Goal: Task Accomplishment & Management: Manage account settings

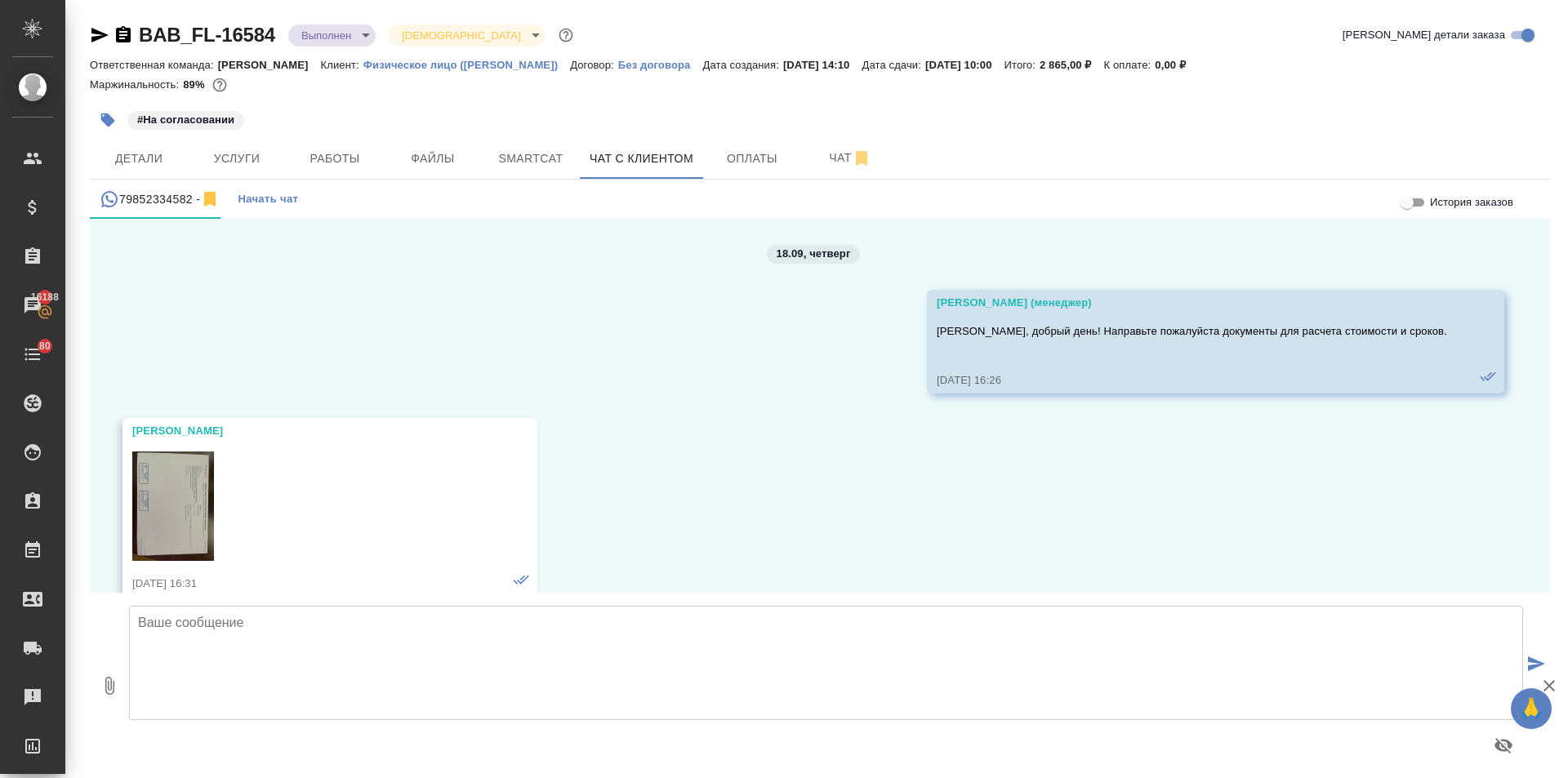
scroll to position [13108, 0]
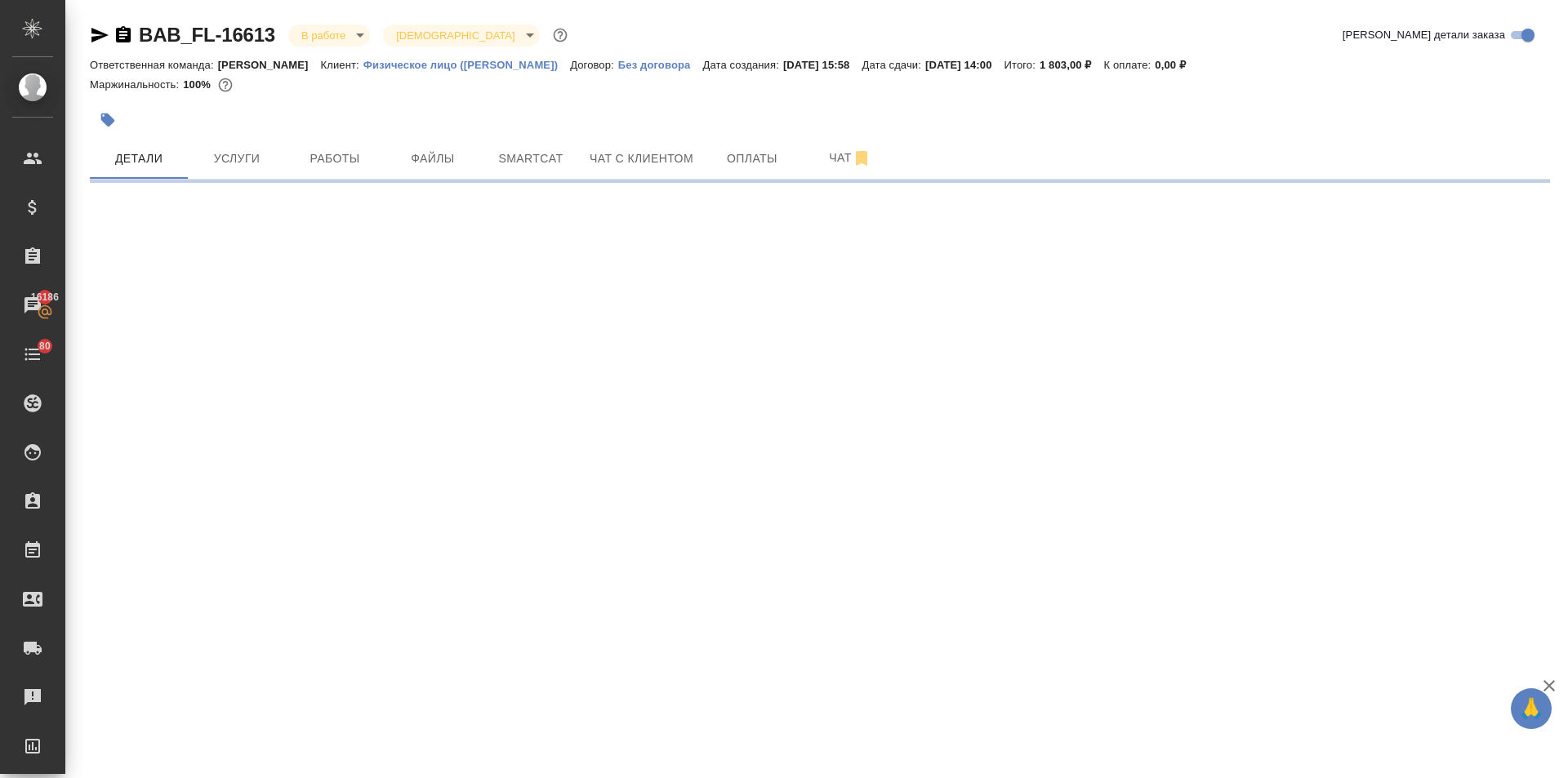
select select "RU"
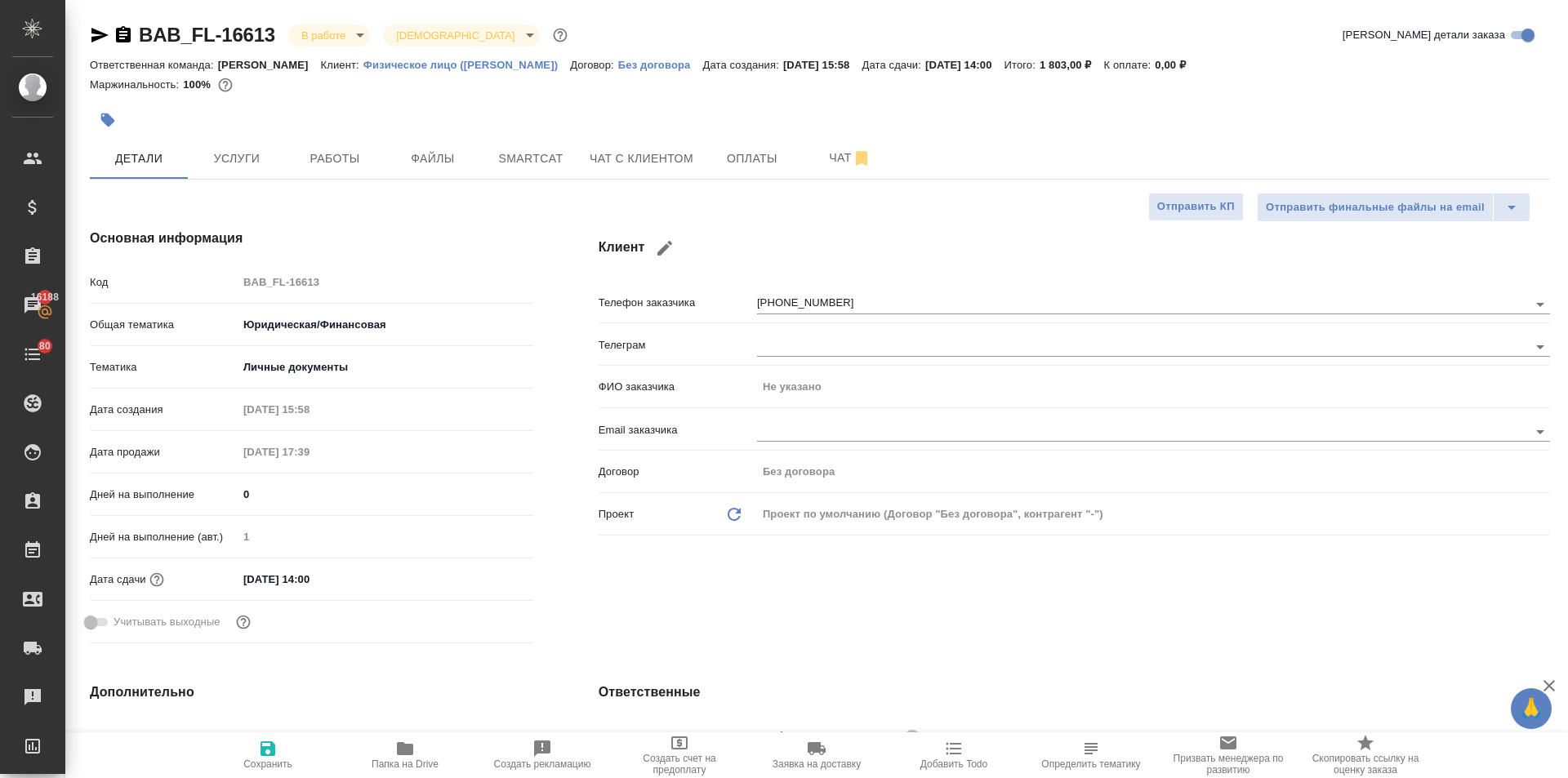
type textarea "x"
click at [333, 146] on button "Работы" at bounding box center [334, 158] width 98 height 41
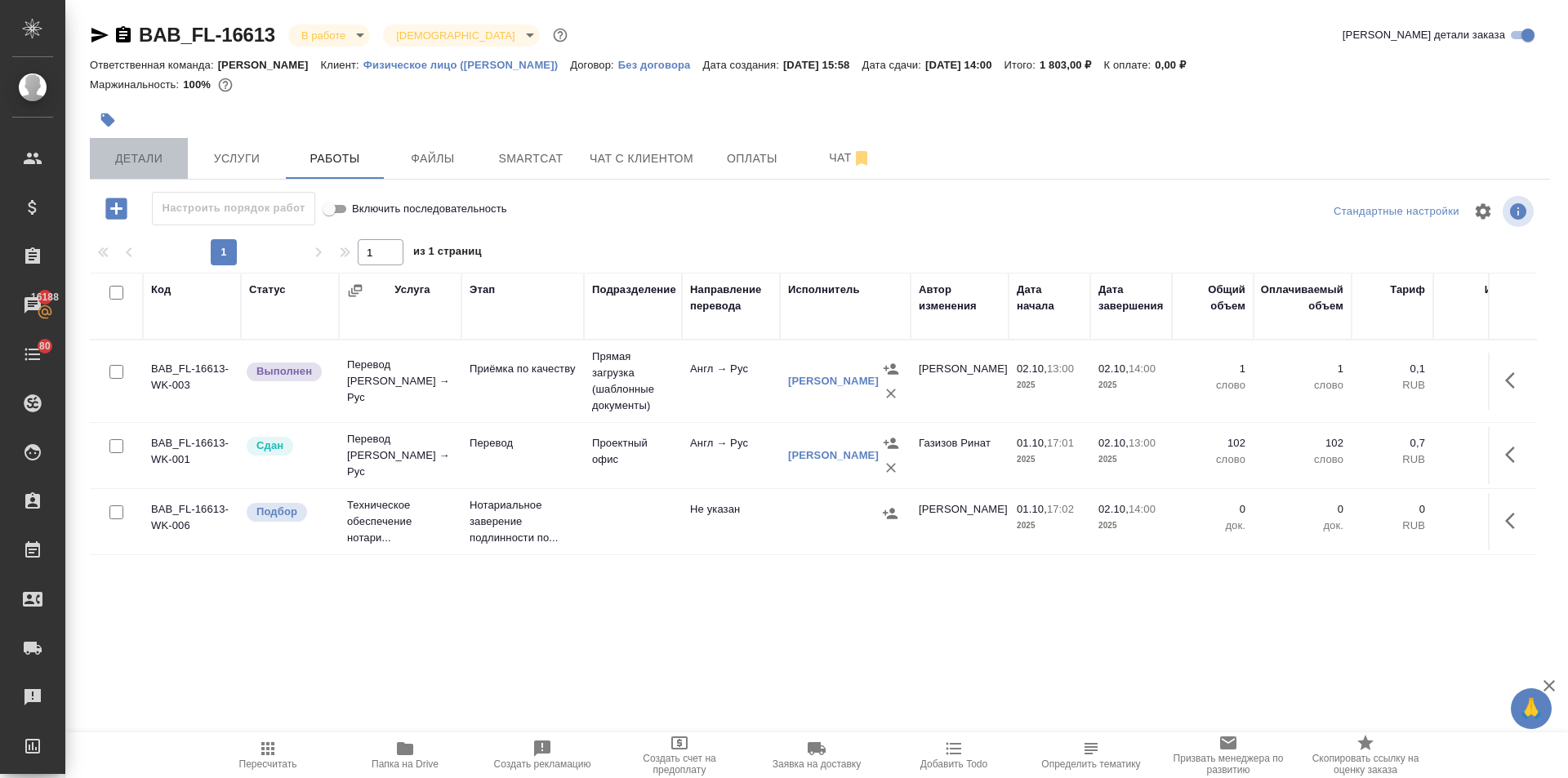
click at [144, 166] on span "Детали" at bounding box center [139, 158] width 78 height 20
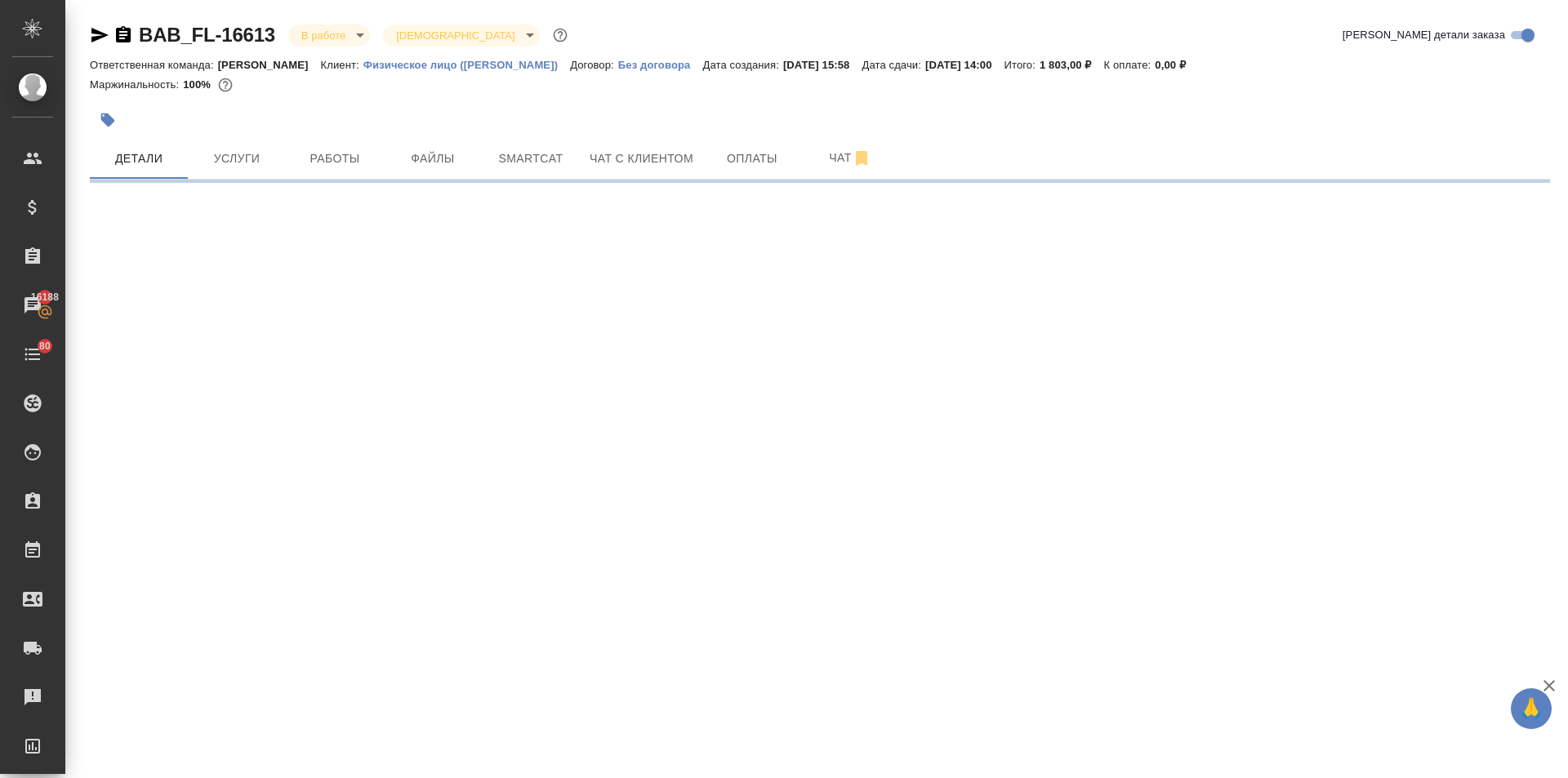
select select "RU"
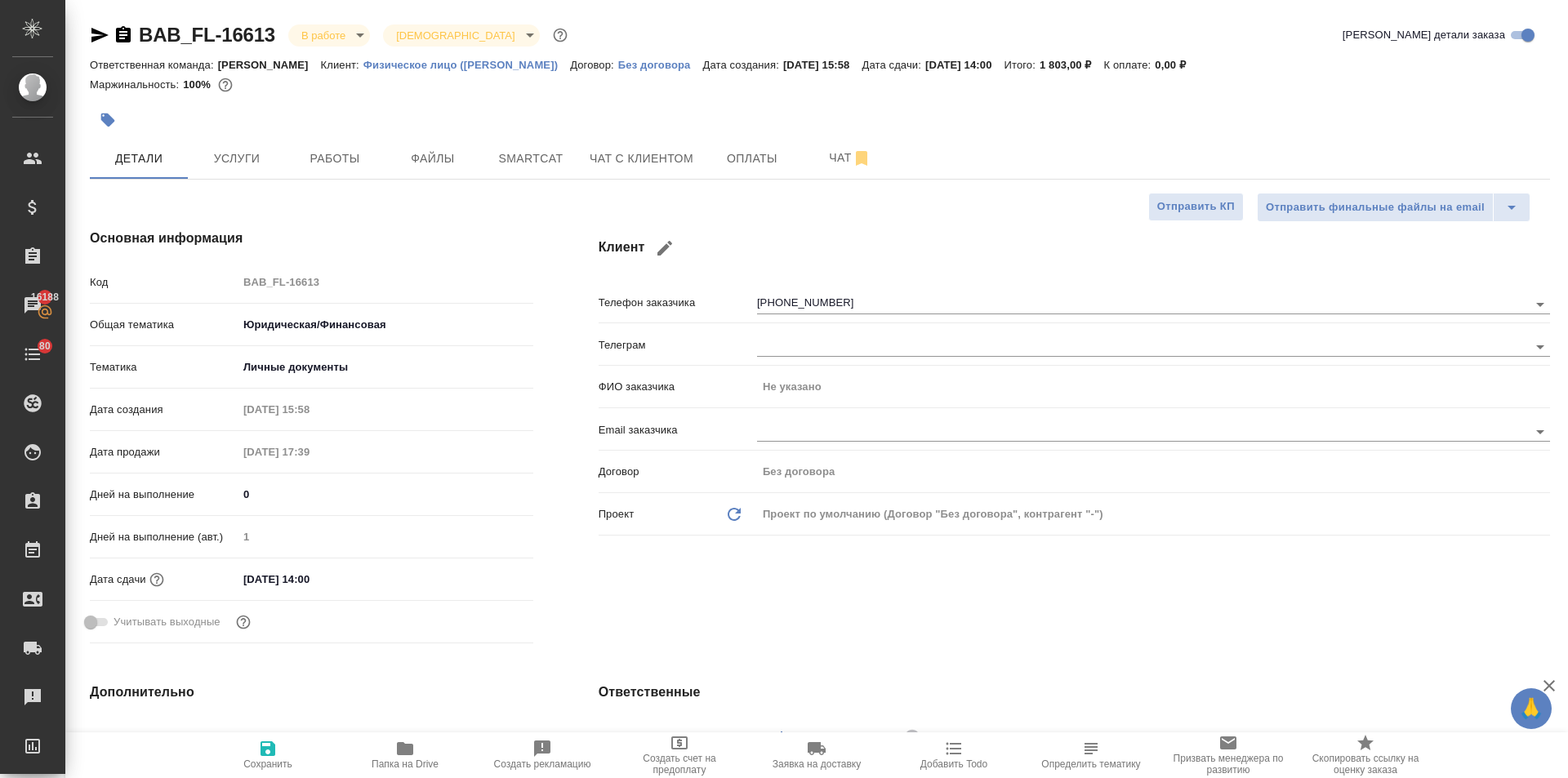
type textarea "x"
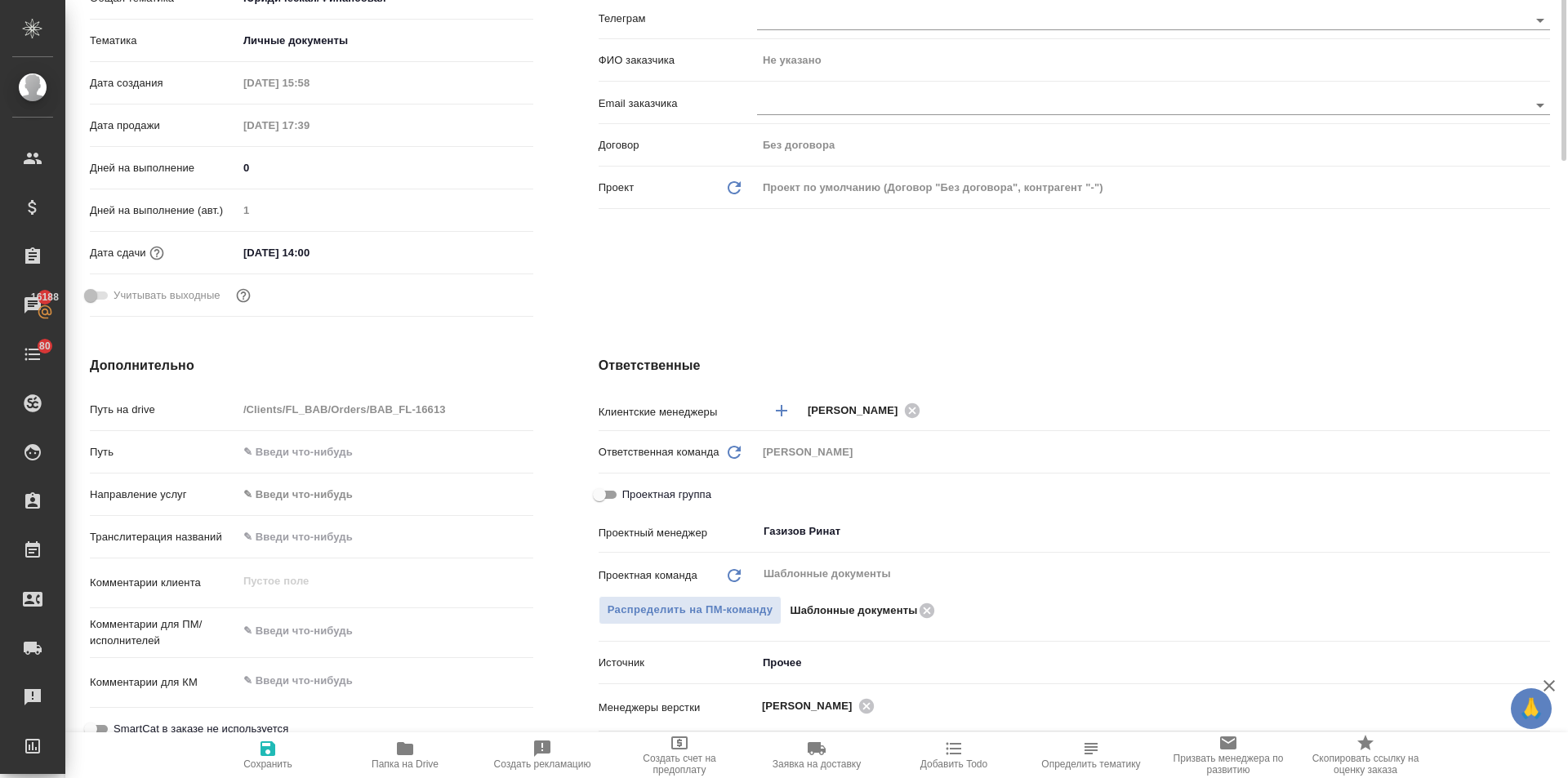
scroll to position [82, 0]
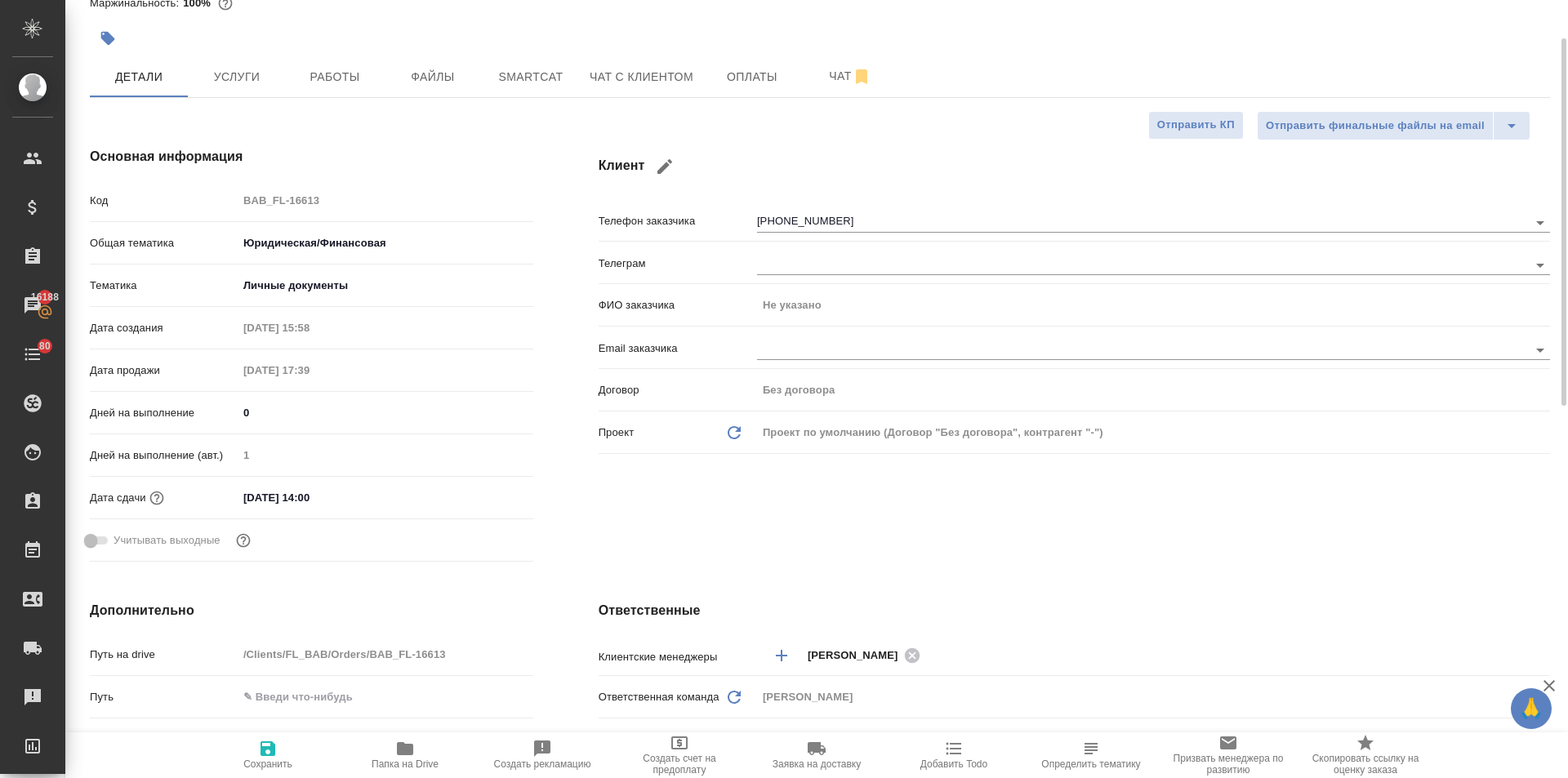
click at [242, 101] on div "BAB_FL-16613 В работе inProgress Святая троица holyTrinity Кратко детали заказа…" at bounding box center [819, 740] width 1478 height 1644
click at [238, 67] on span "Услуги" at bounding box center [237, 76] width 78 height 20
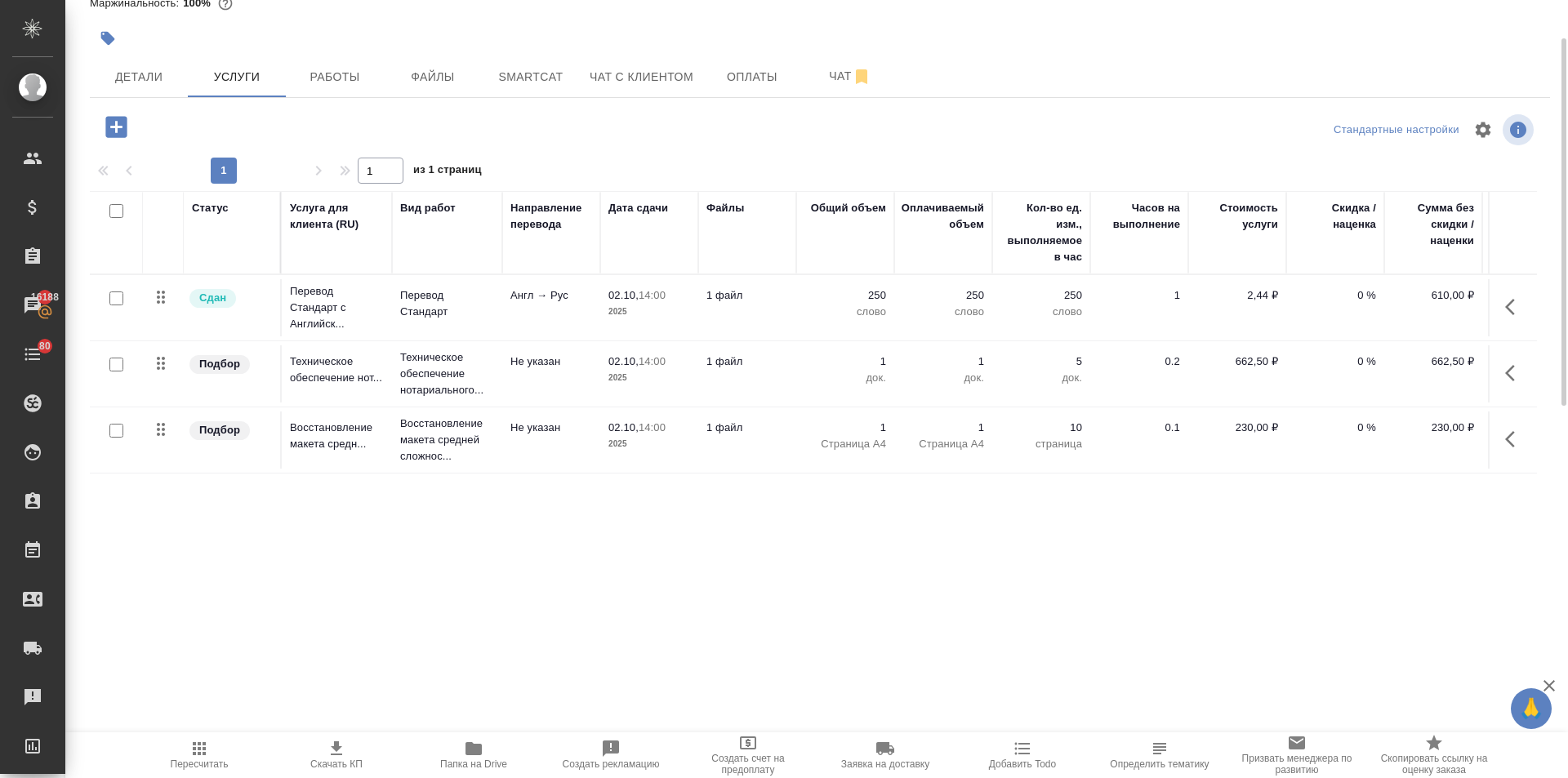
click at [479, 752] on icon "button" at bounding box center [473, 749] width 16 height 13
click at [600, 77] on span "Чат с клиентом" at bounding box center [641, 76] width 104 height 20
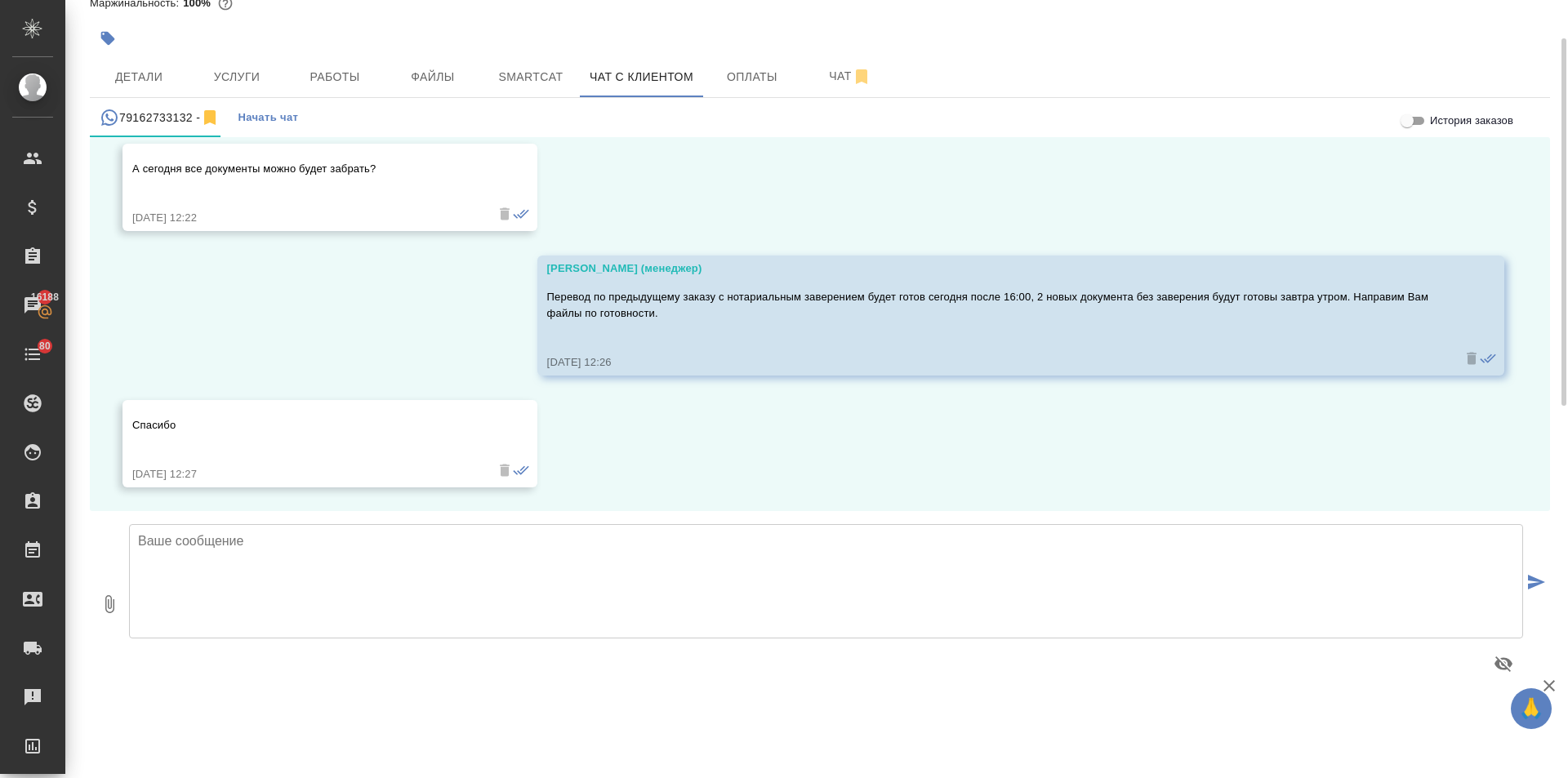
scroll to position [5243, 0]
click at [105, 603] on icon "button" at bounding box center [109, 604] width 20 height 20
type input "C:\fakepath\Elizaveta Gorokhova - proof of enrolment - 1.10.25 (1)_rus.docx"
click at [267, 552] on textarea at bounding box center [826, 581] width 1394 height 114
type textarea "Направля юВам перевод на"
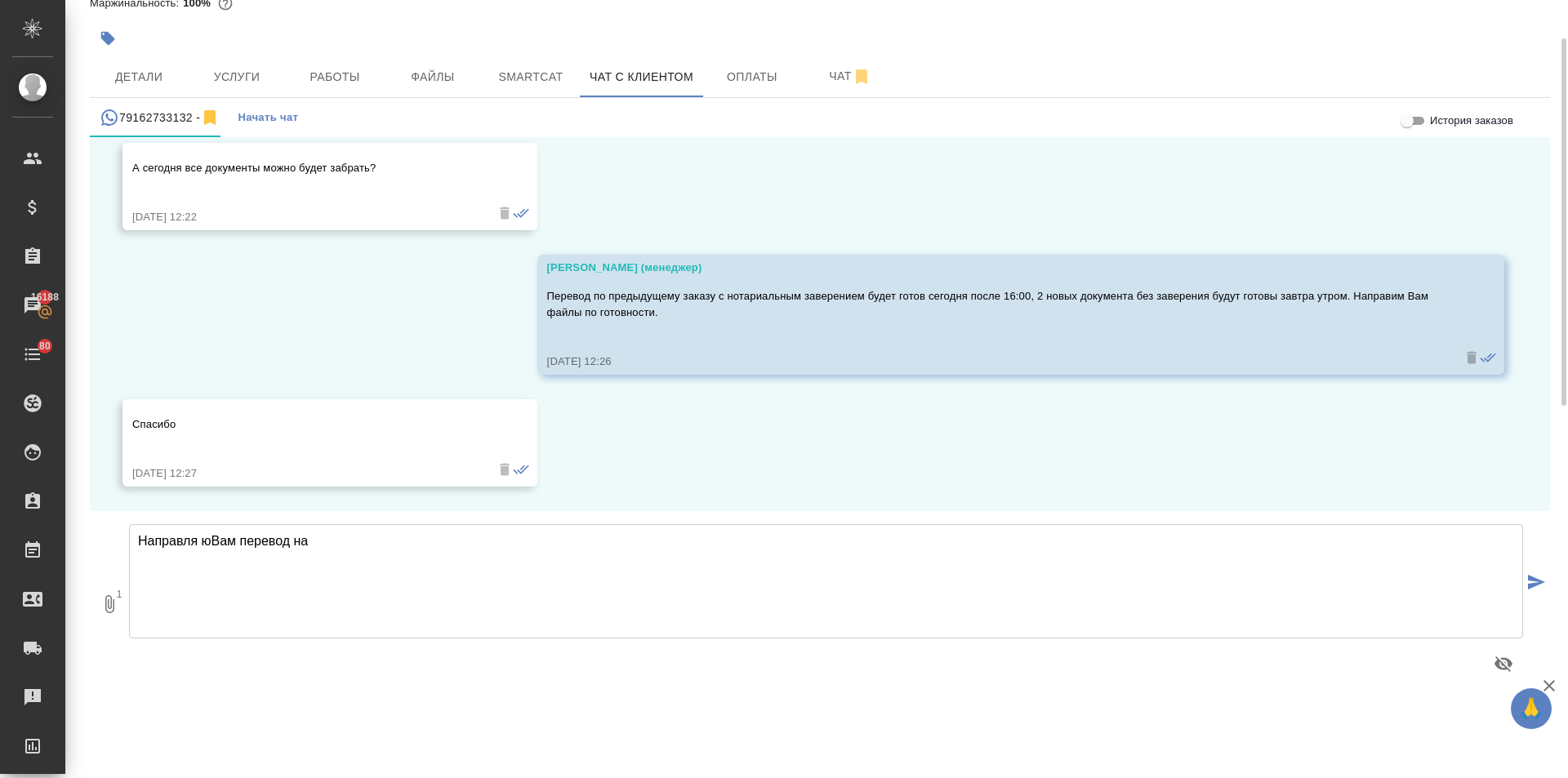
drag, startPoint x: 336, startPoint y: 544, endPoint x: 135, endPoint y: 548, distance: 201.0
click at [137, 548] on textarea "Направля юВам перевод на" at bounding box center [826, 581] width 1394 height 114
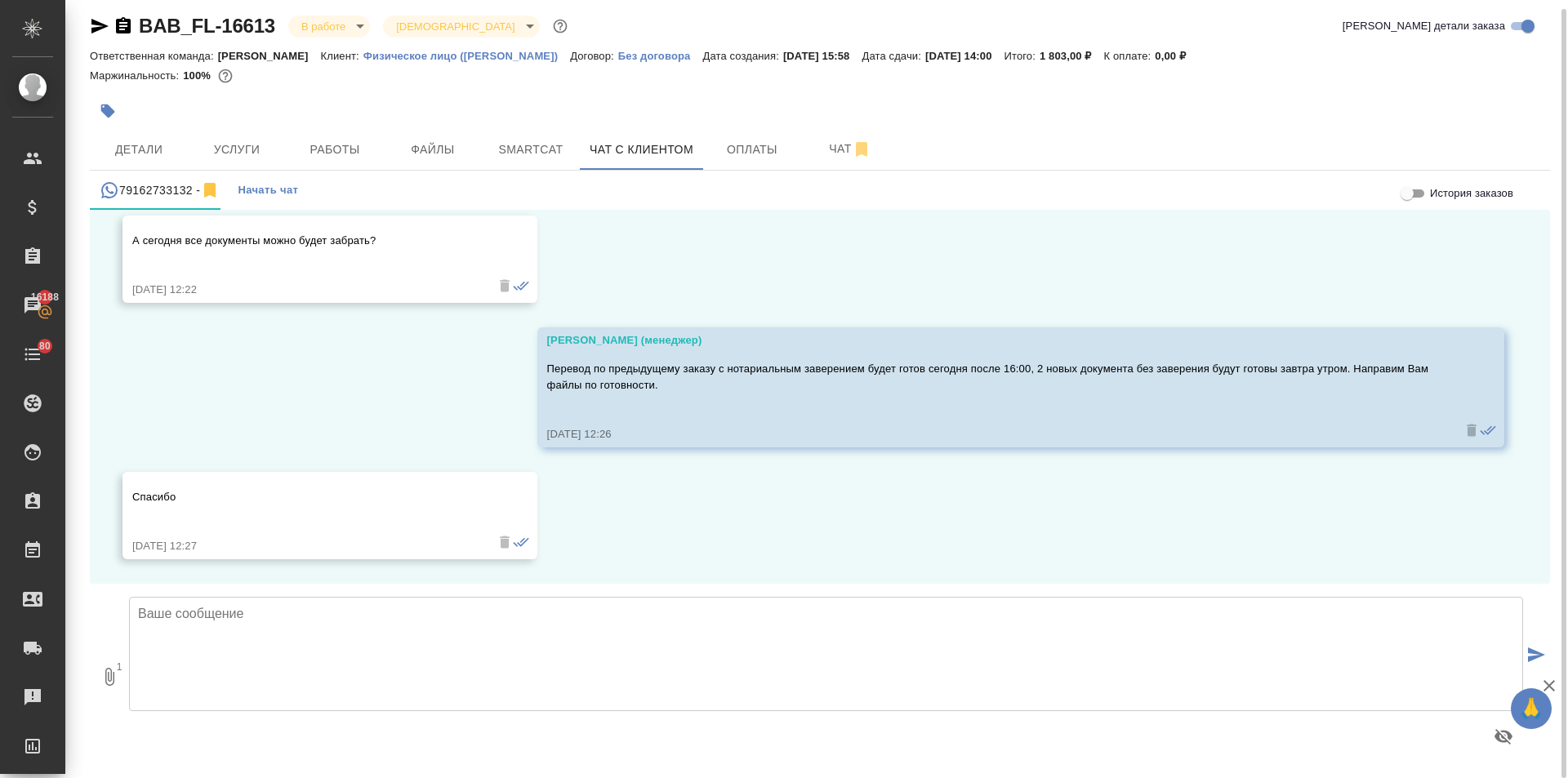
click at [341, 618] on textarea at bounding box center [826, 653] width 1394 height 114
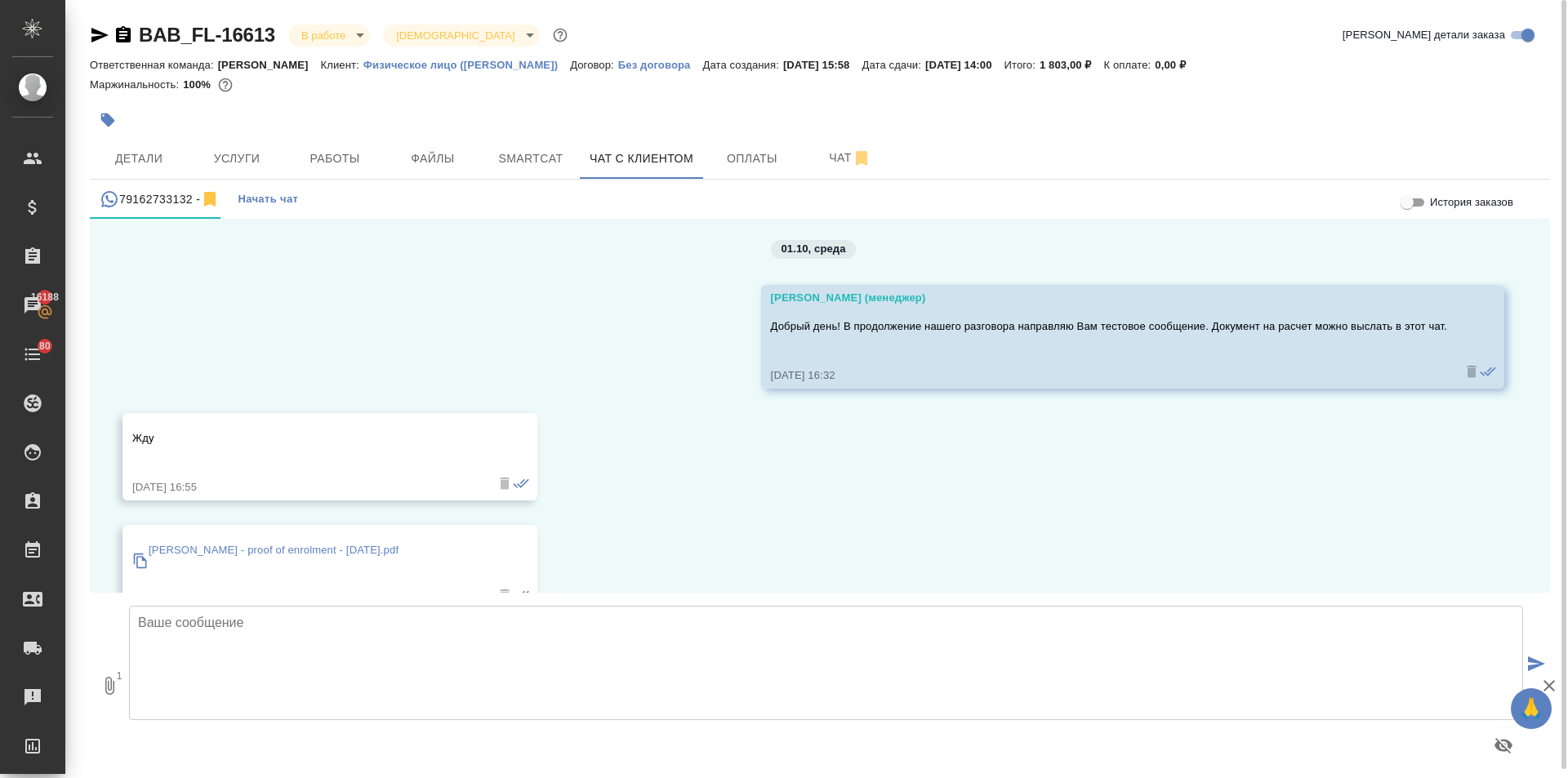
scroll to position [0, 0]
click at [331, 643] on textarea at bounding box center [826, 663] width 1394 height 114
type textarea "Нотариальный перевод уже готов, его можно забирать."
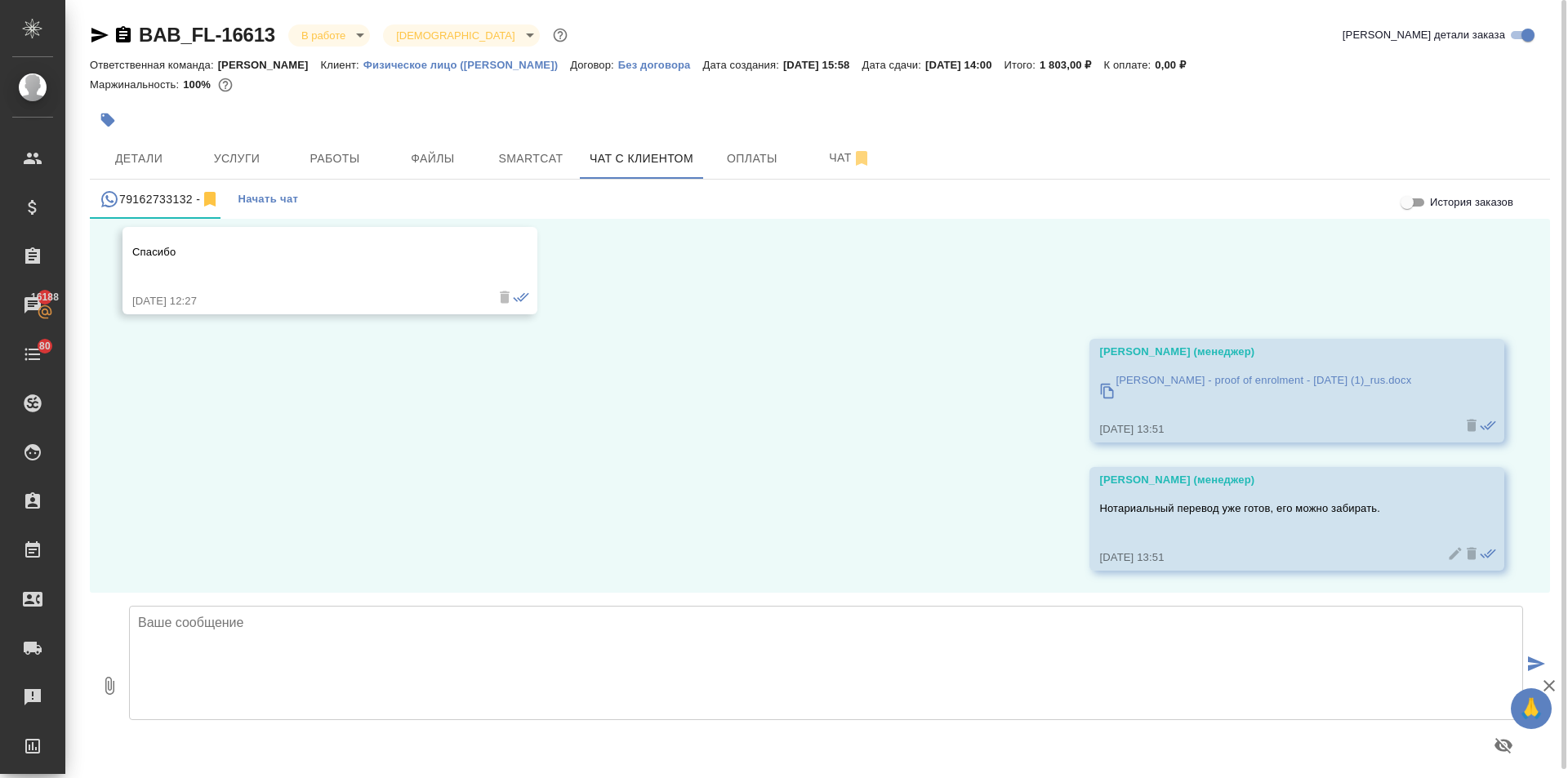
scroll to position [5500, 0]
click at [339, 152] on span "Работы" at bounding box center [335, 158] width 78 height 20
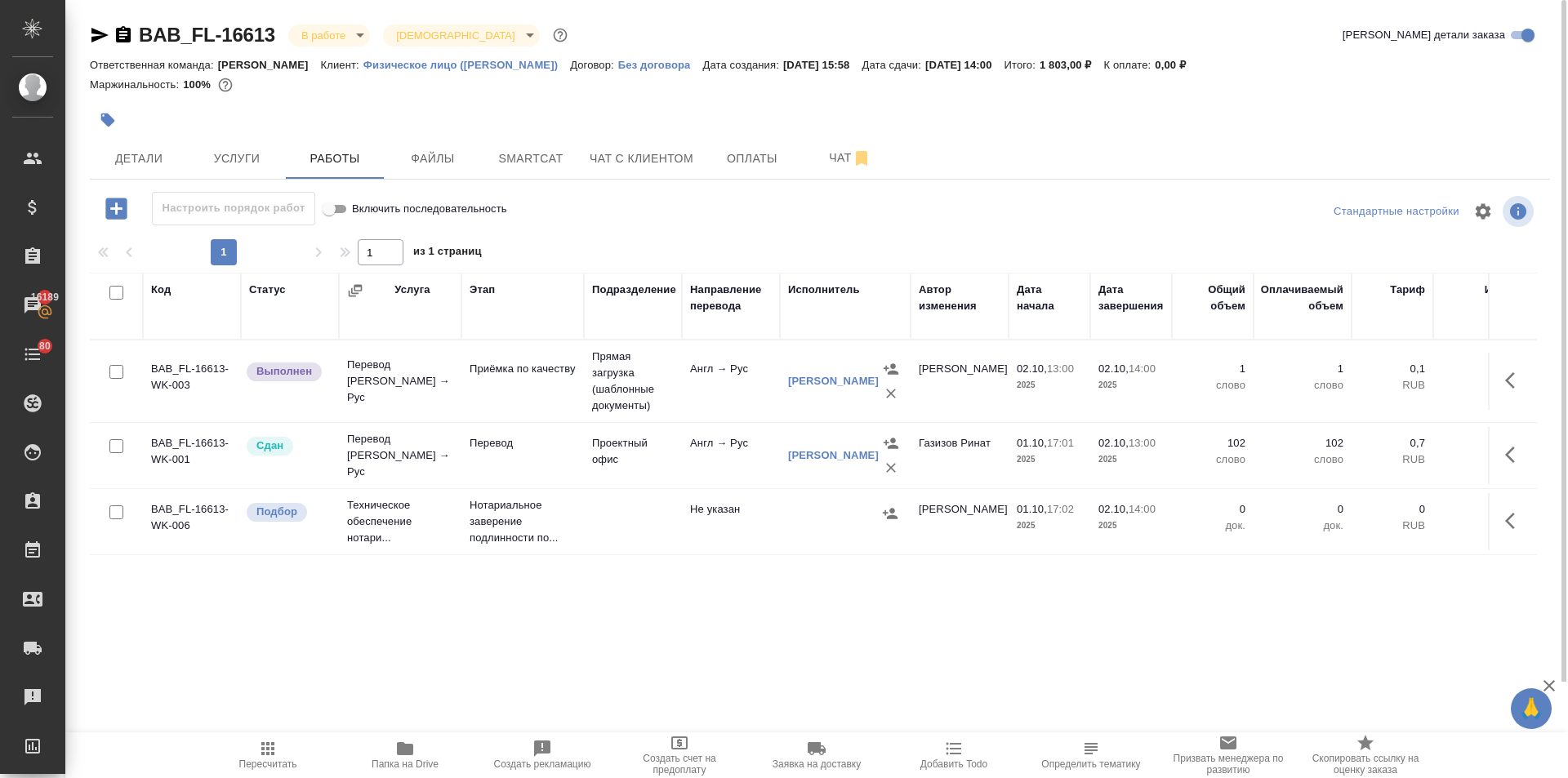
click at [1509, 380] on icon "button" at bounding box center [1515, 380] width 20 height 20
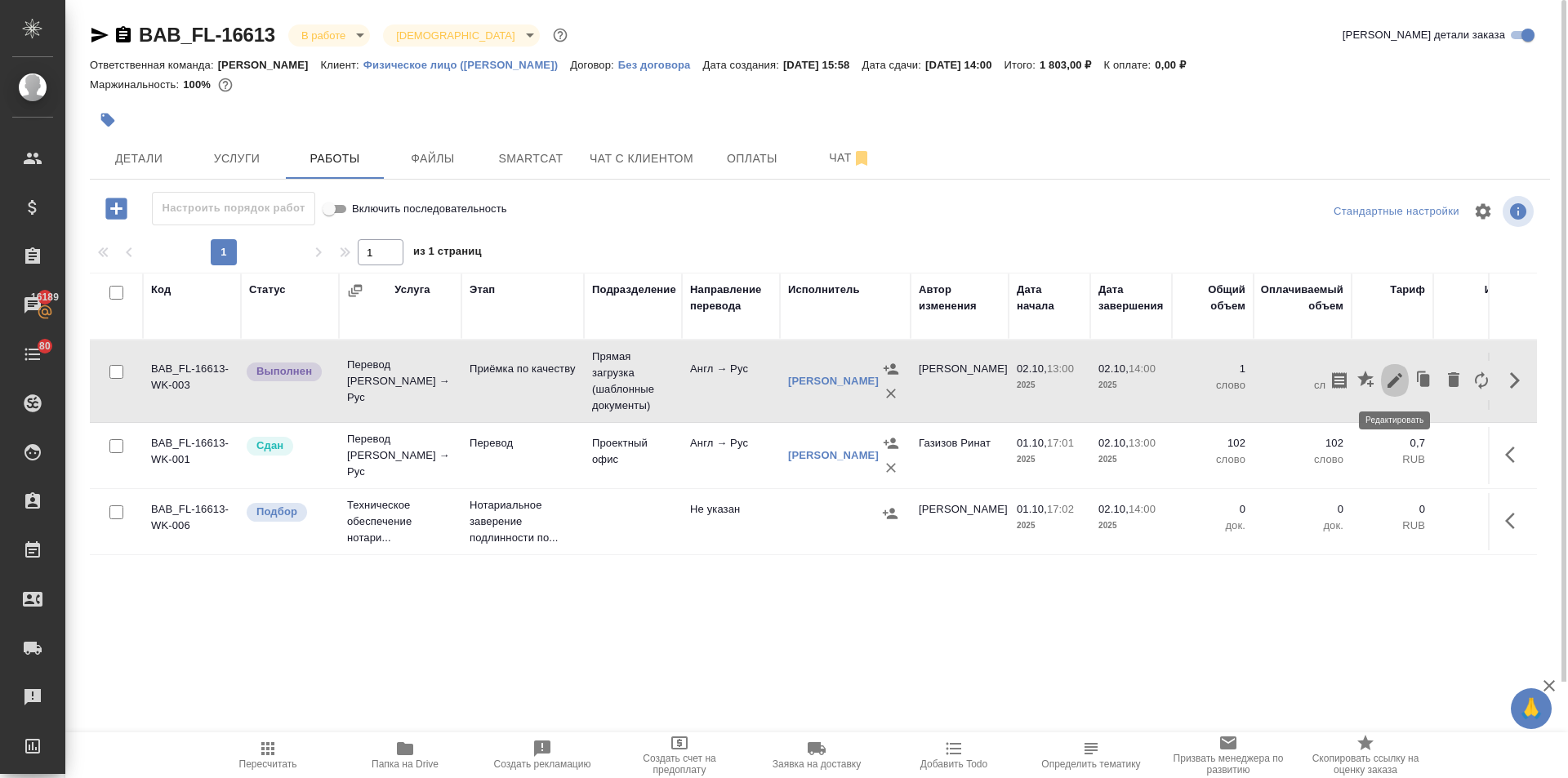
click at [1390, 379] on icon "button" at bounding box center [1394, 380] width 20 height 20
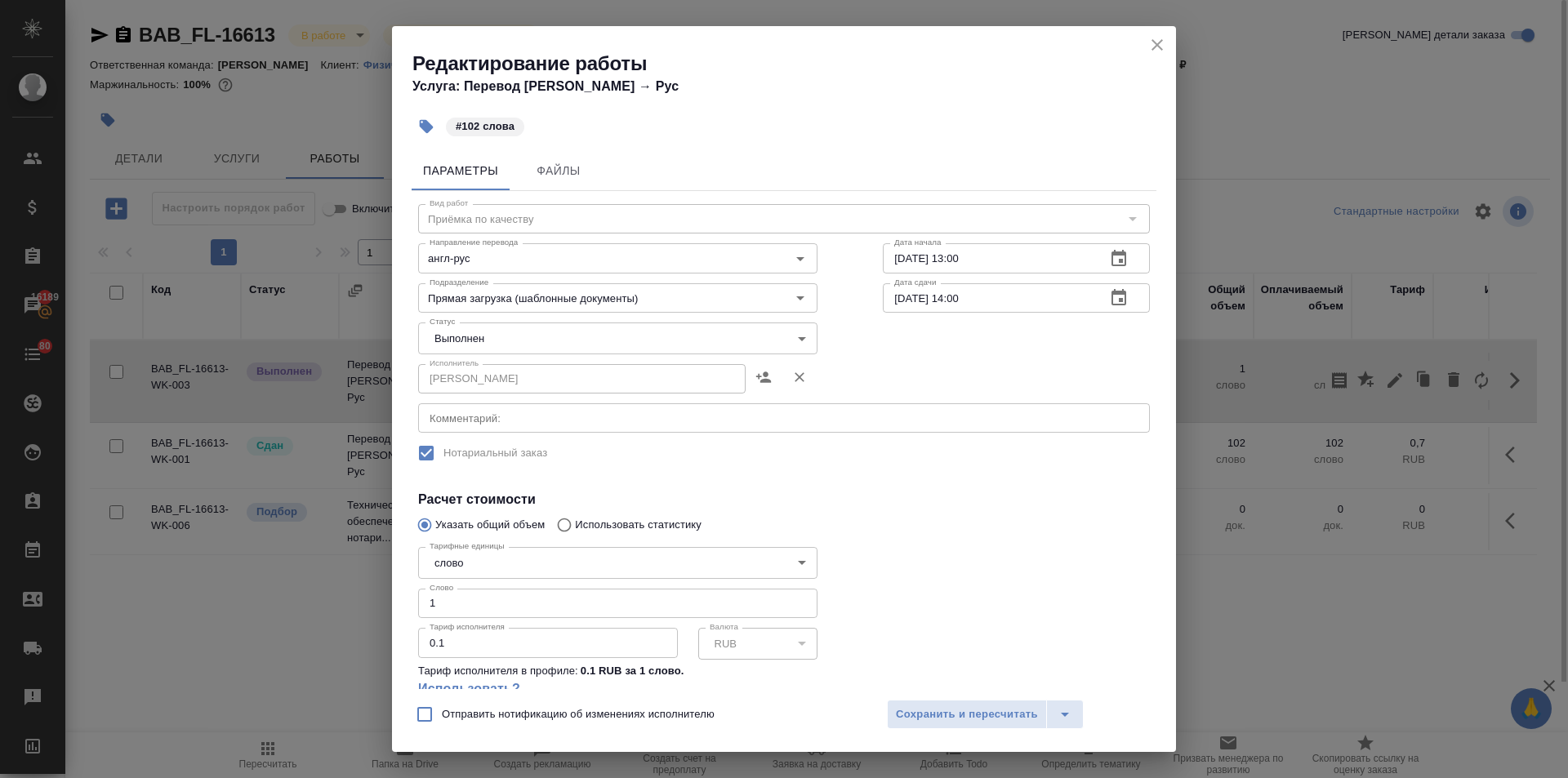
click at [382, 598] on div "Редактирование работы Услуга: Перевод Стандарт Англ → Рус #102 слова Параметры …" at bounding box center [784, 389] width 1568 height 778
type input "102"
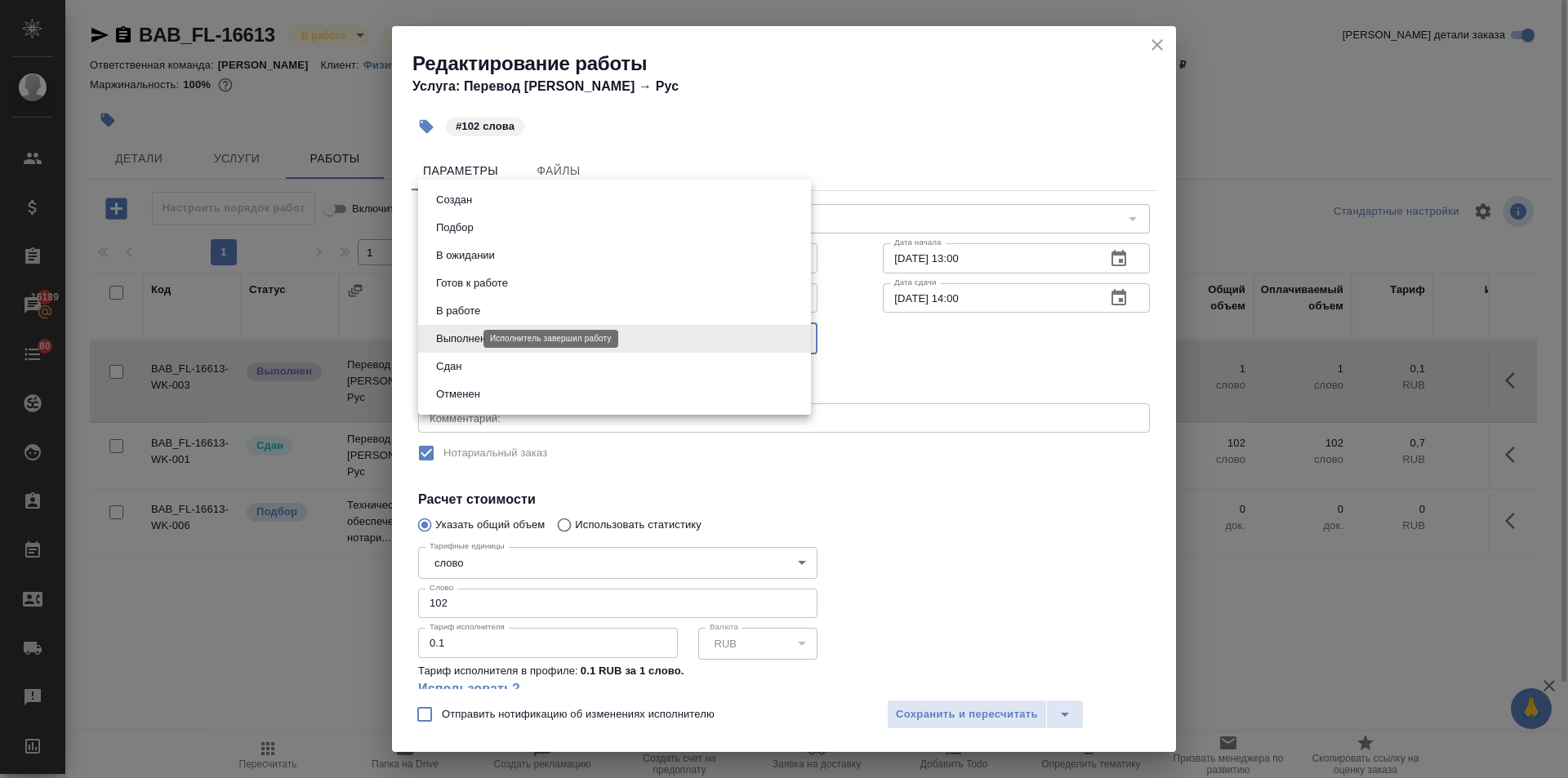
click at [469, 336] on body "🙏 .cls-1 fill:#fff; AWATERA Ilina Ekaterina Клиенты Спецификации Заказы 16189 Ч…" at bounding box center [784, 389] width 1568 height 778
click at [463, 373] on button "Сдан" at bounding box center [448, 366] width 35 height 18
type input "closed"
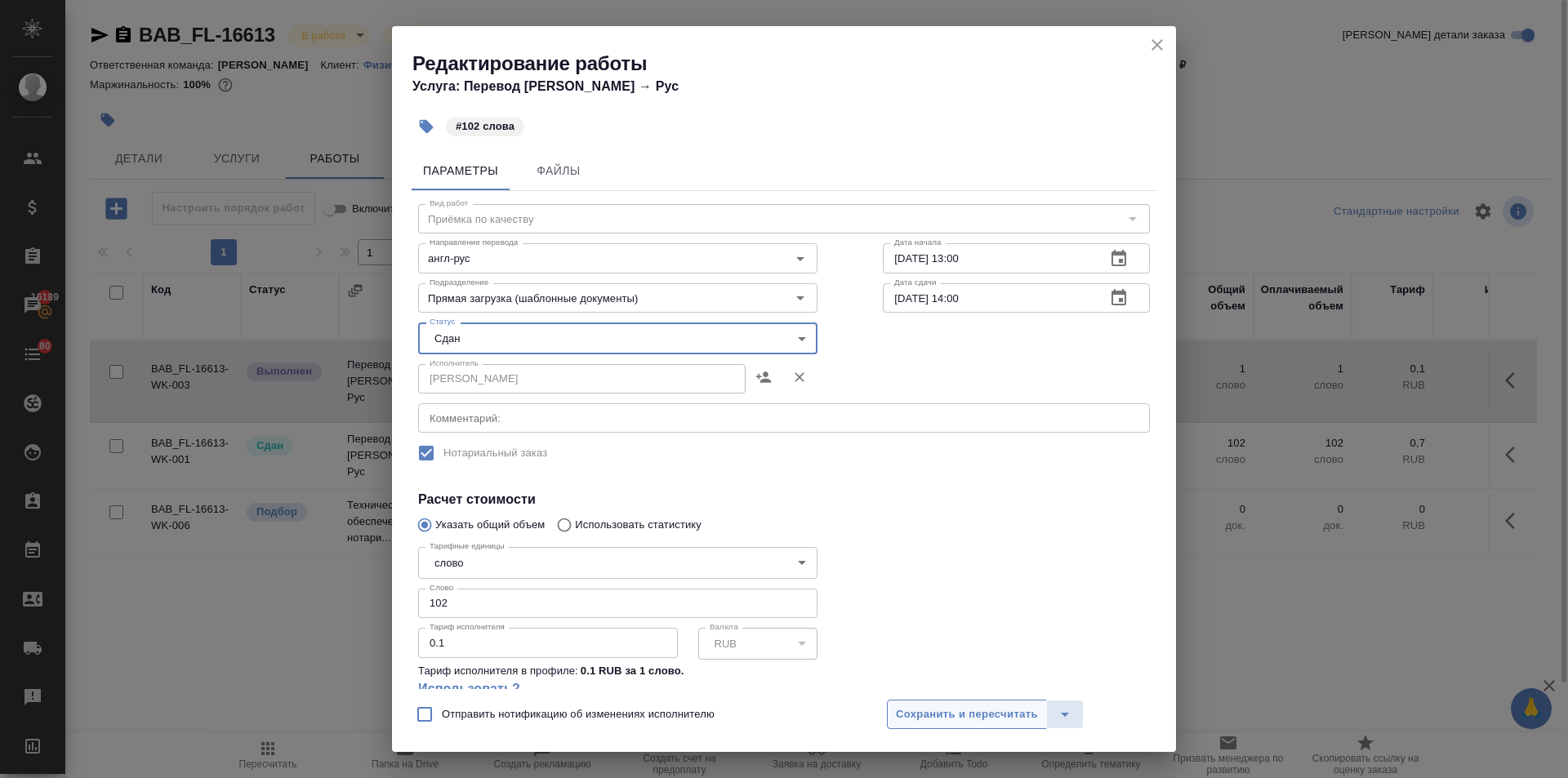
click at [968, 716] on span "Сохранить и пересчитать" at bounding box center [966, 714] width 142 height 19
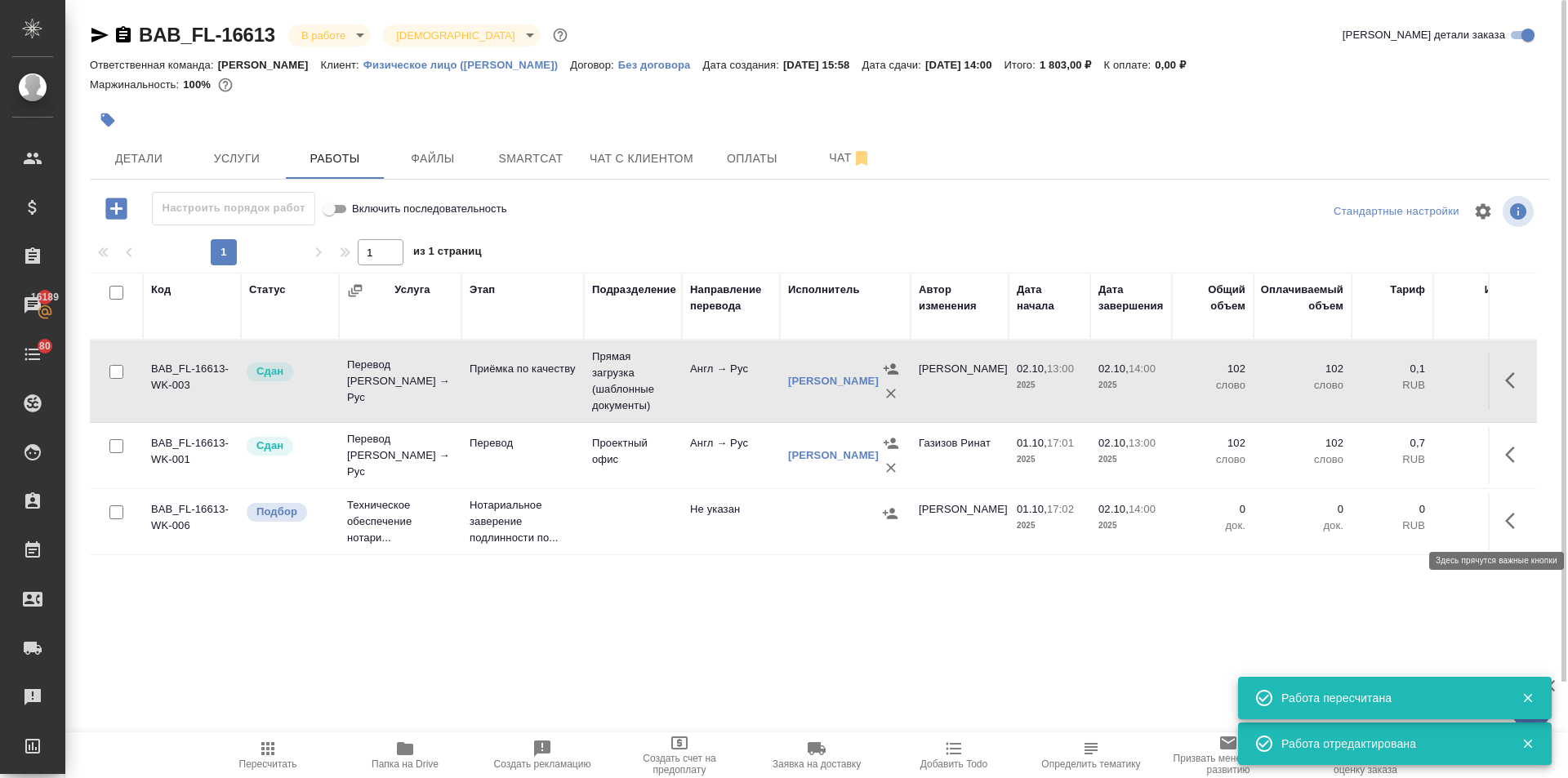
click at [1517, 513] on icon "button" at bounding box center [1515, 520] width 20 height 20
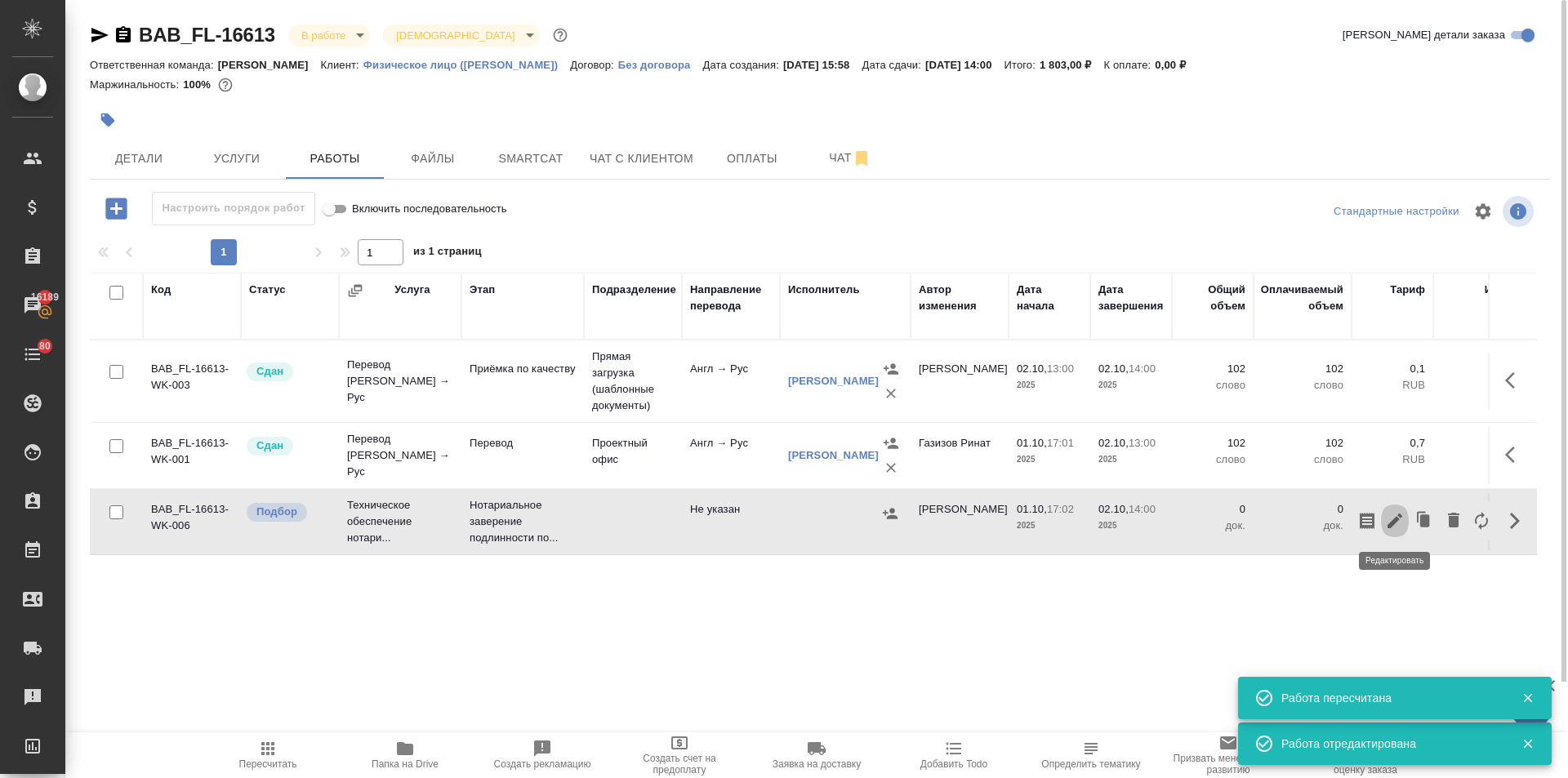
click at [1384, 522] on icon "button" at bounding box center [1394, 520] width 20 height 20
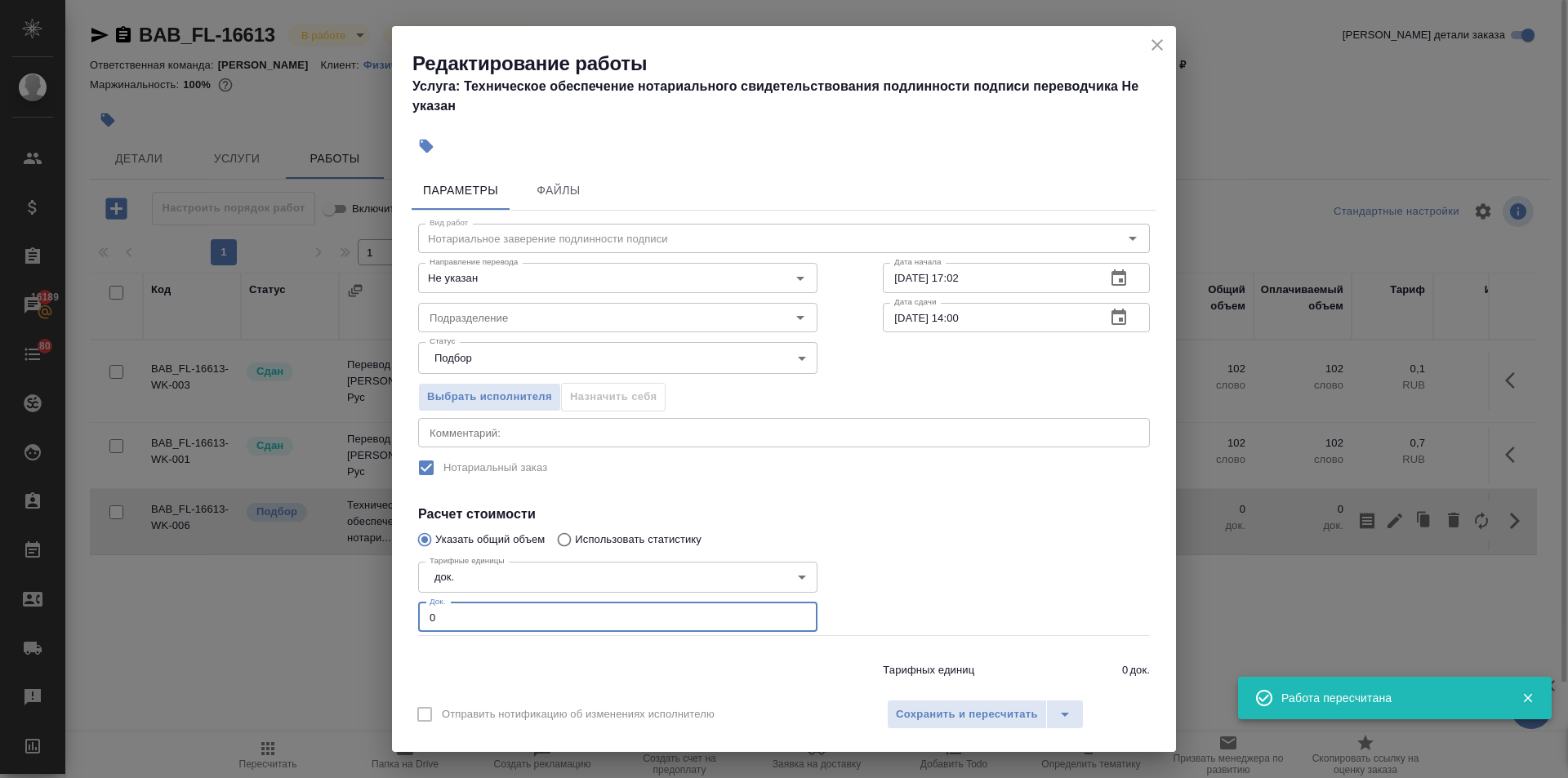
drag, startPoint x: 436, startPoint y: 616, endPoint x: 391, endPoint y: 616, distance: 45.0
click at [391, 616] on div "Редактирование работы Услуга: Техническое обеспечение нотариального свидетельст…" at bounding box center [784, 389] width 1568 height 778
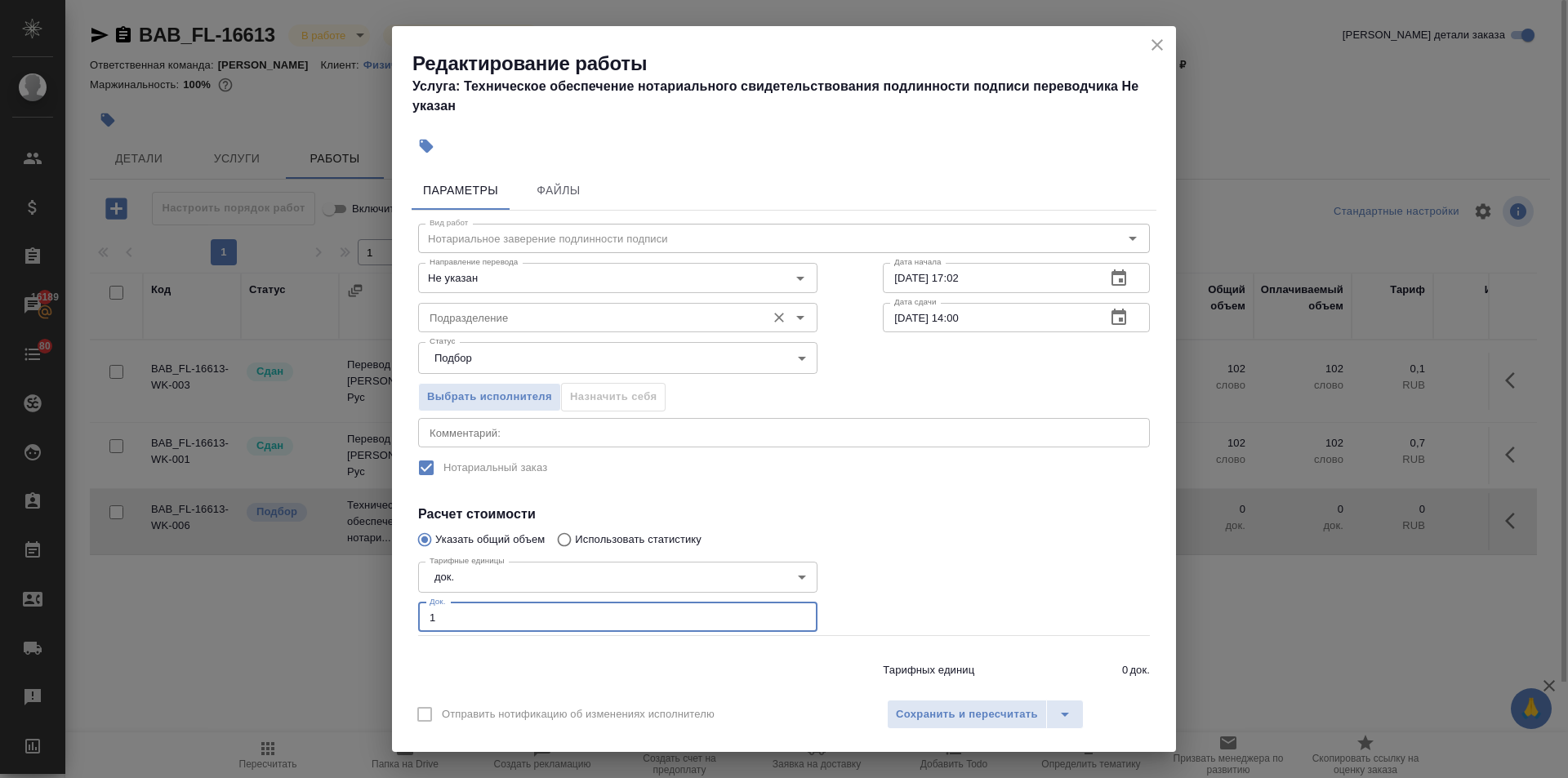
type input "1"
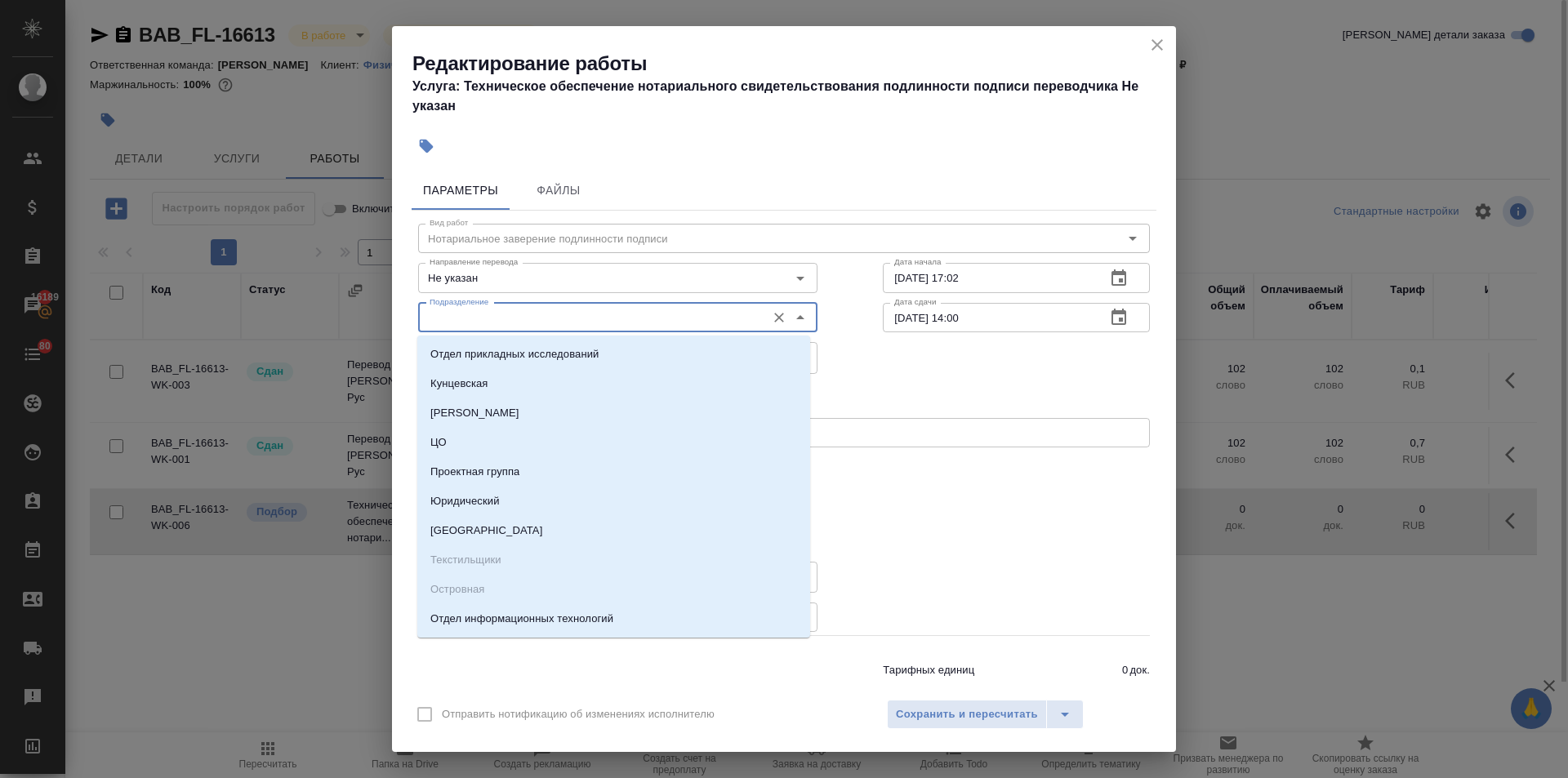
click at [516, 312] on input "Подразделение" at bounding box center [591, 318] width 335 height 20
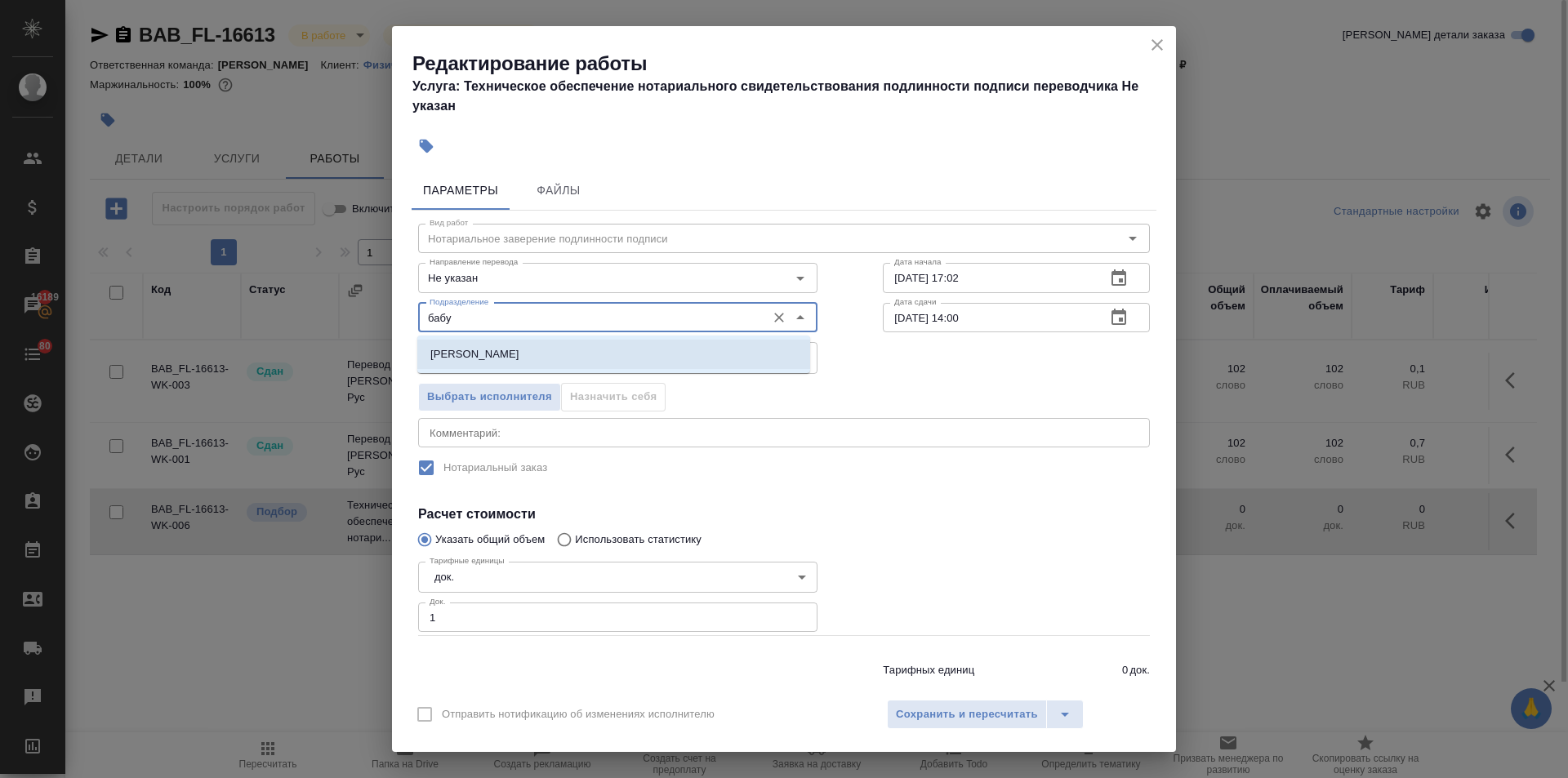
click at [513, 340] on li "[PERSON_NAME]" at bounding box center [614, 354] width 393 height 29
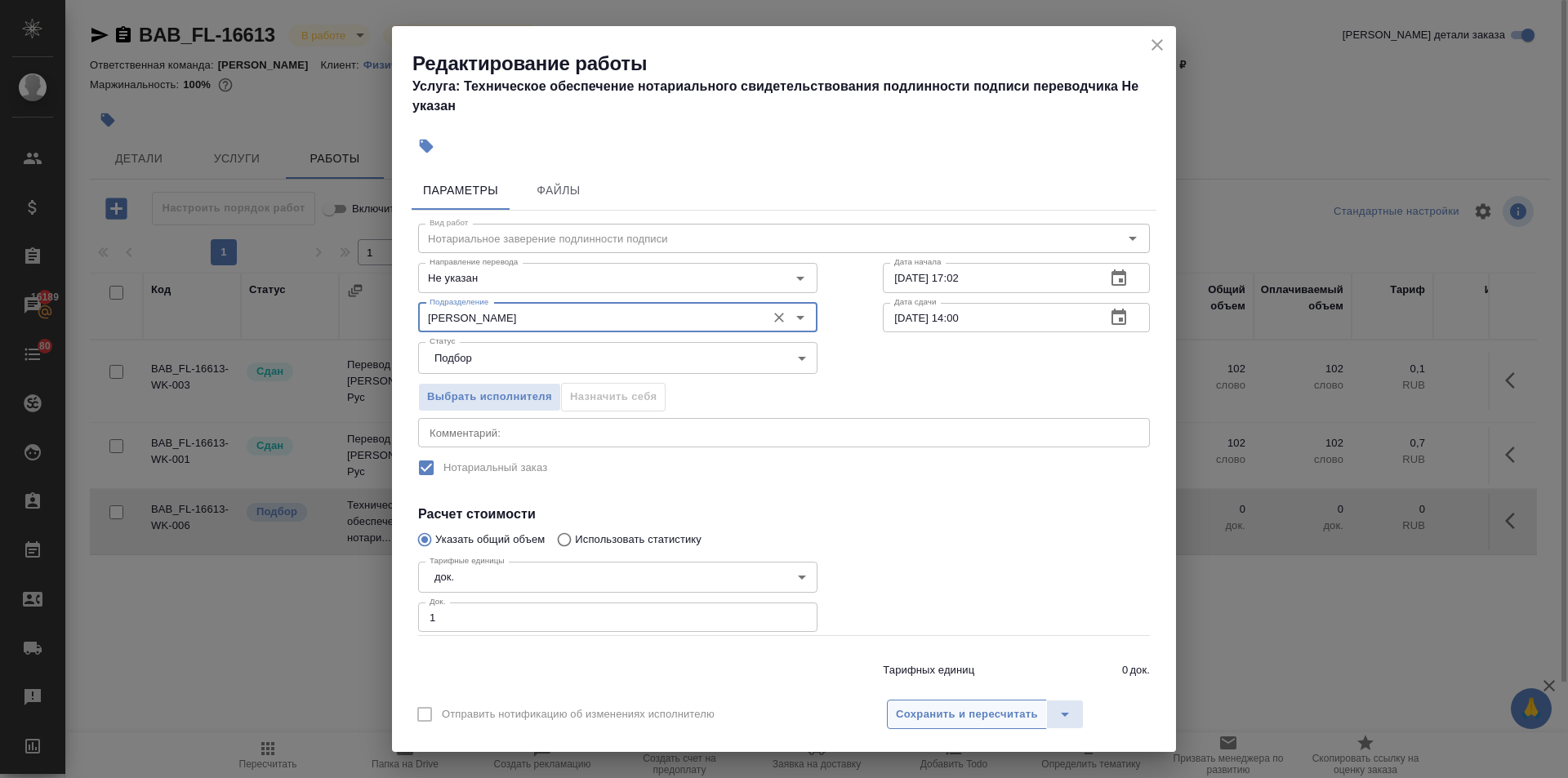
type input "[PERSON_NAME]"
click at [964, 710] on span "Сохранить и пересчитать" at bounding box center [966, 714] width 142 height 19
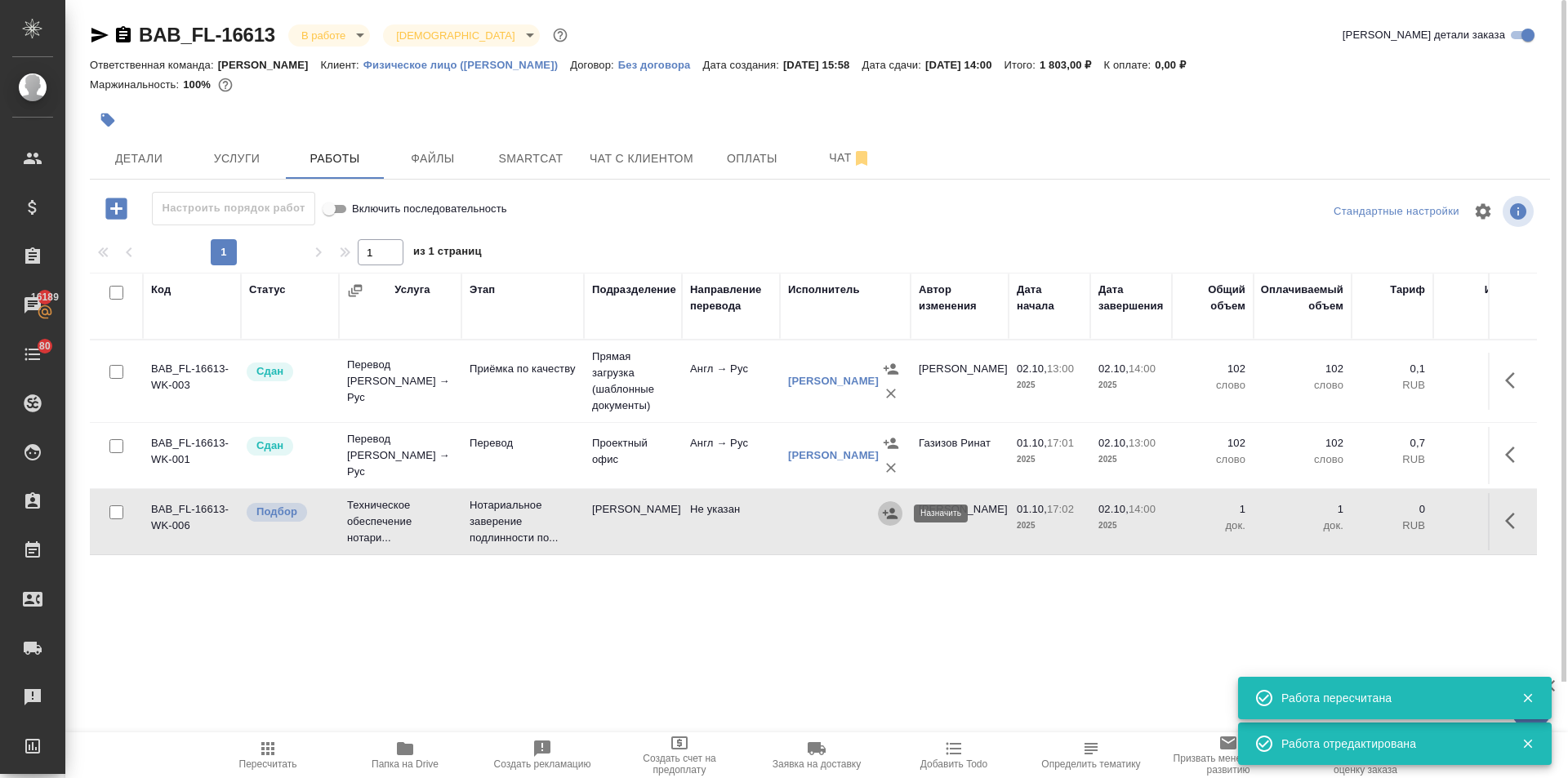
click at [881, 514] on button "button" at bounding box center [890, 514] width 25 height 25
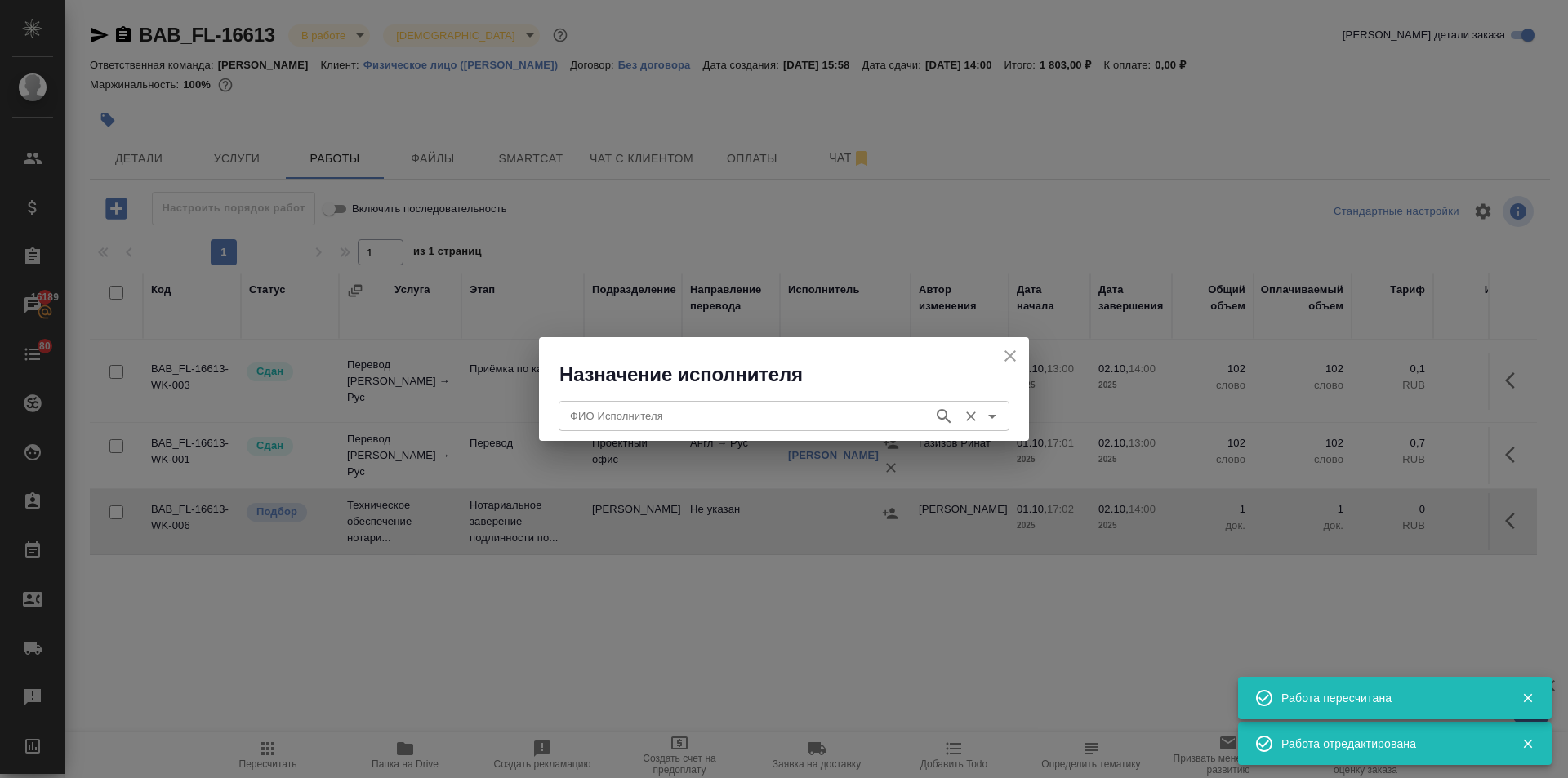
click at [699, 418] on input "ФИО Исполнителя" at bounding box center [744, 415] width 362 height 20
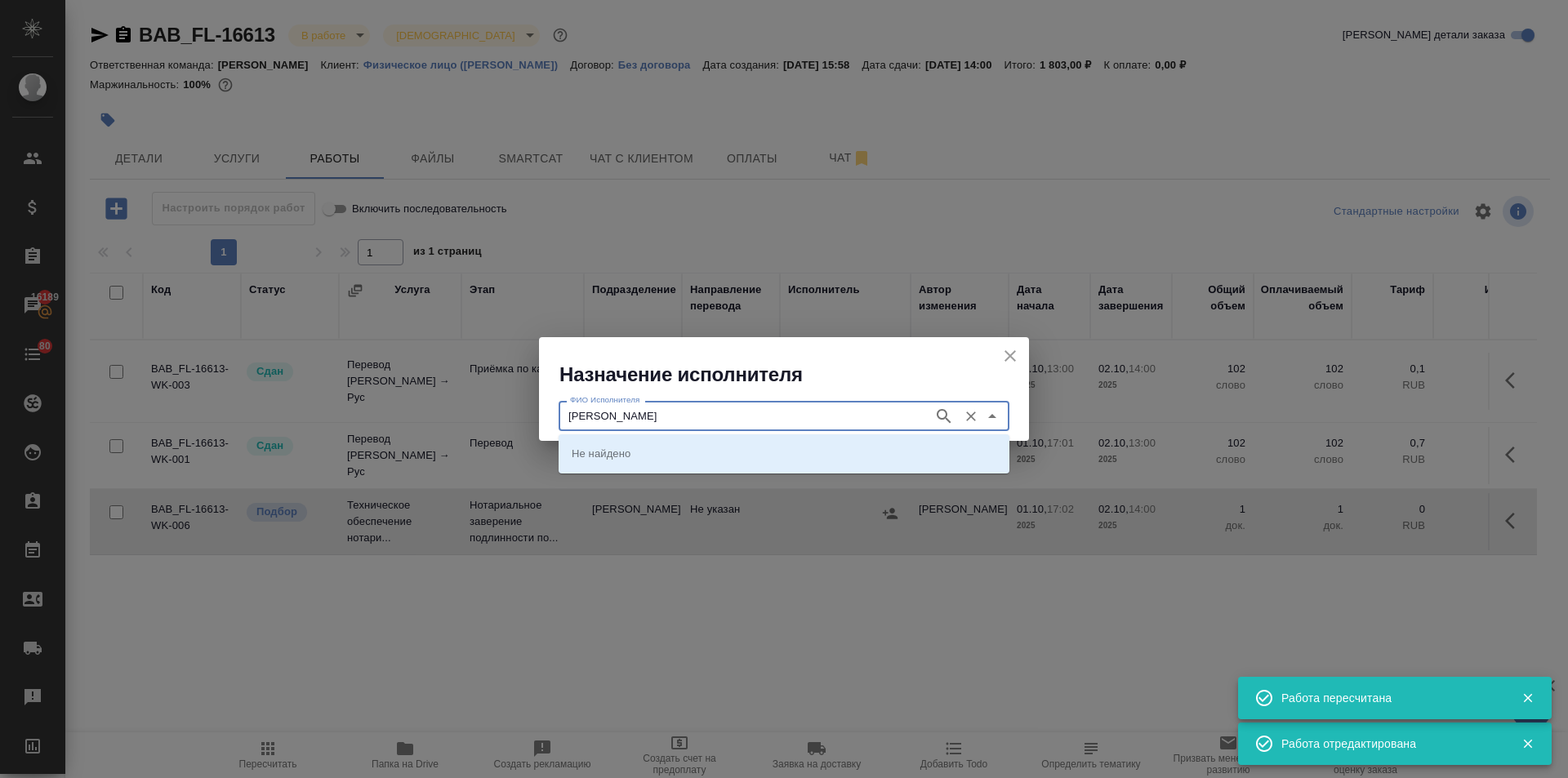
type input "соколова"
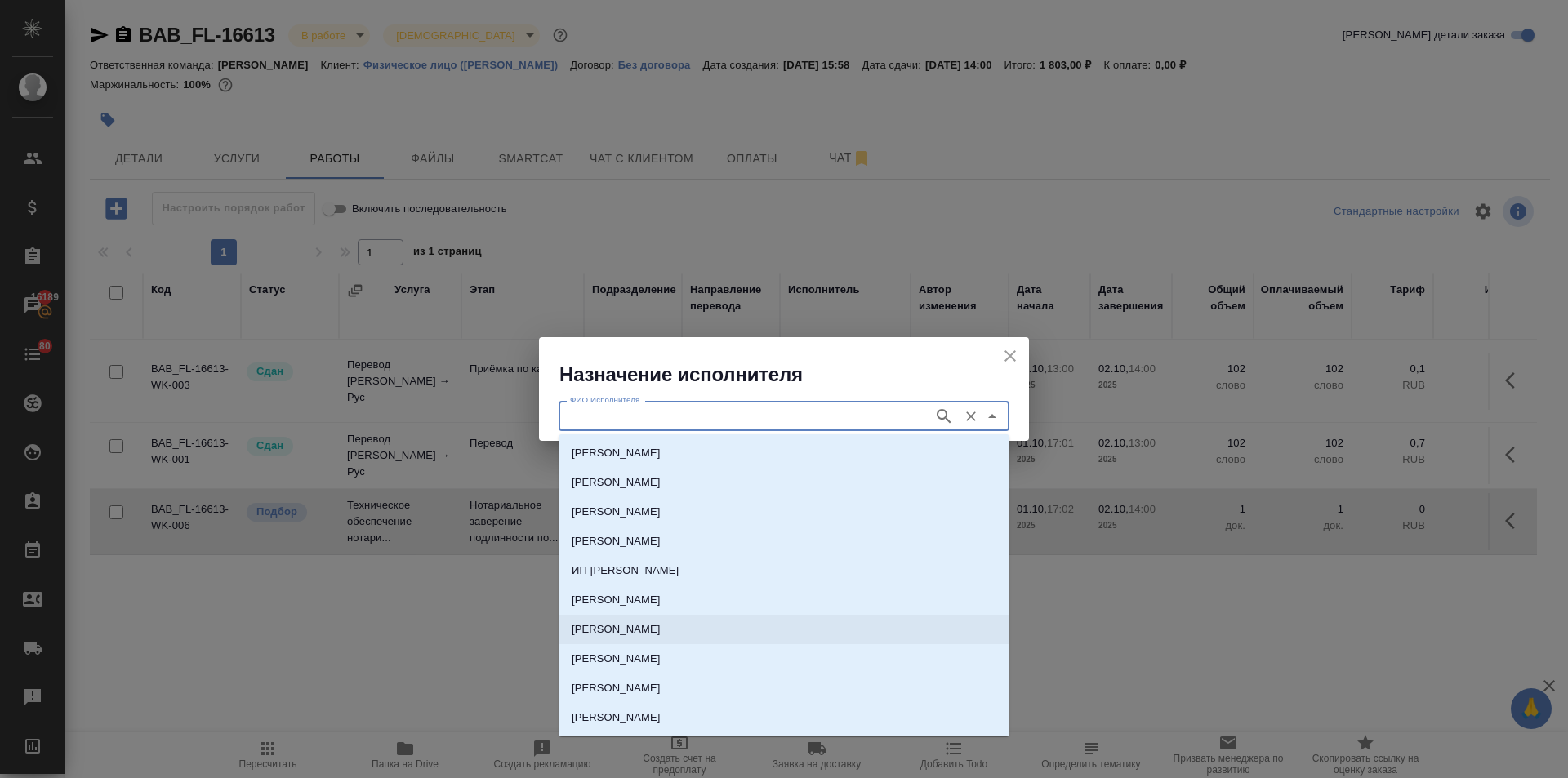
click at [660, 632] on p "НОТАРИУС Соколова Марина Валентиновна" at bounding box center [617, 629] width 89 height 16
type input "НОТАРИУС Соколова Марина Валентиновна"
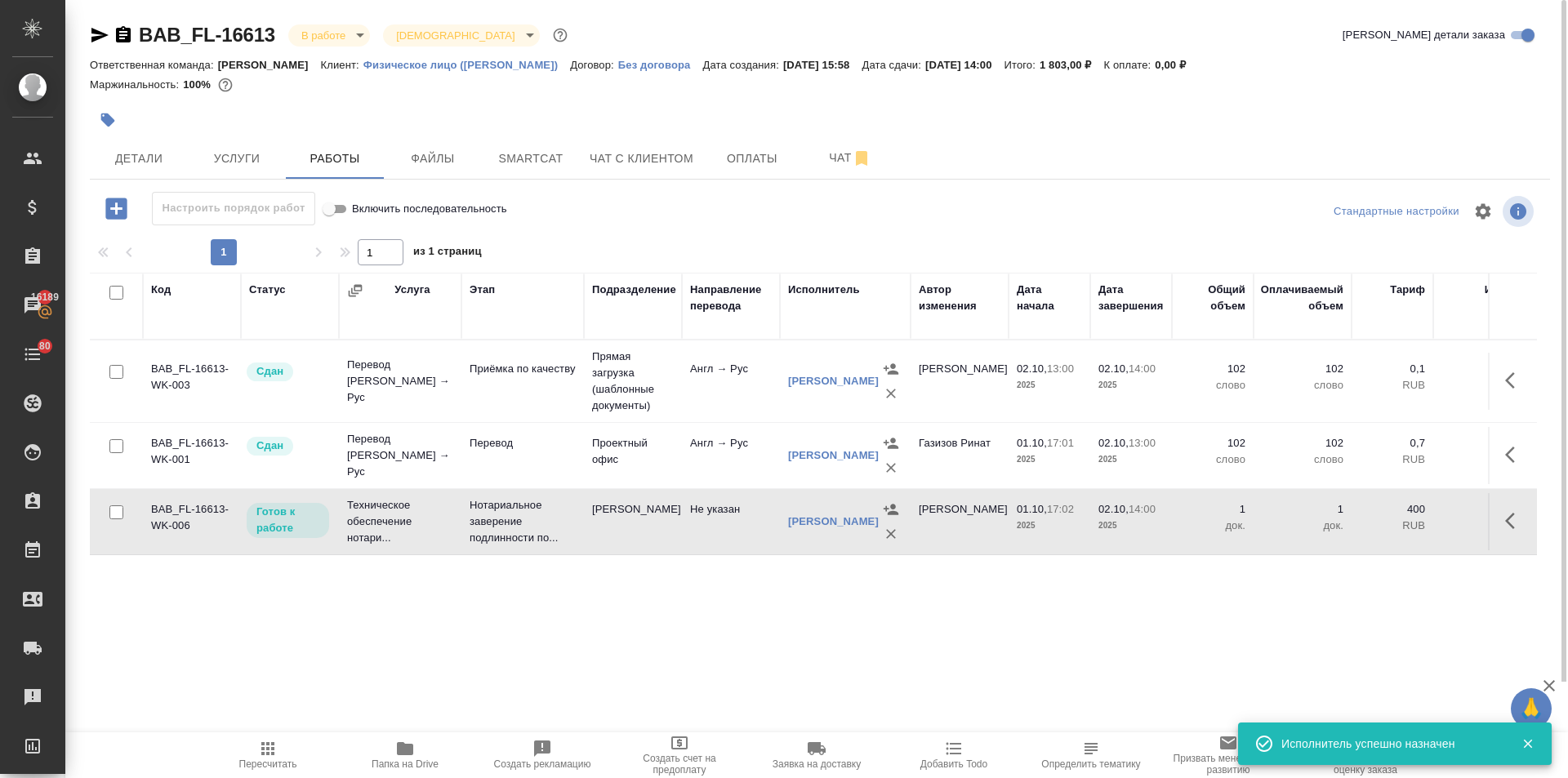
click at [256, 756] on span "Пересчитать" at bounding box center [268, 754] width 118 height 31
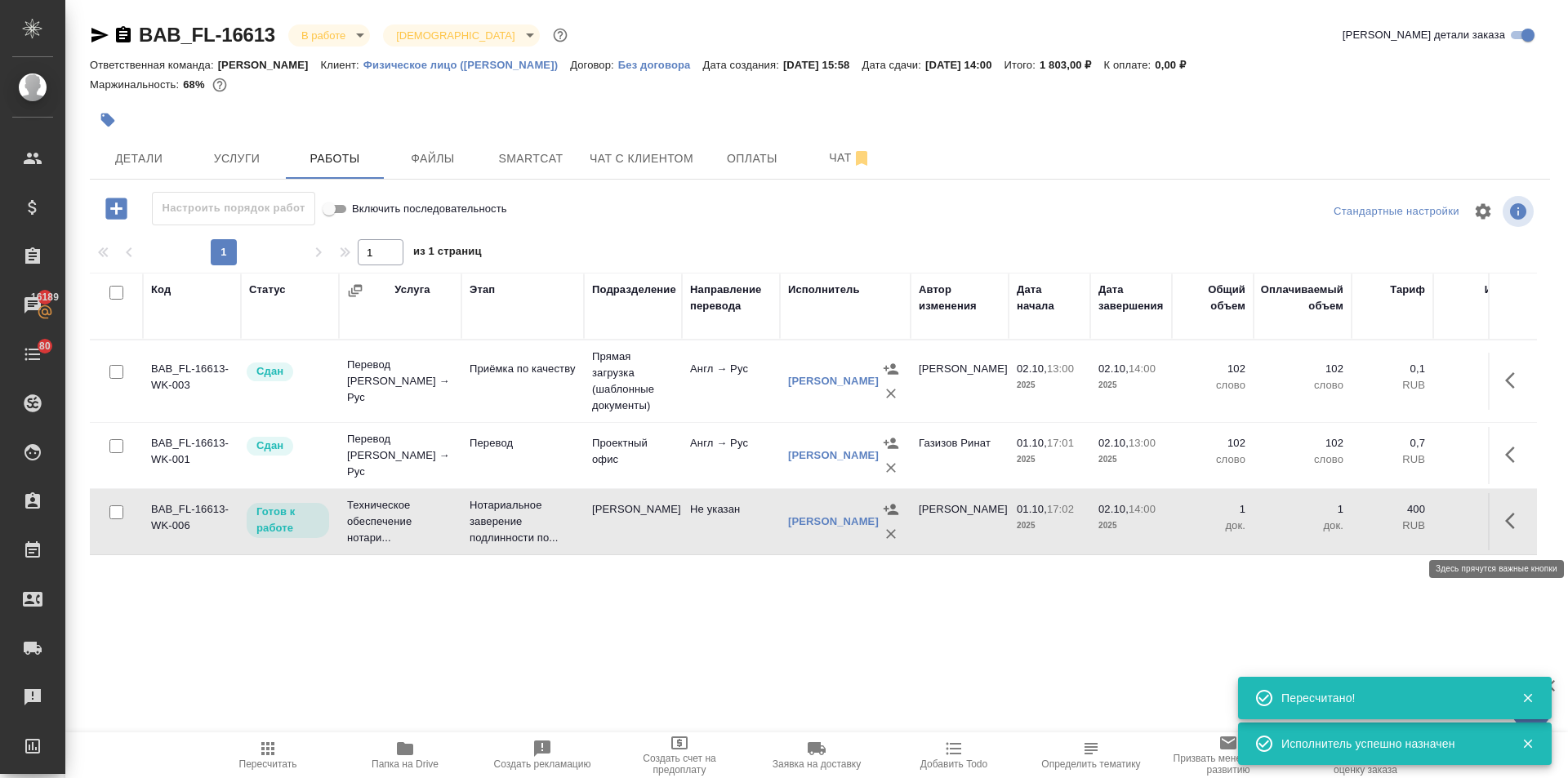
click at [1518, 529] on icon "button" at bounding box center [1515, 520] width 20 height 20
click at [1390, 529] on icon "button" at bounding box center [1394, 520] width 20 height 20
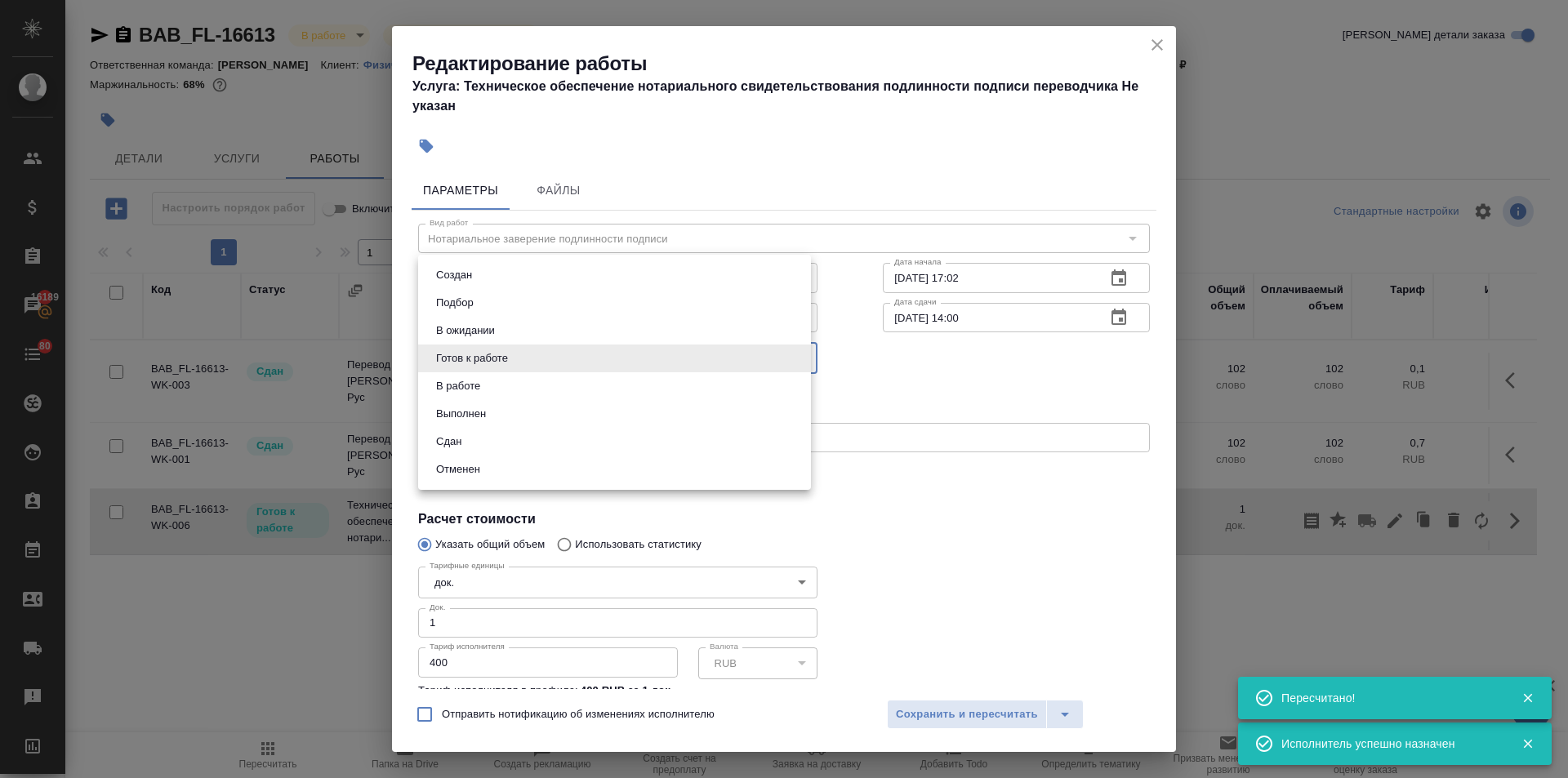
click at [516, 349] on body "🙏 .cls-1 fill:#fff; AWATERA Ilina Ekaterina Клиенты Спецификации Заказы 16189 Ч…" at bounding box center [784, 389] width 1568 height 778
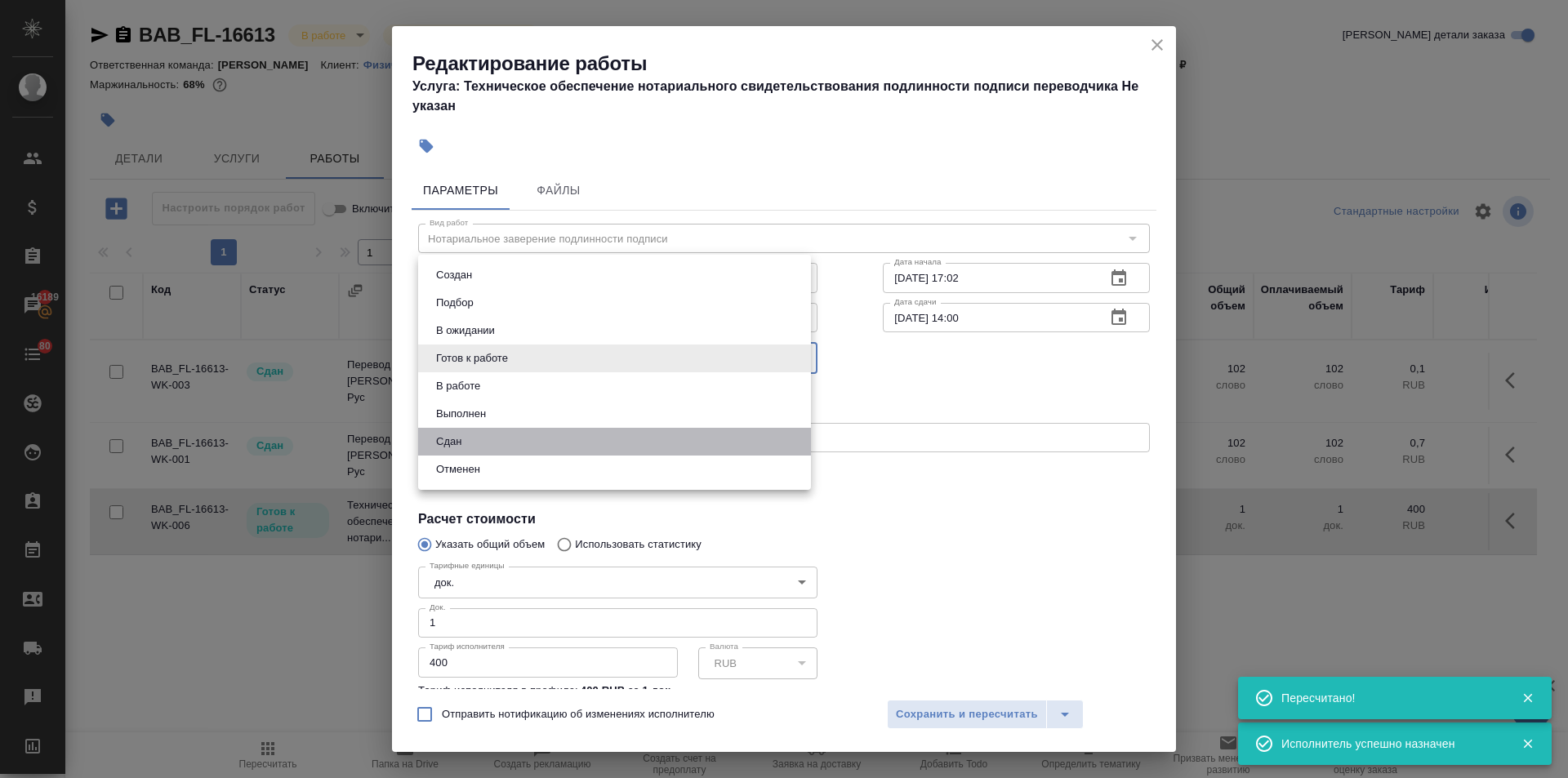
click at [474, 436] on li "Сдан" at bounding box center [614, 441] width 393 height 28
type input "closed"
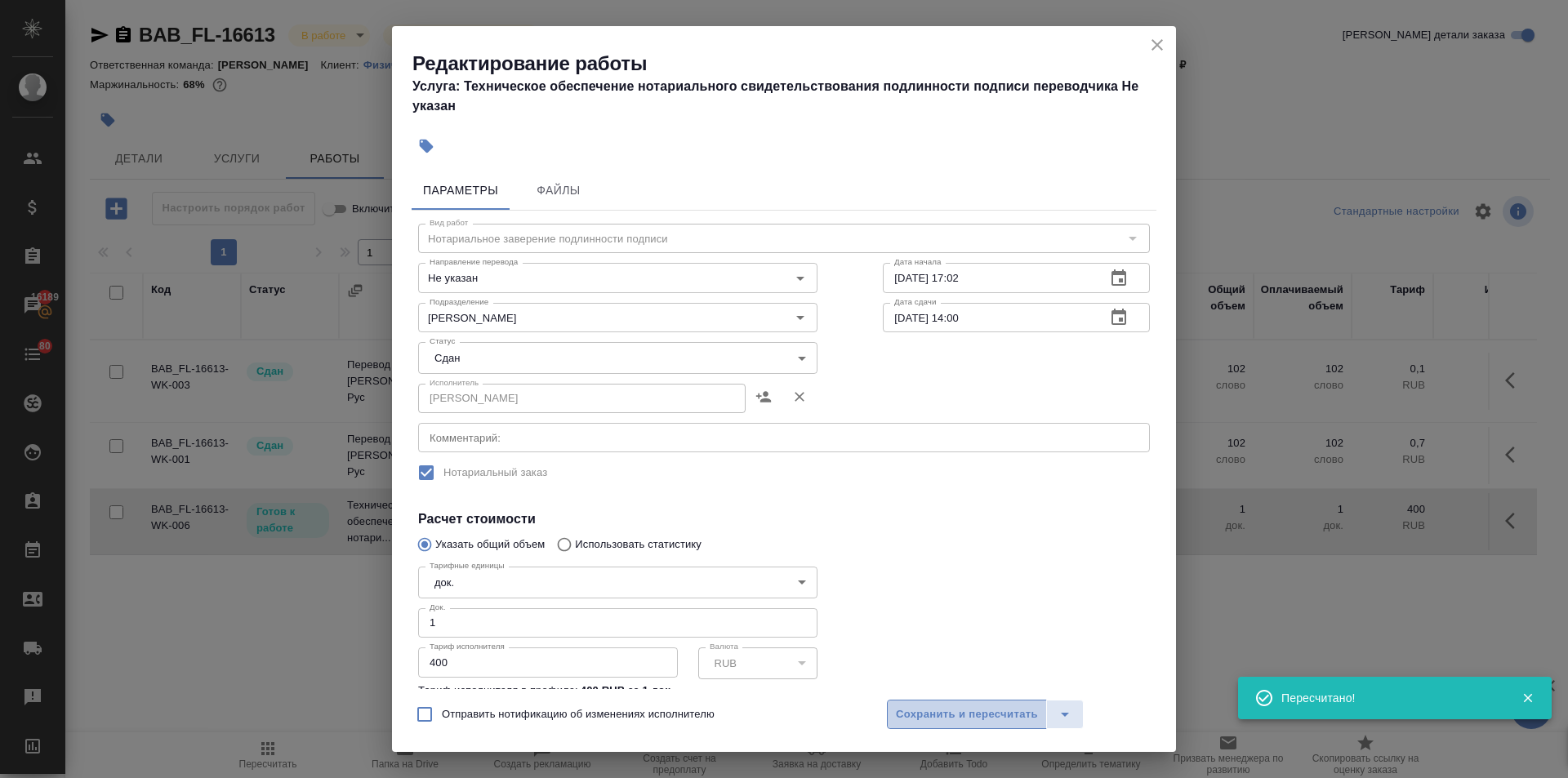
click at [998, 712] on span "Сохранить и пересчитать" at bounding box center [966, 714] width 142 height 19
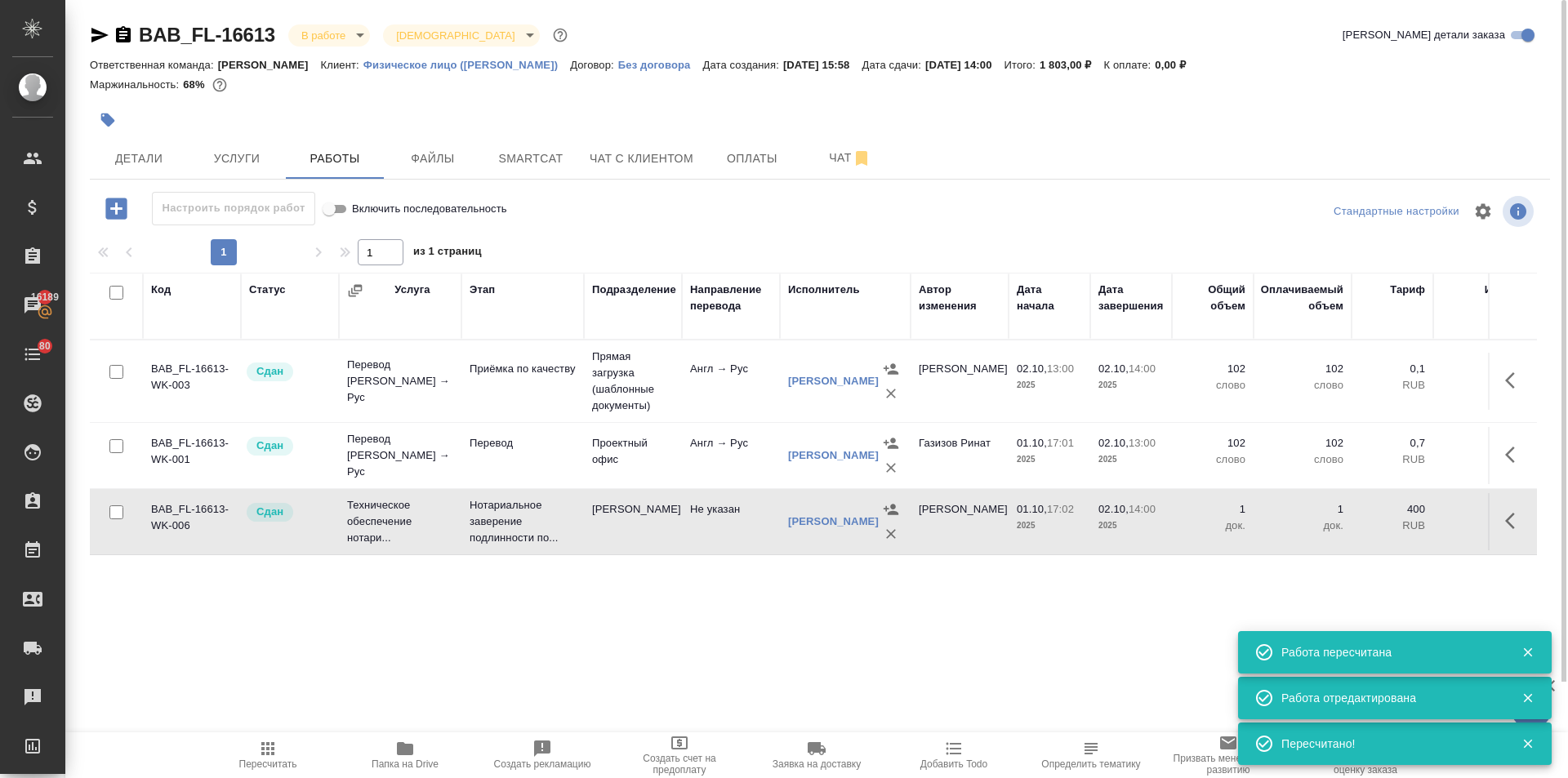
click at [257, 767] on span "Пересчитать" at bounding box center [267, 764] width 58 height 11
click at [218, 158] on span "Услуги" at bounding box center [237, 158] width 78 height 20
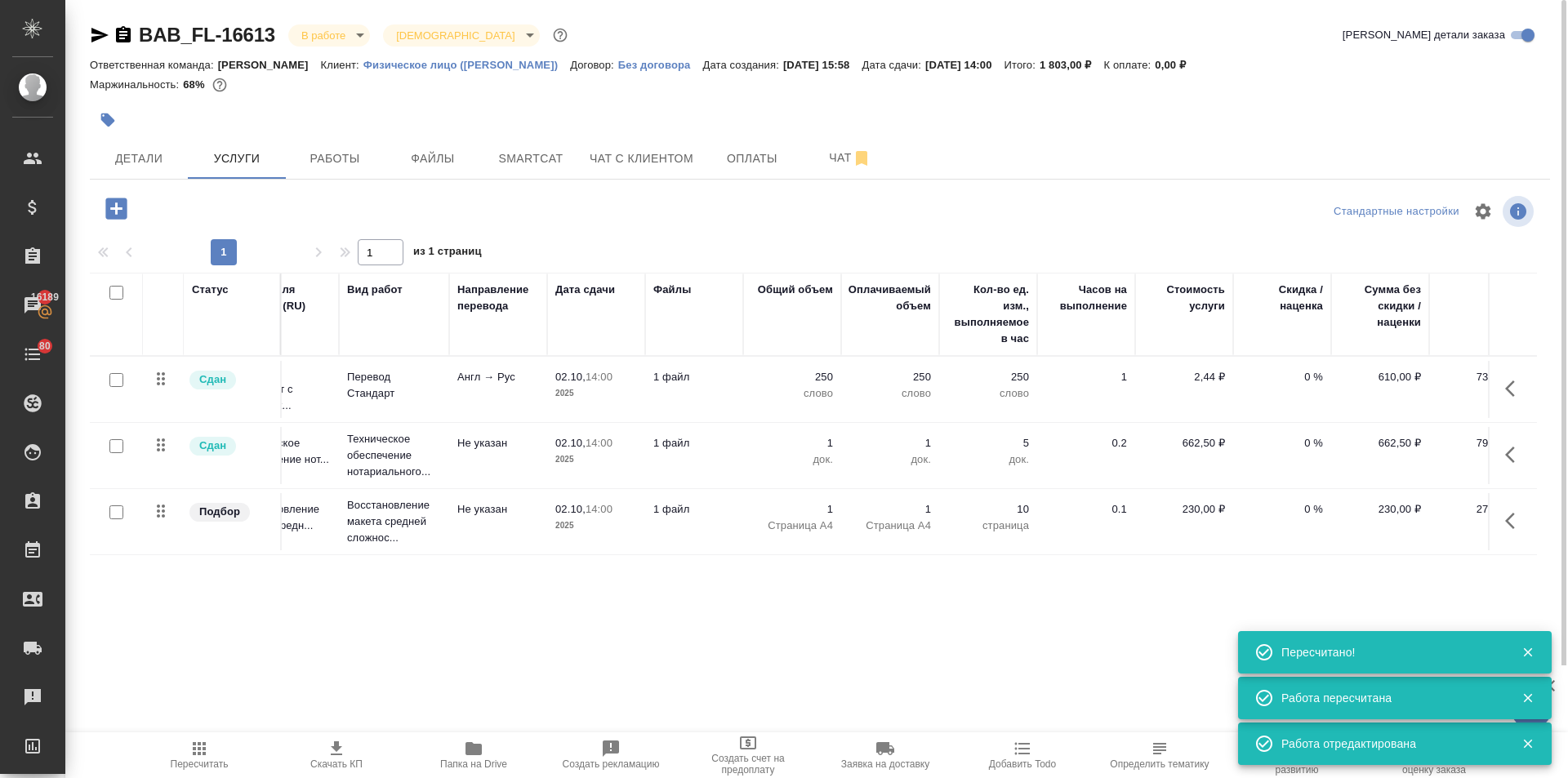
scroll to position [0, 92]
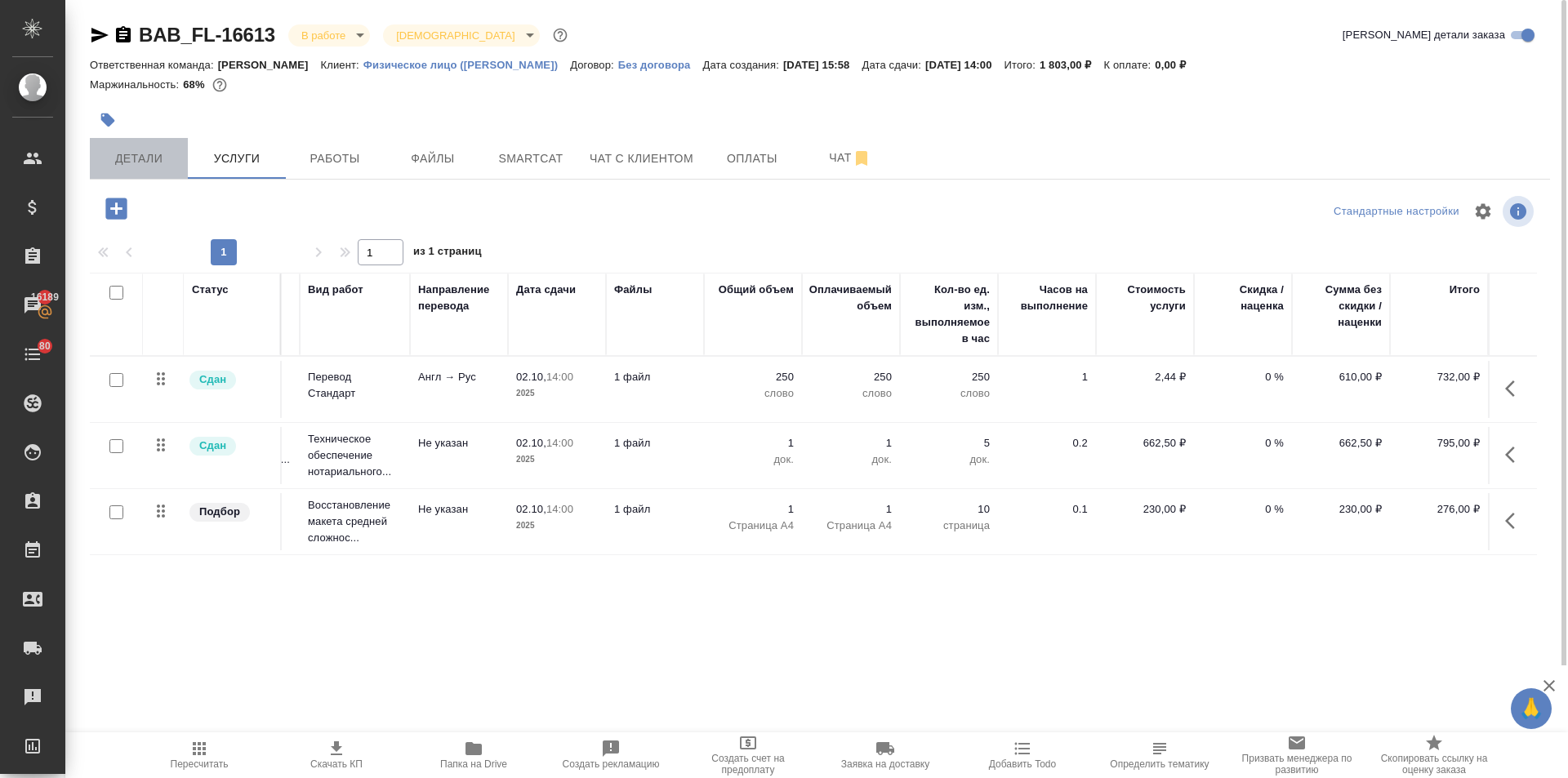
click at [156, 173] on button "Детали" at bounding box center [138, 158] width 98 height 41
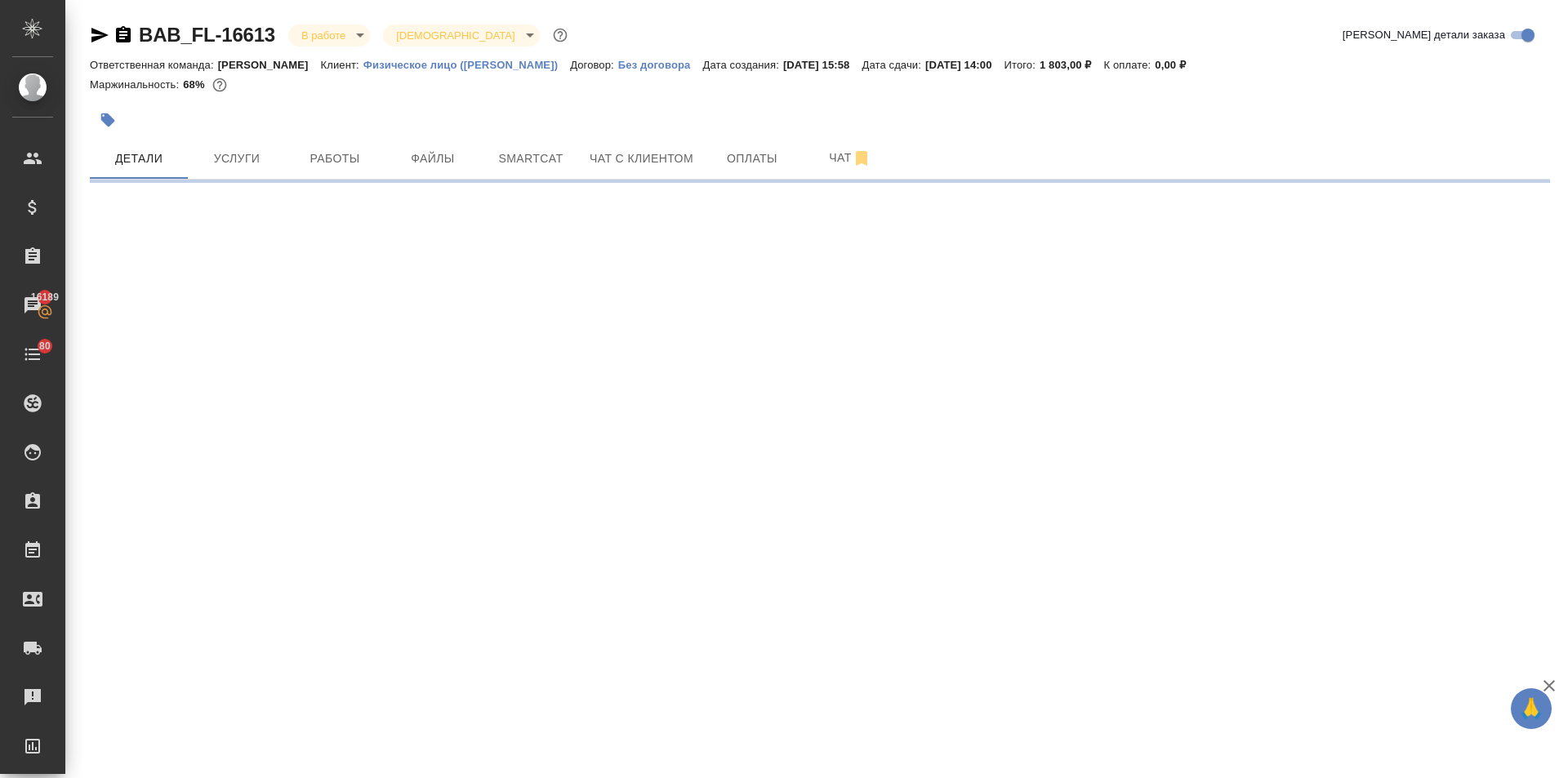
select select "RU"
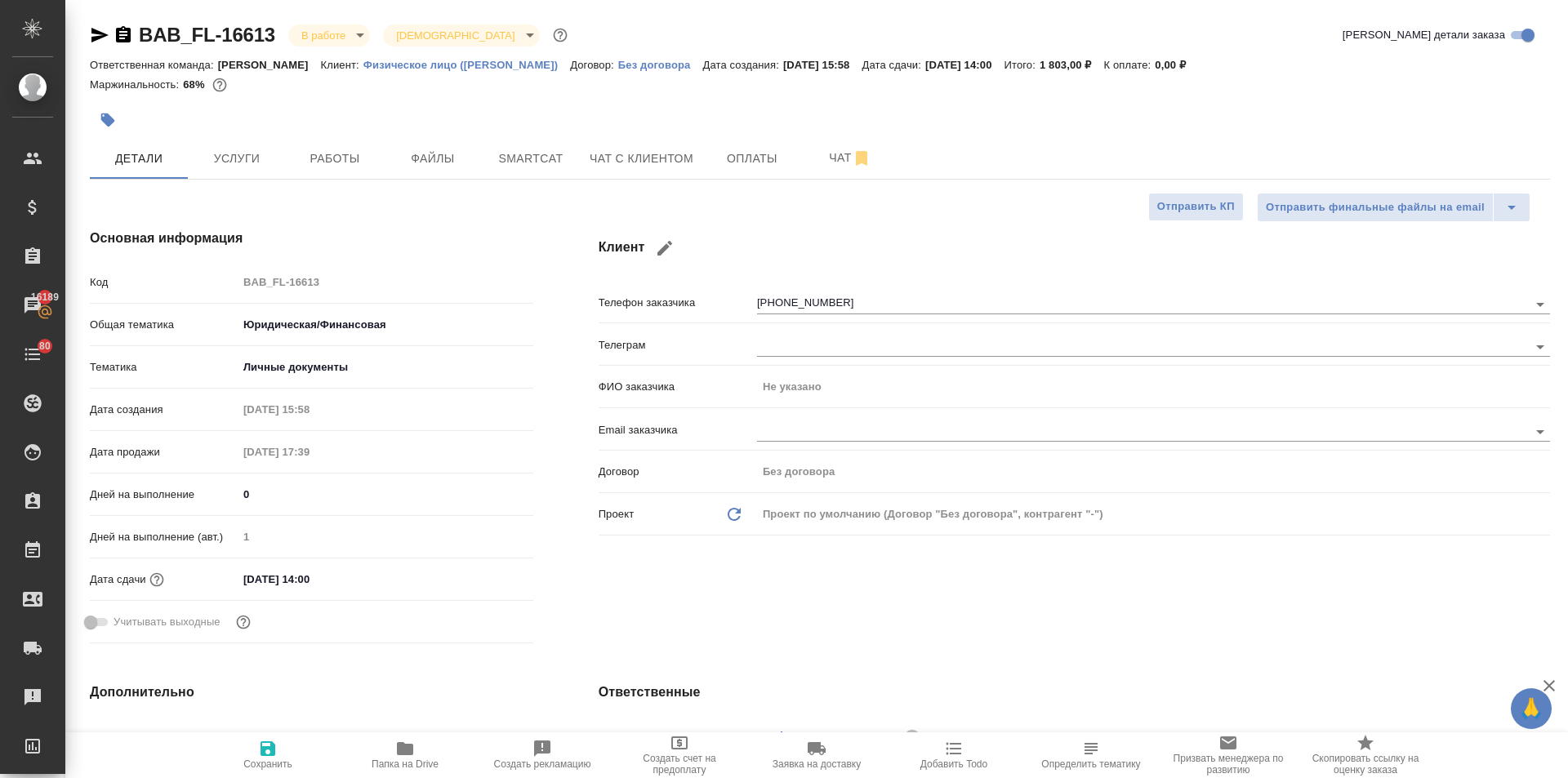
type textarea "x"
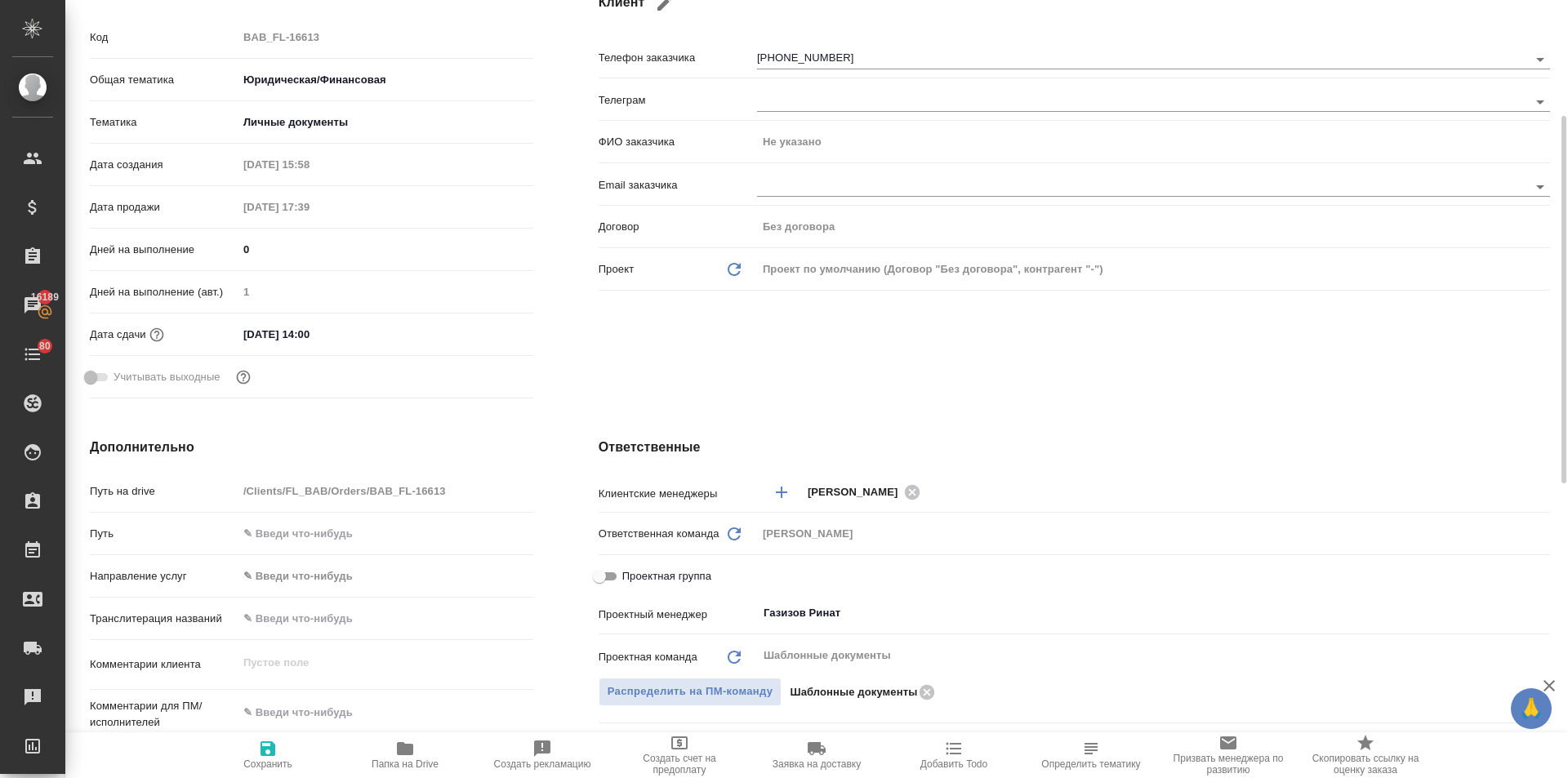
click at [606, 569] on input "Проектная группа" at bounding box center [599, 576] width 59 height 20
checkbox input "true"
type textarea "x"
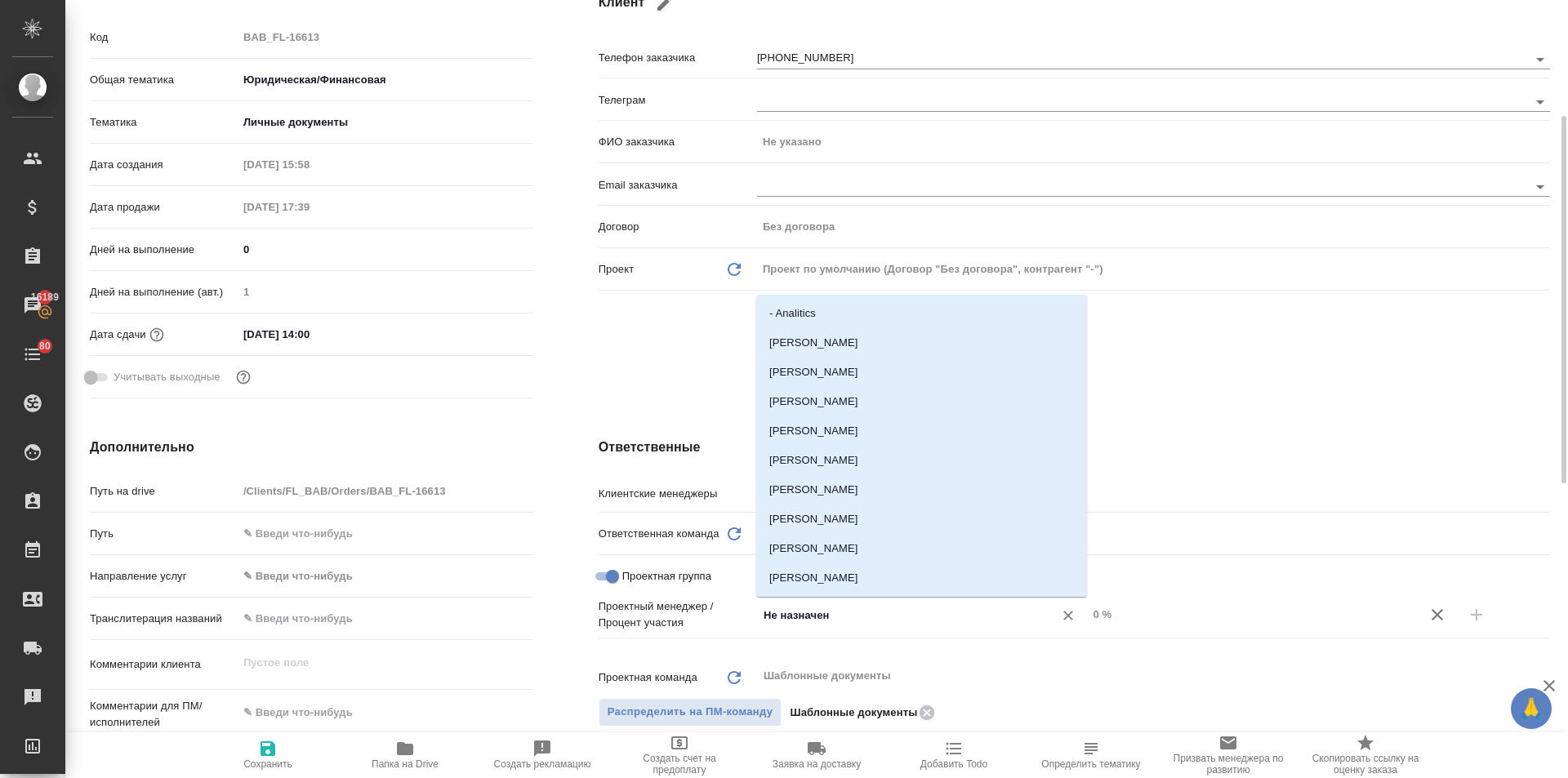
drag, startPoint x: 843, startPoint y: 614, endPoint x: 739, endPoint y: 629, distance: 105.1
click at [740, 629] on div "Проектный менеджер / Процент участия Не назначен ​ 0 %" at bounding box center [1074, 614] width 951 height 32
type input "ринат"
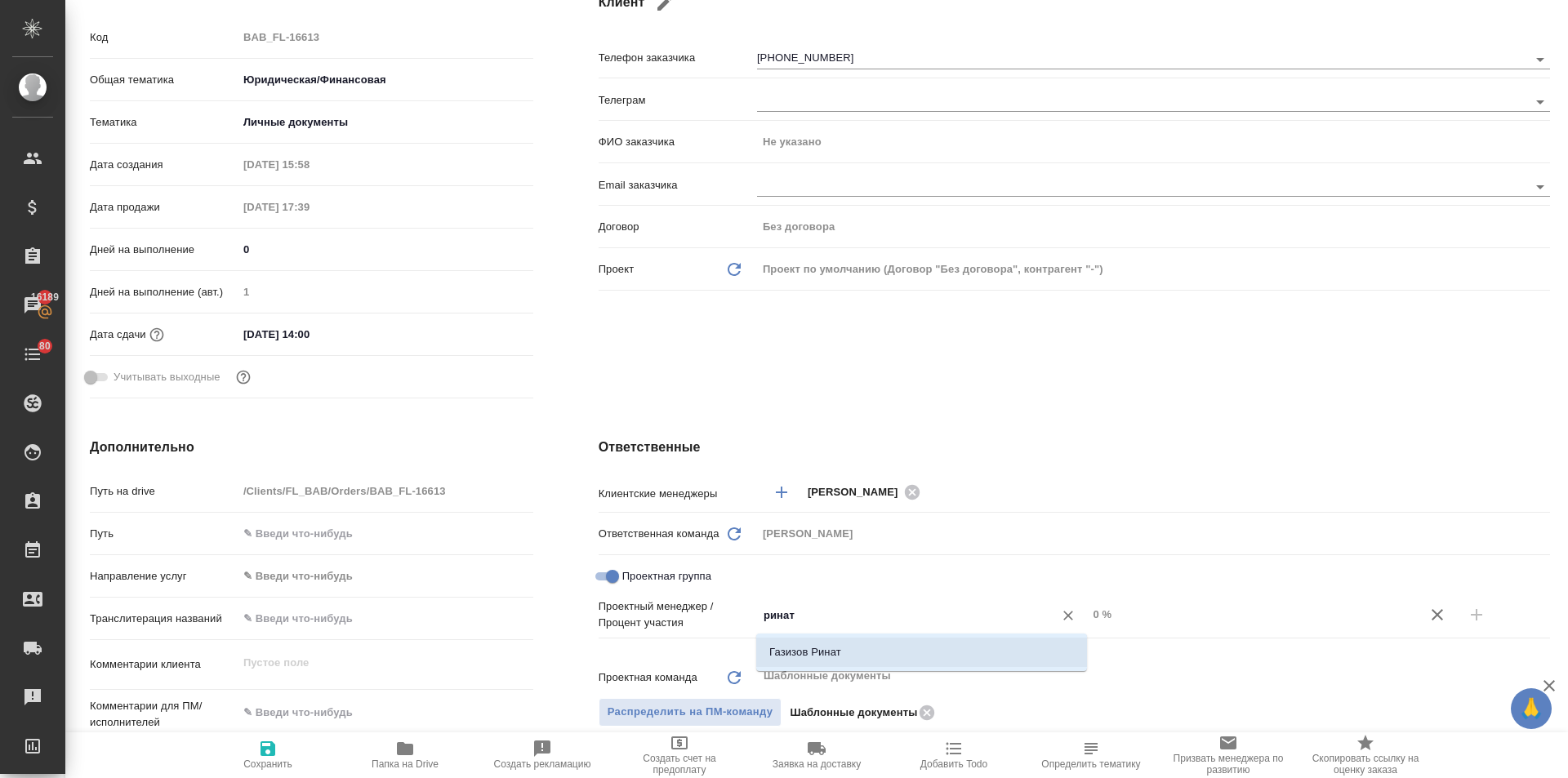
click at [831, 656] on li "Газизов Ринат" at bounding box center [922, 652] width 331 height 29
type textarea "x"
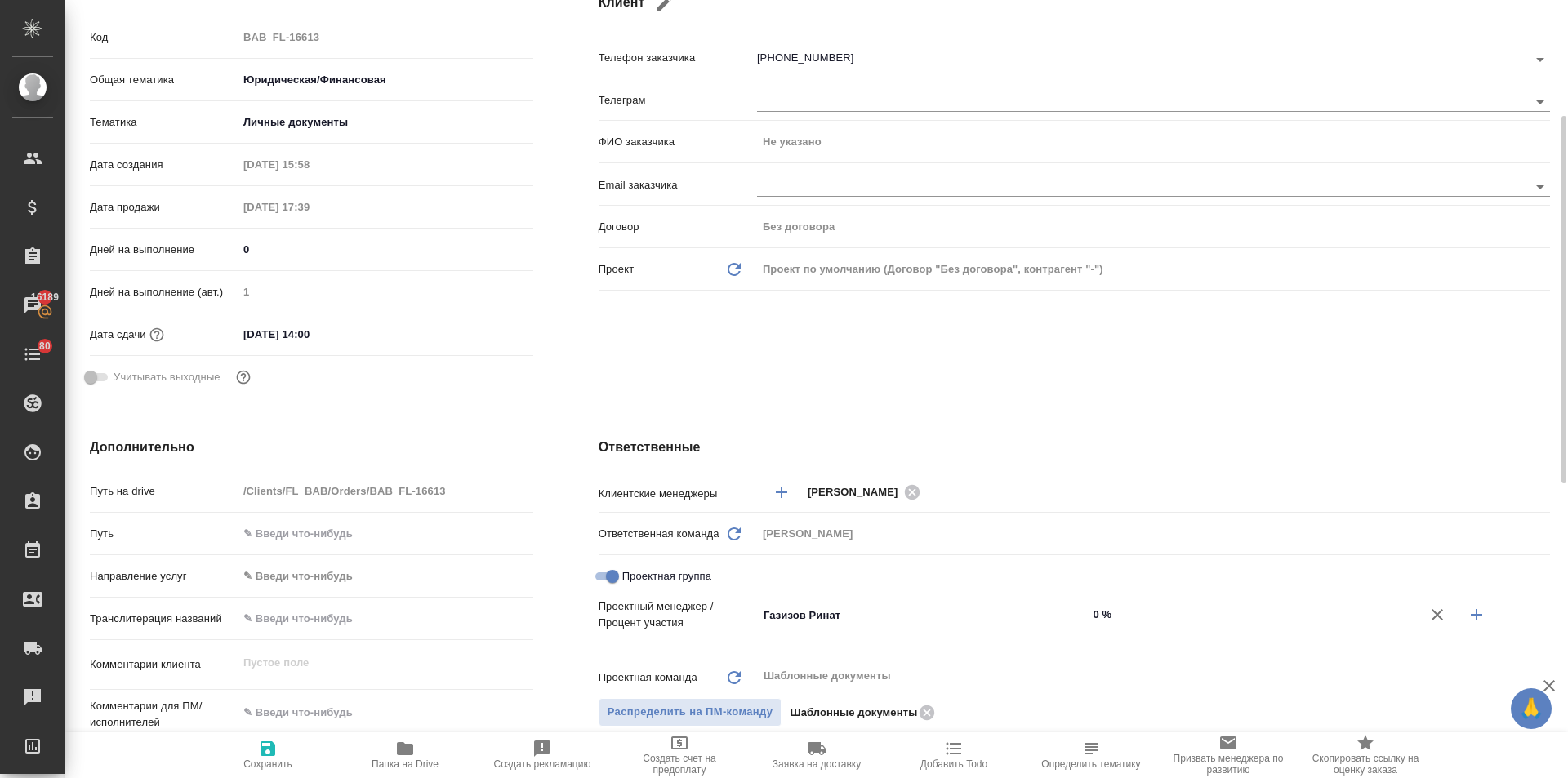
click at [1472, 611] on icon "button" at bounding box center [1476, 614] width 20 height 20
type textarea "x"
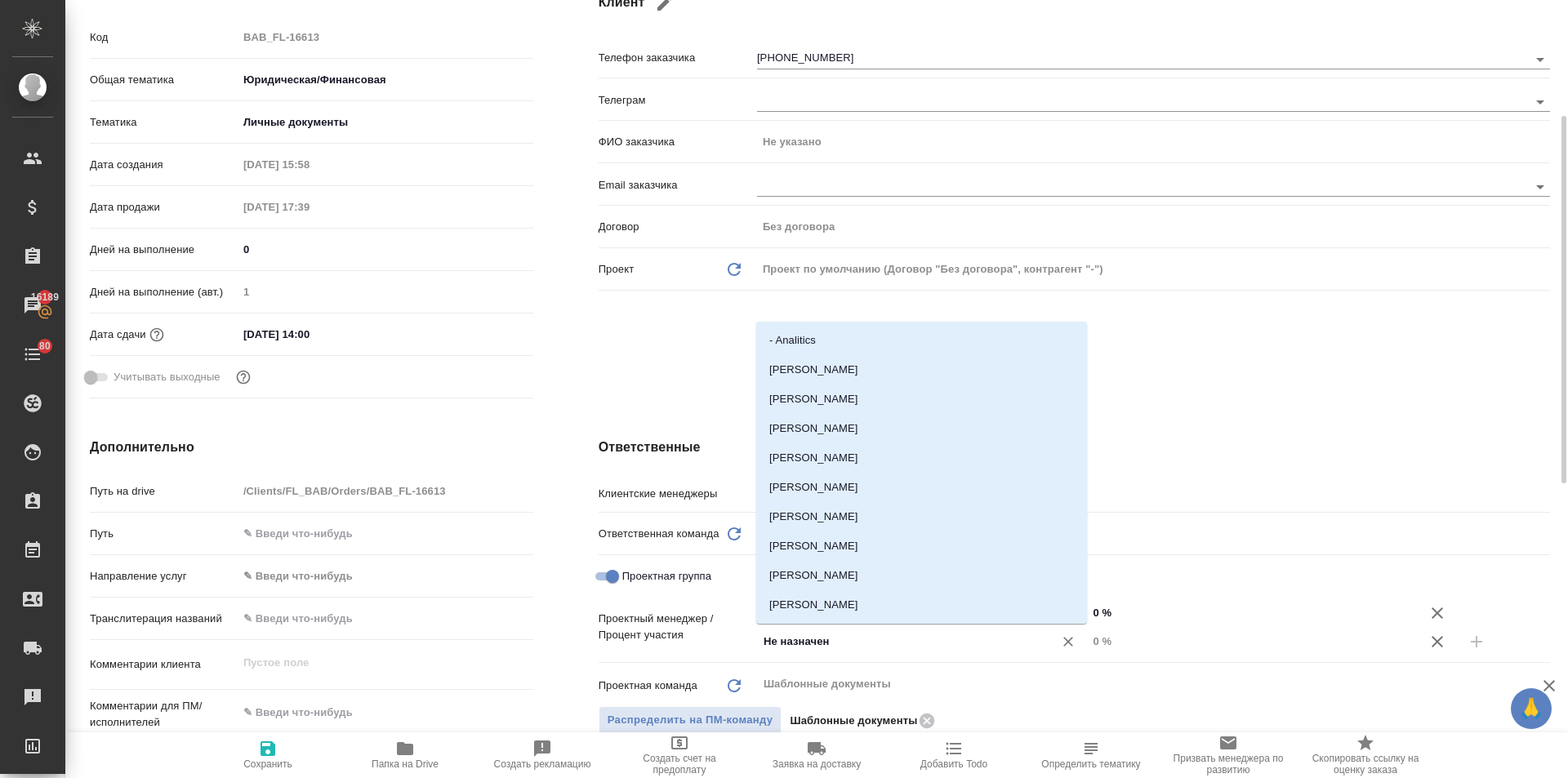
drag, startPoint x: 862, startPoint y: 635, endPoint x: 655, endPoint y: 646, distance: 207.3
click at [655, 646] on div "Проектный менеджер / Процент участия Газизов Ринат ​ 0 % Не назначен ​ 0 %" at bounding box center [1074, 627] width 951 height 57
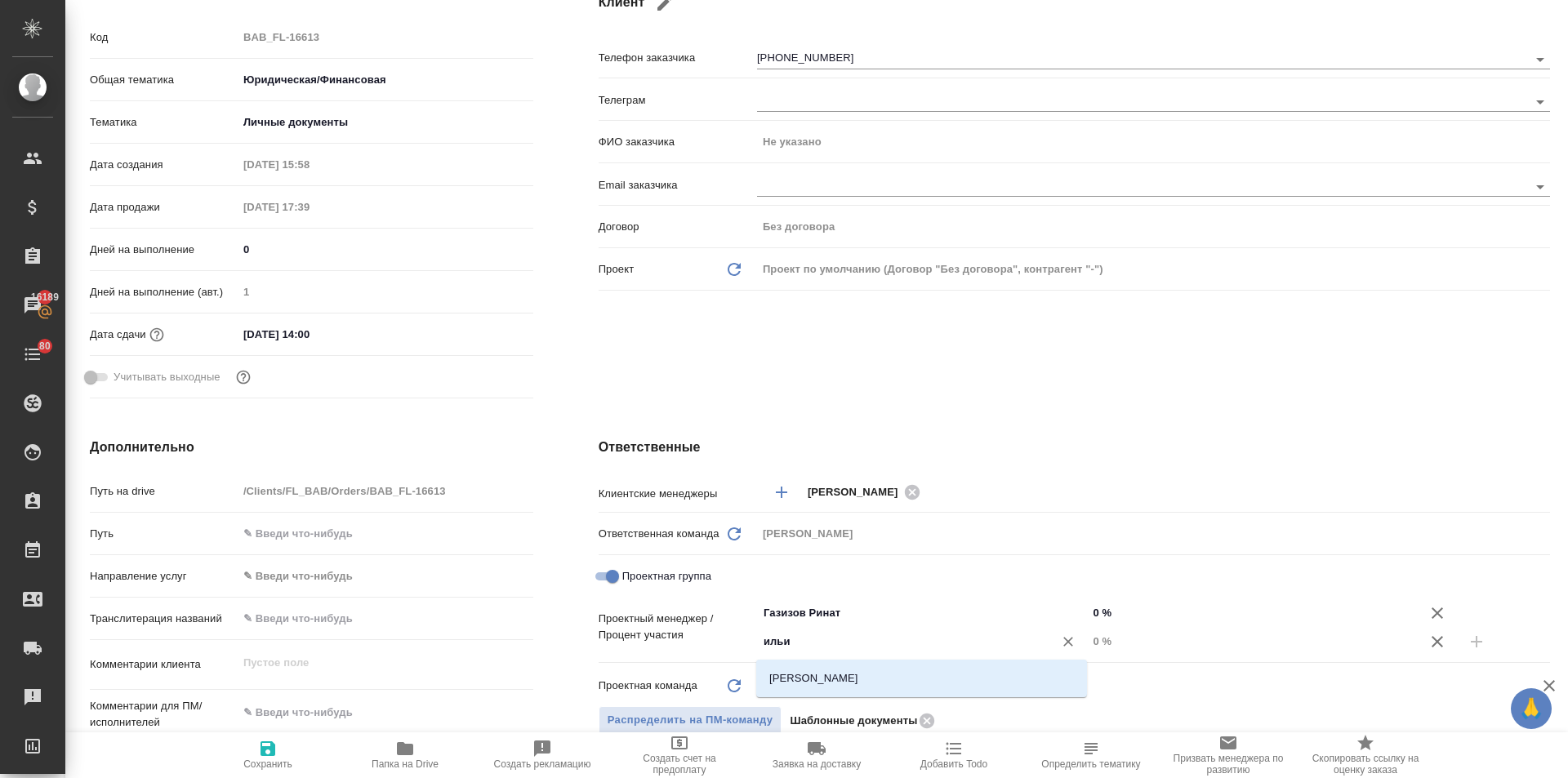
type input "ильин"
click at [820, 676] on li "Ильина Екатерина" at bounding box center [922, 678] width 331 height 29
type textarea "x"
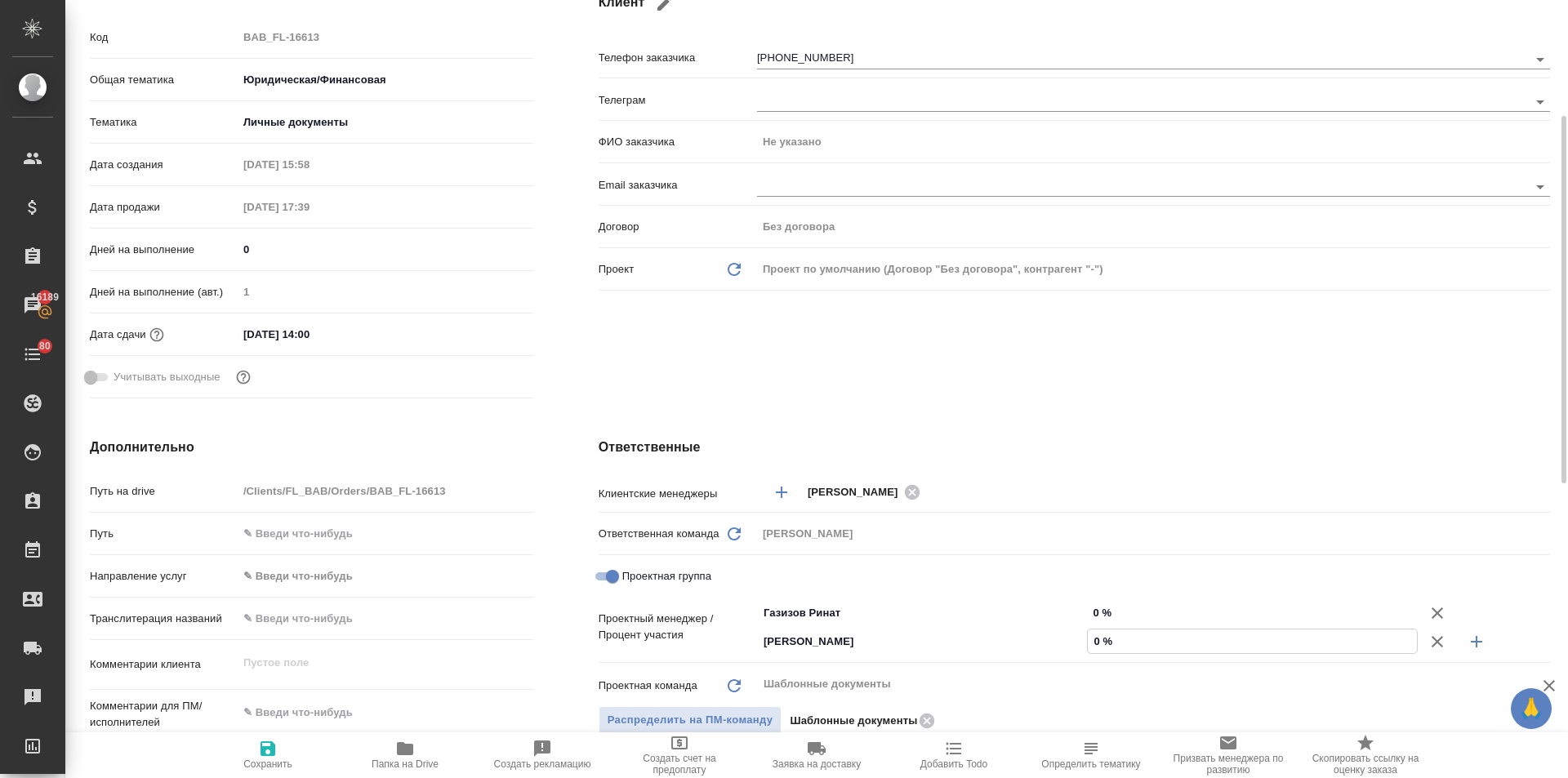
drag, startPoint x: 1105, startPoint y: 638, endPoint x: 1087, endPoint y: 644, distance: 19.0
click at [1087, 644] on div "0 %" at bounding box center [1252, 641] width 331 height 26
type input "4 %"
type textarea "x"
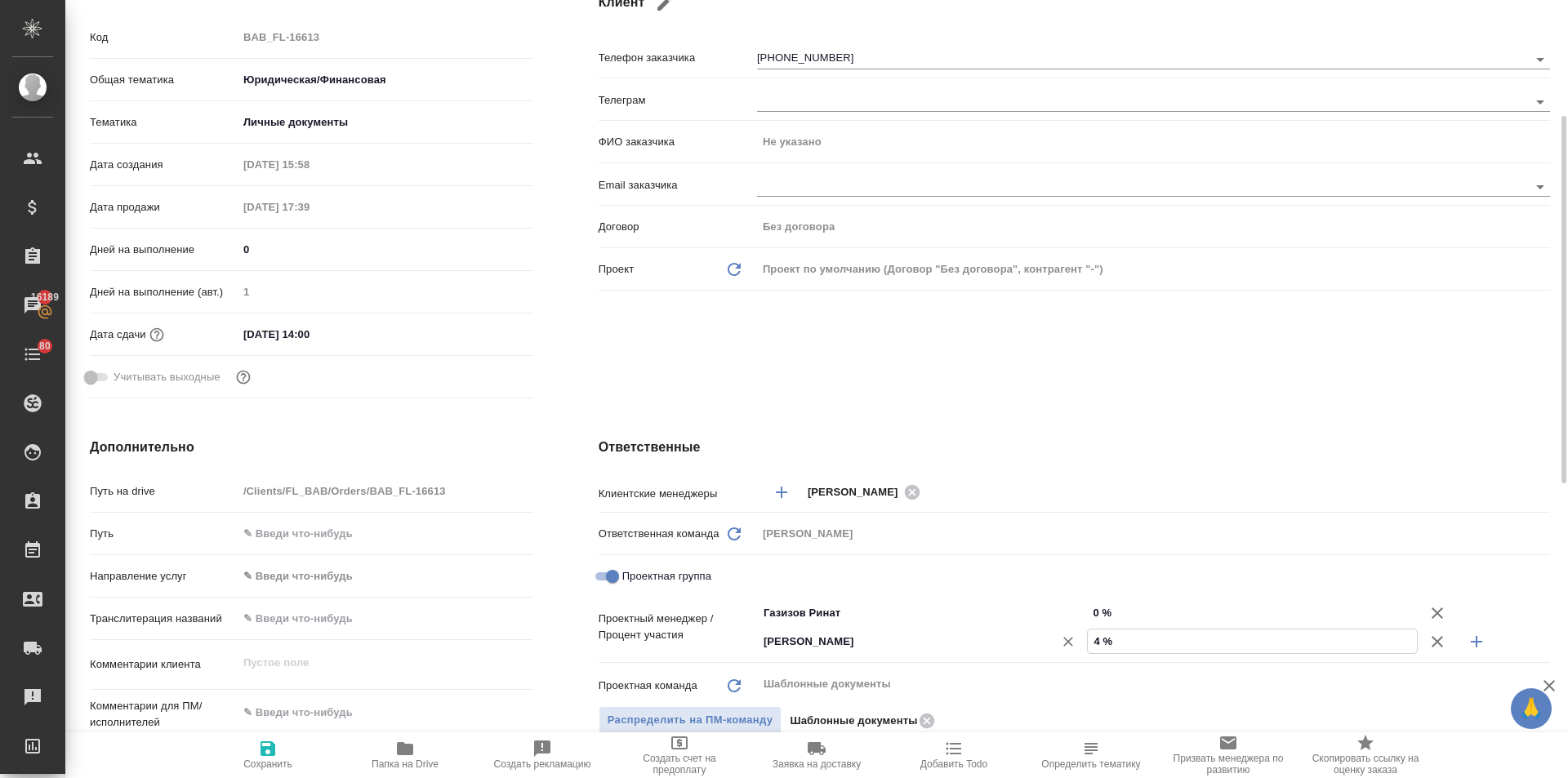
type textarea "x"
type input "44 %"
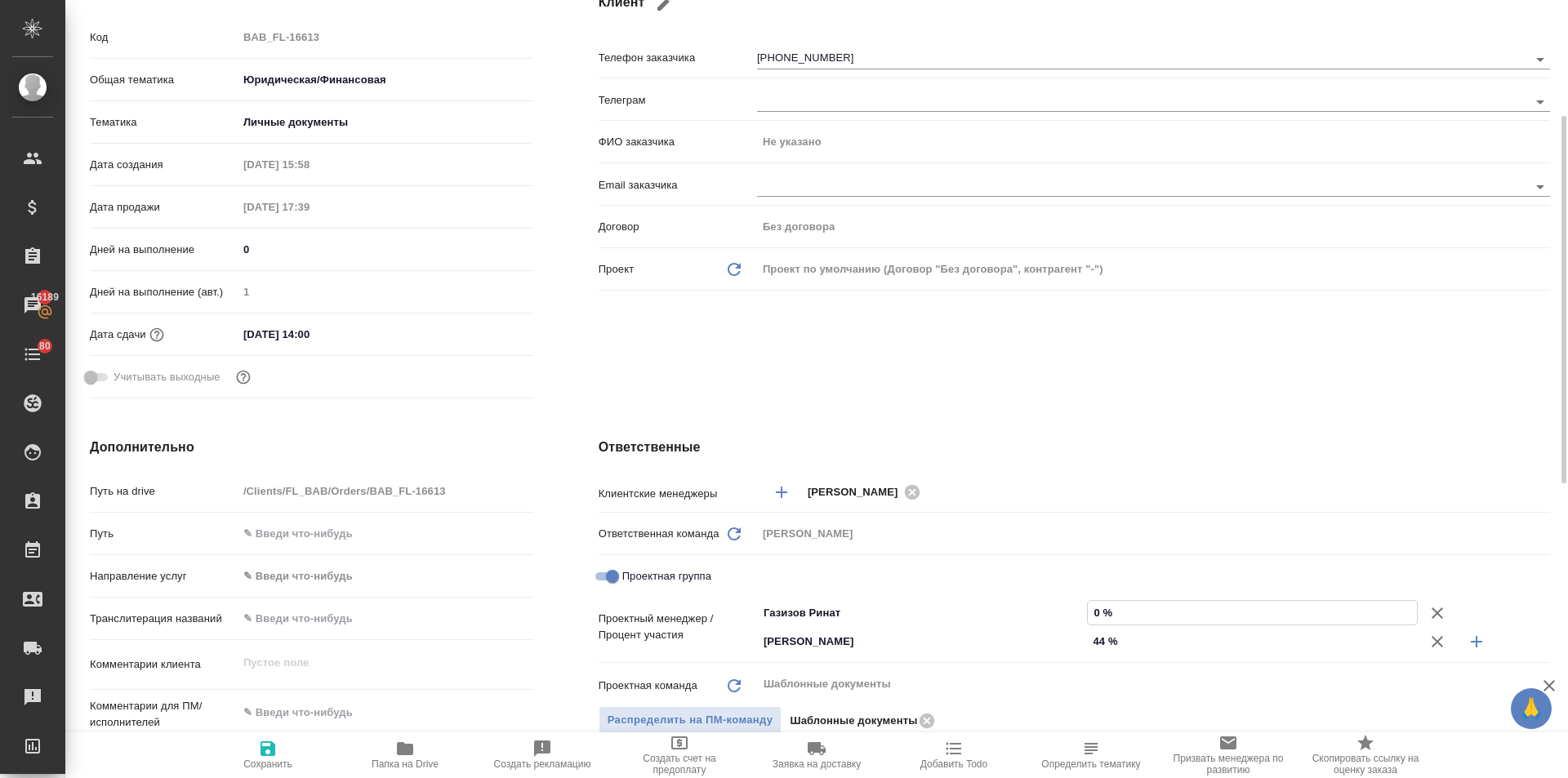
drag, startPoint x: 1100, startPoint y: 613, endPoint x: 1087, endPoint y: 613, distance: 13.0
click at [1087, 613] on div "0 %" at bounding box center [1252, 613] width 331 height 26
type textarea "x"
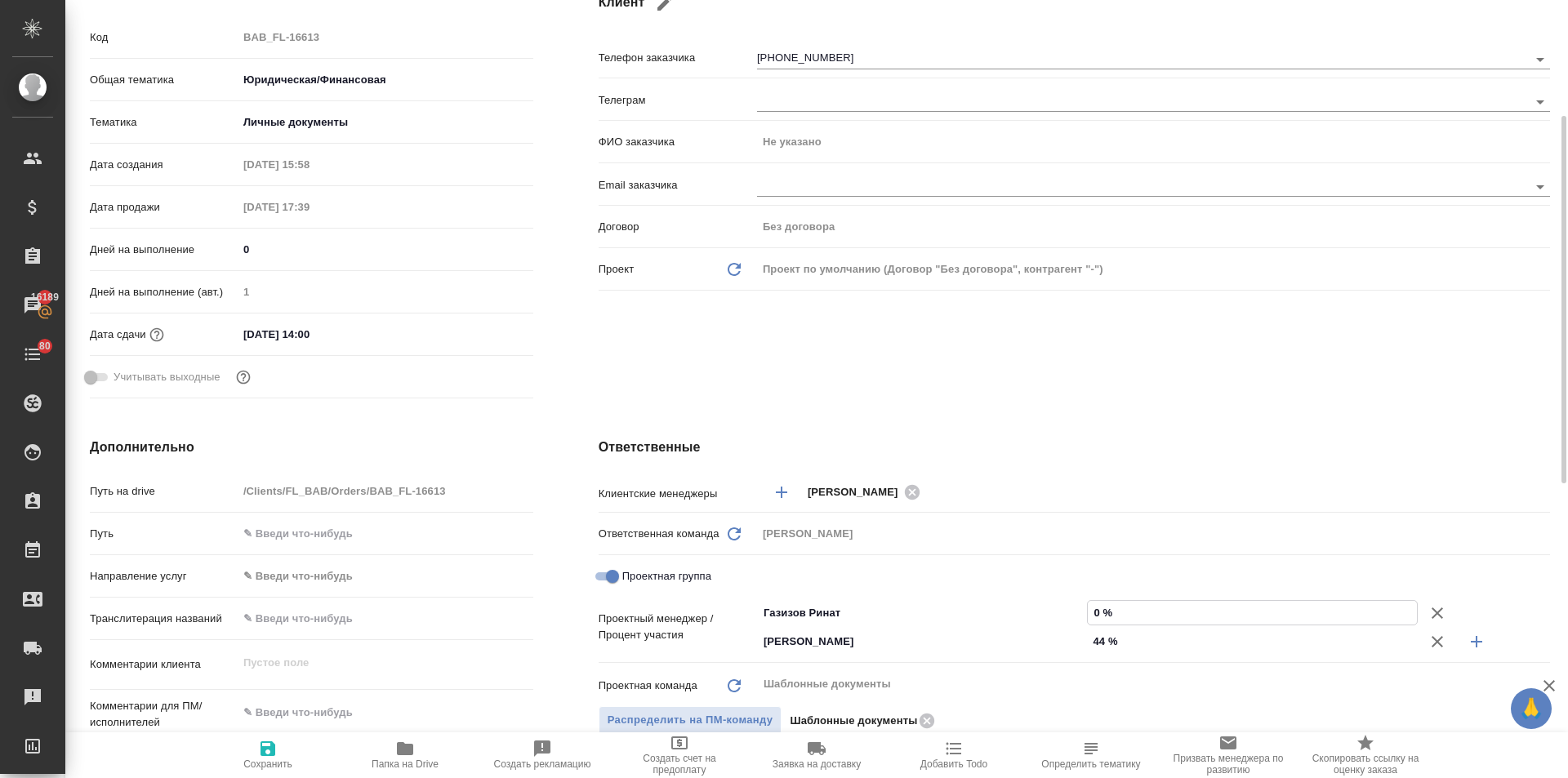
type input "5 %"
type textarea "x"
type input "56 %"
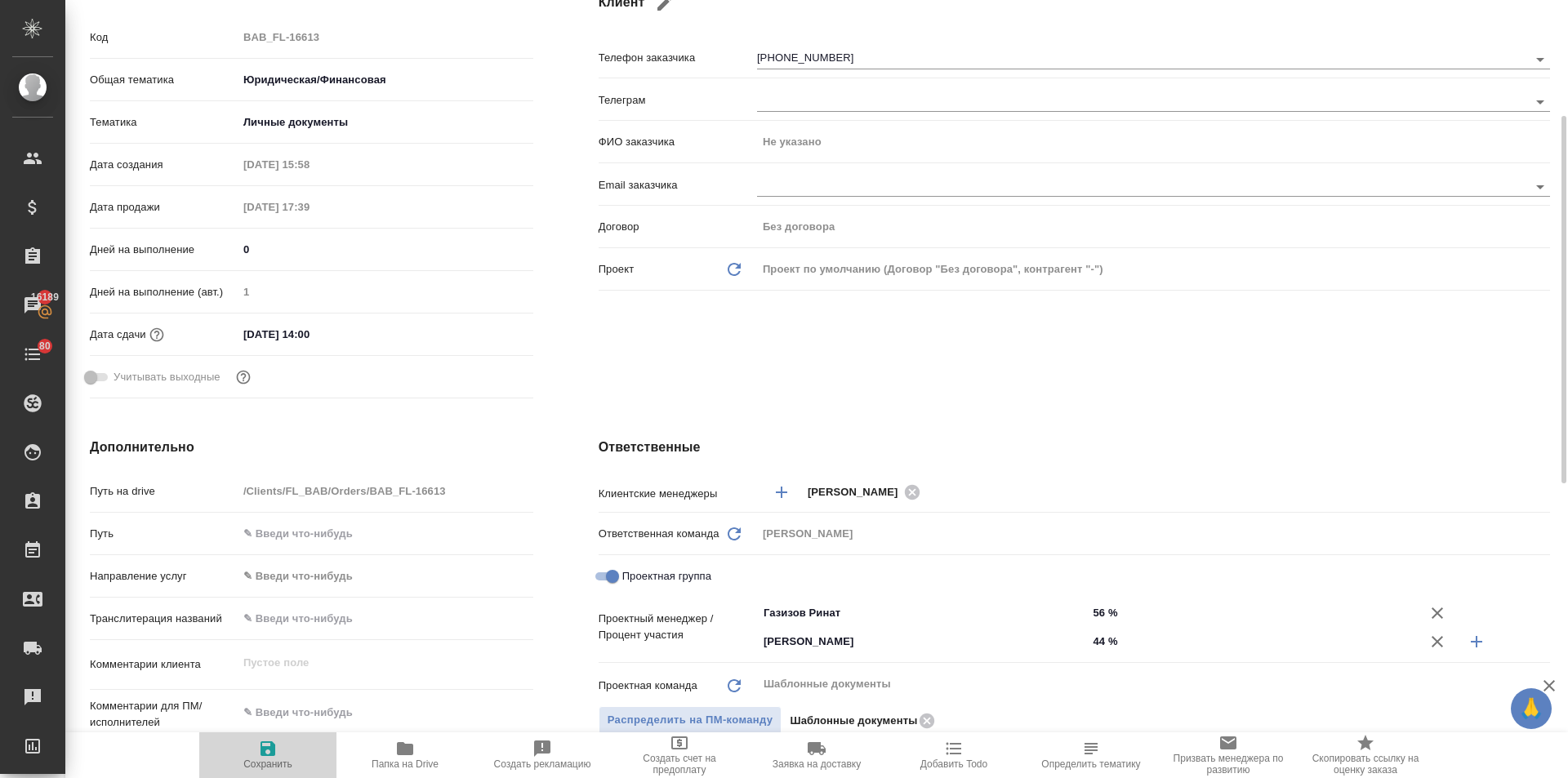
click at [271, 764] on span "Сохранить" at bounding box center [267, 764] width 49 height 11
type textarea "x"
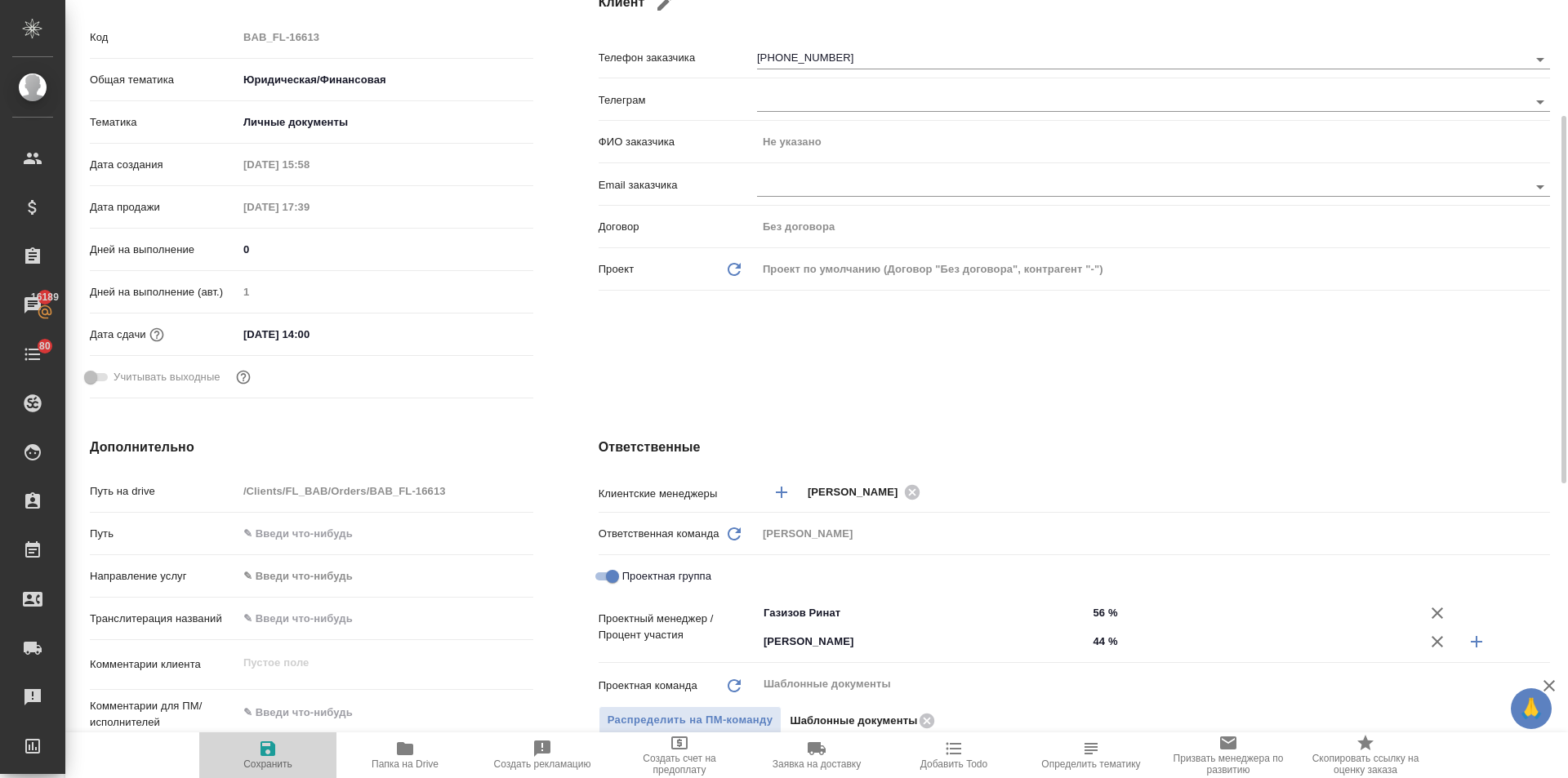
type textarea "x"
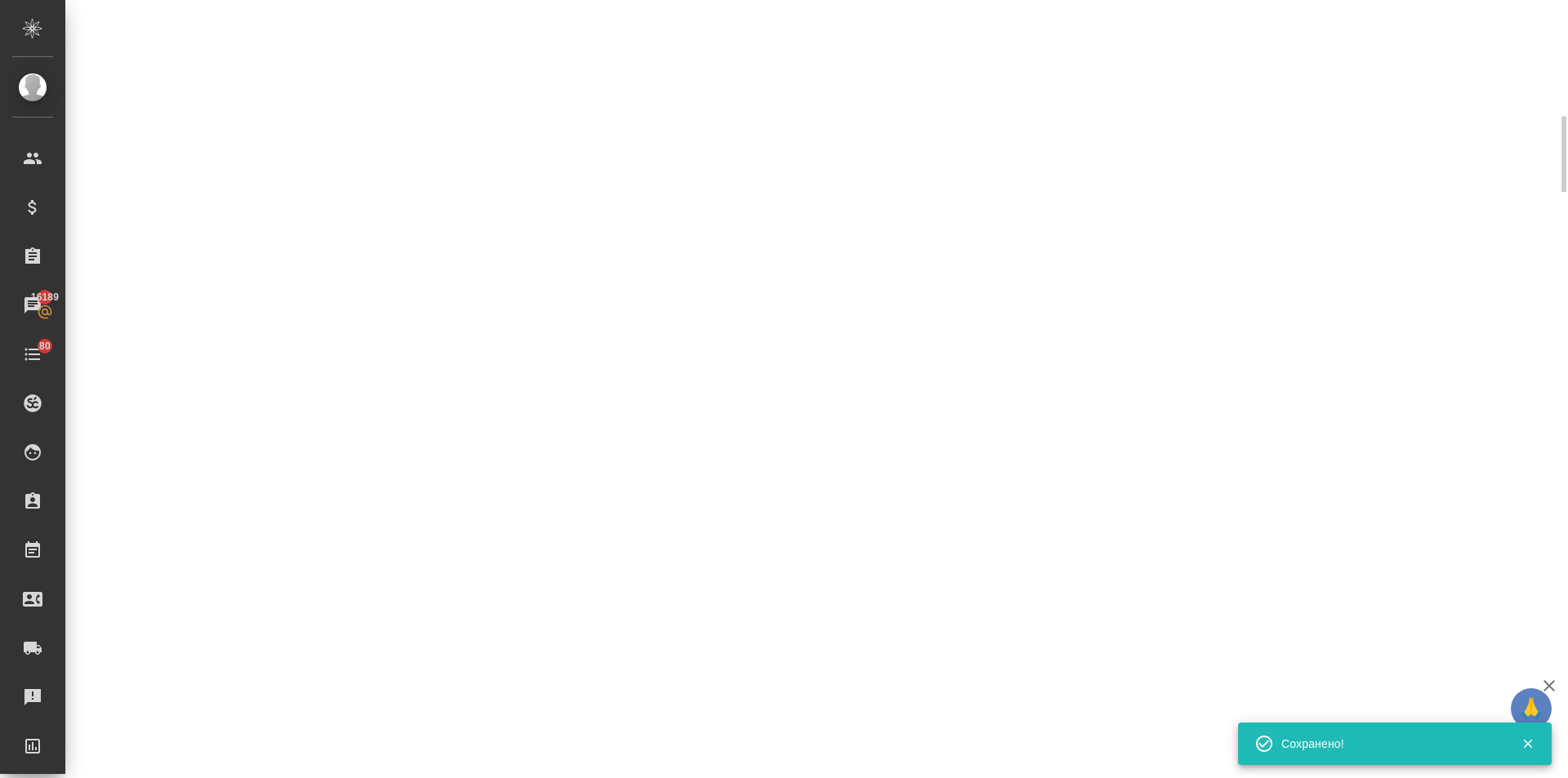
select select "RU"
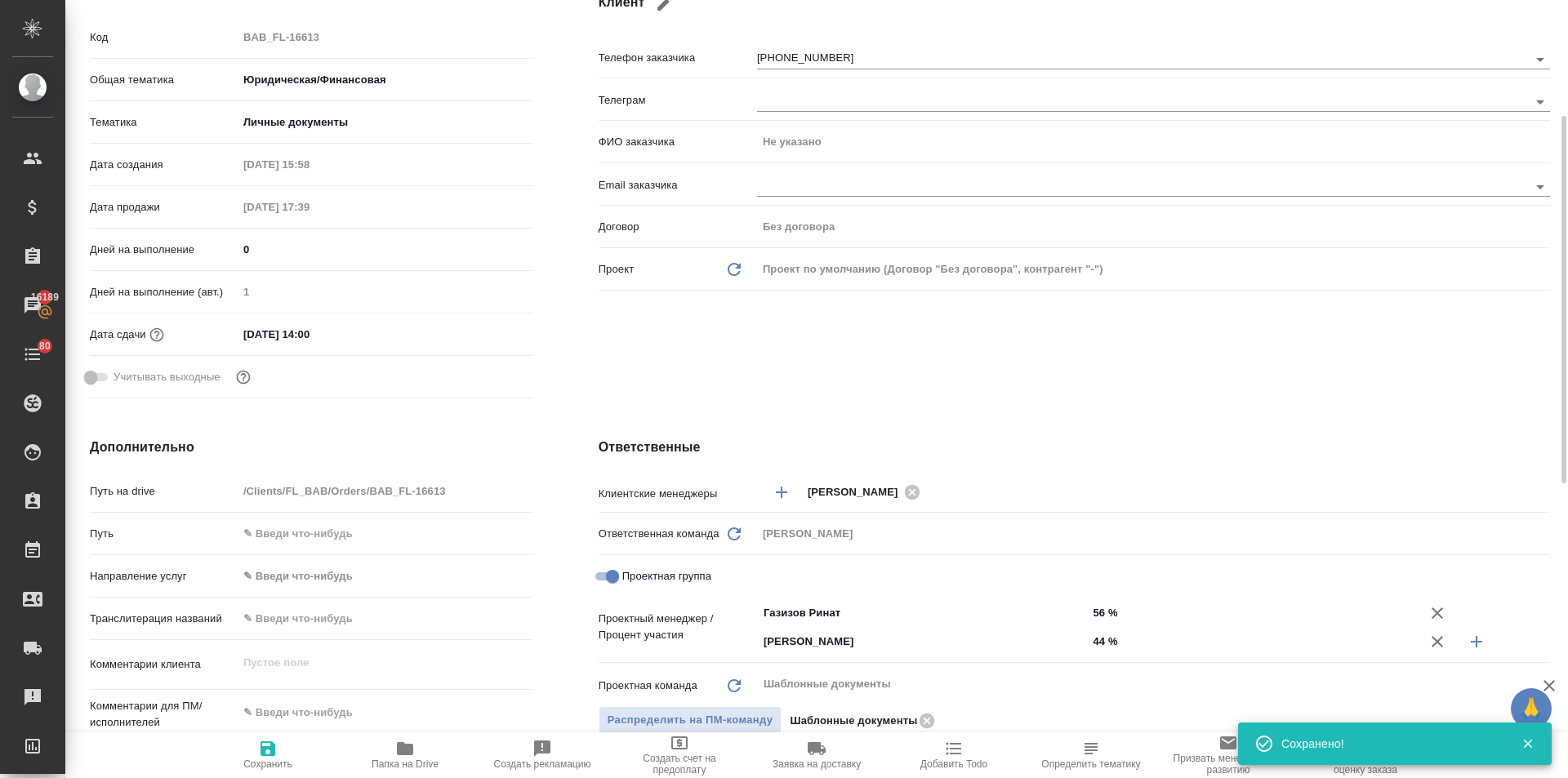
type textarea "x"
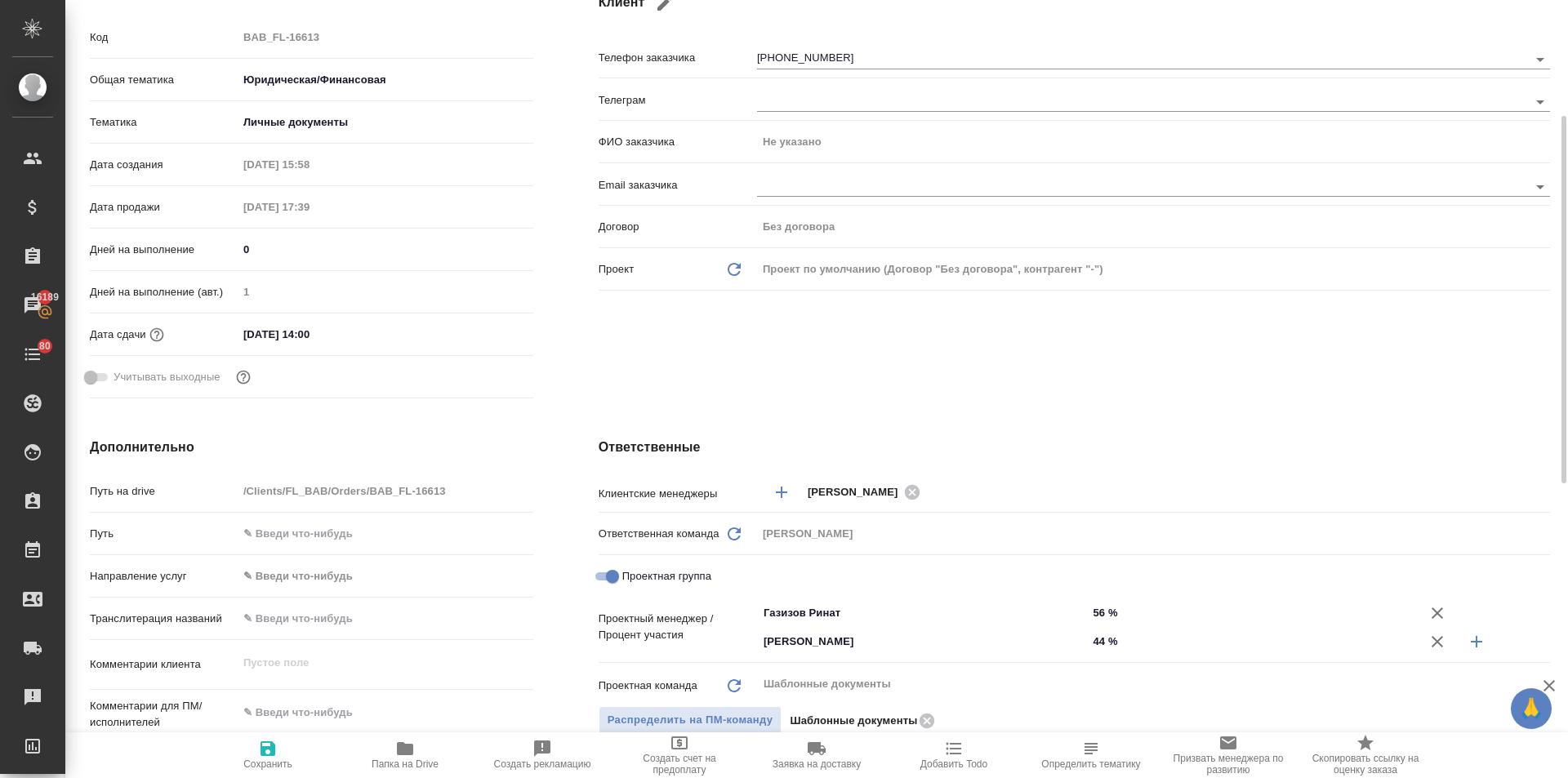
scroll to position [0, 0]
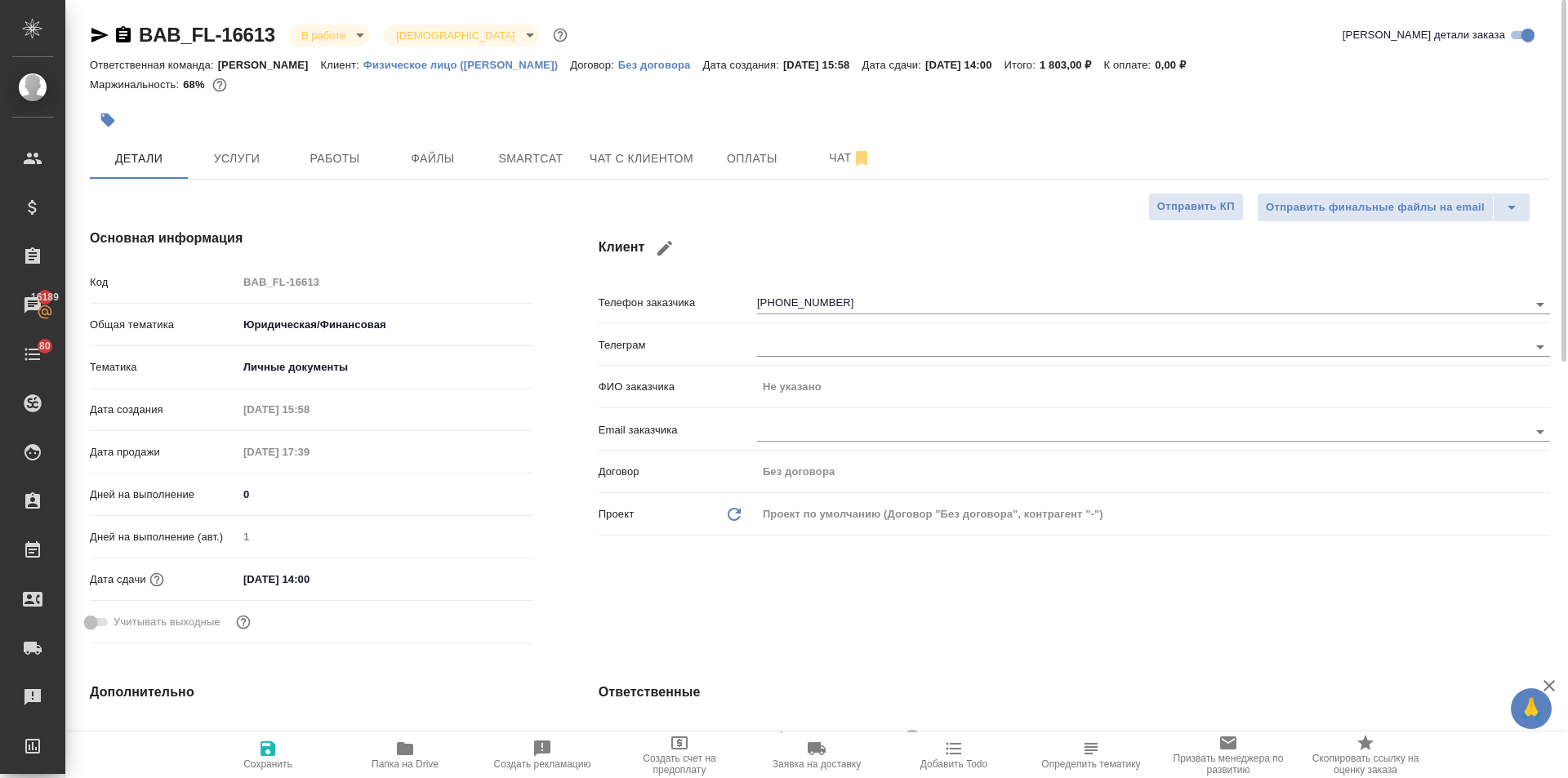
click at [325, 43] on body "🙏 .cls-1 fill:#fff; AWATERA Ilina Ekaterina Клиенты Спецификации Заказы 16189 Ч…" at bounding box center [784, 389] width 1568 height 778
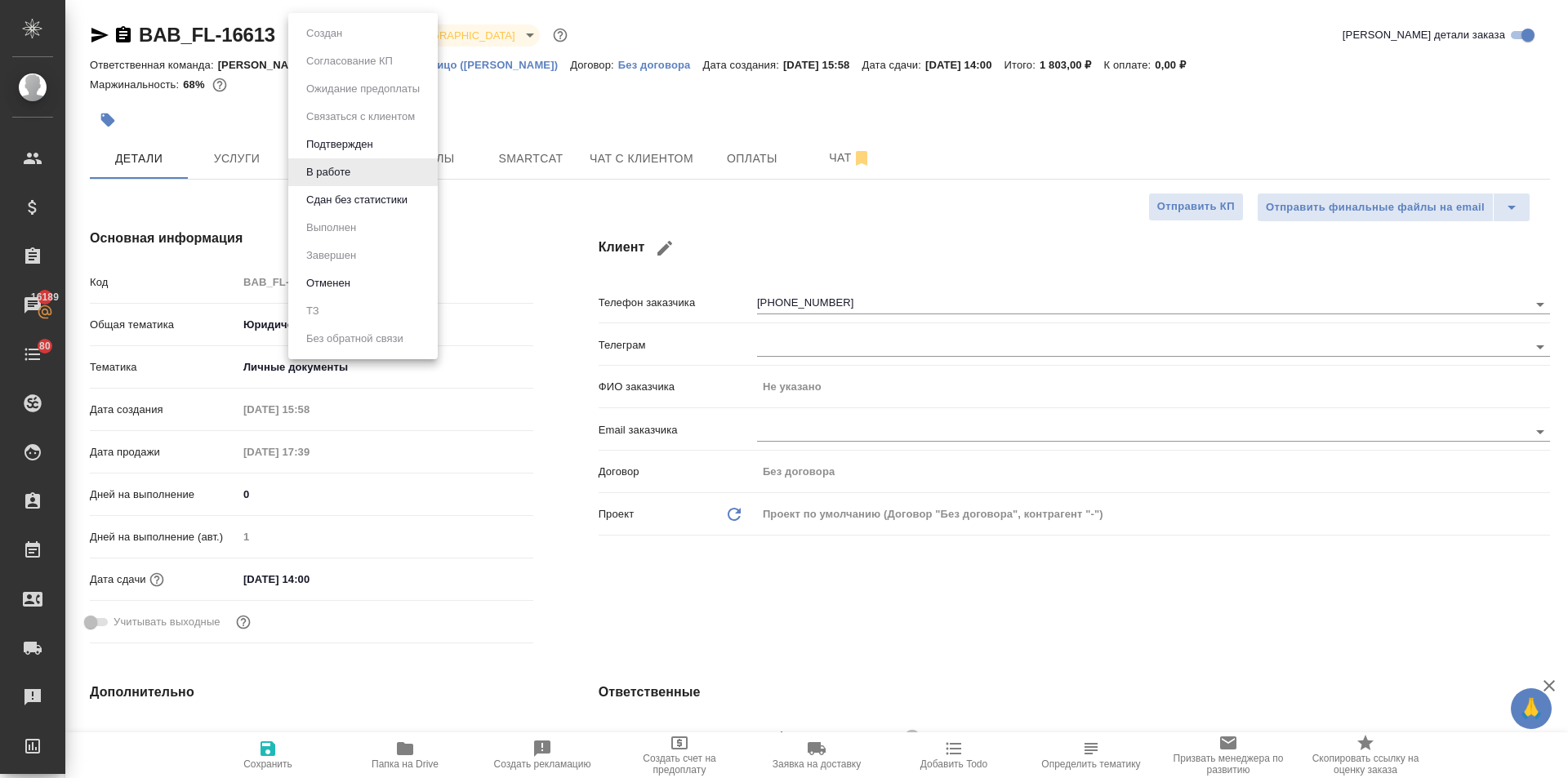
click at [322, 210] on li "Сдан без статистики" at bounding box center [363, 200] width 149 height 28
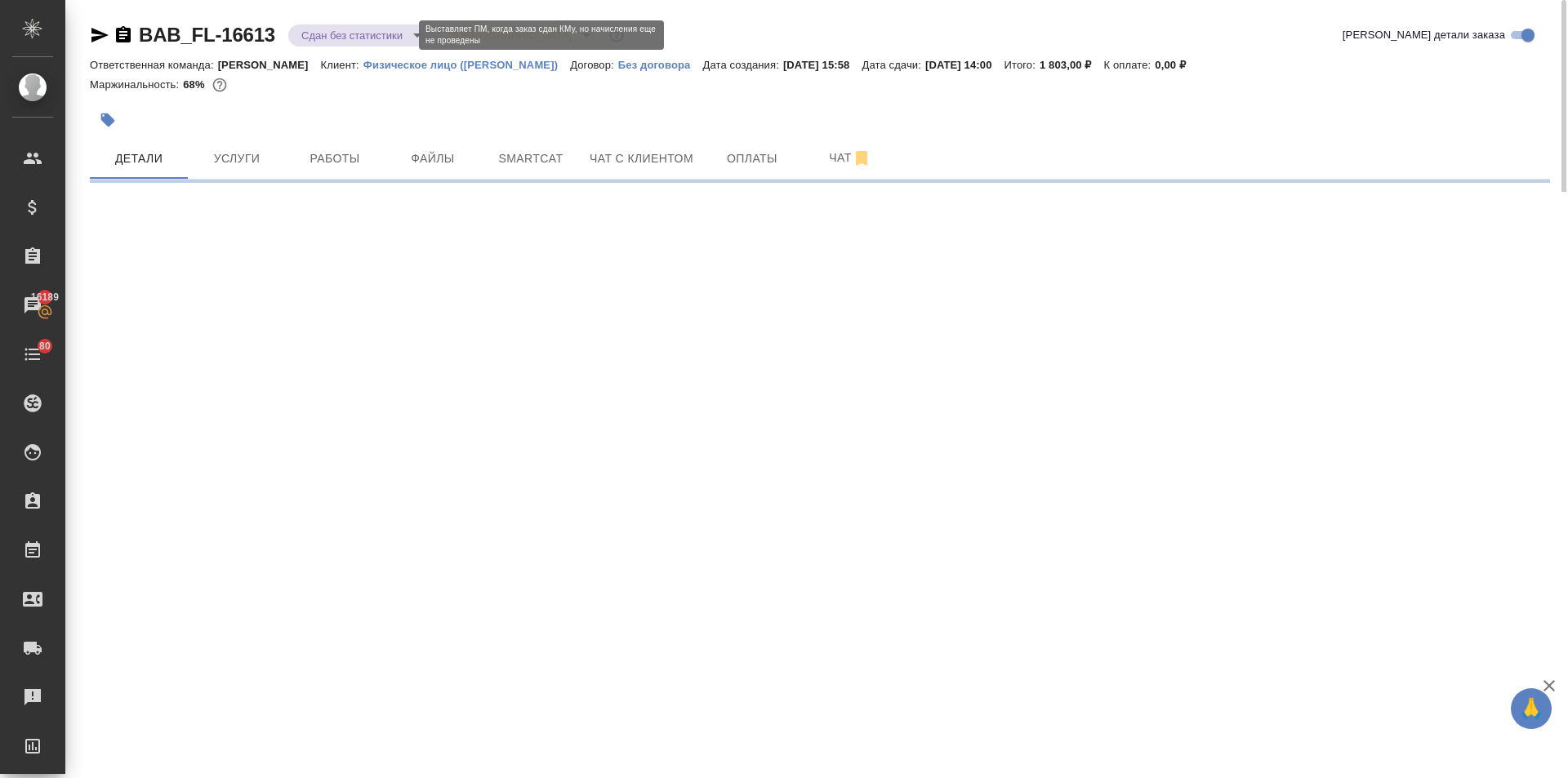
click at [317, 33] on body "🙏 .cls-1 fill:#fff; AWATERA Ilina Ekaterina Клиенты Спецификации Заказы 16189 Ч…" at bounding box center [784, 389] width 1568 height 778
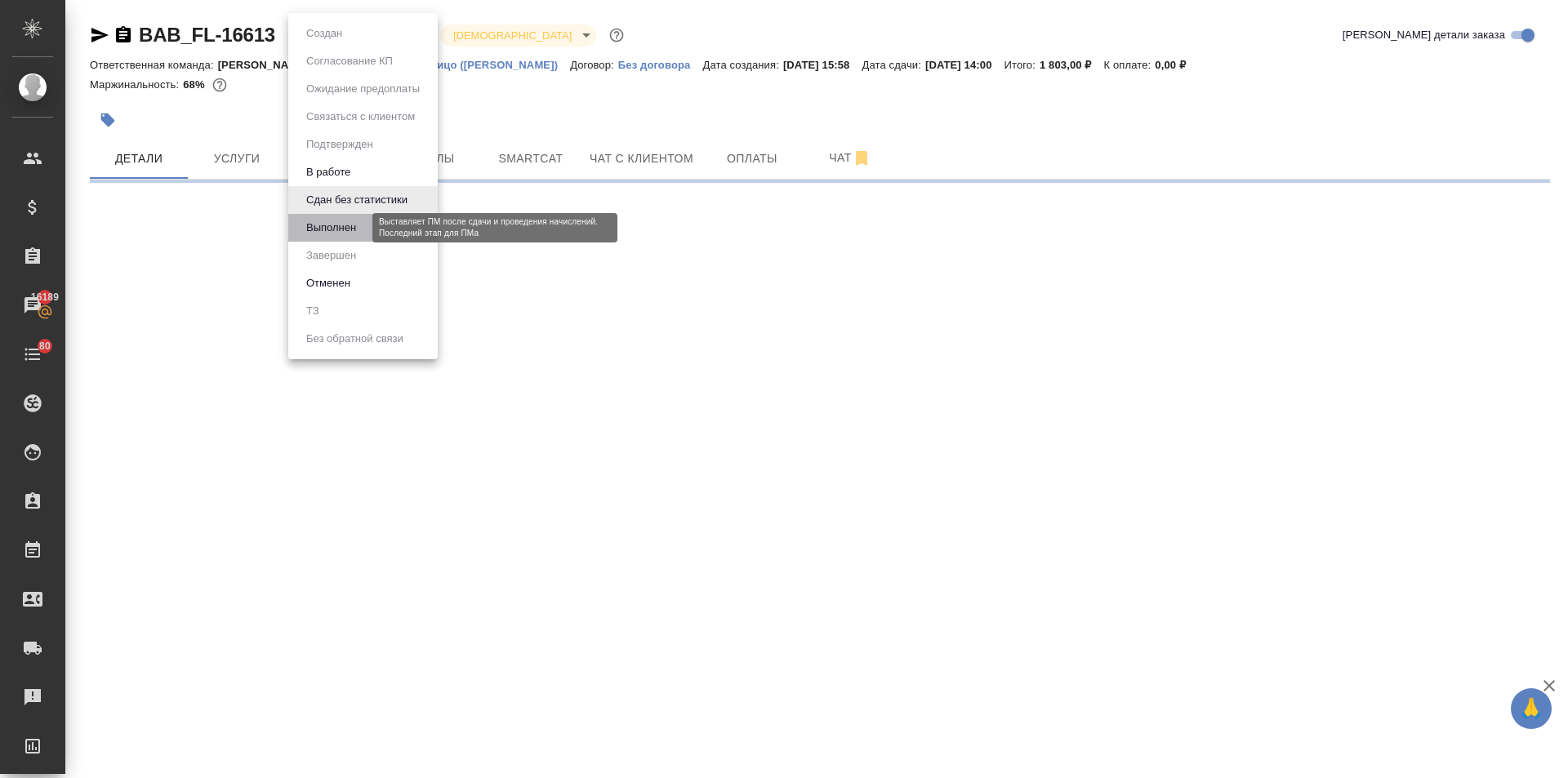
click at [324, 221] on button "Выполнен" at bounding box center [331, 227] width 60 height 18
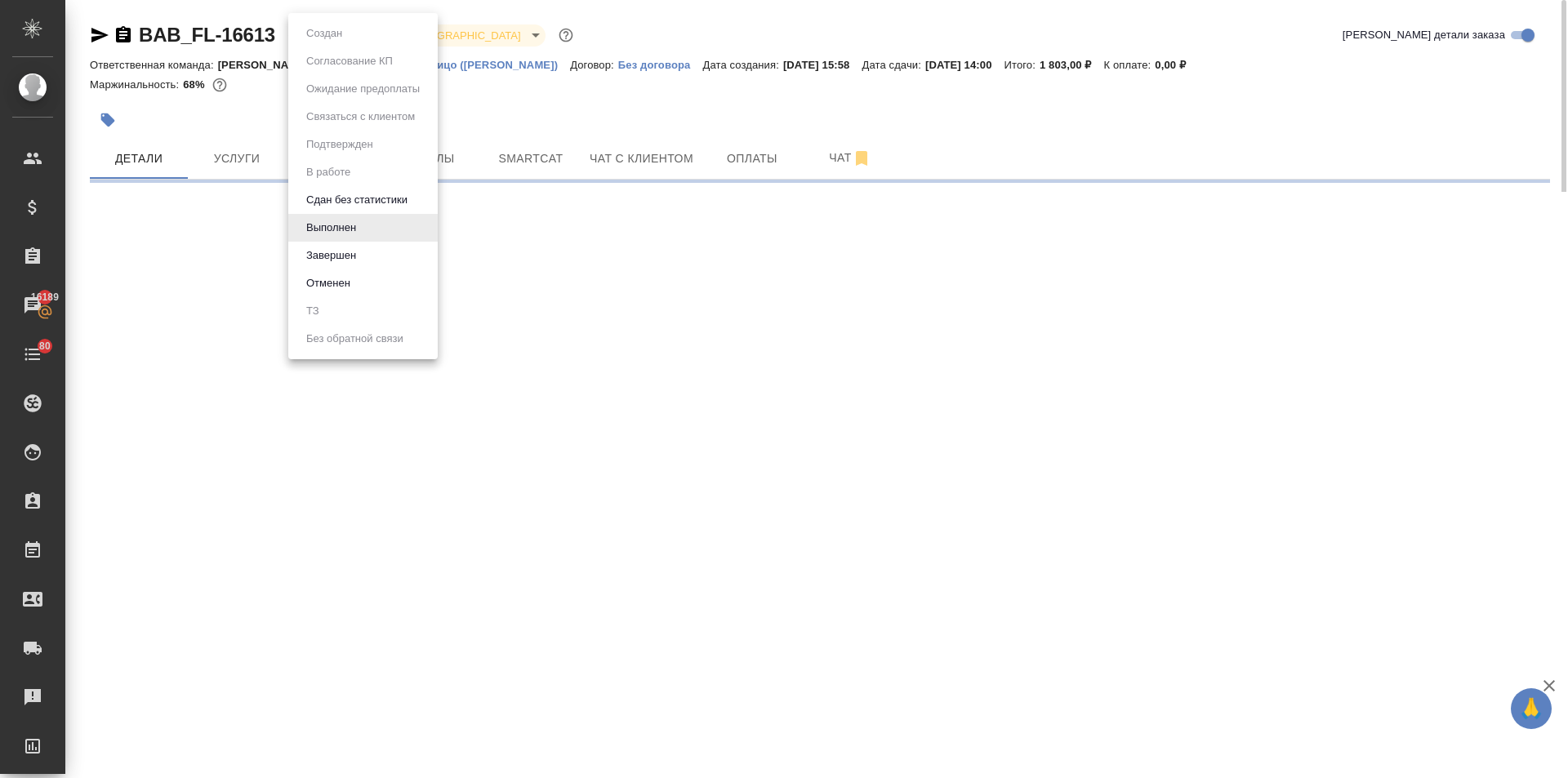
click at [307, 36] on body "🙏 .cls-1 fill:#fff; AWATERA Ilina Ekaterina Клиенты Спецификации Заказы 16189 Ч…" at bounding box center [784, 389] width 1568 height 778
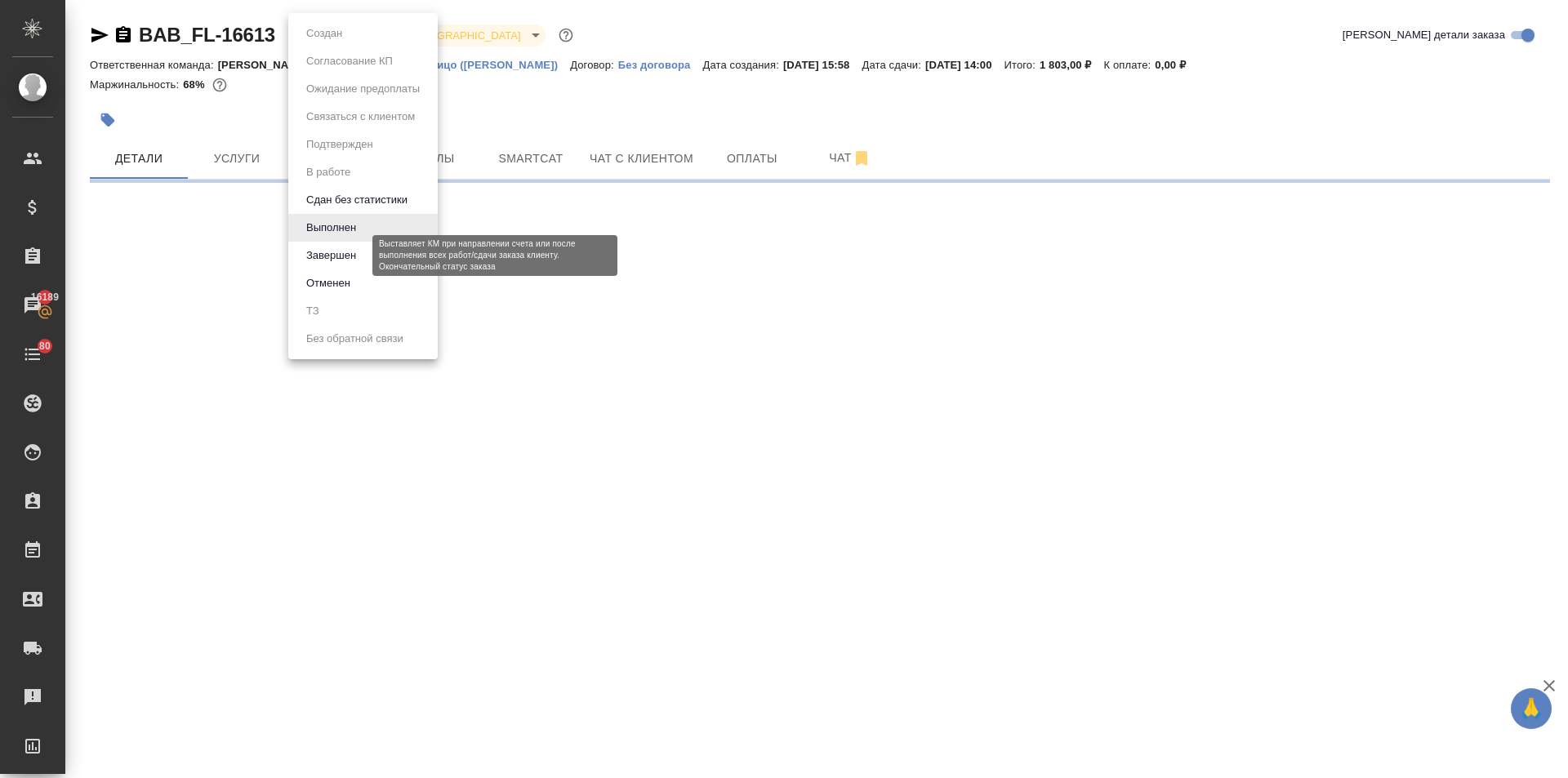
click at [322, 263] on button "Завершен" at bounding box center [331, 255] width 60 height 18
select select "RU"
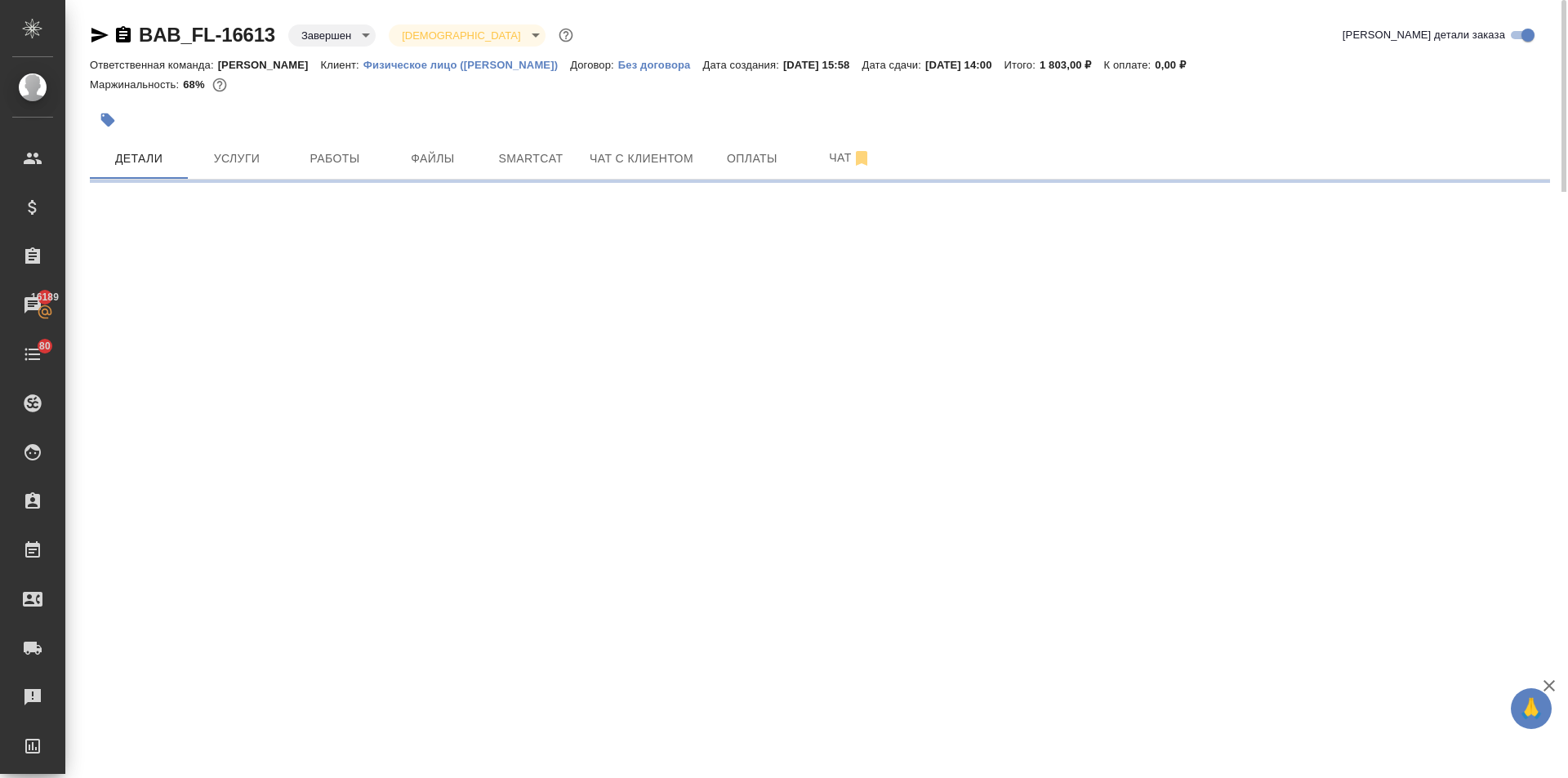
select select "RU"
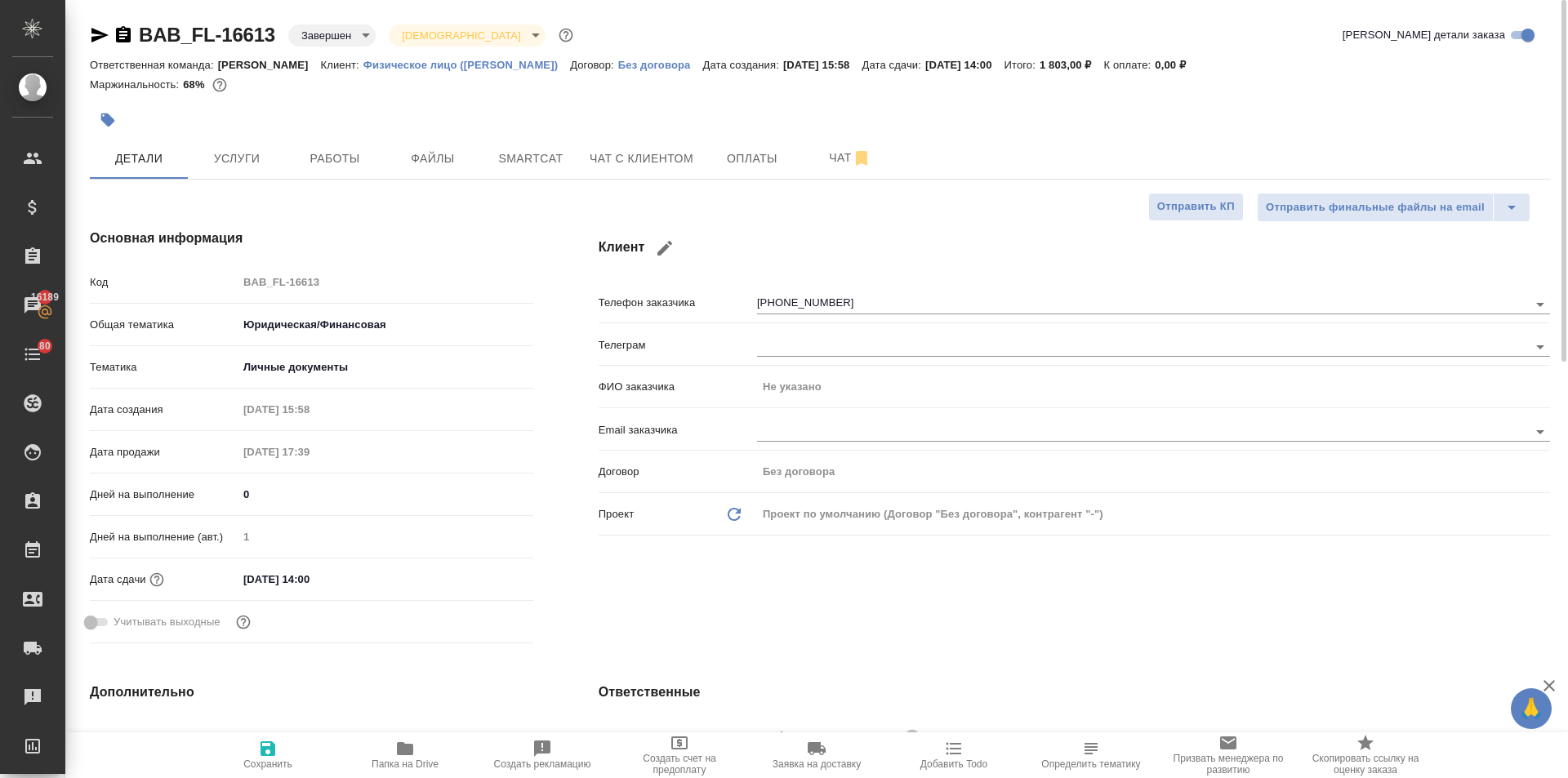
type textarea "x"
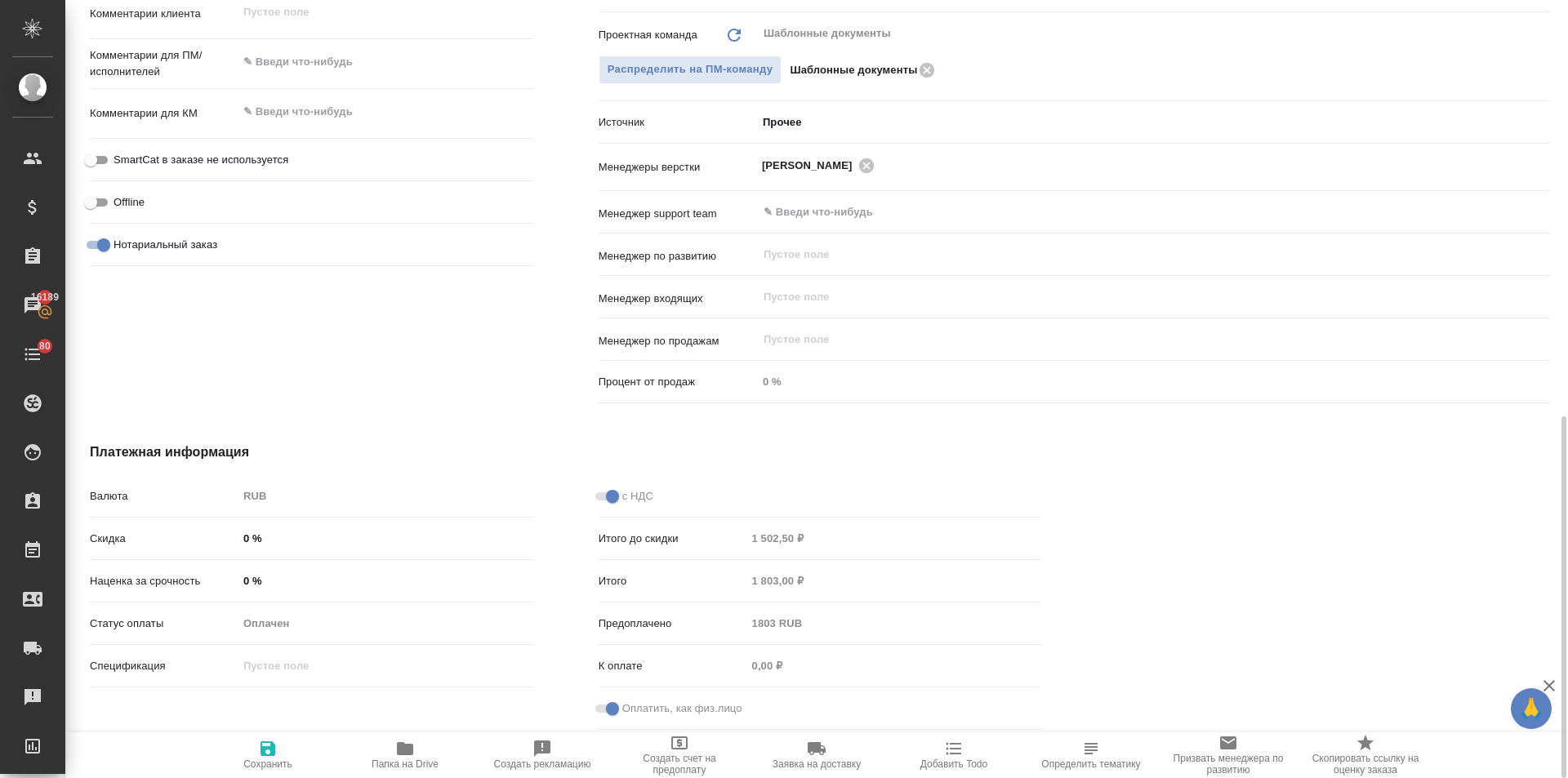
scroll to position [487, 0]
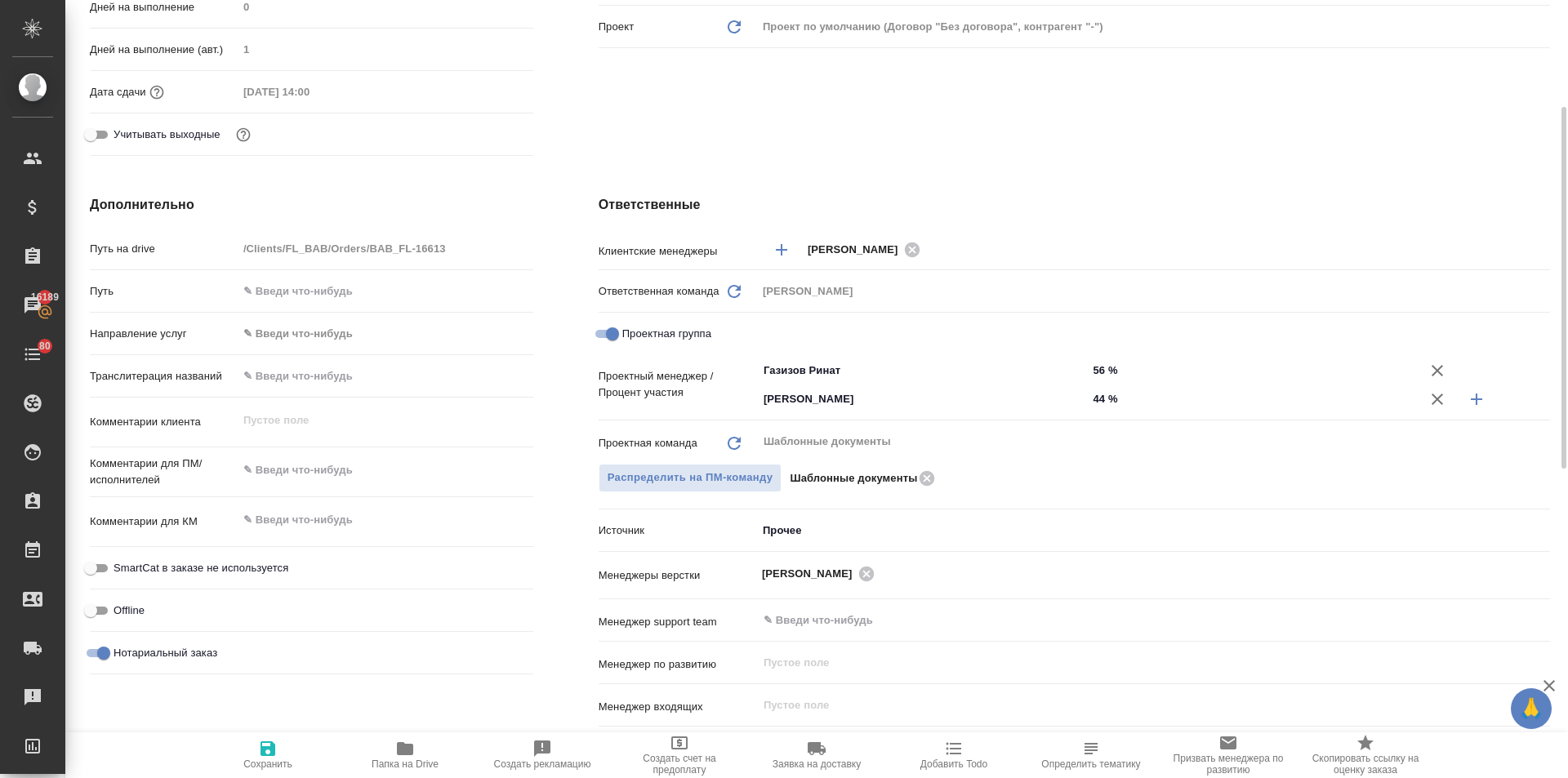
type textarea "x"
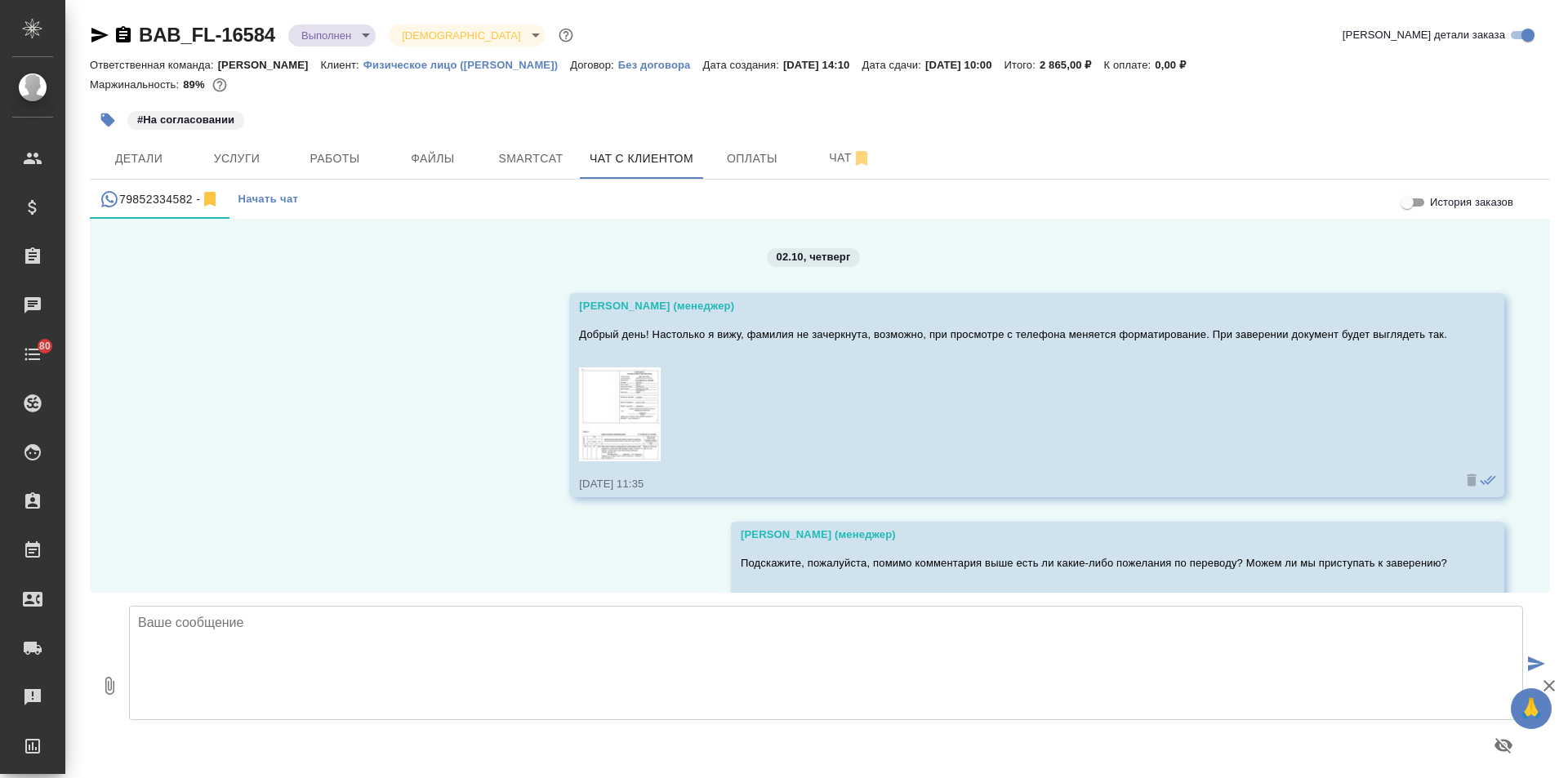
scroll to position [13108, 0]
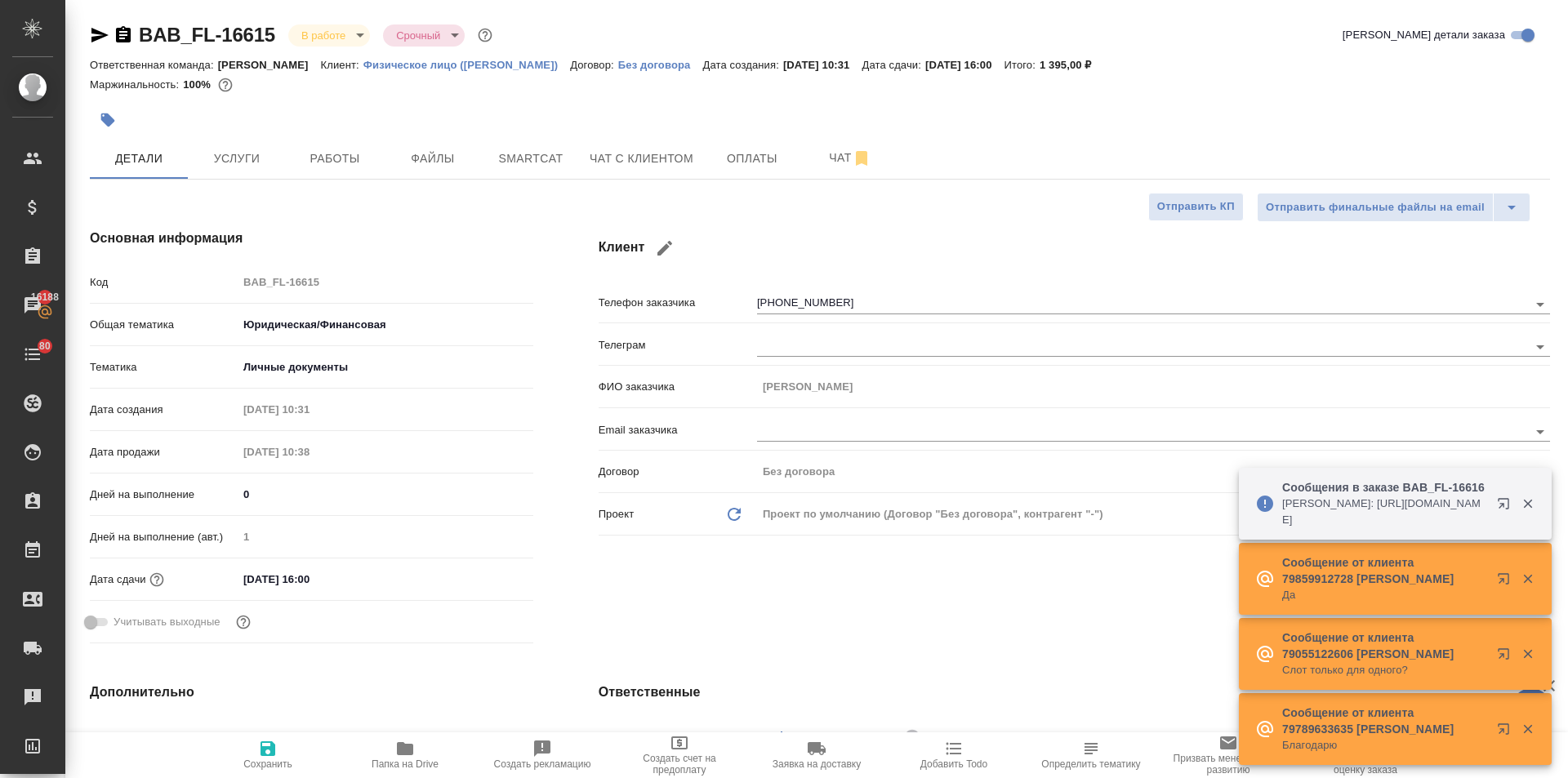
select select "RU"
click at [343, 144] on button "Работы" at bounding box center [334, 158] width 98 height 41
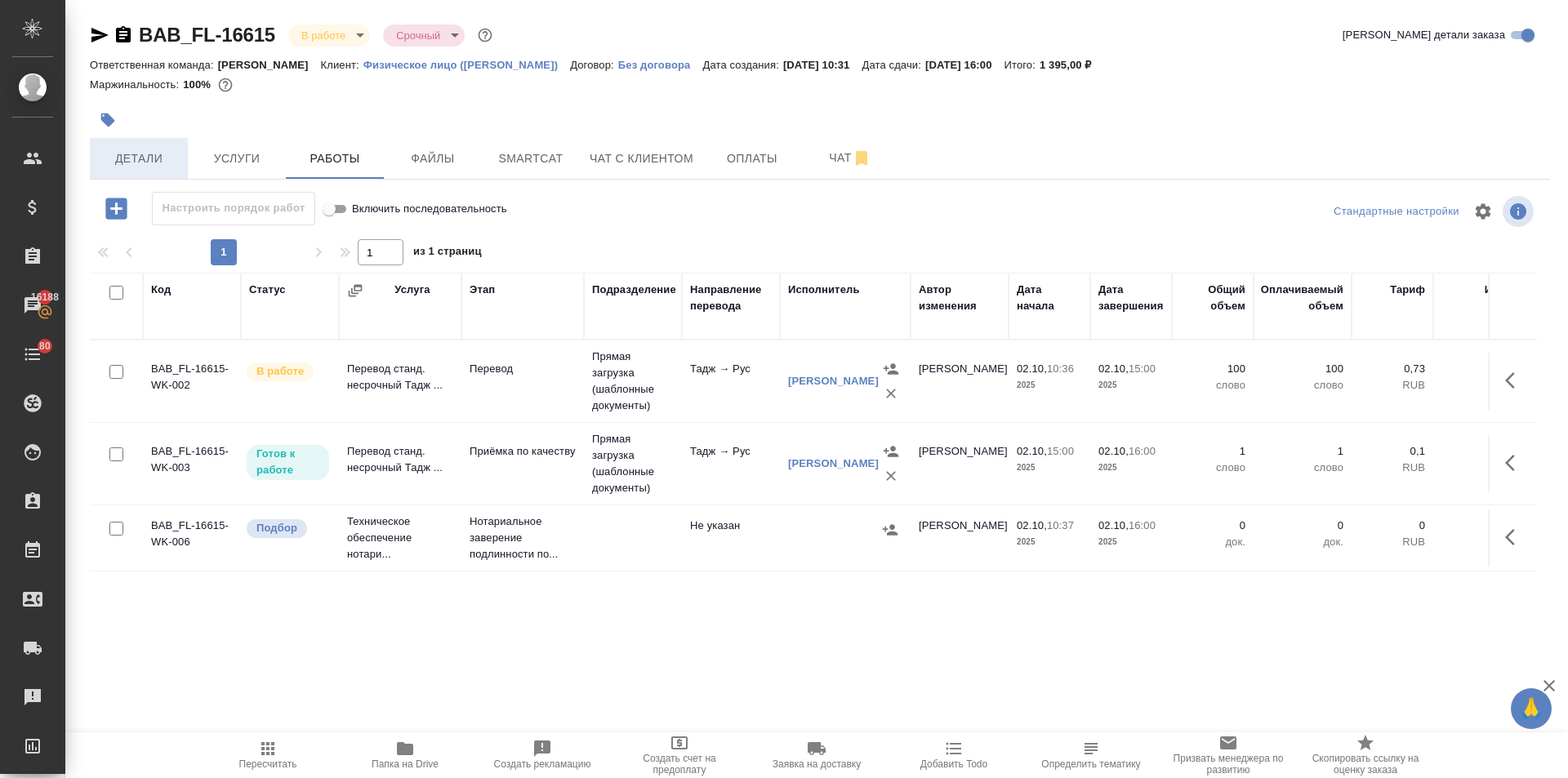
click at [140, 165] on span "Детали" at bounding box center [139, 158] width 78 height 20
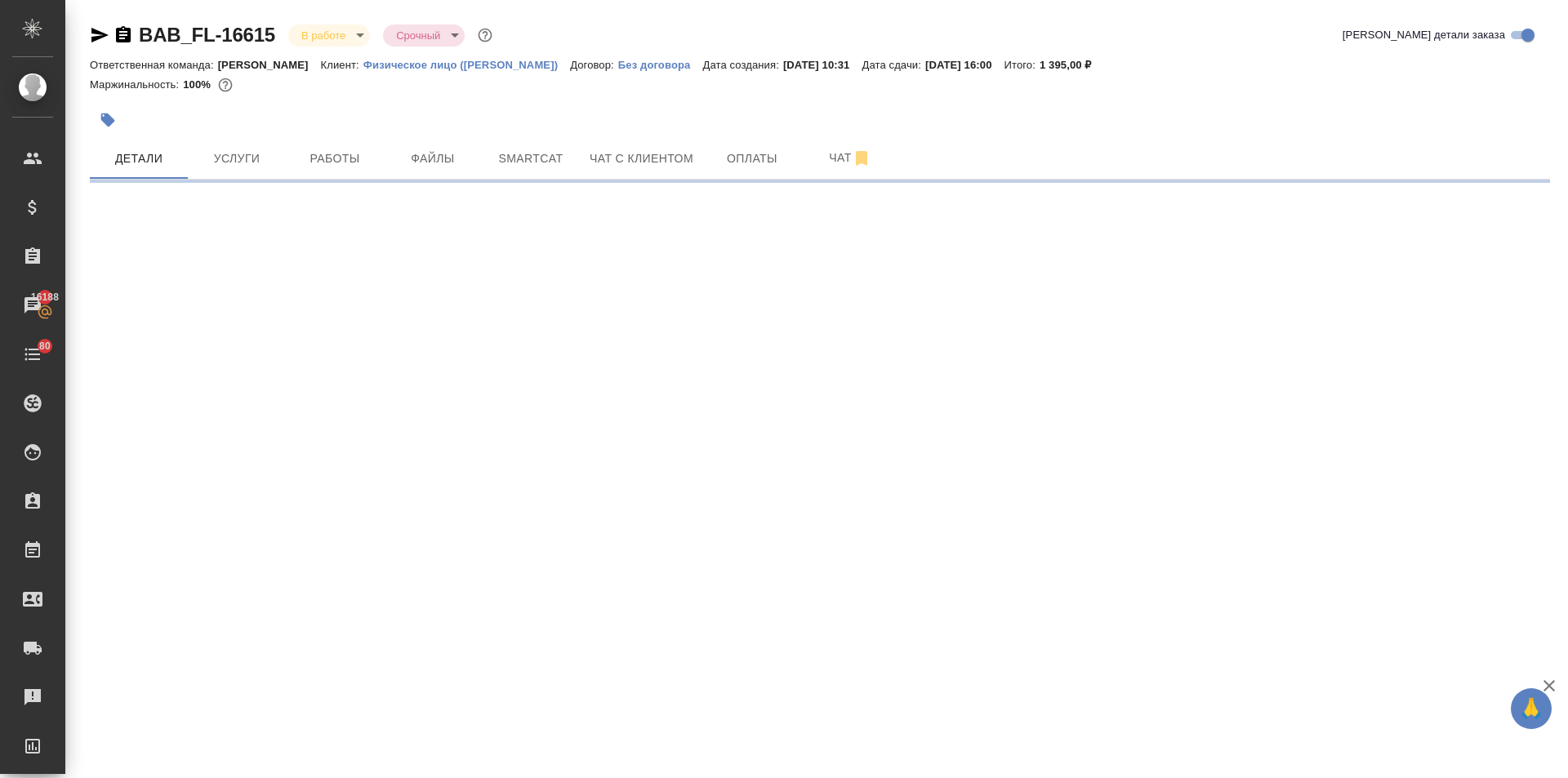
select select "RU"
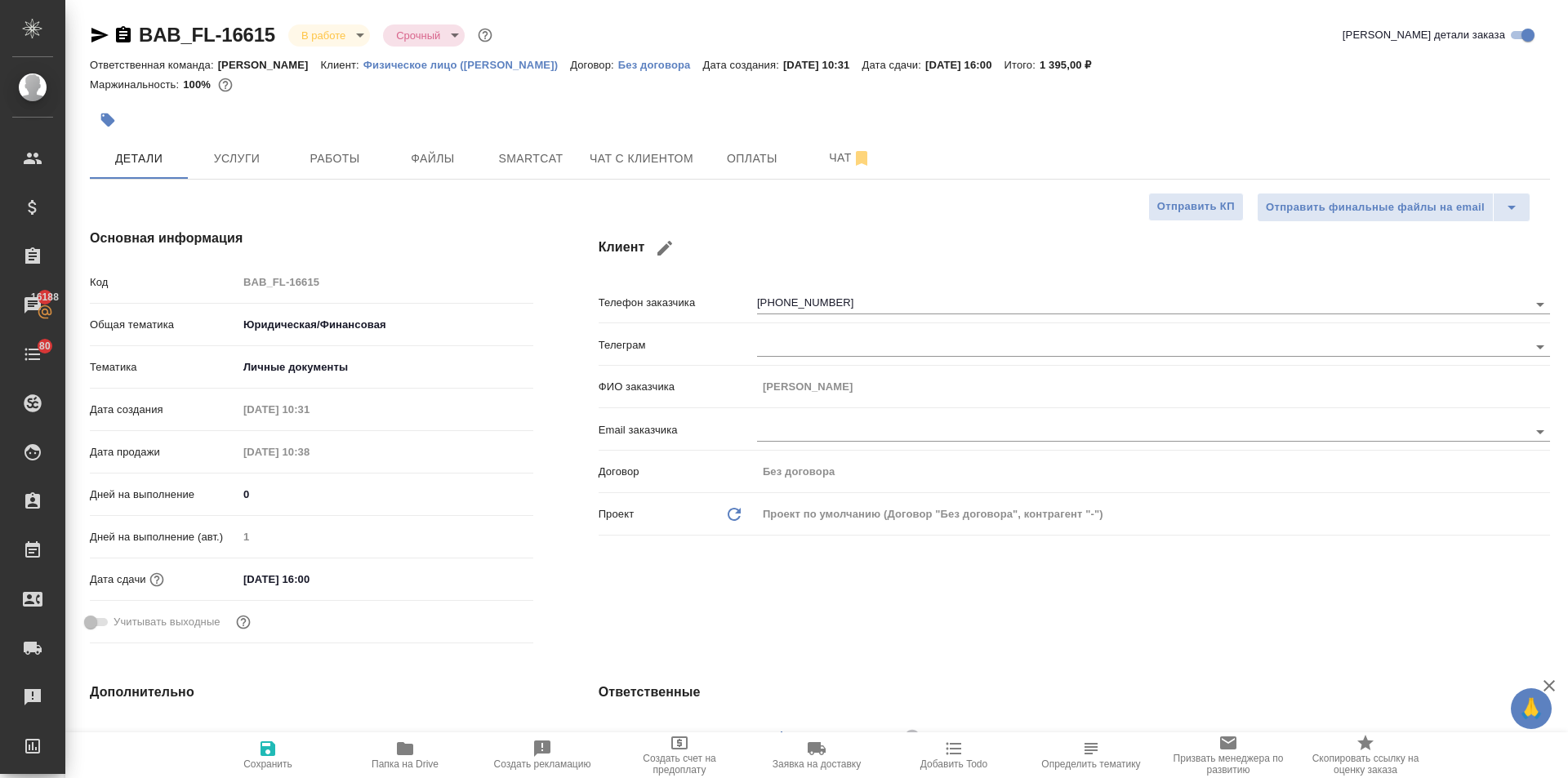
type textarea "x"
click at [412, 746] on icon "button" at bounding box center [404, 749] width 16 height 13
type textarea "x"
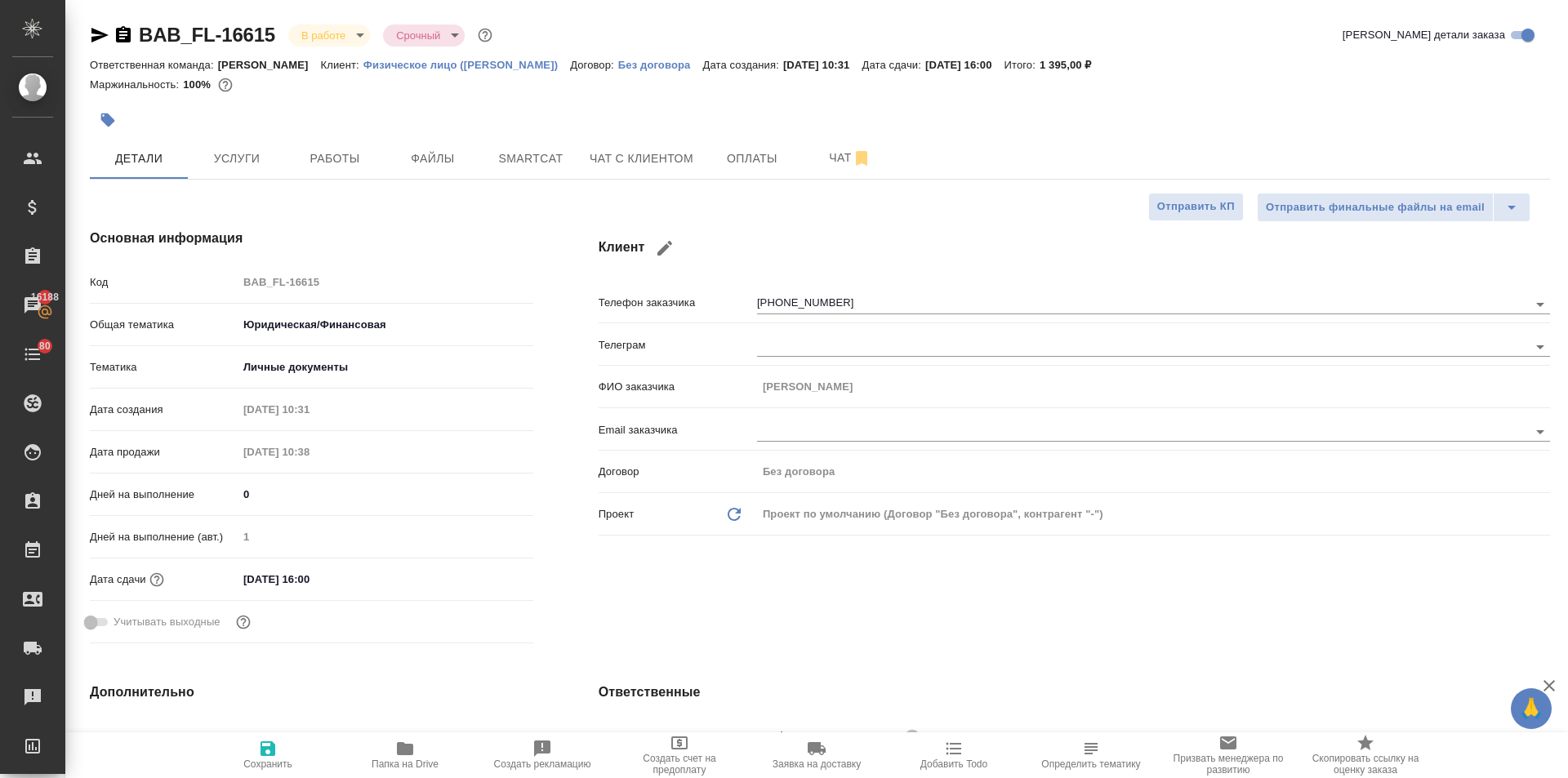
type textarea "x"
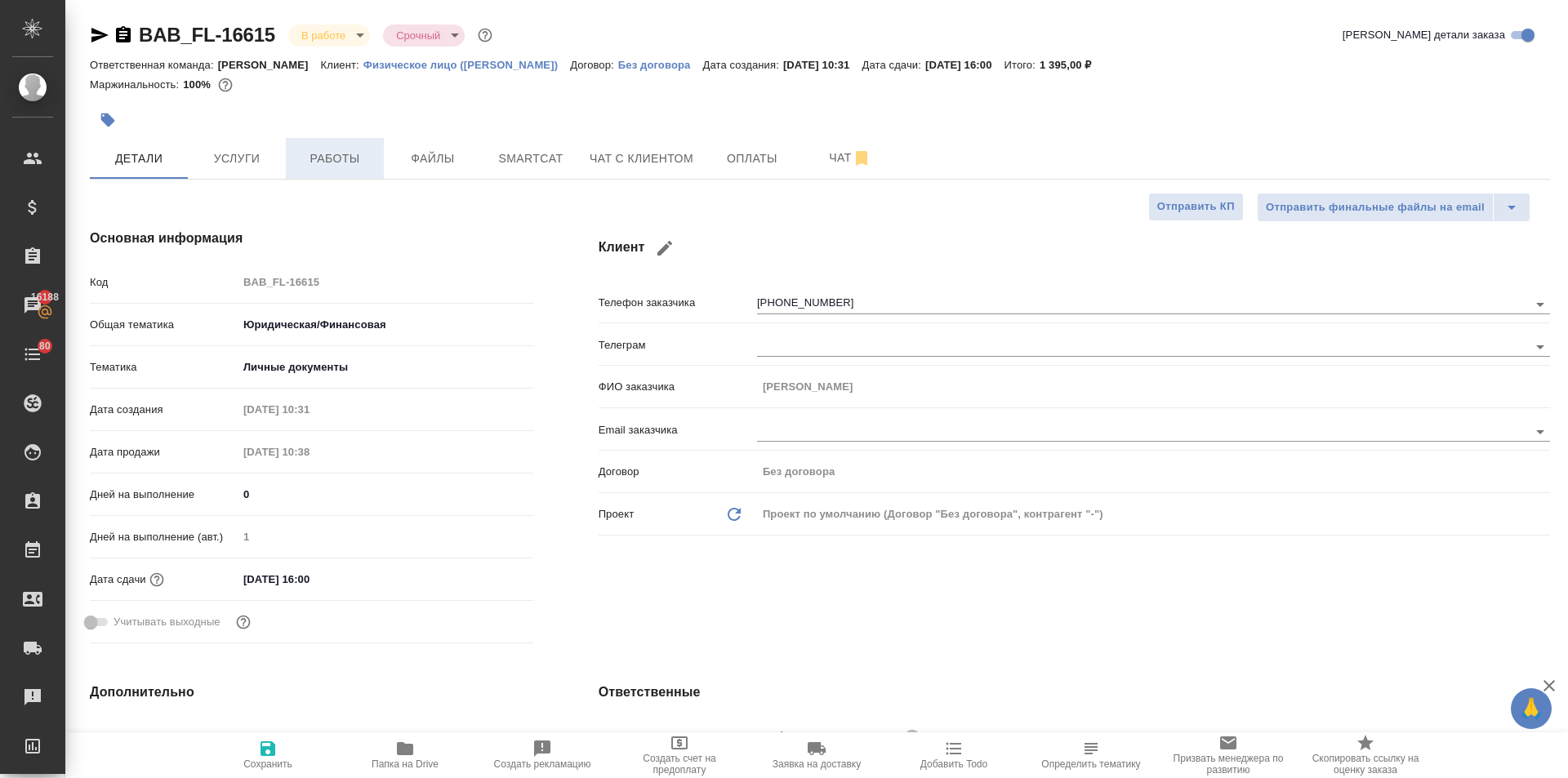
click at [304, 154] on span "Работы" at bounding box center [335, 158] width 78 height 20
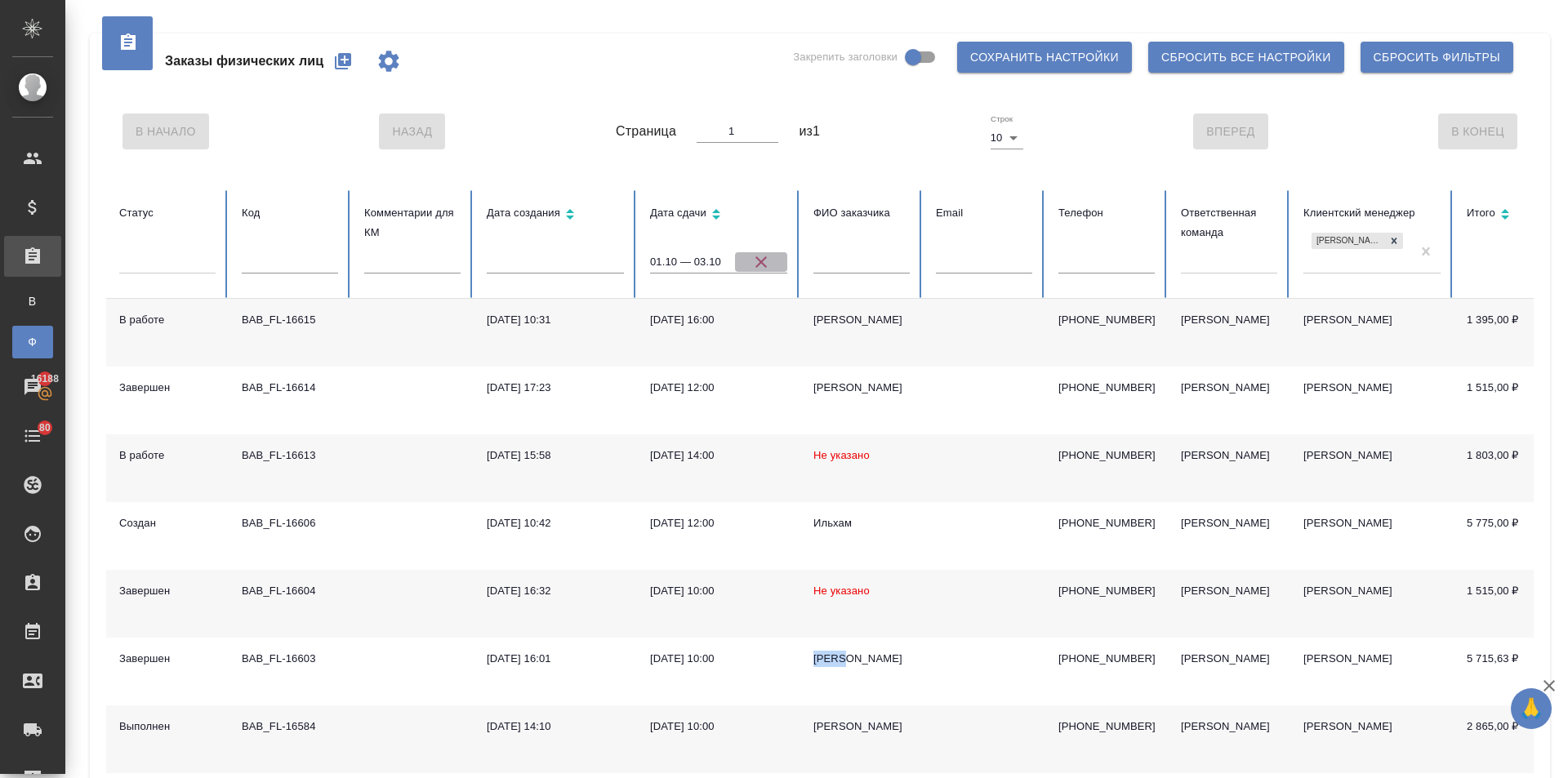
click at [761, 262] on icon "button" at bounding box center [761, 262] width 11 height 11
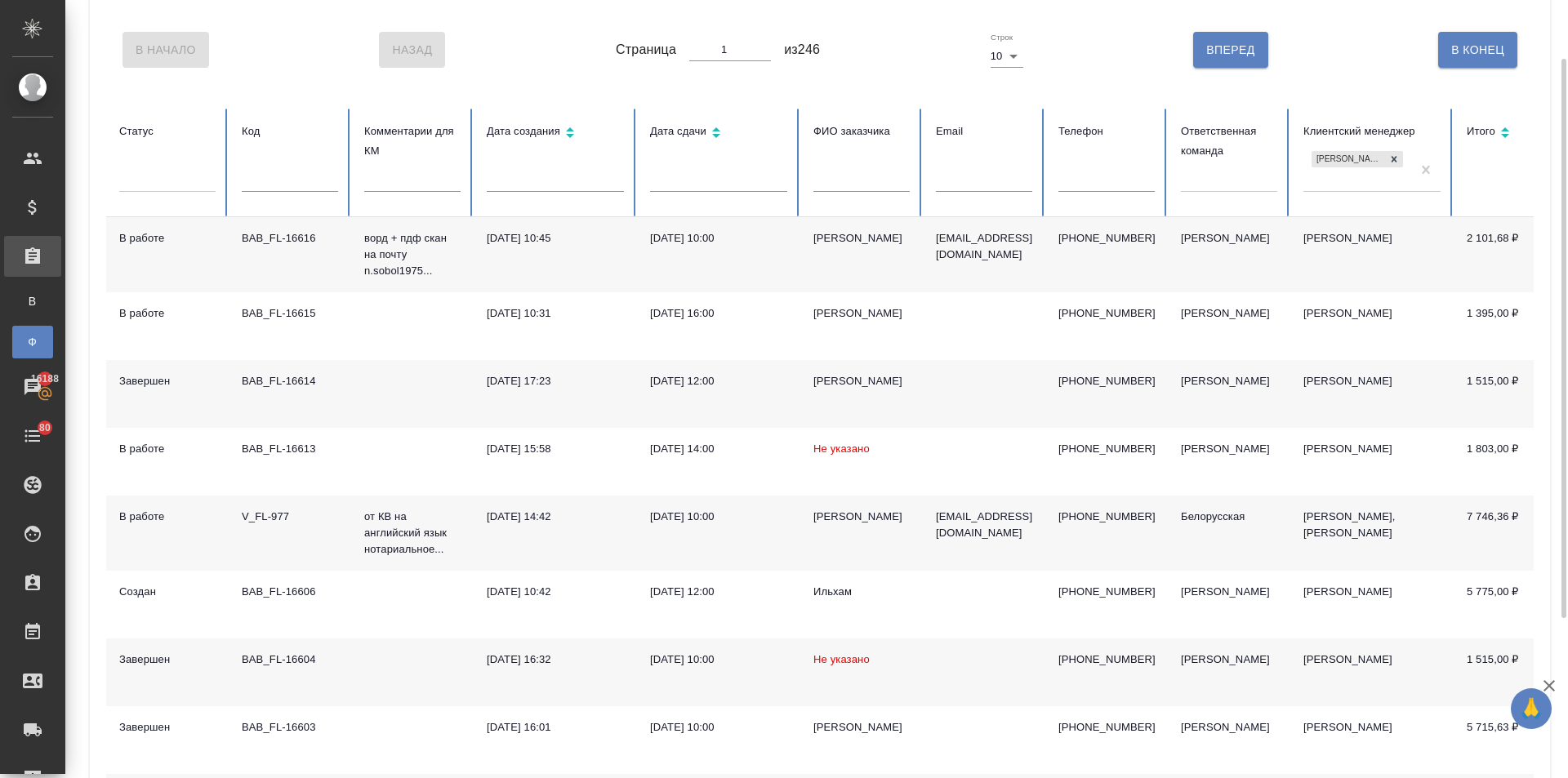
scroll to position [244, 0]
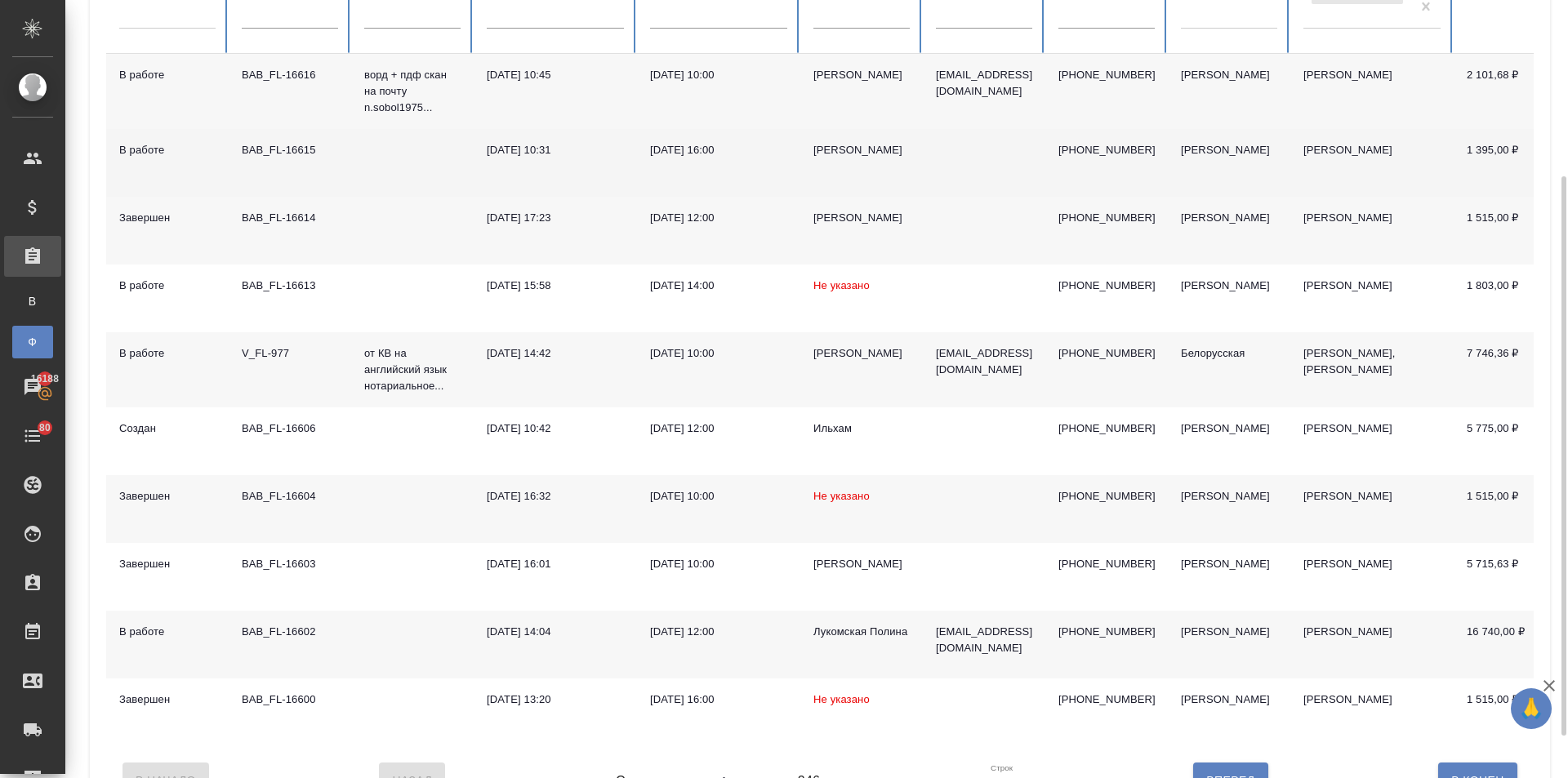
click at [722, 144] on div "02.10.2025, 16:00" at bounding box center [718, 149] width 137 height 16
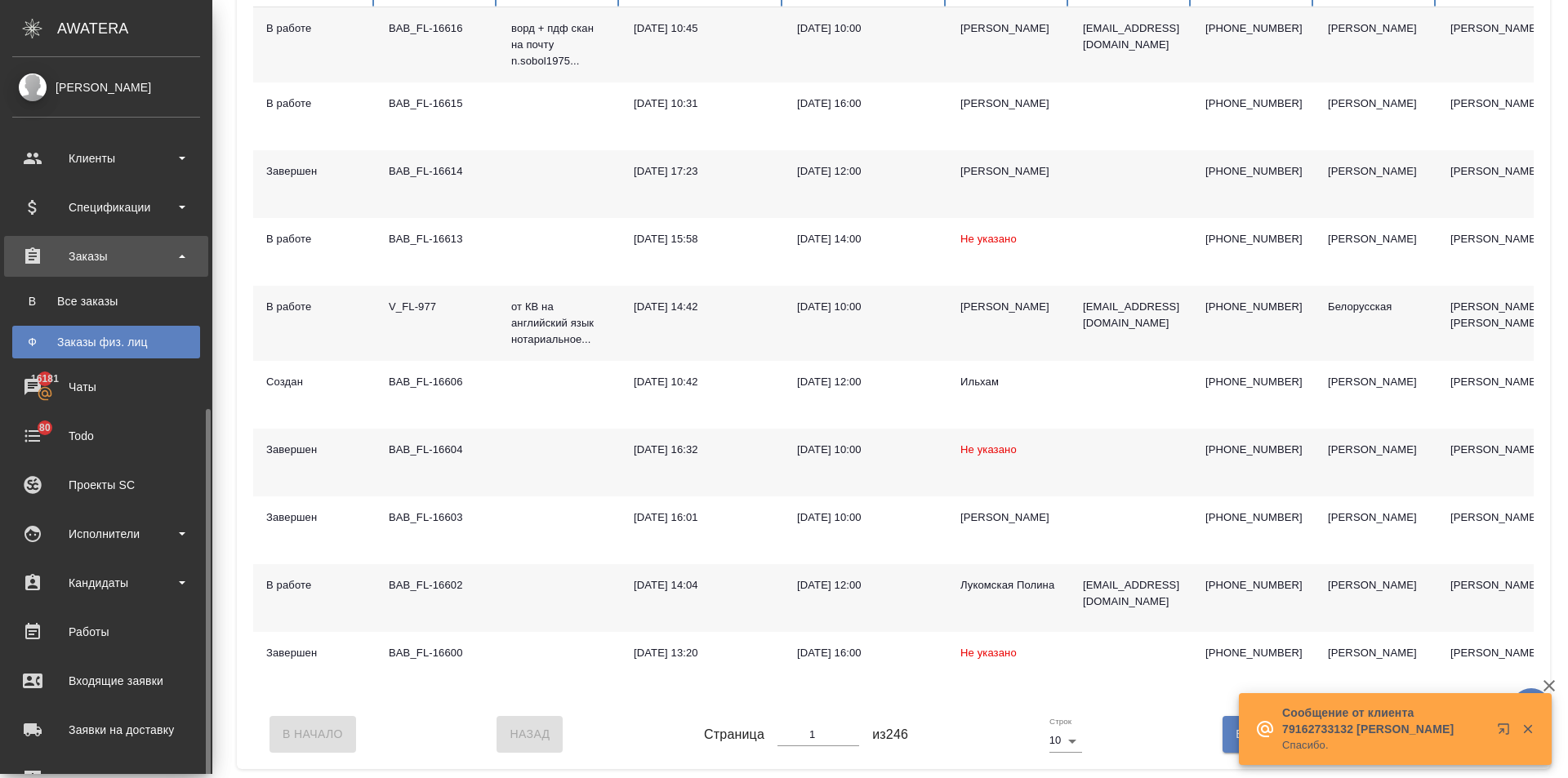
scroll to position [197, 0]
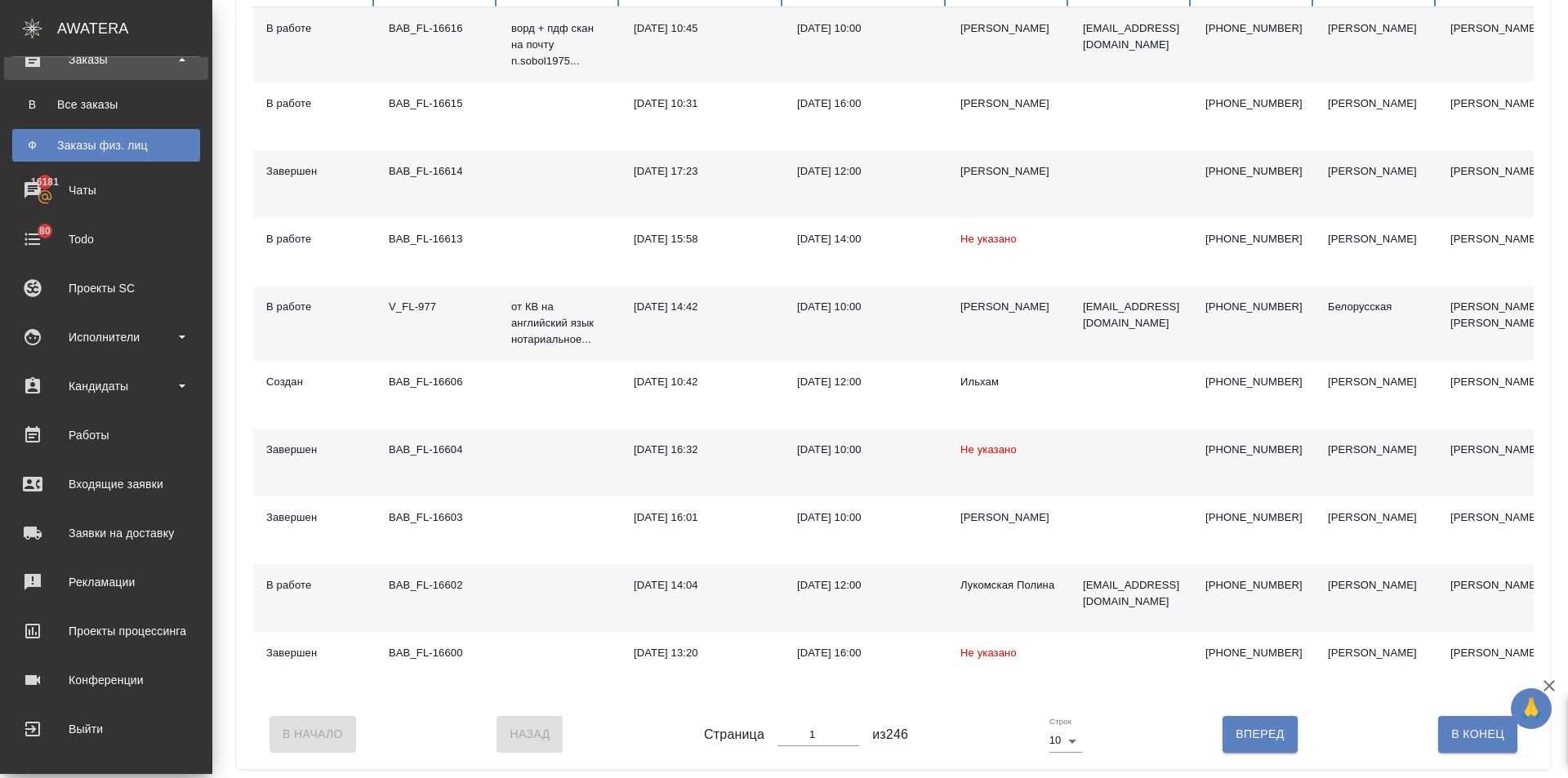
click at [129, 461] on ul "Клиенты Спецификации Заказы В Все заказы Ф Заказы физ. лиц 16181 Чаты 80 Todo П…" at bounding box center [106, 341] width 212 height 816
click at [130, 481] on div "Входящие заявки" at bounding box center [106, 484] width 187 height 25
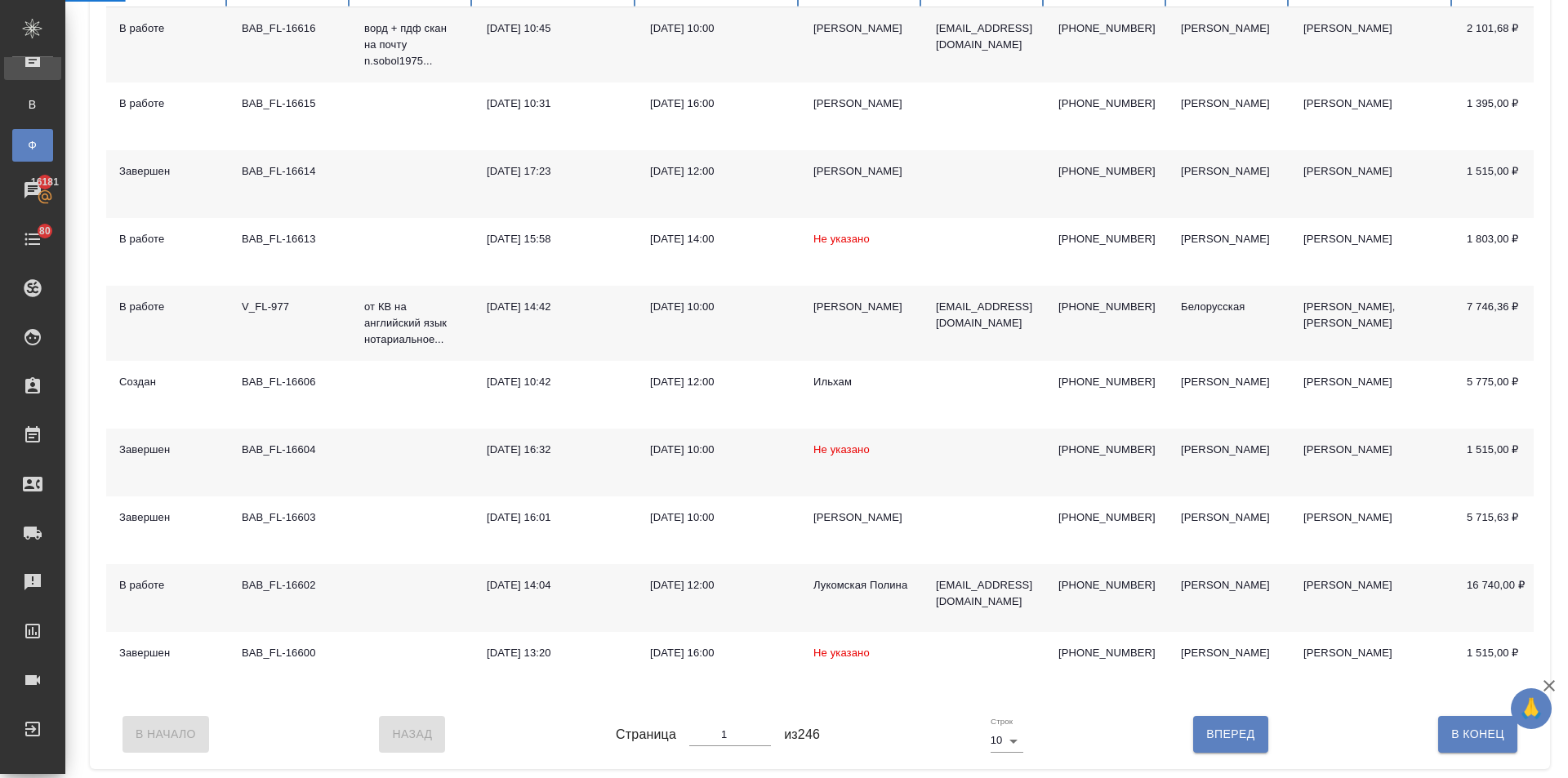
select select "RU"
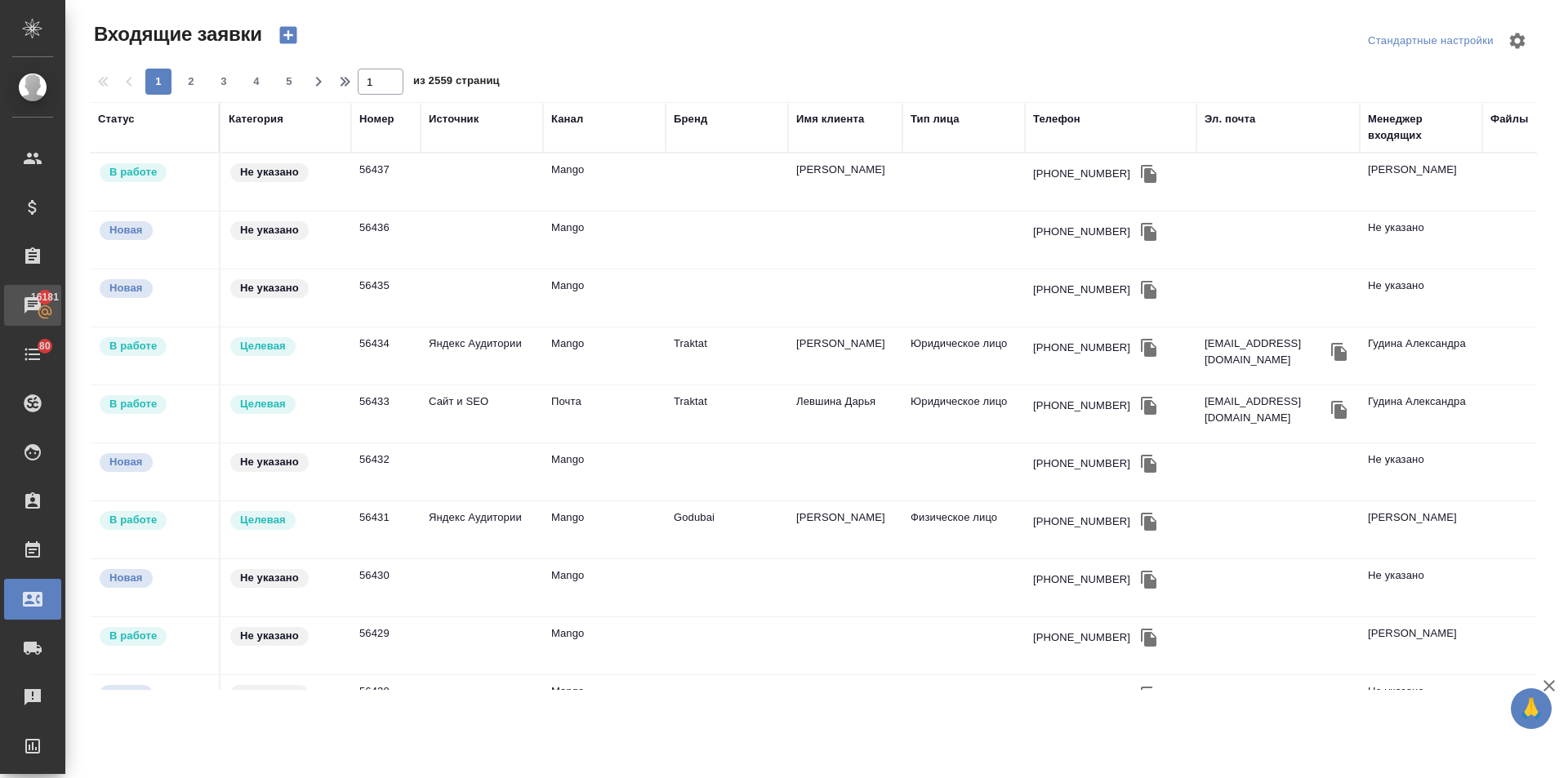
click at [27, 304] on div "Чаты" at bounding box center [11, 305] width 41 height 25
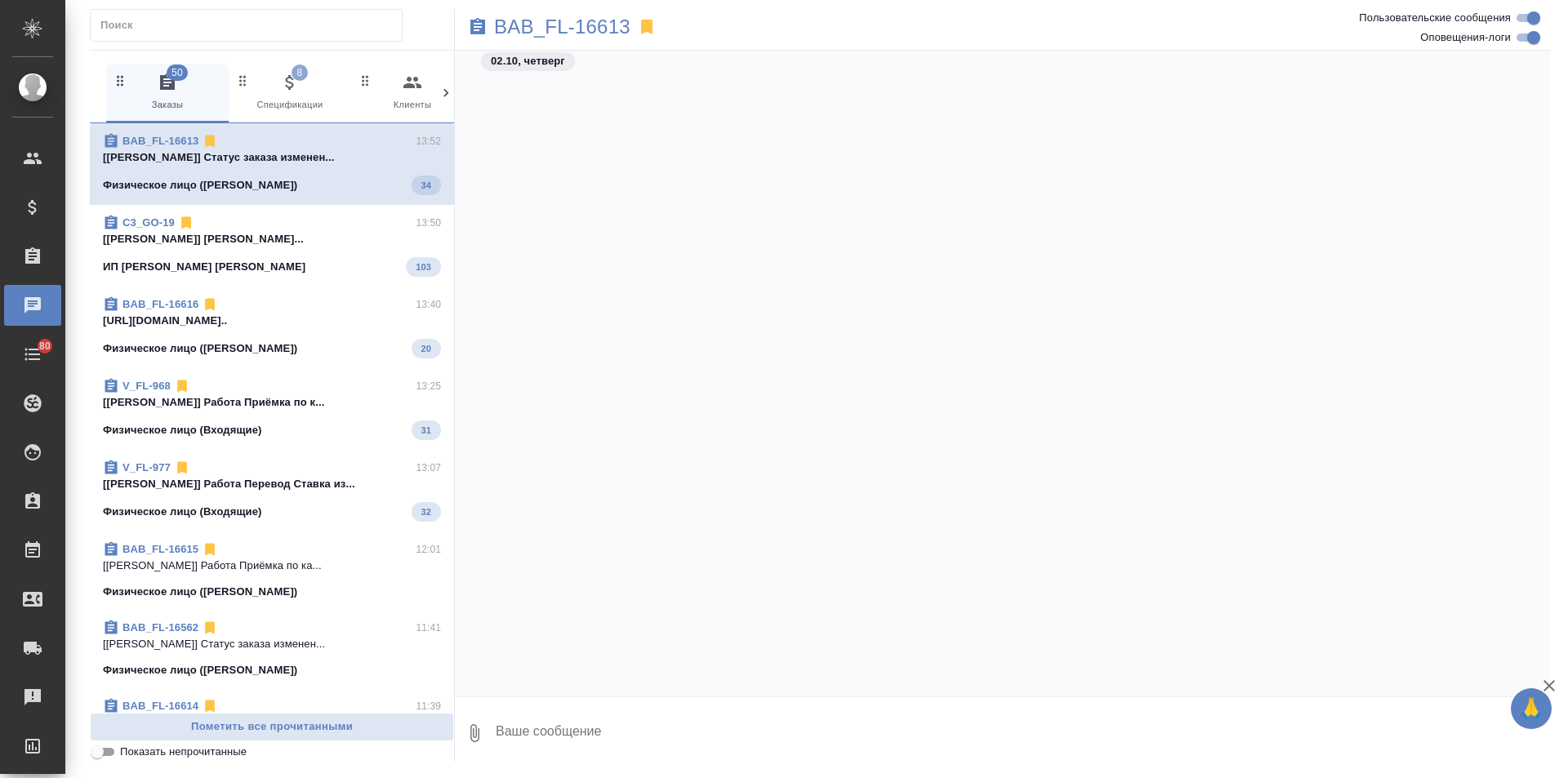
scroll to position [3889, 0]
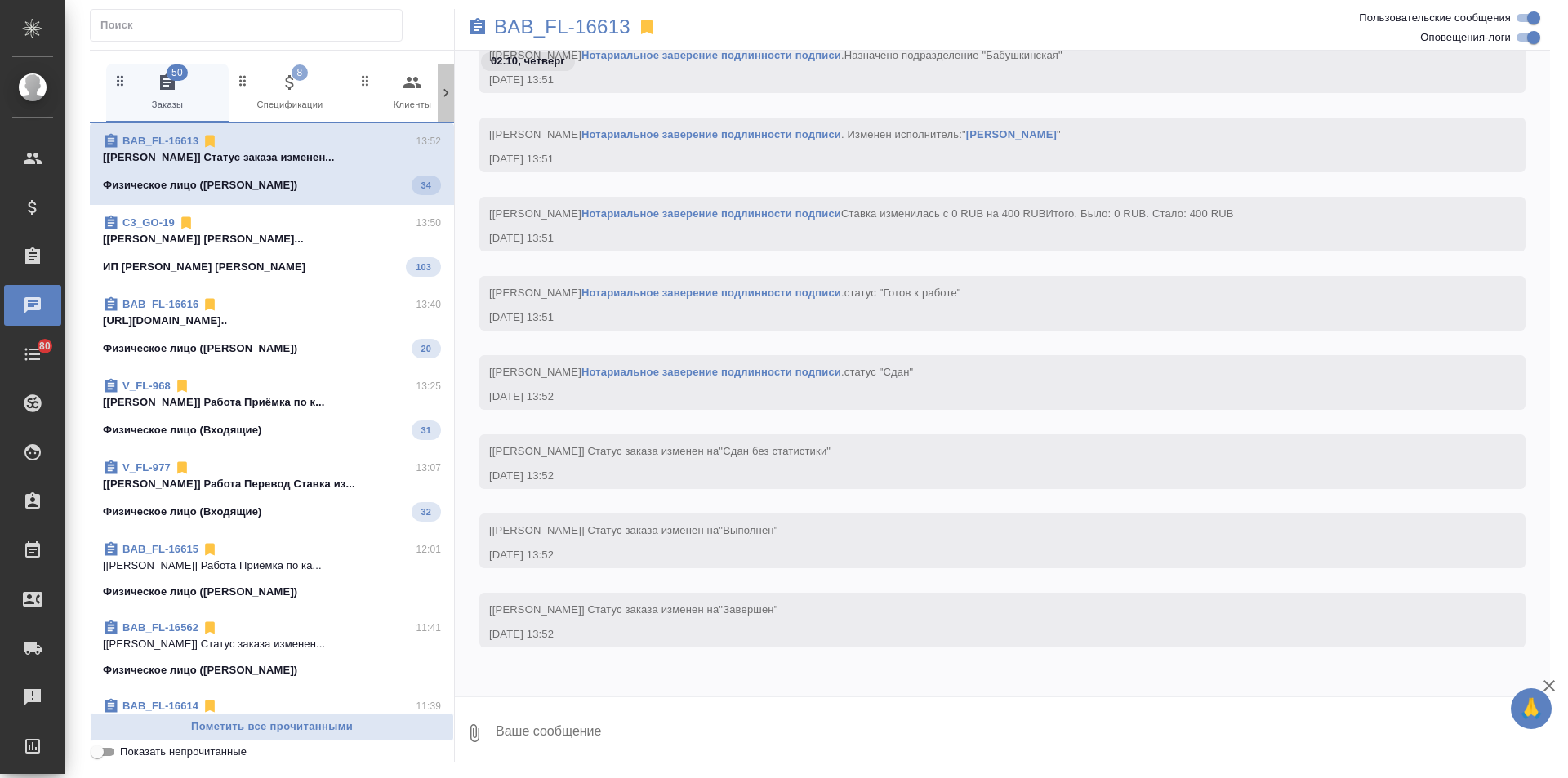
click at [445, 91] on icon at bounding box center [445, 92] width 16 height 16
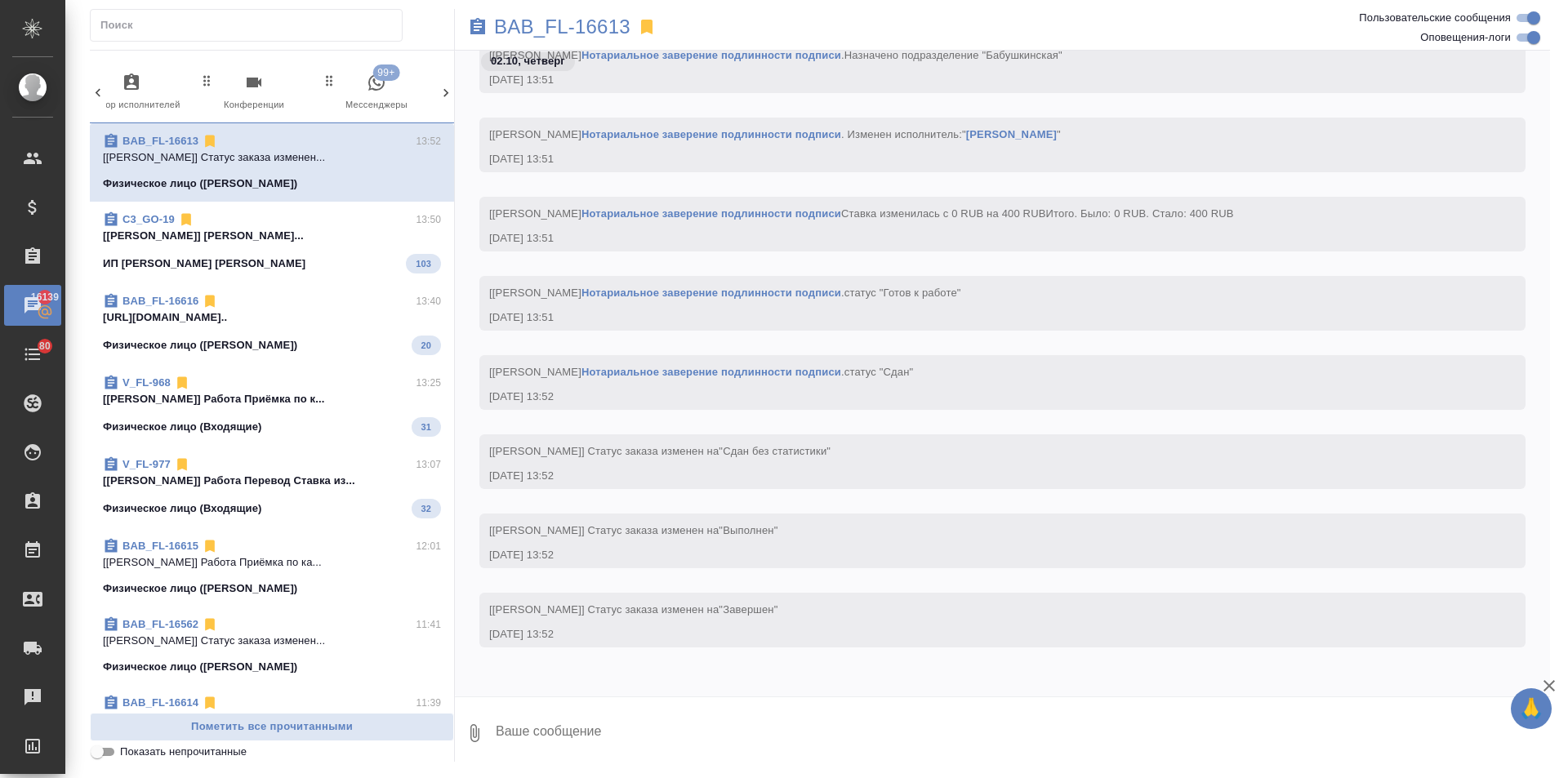
click at [446, 87] on div "50 Заказы 8 Спецификации 0 Клиенты 0 Входящие 0 Тендеры 0 Исполнители 0 Подбор …" at bounding box center [271, 93] width 364 height 60
click at [437, 88] on button "99+ Мессенджеры" at bounding box center [376, 93] width 123 height 59
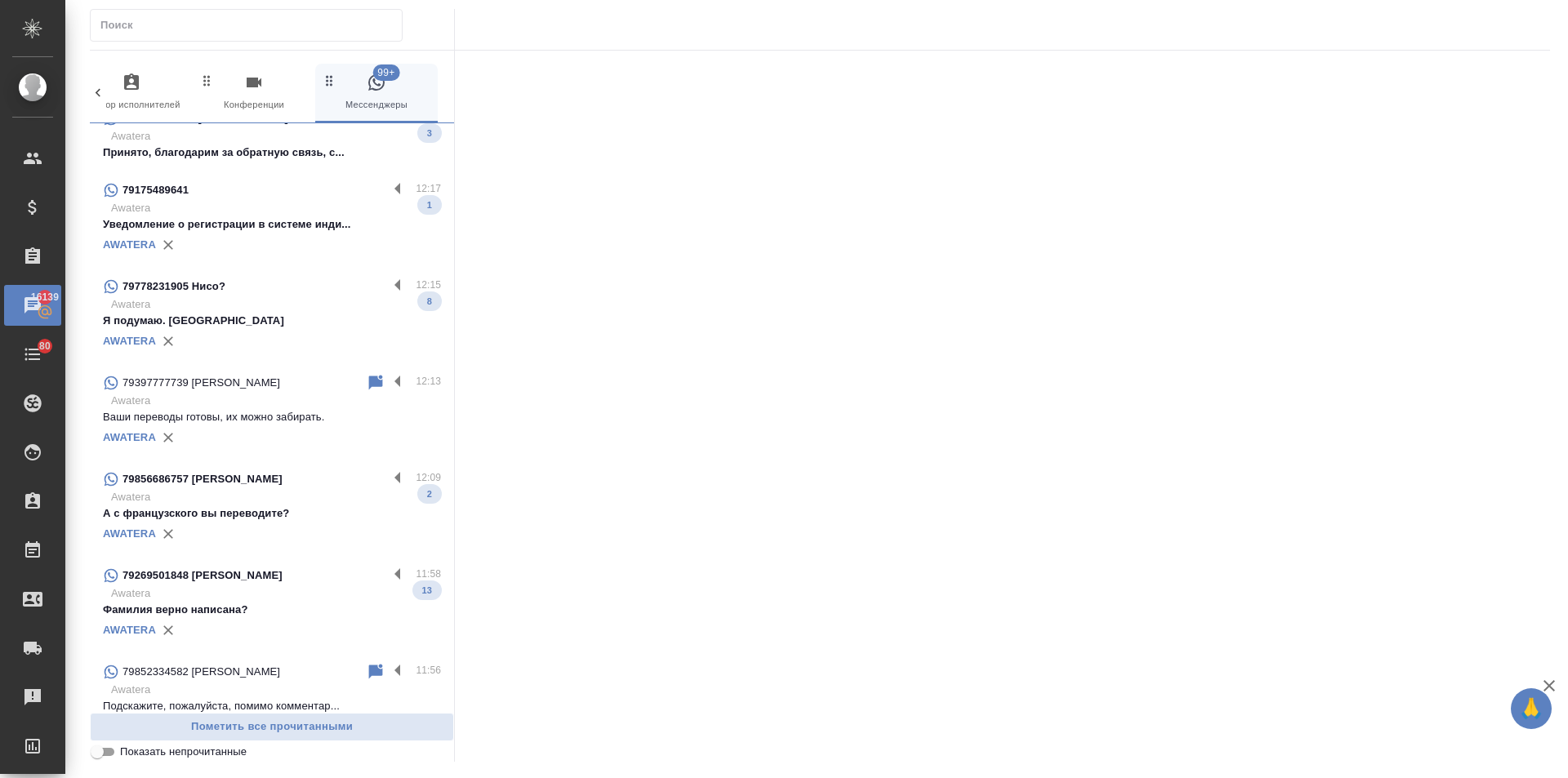
scroll to position [1061, 0]
click at [258, 502] on p "Awatera" at bounding box center [276, 495] width 330 height 16
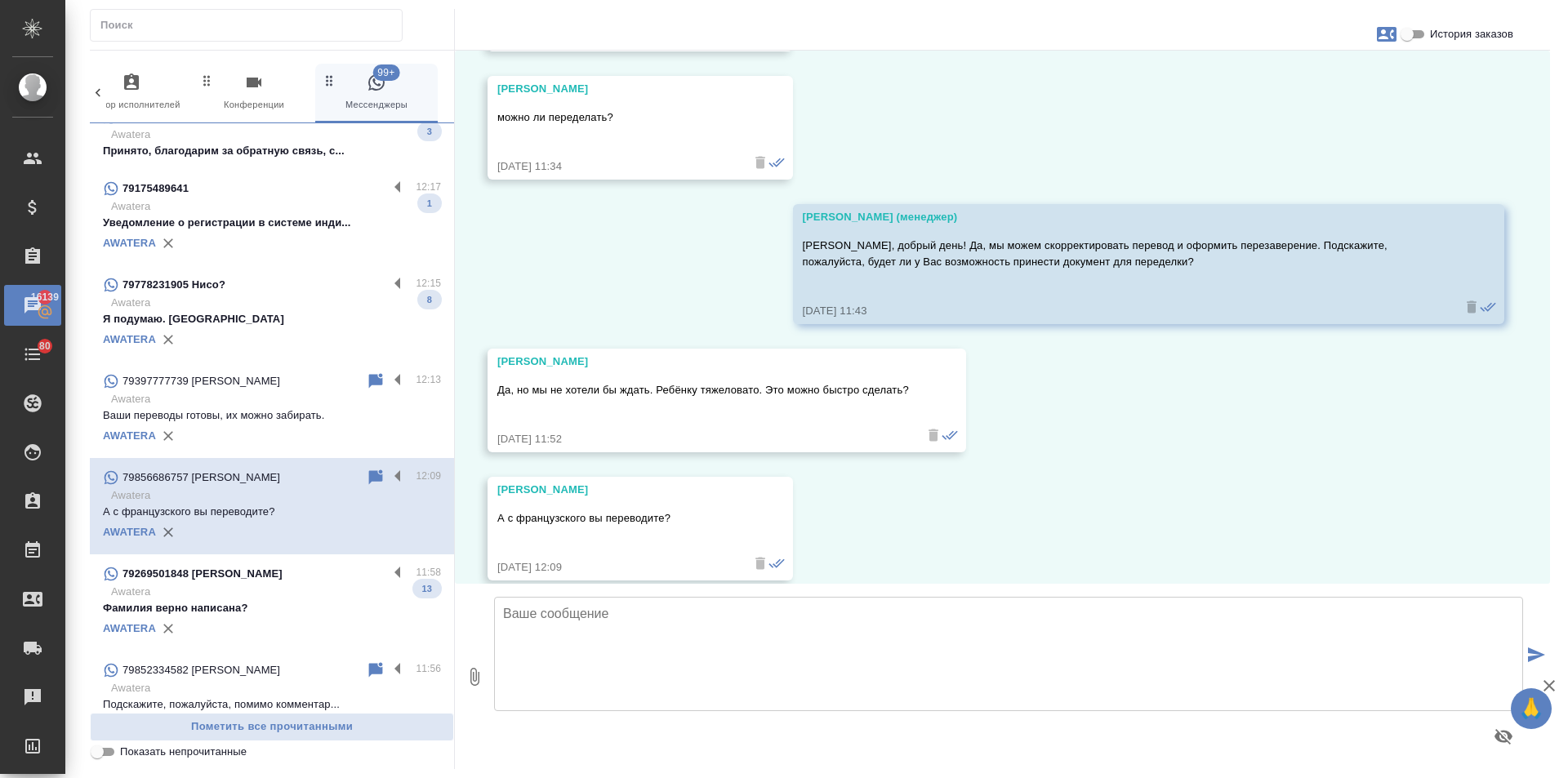
scroll to position [3474, 0]
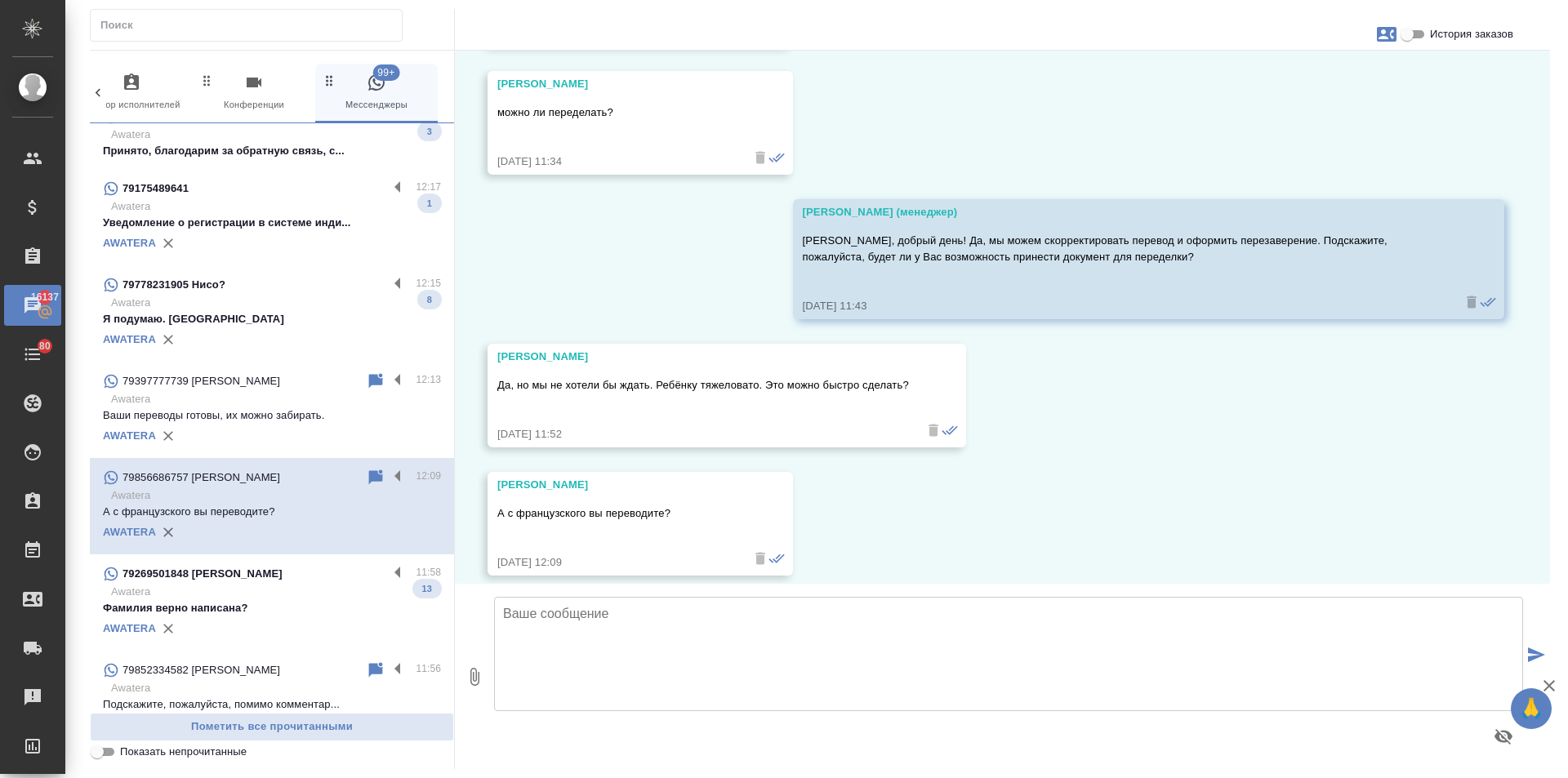
click at [584, 614] on textarea at bounding box center [1008, 653] width 1029 height 114
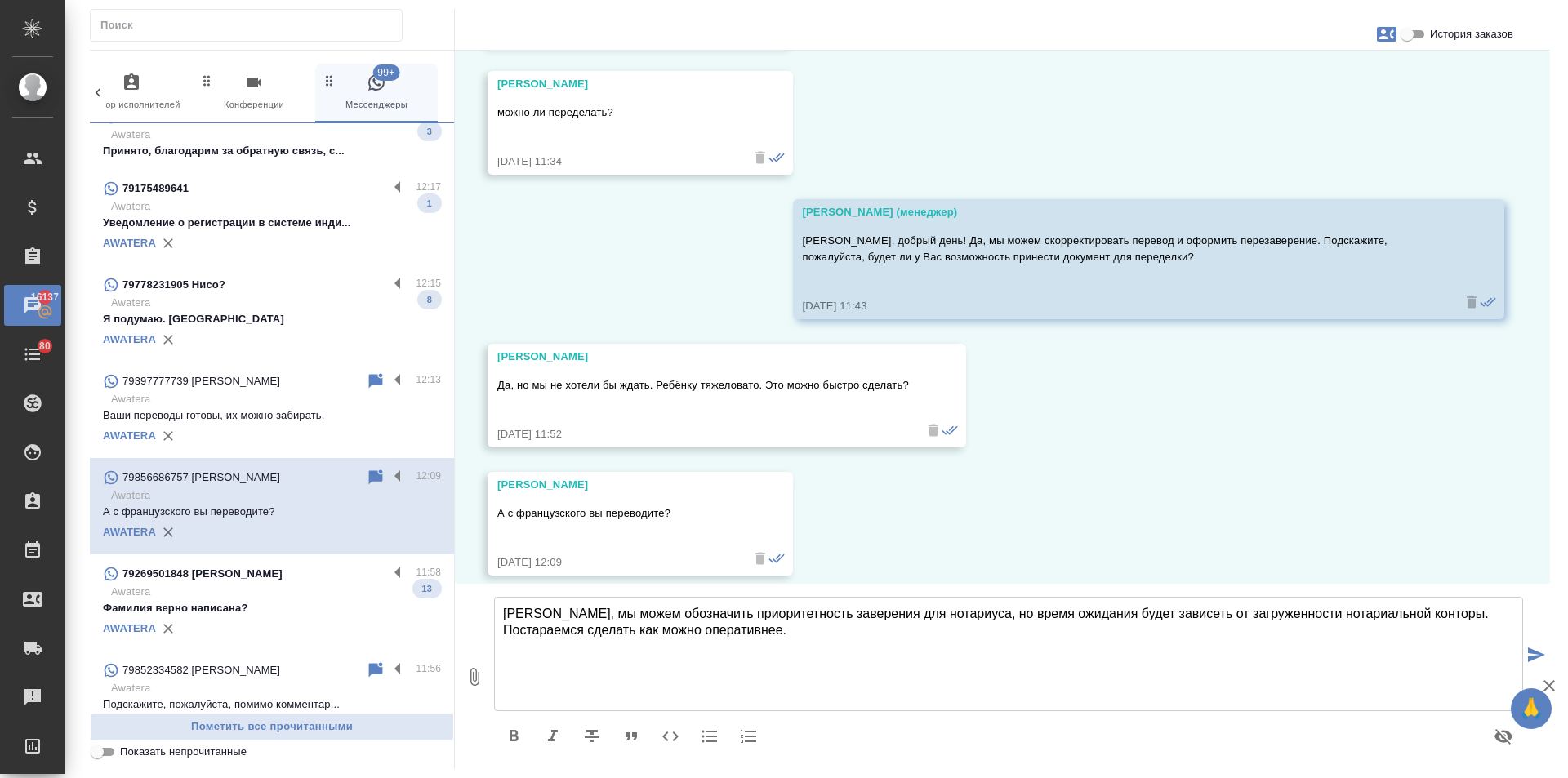
drag, startPoint x: 757, startPoint y: 634, endPoint x: 730, endPoint y: 644, distance: 28.8
click at [718, 642] on textarea "Екатерина, мы можем обозначить приоритетность заверения для нотариуса, но время…" at bounding box center [1008, 653] width 1029 height 114
click at [837, 633] on textarea "Екатерина, мы можем обозначить приоритетность заверения для нотариуса, но время…" at bounding box center [1008, 653] width 1029 height 114
type textarea "Екатерина, мы можем обозначить приоритетность заверения для нотариуса, но время…"
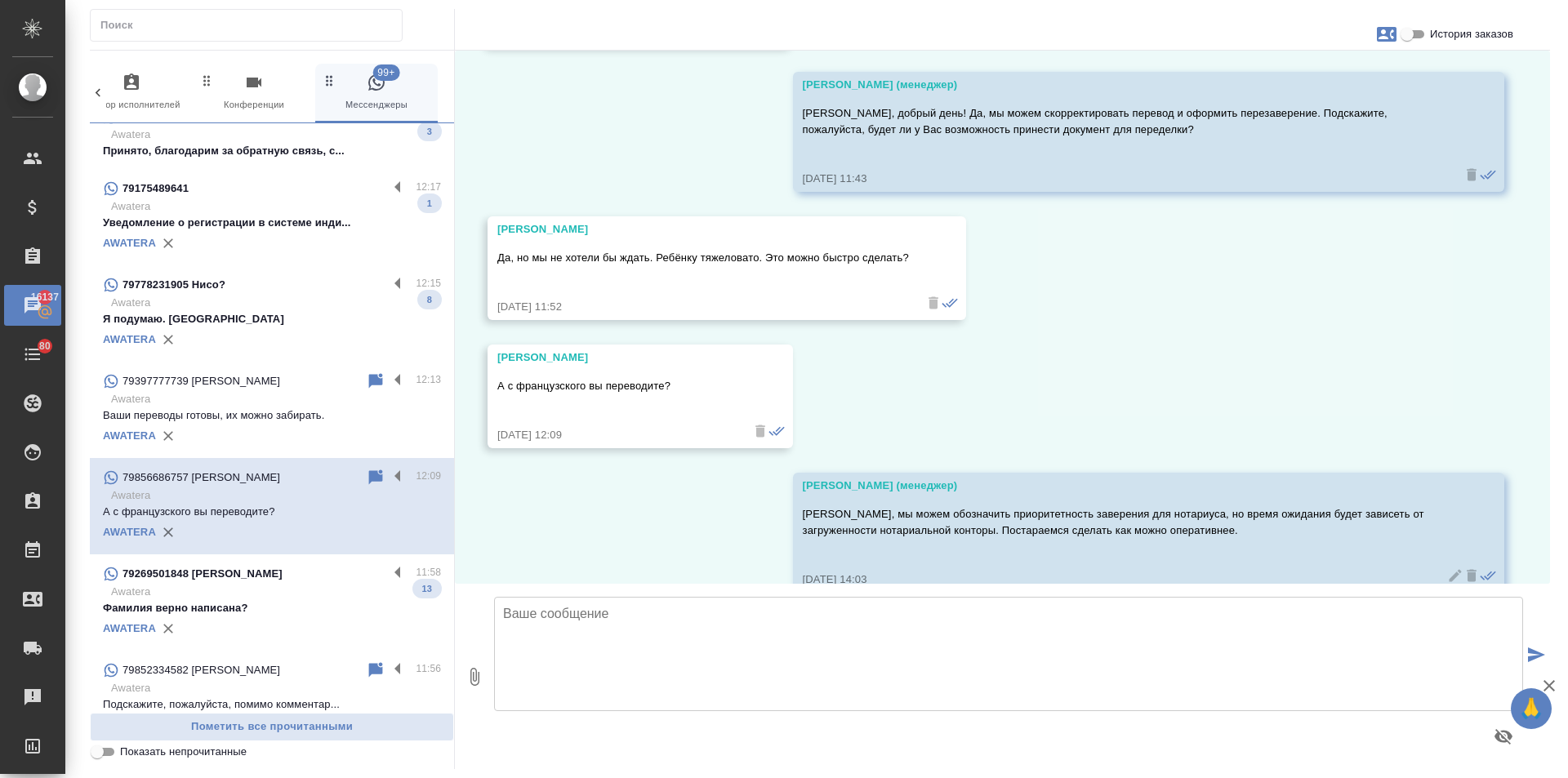
scroll to position [3619, 0]
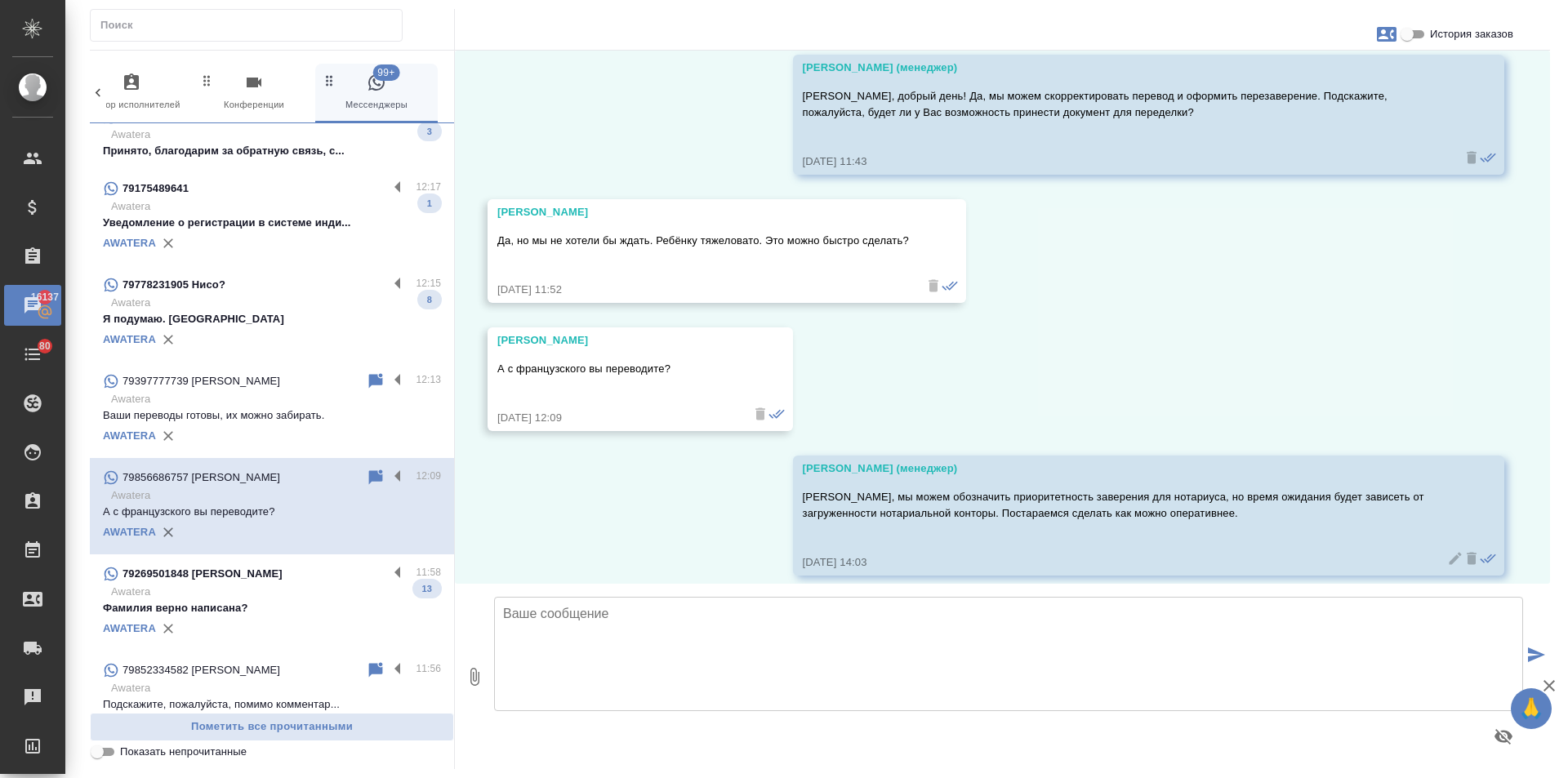
click at [538, 616] on textarea at bounding box center [1008, 653] width 1029 height 114
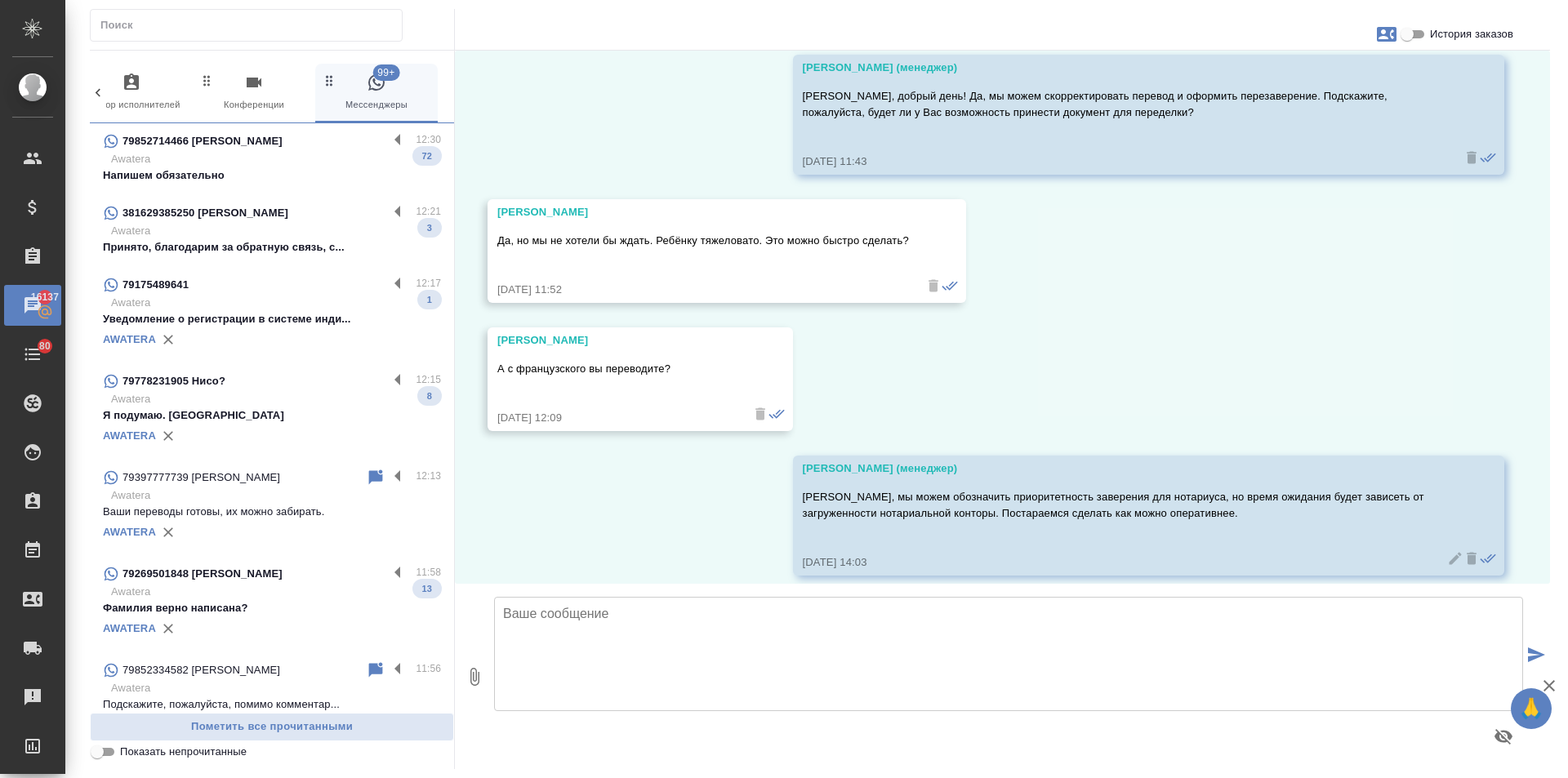
scroll to position [0, 0]
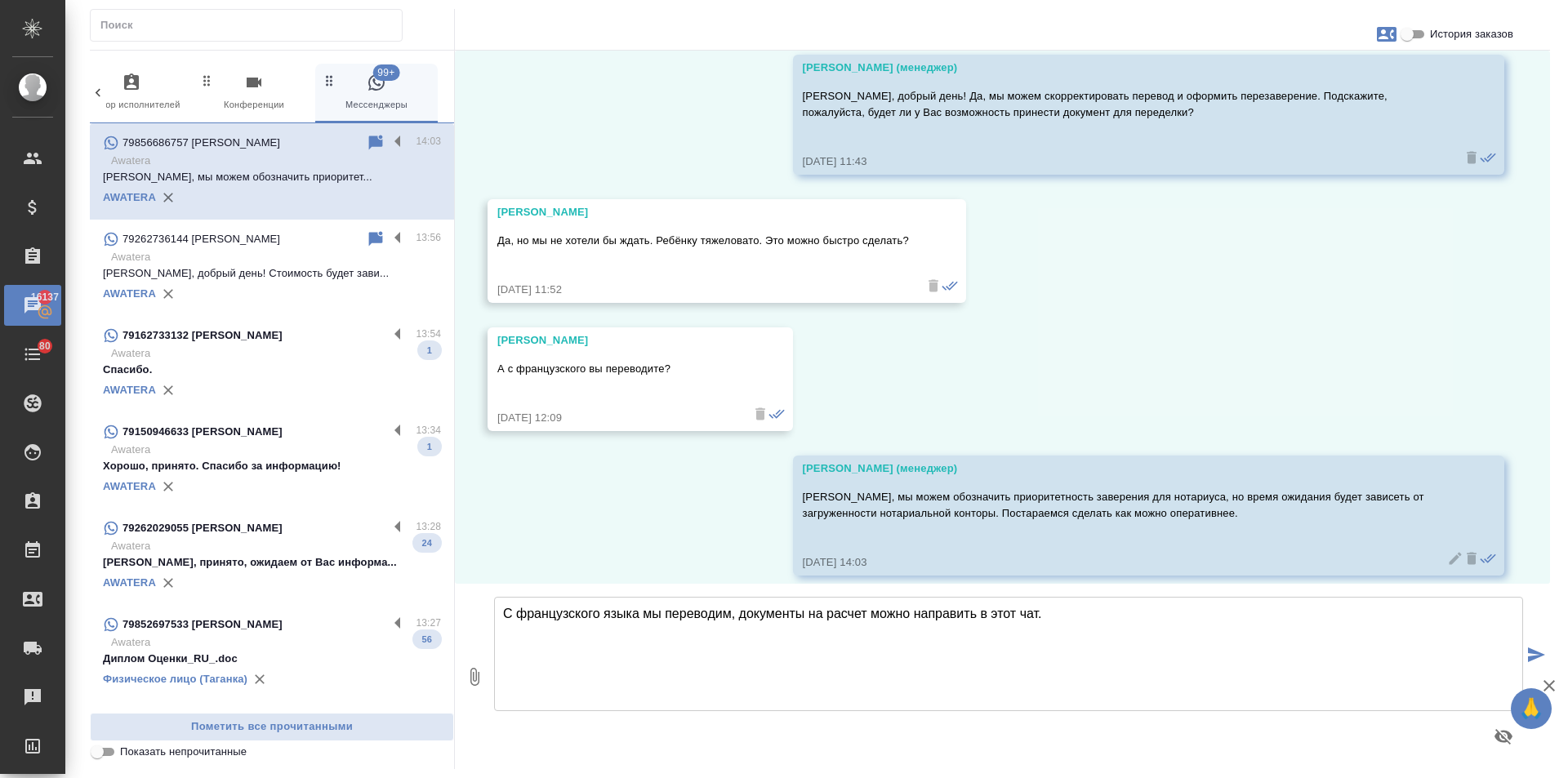
type textarea "С французского языка мы переводим, документы на расчет можно направить в этот ч…"
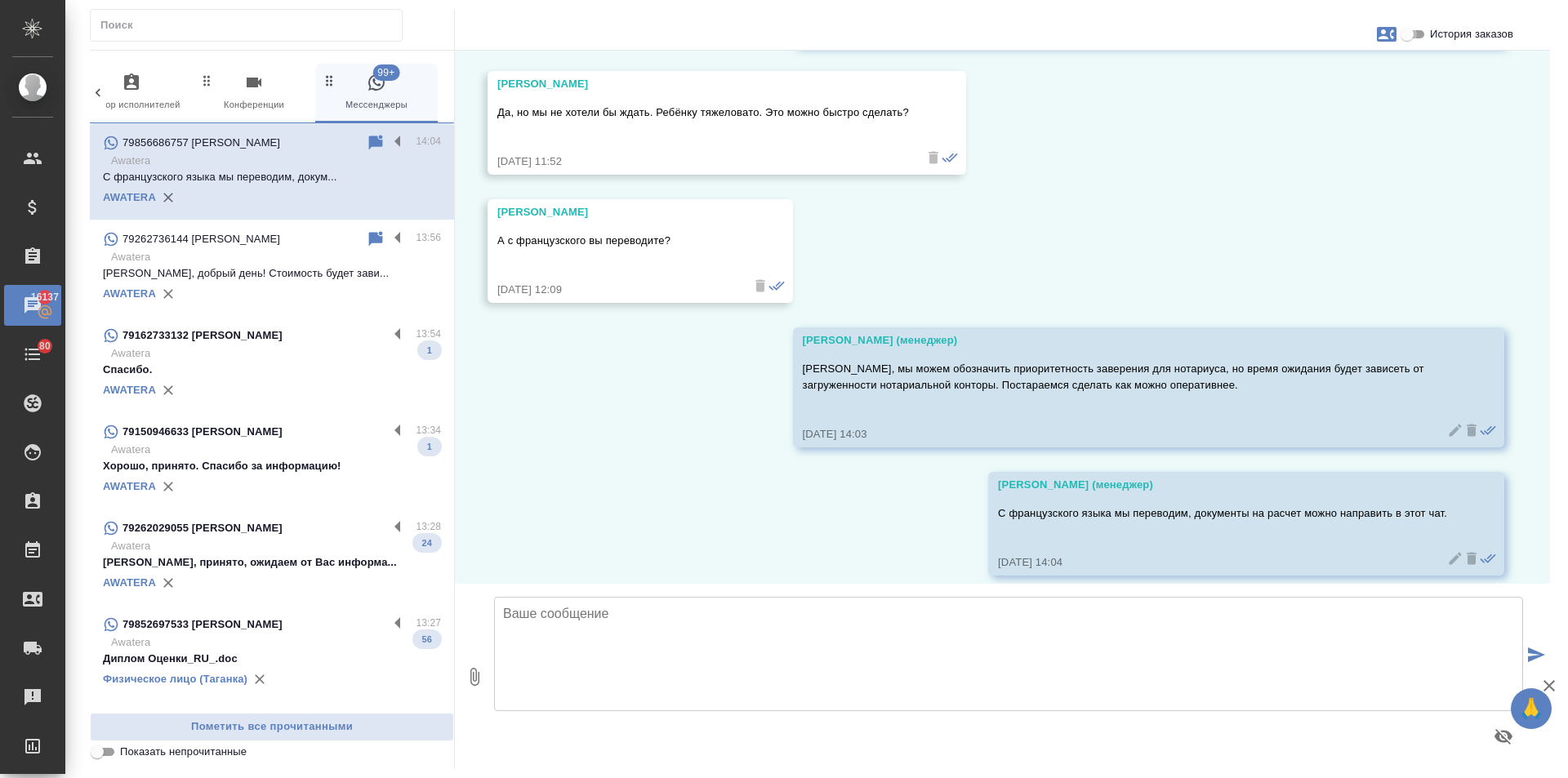
click at [1415, 28] on input "История заказов" at bounding box center [1407, 34] width 59 height 20
checkbox input "true"
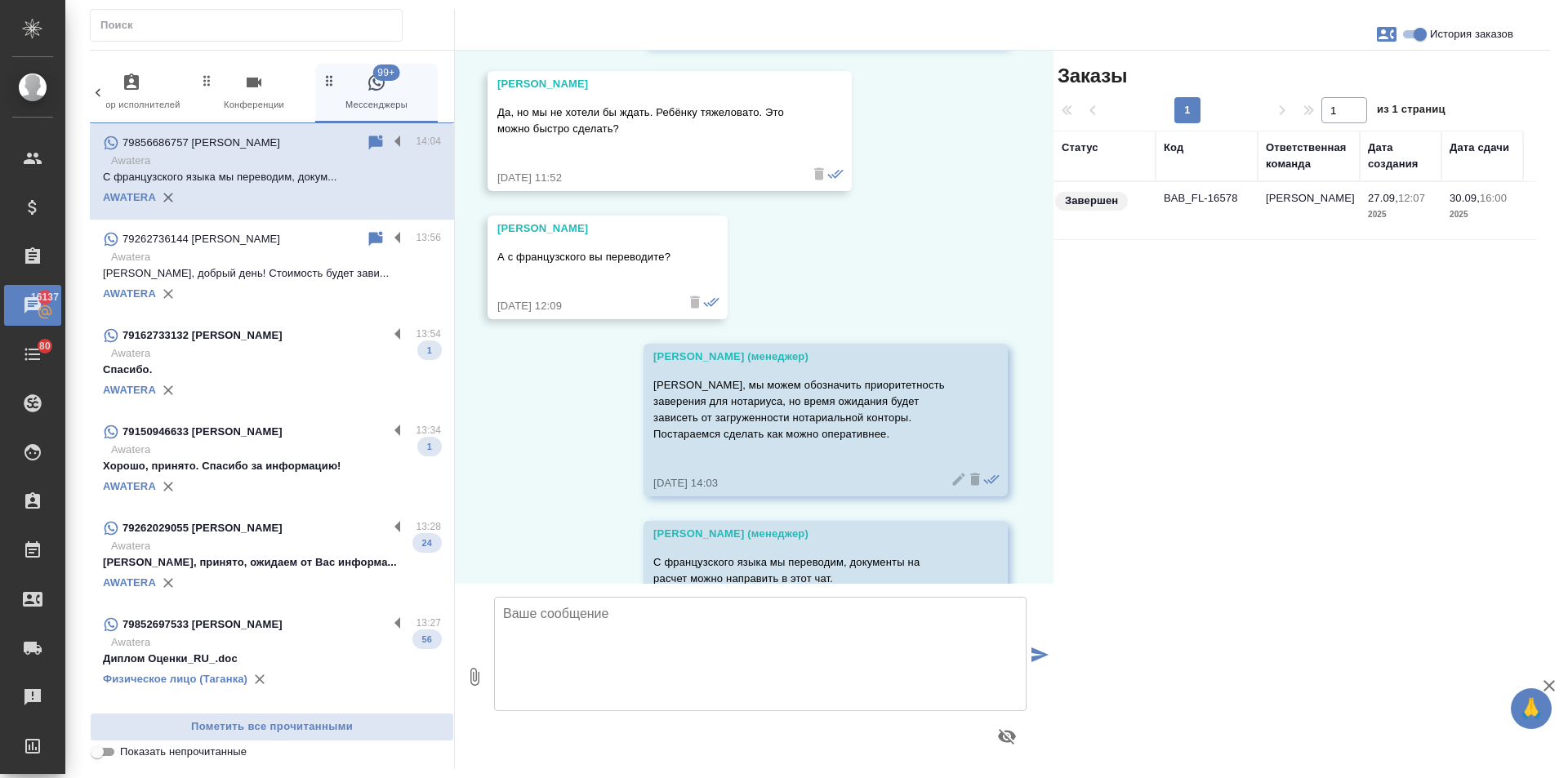
click at [1315, 199] on td "[PERSON_NAME]" at bounding box center [1308, 210] width 102 height 57
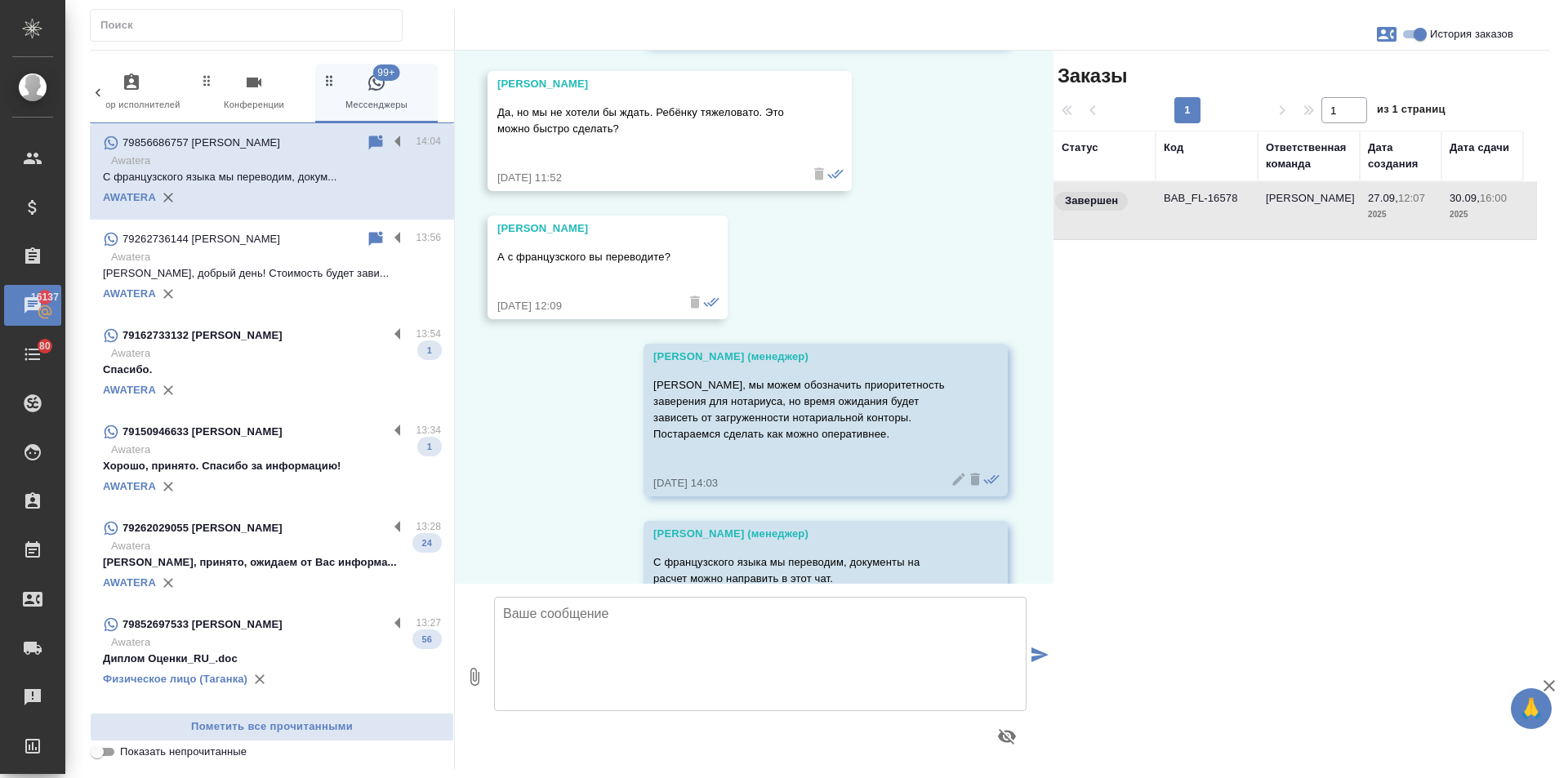
click at [1315, 199] on td "[PERSON_NAME]" at bounding box center [1308, 210] width 102 height 57
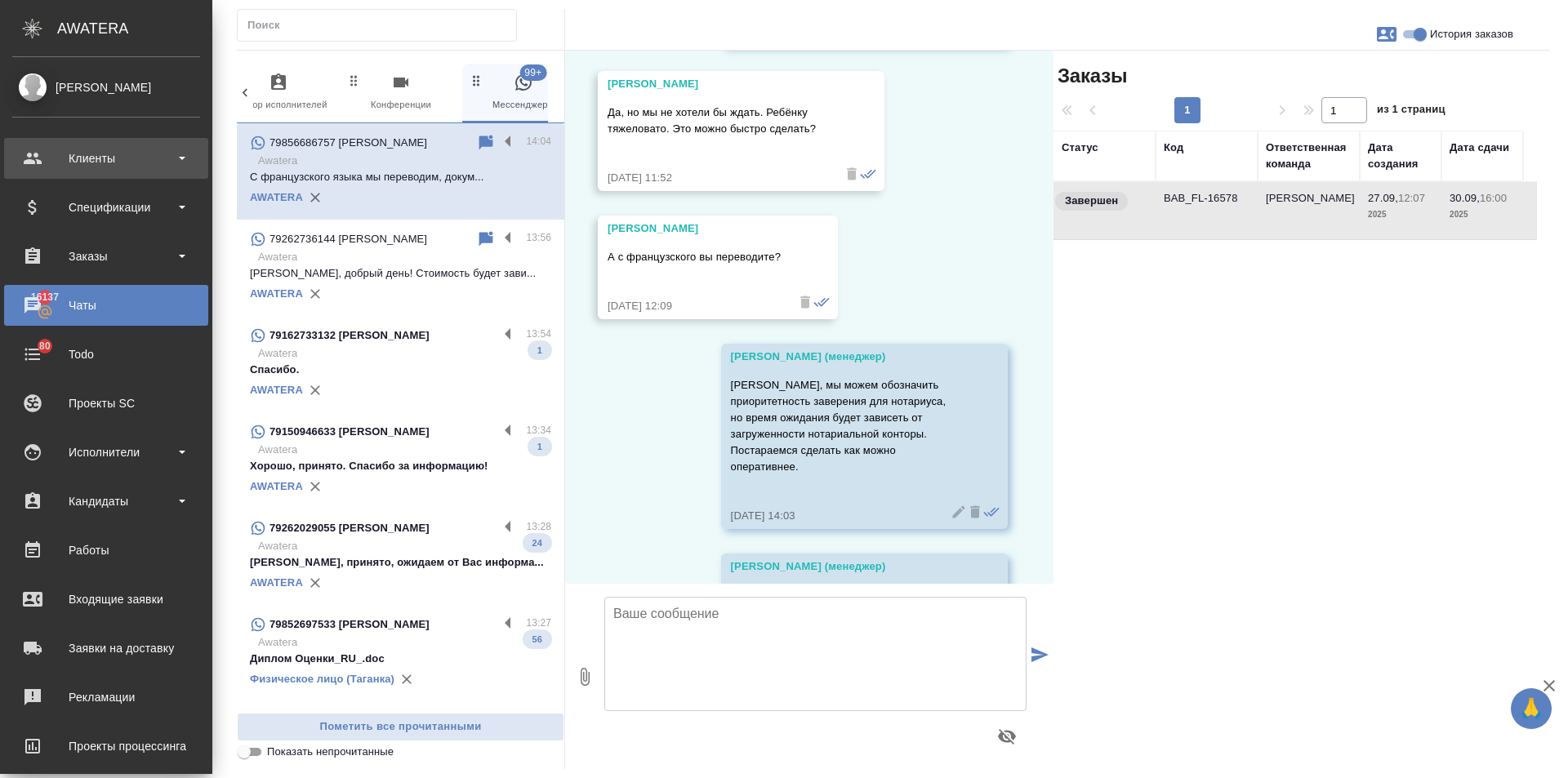
click at [42, 153] on div "Клиенты" at bounding box center [106, 159] width 187 height 25
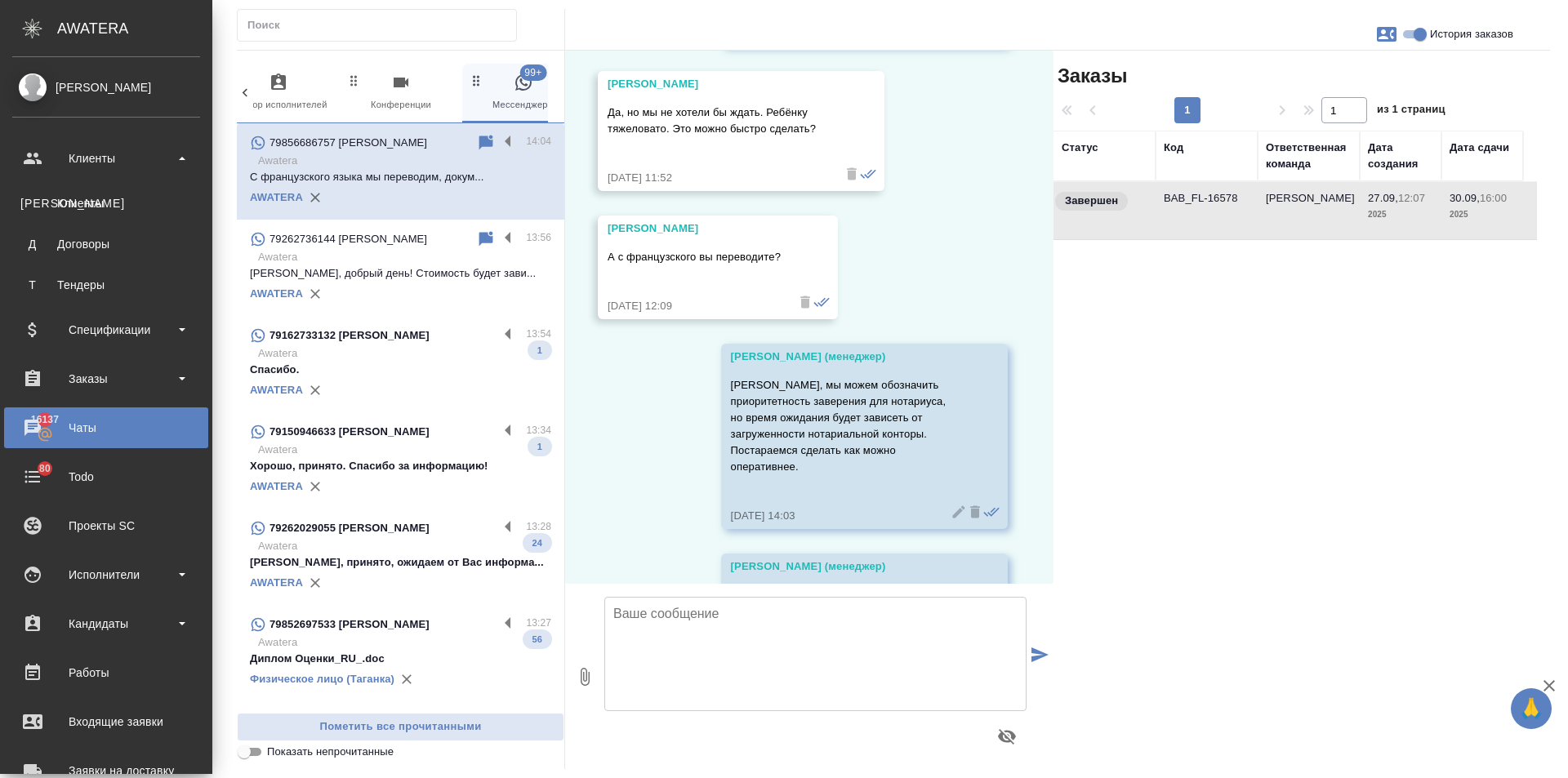
scroll to position [4318, 0]
click at [72, 388] on div "Заказы" at bounding box center [106, 379] width 187 height 25
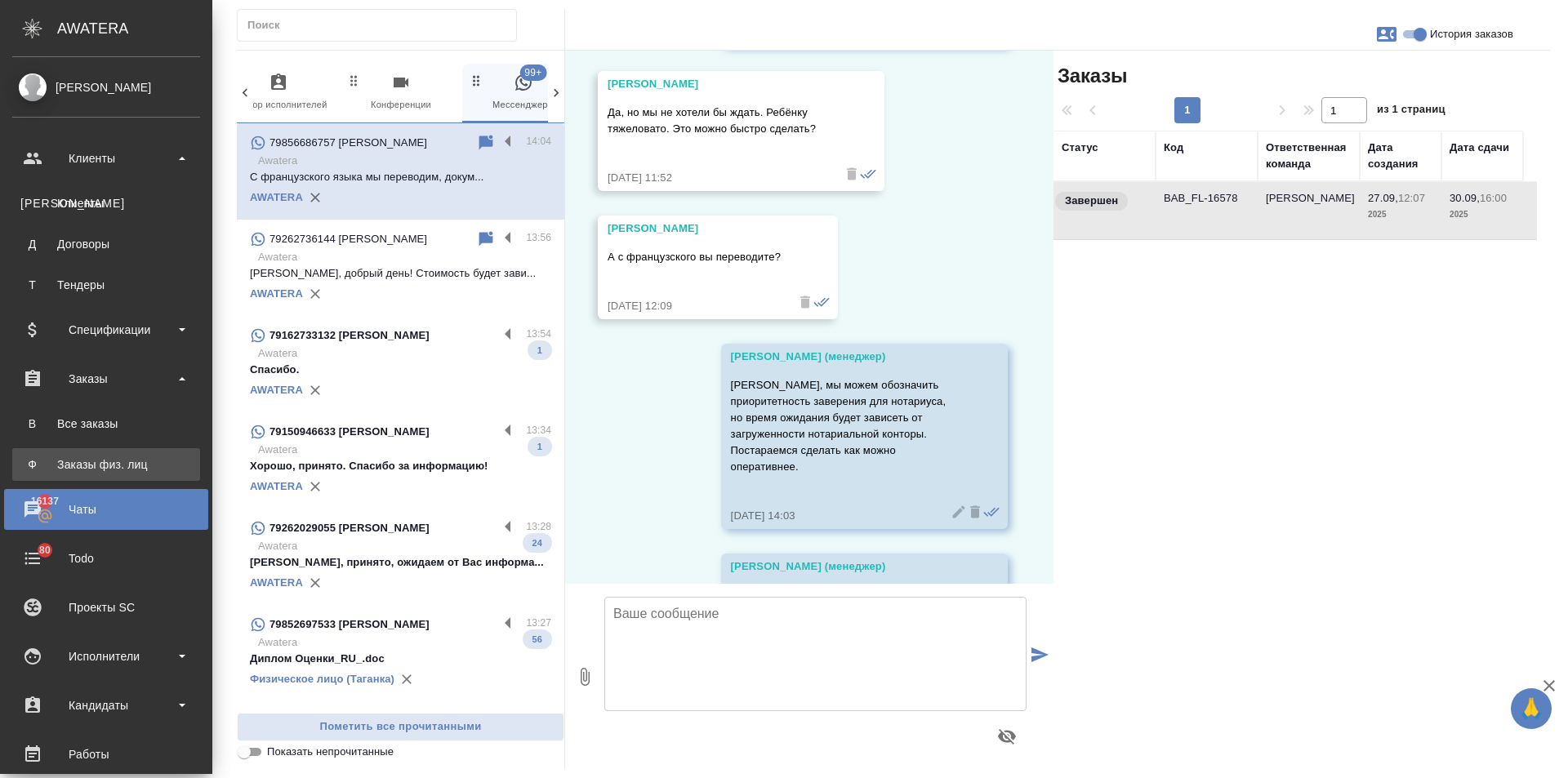
click at [107, 465] on div "Заказы физ. лиц" at bounding box center [106, 464] width 171 height 16
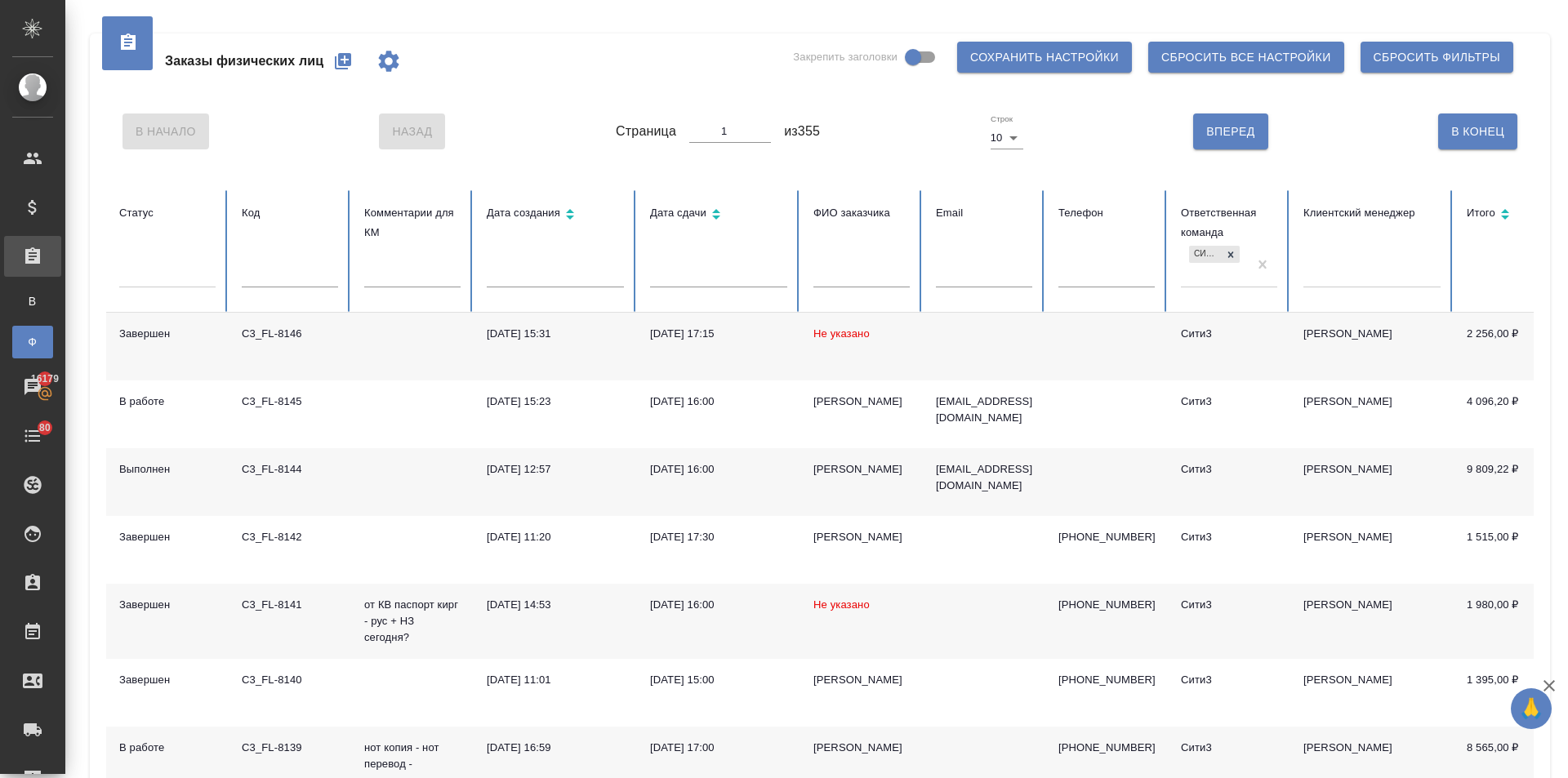
click at [339, 56] on icon "button" at bounding box center [343, 61] width 16 height 16
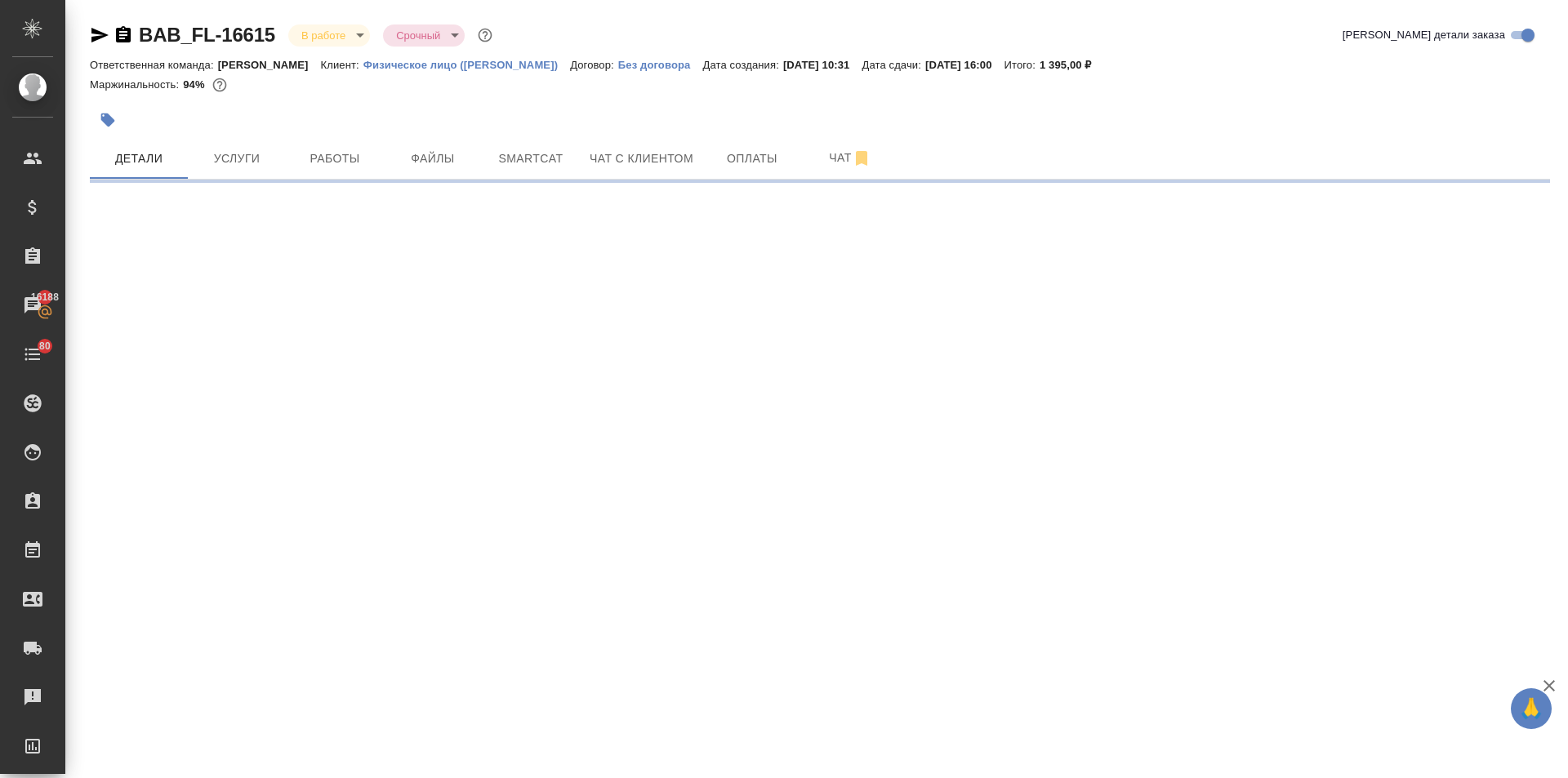
select select "RU"
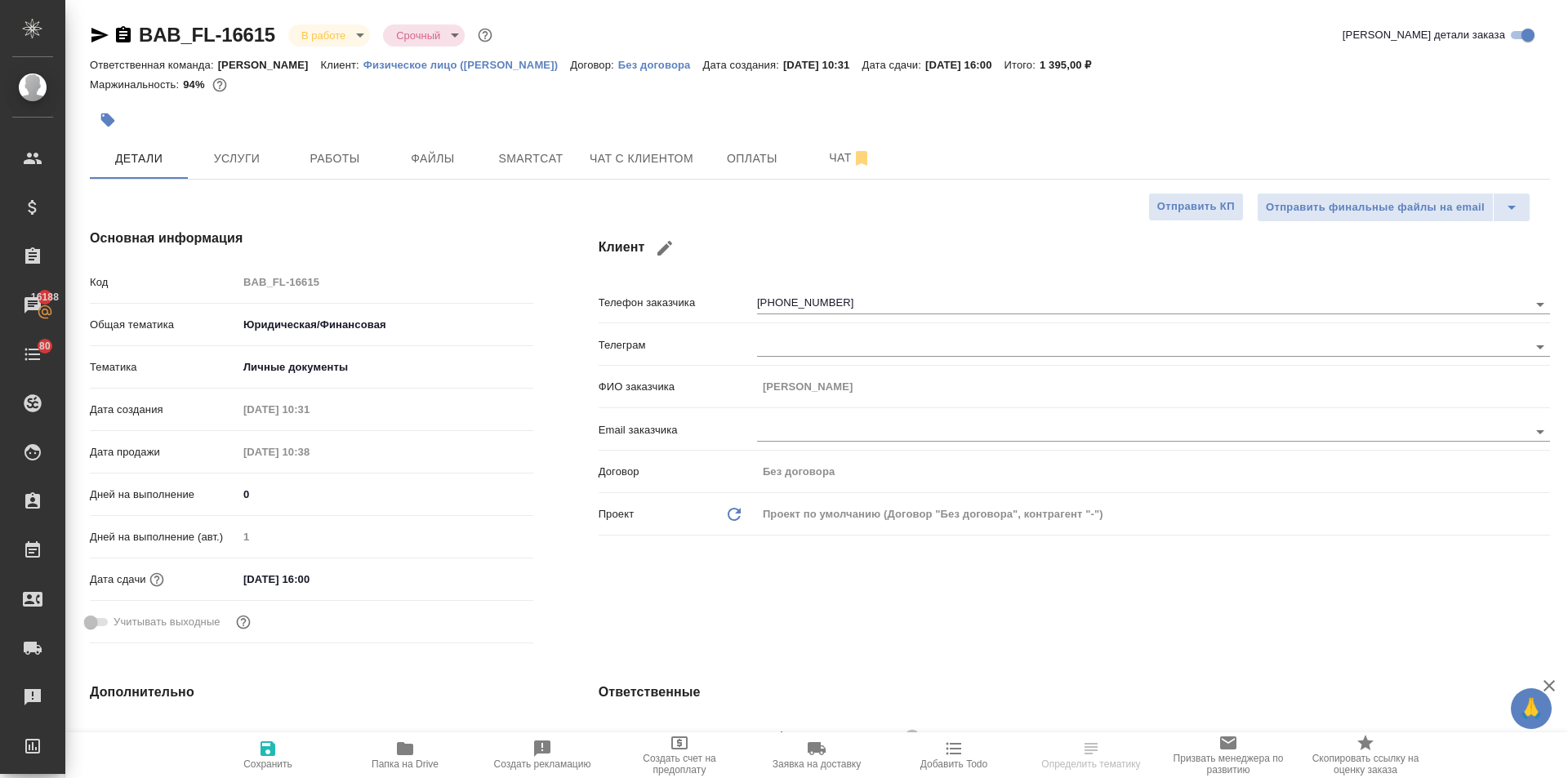
type textarea "x"
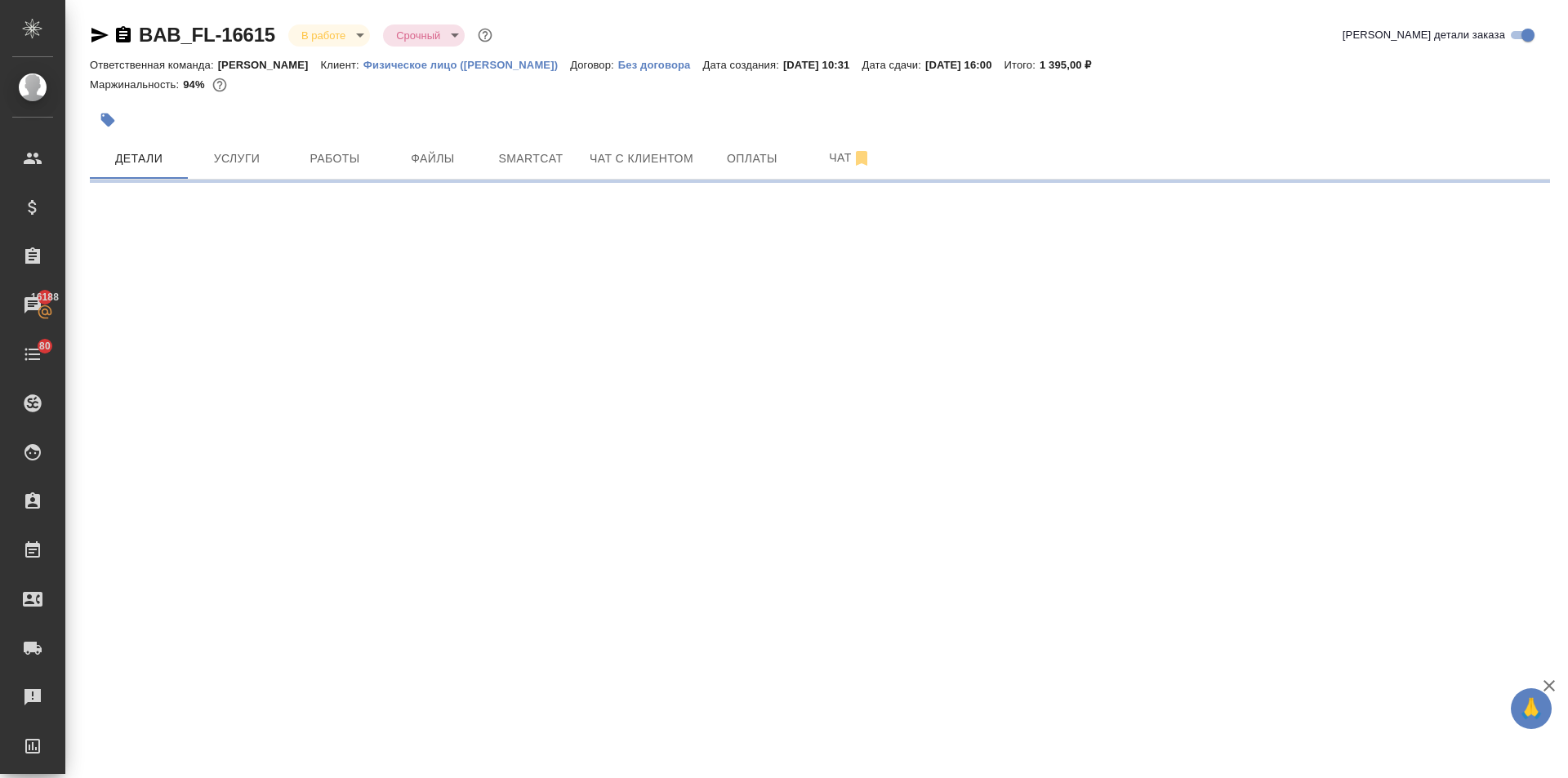
select select "RU"
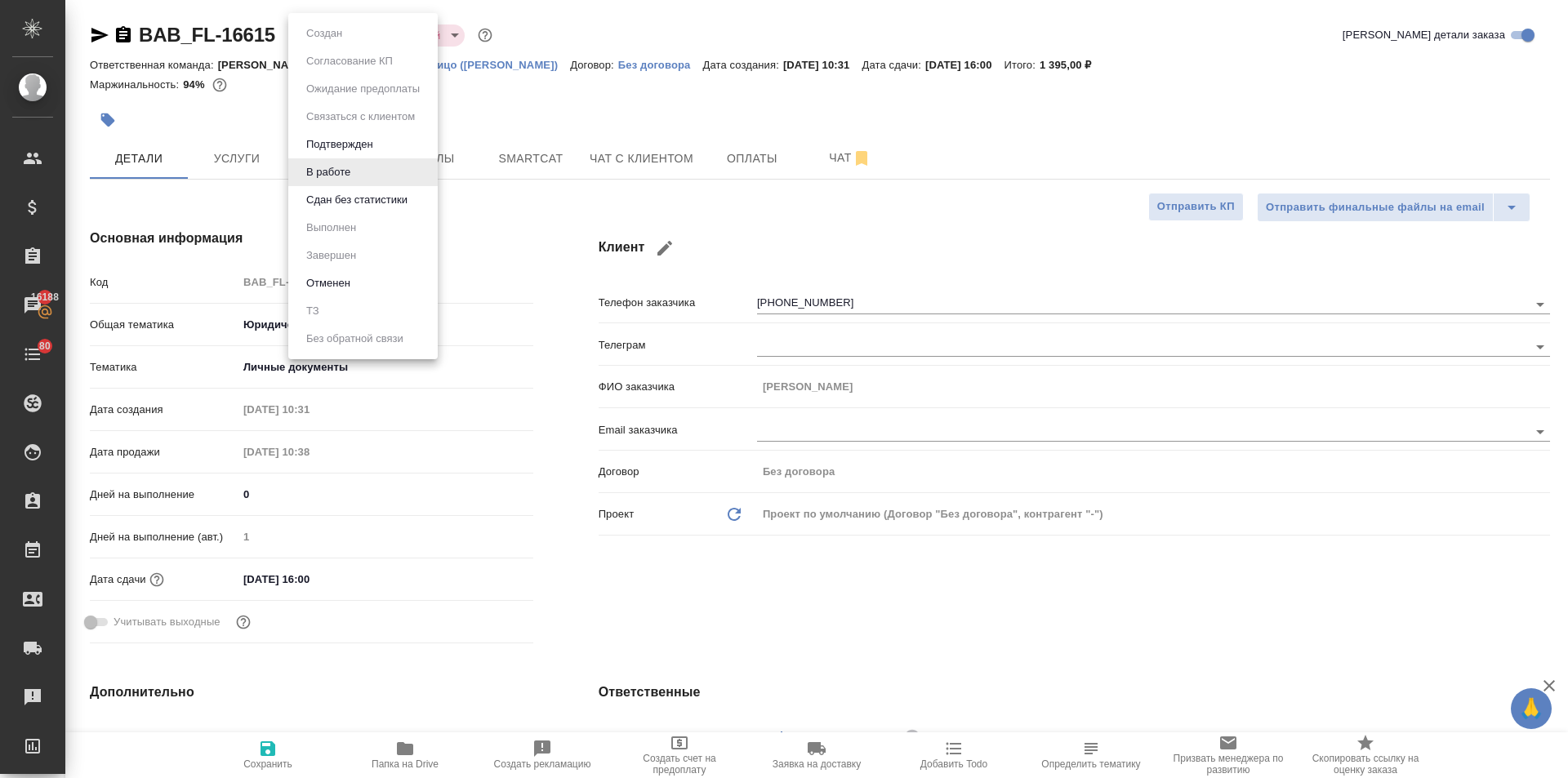
type textarea "x"
drag, startPoint x: 290, startPoint y: 35, endPoint x: 147, endPoint y: 33, distance: 143.0
click at [148, 33] on body "🙏 .cls-1 fill:#fff; AWATERA Ilina Ekaterina Клиенты Спецификации Заказы 16188 Ч…" at bounding box center [784, 389] width 1568 height 778
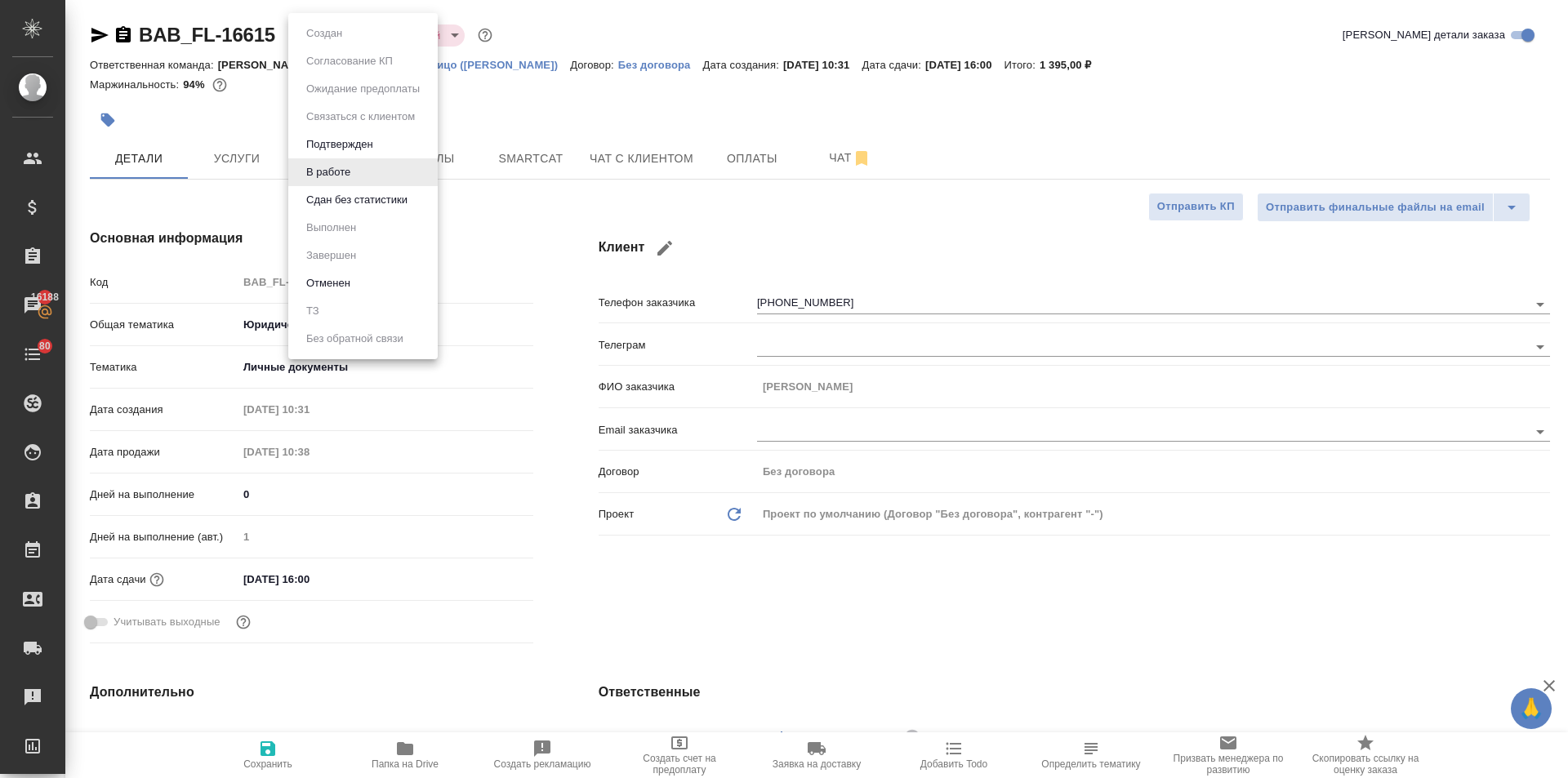
click at [267, 90] on div at bounding box center [784, 389] width 1568 height 778
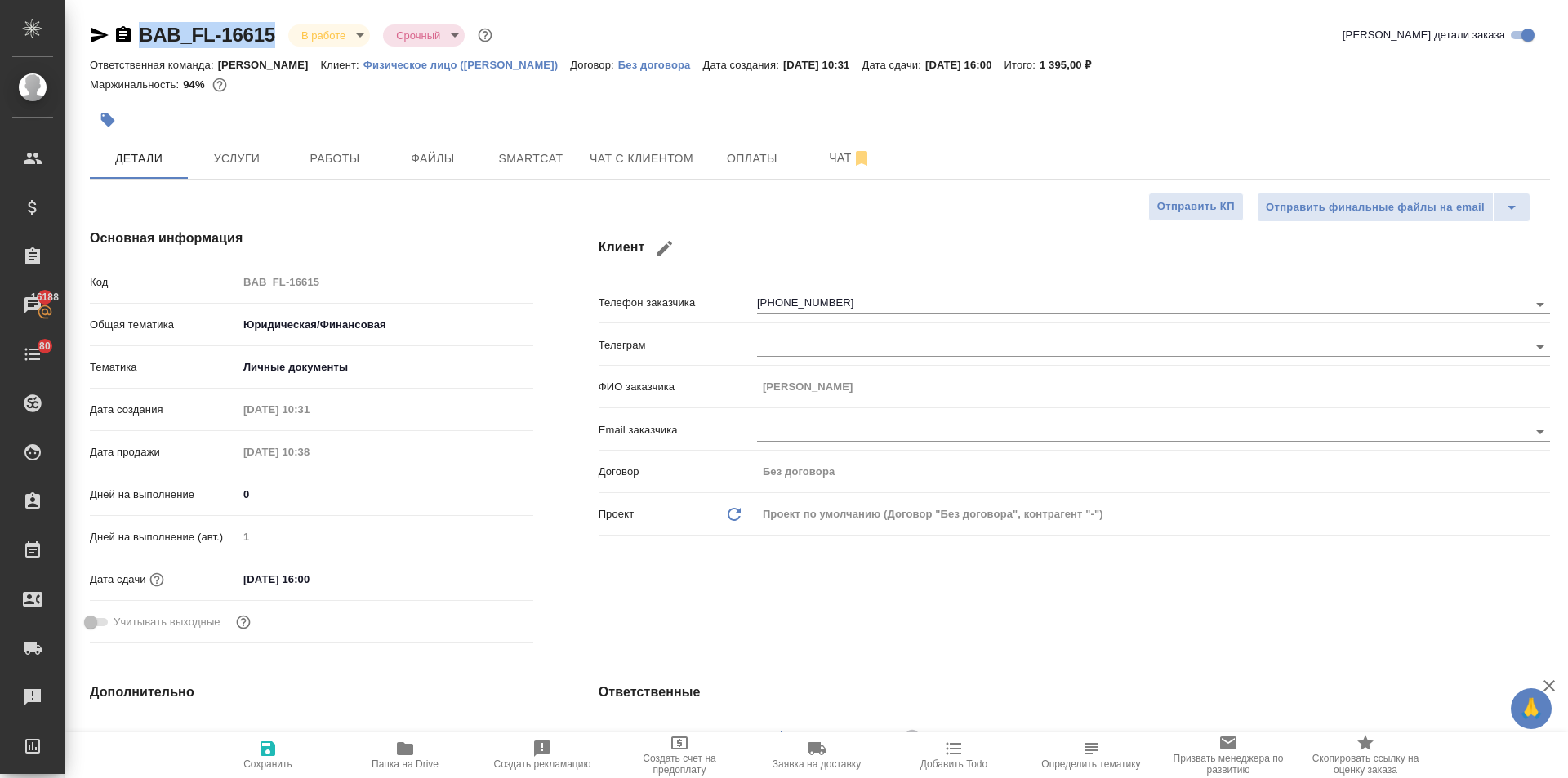
drag, startPoint x: 281, startPoint y: 41, endPoint x: 120, endPoint y: 42, distance: 161.0
click at [120, 42] on div "BAB_FL-16615 В работе inProgress Срочный urgent" at bounding box center [292, 34] width 405 height 26
copy link "BAB_FL-16615"
type textarea "x"
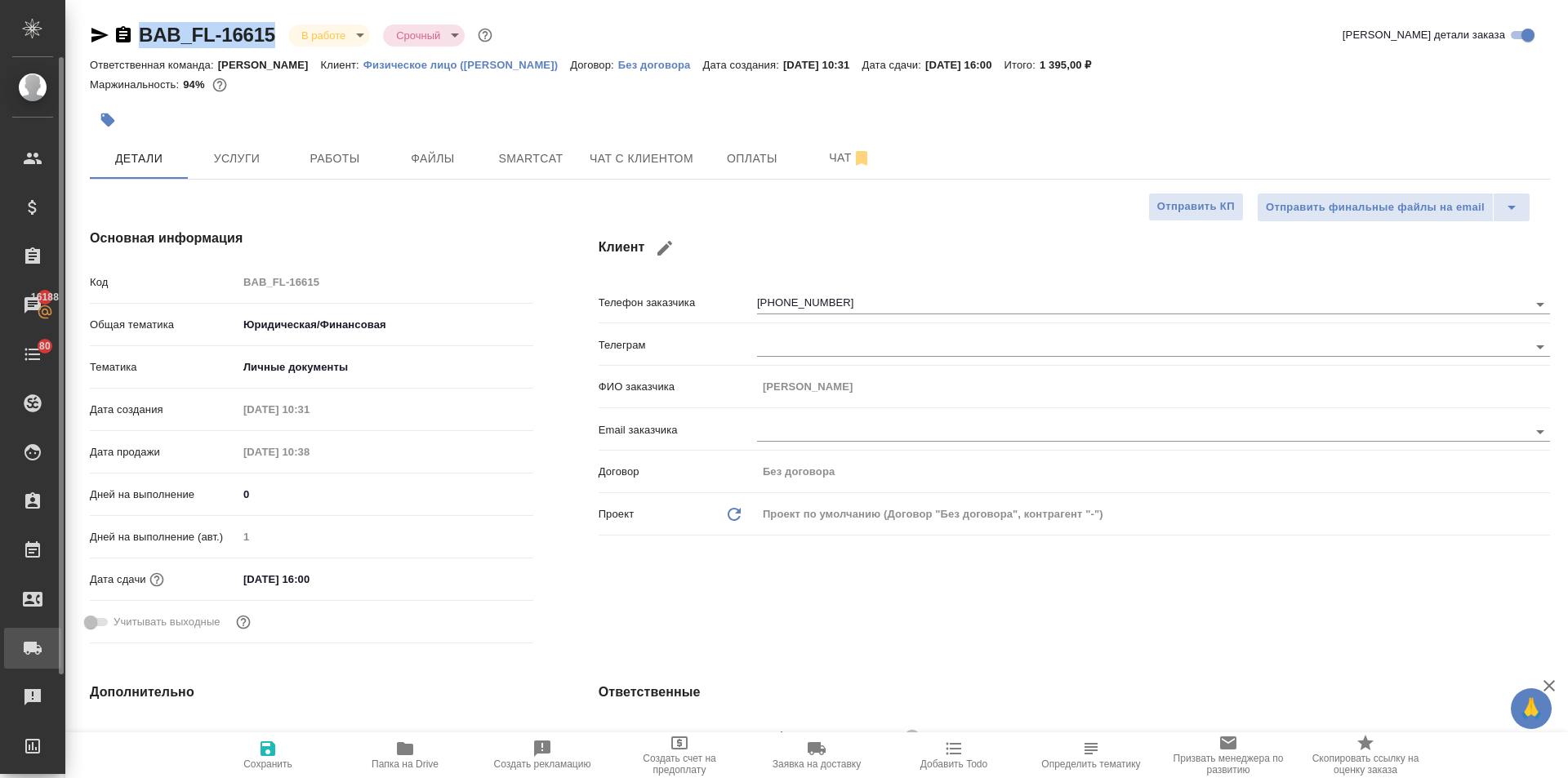
type textarea "x"
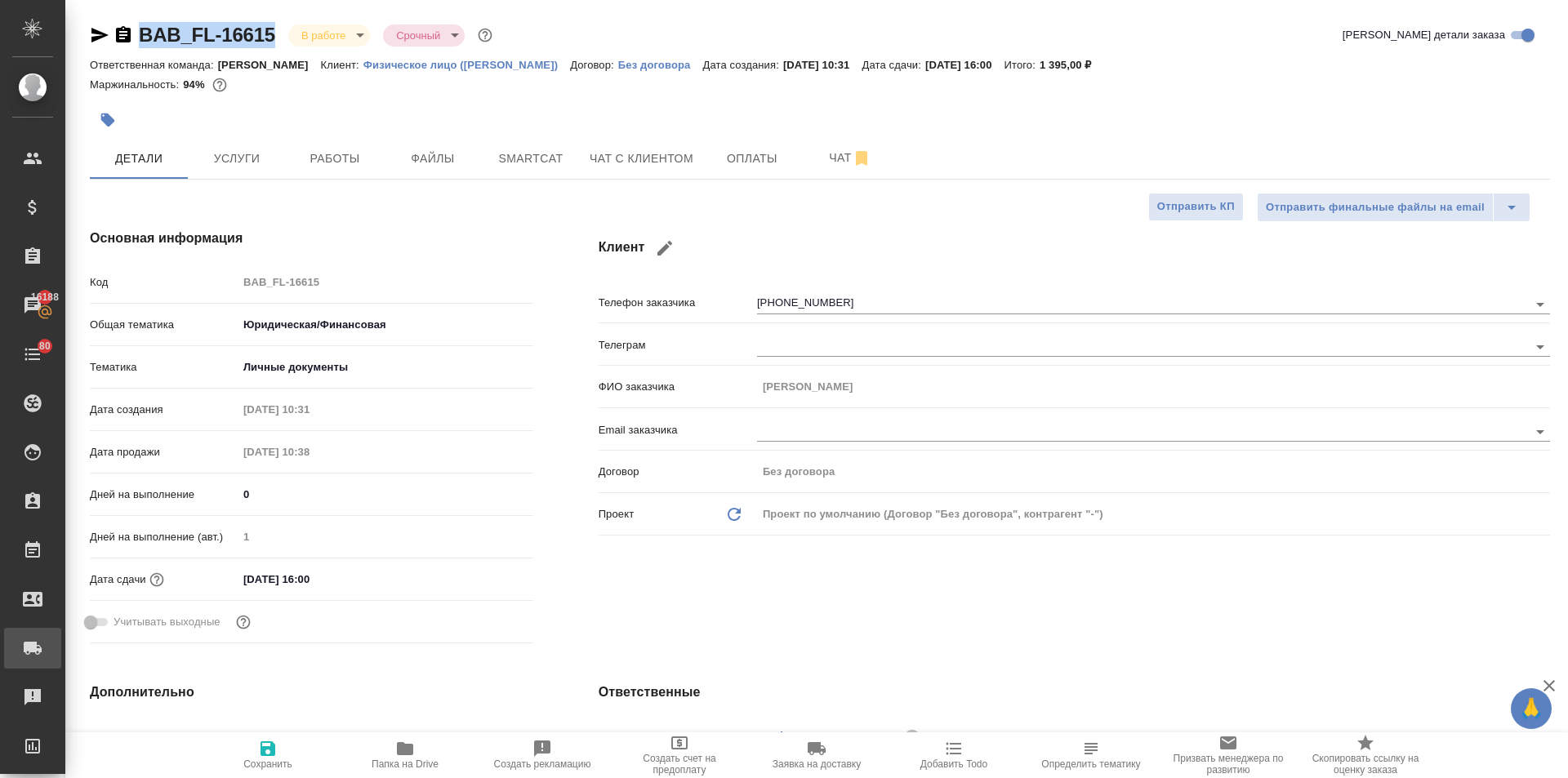
type textarea "x"
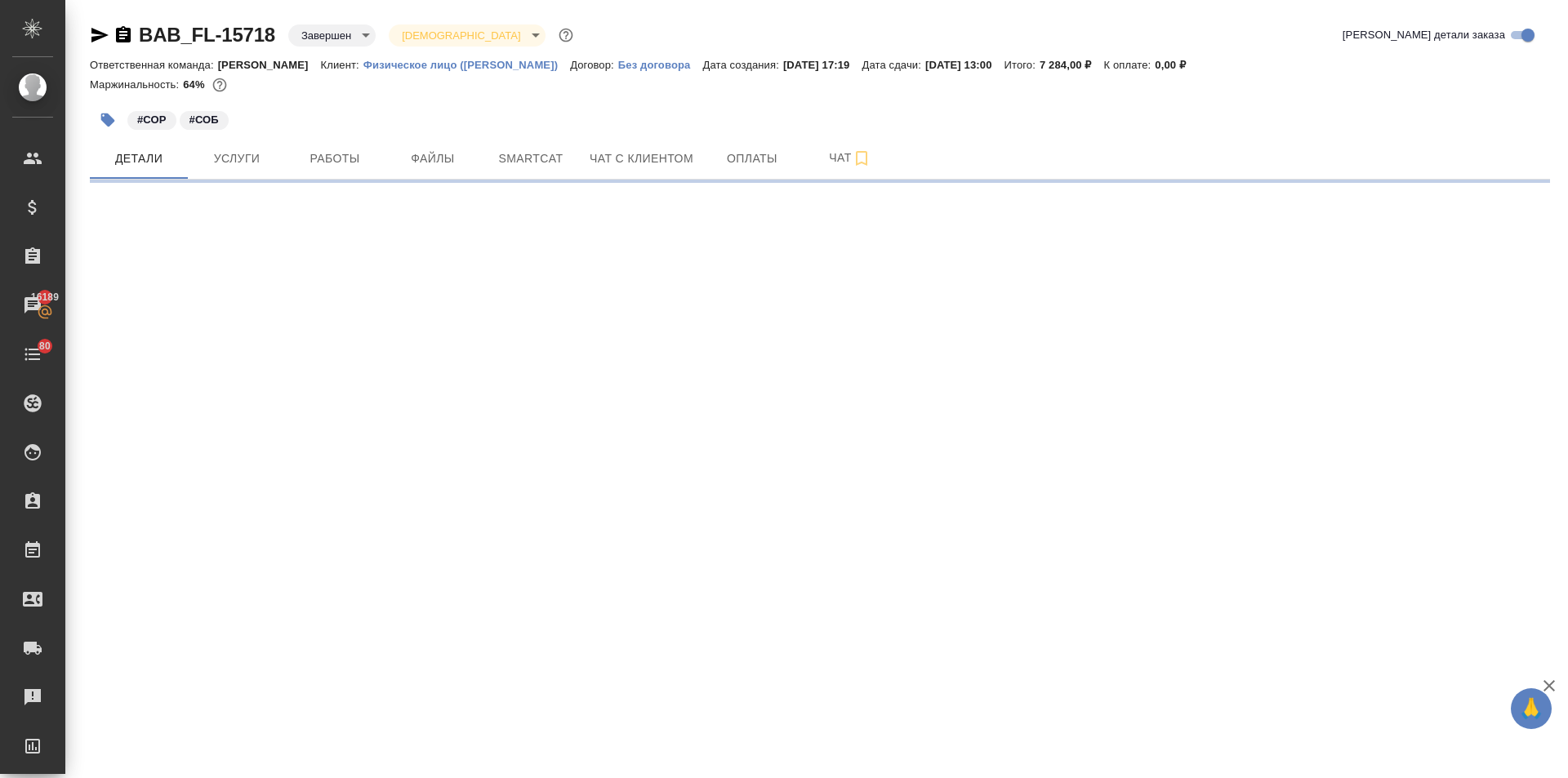
select select "RU"
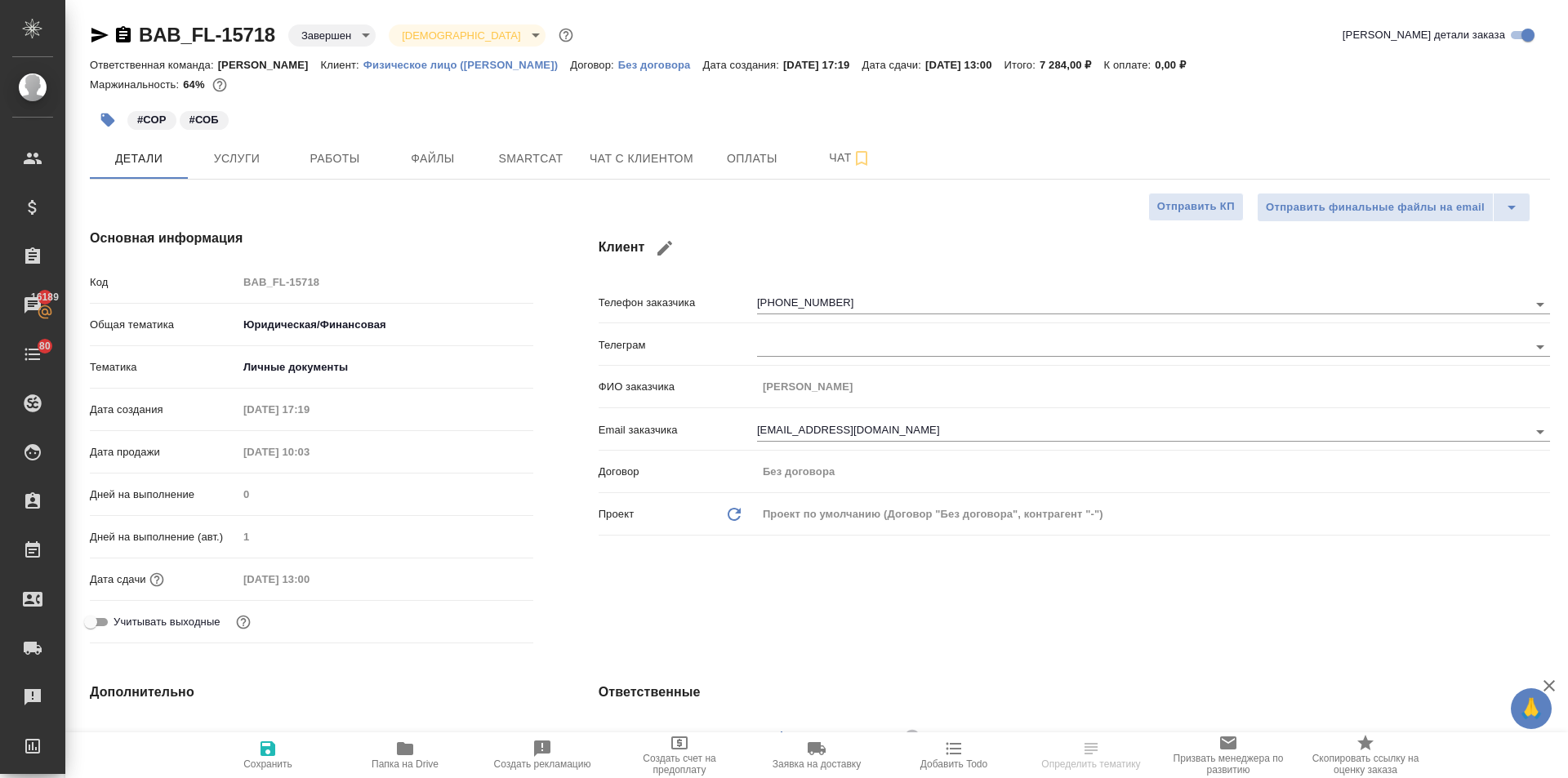
type textarea "x"
click at [677, 165] on span "Чат с клиентом" at bounding box center [641, 158] width 104 height 20
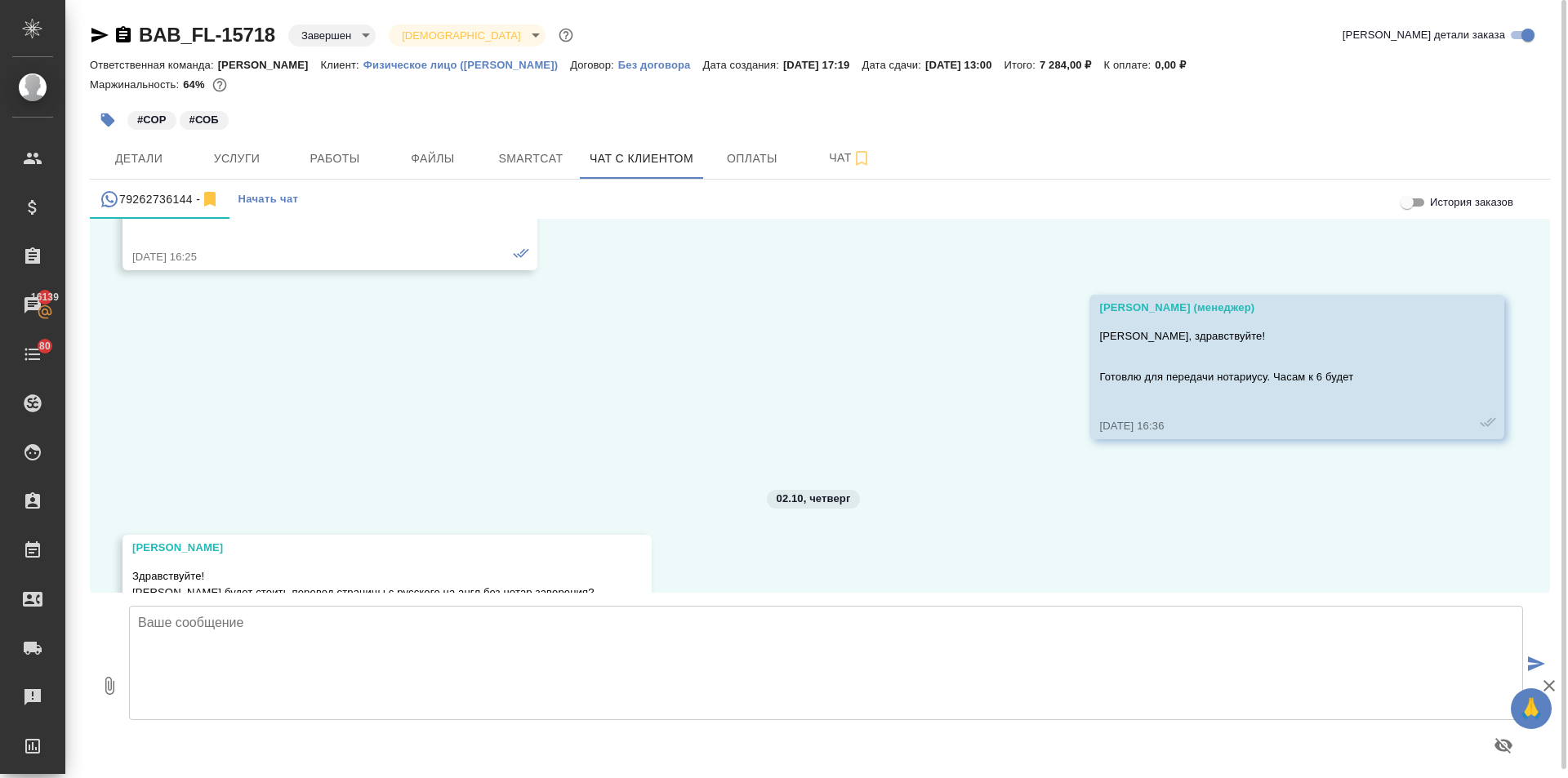
scroll to position [2442, 0]
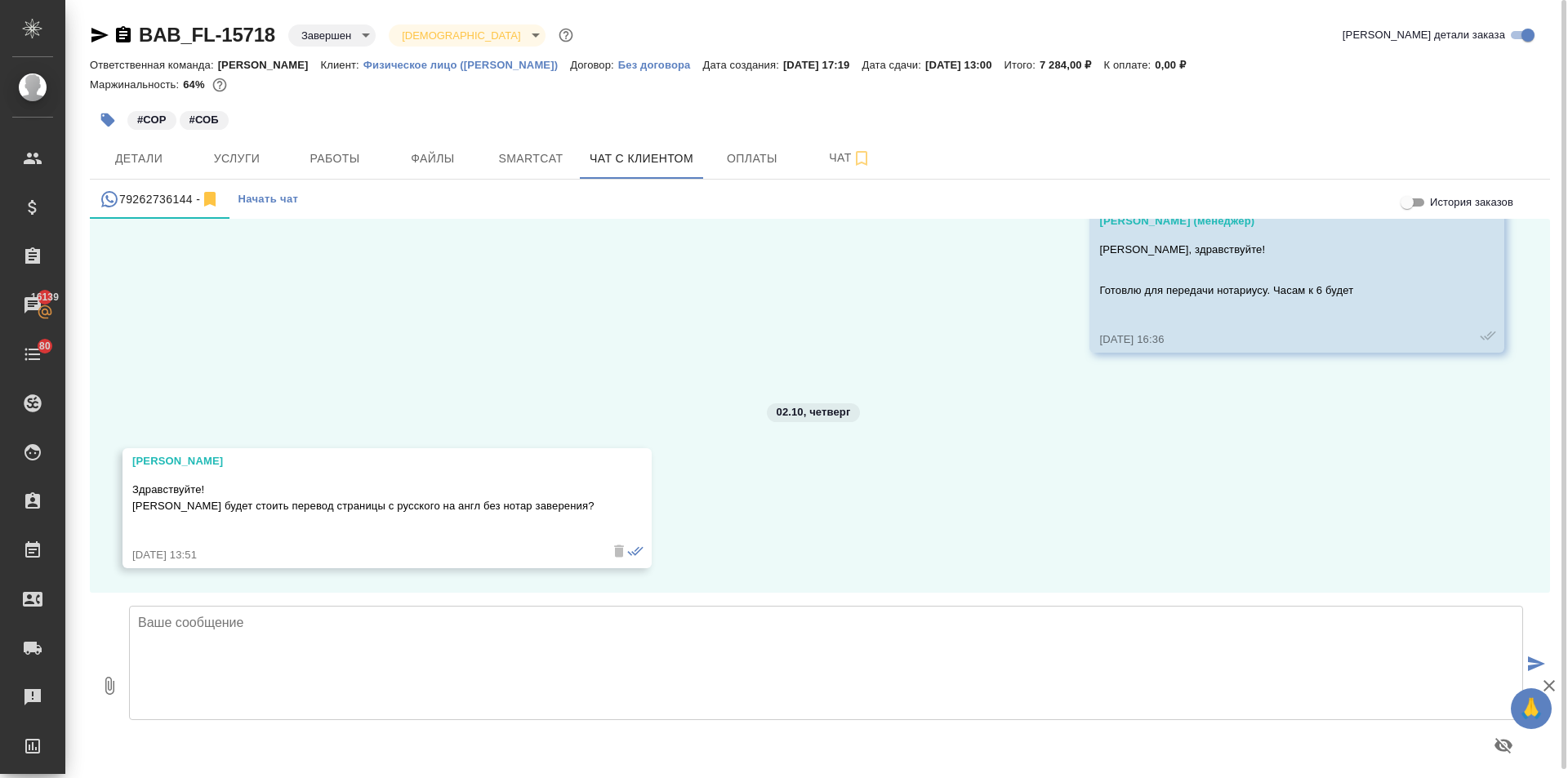
click at [225, 624] on textarea at bounding box center [826, 663] width 1394 height 114
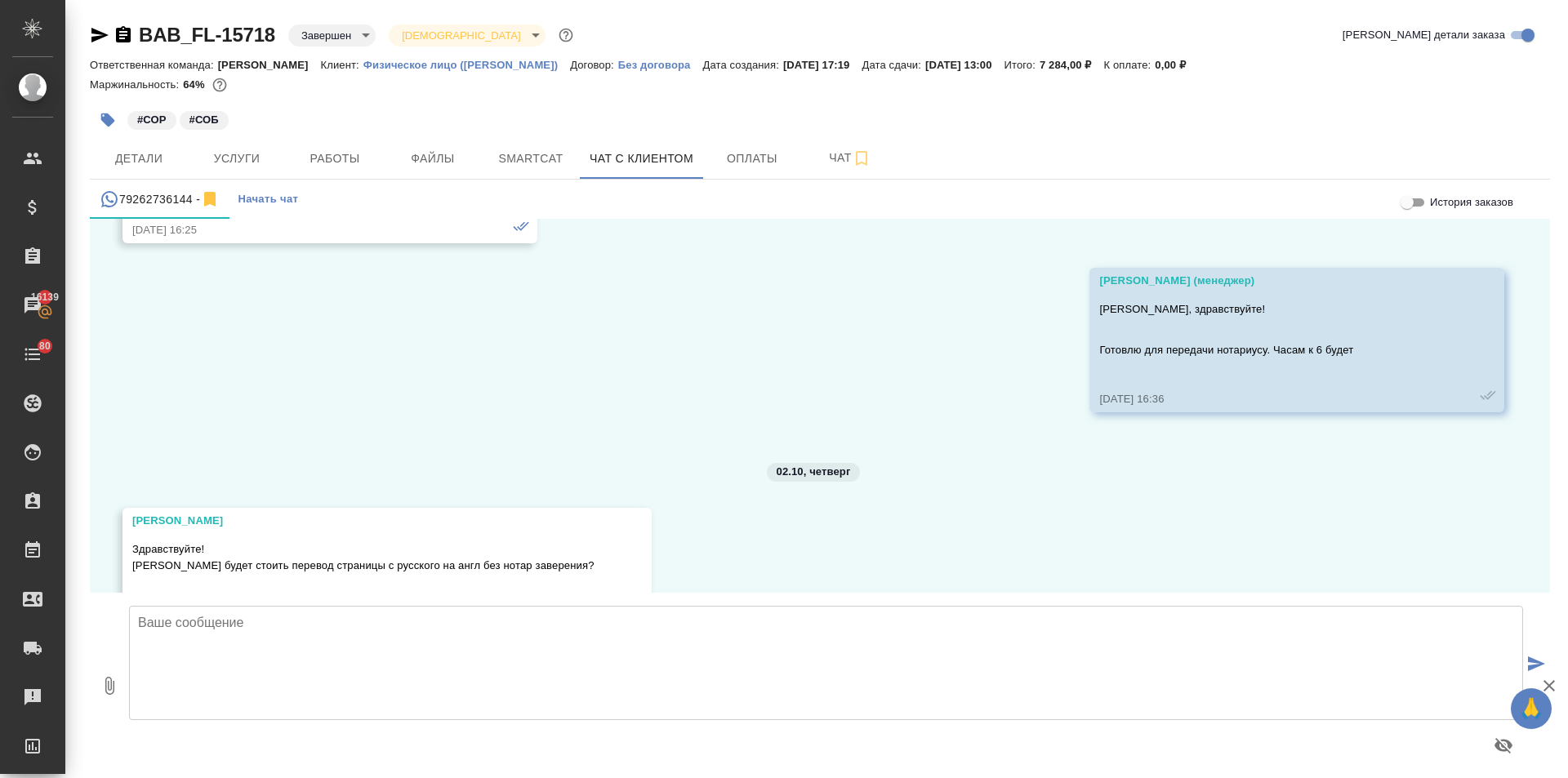
scroll to position [2367, 0]
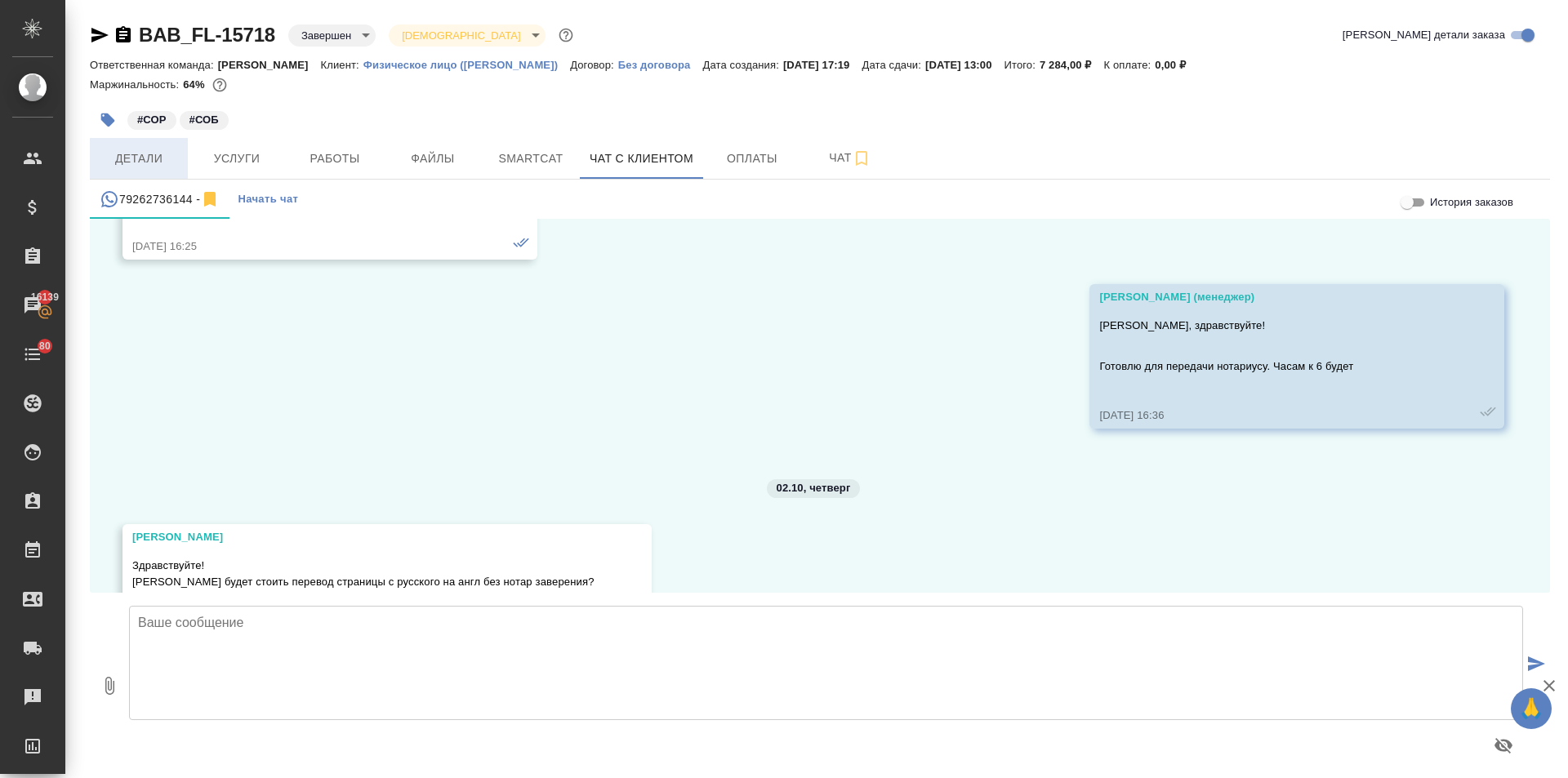
click at [182, 164] on button "Детали" at bounding box center [138, 158] width 98 height 41
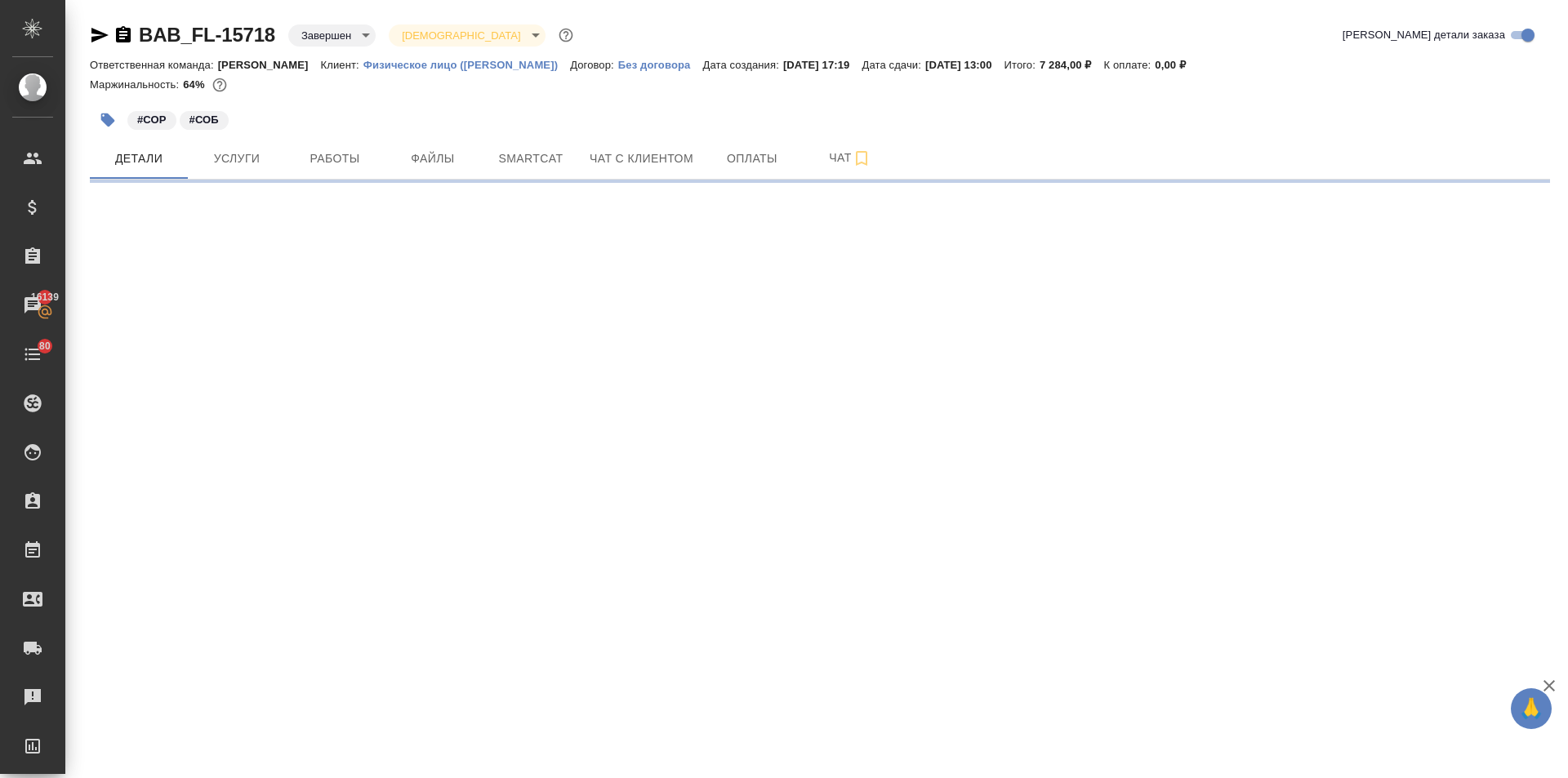
select select "RU"
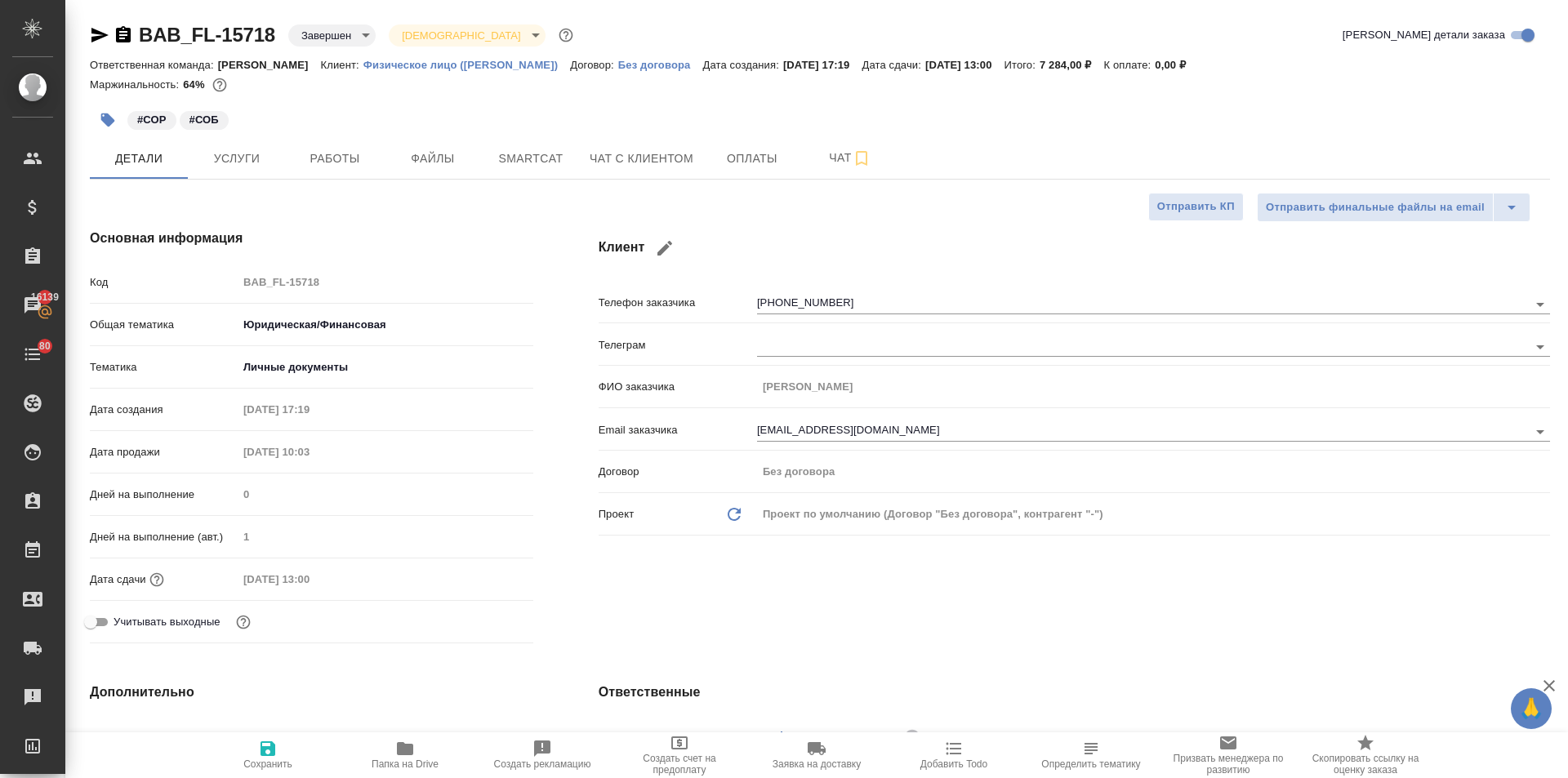
type textarea "x"
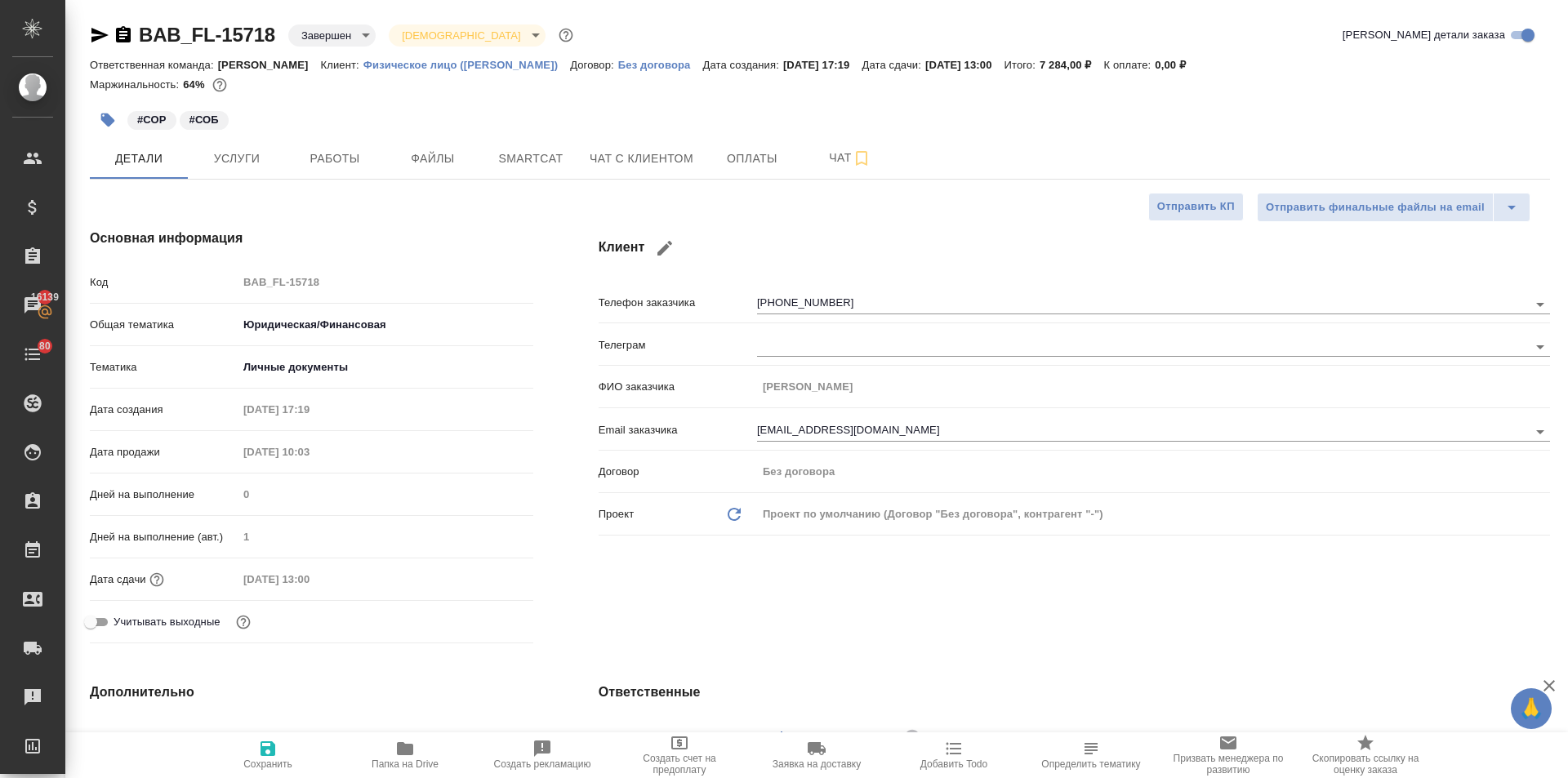
type textarea "x"
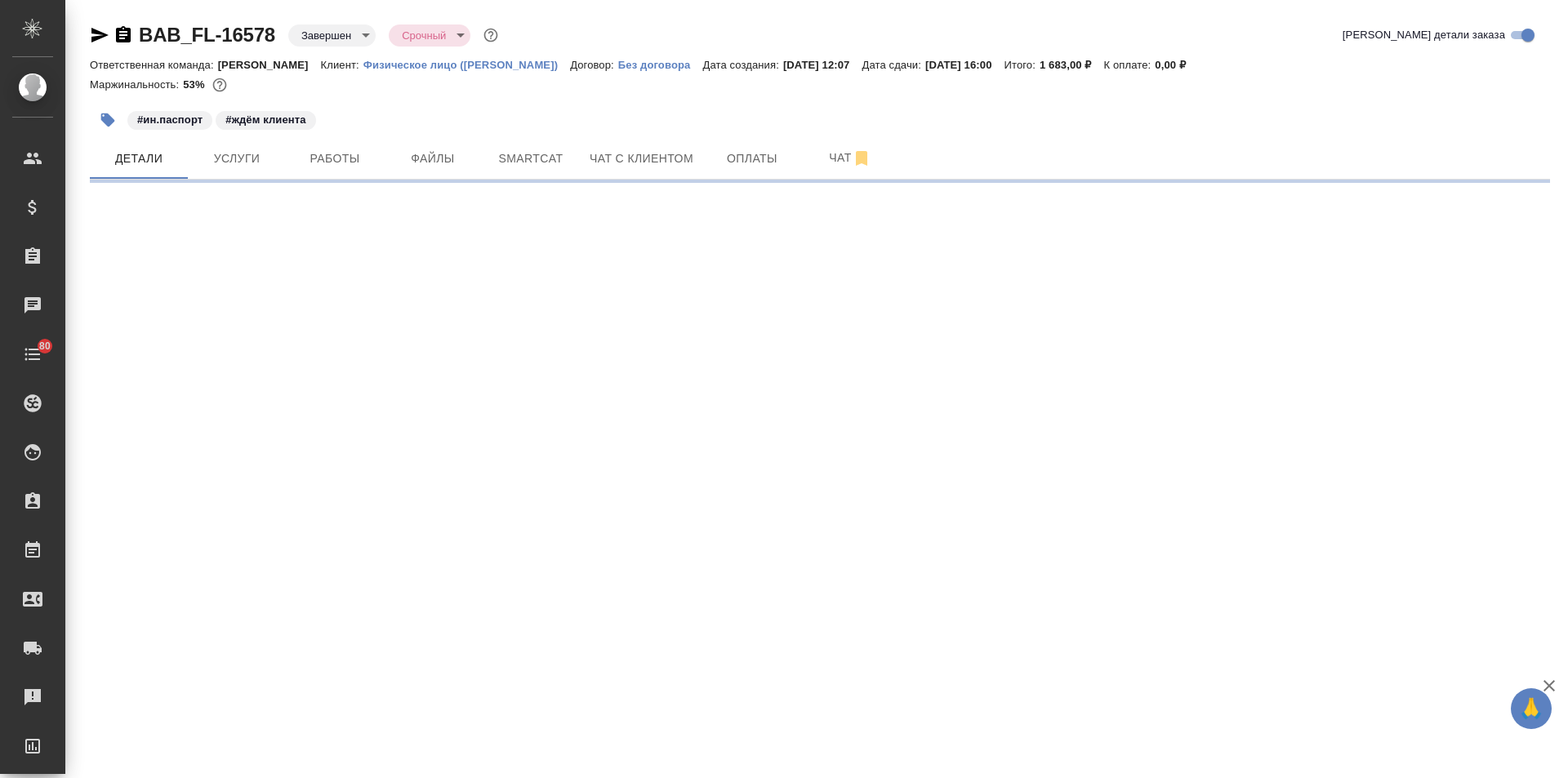
select select "RU"
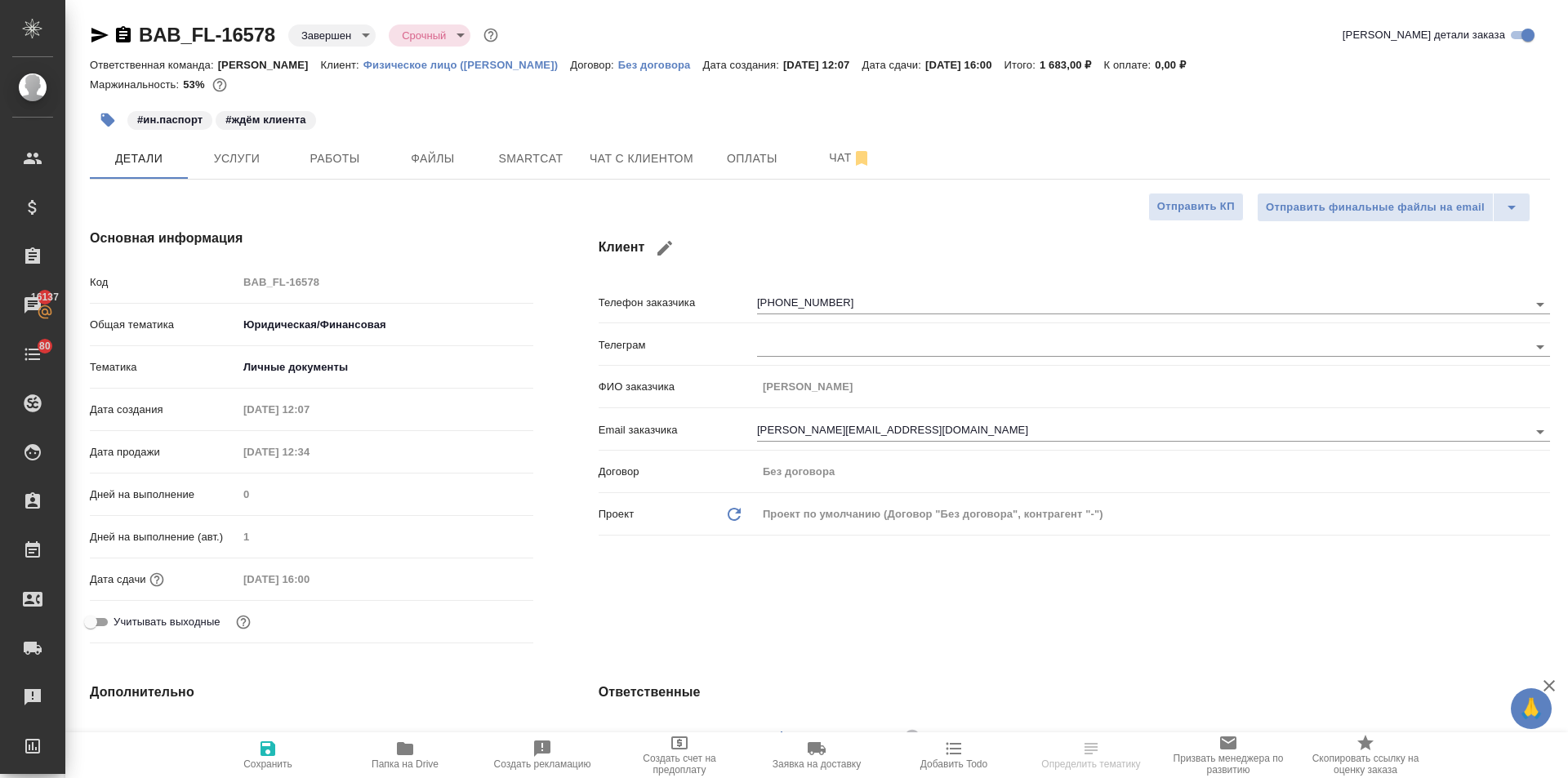
type textarea "x"
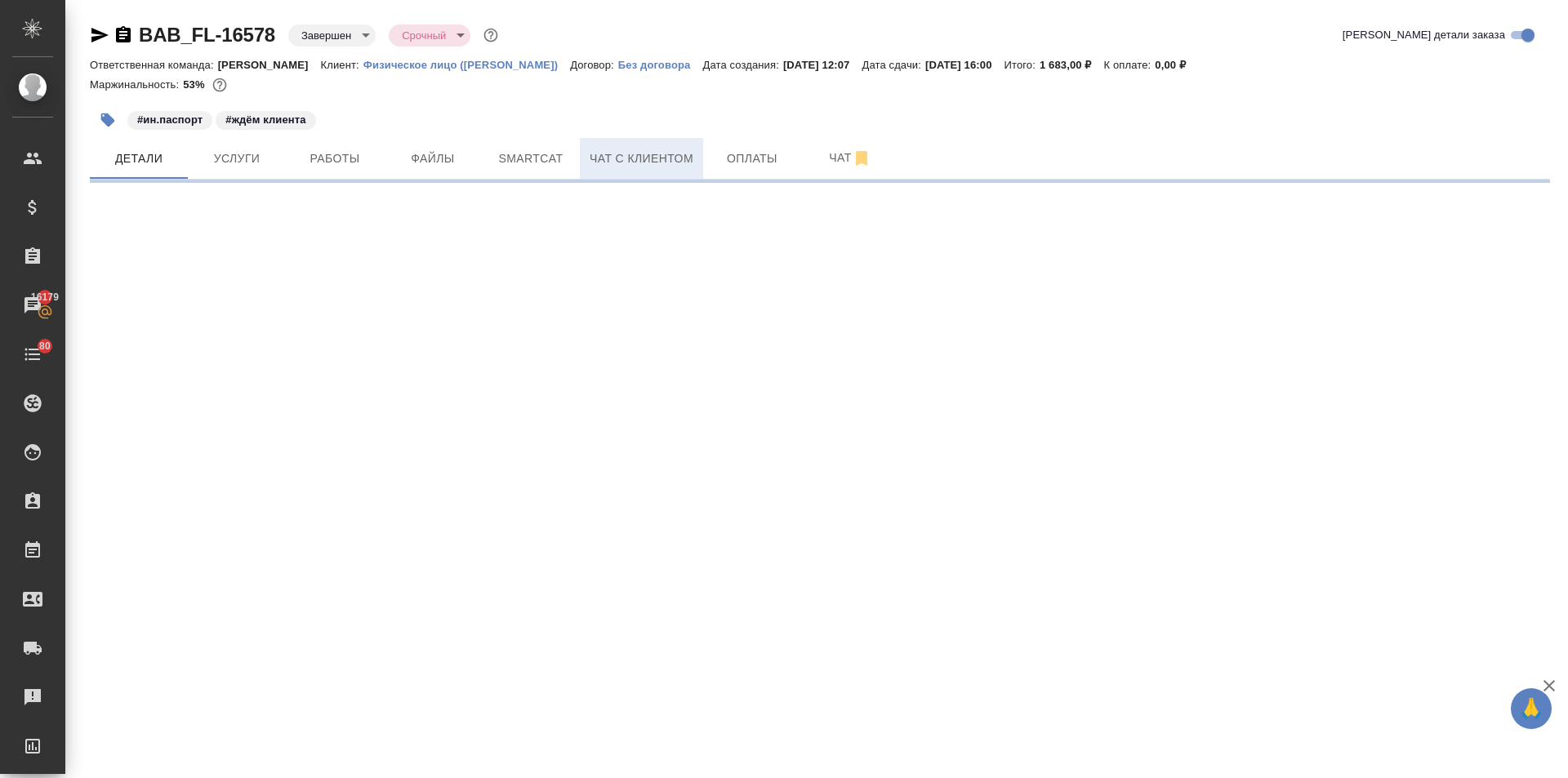
click at [654, 163] on span "Чат с клиентом" at bounding box center [641, 158] width 104 height 20
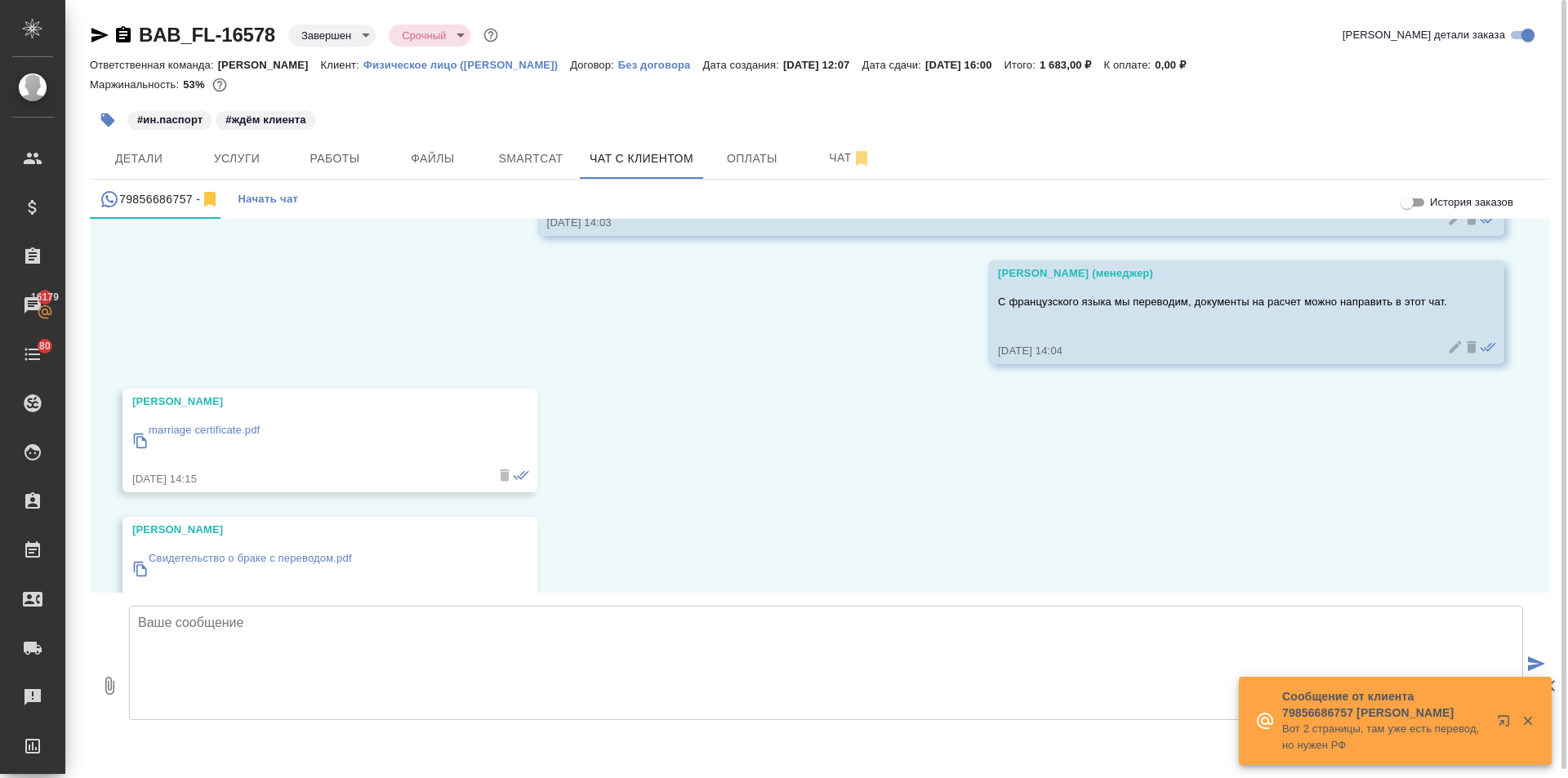
scroll to position [3997, 0]
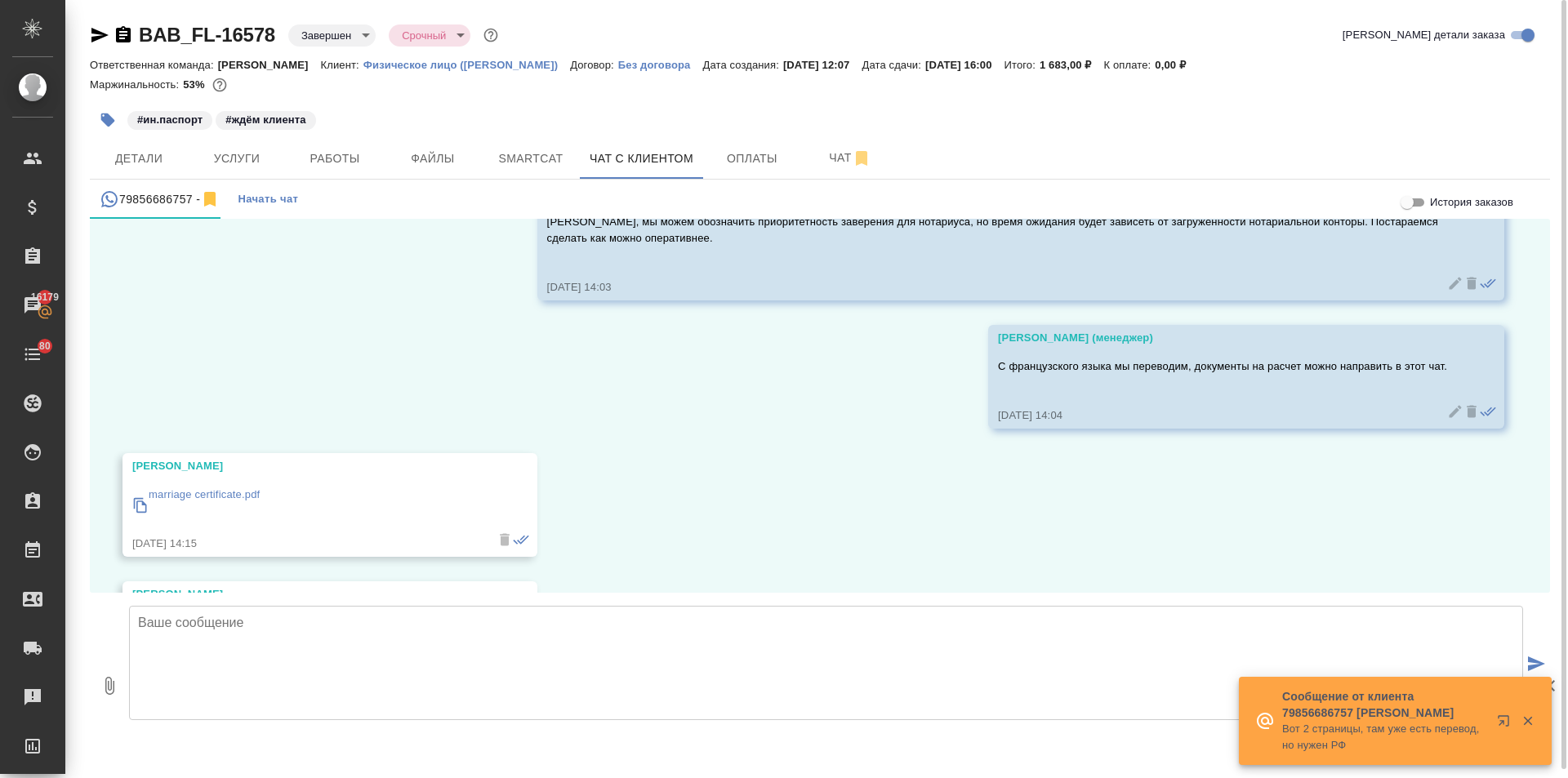
click at [146, 506] on icon at bounding box center [141, 504] width 13 height 14
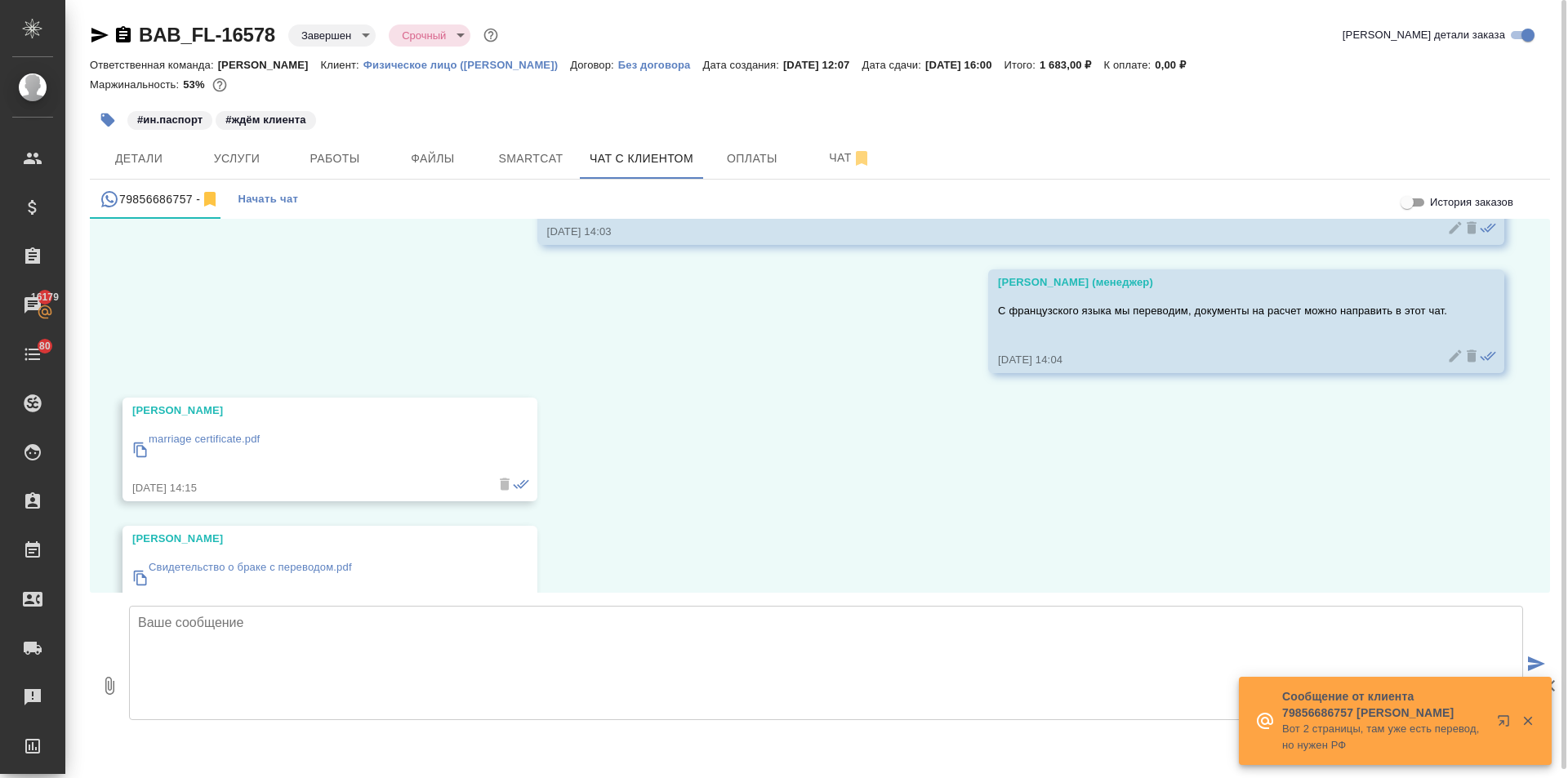
scroll to position [4078, 0]
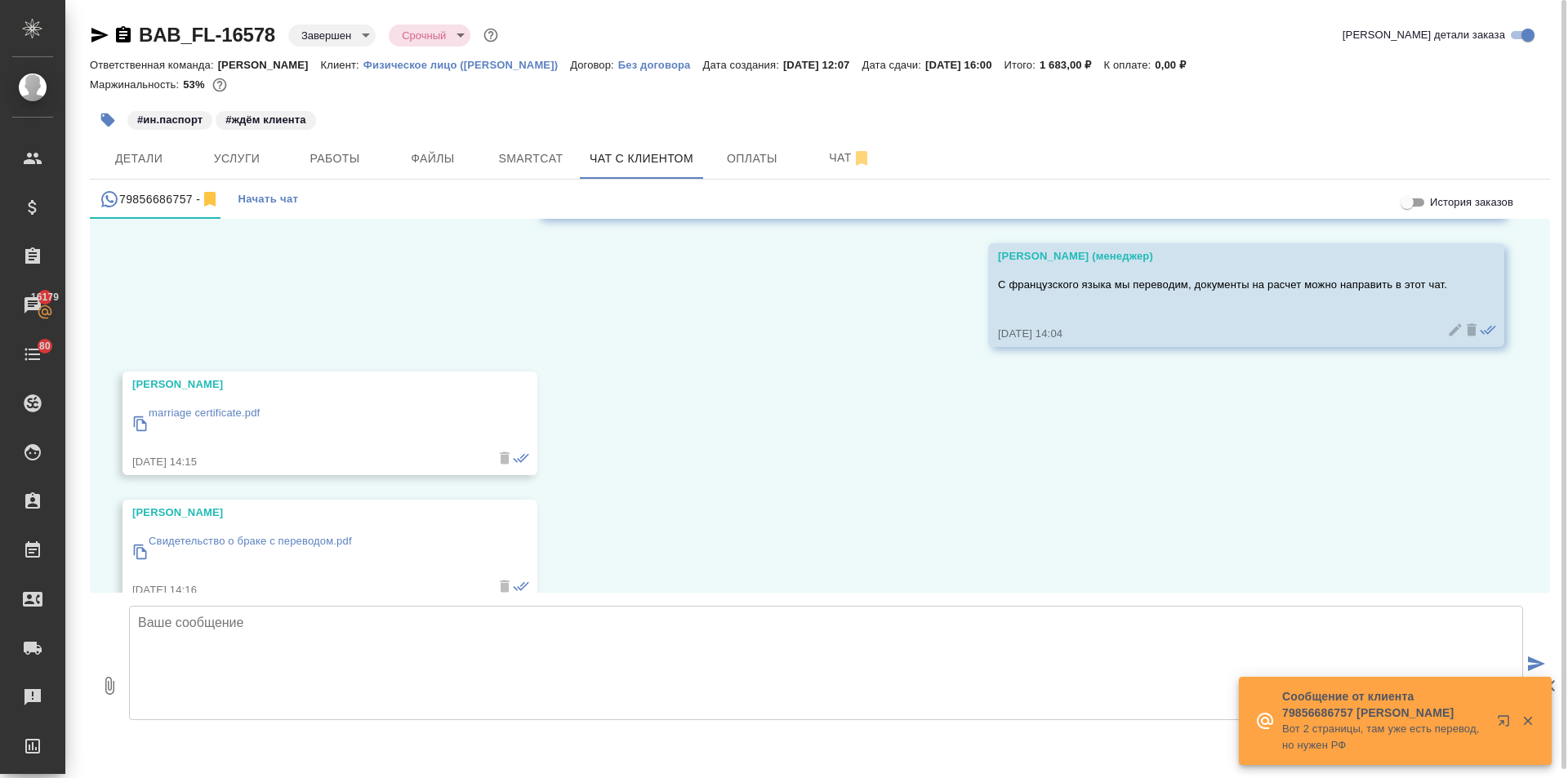
click at [138, 550] on icon at bounding box center [140, 552] width 16 height 16
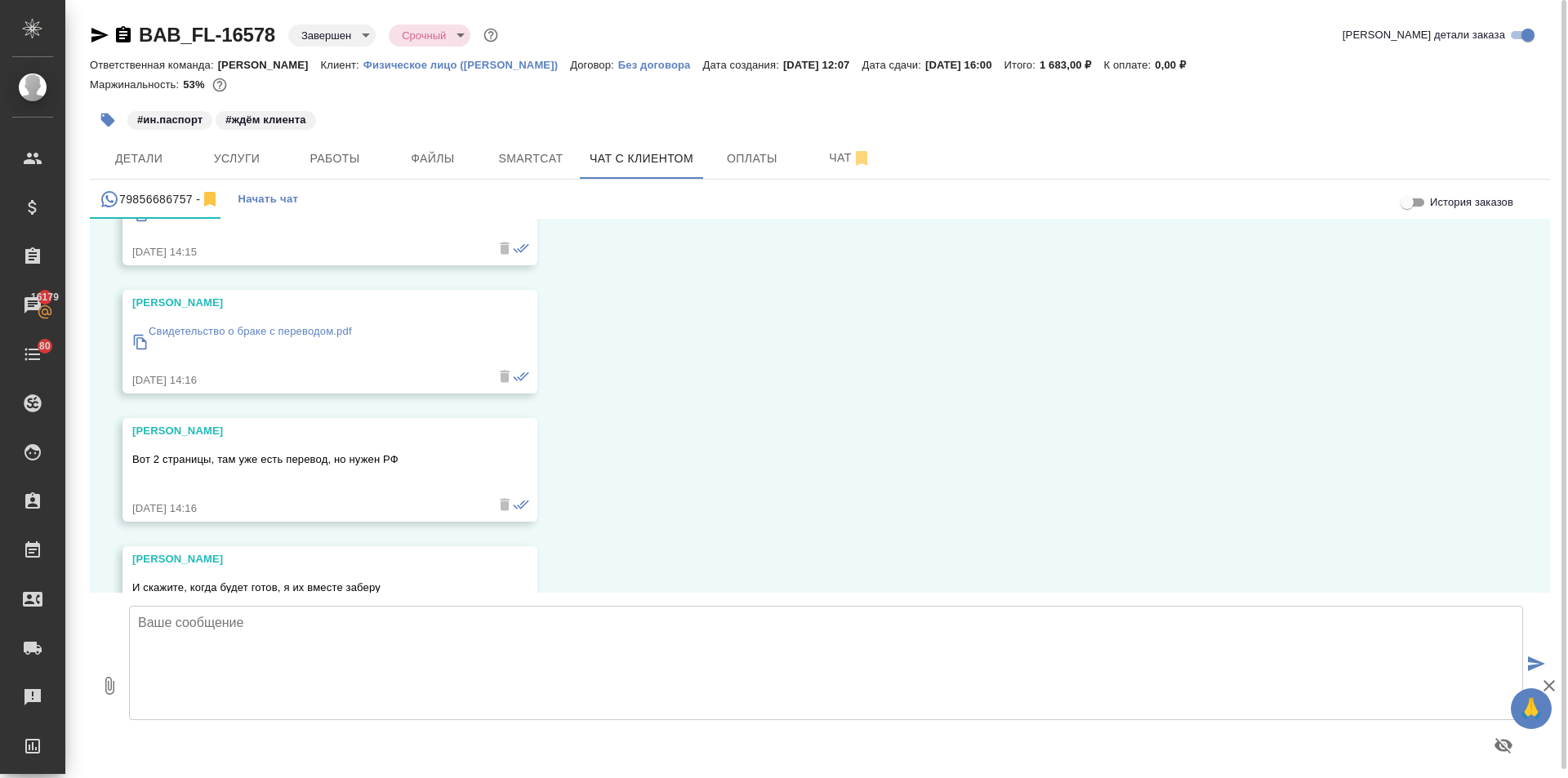
scroll to position [4369, 0]
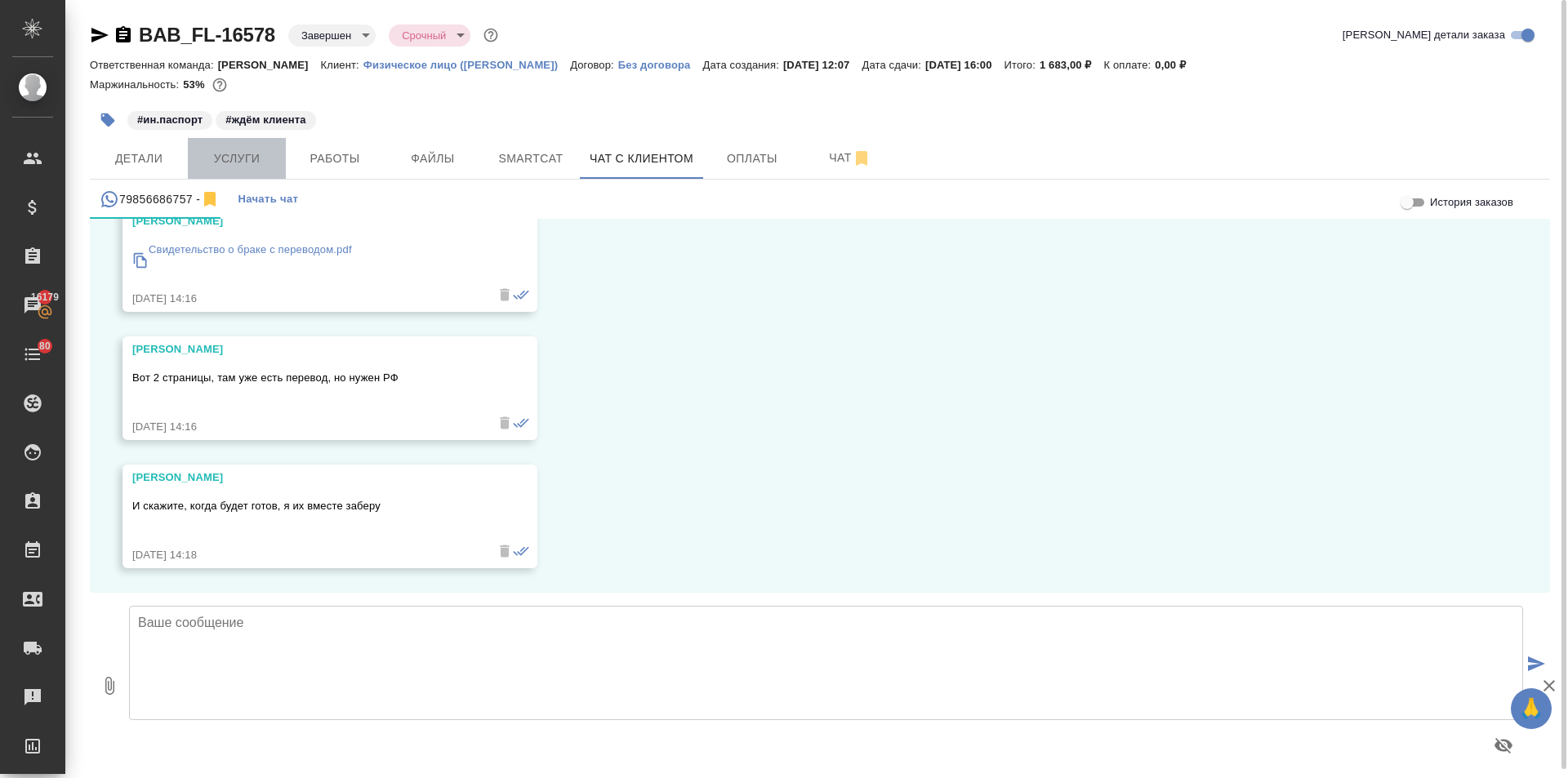
click at [200, 156] on span "Услуги" at bounding box center [237, 158] width 78 height 20
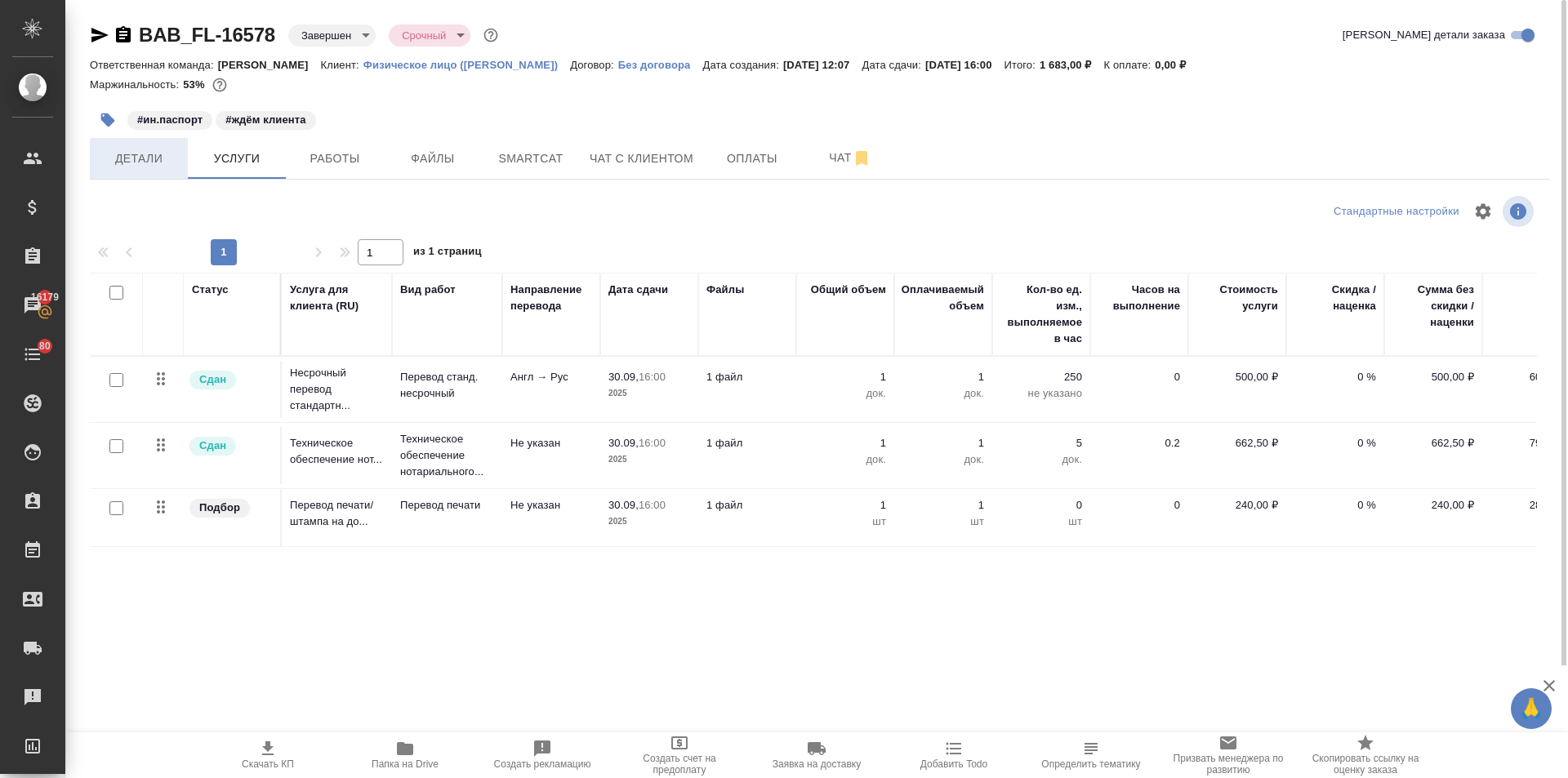
click at [171, 157] on span "Детали" at bounding box center [139, 158] width 78 height 20
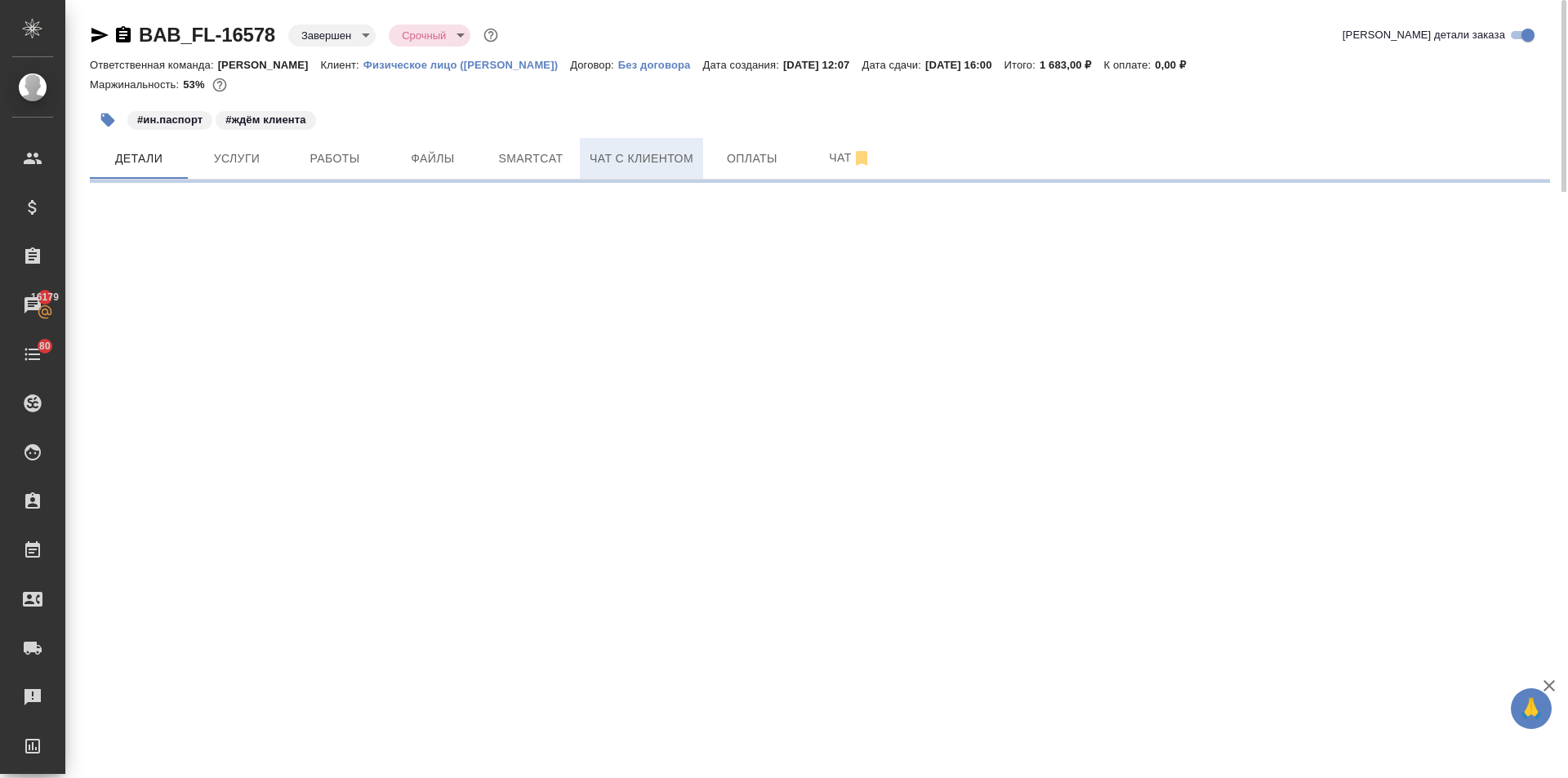
click at [676, 164] on span "Чат с клиентом" at bounding box center [641, 158] width 104 height 20
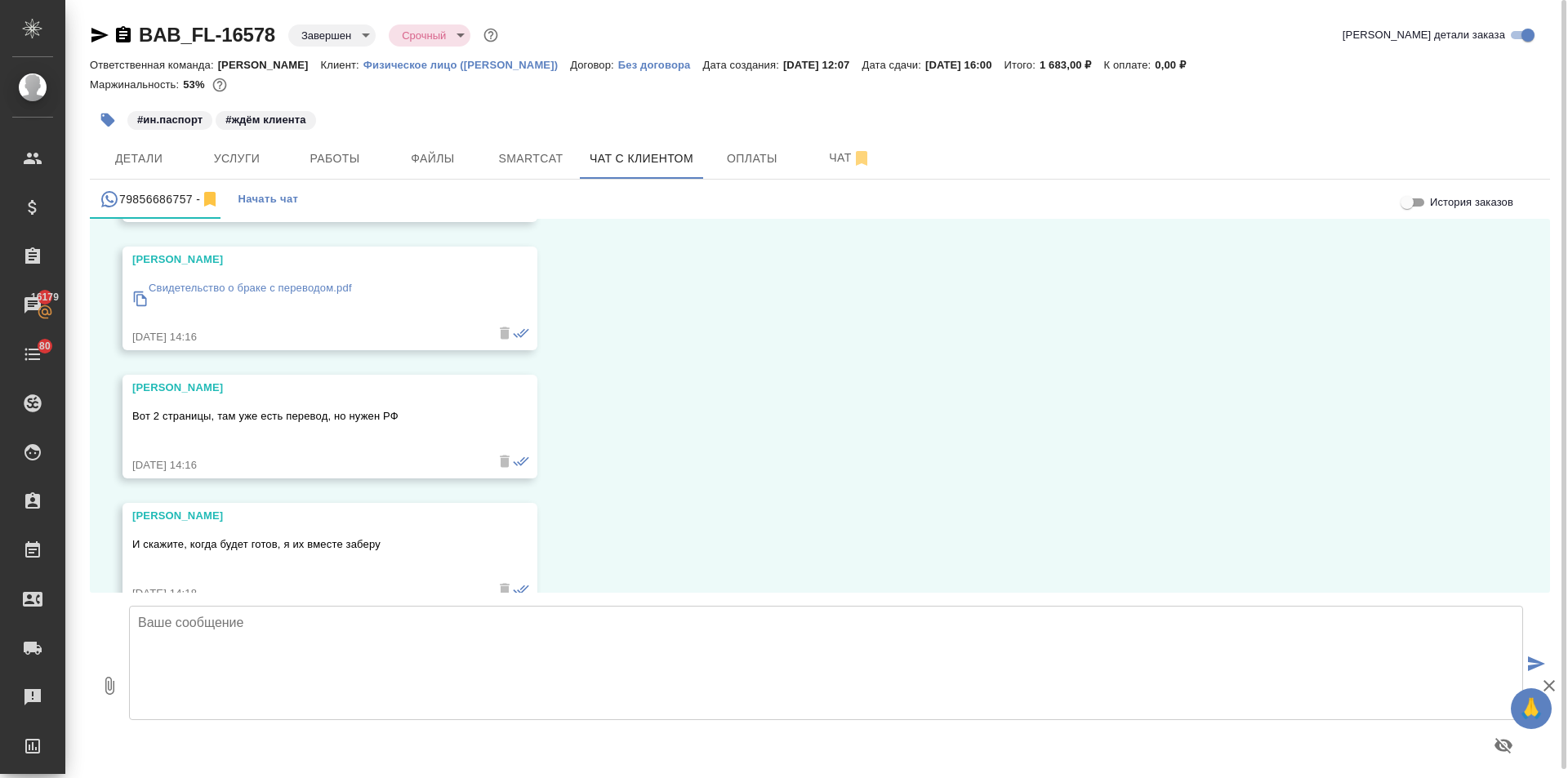
scroll to position [4369, 0]
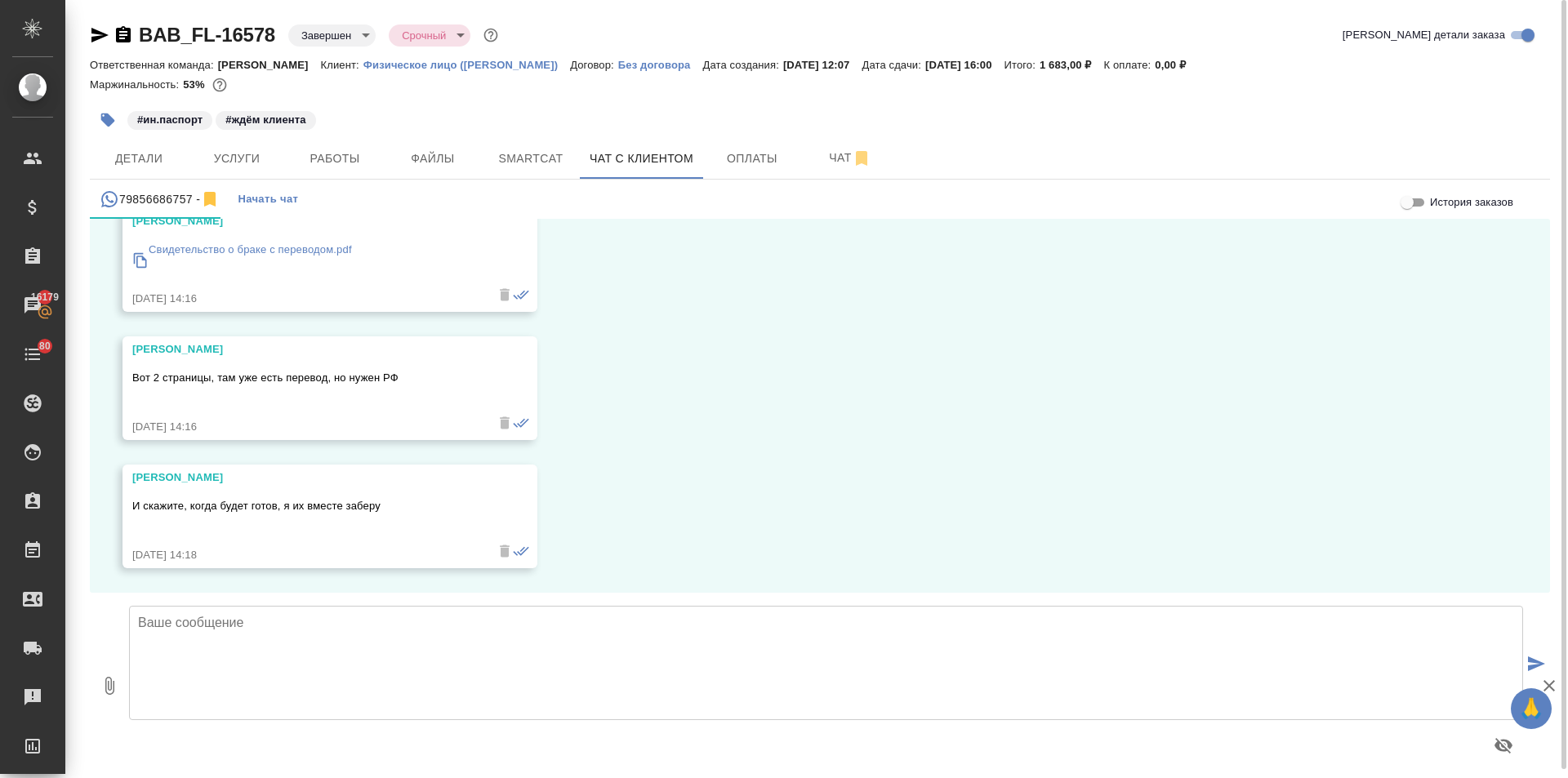
click at [184, 627] on textarea at bounding box center [826, 663] width 1394 height 114
type textarea "Документ получила, готовлю для Вас смету, а также уточняю сроки выполнения."
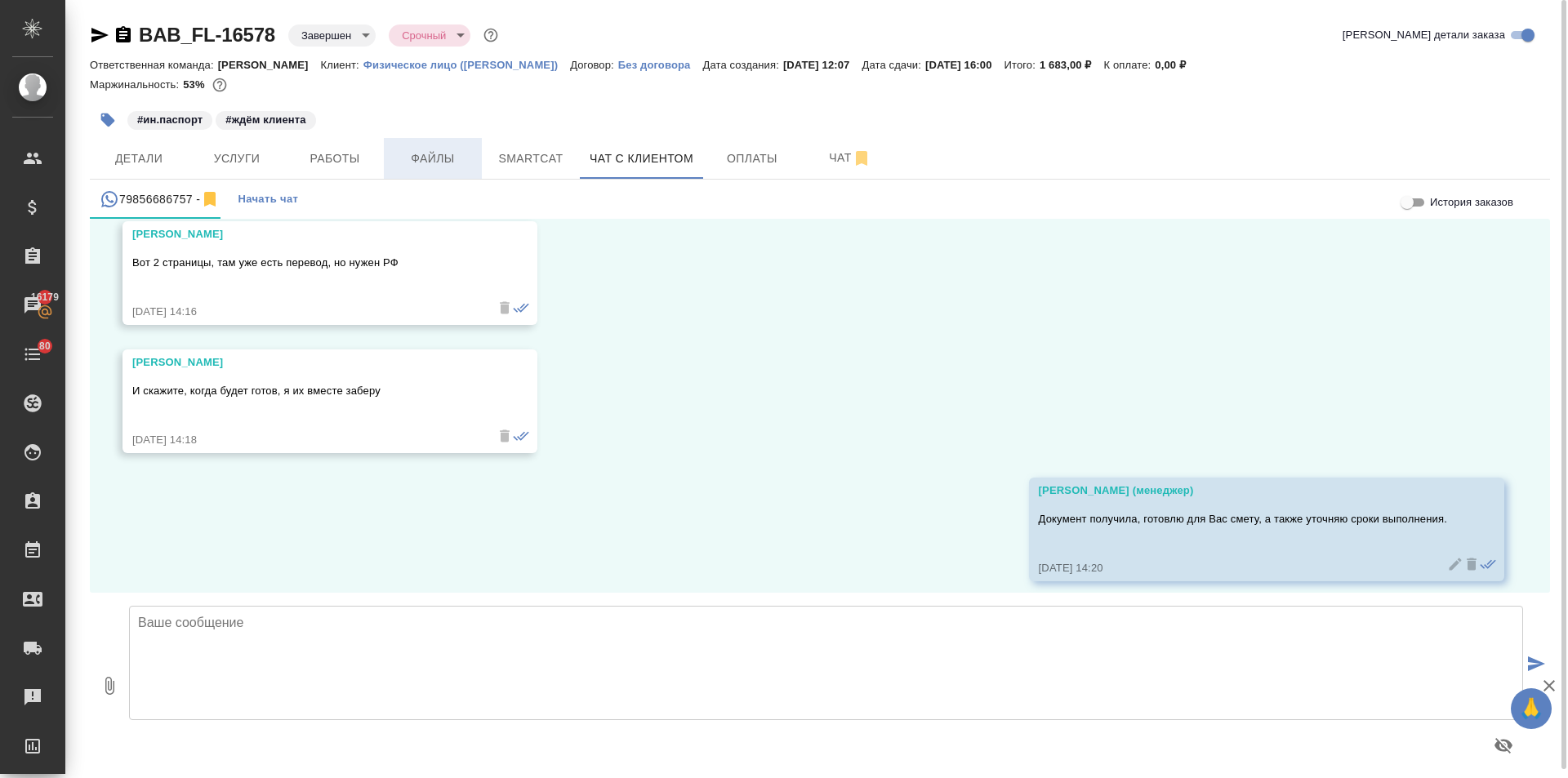
scroll to position [4498, 0]
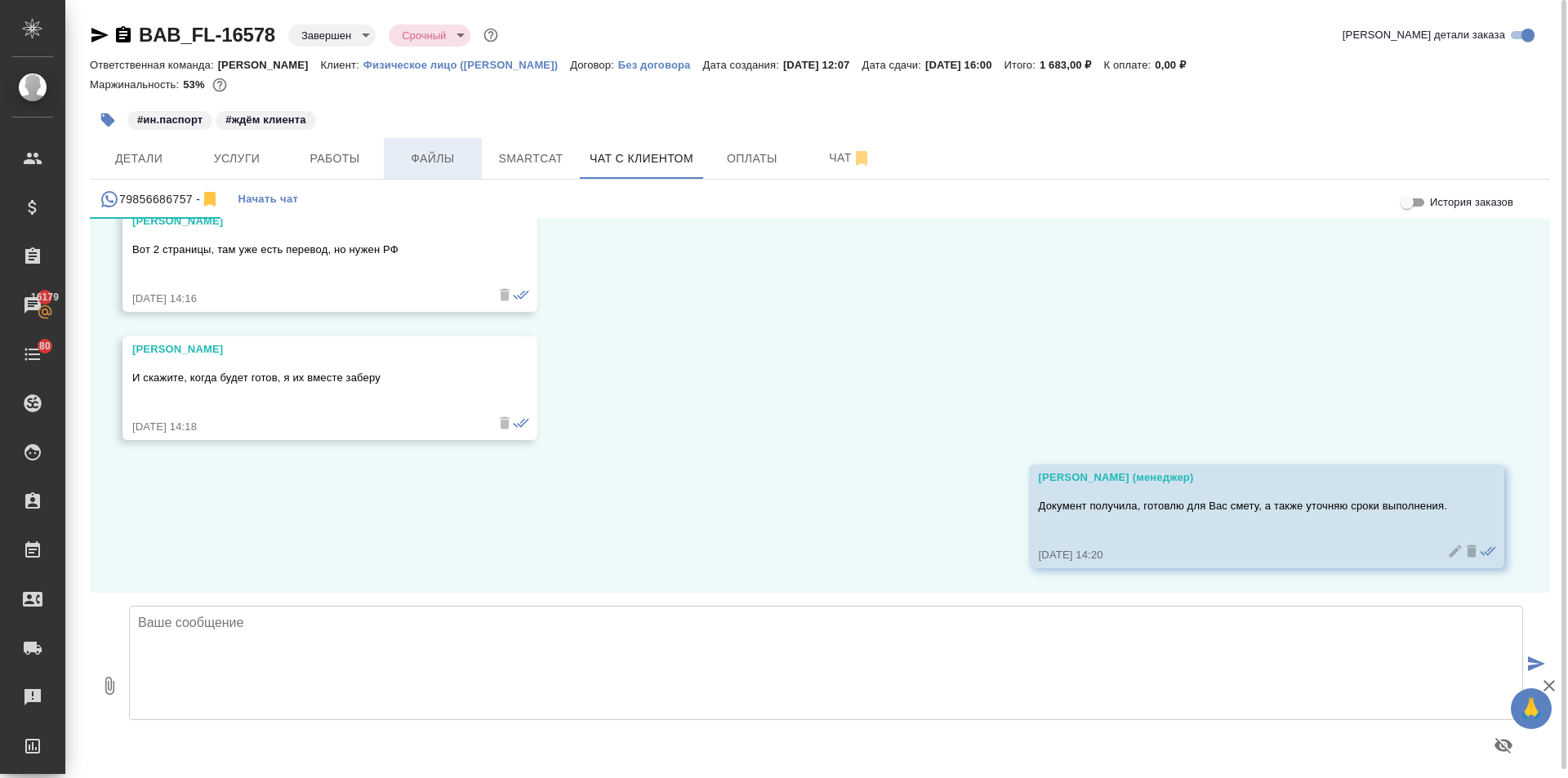
click at [435, 164] on span "Файлы" at bounding box center [433, 158] width 78 height 20
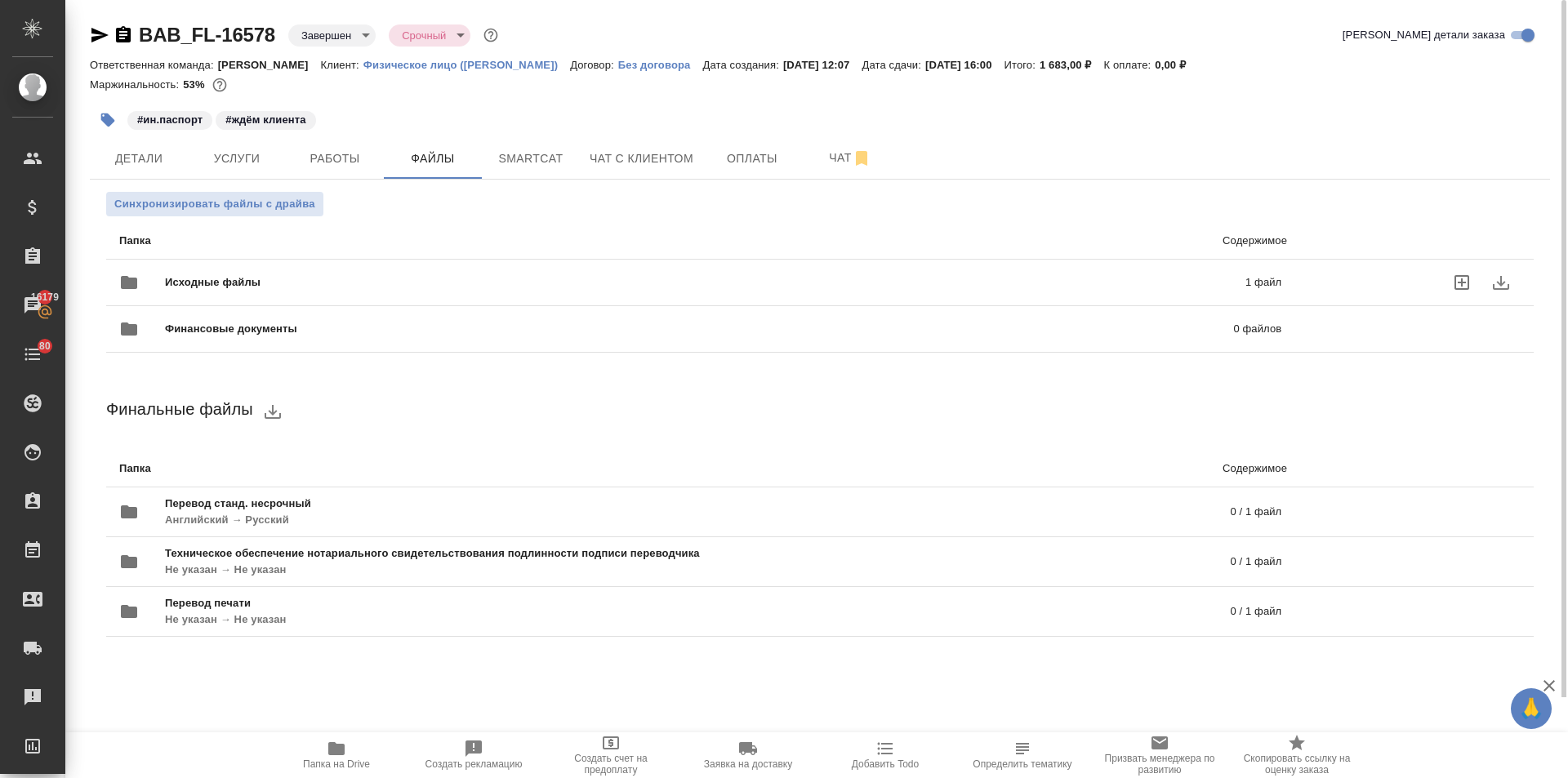
click at [303, 271] on div "Исходные файлы 1 файл" at bounding box center [699, 282] width 1162 height 39
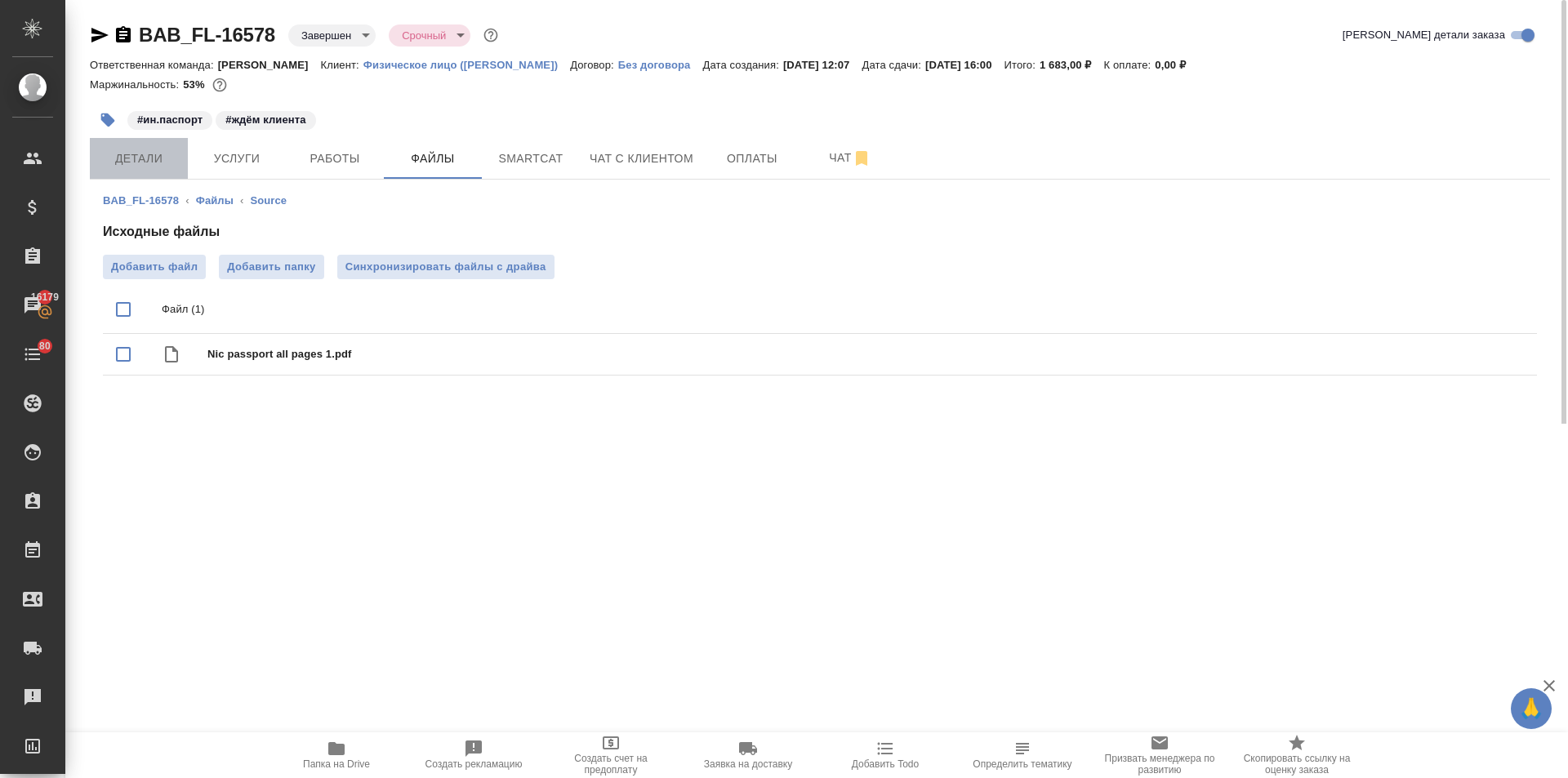
click at [121, 166] on span "Детали" at bounding box center [139, 158] width 78 height 20
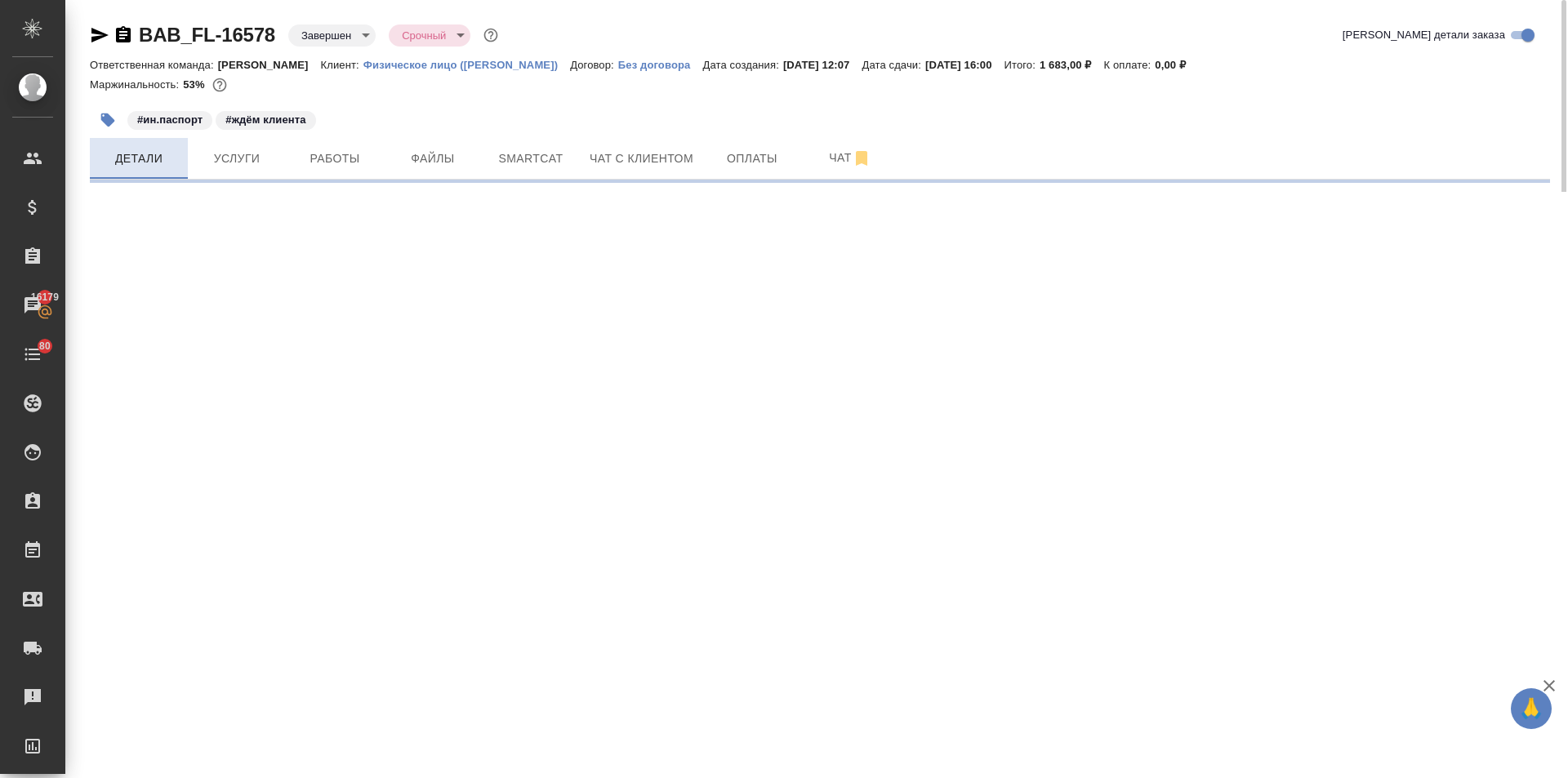
select select "RU"
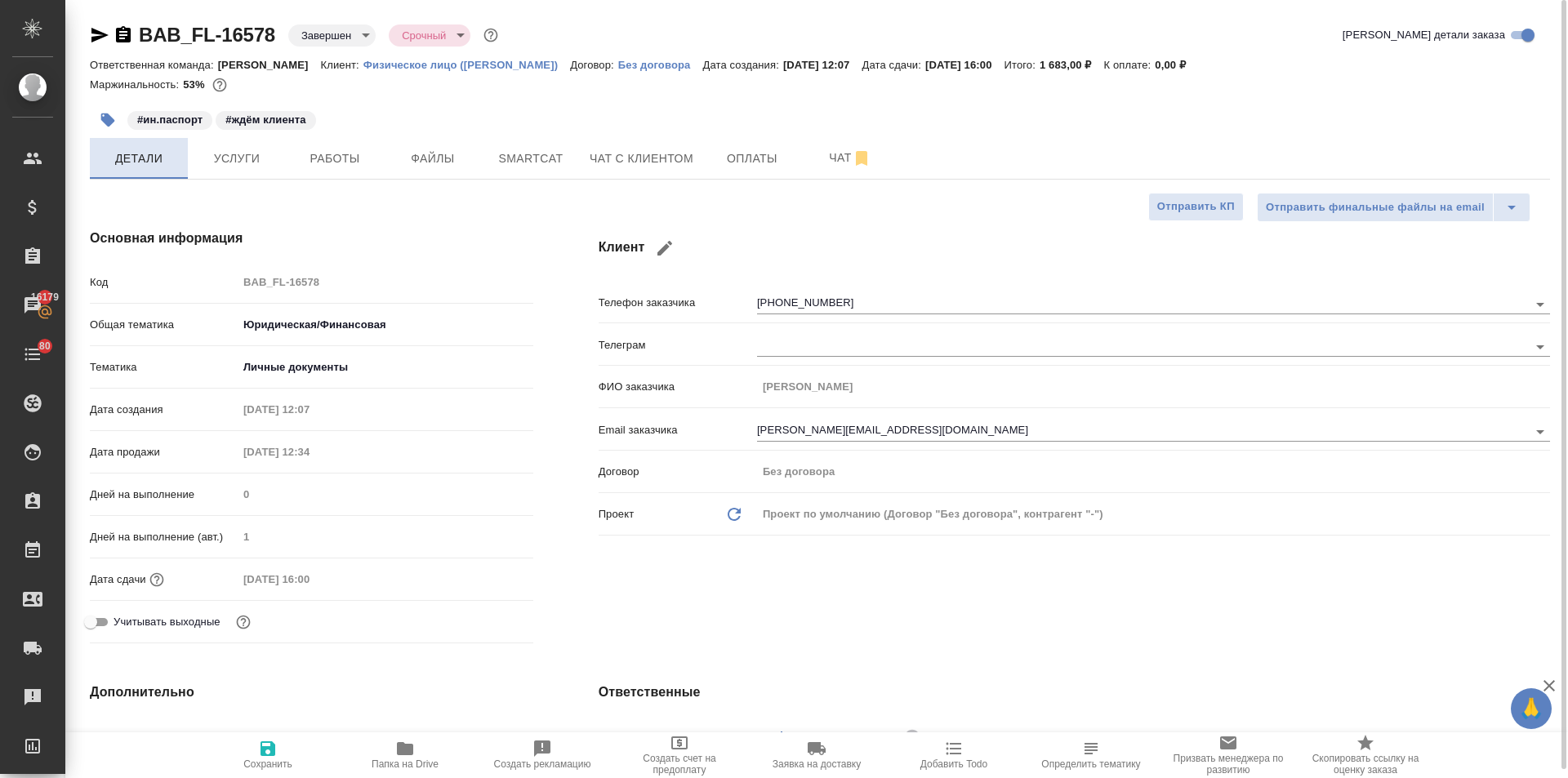
type textarea "x"
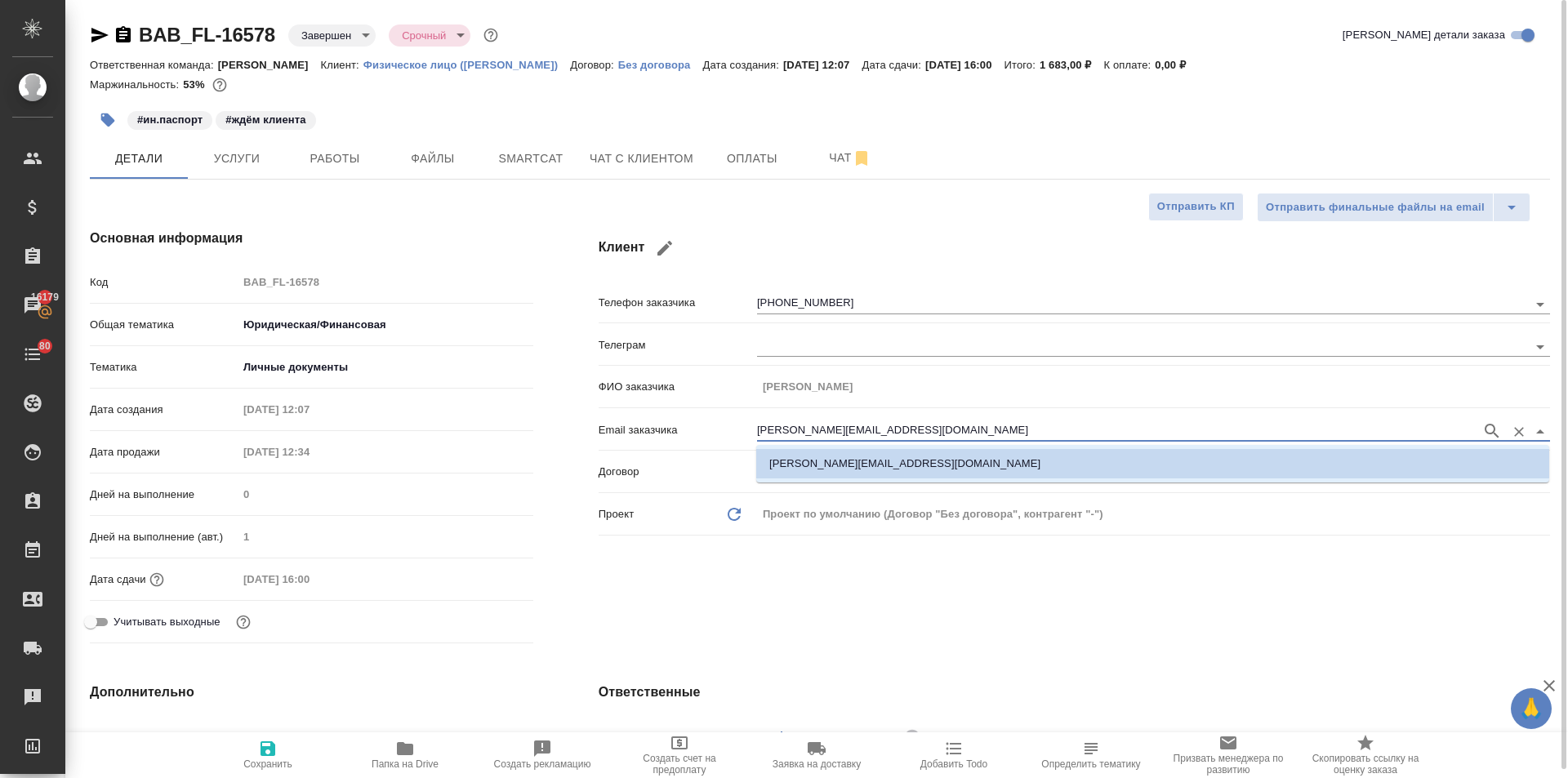
drag, startPoint x: 925, startPoint y: 431, endPoint x: 662, endPoint y: 436, distance: 263.0
click at [670, 434] on div "Email заказчика ekaterina.bouchard@yandex.ru" at bounding box center [1074, 429] width 951 height 29
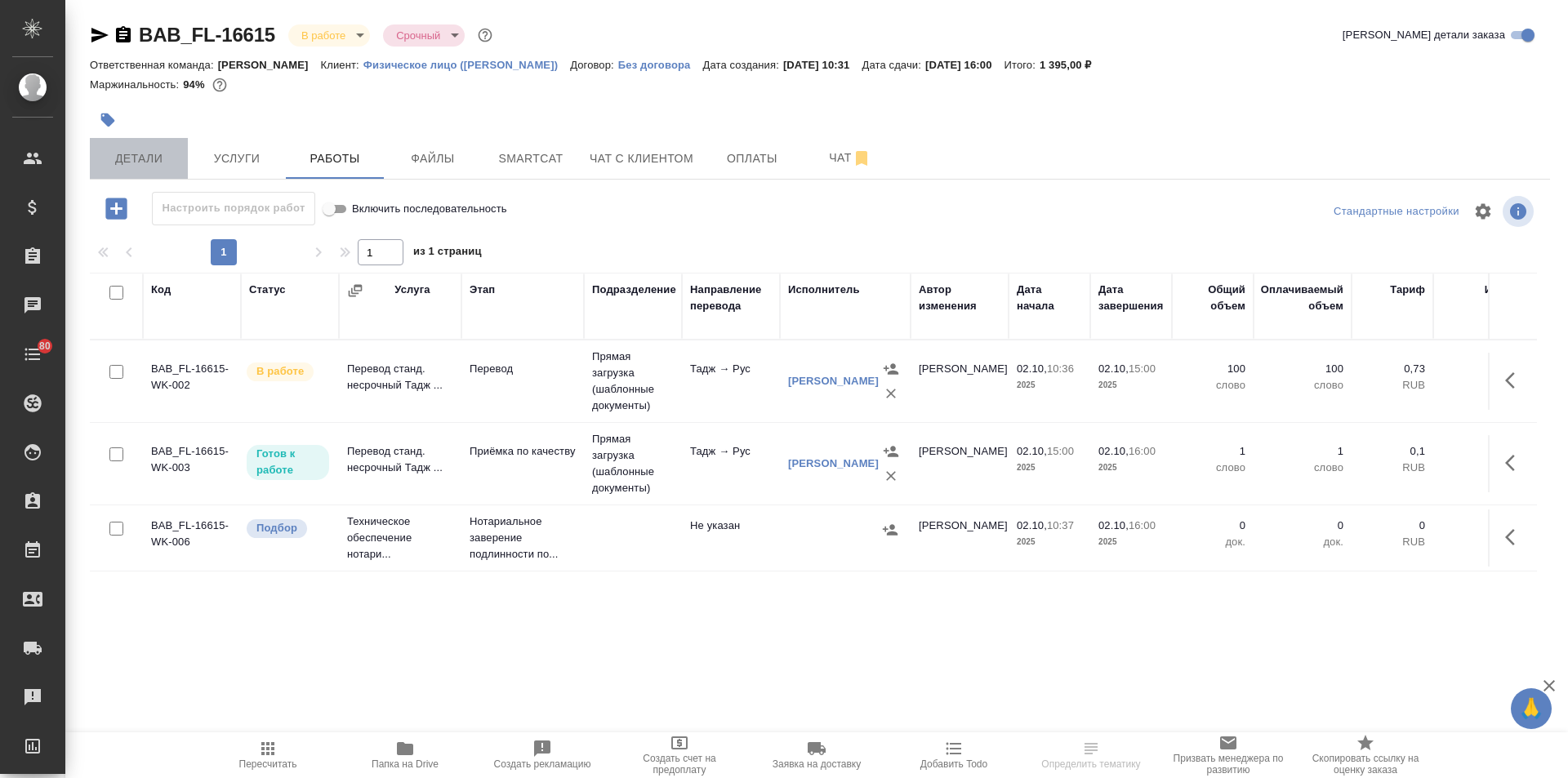
click at [135, 146] on button "Детали" at bounding box center [138, 158] width 98 height 41
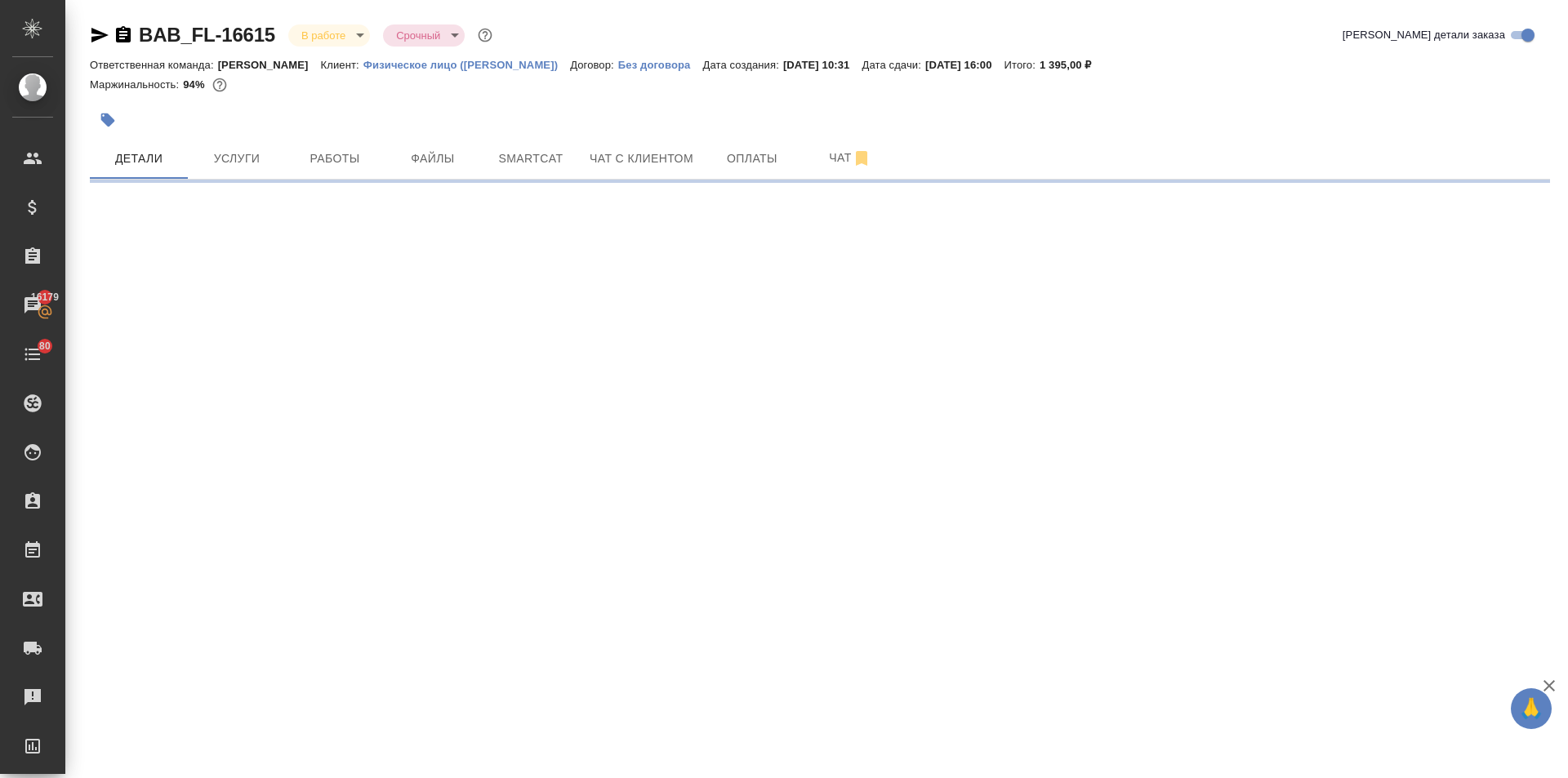
select select "RU"
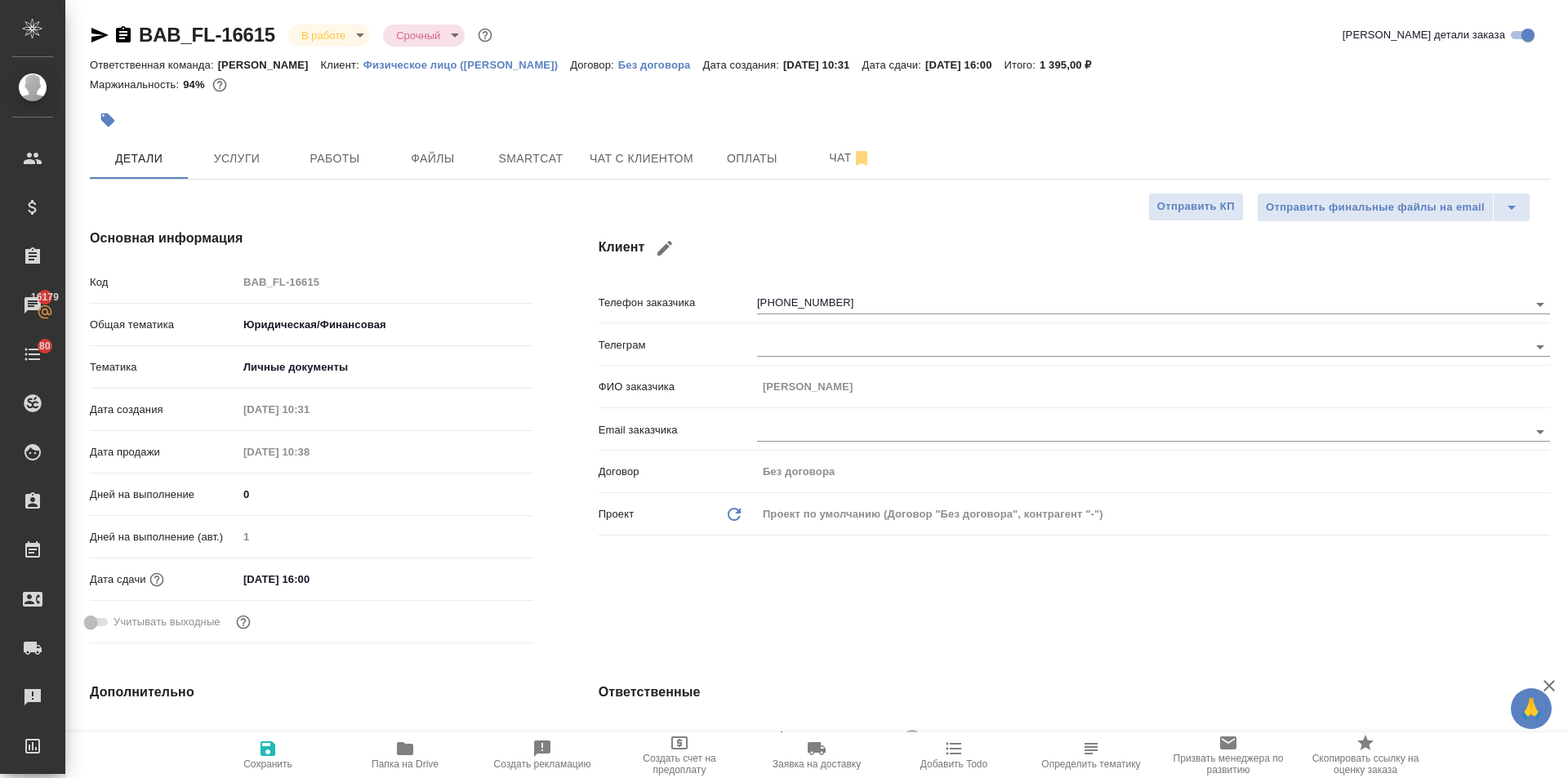
type textarea "x"
click at [599, 164] on span "Чат с клиентом" at bounding box center [641, 158] width 104 height 20
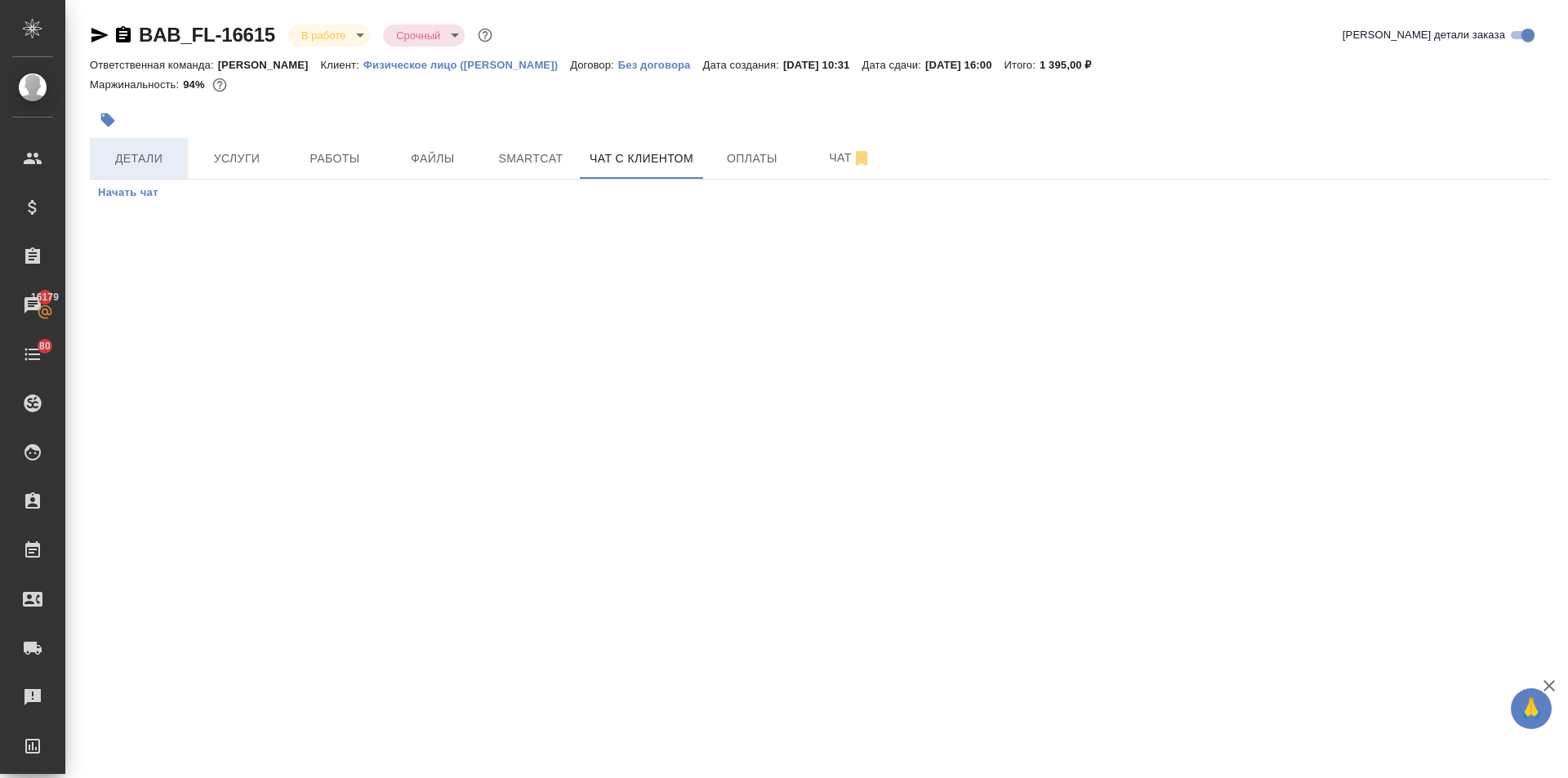
click at [153, 155] on span "Детали" at bounding box center [139, 158] width 78 height 20
select select "RU"
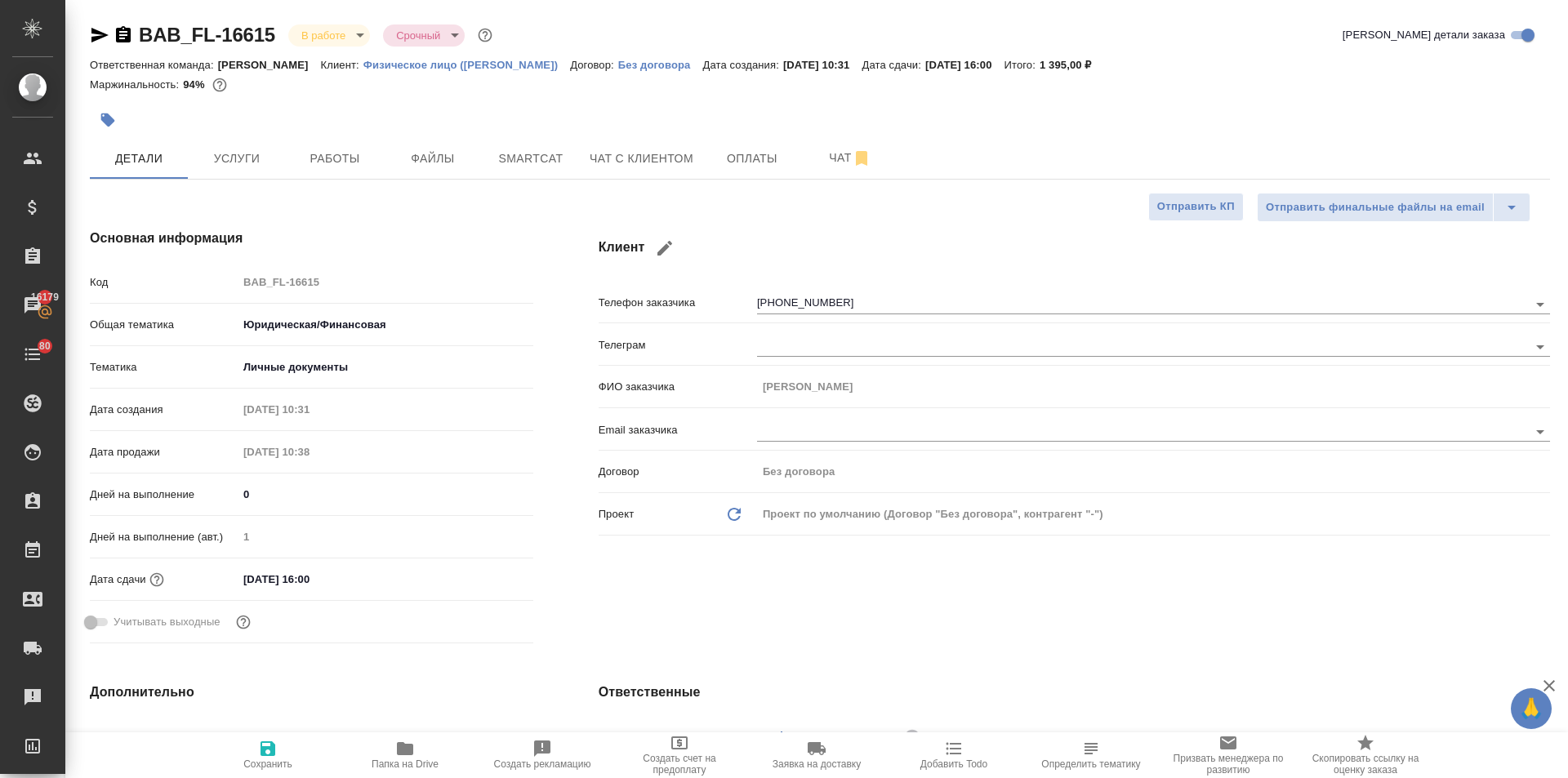
type textarea "x"
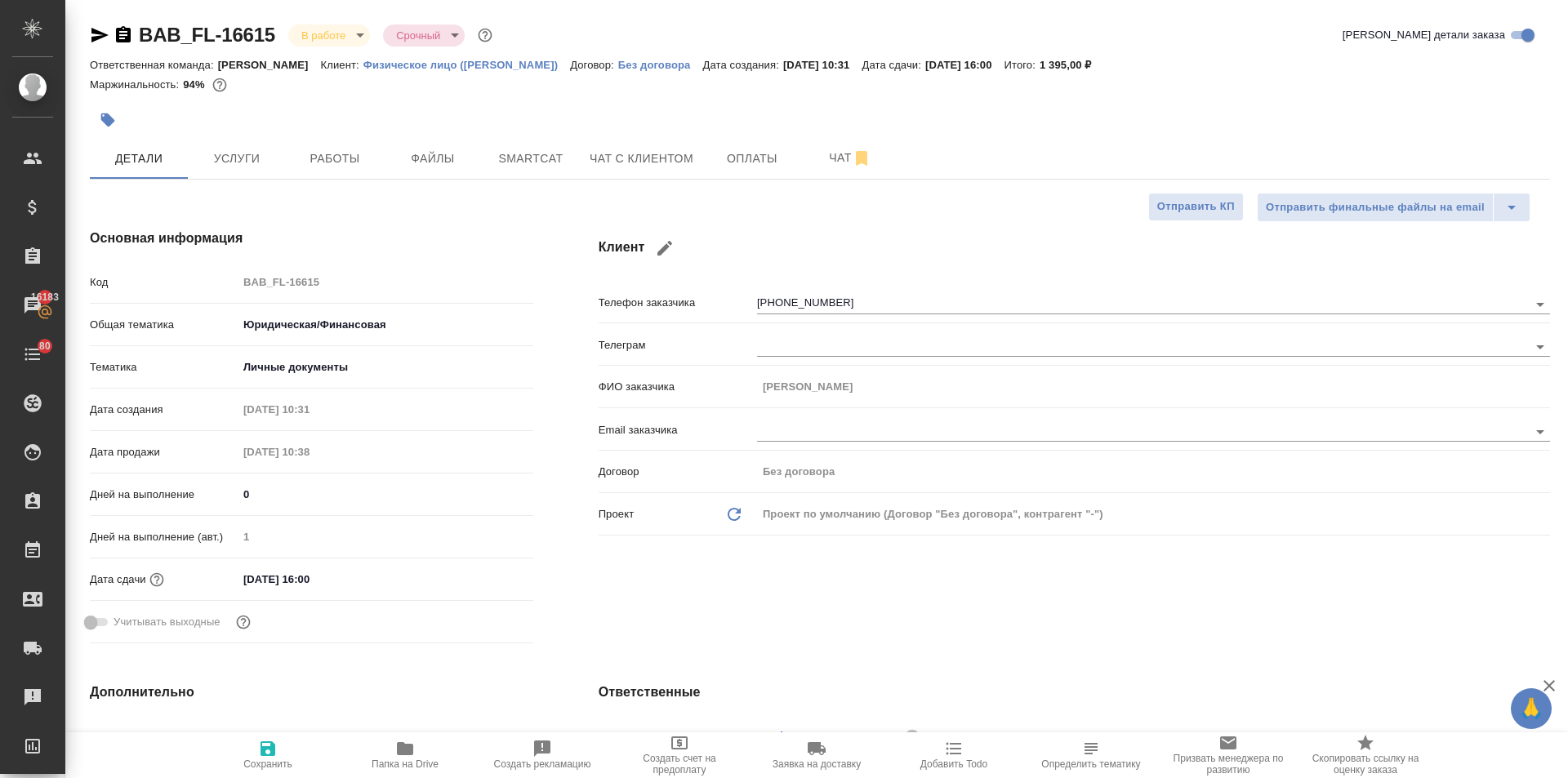
type textarea "x"
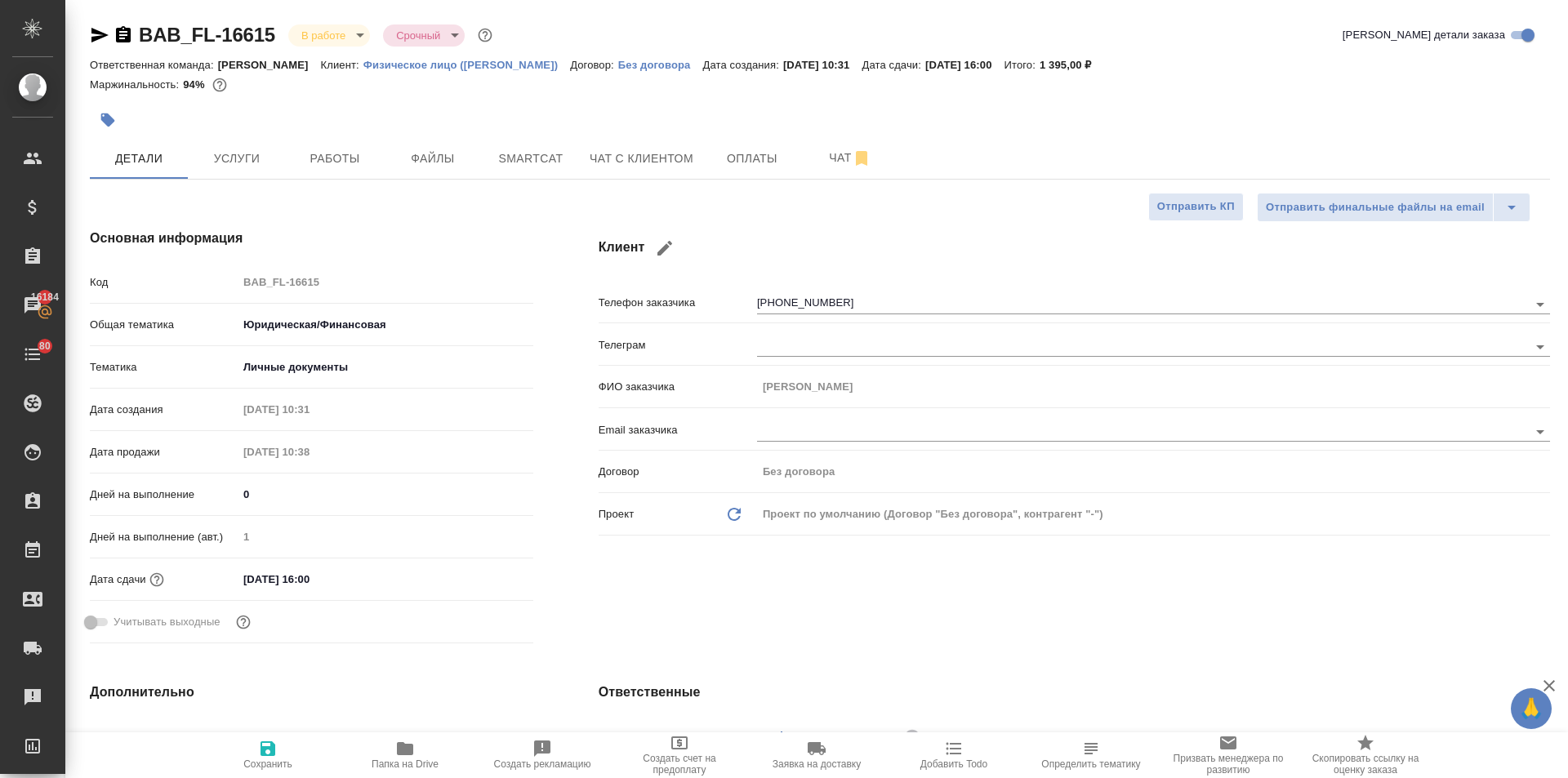
type textarea "x"
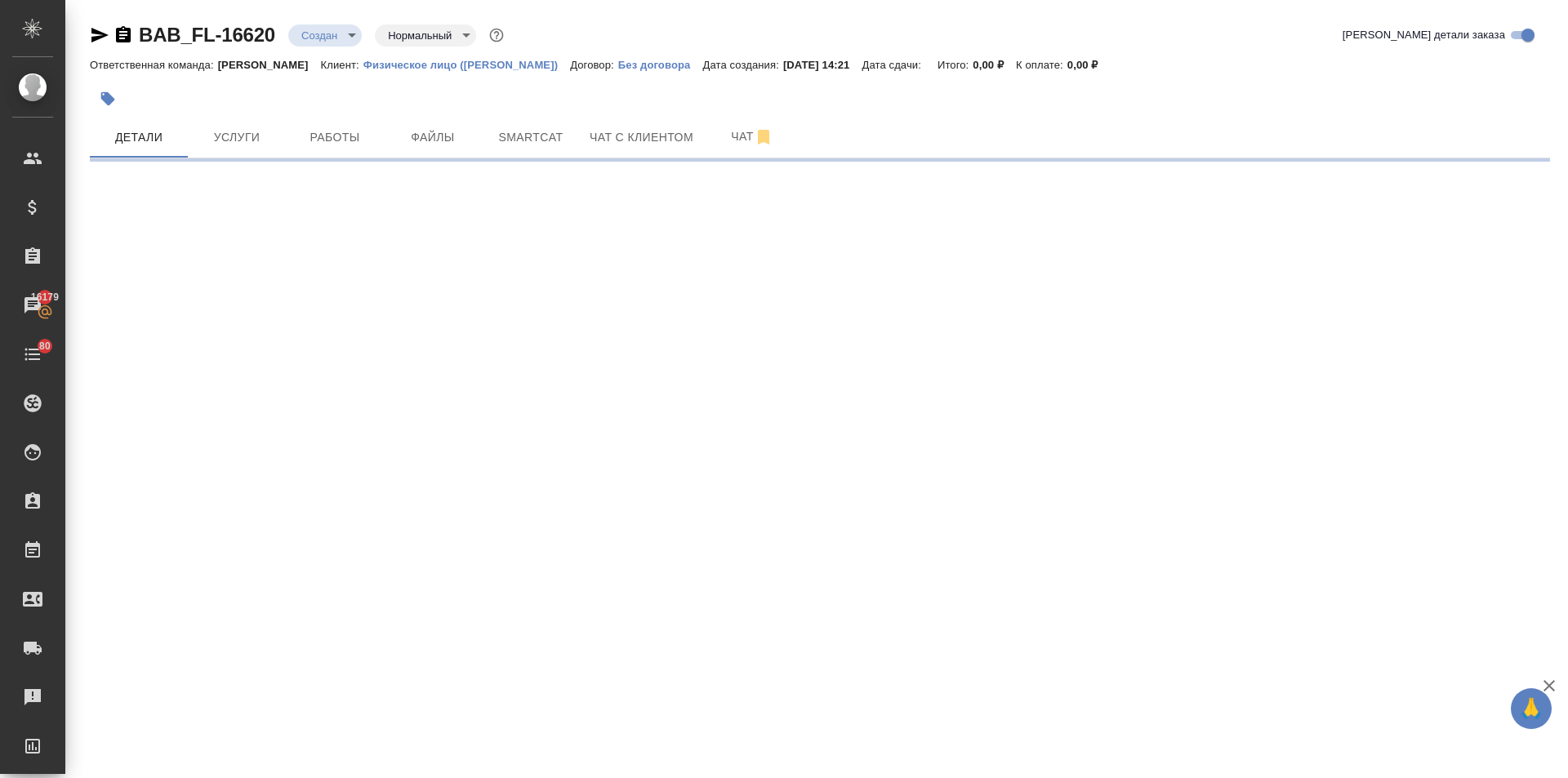
select select "RU"
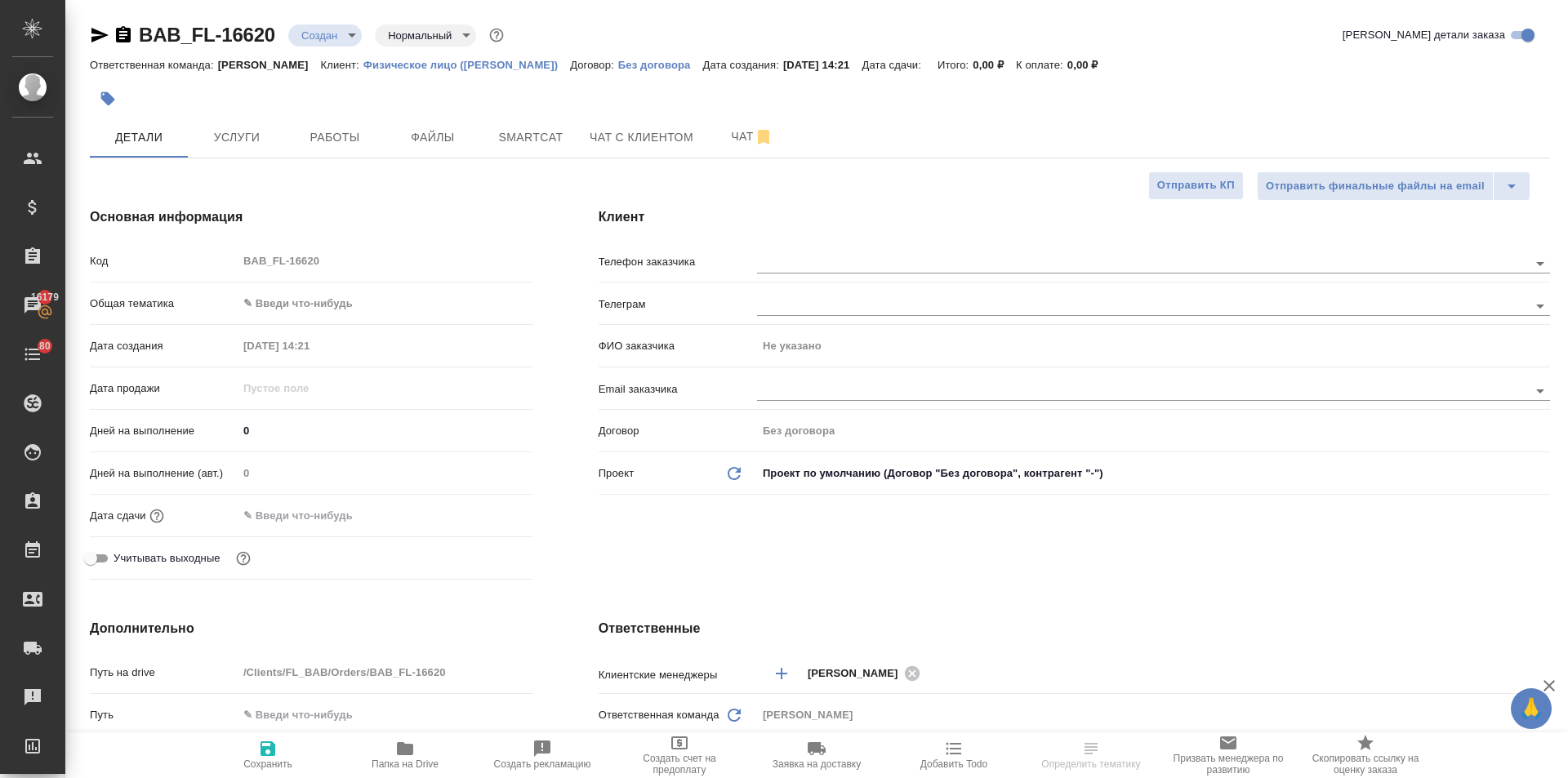
type textarea "x"
click at [776, 387] on input "text" at bounding box center [1114, 390] width 716 height 20
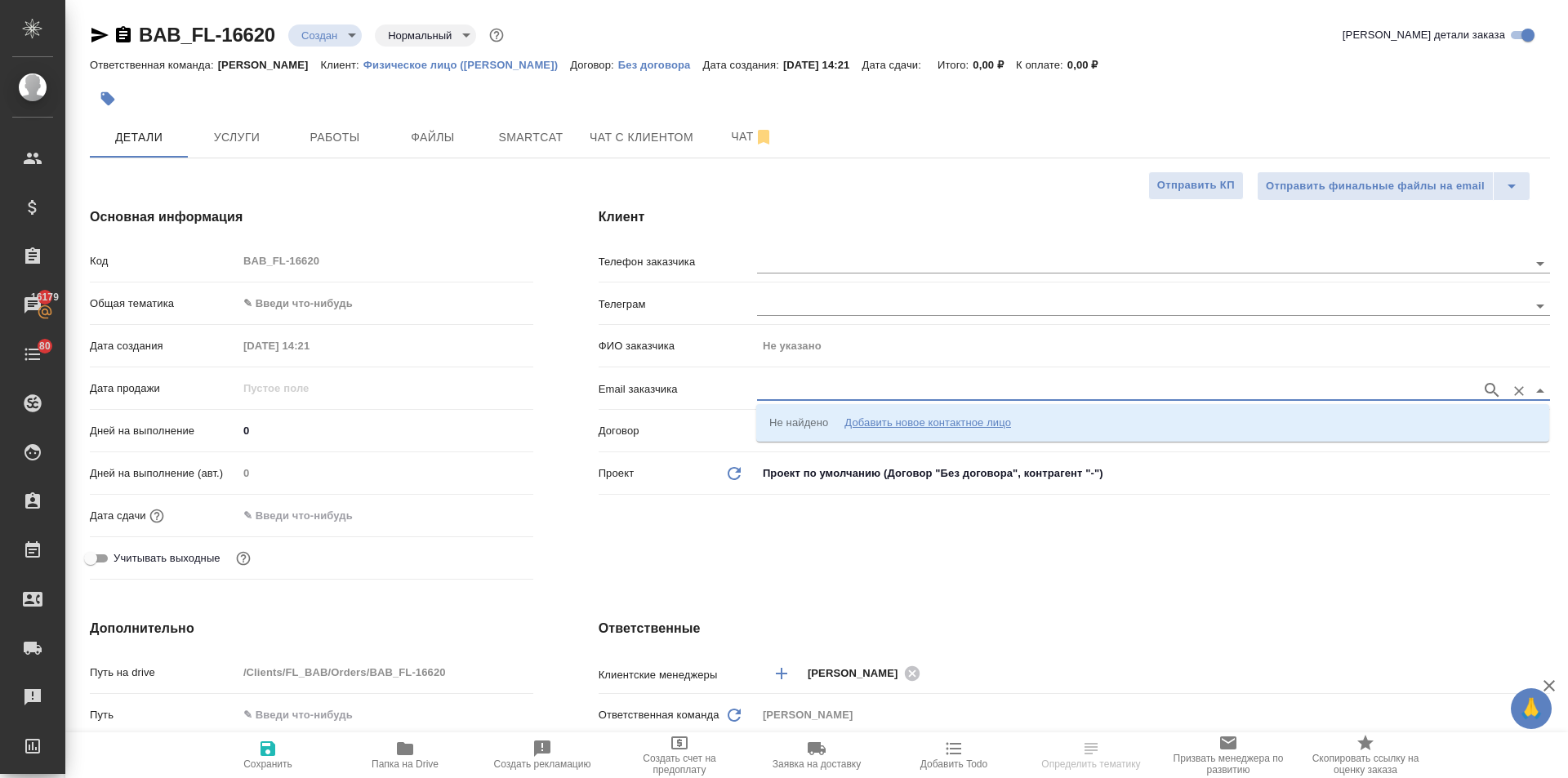
paste input "ekaterina.bouchard@yandex.ru"
type input "ekaterina.bouchard@yandex.ru"
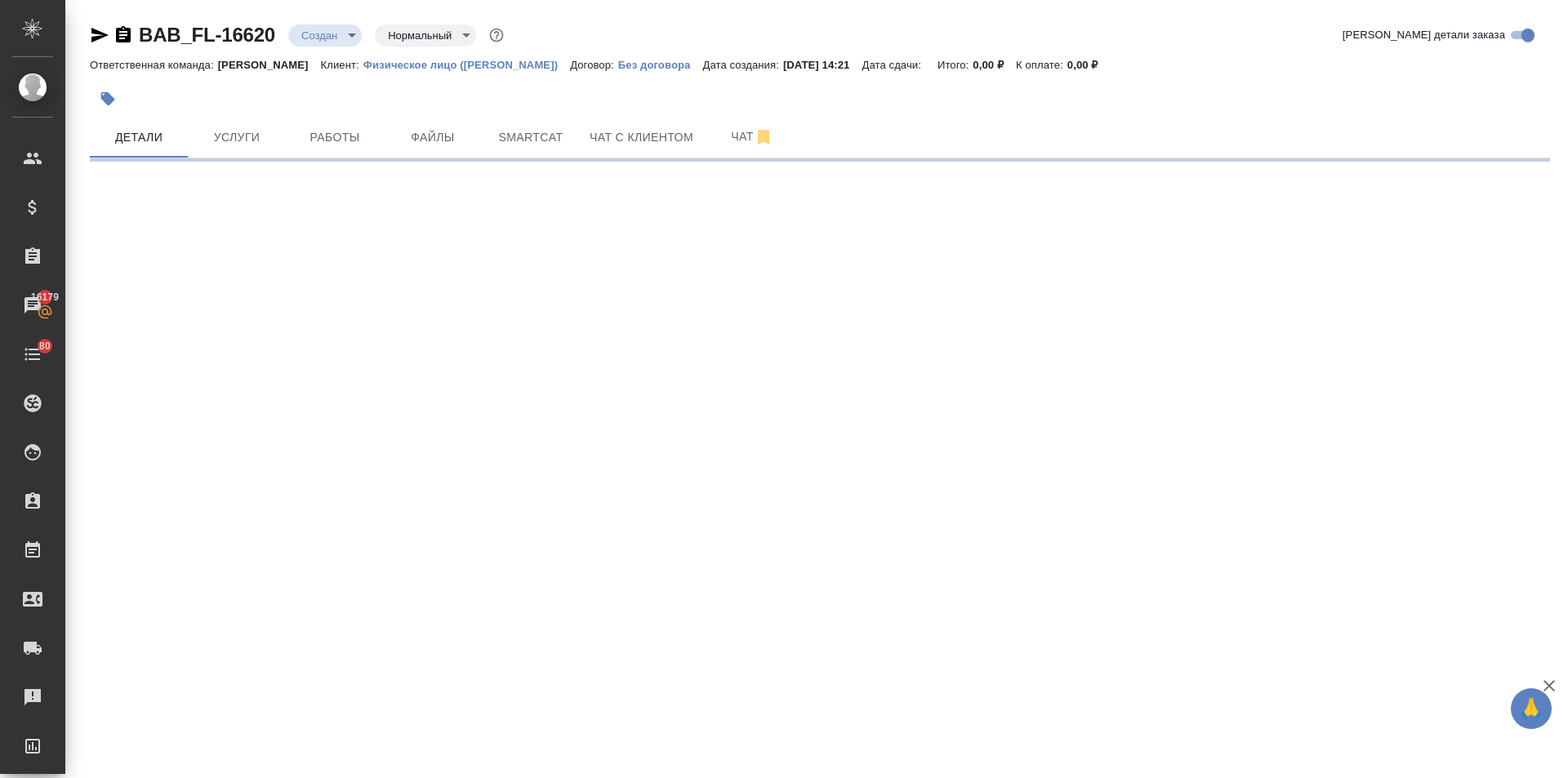
select select "RU"
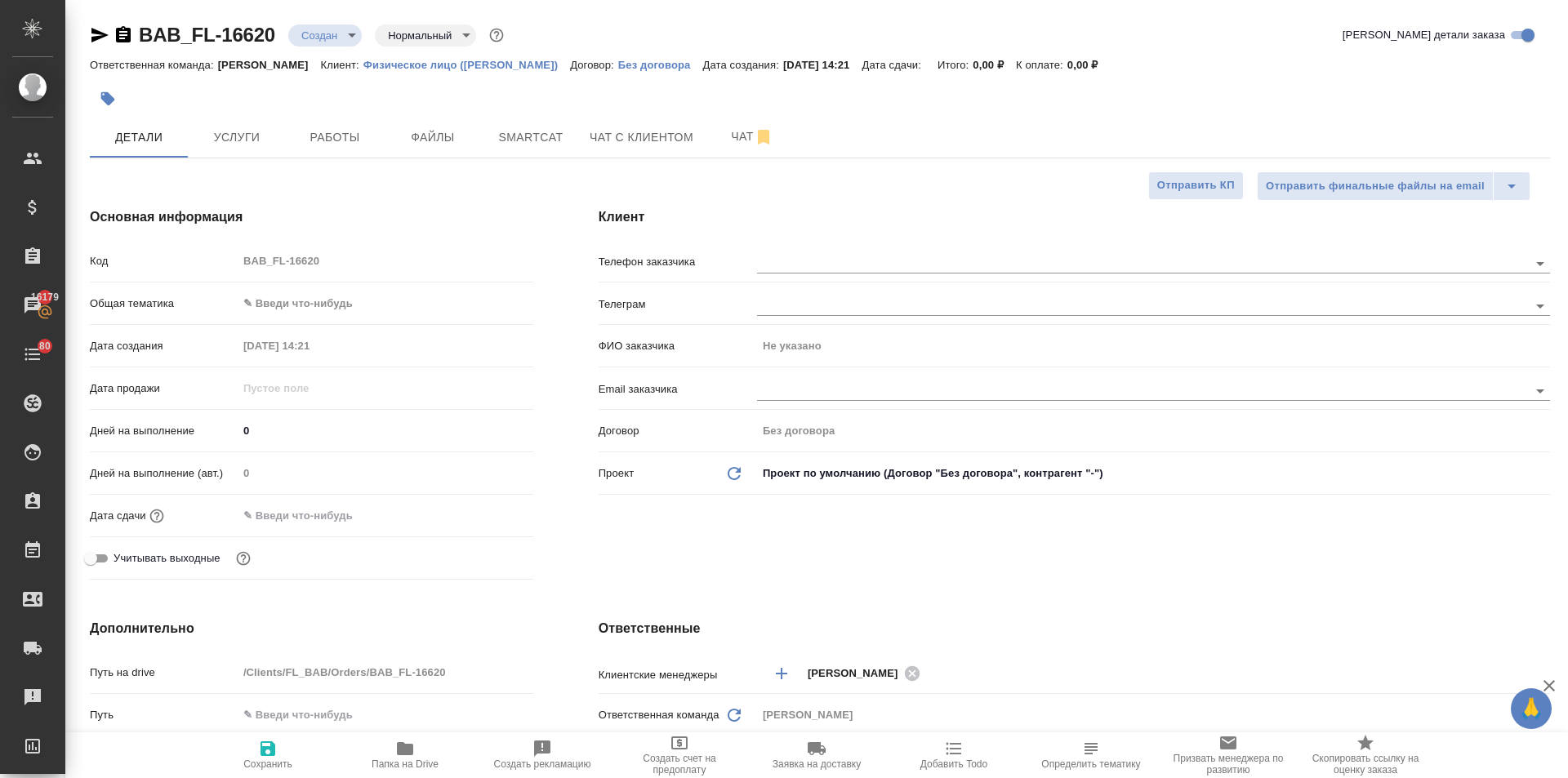
type textarea "x"
click at [809, 386] on input "text" at bounding box center [1114, 390] width 716 height 20
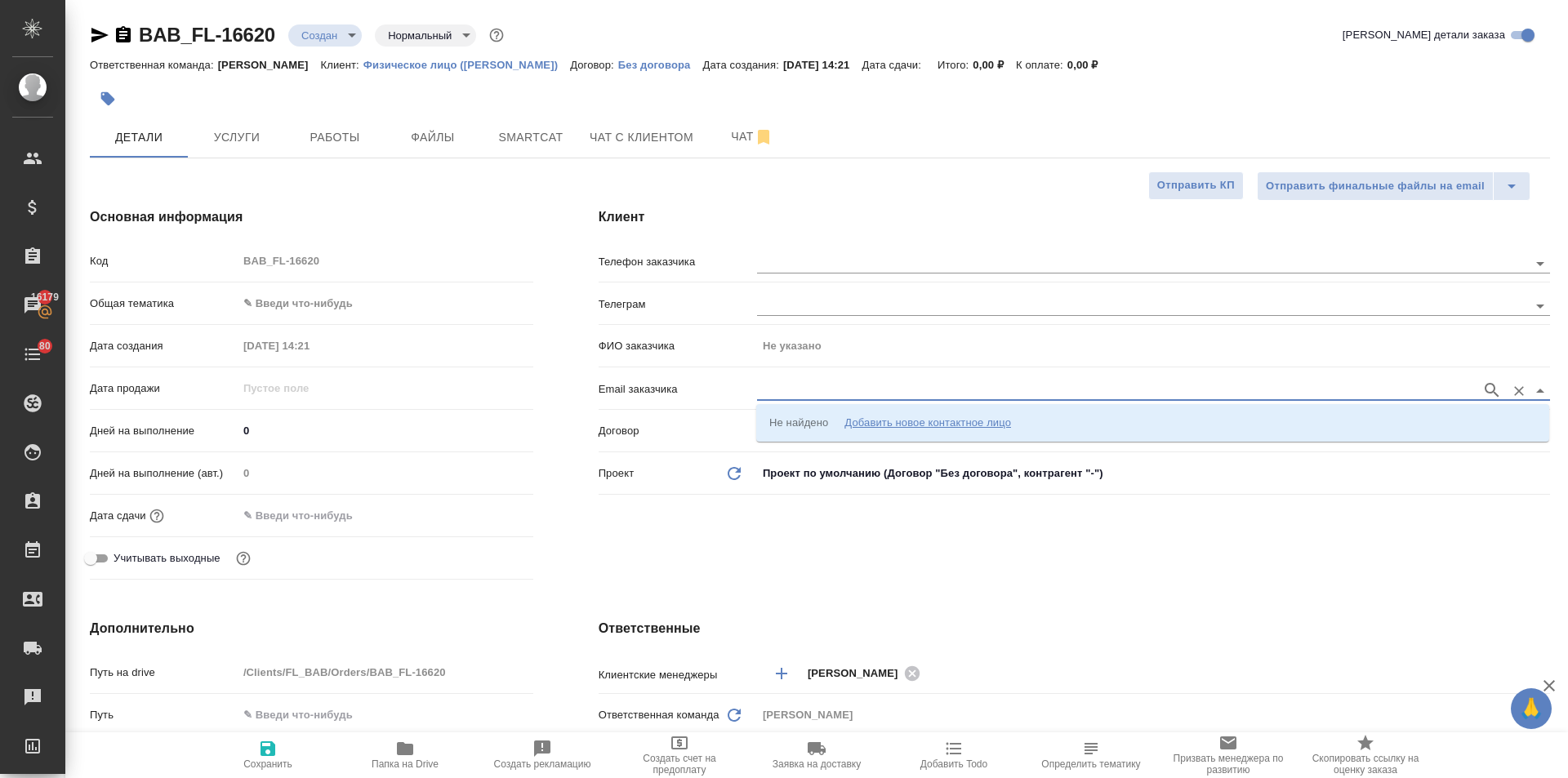
paste input "ekaterina.bouchard@yandex.ru"
type input "ekaterina.bouchard@yandex.ru"
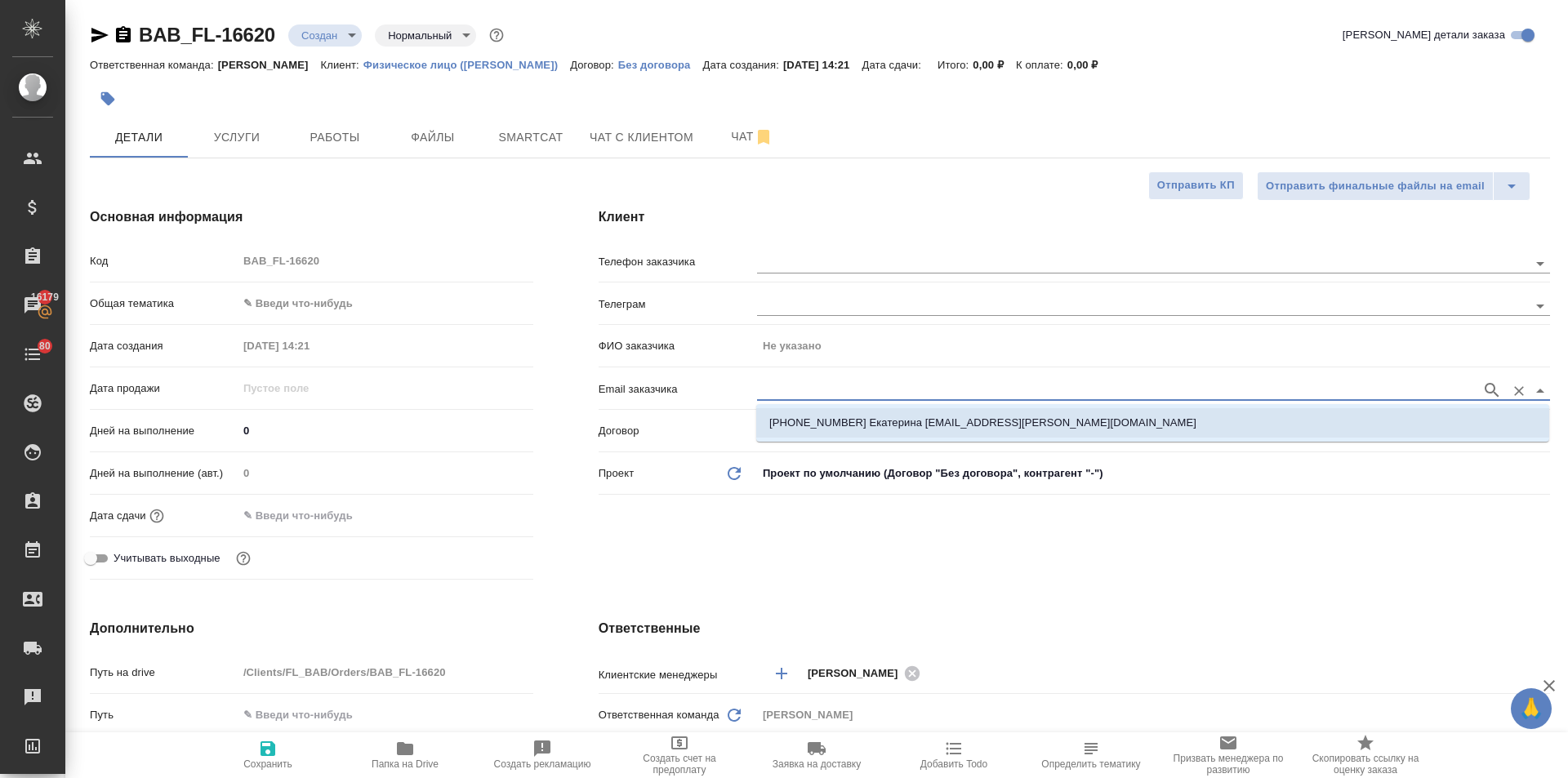
click at [809, 413] on li "+79856686757 Екатерина ekaterina.bouchard@yandex.ru" at bounding box center [1152, 422] width 793 height 29
type input "Екатерина"
type input "+79856686757 Екатерина ekaterina.bouchard@yandex.ru"
type textarea "x"
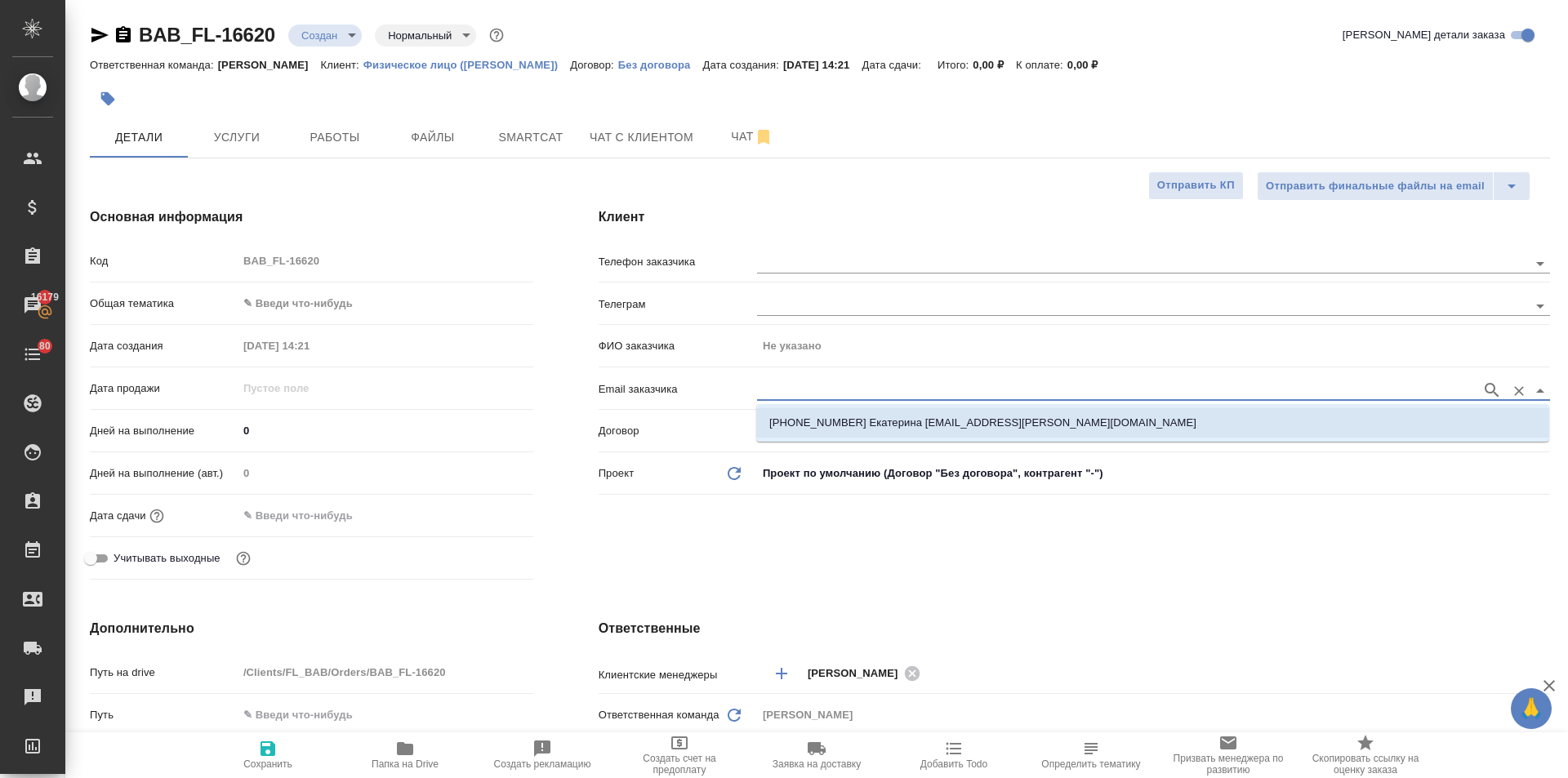
type textarea "x"
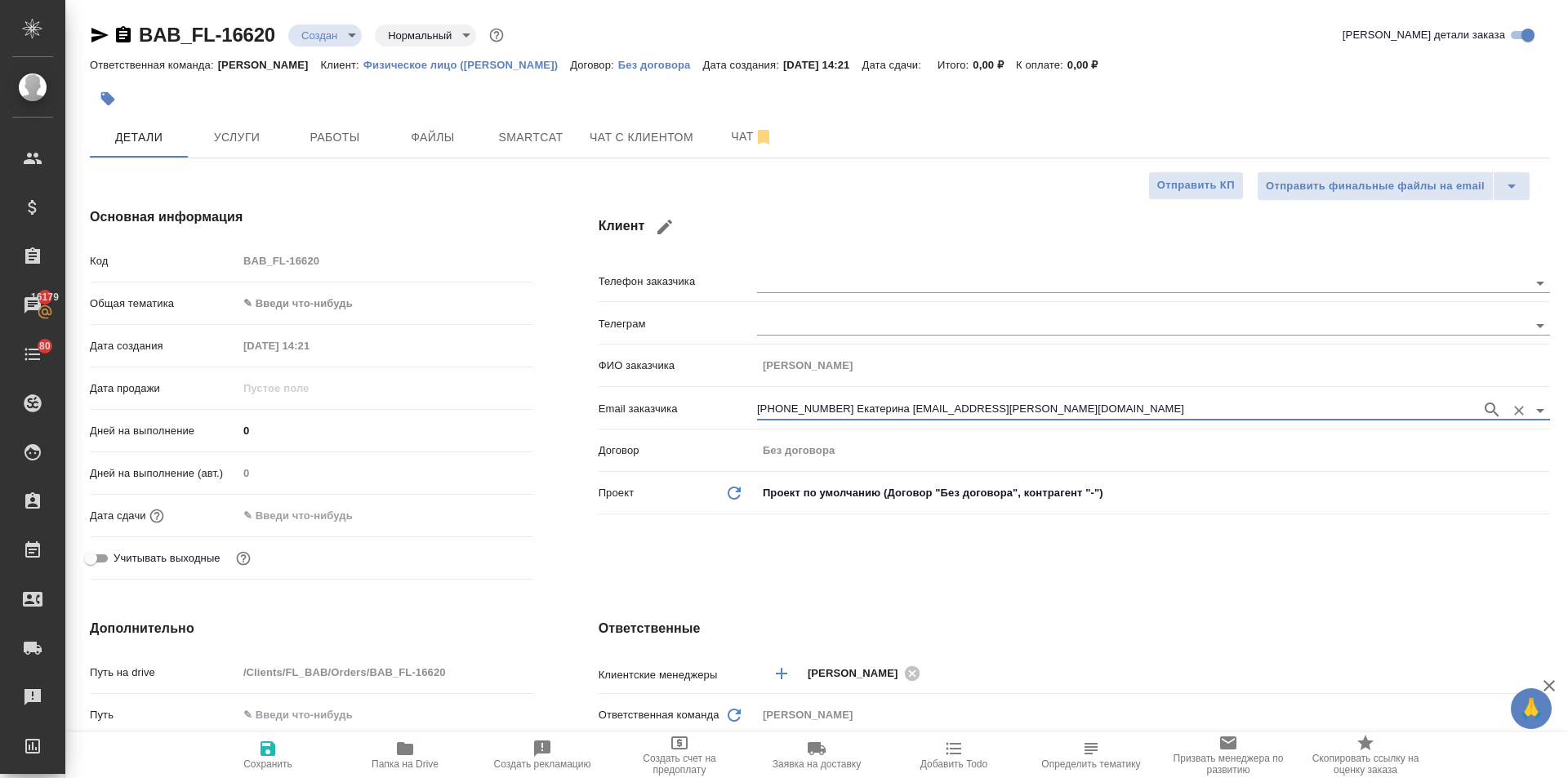
click at [275, 311] on body "🙏 .cls-1 fill:#fff; AWATERA Ilina Ekaterina Клиенты Спецификации Заказы 16179 Ч…" at bounding box center [784, 389] width 1568 height 778
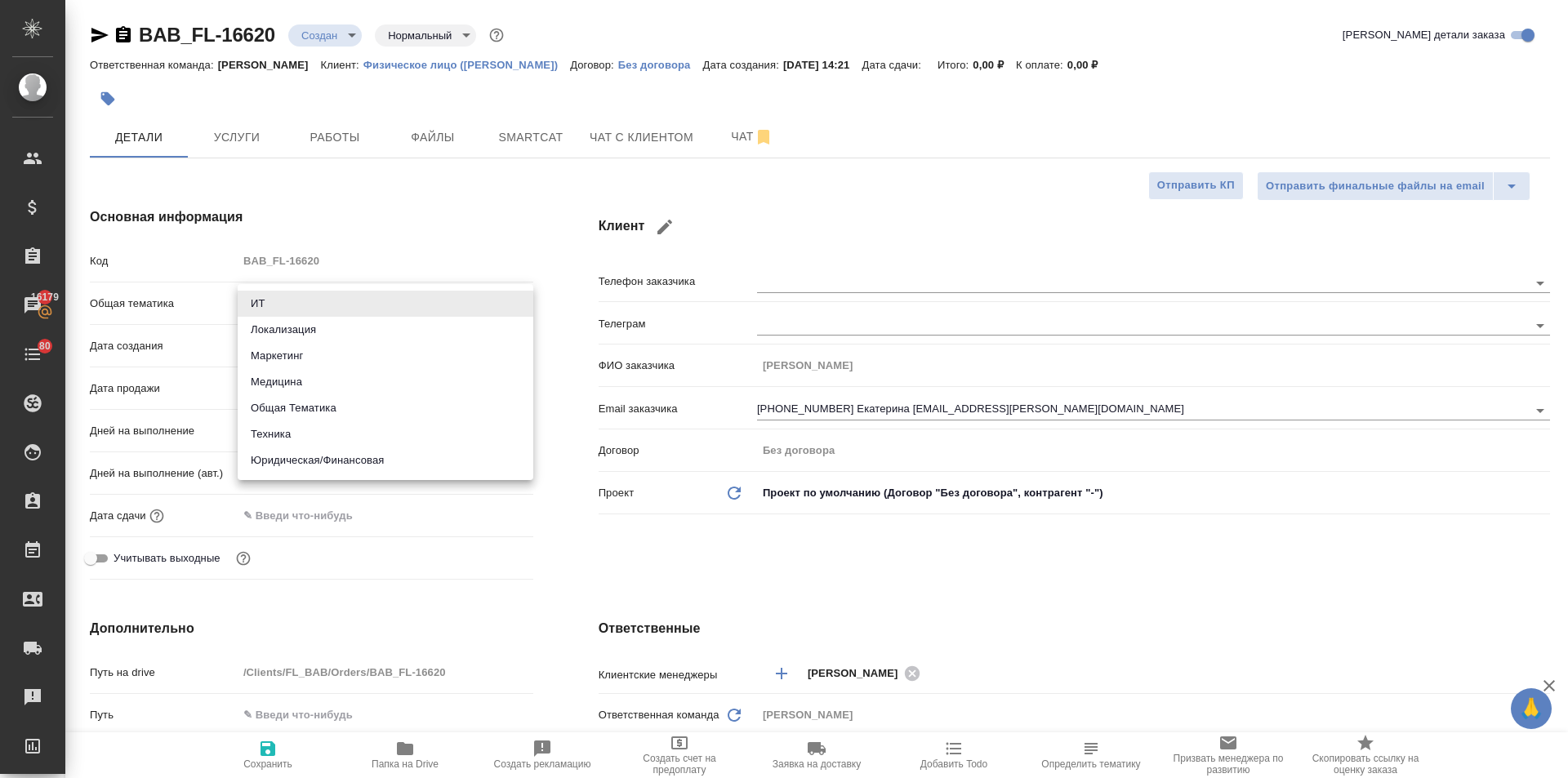
click at [320, 464] on li "Юридическая/Финансовая" at bounding box center [385, 459] width 296 height 26
type input "yr-fn"
type textarea "x"
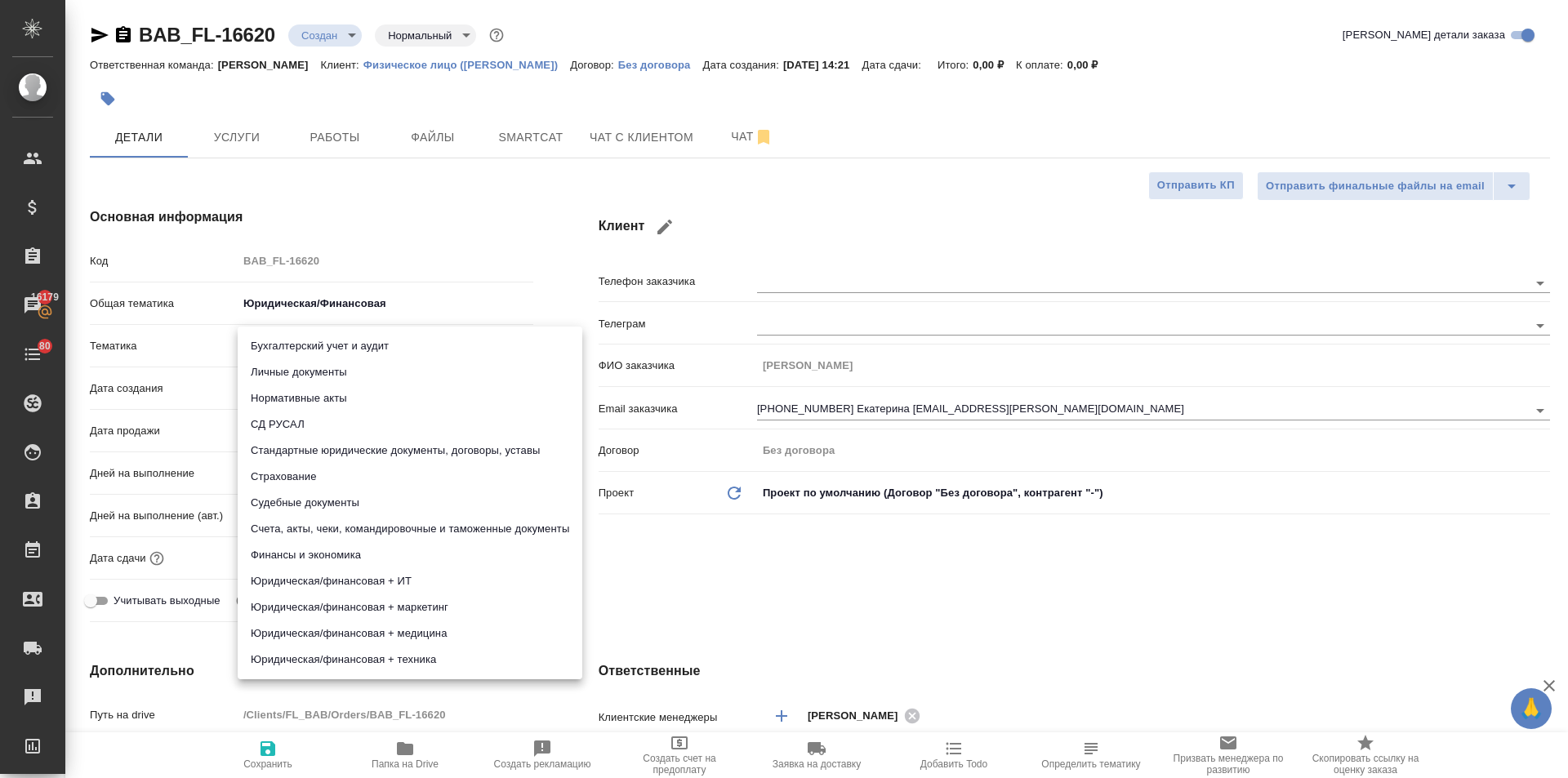
click at [310, 360] on body "🙏 .cls-1 fill:#fff; AWATERA Ilina Ekaterina Клиенты Спецификации Заказы 16179 Ч…" at bounding box center [784, 389] width 1568 height 778
click at [310, 440] on li "Стандартные юридические документы, договоры, уставы" at bounding box center [410, 450] width 344 height 26
type textarea "x"
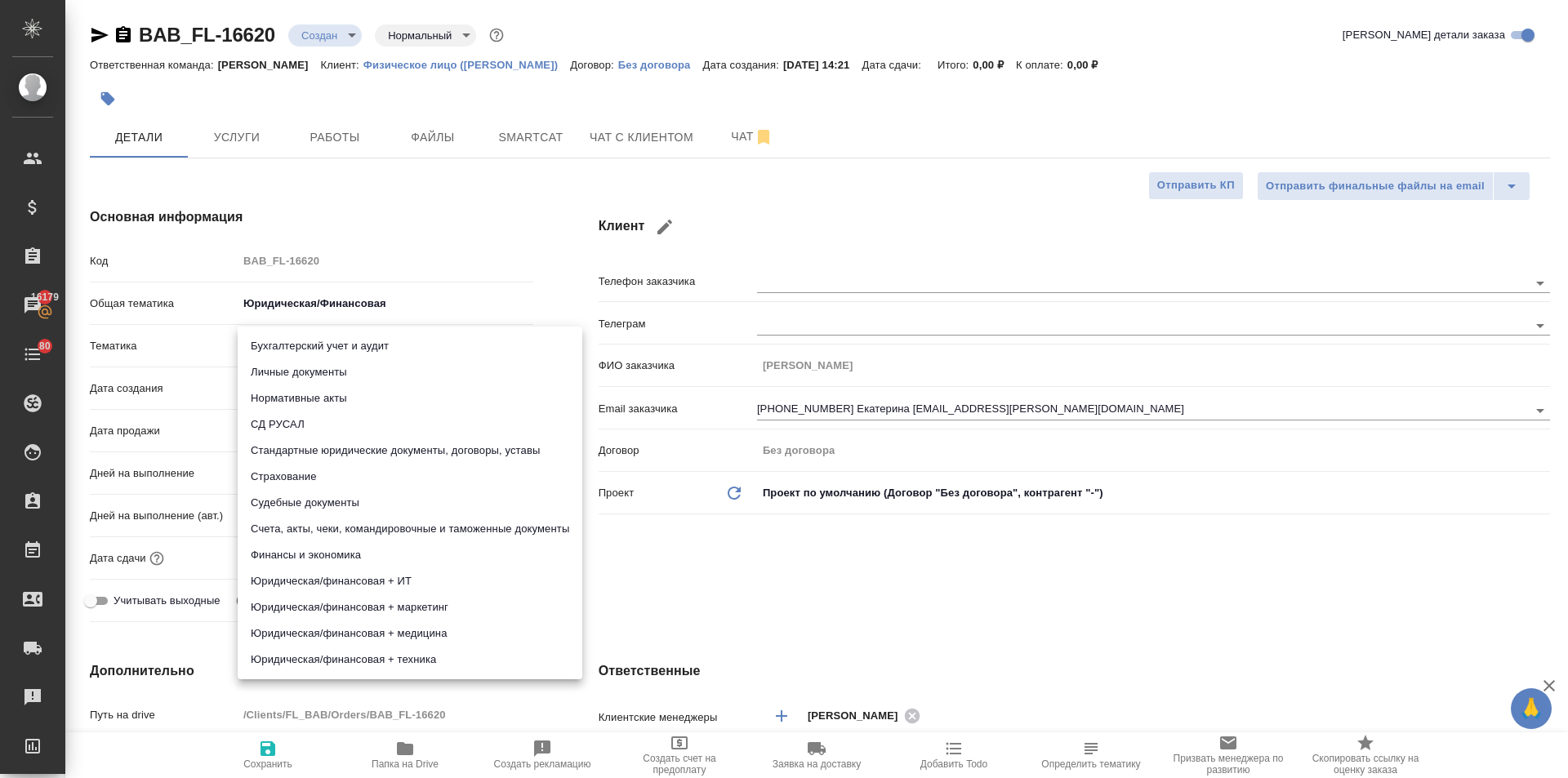
type input "5f647205b73bc97568ca66bf"
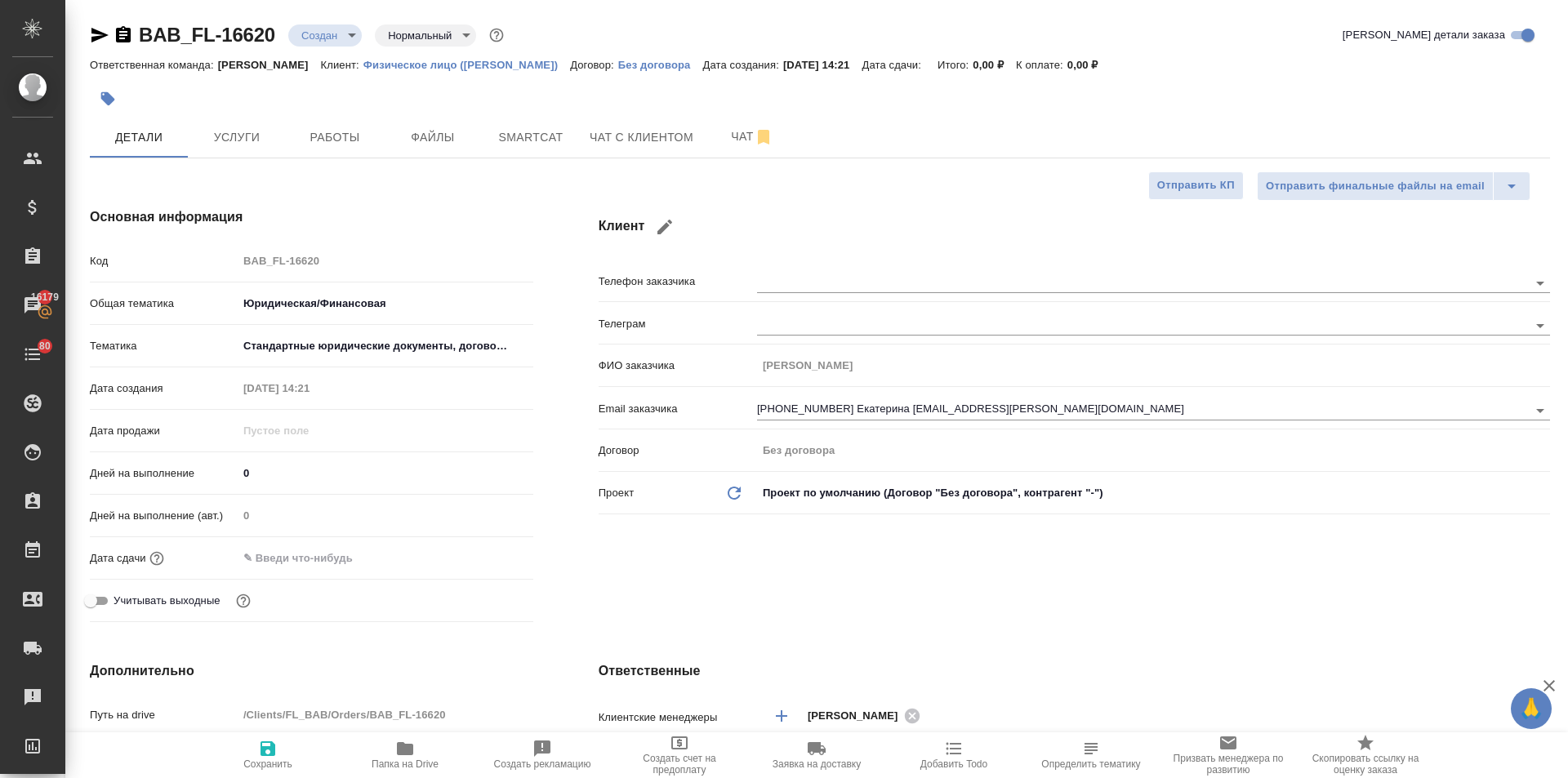
click at [311, 557] on input "text" at bounding box center [309, 557] width 143 height 24
click at [402, 337] on body "🙏 .cls-1 fill:#fff; AWATERA Ilina Ekaterina Клиенты Спецификации Заказы 16179 Ч…" at bounding box center [784, 389] width 1568 height 778
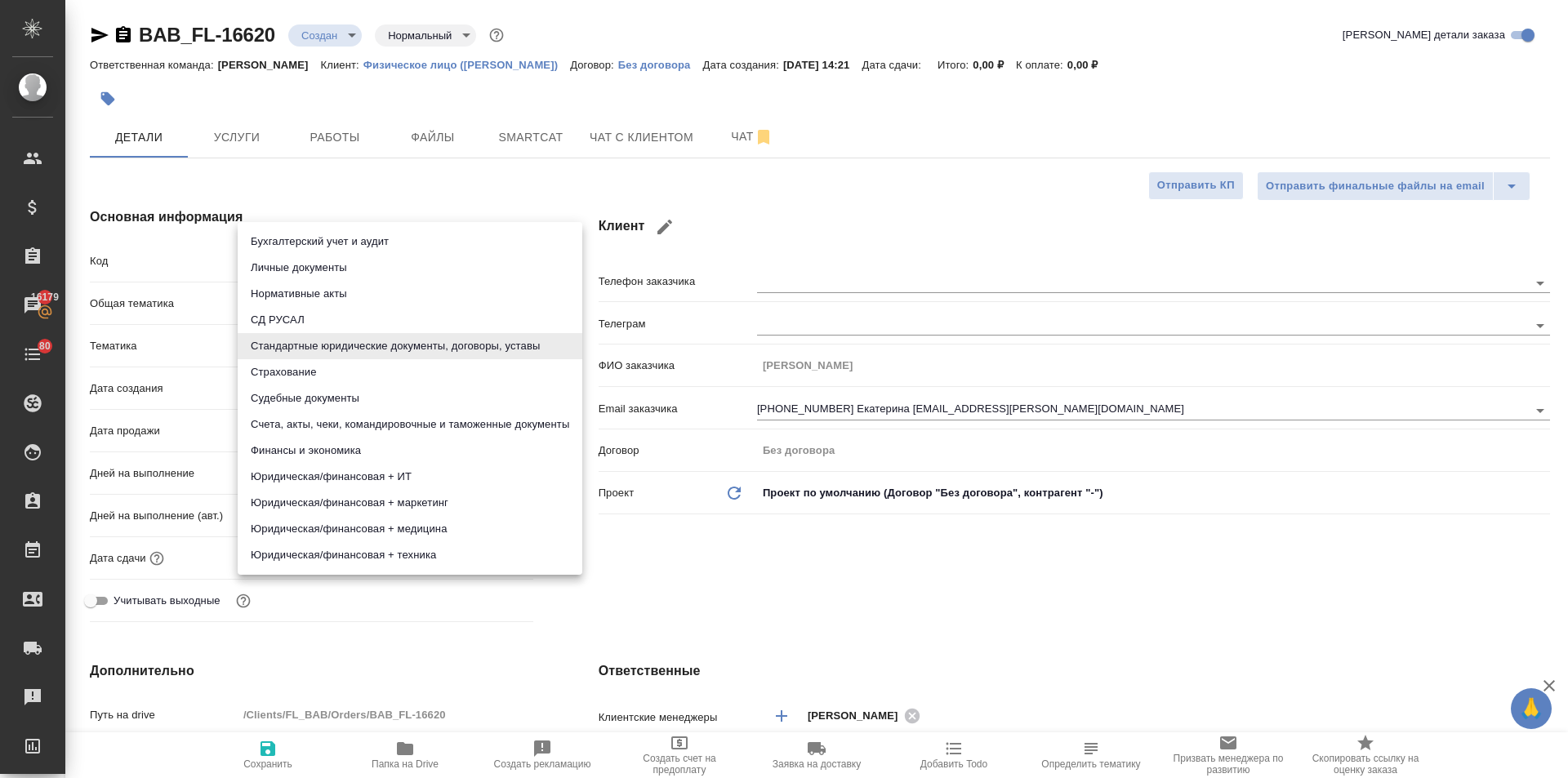
click at [289, 268] on li "Личные документы" at bounding box center [410, 267] width 344 height 26
type textarea "x"
type input "5a8b8b956a9677013d343cfe"
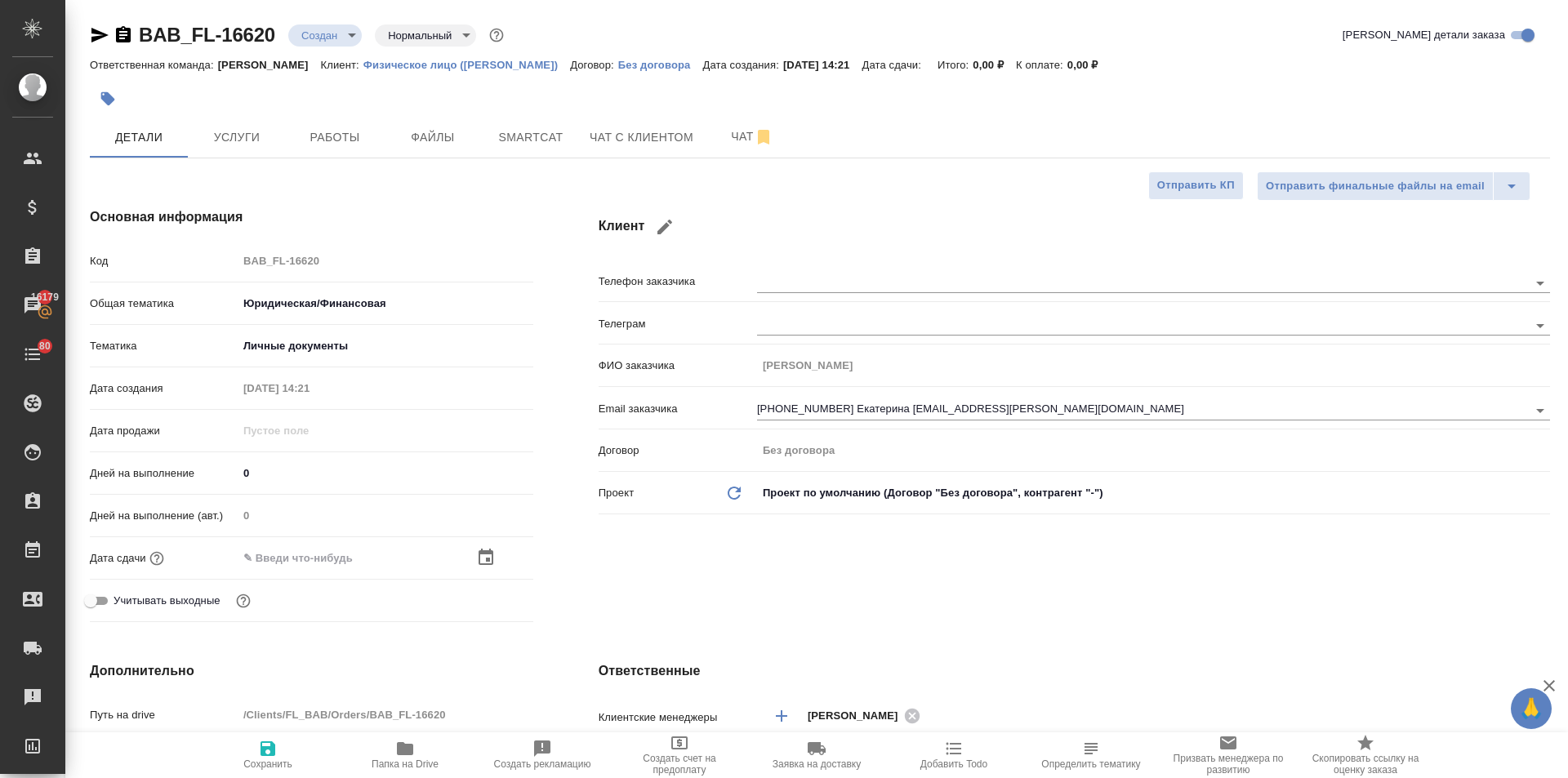
click at [484, 561] on icon "button" at bounding box center [485, 557] width 20 height 20
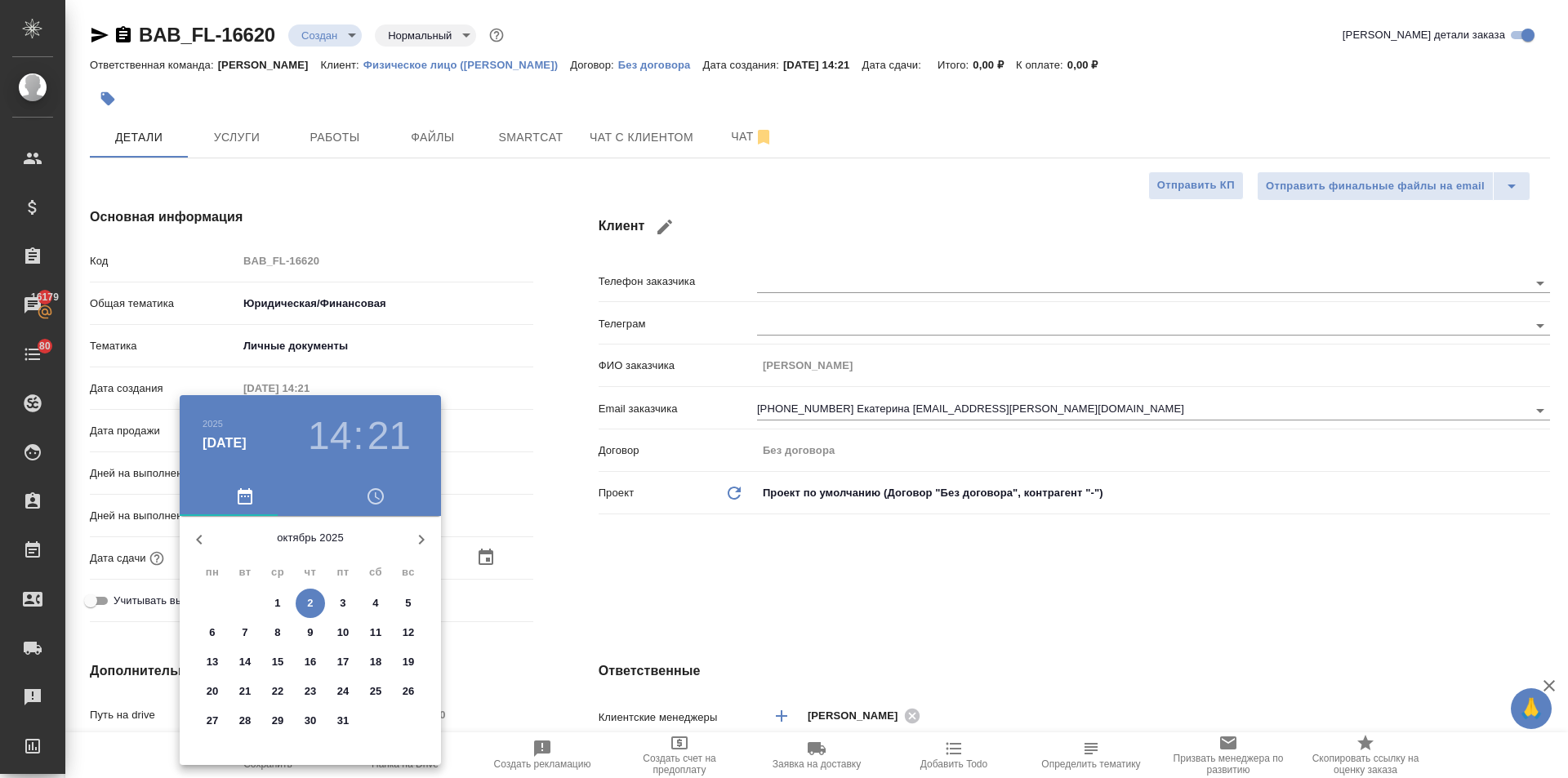
click at [372, 438] on h3 "21" at bounding box center [388, 436] width 43 height 46
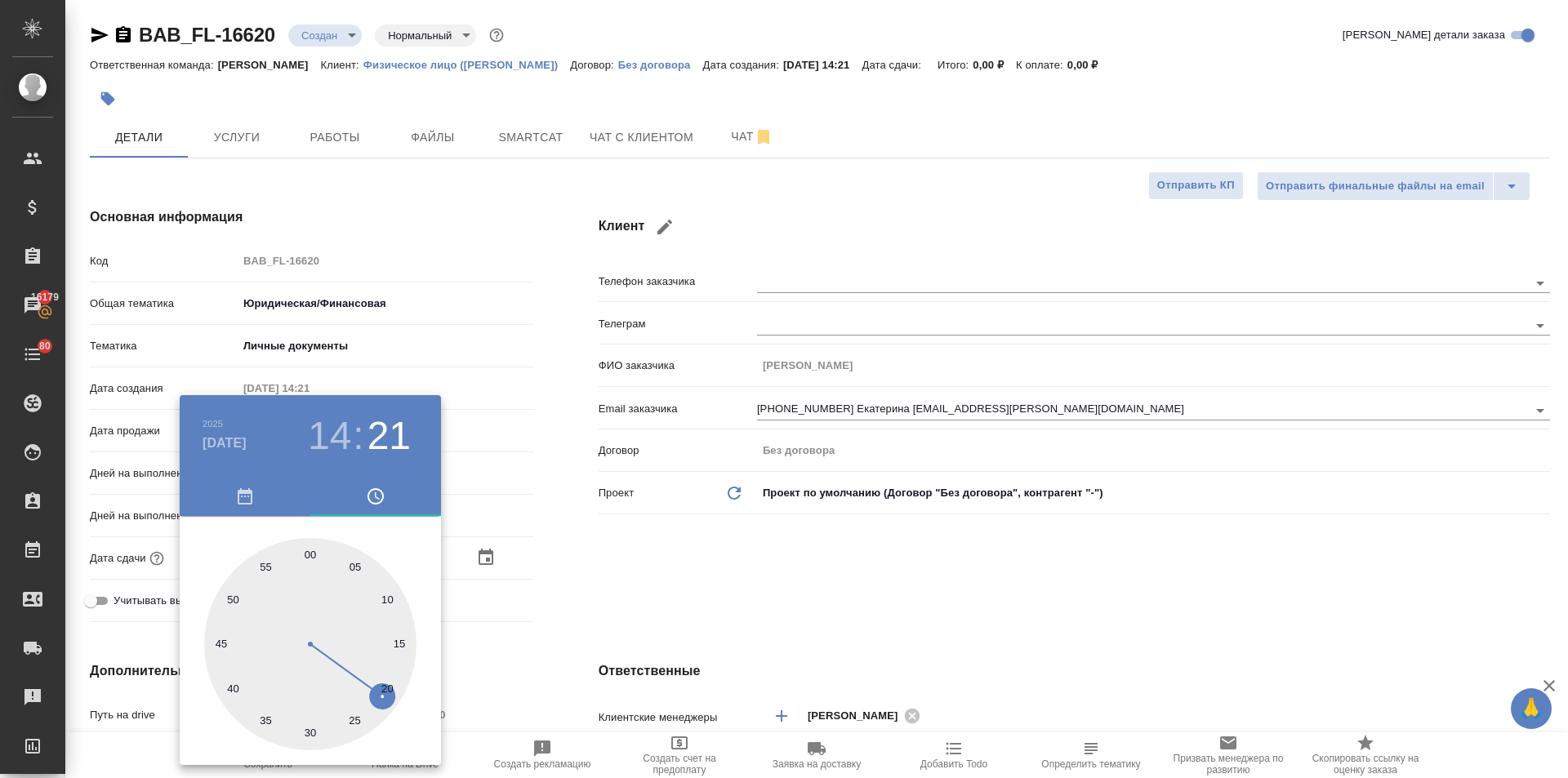
click at [263, 718] on div at bounding box center [310, 644] width 212 height 212
type input "02.10.2025 14:35"
type textarea "x"
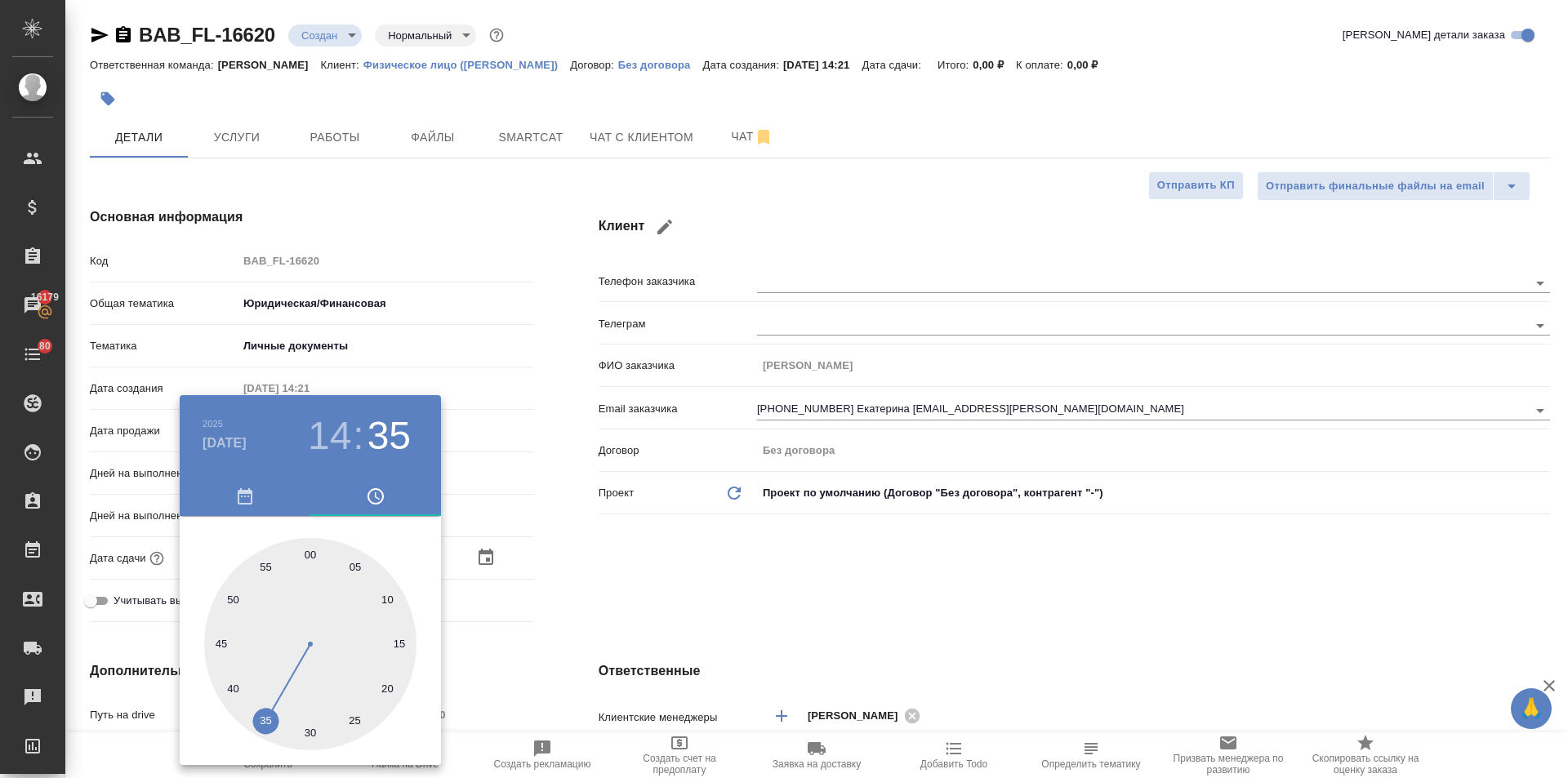
click at [586, 584] on div at bounding box center [784, 389] width 1568 height 778
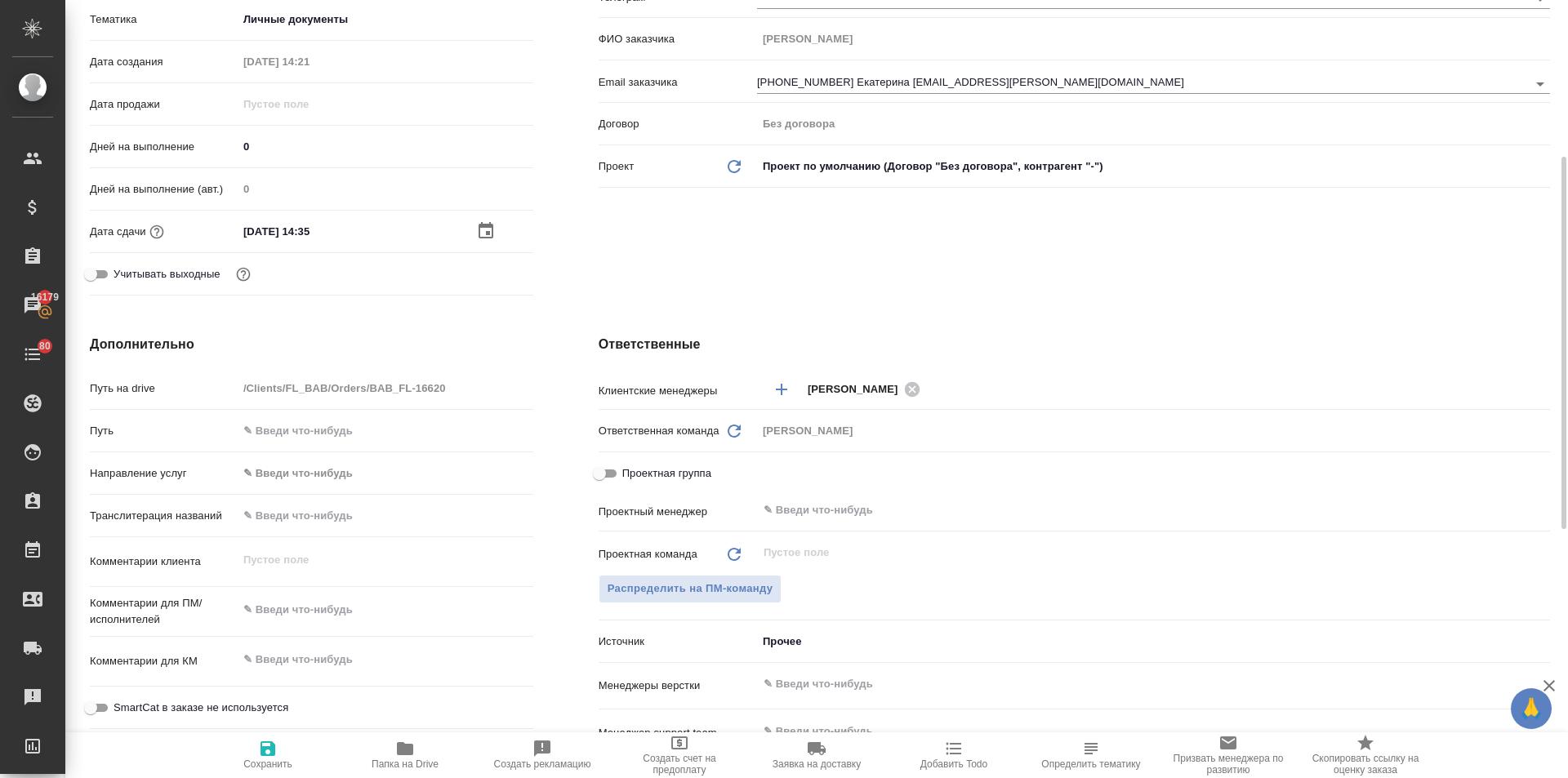
scroll to position [653, 0]
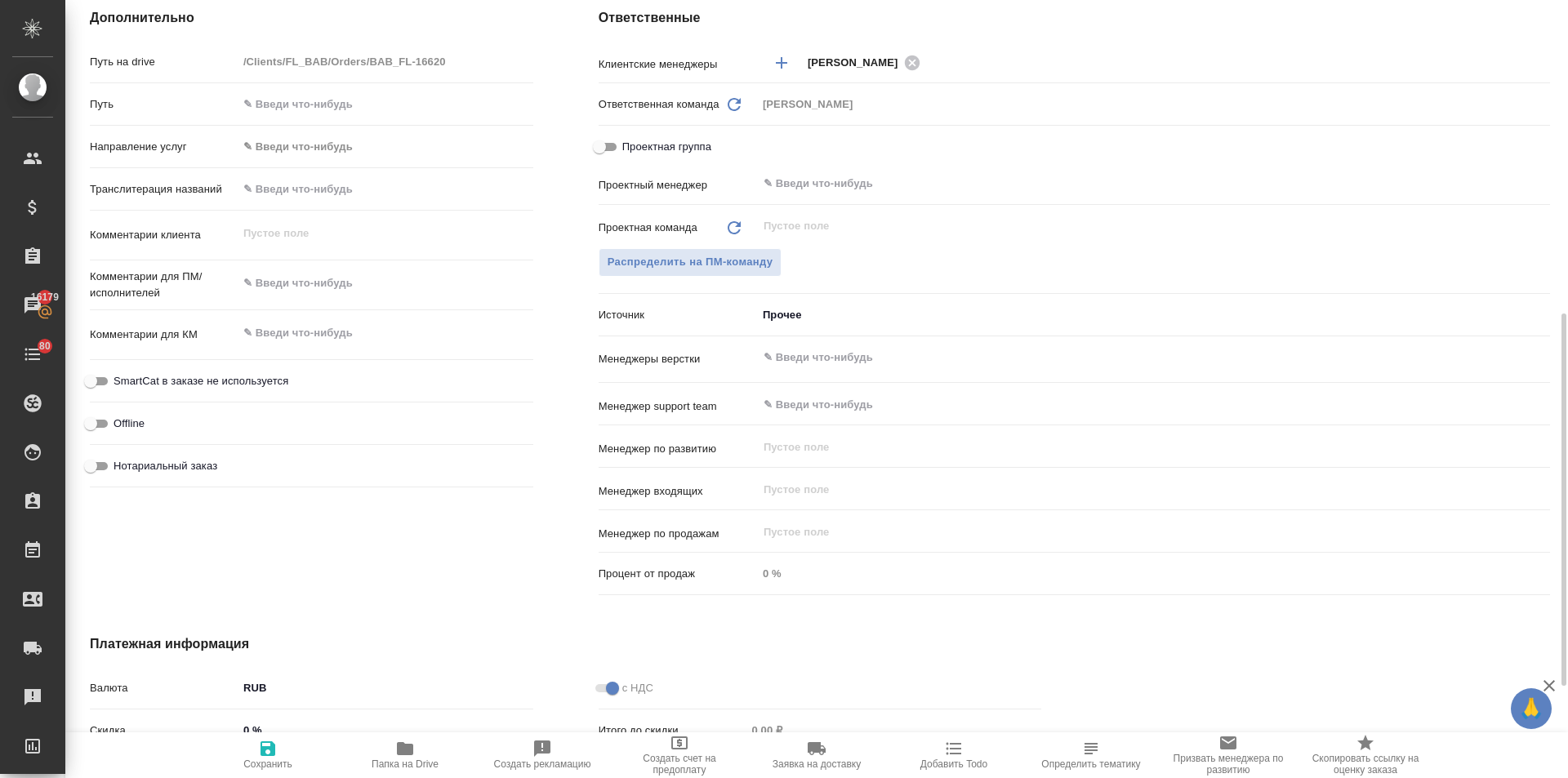
click at [96, 464] on input "Нотариальный заказ" at bounding box center [90, 466] width 59 height 20
checkbox input "true"
type textarea "x"
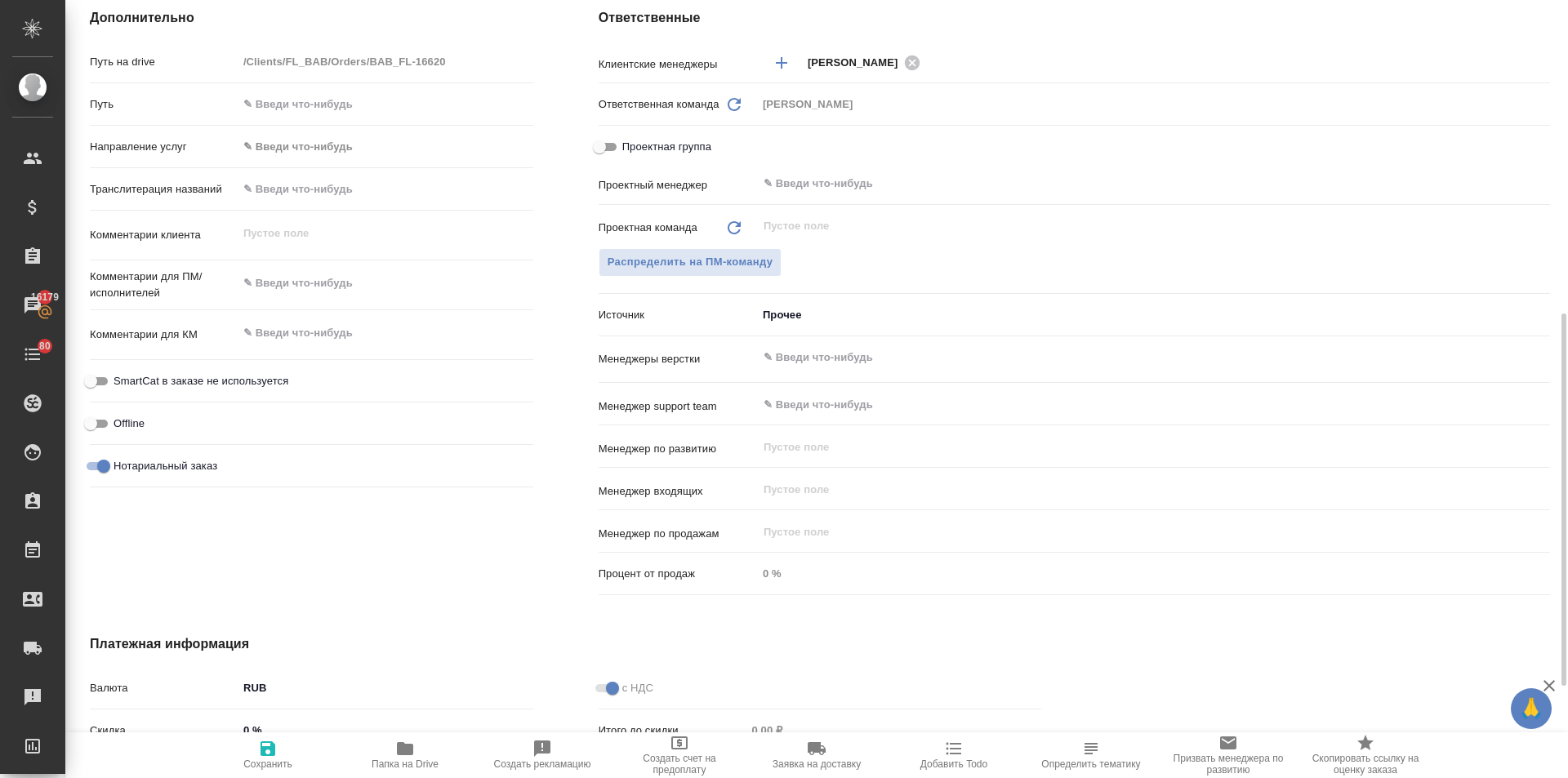
scroll to position [845, 0]
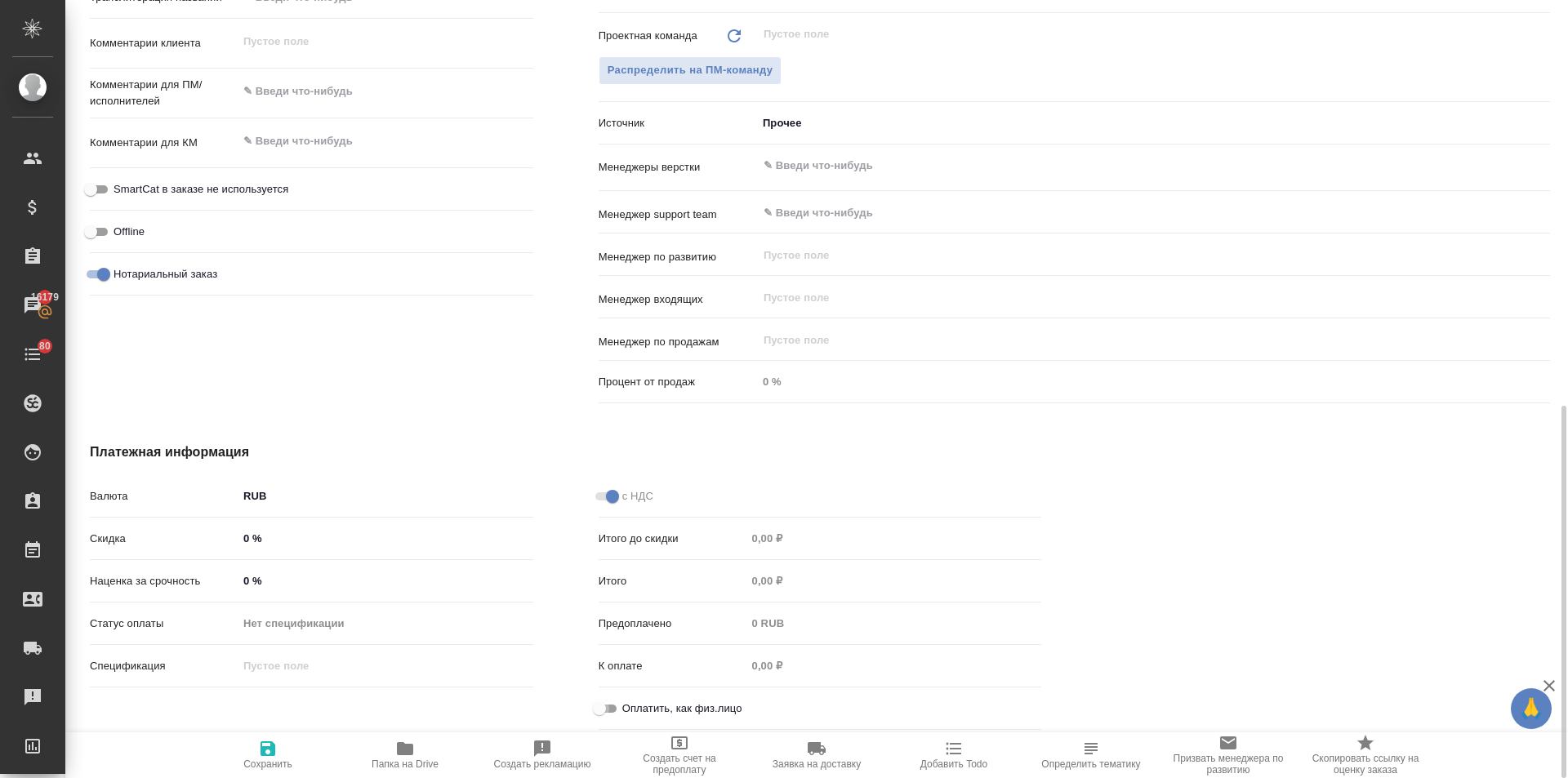
click at [600, 705] on input "Оплатить, как физ.лицо" at bounding box center [599, 709] width 59 height 20
checkbox input "true"
type textarea "x"
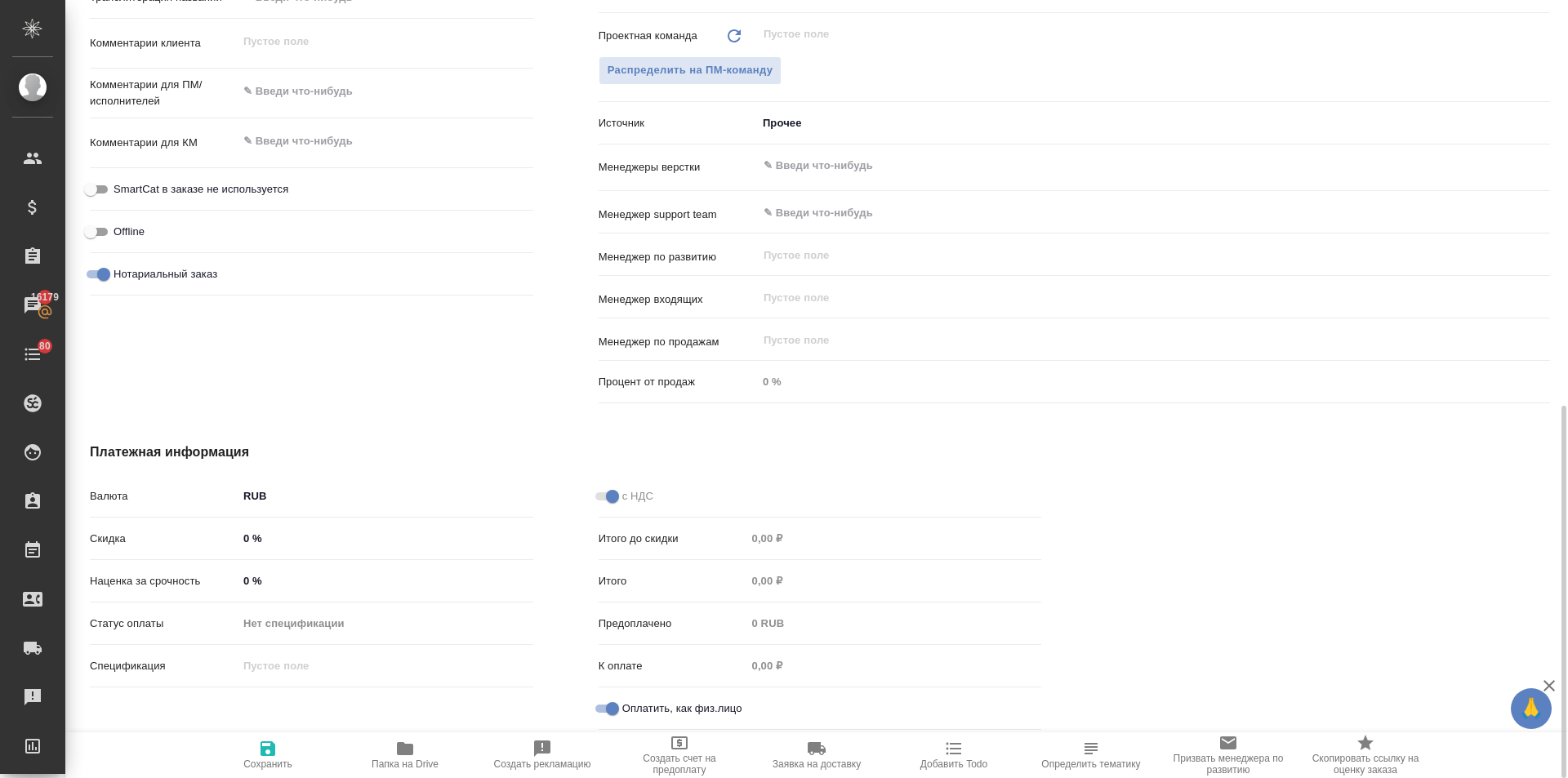
scroll to position [518, 0]
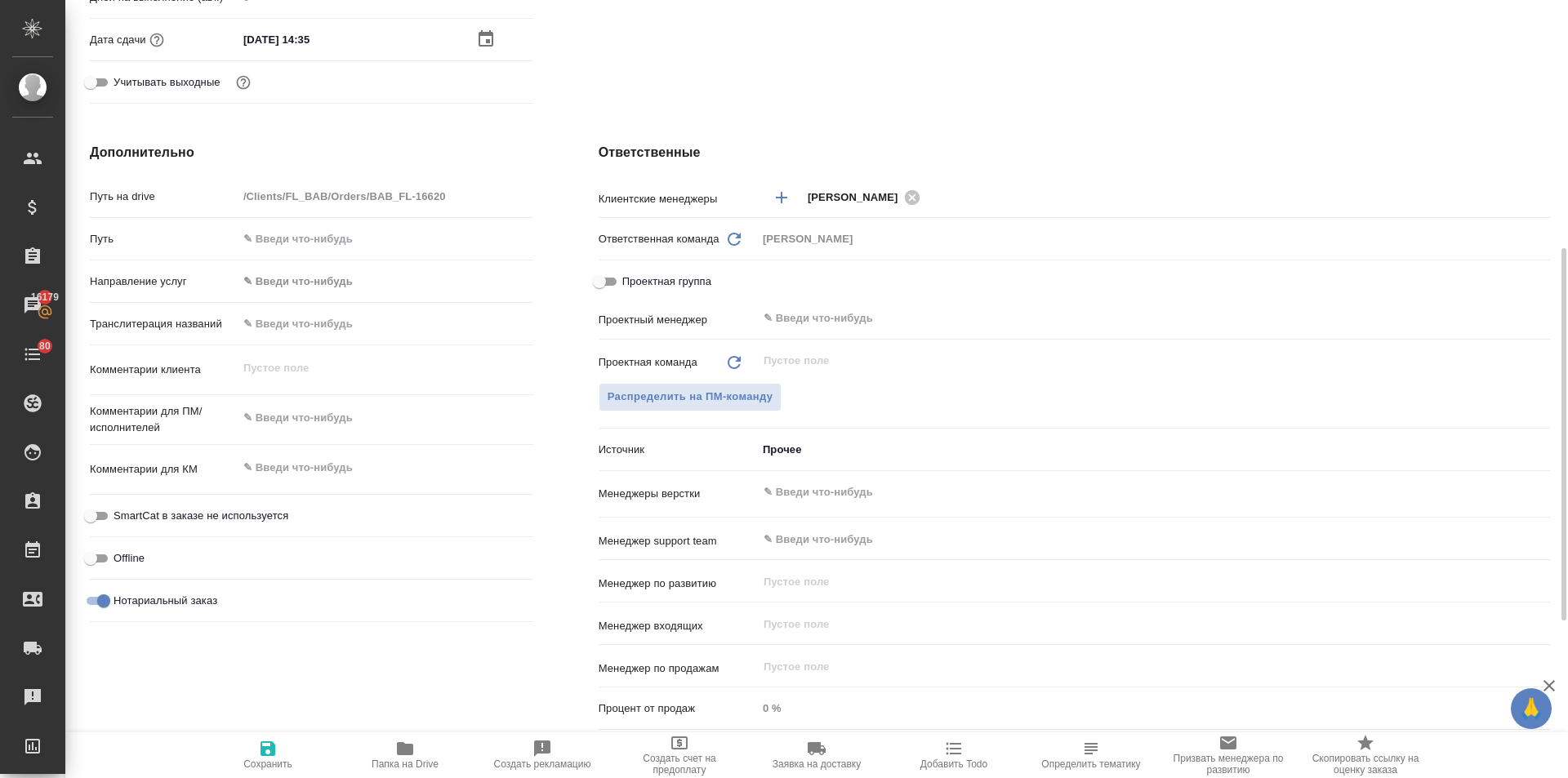
type textarea "x"
click at [296, 413] on textarea at bounding box center [385, 418] width 296 height 28
type textarea "g"
type textarea "x"
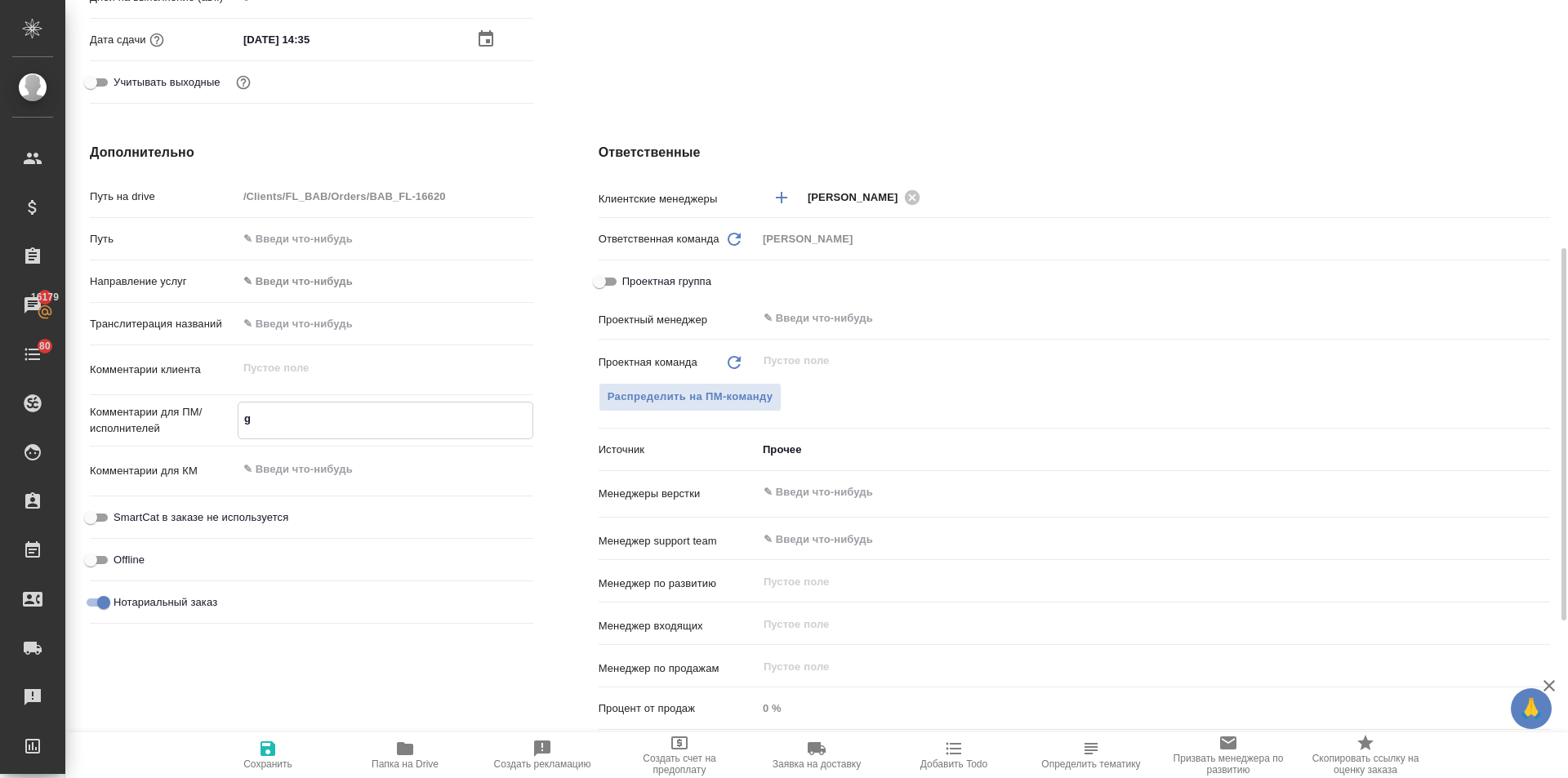
type textarea "x"
type textarea "gt"
type textarea "x"
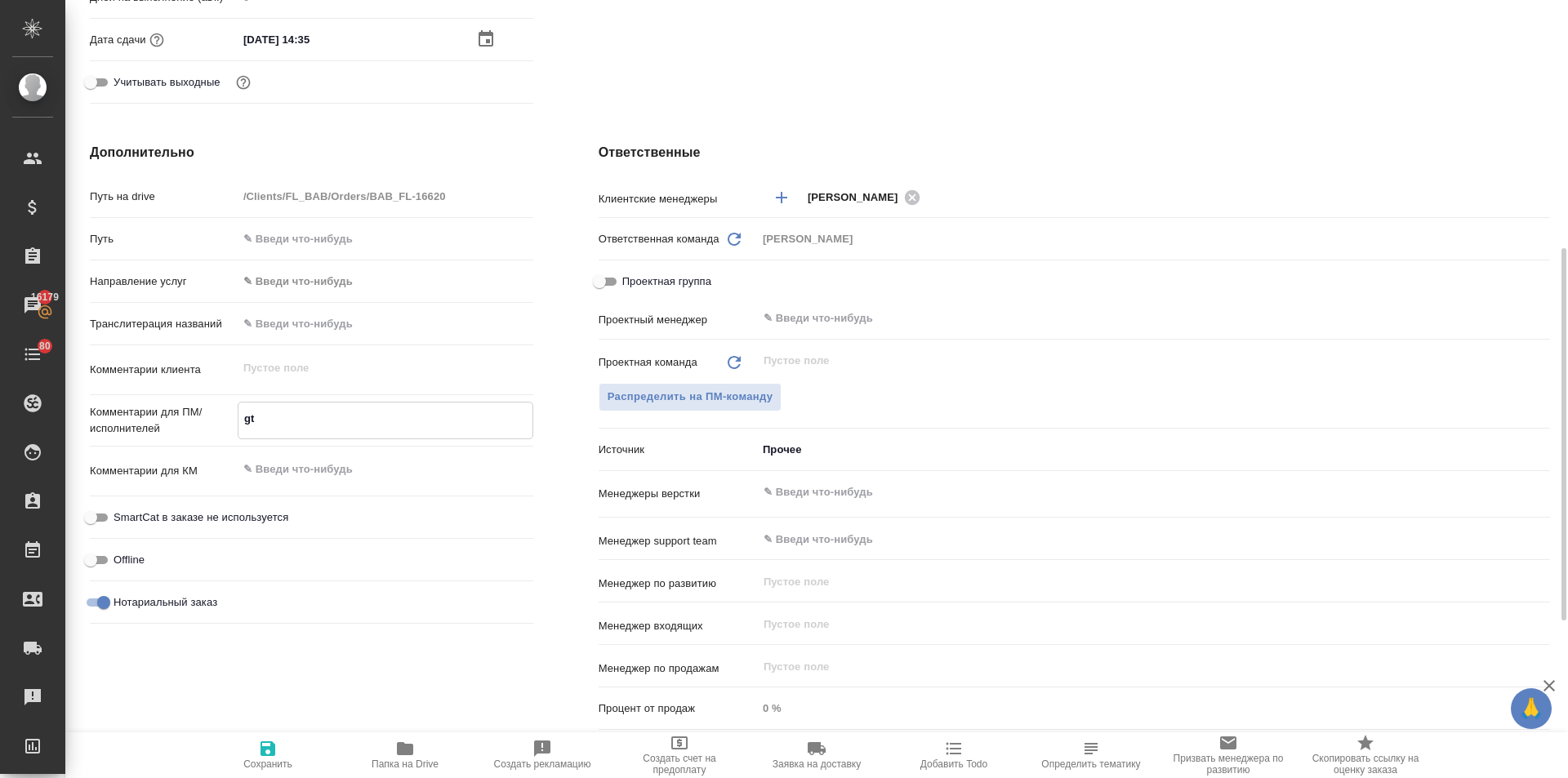
type textarea "gth"
type textarea "x"
type textarea "gtht"
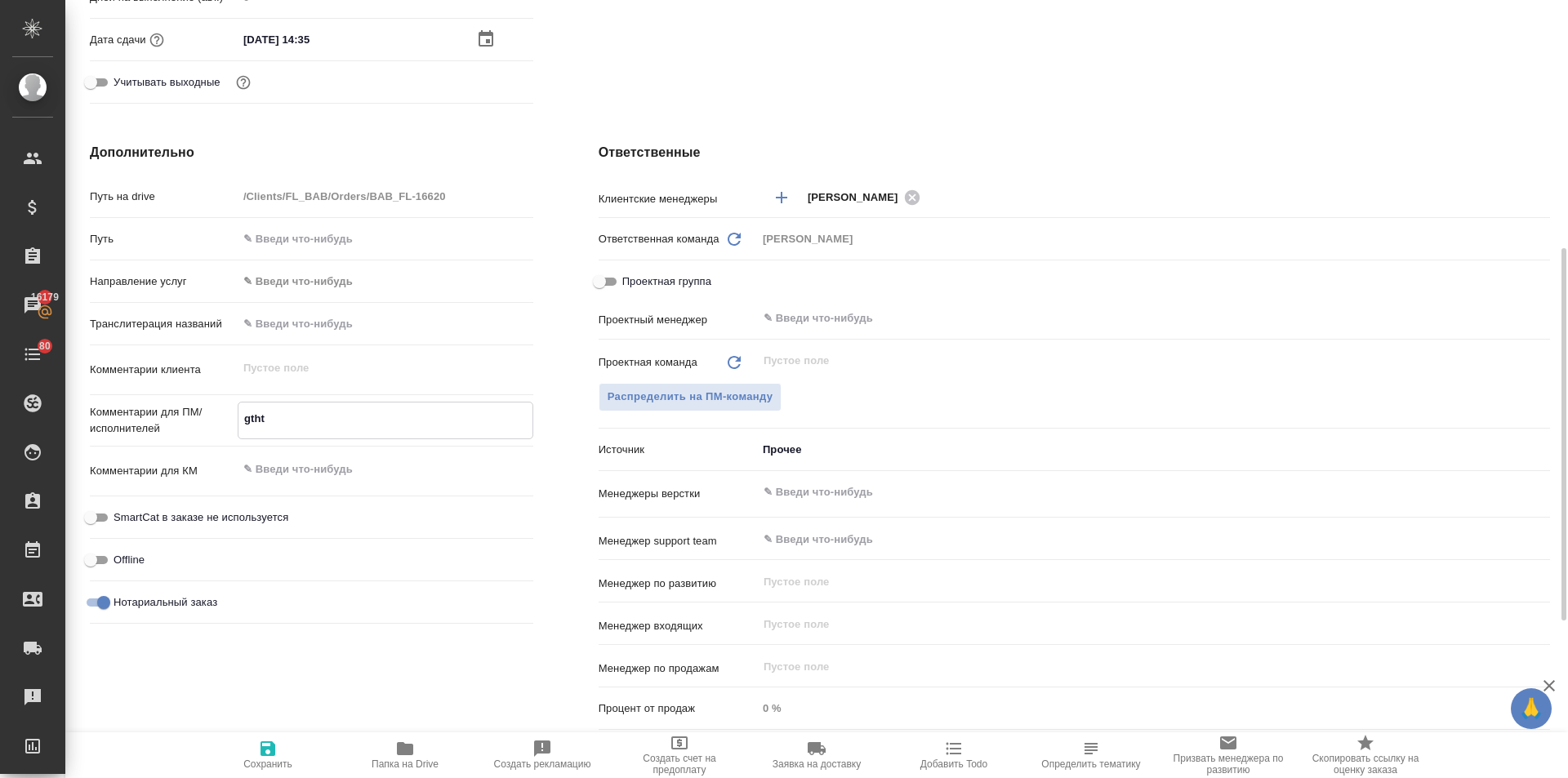
type textarea "x"
type textarea "gthtd"
type textarea "x"
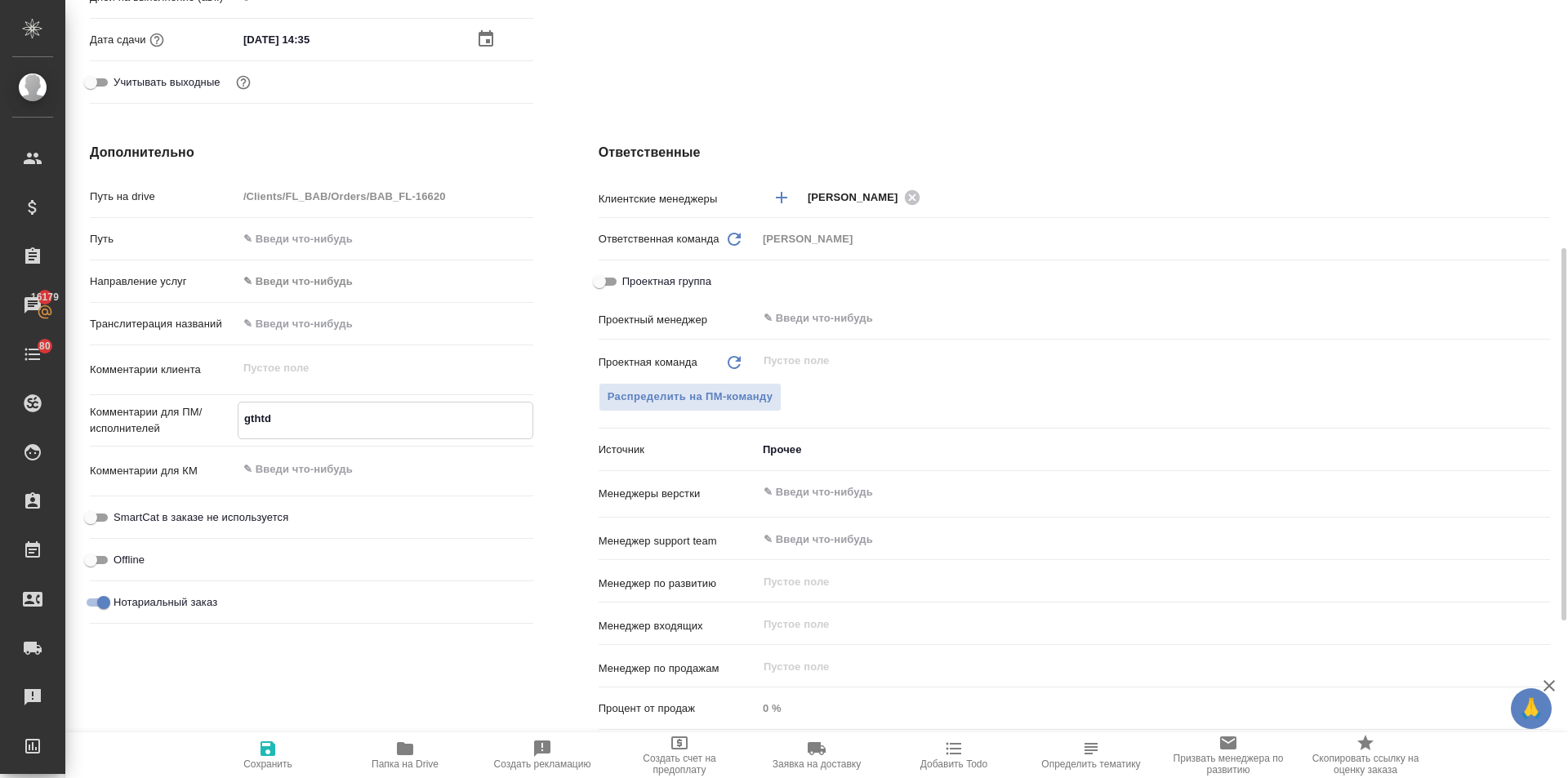
type textarea "x"
type textarea "gthtdj"
type textarea "x"
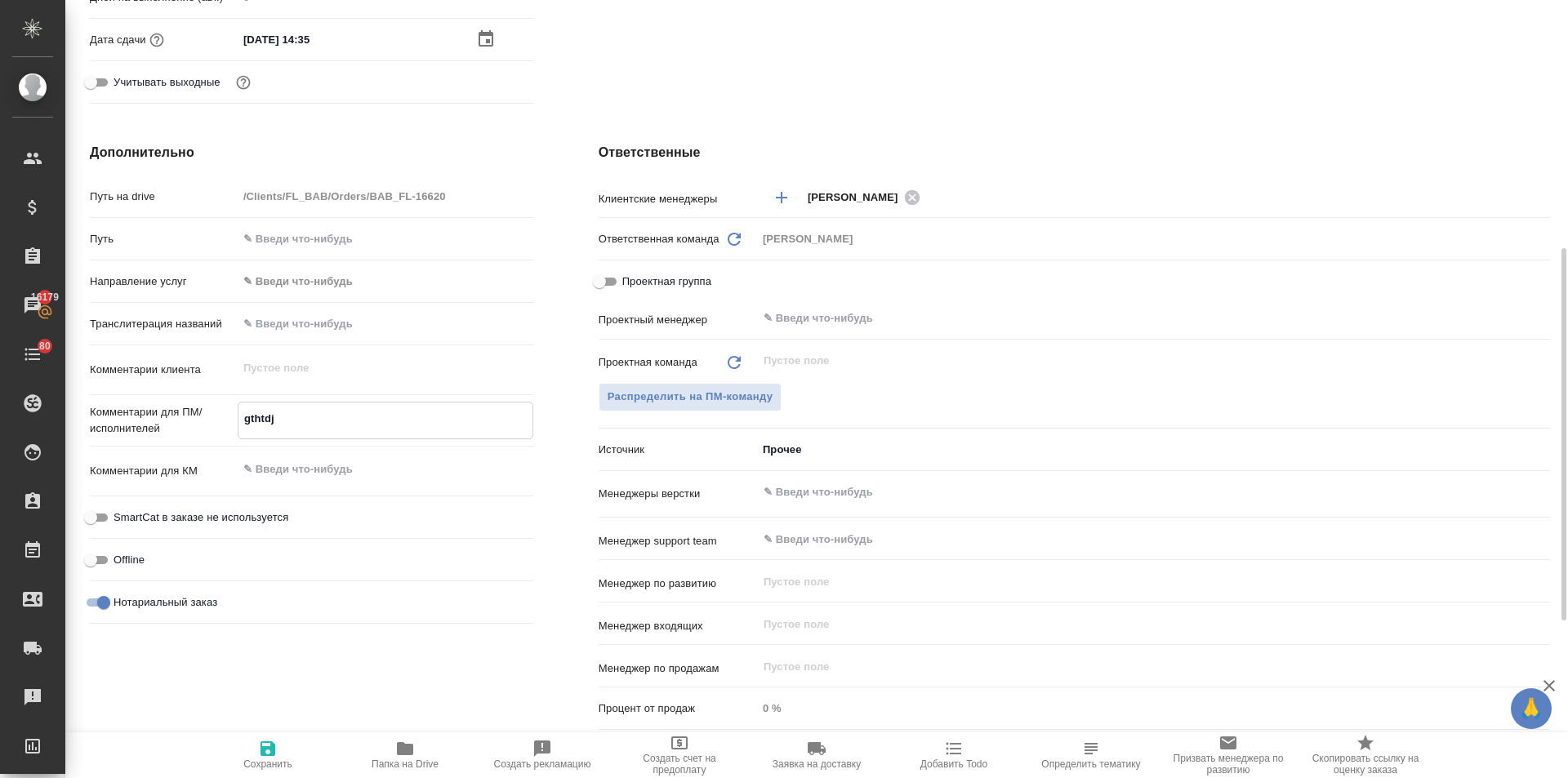
type textarea "x"
type textarea "gthtdjl"
type textarea "x"
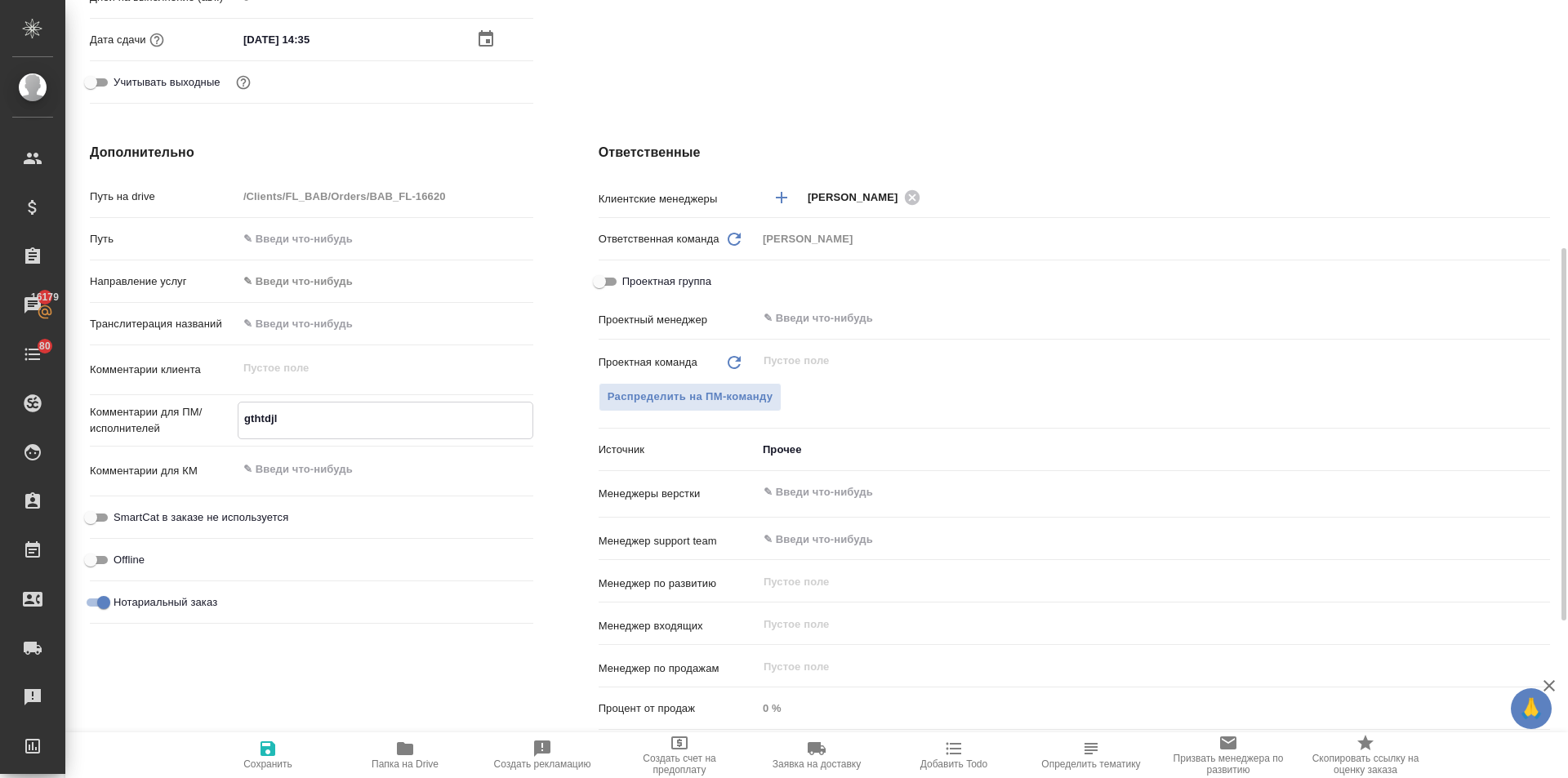
type textarea "gthtdjl"
type textarea "x"
type textarea "gthtdjl g"
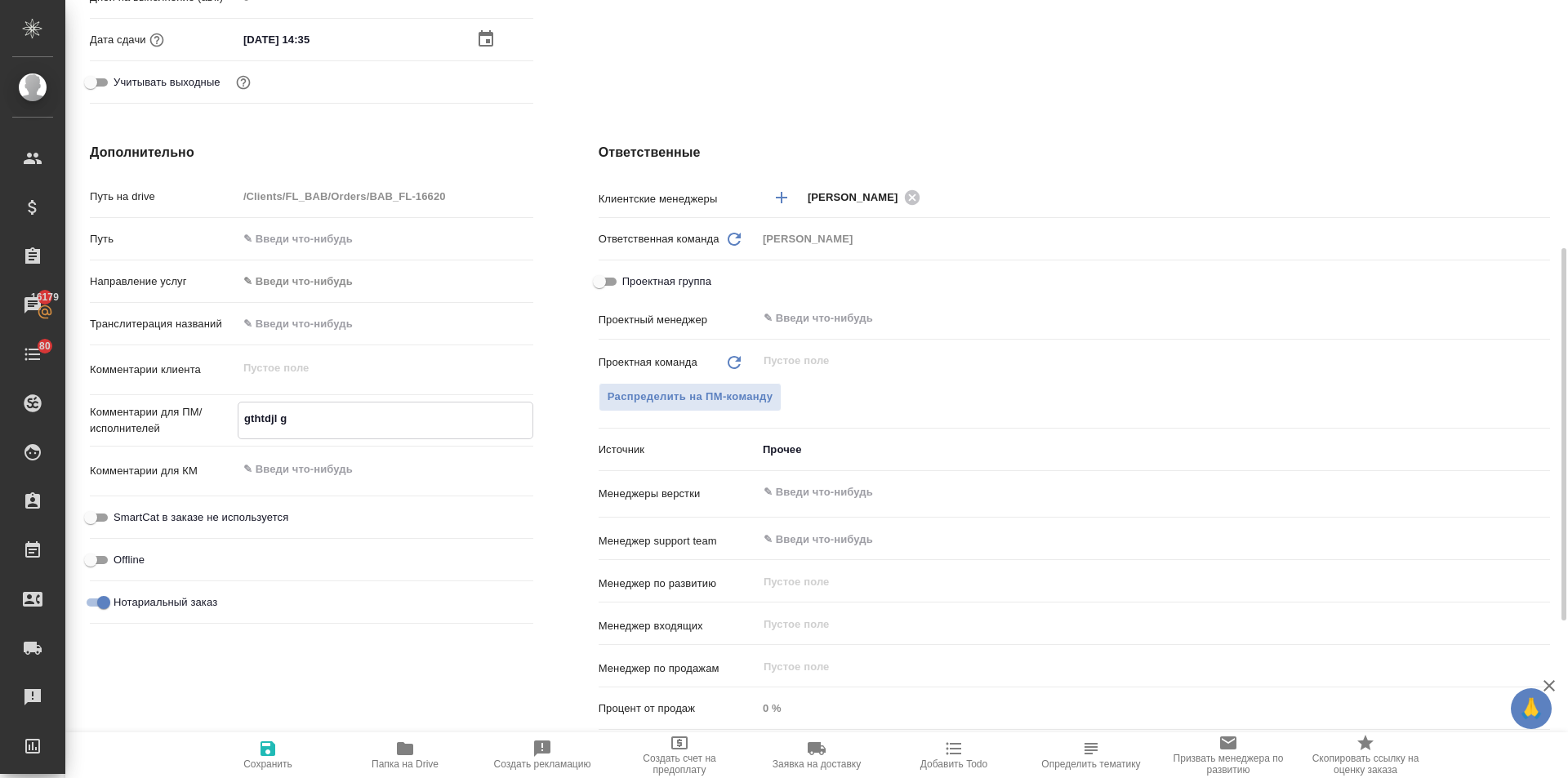
type textarea "x"
type textarea "gthtdjl gt"
type textarea "x"
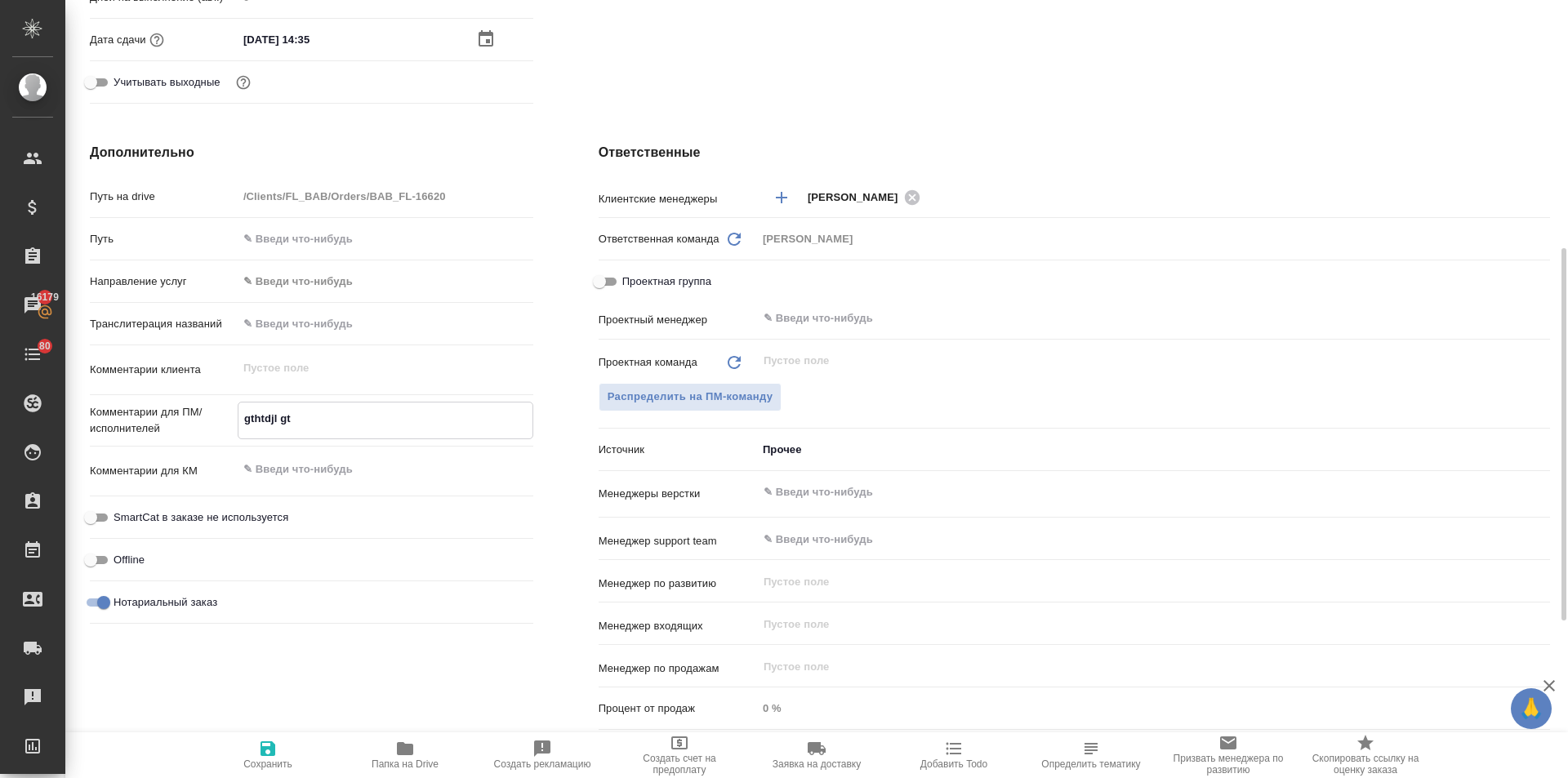
type textarea "x"
type textarea "gthtdjl gth"
type textarea "x"
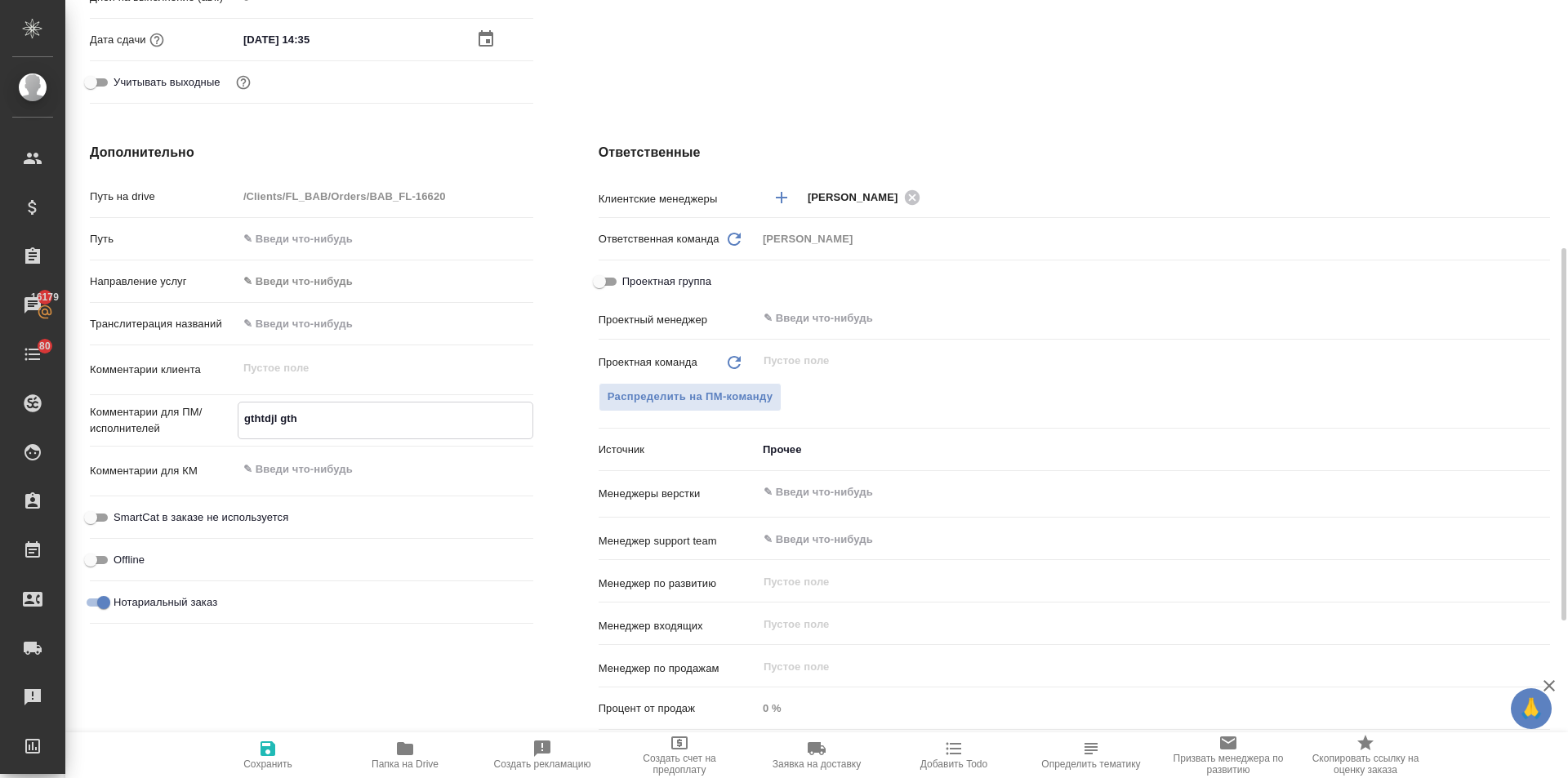
type textarea "x"
type textarea "gthtdjl gthd"
type textarea "x"
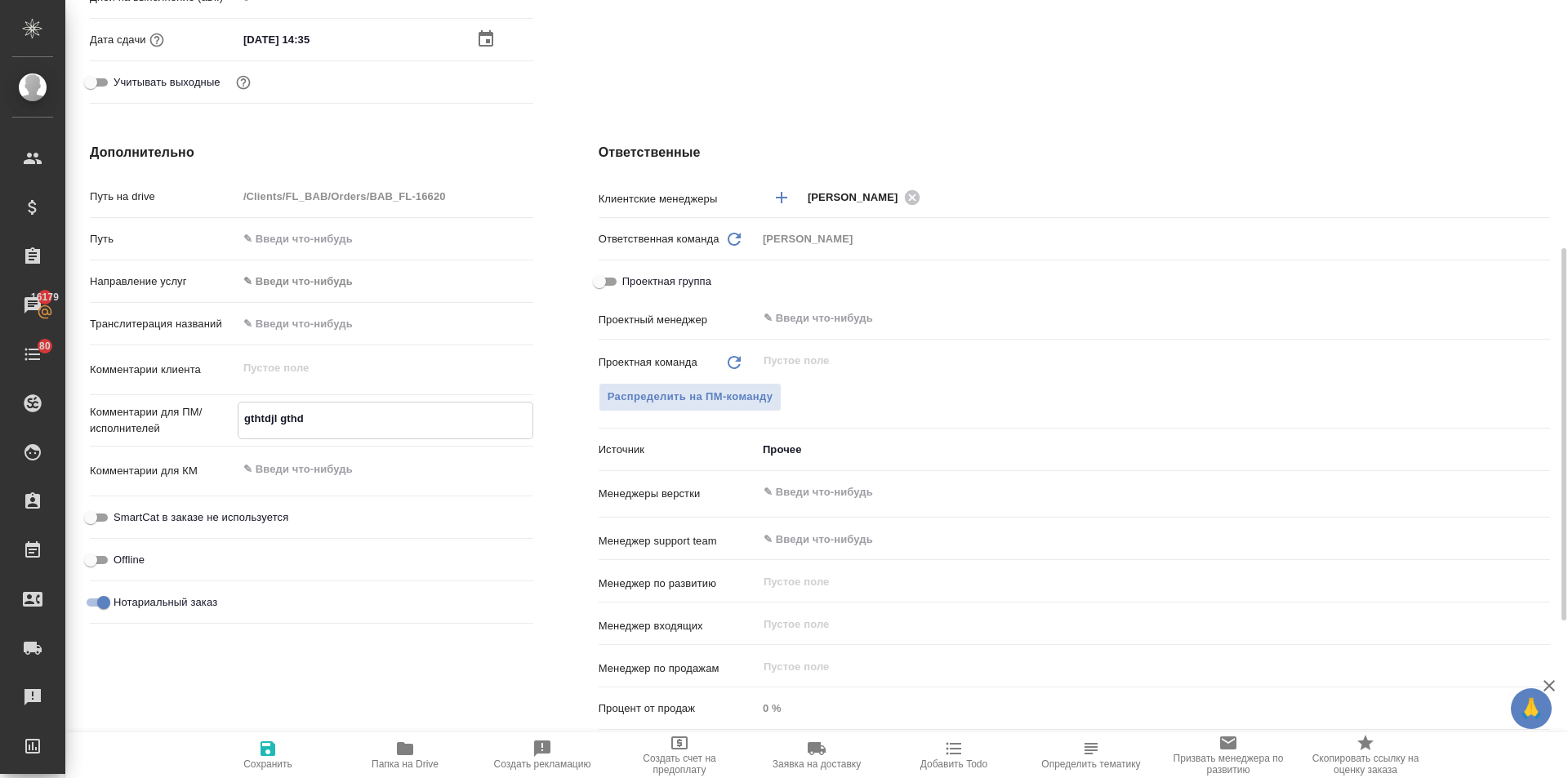
type textarea "gthtdjl gthds"
type textarea "x"
type textarea "gthtdjl gthds["
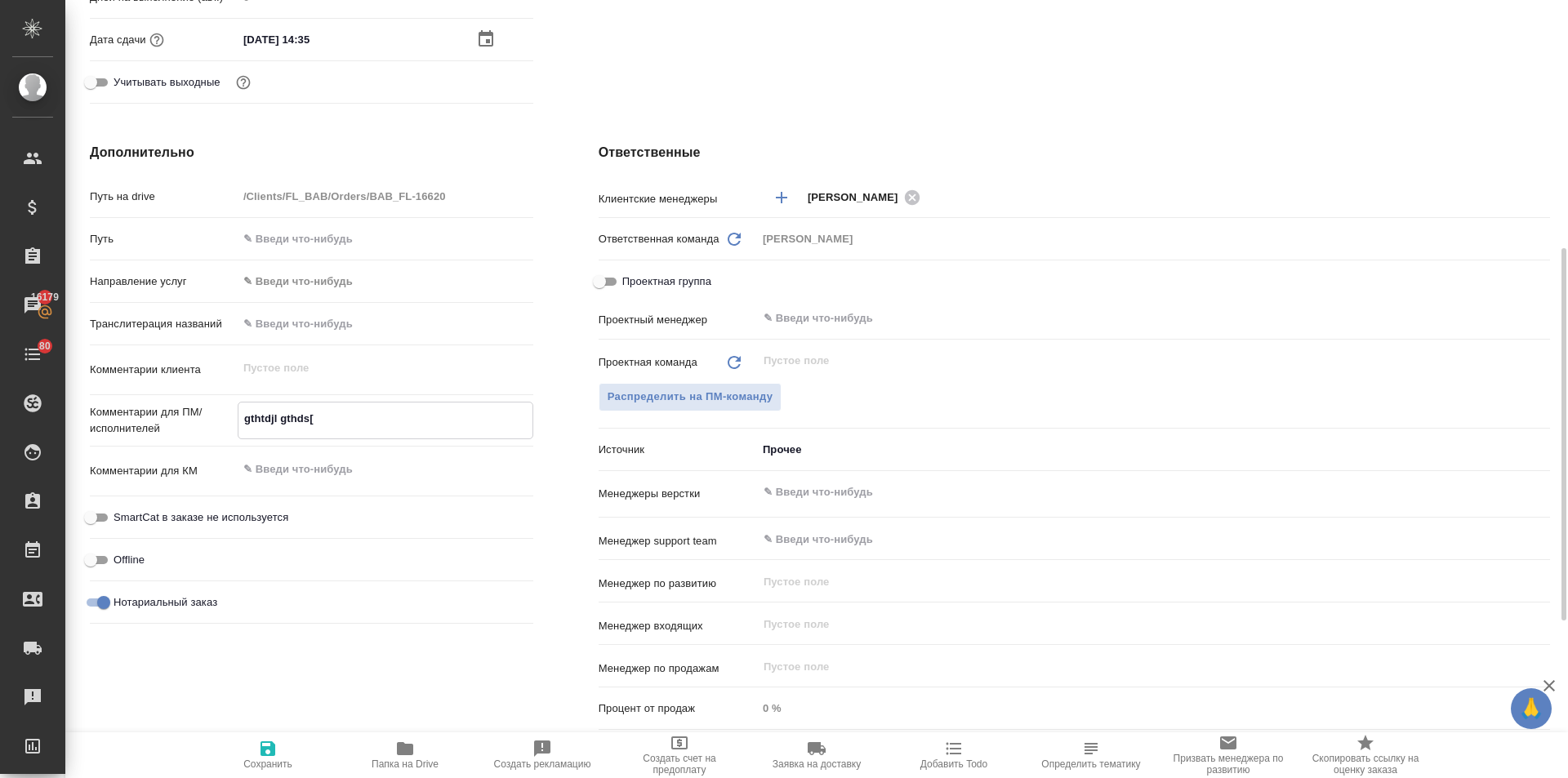
type textarea "x"
type textarea "gthtdjl gthds["
type textarea "x"
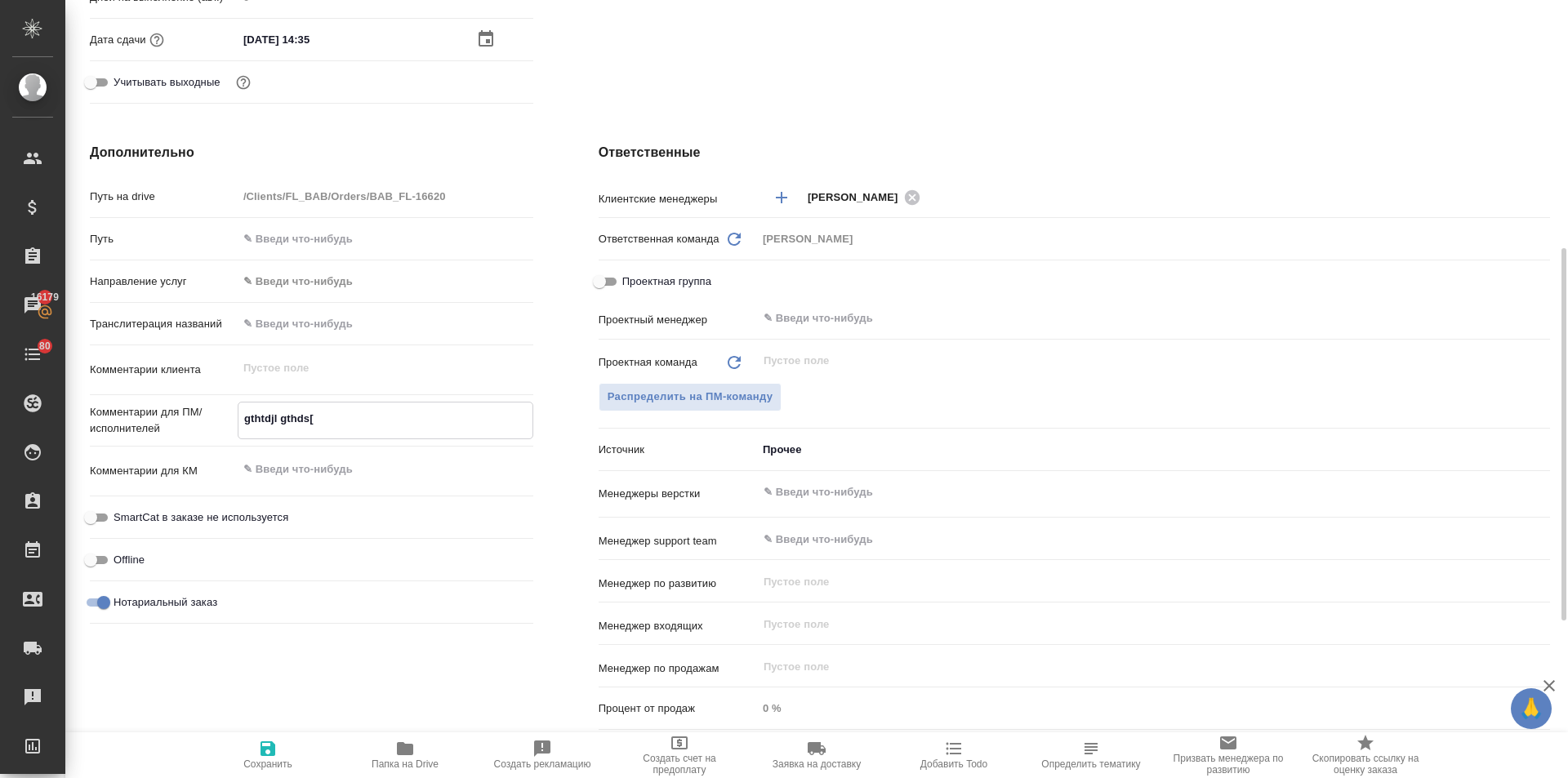
type textarea "x"
type textarea "gthtdjl gthds[ l"
type textarea "x"
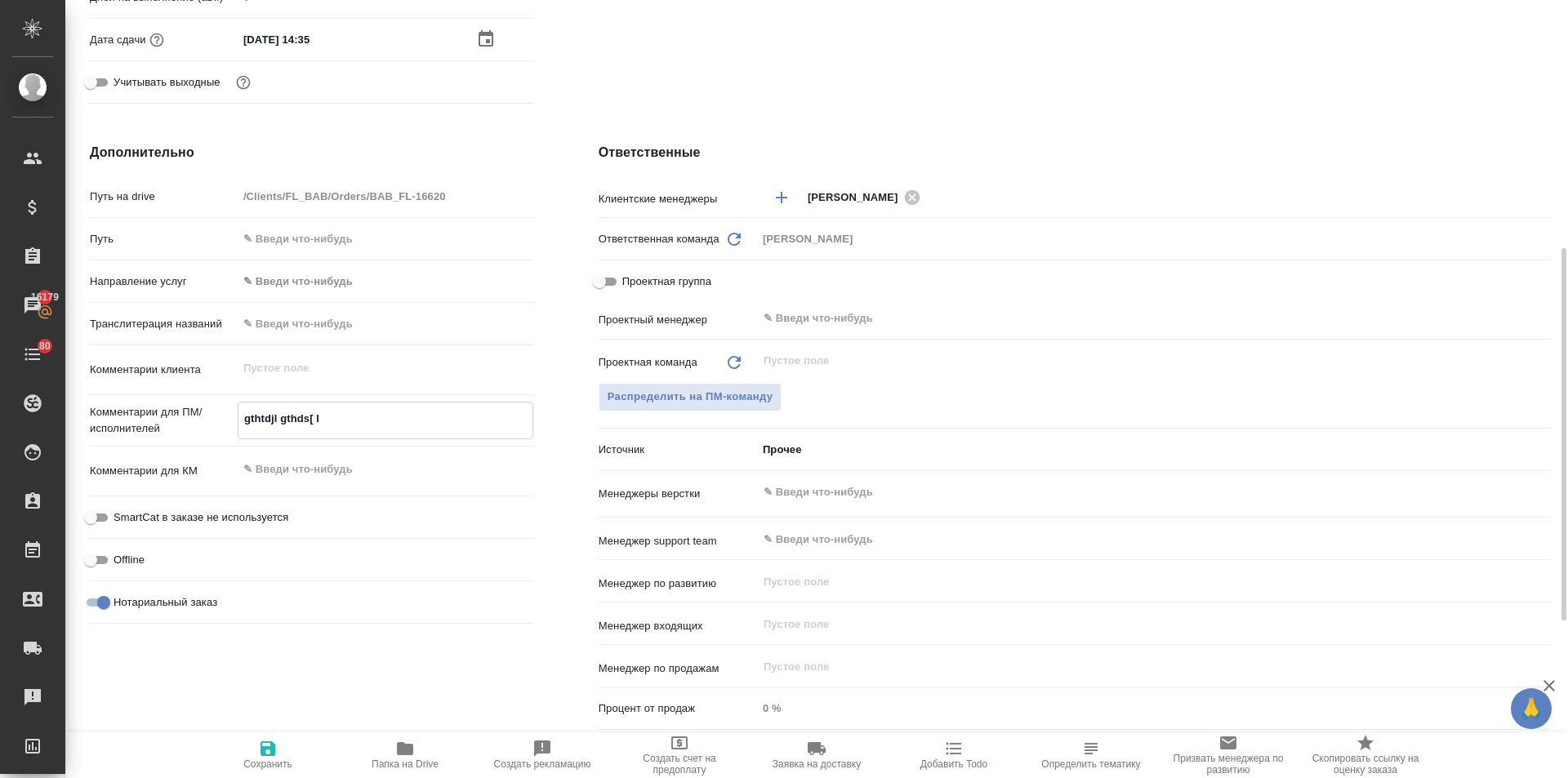
type textarea "x"
type textarea "gthtdjl gthds[ ld"
type textarea "x"
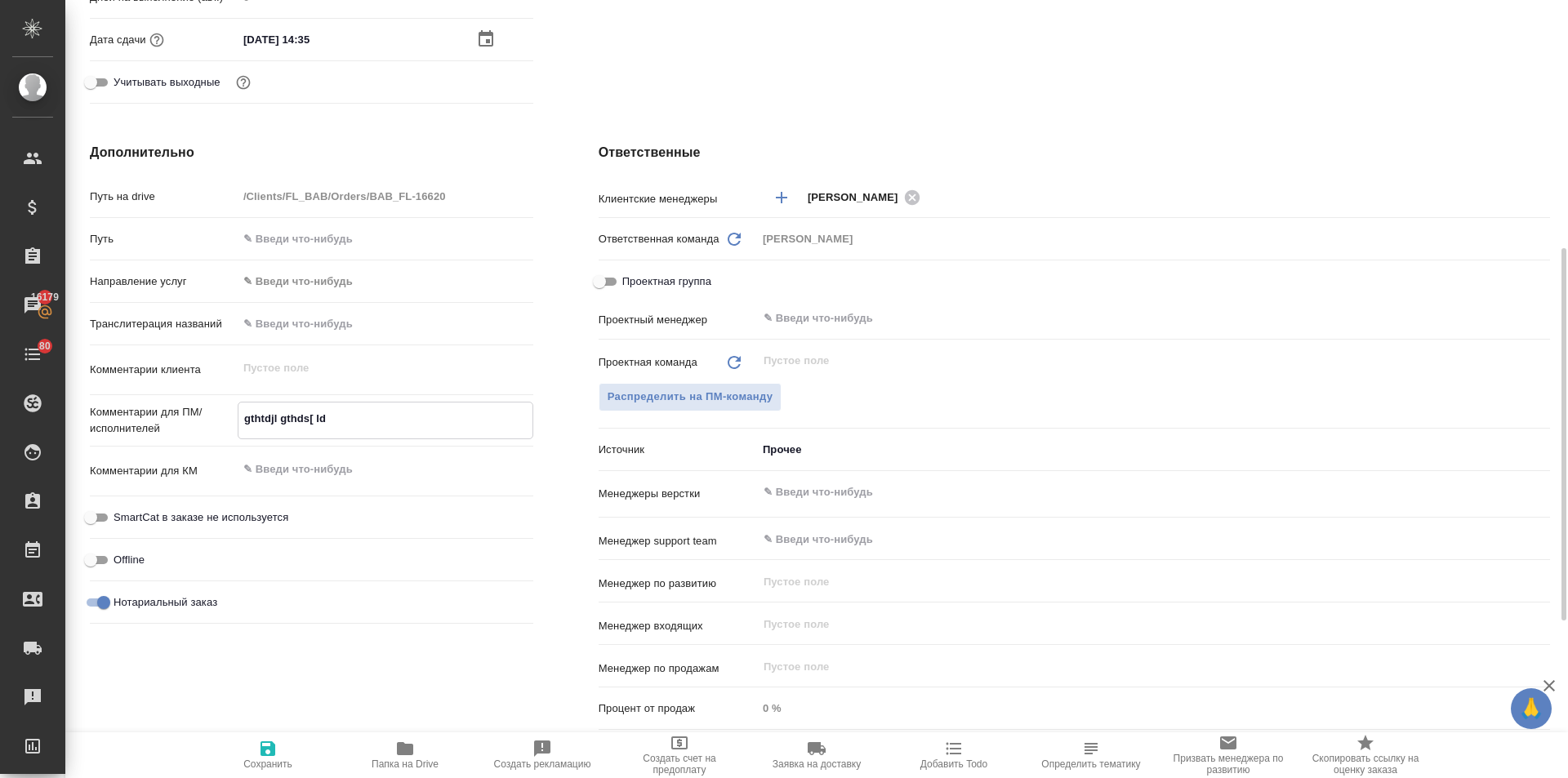
type textarea "x"
type textarea "gthtdjl gthds[ lde"
type textarea "x"
type textarea "gthtdjl gthds[ lde["
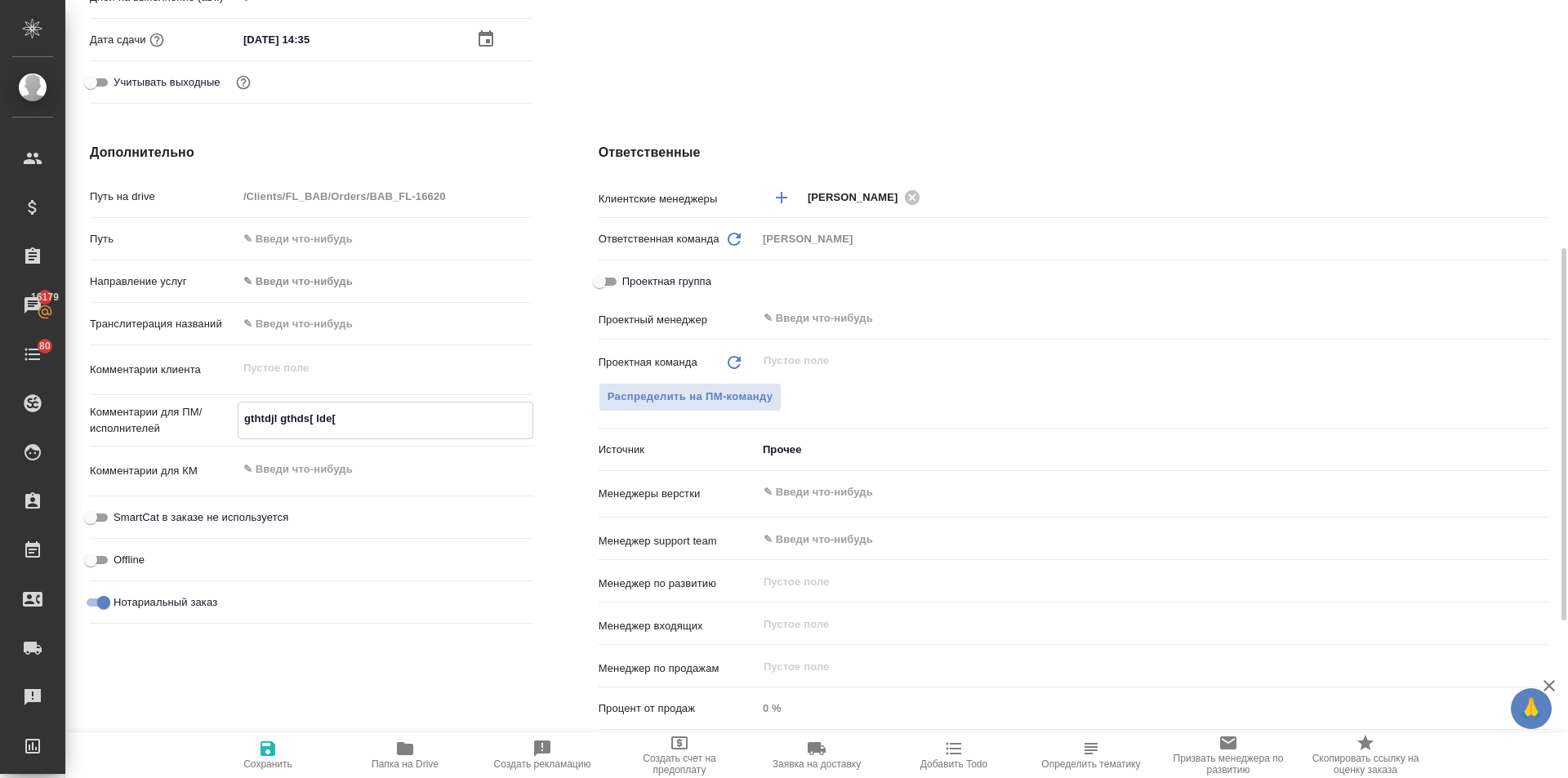
type textarea "x"
type textarea "gthtdjl gthds[ lde["
type textarea "x"
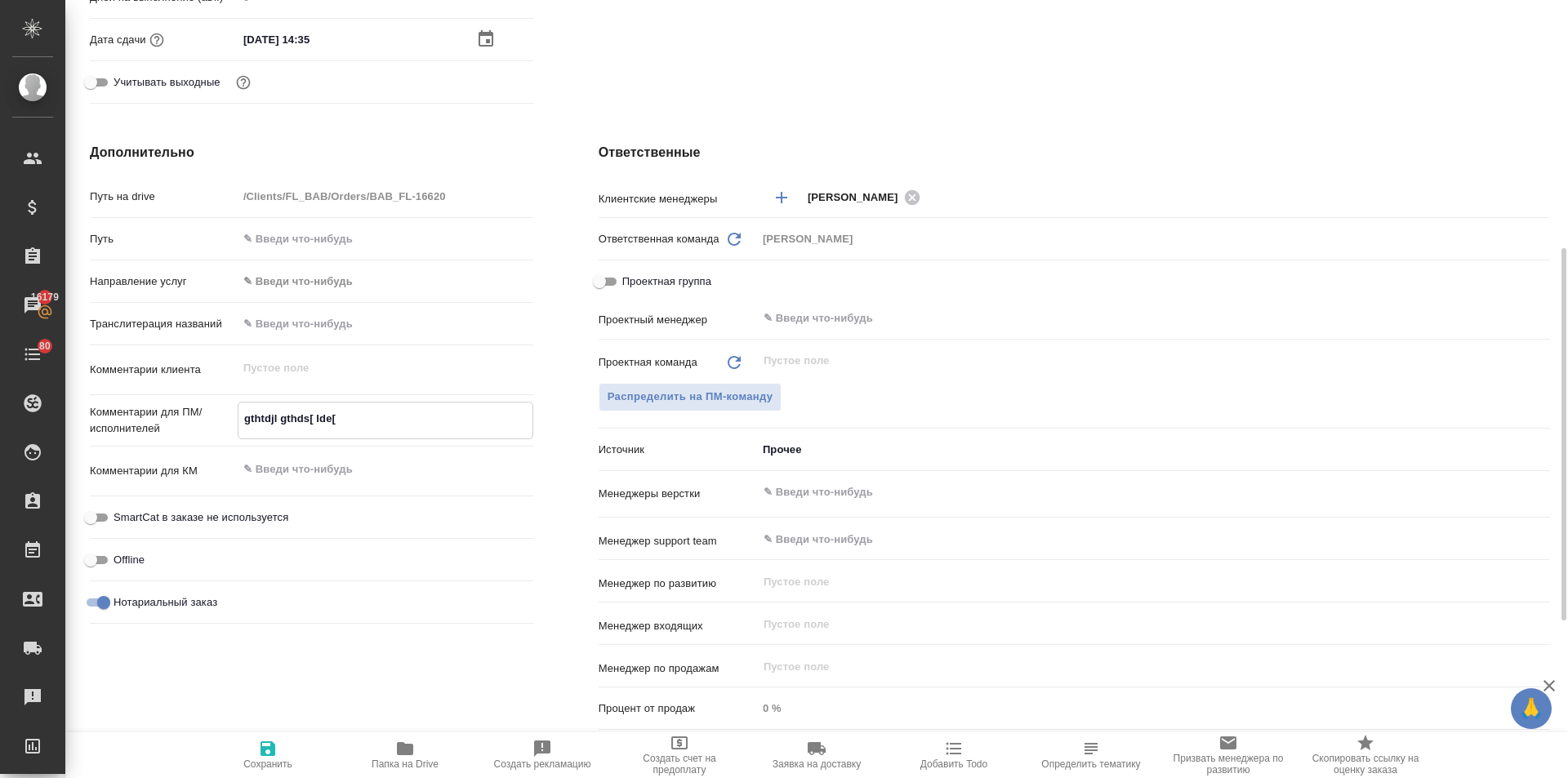
type textarea "x"
type textarea "gthtdjl gthds[ lde[ c"
type textarea "x"
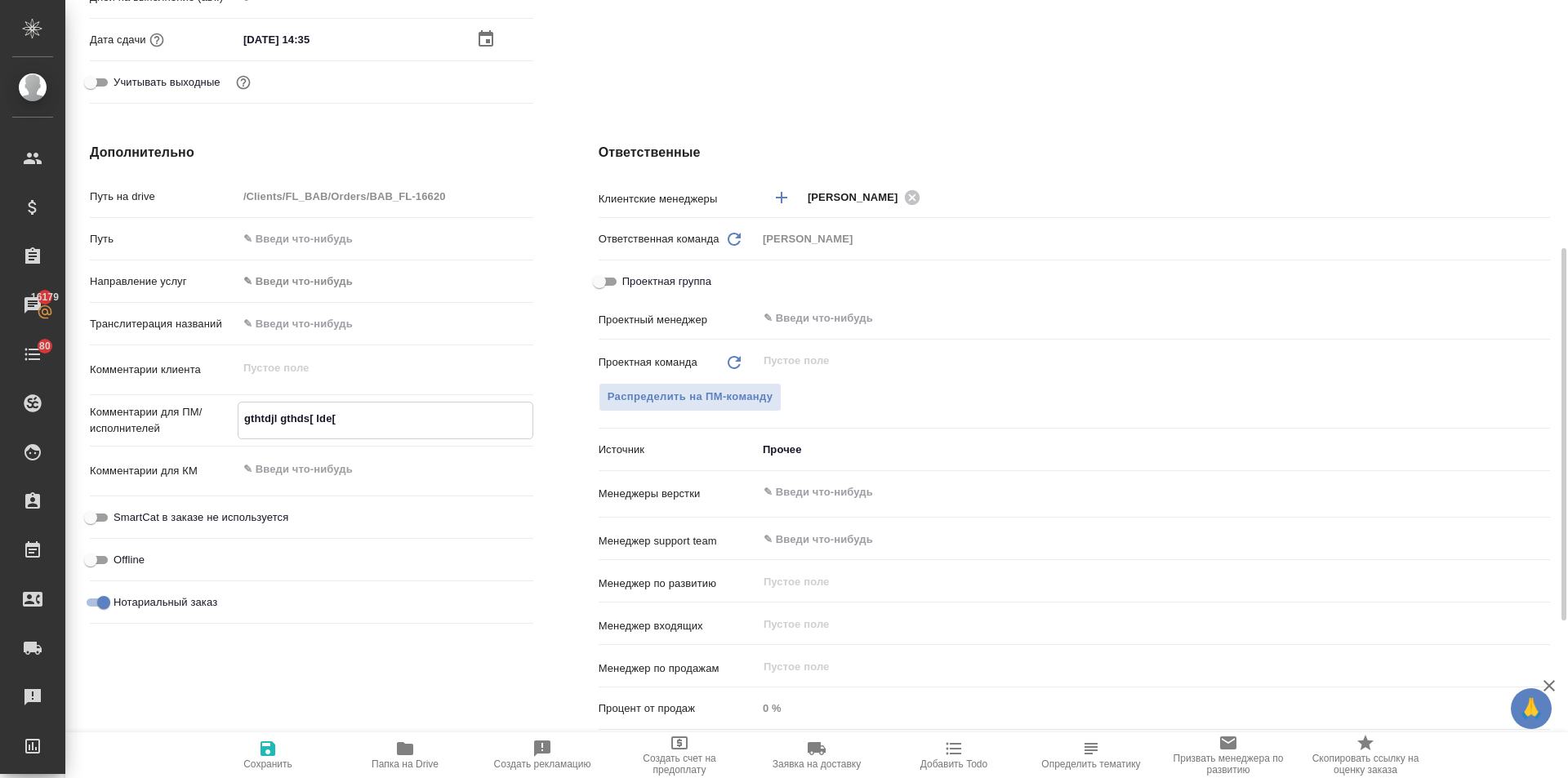
type textarea "x"
type textarea "gthtdjl gthds[ lde[ cn"
type textarea "x"
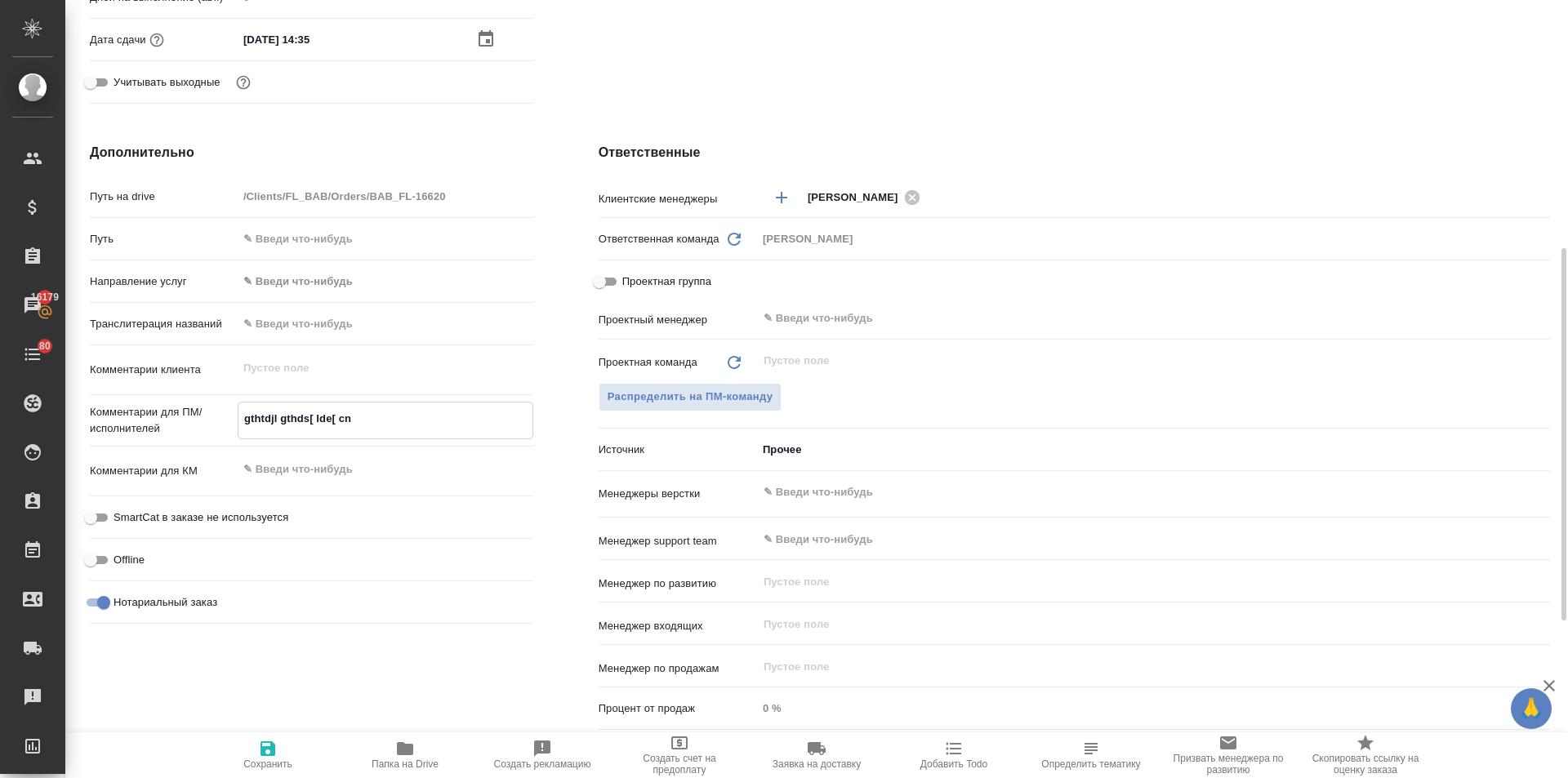
type textarea "gthtdjl gthds[ lde[ cnh"
type textarea "x"
type textarea "gthtdjl gthds[ lde[ cnhf"
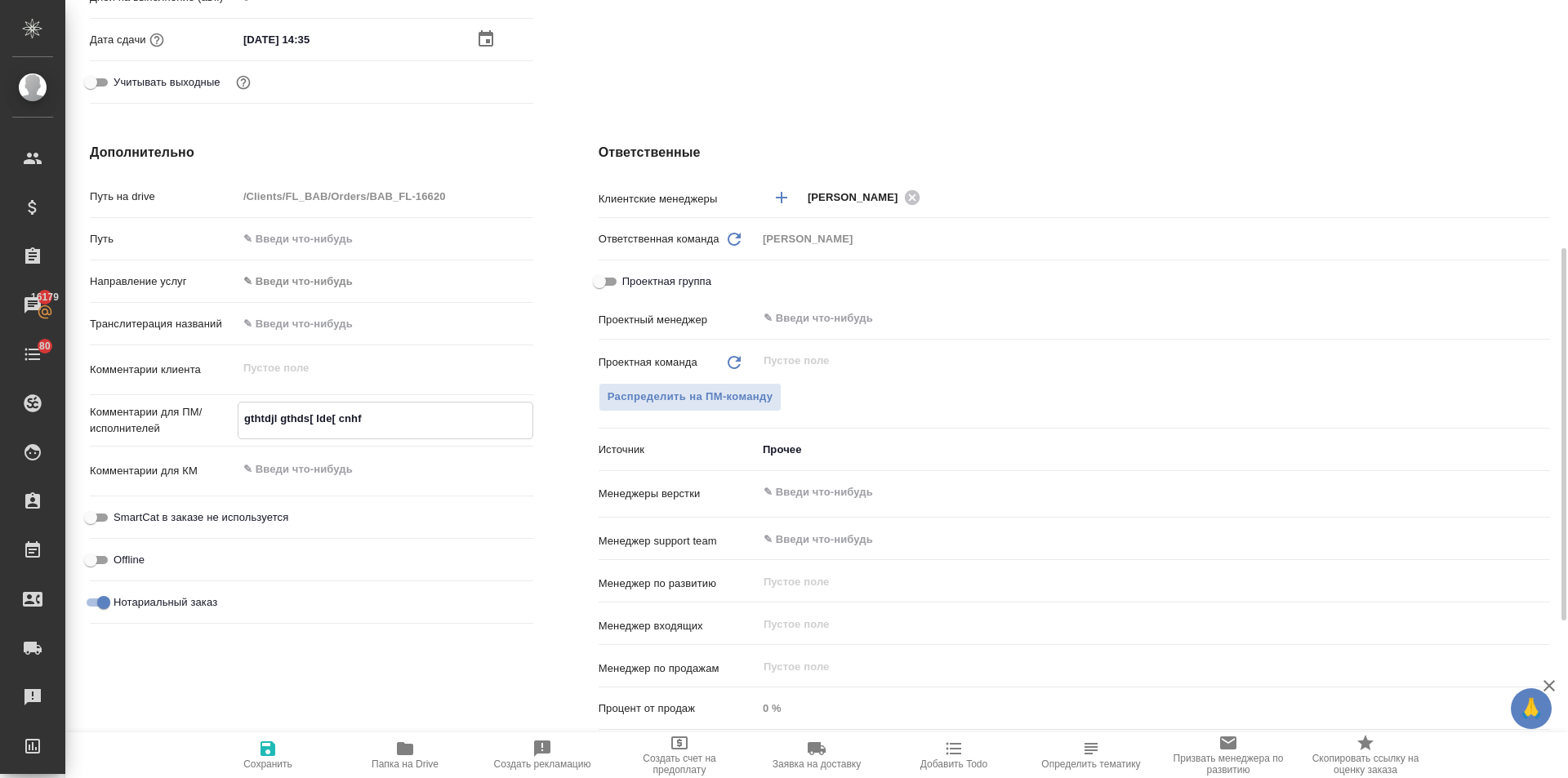
type textarea "x"
type textarea "gthtdjl gthds[ lde[ cnhfy"
type textarea "x"
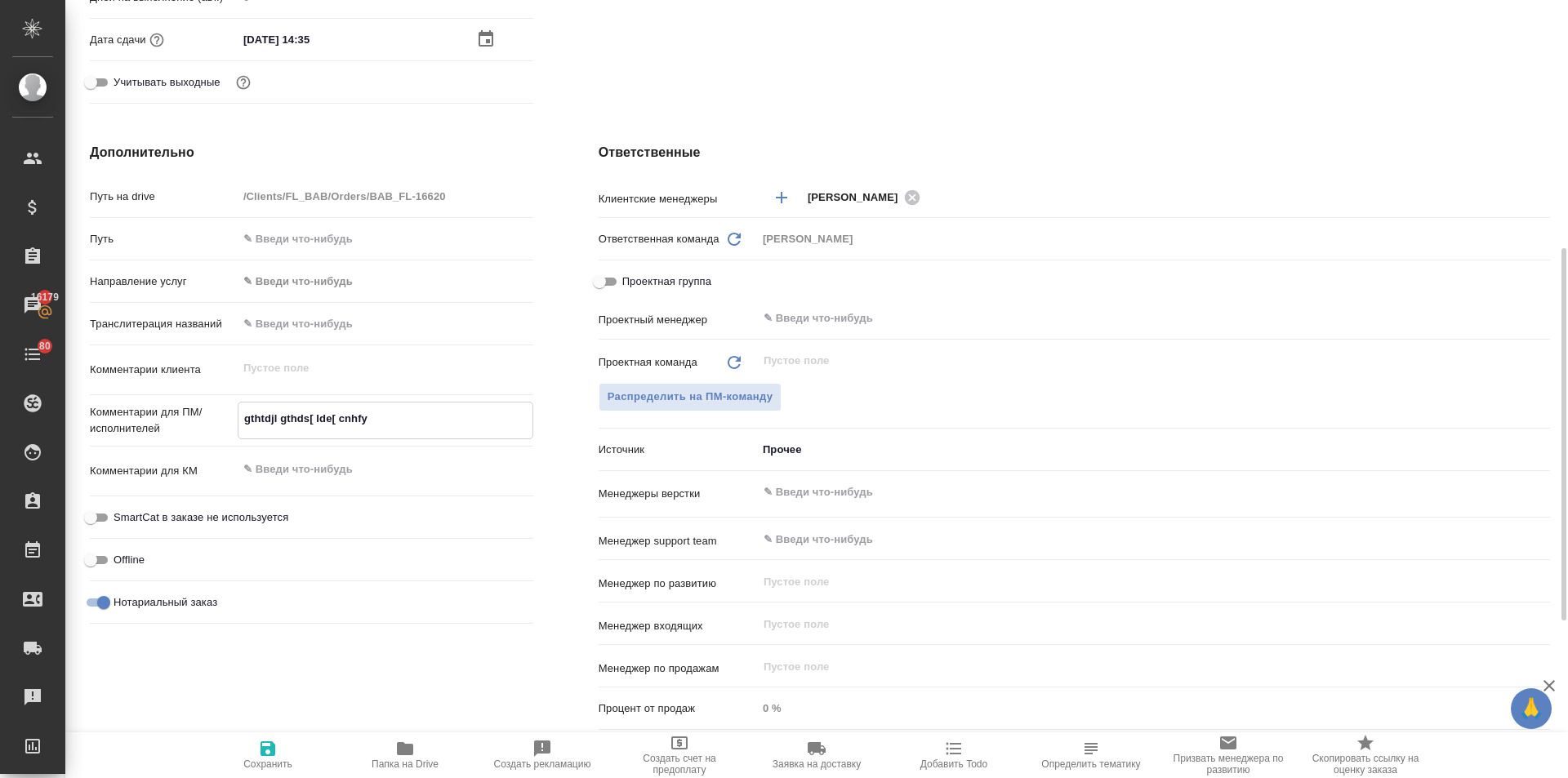
type textarea "x"
type textarea "gthtdjl gthds[ lde[ cnhfyb"
type textarea "x"
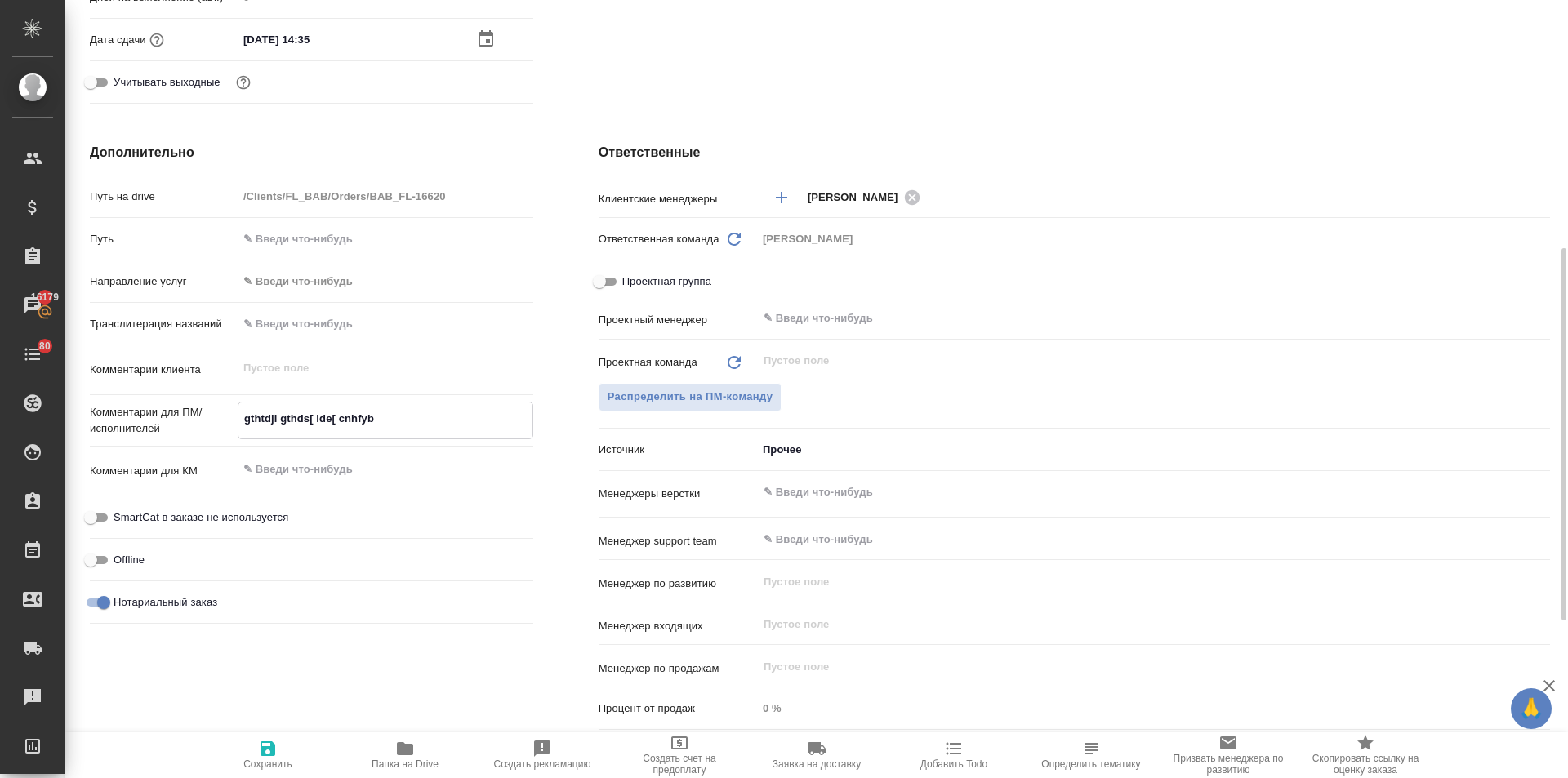
type textarea "x"
type textarea "gthtdjl gthds[ lde[ cnhfybw"
type textarea "x"
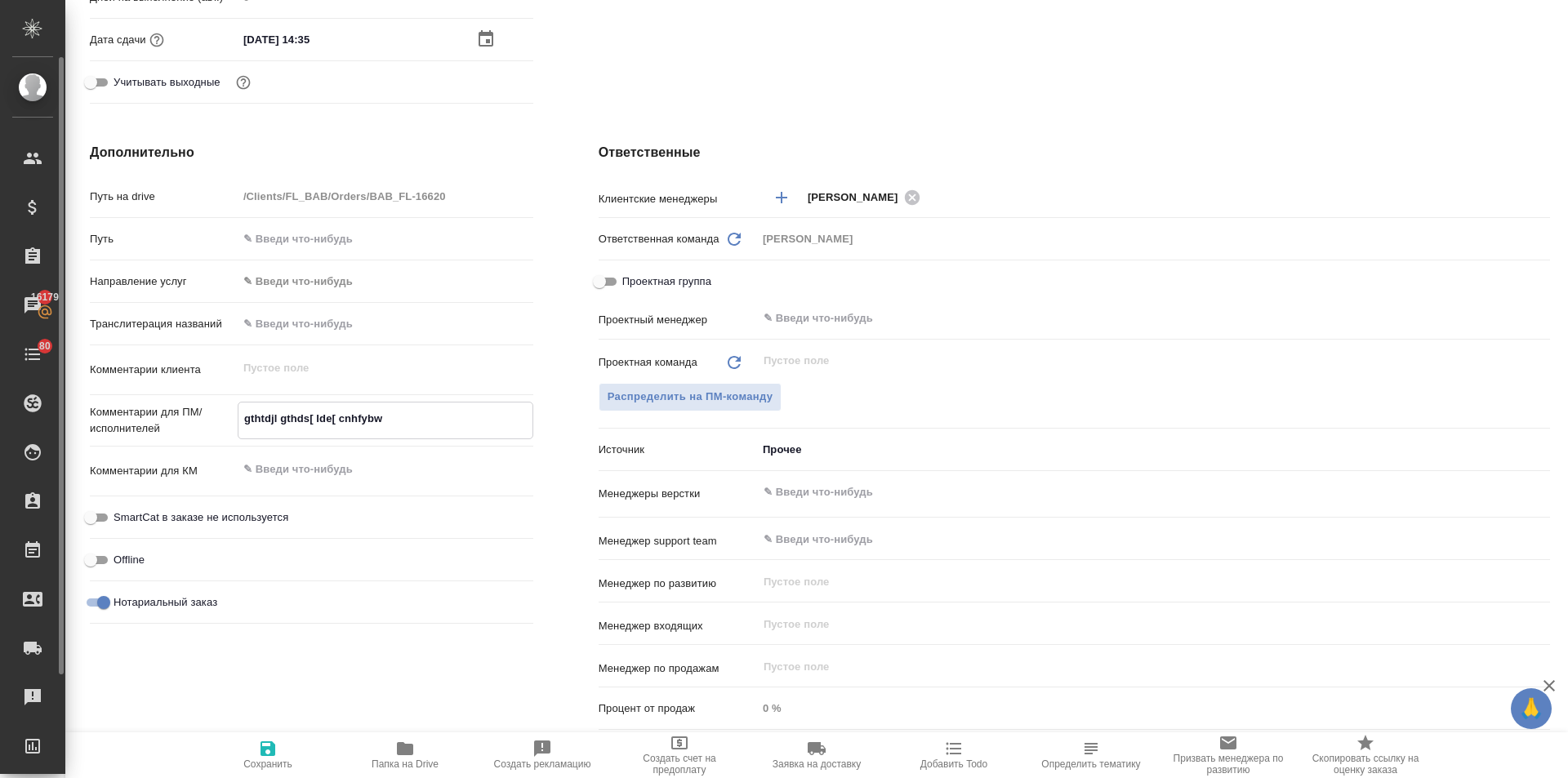
type textarea "x"
drag, startPoint x: 432, startPoint y: 418, endPoint x: 0, endPoint y: 418, distance: 432.0
click at [0, 418] on div ".cls-1 fill:#fff; AWATERA Ilina Ekaterina Клиенты Спецификации Заказы 16179 Чат…" at bounding box center [784, 389] width 1568 height 778
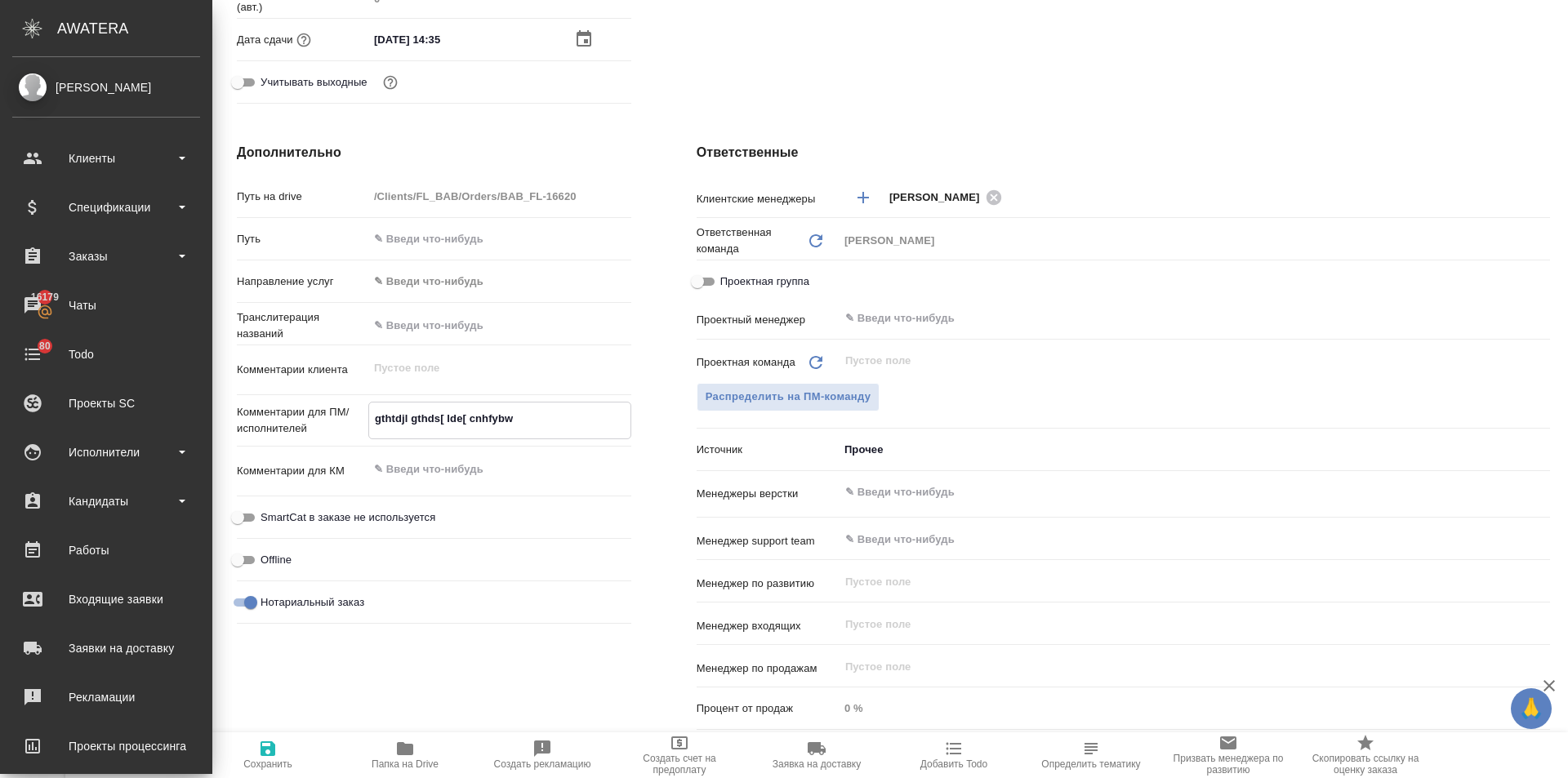
type textarea "п"
type textarea "x"
type textarea "пе"
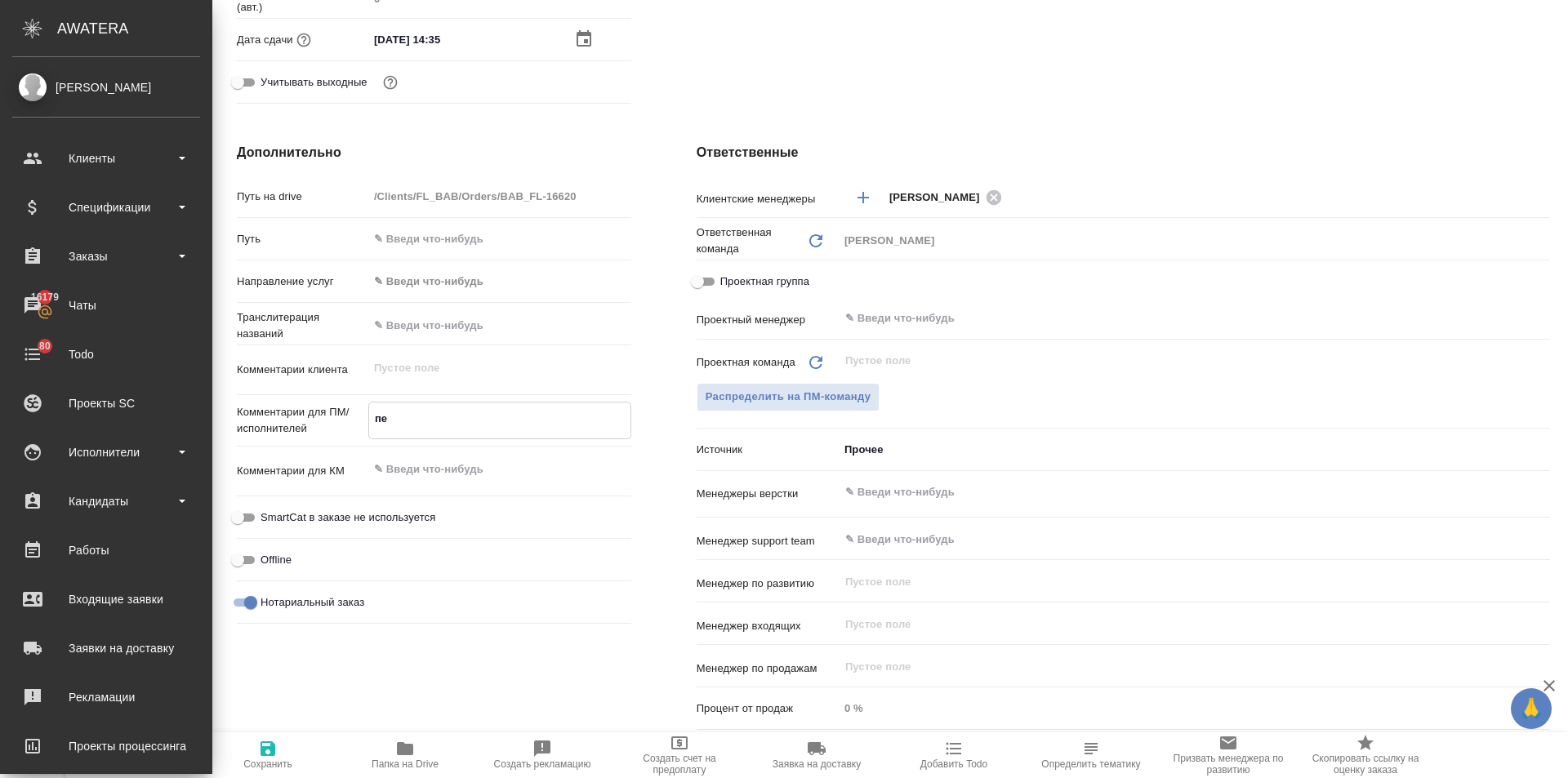
type textarea "x"
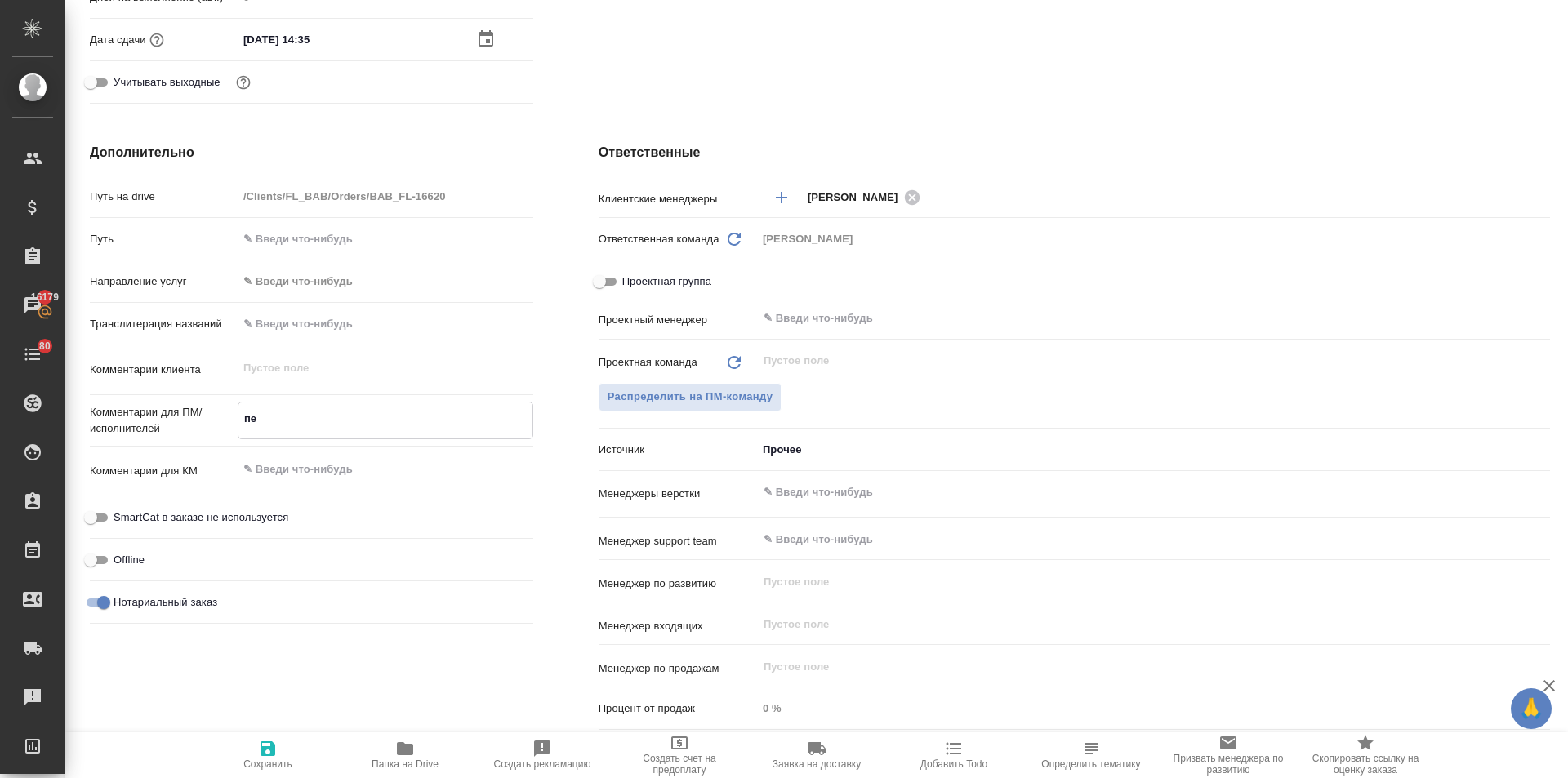
type textarea "пер"
type textarea "x"
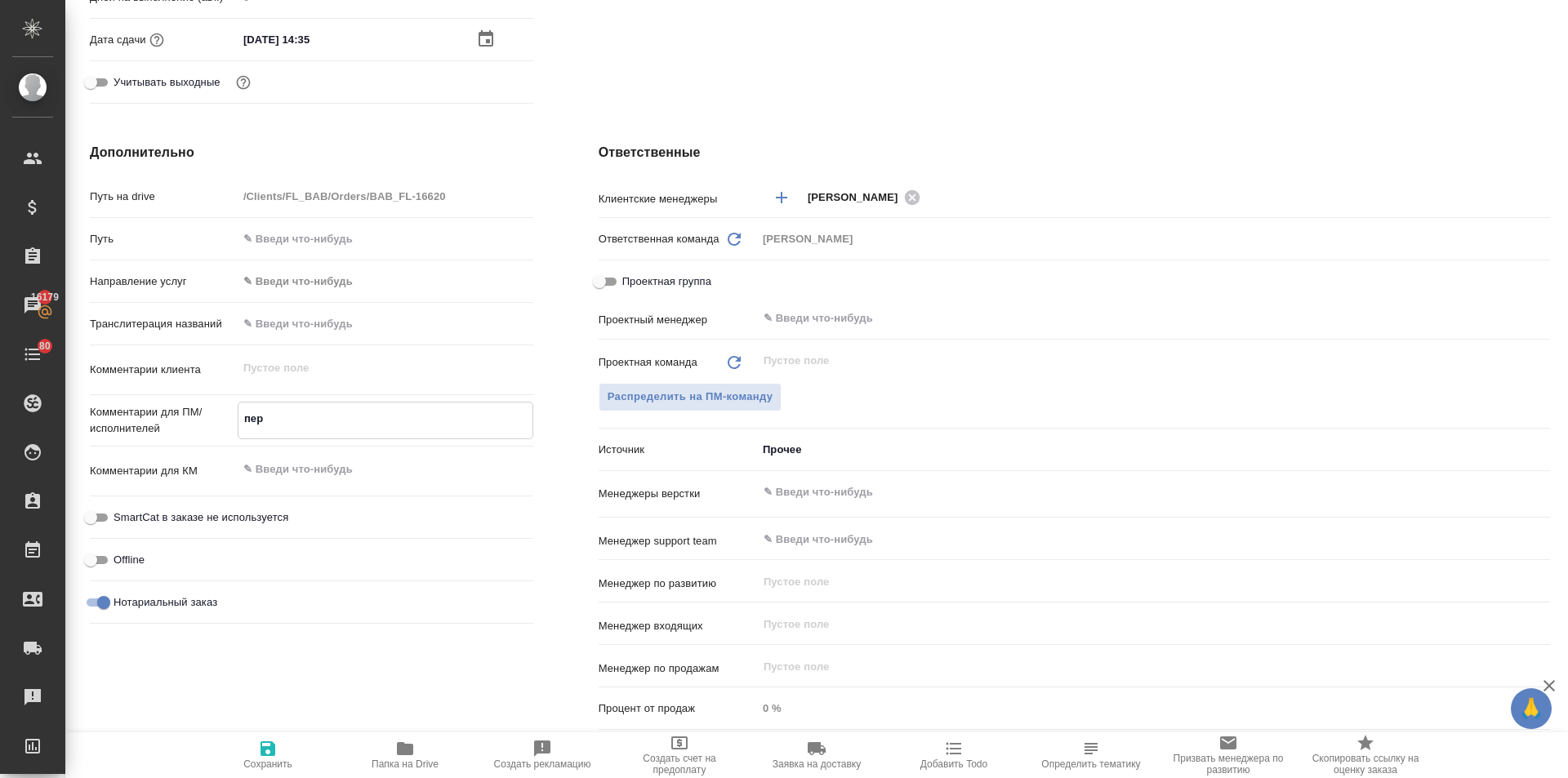
type textarea "пере"
type textarea "x"
type textarea "перев"
type textarea "x"
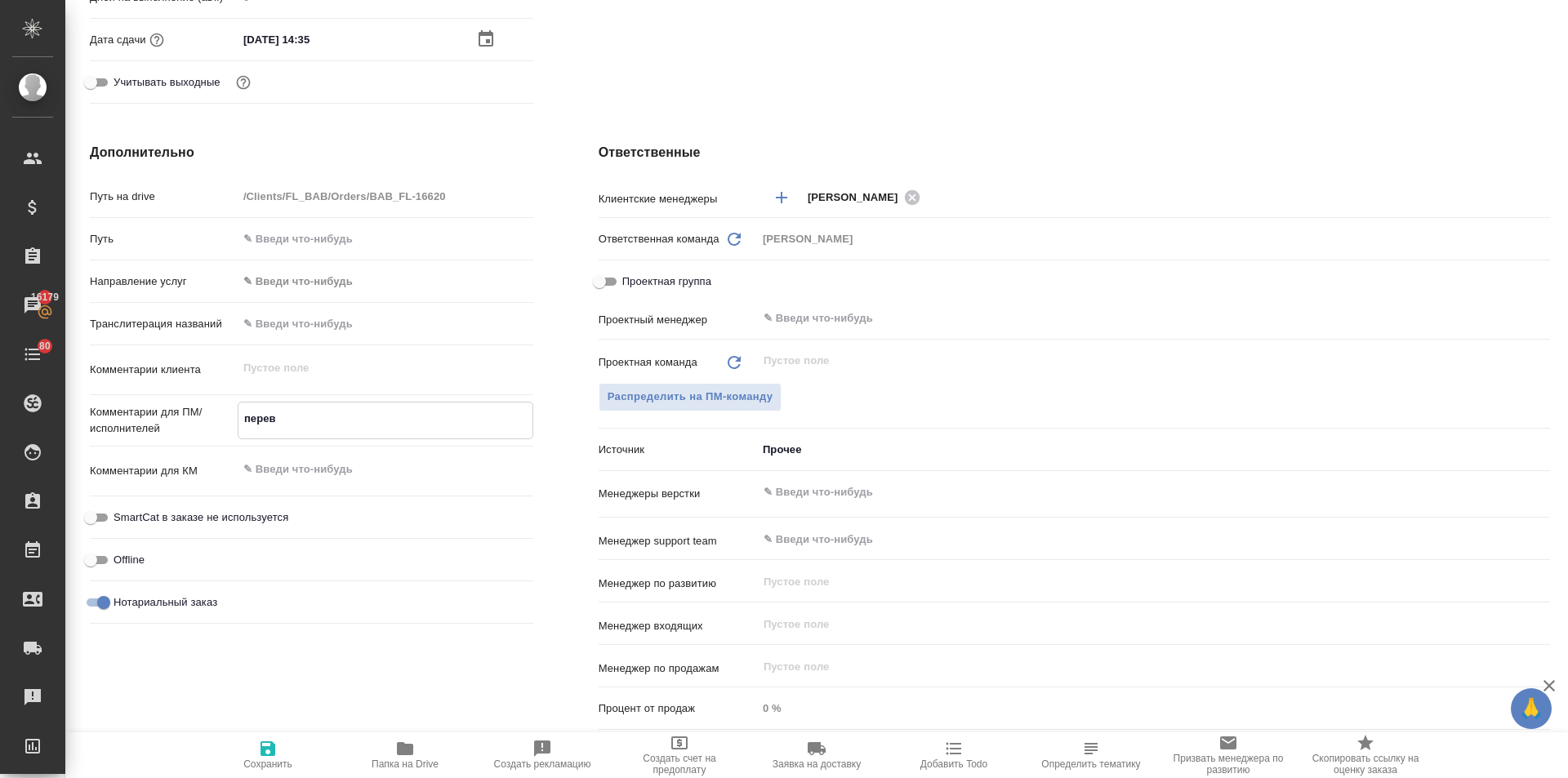
type textarea "x"
type textarea "перево"
type textarea "x"
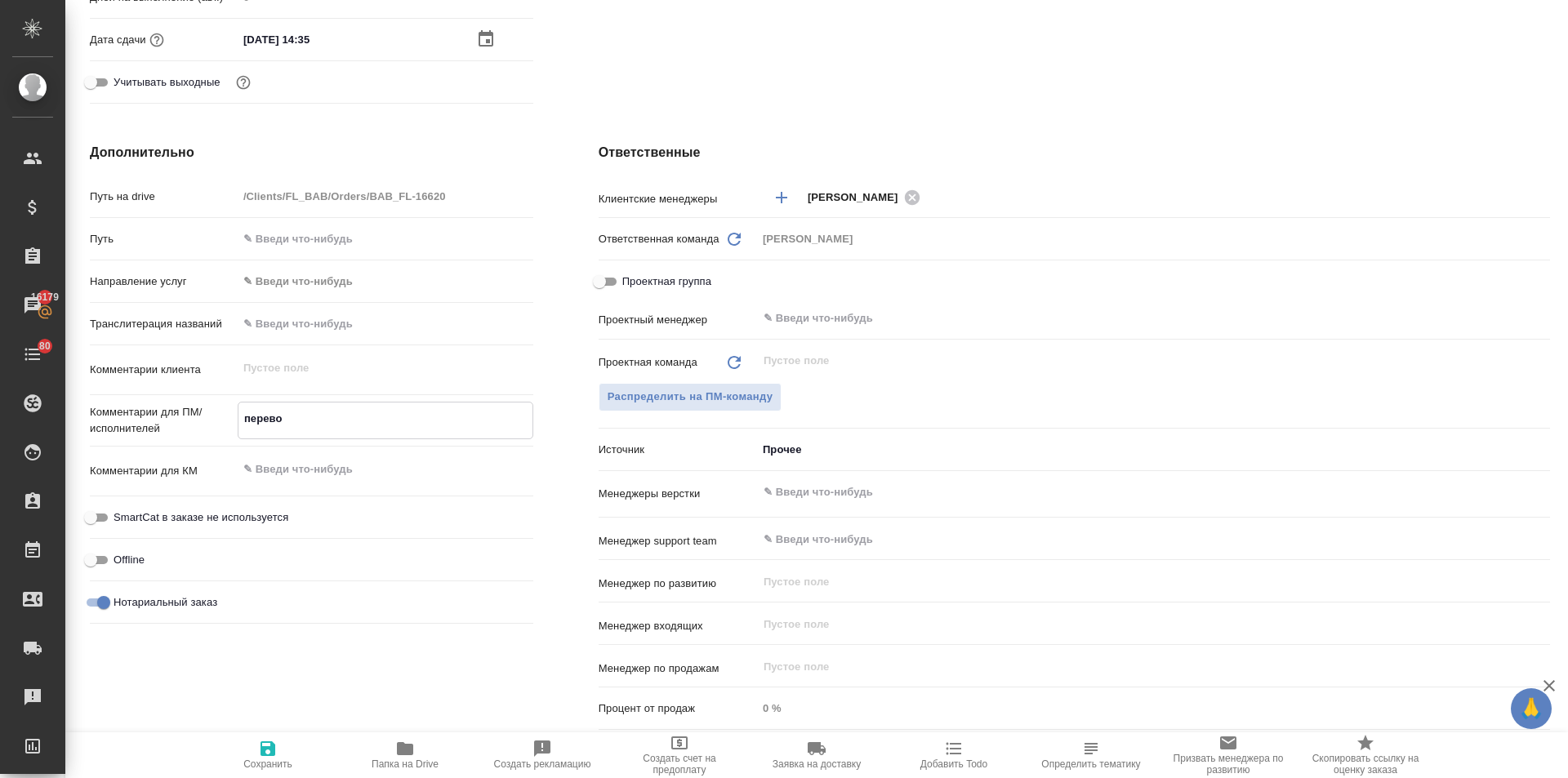
type textarea "x"
type textarea "перевод"
type textarea "x"
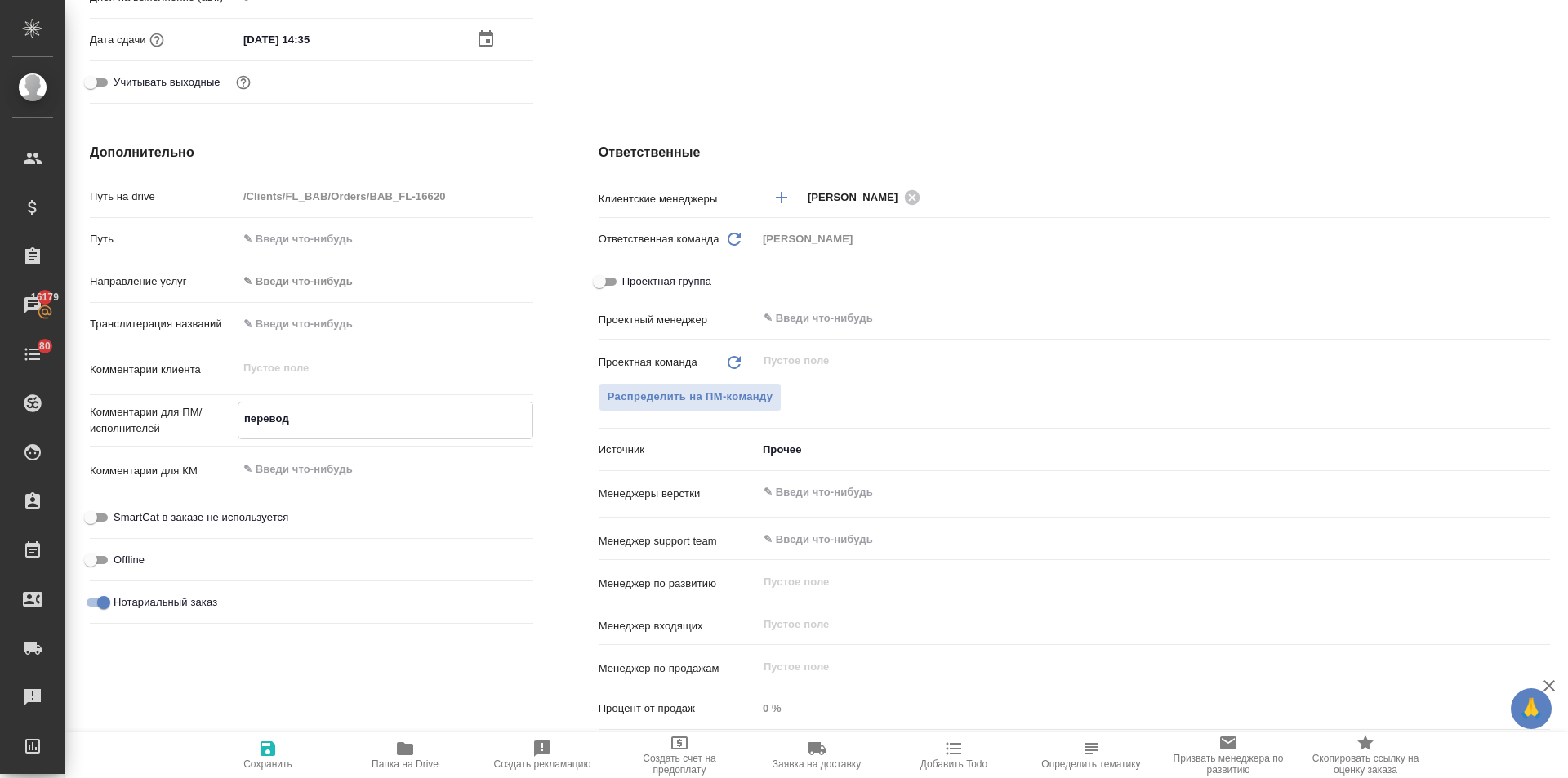
type textarea "перевод"
type textarea "x"
type textarea "перевод п"
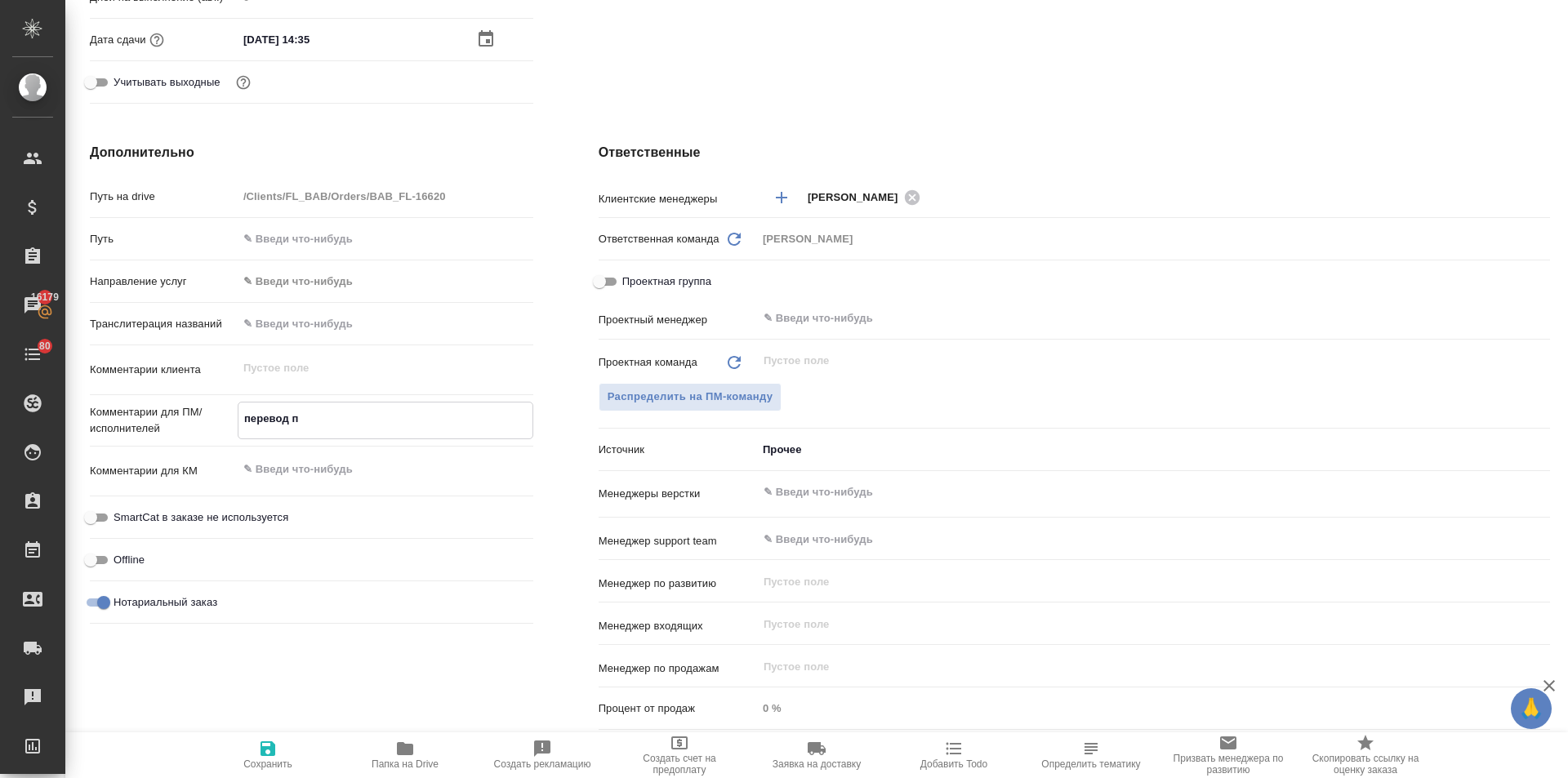
type textarea "x"
type textarea "перевод пе"
type textarea "x"
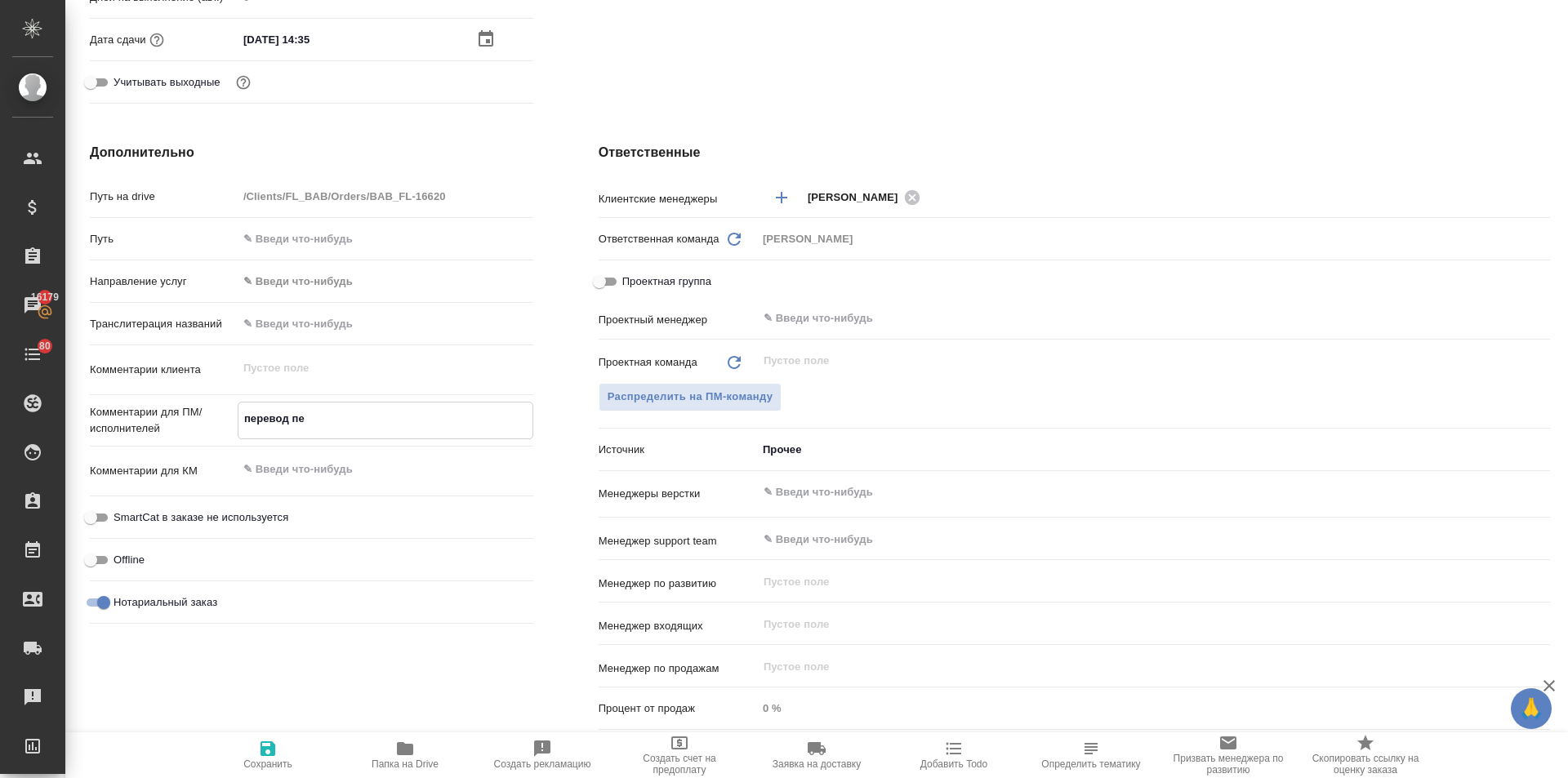
type textarea "x"
type textarea "перевод пер"
type textarea "x"
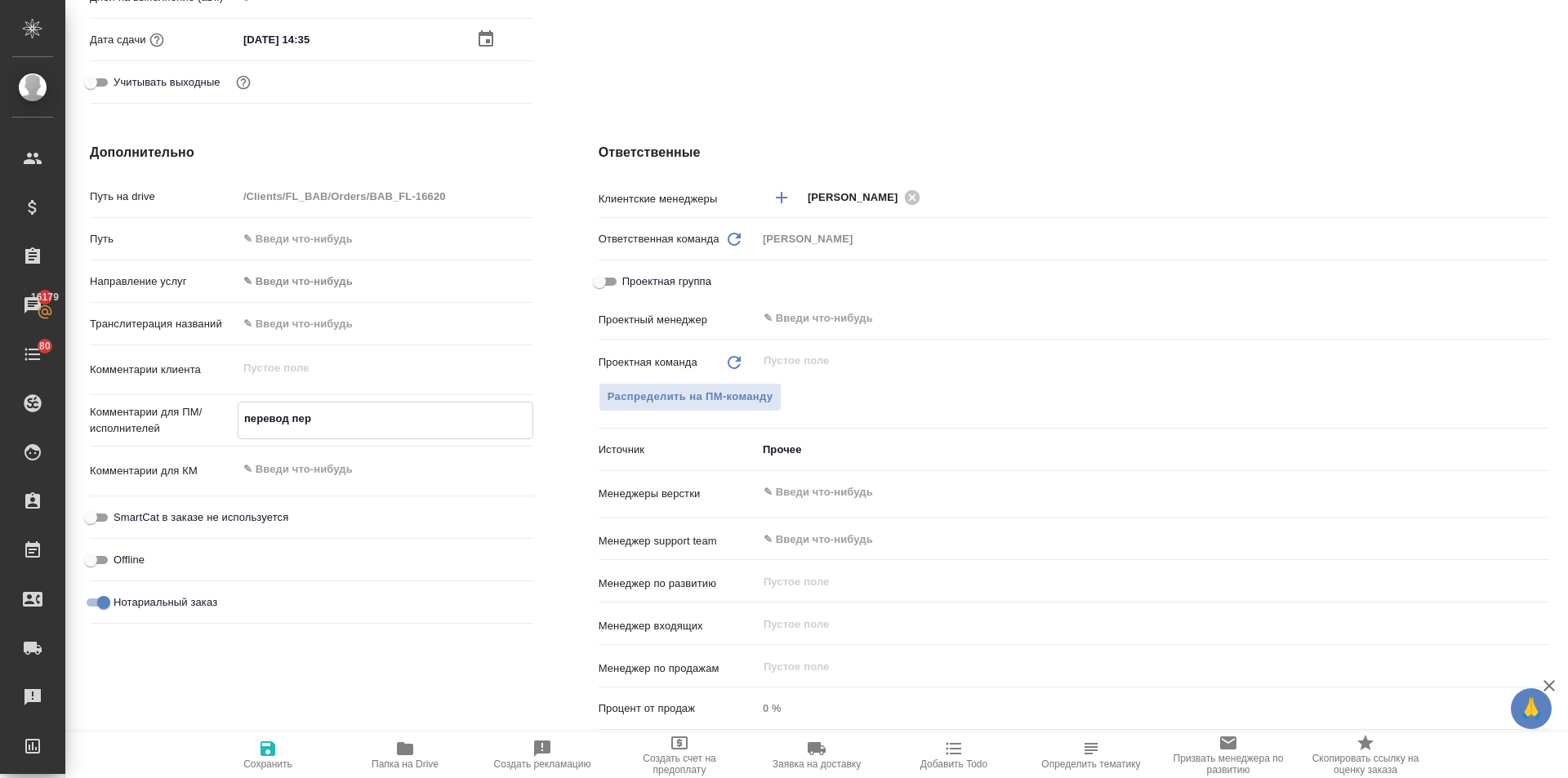
type textarea "x"
type textarea "перевод перв"
type textarea "x"
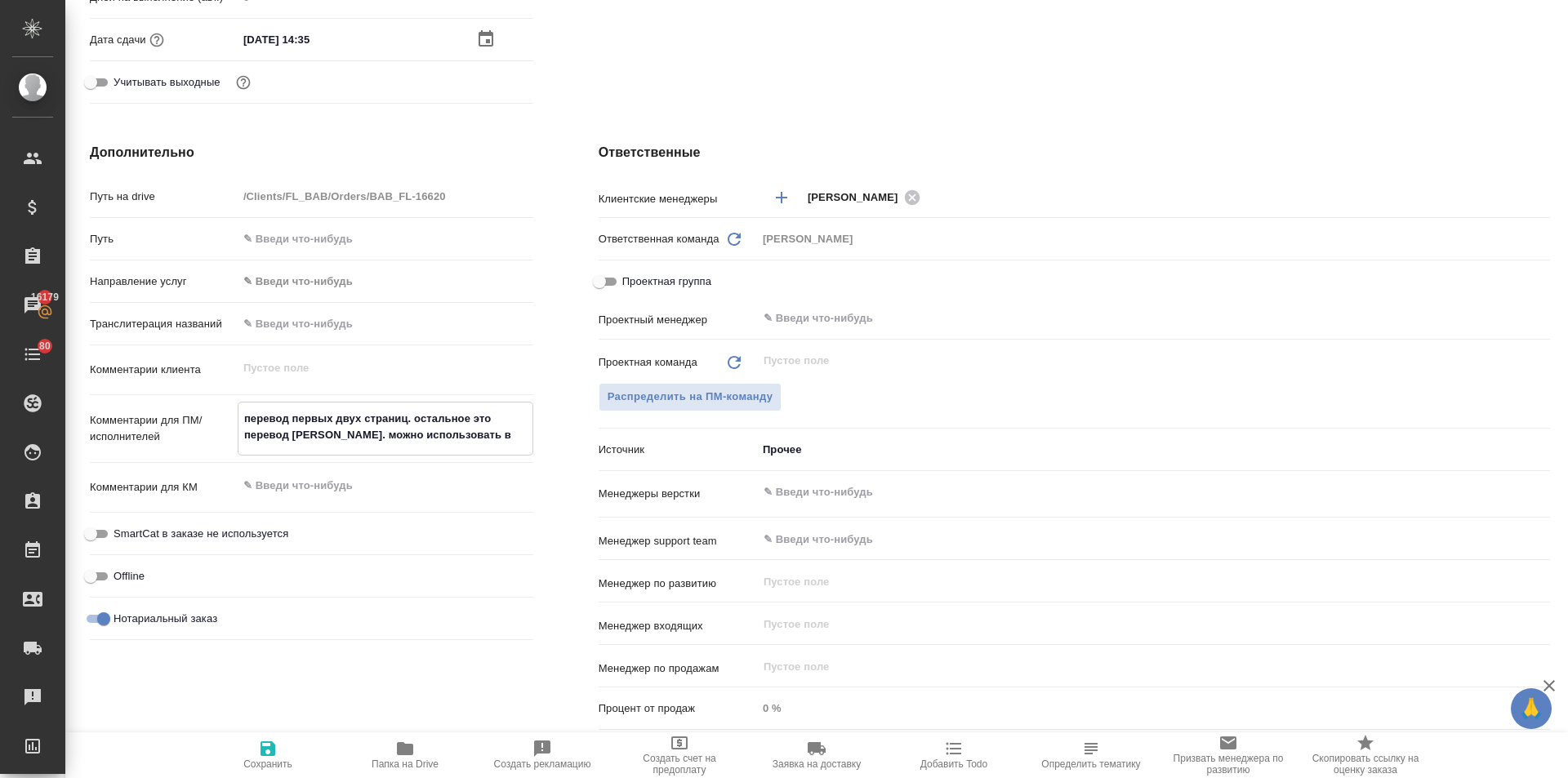
click at [786, 489] on input "text" at bounding box center [1126, 492] width 728 height 20
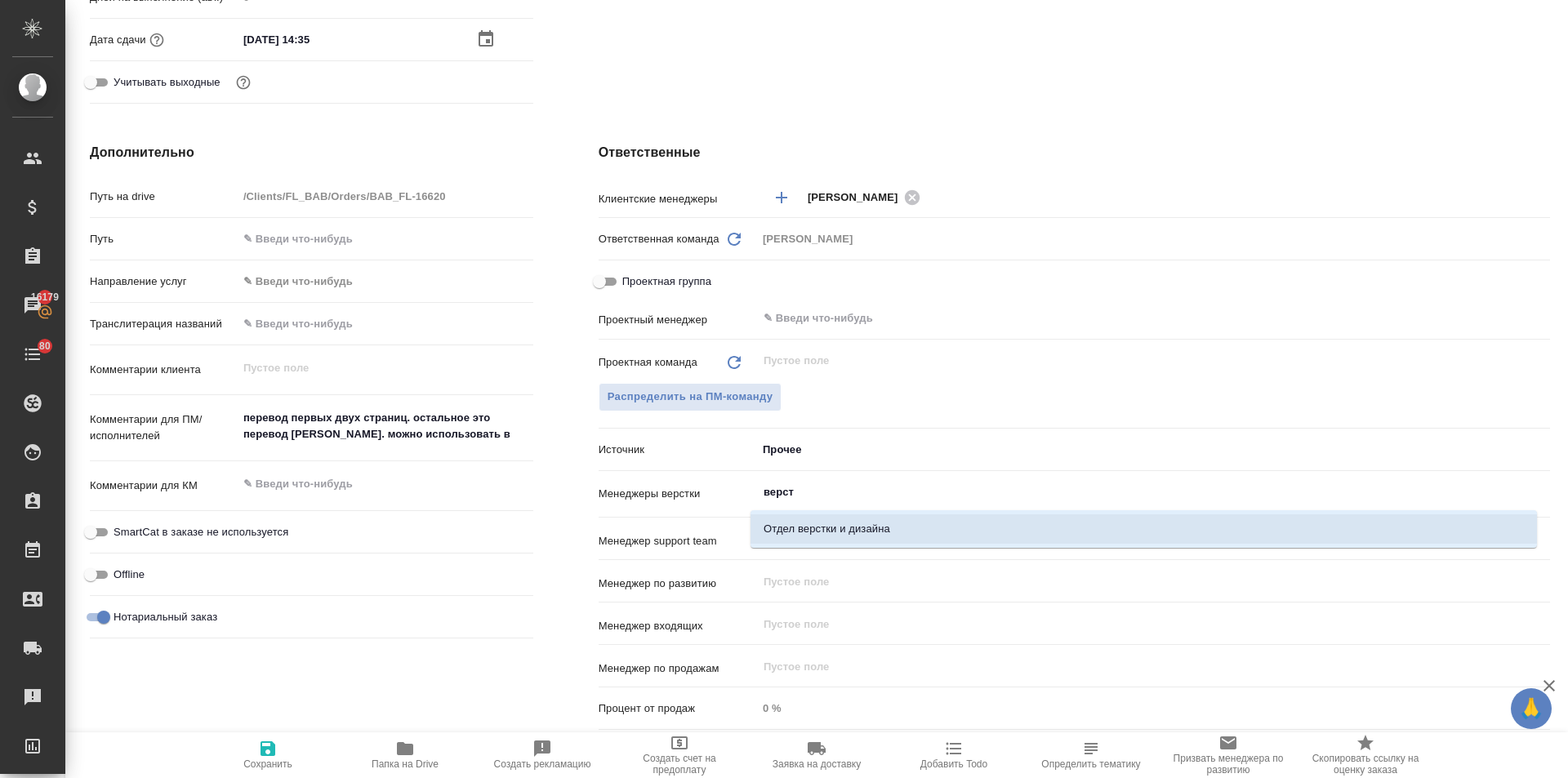
click at [811, 527] on li "Отдел верстки и дизайна" at bounding box center [1144, 529] width 786 height 29
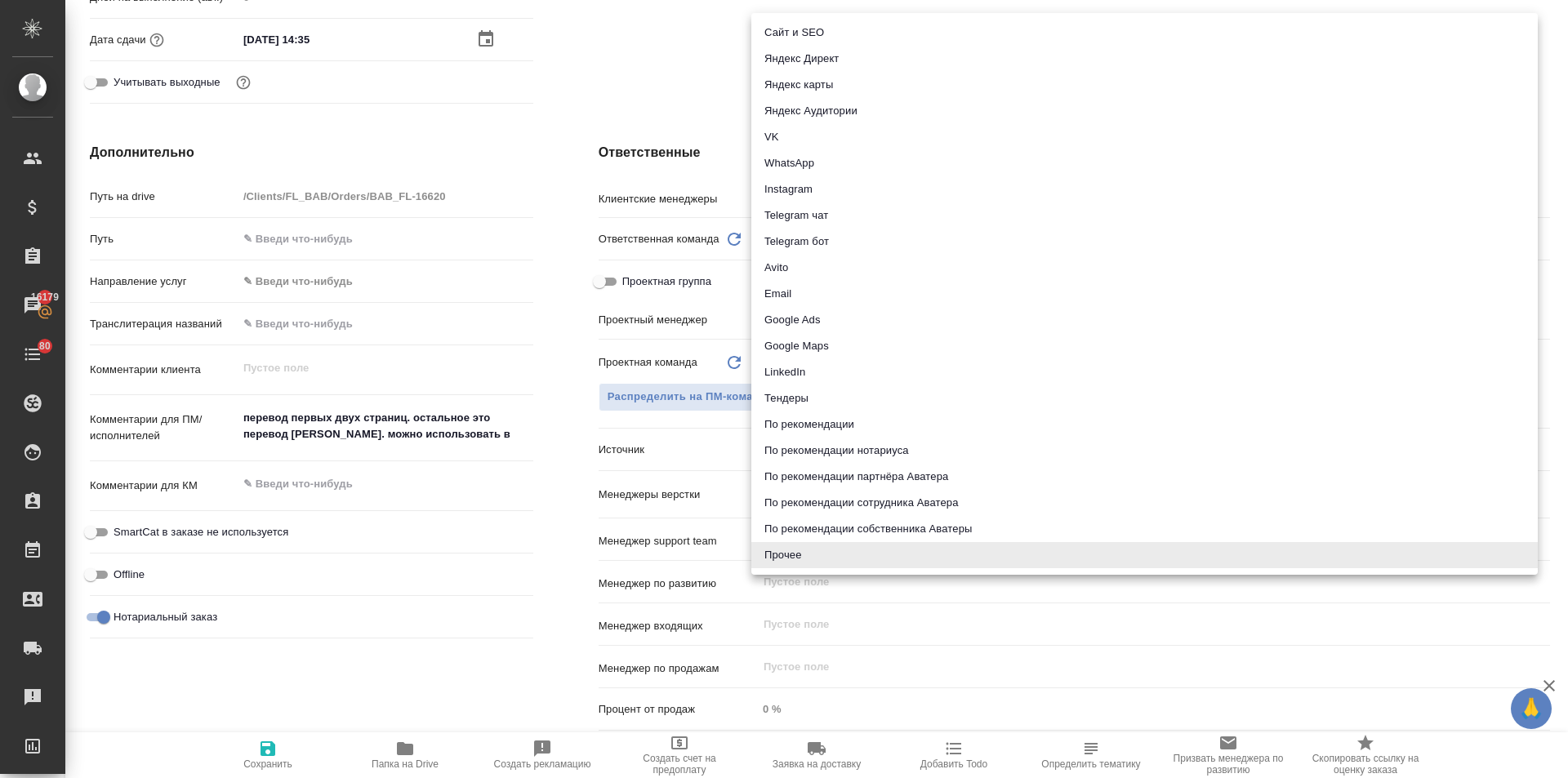
click at [776, 446] on body "🙏 .cls-1 fill:#fff; AWATERA Ilina Ekaterina Клиенты Спецификации Заказы 16179 Ч…" at bounding box center [784, 389] width 1568 height 778
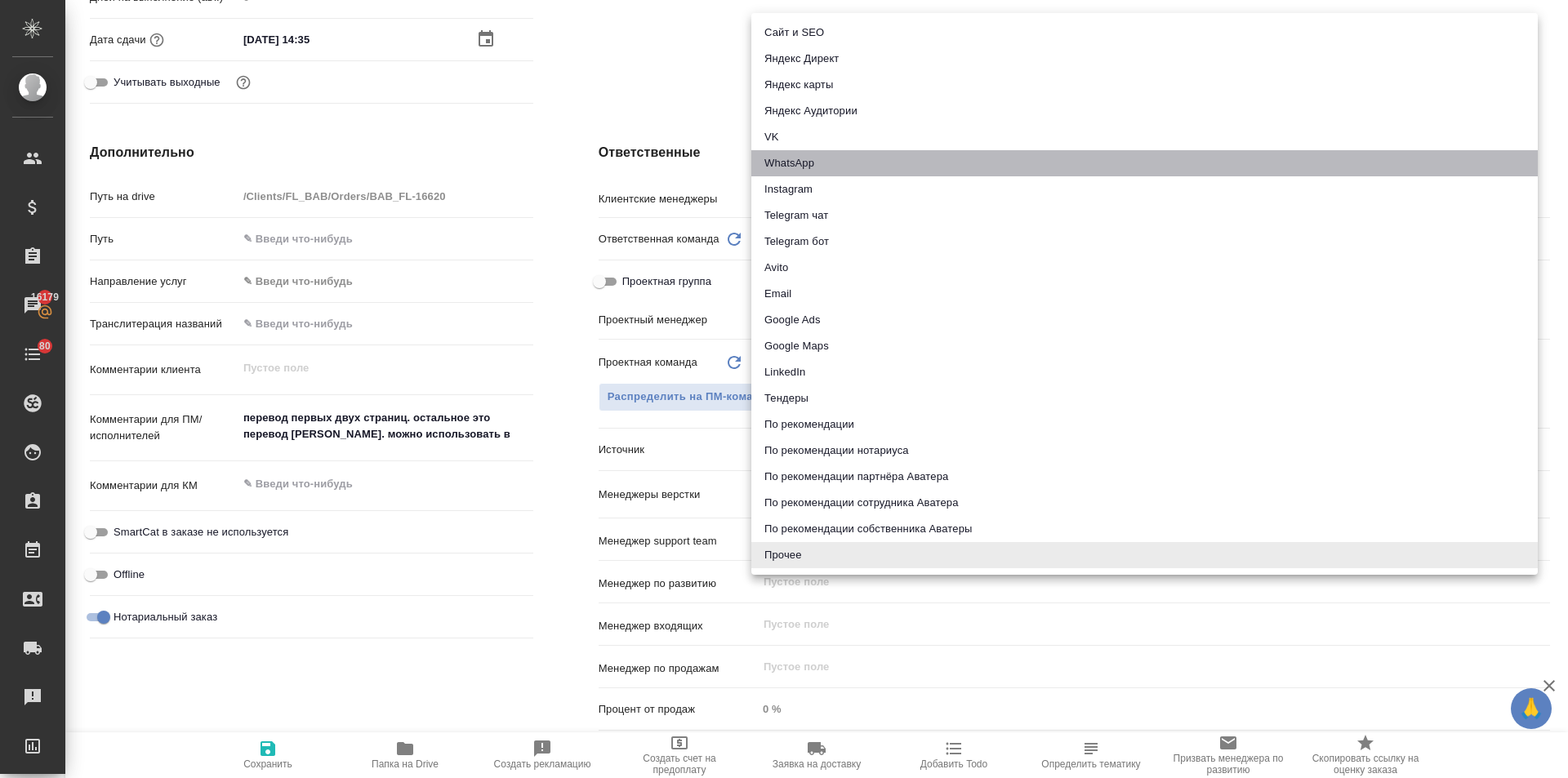
click at [792, 152] on li "WhatsApp" at bounding box center [1144, 163] width 786 height 26
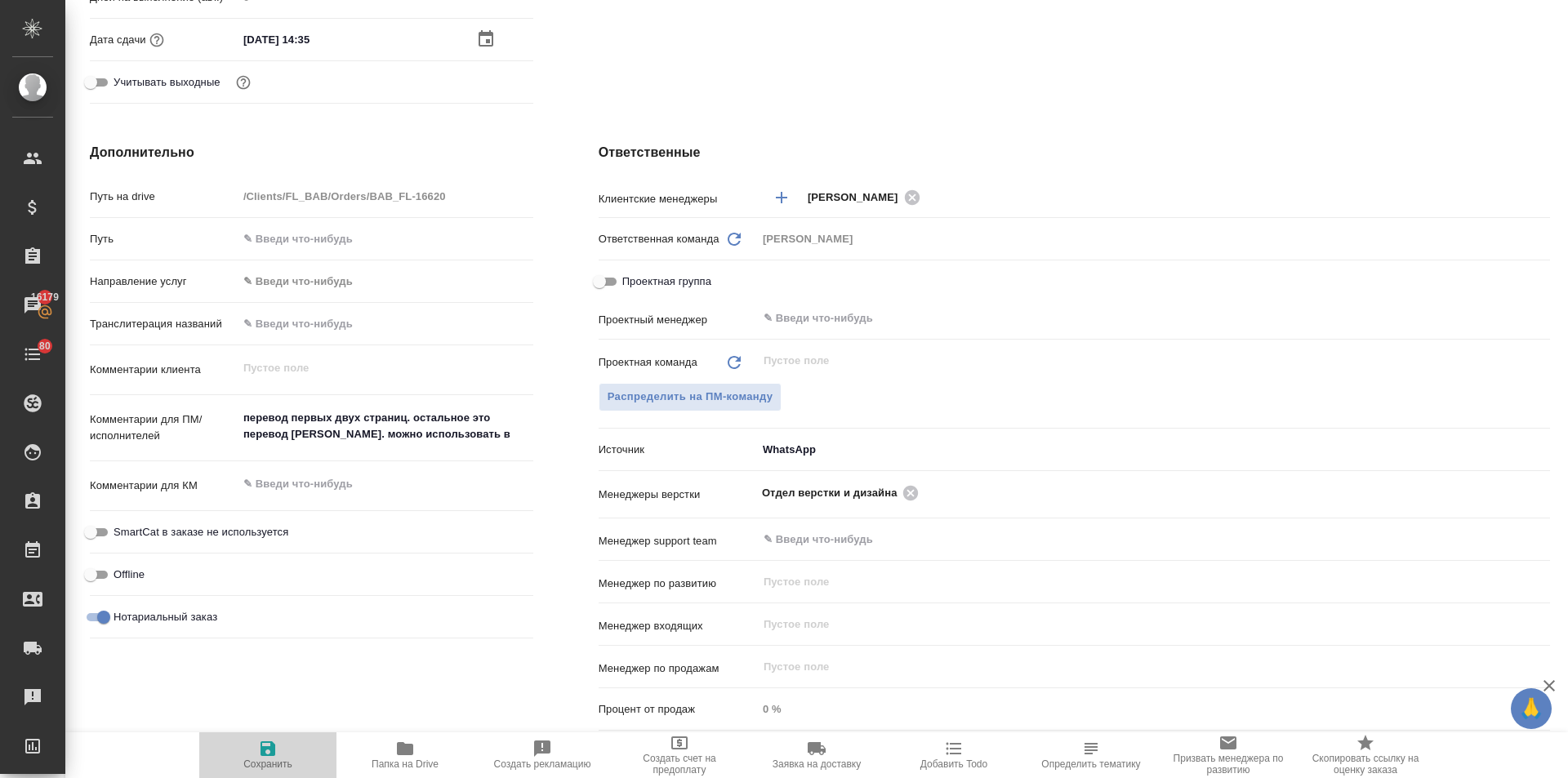
click at [269, 743] on icon "button" at bounding box center [267, 748] width 14 height 14
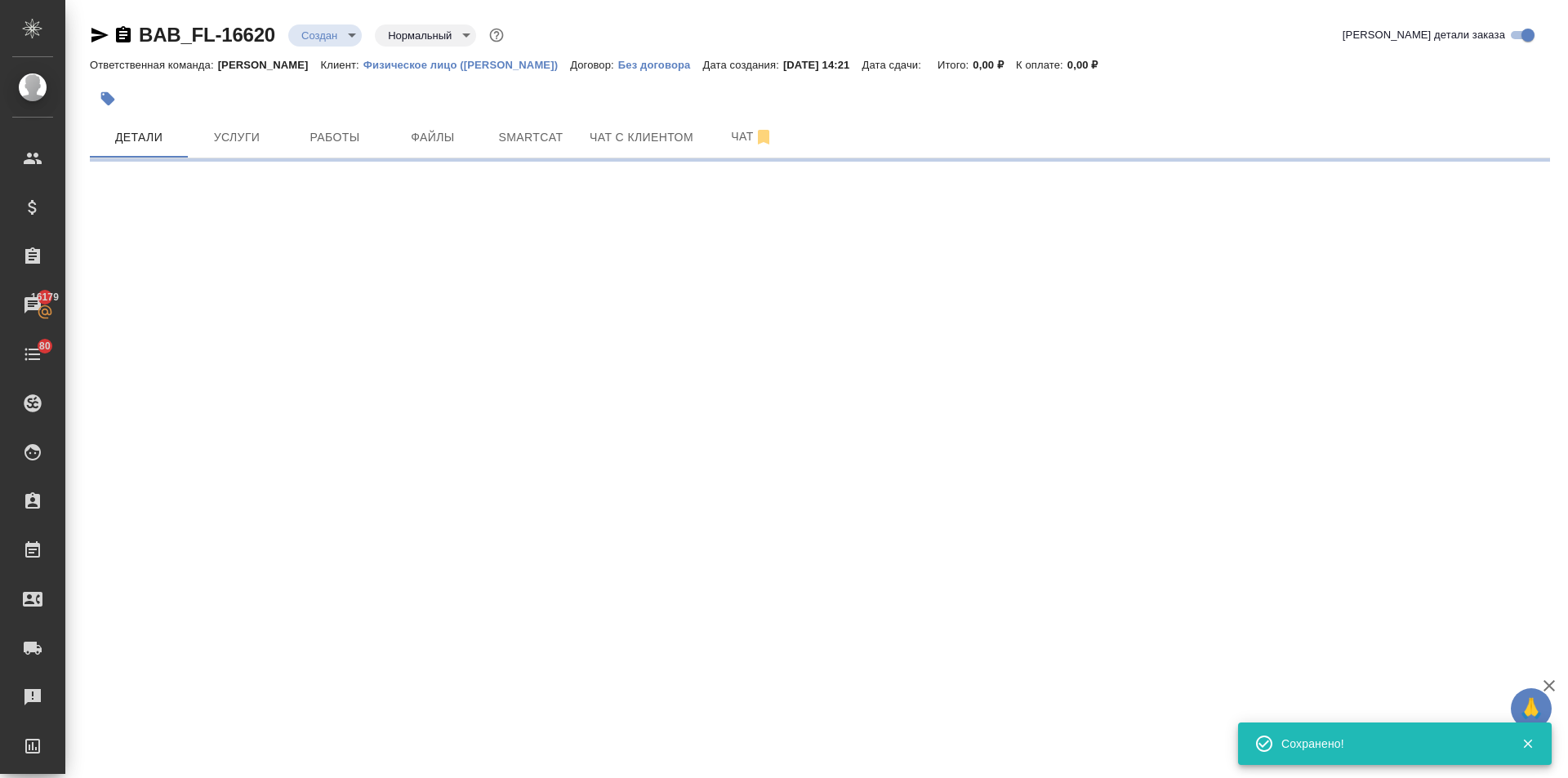
scroll to position [0, 0]
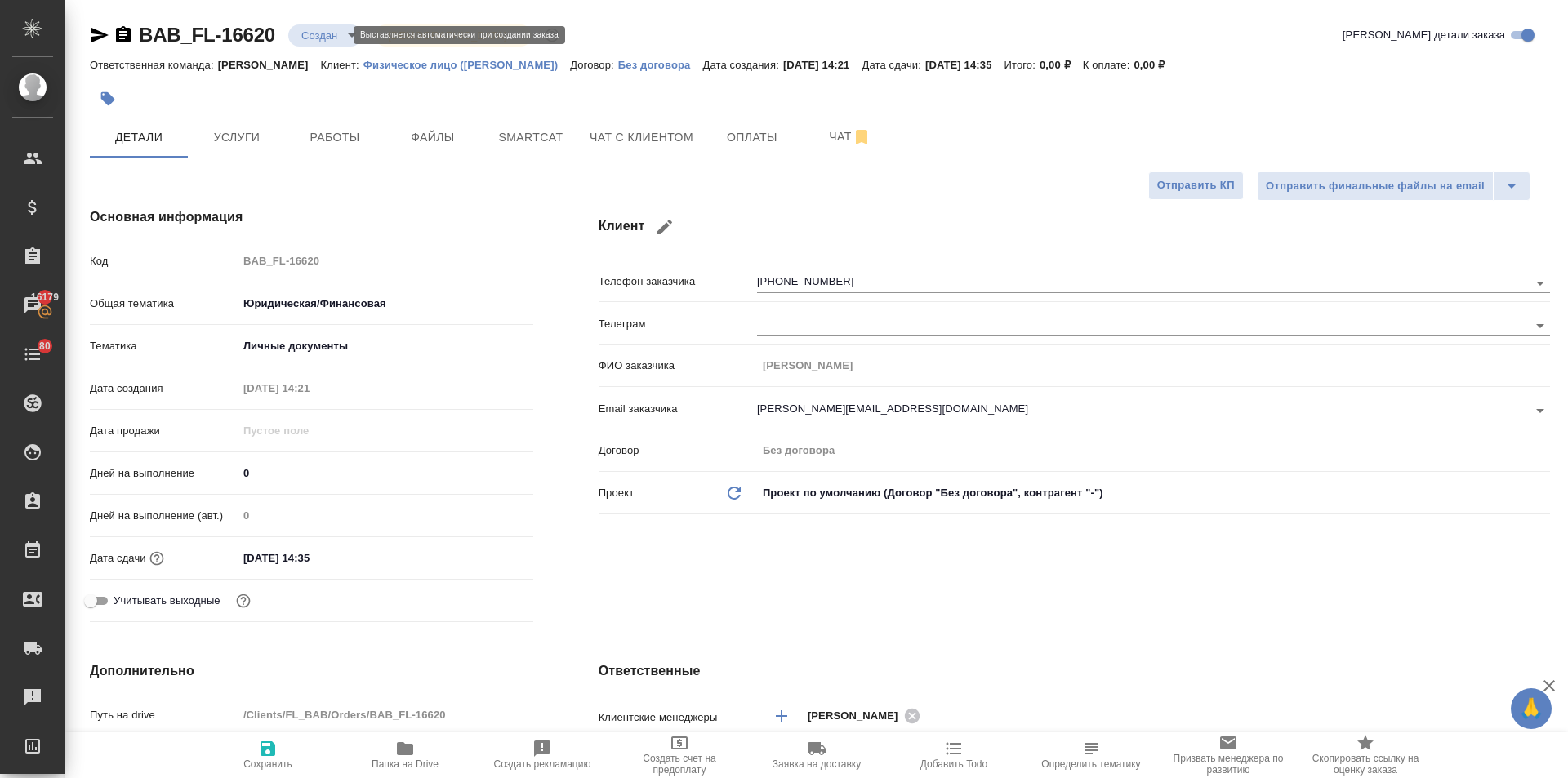
click at [328, 34] on body "🙏 .cls-1 fill:#fff; AWATERA Ilina Ekaterina Клиенты Спецификации Заказы 16179 Ч…" at bounding box center [784, 389] width 1568 height 778
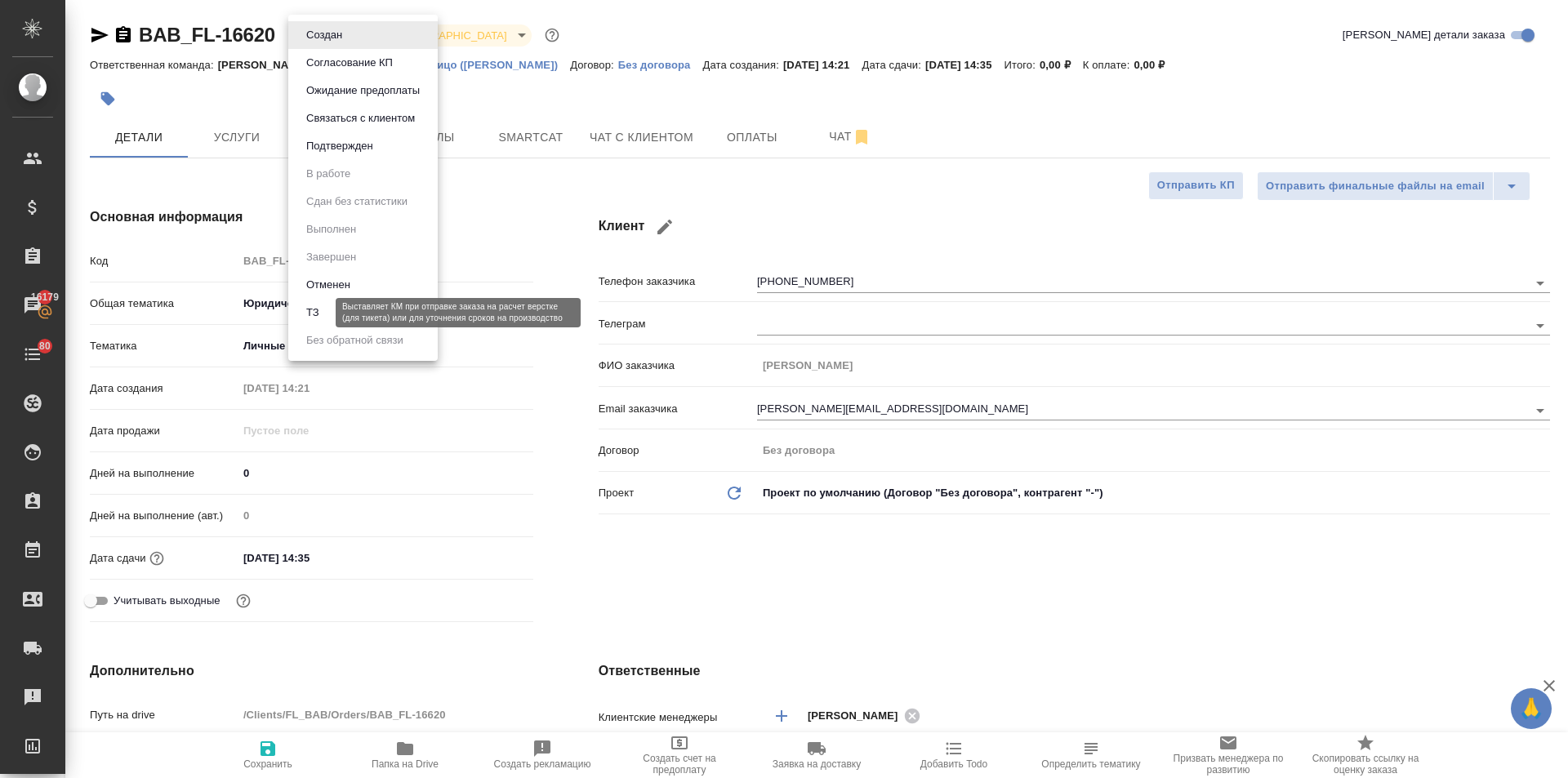
click at [312, 315] on button "ТЗ" at bounding box center [313, 312] width 23 height 18
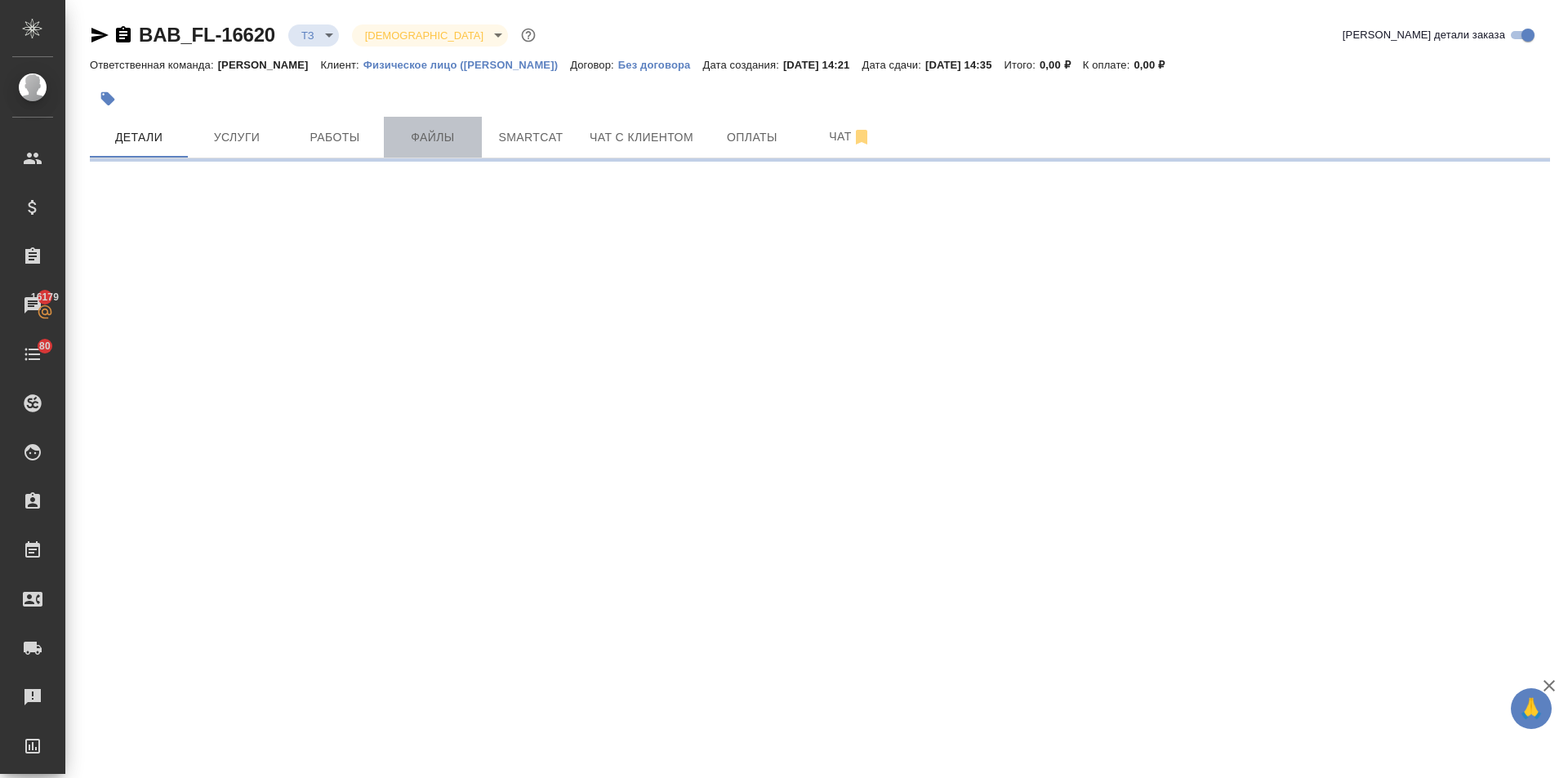
click at [412, 142] on span "Файлы" at bounding box center [433, 137] width 78 height 20
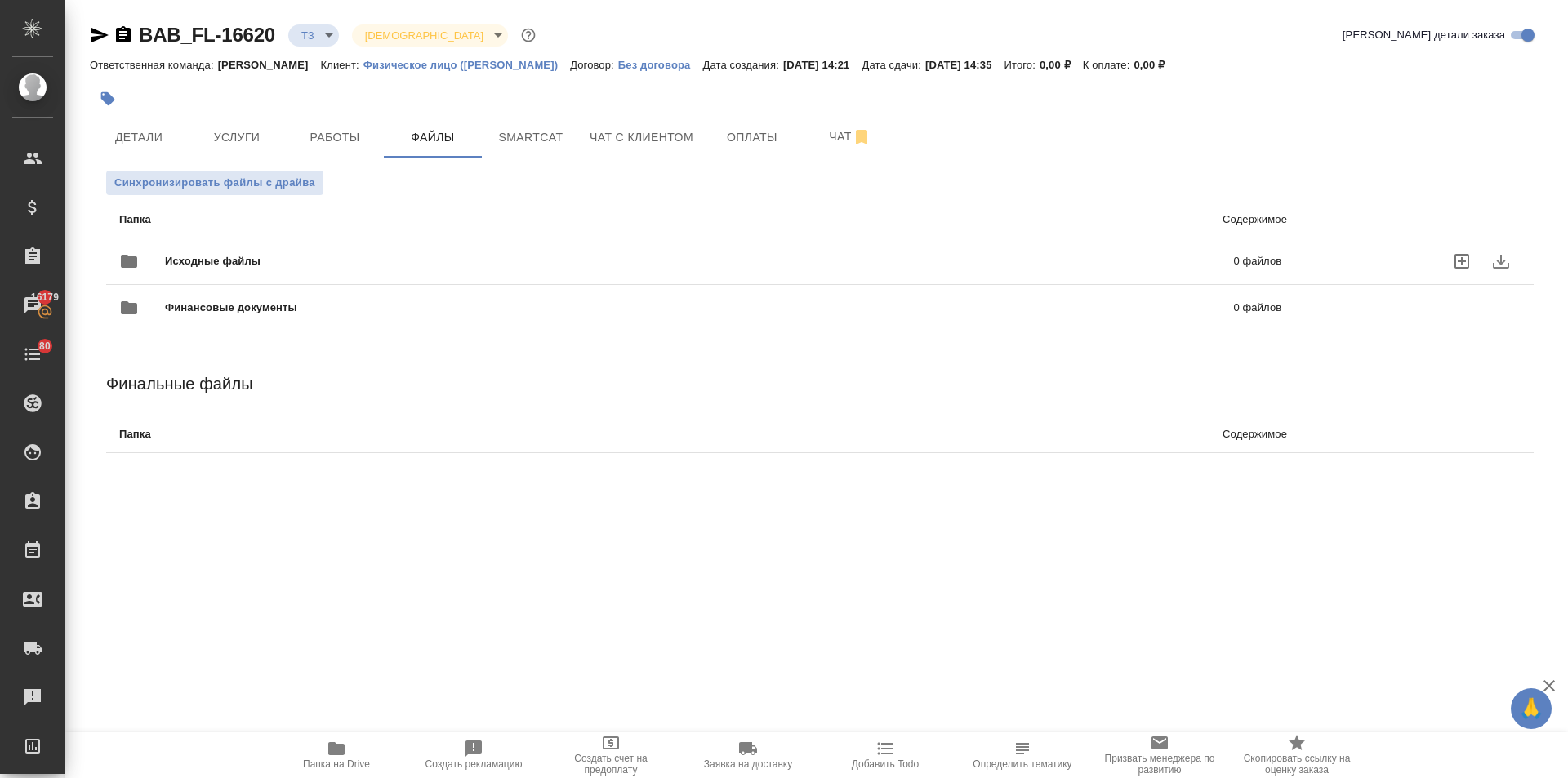
click at [175, 271] on div "Исходные файлы 0 файлов" at bounding box center [699, 261] width 1162 height 39
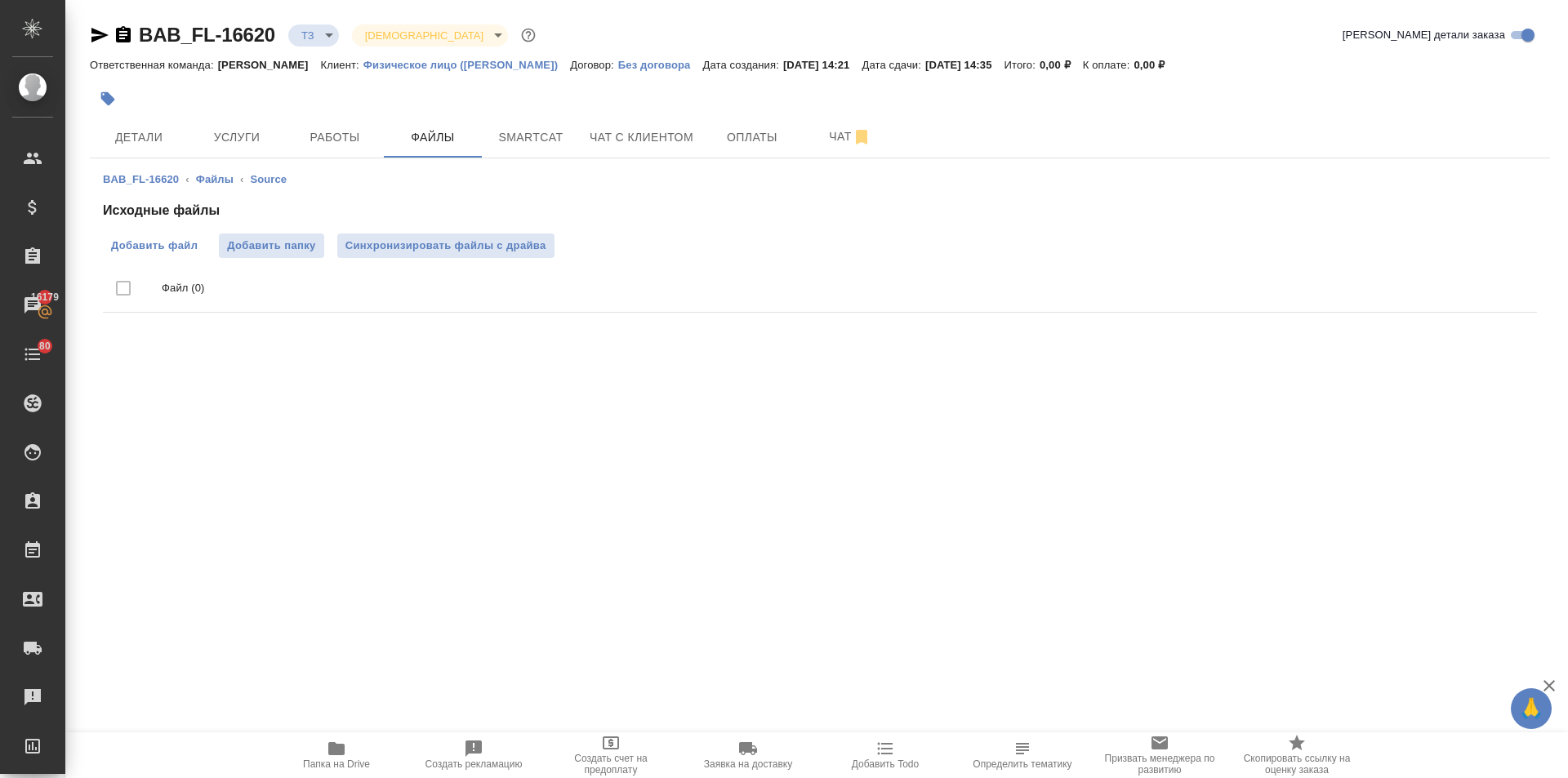
click at [158, 239] on span "Добавить файл" at bounding box center [154, 245] width 87 height 16
click at [0, 0] on input "Добавить файл" at bounding box center [0, 0] width 0 height 0
click at [159, 244] on span "Добавить файл" at bounding box center [154, 245] width 87 height 16
click at [0, 0] on input "Добавить файл" at bounding box center [0, 0] width 0 height 0
click at [256, 141] on span "Услуги" at bounding box center [237, 137] width 78 height 20
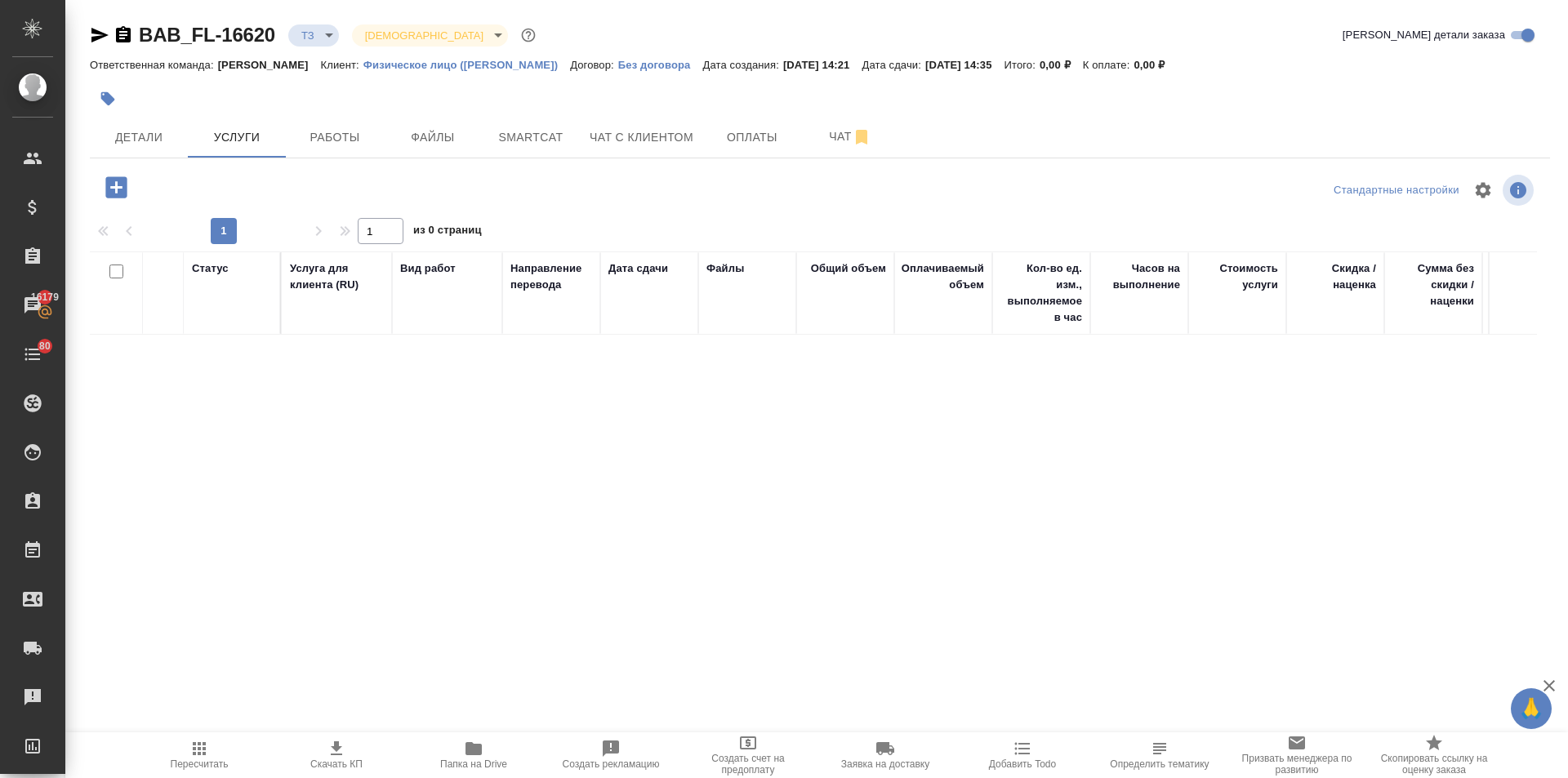
click at [108, 182] on icon "button" at bounding box center [116, 186] width 21 height 21
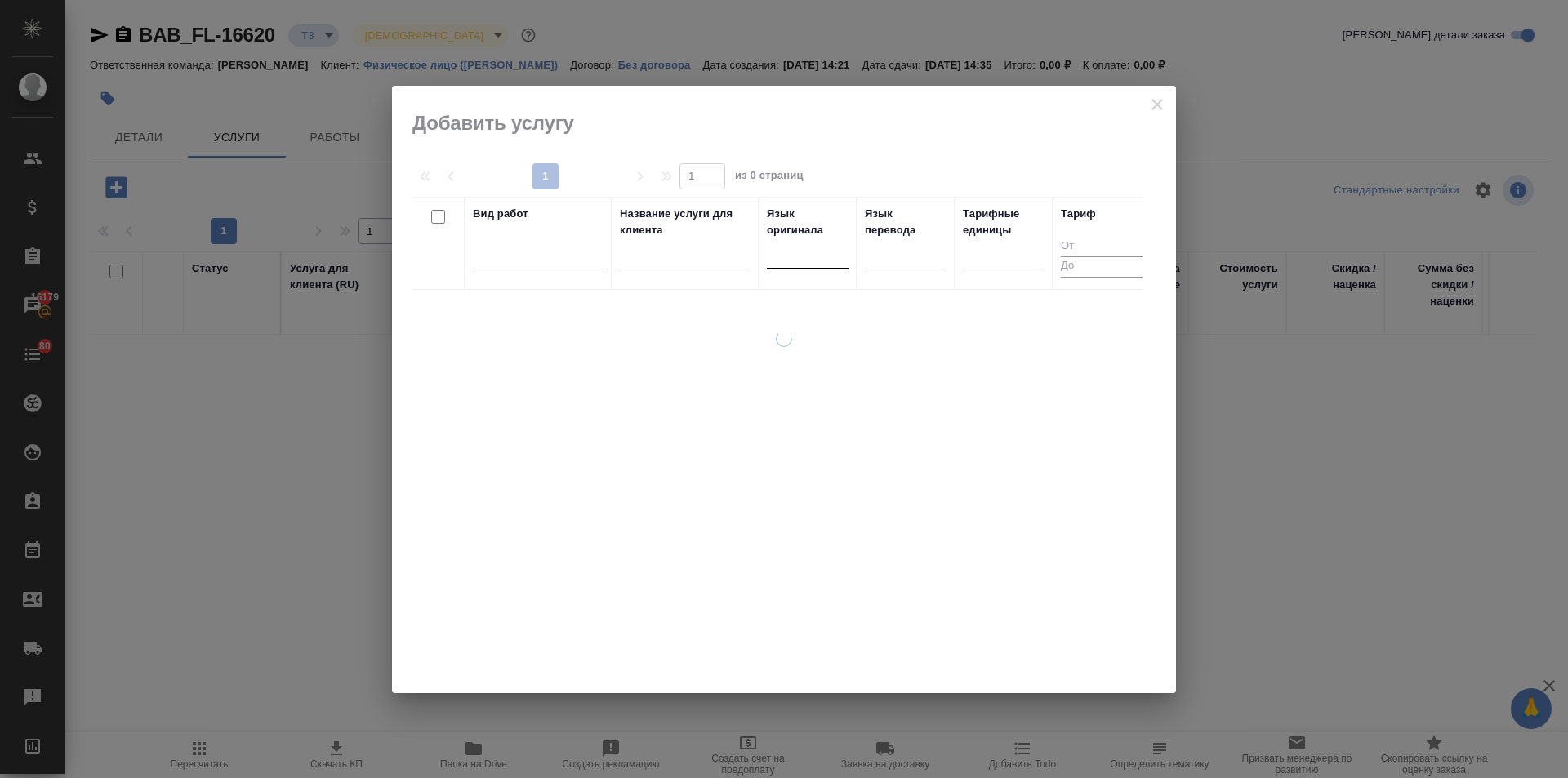
click at [837, 255] on div at bounding box center [808, 252] width 82 height 24
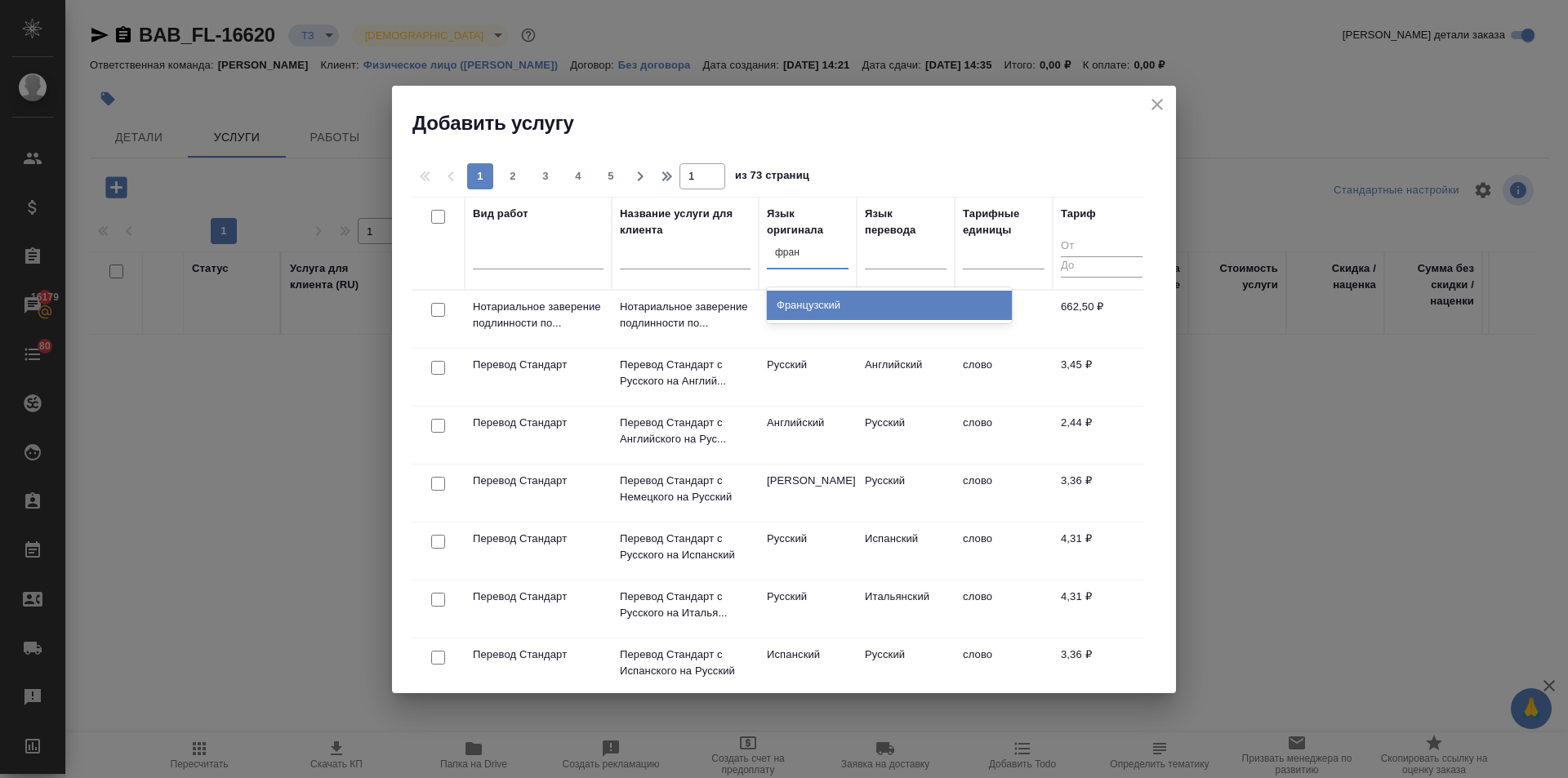
click at [813, 301] on div "Французский" at bounding box center [889, 304] width 245 height 29
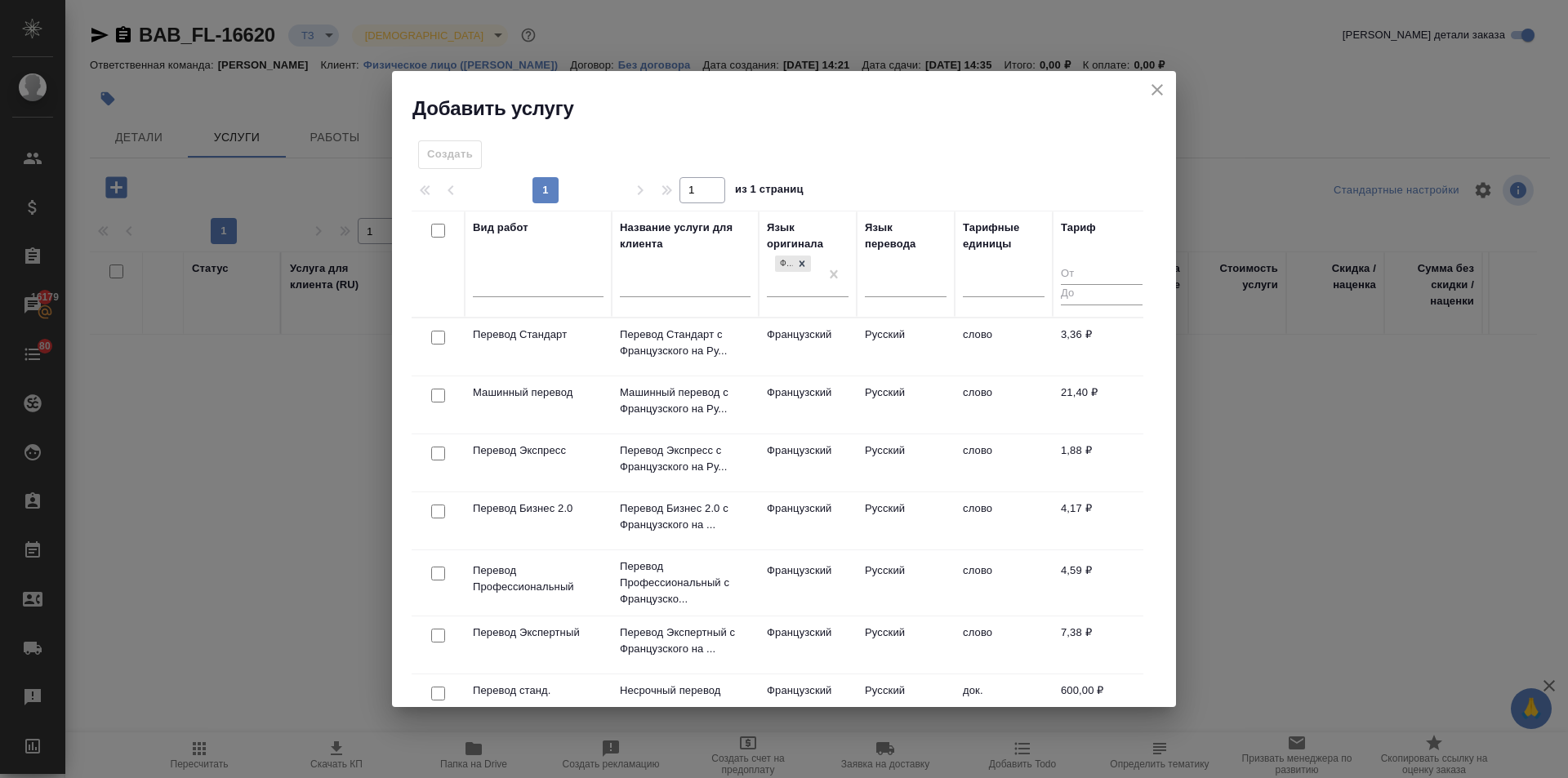
click at [439, 335] on input "checkbox" at bounding box center [438, 338] width 14 height 14
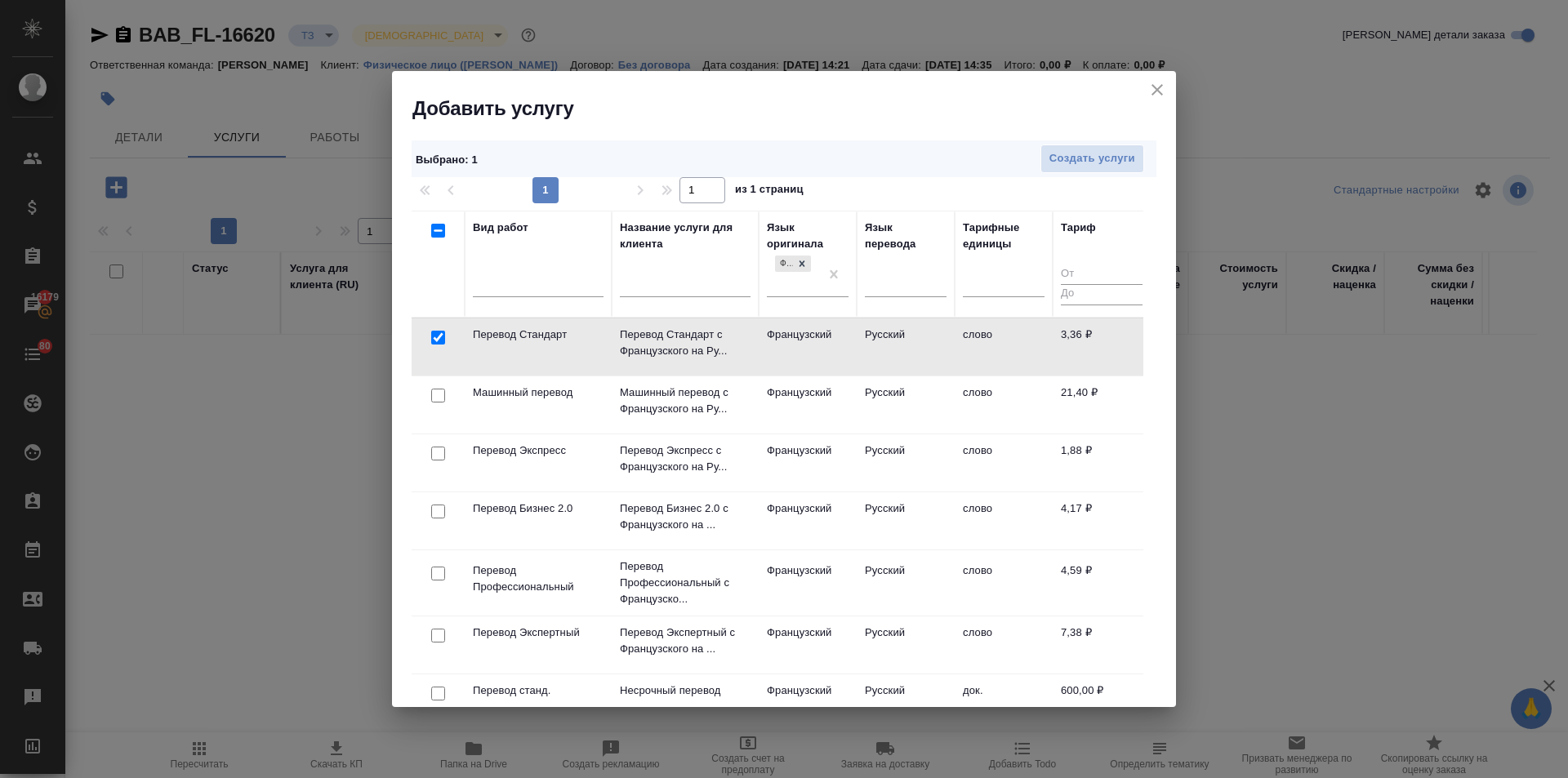
click at [1144, 161] on div "Создать услуги" at bounding box center [857, 159] width 590 height 29
click at [1129, 163] on span "Создать услуги" at bounding box center [1092, 159] width 86 height 19
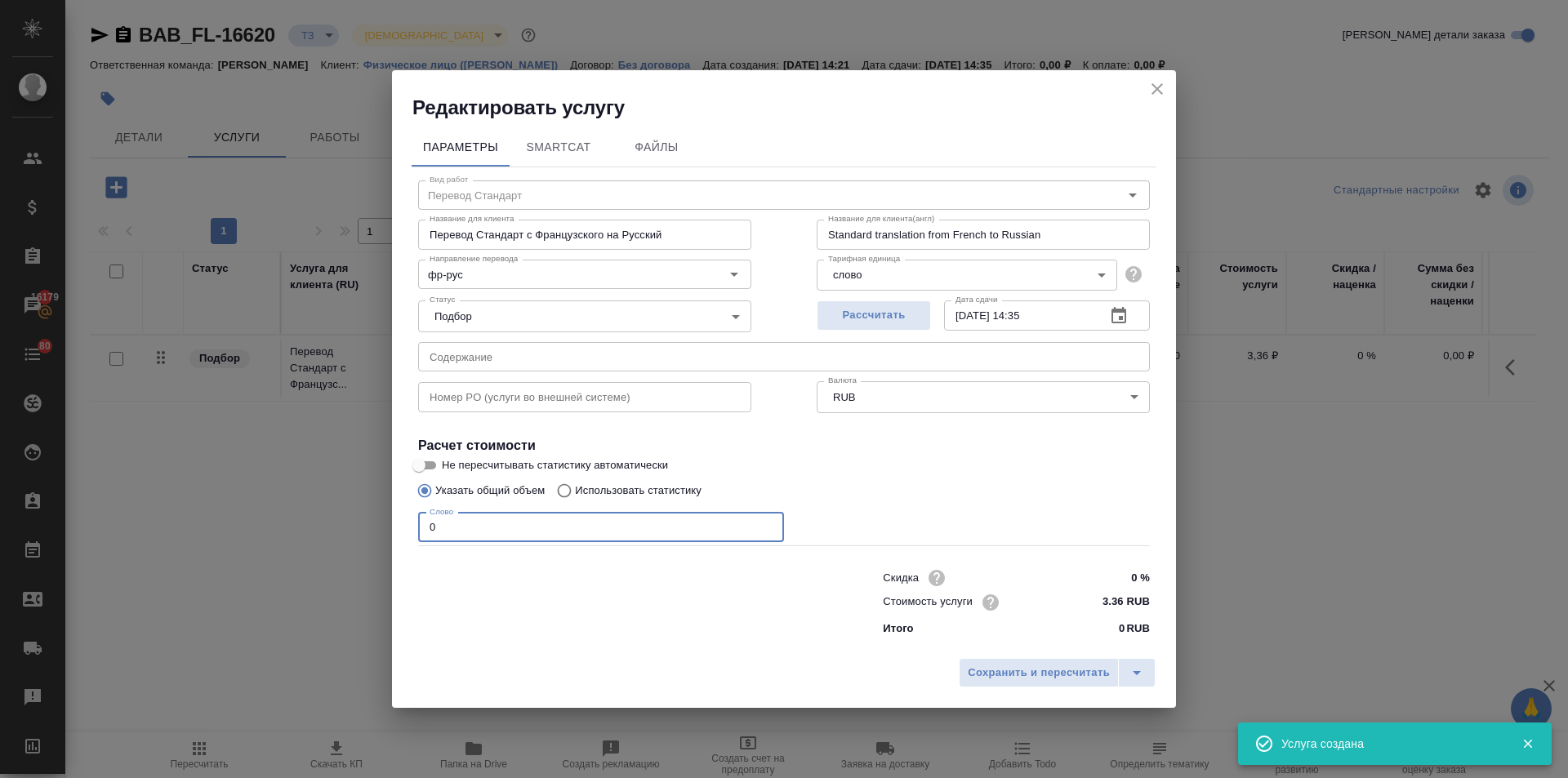
drag, startPoint x: 441, startPoint y: 523, endPoint x: 381, endPoint y: 536, distance: 61.4
click at [365, 529] on div "Редактировать услугу Параметры SmartCat Файлы Вид работ Перевод Стандарт Вид ра…" at bounding box center [784, 389] width 1568 height 778
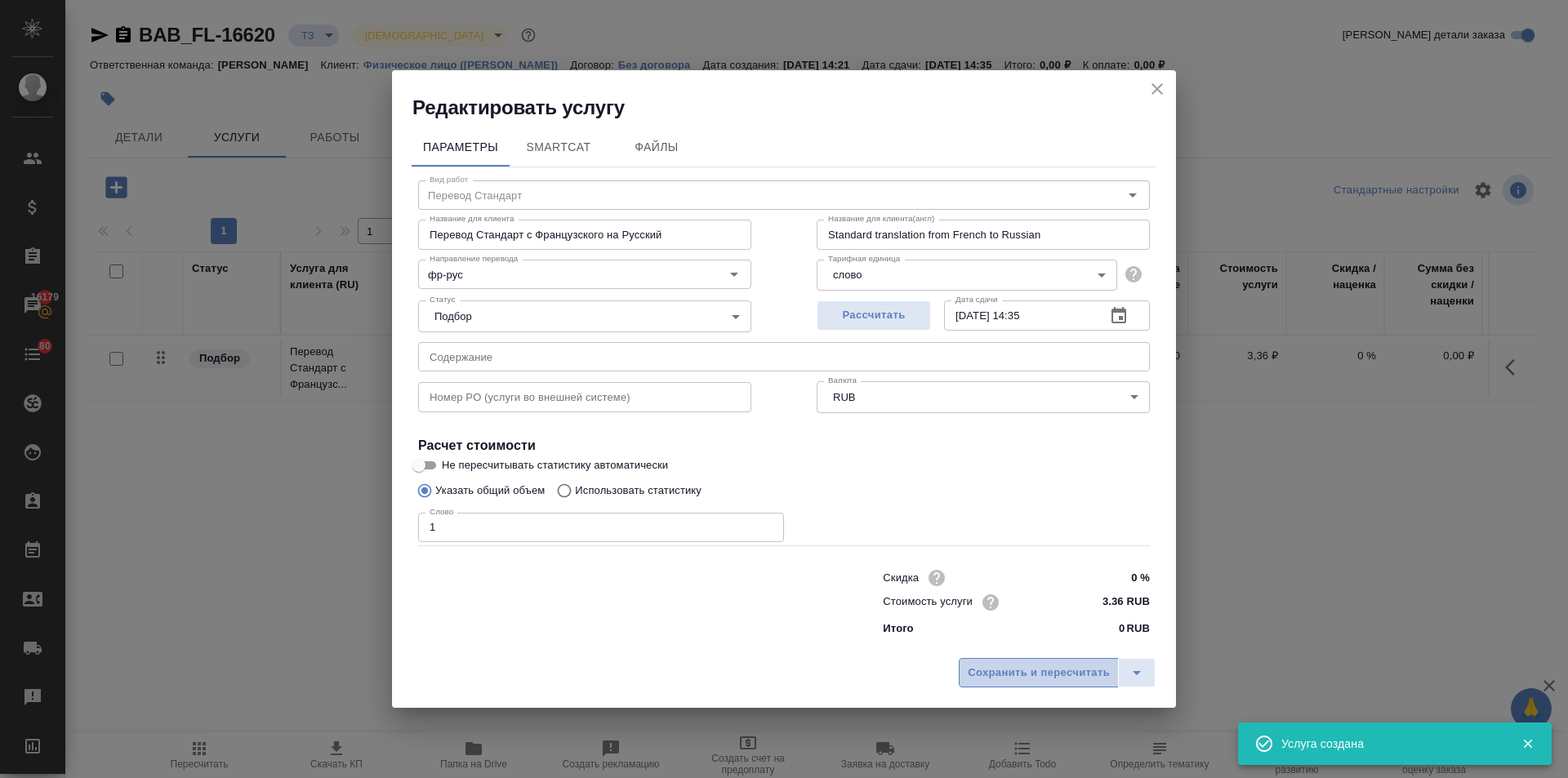
click at [1039, 676] on span "Сохранить и пересчитать" at bounding box center [1038, 673] width 142 height 19
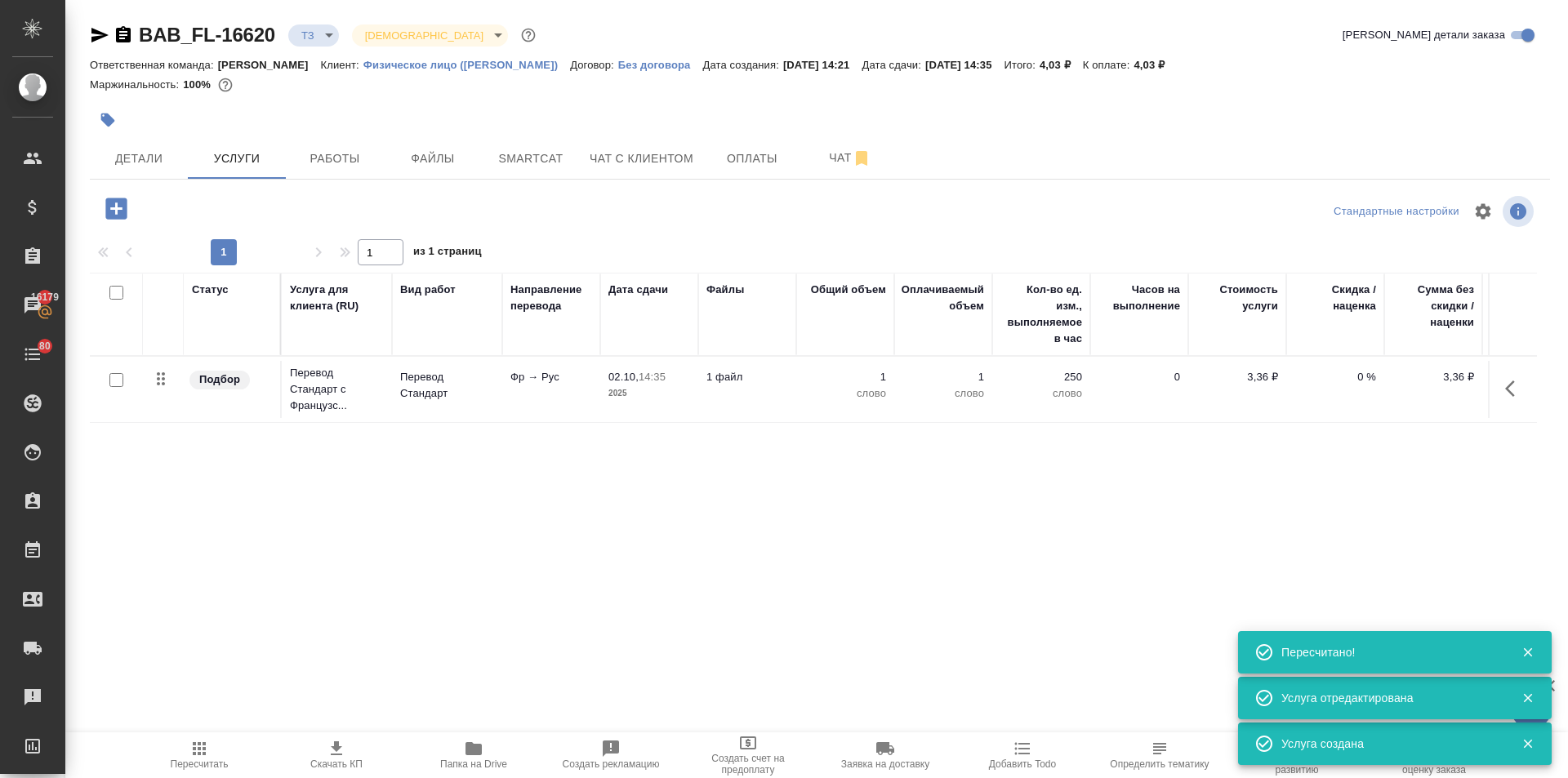
click at [116, 375] on input "checkbox" at bounding box center [116, 379] width 14 height 14
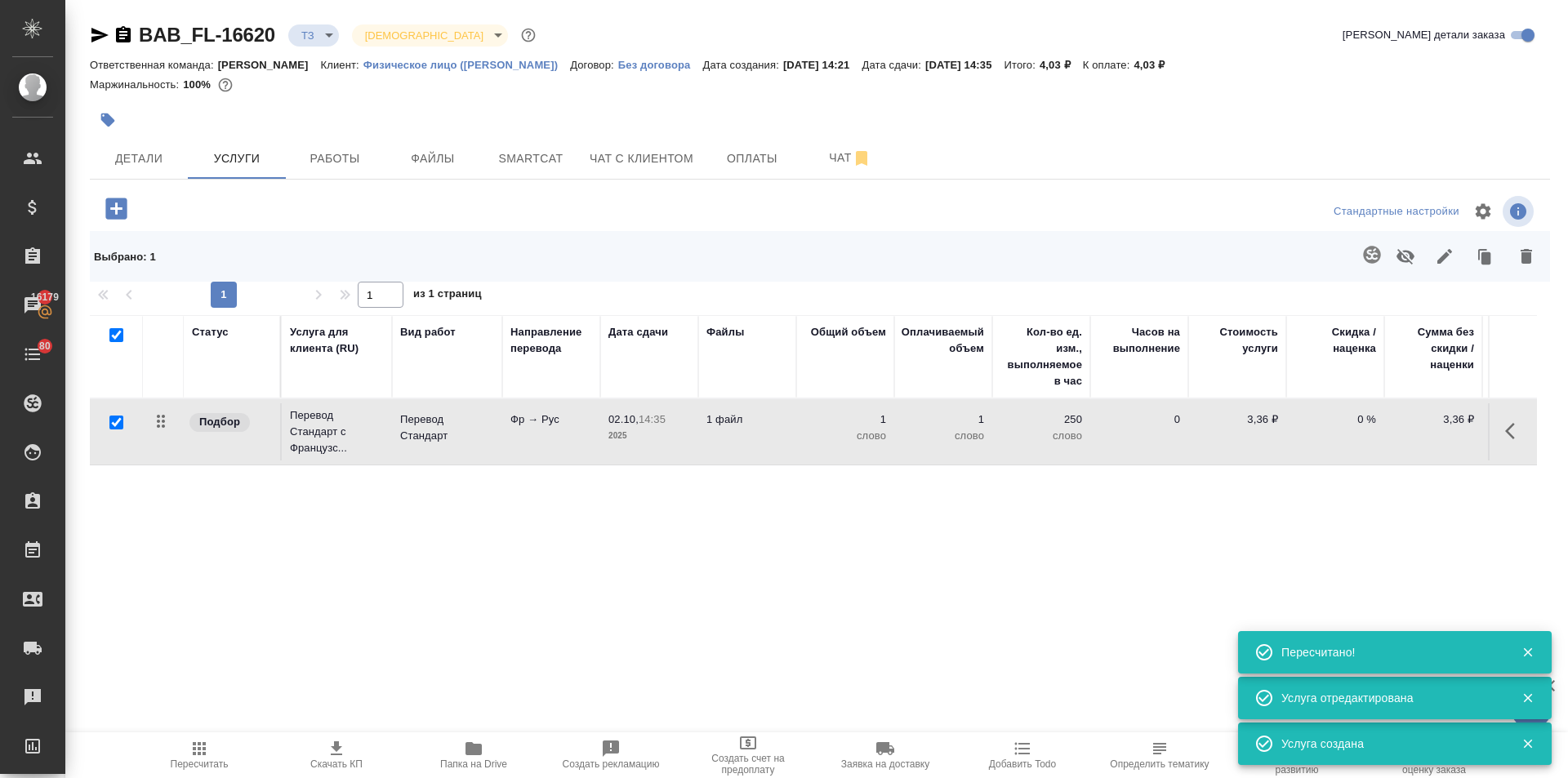
click at [1367, 255] on icon "button" at bounding box center [1371, 254] width 17 height 17
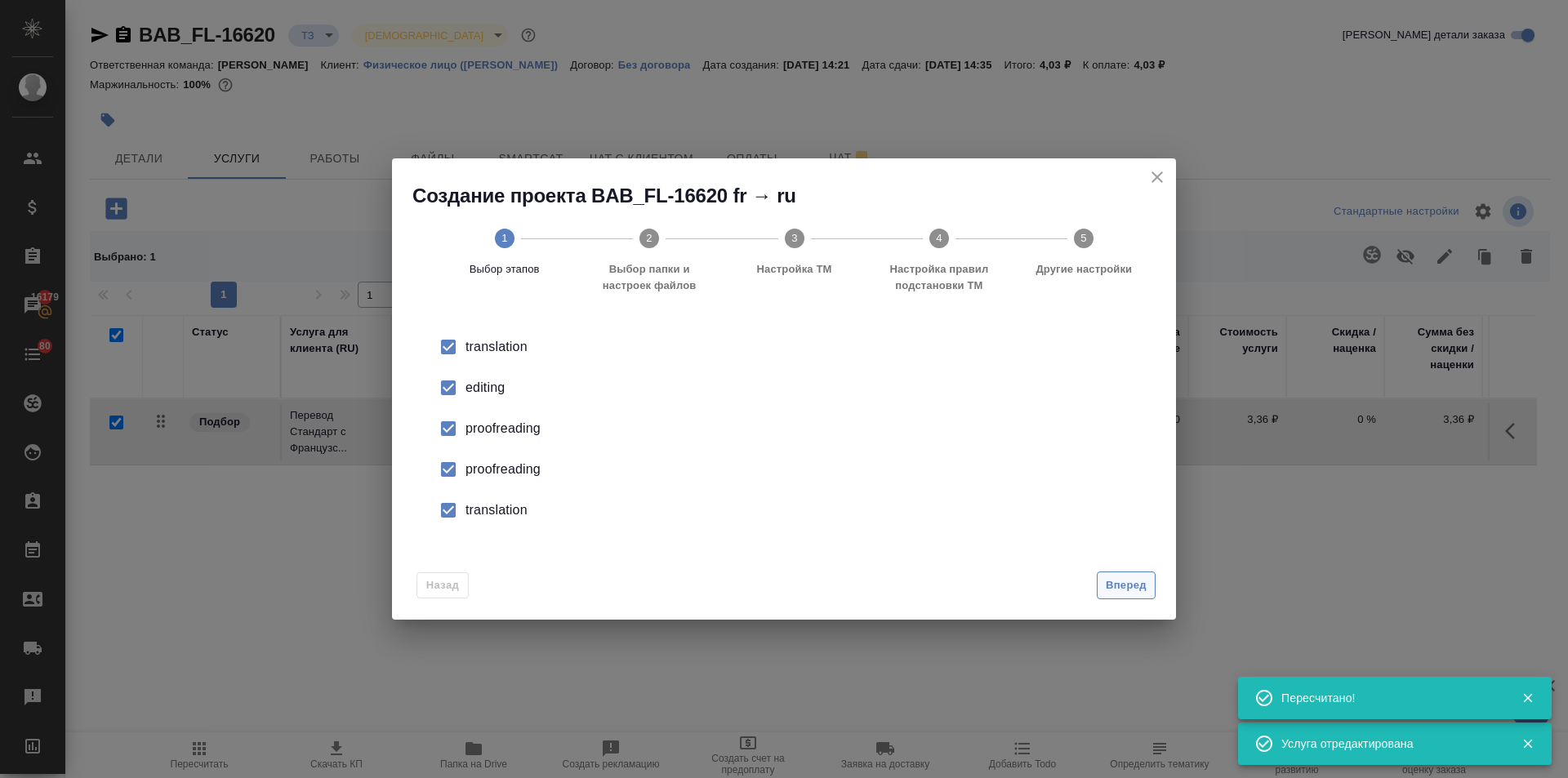
click at [1118, 594] on span "Вперед" at bounding box center [1126, 586] width 41 height 19
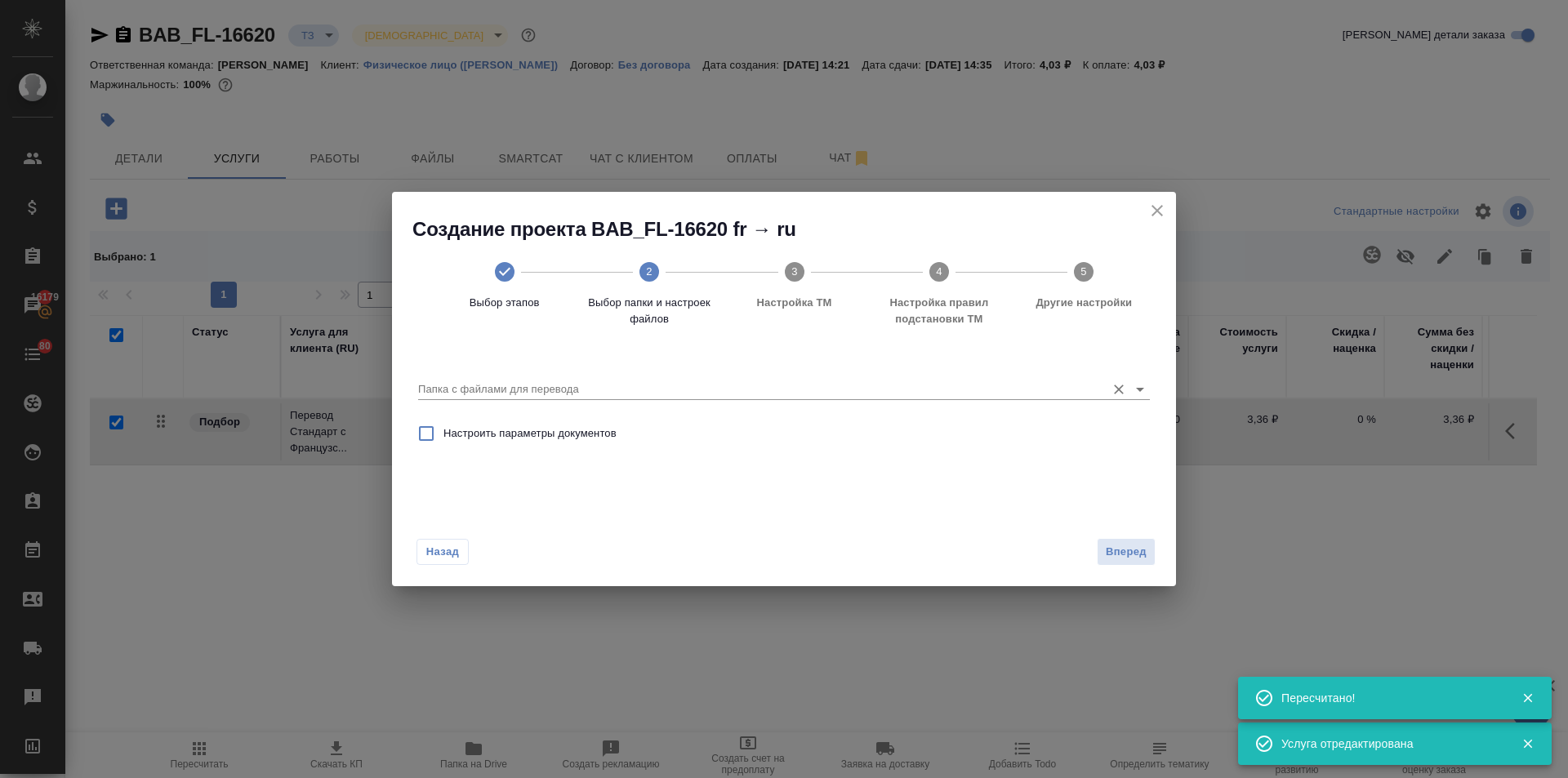
click at [560, 377] on div "Папка с файлами для перевода" at bounding box center [783, 382] width 732 height 33
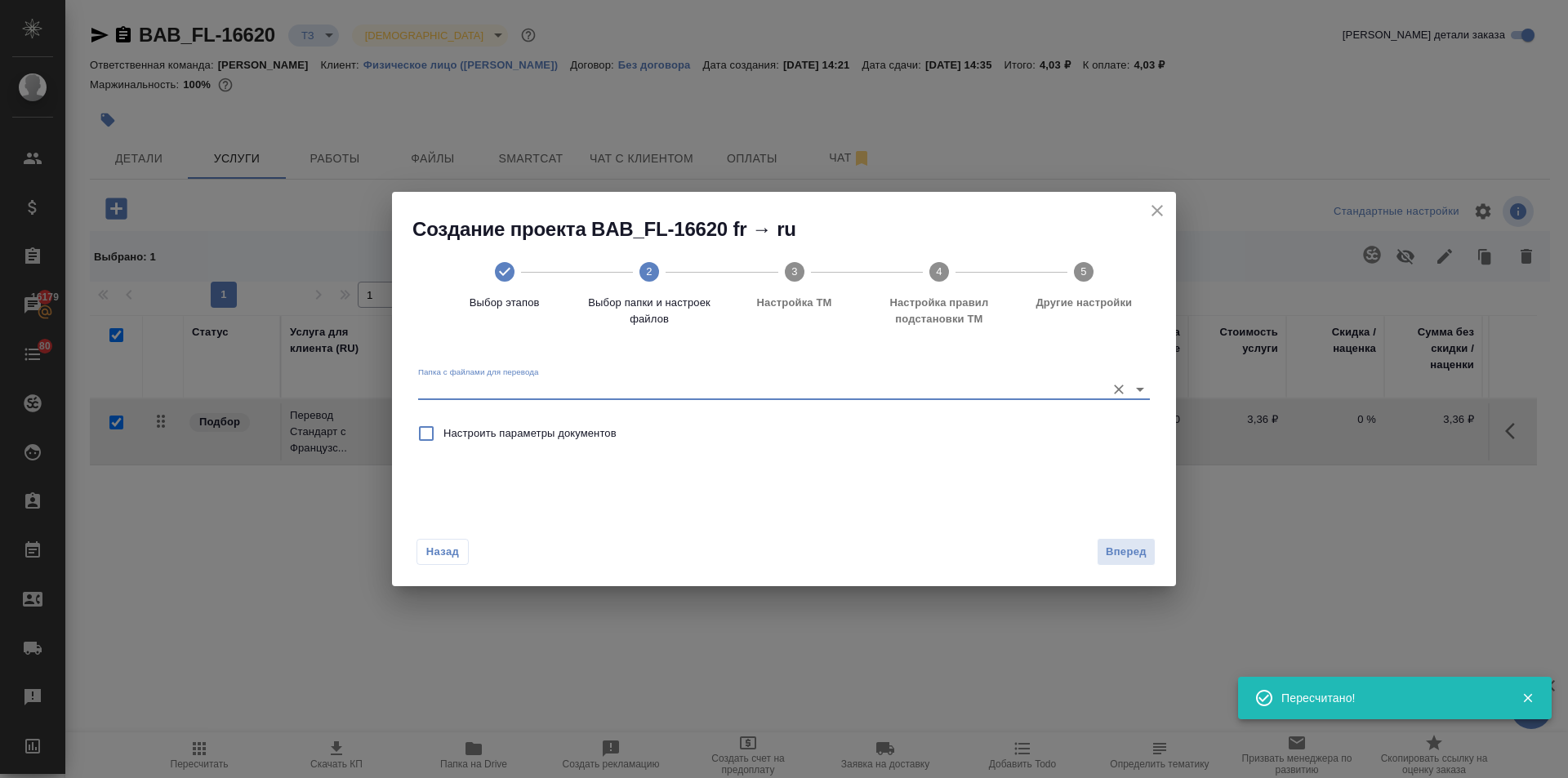
click at [519, 384] on input "Папка с файлами для перевода" at bounding box center [757, 389] width 679 height 20
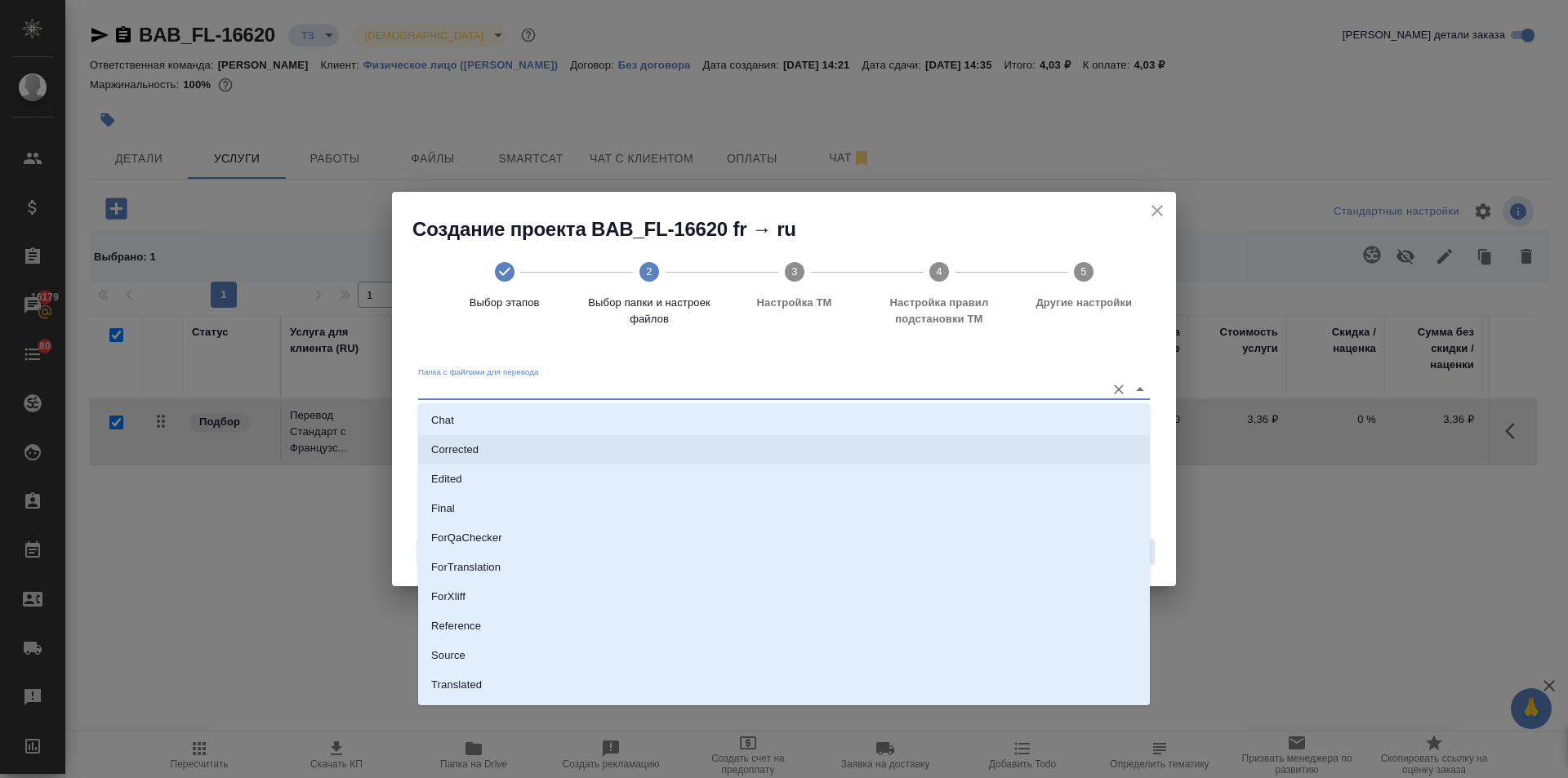
scroll to position [85, 0]
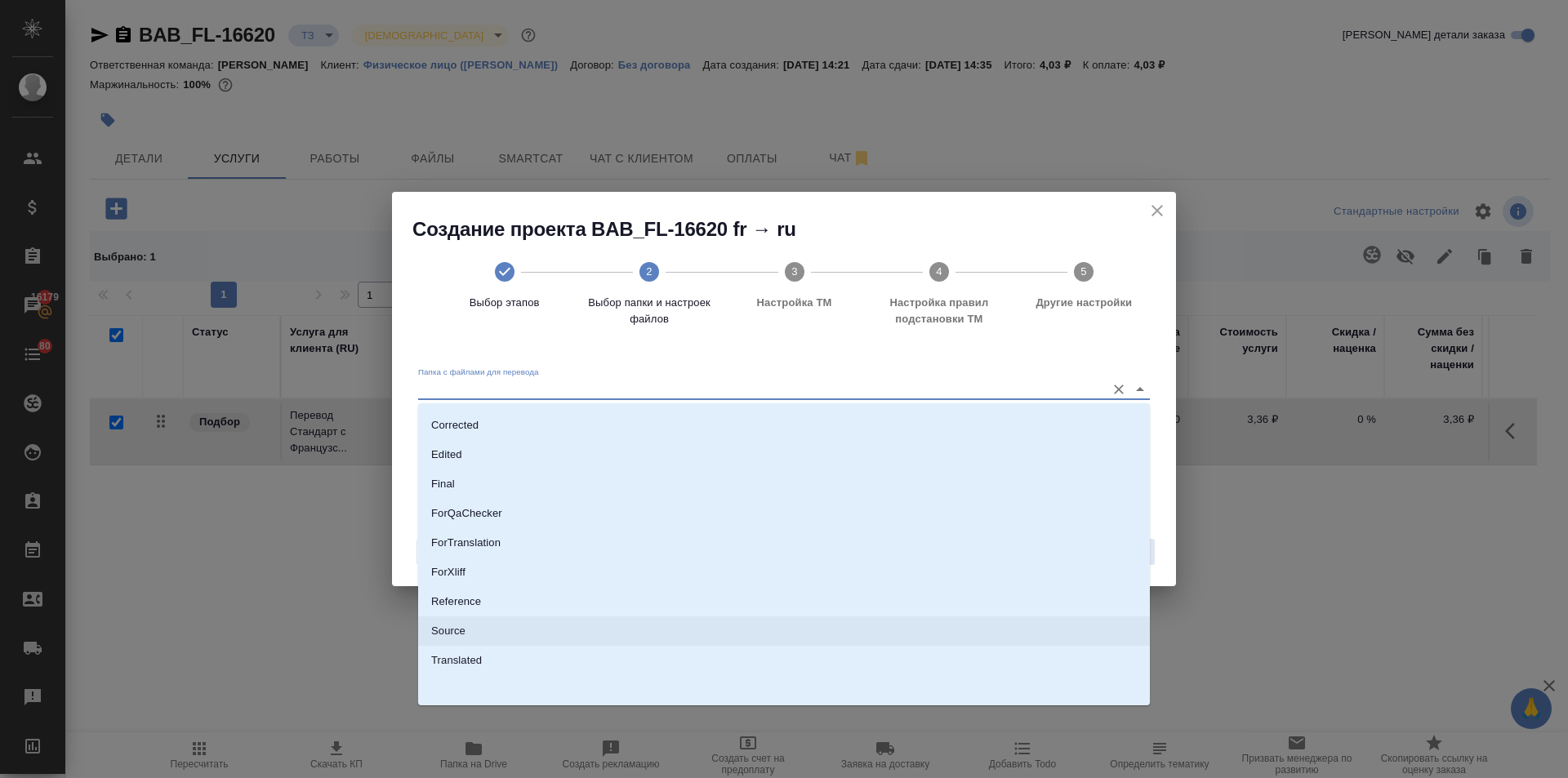
drag, startPoint x: 472, startPoint y: 632, endPoint x: 567, endPoint y: 621, distance: 95.6
click at [472, 632] on li "Source" at bounding box center [783, 631] width 732 height 29
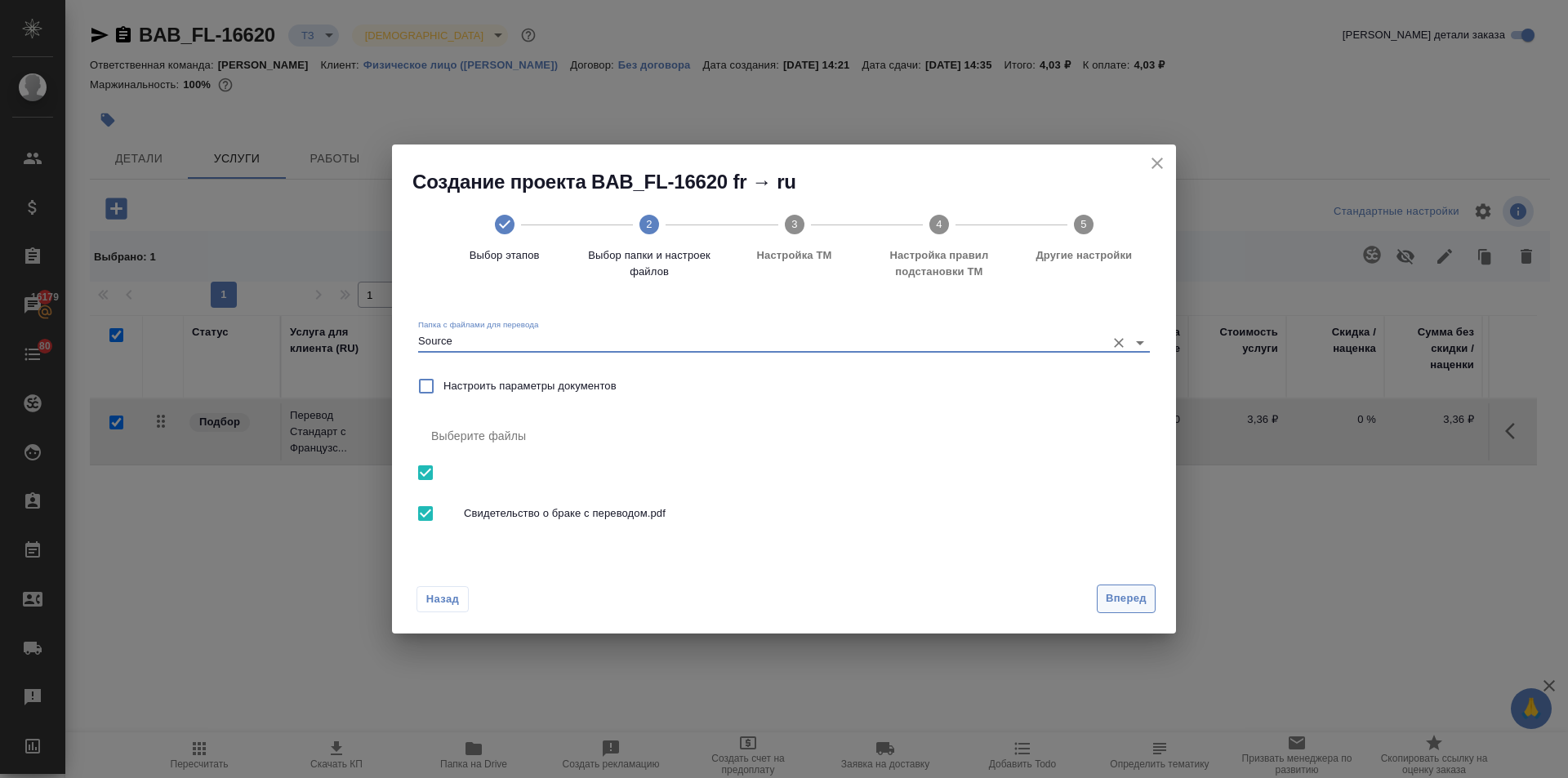
click at [1133, 588] on button "Вперед" at bounding box center [1126, 598] width 59 height 29
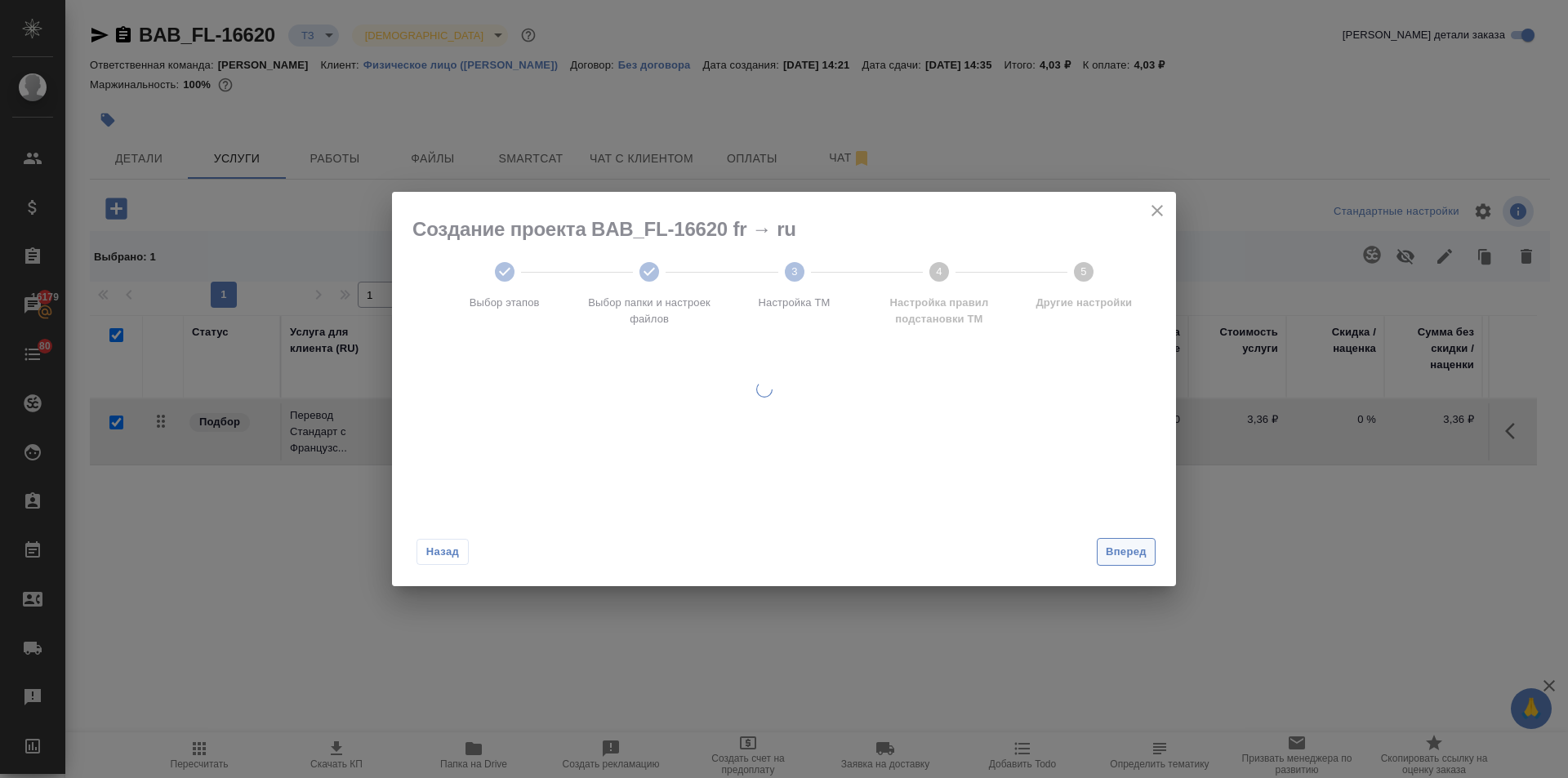
click at [1133, 555] on span "Вперед" at bounding box center [1126, 553] width 41 height 19
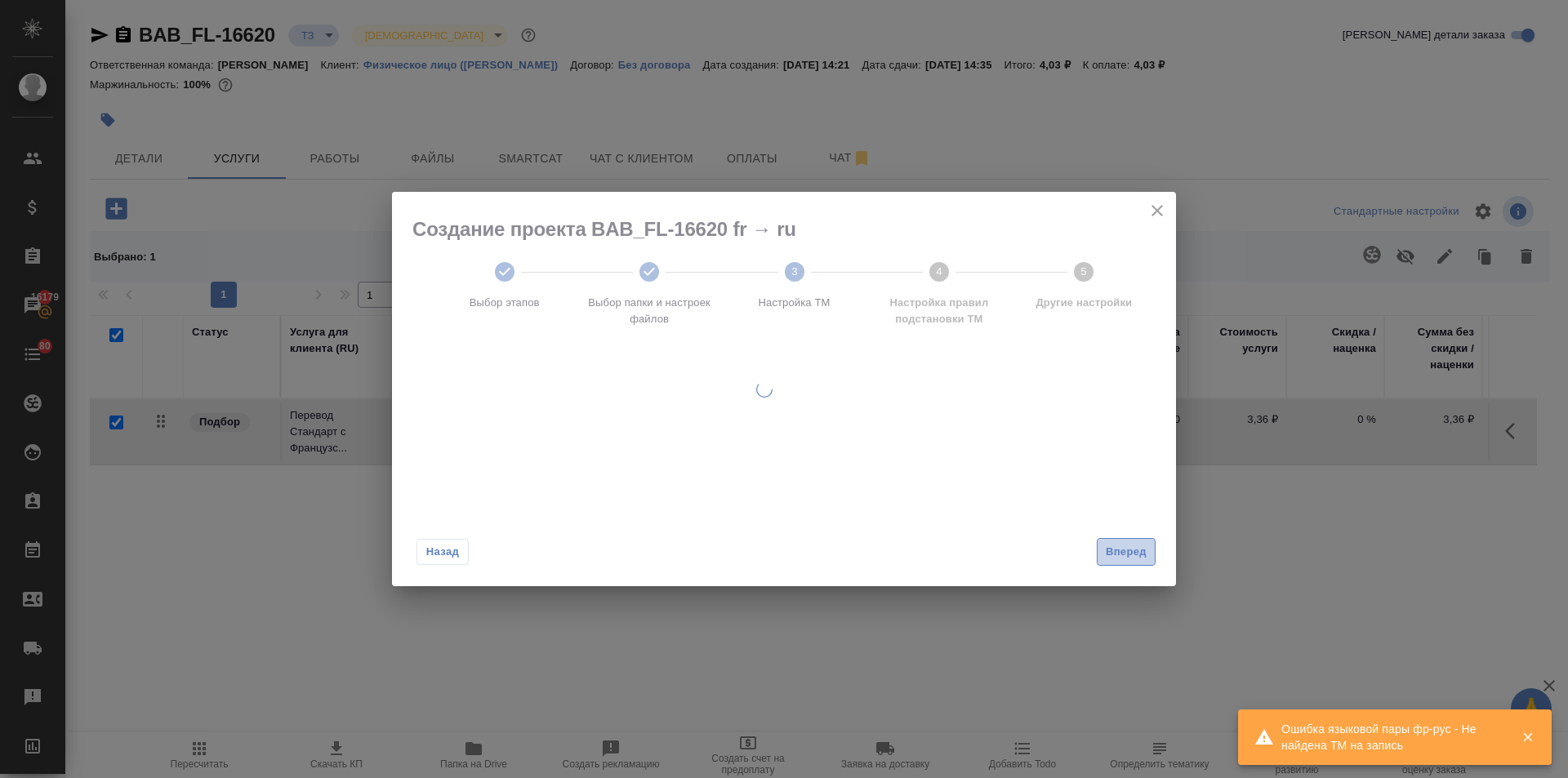
click at [1132, 551] on span "Вперед" at bounding box center [1126, 553] width 41 height 19
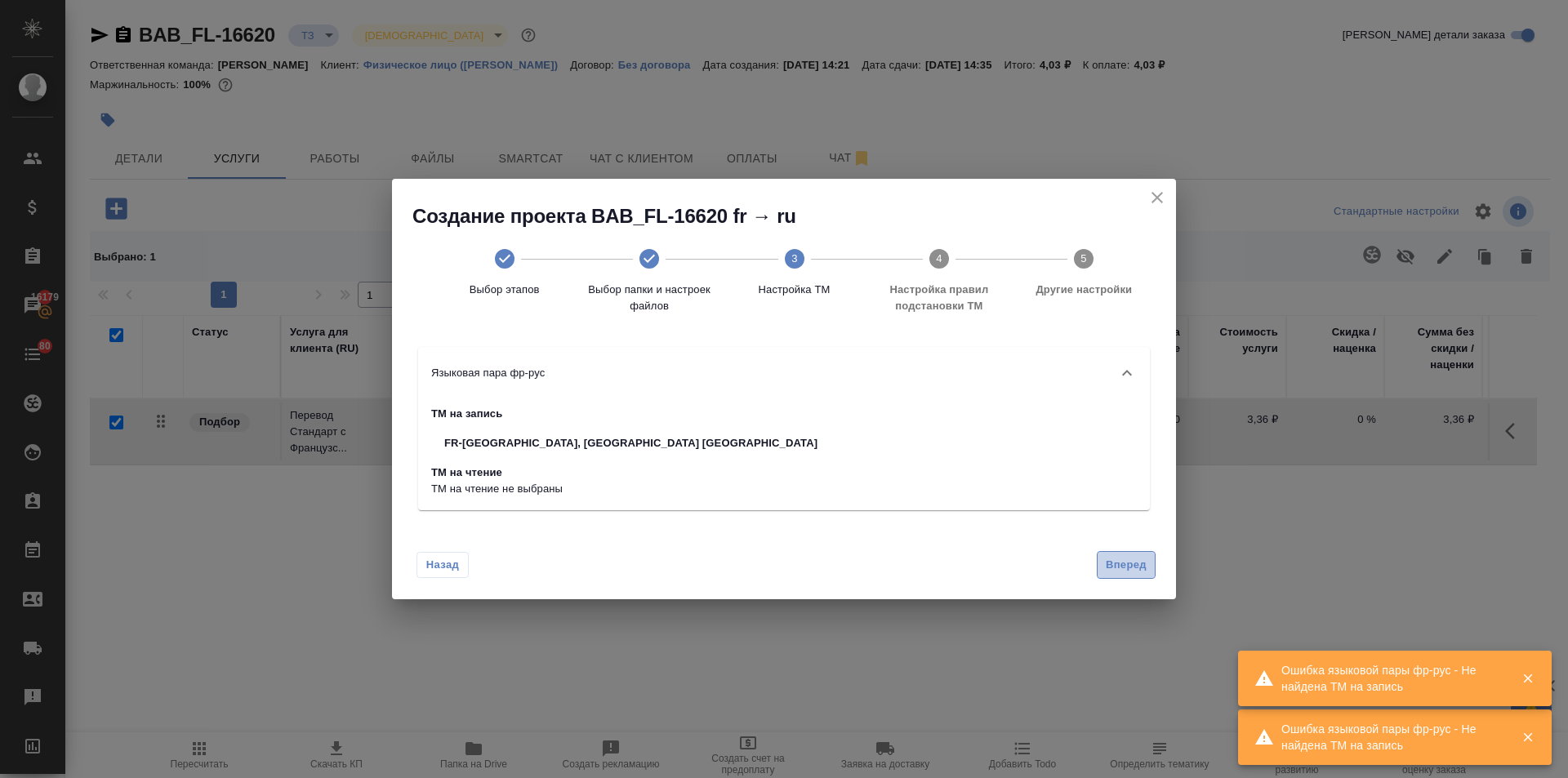
click at [1119, 555] on span "Вперед" at bounding box center [1126, 565] width 41 height 19
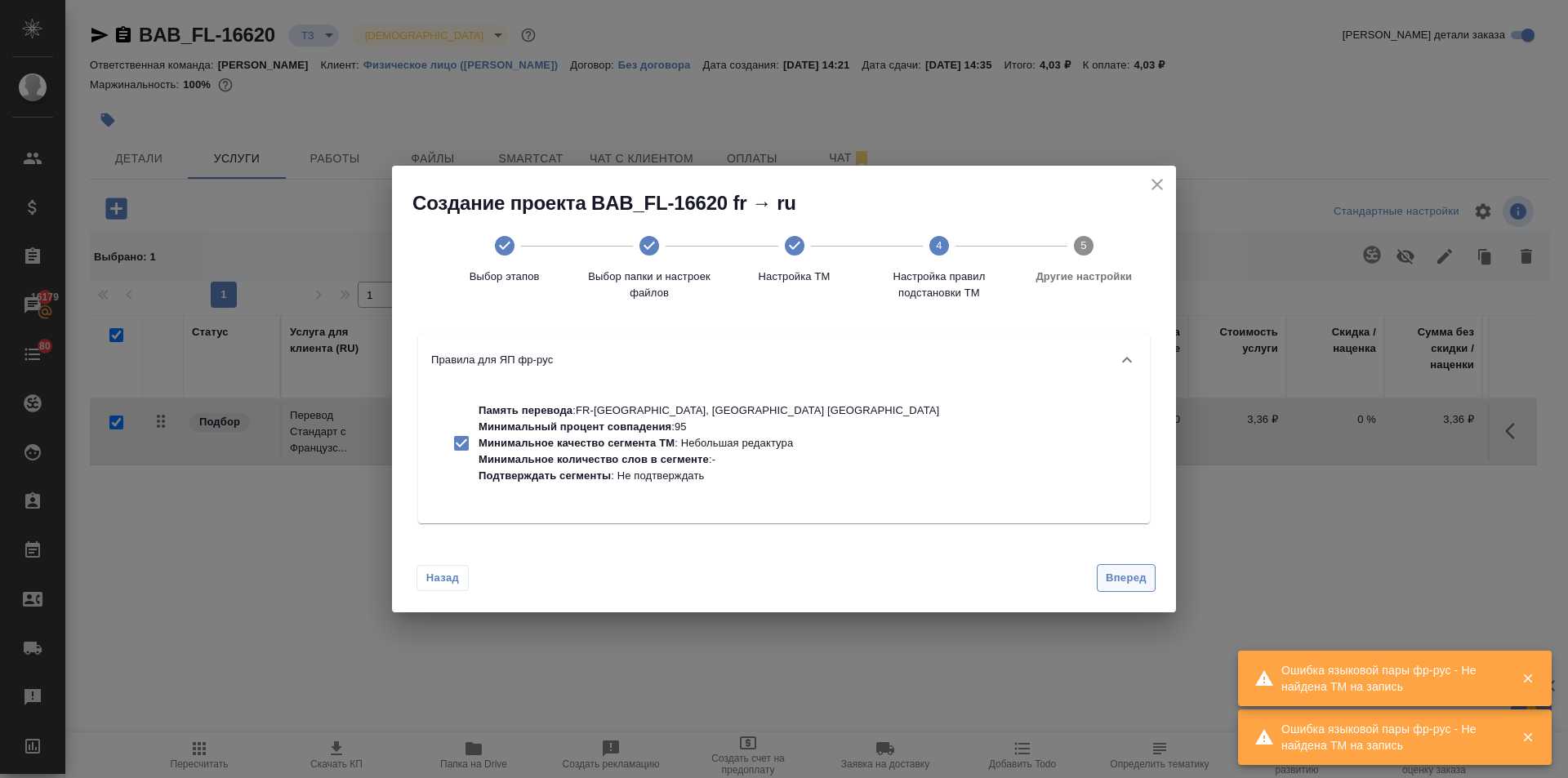
click at [1126, 578] on span "Вперед" at bounding box center [1126, 578] width 41 height 19
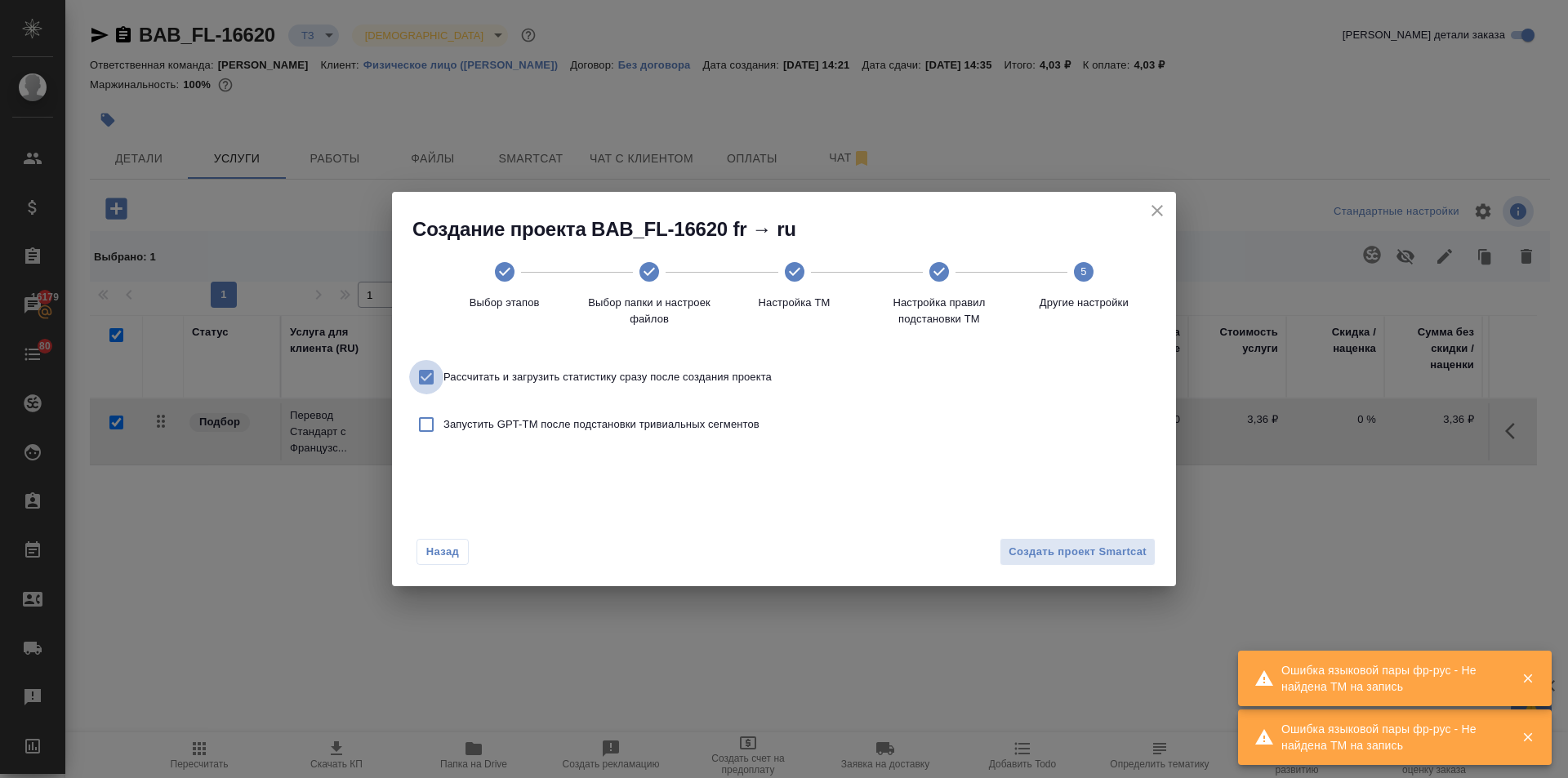
click at [441, 369] on input "Рассчитать и загрузить статистику сразу после создания проекта" at bounding box center [426, 377] width 34 height 34
click at [1051, 544] on span "Создать проект Smartcat" at bounding box center [1077, 553] width 138 height 19
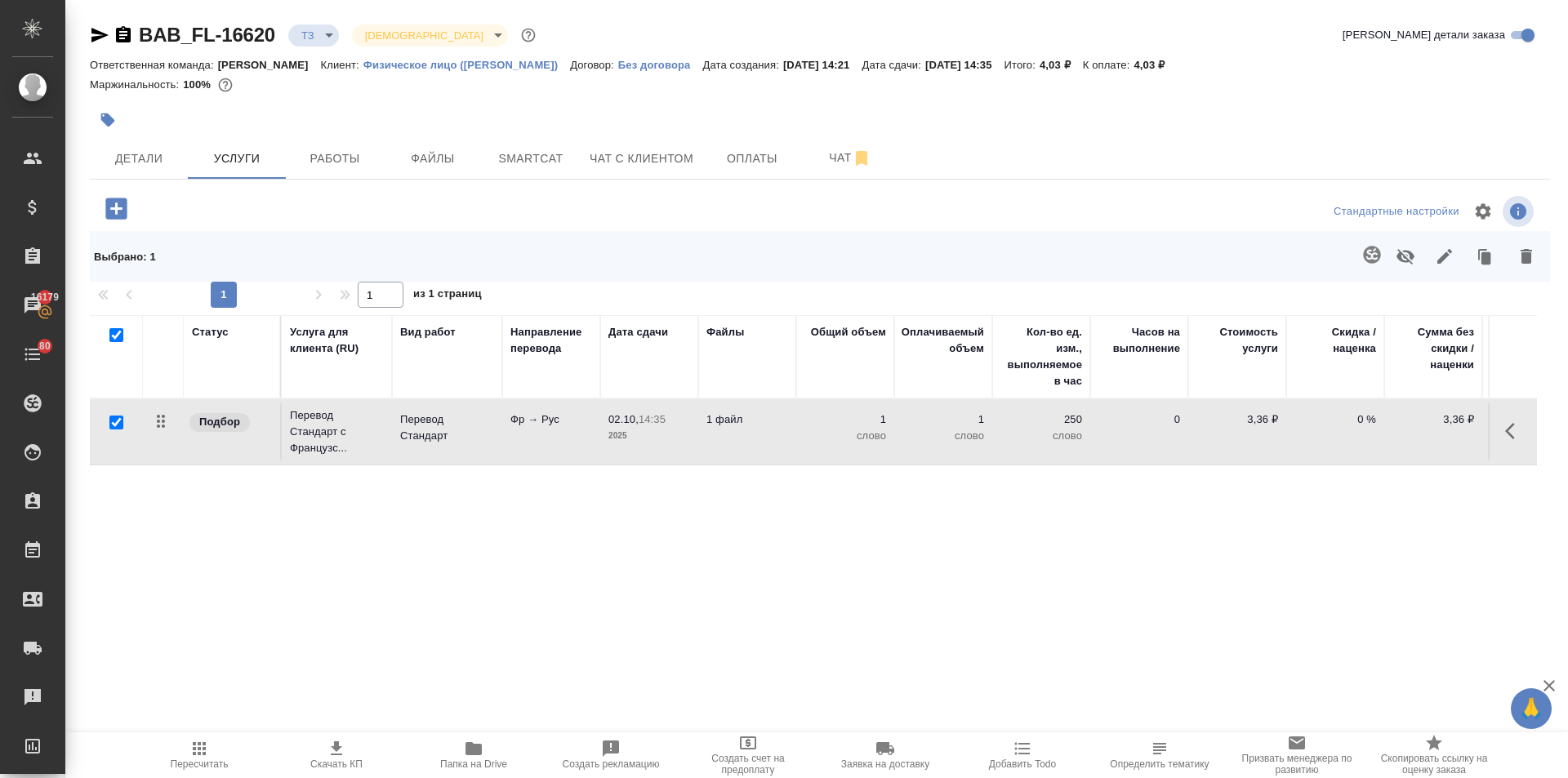
click at [1512, 428] on icon "button" at bounding box center [1515, 431] width 20 height 20
click at [1419, 421] on icon "button" at bounding box center [1422, 431] width 20 height 20
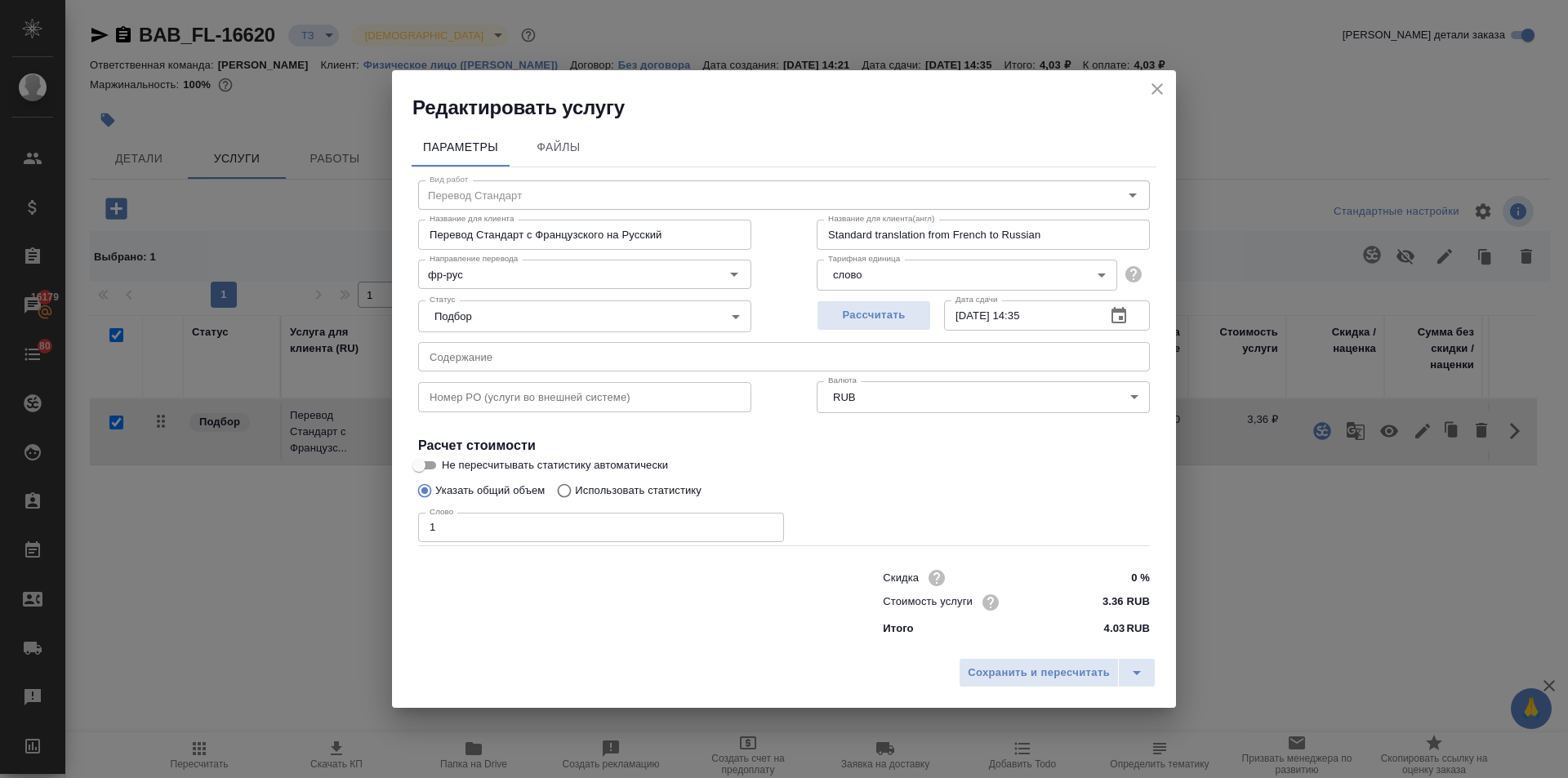
click at [560, 487] on input "Использовать статистику" at bounding box center [561, 490] width 26 height 31
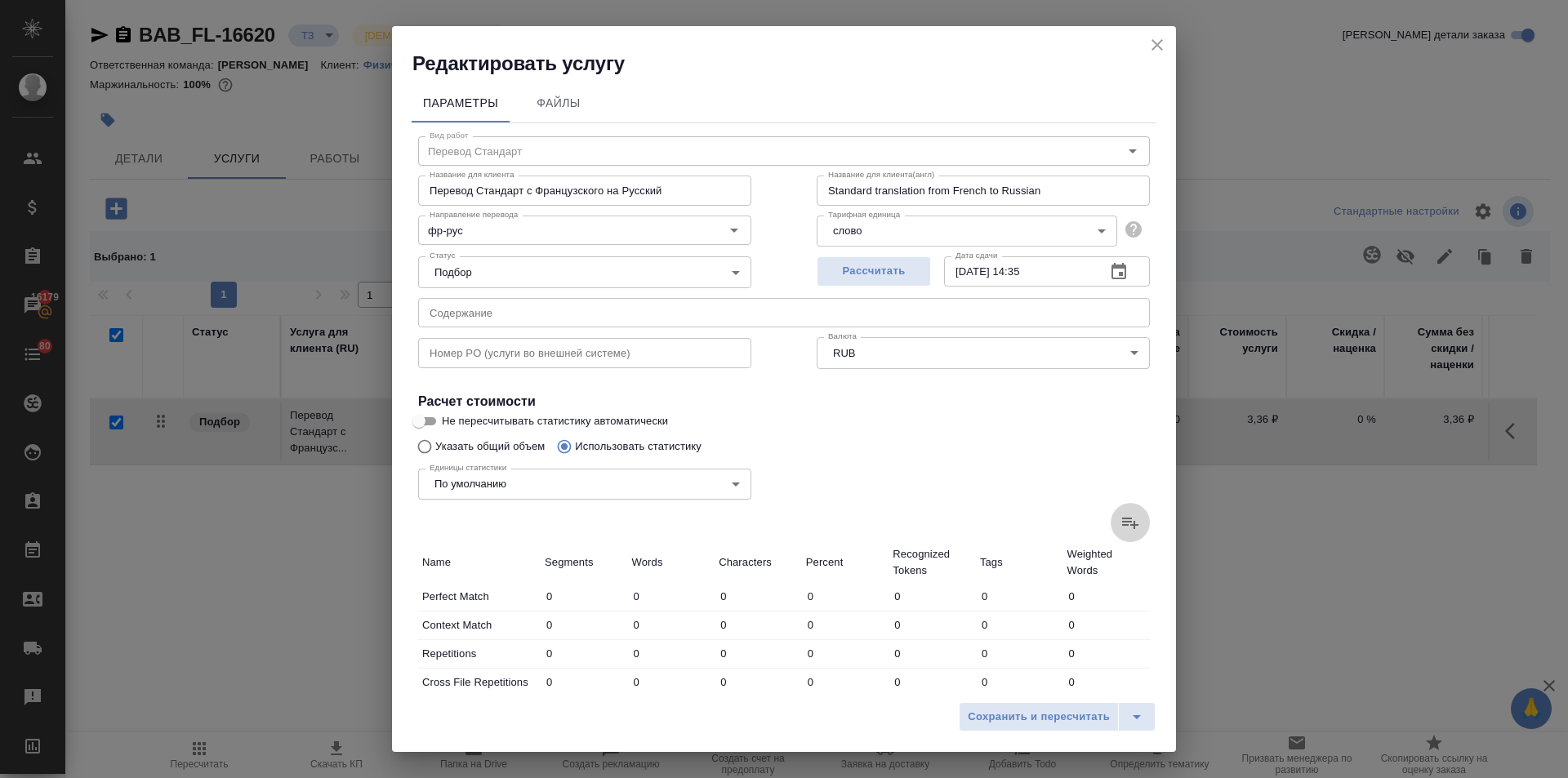
click at [1122, 525] on icon at bounding box center [1129, 523] width 16 height 11
click at [0, 0] on input "file" at bounding box center [0, 0] width 0 height 0
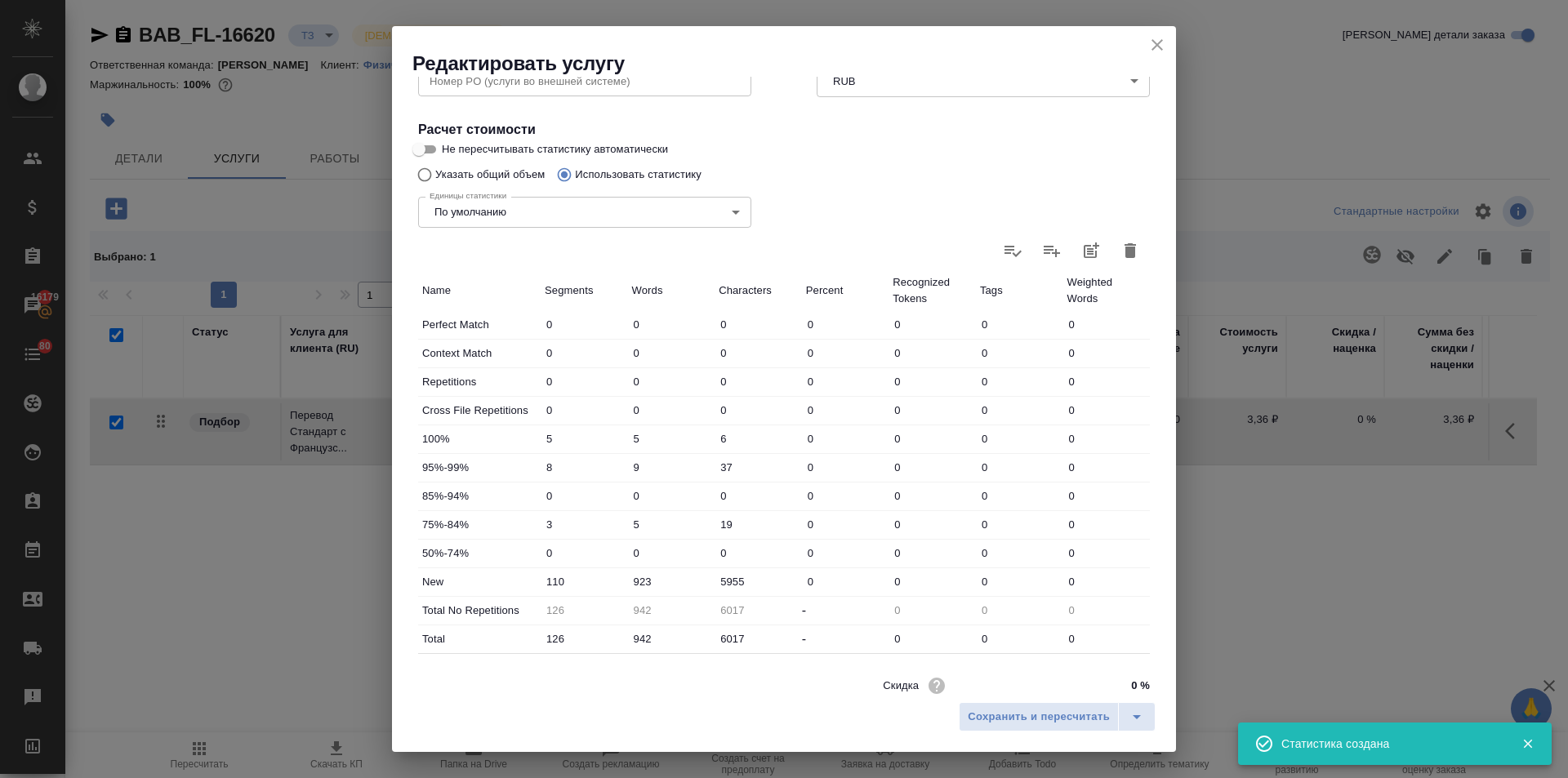
scroll to position [326, 0]
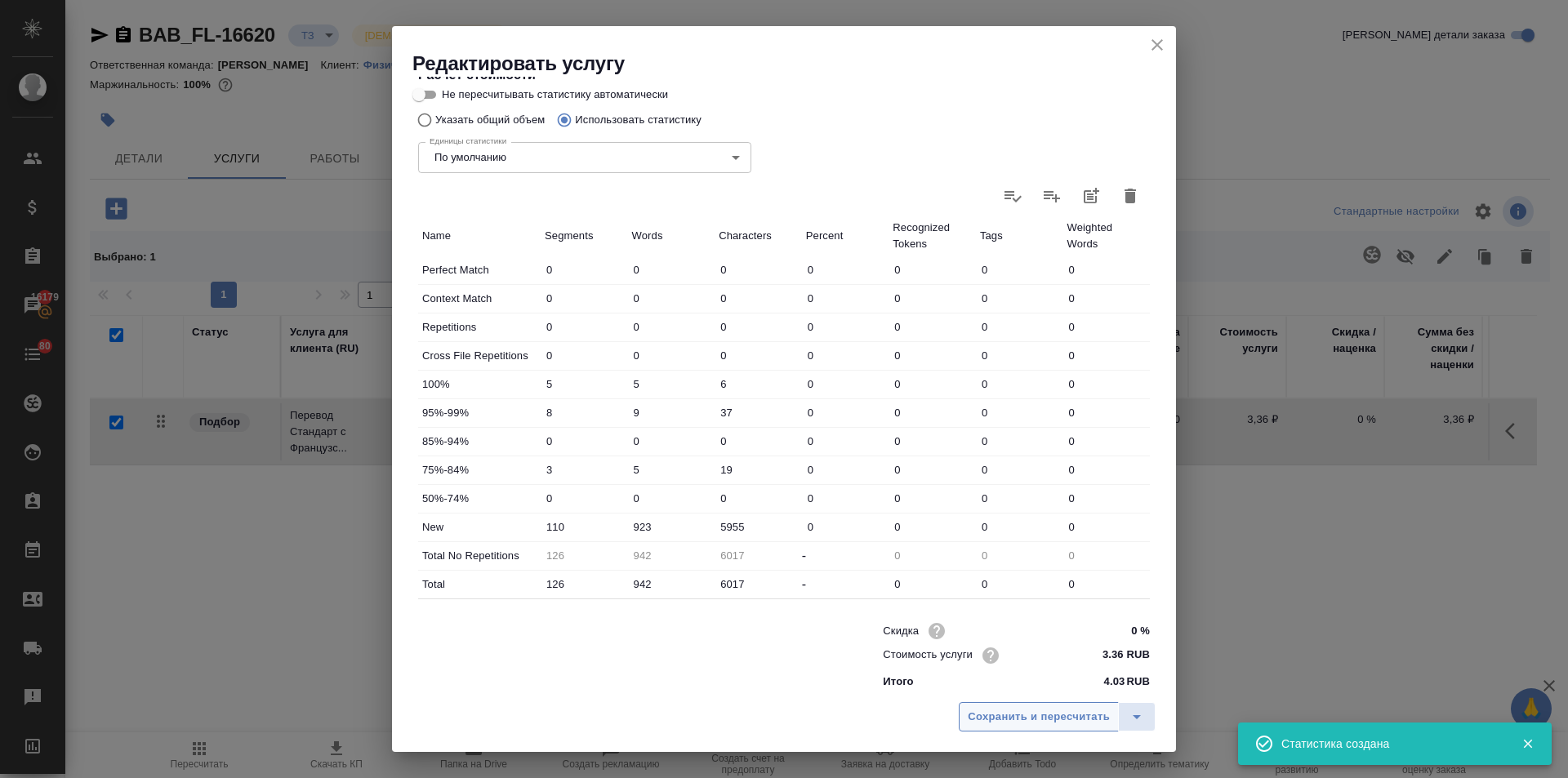
click at [1016, 709] on span "Сохранить и пересчитать" at bounding box center [1038, 717] width 142 height 19
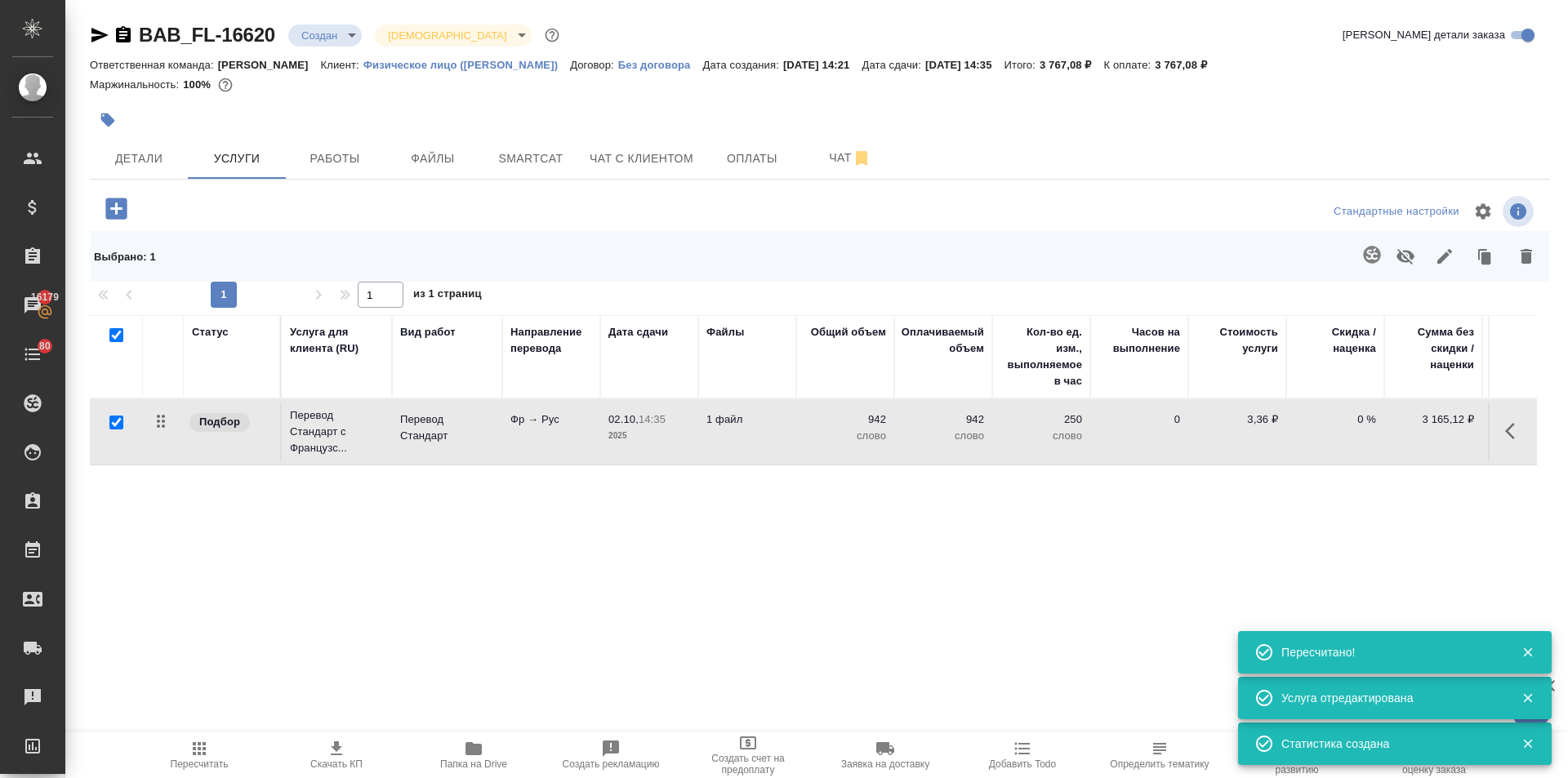
click at [1507, 422] on icon "button" at bounding box center [1515, 431] width 20 height 20
click at [1419, 428] on icon "button" at bounding box center [1422, 431] width 20 height 20
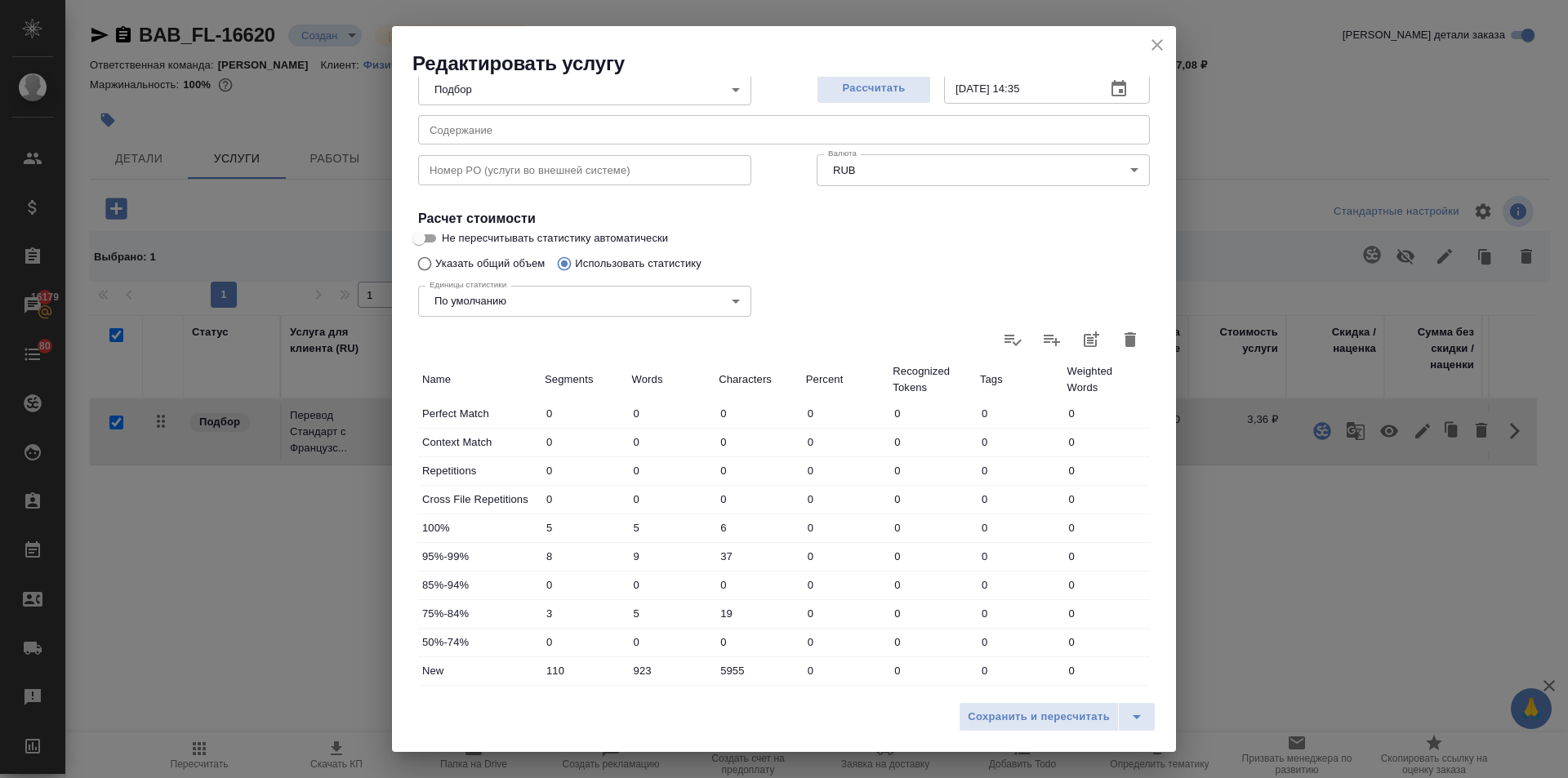
scroll to position [336, 0]
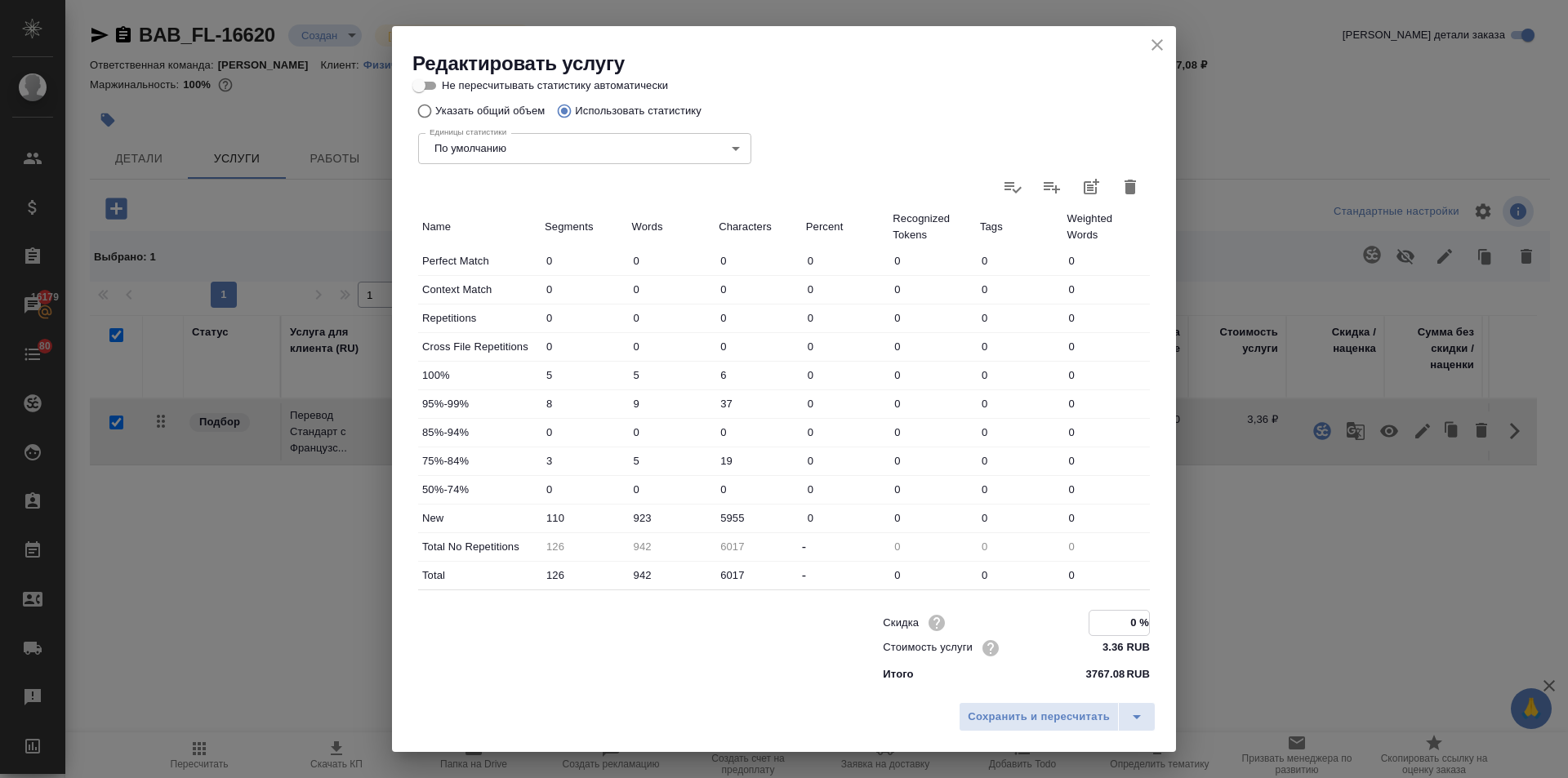
drag, startPoint x: 1128, startPoint y: 620, endPoint x: 1113, endPoint y: 620, distance: 15.0
click at [1113, 620] on input "0 %" at bounding box center [1119, 622] width 60 height 24
click at [1082, 712] on span "Сохранить и пересчитать" at bounding box center [1038, 717] width 142 height 19
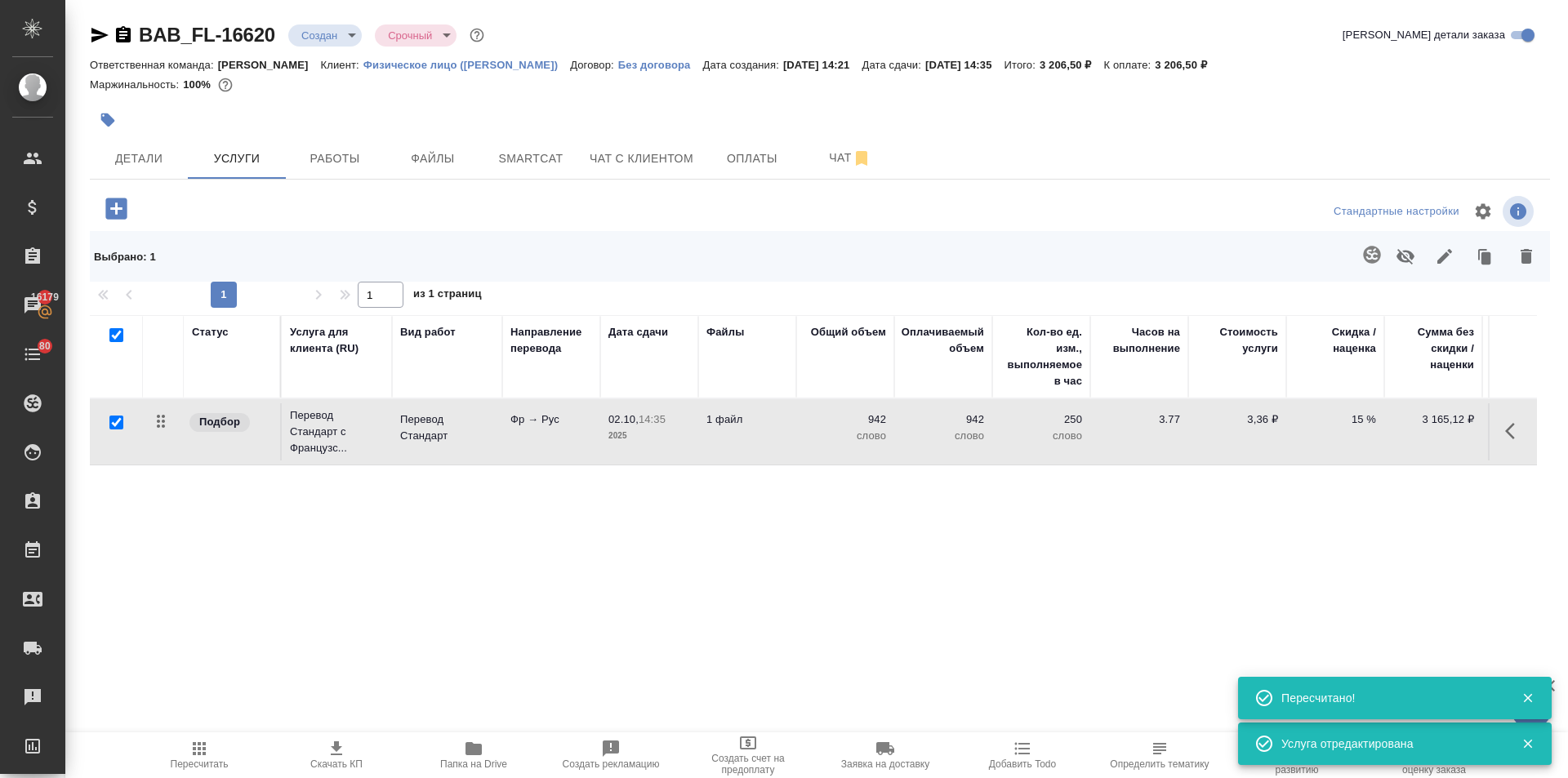
click at [118, 204] on icon "button" at bounding box center [116, 208] width 21 height 21
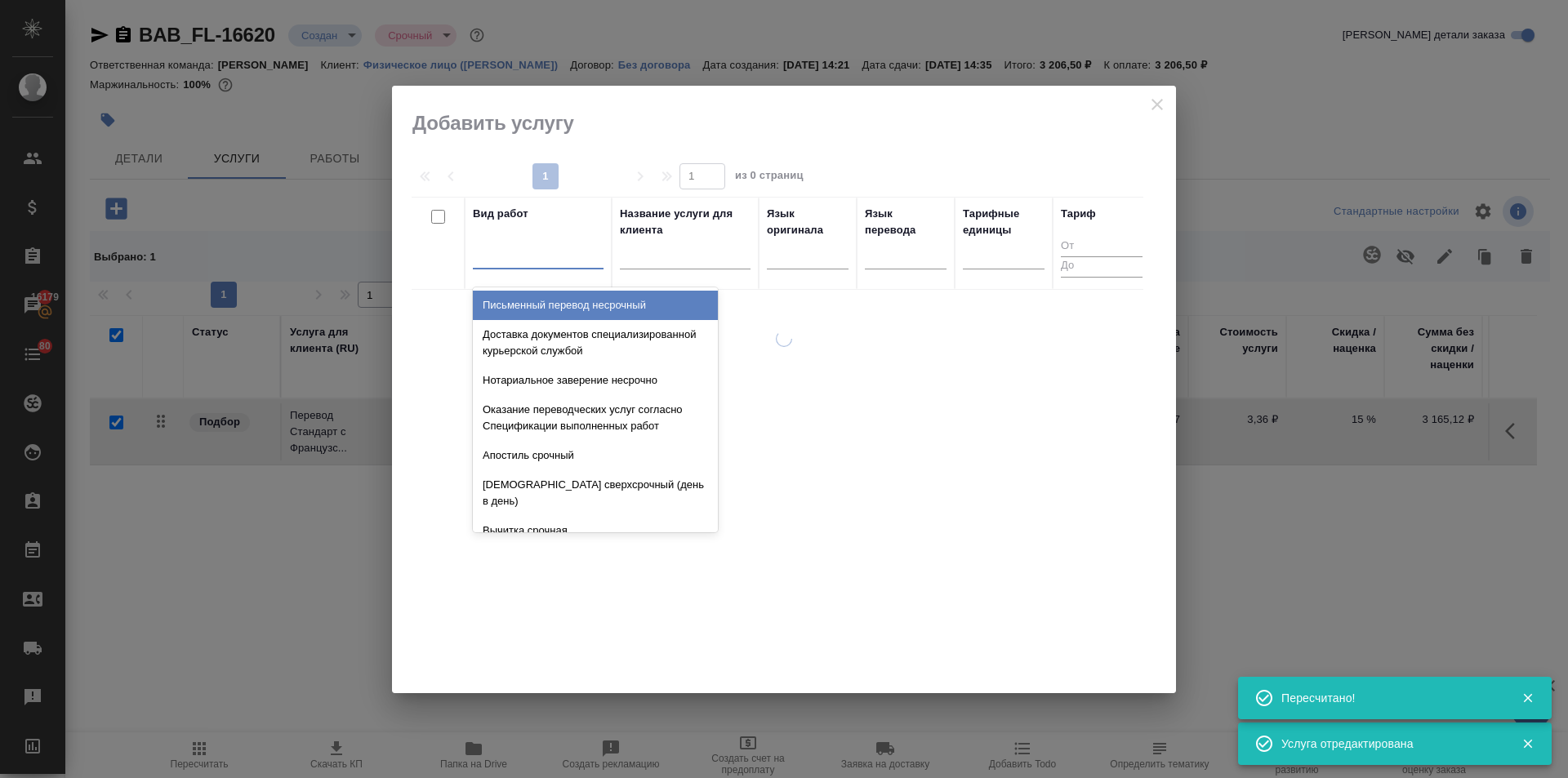
click at [520, 249] on div at bounding box center [538, 252] width 130 height 24
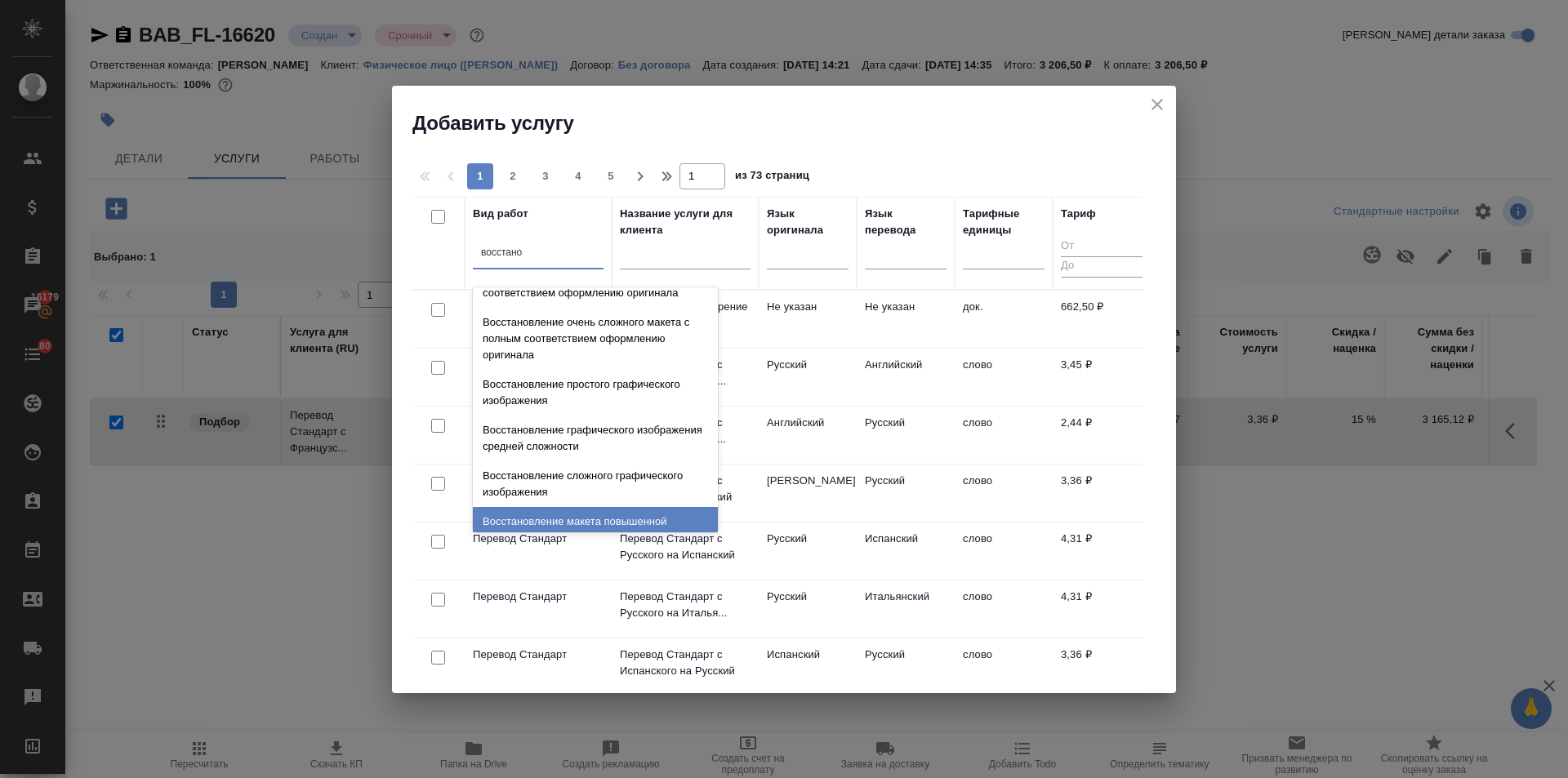
scroll to position [301, 0]
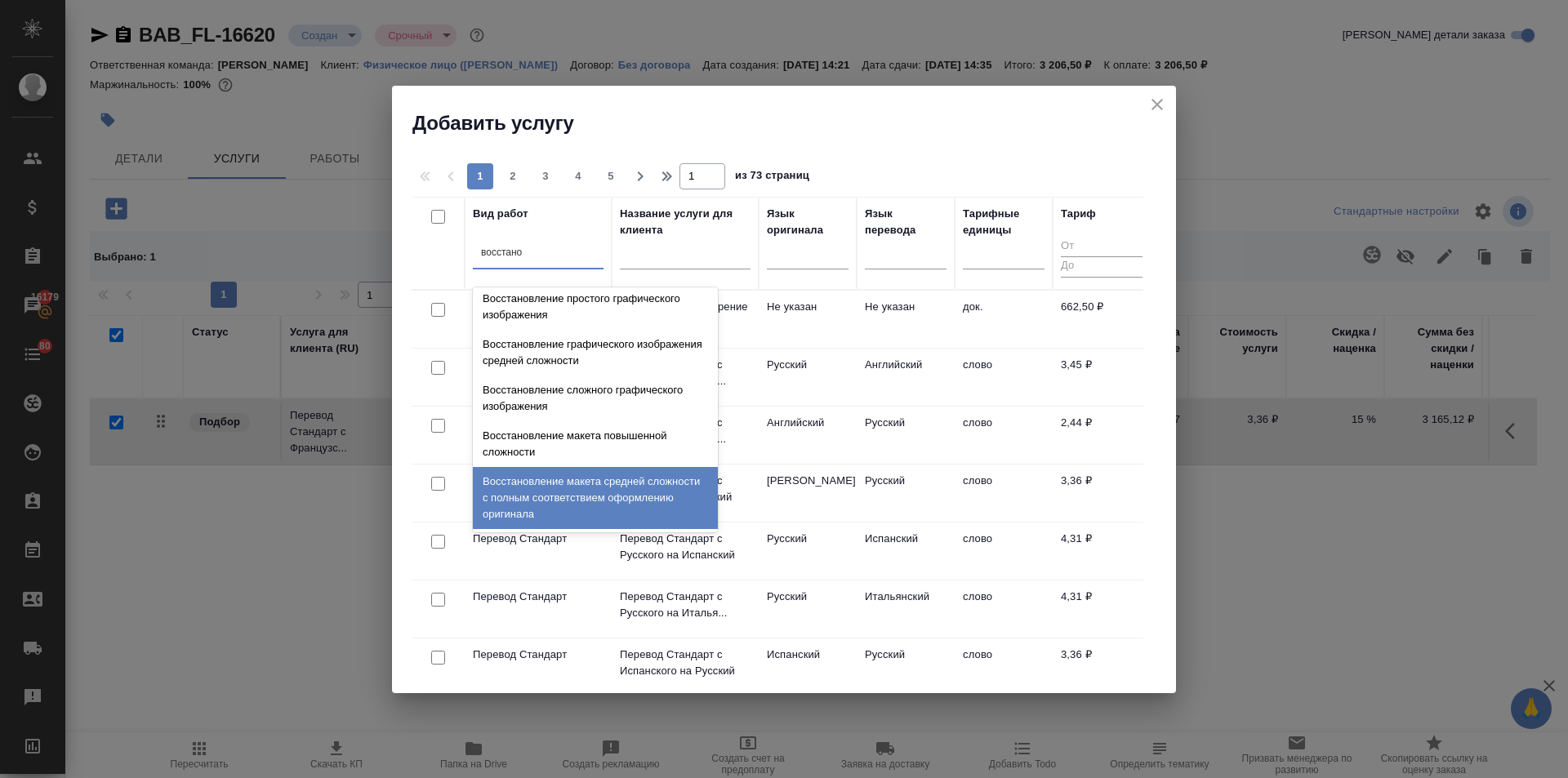
click at [549, 492] on div "Восстановление макета средней сложности с полным соответствием оформлению ориги…" at bounding box center [595, 497] width 245 height 62
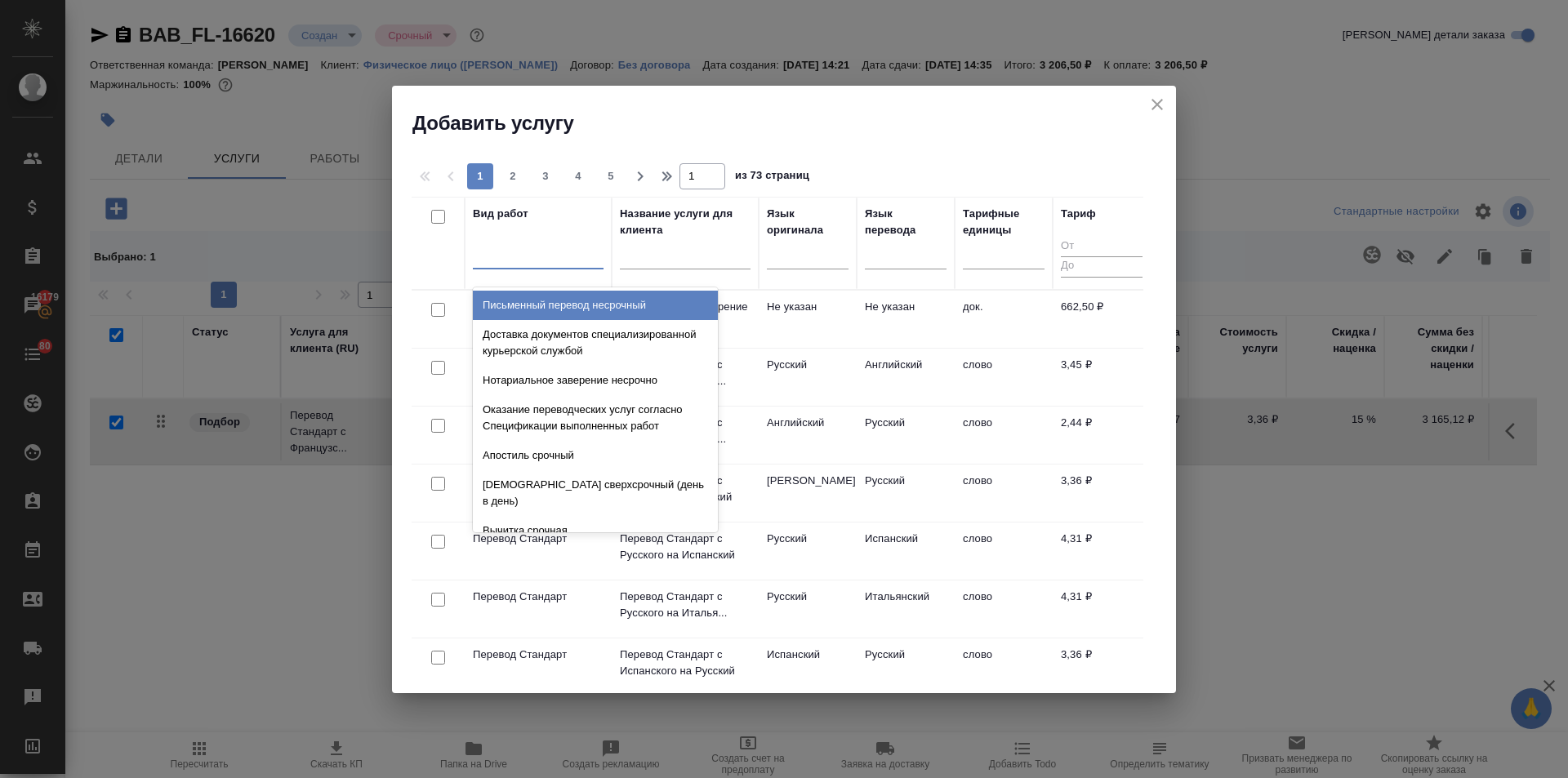
click at [525, 259] on div at bounding box center [538, 252] width 130 height 24
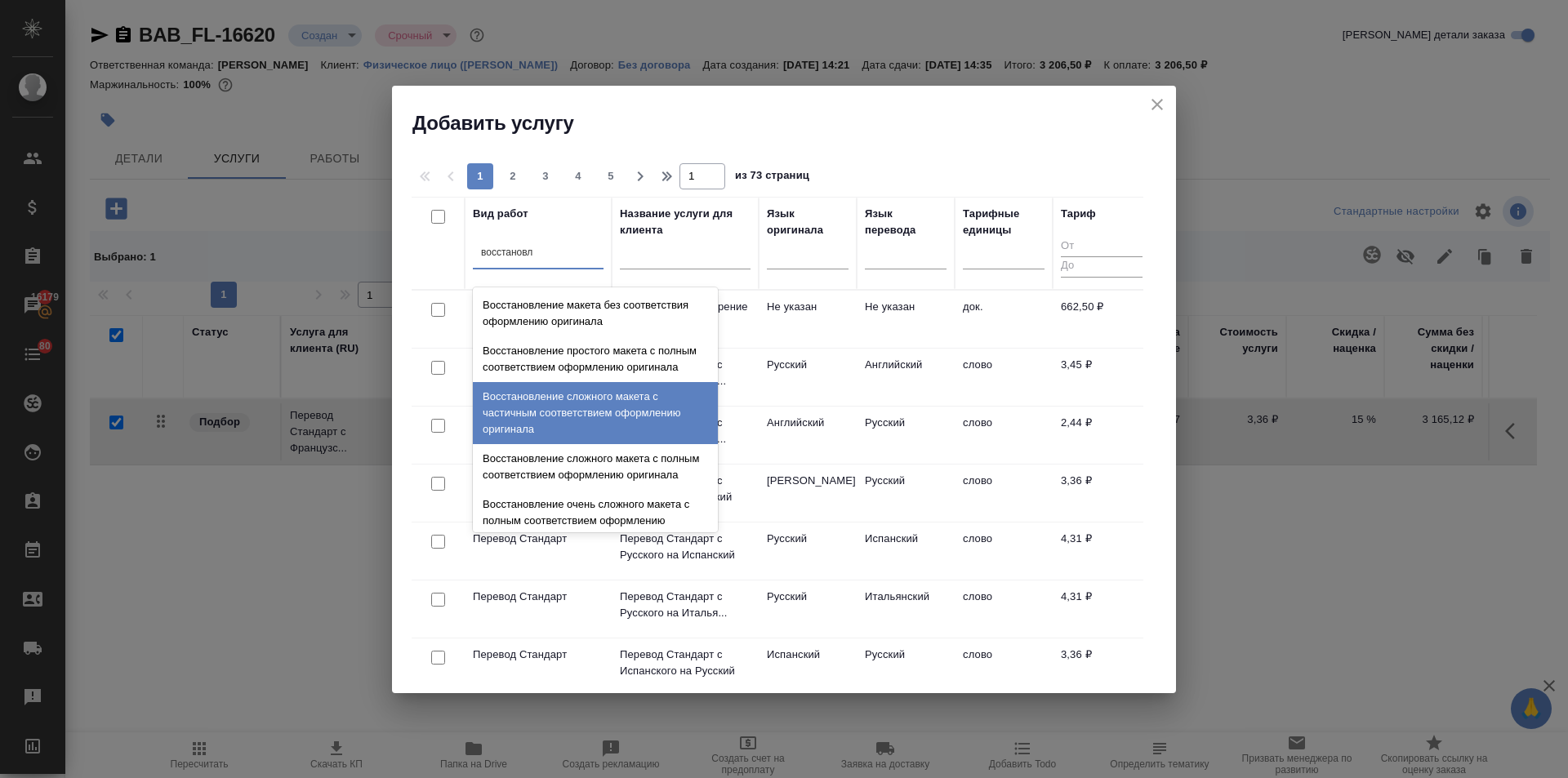
click at [562, 419] on div "Восстановление сложного макета с частичным соответствием оформлению оригинала" at bounding box center [595, 413] width 245 height 62
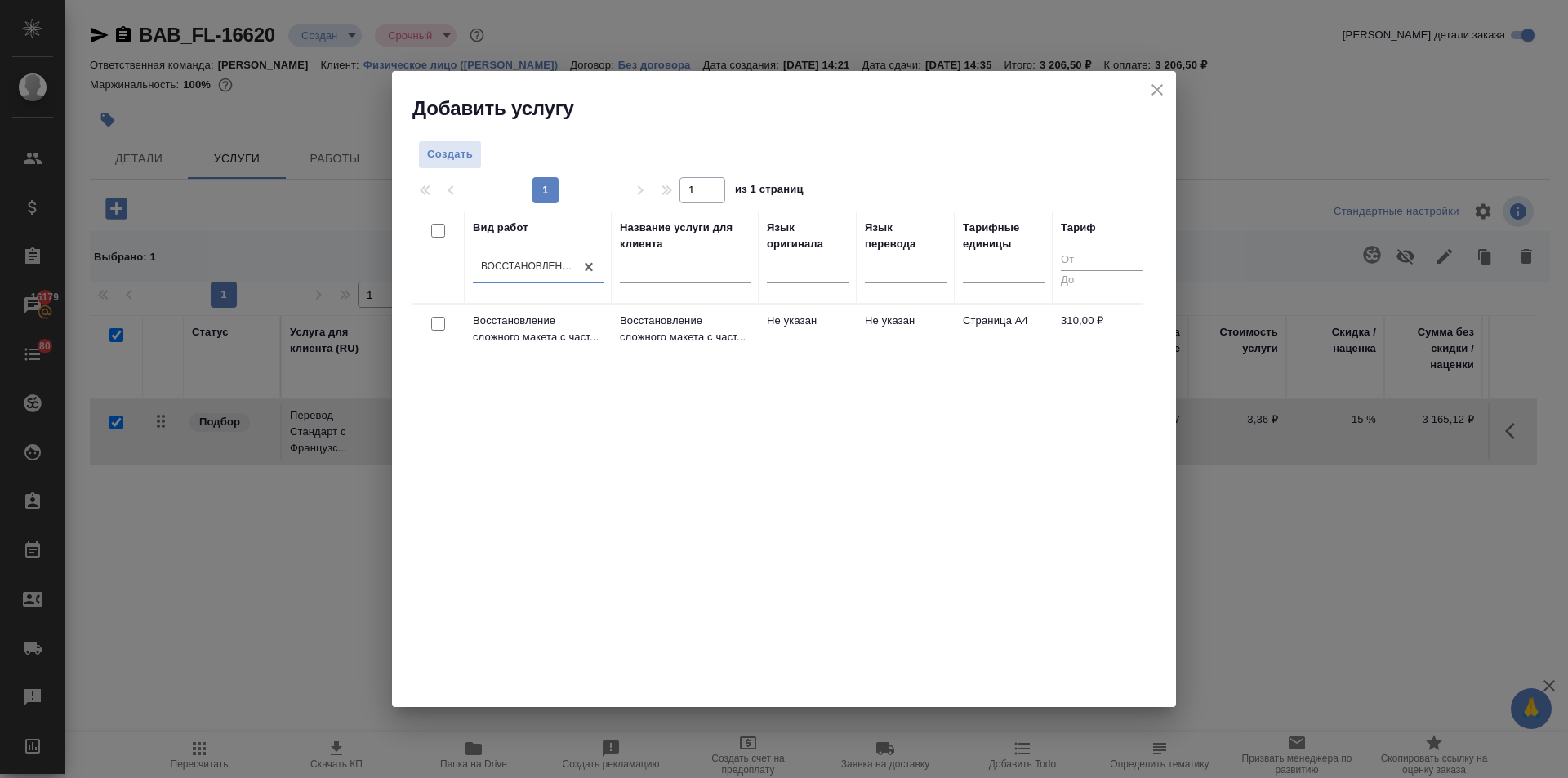
click at [435, 325] on input "checkbox" at bounding box center [438, 323] width 14 height 14
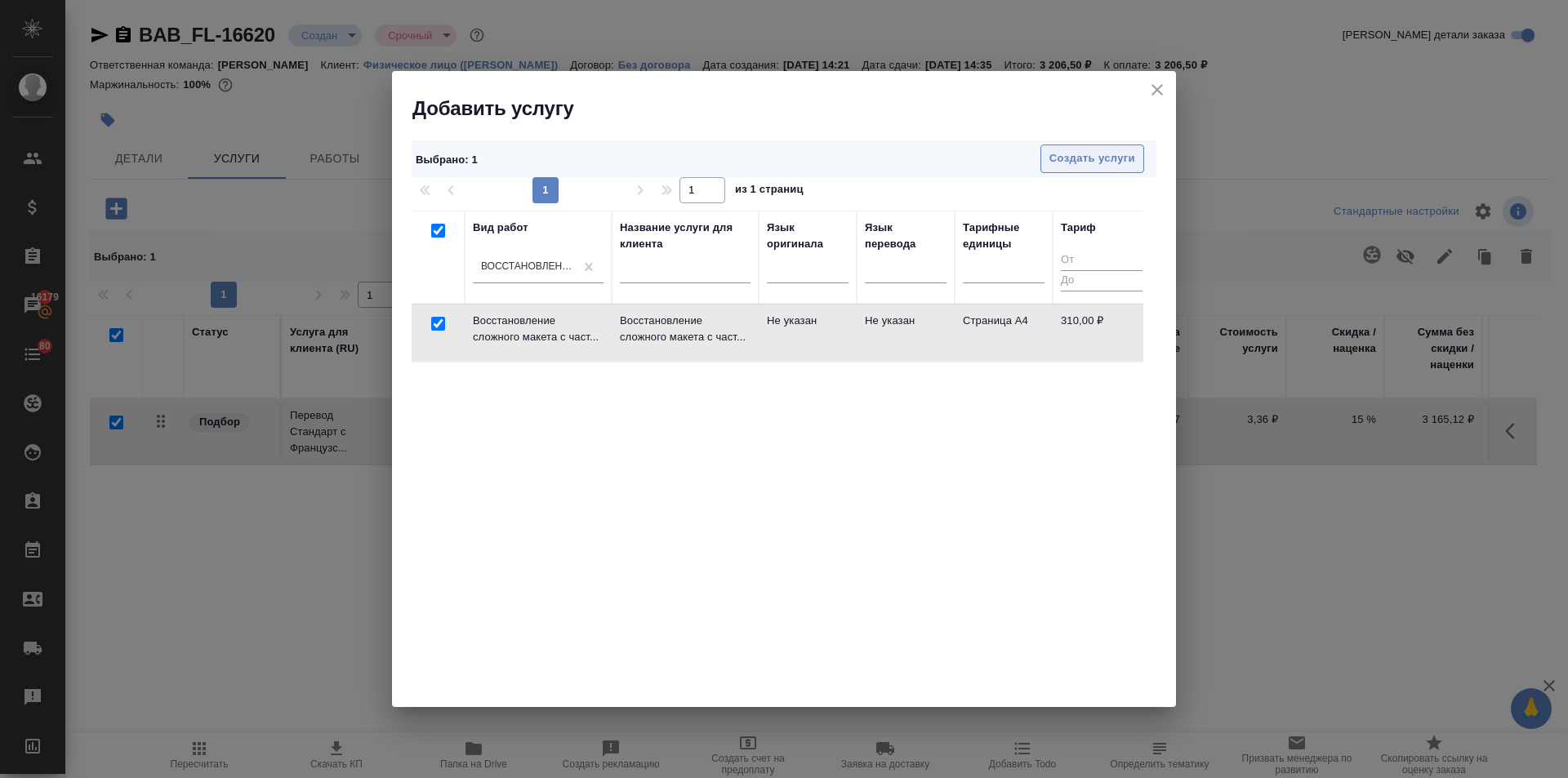
click at [1101, 165] on span "Создать услуги" at bounding box center [1092, 159] width 86 height 19
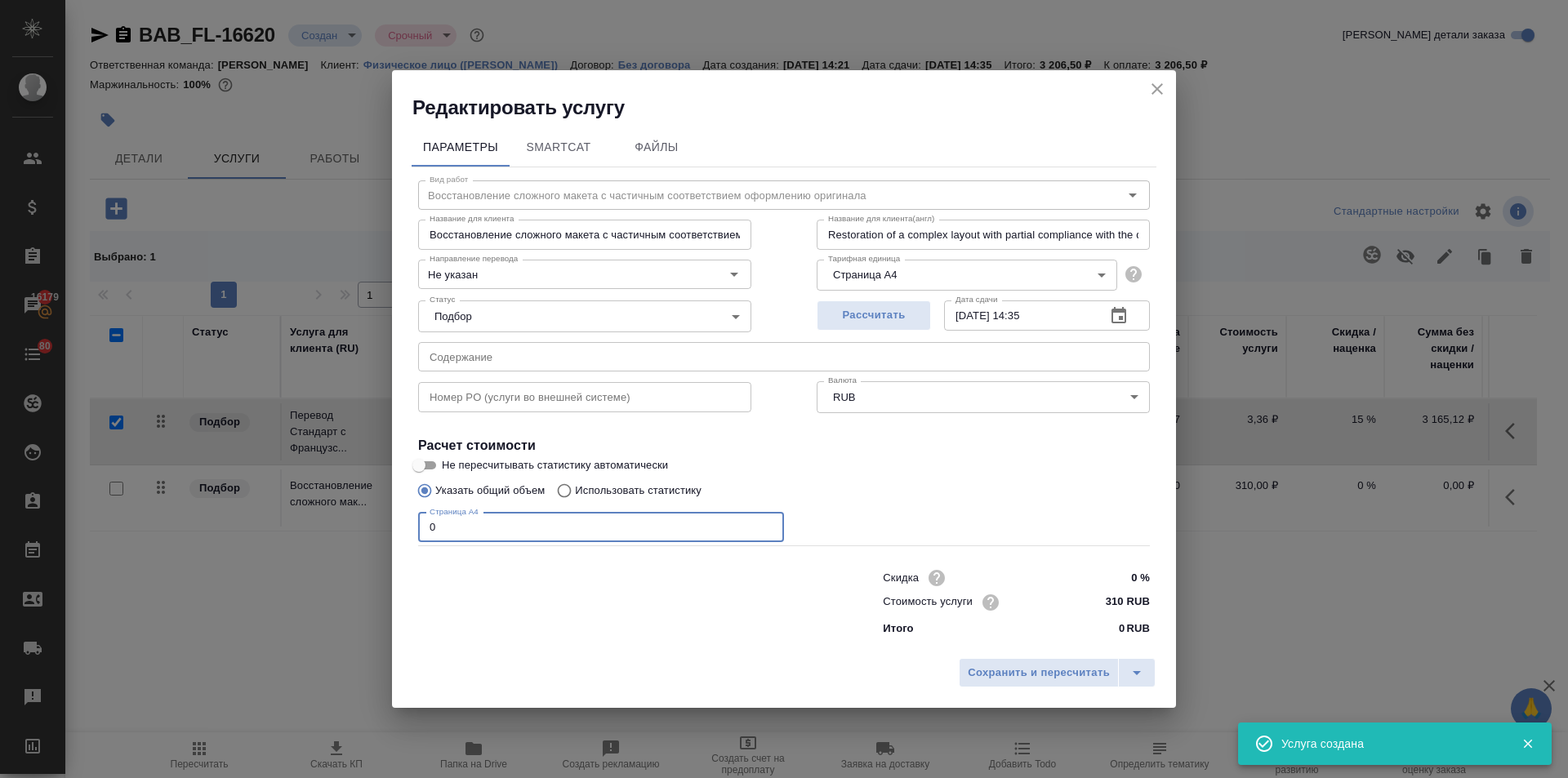
drag, startPoint x: 447, startPoint y: 522, endPoint x: 396, endPoint y: 521, distance: 51.0
click at [398, 521] on div "Параметры SmartCat Файлы Вид работ Восстановление сложного макета с частичным с…" at bounding box center [784, 385] width 784 height 529
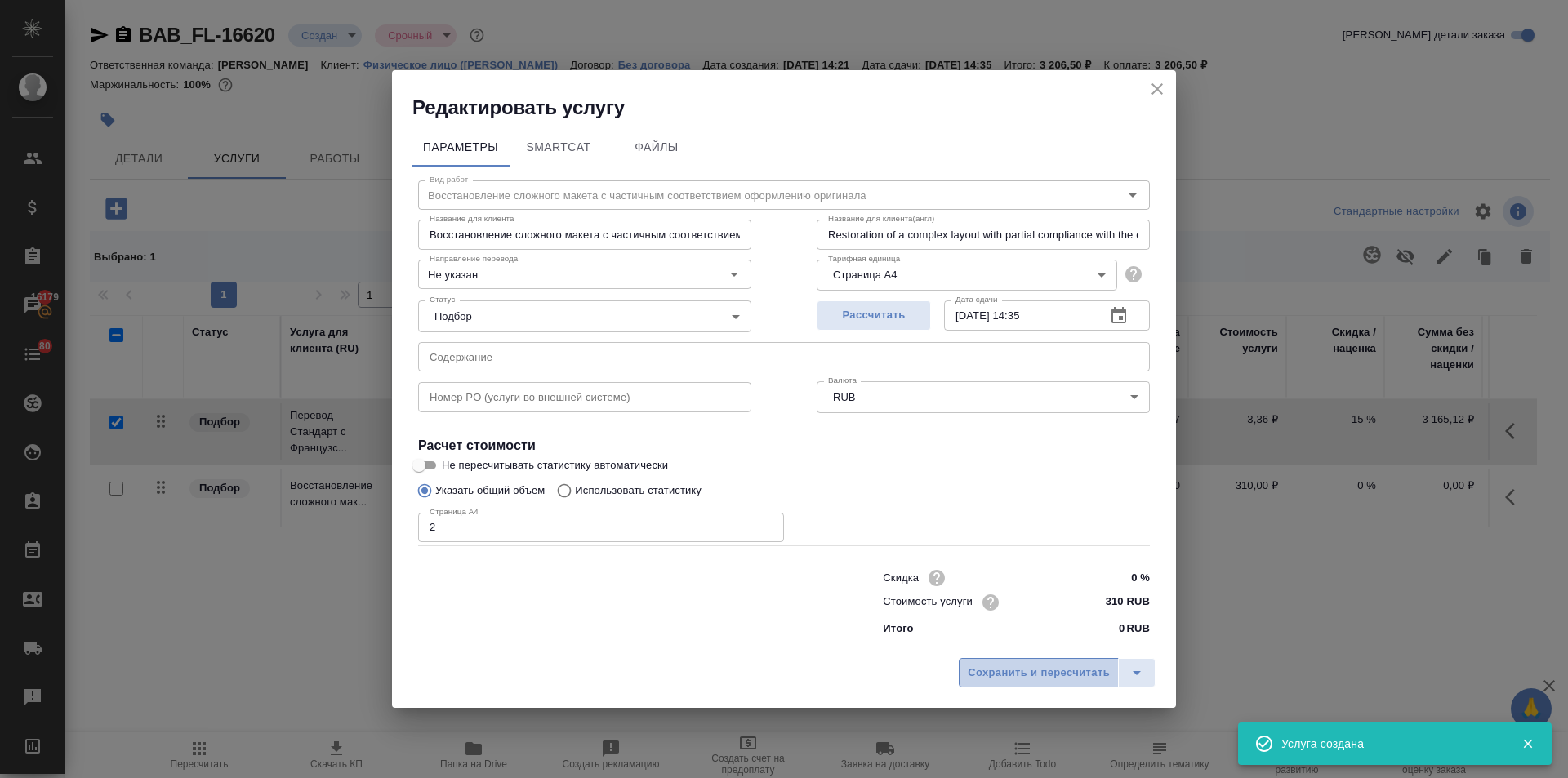
click at [1019, 662] on button "Сохранить и пересчитать" at bounding box center [1038, 672] width 160 height 29
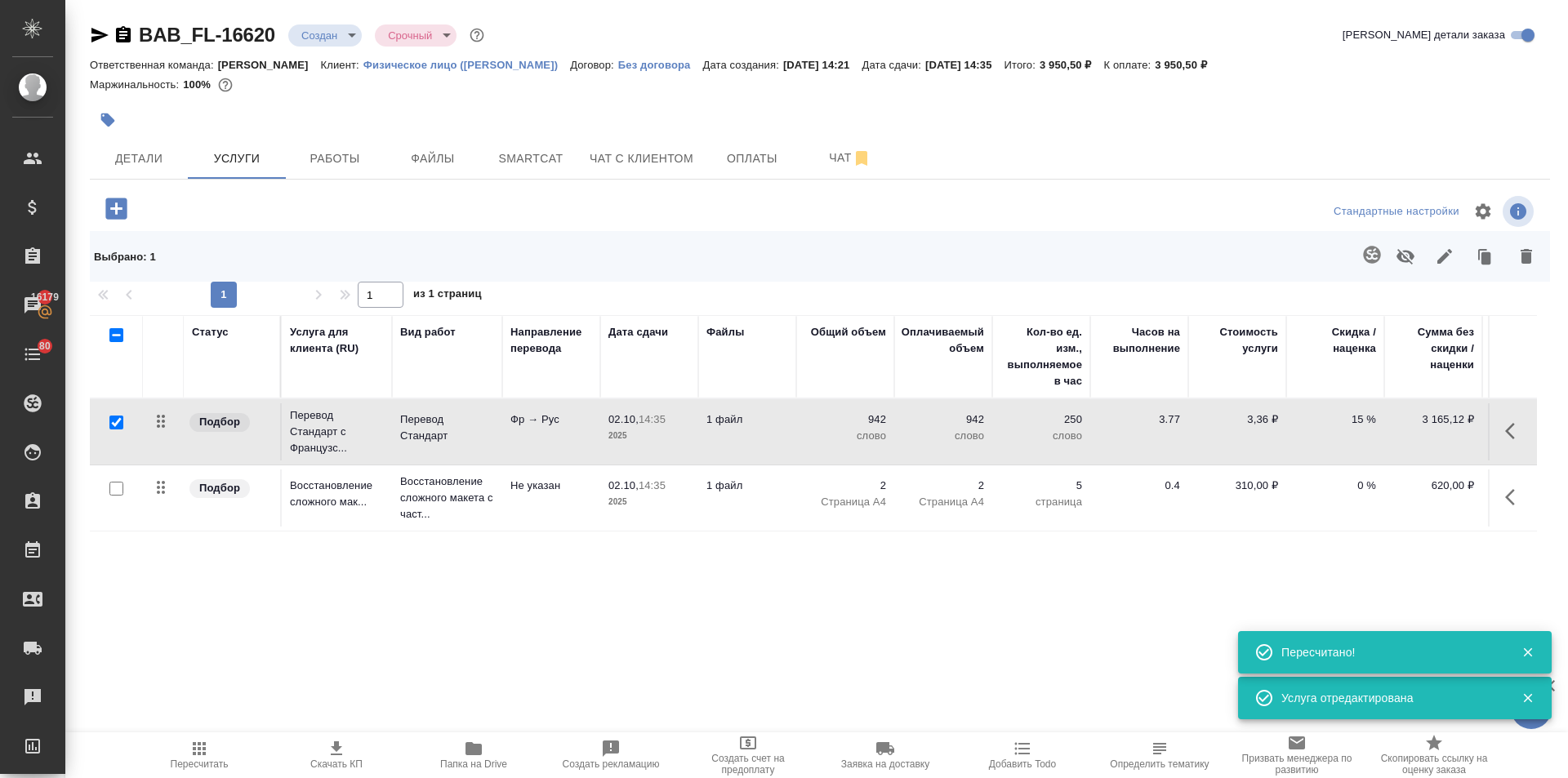
click at [1513, 431] on icon "button" at bounding box center [1515, 431] width 20 height 20
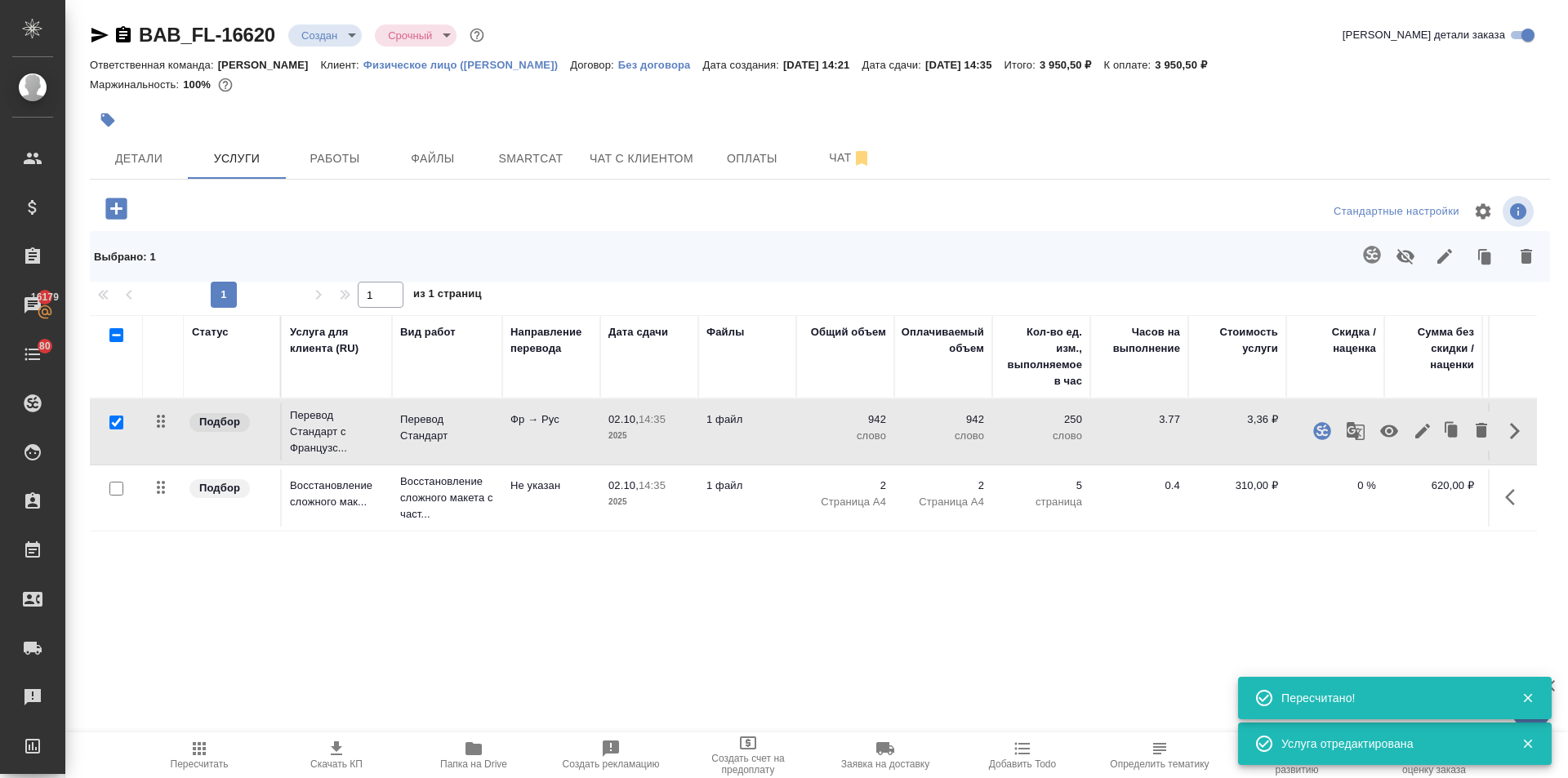
click at [1422, 430] on icon "button" at bounding box center [1421, 430] width 14 height 14
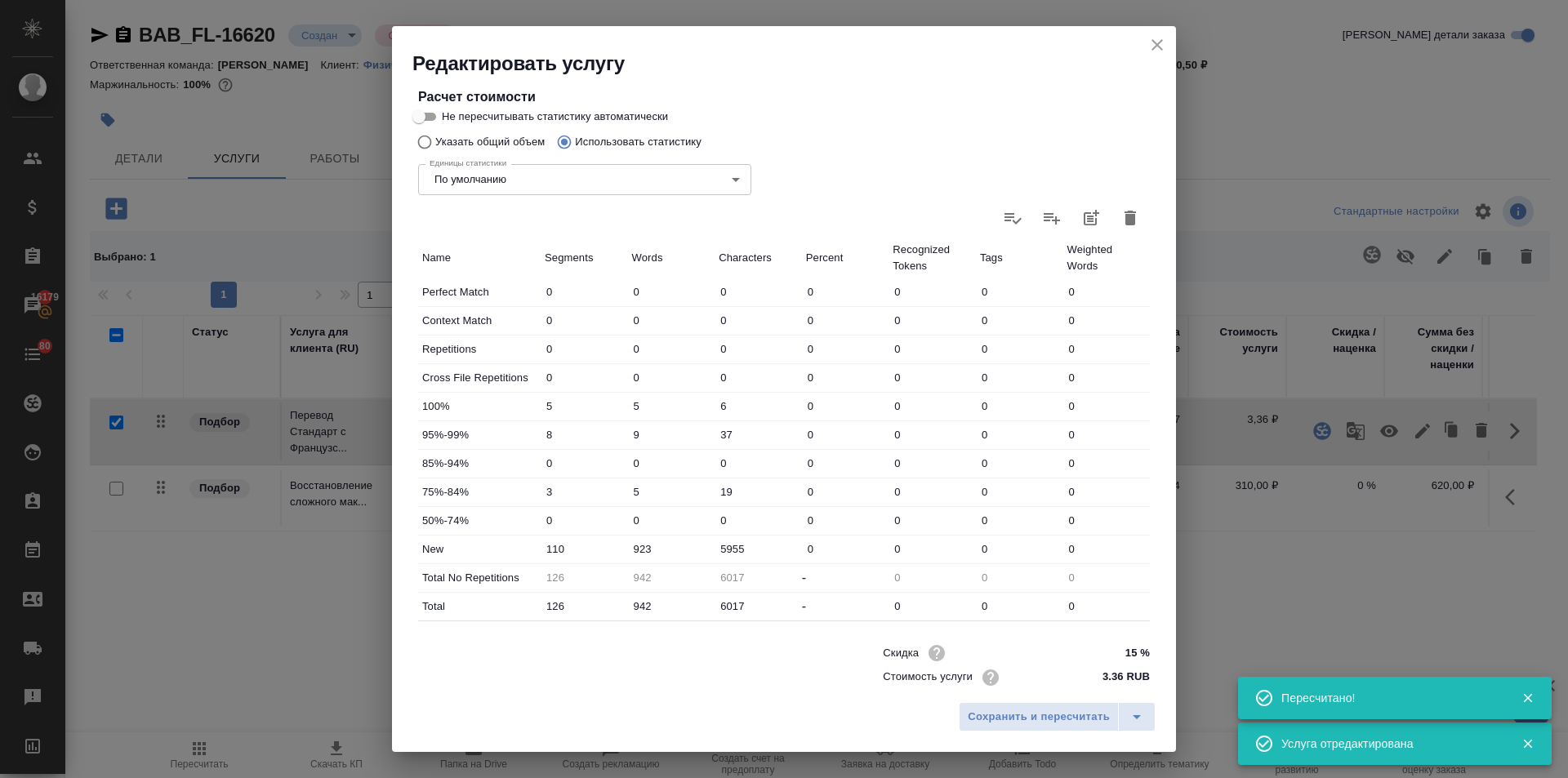
scroll to position [336, 0]
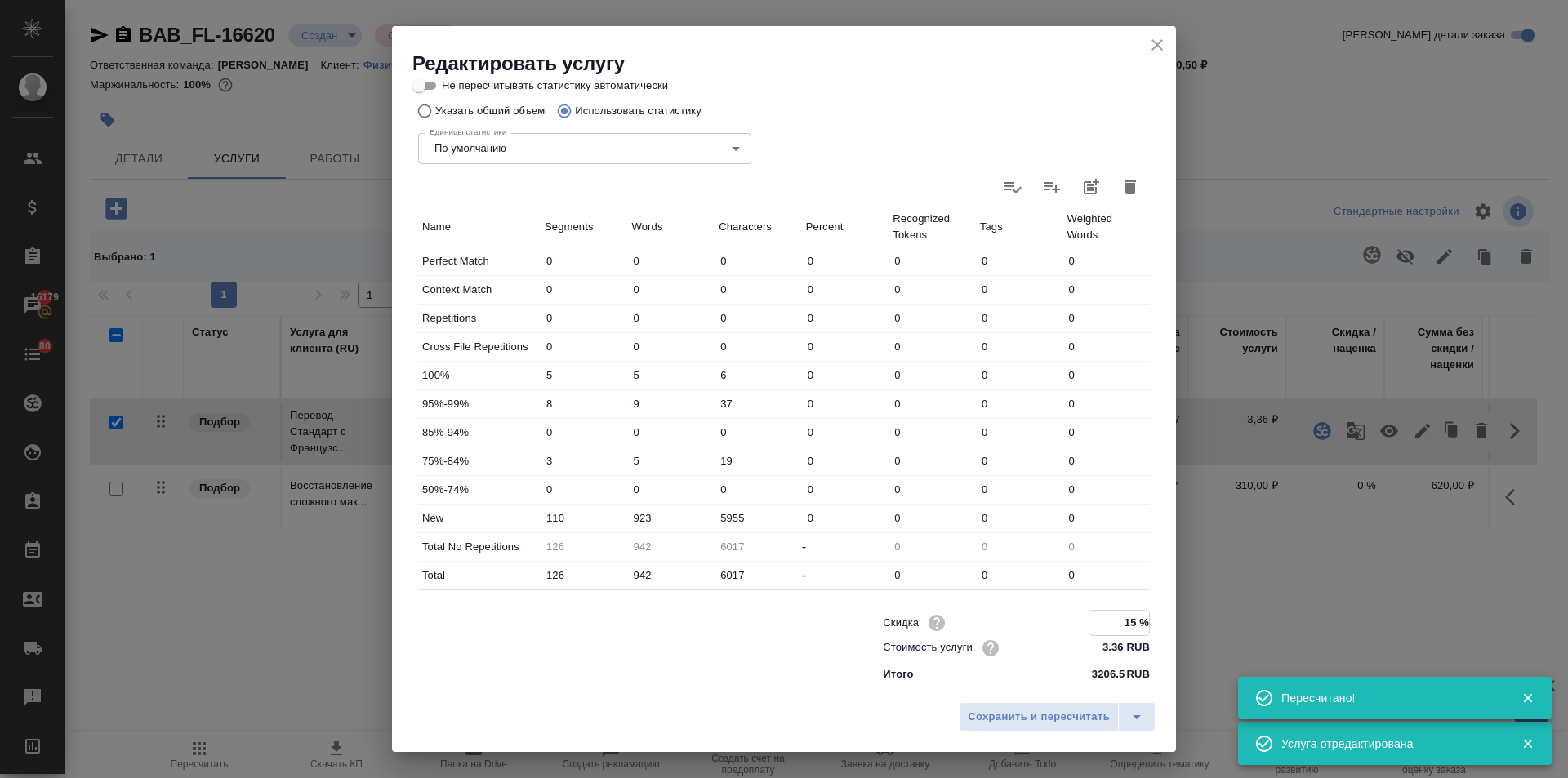
drag, startPoint x: 1128, startPoint y: 618, endPoint x: 1090, endPoint y: 613, distance: 38.3
click at [1091, 613] on input "15 %" at bounding box center [1119, 622] width 60 height 24
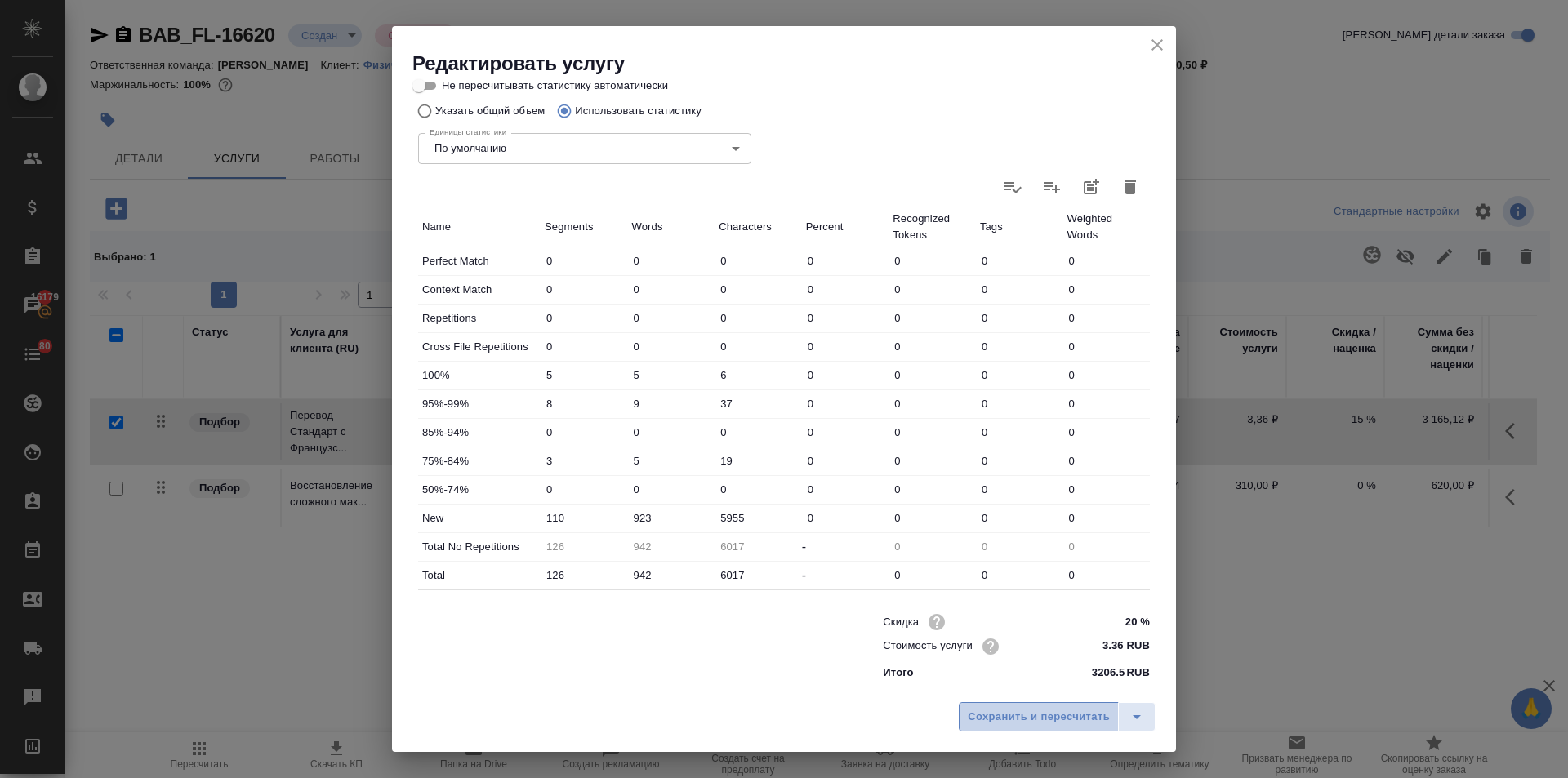
click at [1056, 711] on span "Сохранить и пересчитать" at bounding box center [1038, 717] width 142 height 19
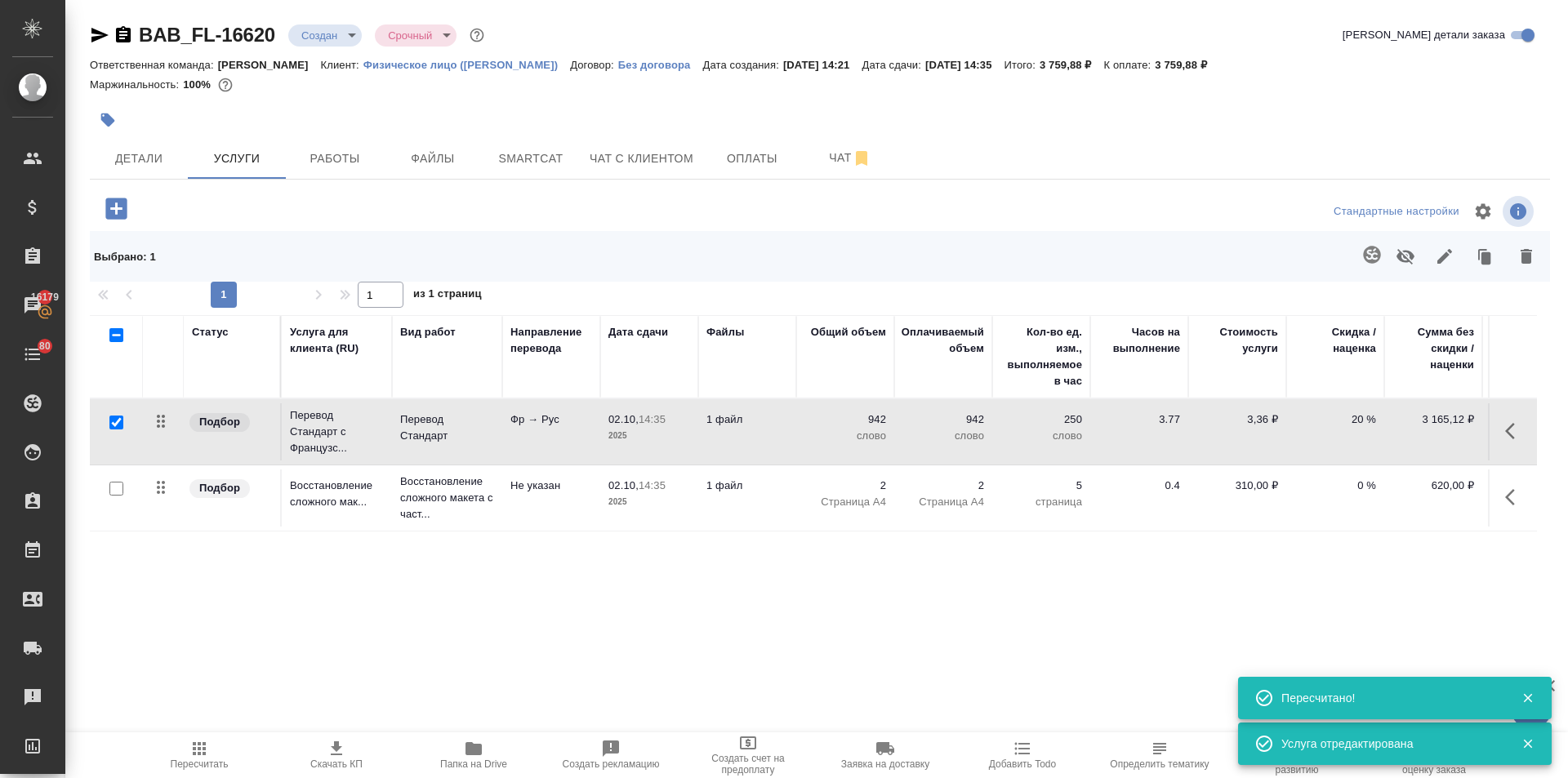
click at [107, 207] on icon "button" at bounding box center [116, 208] width 21 height 21
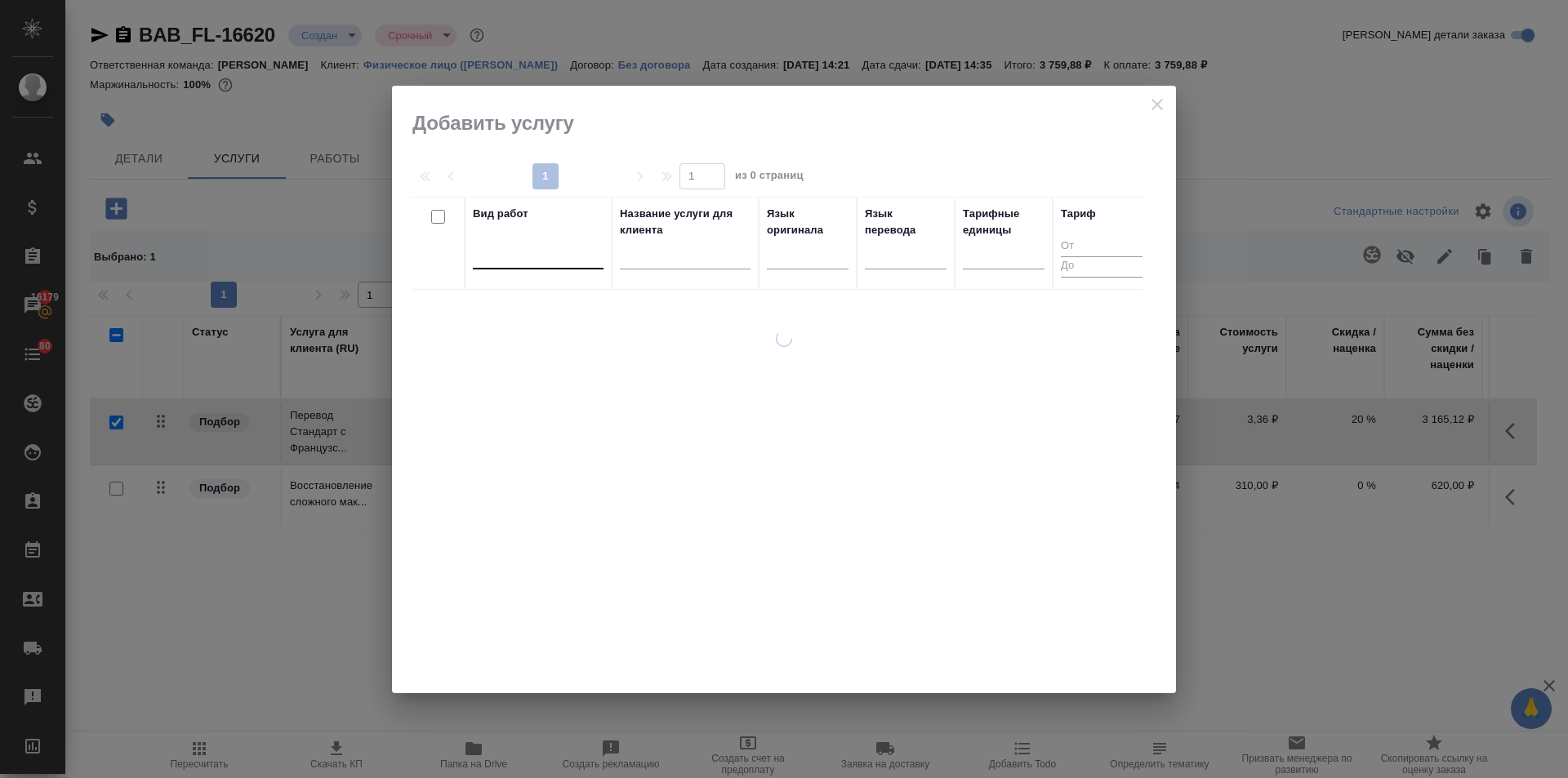
click at [507, 248] on div at bounding box center [538, 252] width 130 height 24
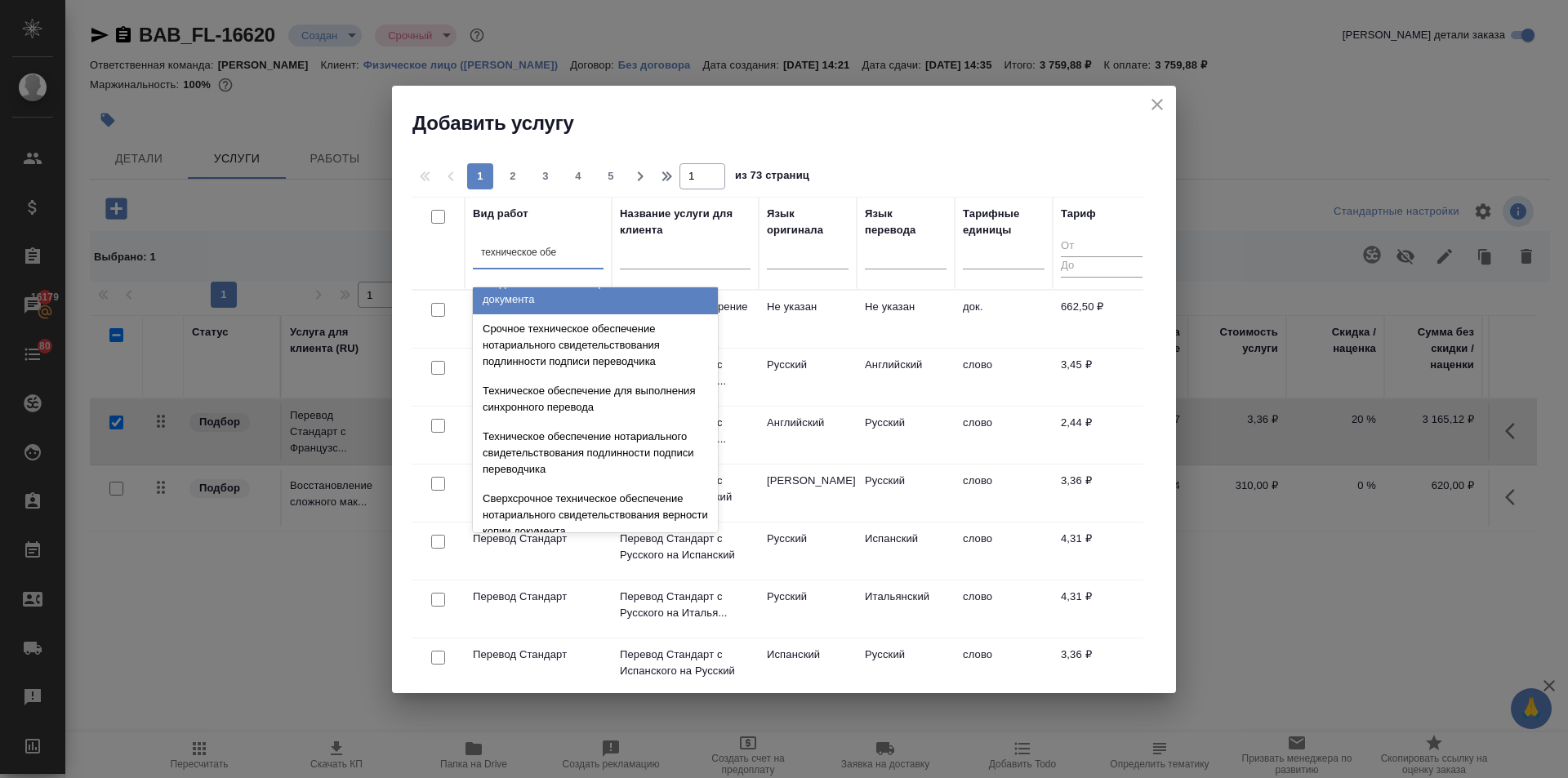
scroll to position [164, 0]
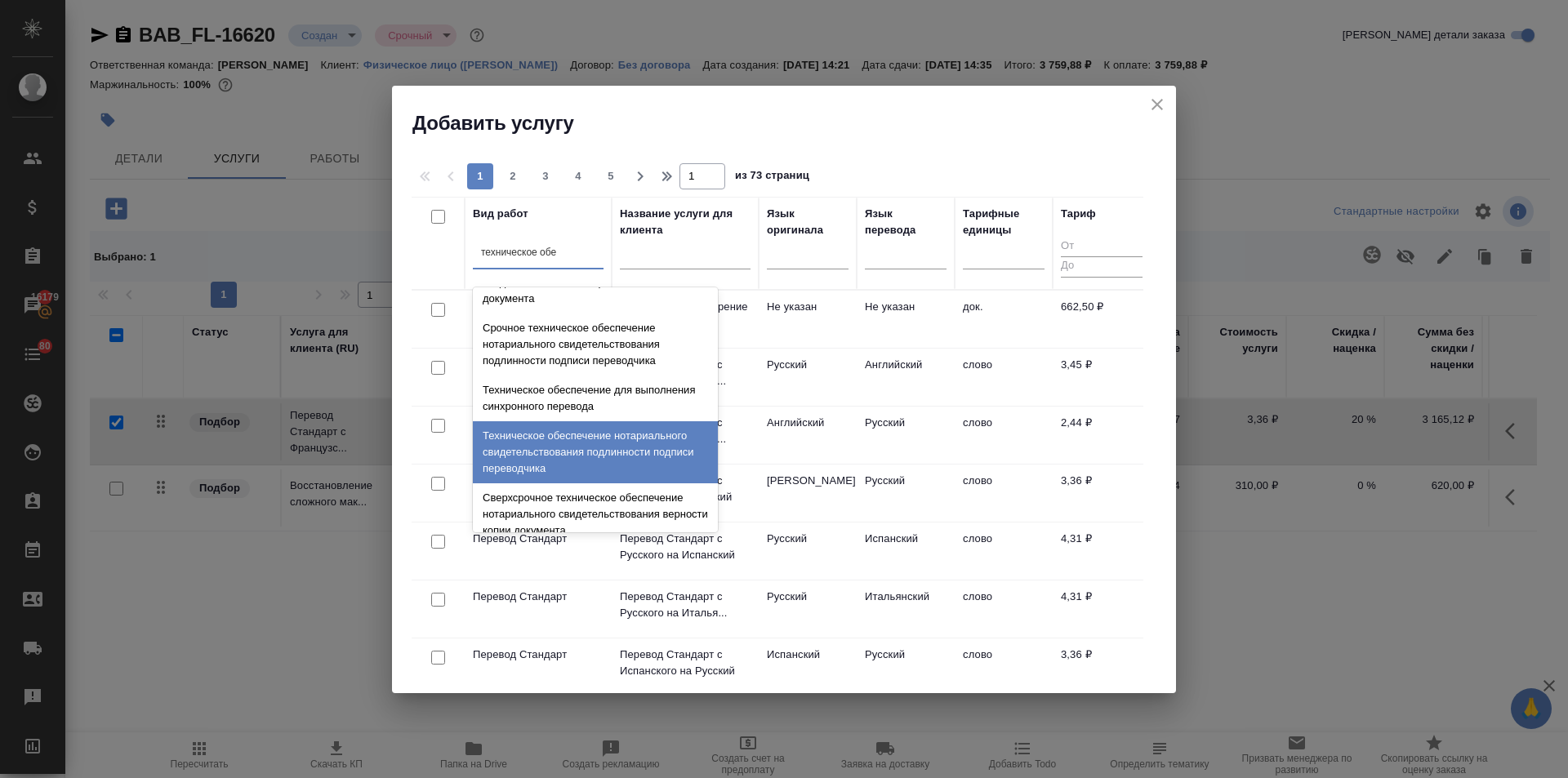
click at [558, 437] on div "Техническое обеспечение нотариального свидетельствования подлинности подписи пе…" at bounding box center [595, 452] width 245 height 62
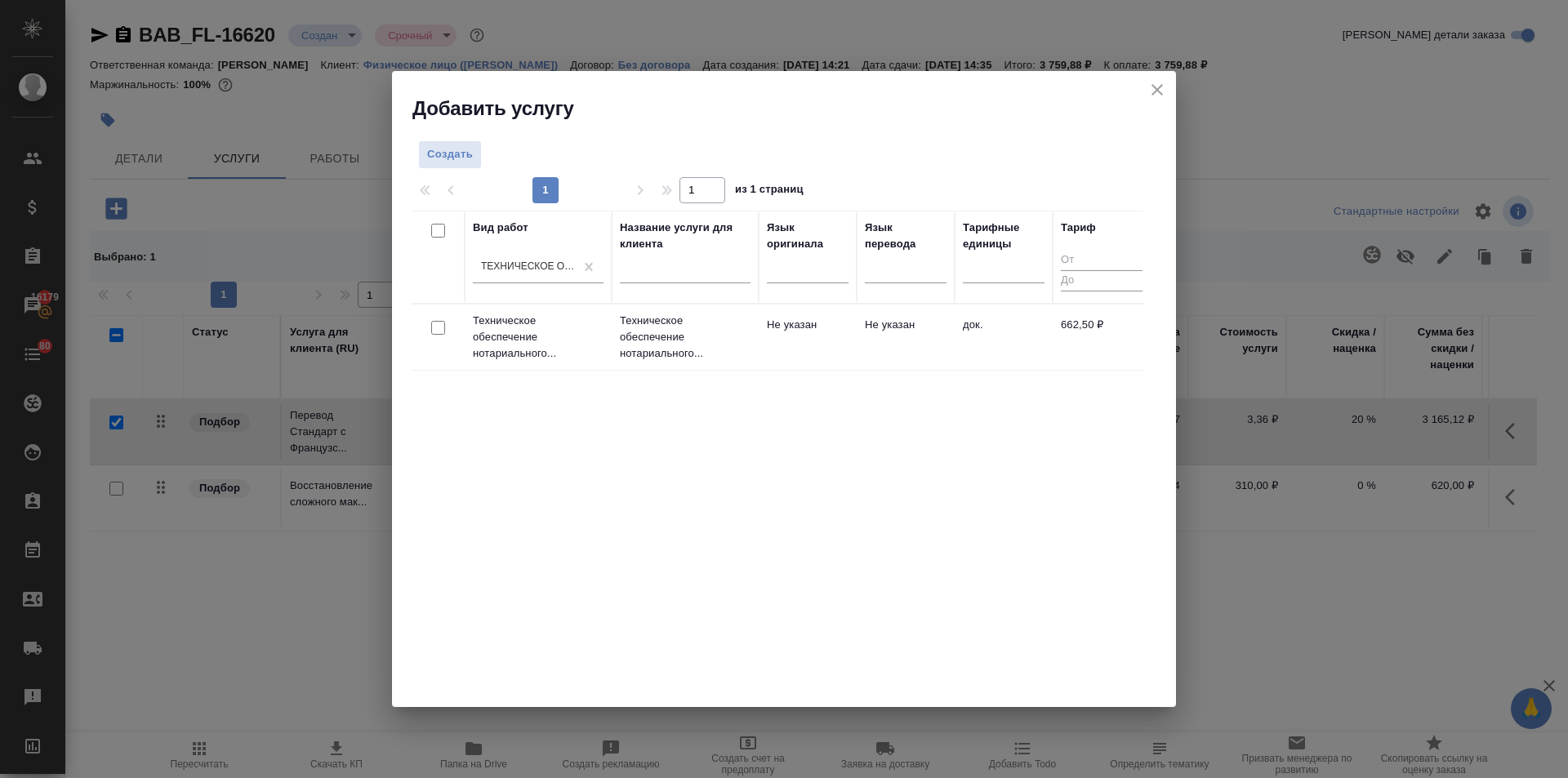
click at [434, 324] on input "checkbox" at bounding box center [438, 327] width 14 height 14
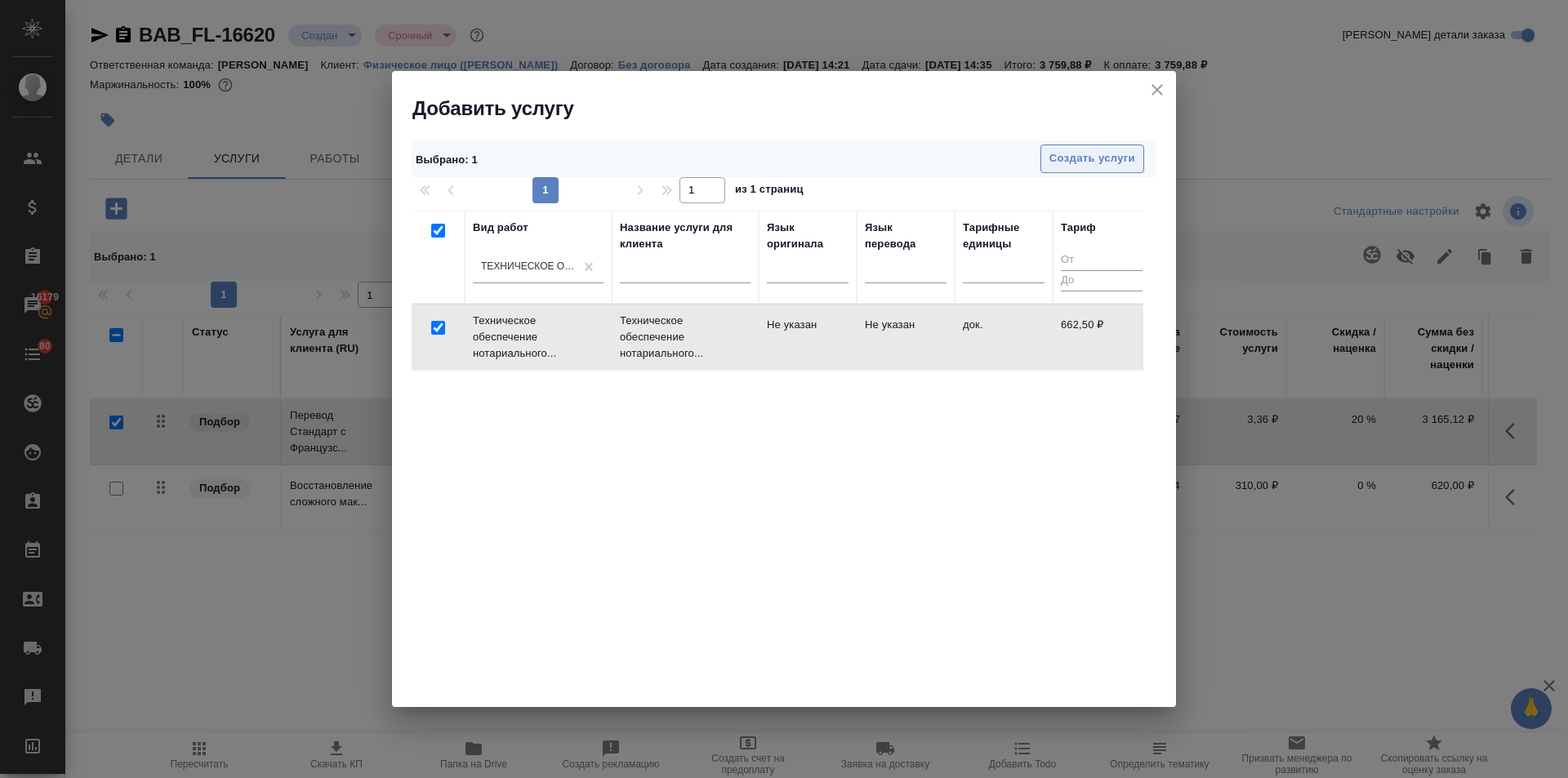
click at [1053, 164] on span "Создать услуги" at bounding box center [1092, 159] width 86 height 19
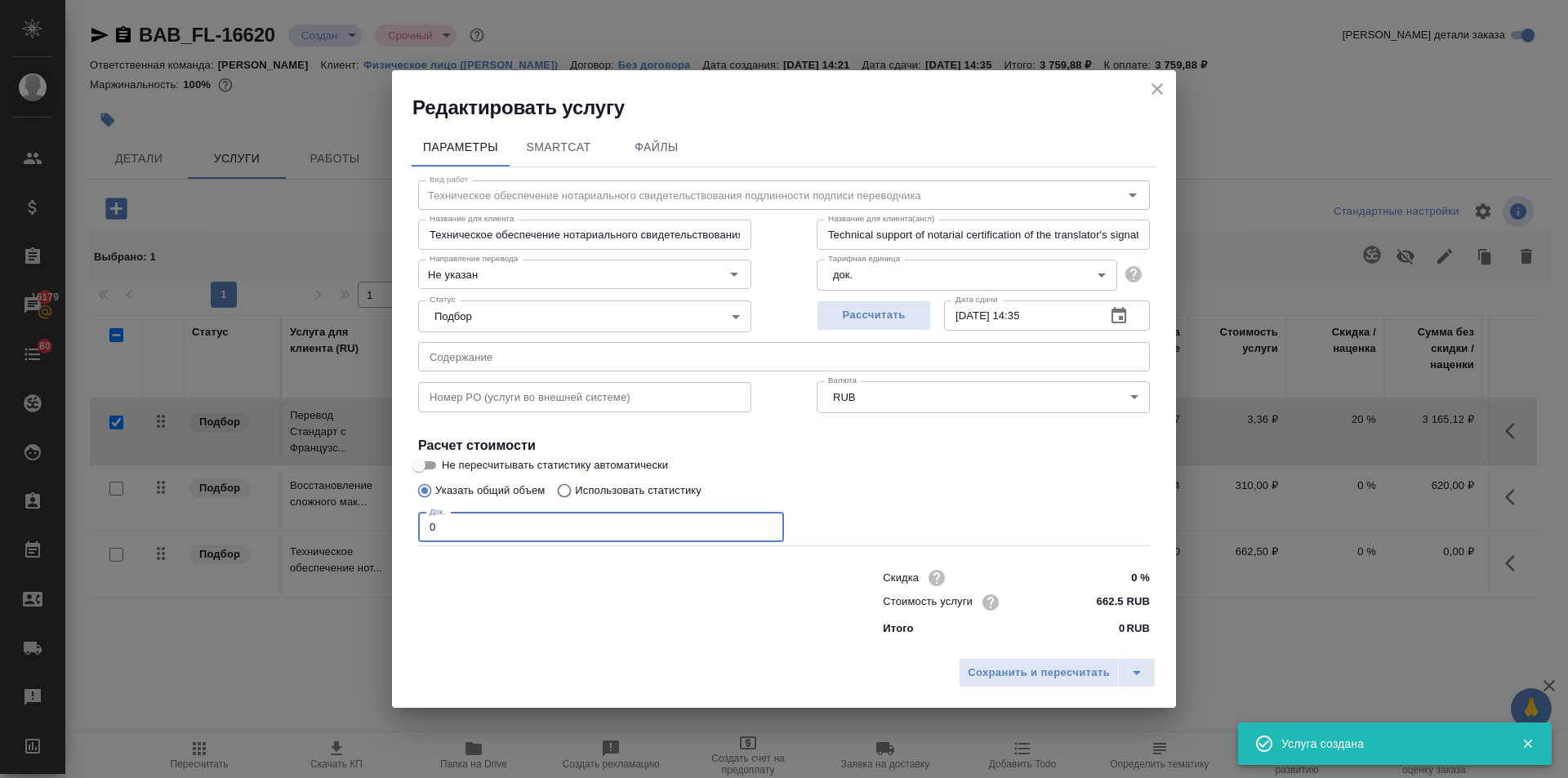
drag, startPoint x: 445, startPoint y: 530, endPoint x: 414, endPoint y: 532, distance: 31.1
click at [414, 532] on div "Вид работ Техническое обеспечение нотариального свидетельствования подлинности …" at bounding box center [783, 405] width 745 height 476
click at [1011, 670] on span "Сохранить и пересчитать" at bounding box center [1038, 673] width 142 height 19
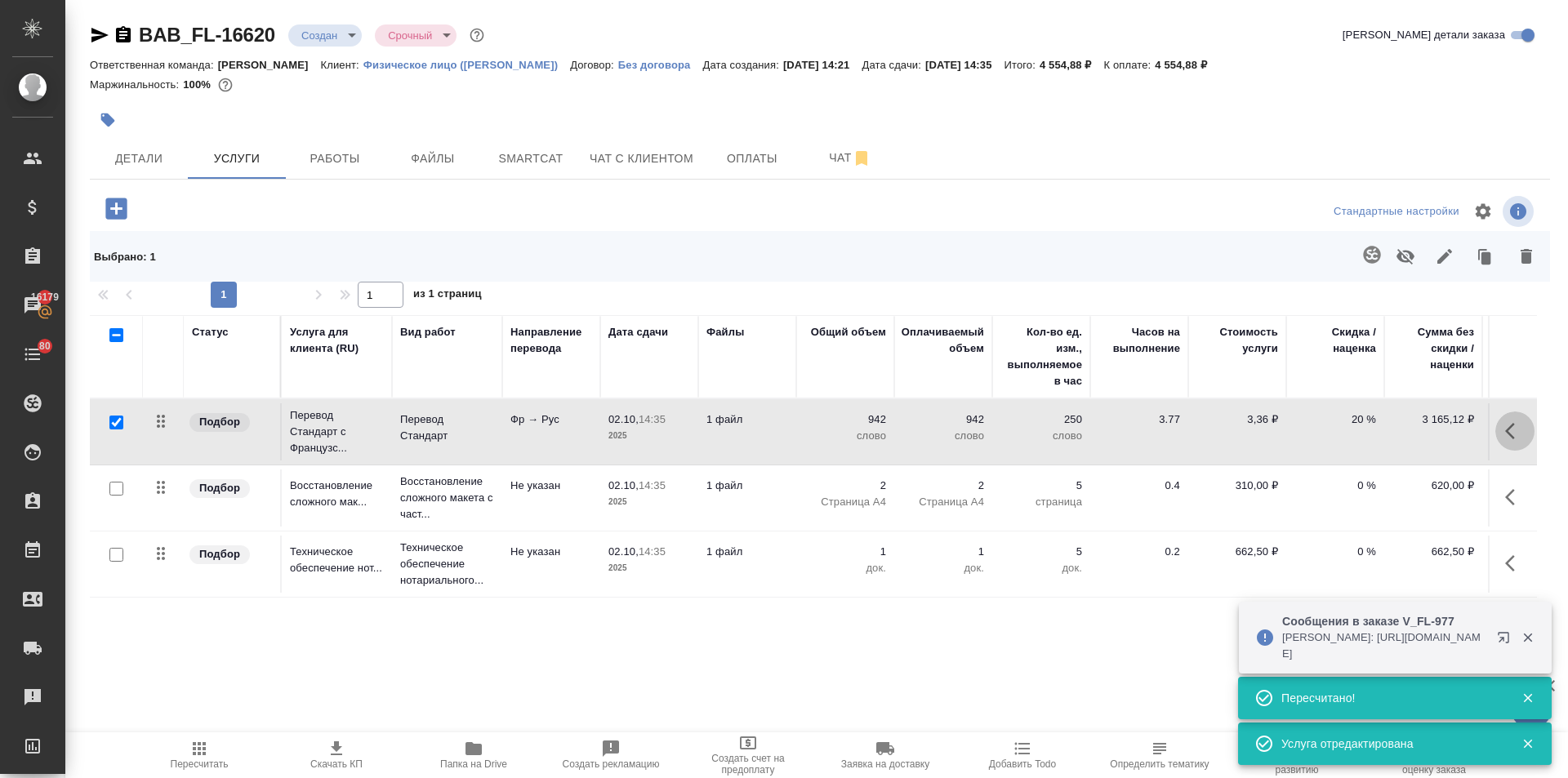
click at [1503, 435] on button "button" at bounding box center [1514, 430] width 39 height 39
click at [1423, 432] on icon "button" at bounding box center [1421, 430] width 14 height 14
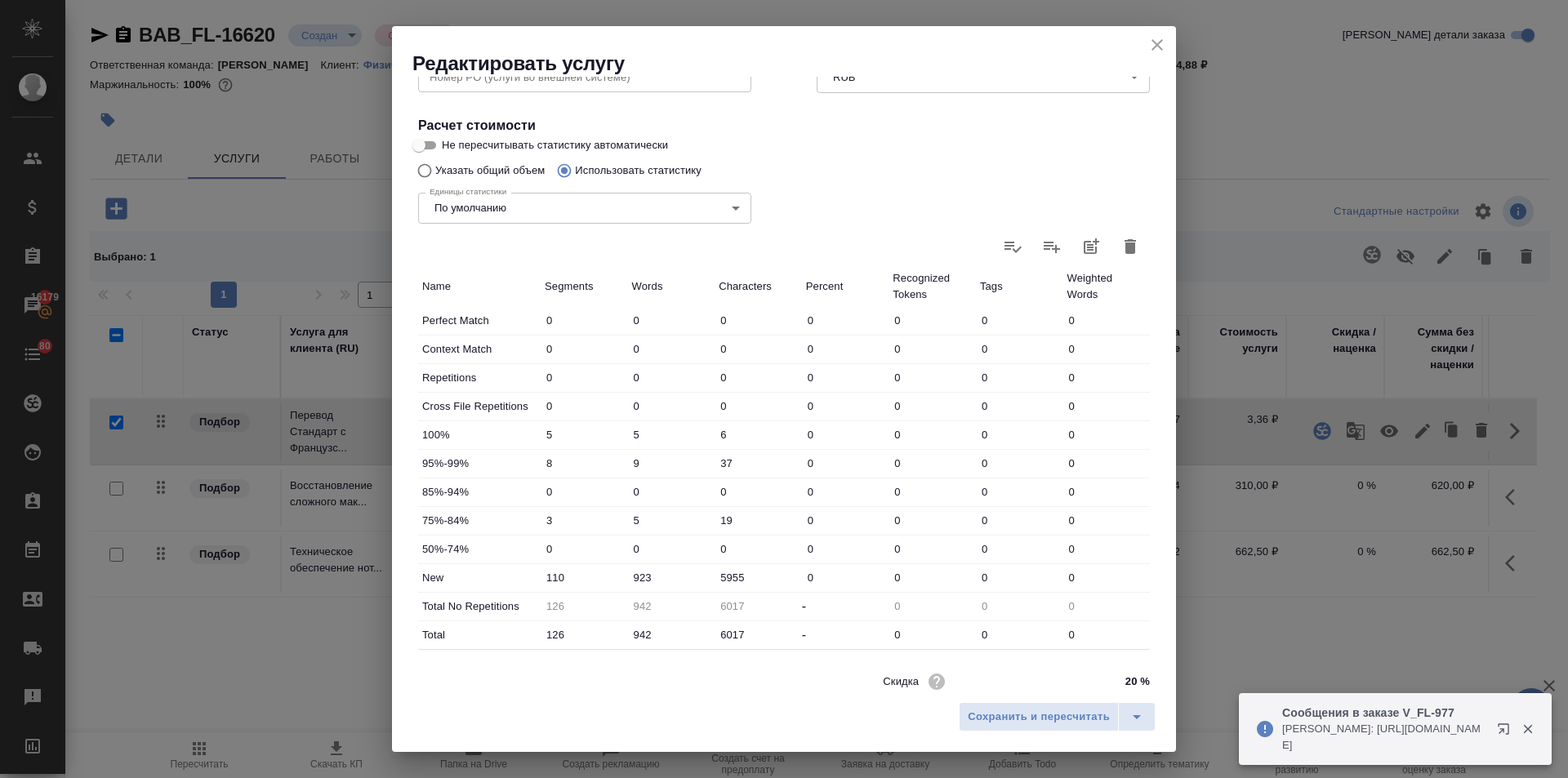
scroll to position [336, 0]
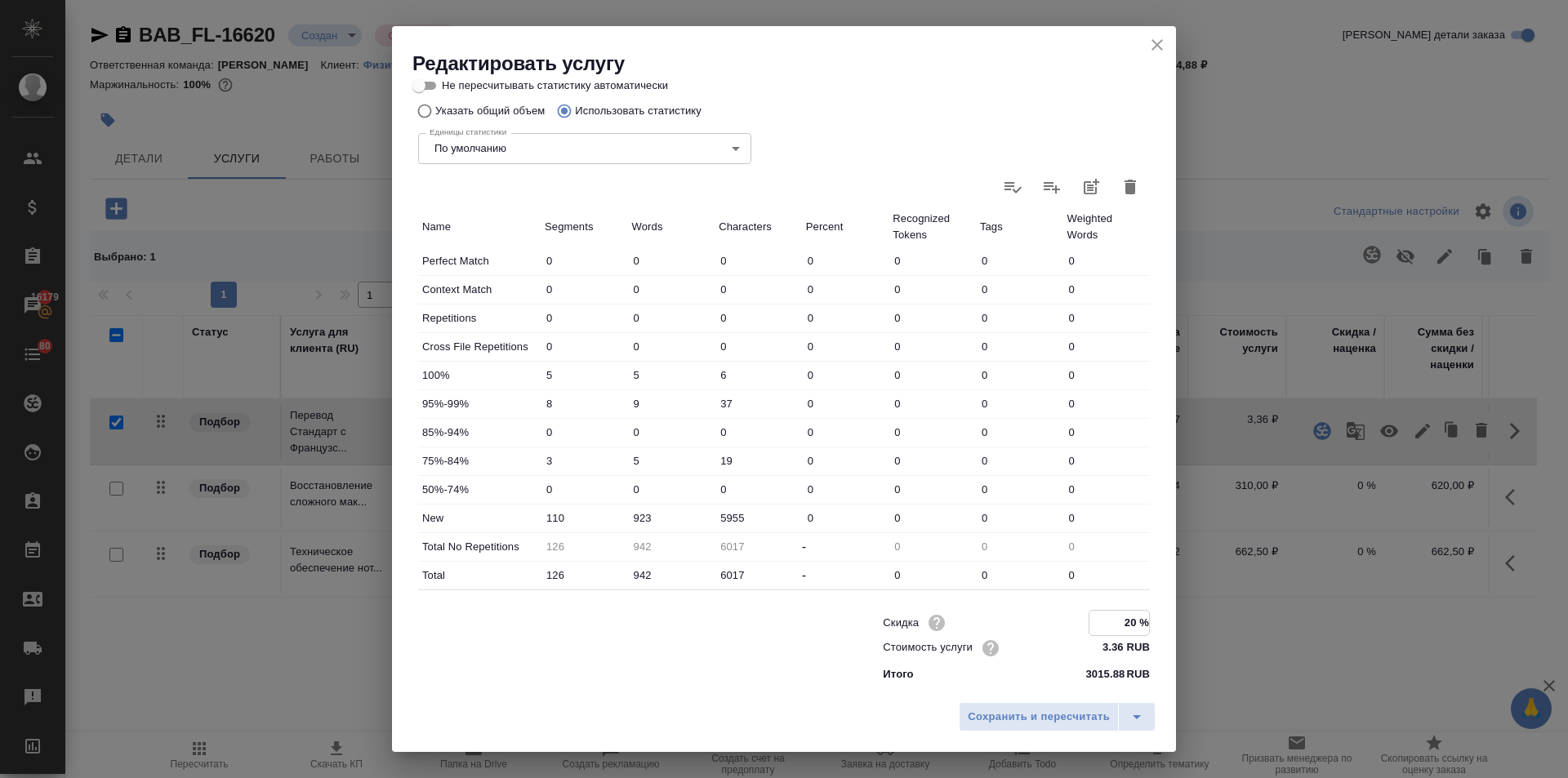
drag, startPoint x: 1124, startPoint y: 617, endPoint x: 1107, endPoint y: 620, distance: 17.3
click at [1107, 620] on input "20 %" at bounding box center [1119, 622] width 60 height 24
drag, startPoint x: 643, startPoint y: 575, endPoint x: 614, endPoint y: 576, distance: 29.0
click at [615, 576] on div "Total 126 942 6017 - 0 0 0" at bounding box center [783, 574] width 732 height 28
drag, startPoint x: 643, startPoint y: 520, endPoint x: 624, endPoint y: 521, distance: 19.0
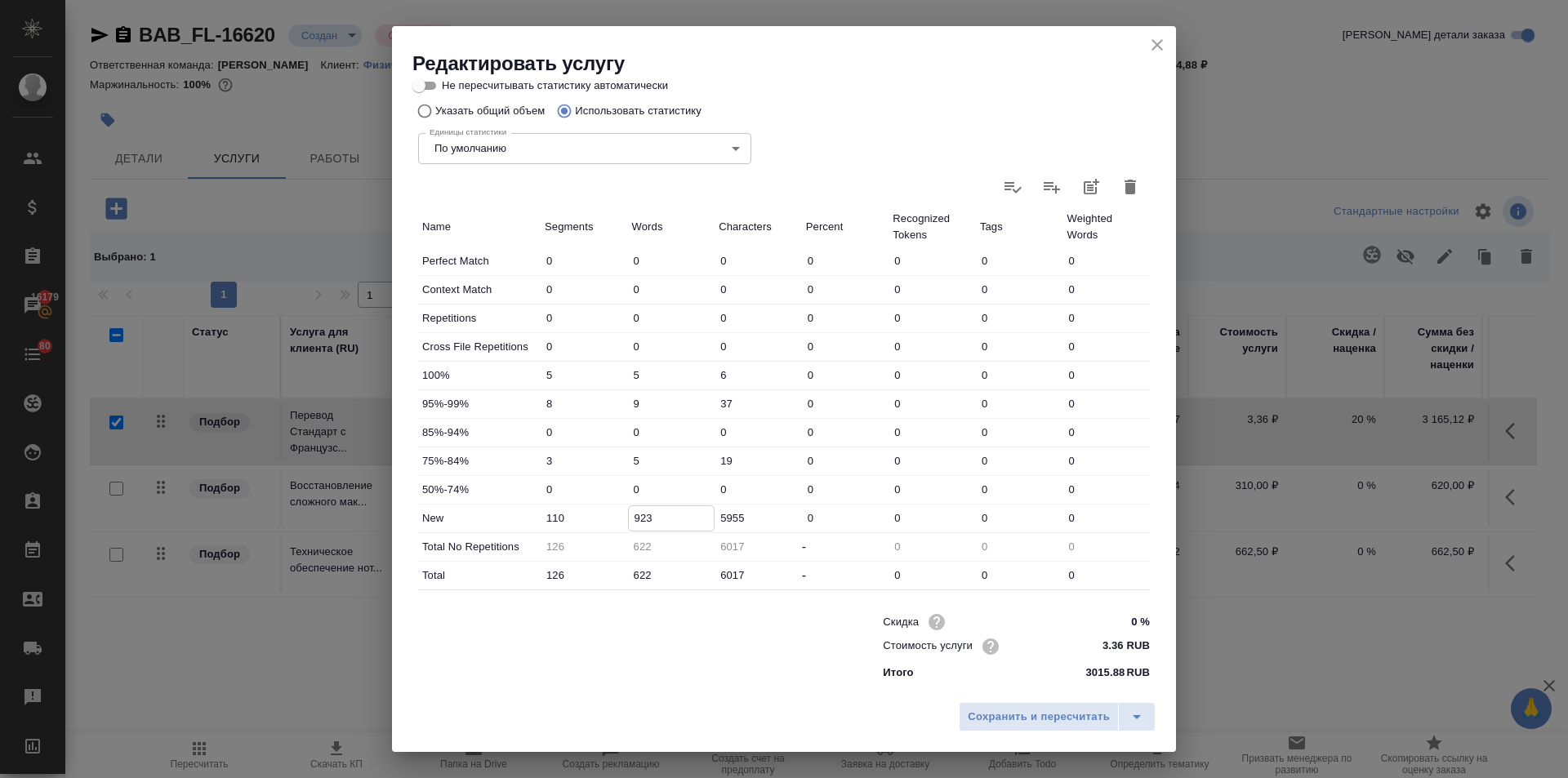
click at [624, 521] on div "New 110 923 5955 0 0 0 0" at bounding box center [783, 517] width 732 height 28
click at [652, 515] on input "623" at bounding box center [672, 517] width 86 height 24
click at [1067, 710] on span "Сохранить и пересчитать" at bounding box center [1038, 717] width 142 height 19
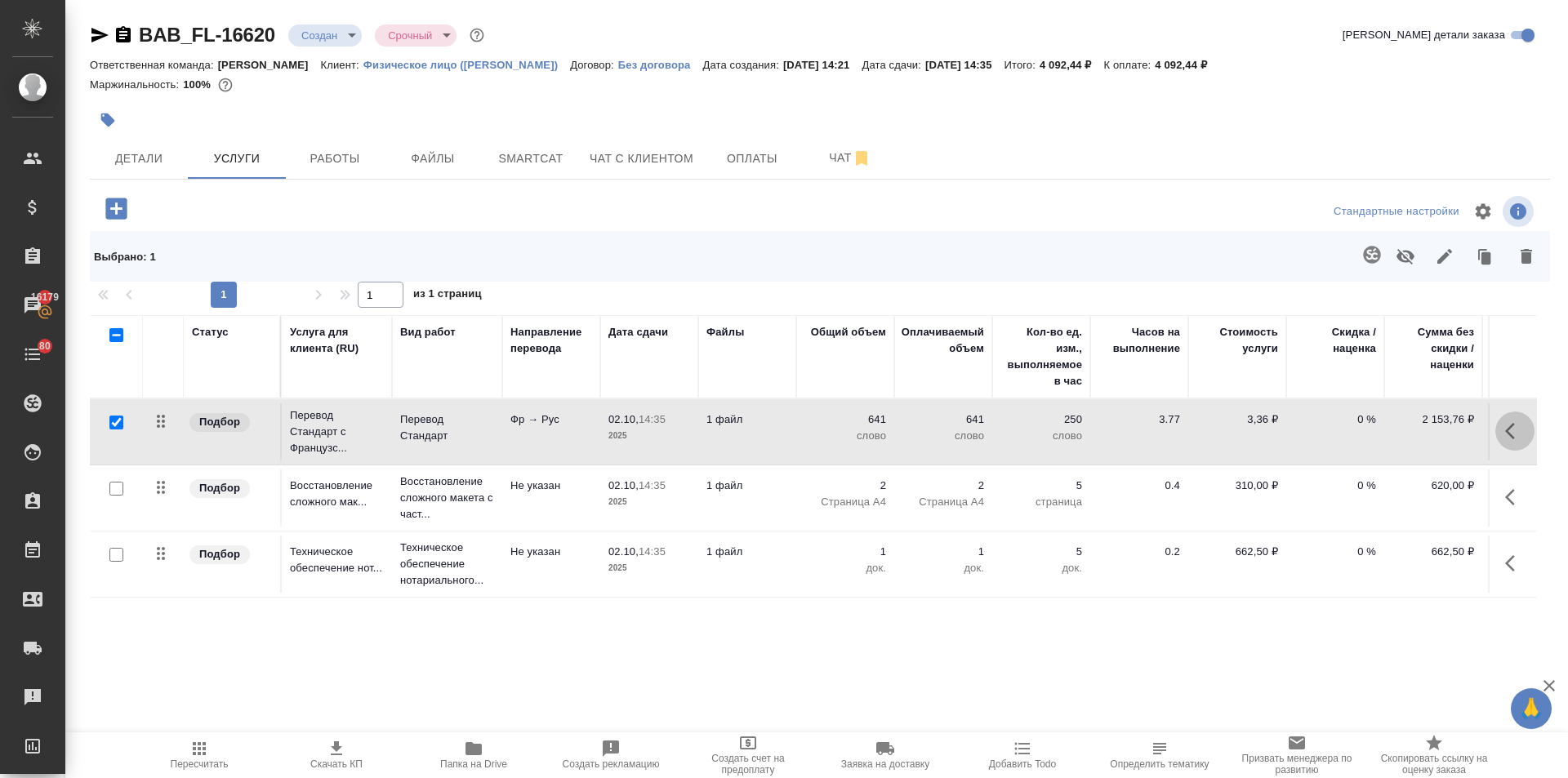
click at [1511, 431] on icon "button" at bounding box center [1515, 431] width 20 height 20
click at [1473, 431] on icon "button" at bounding box center [1480, 430] width 20 height 20
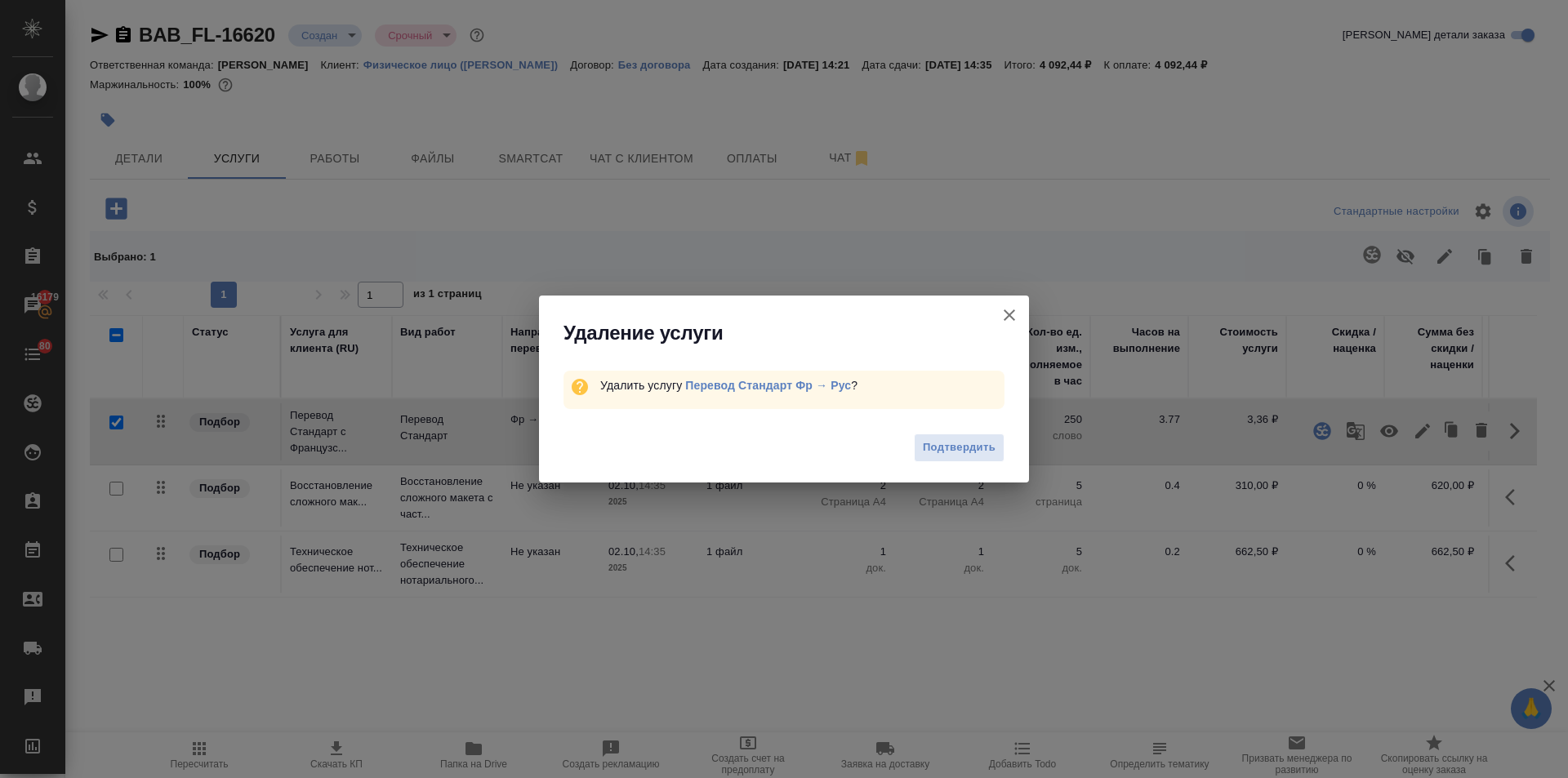
click at [1004, 303] on button "[PERSON_NAME] детали заказа" at bounding box center [1009, 315] width 39 height 39
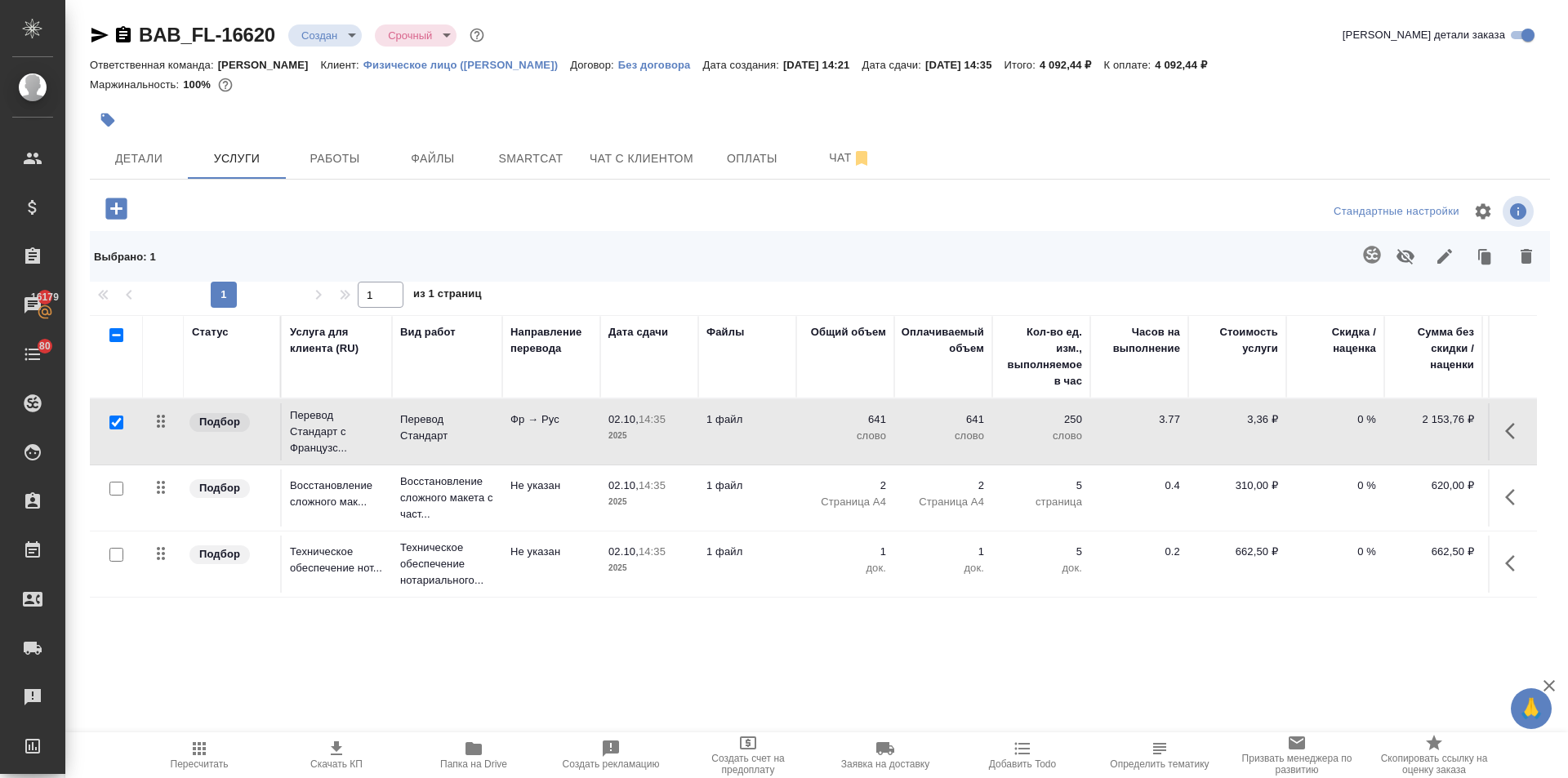
click at [346, 753] on span "Скачать КП" at bounding box center [337, 754] width 118 height 31
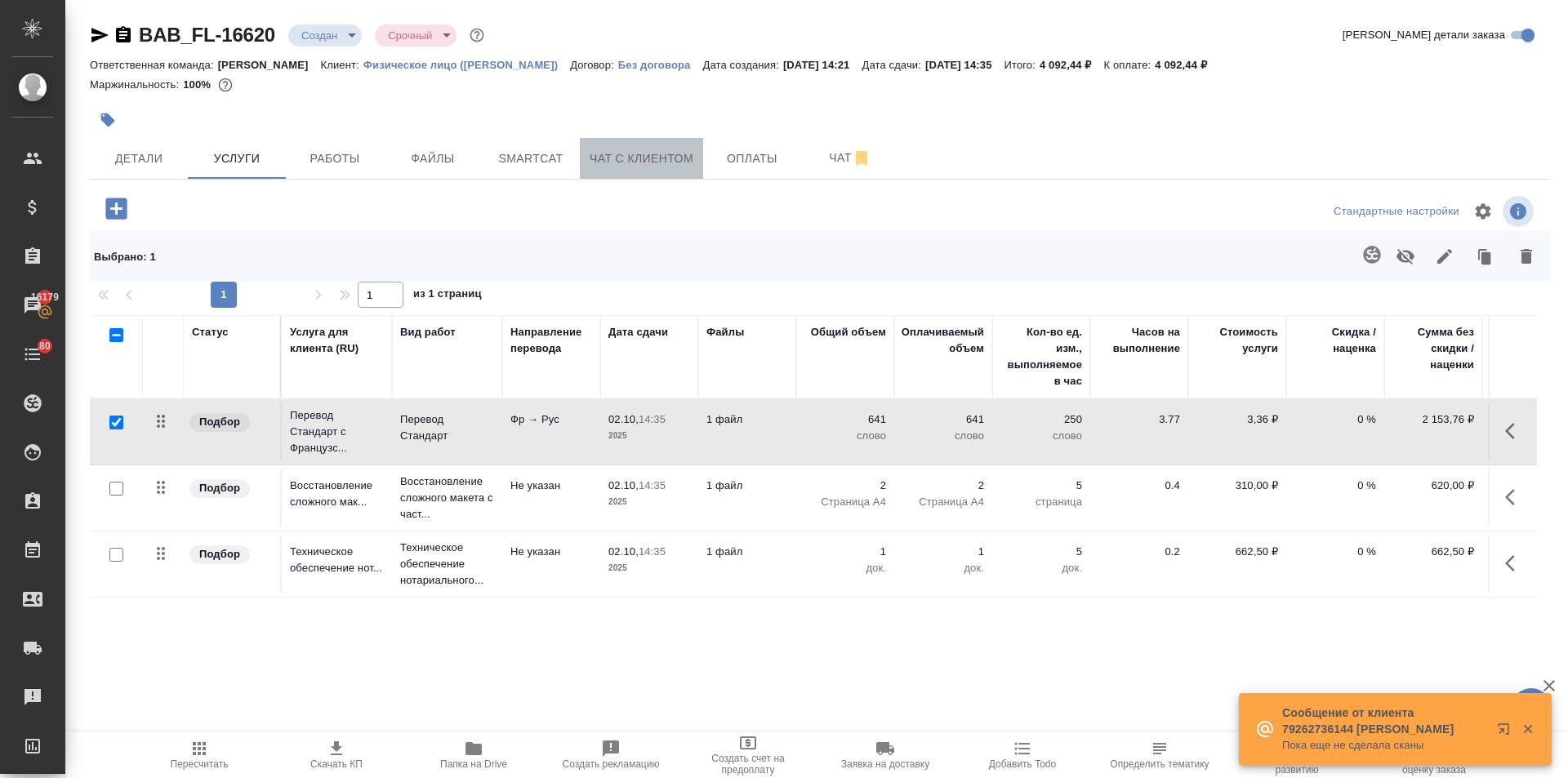
click at [585, 152] on button "Чат с клиентом" at bounding box center [641, 158] width 124 height 41
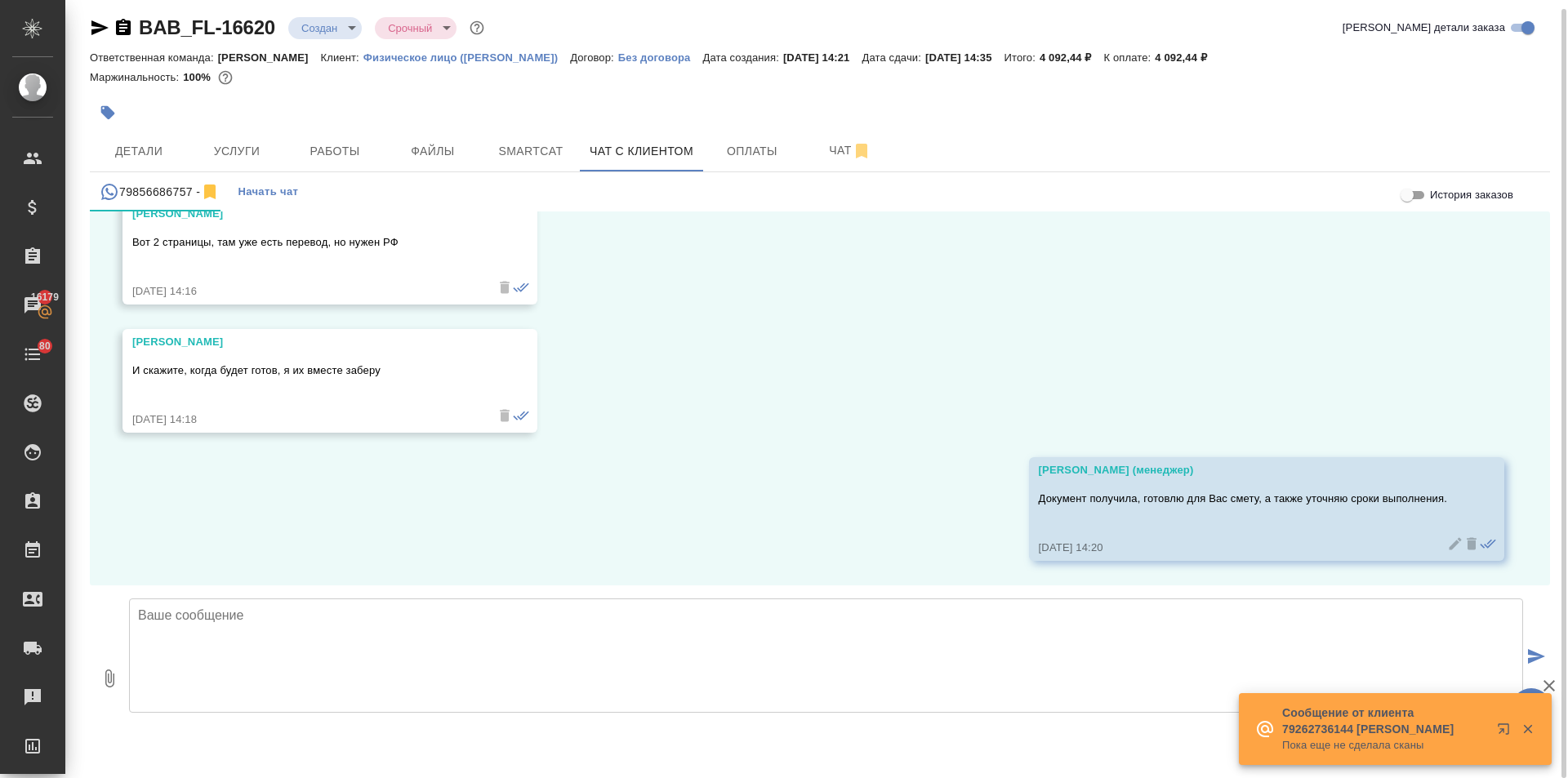
scroll to position [9, 0]
click at [244, 625] on textarea at bounding box center [826, 653] width 1394 height 114
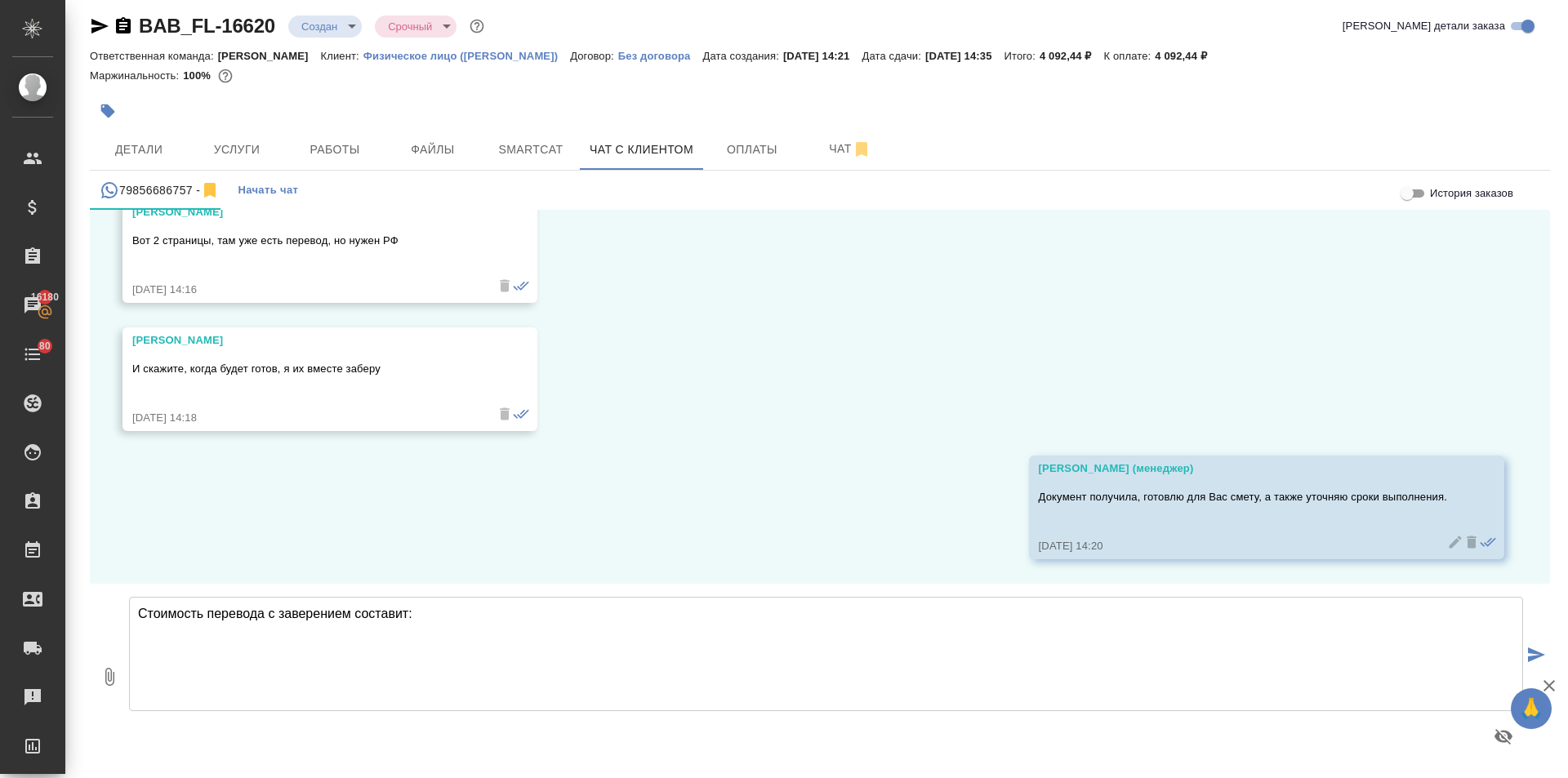
paste textarea "4092.44"
click at [443, 614] on textarea "Стоимость перевода с заверением составит: 4092.44 руб." at bounding box center [826, 653] width 1394 height 114
click at [422, 611] on textarea "Стоимость перевода с заверением составит: 4092,44 руб." at bounding box center [826, 653] width 1394 height 114
click at [133, 614] on textarea "Стоимость перевода с заверением составит: 4 092,44 руб." at bounding box center [826, 653] width 1394 height 114
click at [137, 609] on textarea "Стоимость перевода с заверением составит: 4 092,44 руб." at bounding box center [826, 653] width 1394 height 114
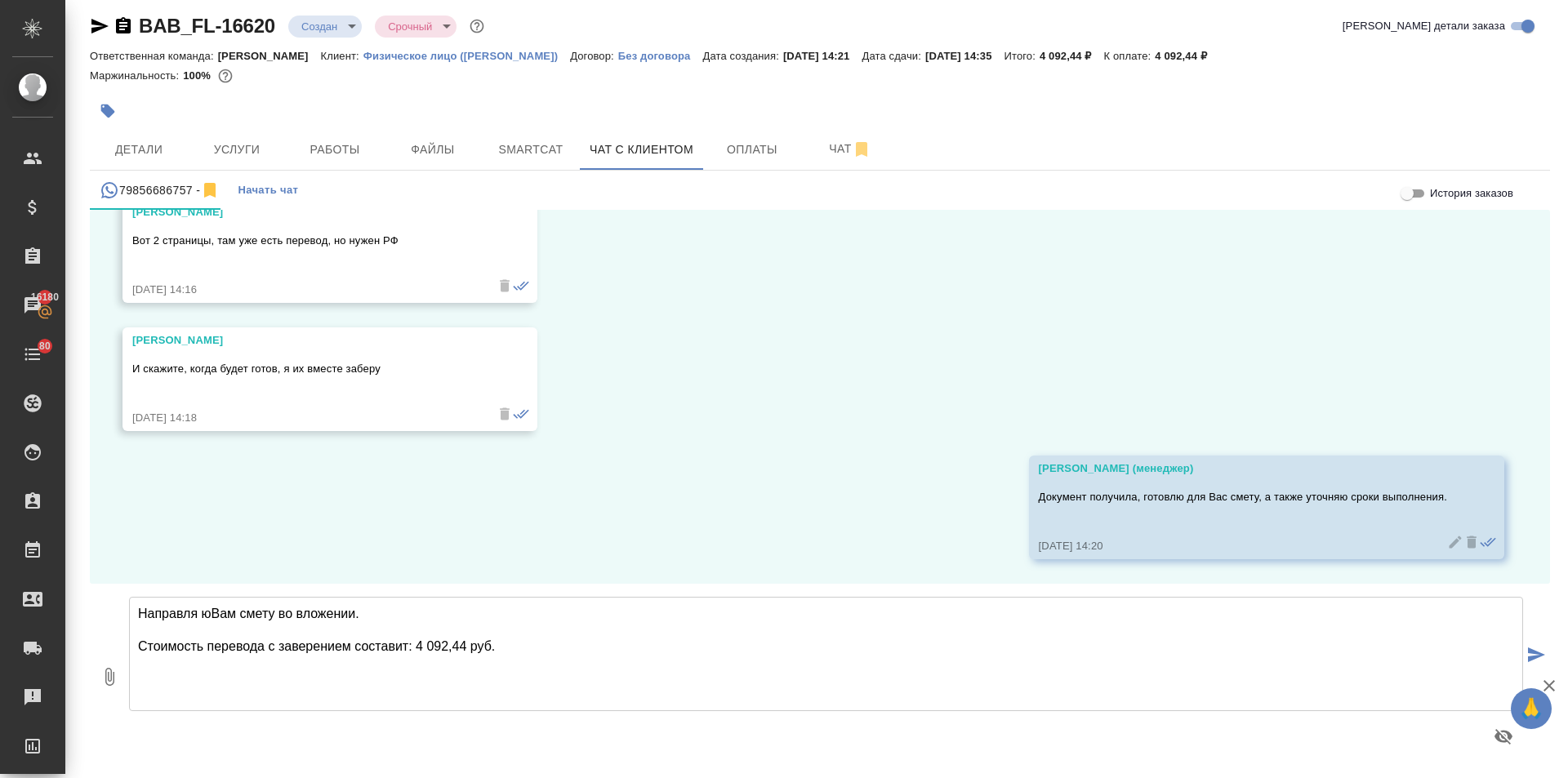
drag, startPoint x: 212, startPoint y: 610, endPoint x: 196, endPoint y: 616, distance: 17.1
click at [196, 616] on textarea "Направля юВам смету во вложении. Стоимость перевода с заверением составит: 4 09…" at bounding box center [826, 653] width 1394 height 114
click at [172, 651] on textarea "Направляю Вам смету во вложении. Стоимость перевода с заверением составит: 4 09…" at bounding box center [826, 653] width 1394 height 114
click at [177, 658] on textarea "Направляю Вам смету во вложении. Стоимость перевода с заверением составит: 4 09…" at bounding box center [826, 653] width 1394 height 114
click at [175, 660] on textarea "Направляю Вам смету во вложении. Стоимость перевода с заверением составит: 4 09…" at bounding box center [826, 653] width 1394 height 114
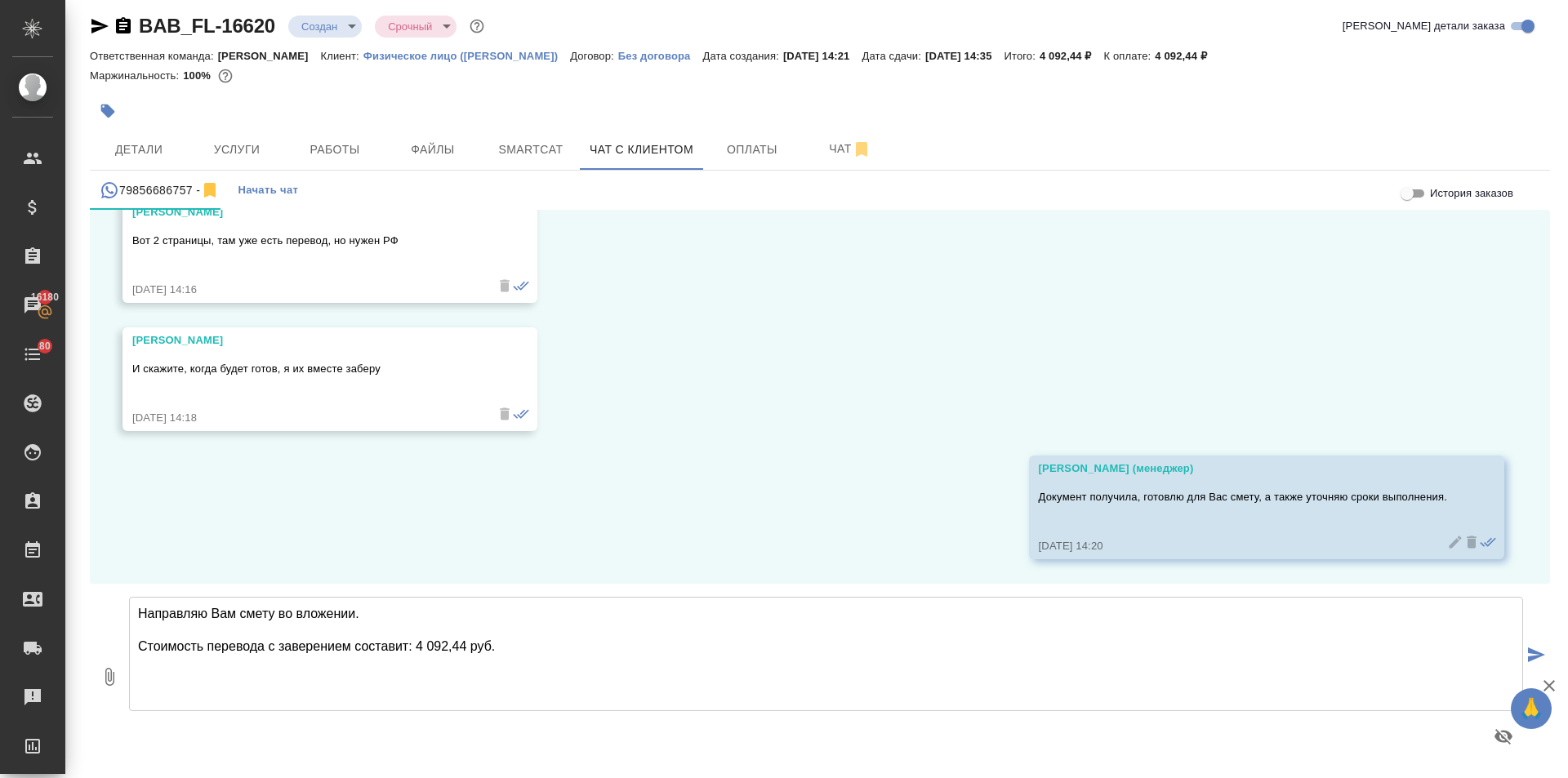
click at [165, 664] on textarea "Направляю Вам смету во вложении. Стоимость перевода с заверением составит: 4 09…" at bounding box center [826, 653] width 1394 height 114
click at [503, 647] on textarea "Направляю Вам смету во вложении. Стоимость перевода с заверением составит: 4 09…" at bounding box center [826, 653] width 1394 height 114
click at [445, 654] on textarea "Направляю Вам смету во вложении. Стоимость перевода с заверением составит: 4 09…" at bounding box center [826, 653] width 1394 height 114
click at [411, 695] on textarea "Направляю Вам смету во вложении. Стоимость перевода с заверением составит: 4 09…" at bounding box center [826, 653] width 1394 height 114
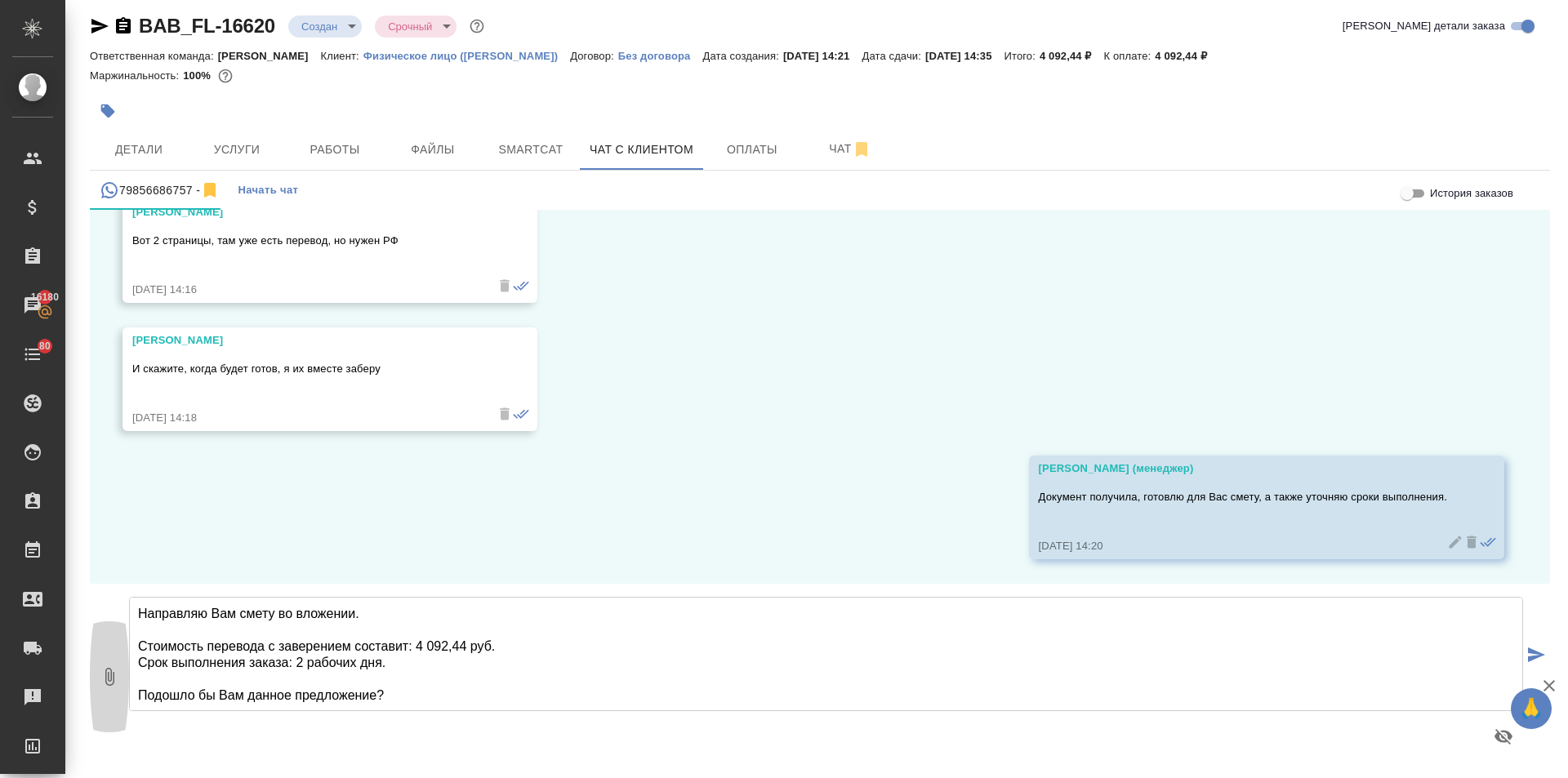
click at [112, 674] on icon "button" at bounding box center [109, 676] width 20 height 20
click at [402, 698] on textarea "Направляю Вам смету во вложении. Стоимость перевода с заверением составит: 4 09…" at bounding box center [826, 653] width 1394 height 114
click at [1528, 648] on icon "submit" at bounding box center [1537, 653] width 17 height 14
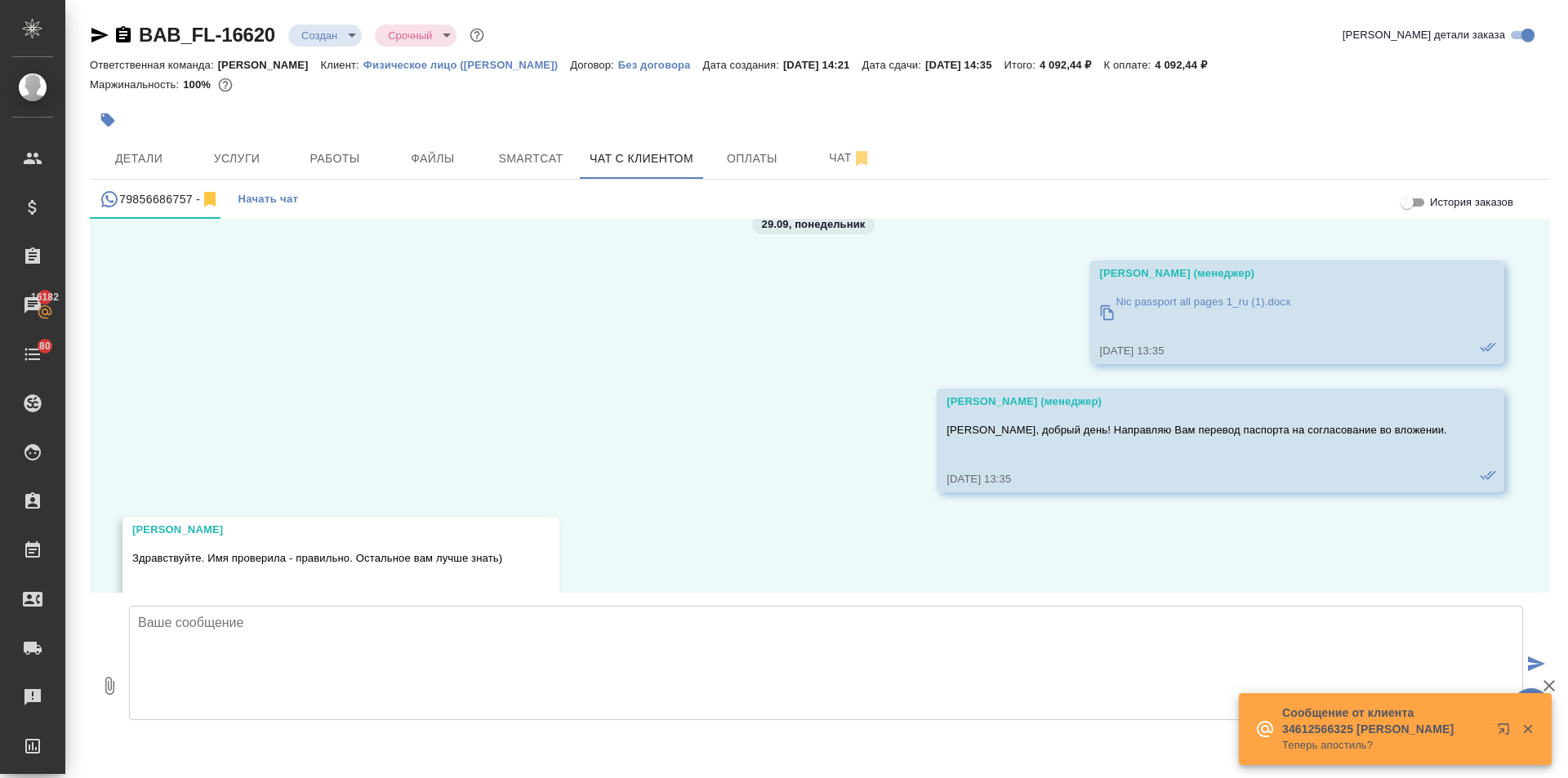
scroll to position [2159, 0]
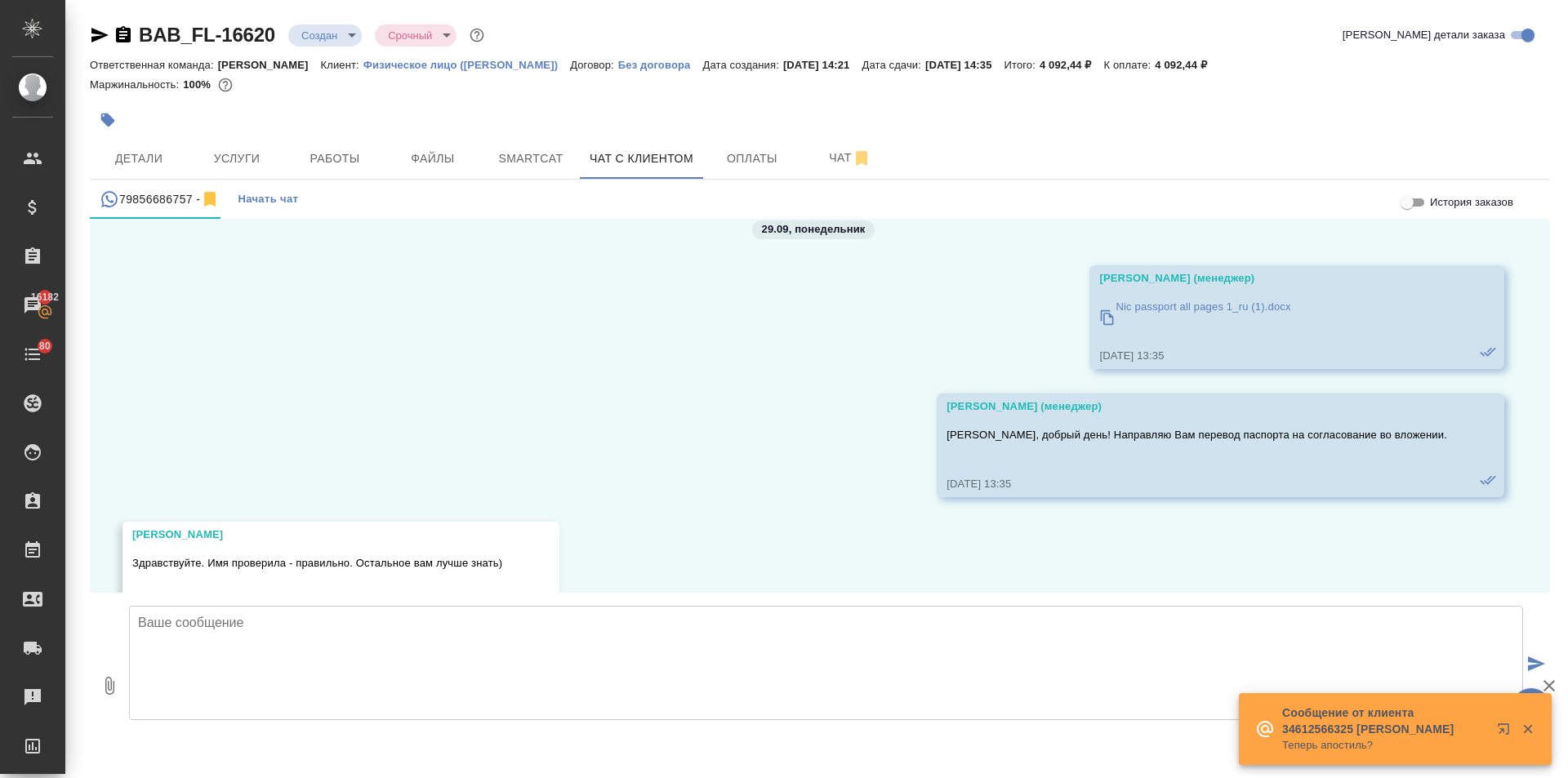
click at [1099, 314] on icon at bounding box center [1107, 317] width 16 height 16
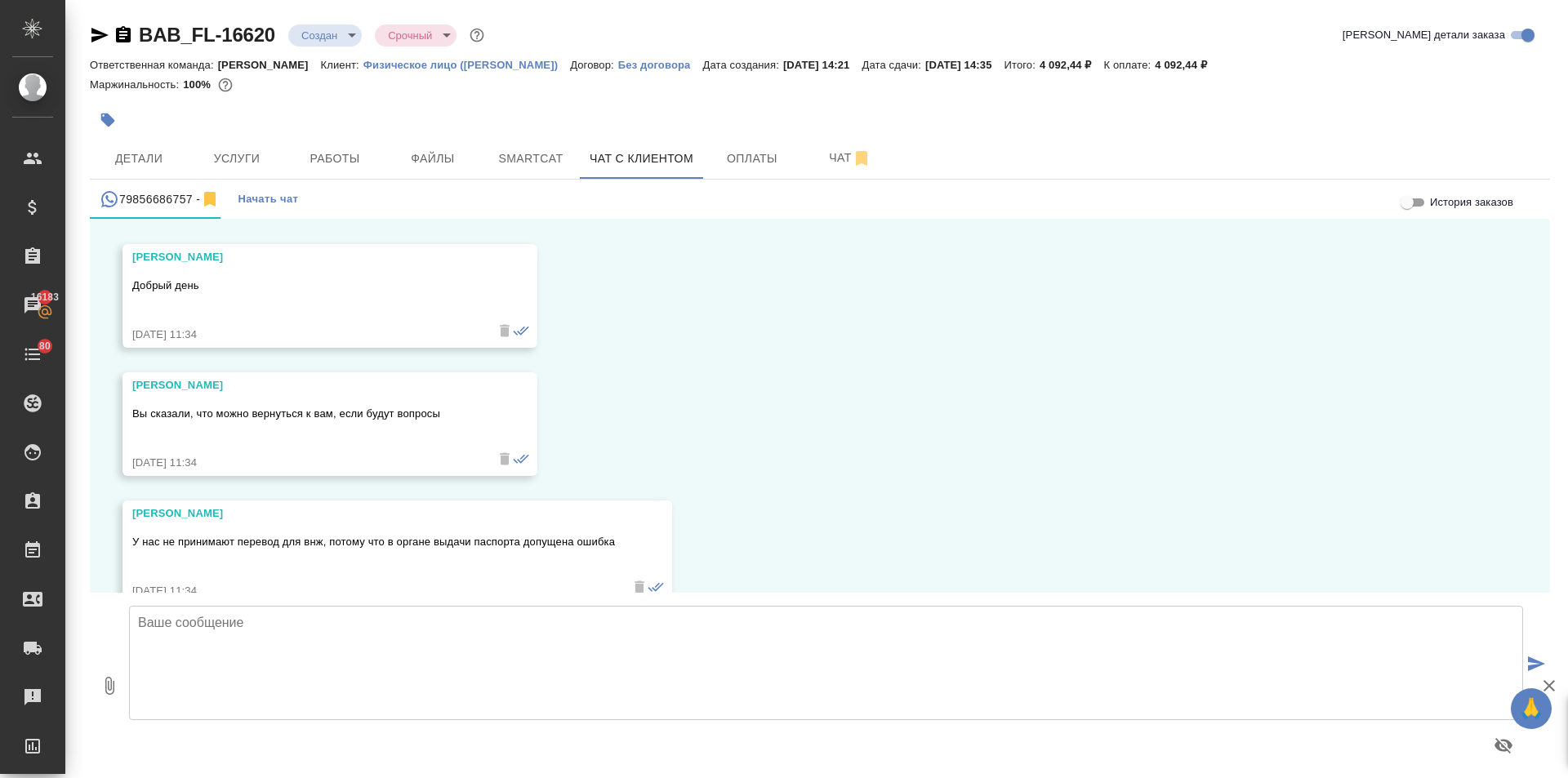
scroll to position [2893, 0]
click at [401, 195] on div "79856686757 - Начать чат" at bounding box center [819, 199] width 1460 height 39
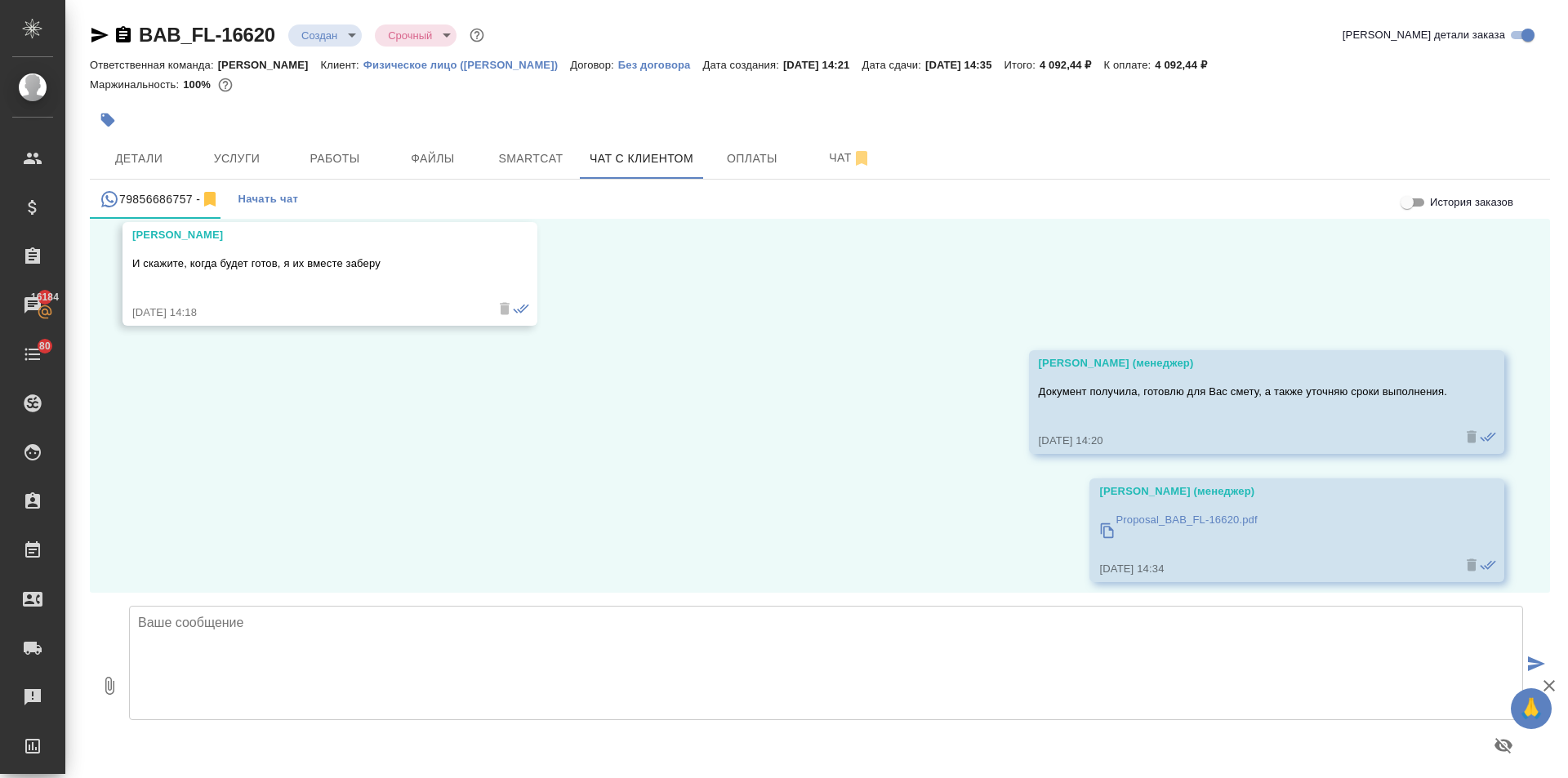
scroll to position [4607, 0]
click at [826, 163] on span "Чат" at bounding box center [850, 157] width 78 height 20
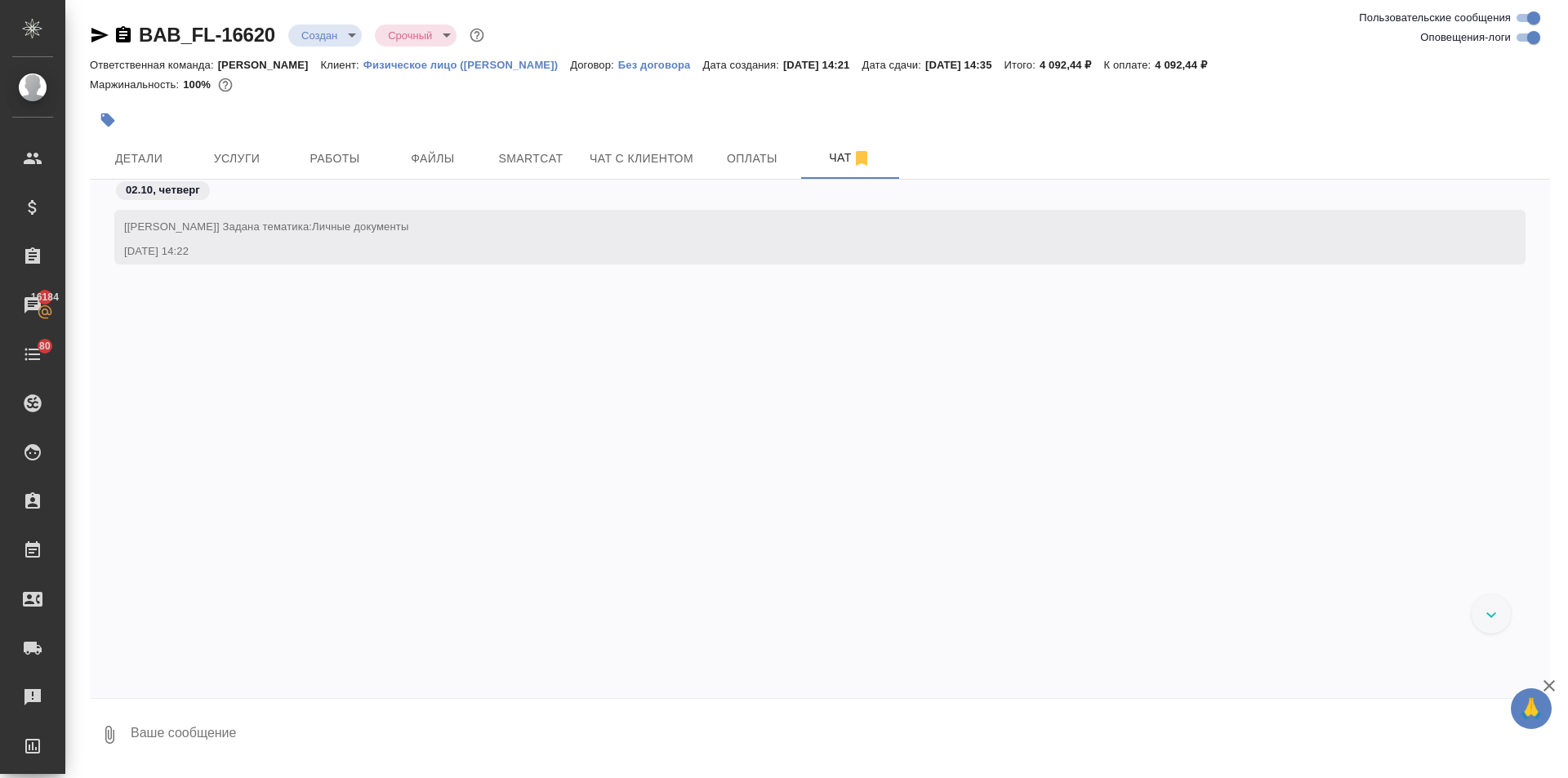
scroll to position [65, 0]
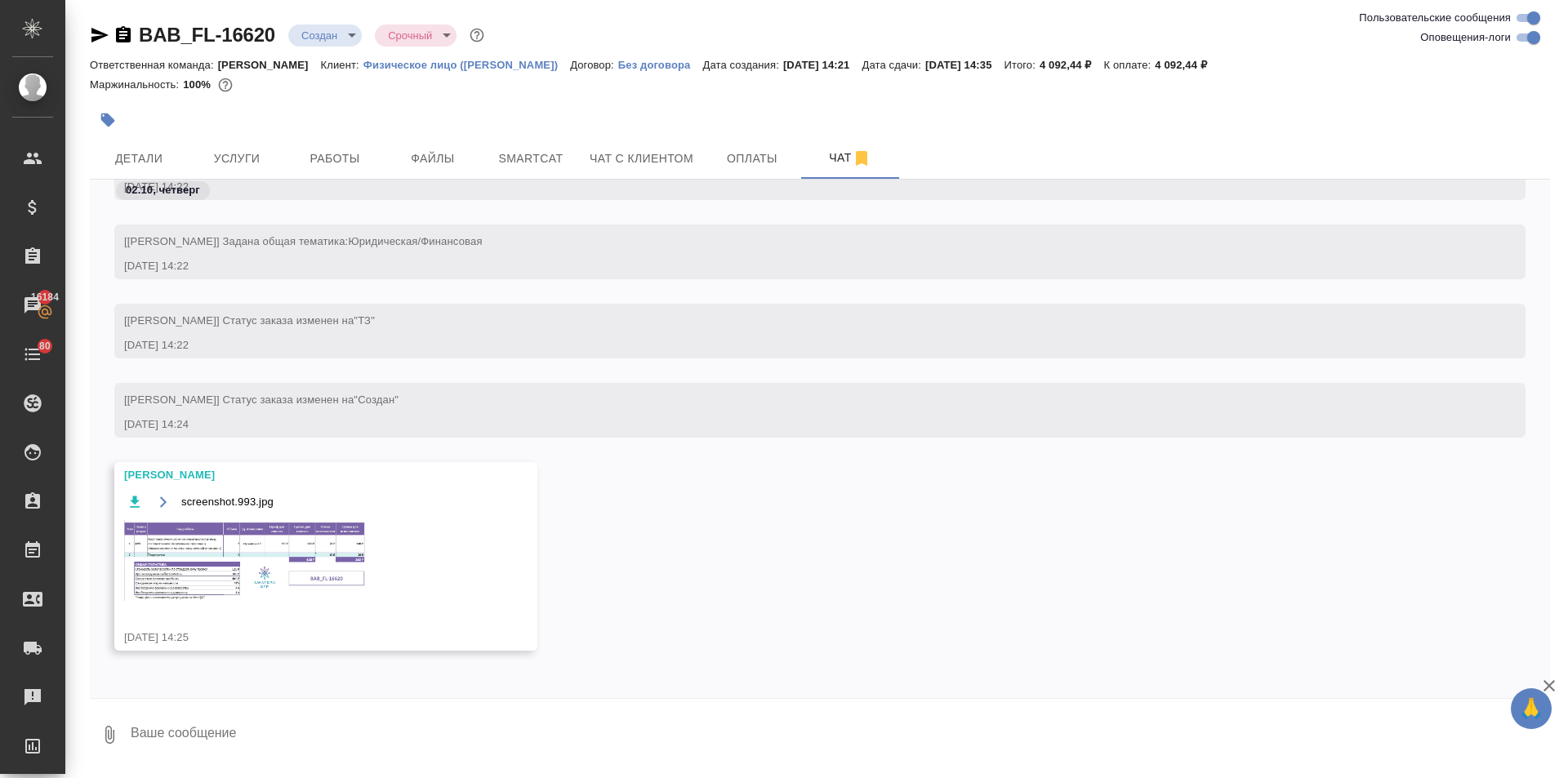
click at [240, 543] on img at bounding box center [245, 560] width 245 height 81
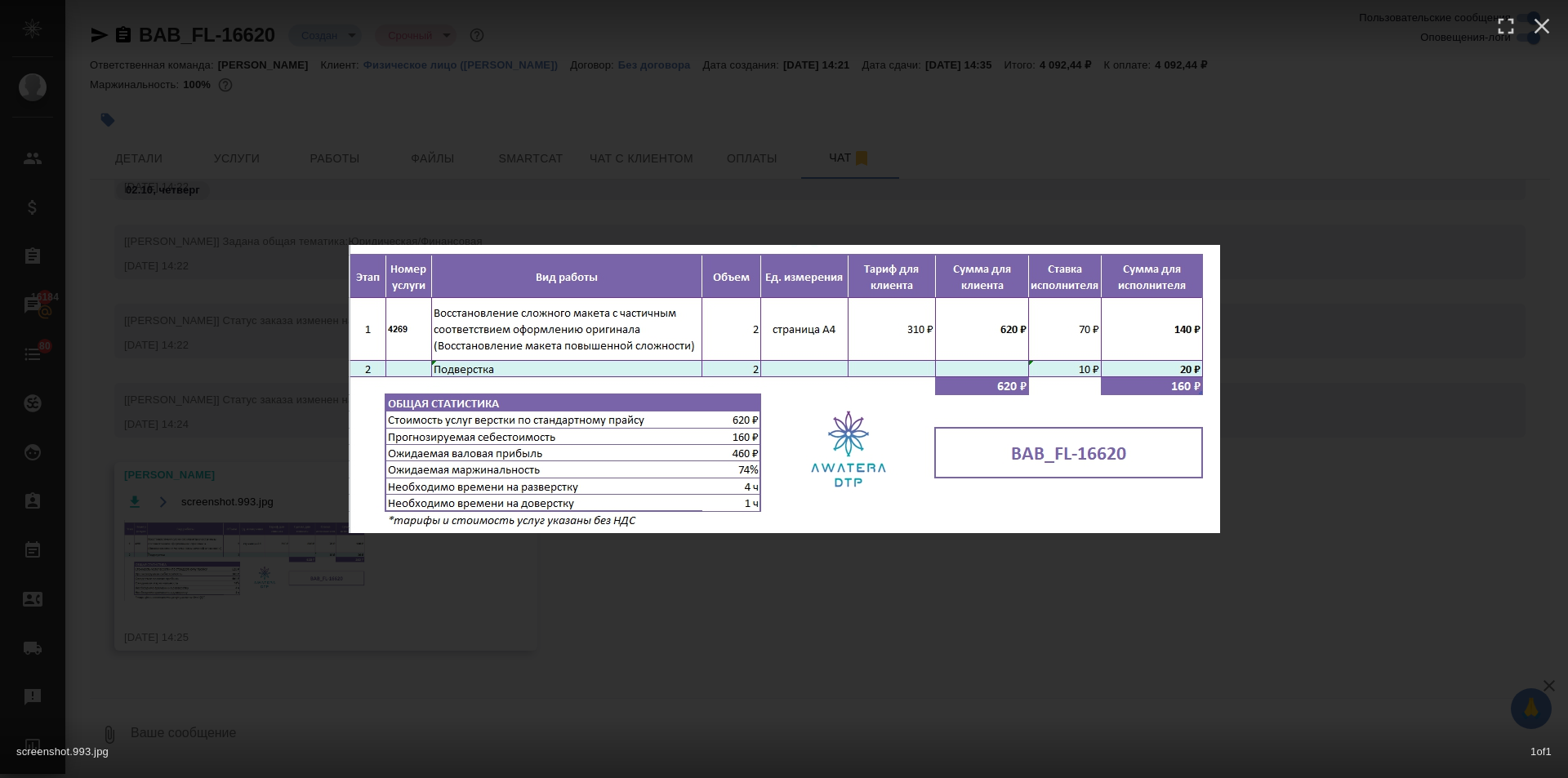
click at [557, 547] on div "screenshot.993.jpg 1 of 1" at bounding box center [784, 389] width 1568 height 778
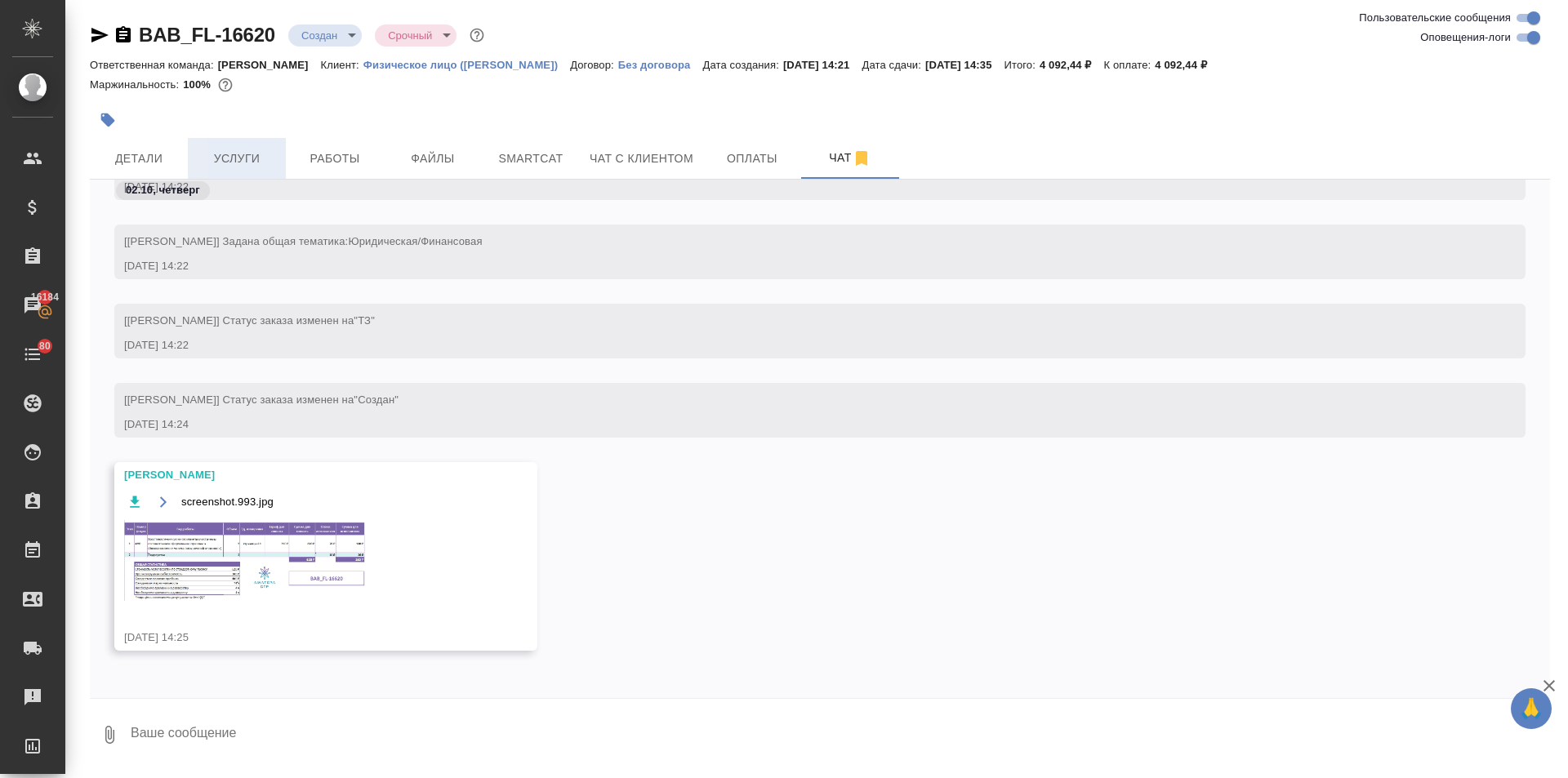
click at [220, 153] on span "Услуги" at bounding box center [237, 158] width 78 height 20
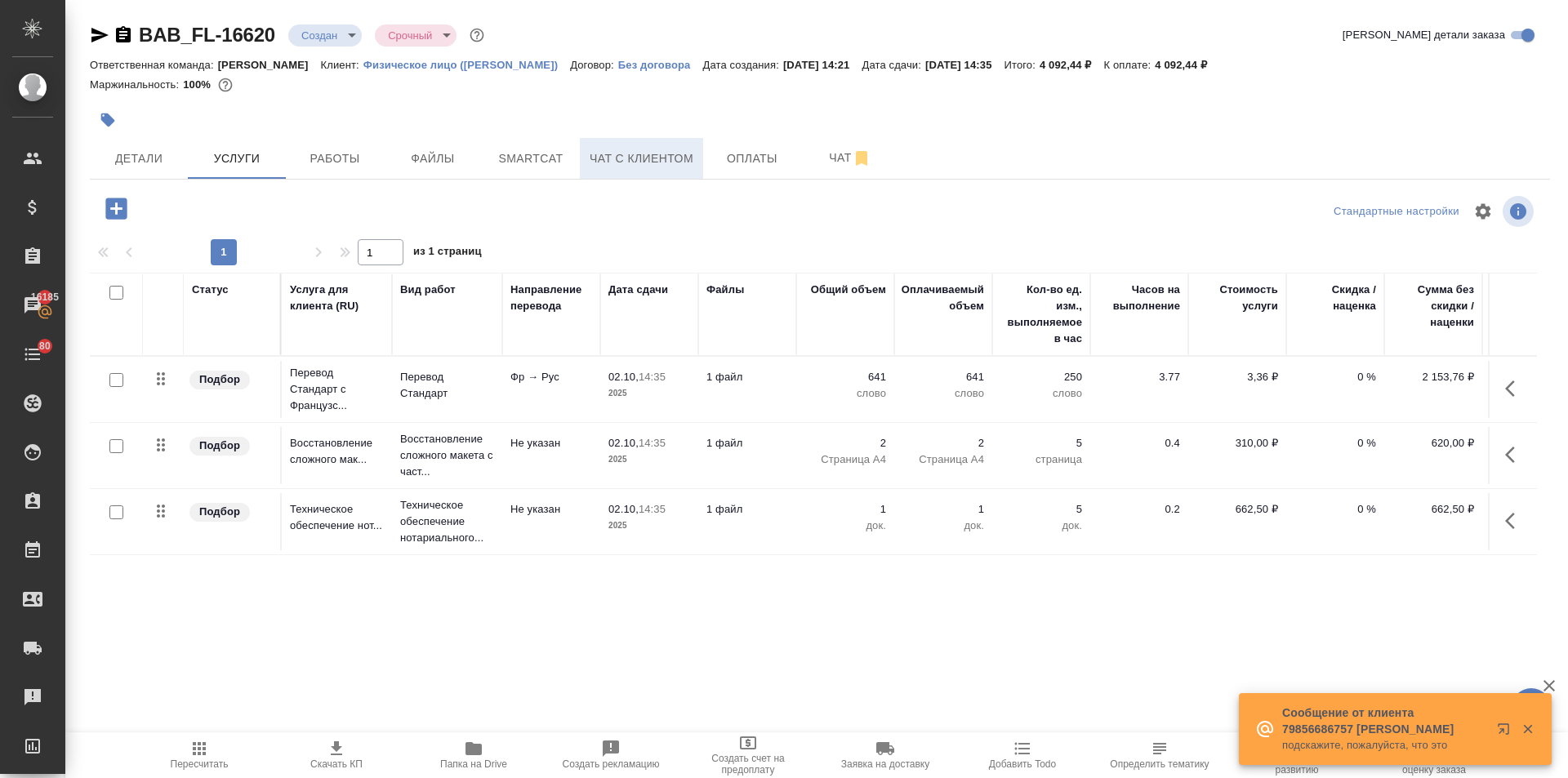
click at [651, 143] on button "Чат с клиентом" at bounding box center [641, 158] width 124 height 41
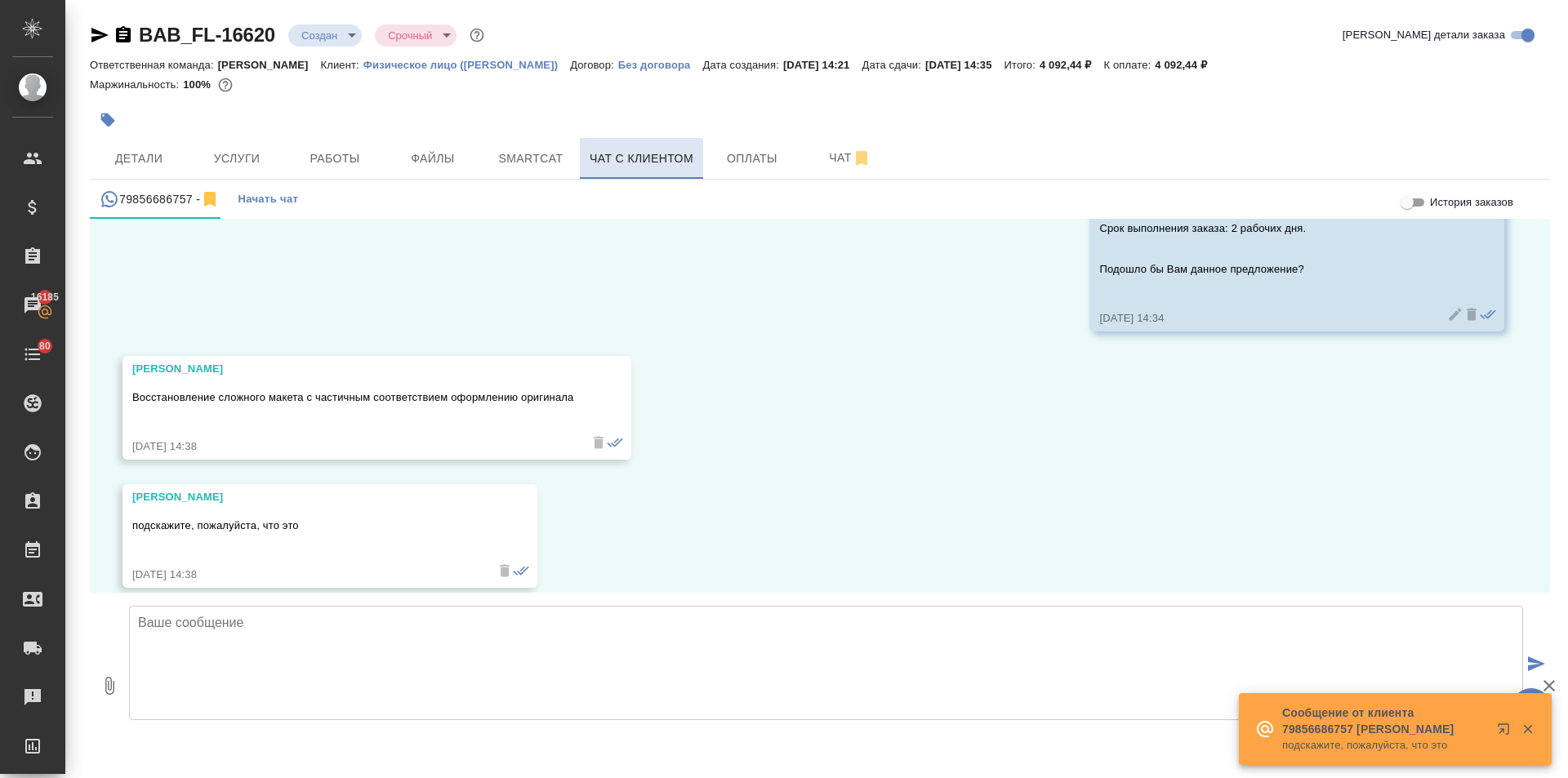
scroll to position [5108, 0]
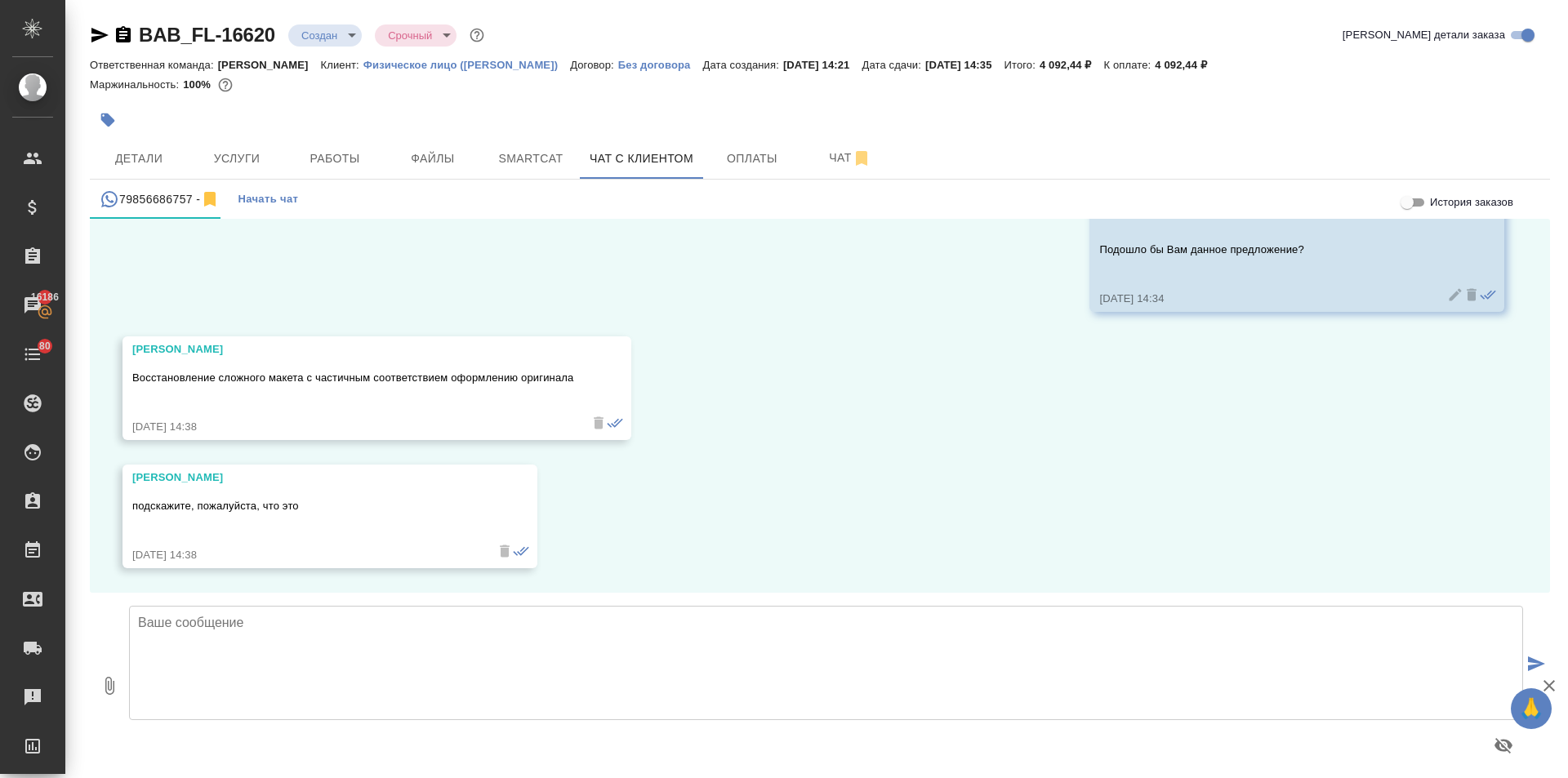
click at [216, 616] on textarea at bounding box center [826, 663] width 1394 height 114
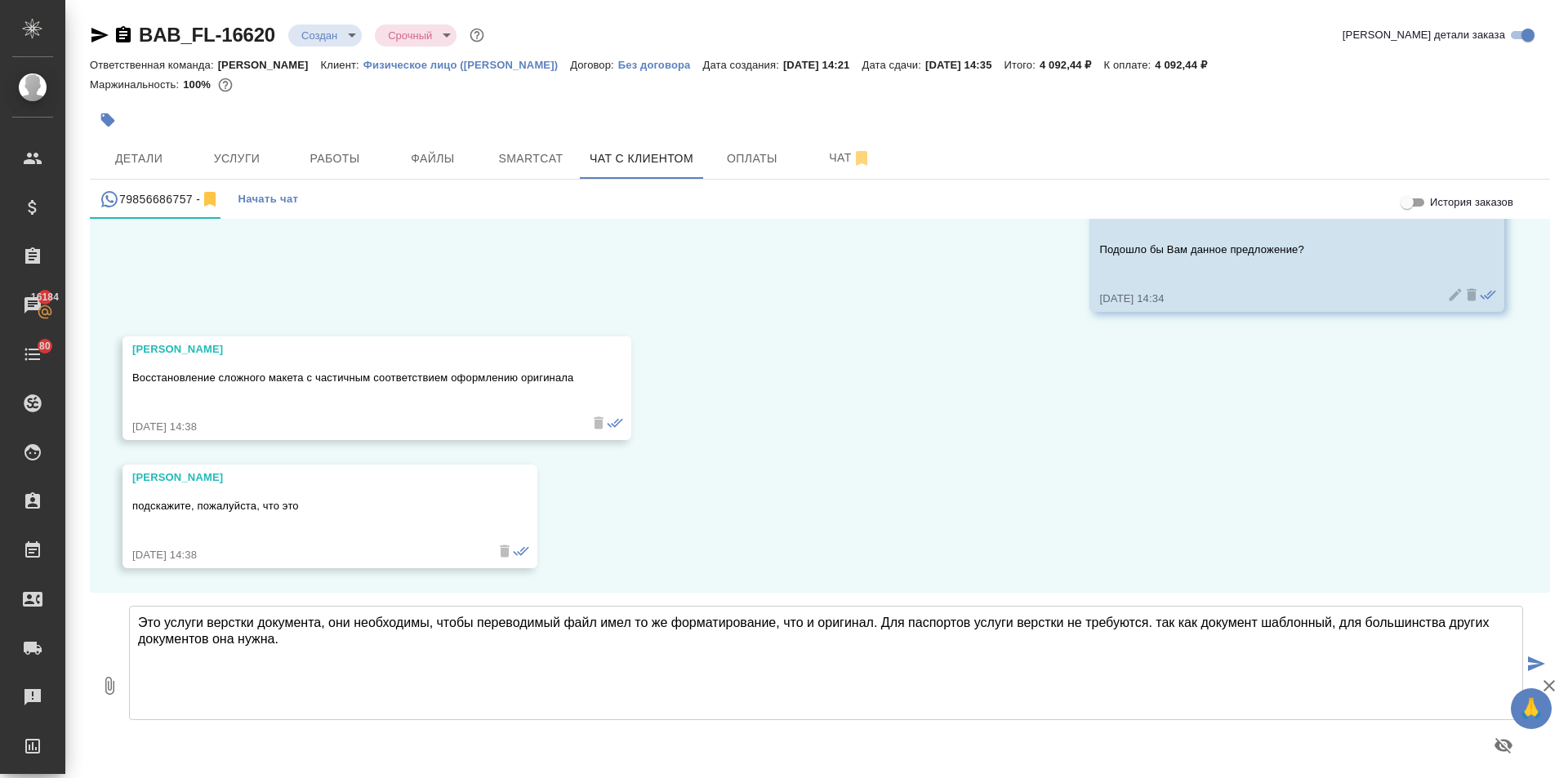
click at [683, 649] on textarea "Это услуги верстки документа, они необходимы, чтобы переводимый файл имел то же…" at bounding box center [826, 663] width 1394 height 114
click at [870, 621] on textarea "Это услуги верстки документа, они необходимы, чтобы переводимый файл имел то же…" at bounding box center [826, 663] width 1394 height 114
click at [872, 623] on textarea "Это услуги верстки документа, они необходимы, чтобы переводимый файл имел то же…" at bounding box center [826, 663] width 1394 height 114
drag, startPoint x: 892, startPoint y: 619, endPoint x: 881, endPoint y: 617, distance: 11.2
click at [881, 617] on textarea "Это услуги верстки документа, они необходимы, чтобы переводимый файл имел то же…" at bounding box center [826, 663] width 1394 height 114
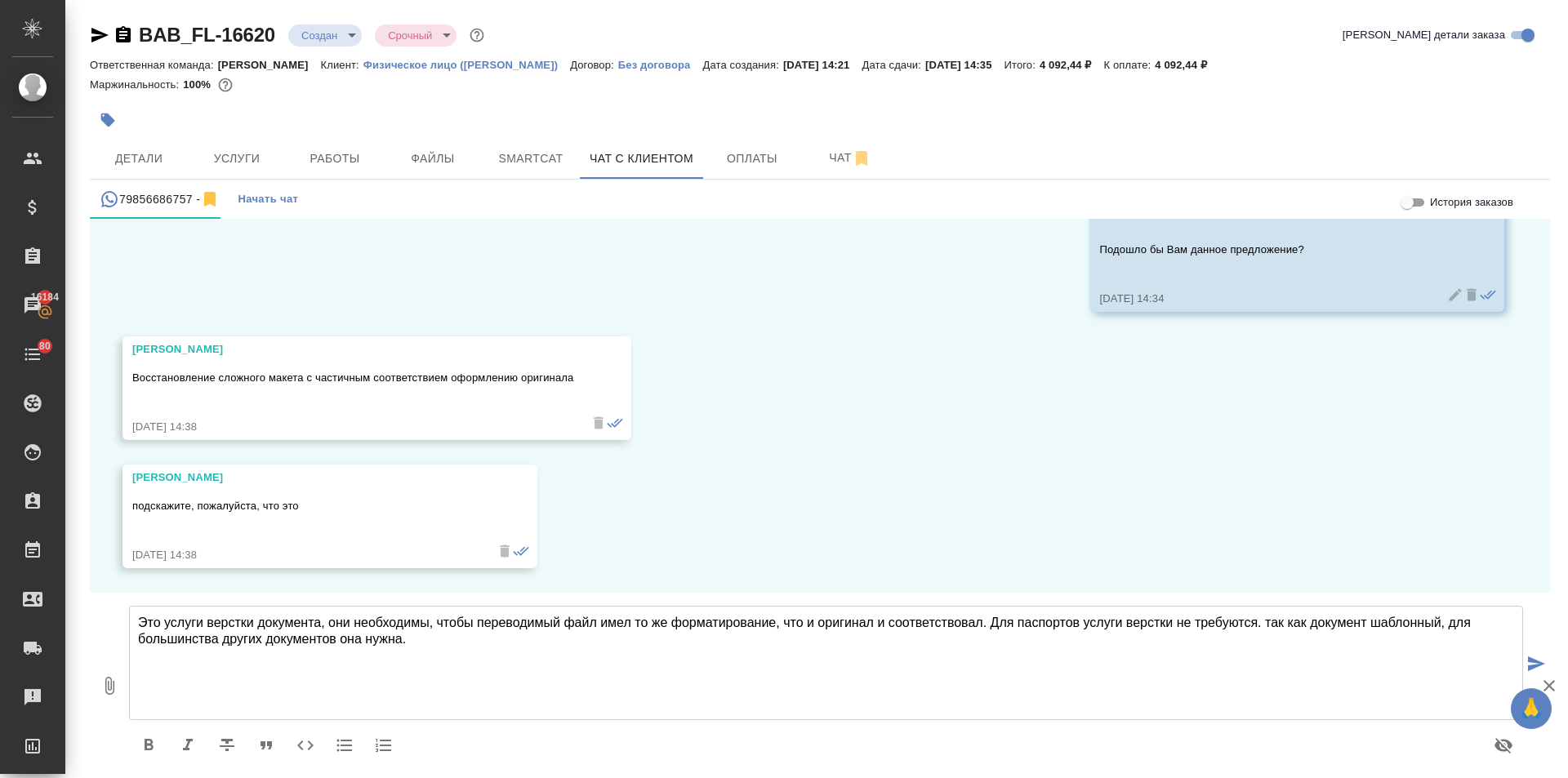
click at [868, 624] on textarea "Это услуги верстки документа, они необходимы, чтобы переводимый файл имел то же…" at bounding box center [826, 663] width 1394 height 114
click at [872, 624] on textarea "Это услуги верстки документа, они необходимы, чтобы переводимый файл имел то же…" at bounding box center [826, 663] width 1394 height 114
click at [889, 622] on textarea "Это услуги верстки документа, они необходимы, чтобы переводимый файл имел то же…" at bounding box center [826, 663] width 1394 height 114
click at [1084, 624] on textarea "Это услуги верстки документа, они необходимы, чтобы переводимый файл имел то же…" at bounding box center [826, 663] width 1394 height 114
click at [832, 644] on textarea "Это услуги верстки документа, они необходимы, чтобы переводимый файл имел то же…" at bounding box center [826, 663] width 1394 height 114
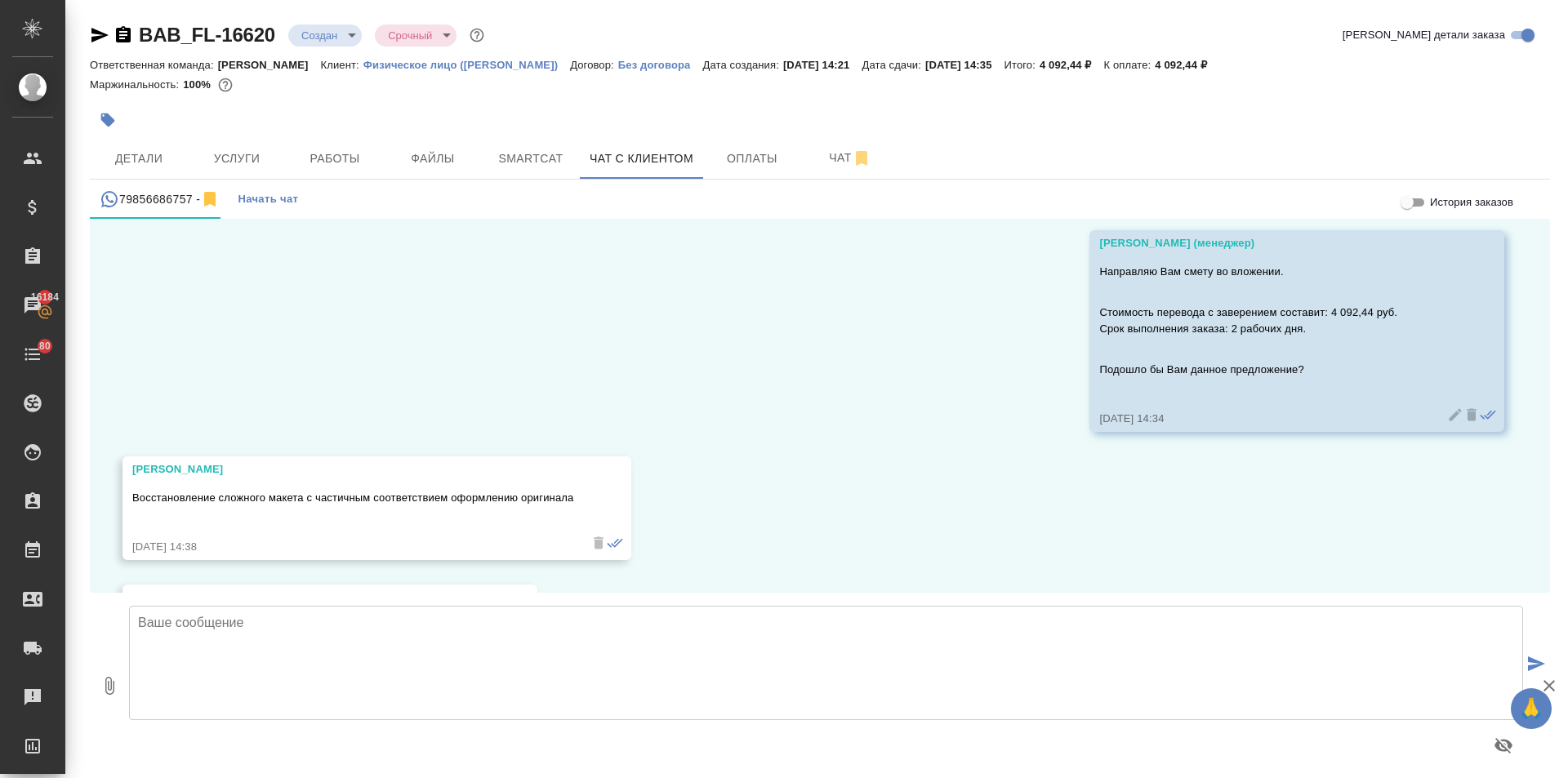
scroll to position [4973, 0]
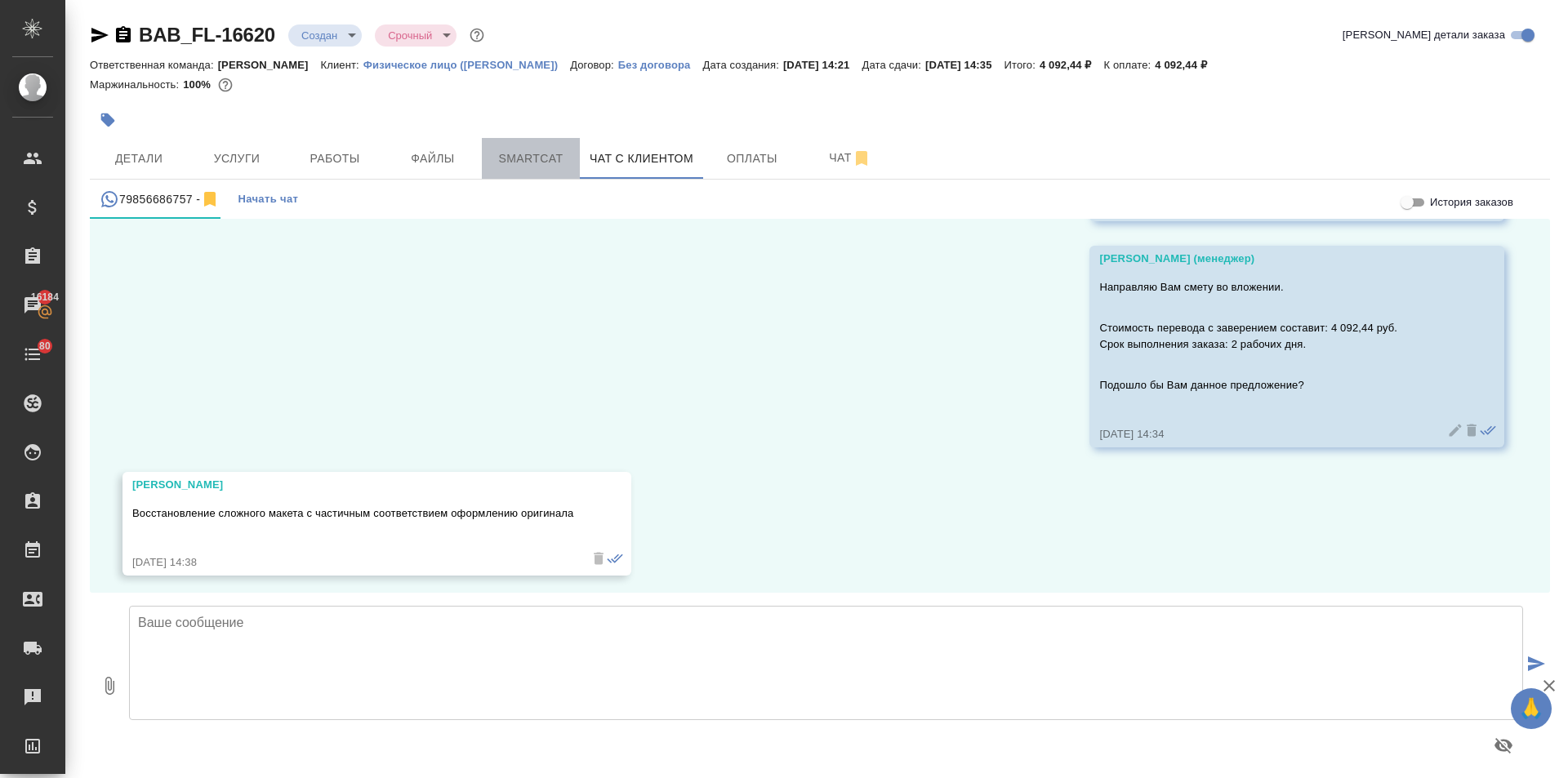
click at [526, 164] on span "Smartcat" at bounding box center [531, 158] width 78 height 20
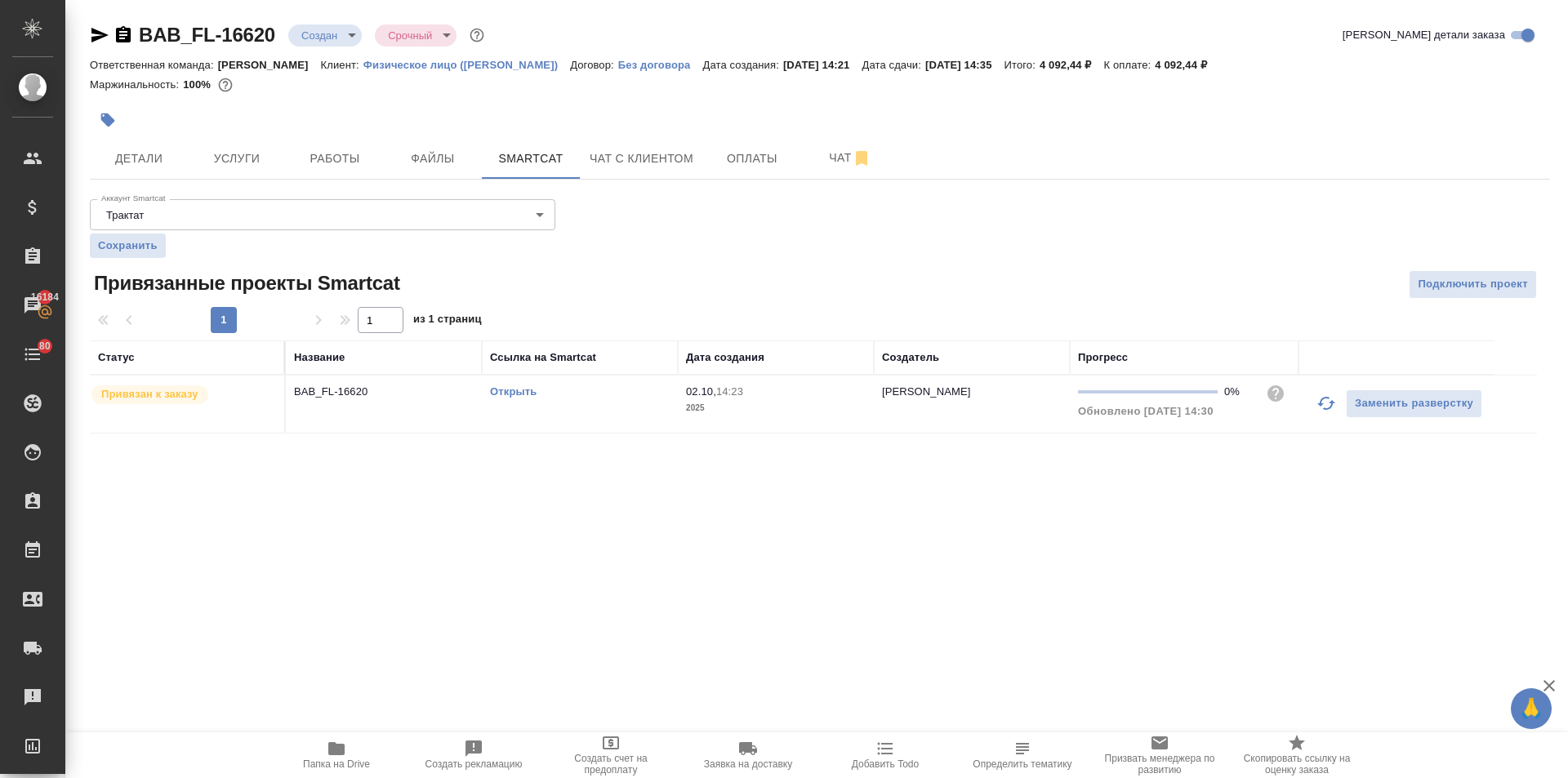
click at [503, 388] on link "Открыть" at bounding box center [513, 391] width 47 height 12
click at [659, 156] on span "Чат с клиентом" at bounding box center [641, 158] width 104 height 20
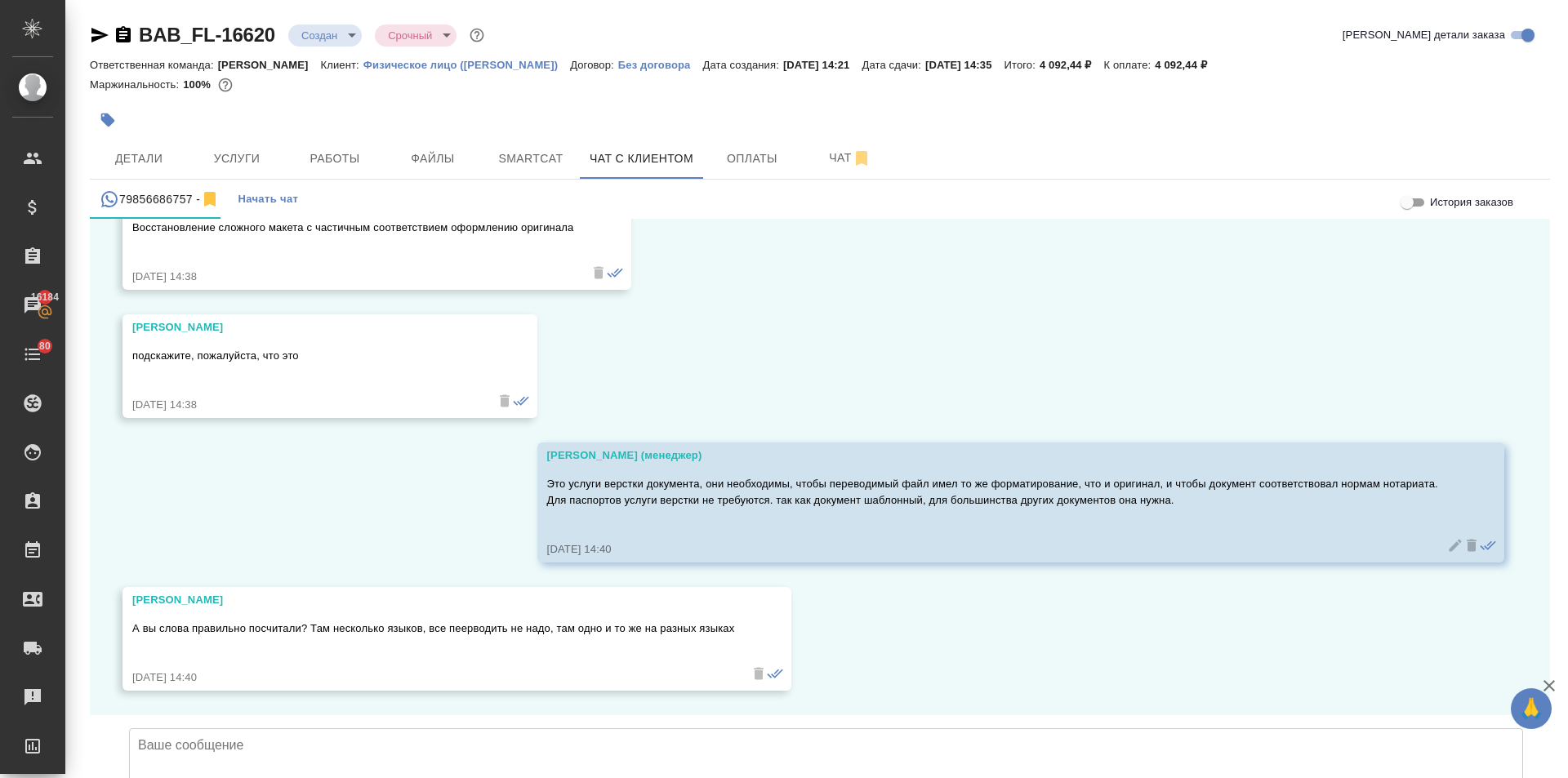
scroll to position [5381, 0]
click at [276, 728] on textarea at bounding box center [826, 785] width 1394 height 114
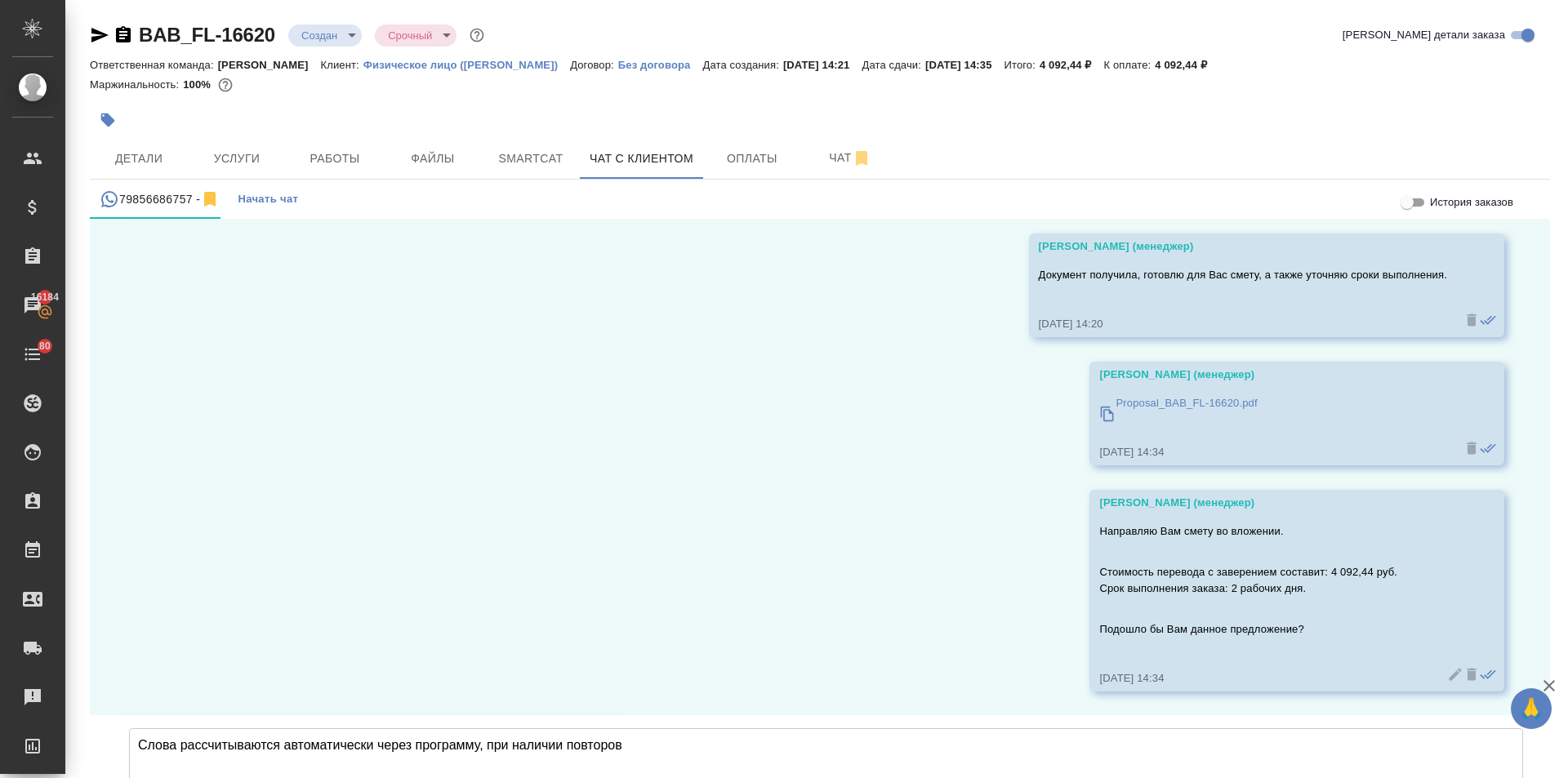
scroll to position [4728, 0]
click at [1099, 411] on icon at bounding box center [1107, 414] width 16 height 16
drag, startPoint x: 630, startPoint y: 625, endPoint x: 479, endPoint y: 628, distance: 151.0
click at [479, 728] on textarea "Слова рассчитываются автоматически через программу, при наличии повторов" at bounding box center [826, 785] width 1394 height 114
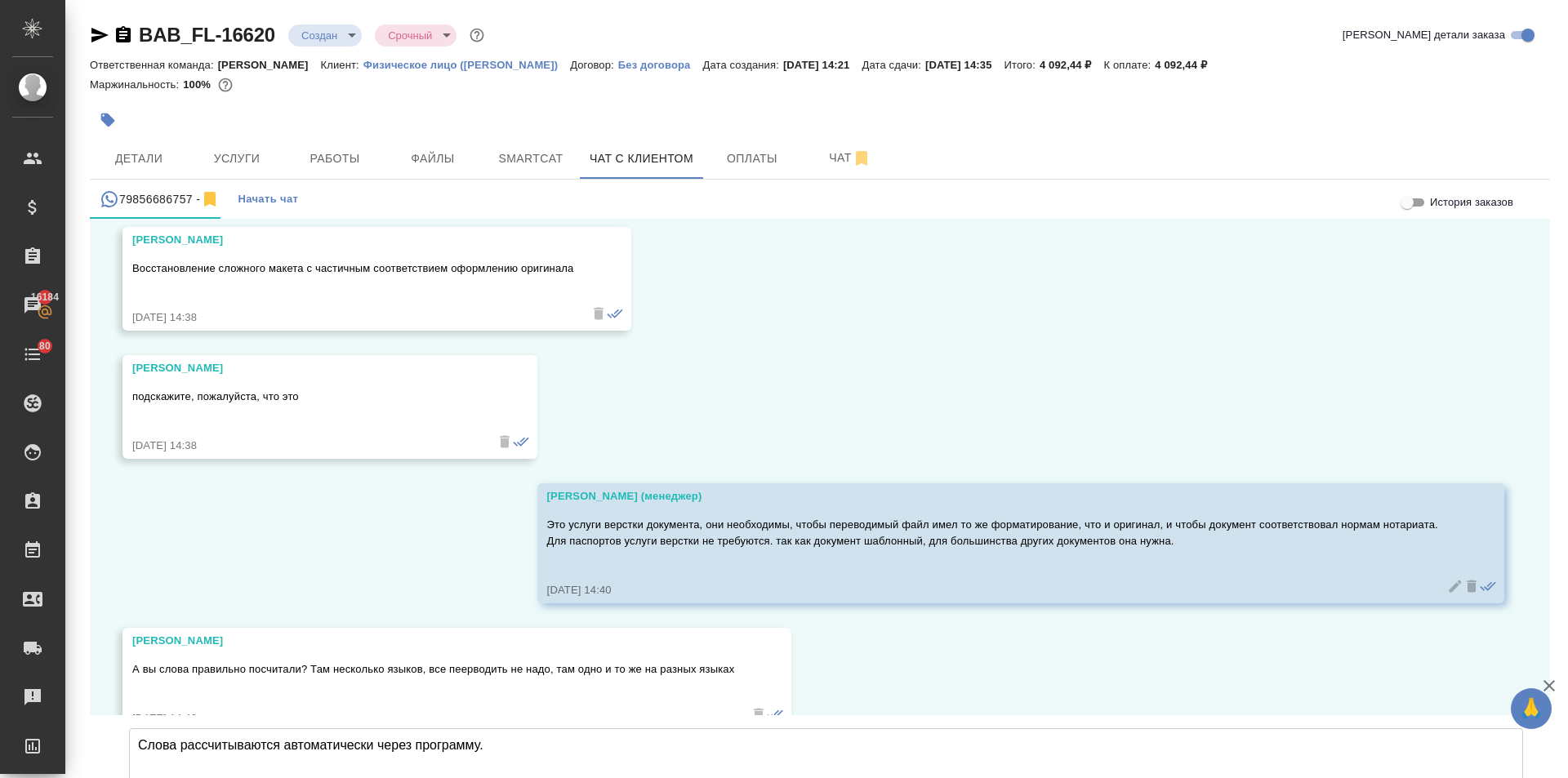
scroll to position [5381, 0]
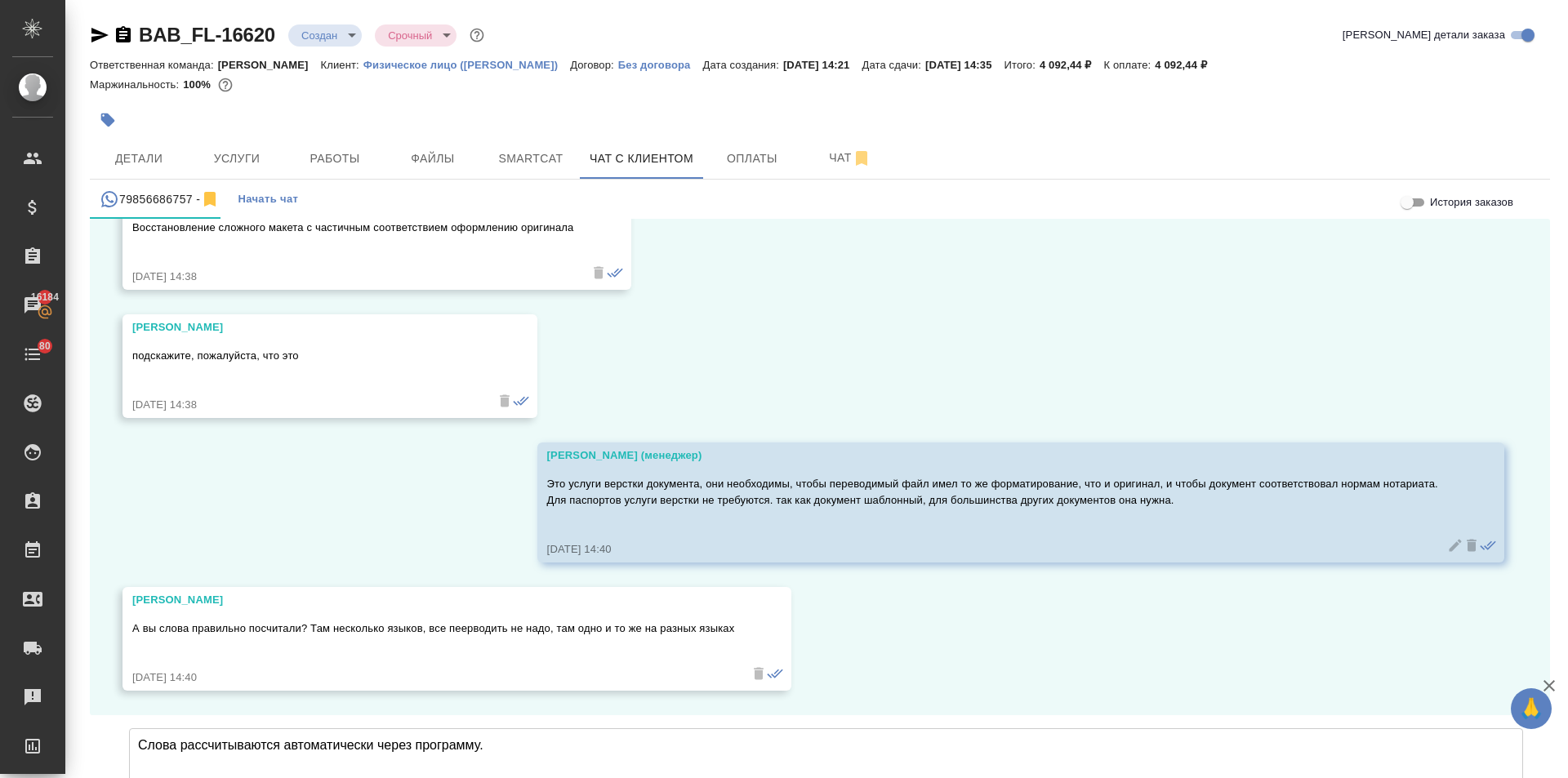
click at [148, 728] on textarea "Слова рассчитываются автоматически через программу." at bounding box center [826, 785] width 1394 height 114
click at [532, 728] on textarea "Слова рассчитываются автоматически через программу." at bounding box center [826, 785] width 1394 height 114
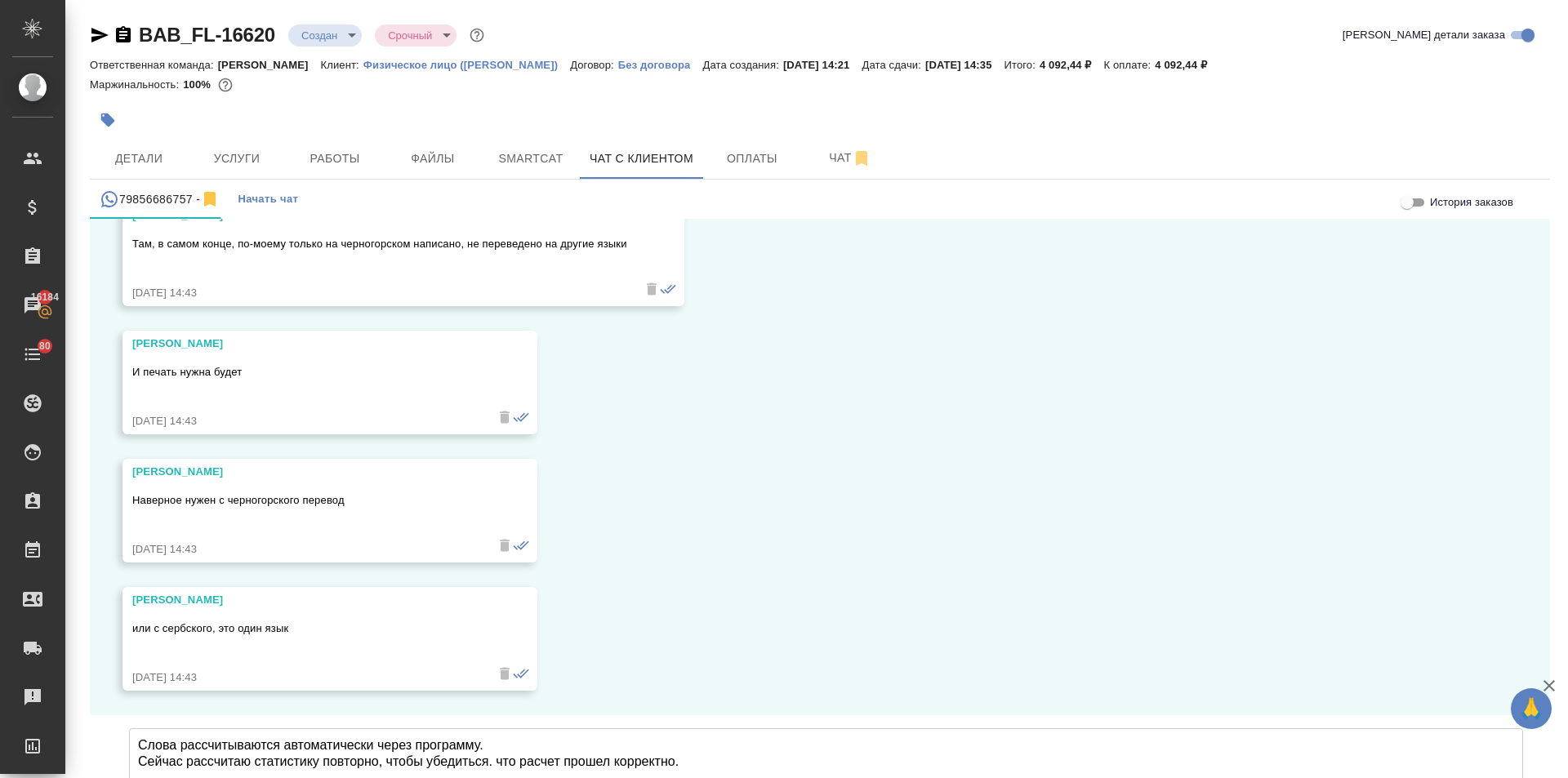
scroll to position [6021, 0]
click at [488, 728] on textarea "Слова рассчитываются автоматически через программу. Сейчас рассчитаю статистику…" at bounding box center [826, 785] width 1394 height 114
click at [692, 728] on textarea "Слова рассчитываются автоматически через программу. Сейчас рассчитаю статистику…" at bounding box center [826, 785] width 1394 height 114
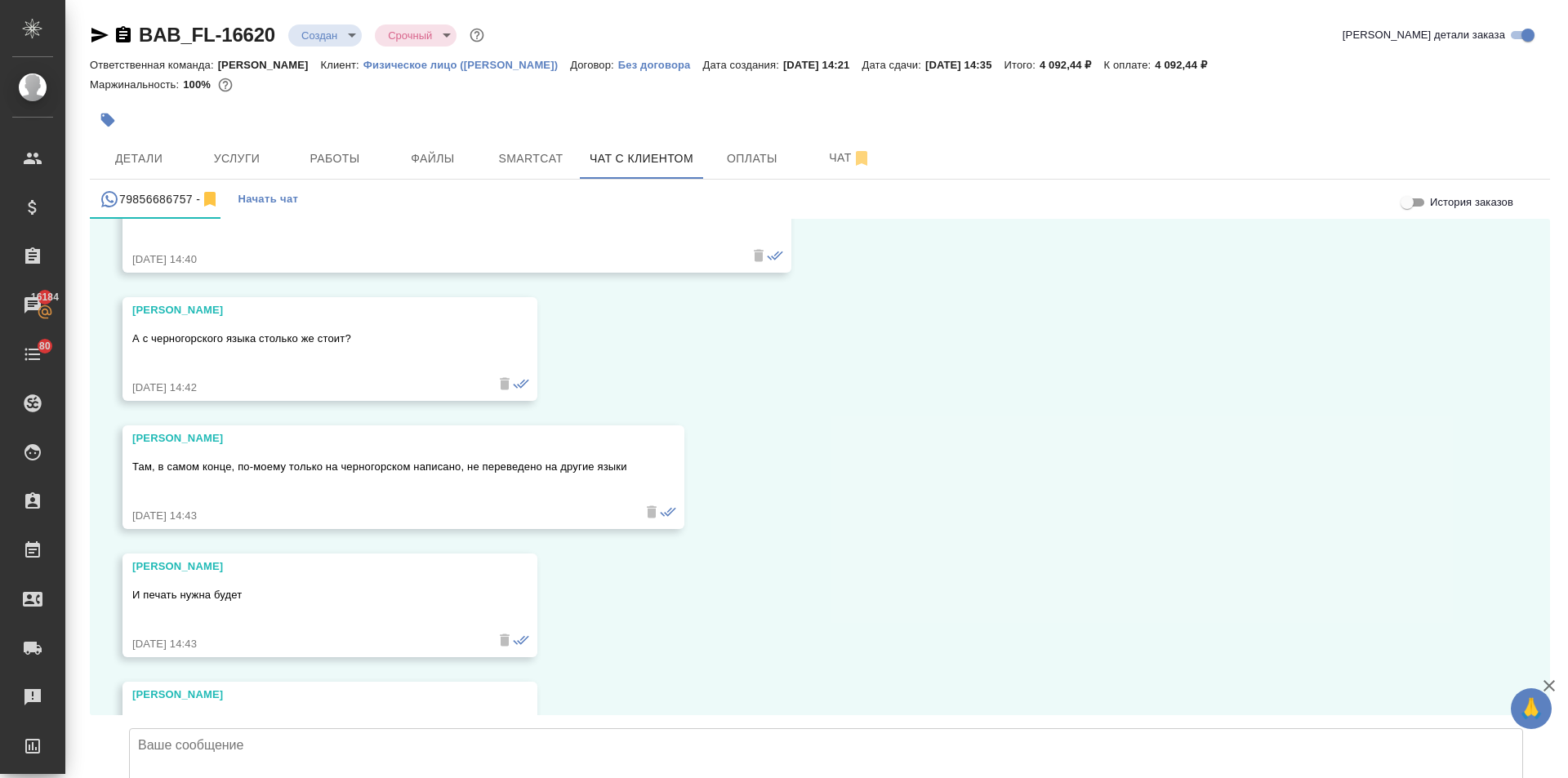
scroll to position [5840, 0]
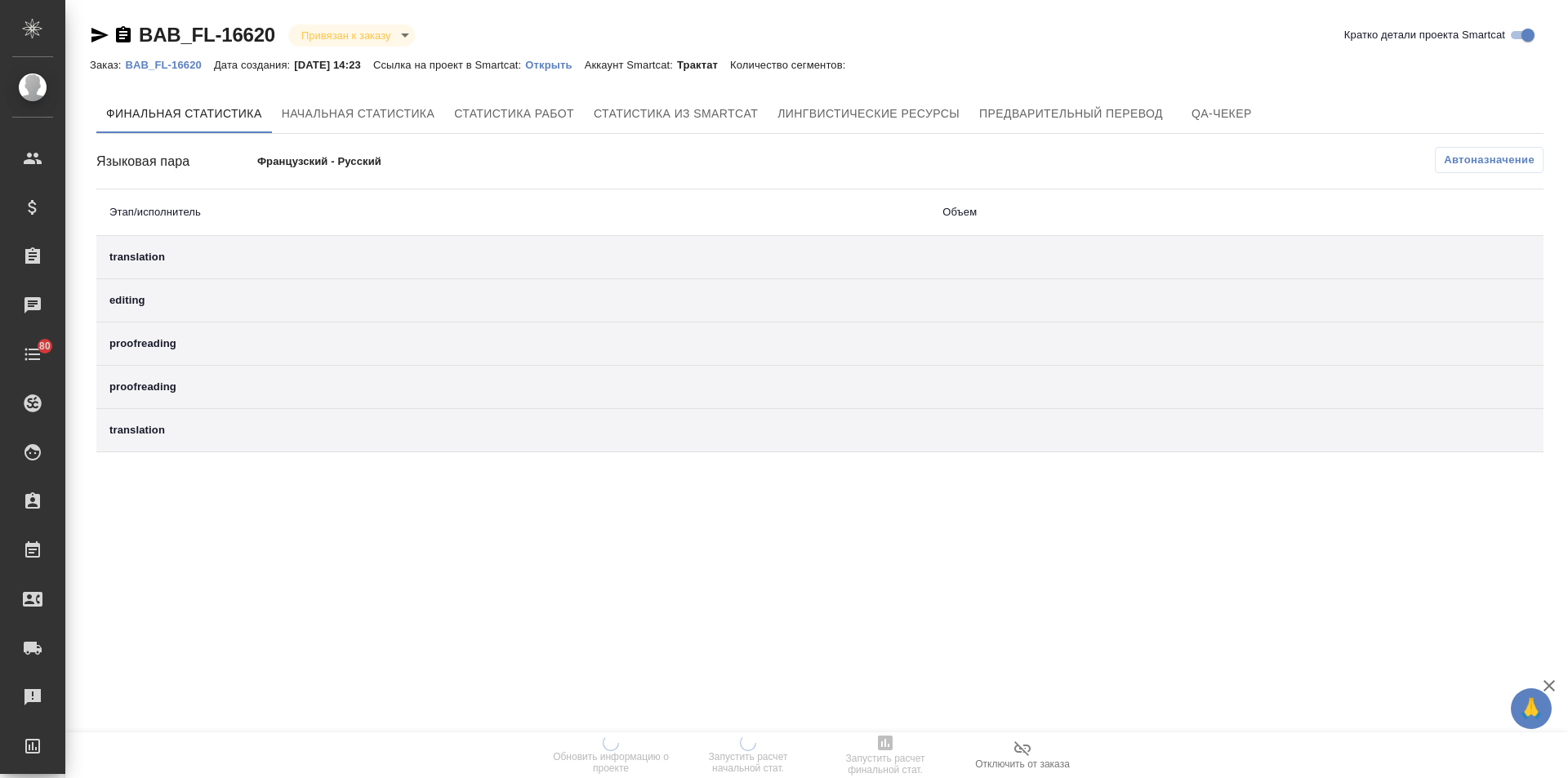
click at [561, 55] on div "Заказ: BAB_FL-16620 Дата создания: 02.10.2025, 14:23 Ссылка на проект в Smartca…" at bounding box center [475, 64] width 772 height 20
click at [570, 62] on p "Открыть" at bounding box center [555, 65] width 59 height 12
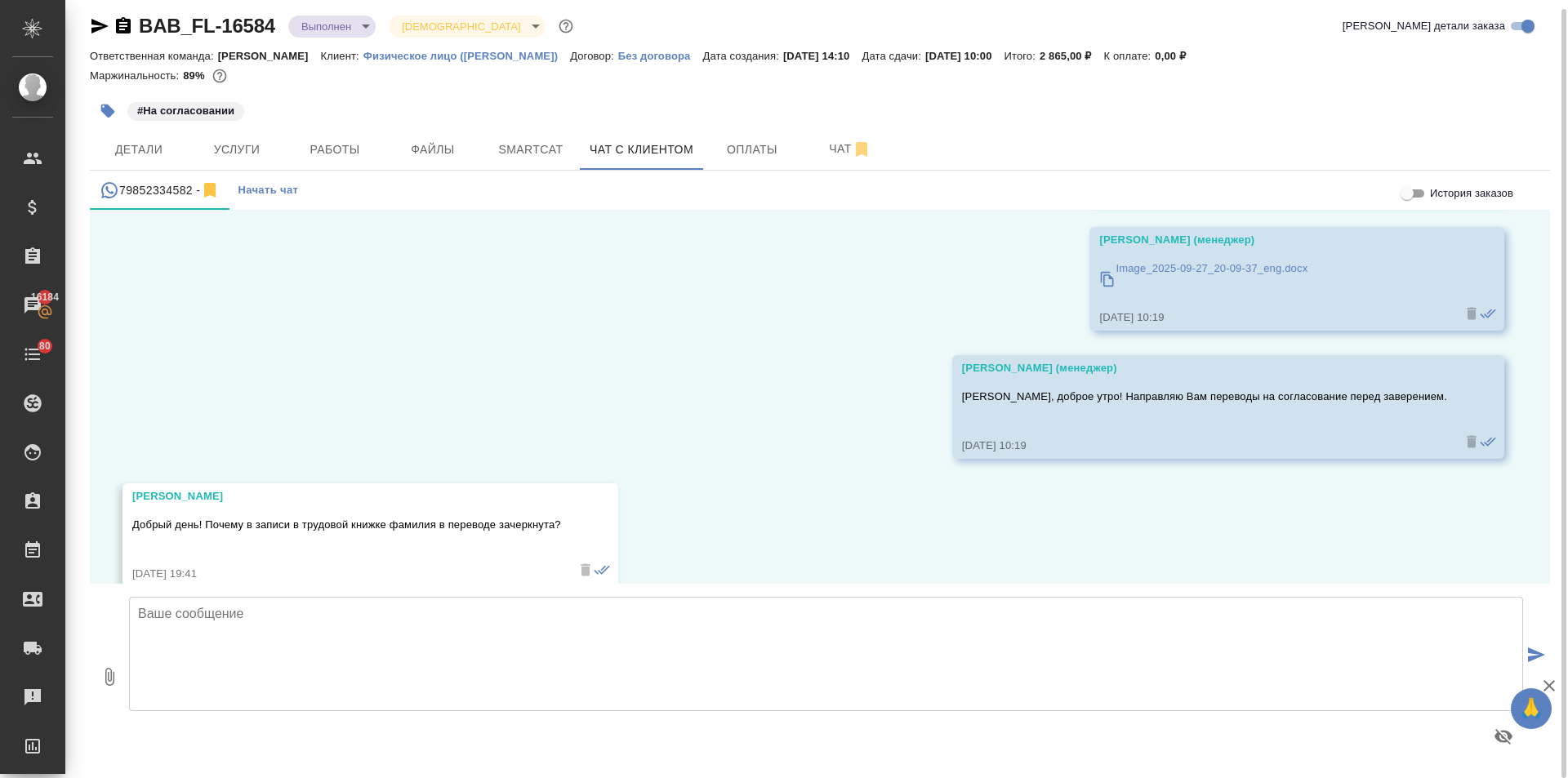
scroll to position [12781, 0]
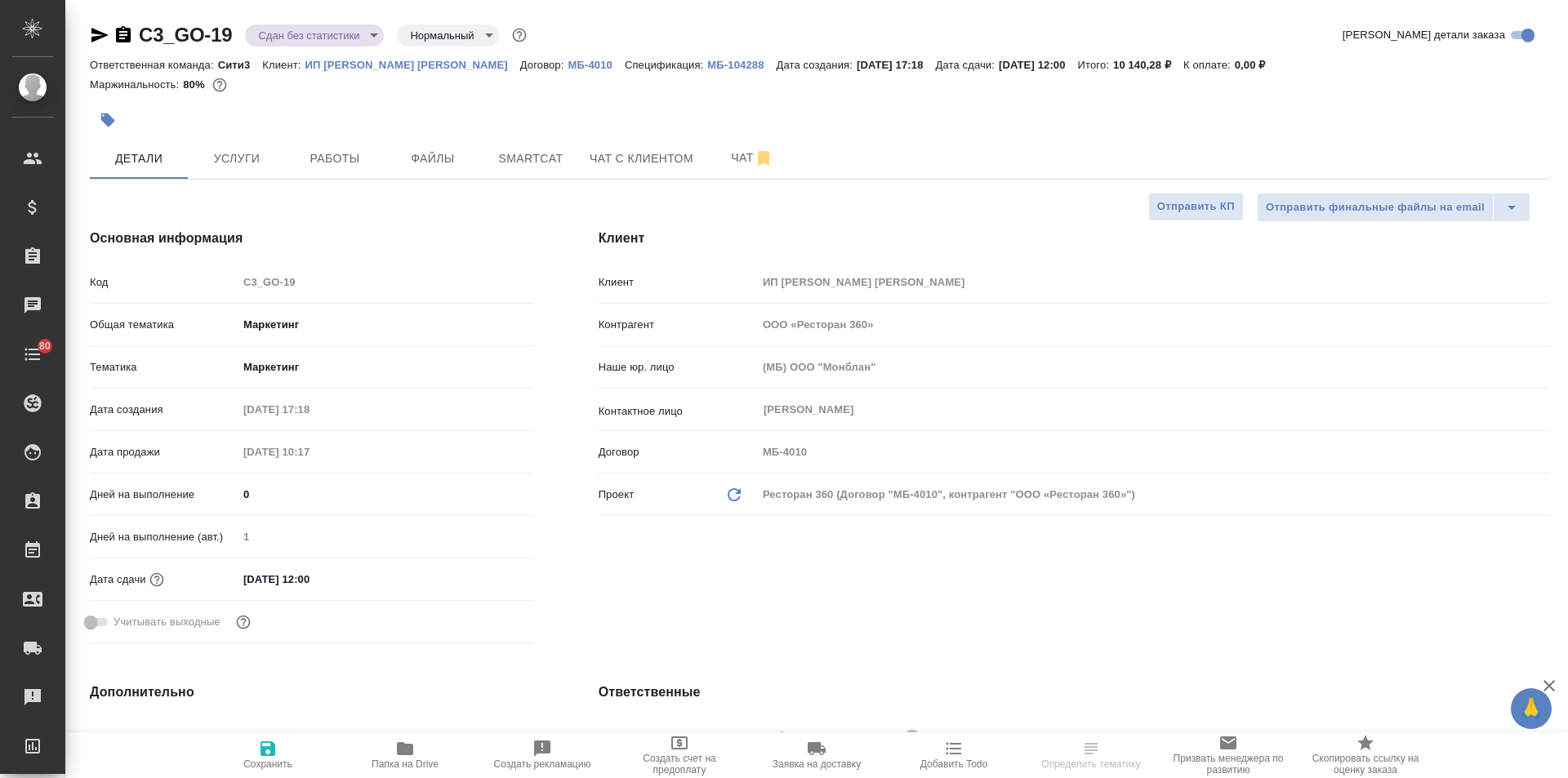
select select "RU"
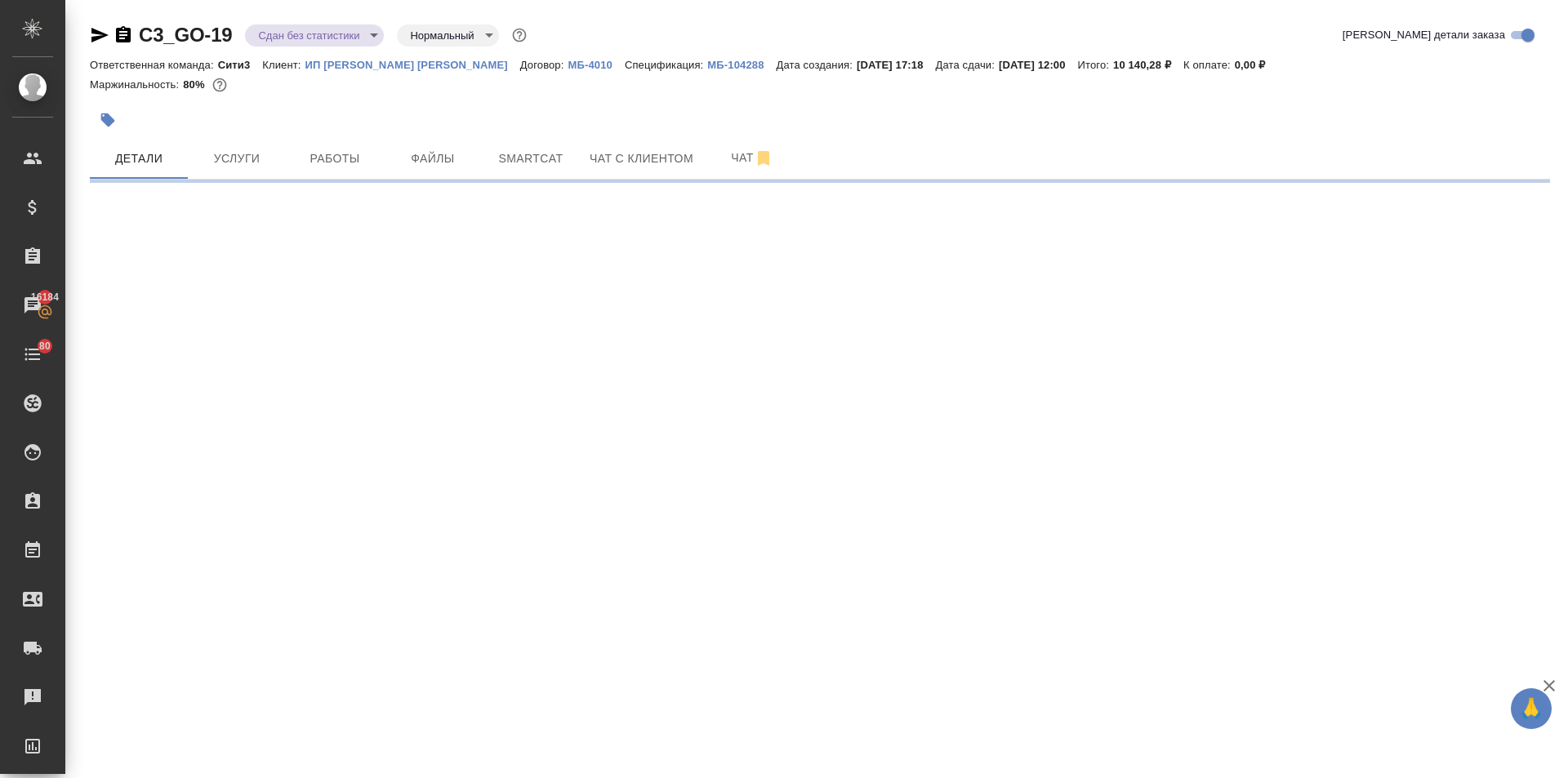
select select "RU"
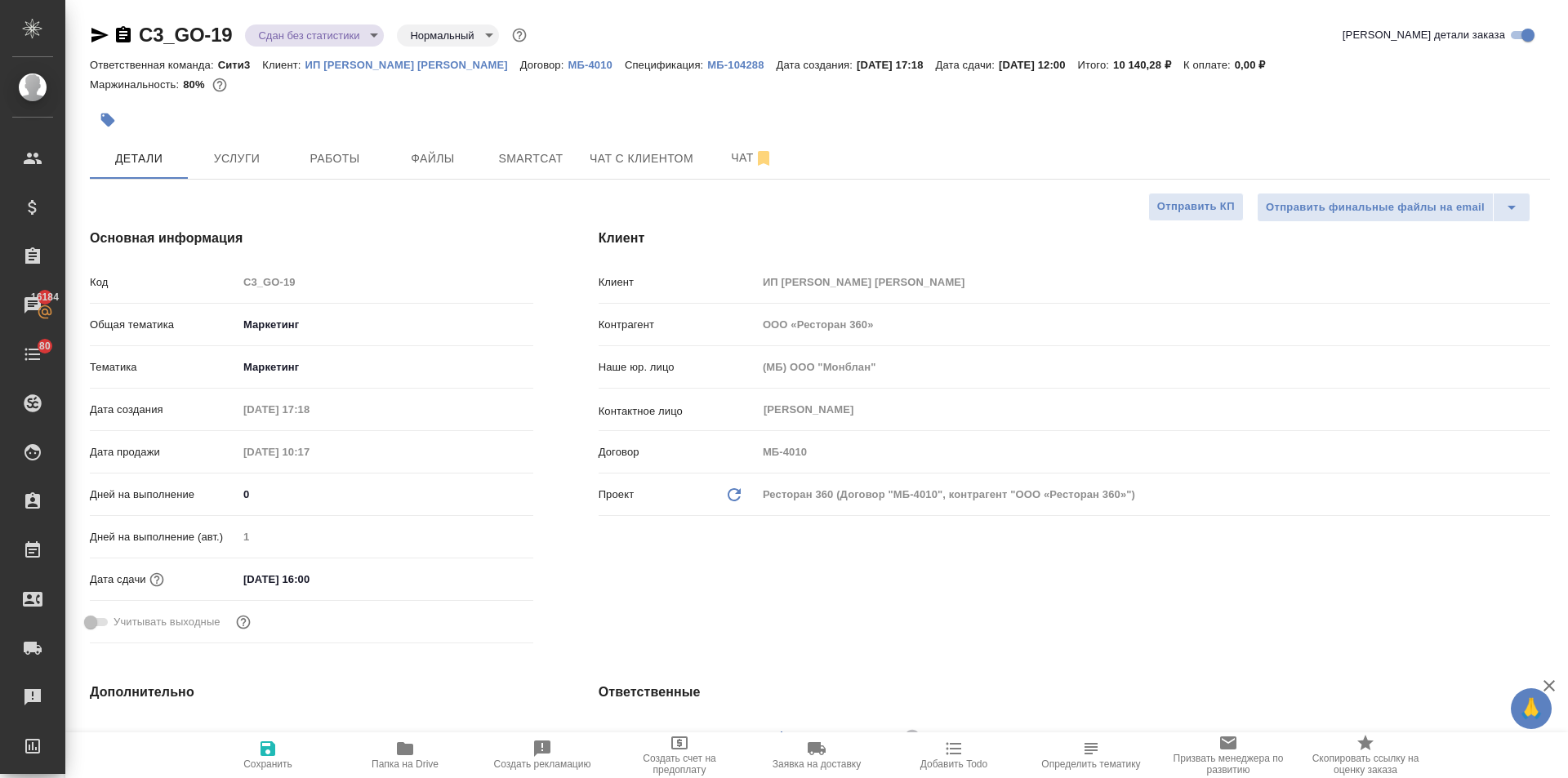
type textarea "x"
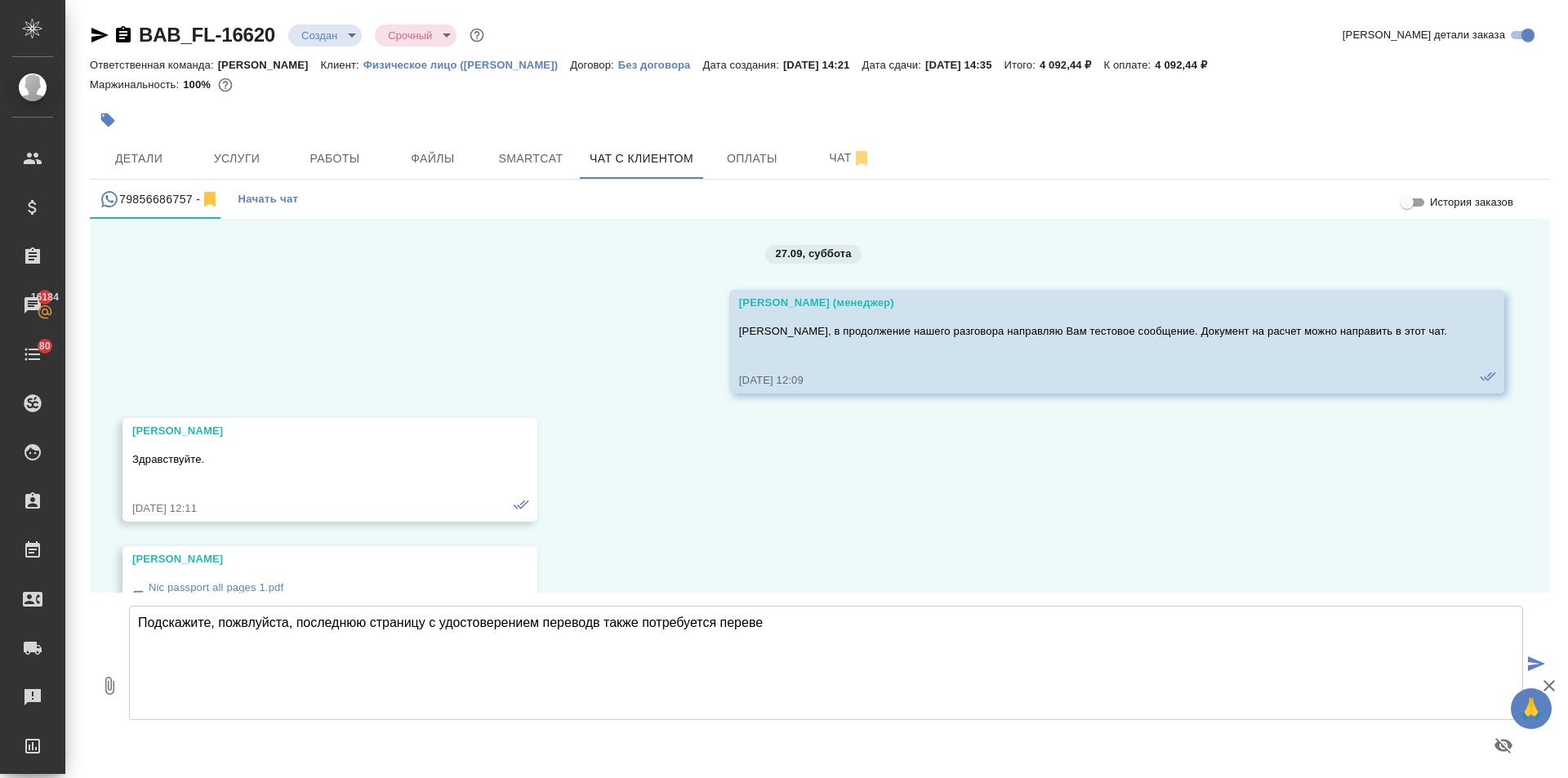
scroll to position [5840, 0]
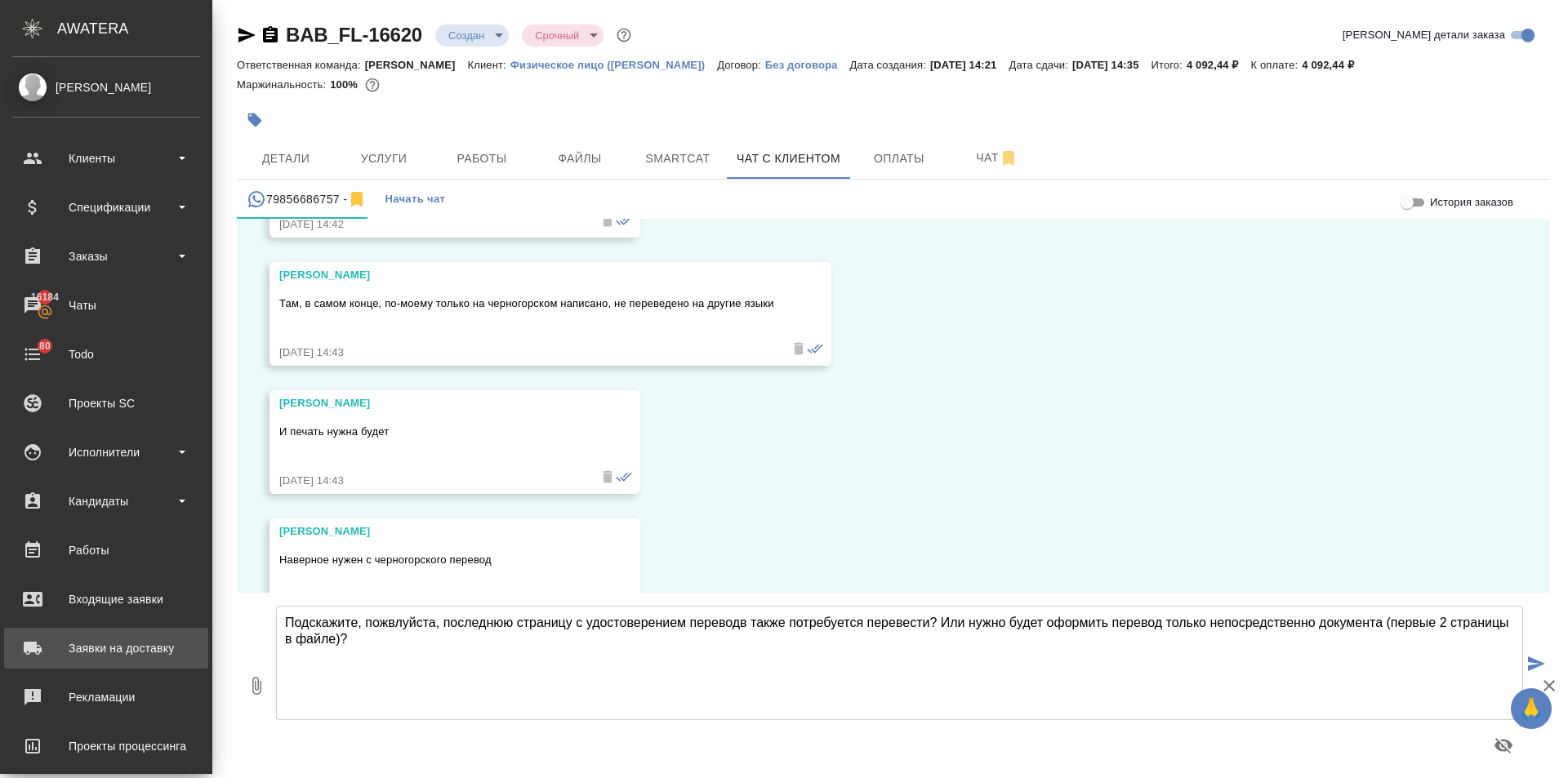
drag, startPoint x: 1440, startPoint y: 626, endPoint x: 29, endPoint y: 641, distance: 1411.1
click at [29, 641] on div ".cls-1 fill:#fff; AWATERA [PERSON_NAME] Спецификации Заказы 16184 Чаты 80 Todo …" at bounding box center [784, 389] width 1568 height 778
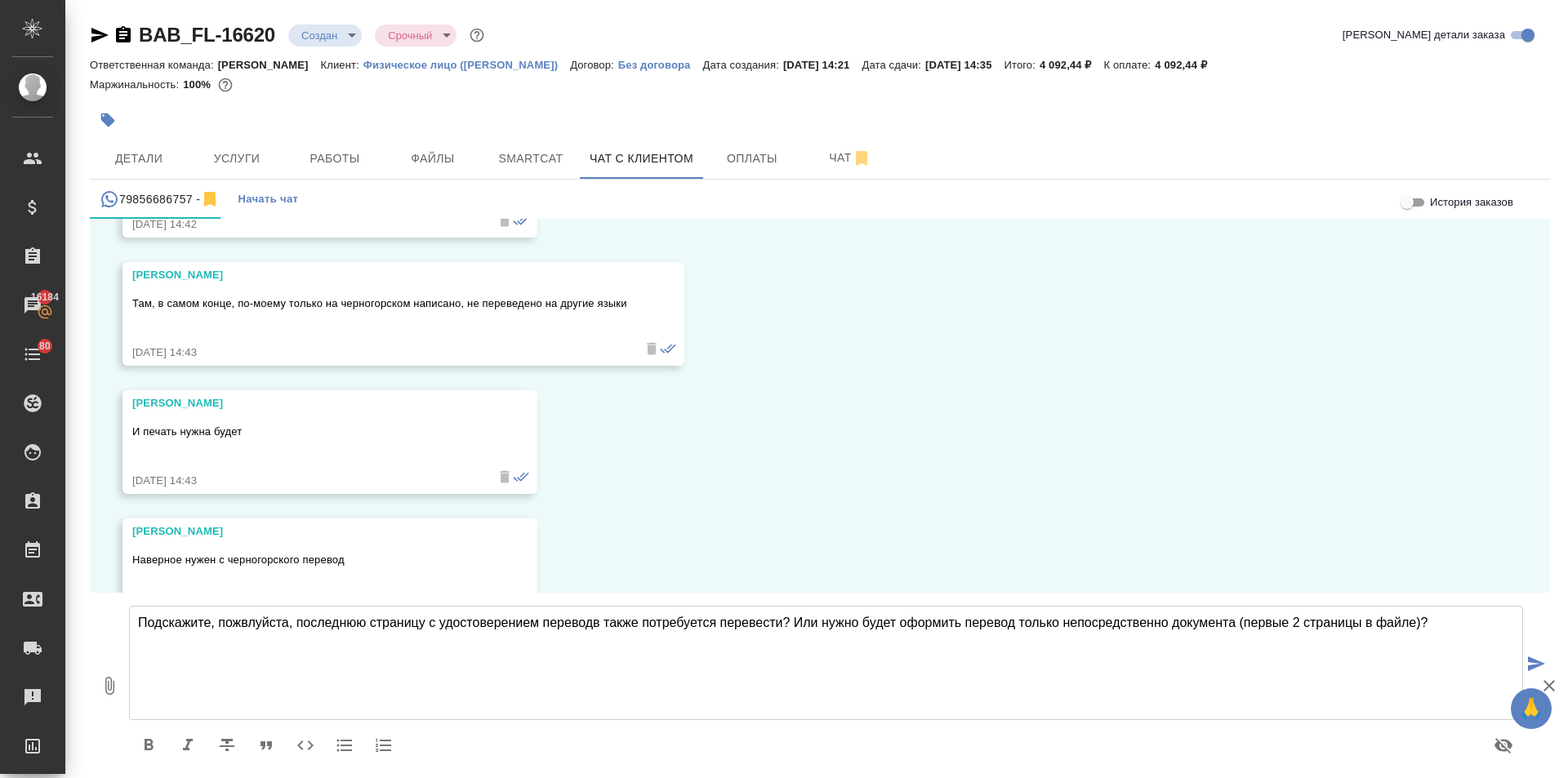
click at [358, 640] on textarea "Подскажите, пожвлуйста, последнюю страницу с удостоверением переводв также потр…" at bounding box center [826, 663] width 1394 height 114
drag, startPoint x: 601, startPoint y: 625, endPoint x: 594, endPoint y: 630, distance: 8.6
click at [594, 630] on textarea "Подскажите, пожалуйста, последнюю страницу с удостоверением переводв также потр…" at bounding box center [826, 663] width 1394 height 114
click at [721, 632] on textarea "Подскажите, пожалуйста, последнюю страницу с удостоверением перевода также потр…" at bounding box center [826, 663] width 1394 height 114
drag, startPoint x: 1445, startPoint y: 624, endPoint x: 338, endPoint y: 642, distance: 1107.1
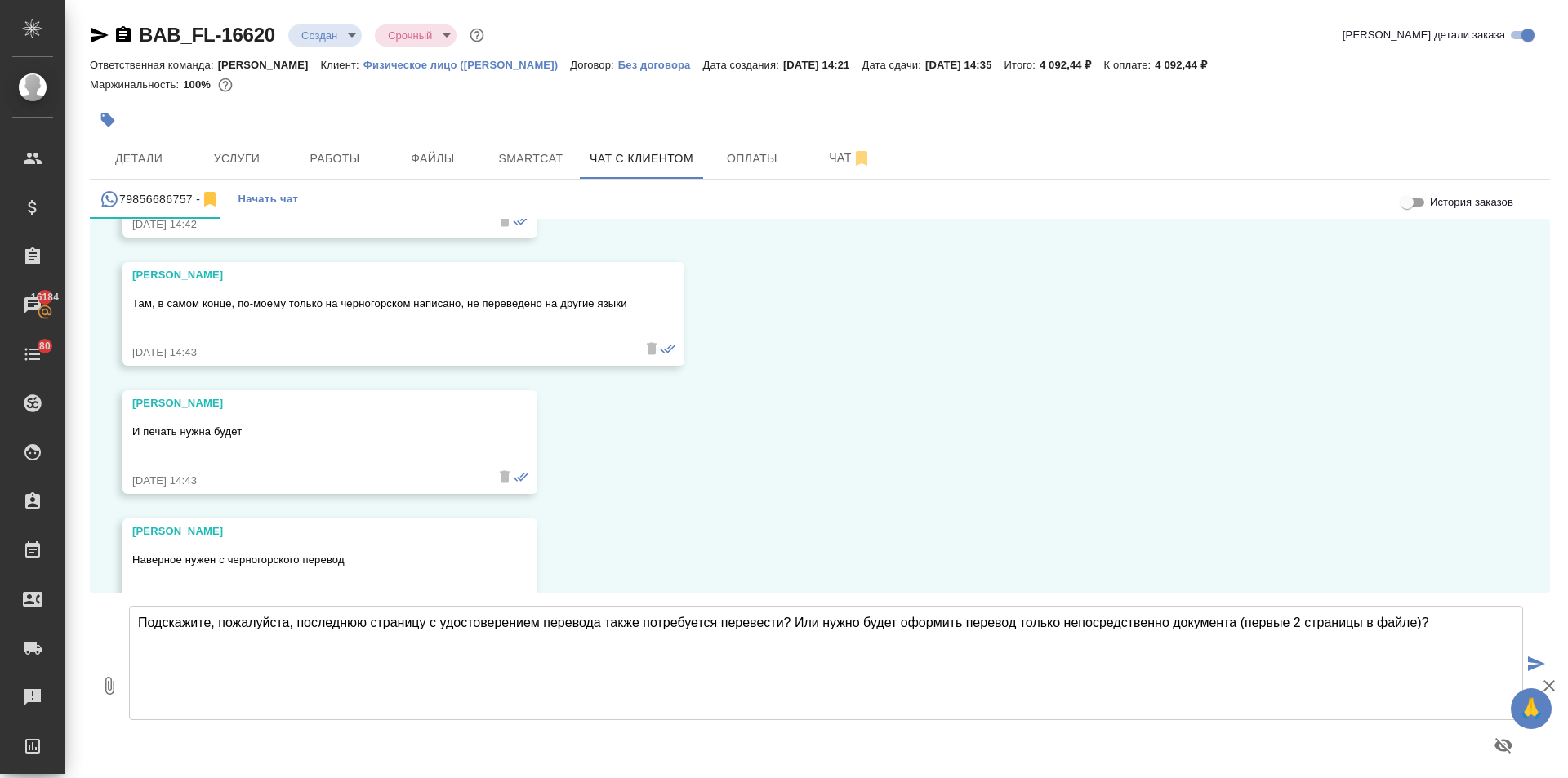
click at [299, 632] on textarea "Подскажите, пожалуйста, последнюю страницу с удостоверением перевода также потр…" at bounding box center [826, 663] width 1394 height 114
click at [262, 643] on textarea "Подскажите, пожалуйста, последнюю страницу с удостоверением перевода также потр…" at bounding box center [826, 663] width 1394 height 114
drag, startPoint x: 297, startPoint y: 647, endPoint x: 107, endPoint y: 624, distance: 191.4
click at [107, 624] on div "0 Подскажите, пожалуйста, последнюю страницу с удостоверением перевода также по…" at bounding box center [819, 685] width 1460 height 185
drag, startPoint x: 1439, startPoint y: 621, endPoint x: 108, endPoint y: 682, distance: 1332.4
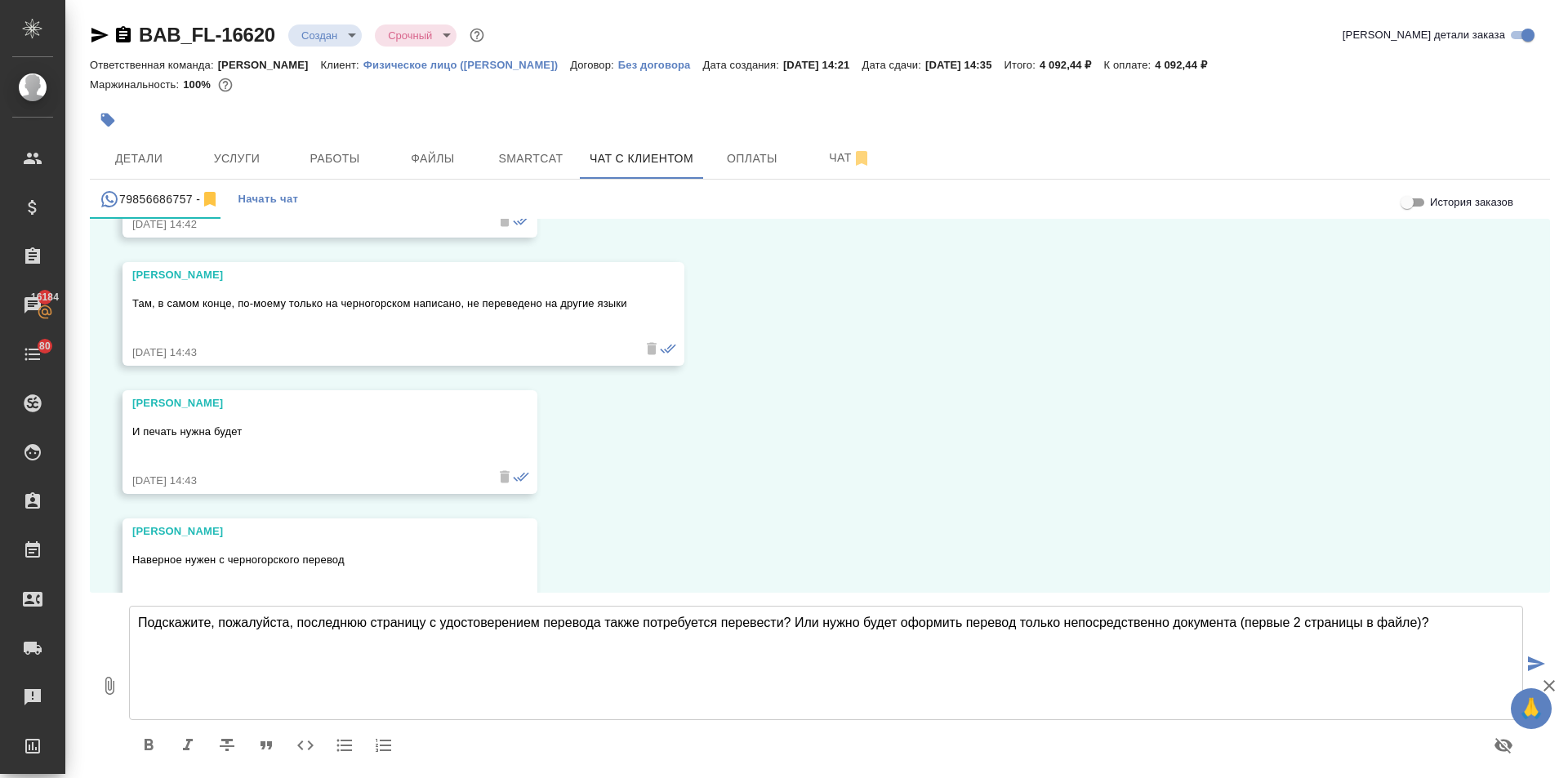
click at [108, 682] on div "0 Подскажите, пожалуйста, последнюю страницу с удостоверением перевода также по…" at bounding box center [819, 685] width 1460 height 185
click at [597, 630] on textarea "Подскажите, пожалуйста, последнюю страницу с удостоверением перевода также потр…" at bounding box center [826, 663] width 1394 height 114
drag, startPoint x: 1234, startPoint y: 621, endPoint x: 1171, endPoint y: 624, distance: 63.1
click at [1171, 624] on textarea "Подскажите, пожалуйста, последнюю страницу с удостоверением перевода также потр…" at bounding box center [826, 663] width 1394 height 114
click at [1455, 629] on textarea "Подскажите, пожалуйста, последнюю страницу с удостоверением перевода также потр…" at bounding box center [826, 663] width 1394 height 114
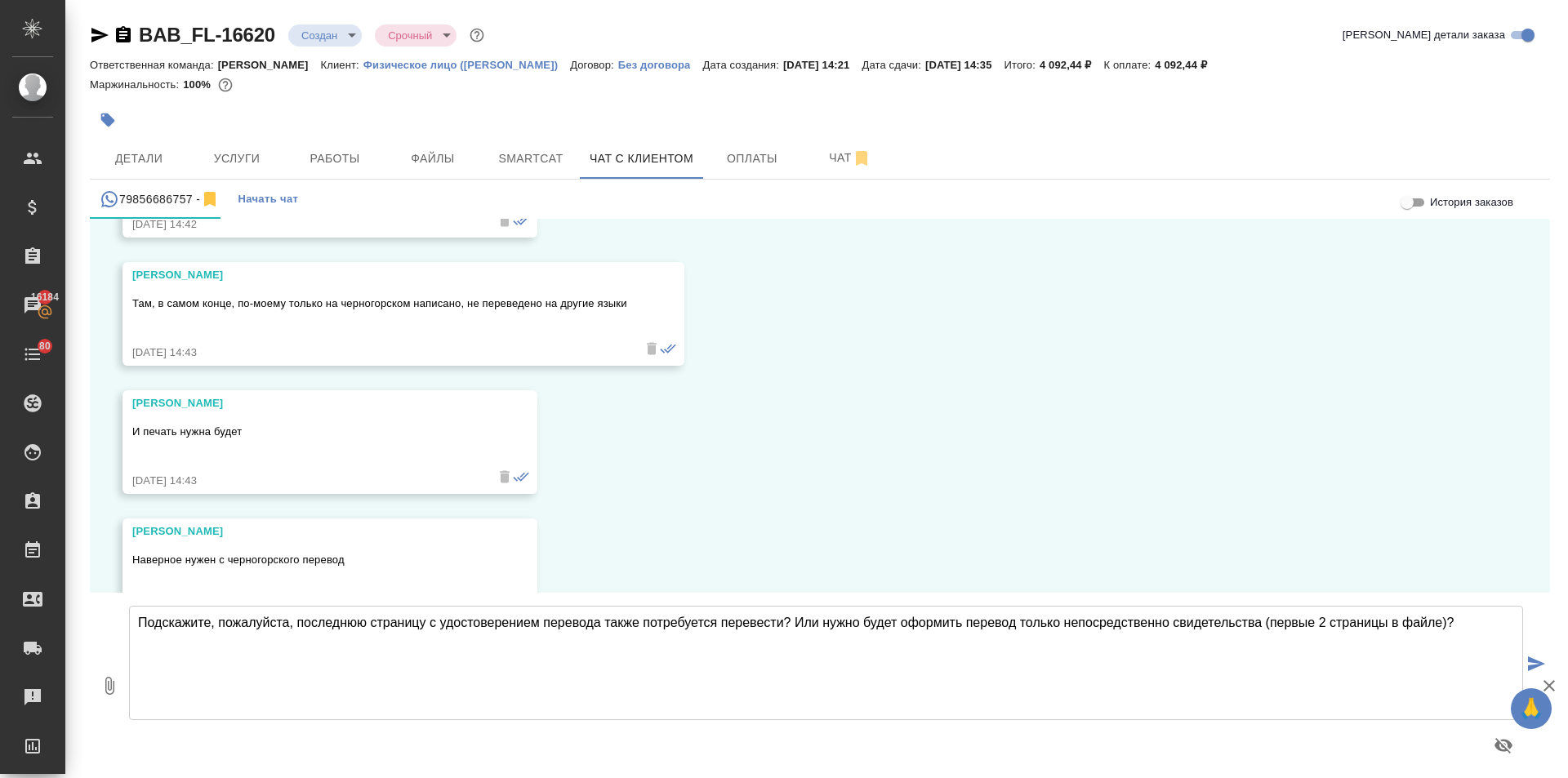
type textarea "Подскажите, пожалуйста, последнюю страницу с удостоверением перевода также потр…"
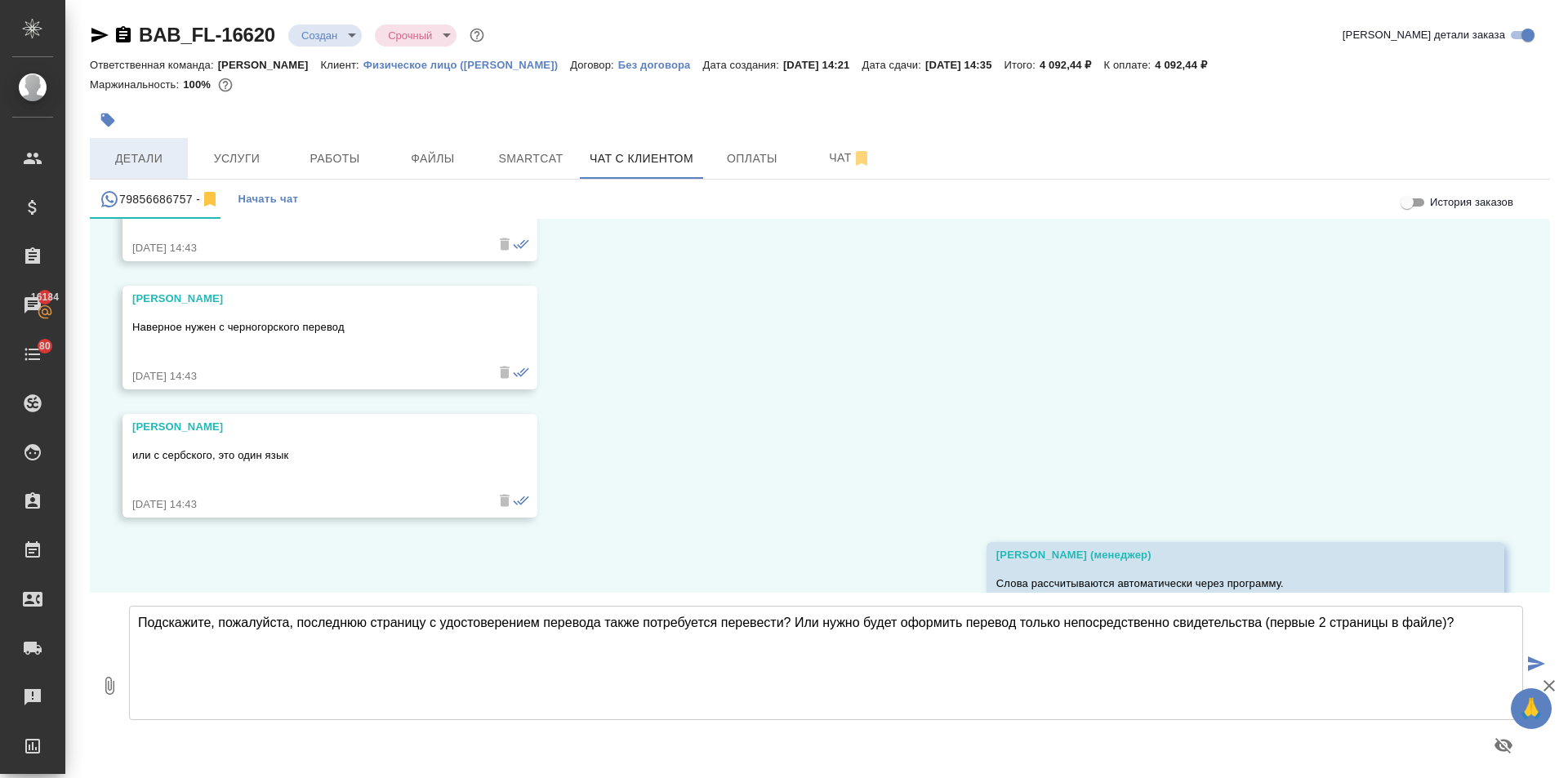
scroll to position [6066, 0]
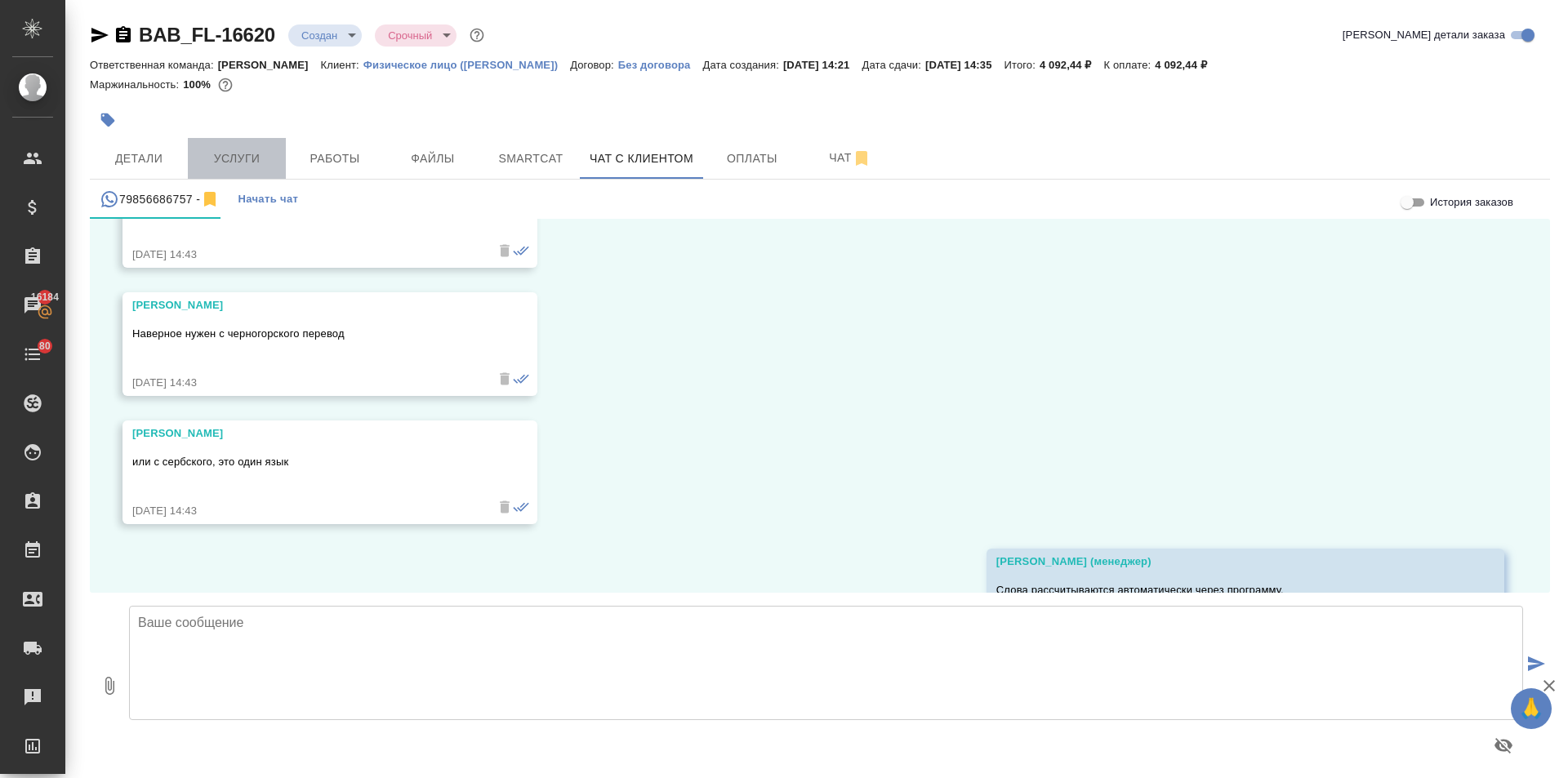
click at [216, 164] on span "Услуги" at bounding box center [237, 158] width 78 height 20
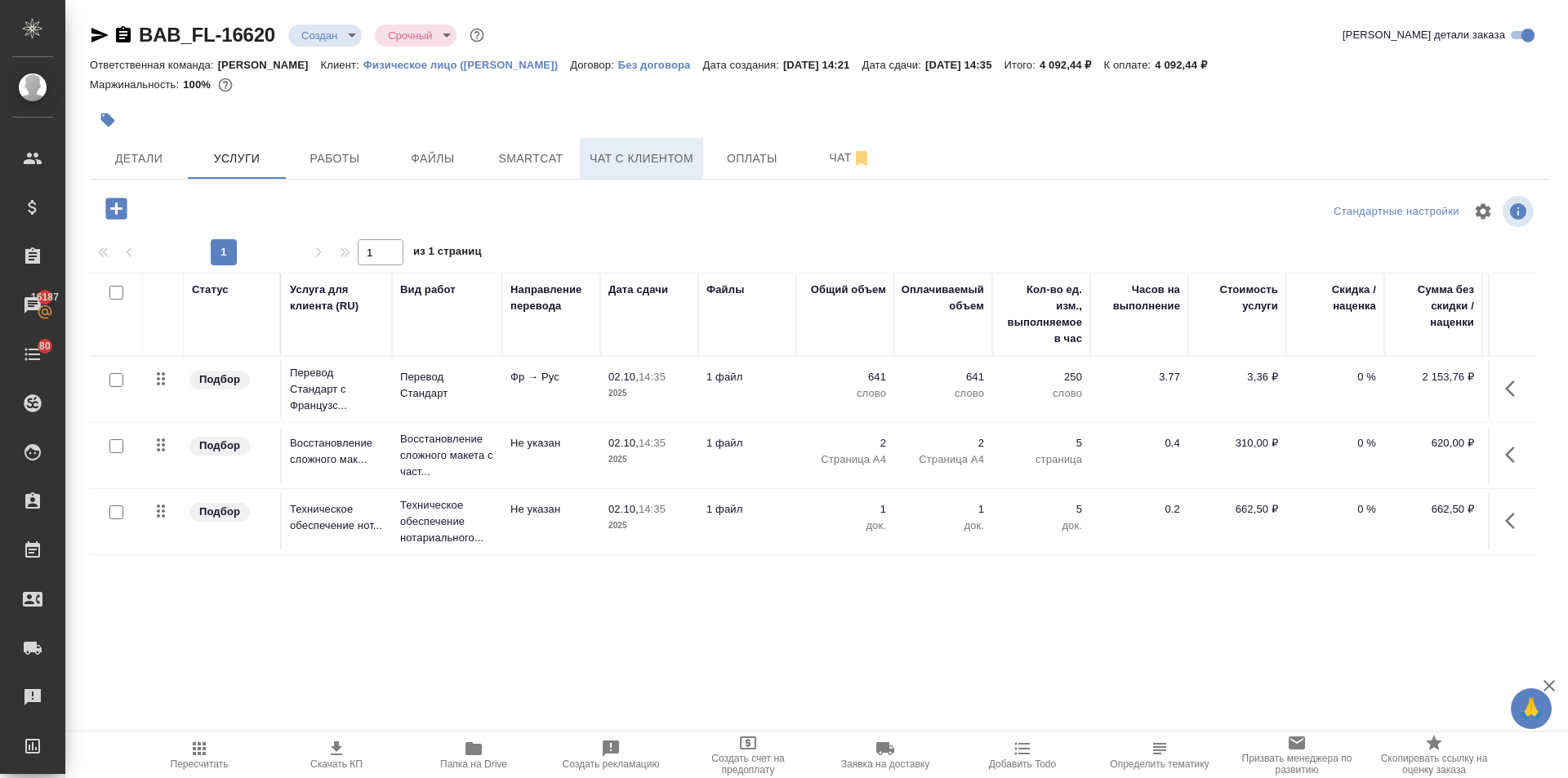
click at [674, 172] on button "Чат с клиентом" at bounding box center [641, 158] width 124 height 41
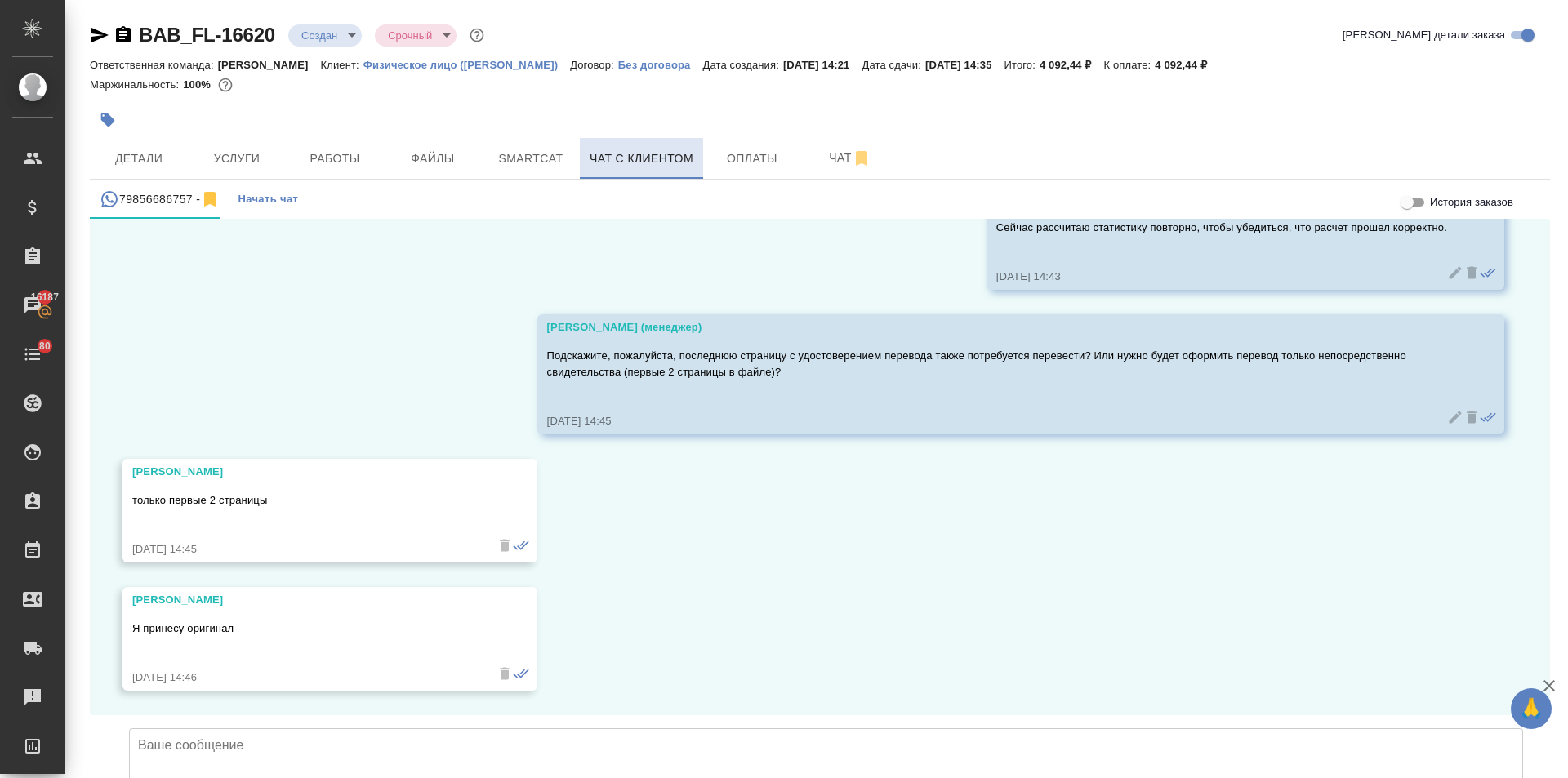
scroll to position [6566, 0]
click at [223, 728] on textarea at bounding box center [826, 785] width 1394 height 114
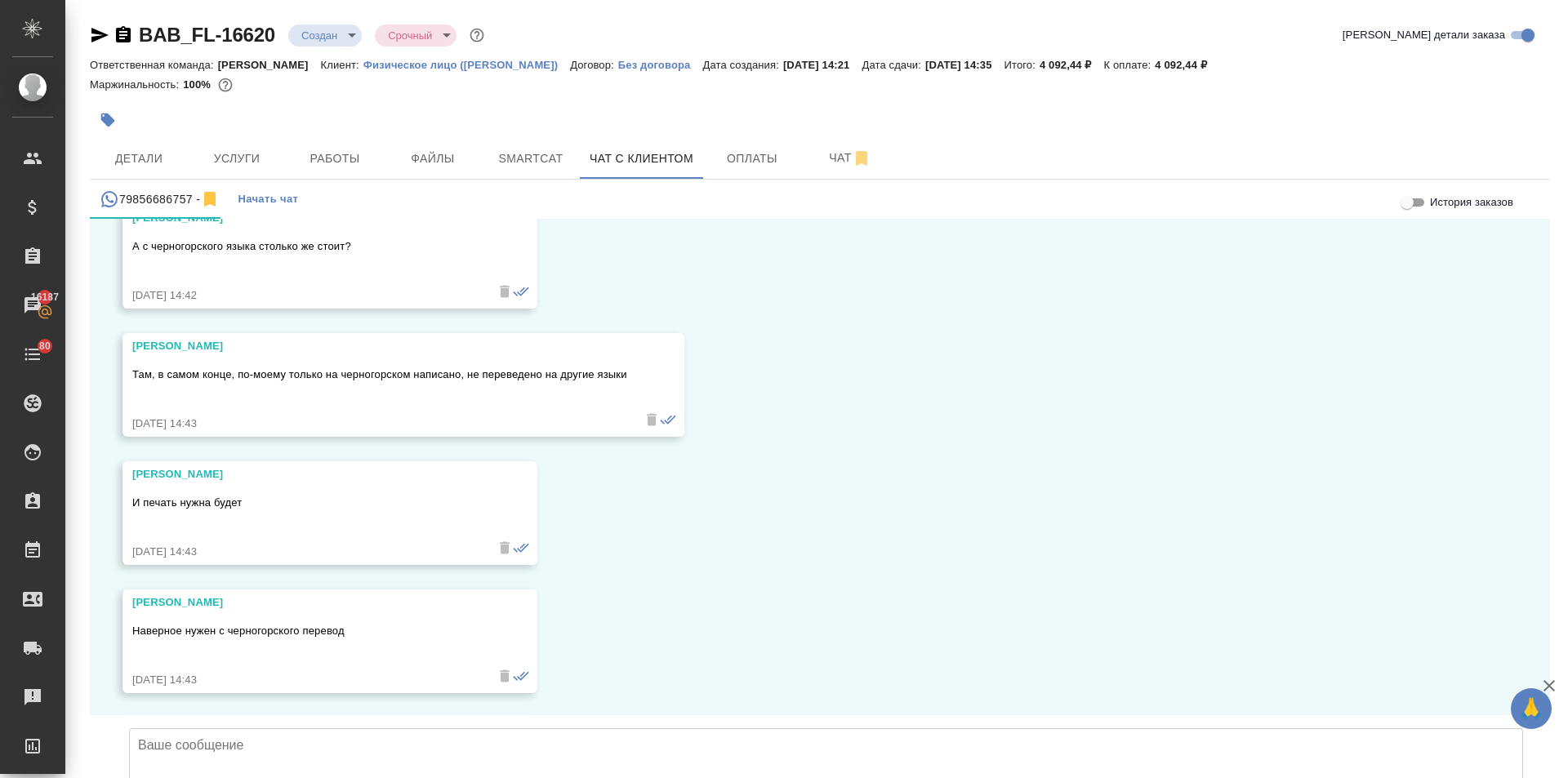
scroll to position [5750, 0]
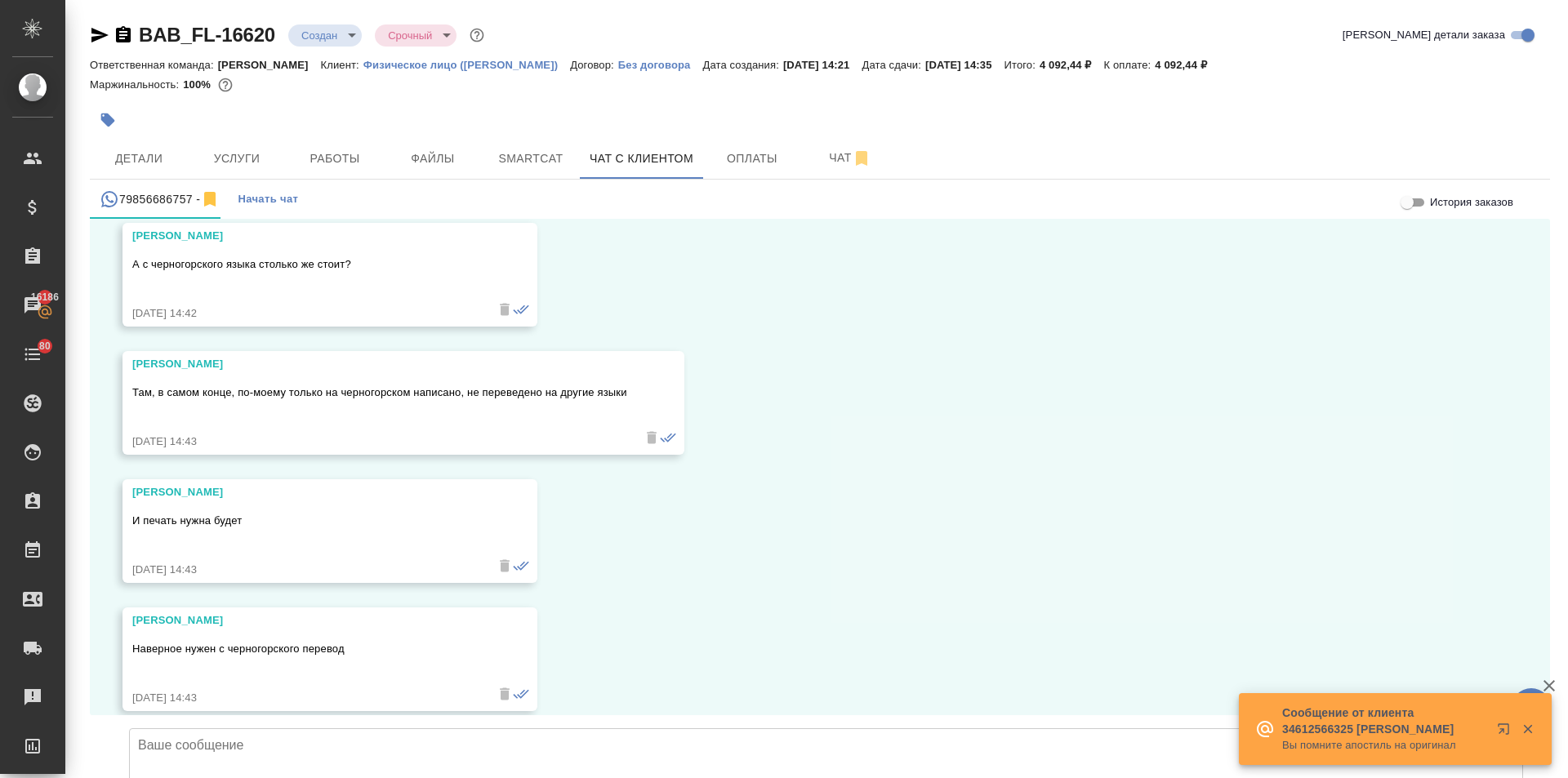
click at [723, 397] on div "27.09, суббота Ильина Екатерина (менеджер) Екатерина, в продолжение нашего разг…" at bounding box center [819, 467] width 1460 height 496
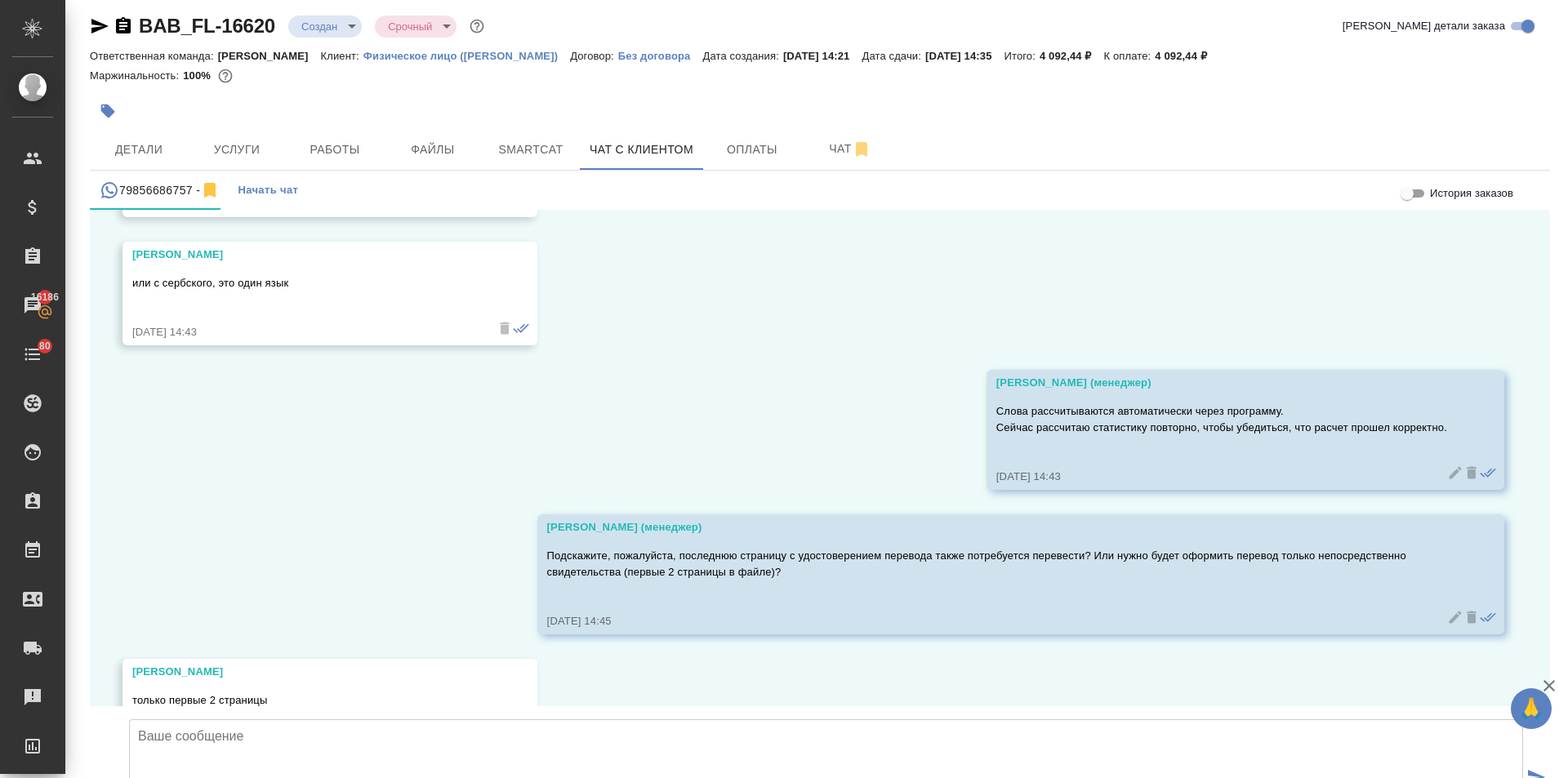
scroll to position [6566, 0]
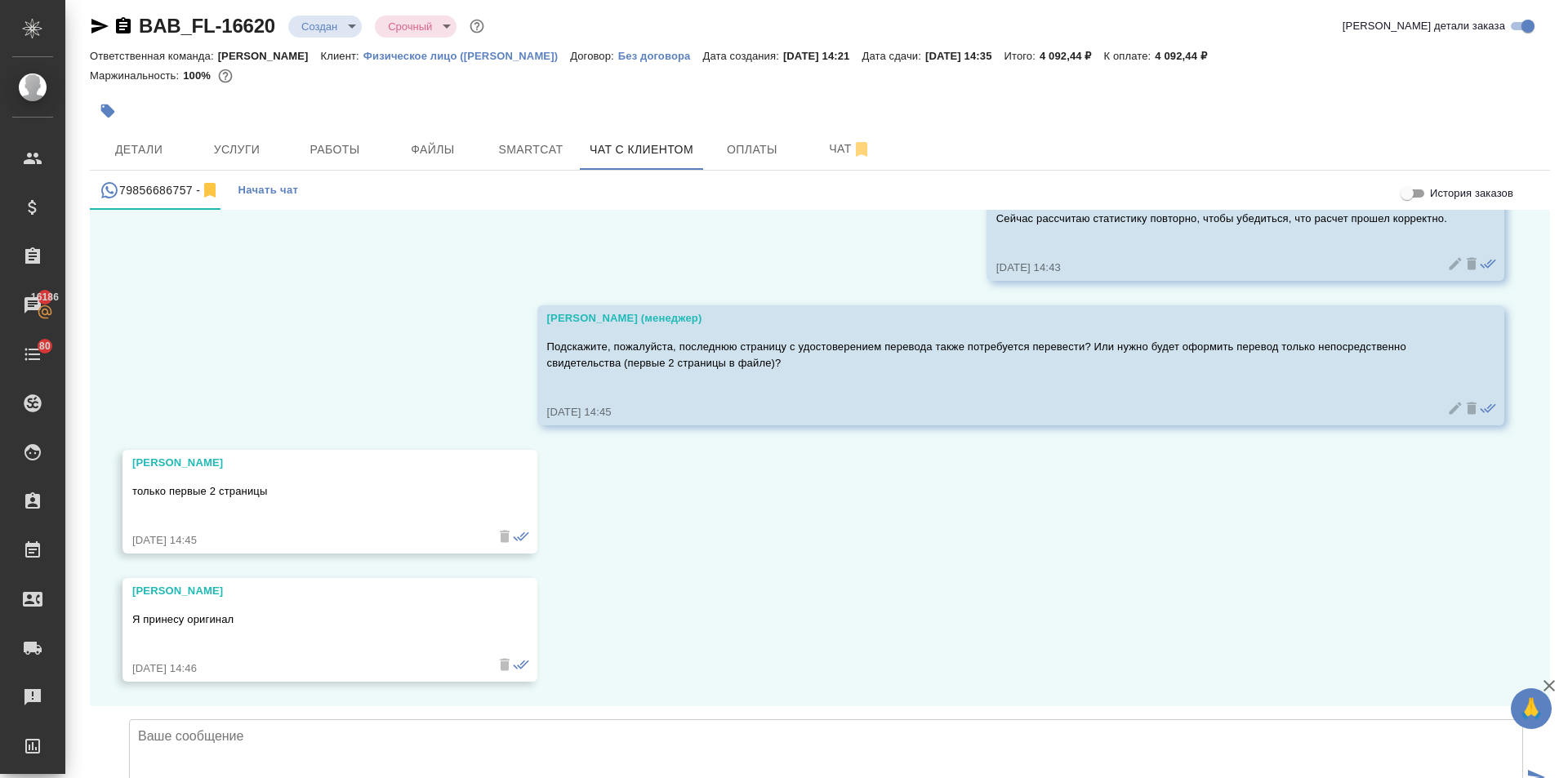
click at [261, 719] on textarea at bounding box center [826, 776] width 1394 height 114
click at [477, 719] on textarea "Потребуется подшить перевод к оригиналу документа?" at bounding box center [826, 776] width 1394 height 114
click at [463, 719] on textarea "Потребуется подшить перевод к оригиналу документа?" at bounding box center [826, 776] width 1394 height 114
click at [470, 719] on textarea "Потребуется подшить перевод к оригиналу документа?" at bounding box center [826, 776] width 1394 height 114
click at [643, 719] on textarea "Потребуется подшить перевод к оригиналу документа, иил к его ксерокопии?" at bounding box center [826, 776] width 1394 height 114
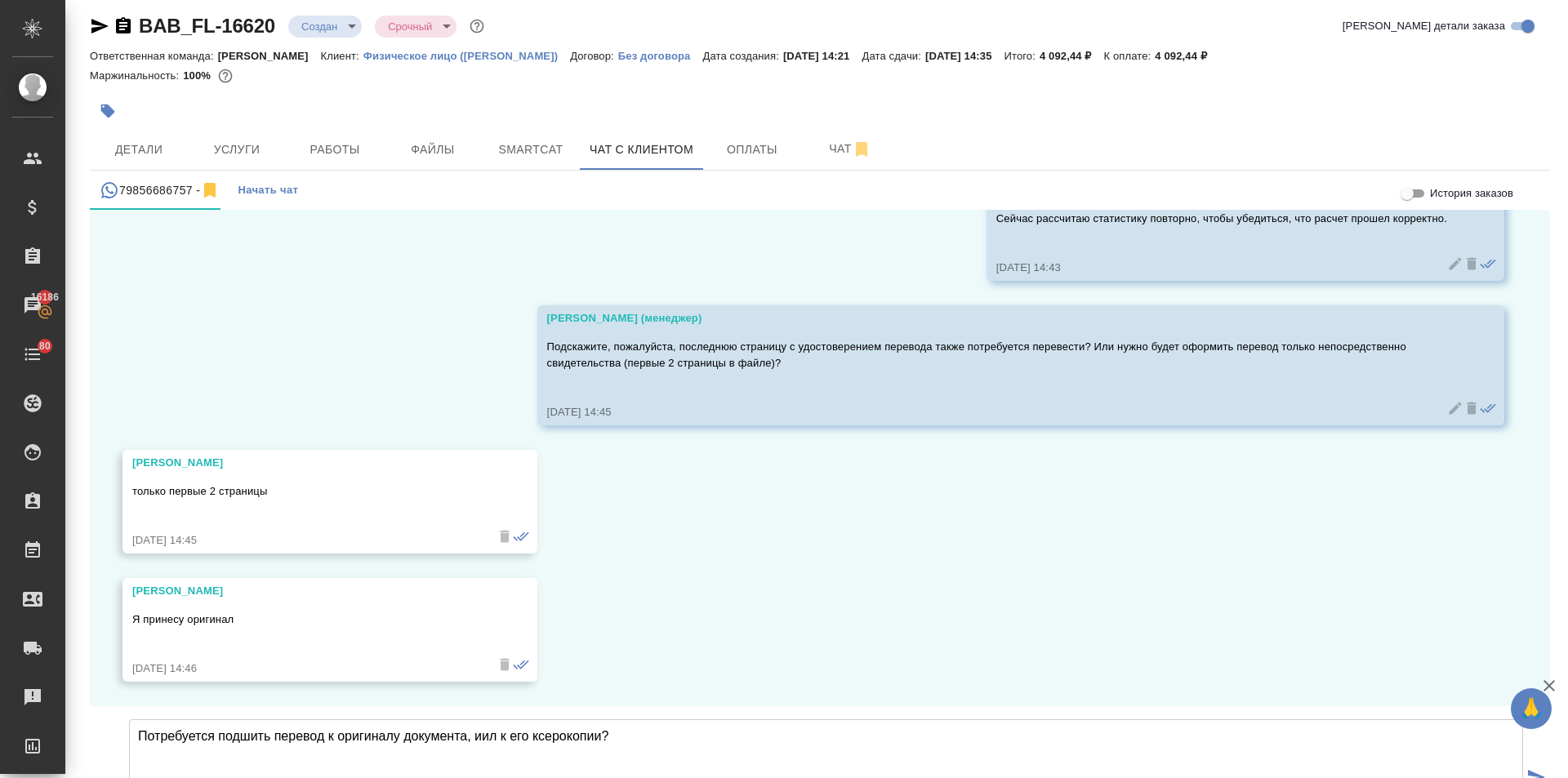
drag, startPoint x: 498, startPoint y: 622, endPoint x: 480, endPoint y: 616, distance: 19.0
click at [480, 719] on textarea "Потребуется подшить перевод к оригиналу документа, иил к его ксерокопии?" at bounding box center [826, 776] width 1394 height 114
click at [643, 719] on textarea "Потребуется подшить перевод к оригиналу документа, или к его ксерокопии?" at bounding box center [826, 776] width 1394 height 114
type textarea "Потребуется подшить перевод к оригиналу документа, или к его ксерокопии?"
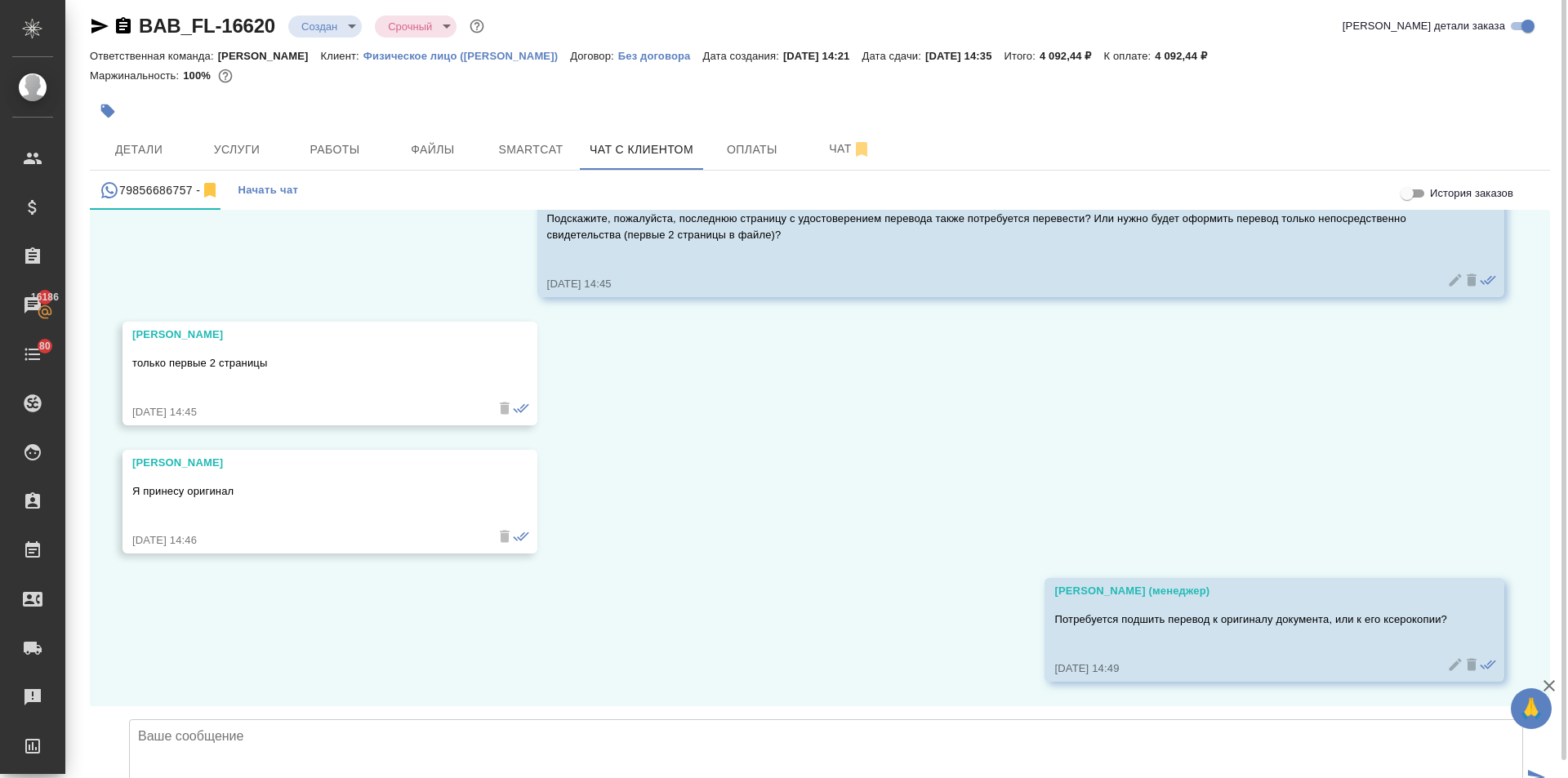
scroll to position [6450, 0]
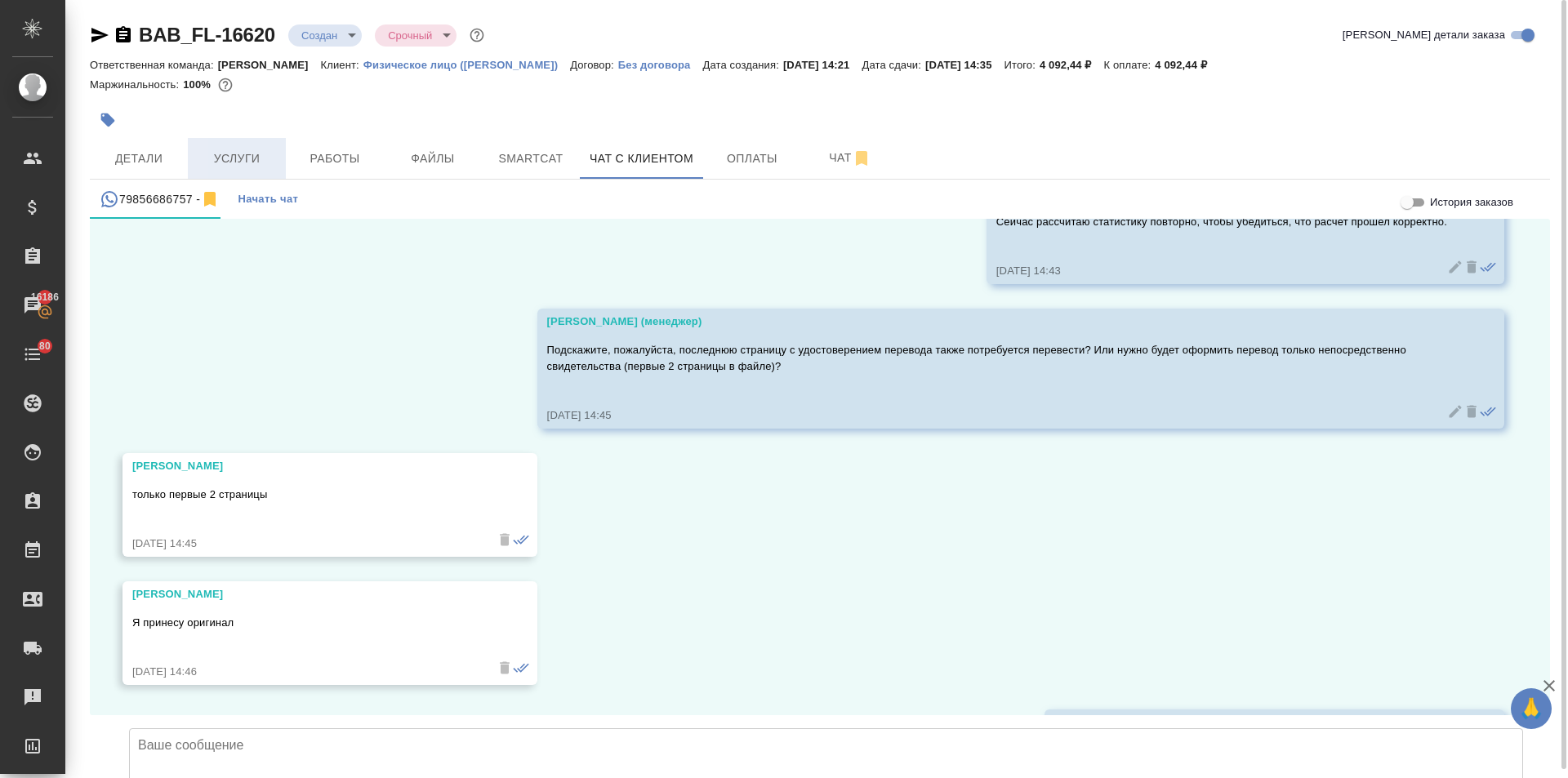
click at [246, 152] on span "Услуги" at bounding box center [237, 158] width 78 height 20
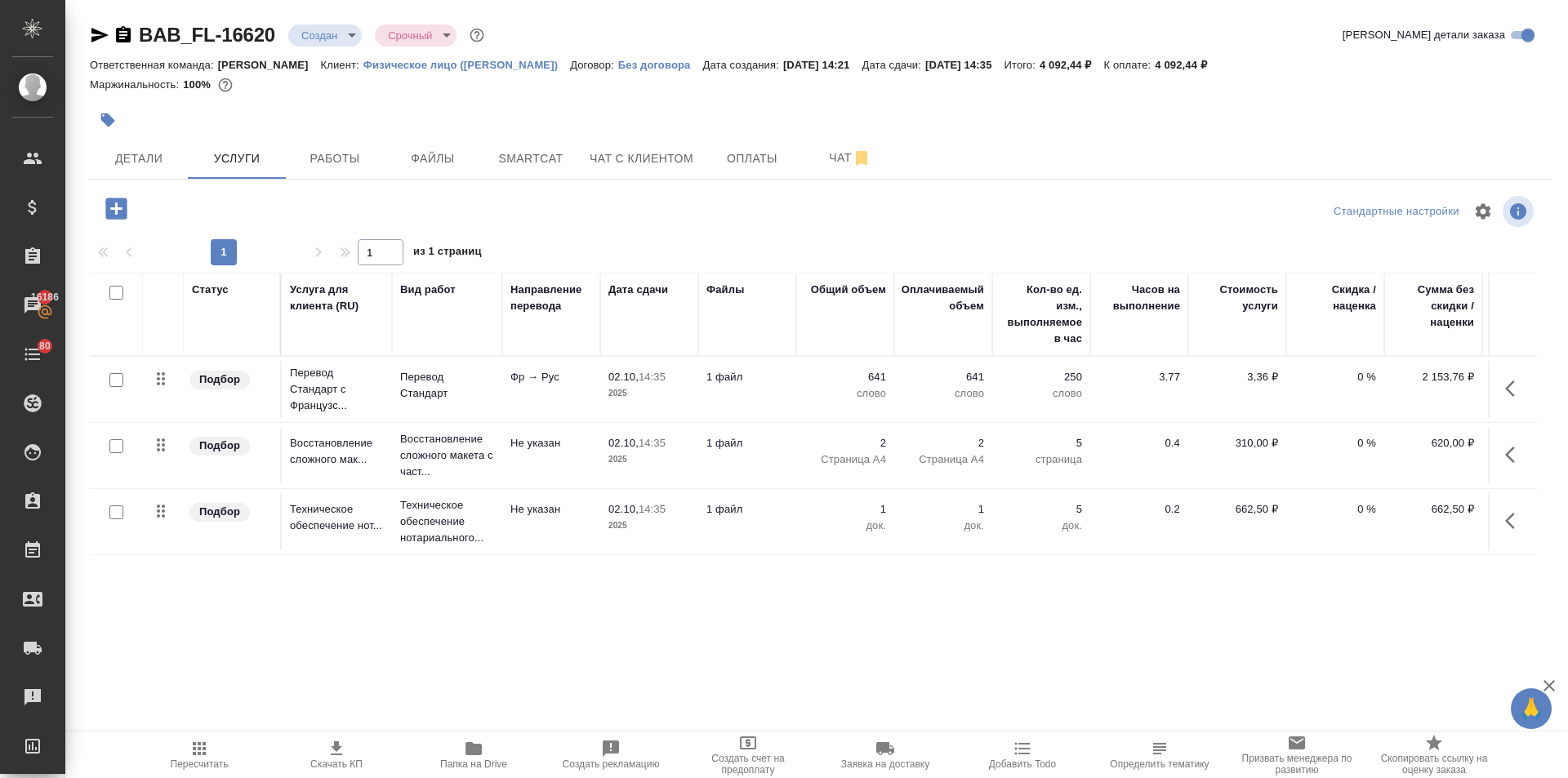
click at [112, 210] on icon "button" at bounding box center [116, 208] width 21 height 21
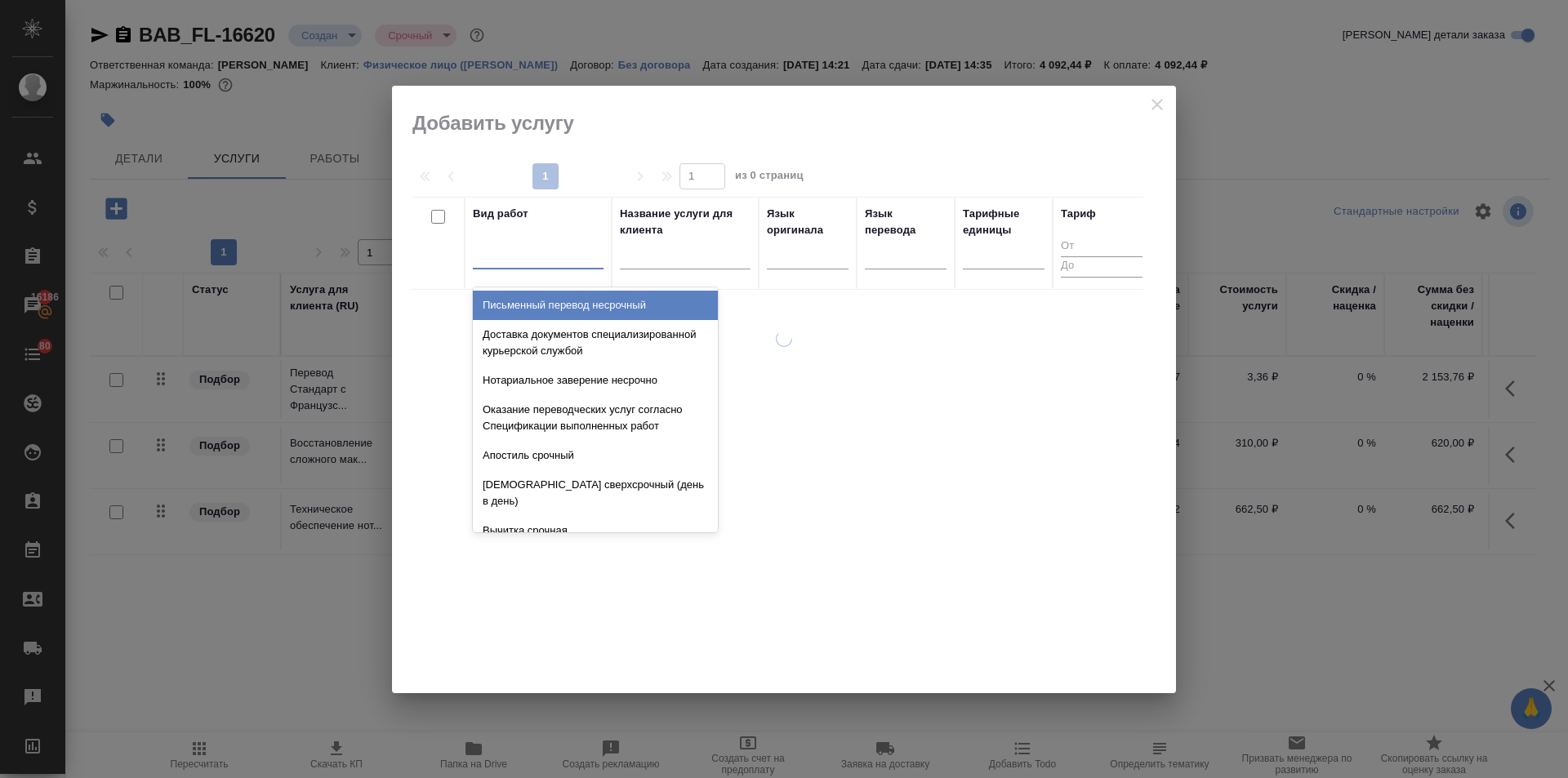
click at [498, 244] on div at bounding box center [538, 252] width 130 height 24
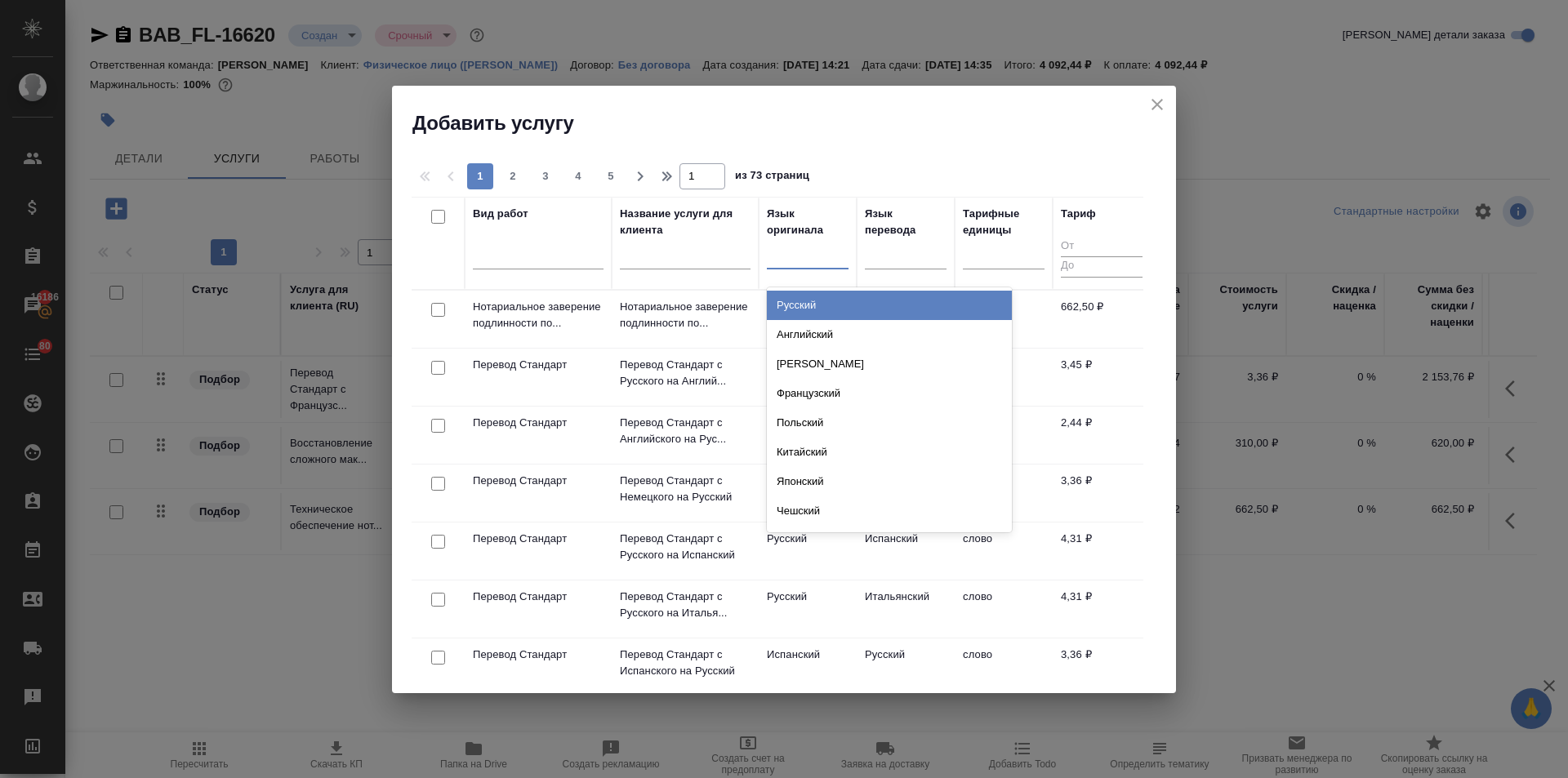
click at [784, 255] on div at bounding box center [808, 252] width 82 height 24
type input "черно"
click at [786, 303] on div "Черногорский" at bounding box center [889, 304] width 245 height 29
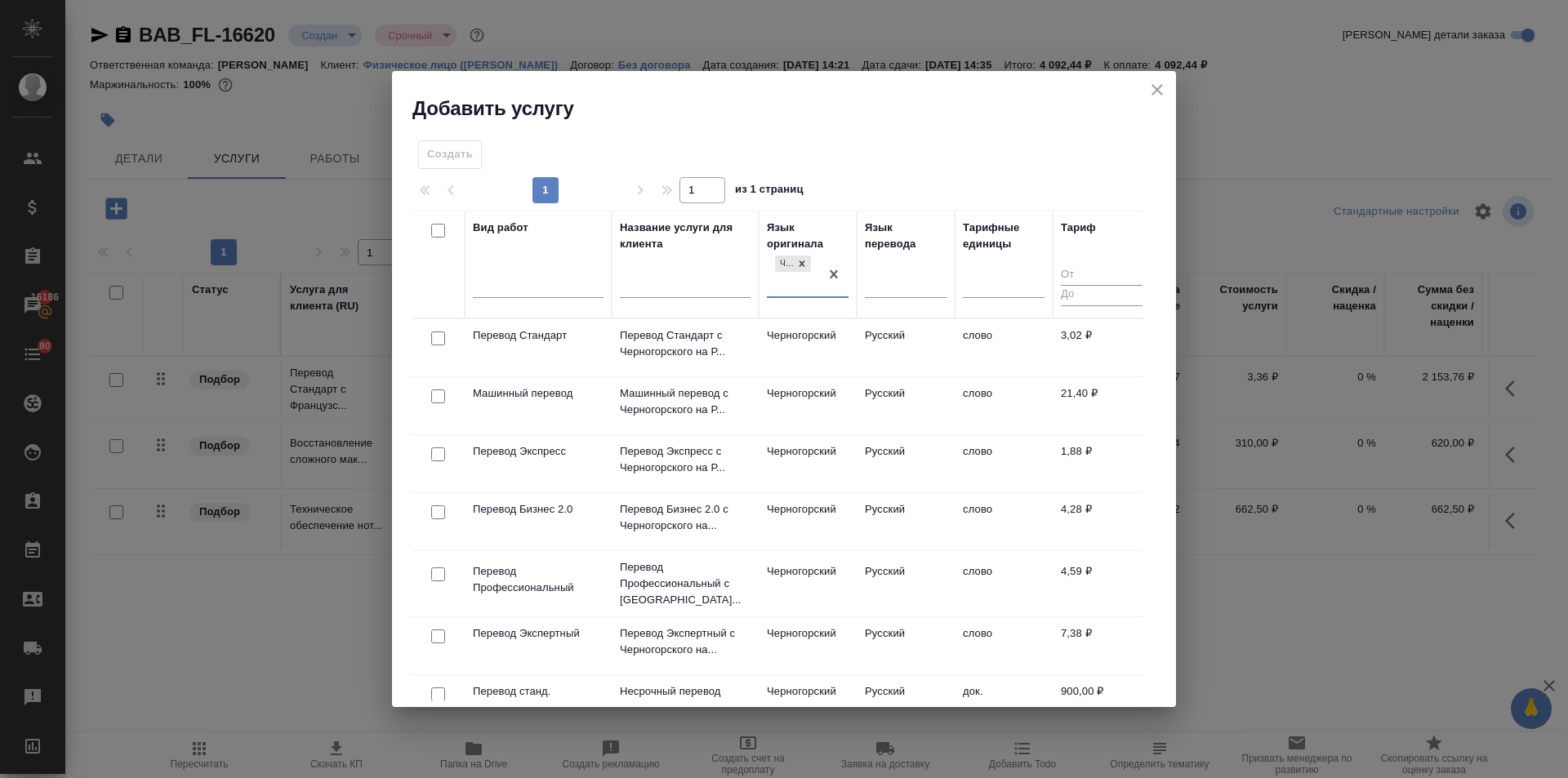
click at [436, 338] on input "checkbox" at bounding box center [438, 338] width 14 height 14
checkbox input "true"
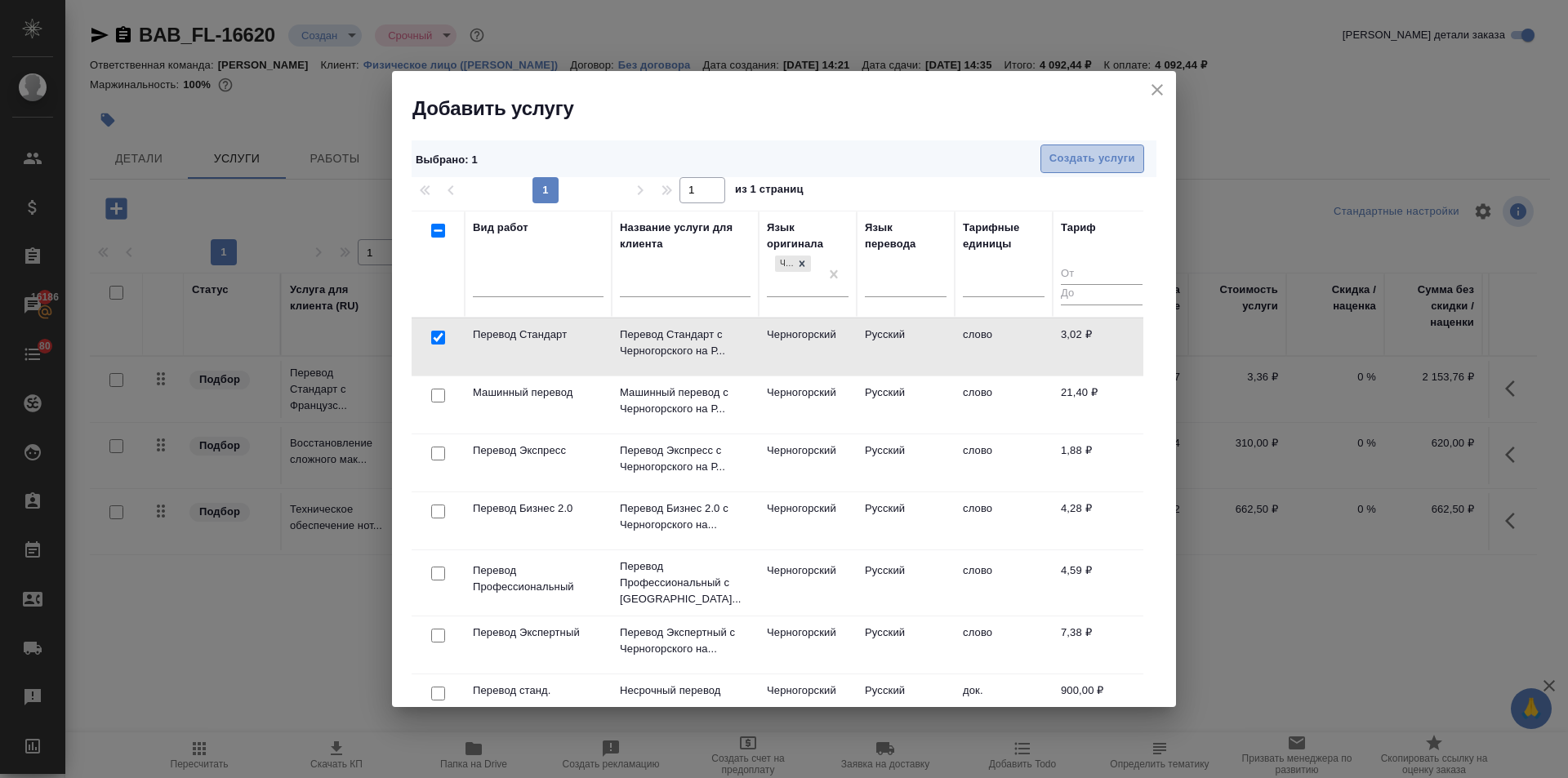
click at [1073, 158] on span "Создать услуги" at bounding box center [1092, 159] width 86 height 19
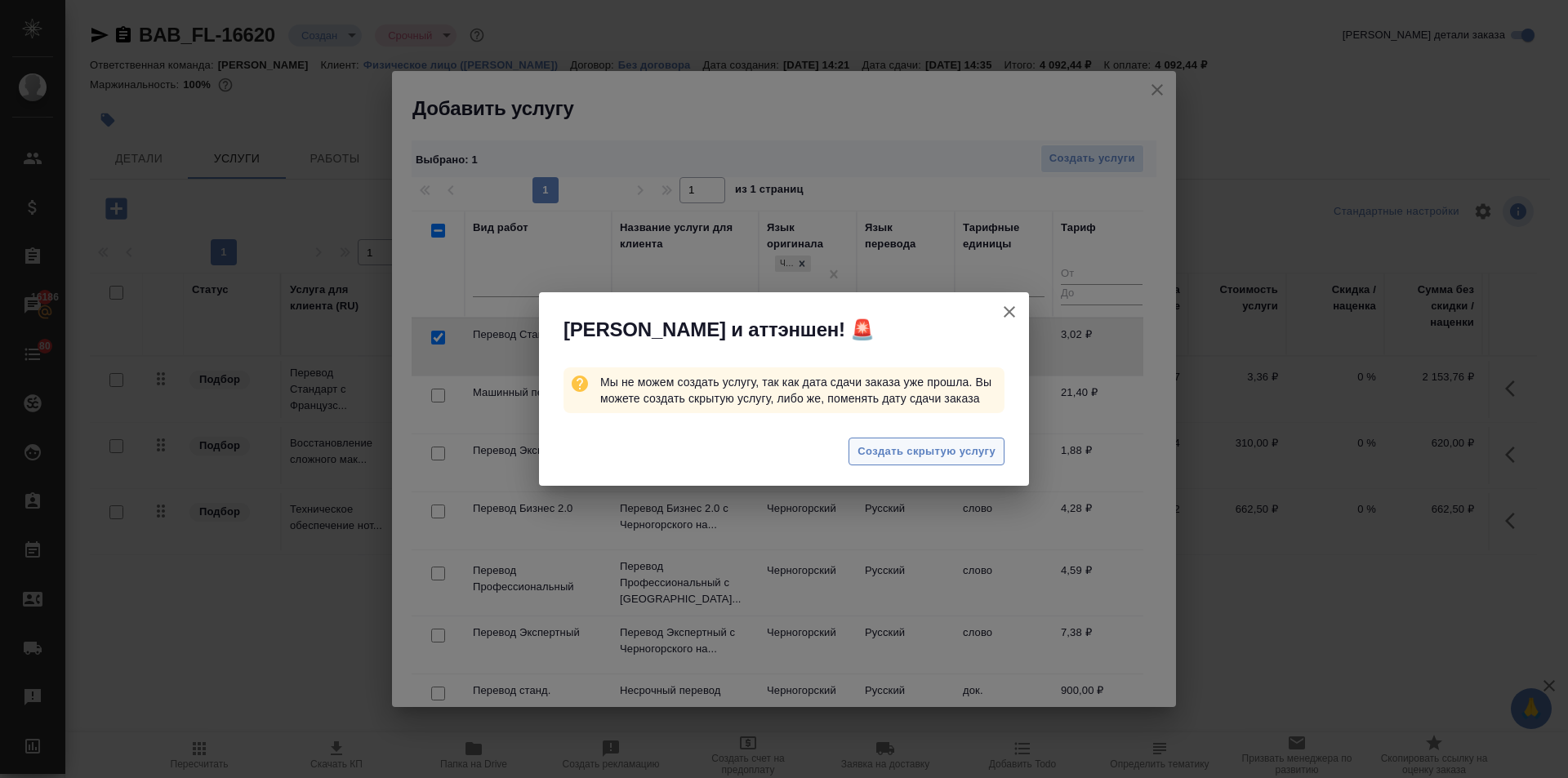
click at [882, 447] on span "Создать скрытую услугу" at bounding box center [926, 452] width 138 height 19
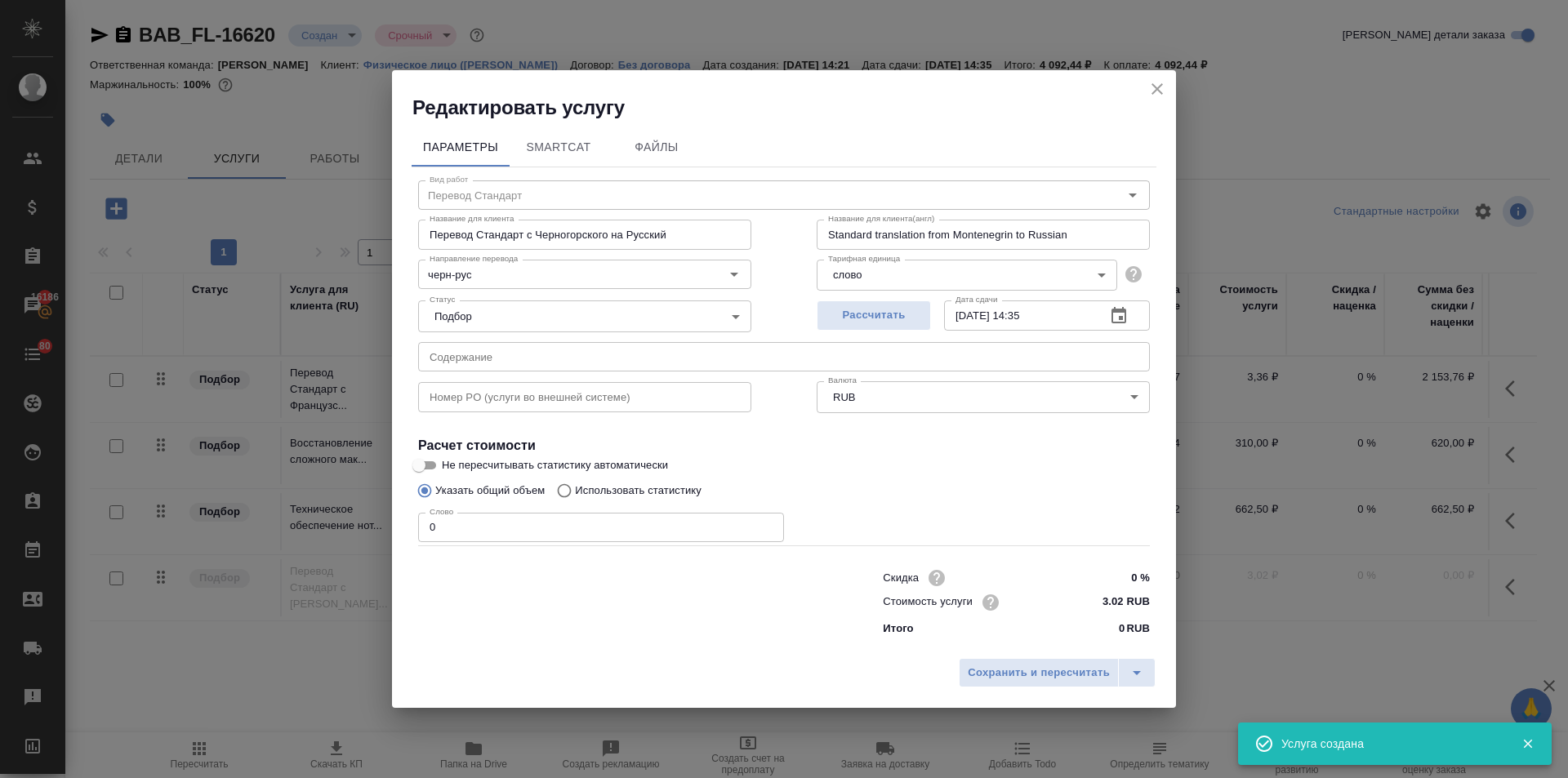
drag, startPoint x: 433, startPoint y: 534, endPoint x: 406, endPoint y: 535, distance: 27.0
click at [405, 533] on div "Параметры SmartCat Файлы Вид работ Перевод Стандарт Вид работ Название для клие…" at bounding box center [784, 385] width 784 height 529
type input "1"
click at [1028, 671] on span "Сохранить и пересчитать" at bounding box center [1038, 673] width 142 height 19
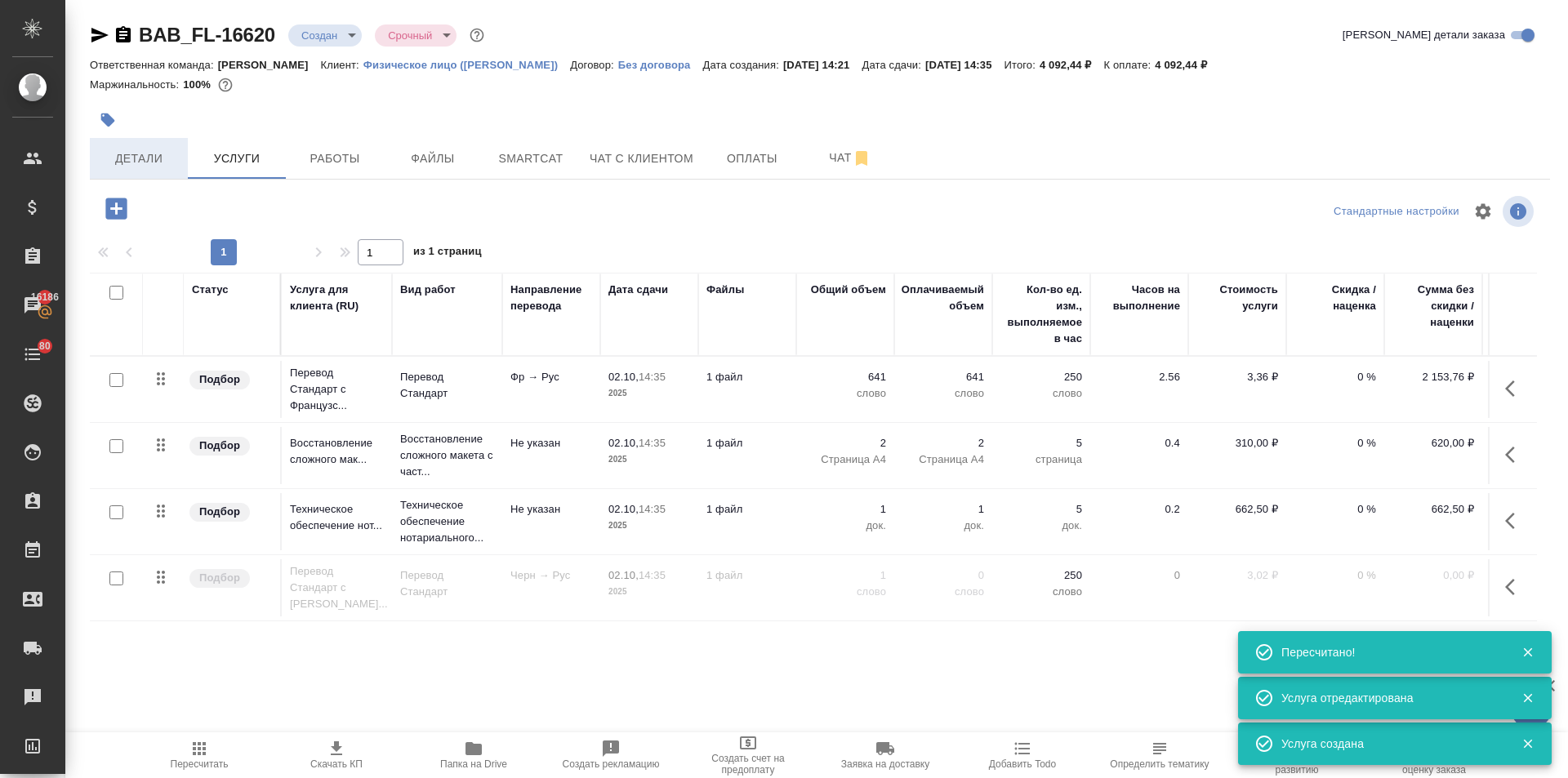
click at [131, 155] on span "Детали" at bounding box center [139, 158] width 78 height 20
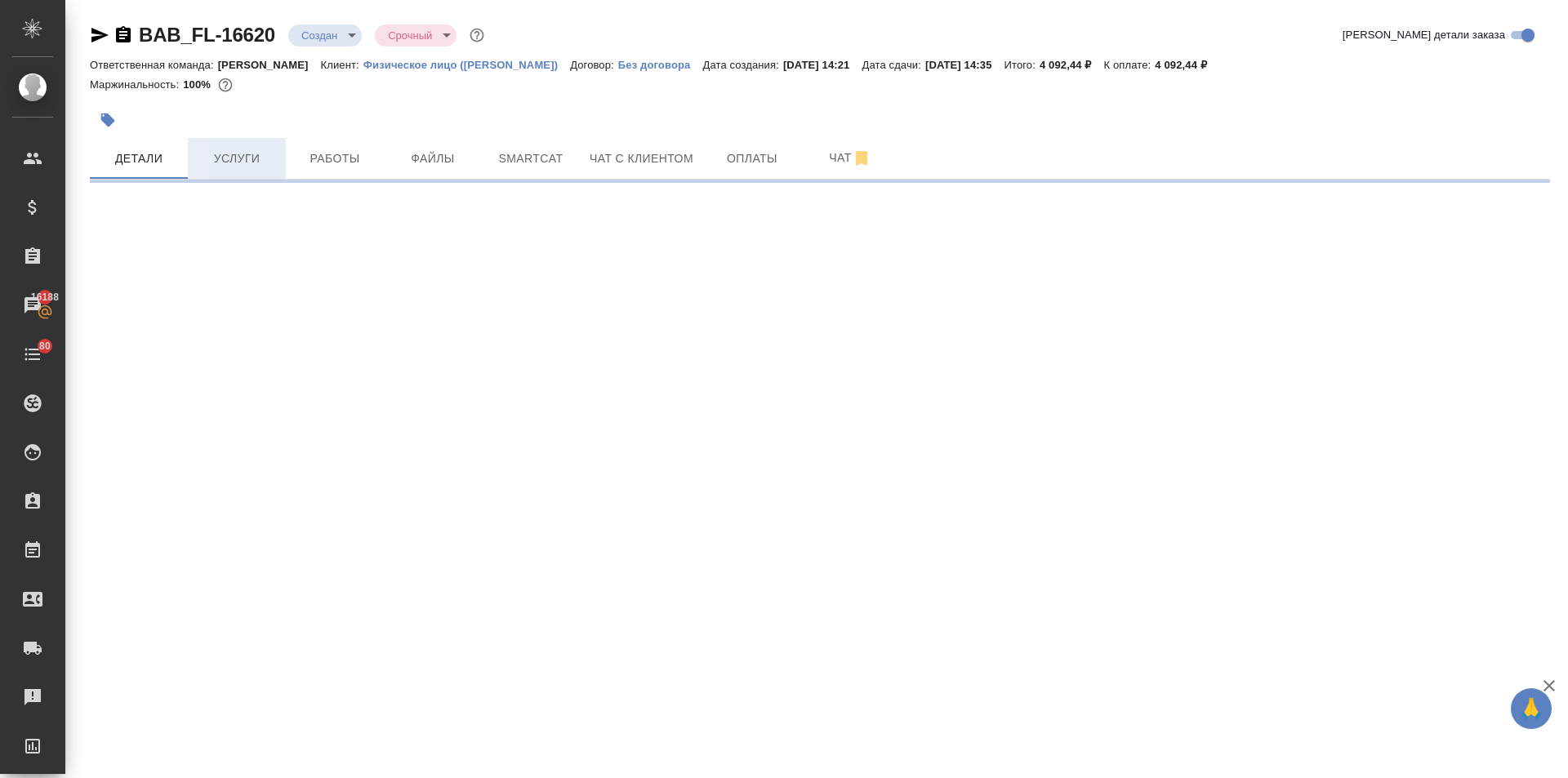
click at [216, 152] on span "Услуги" at bounding box center [237, 158] width 78 height 20
click at [245, 163] on span "Услуги" at bounding box center [237, 158] width 78 height 20
click at [631, 146] on button "Чат с клиентом" at bounding box center [641, 158] width 124 height 41
click at [113, 140] on button "Детали" at bounding box center [138, 158] width 98 height 41
select select "RU"
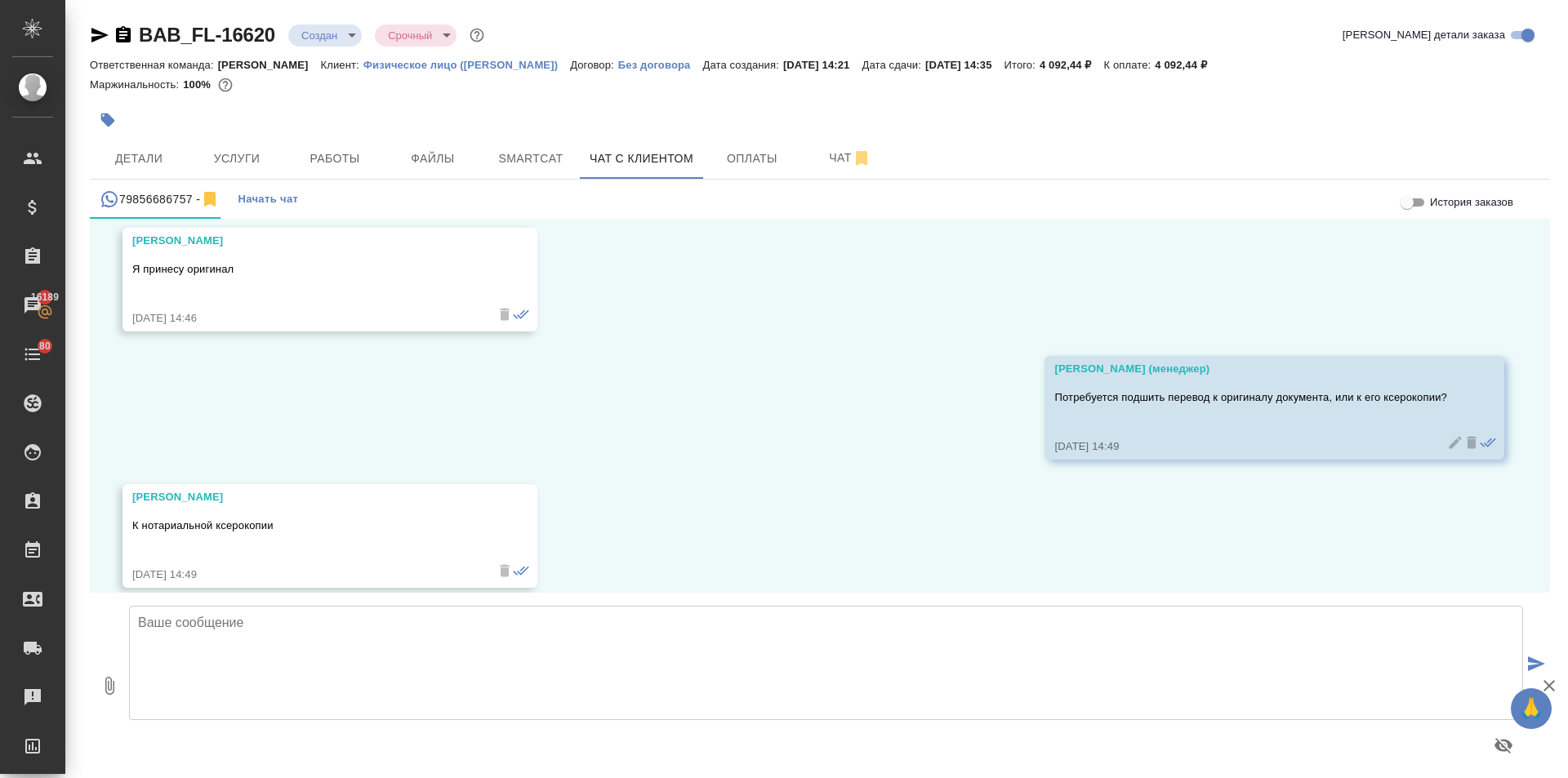
scroll to position [6823, 0]
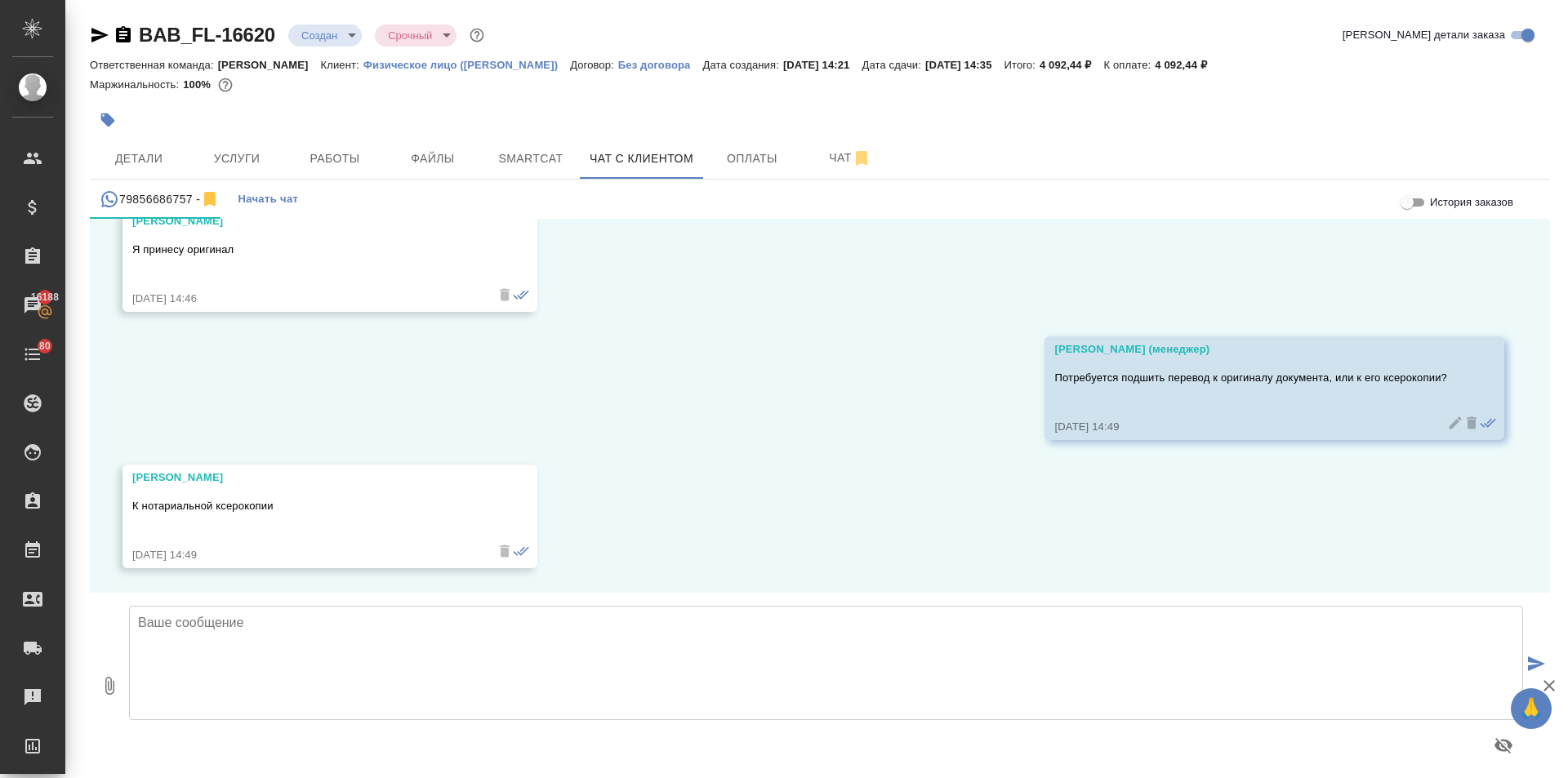
click at [211, 617] on textarea at bounding box center [826, 663] width 1394 height 114
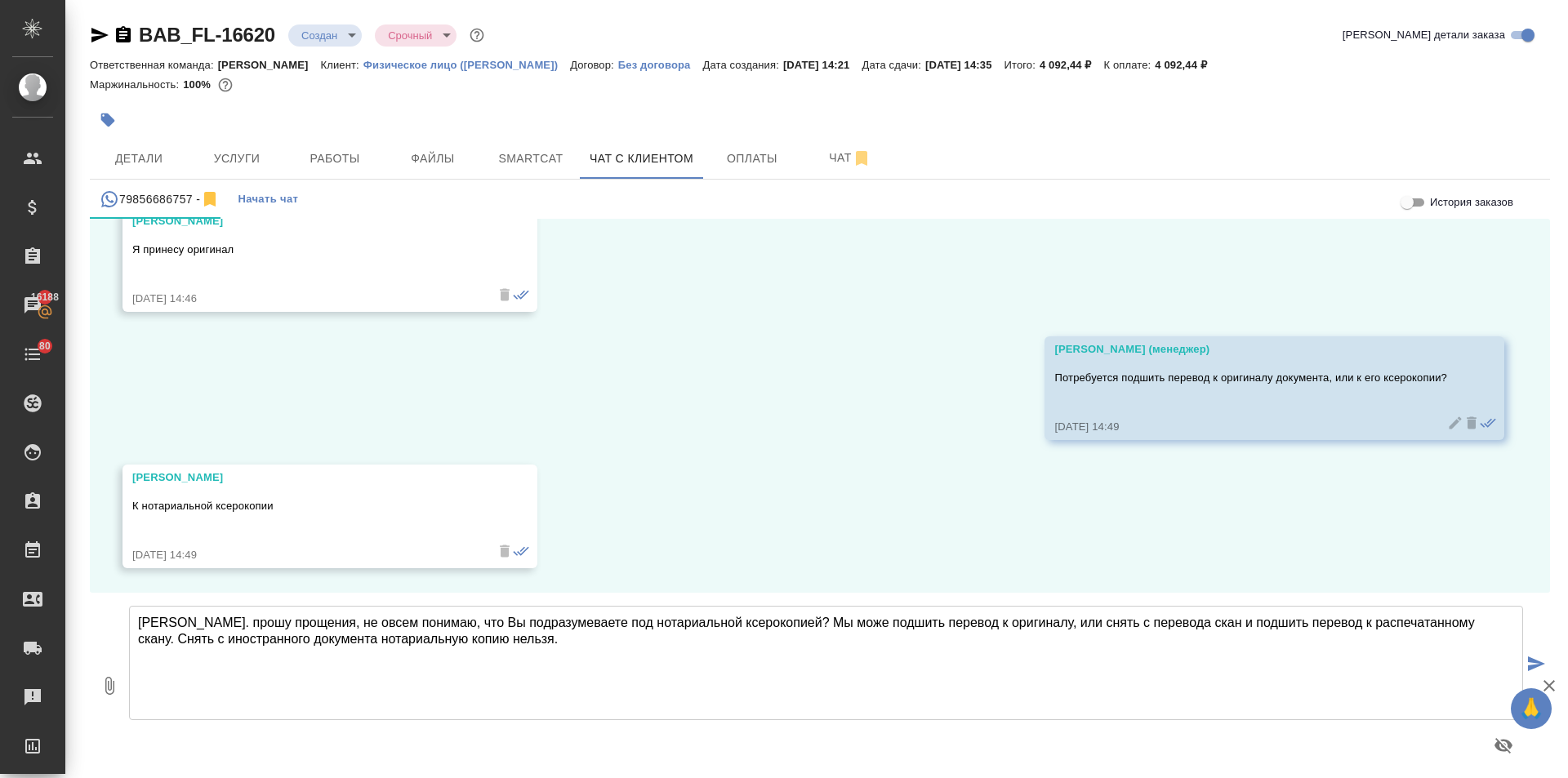
drag, startPoint x: 353, startPoint y: 617, endPoint x: 421, endPoint y: 624, distance: 68.4
click at [354, 617] on textarea "[PERSON_NAME]. прошу прощения, не овсем понимаю, что Вы подразумеваете под нота…" at bounding box center [826, 663] width 1394 height 114
drag, startPoint x: 429, startPoint y: 619, endPoint x: 201, endPoint y: 620, distance: 228.0
click at [201, 620] on textarea "[PERSON_NAME]. прошу прощения, не овсем понимаю, что Вы подразумеваете под нота…" at bounding box center [826, 663] width 1394 height 114
drag, startPoint x: 286, startPoint y: 624, endPoint x: 277, endPoint y: 624, distance: 9.0
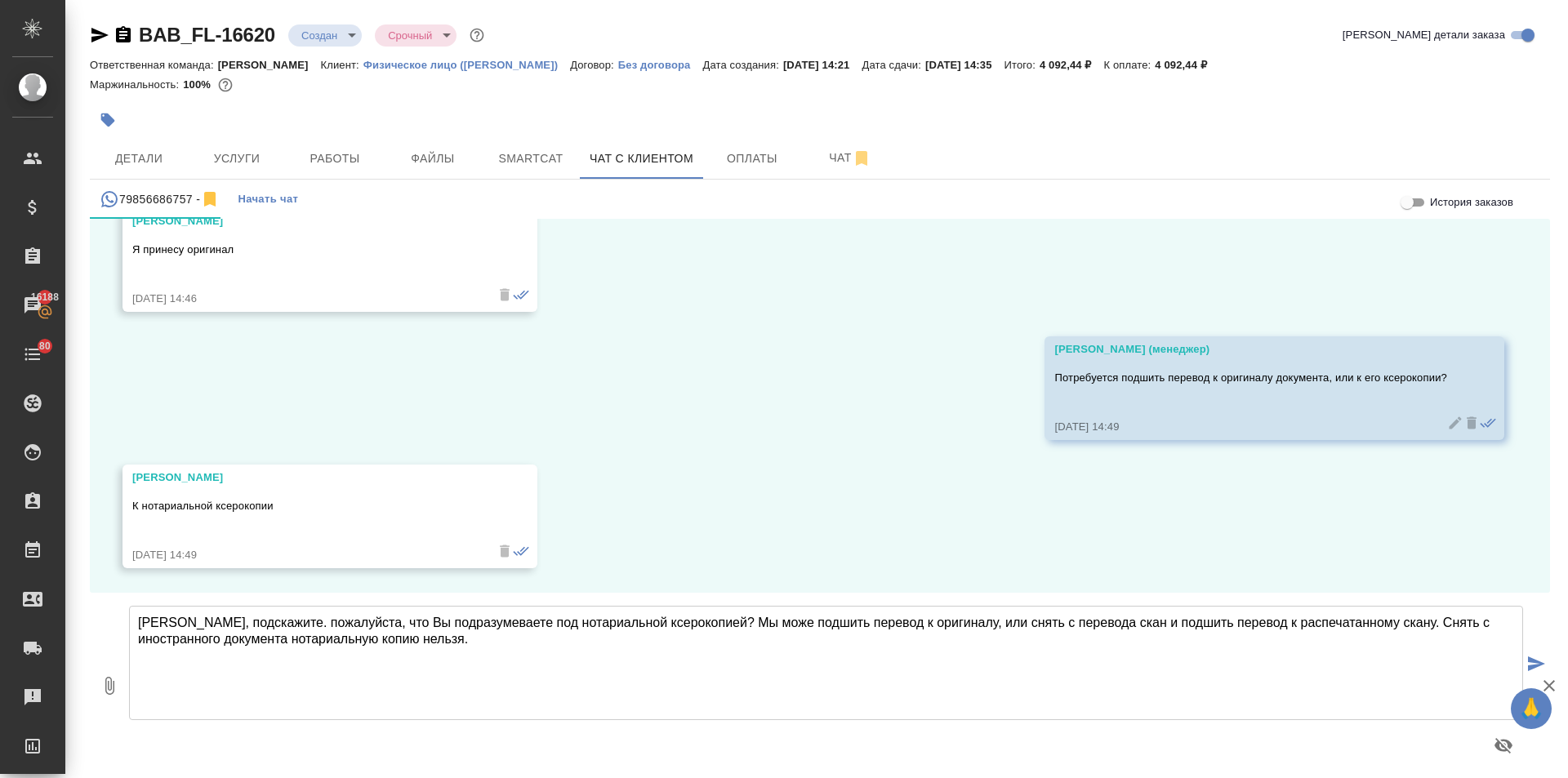
click at [277, 624] on textarea "[PERSON_NAME], подскажите. пожалуйста, что Вы подразумеваете под нотариальной к…" at bounding box center [826, 663] width 1394 height 114
click at [522, 639] on textarea "[PERSON_NAME], подскажите, пожалуйста, что Вы подразумеваете под нотариальной к…" at bounding box center [826, 663] width 1394 height 114
click at [768, 623] on textarea "[PERSON_NAME], подскажите, пожалуйста, что Вы подразумеваете под нотариальной к…" at bounding box center [826, 663] width 1394 height 114
click at [849, 651] on textarea "[PERSON_NAME], подскажите, пожалуйста, что Вы подразумеваете под нотариальной к…" at bounding box center [826, 663] width 1394 height 114
click at [920, 638] on textarea "[PERSON_NAME], подскажите, пожалуйста, что Вы подразумеваете под нотариальной к…" at bounding box center [826, 663] width 1394 height 114
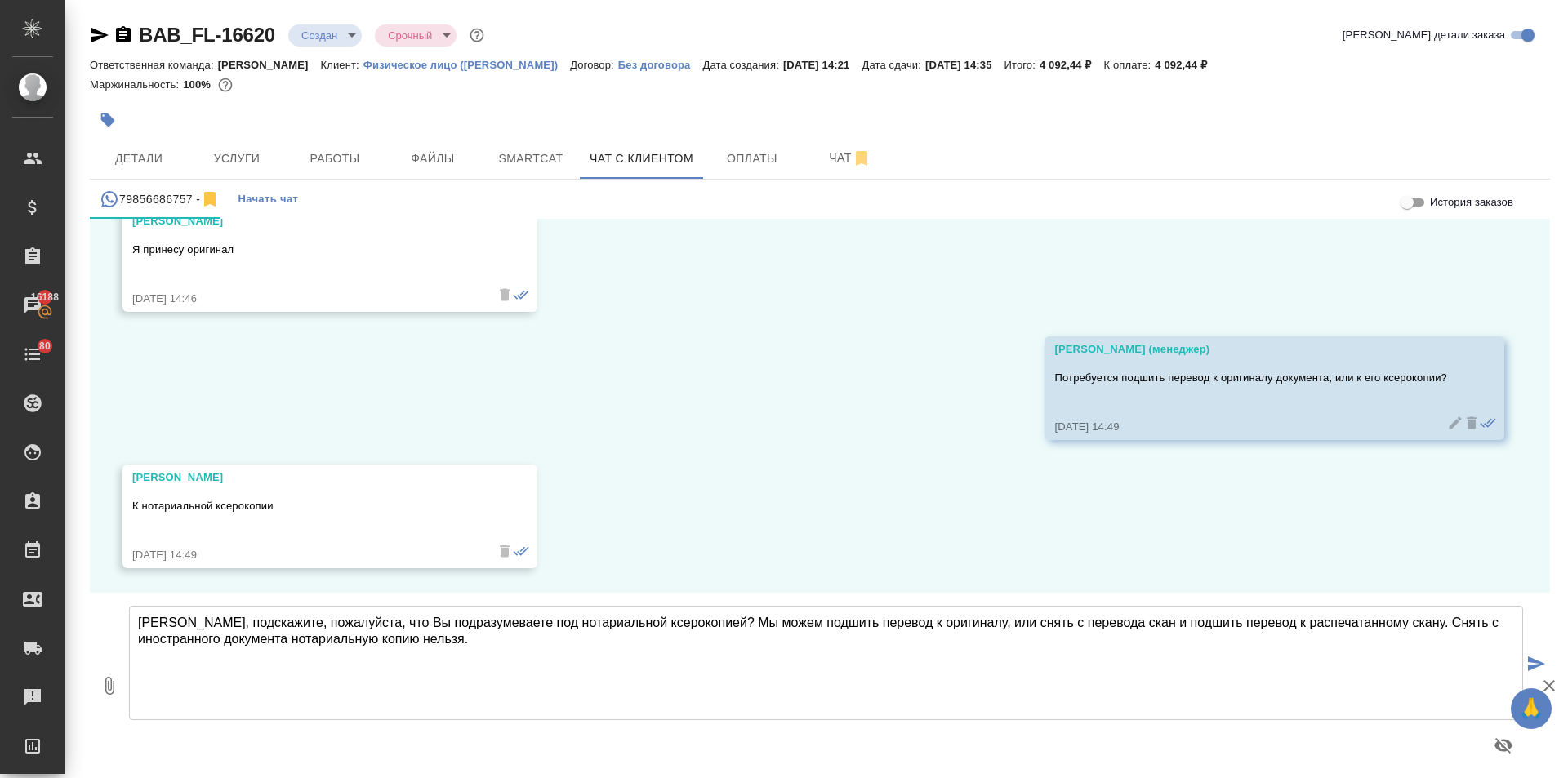
click at [510, 633] on textarea "[PERSON_NAME], подскажите, пожалуйста, что Вы подразумеваете под нотариальной к…" at bounding box center [826, 663] width 1394 height 114
type textarea "[PERSON_NAME], подскажите, пожалуйста, что Вы подразумеваете под нотариальной к…"
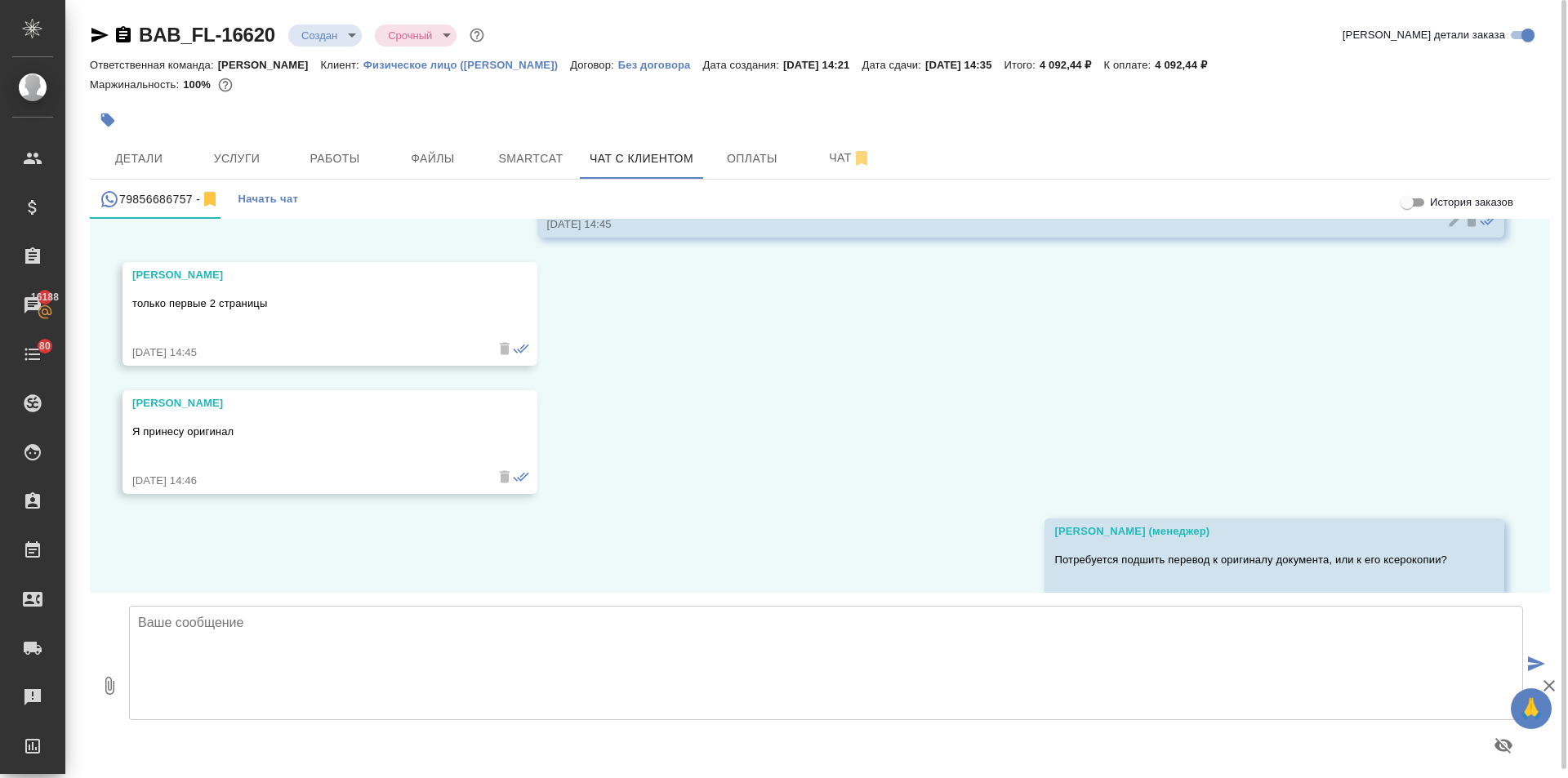
scroll to position [6606, 0]
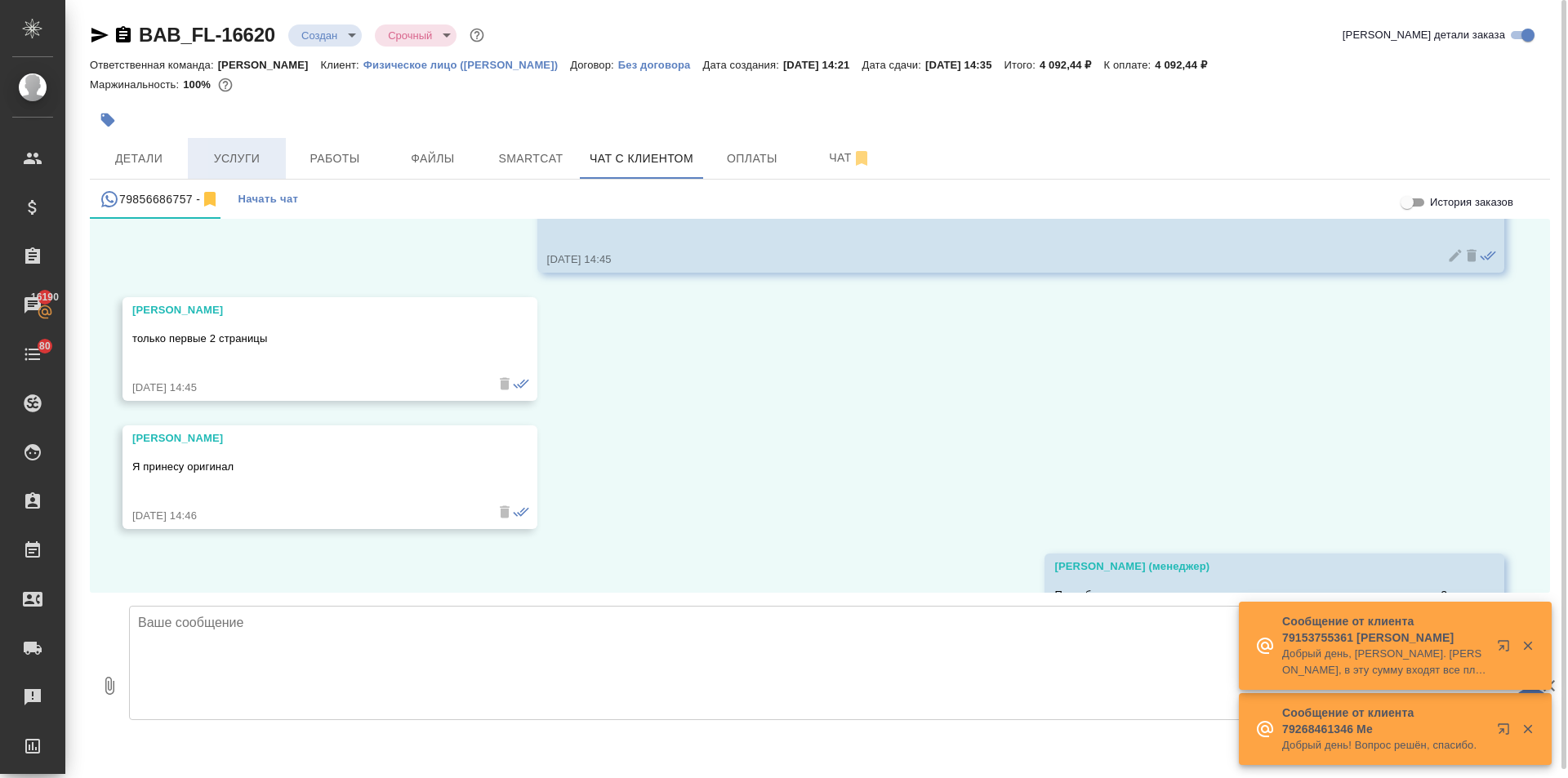
click at [253, 166] on span "Услуги" at bounding box center [237, 158] width 78 height 20
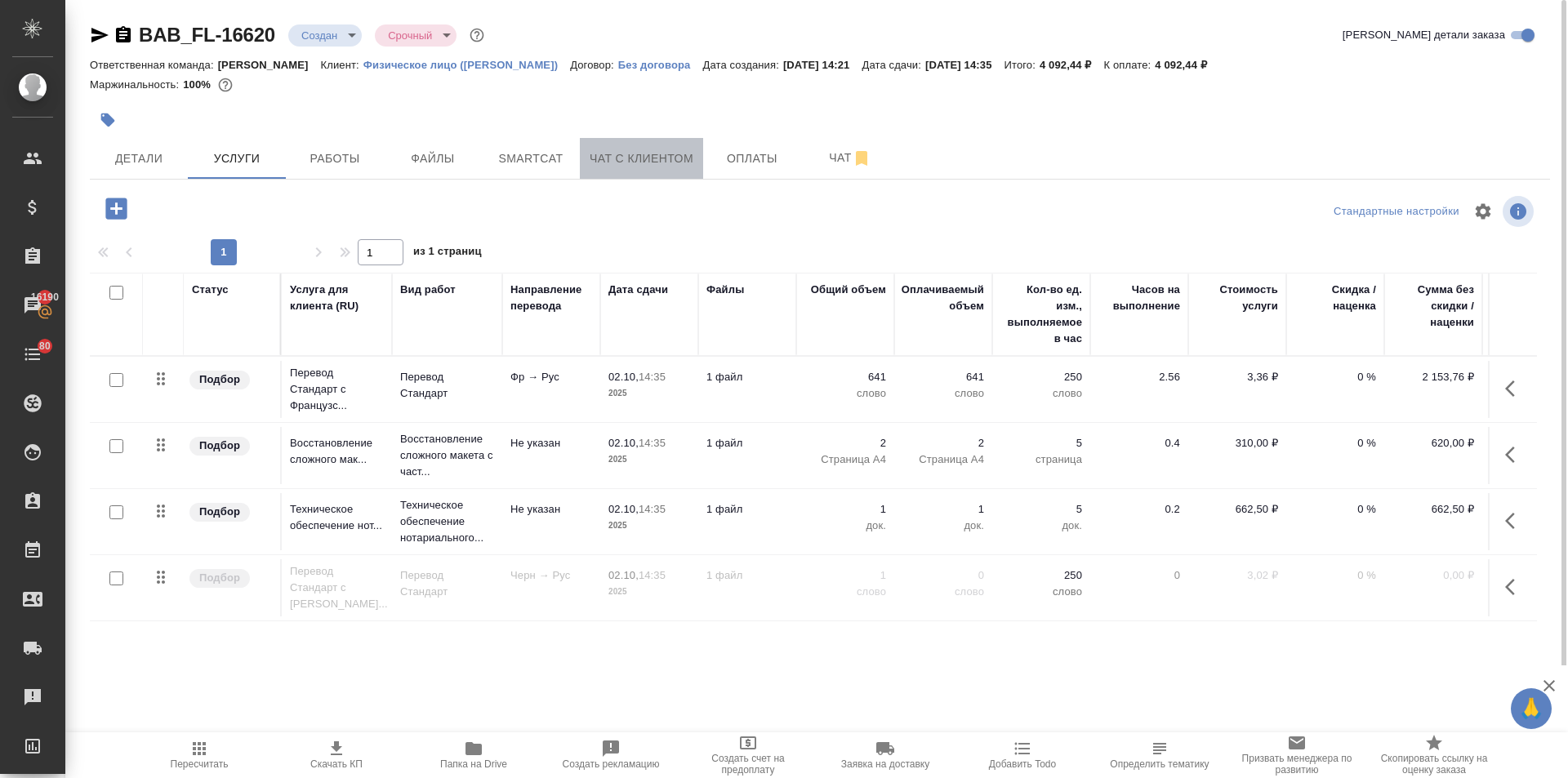
click at [654, 174] on button "Чат с клиентом" at bounding box center [641, 158] width 124 height 41
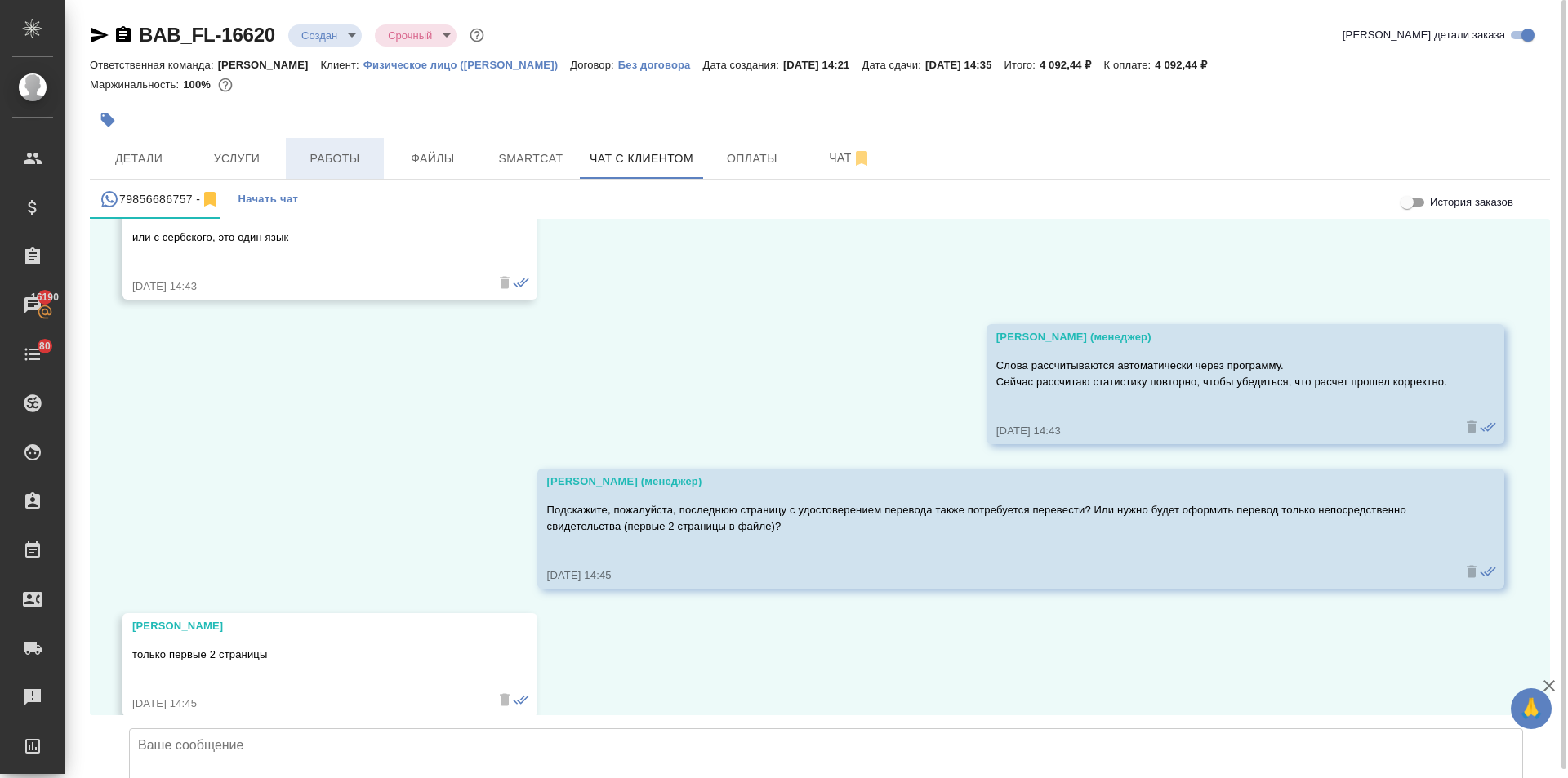
scroll to position [6279, 0]
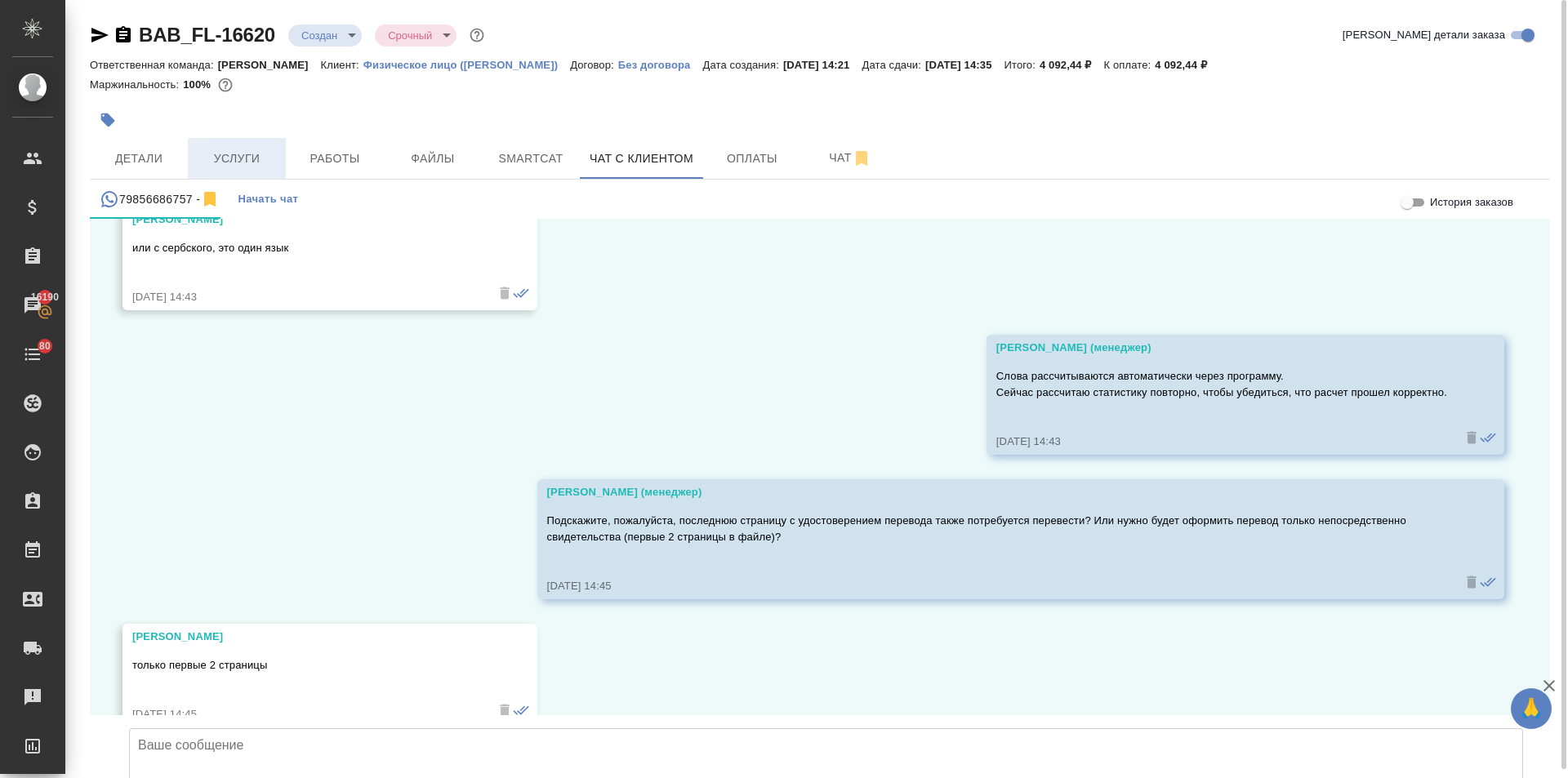
click at [262, 173] on button "Услуги" at bounding box center [236, 158] width 98 height 41
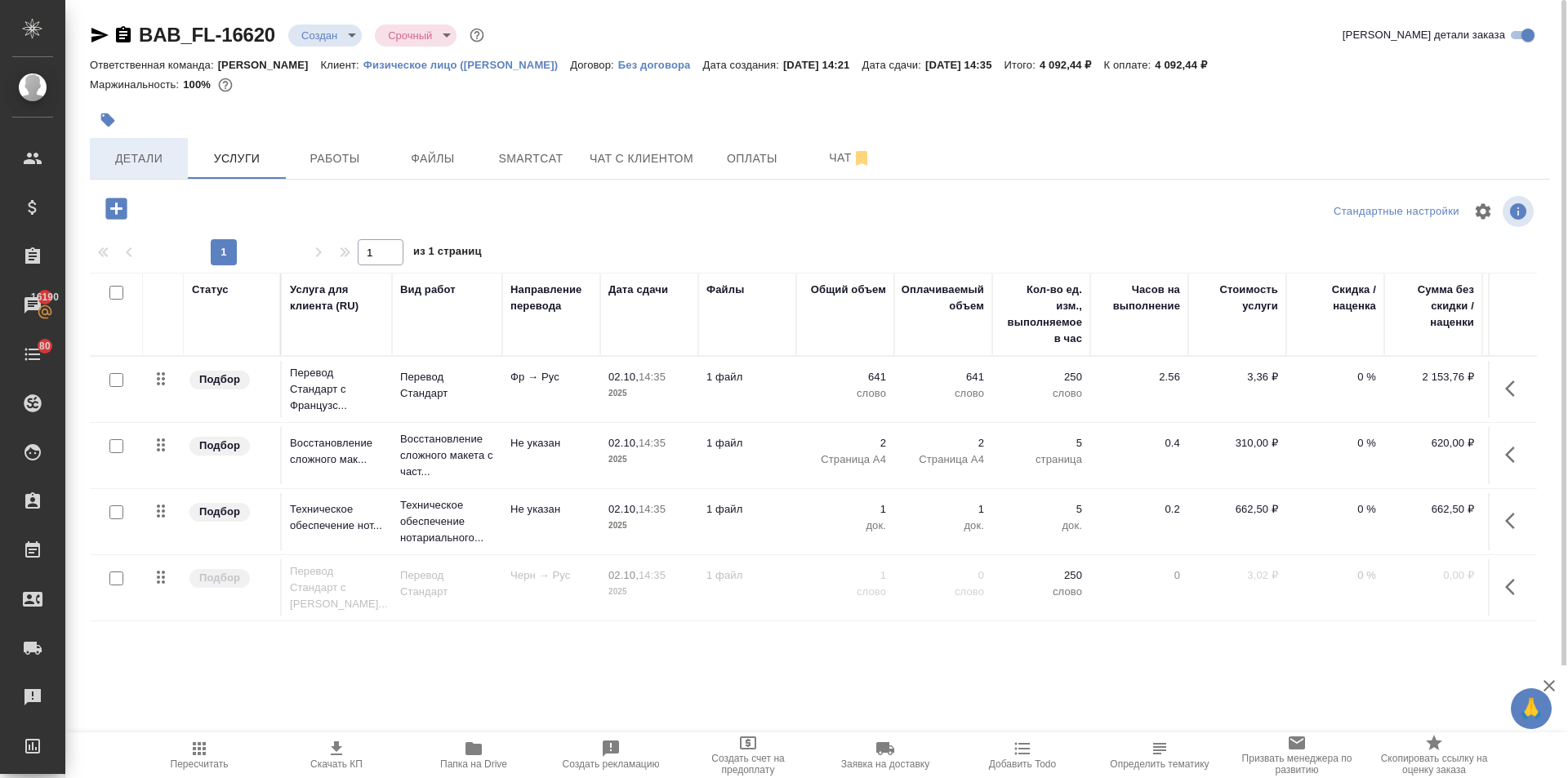
click at [167, 165] on span "Детали" at bounding box center [139, 158] width 78 height 20
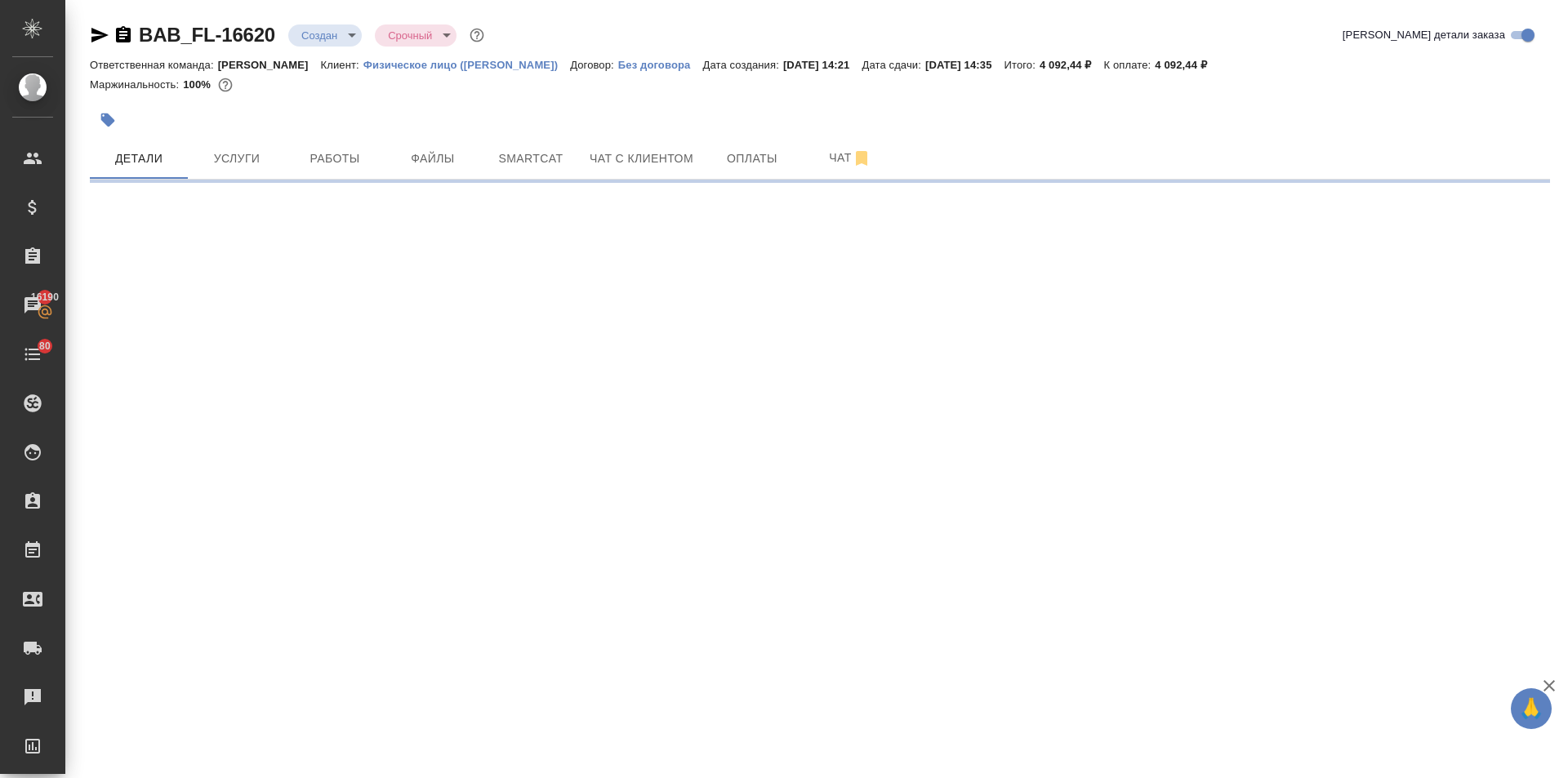
select select "RU"
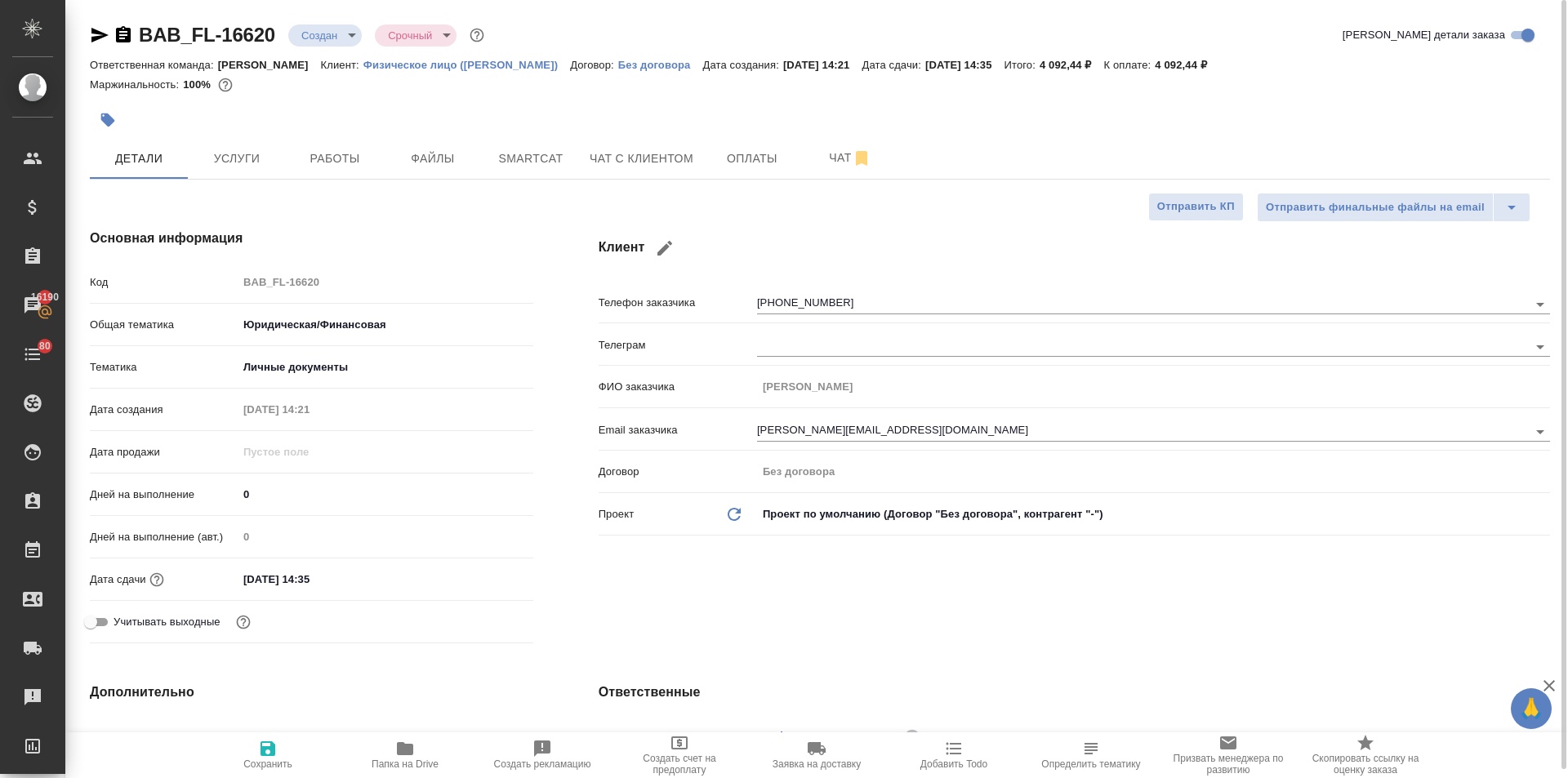
type textarea "x"
click at [354, 574] on input "[DATE] 14:35" at bounding box center [309, 578] width 143 height 24
click at [489, 577] on icon "button" at bounding box center [485, 577] width 20 height 20
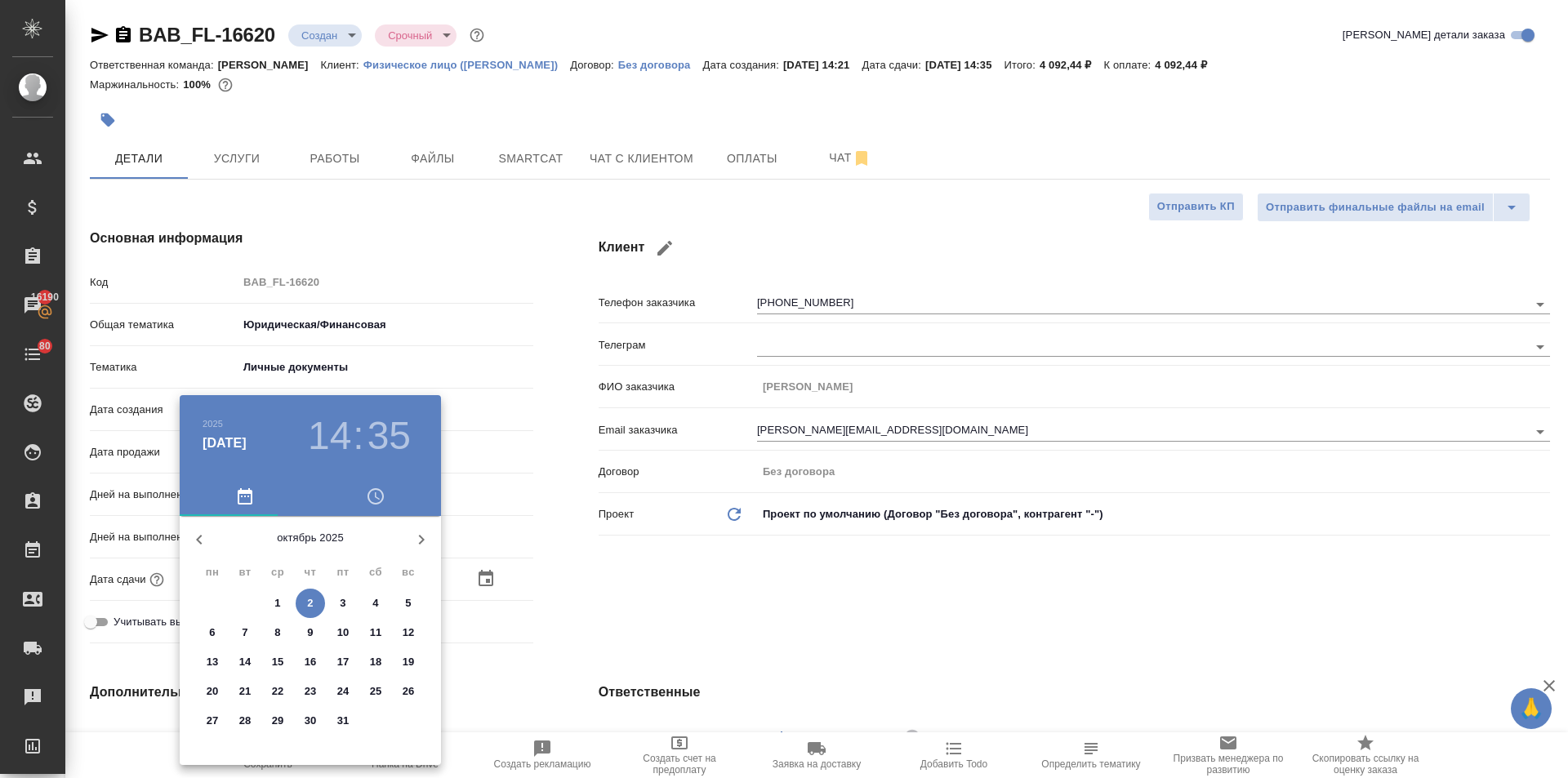
click at [339, 602] on span "3" at bounding box center [343, 603] width 29 height 16
type input "03.10.2025 14:35"
type textarea "x"
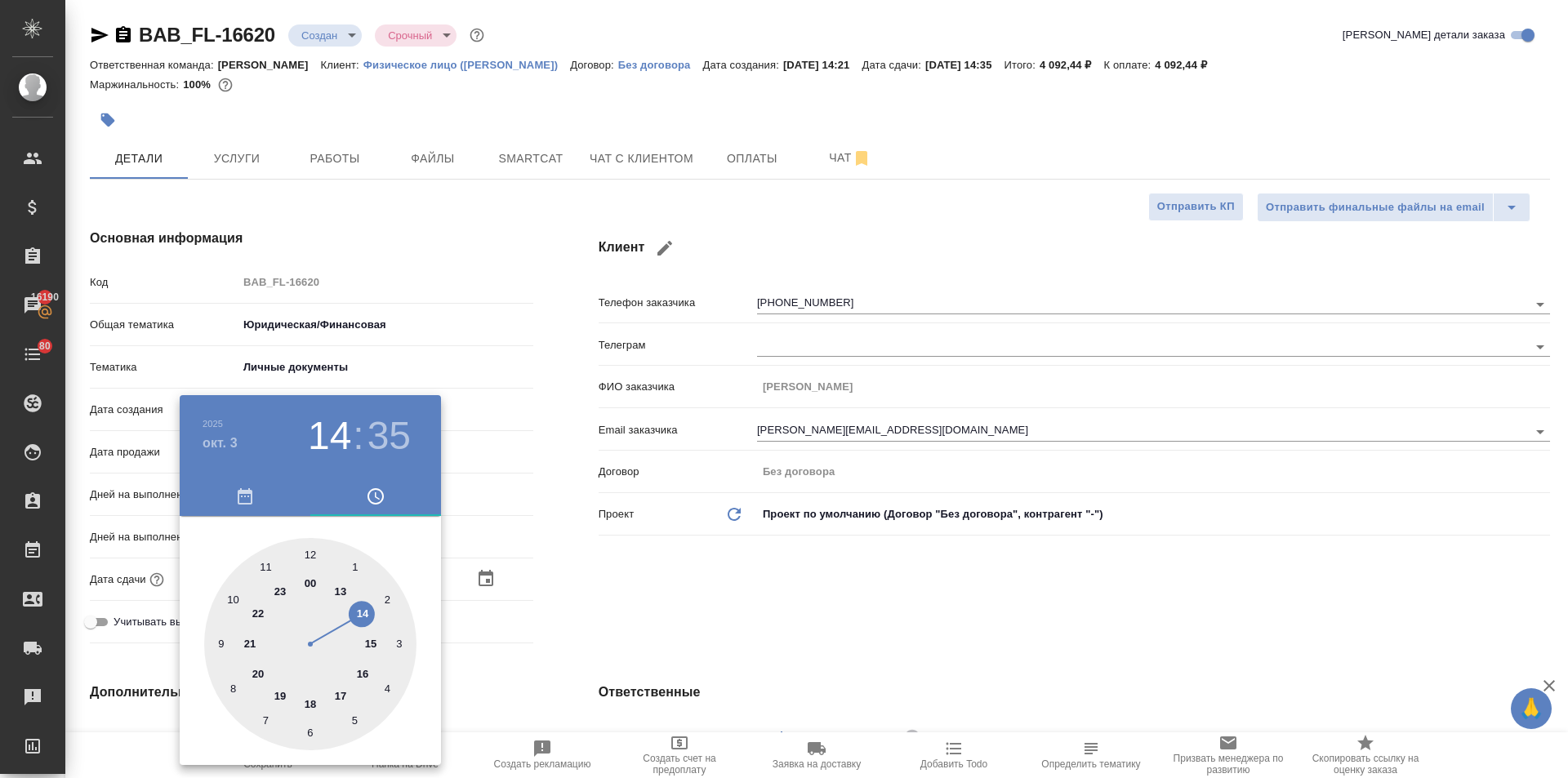
click at [308, 548] on div at bounding box center [310, 644] width 212 height 212
type input "03.10.2025 12:35"
type textarea "x"
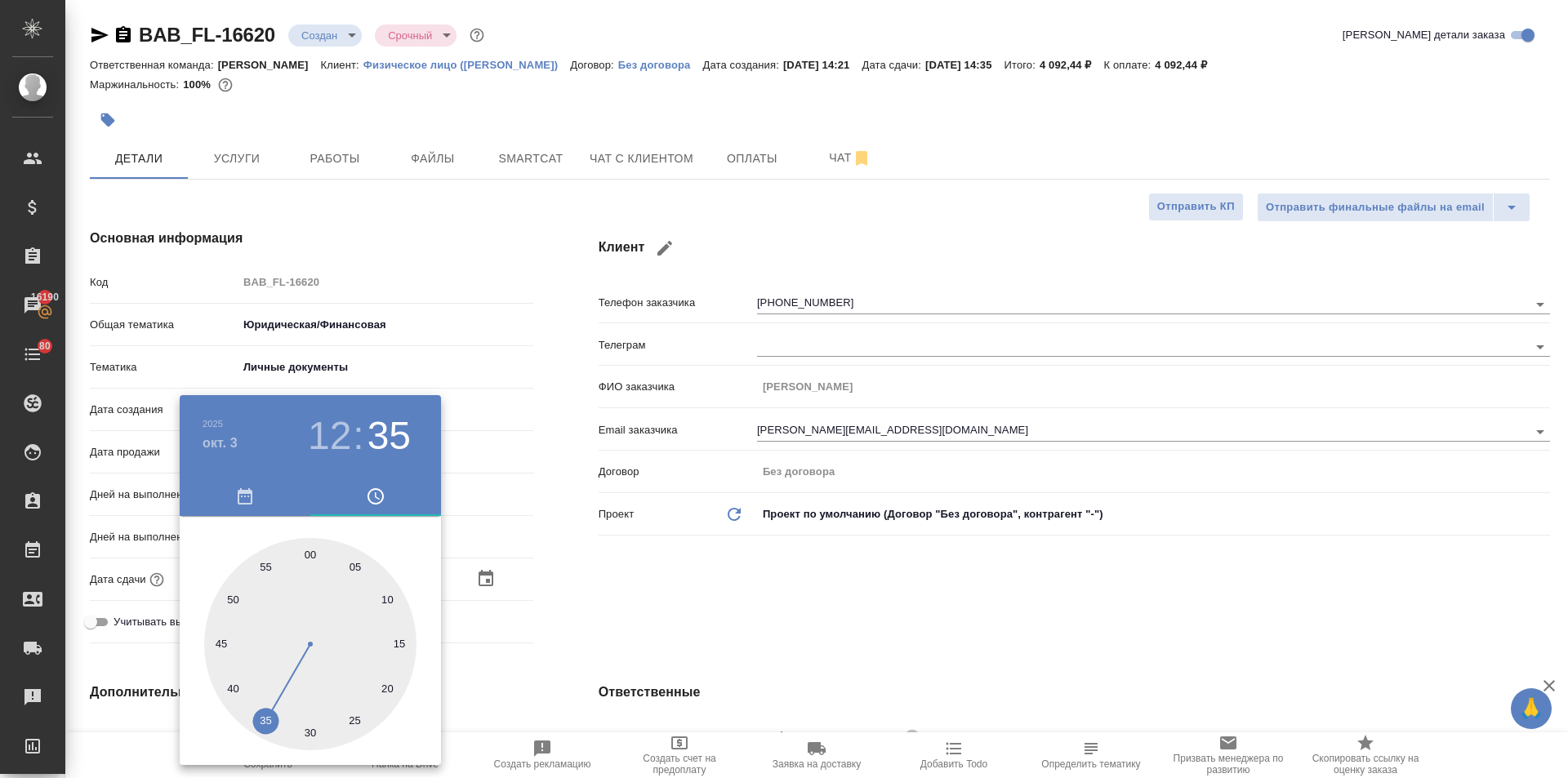
click at [571, 635] on div at bounding box center [784, 389] width 1568 height 778
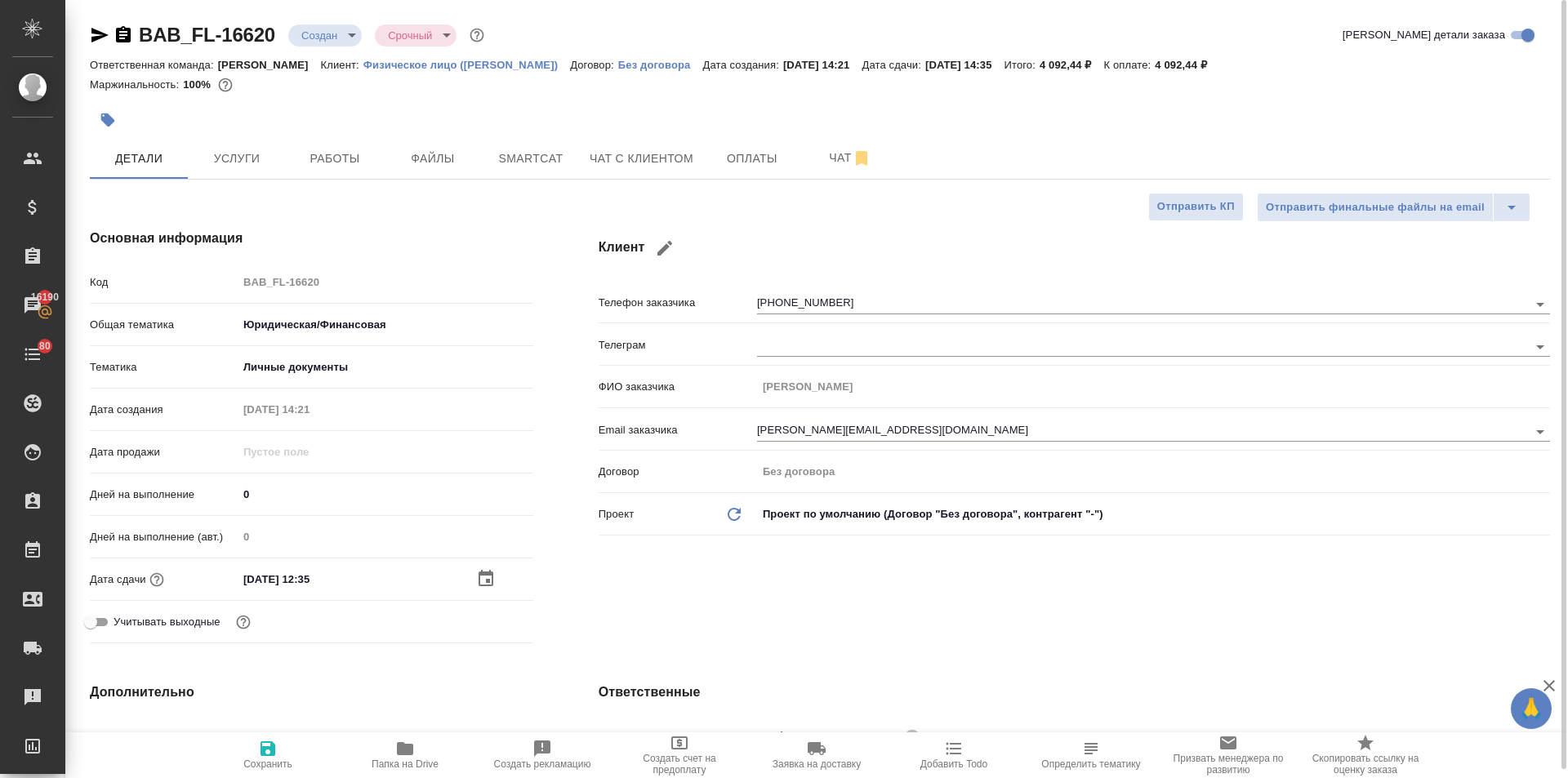
click at [268, 756] on icon "button" at bounding box center [267, 749] width 20 height 20
type textarea "x"
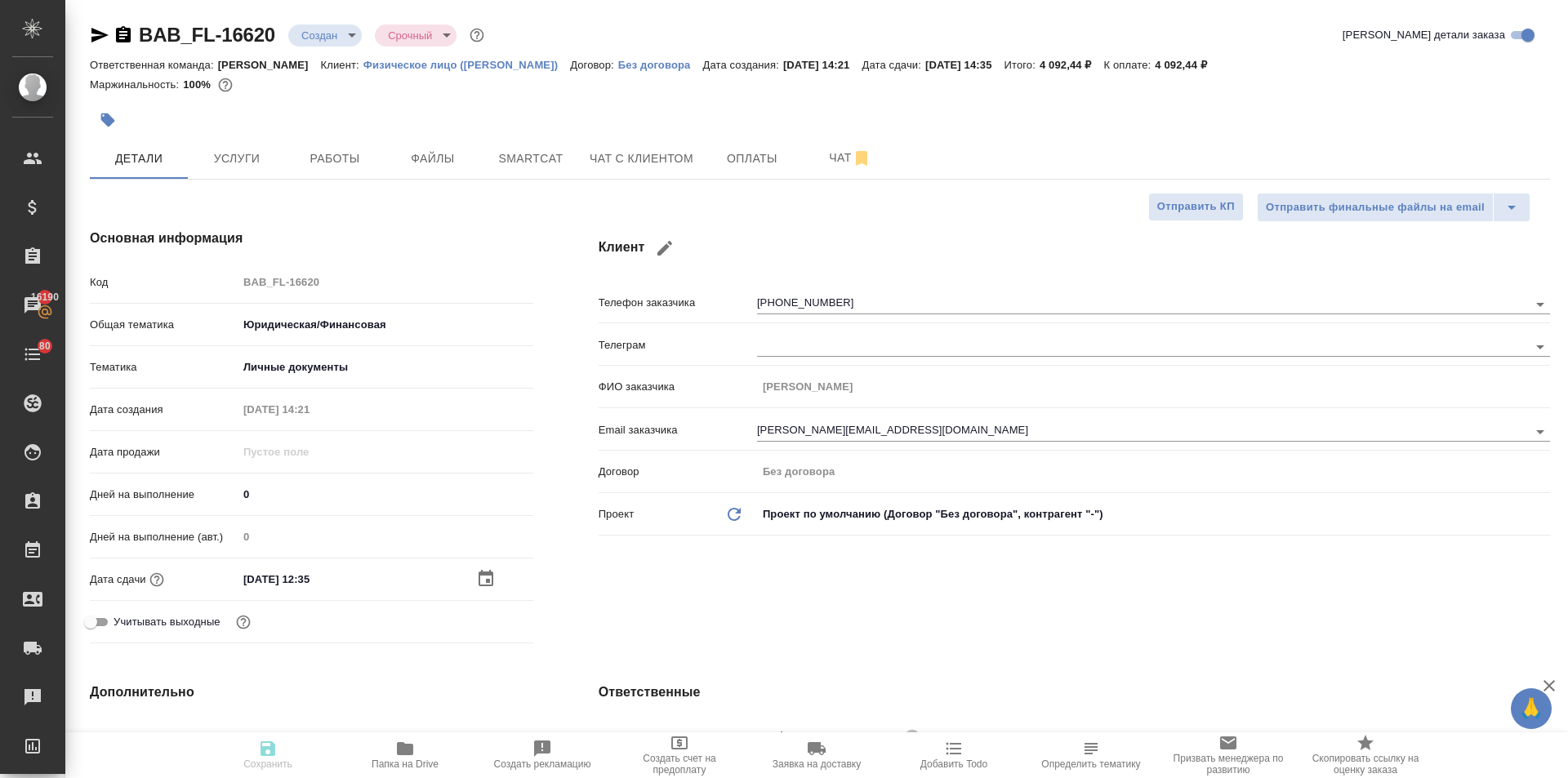
type textarea "x"
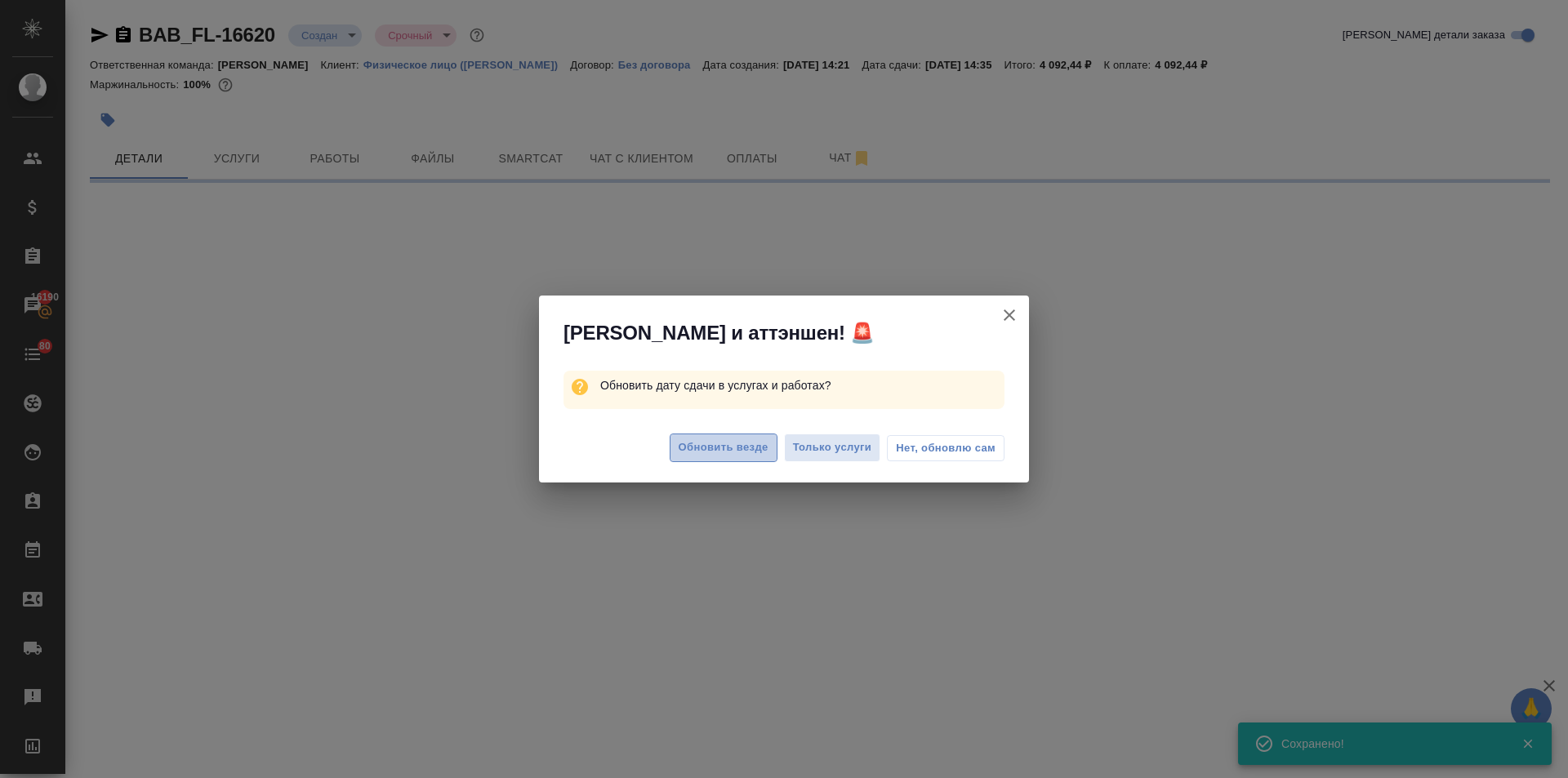
click at [684, 461] on button "Обновить везде" at bounding box center [723, 448] width 108 height 29
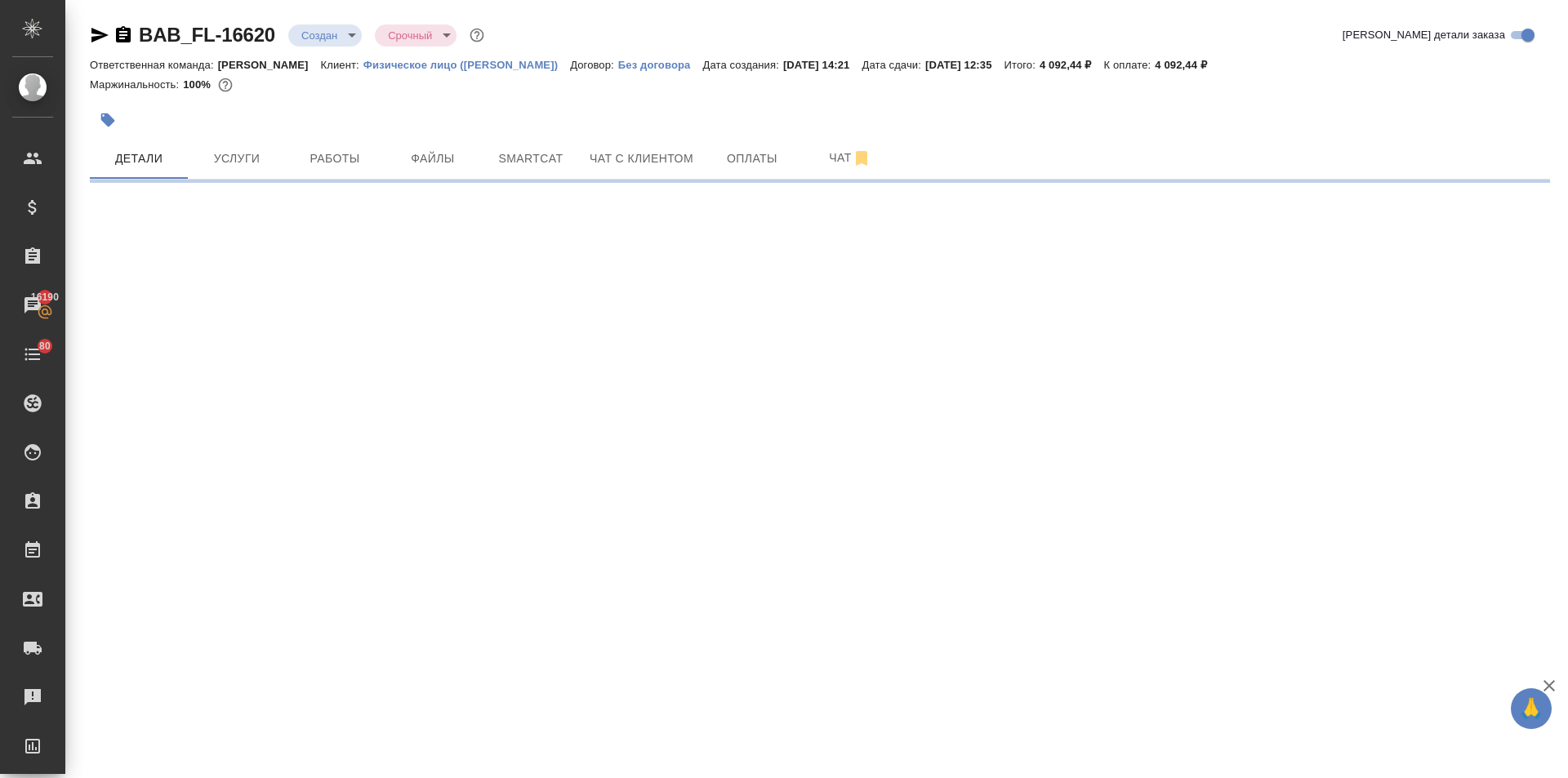
select select "RU"
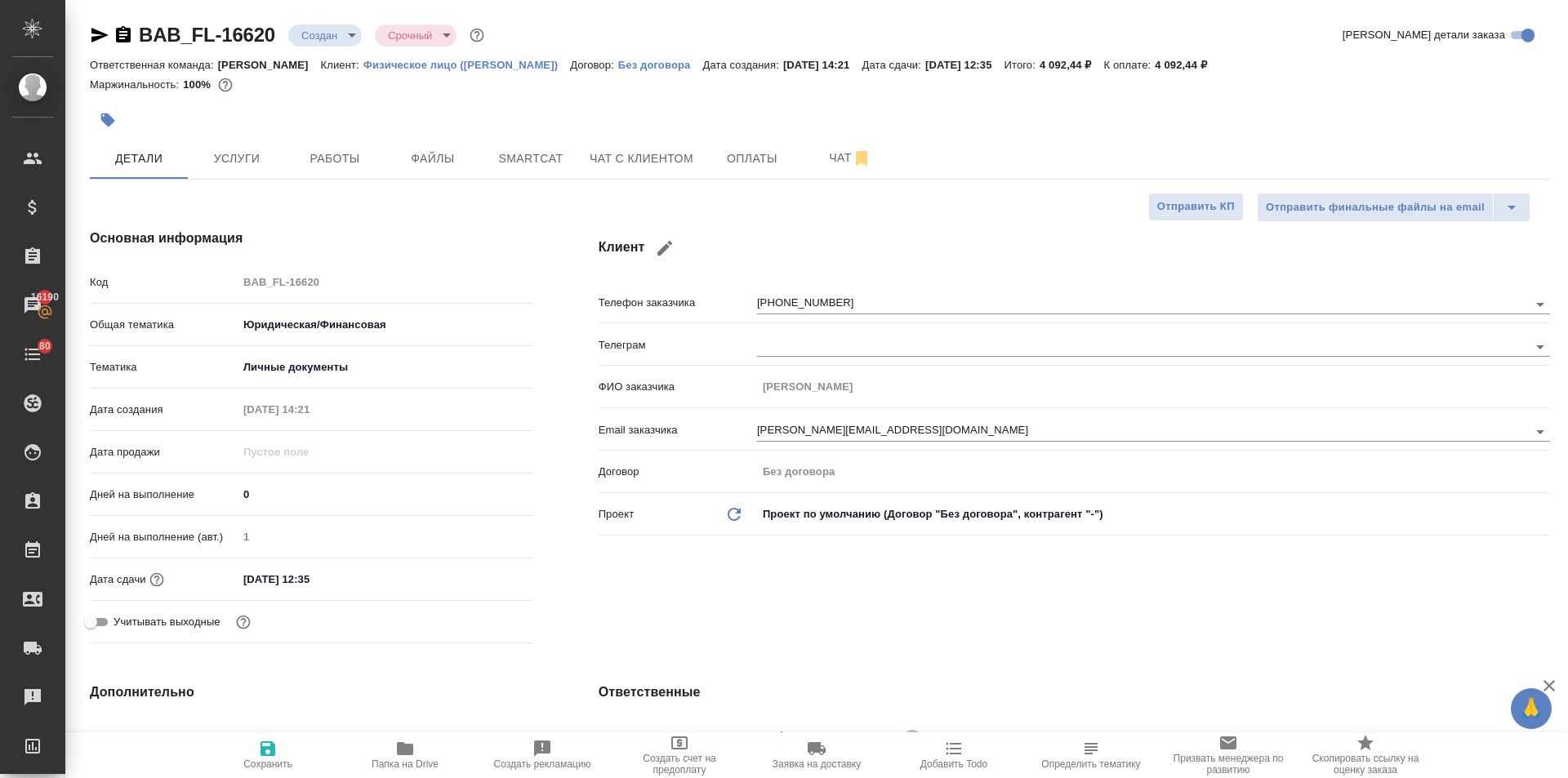
type textarea "x"
click at [249, 164] on span "Услуги" at bounding box center [237, 158] width 78 height 20
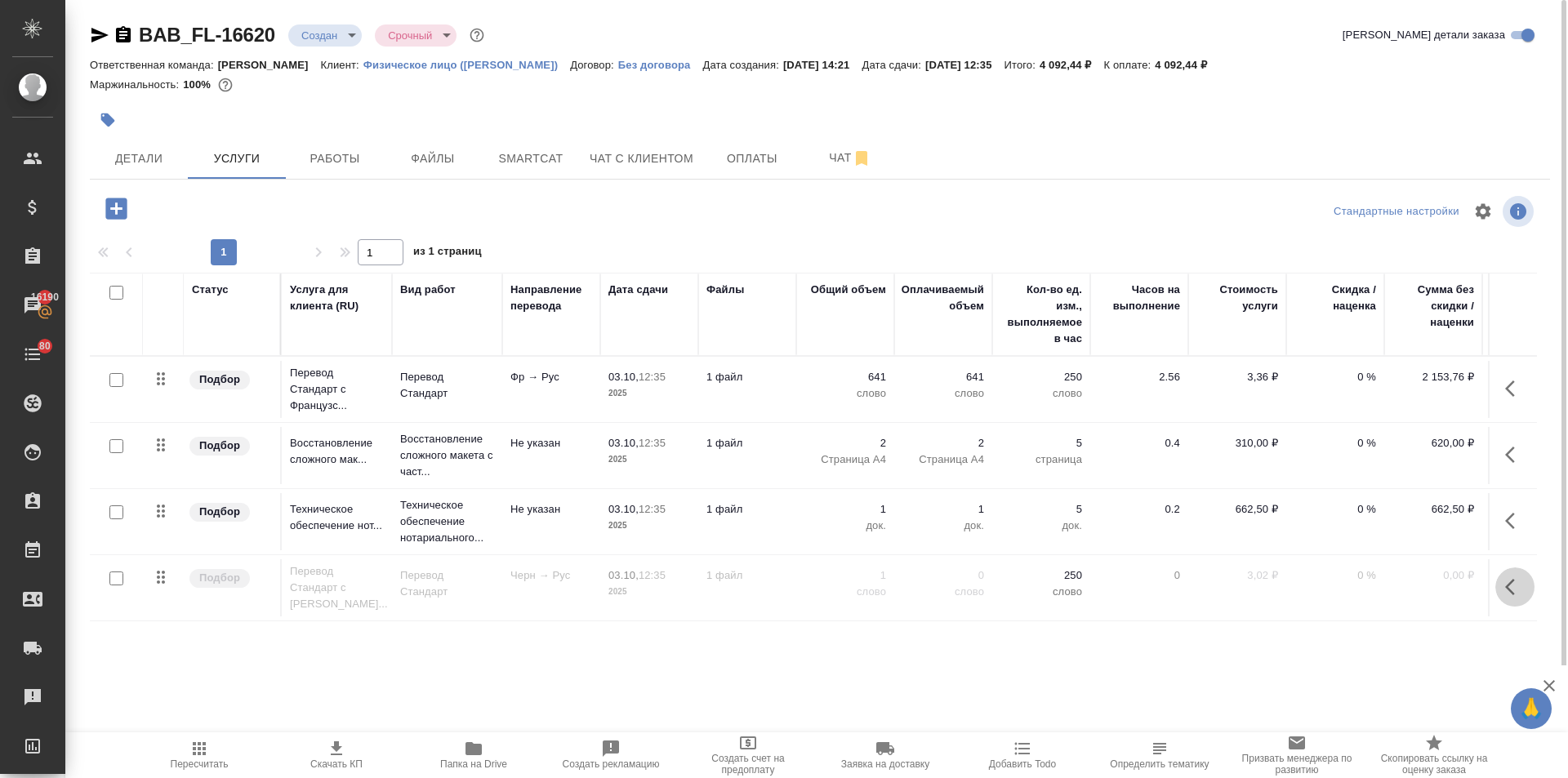
click at [1505, 583] on icon "button" at bounding box center [1515, 587] width 20 height 20
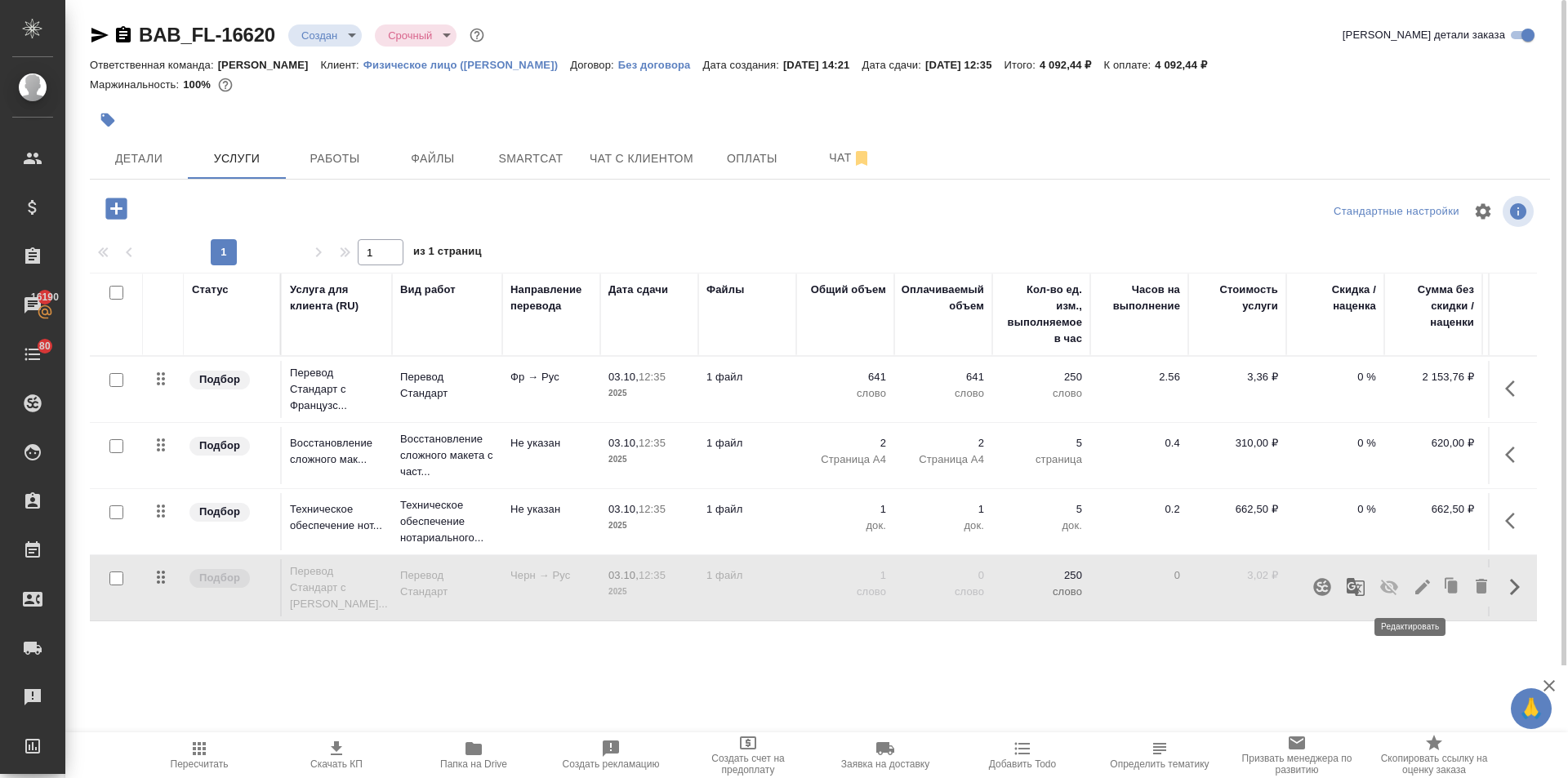
click at [1413, 584] on icon "button" at bounding box center [1422, 587] width 20 height 20
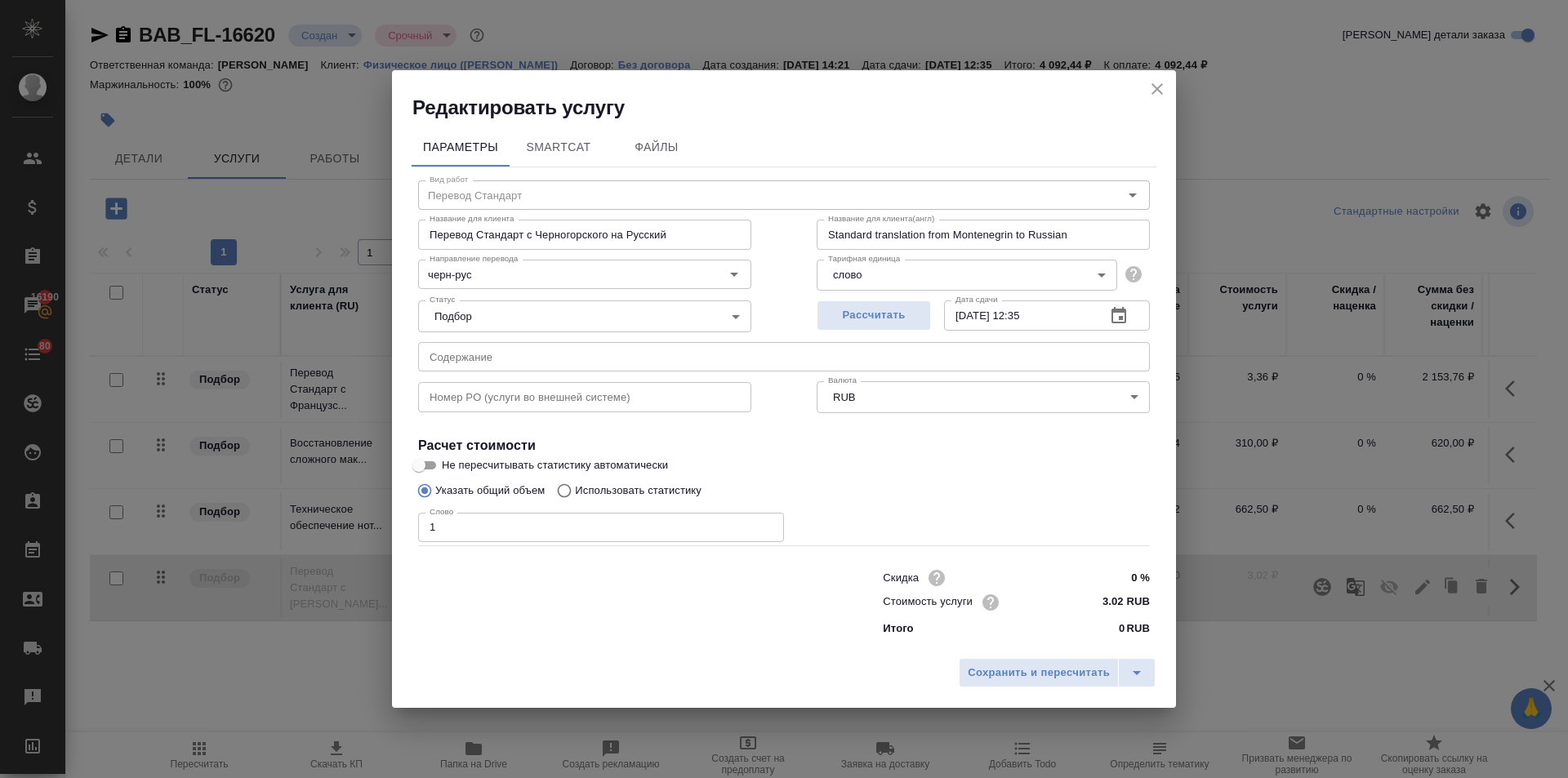
click at [1154, 104] on h2 "Редактировать услугу" at bounding box center [794, 107] width 763 height 26
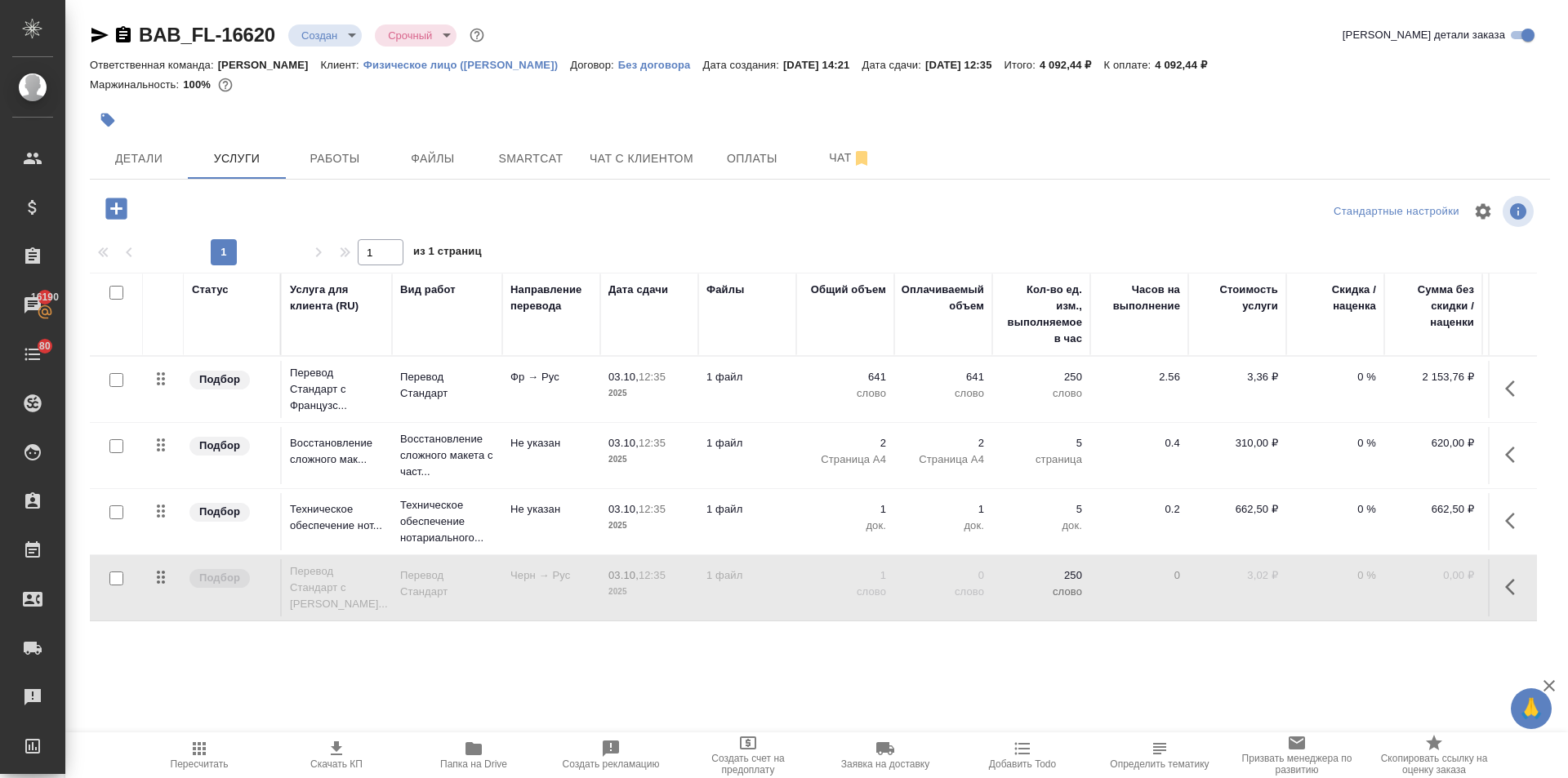
click at [1505, 584] on icon "button" at bounding box center [1515, 587] width 20 height 20
click at [1379, 584] on icon "button" at bounding box center [1388, 587] width 20 height 20
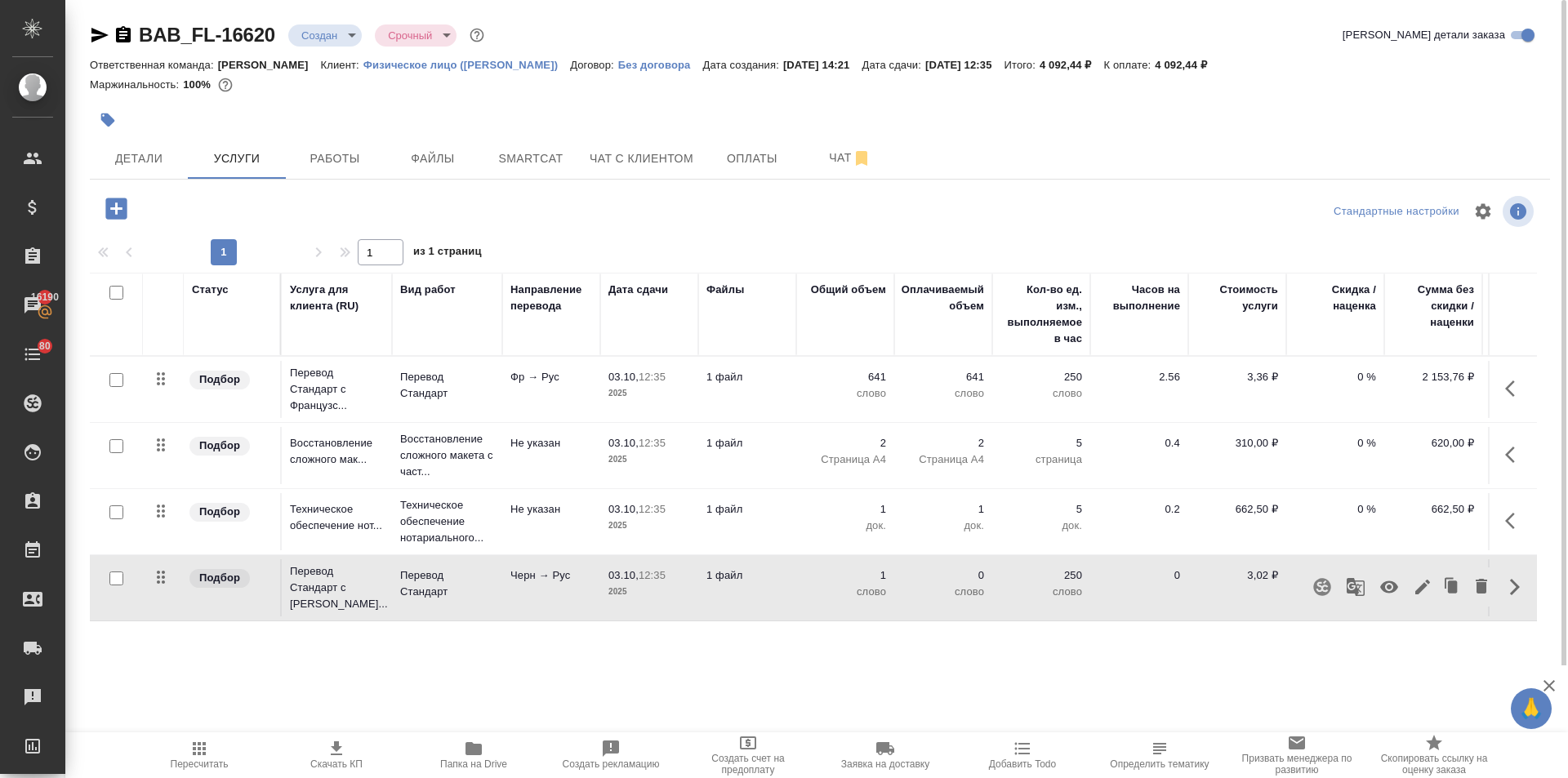
click at [1505, 383] on icon "button" at bounding box center [1510, 388] width 10 height 16
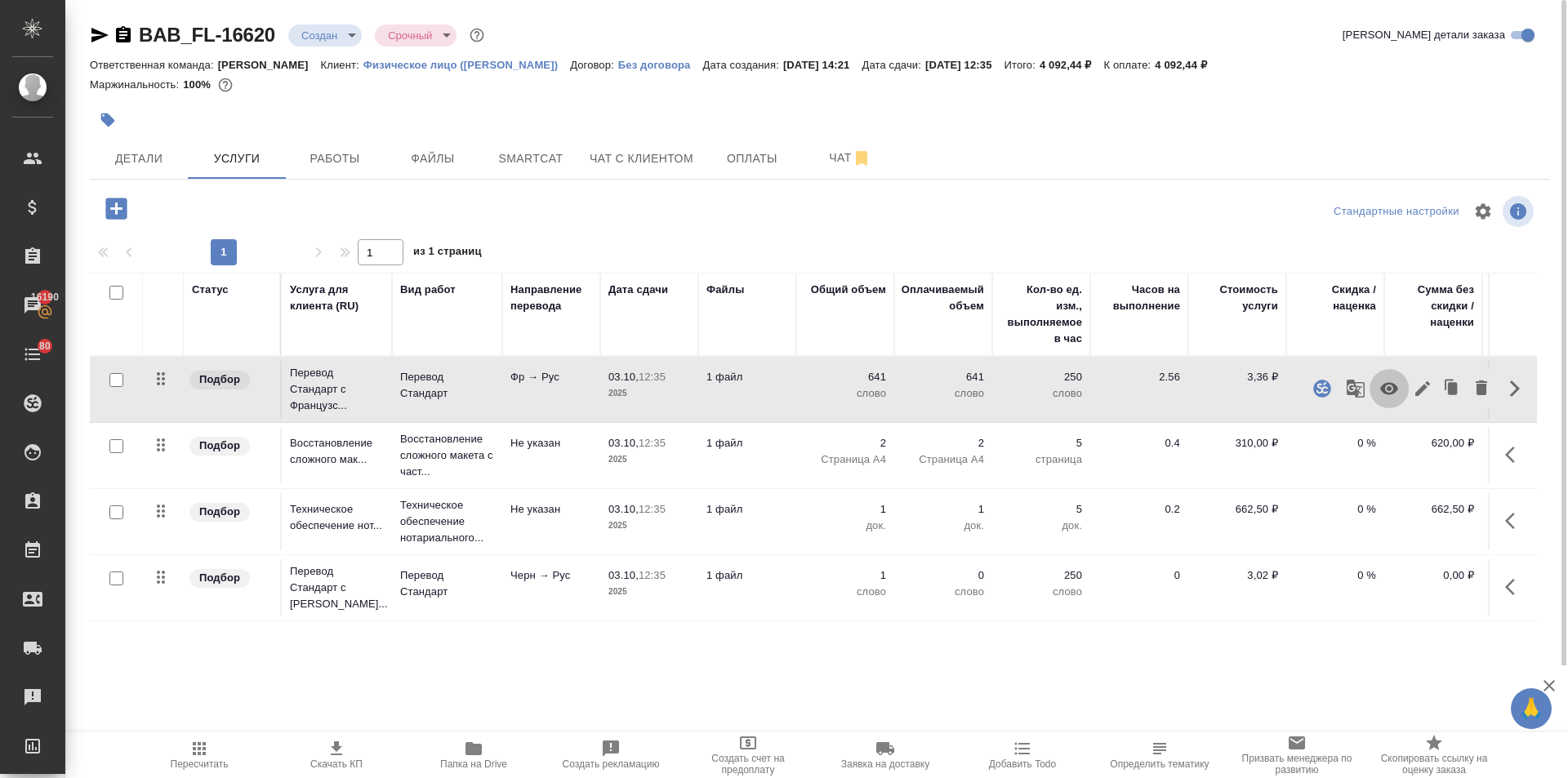
click at [1380, 388] on icon "button" at bounding box center [1388, 388] width 18 height 12
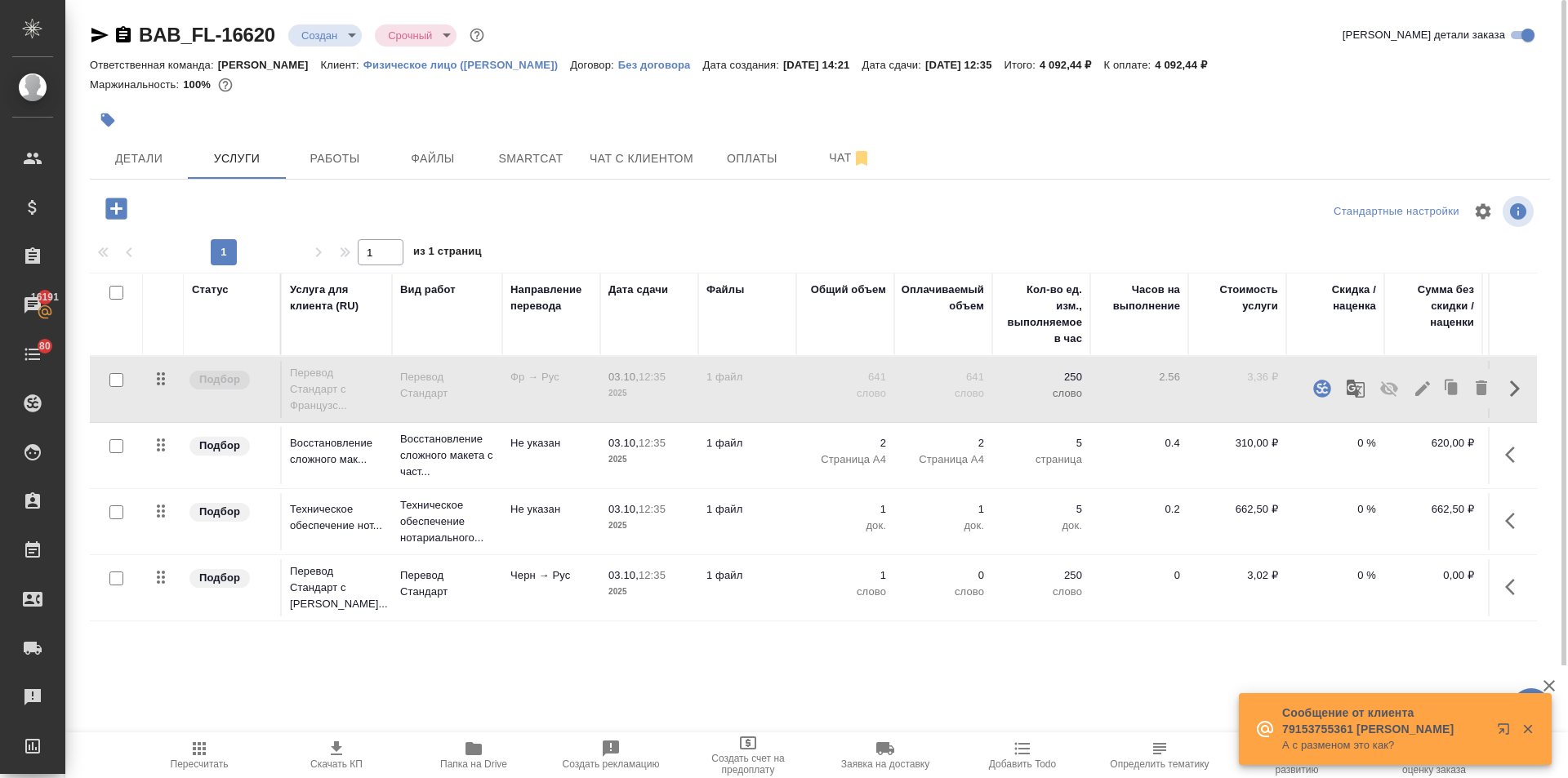
click at [1505, 586] on icon "button" at bounding box center [1510, 586] width 10 height 16
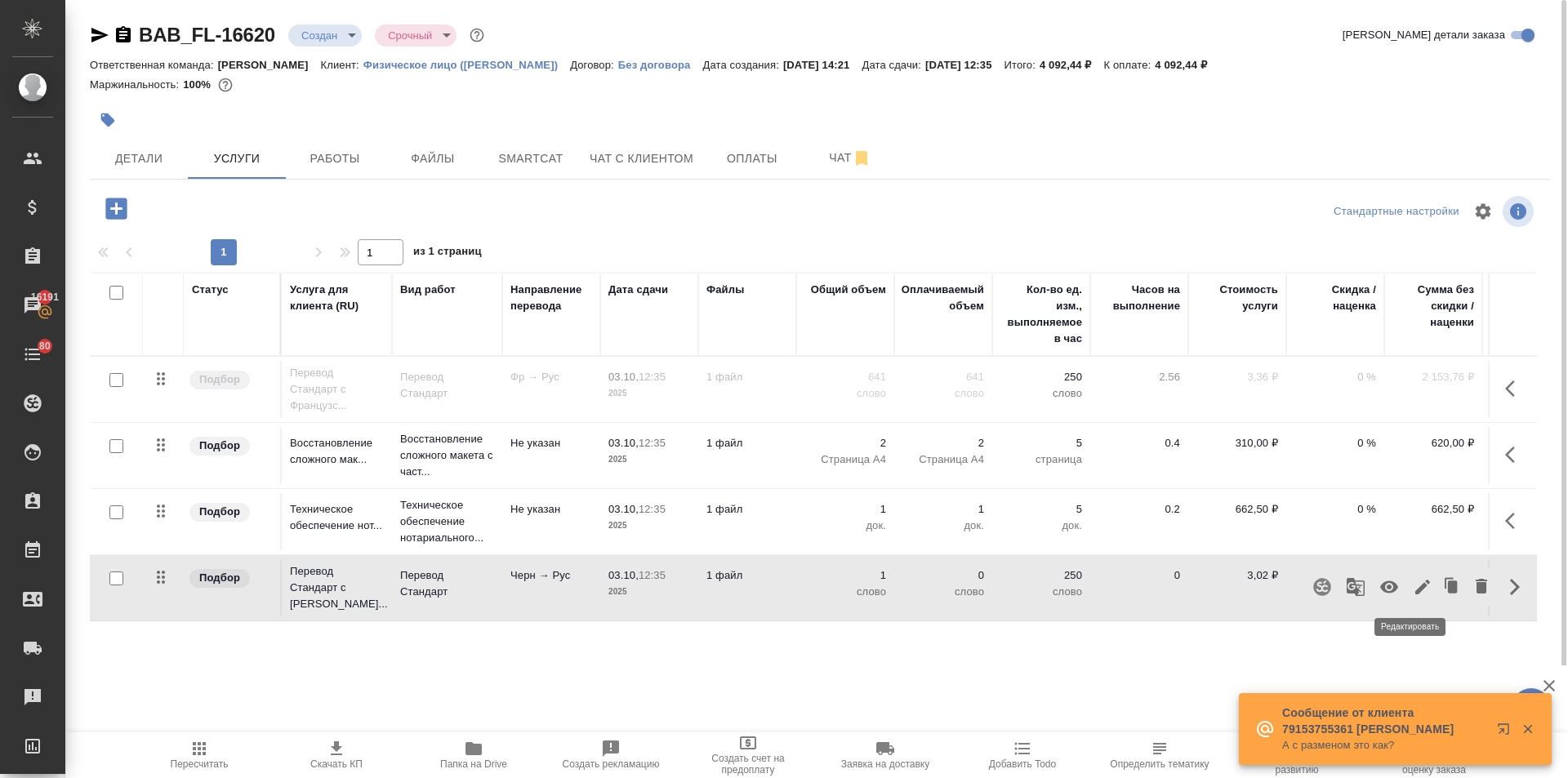
click at [1408, 584] on button "button" at bounding box center [1421, 586] width 28 height 39
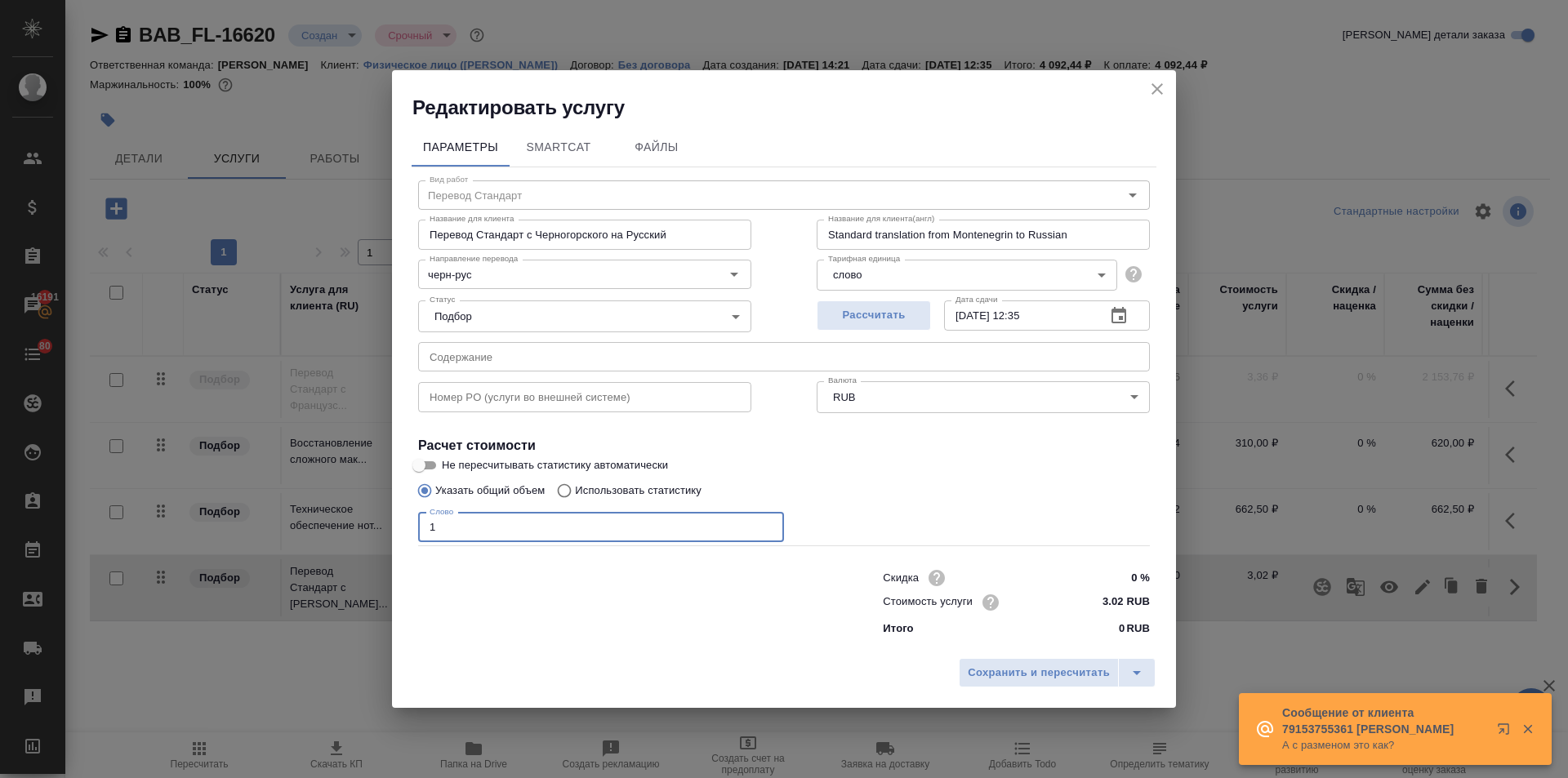
drag, startPoint x: 454, startPoint y: 524, endPoint x: 404, endPoint y: 535, distance: 51.2
click at [405, 535] on div "Параметры SmartCat Файлы Вид работ Перевод Стандарт Вид работ Название для клие…" at bounding box center [784, 385] width 784 height 529
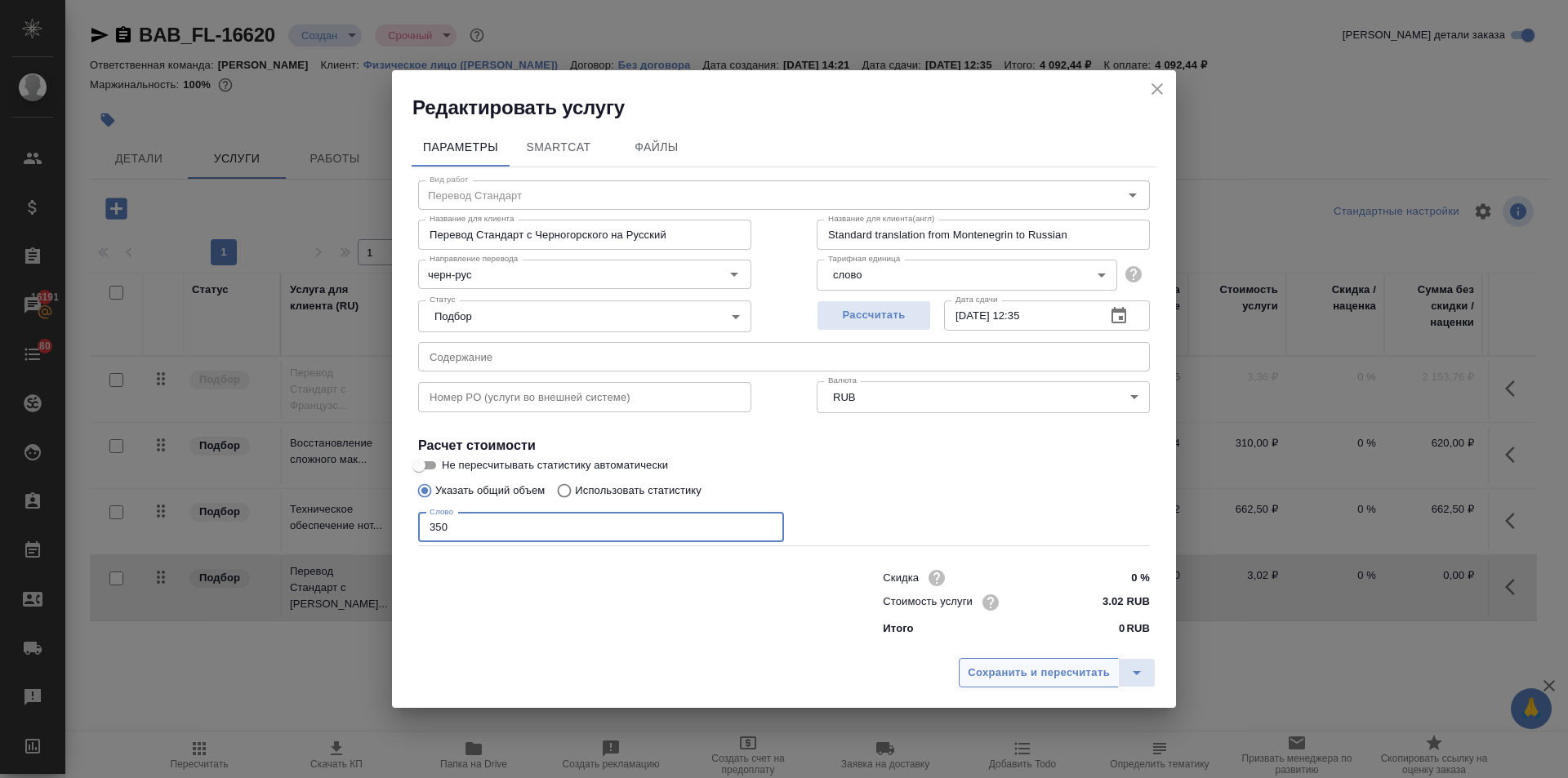
type input "350"
click at [1018, 670] on span "Сохранить и пересчитать" at bounding box center [1038, 673] width 142 height 19
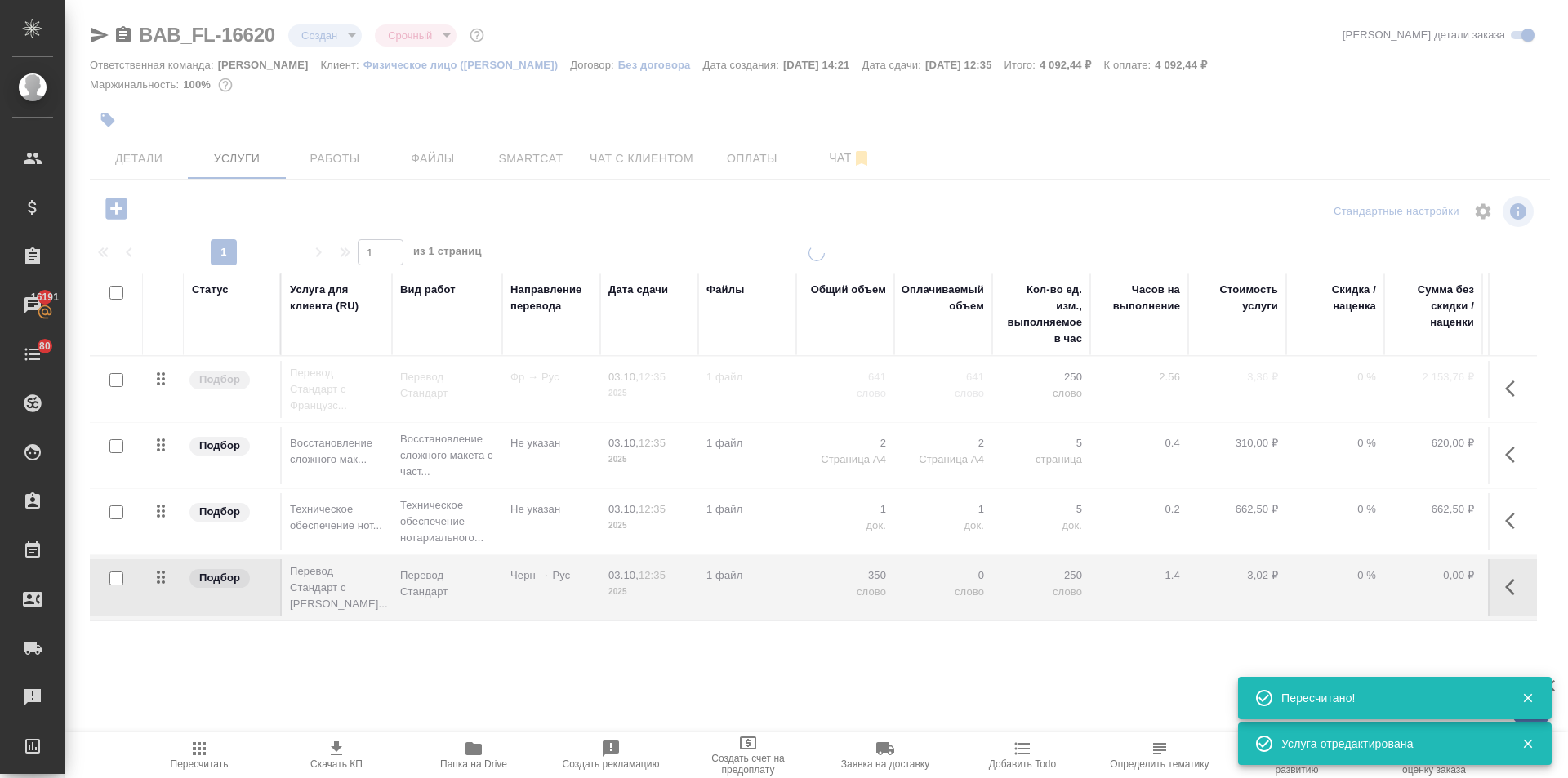
type input "normal"
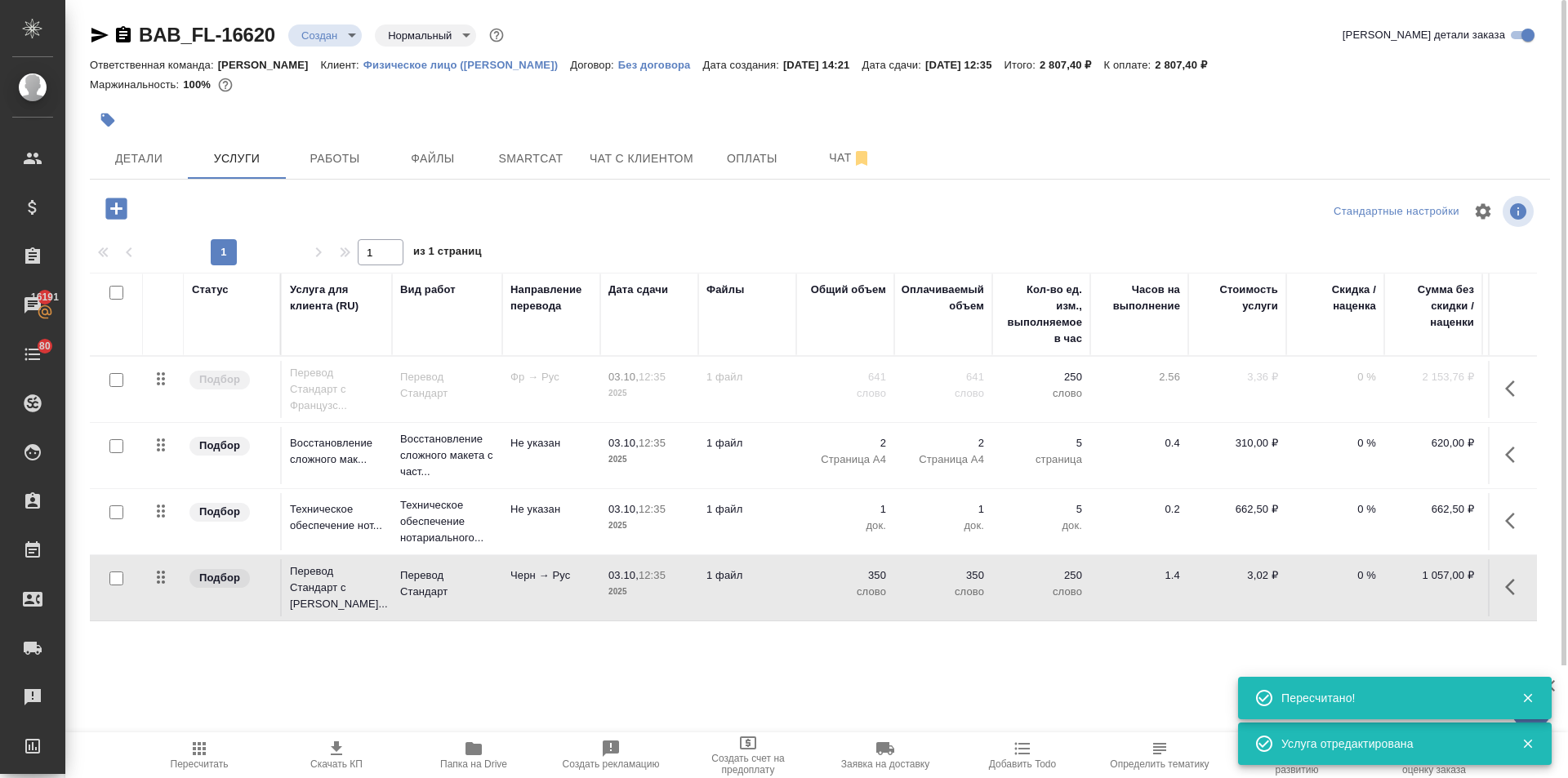
click at [1505, 526] on icon "button" at bounding box center [1515, 520] width 20 height 20
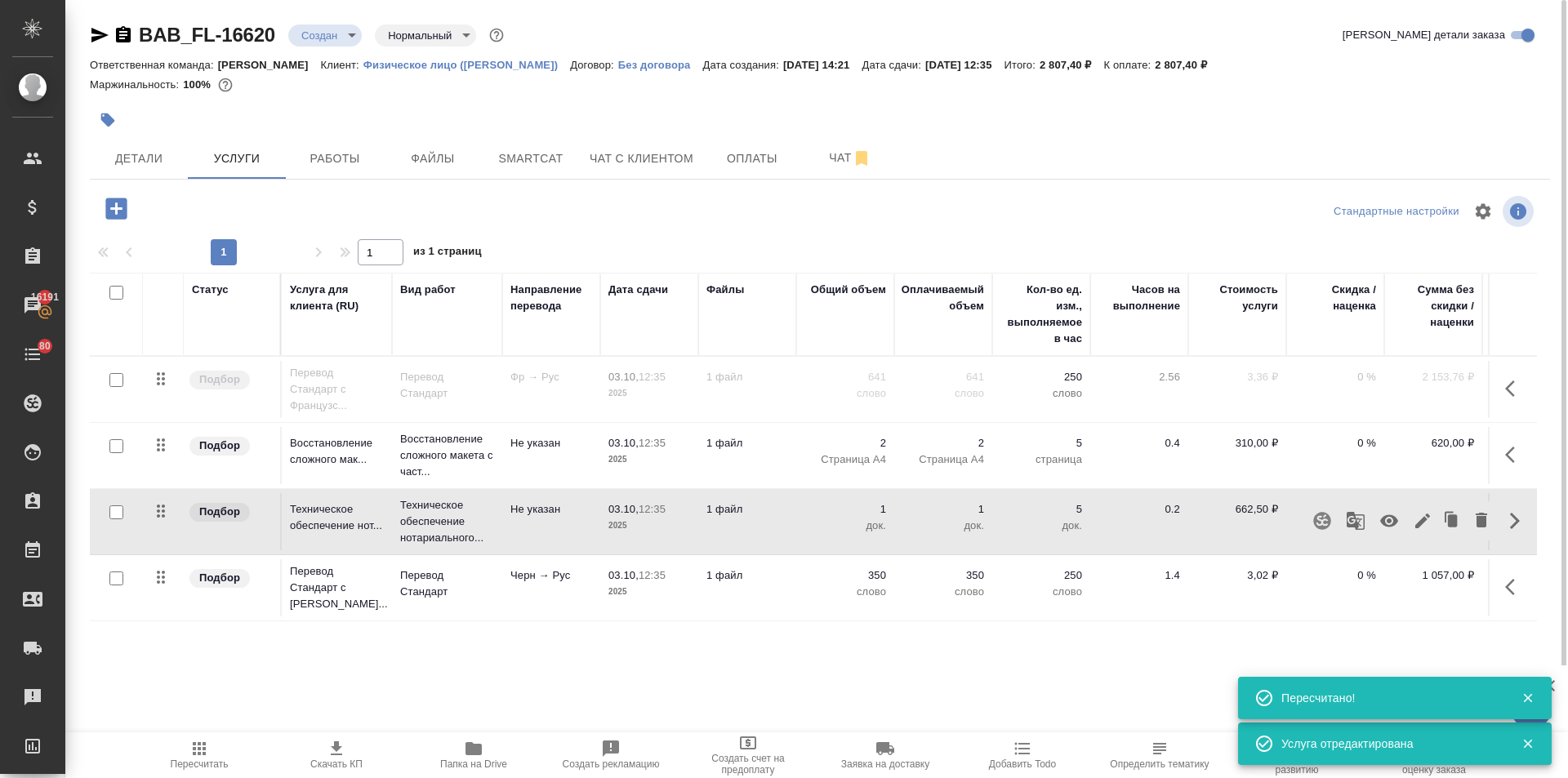
click at [1413, 522] on icon "button" at bounding box center [1422, 520] width 20 height 20
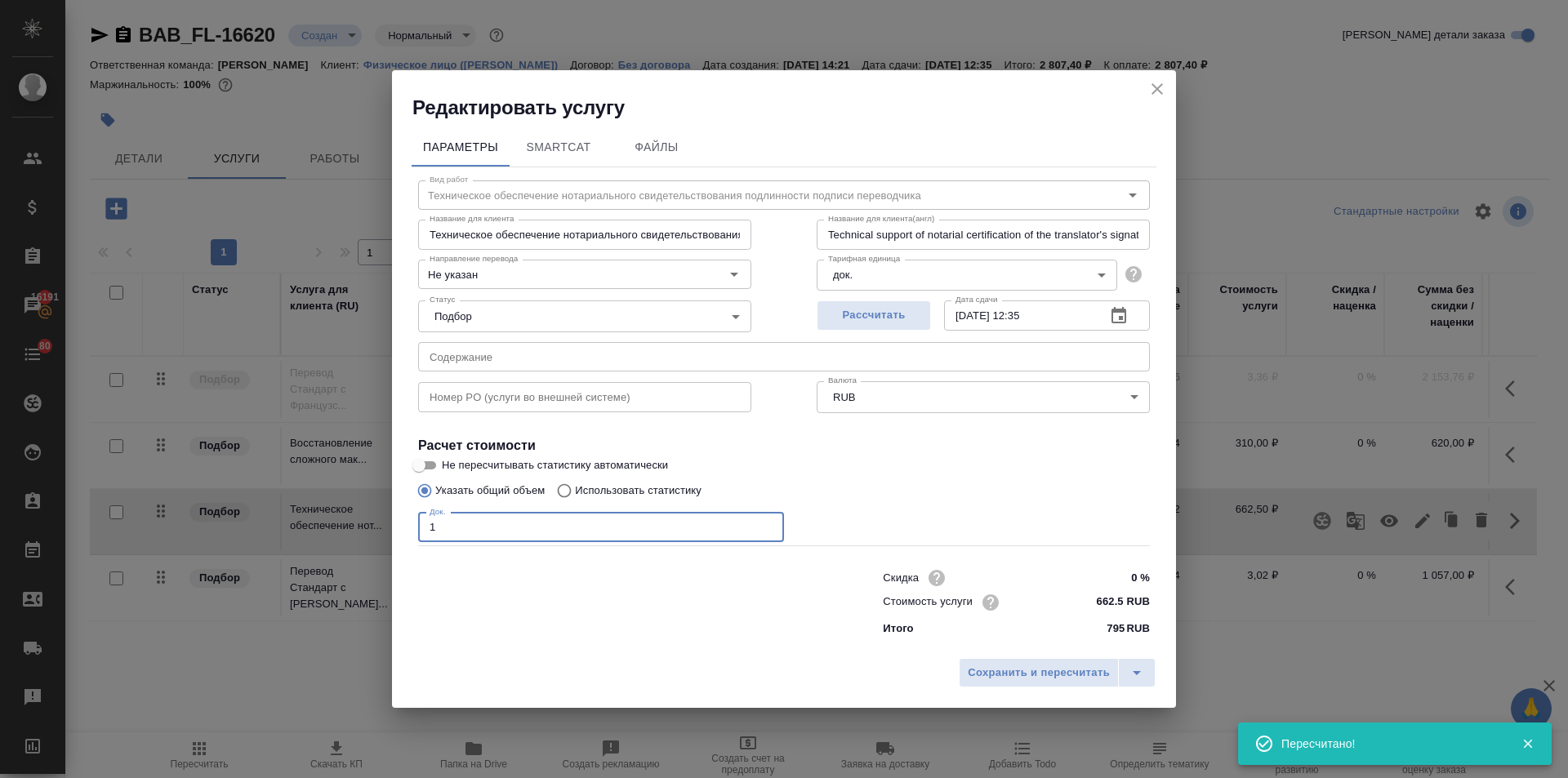
drag, startPoint x: 463, startPoint y: 534, endPoint x: 354, endPoint y: 527, distance: 109.2
click at [359, 527] on div "Редактировать услугу Параметры SmartCat Файлы Вид работ Техническое обеспечение…" at bounding box center [784, 389] width 1568 height 778
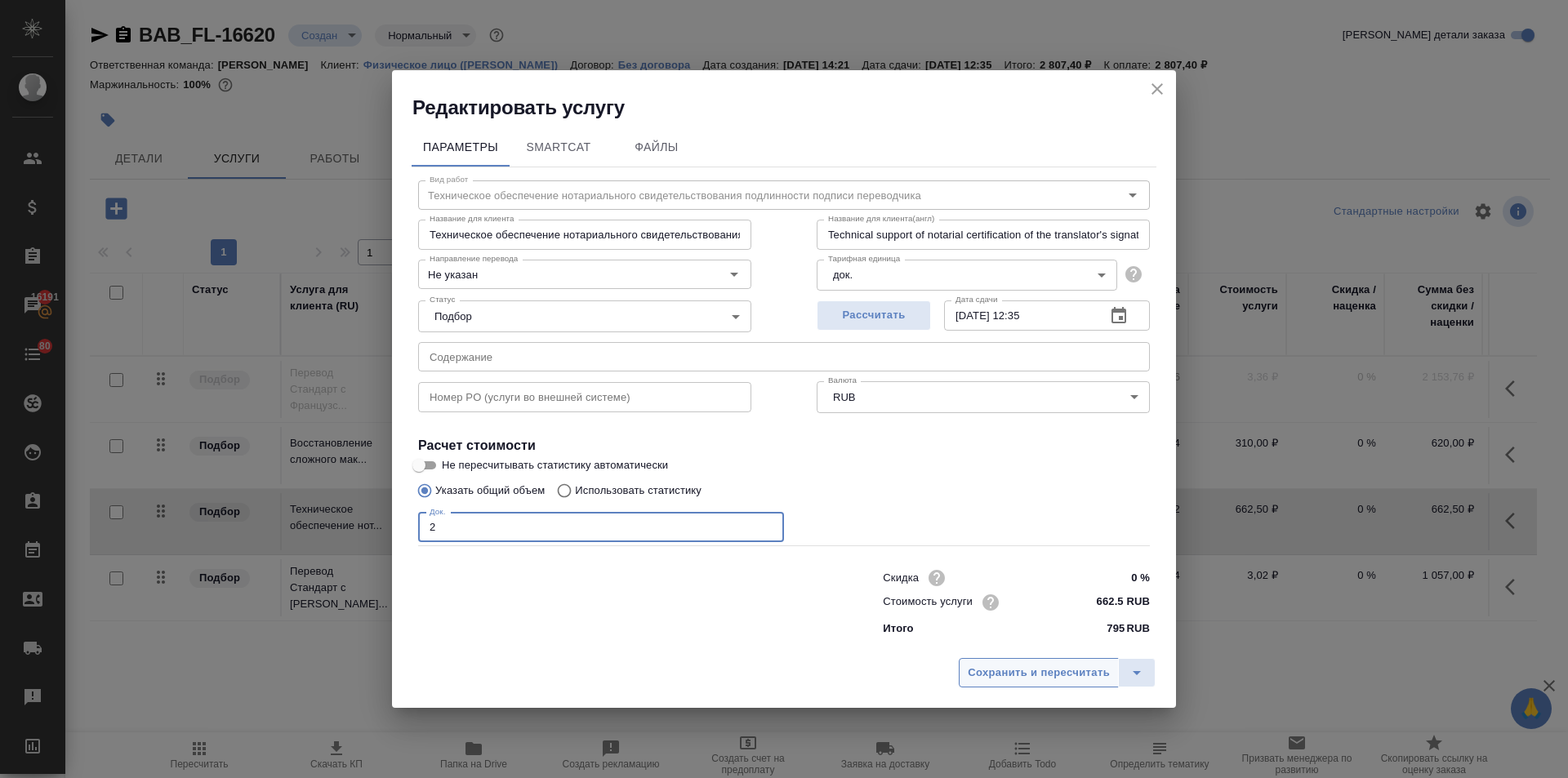
type input "2"
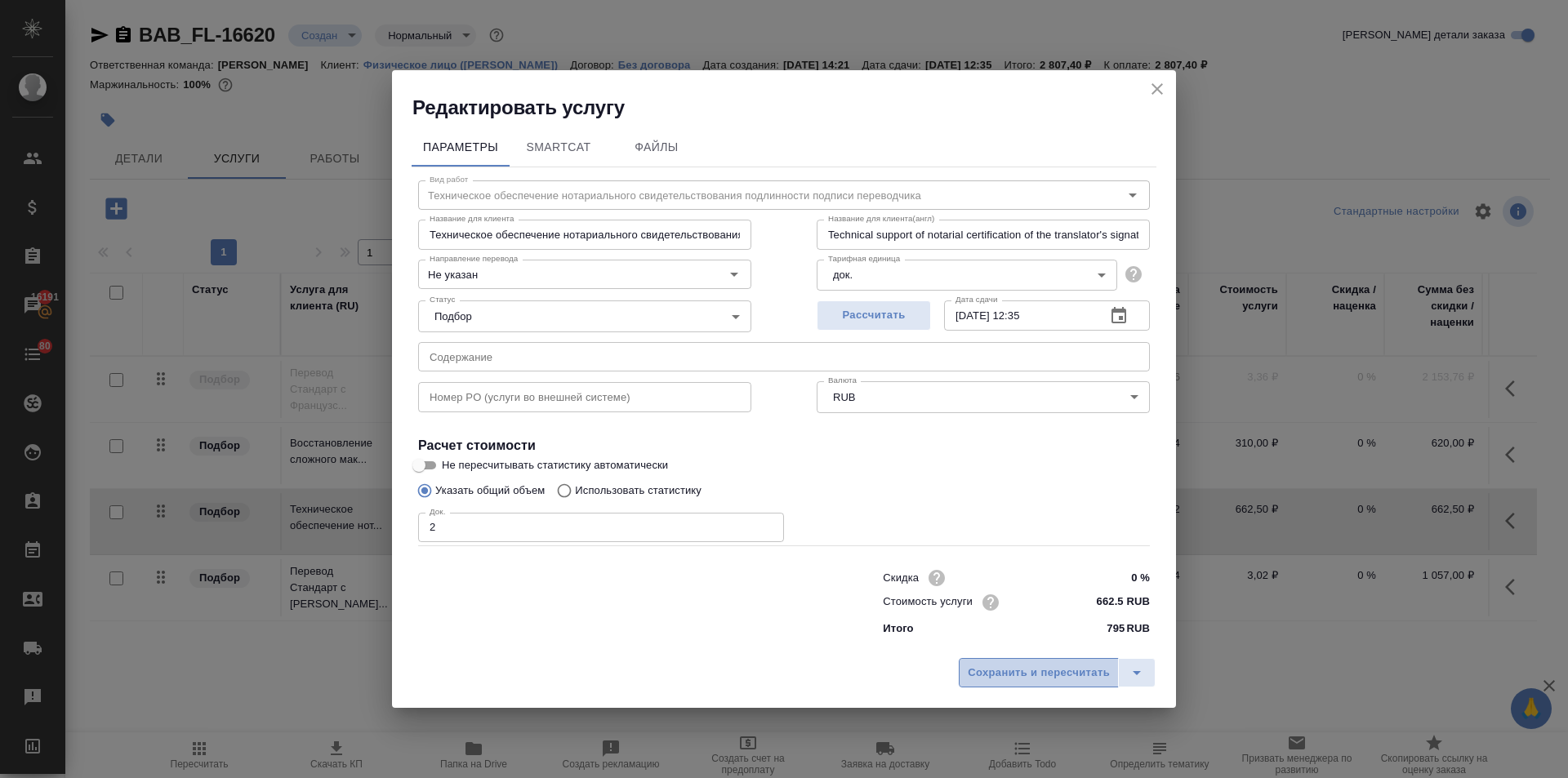
click at [1023, 674] on span "Сохранить и пересчитать" at bounding box center [1038, 673] width 142 height 19
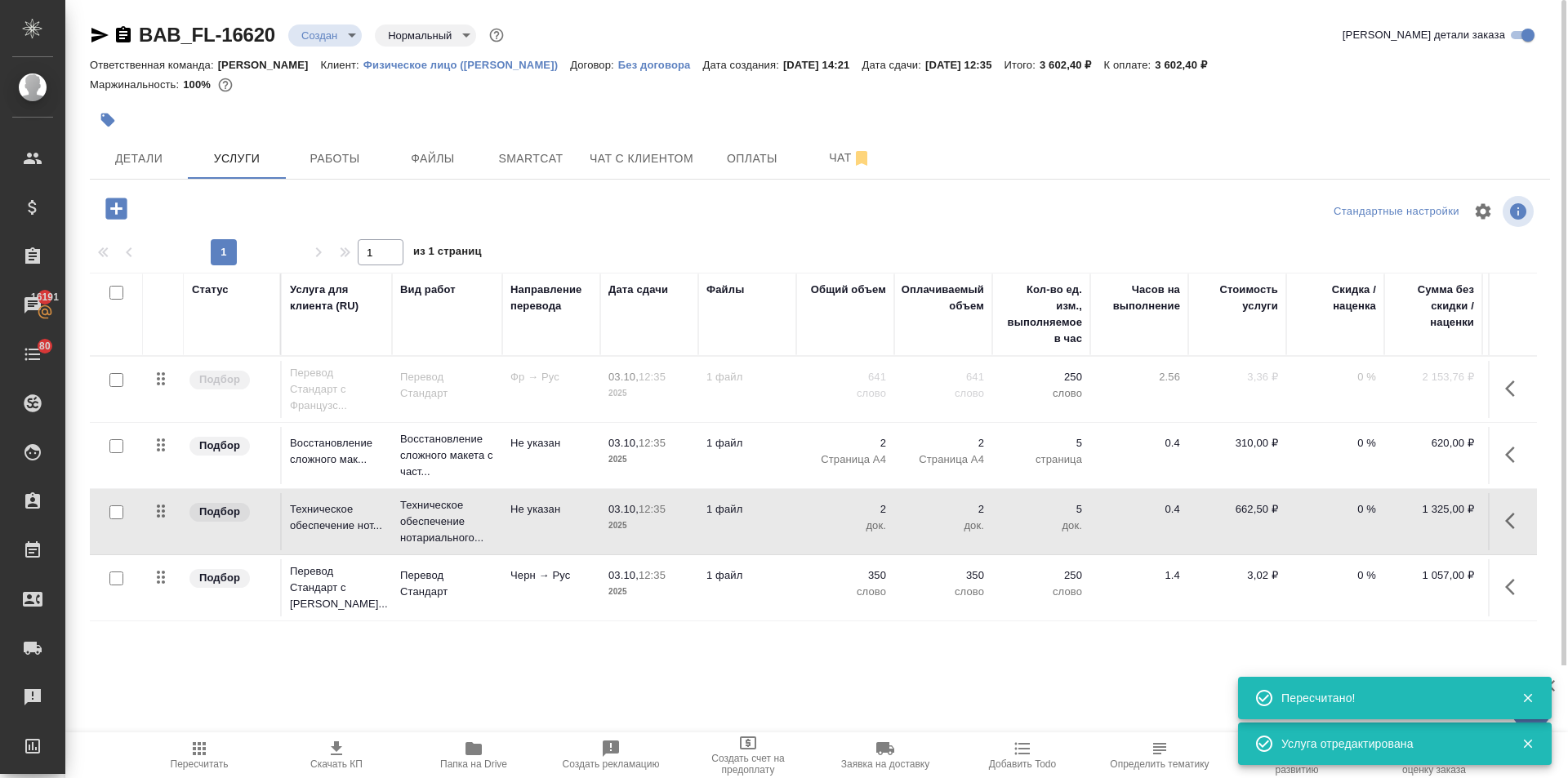
click at [338, 755] on icon "button" at bounding box center [337, 748] width 11 height 14
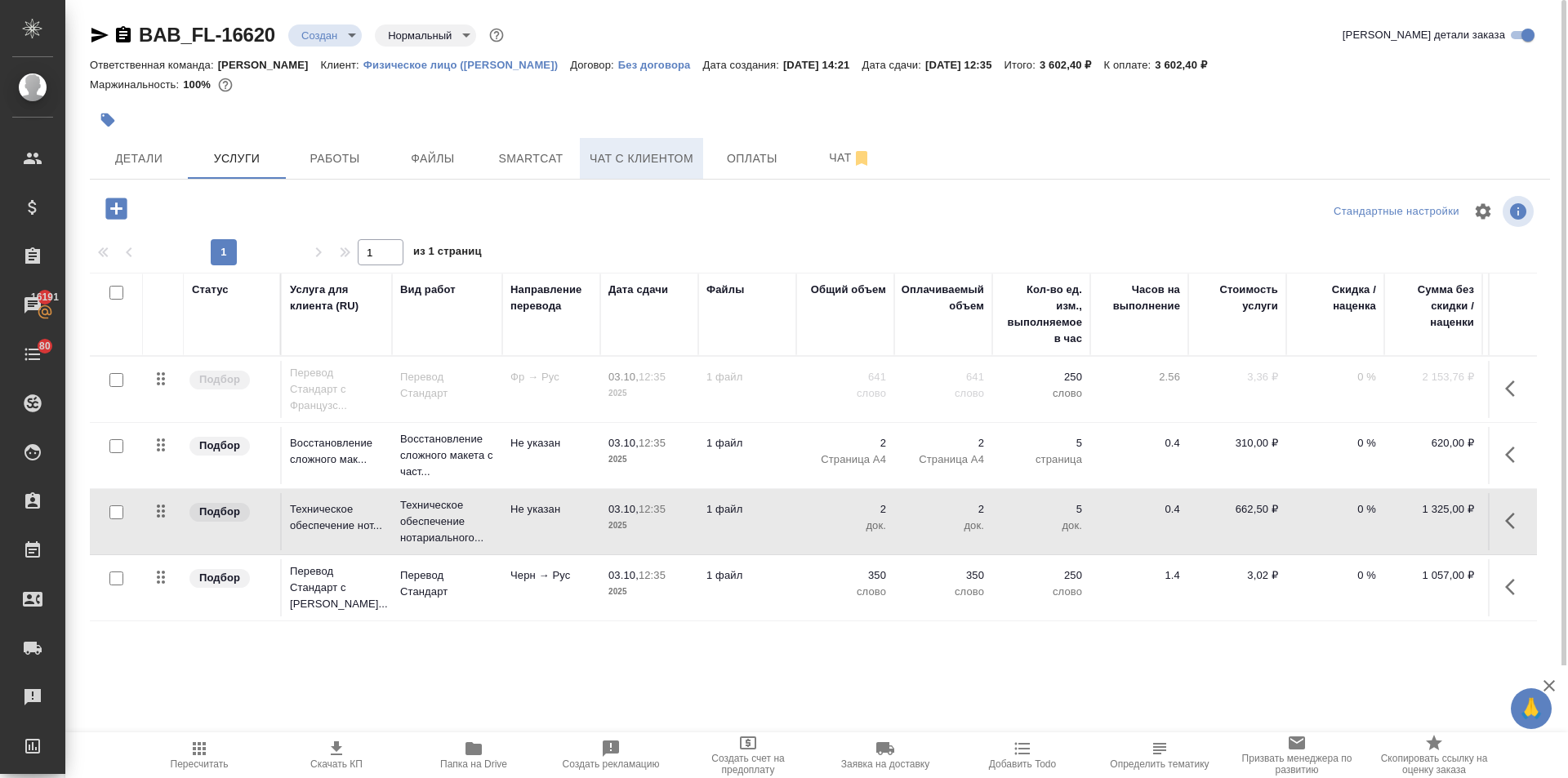
click at [663, 167] on span "Чат с клиентом" at bounding box center [641, 158] width 104 height 20
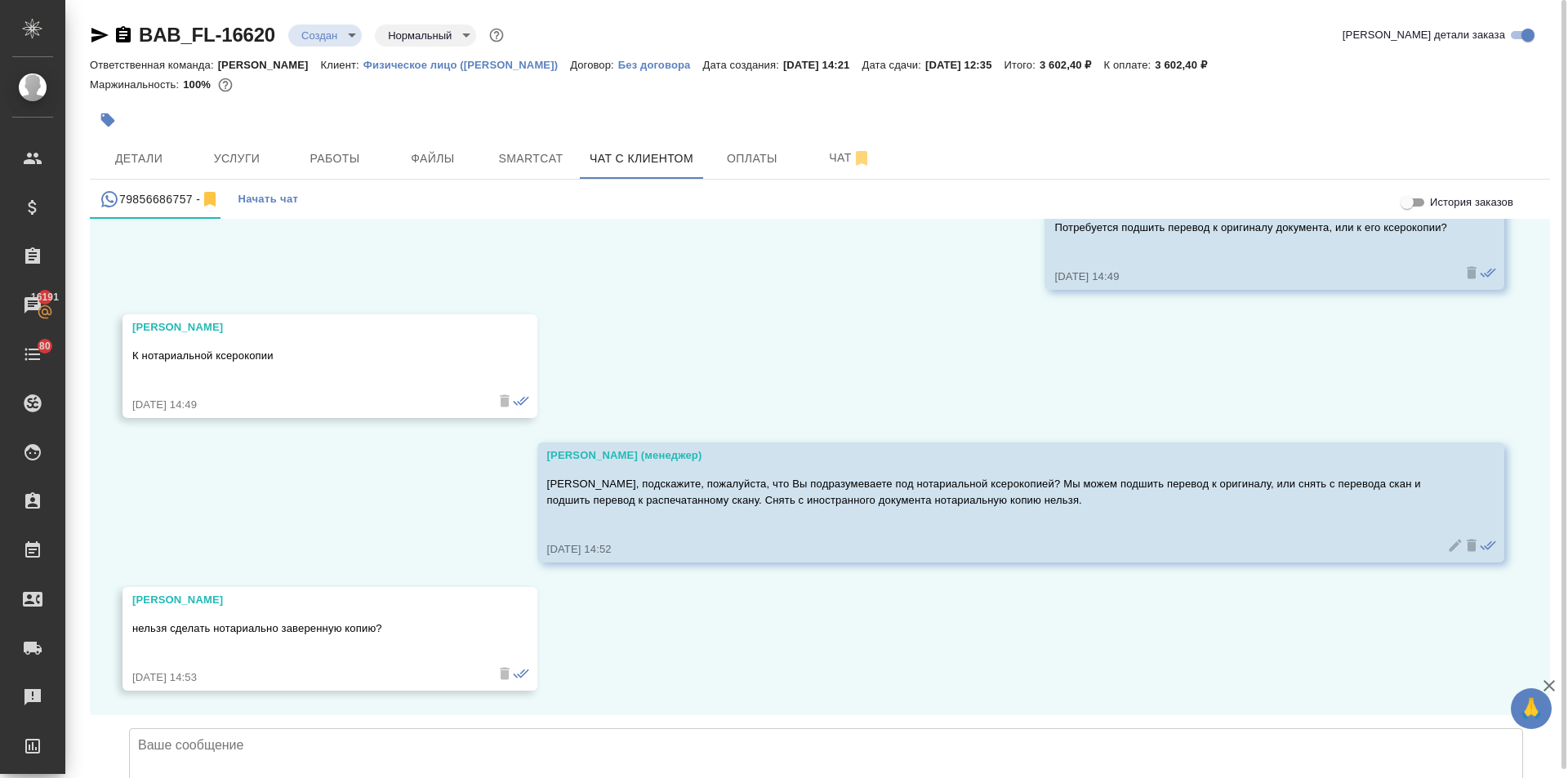
scroll to position [7096, 0]
click at [274, 728] on textarea at bounding box center [826, 785] width 1394 height 114
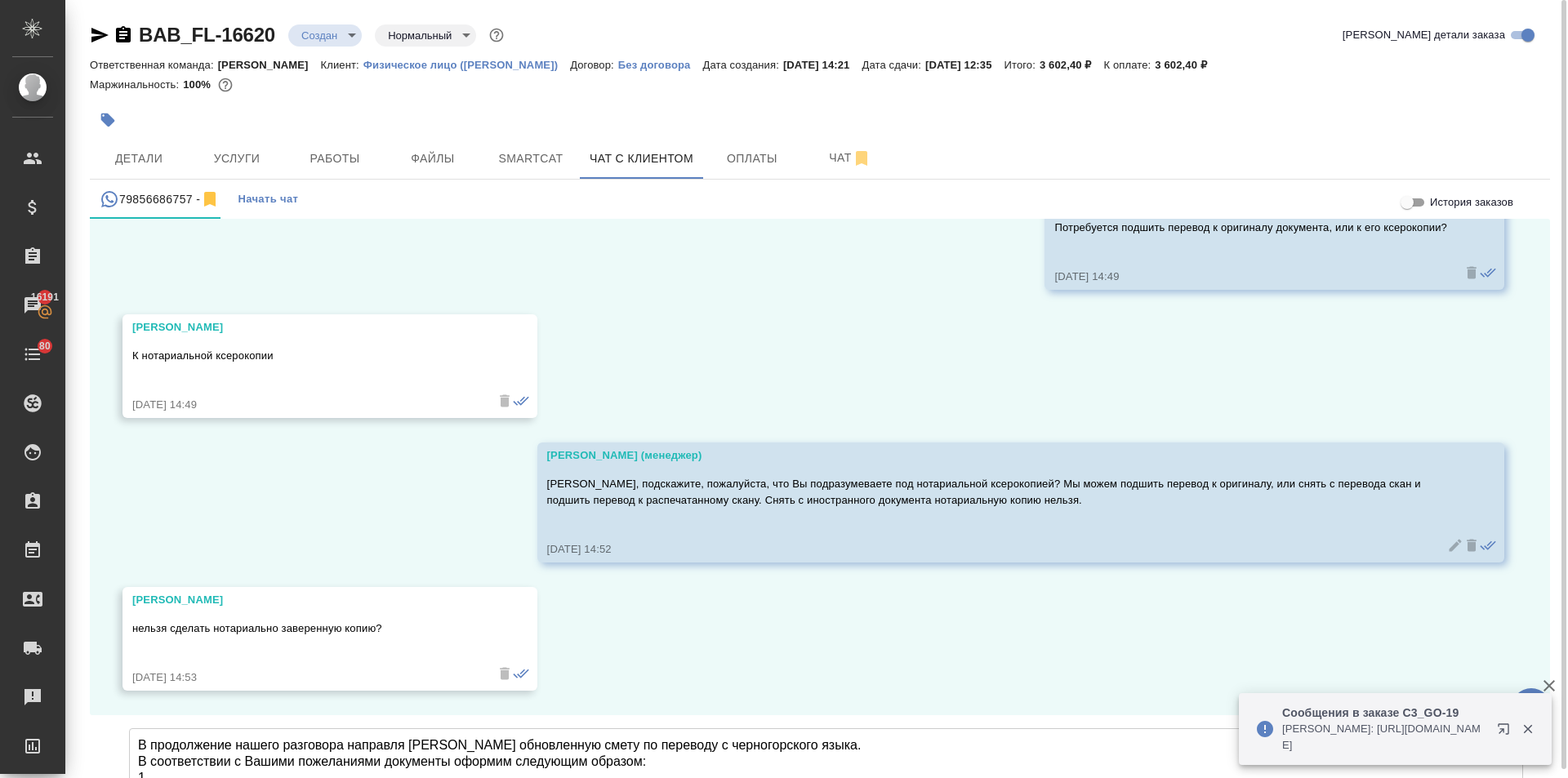
click at [169, 728] on textarea "В продолжение нашего разговора направля юВам обновленную смету по переводу с че…" at bounding box center [826, 785] width 1394 height 114
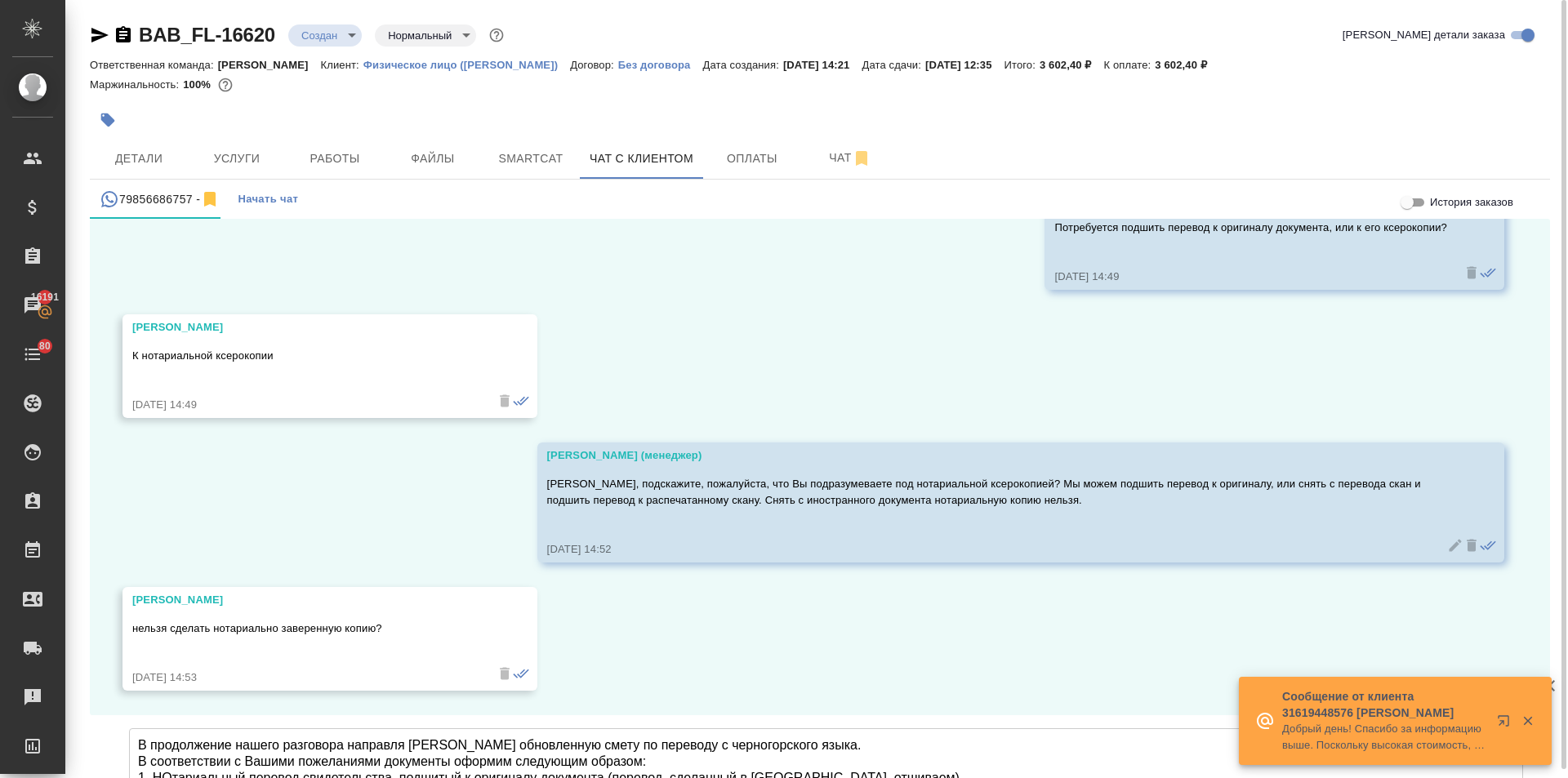
drag, startPoint x: 169, startPoint y: 649, endPoint x: 160, endPoint y: 654, distance: 10.3
click at [160, 728] on textarea "В продолжение нашего разговора направля юВам обновленную смету по переводу с че…" at bounding box center [826, 785] width 1394 height 114
click at [911, 728] on textarea "В продолжение нашего разговора направля юВам обновленную смету по переводу с че…" at bounding box center [826, 785] width 1394 height 114
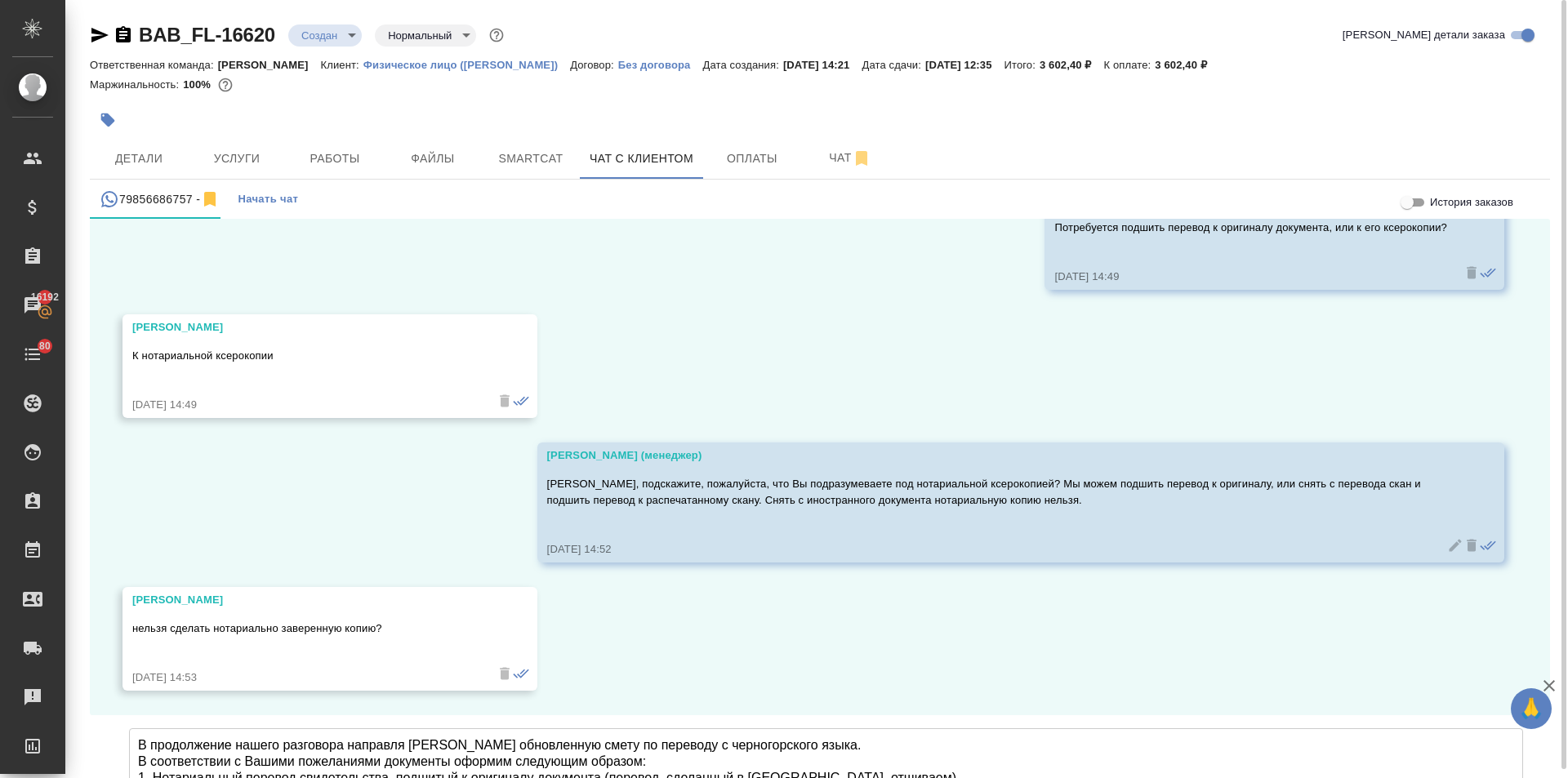
drag, startPoint x: 156, startPoint y: 652, endPoint x: 470, endPoint y: 660, distance: 314.1
click at [470, 728] on textarea "В продолжение нашего разговора направля юВам обновленную смету по переводу с че…" at bounding box center [826, 785] width 1394 height 114
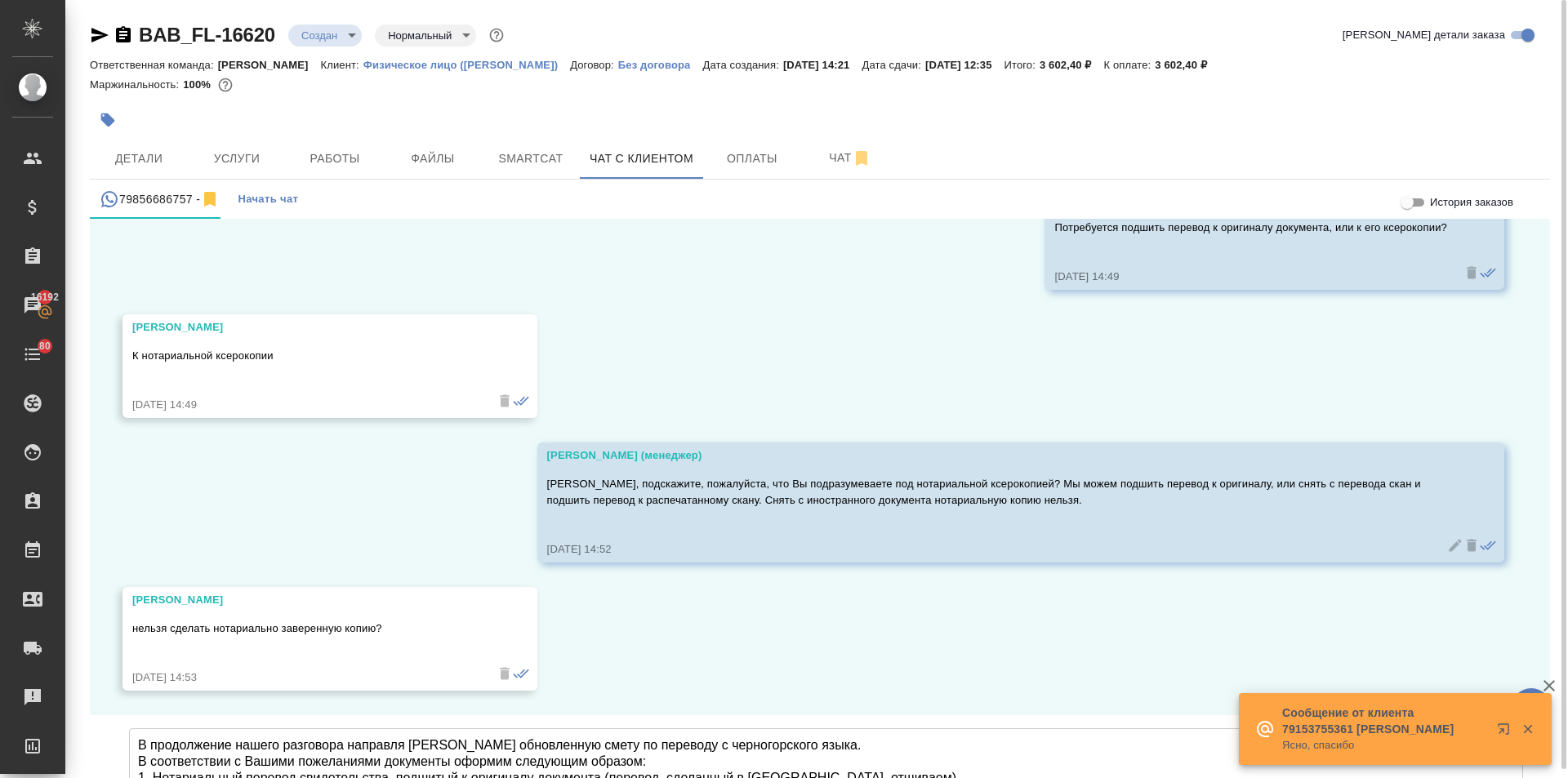
click at [230, 728] on textarea "В продолжение нашего разговора направля юВам обновленную смету по переводу с че…" at bounding box center [826, 785] width 1394 height 114
paste textarea "Нотариальный перевод свидетельства, подшитый к"
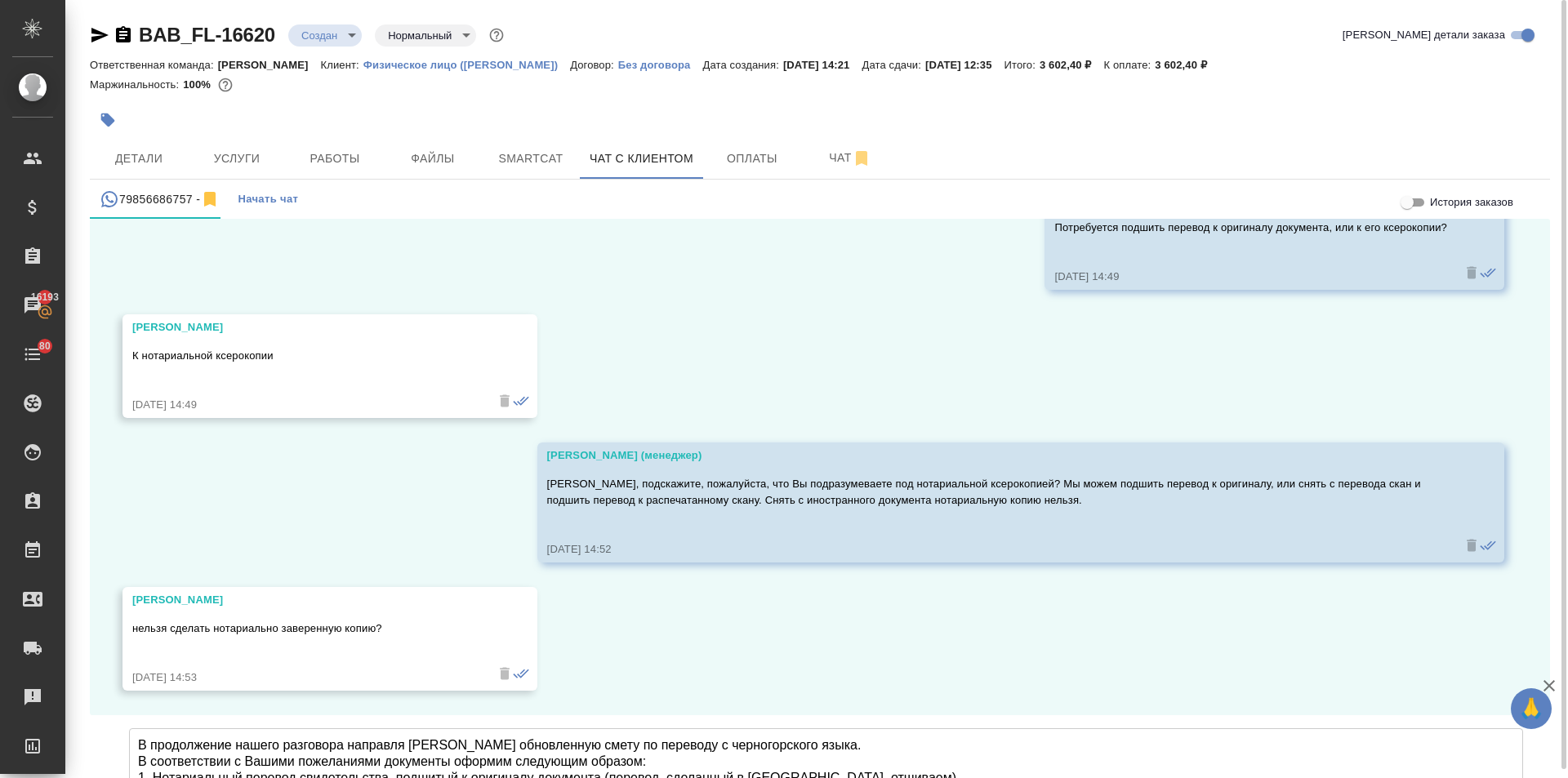
click at [587, 728] on textarea "В продолжение нашего разговора направля юВам обновленную смету по переводу с че…" at bounding box center [826, 785] width 1394 height 114
drag, startPoint x: 419, startPoint y: 617, endPoint x: 404, endPoint y: 618, distance: 15.0
click at [404, 728] on textarea "В продолжение нашего разговора направля юВам обновленную смету по переводу с че…" at bounding box center [826, 785] width 1394 height 114
click at [269, 728] on textarea "В продолжение нашего разговора направляю Вам обновленную смету по переводу с че…" at bounding box center [826, 785] width 1394 height 114
drag, startPoint x: 320, startPoint y: 710, endPoint x: 95, endPoint y: 613, distance: 245.0
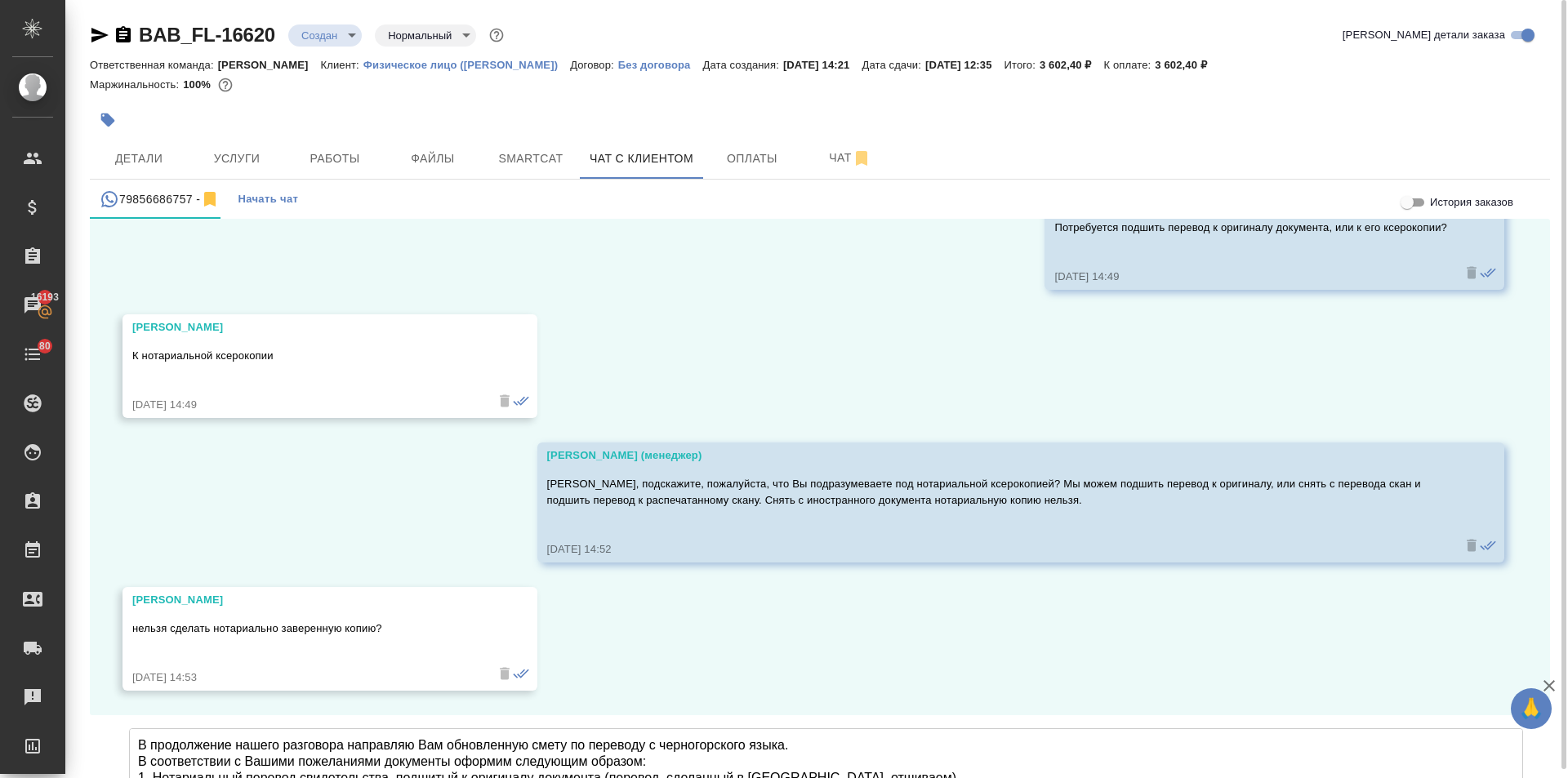
click at [327, 728] on textarea "В продолжение нашего разговора направляю Вам обновленную смету по переводу с че…" at bounding box center [826, 785] width 1394 height 114
click at [315, 728] on textarea "В продолжение нашего разговора направляю Вам обновленную смету по переводу с че…" at bounding box center [826, 785] width 1394 height 114
click at [296, 728] on textarea "В продолжение нашего разговора направляю Вам обновленную смету по переводу с че…" at bounding box center [826, 785] width 1394 height 114
click at [320, 728] on textarea "В продолжение нашего разговора направляю Вам обновленную смету по переводу с че…" at bounding box center [826, 785] width 1394 height 114
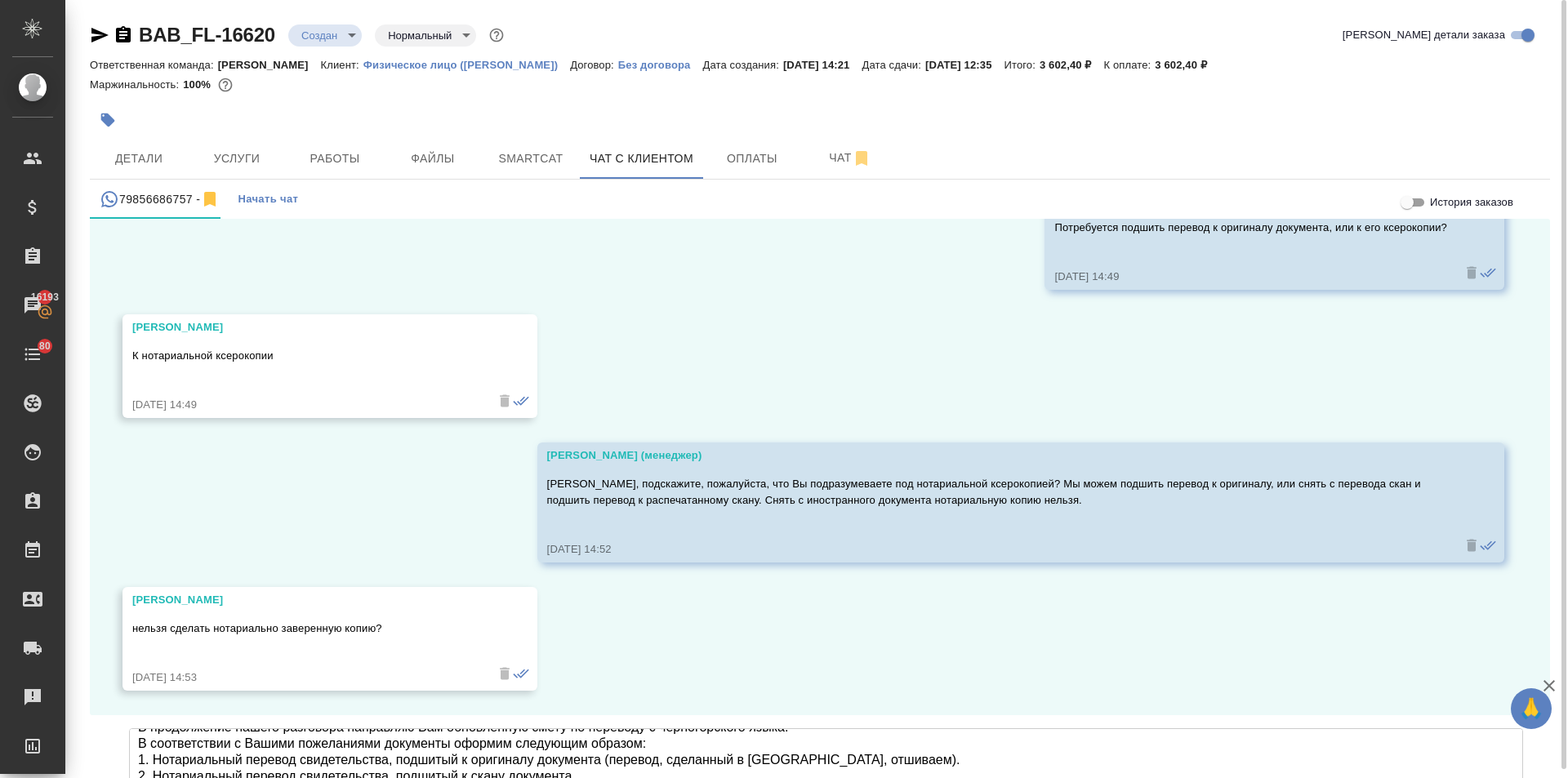
scroll to position [41, 0]
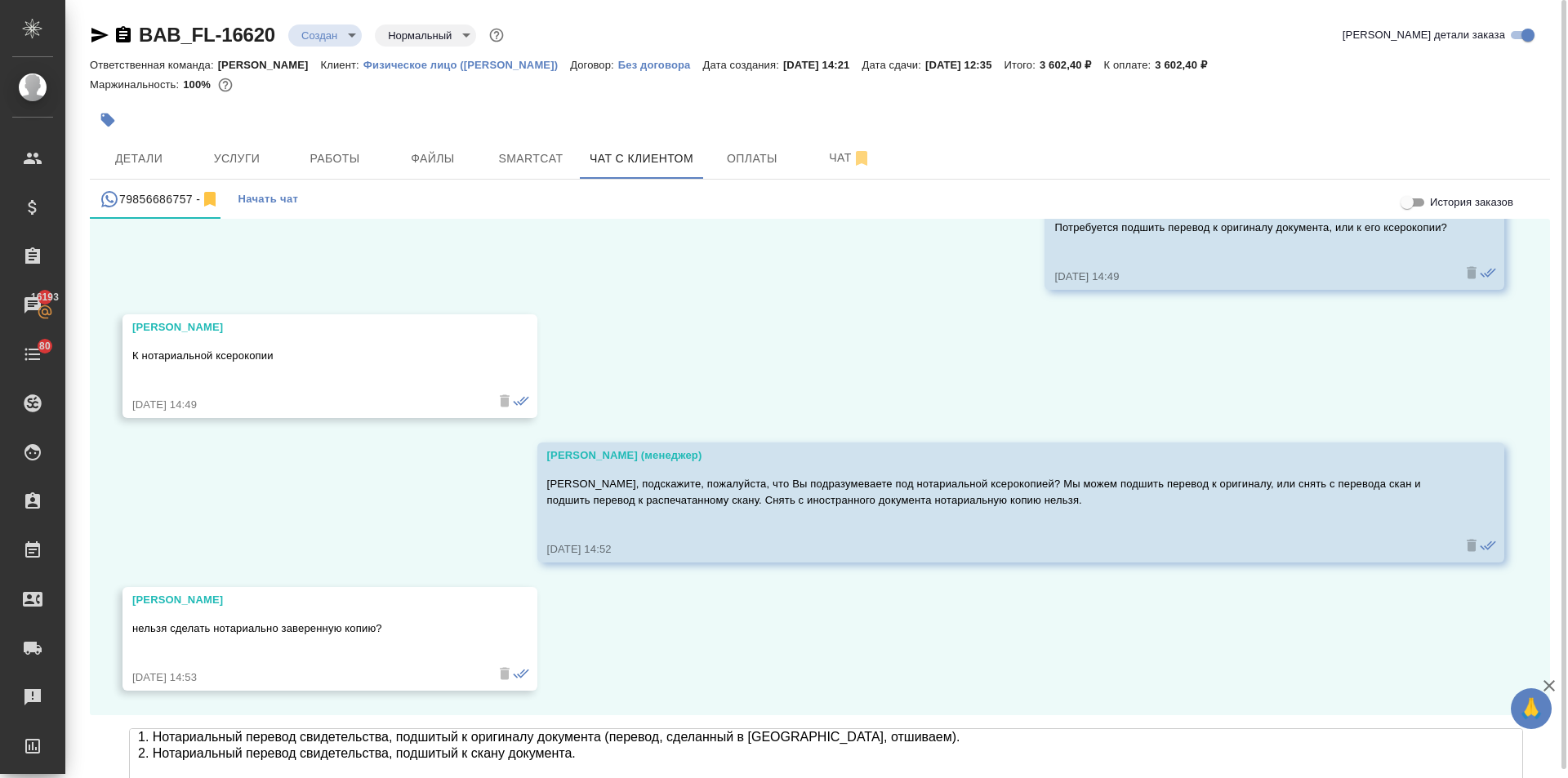
click at [290, 728] on textarea "В продолжение нашего разговора направляю Вам обновленную смету по переводу с че…" at bounding box center [826, 785] width 1394 height 114
drag, startPoint x: 363, startPoint y: 703, endPoint x: 218, endPoint y: 694, distance: 145.3
click at [218, 728] on textarea "В продолжение нашего разговора направляю Вам обновленную смету по переводу с че…" at bounding box center [826, 785] width 1394 height 114
drag, startPoint x: 366, startPoint y: 704, endPoint x: 180, endPoint y: 706, distance: 186.0
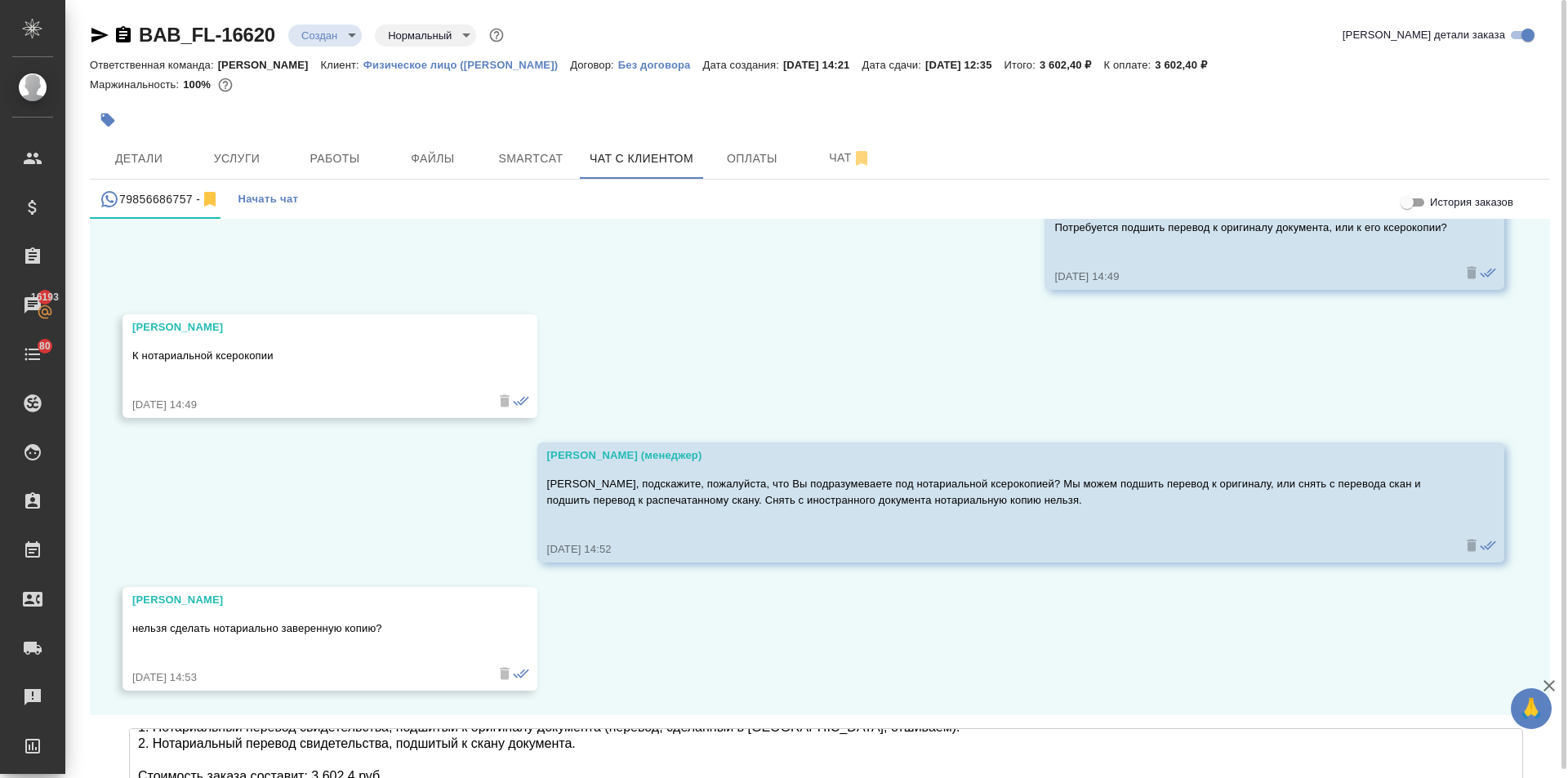
click at [180, 728] on textarea "В продолжение нашего разговора направляю Вам обновленную смету по переводу с че…" at bounding box center [826, 785] width 1394 height 114
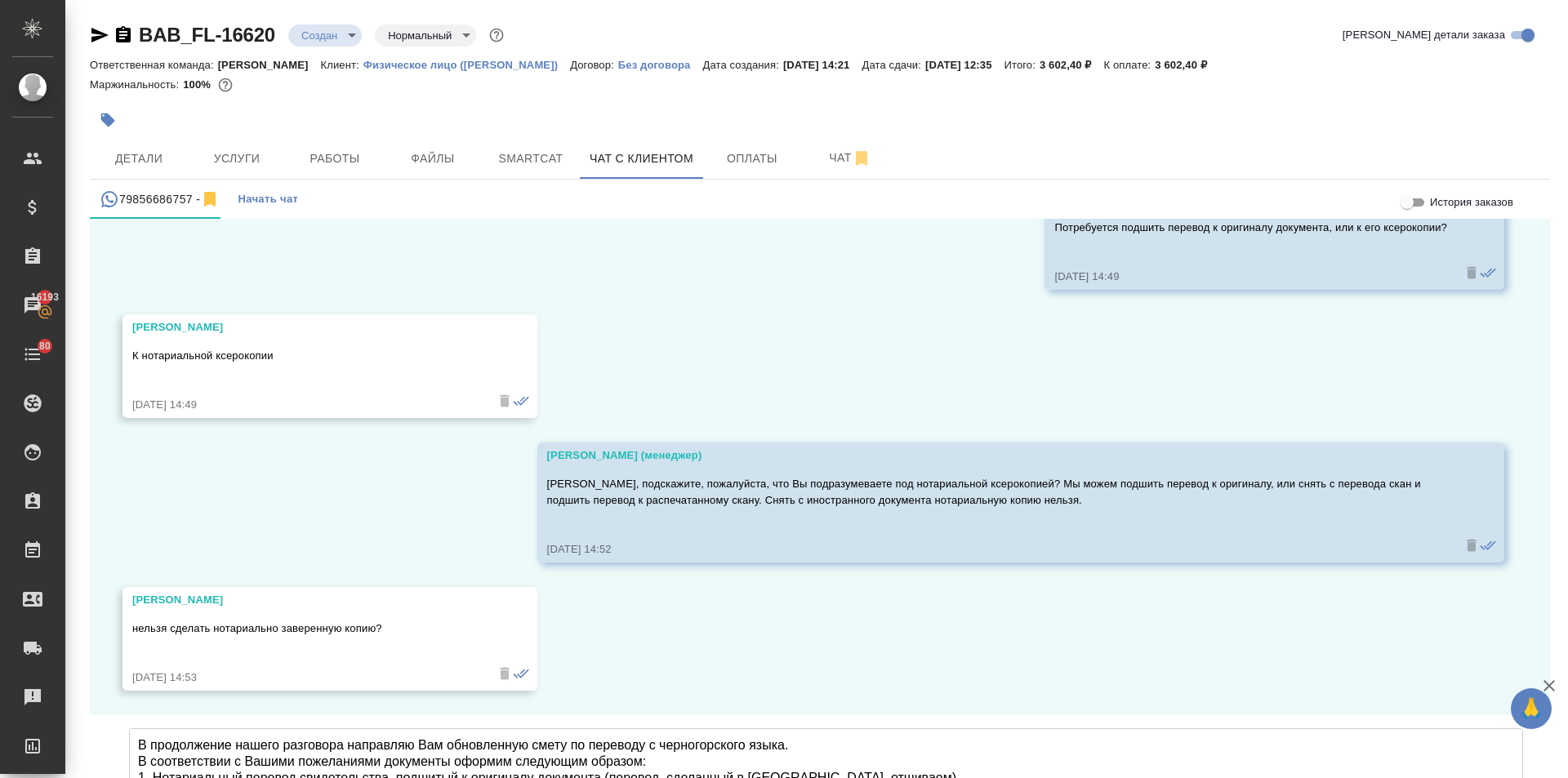
scroll to position [7096, 0]
type textarea "В продолжение нашего разговора направляю Вам обновленную смету по переводу с че…"
type input "C:\fakepath\Proposal_BAB_FL-16620.pdf"
click at [457, 728] on textarea "В продолжение нашего разговора направляю Вам обновленную смету по переводу с че…" at bounding box center [826, 785] width 1394 height 114
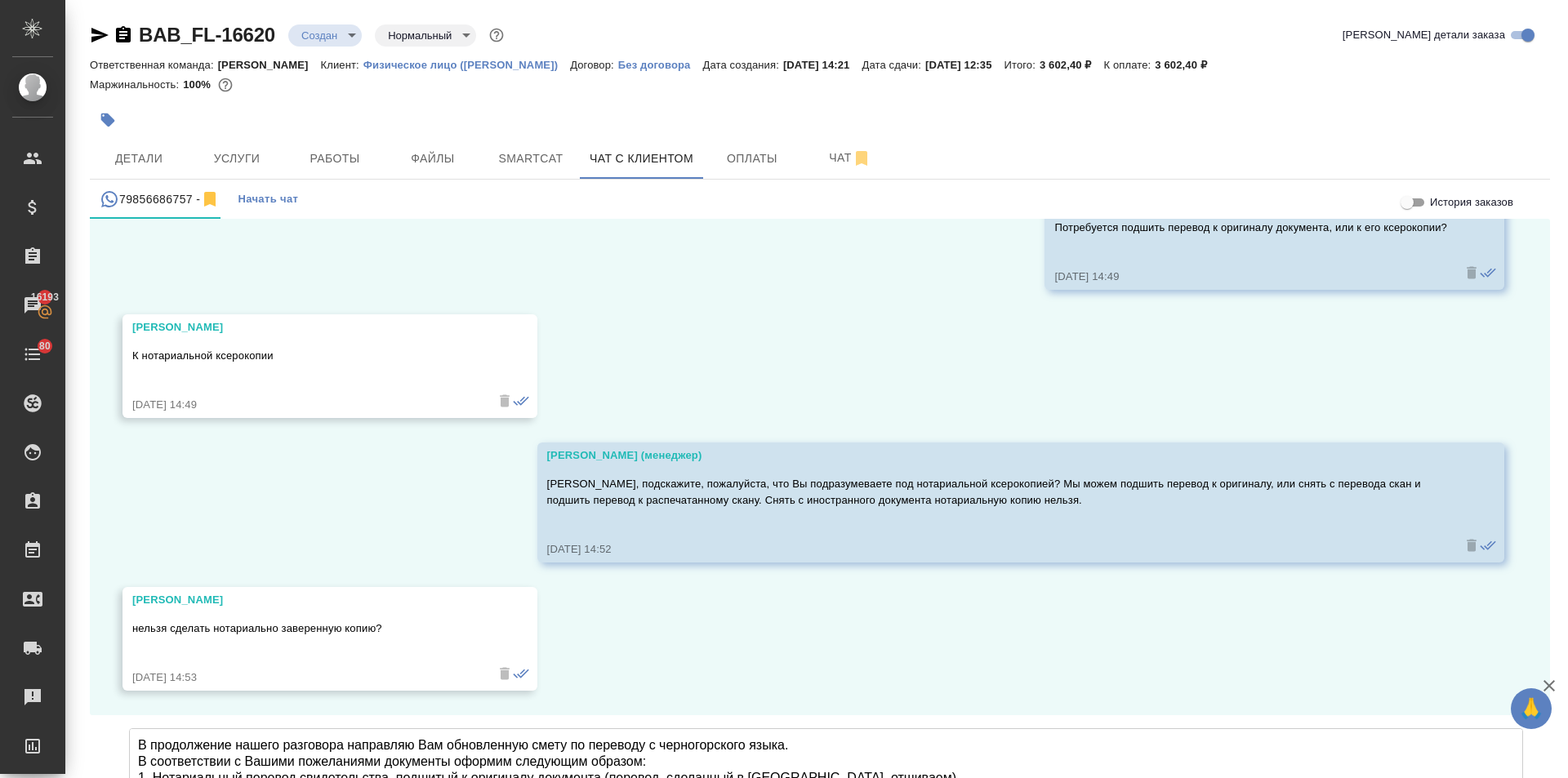
click at [1528, 777] on icon "submit" at bounding box center [1537, 786] width 17 height 14
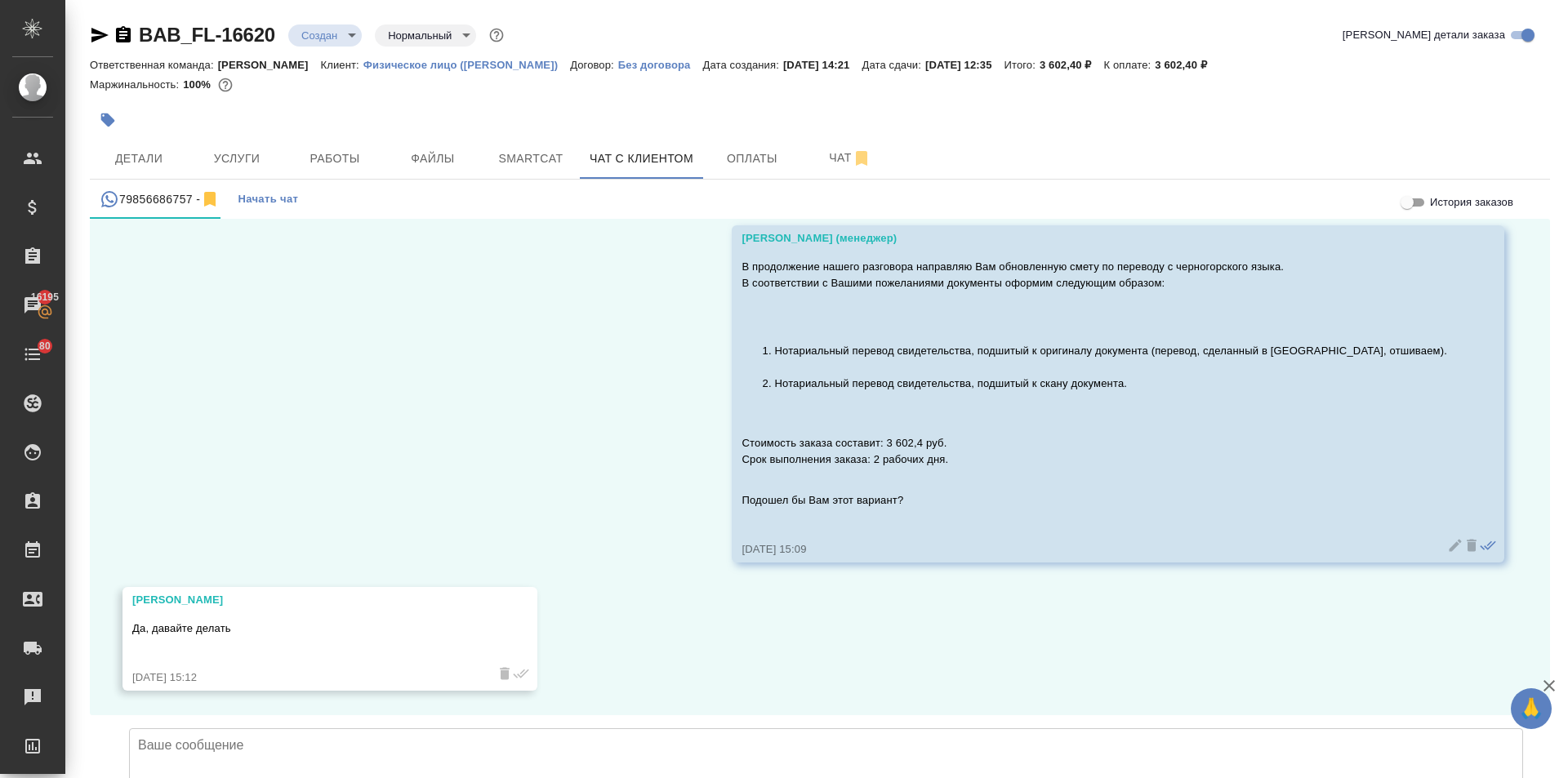
scroll to position [7713, 0]
click at [212, 728] on textarea at bounding box center [826, 785] width 1394 height 114
drag, startPoint x: 208, startPoint y: 641, endPoint x: 195, endPoint y: 636, distance: 13.9
click at [195, 728] on textarea "Принято, благодарю за согласование! Направля юВам ссылку на оплату заказа на на…" at bounding box center [826, 785] width 1394 height 114
click at [513, 728] on textarea "Принято, благодарю за согласование! Направляю Вам ссылку на оплату заказа на на…" at bounding box center [826, 785] width 1394 height 114
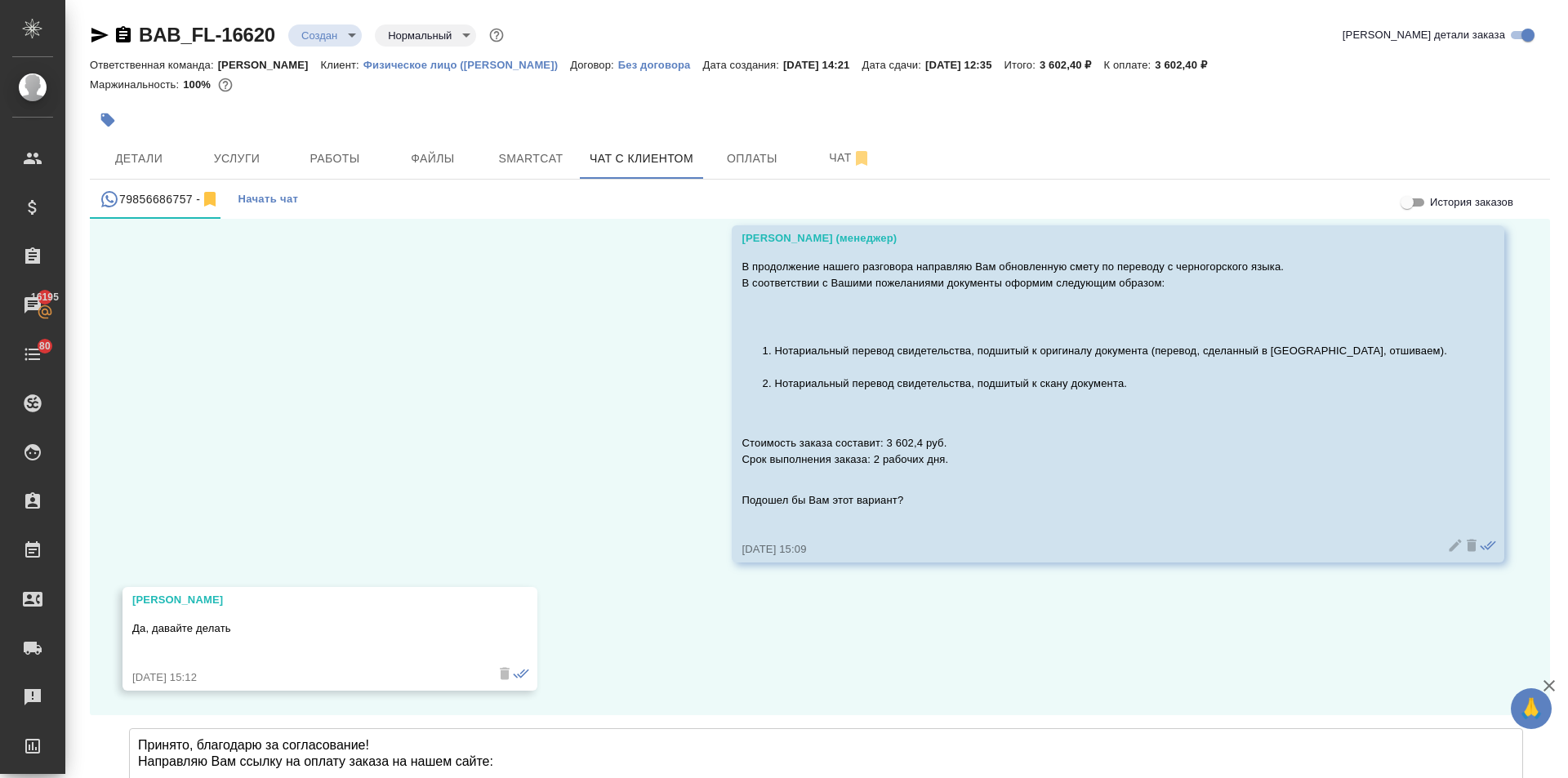
click at [509, 728] on textarea "Принято, благодарю за согласование! Направляю Вам ссылку на оплату заказа на на…" at bounding box center [826, 785] width 1394 height 114
paste textarea "https://www.traktat.com/price/online-payment/"
drag, startPoint x: 281, startPoint y: 35, endPoint x: 136, endPoint y: 31, distance: 145.1
click at [136, 31] on div "BAB_FL-16620 Создан new Нормальный normal" at bounding box center [298, 34] width 418 height 26
copy link "BAB_FL-16620"
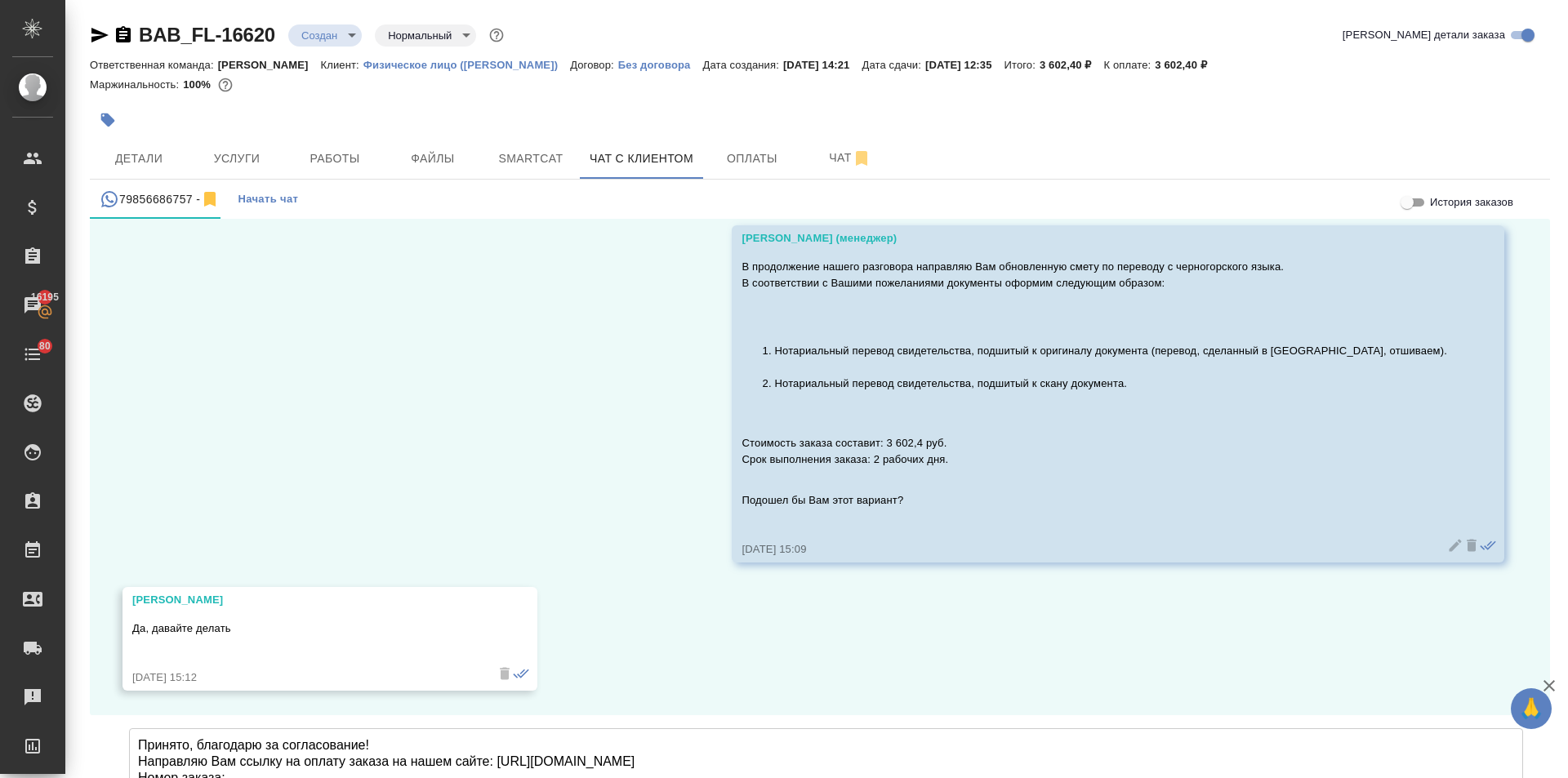
click at [234, 728] on textarea "Принято, благодарю за согласование! Направляю Вам ссылку на оплату заказа на на…" at bounding box center [826, 785] width 1394 height 114
paste textarea "BAB_FL-16620"
type textarea "Принято, благодарю за согласование! Направляю Вам ссылку на оплату заказа на на…"
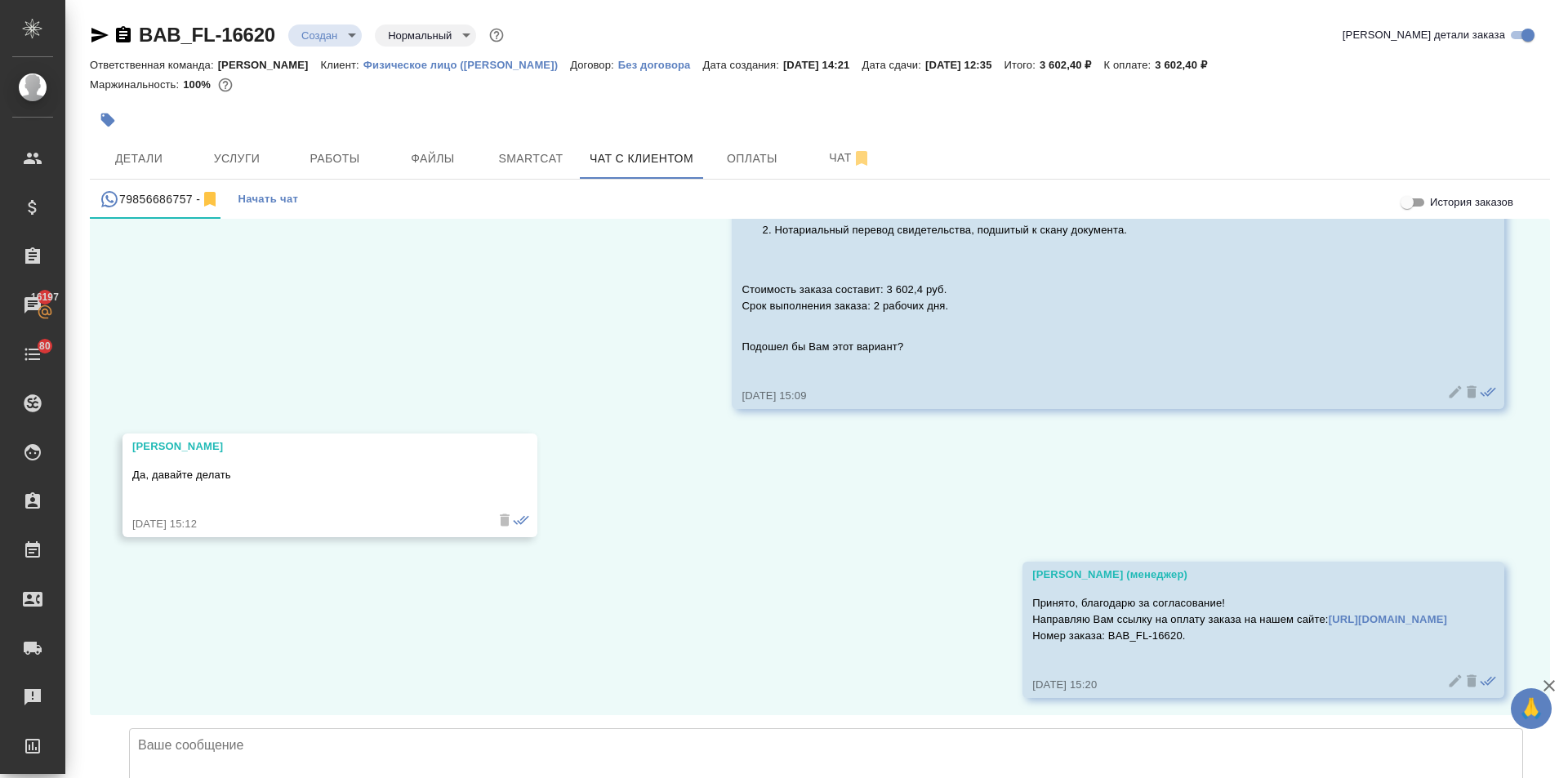
scroll to position [7548, 0]
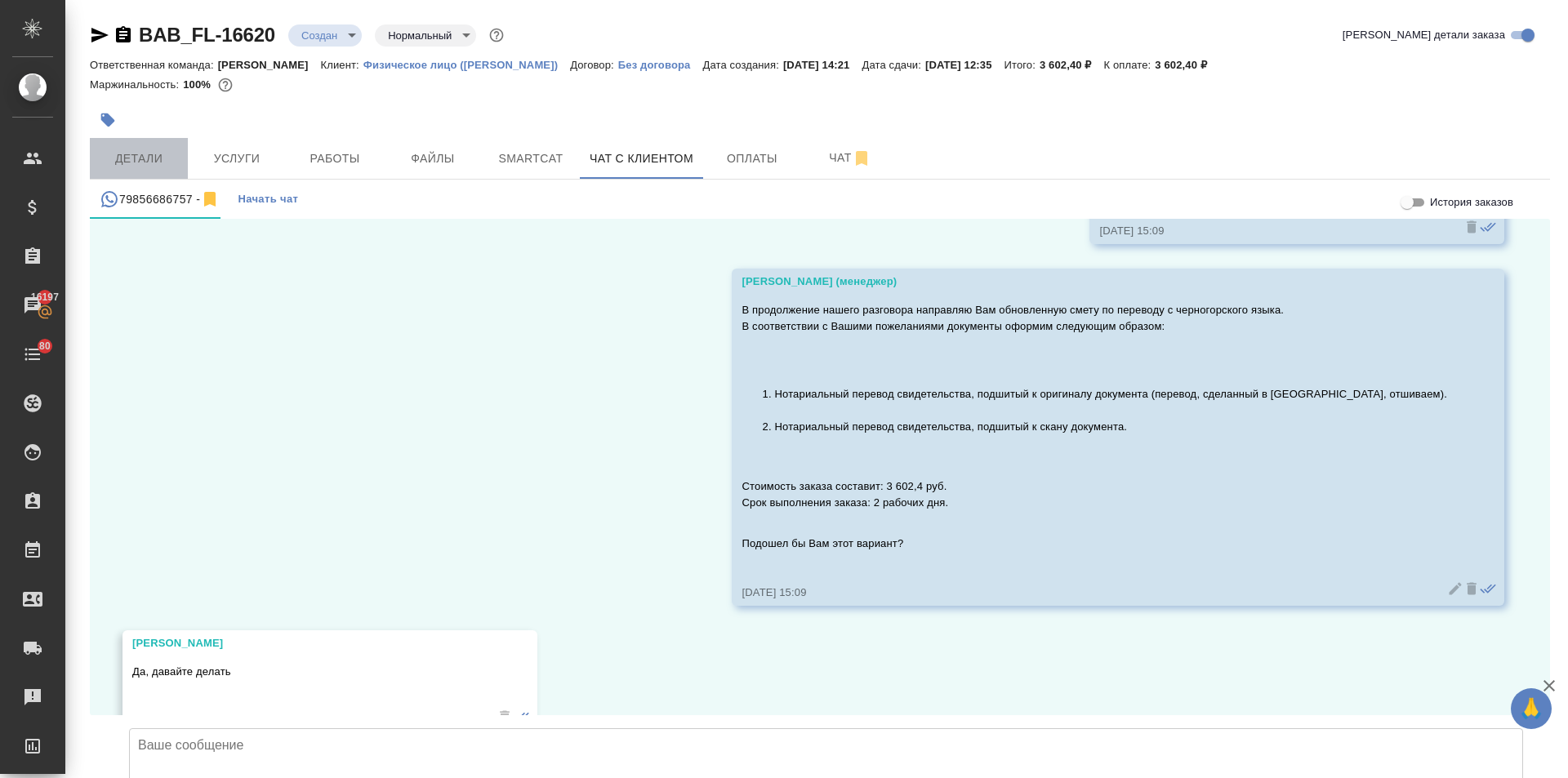
click at [147, 150] on span "Детали" at bounding box center [139, 158] width 78 height 20
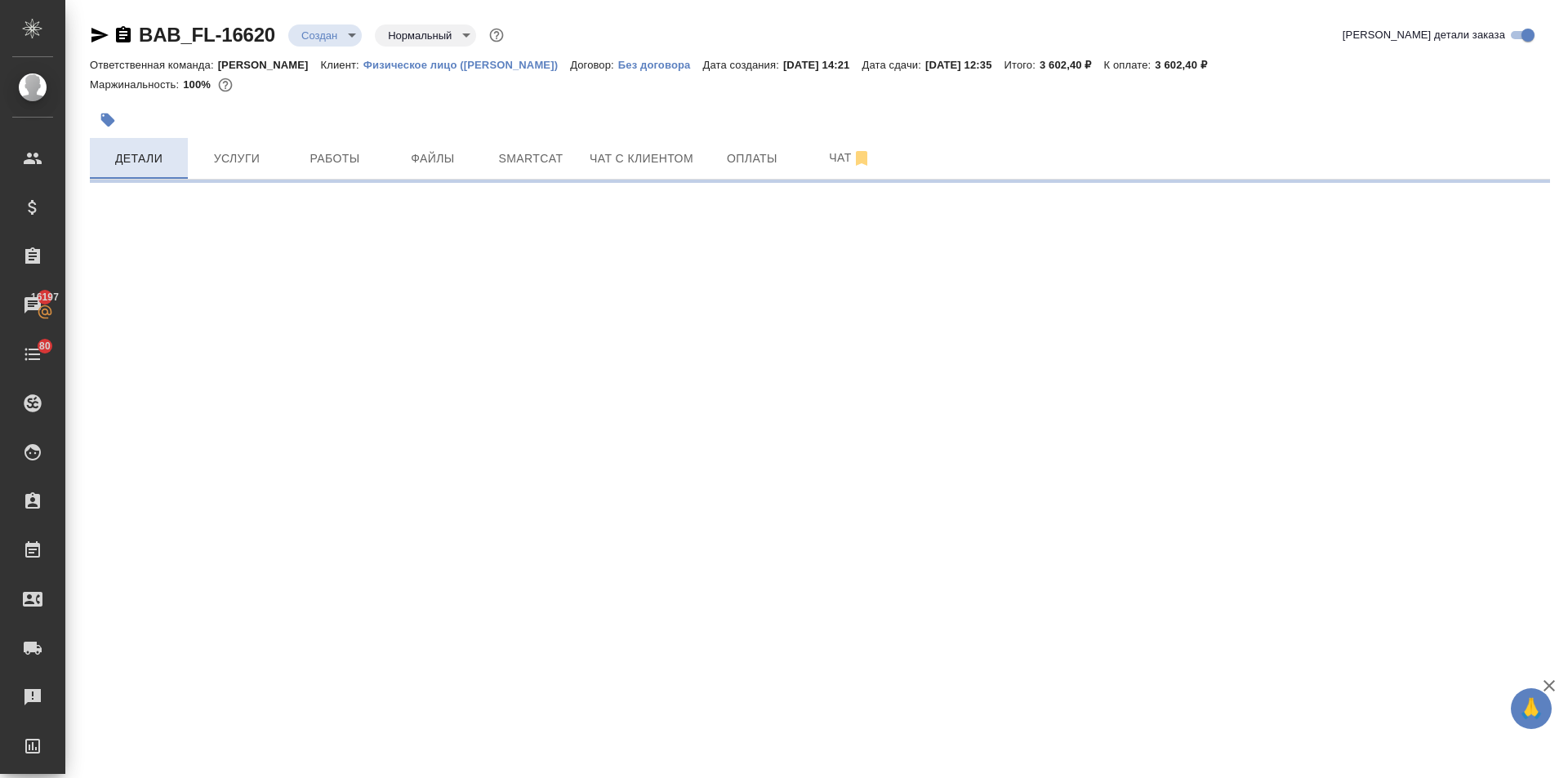
select select "RU"
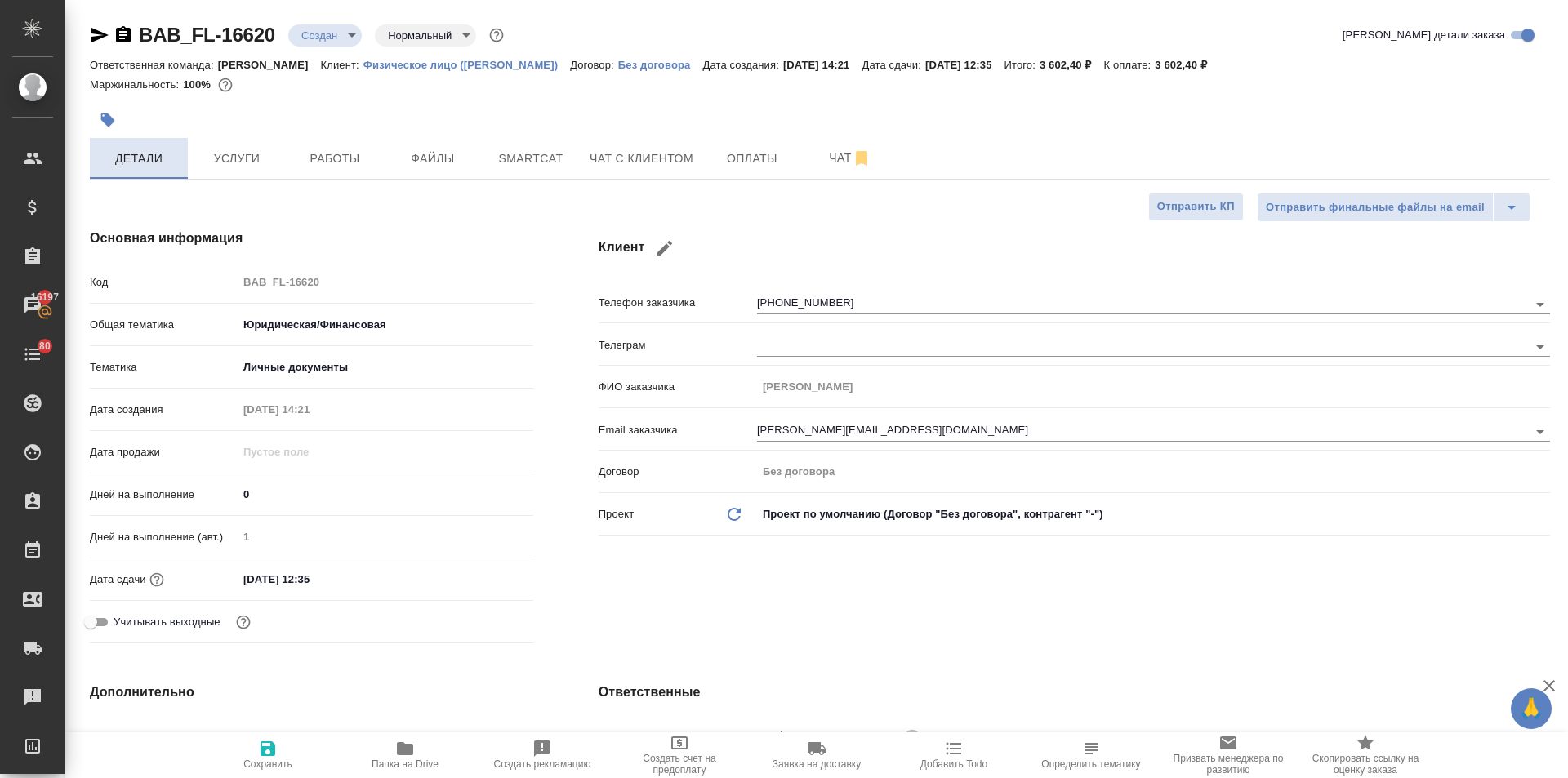
type textarea "x"
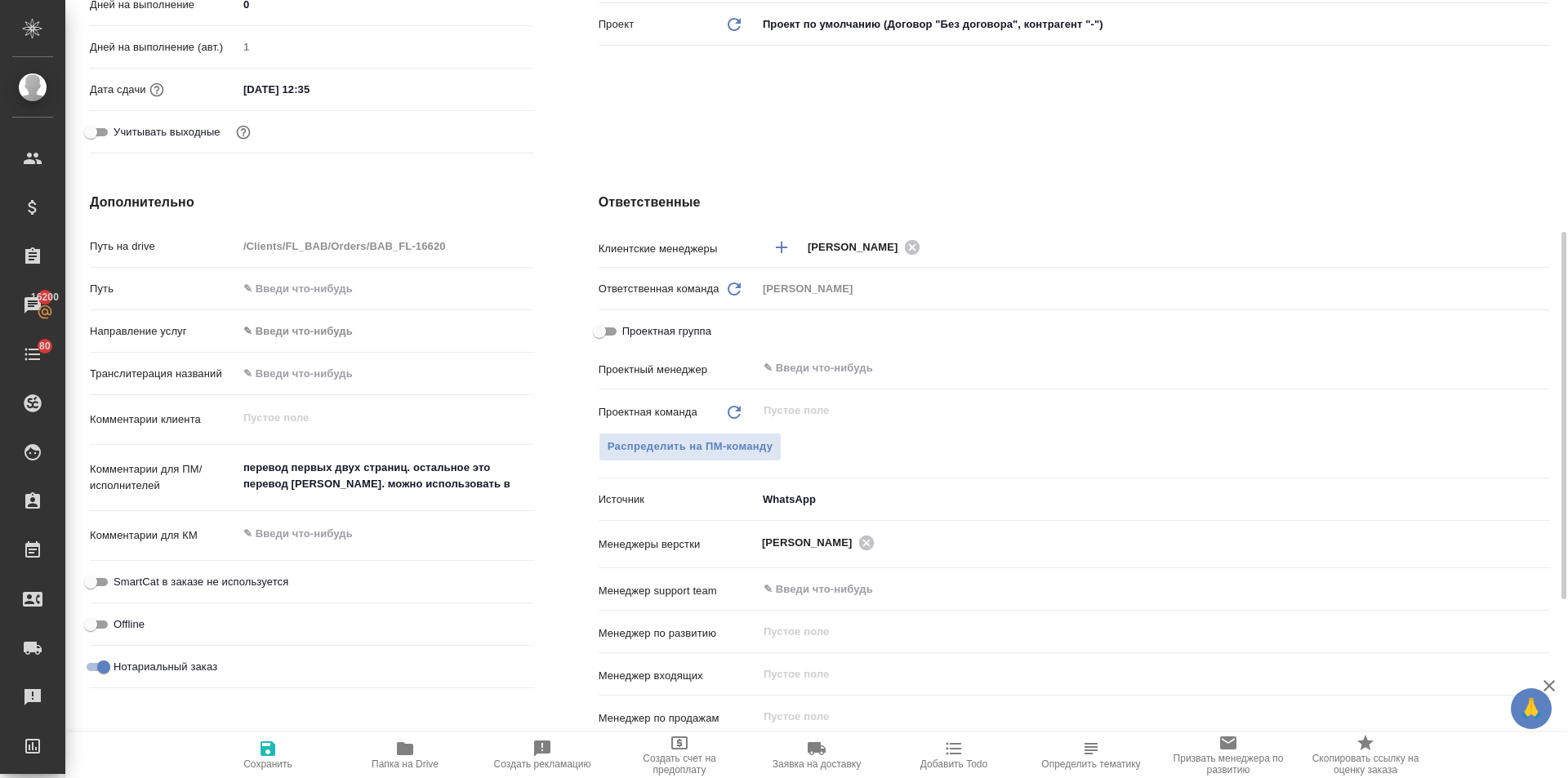
scroll to position [244, 0]
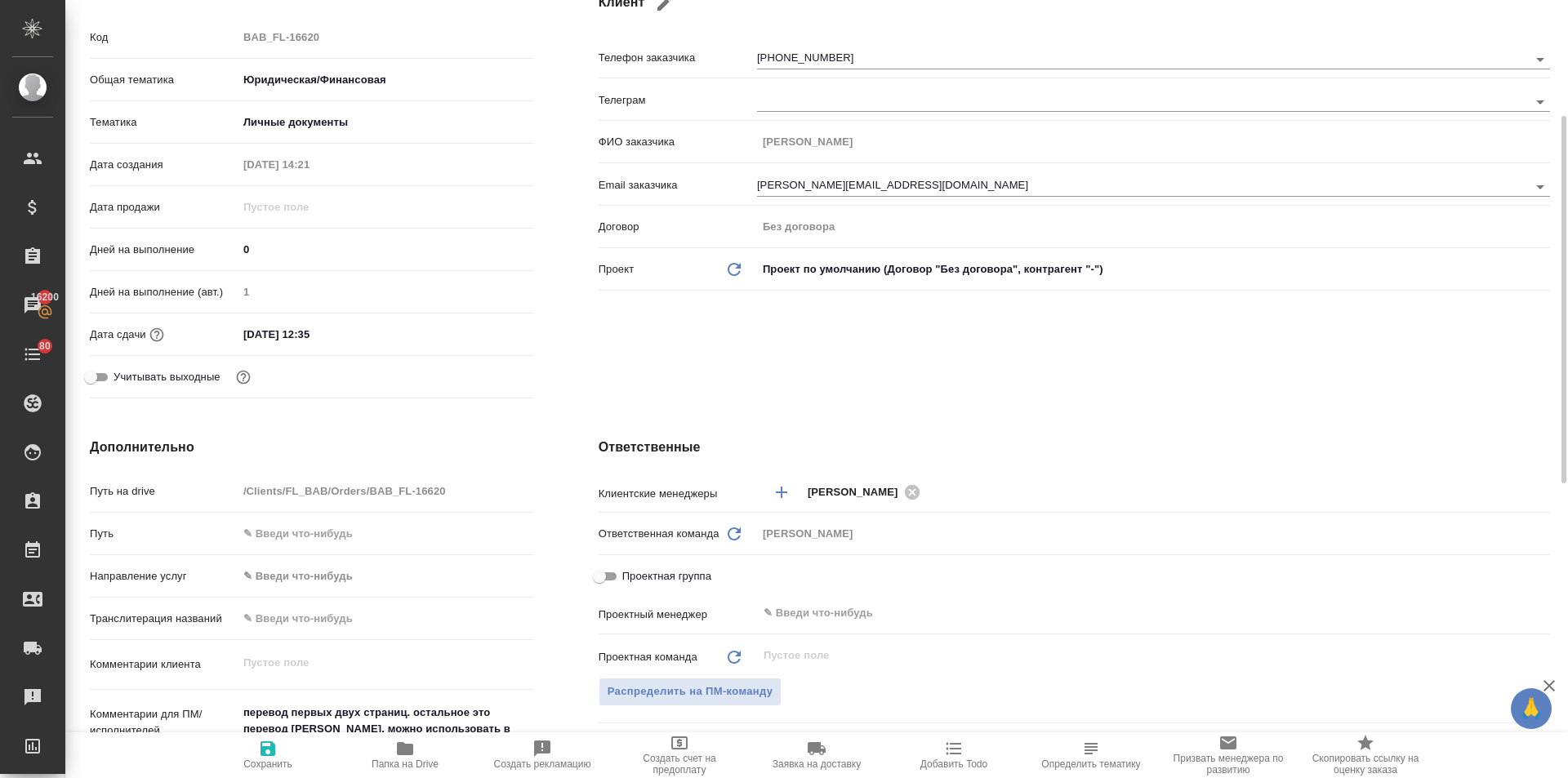
click at [354, 333] on input "03.10.2025 12:35" at bounding box center [309, 334] width 143 height 24
click at [482, 333] on icon "button" at bounding box center [485, 333] width 20 height 20
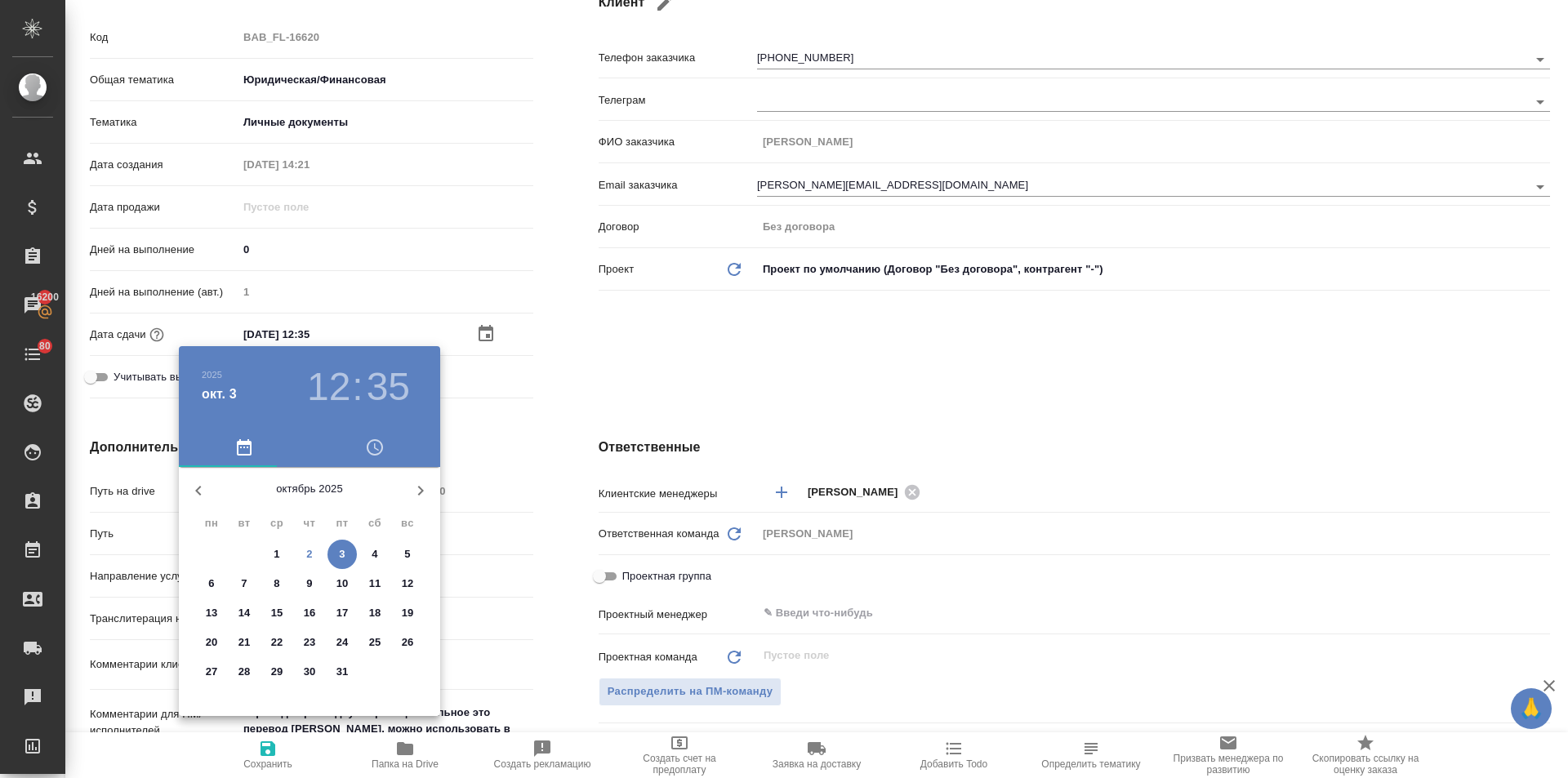
click at [334, 398] on h3 "12" at bounding box center [328, 387] width 43 height 46
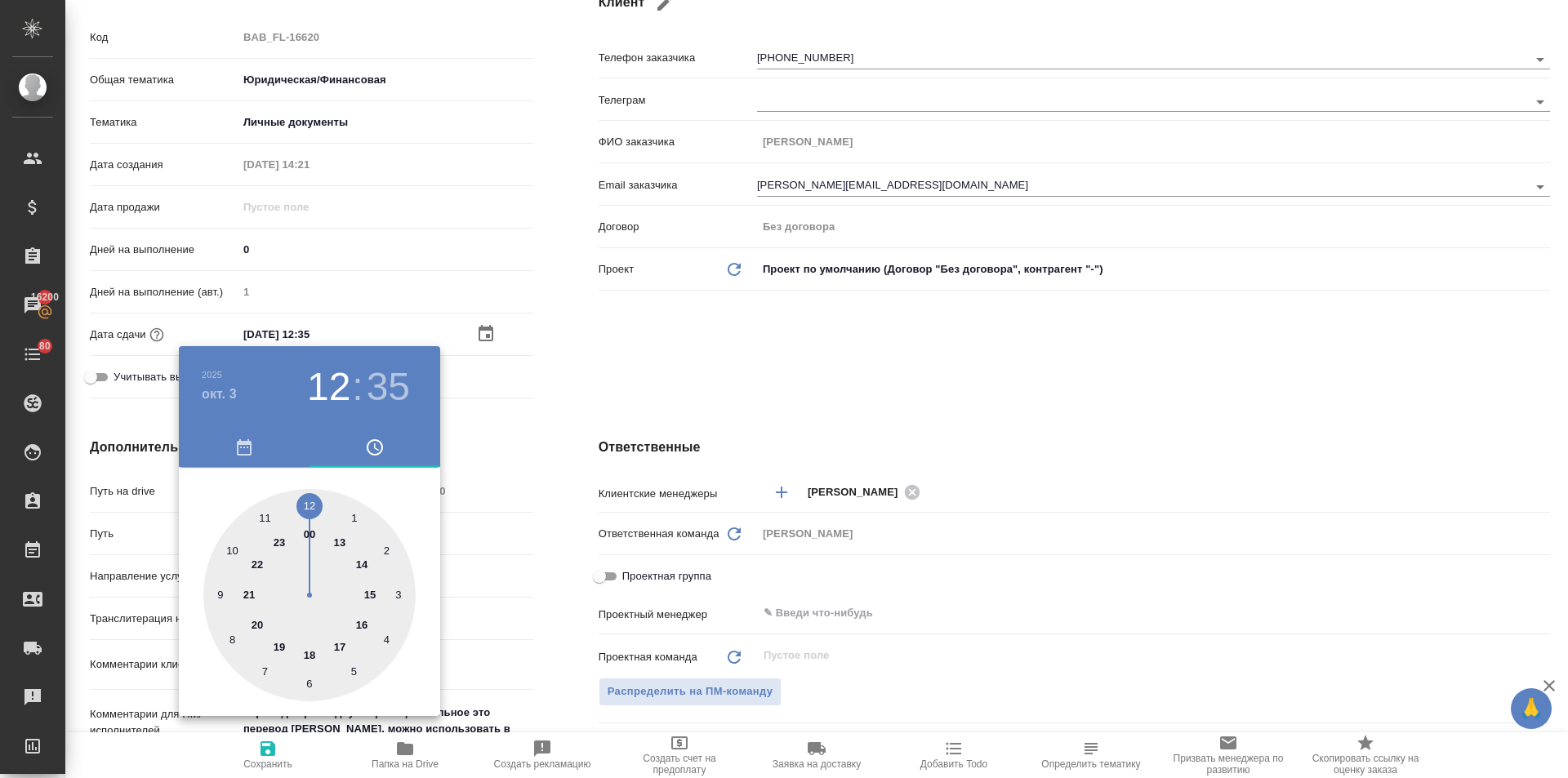
click at [361, 561] on div at bounding box center [309, 594] width 212 height 212
type input "03.10.2025 14:35"
type textarea "x"
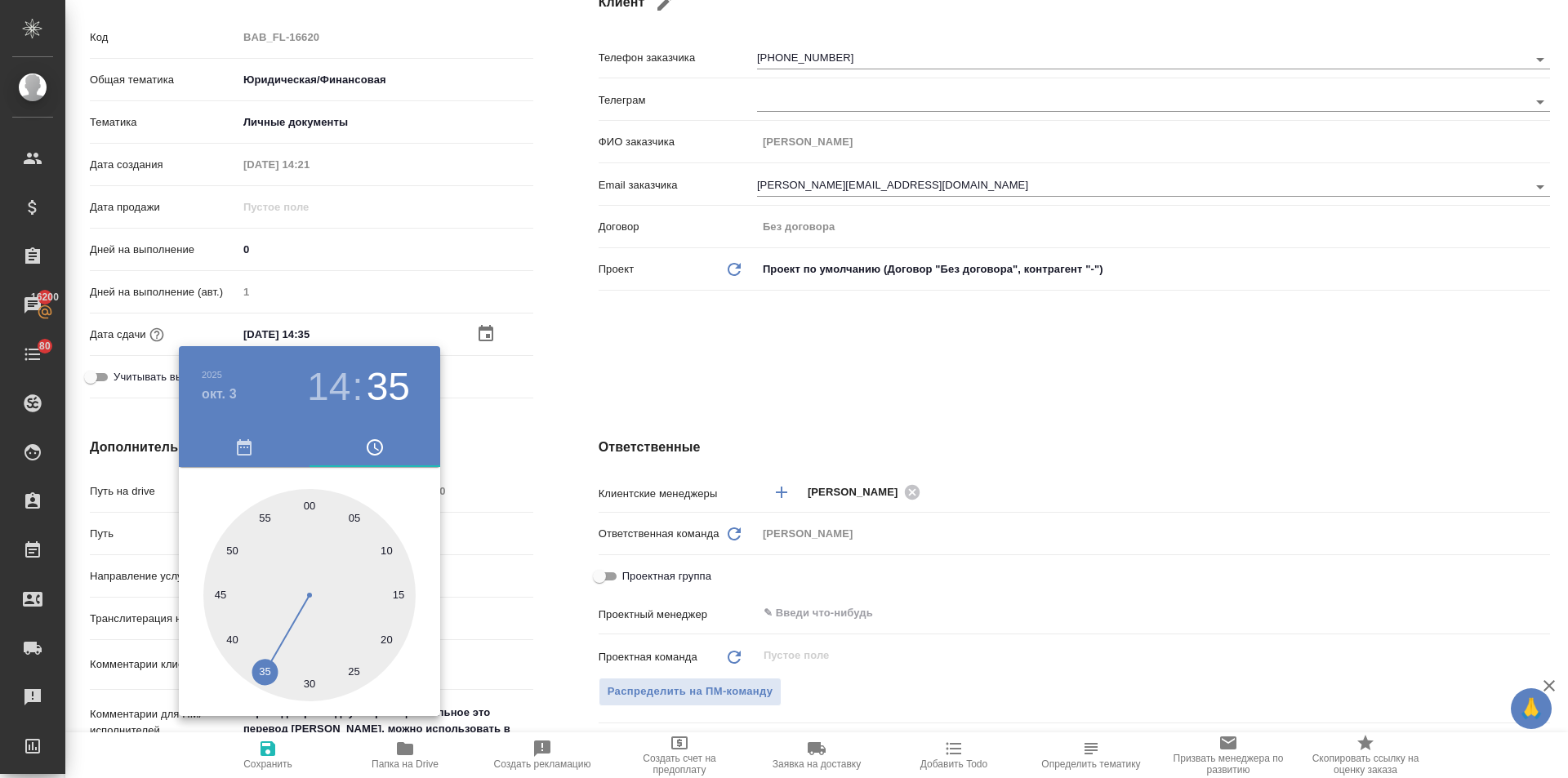
click at [307, 497] on div at bounding box center [309, 594] width 212 height 212
type input "03.10.2025 14:00"
type textarea "x"
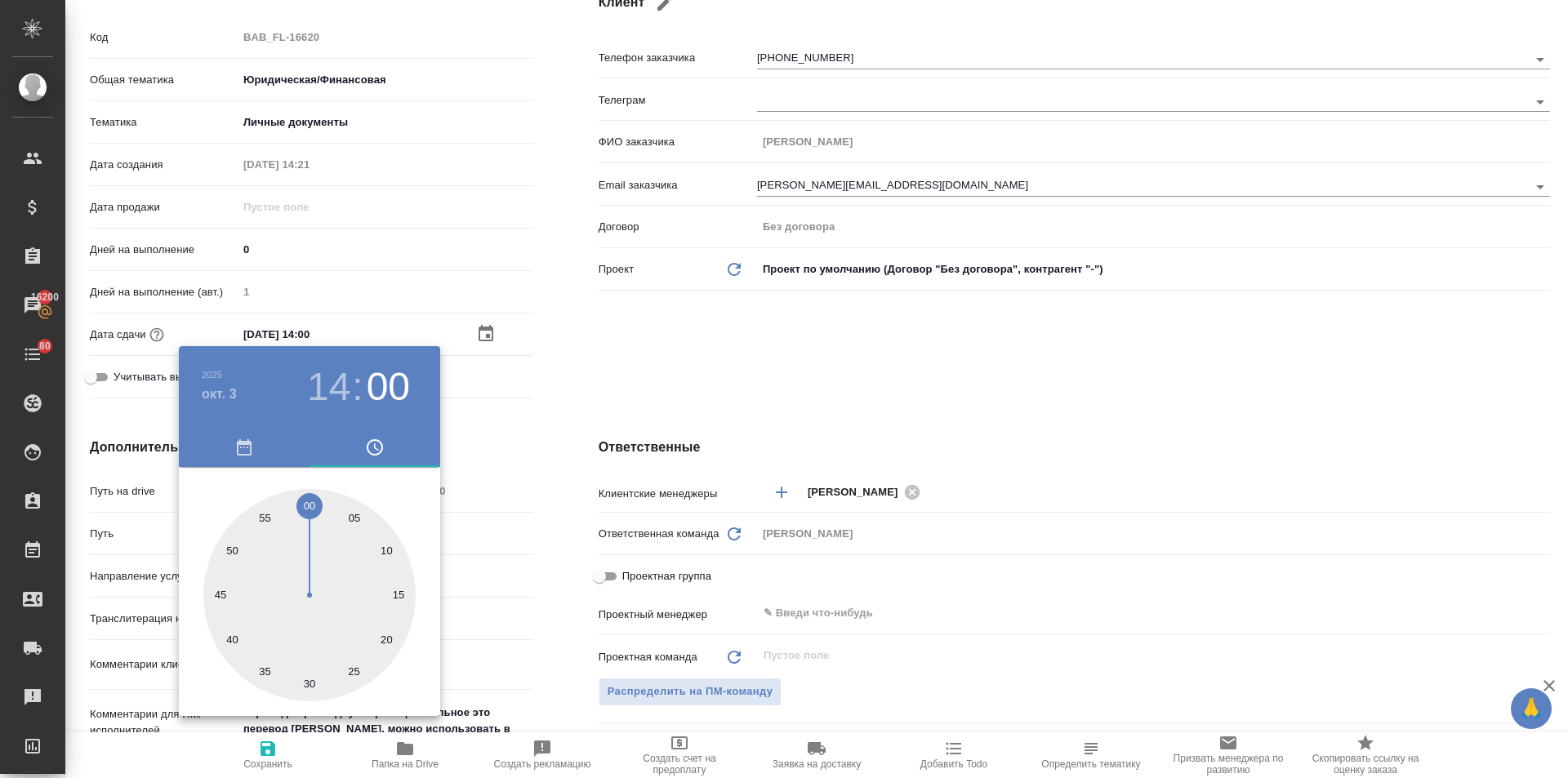
click at [555, 482] on div at bounding box center [784, 389] width 1568 height 778
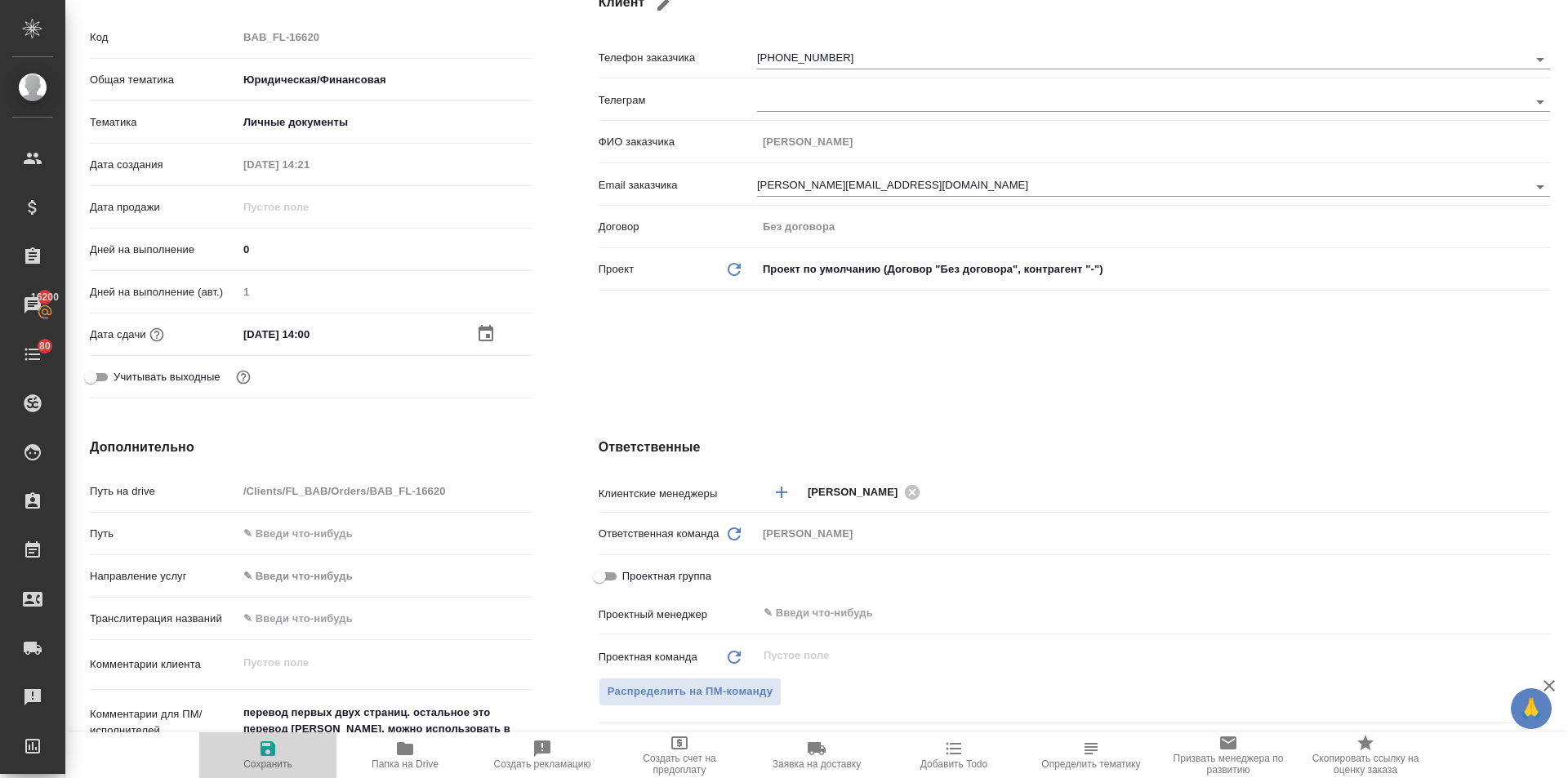
click at [277, 752] on span "Сохранить" at bounding box center [268, 754] width 118 height 31
type textarea "x"
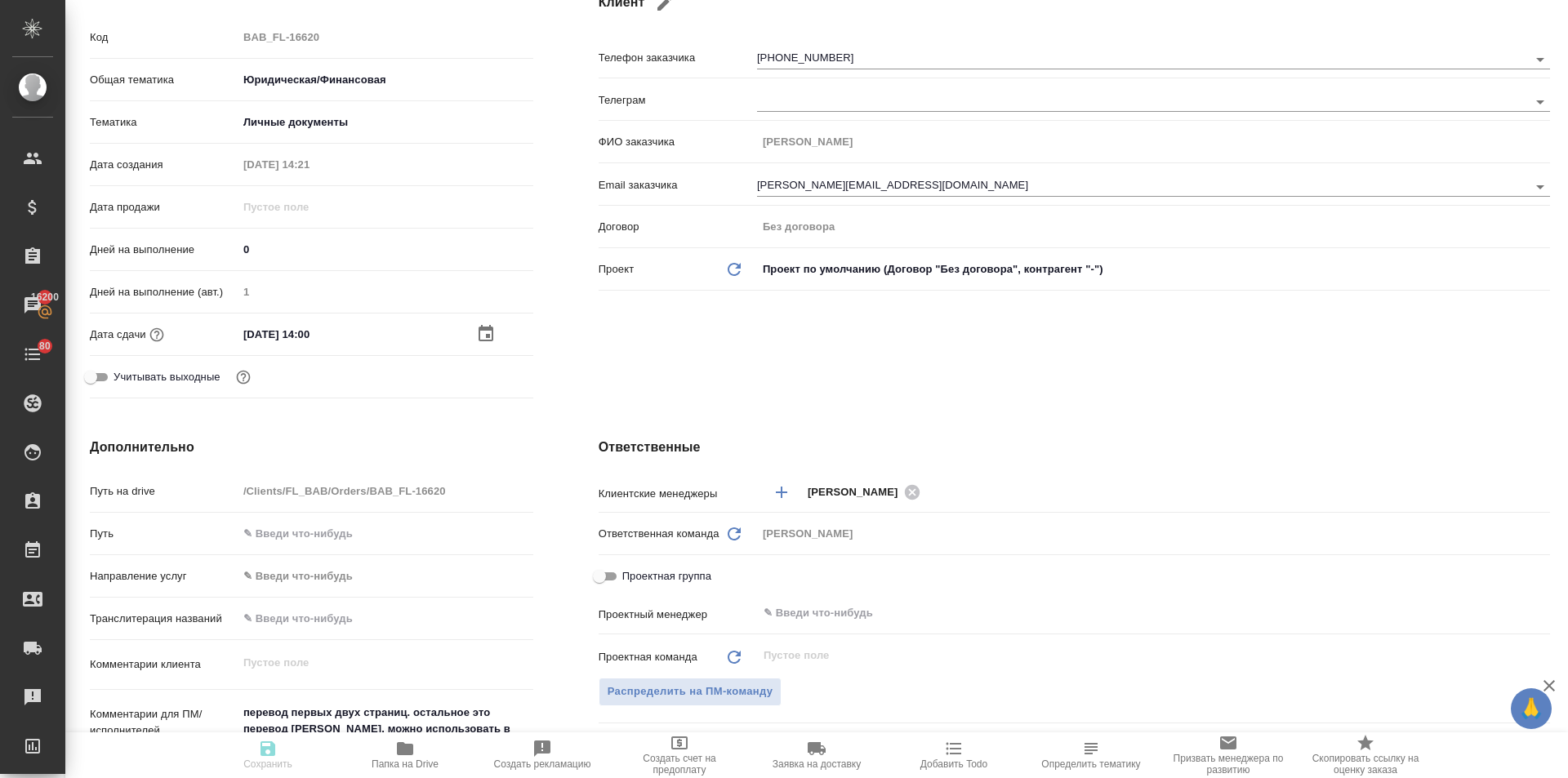
type textarea "x"
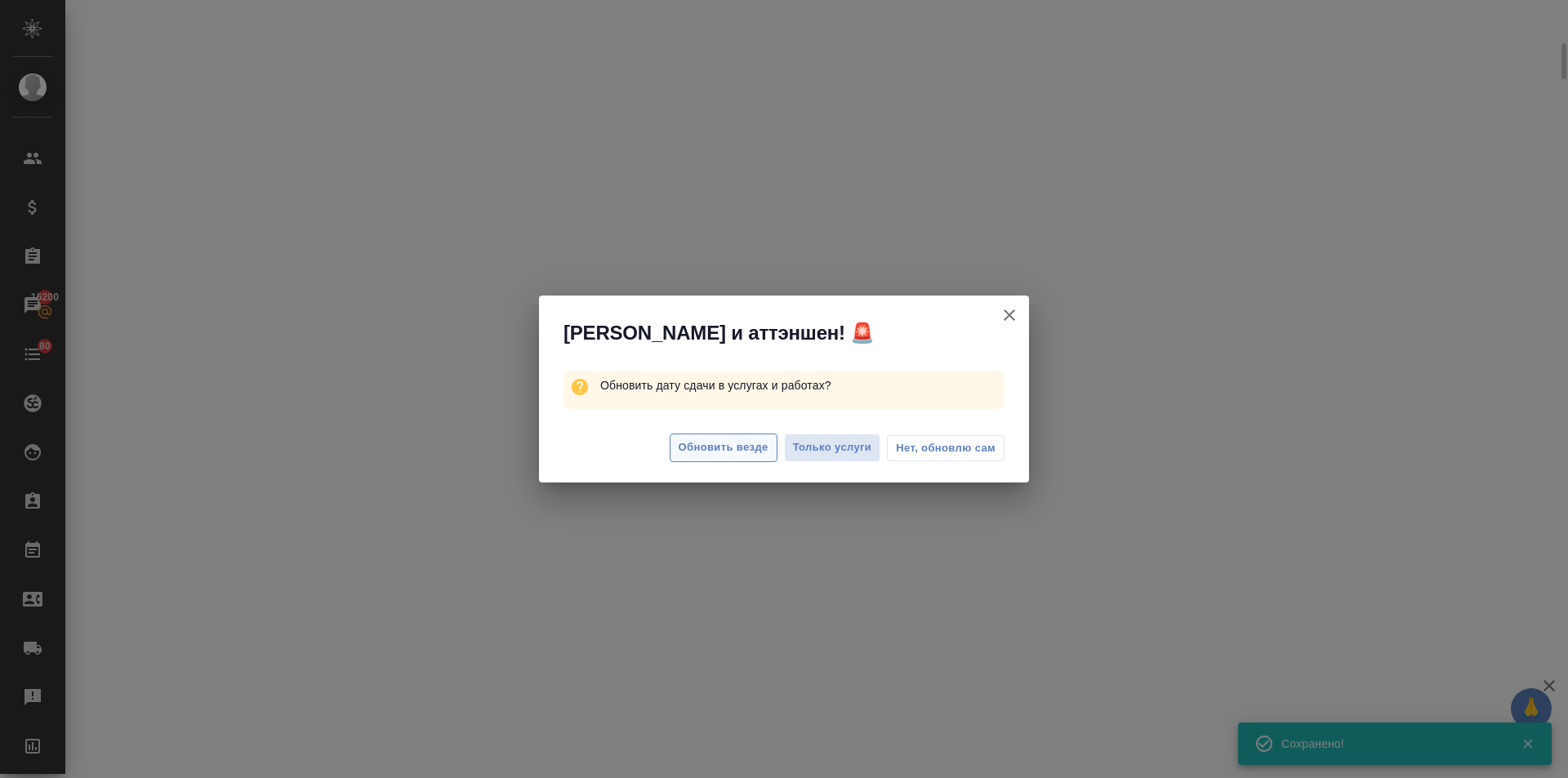
scroll to position [232, 0]
click at [699, 456] on span "Обновить везде" at bounding box center [723, 448] width 89 height 19
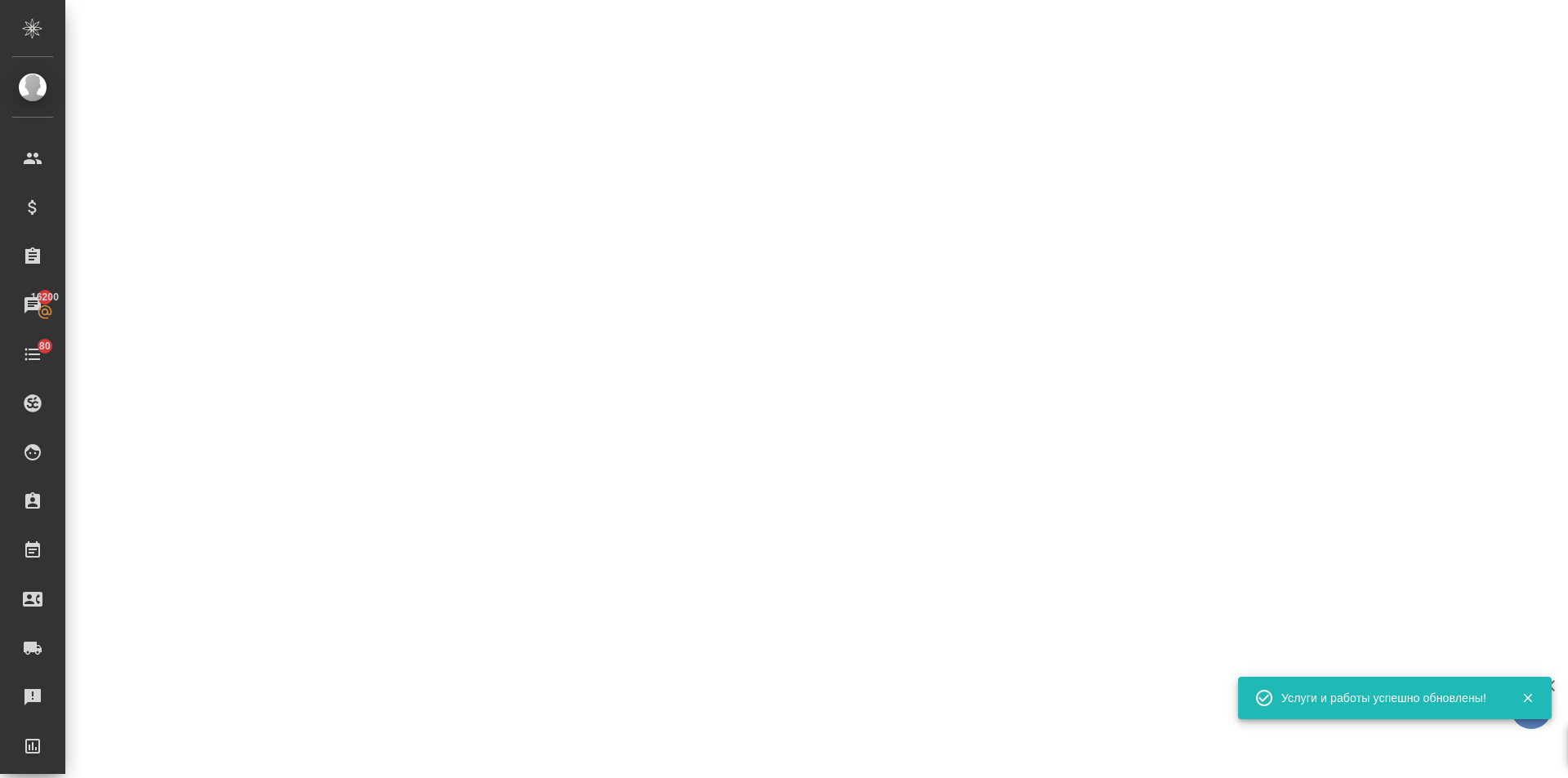
select select "RU"
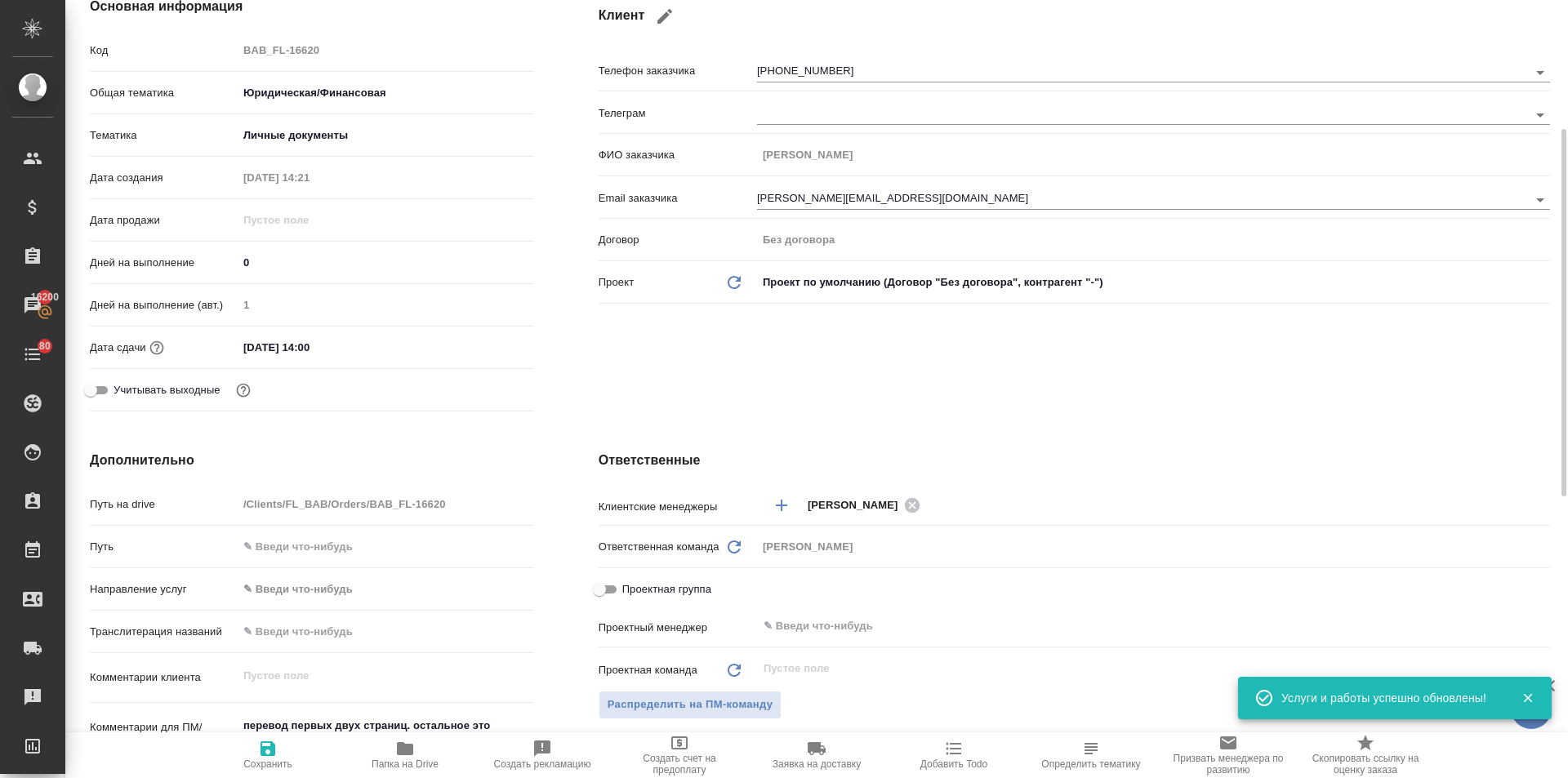
scroll to position [244, 0]
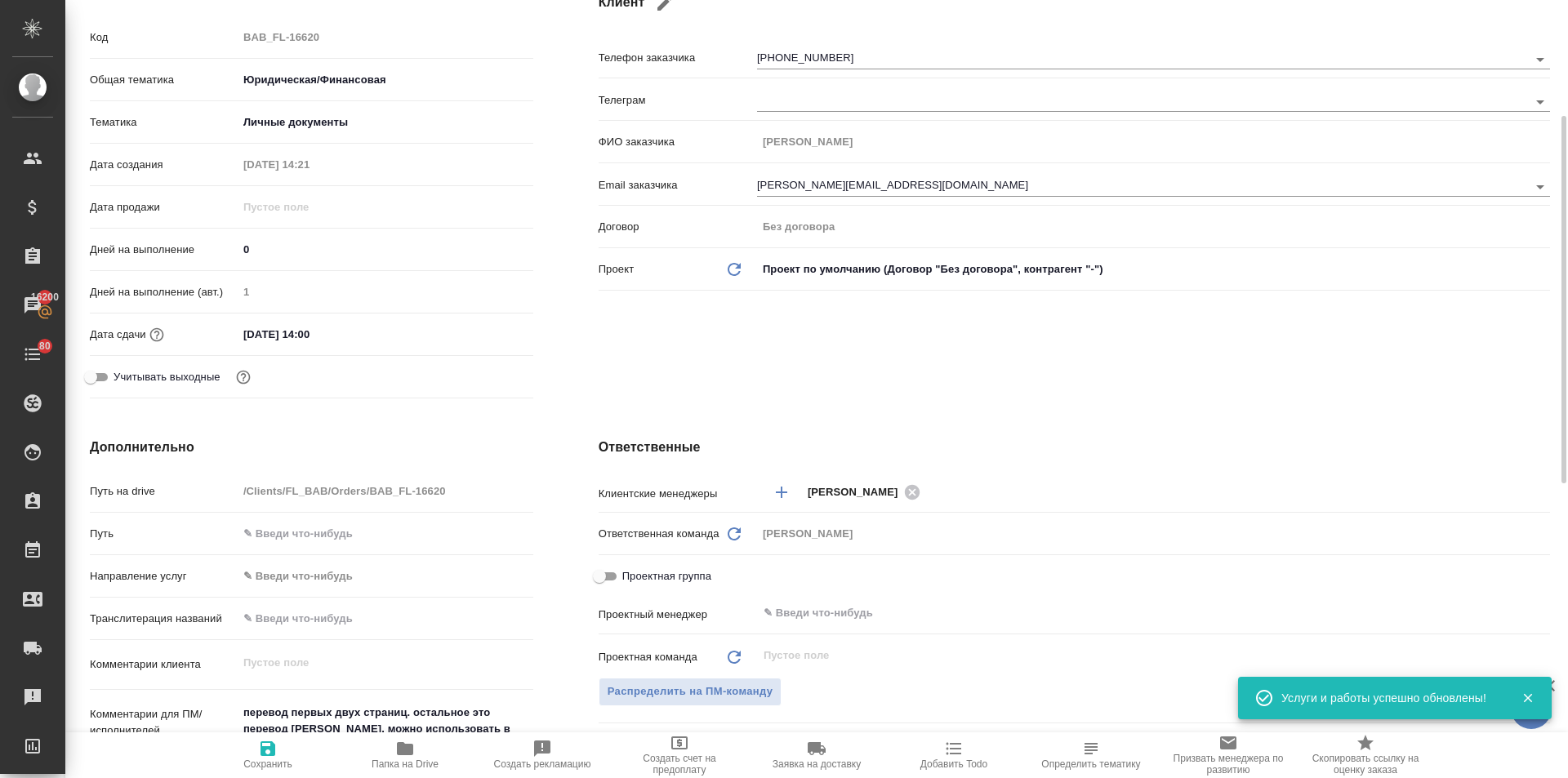
type textarea "x"
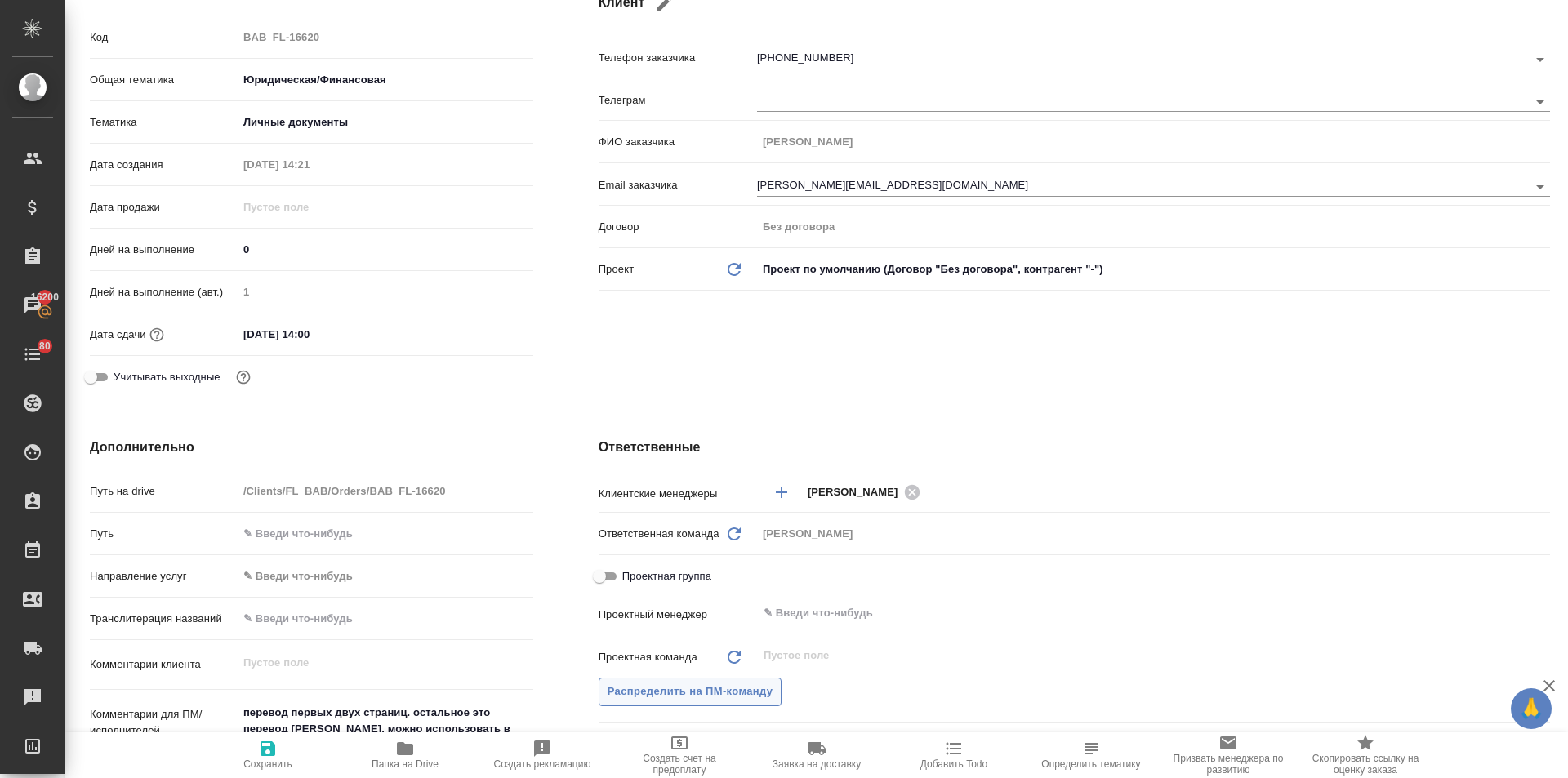
click at [697, 687] on span "Распределить на ПМ-команду" at bounding box center [690, 691] width 166 height 19
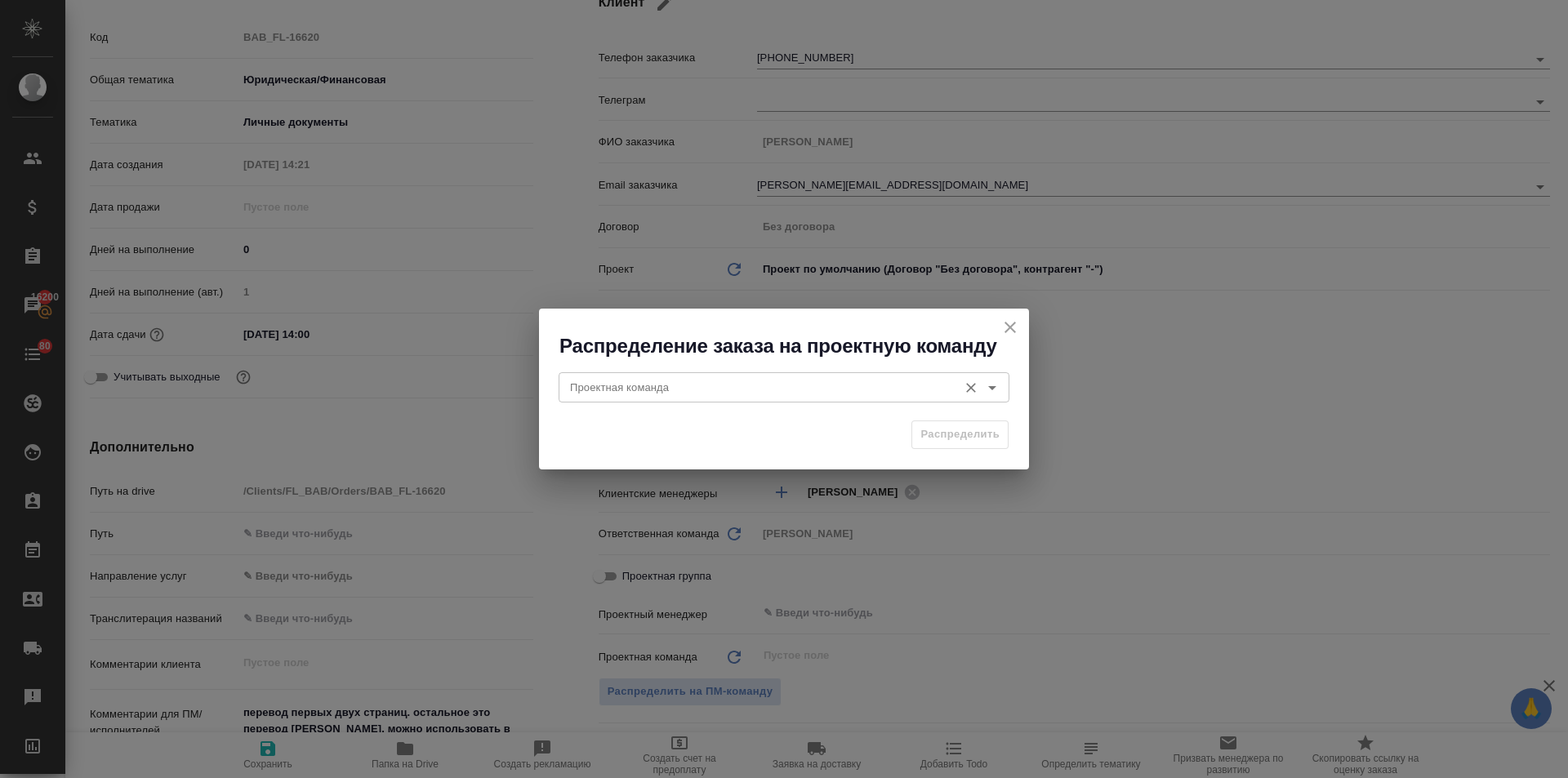
click at [597, 386] on input "Проектная команда" at bounding box center [756, 386] width 386 height 20
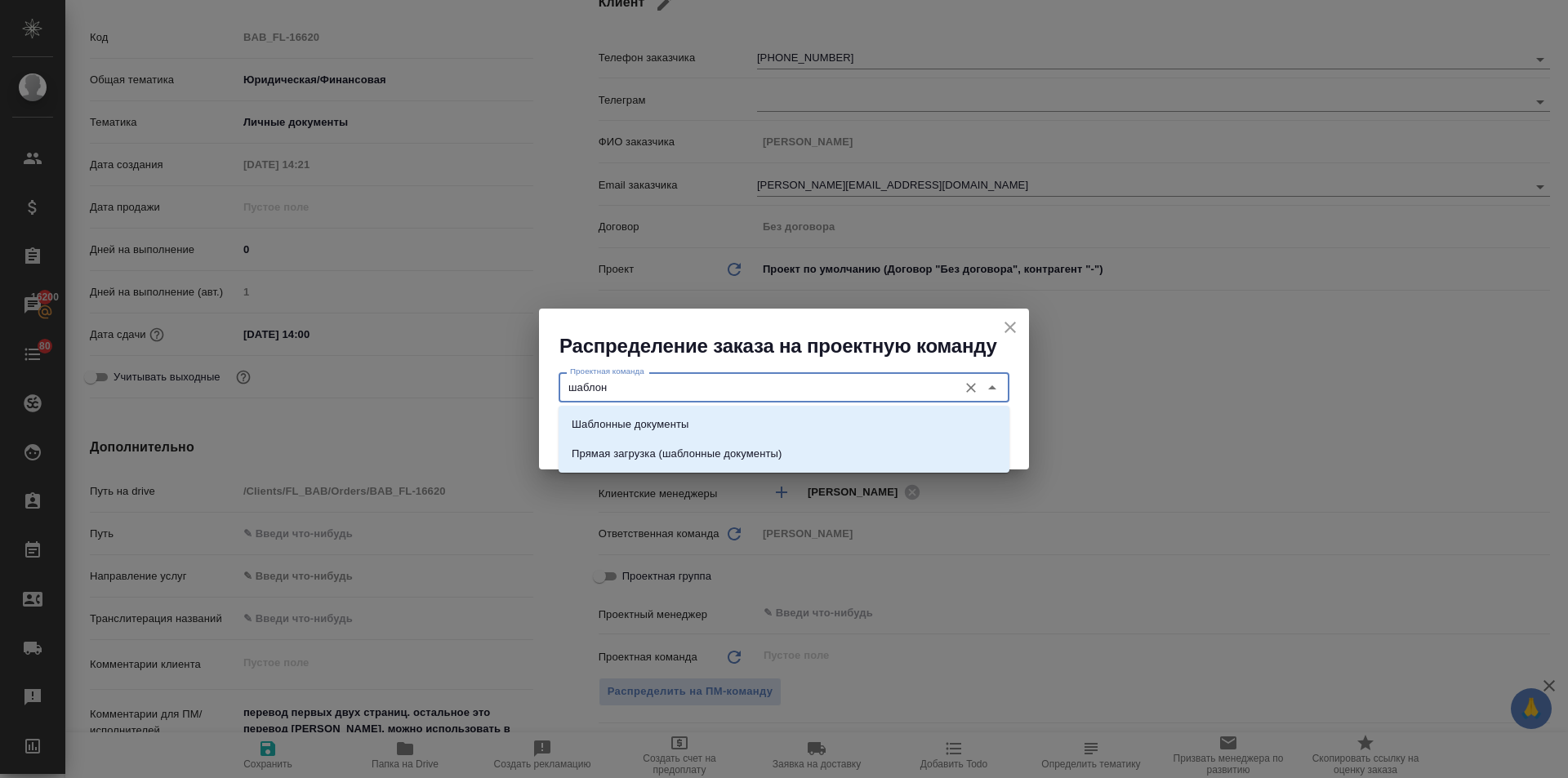
drag, startPoint x: 599, startPoint y: 418, endPoint x: 714, endPoint y: 436, distance: 116.4
click at [600, 418] on p "Шаблонные документы" at bounding box center [630, 424] width 117 height 16
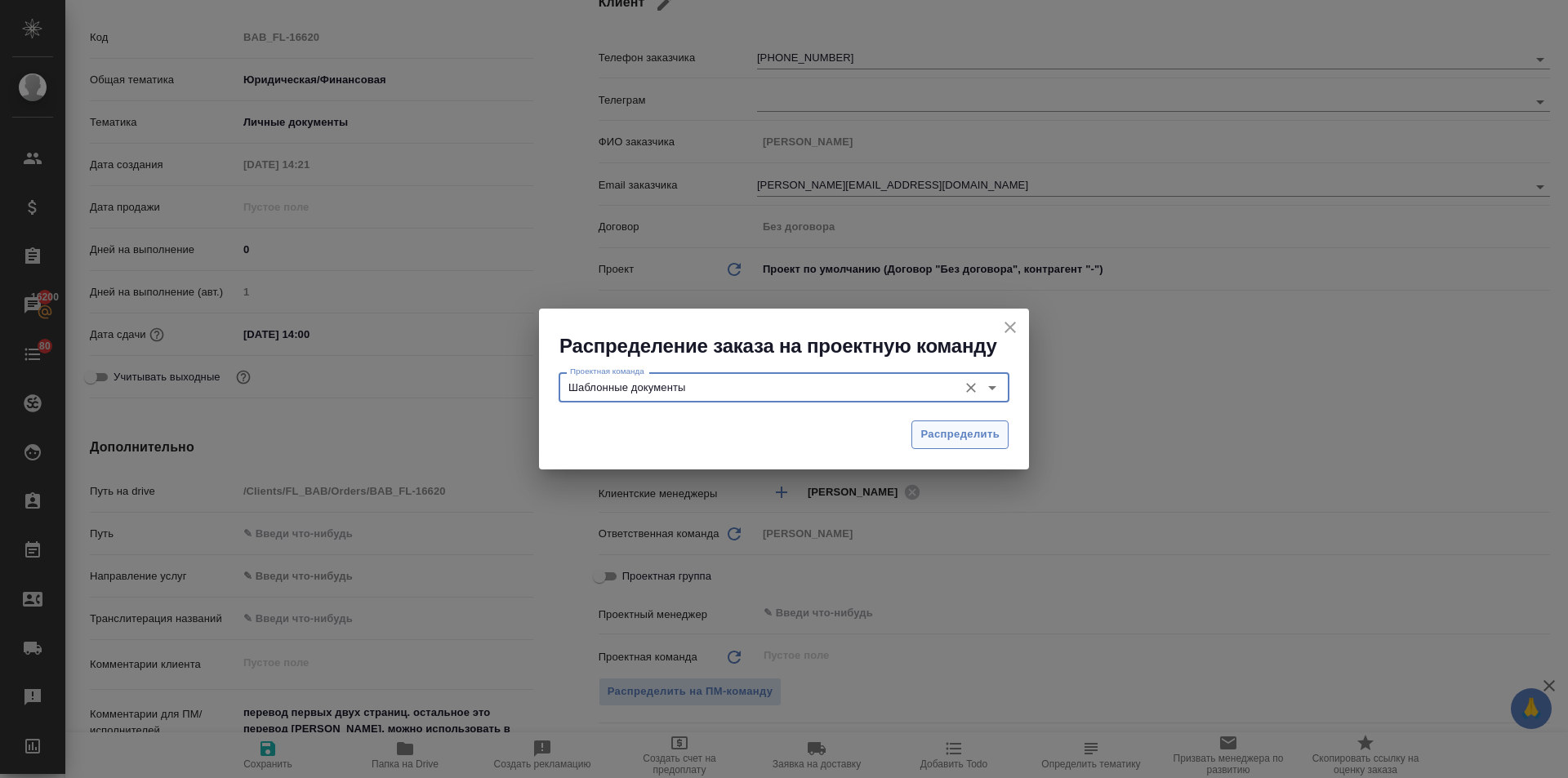
type input "Шаблонные документы"
click at [952, 427] on span "Распределить" at bounding box center [959, 435] width 79 height 19
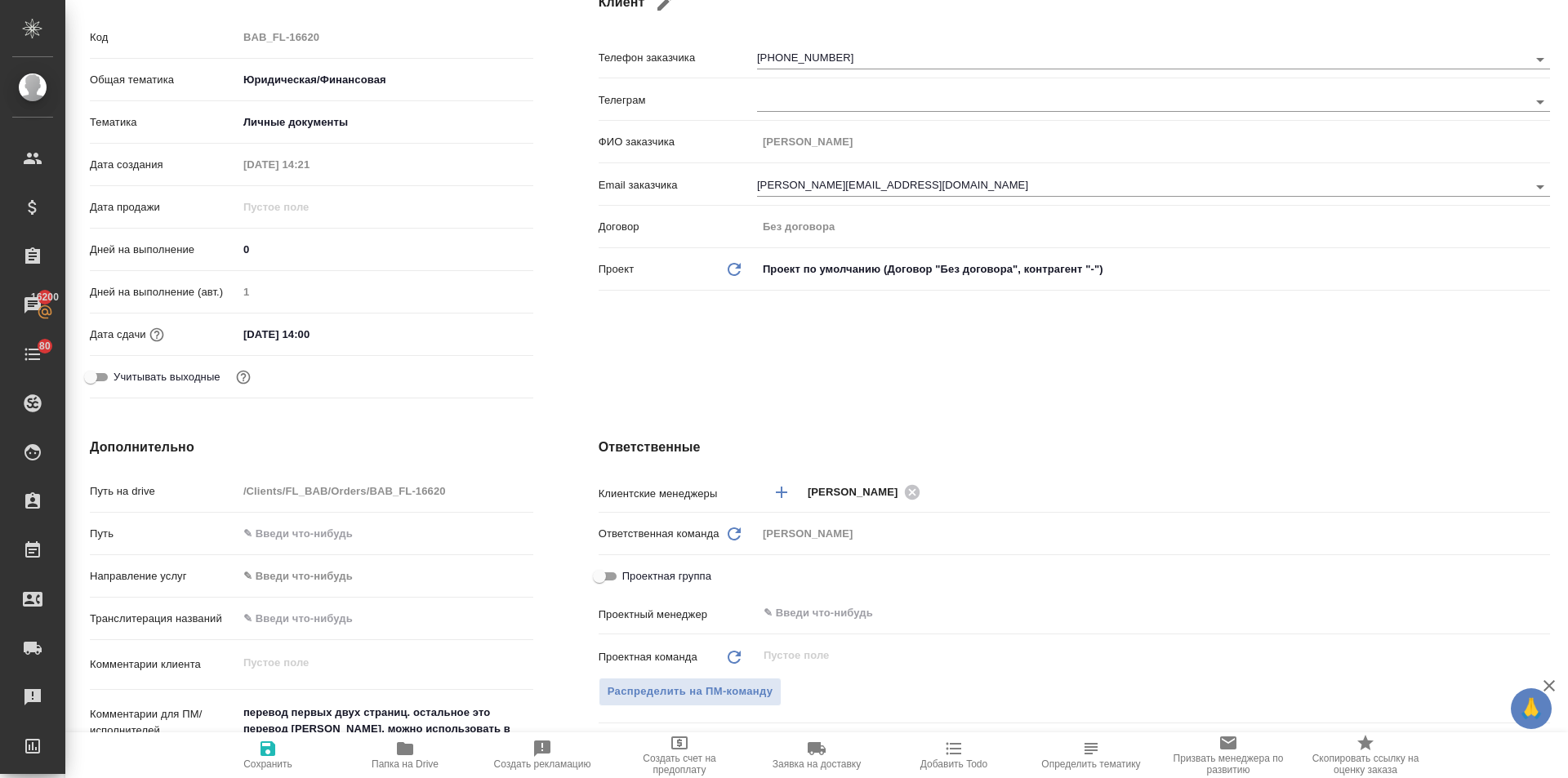
type textarea "x"
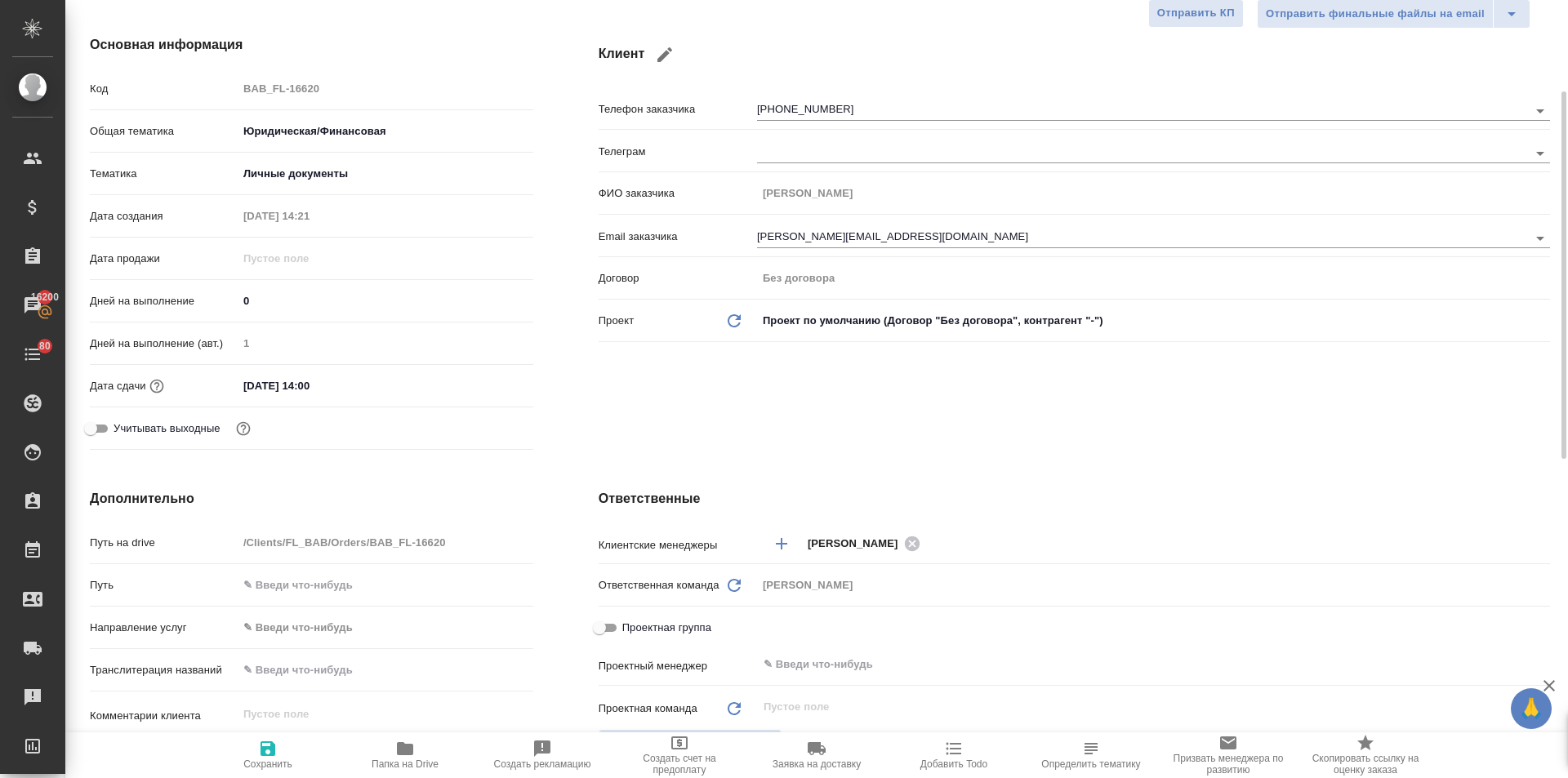
scroll to position [0, 0]
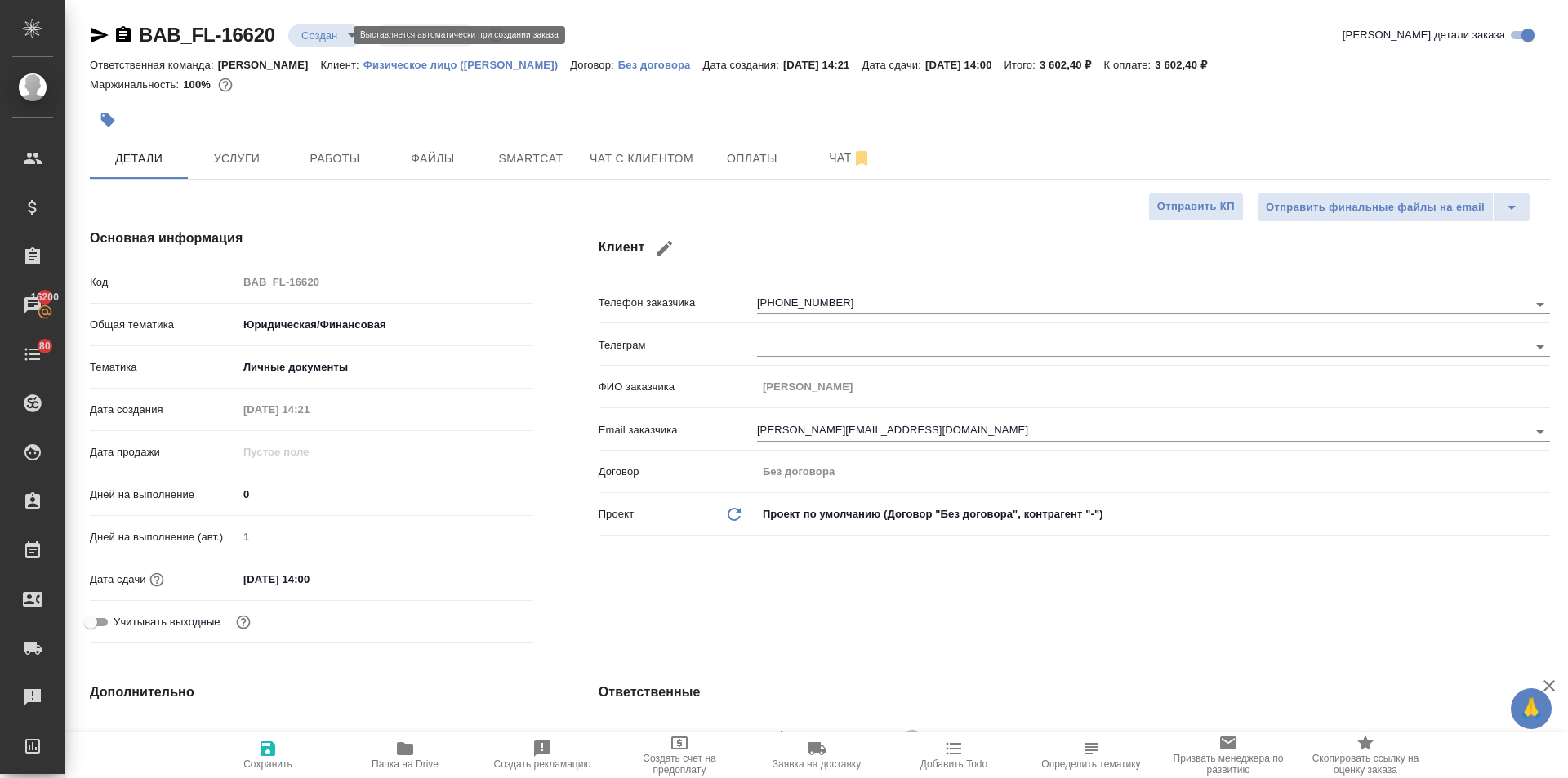
click at [308, 36] on body "🙏 .cls-1 fill:#fff; AWATERA Ilina Ekaterina Клиенты Спецификации Заказы 16200 Ч…" at bounding box center [784, 389] width 1568 height 778
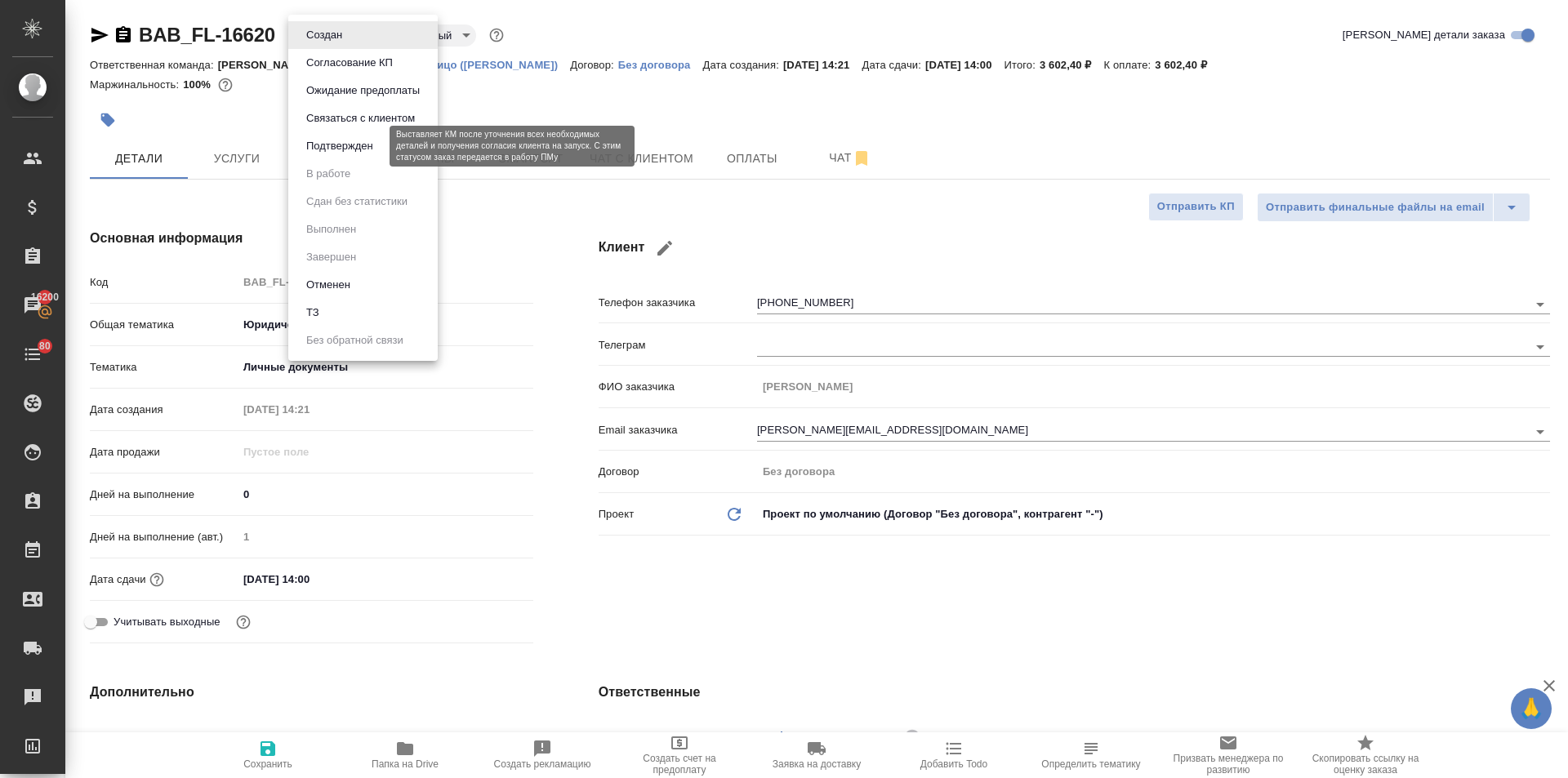
click at [323, 139] on button "Подтвержден" at bounding box center [340, 146] width 77 height 18
type textarea "x"
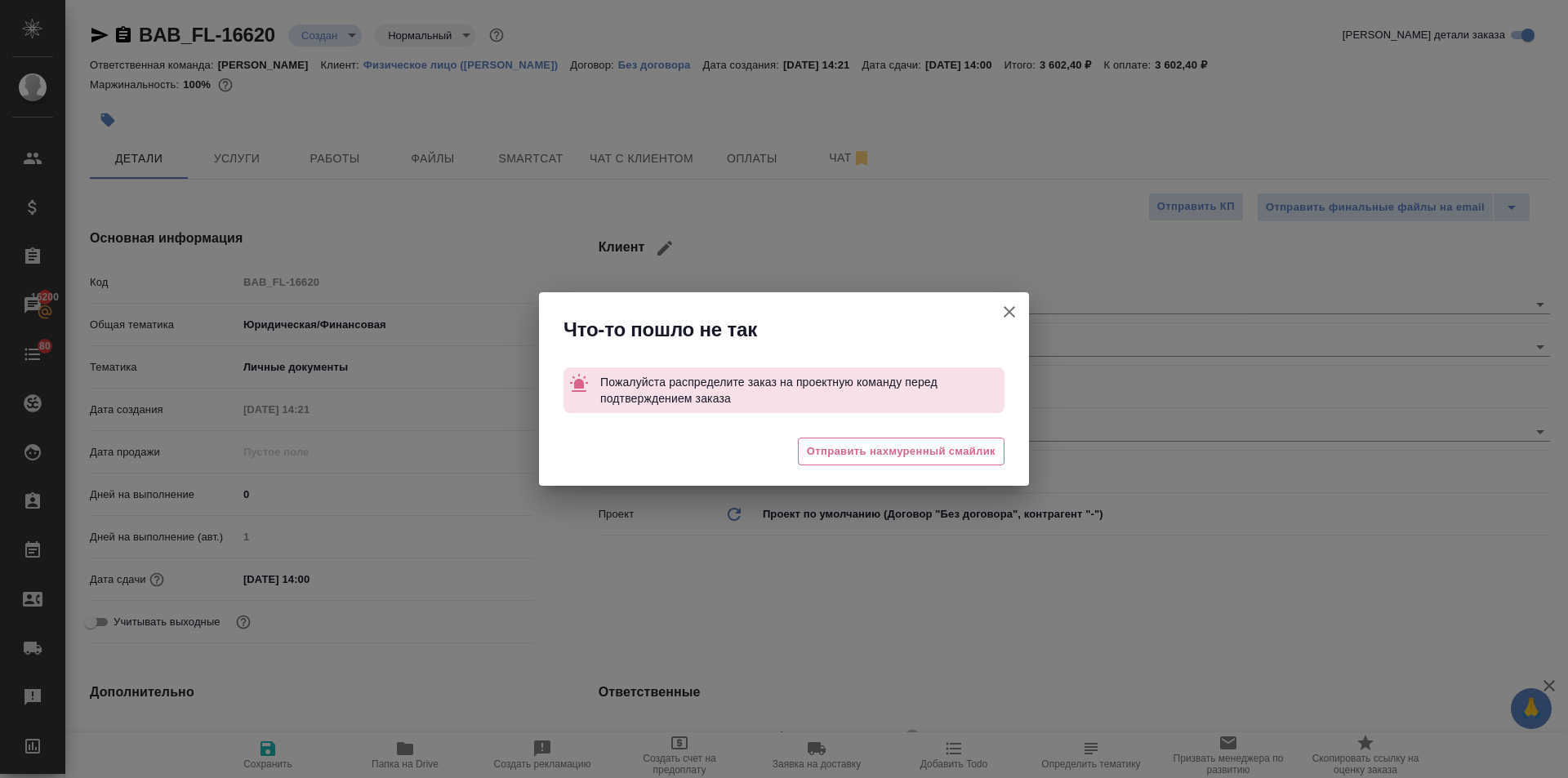
click at [1005, 307] on icon "button" at bounding box center [1009, 312] width 11 height 11
type textarea "x"
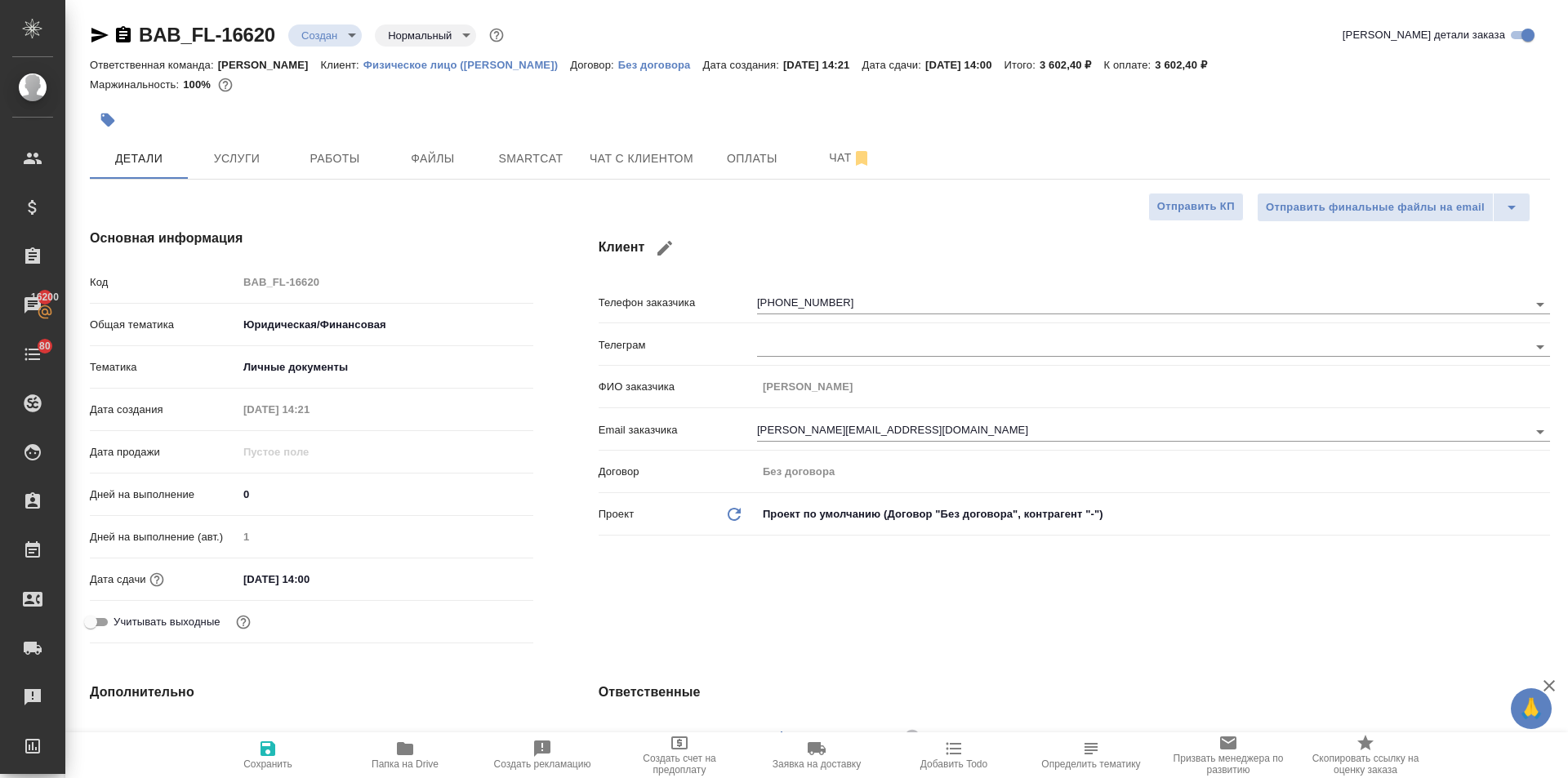
scroll to position [408, 0]
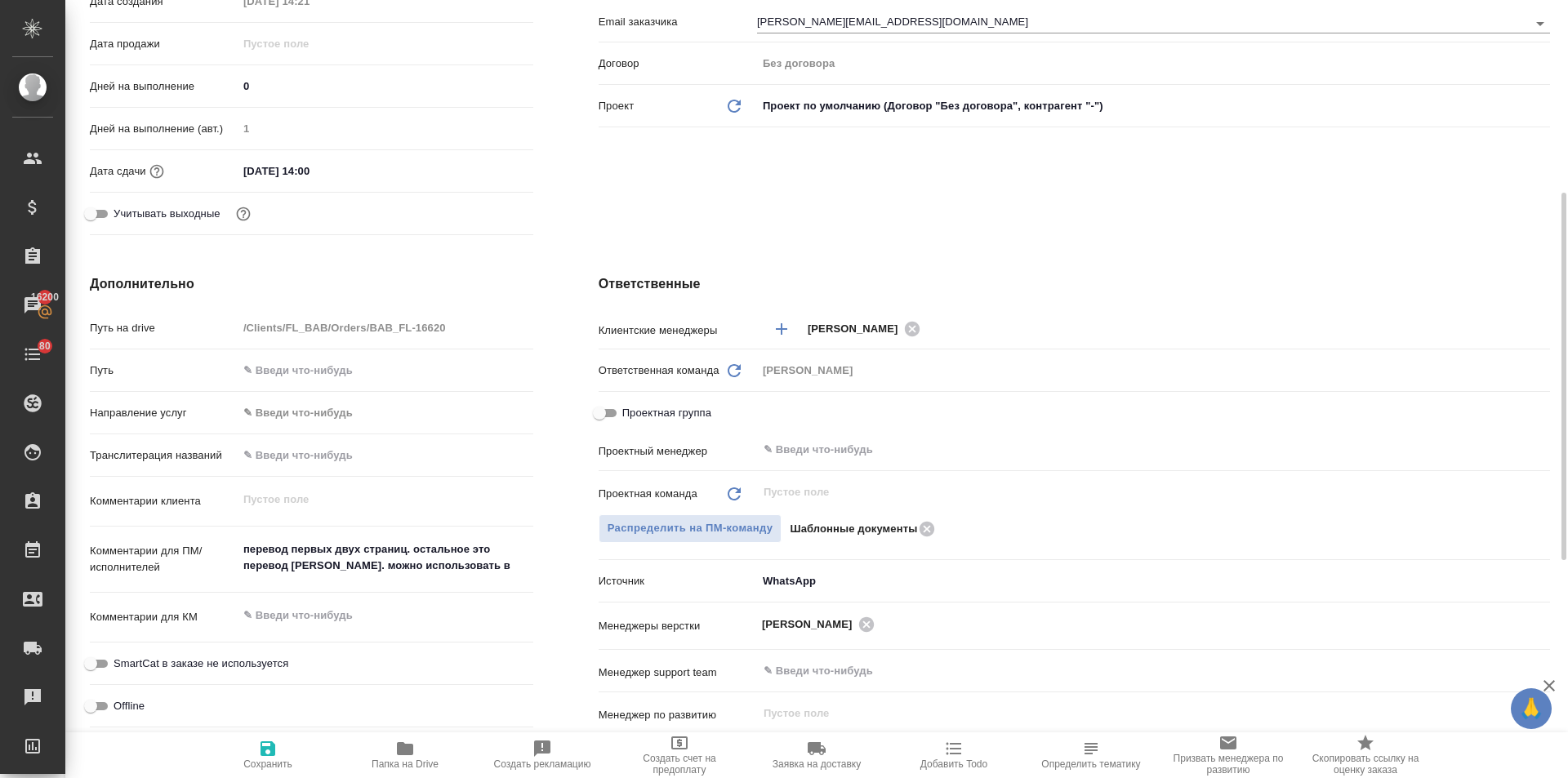
type textarea "x"
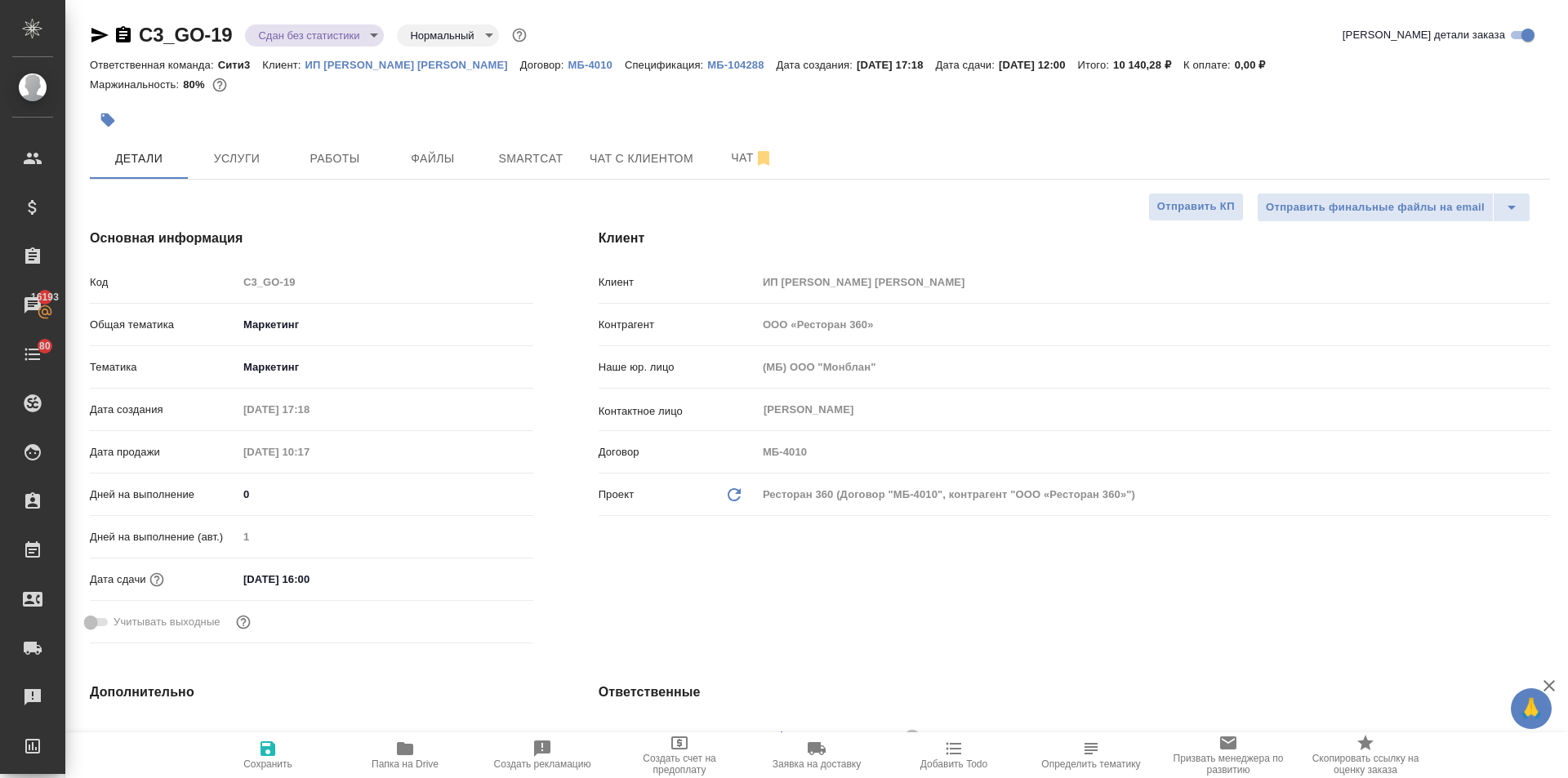
select select "RU"
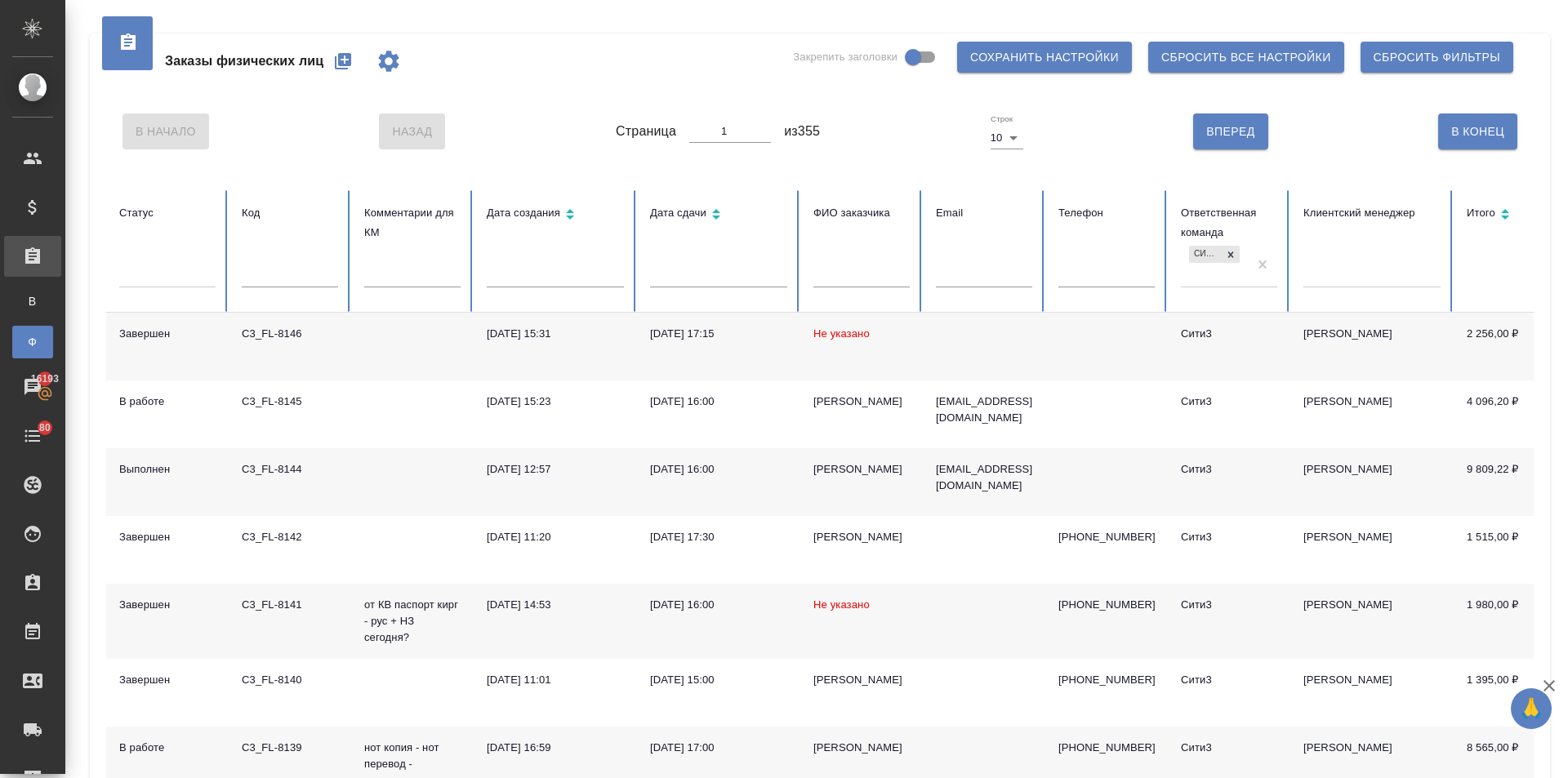
click at [1096, 273] on input "text" at bounding box center [1106, 276] width 96 height 23
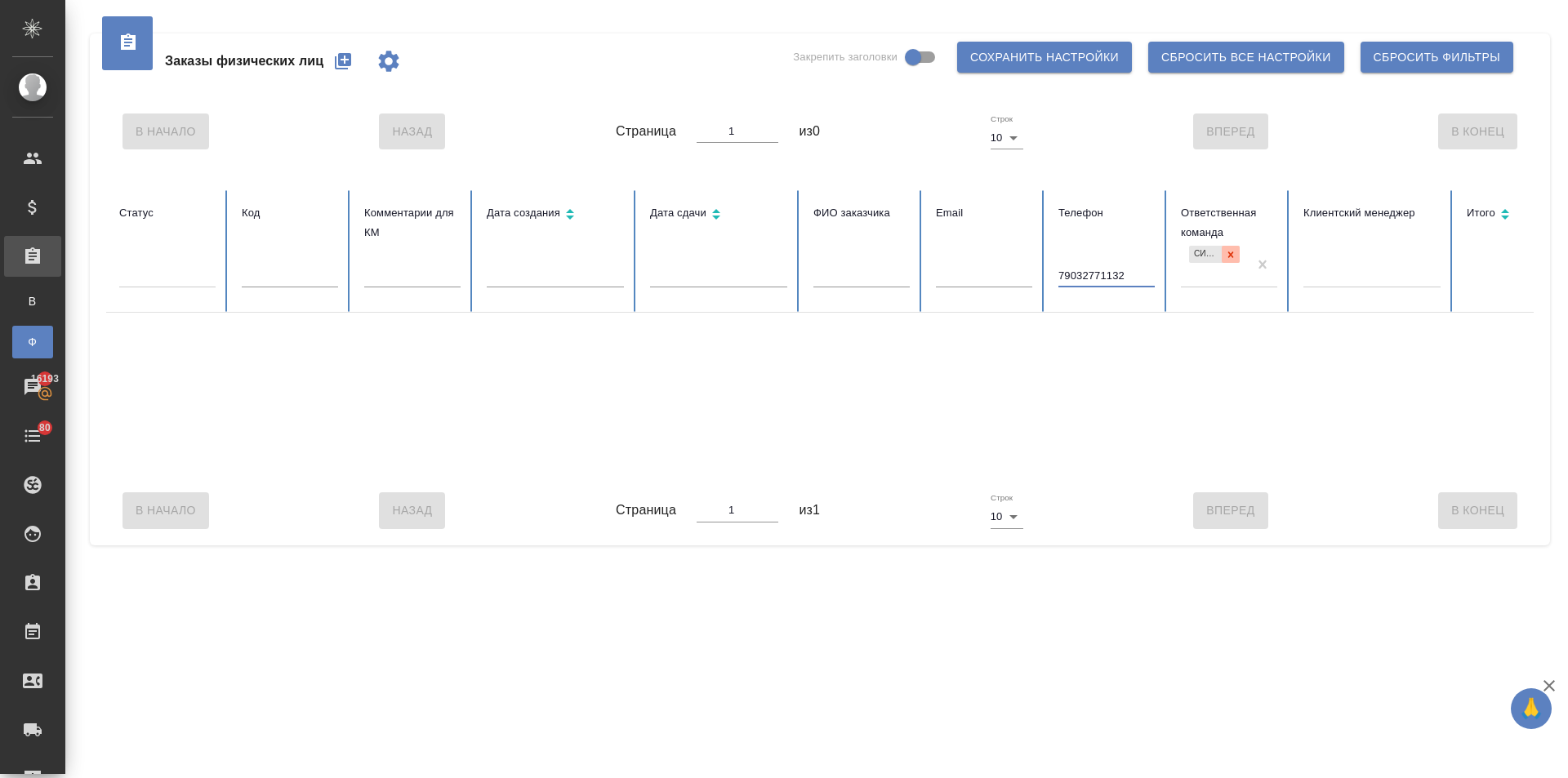
click at [1226, 258] on icon at bounding box center [1230, 255] width 11 height 11
type input "79032771132"
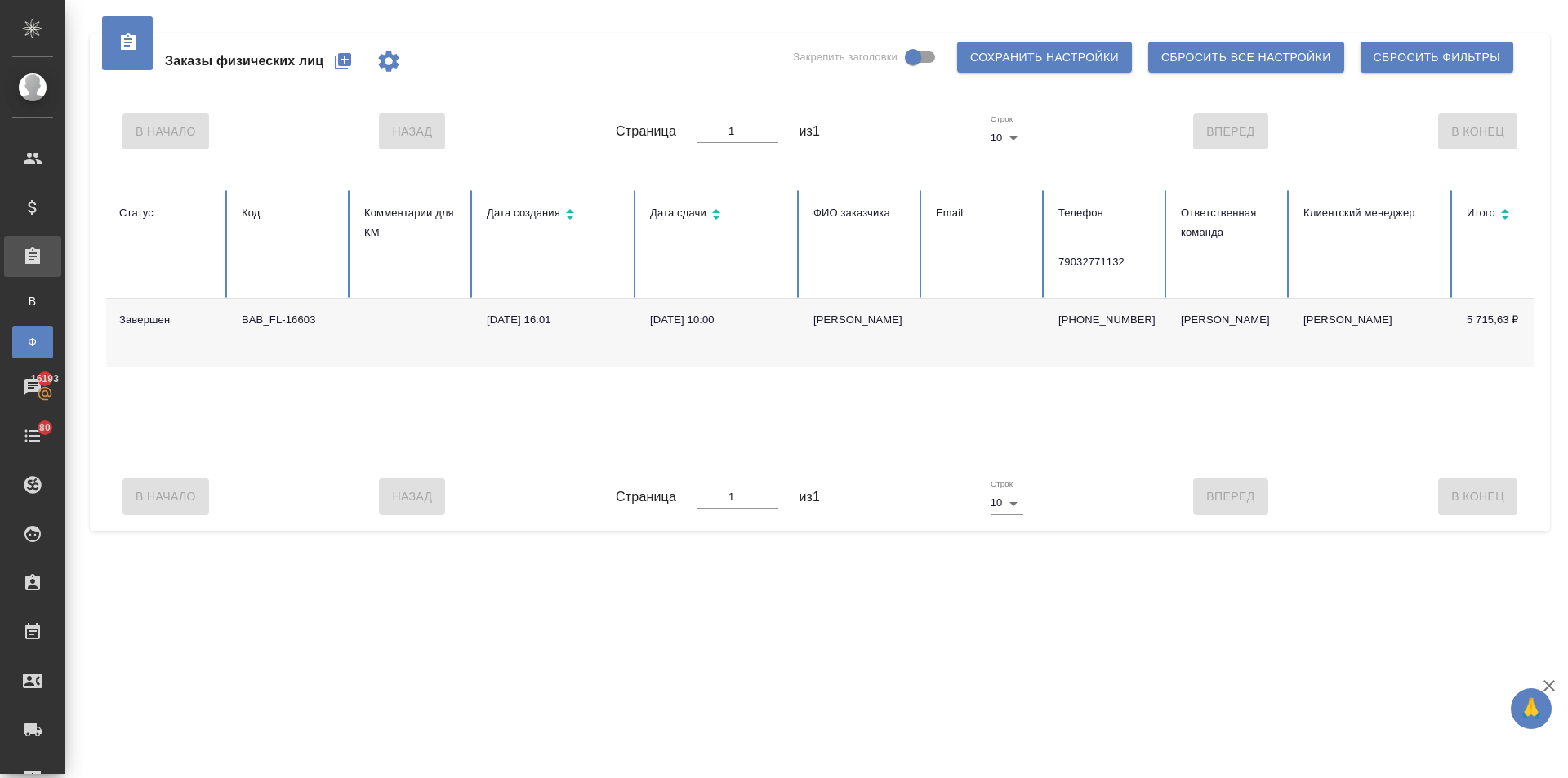
click at [829, 320] on div "[PERSON_NAME]" at bounding box center [861, 320] width 96 height 16
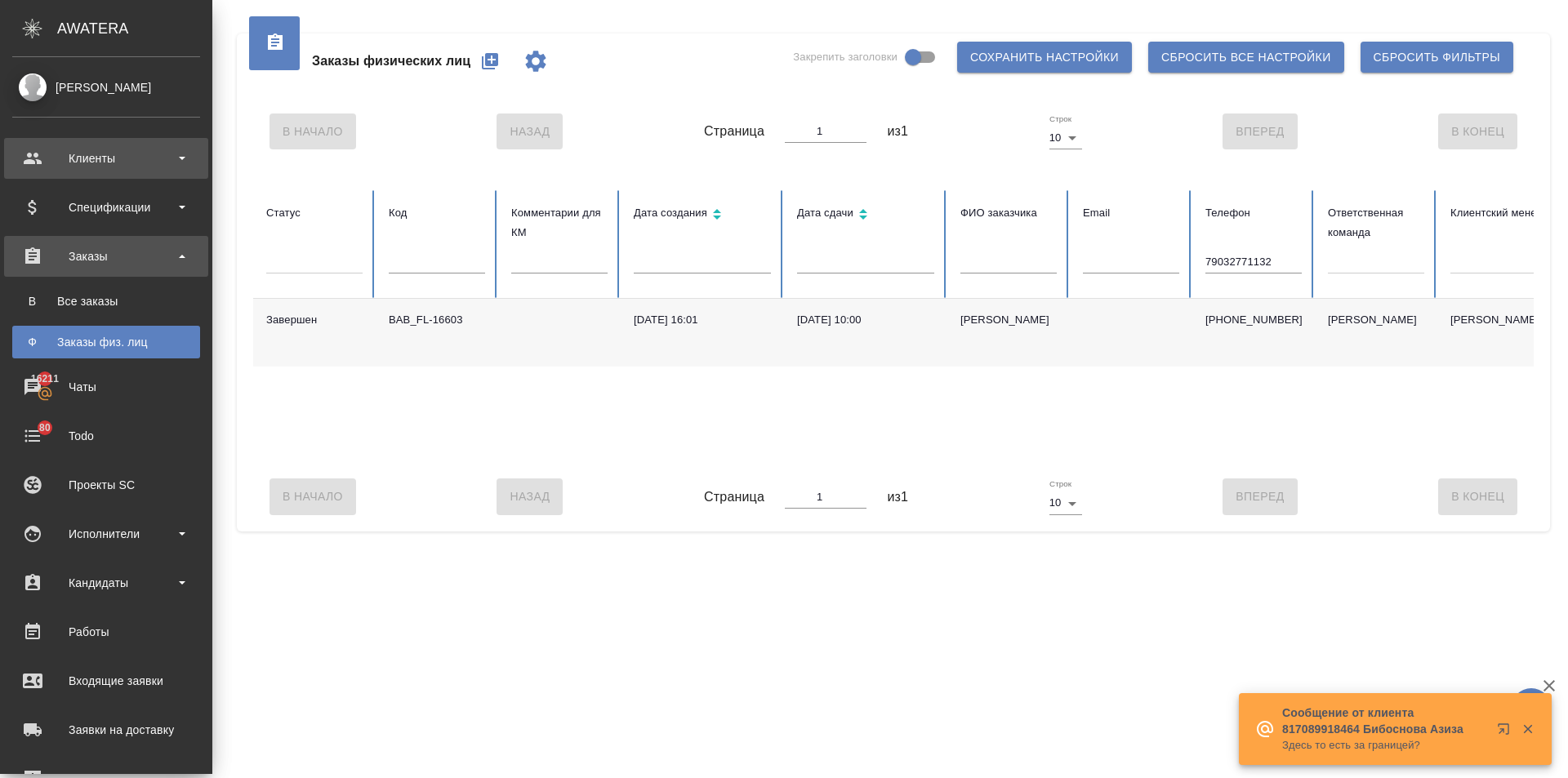
click at [47, 157] on div "Клиенты" at bounding box center [106, 159] width 187 height 25
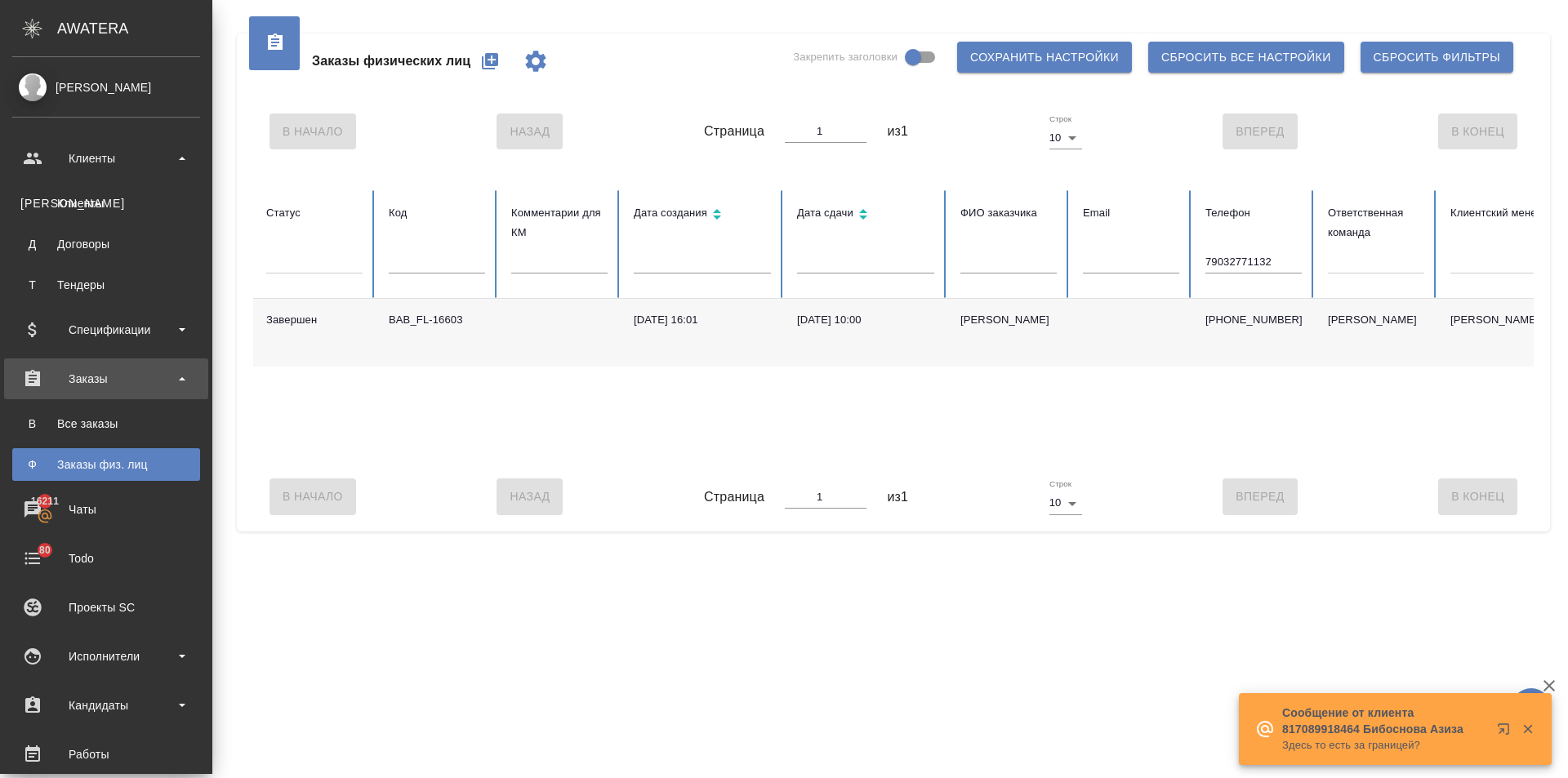
click at [59, 185] on ul "К Клиенты Д Договоры Т Тендеры" at bounding box center [106, 240] width 212 height 123
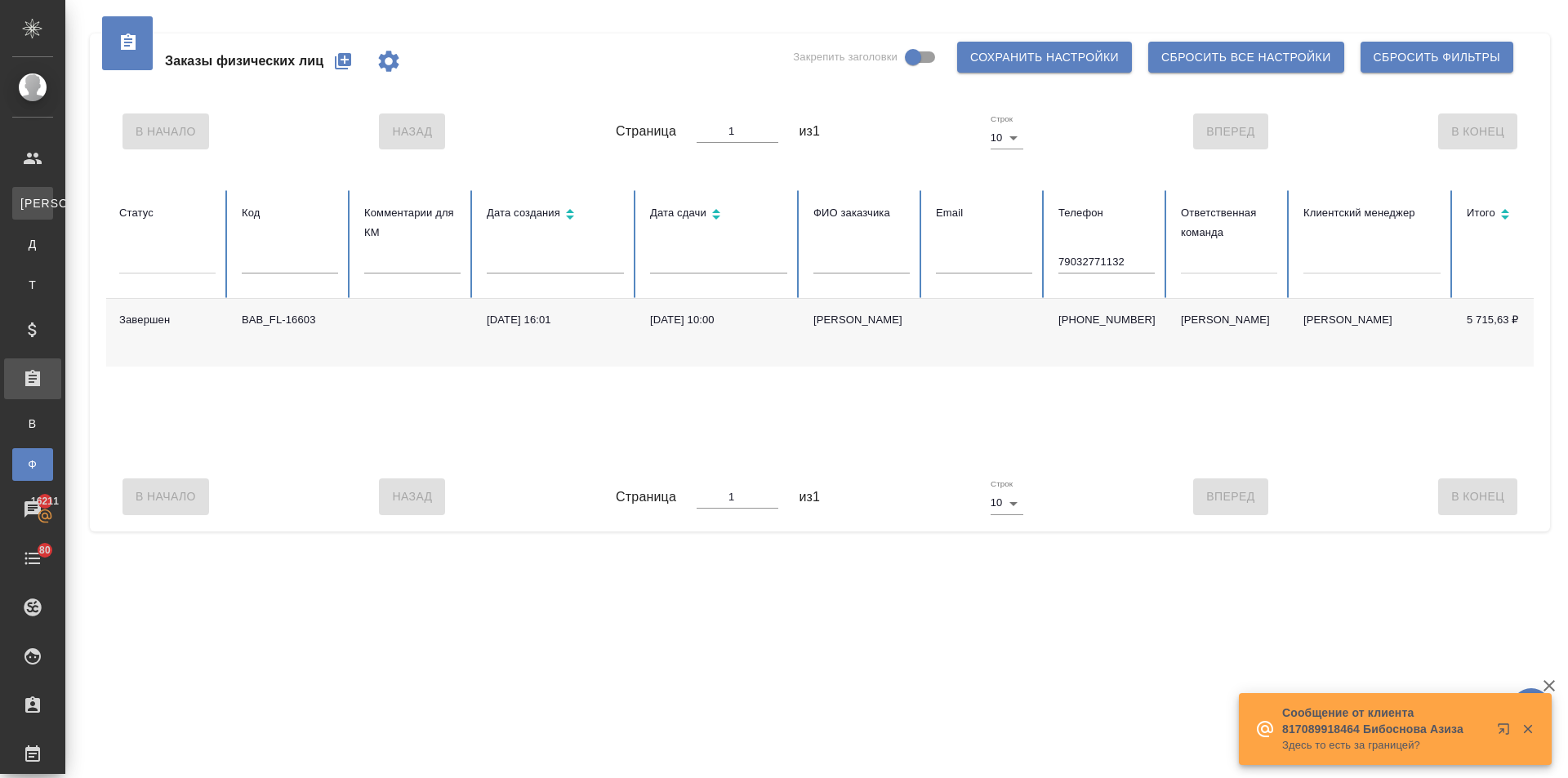
click at [25, 196] on div "Клиенты" at bounding box center [12, 203] width 25 height 16
select select "RU"
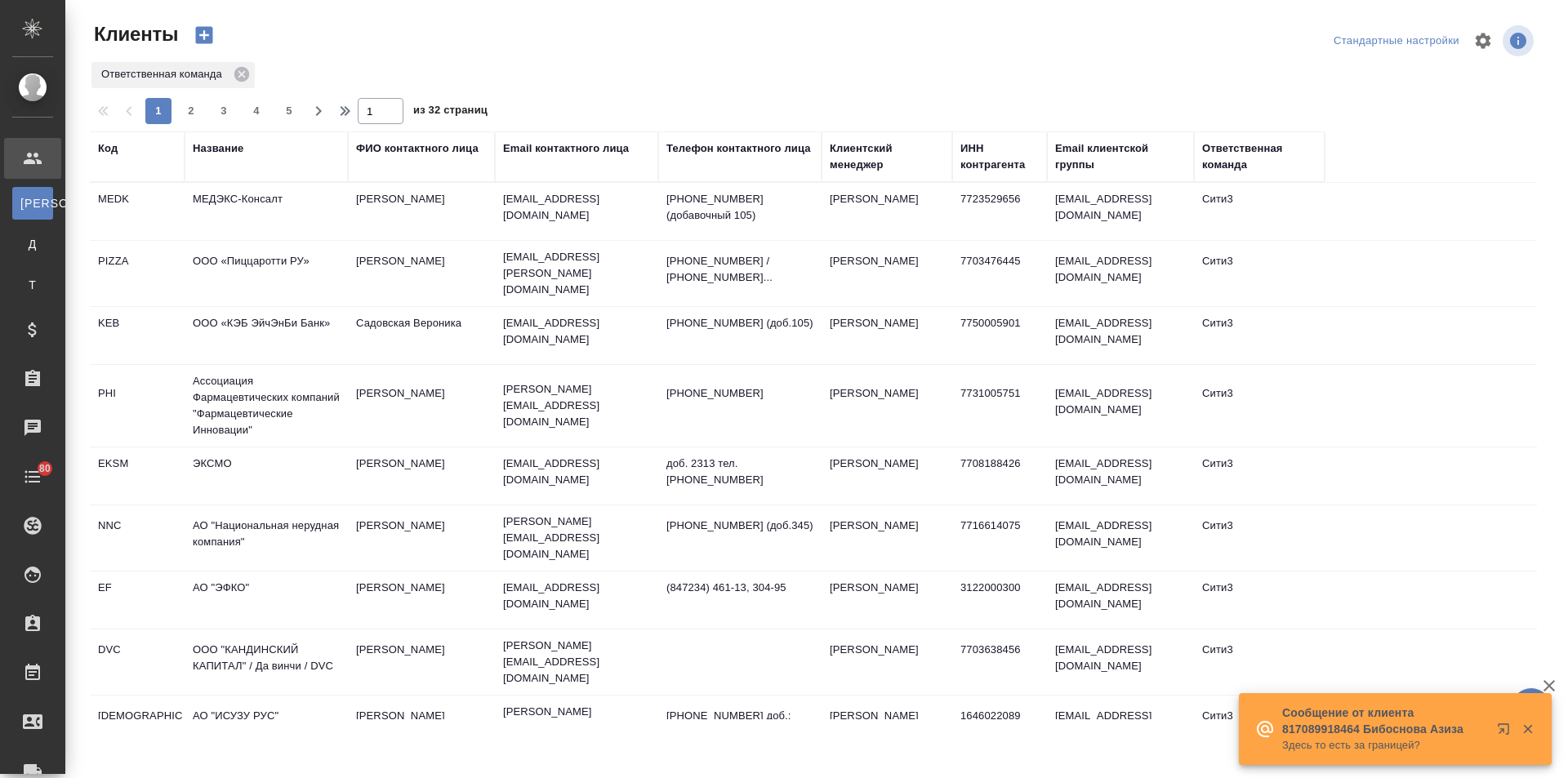
click at [222, 149] on div "Название" at bounding box center [218, 148] width 50 height 16
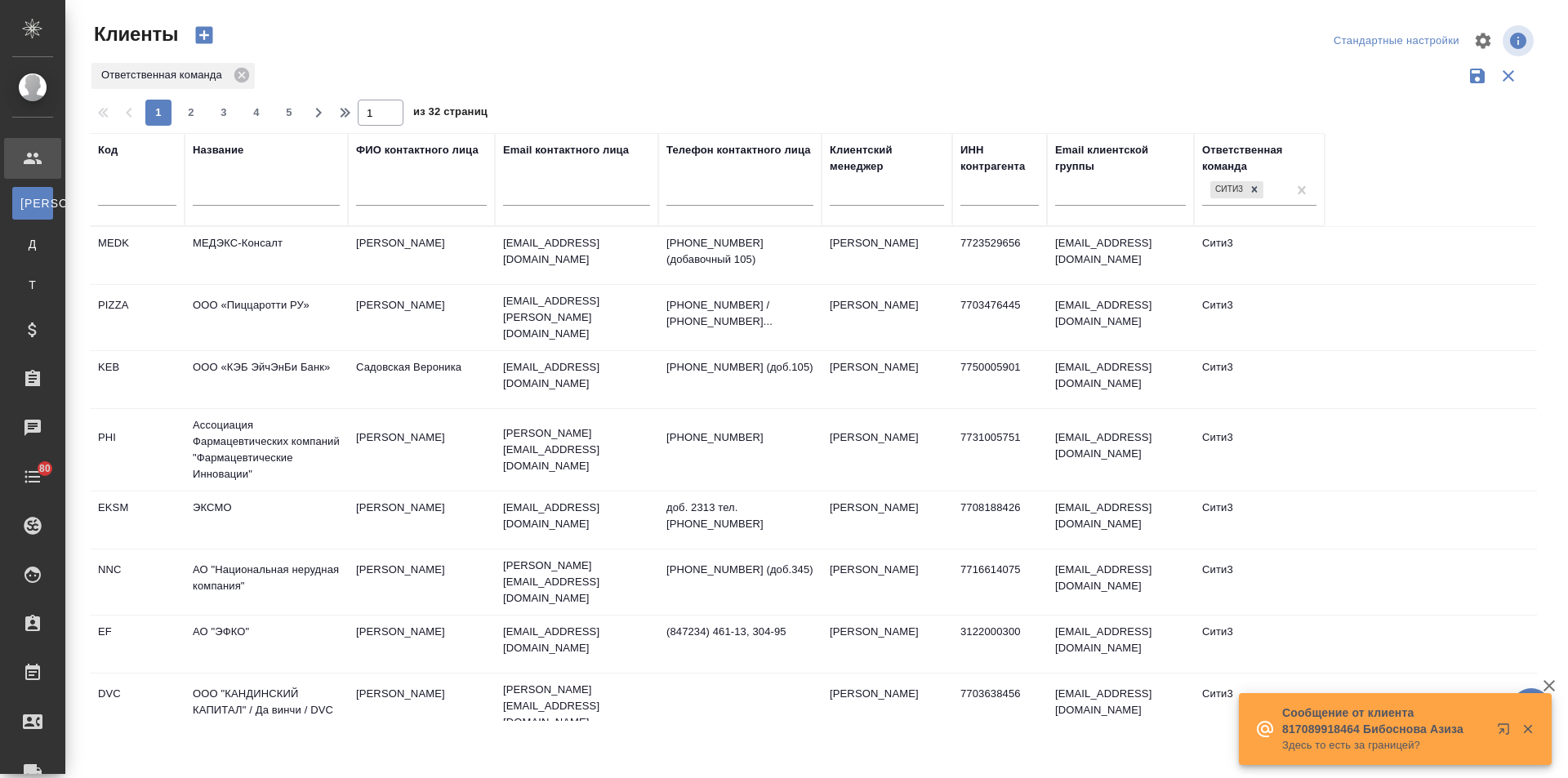
click at [229, 201] on input "text" at bounding box center [266, 195] width 147 height 20
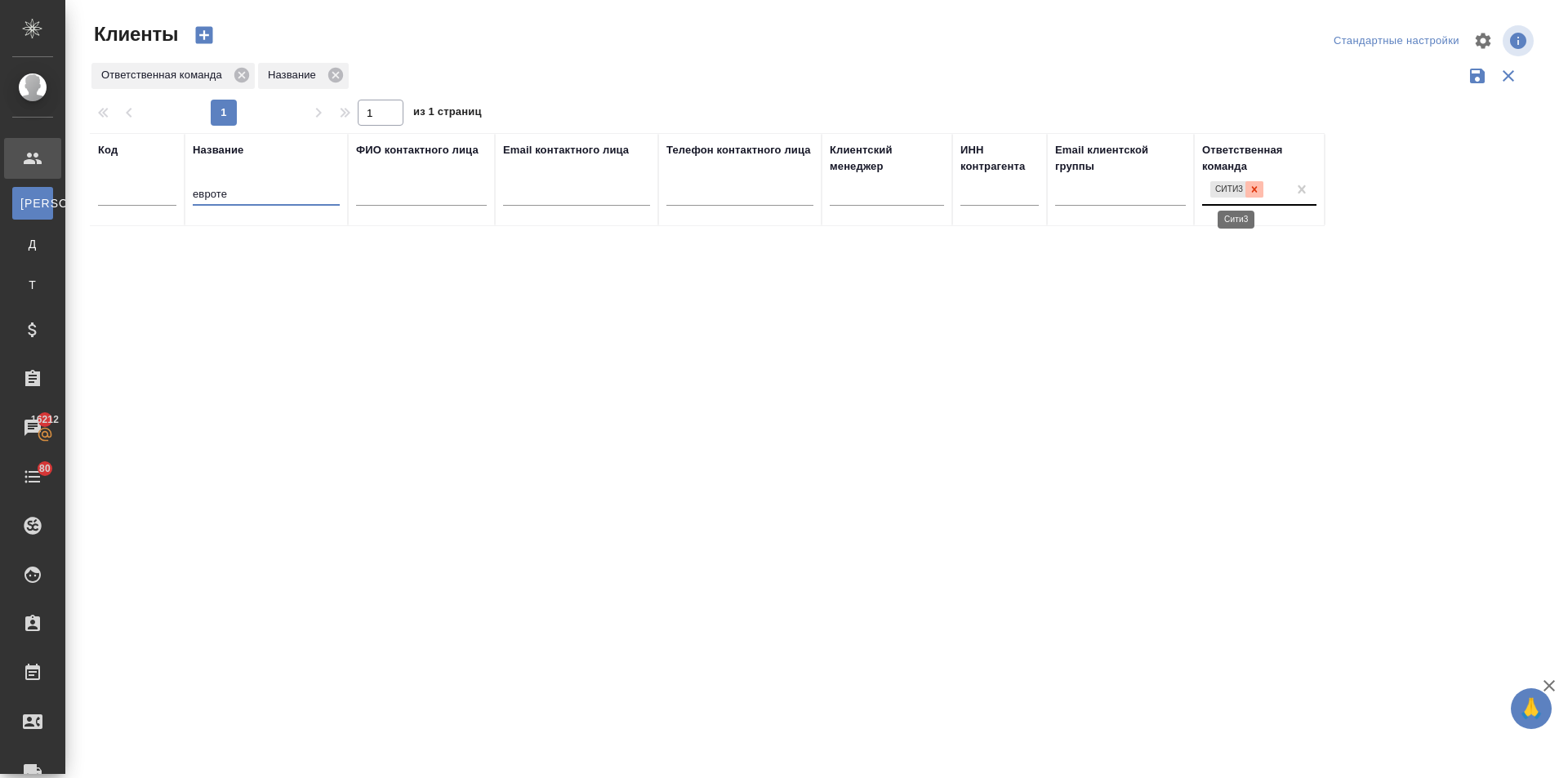
click at [1245, 188] on div at bounding box center [1254, 190] width 18 height 17
type input "евроте"
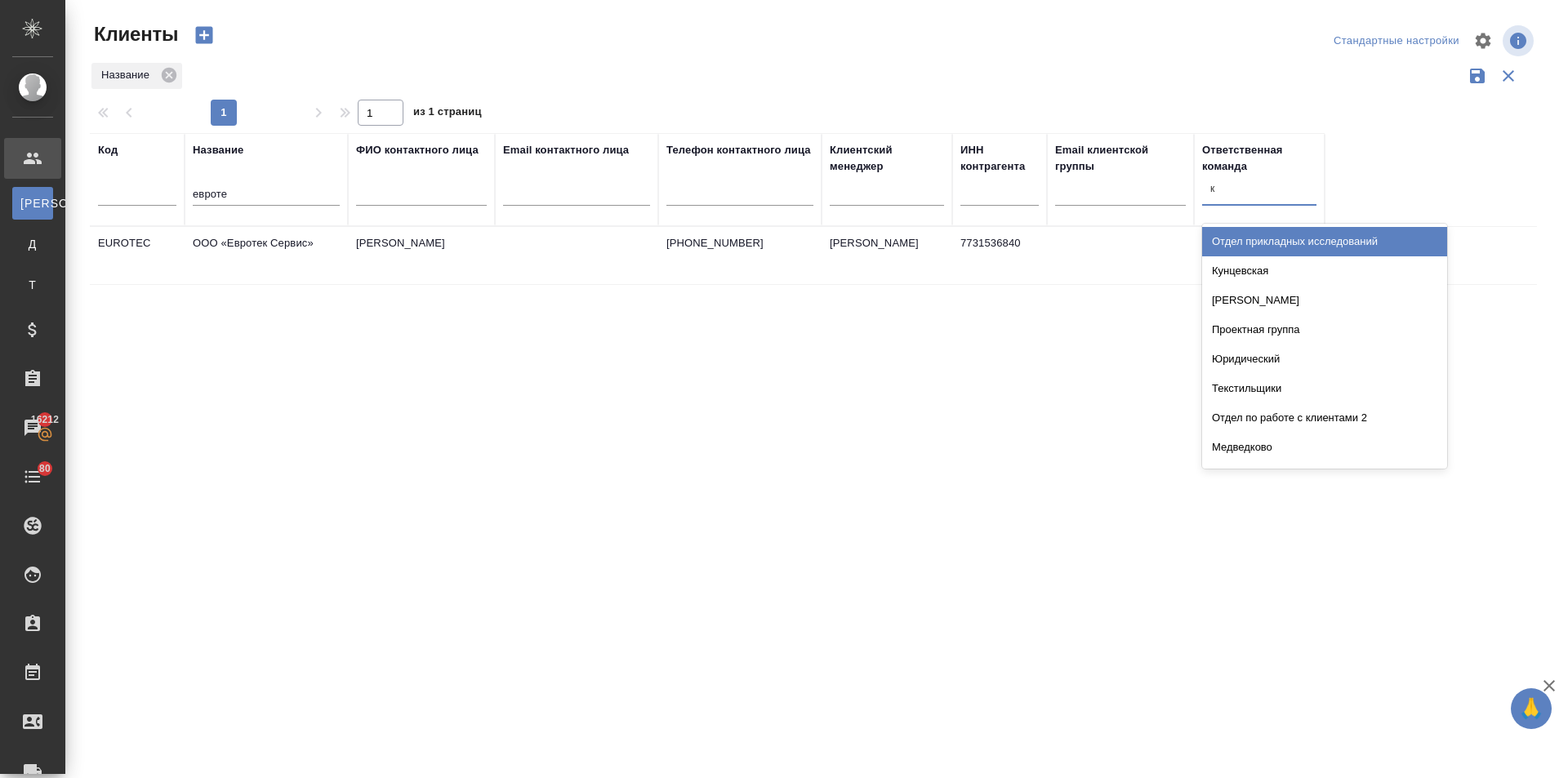
type input "к"
click at [327, 243] on td "ООО «Евротек Сервис»" at bounding box center [266, 256] width 164 height 57
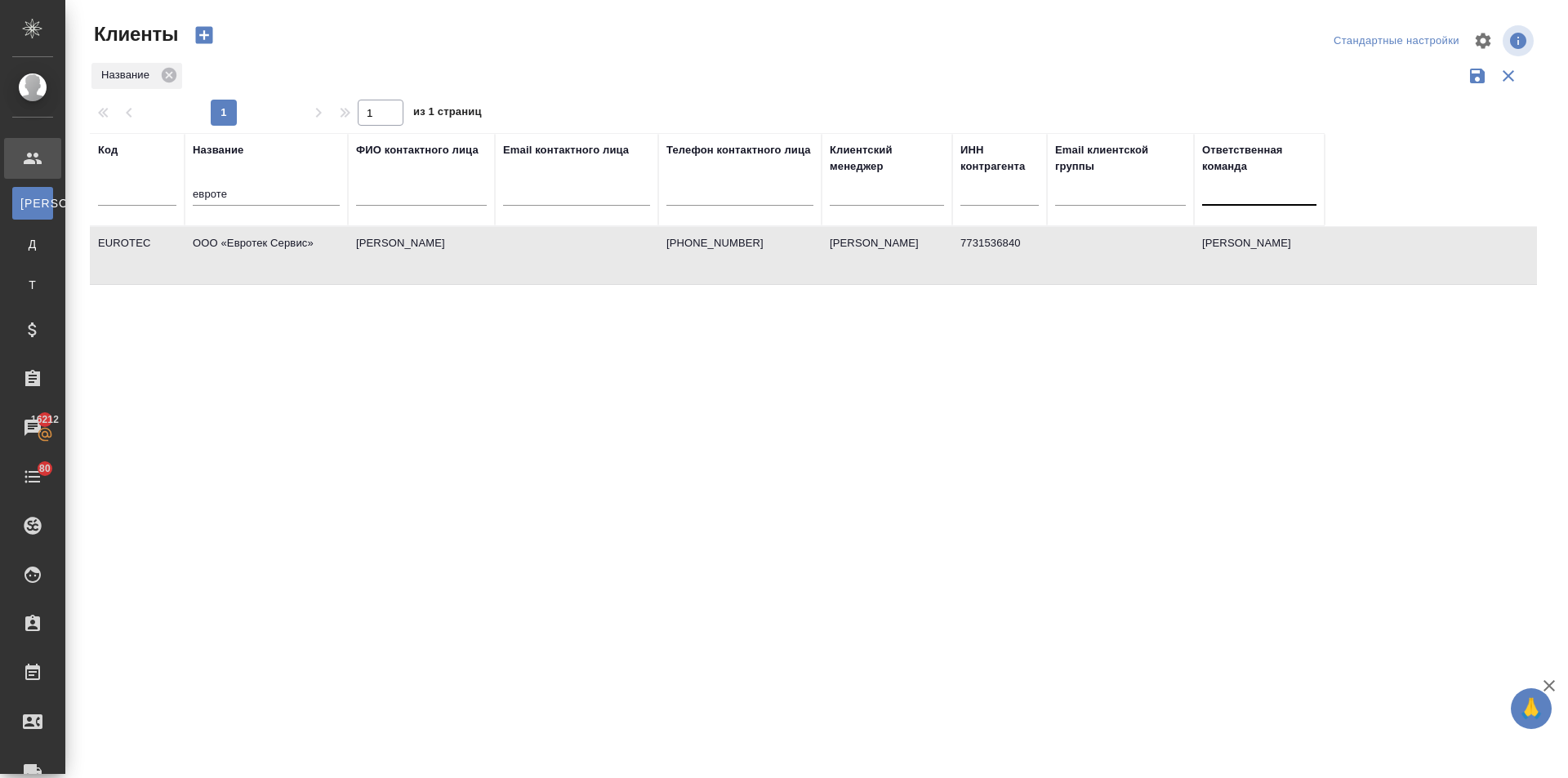
click at [327, 243] on td "ООО «Евротек Сервис»" at bounding box center [266, 256] width 164 height 57
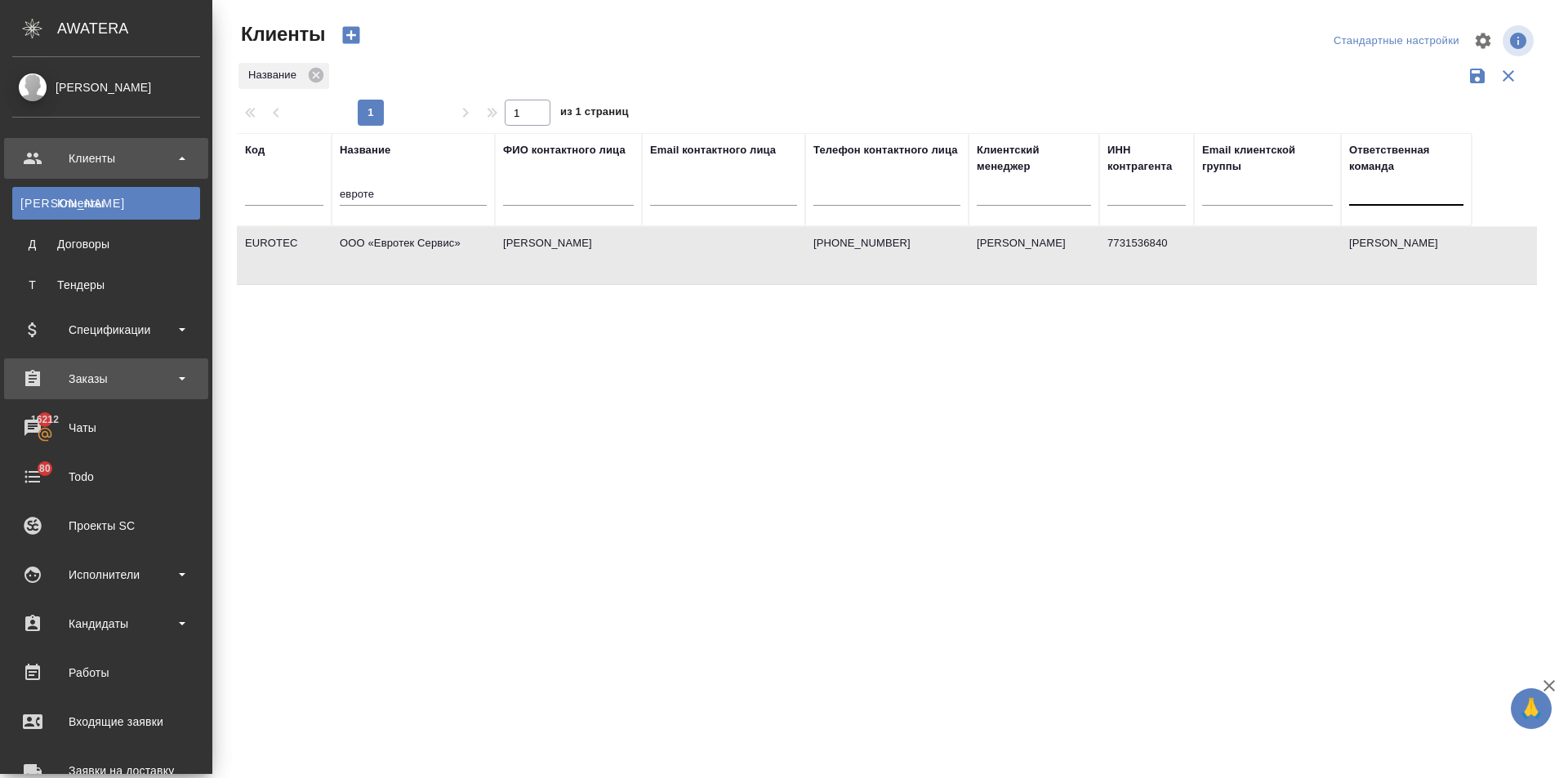
click at [95, 378] on div "Заказы" at bounding box center [106, 379] width 187 height 25
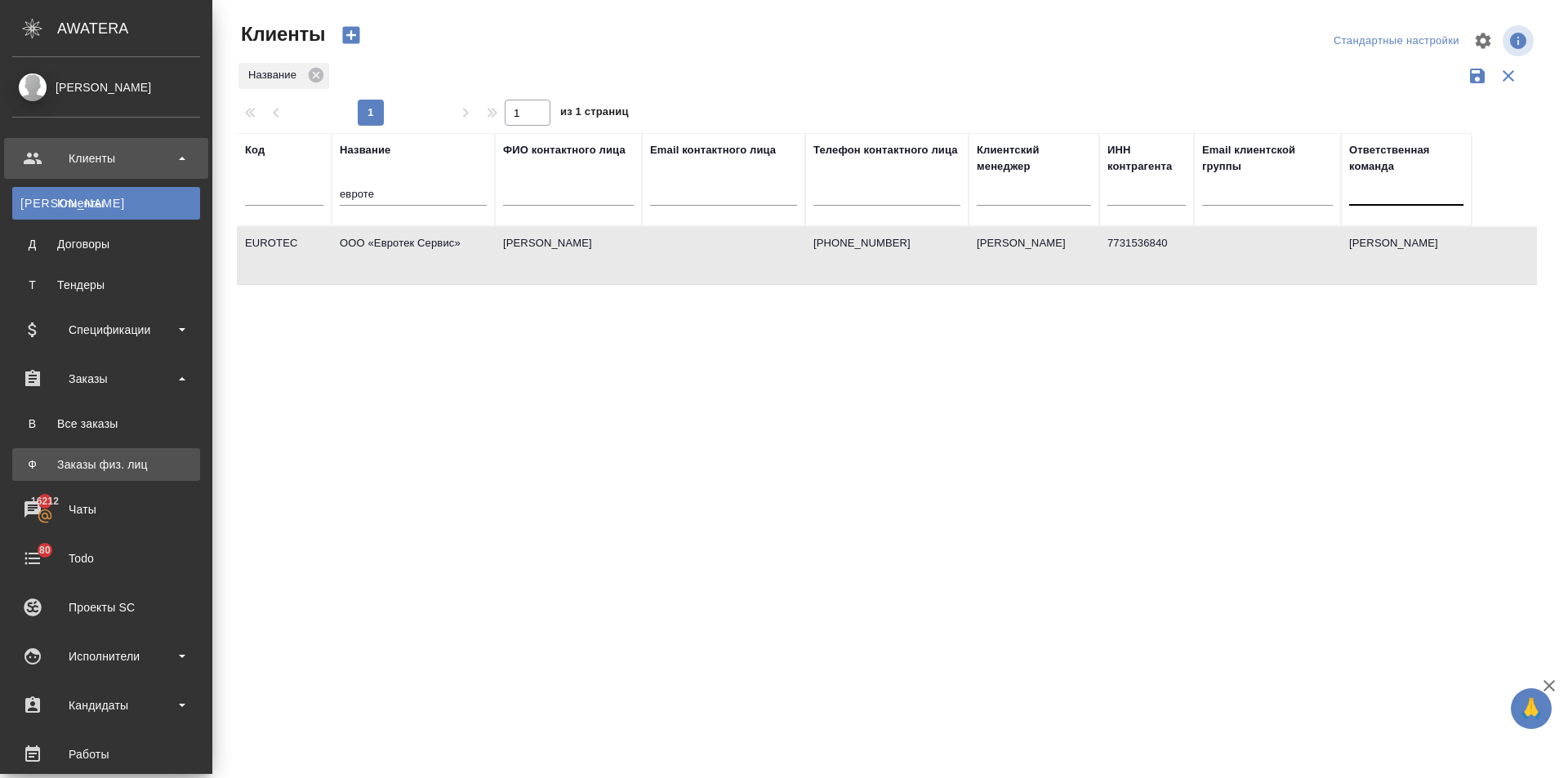
click at [108, 461] on div "Заказы физ. лиц" at bounding box center [106, 464] width 171 height 16
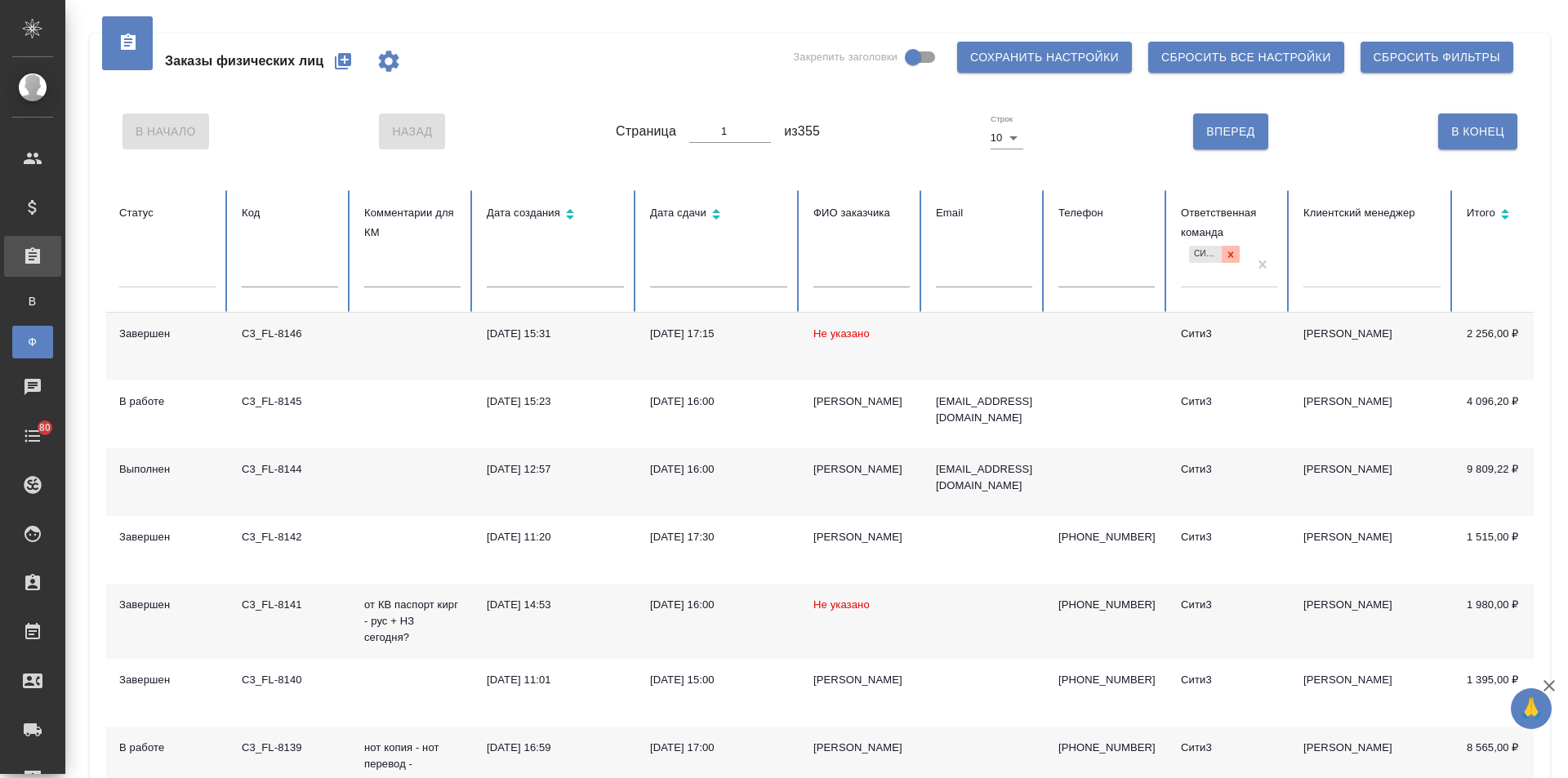
click at [1225, 252] on icon at bounding box center [1230, 255] width 11 height 11
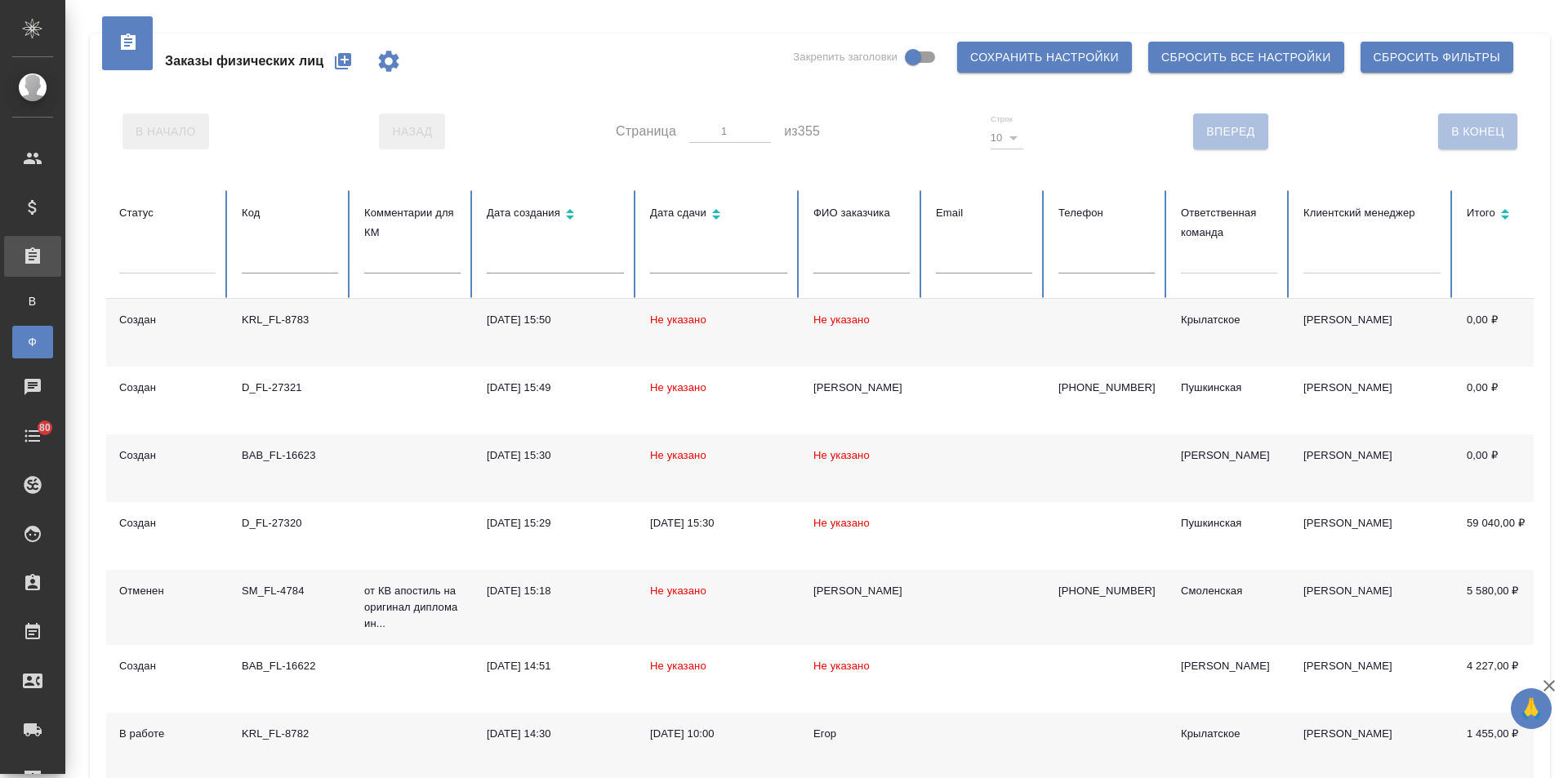
click at [1091, 258] on input "text" at bounding box center [1106, 262] width 96 height 23
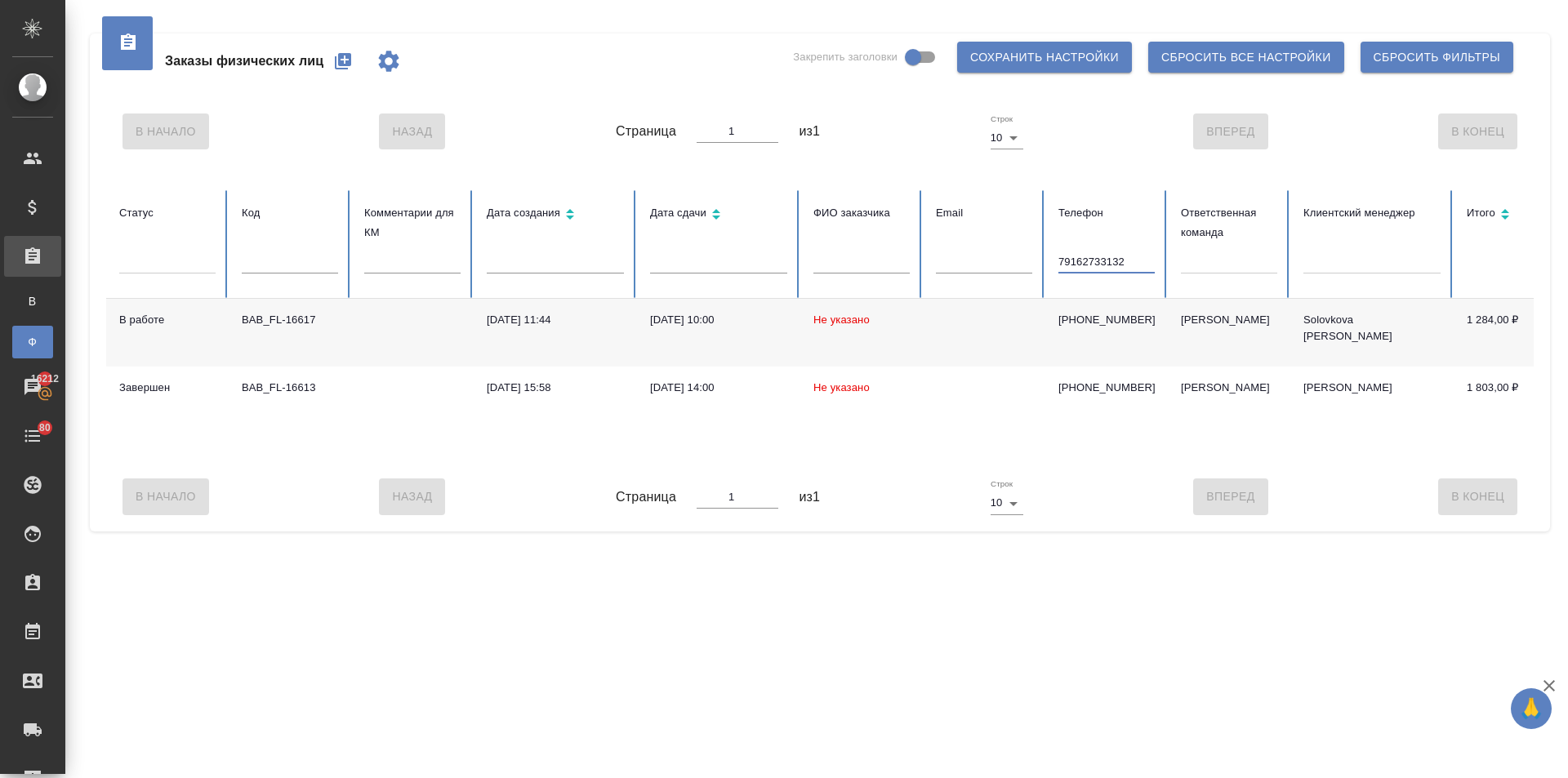
type input "79162733132"
click at [869, 331] on td "Не указано" at bounding box center [861, 332] width 123 height 68
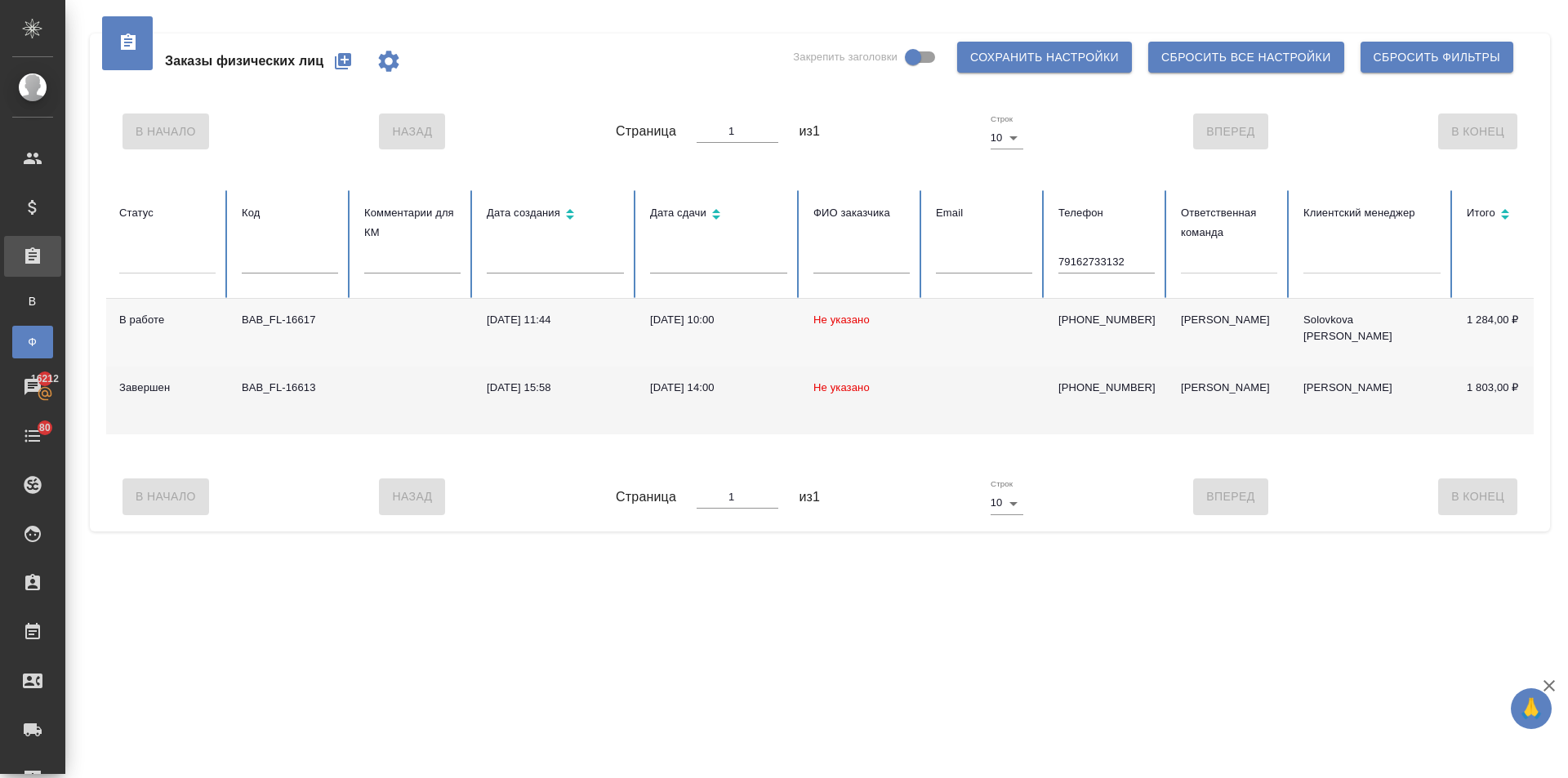
click at [680, 388] on div "[DATE] 14:00" at bounding box center [718, 387] width 137 height 16
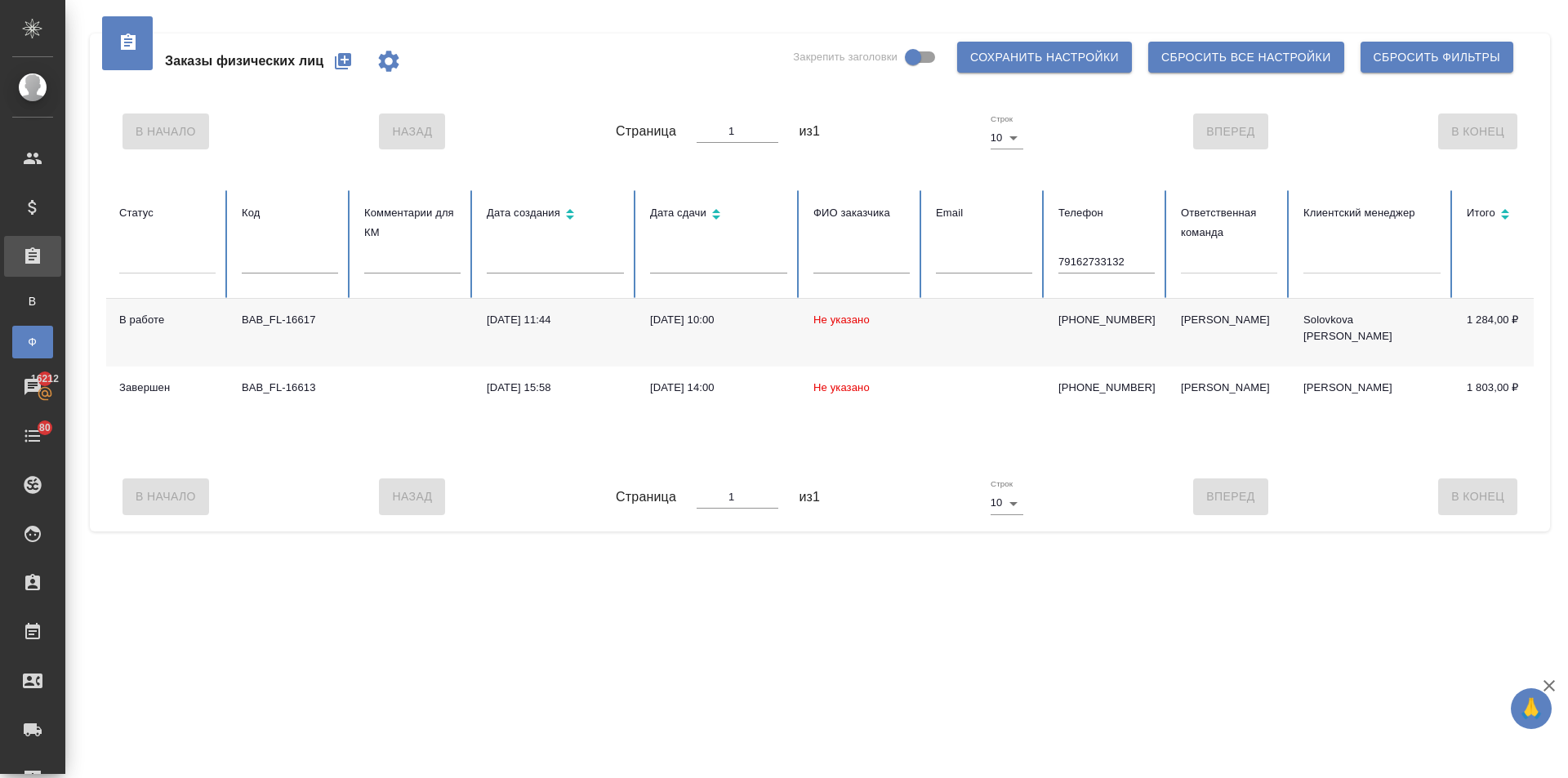
click at [870, 320] on td "Не указано" at bounding box center [861, 332] width 123 height 68
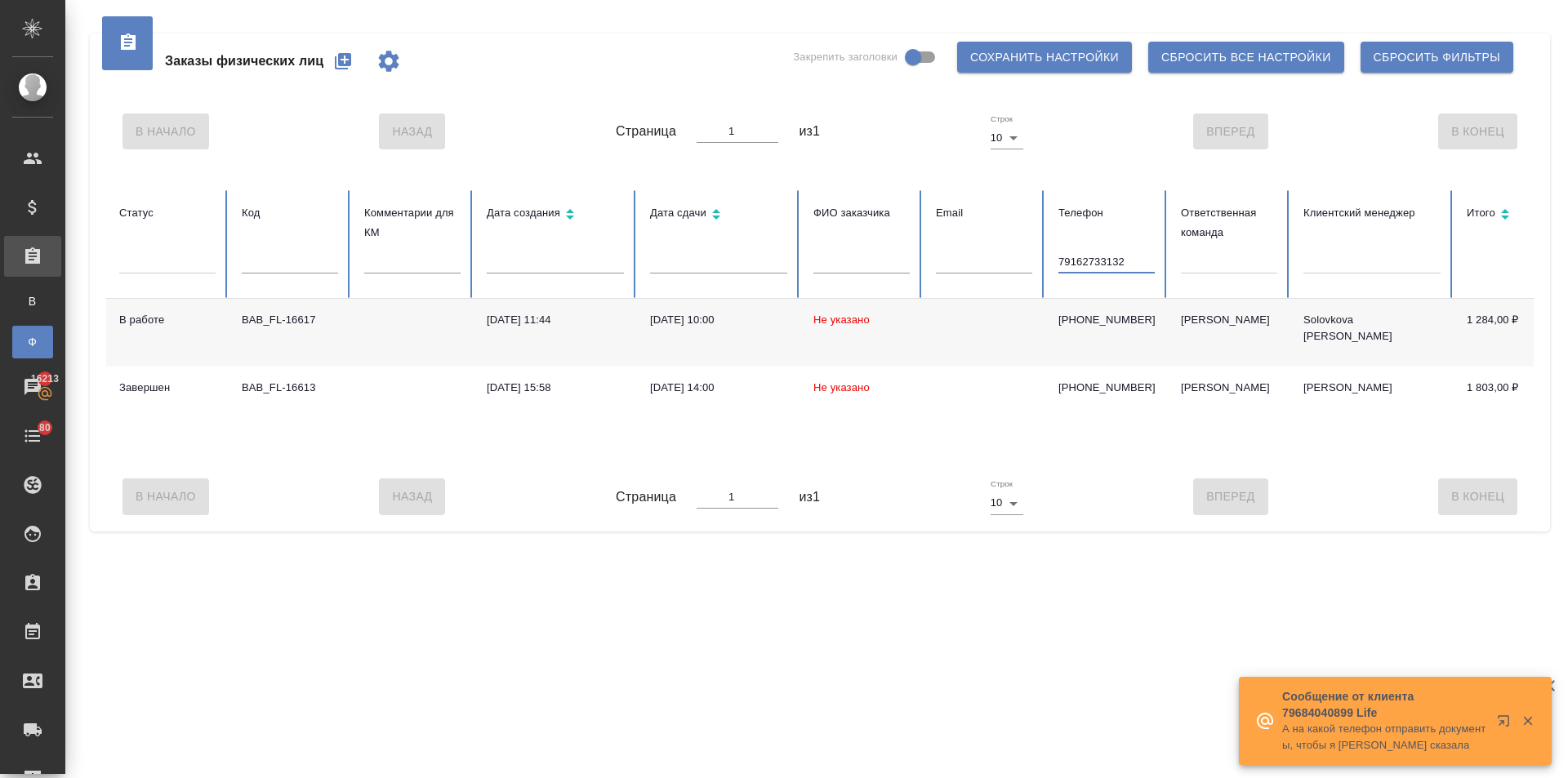
drag, startPoint x: 1138, startPoint y: 262, endPoint x: 1029, endPoint y: 257, distance: 109.1
click at [1029, 257] on tr "Статус Код Комментарии для КМ Дата создания Дата сдачи ФИО заказчика Email Теле…" at bounding box center [1025, 244] width 1837 height 108
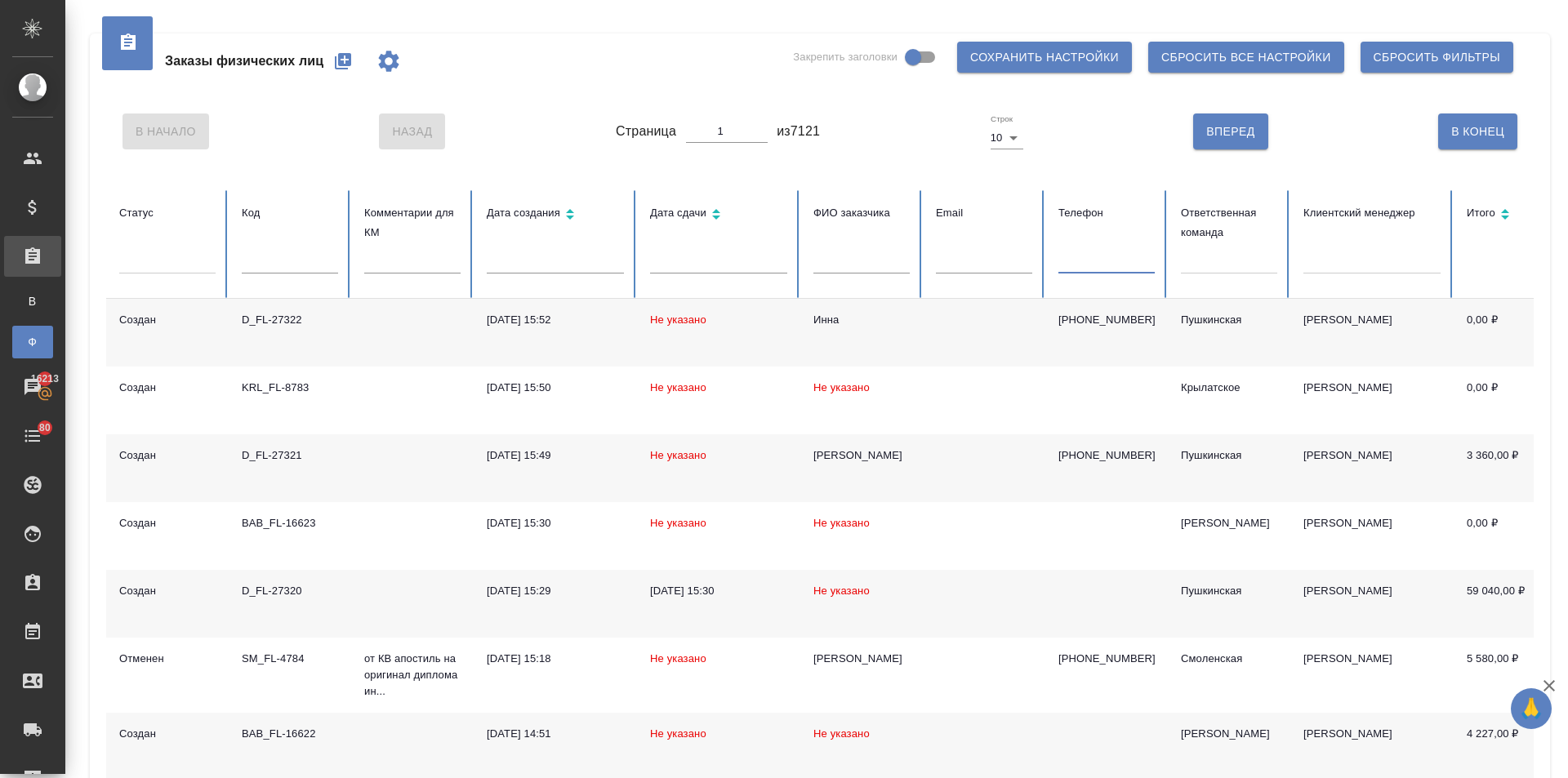
click at [1194, 256] on div at bounding box center [1228, 257] width 96 height 24
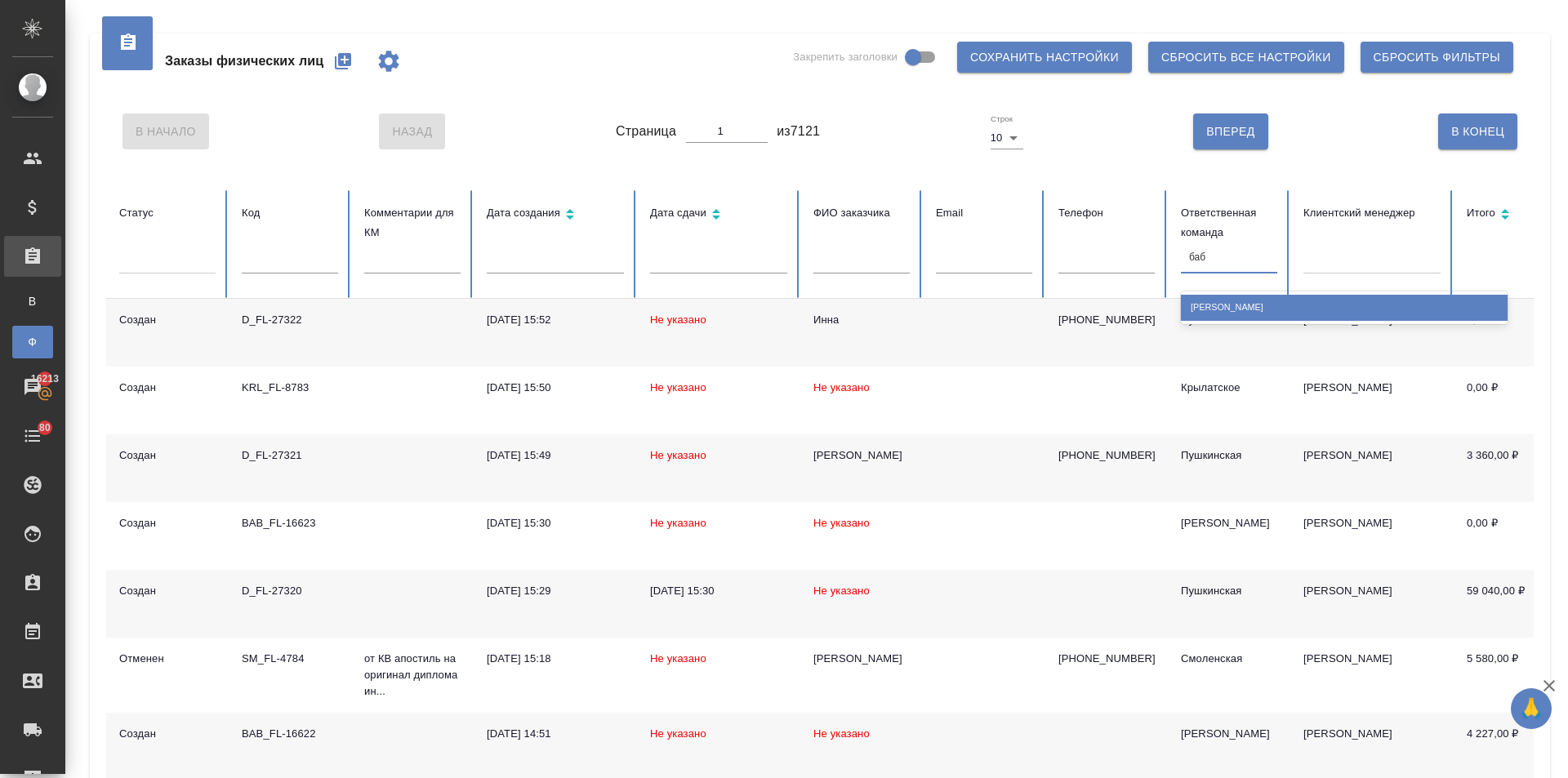
type input "баб"
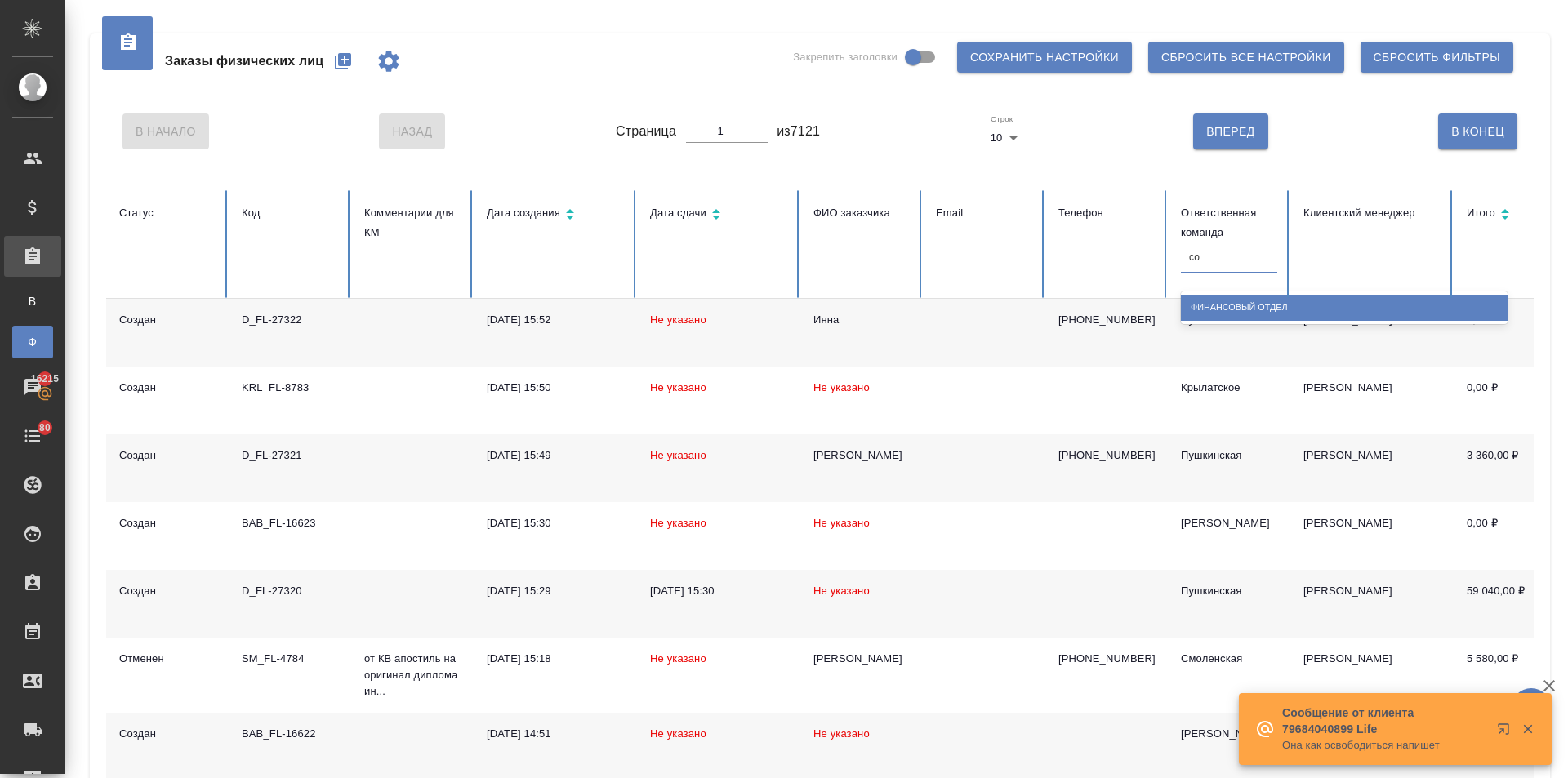
type input "с"
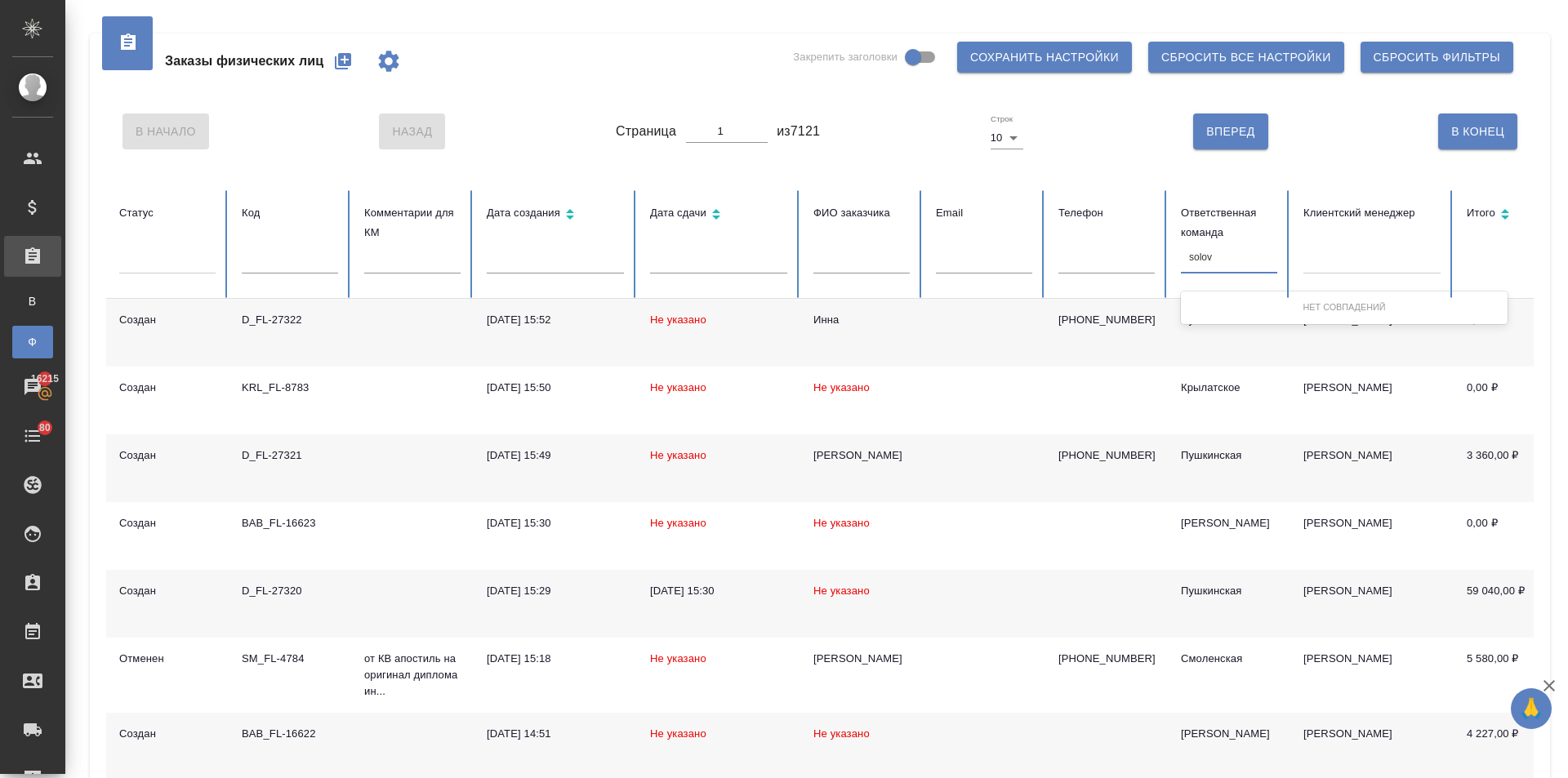
type input "solovk"
drag, startPoint x: 1222, startPoint y: 255, endPoint x: 1110, endPoint y: 261, distance: 112.2
click at [1110, 261] on tr "Статус Код Комментарии для КМ Дата создания Дата сдачи ФИО заказчика Email Теле…" at bounding box center [1025, 244] width 1837 height 108
click at [1349, 254] on div at bounding box center [1372, 257] width 137 height 24
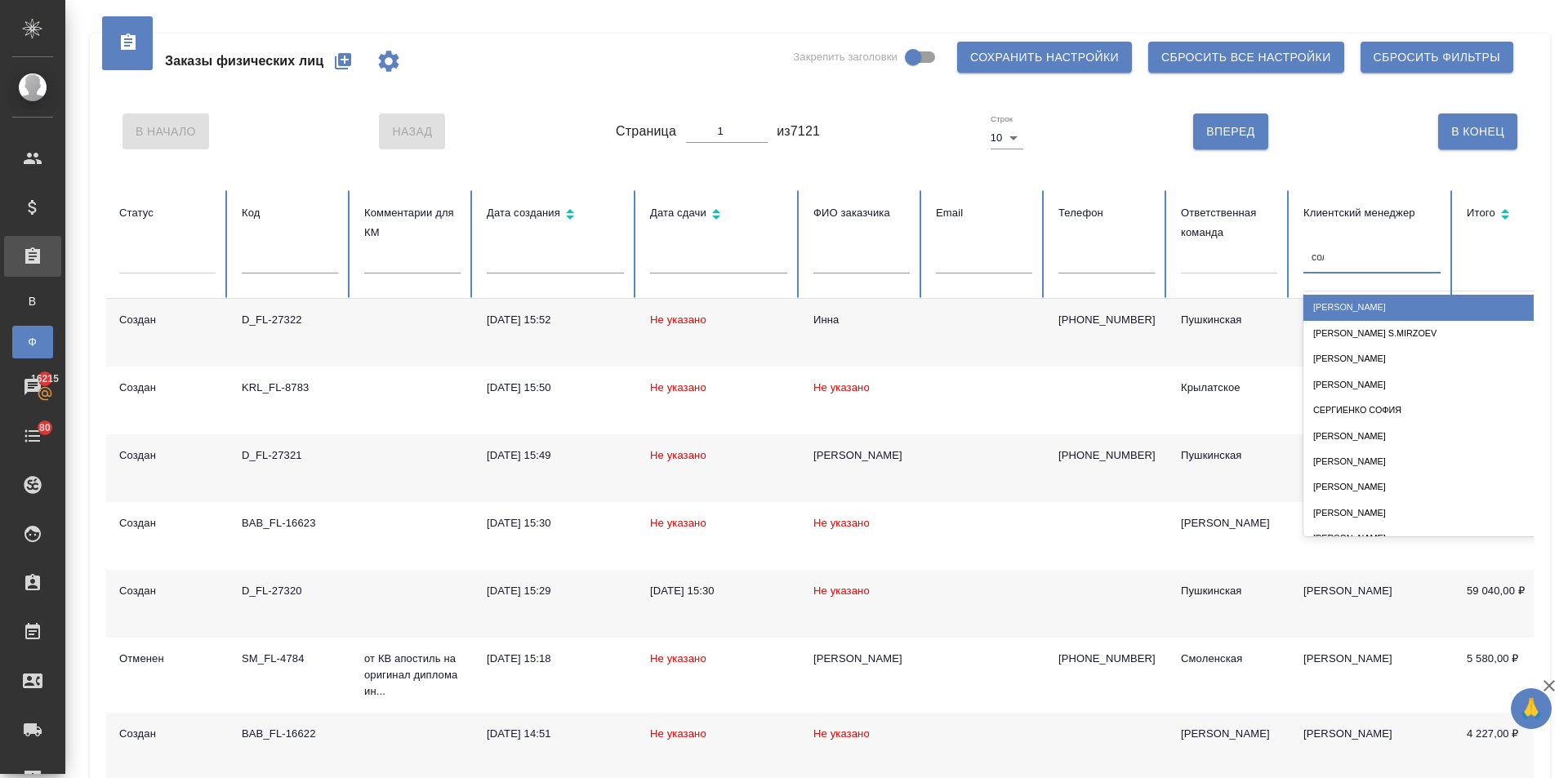
type input "соло"
click at [1336, 310] on div "[PERSON_NAME]" at bounding box center [1466, 307] width 326 height 26
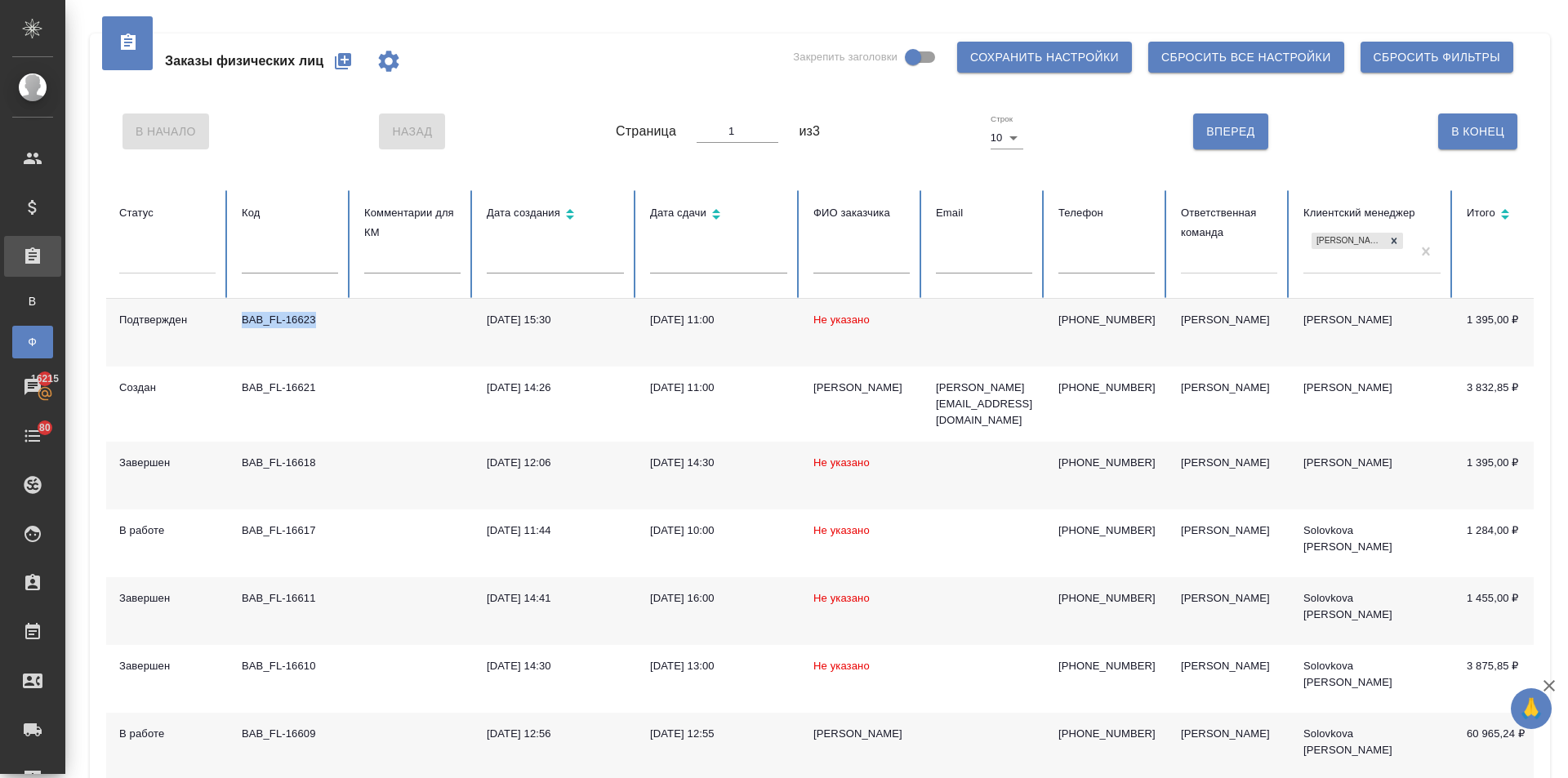
drag, startPoint x: 325, startPoint y: 316, endPoint x: 225, endPoint y: 314, distance: 100.0
click at [225, 314] on tr "Подтвержден BAB_FL-16623 [DATE] 15:30 [DATE] 11:00 Не указано [PHONE_NUMBER] Ба…" at bounding box center [1025, 332] width 1837 height 68
copy tr "Подтвержден BAB_FL-16623"
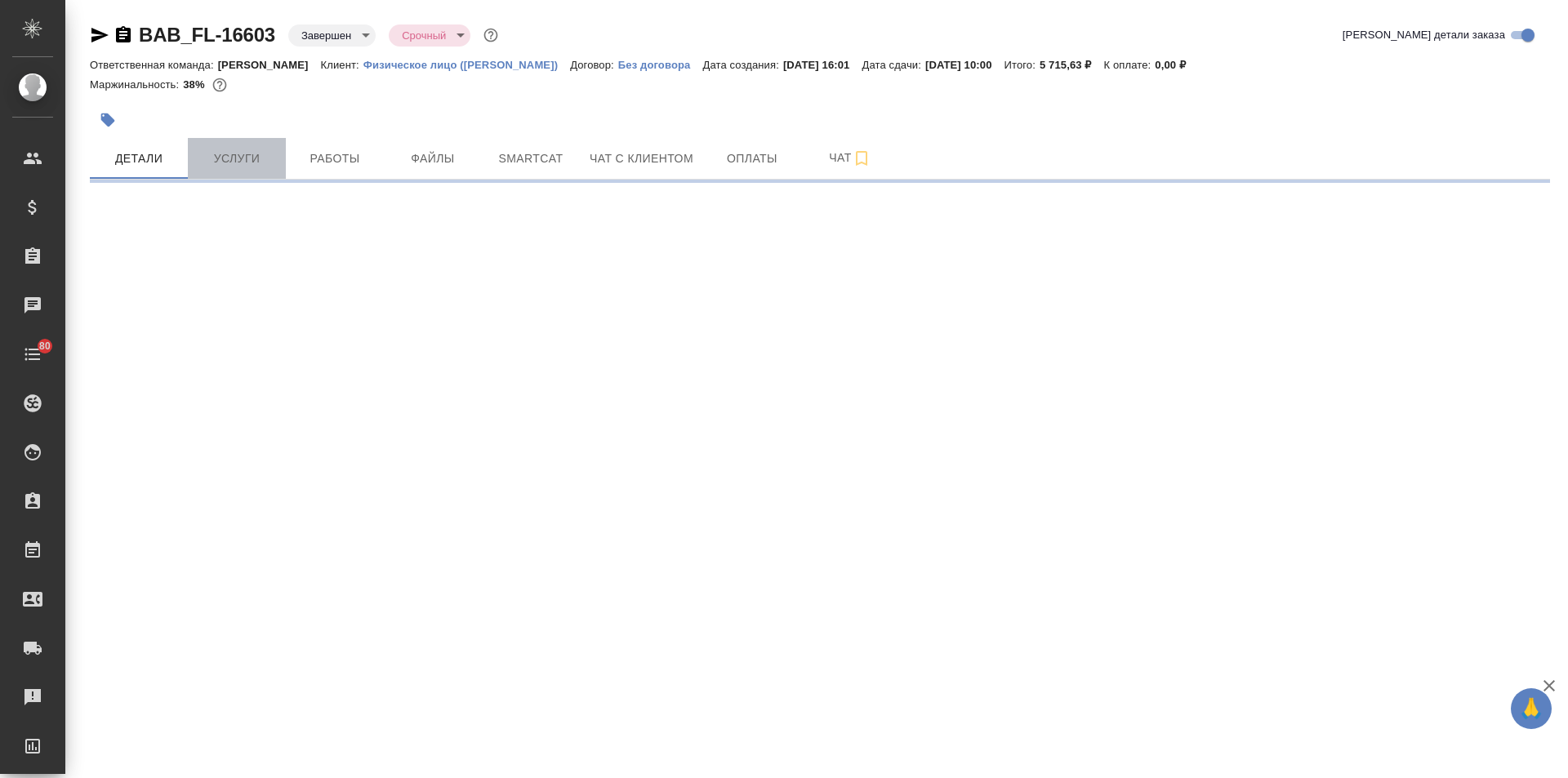
click at [248, 156] on span "Услуги" at bounding box center [237, 158] width 78 height 20
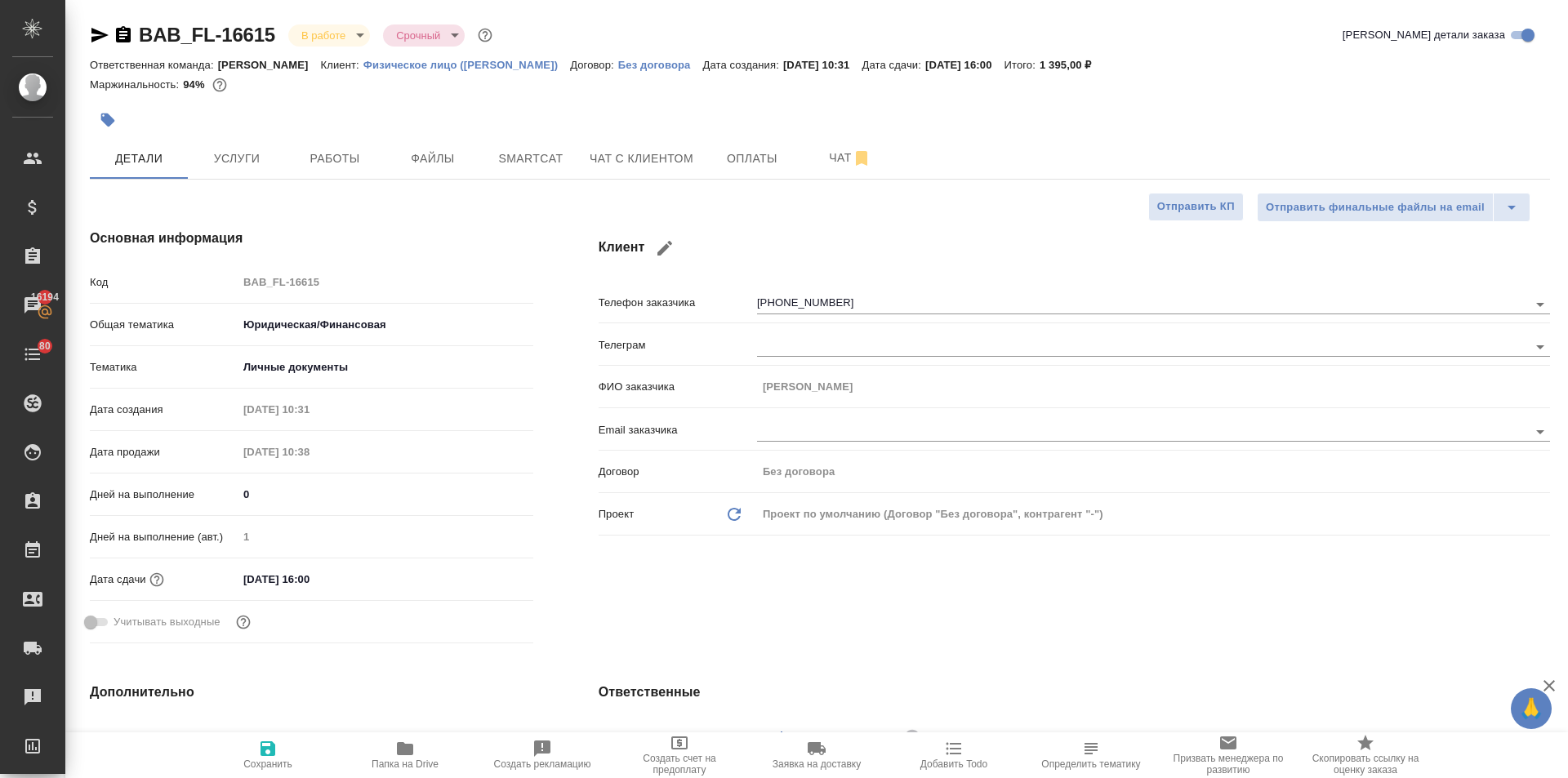
select select "RU"
click at [352, 170] on button "Работы" at bounding box center [334, 158] width 98 height 41
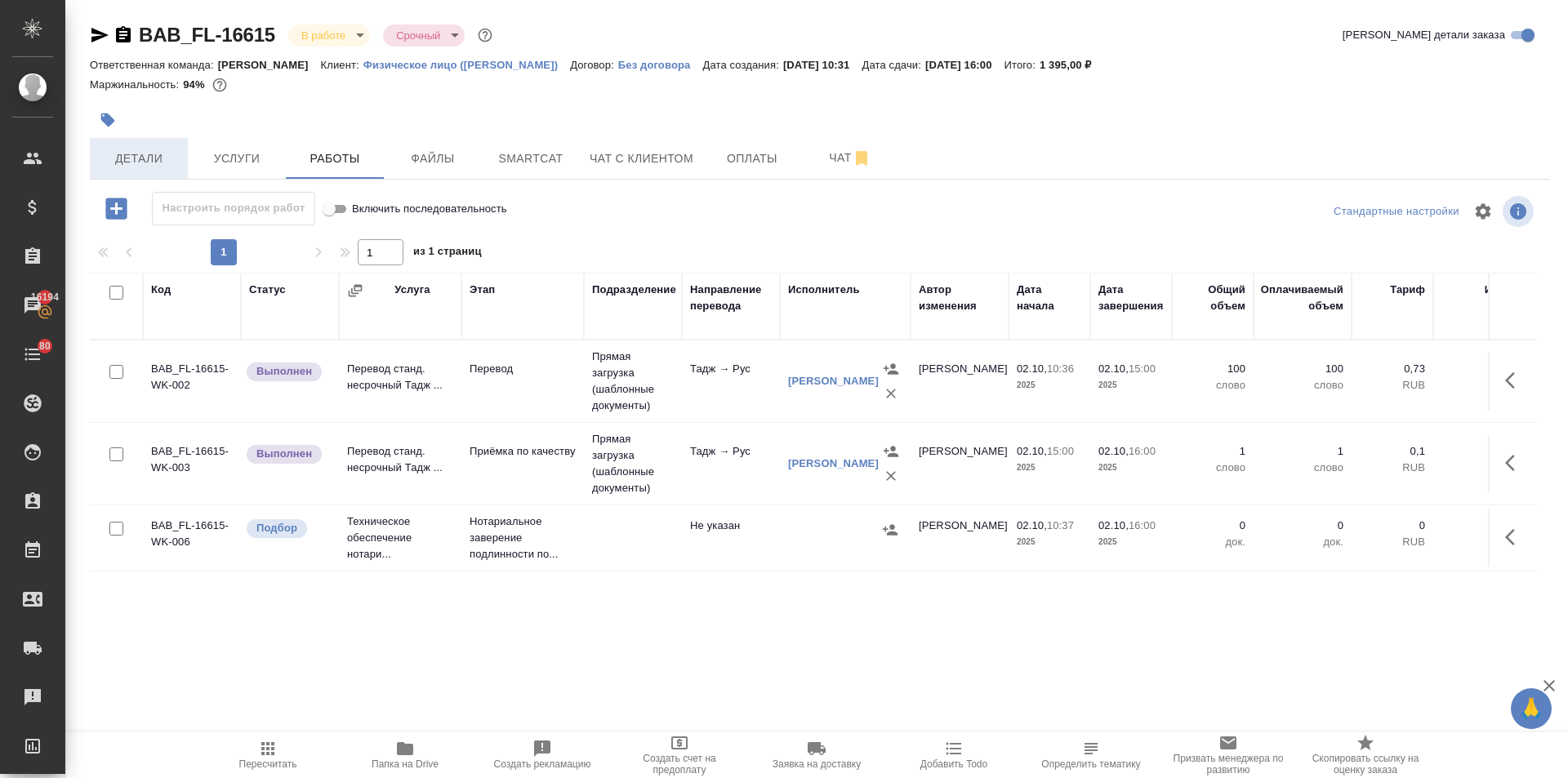
click at [134, 161] on span "Детали" at bounding box center [139, 158] width 78 height 20
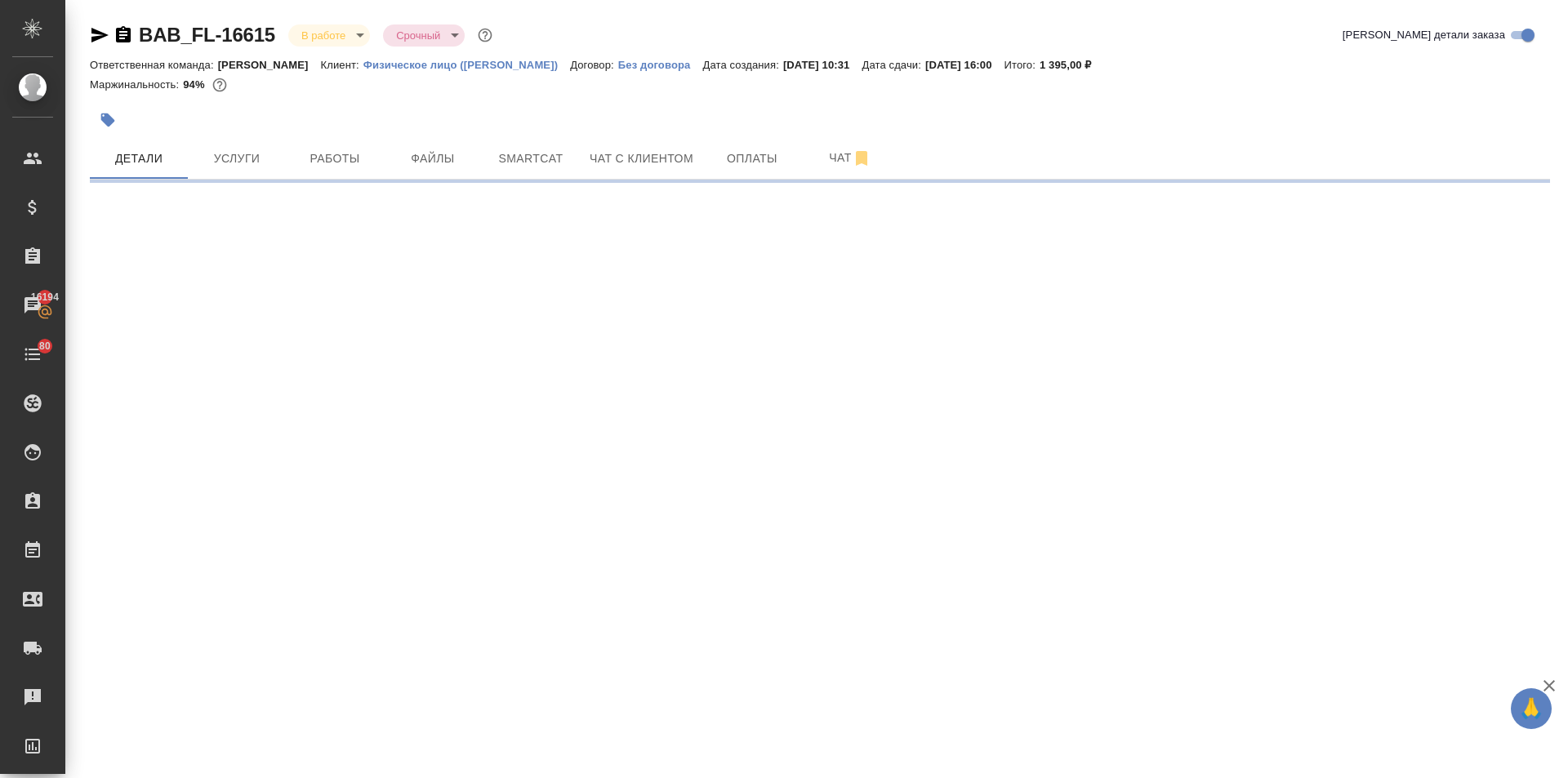
select select "RU"
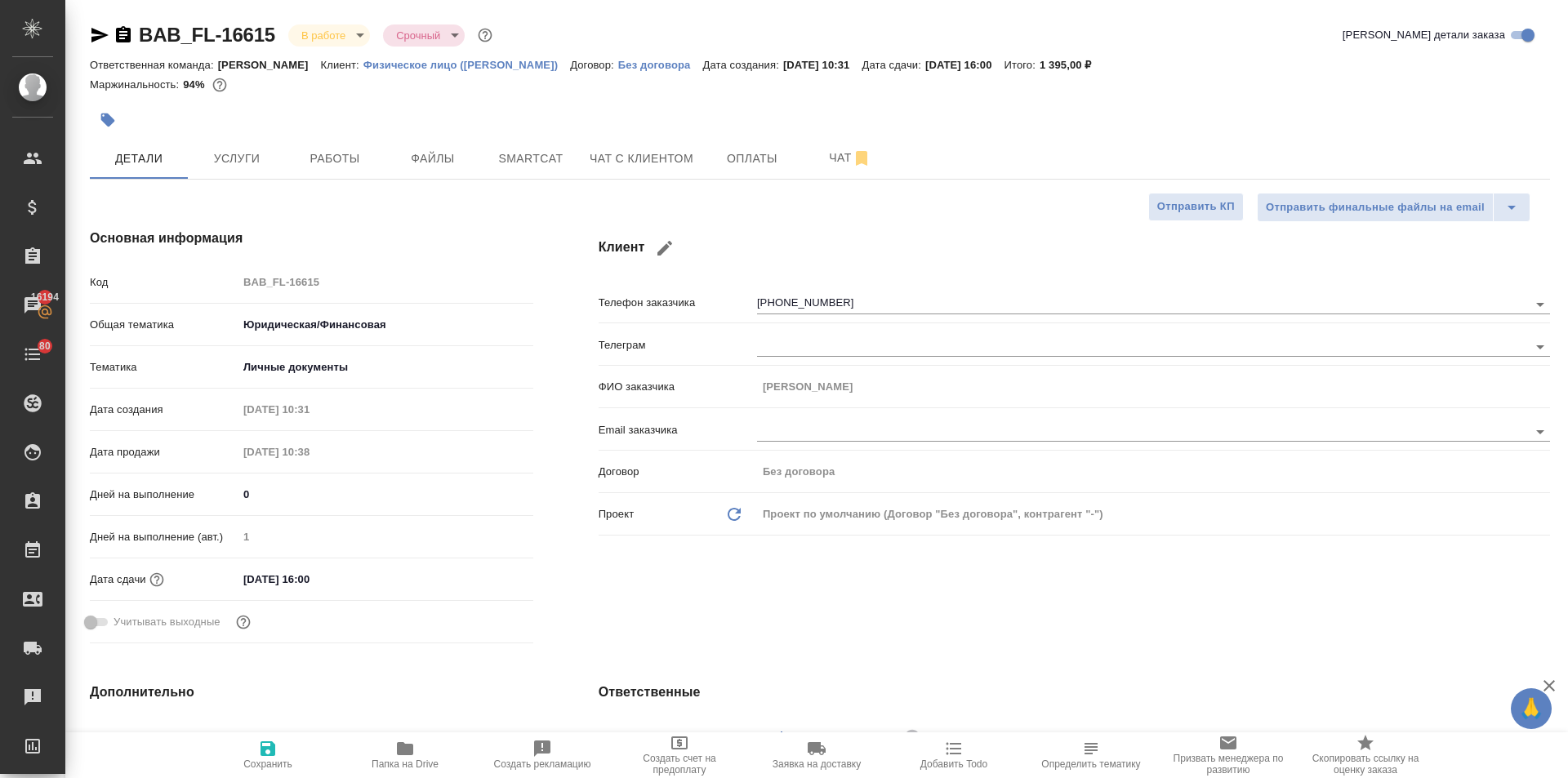
type textarea "x"
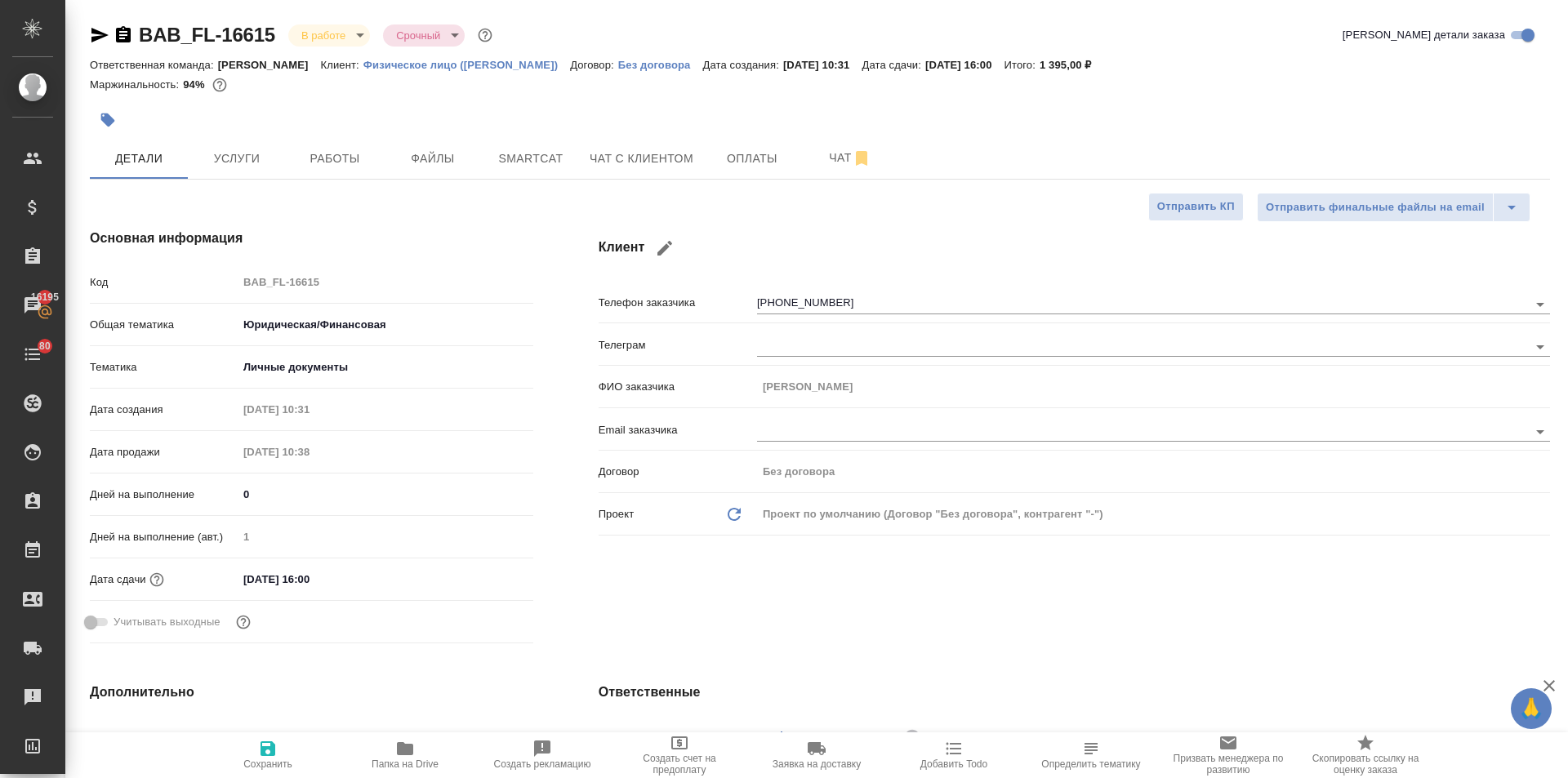
type textarea "x"
click at [428, 161] on span "Файлы" at bounding box center [433, 158] width 78 height 20
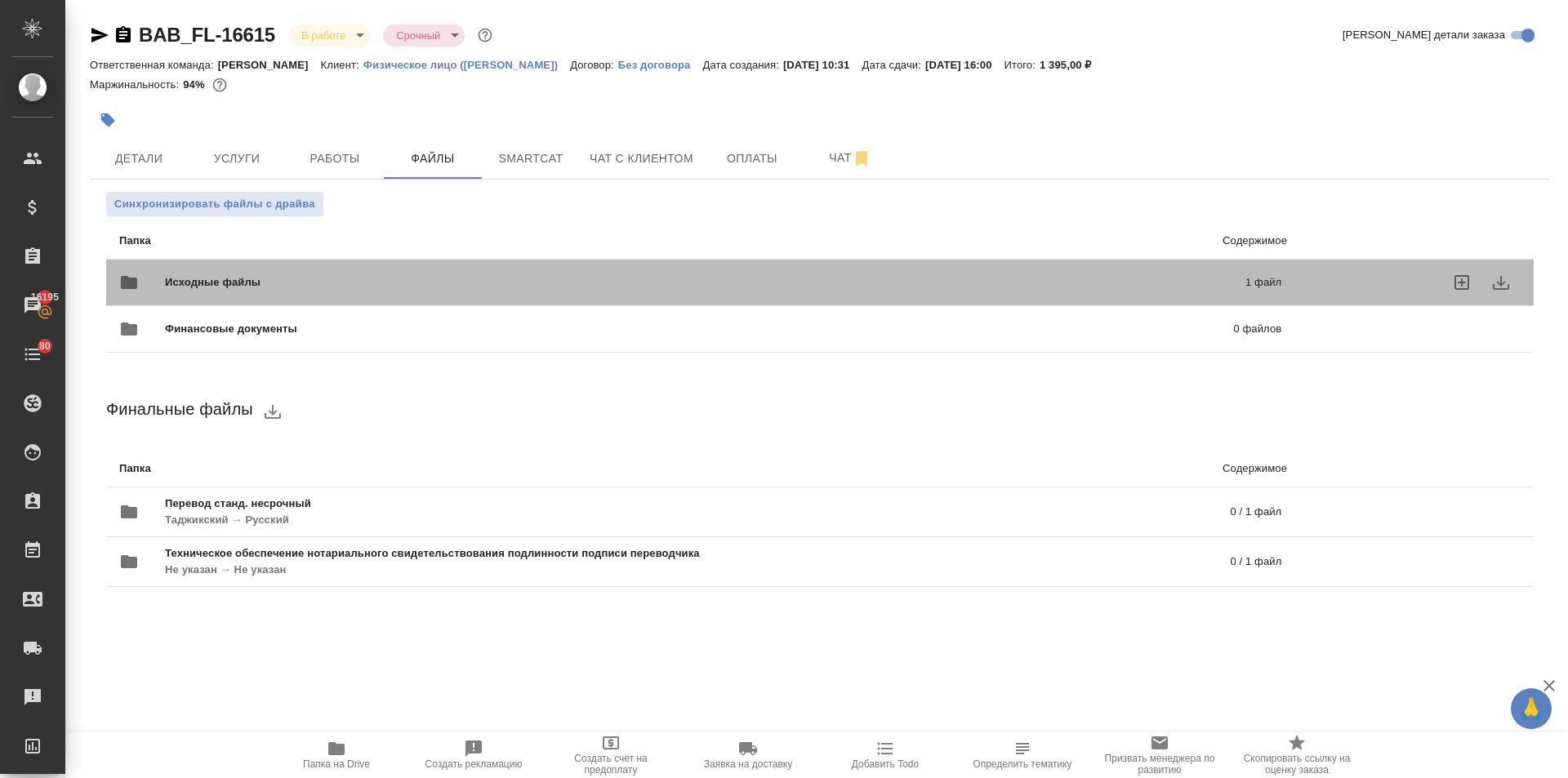
click at [230, 277] on span "Исходные файлы" at bounding box center [459, 282] width 588 height 16
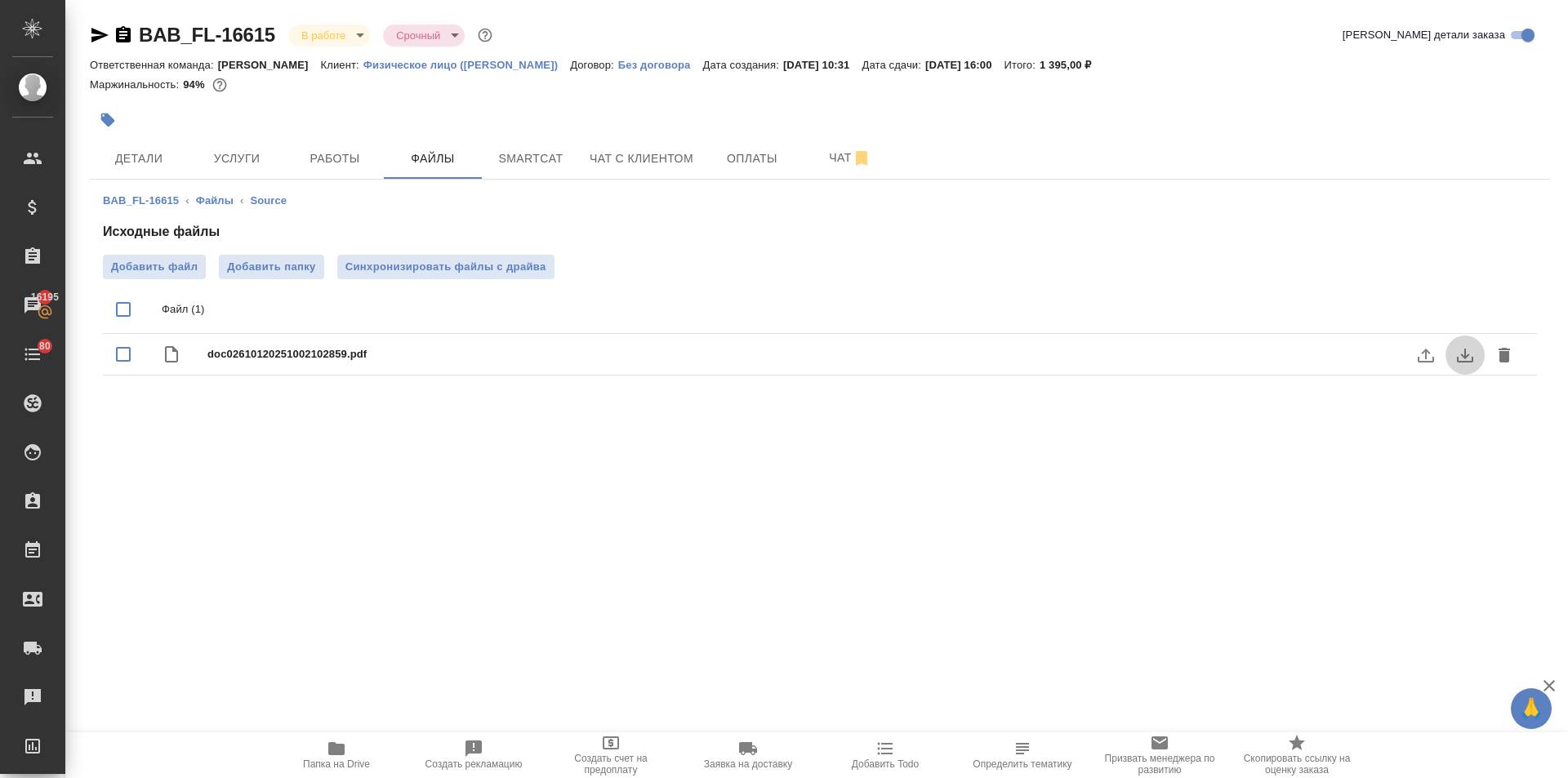
click at [1459, 352] on icon "download" at bounding box center [1464, 355] width 20 height 20
click at [328, 755] on icon "button" at bounding box center [336, 749] width 20 height 20
click at [129, 148] on span "Детали" at bounding box center [139, 158] width 78 height 20
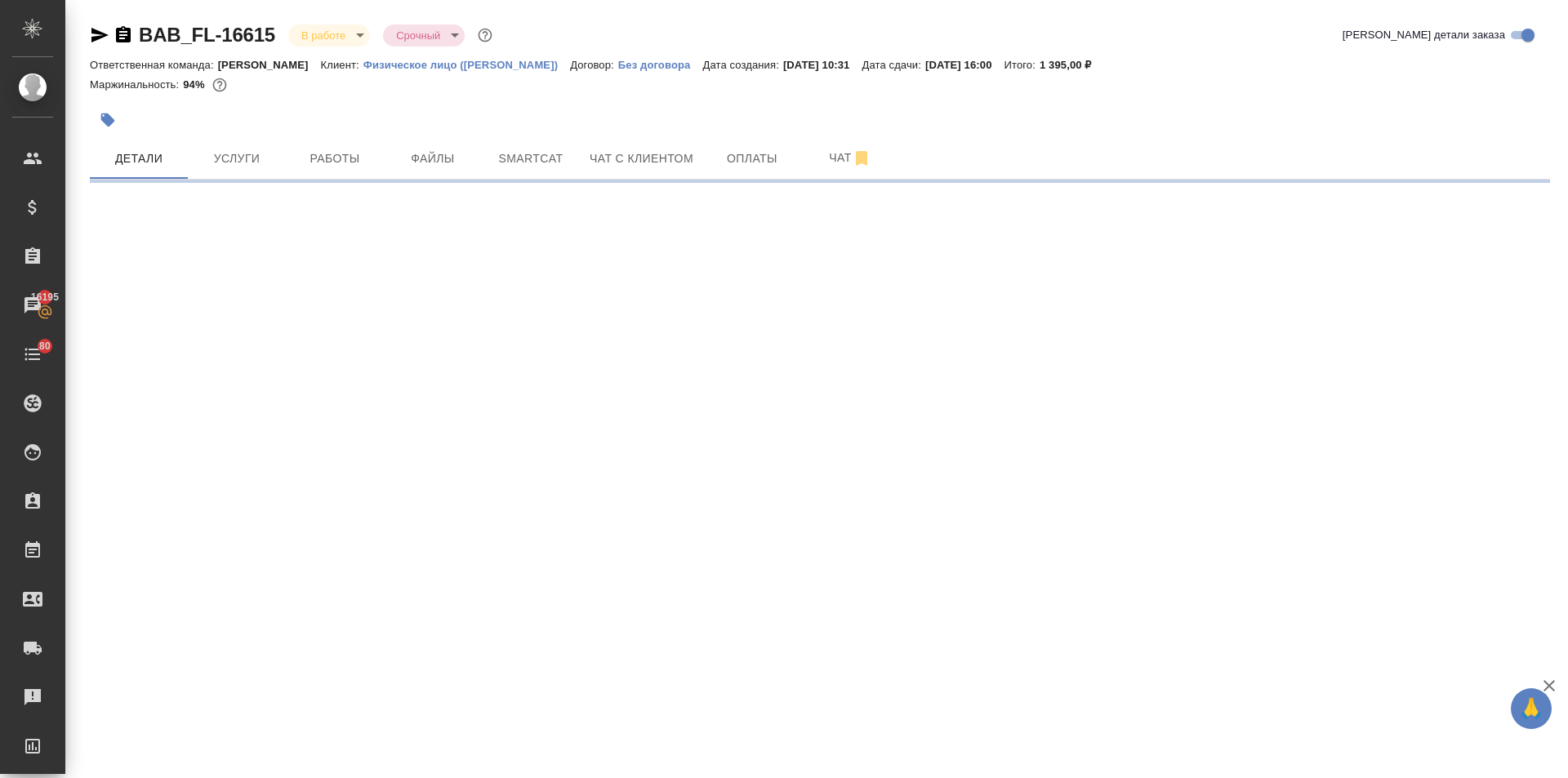
select select "RU"
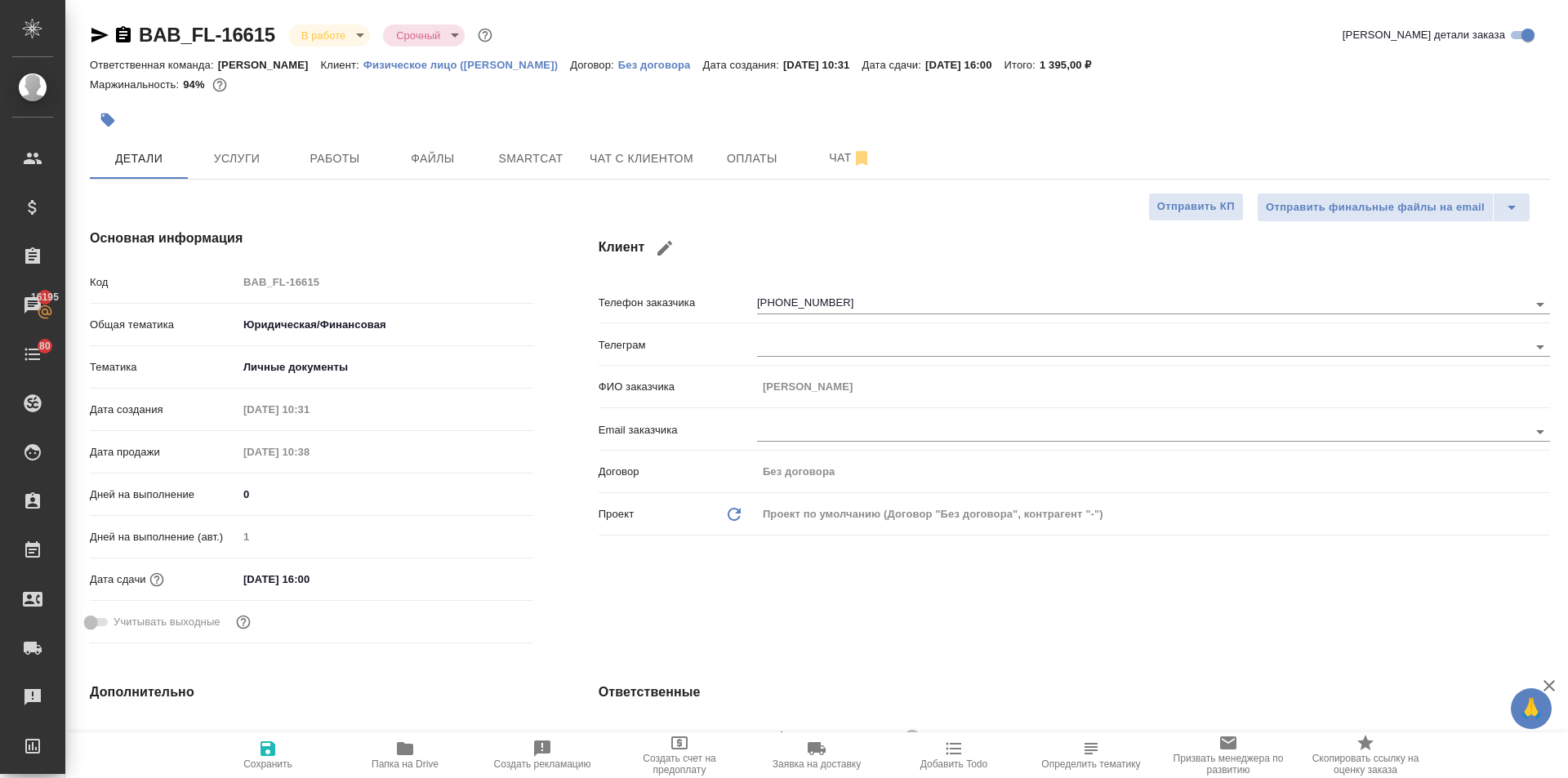
type textarea "x"
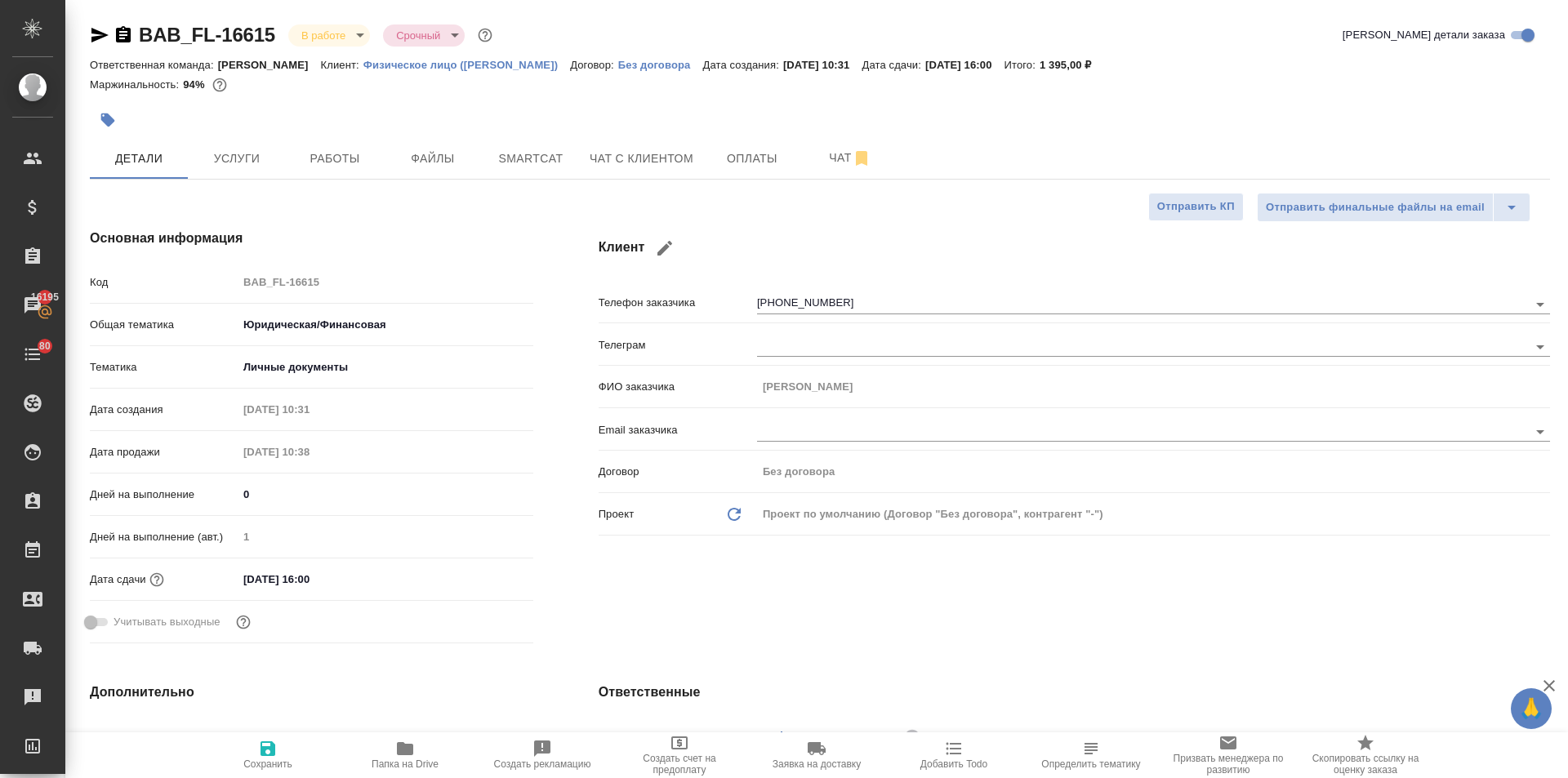
type textarea "x"
click at [354, 158] on span "Работы" at bounding box center [335, 158] width 78 height 20
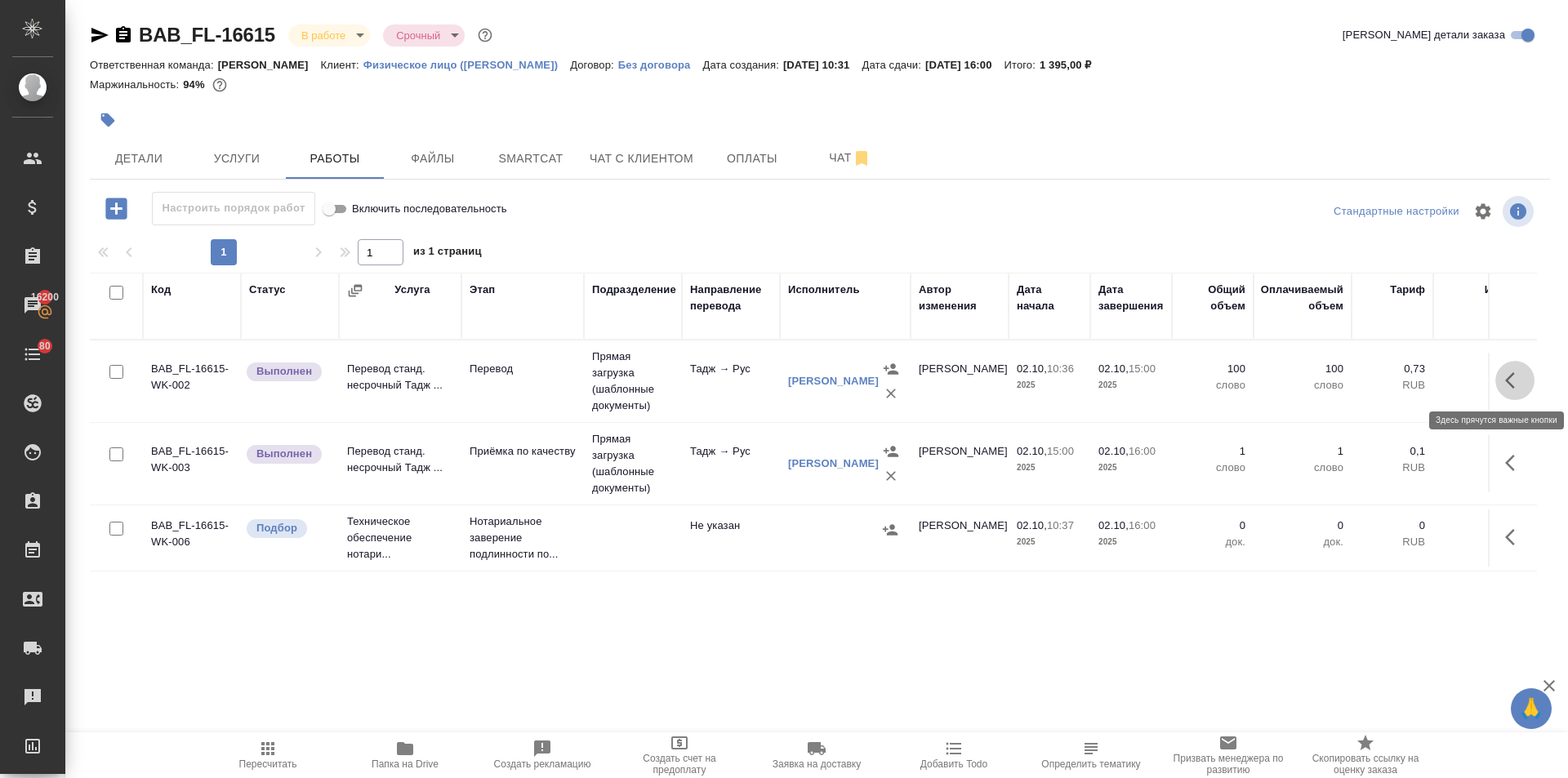
click at [1517, 379] on icon "button" at bounding box center [1515, 380] width 20 height 20
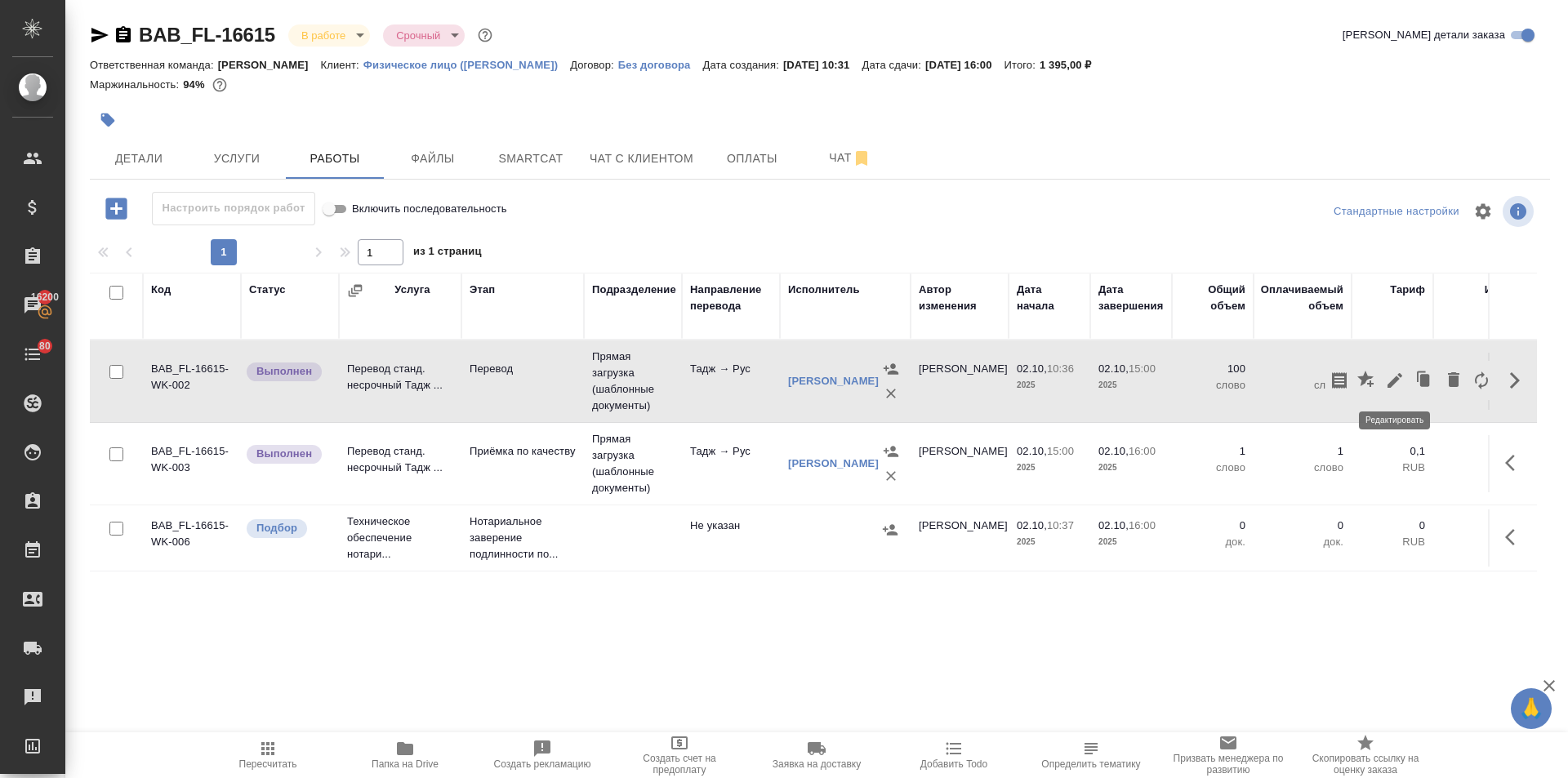
click at [1396, 373] on icon "button" at bounding box center [1394, 380] width 20 height 20
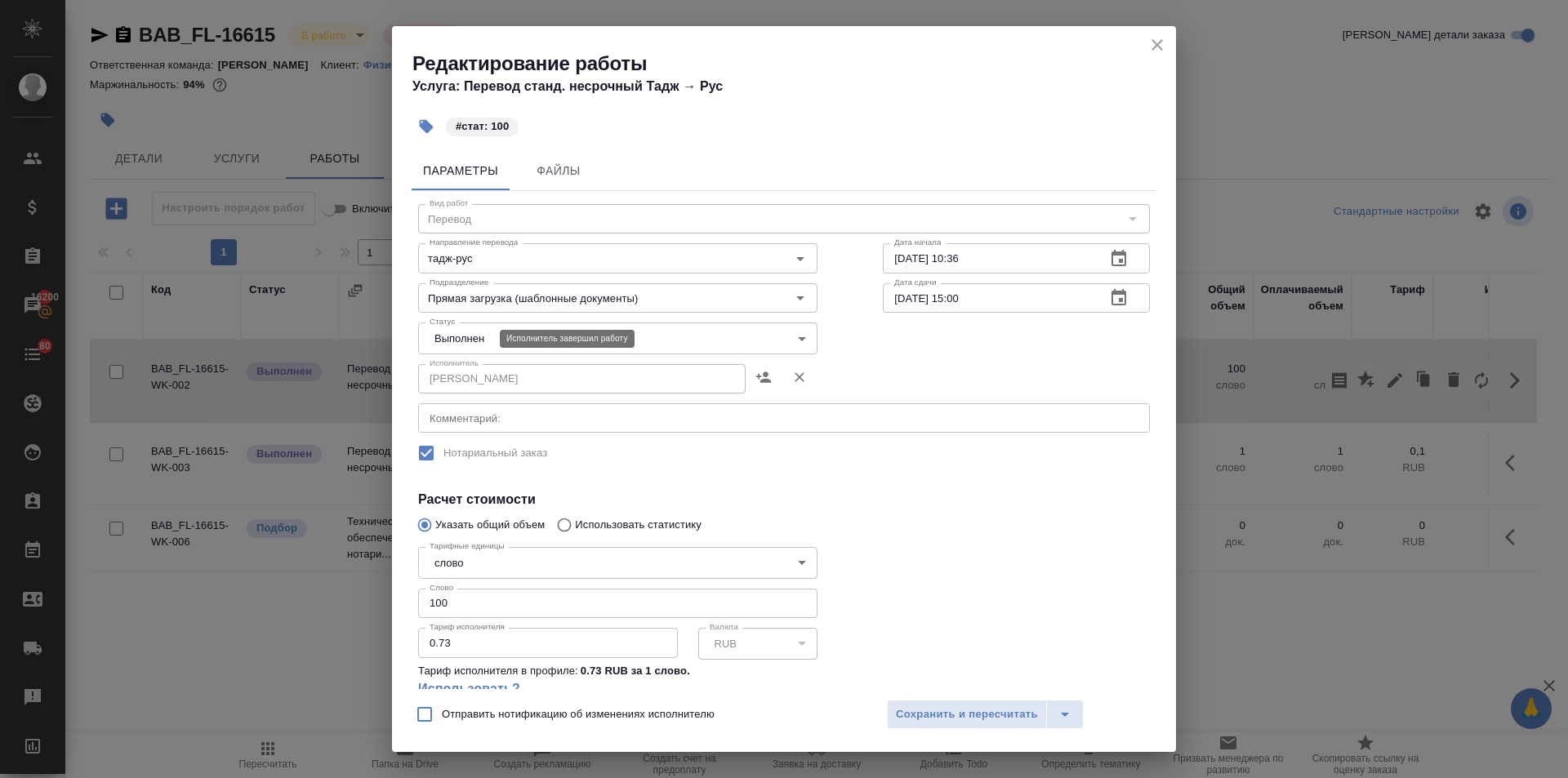
click at [467, 331] on body "🙏 .cls-1 fill:#fff; AWATERA Ilina Ekaterina Клиенты Спецификации Заказы 16200 Ч…" at bounding box center [784, 389] width 1568 height 778
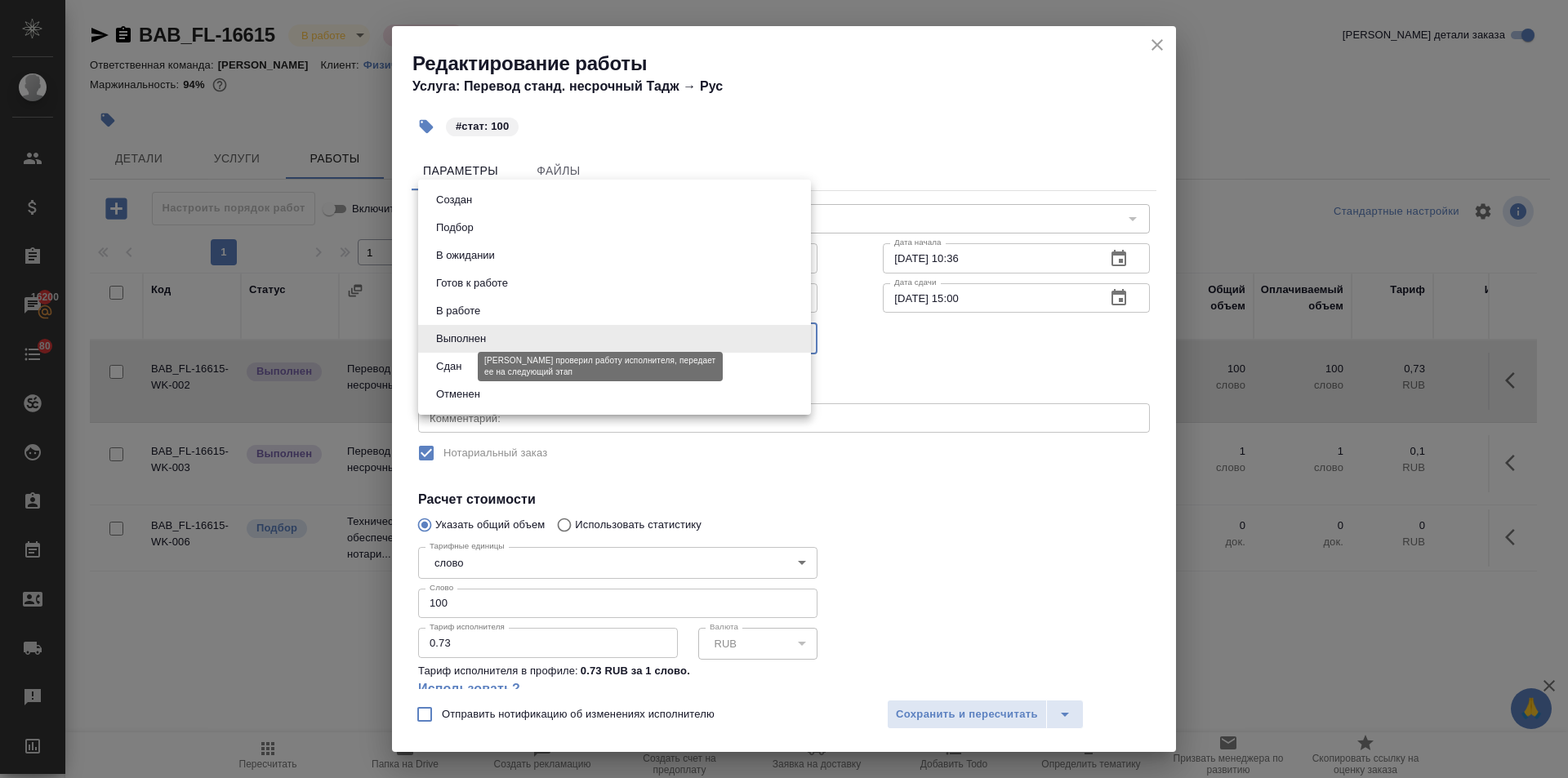
click at [463, 365] on button "Сдан" at bounding box center [448, 366] width 35 height 18
type input "closed"
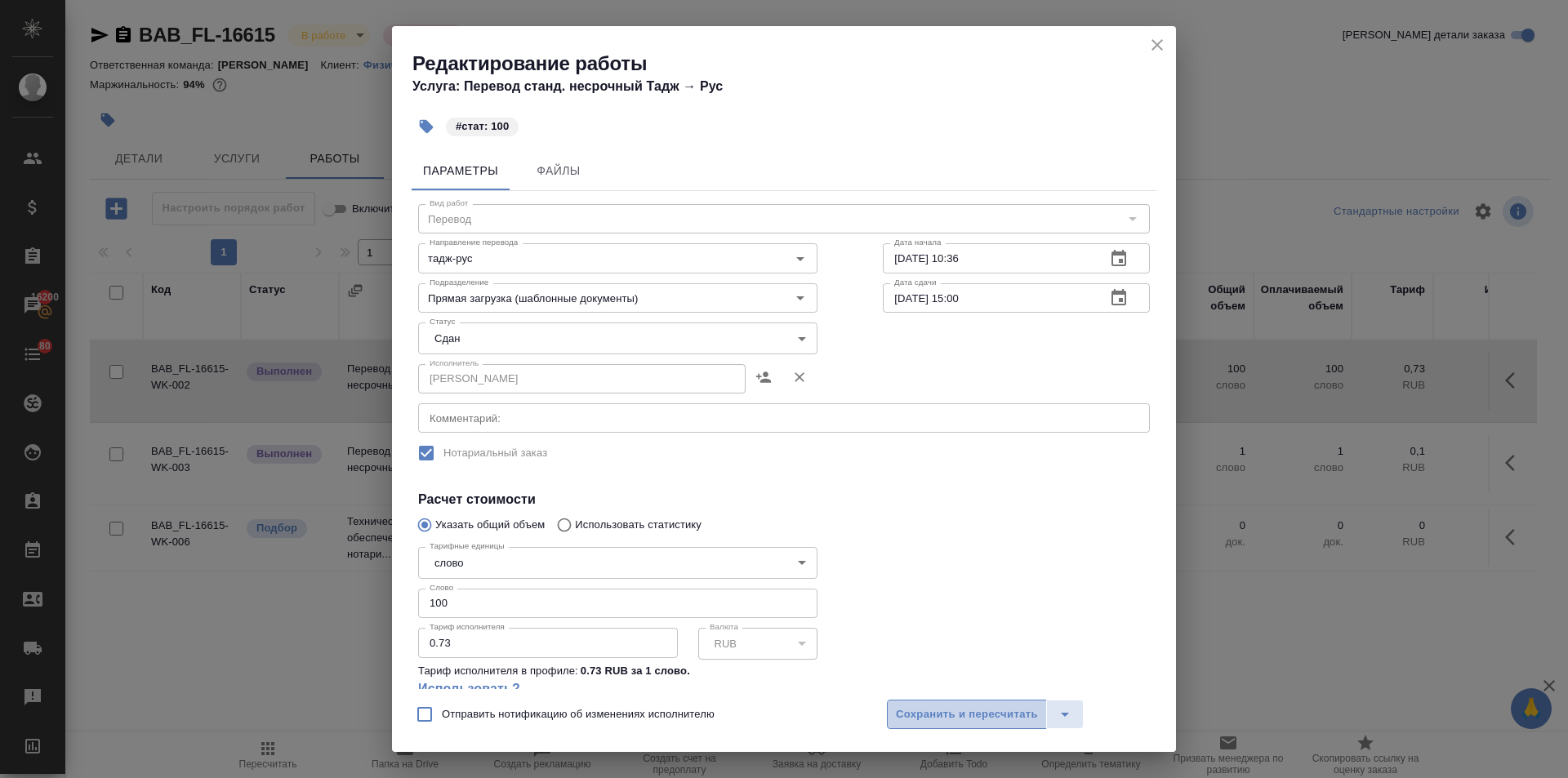
click at [906, 715] on span "Сохранить и пересчитать" at bounding box center [966, 714] width 142 height 19
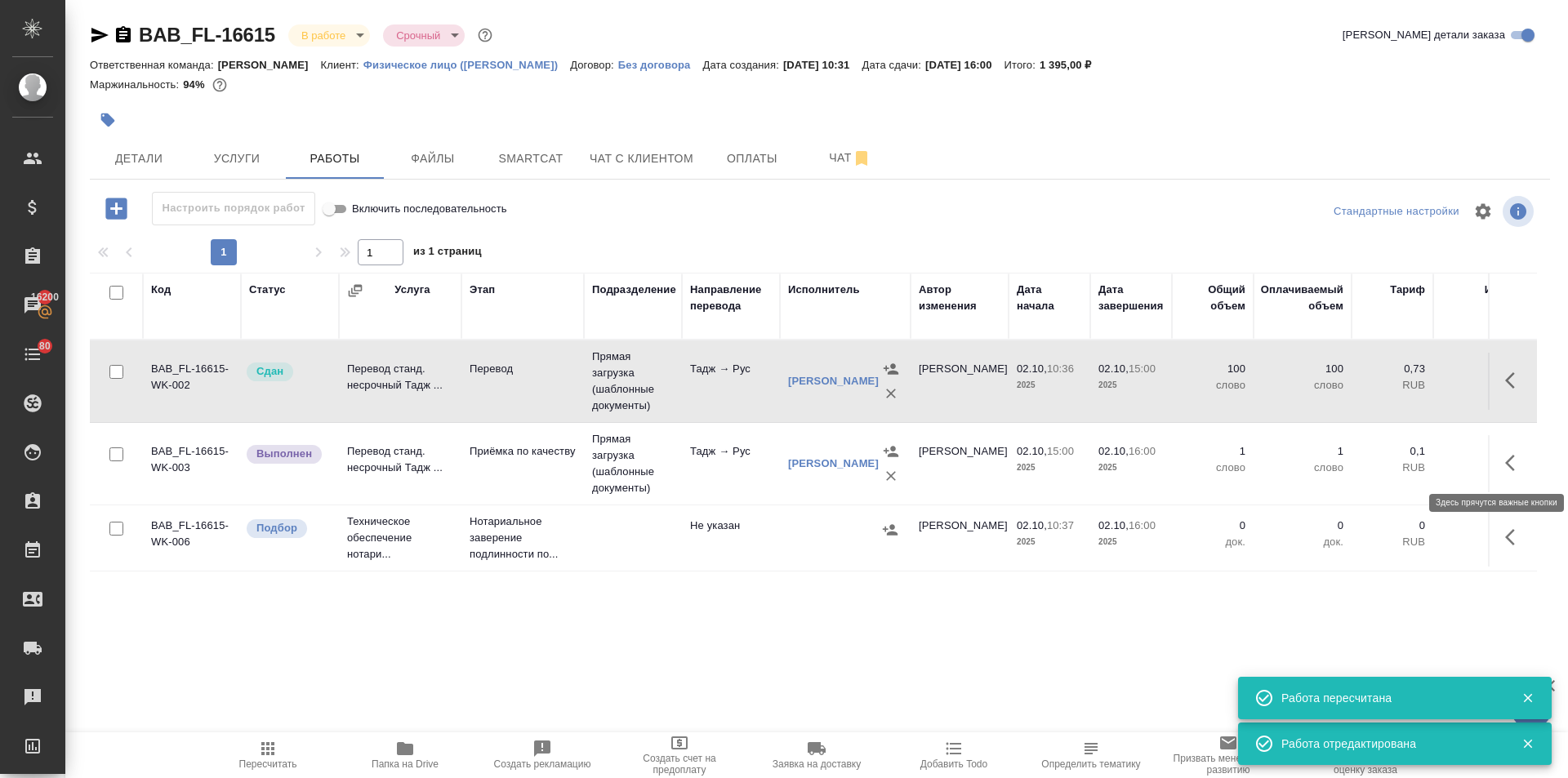
click at [1517, 466] on icon "button" at bounding box center [1515, 462] width 20 height 20
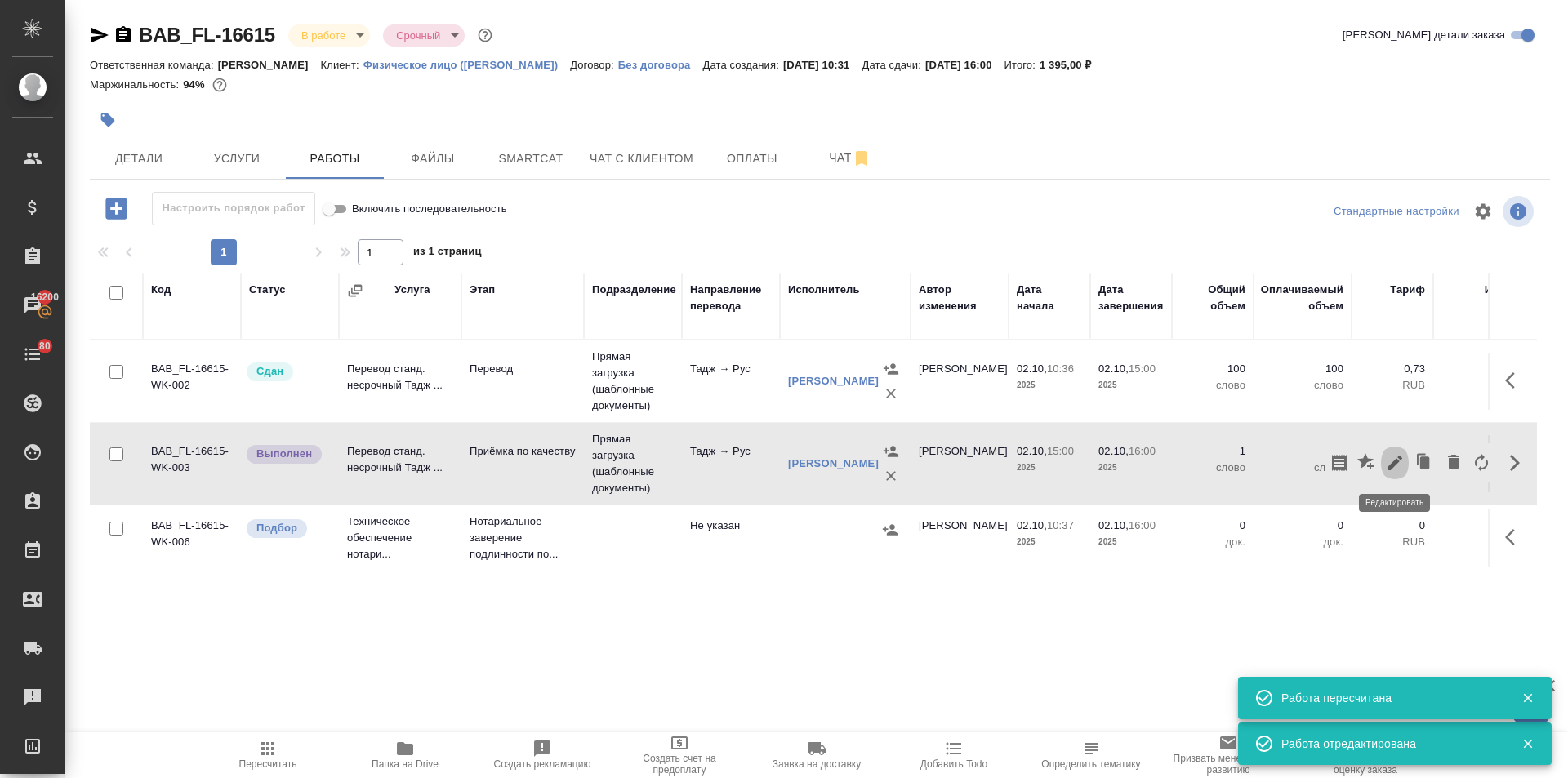
click at [1394, 462] on icon "button" at bounding box center [1394, 462] width 14 height 14
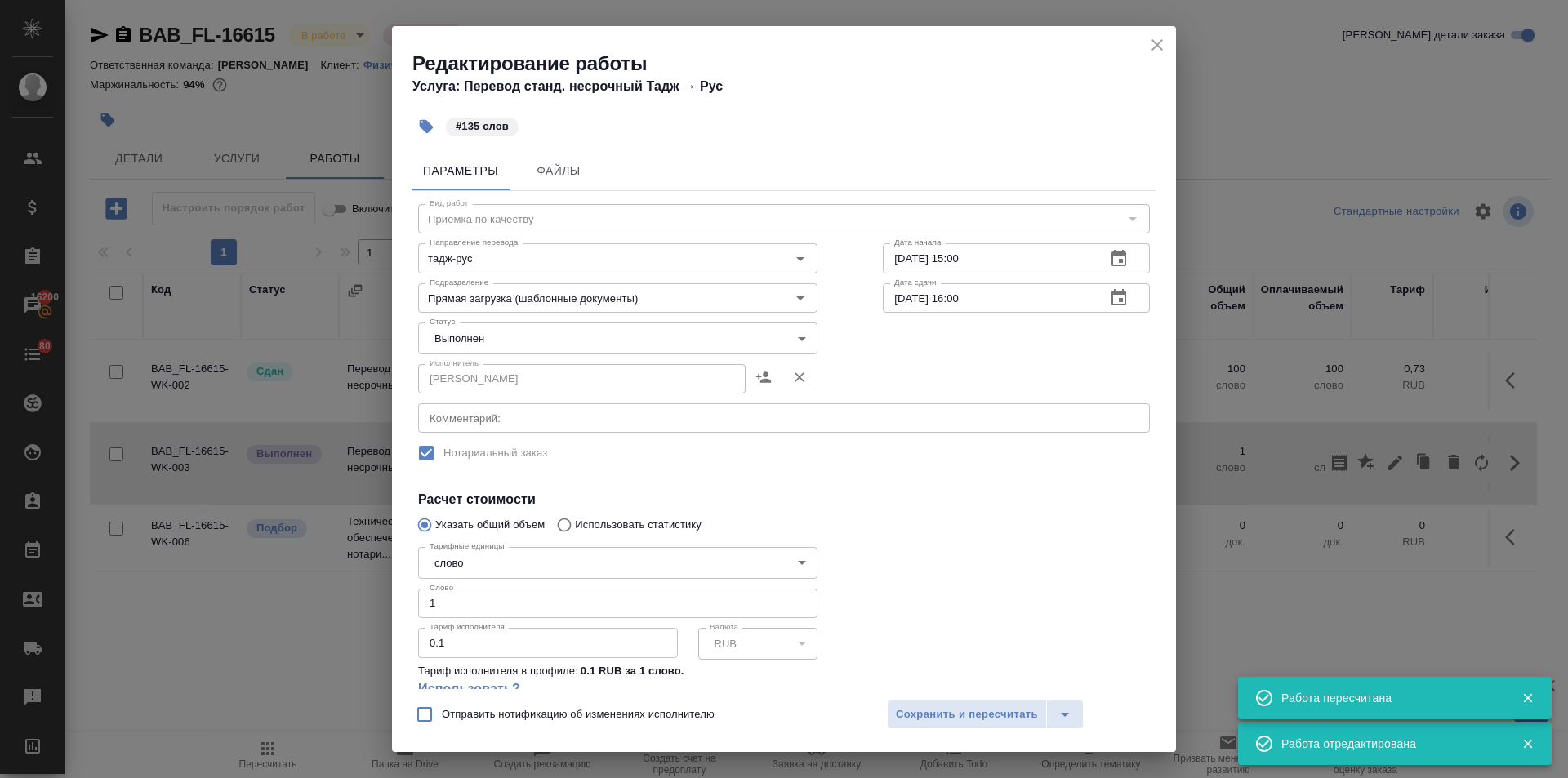
click at [469, 608] on input "1" at bounding box center [617, 603] width 400 height 29
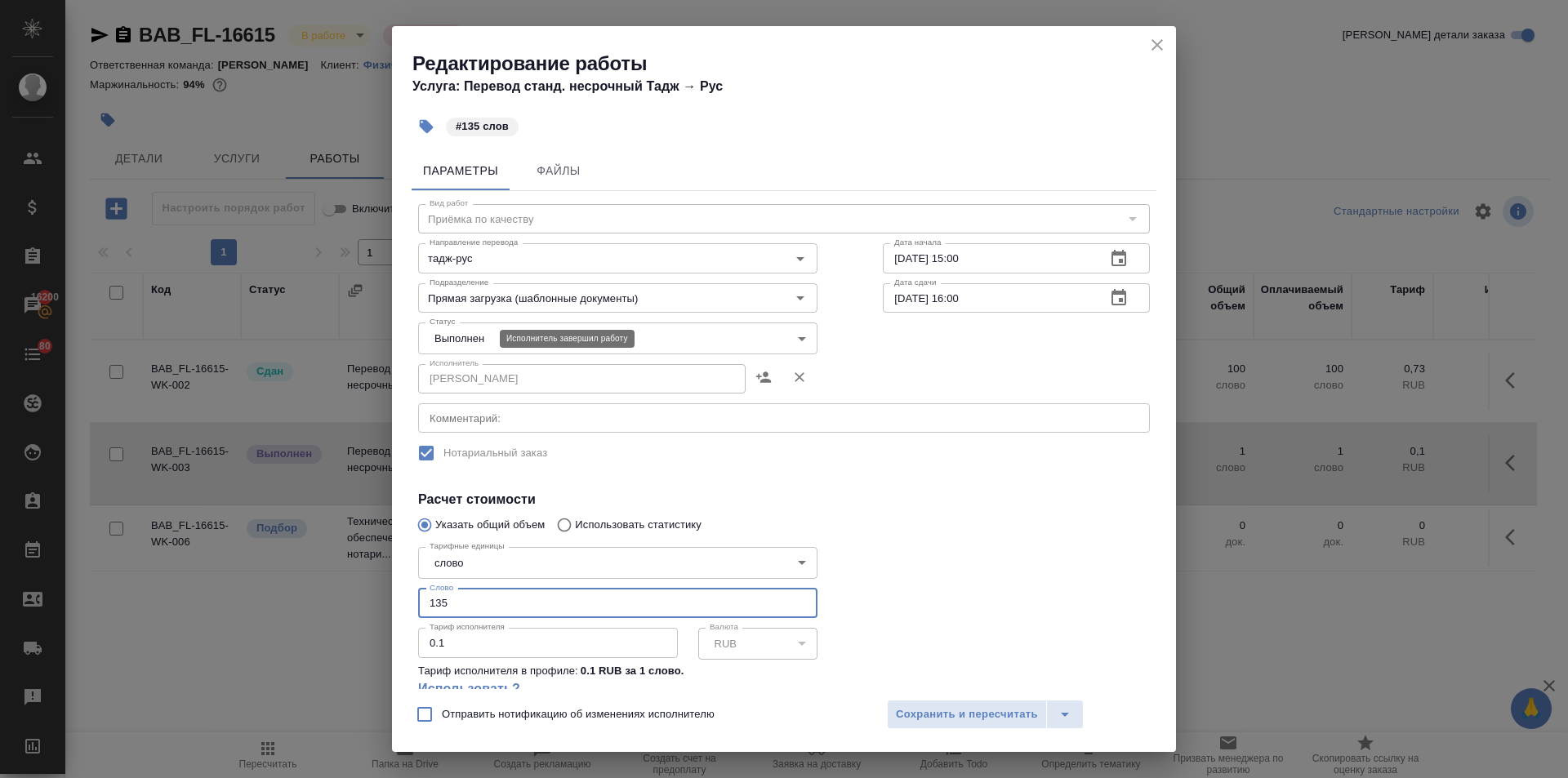
type input "135"
click at [463, 335] on body "🙏 .cls-1 fill:#fff; AWATERA Ilina Ekaterina Клиенты Спецификации Заказы 16200 Ч…" at bounding box center [784, 389] width 1568 height 778
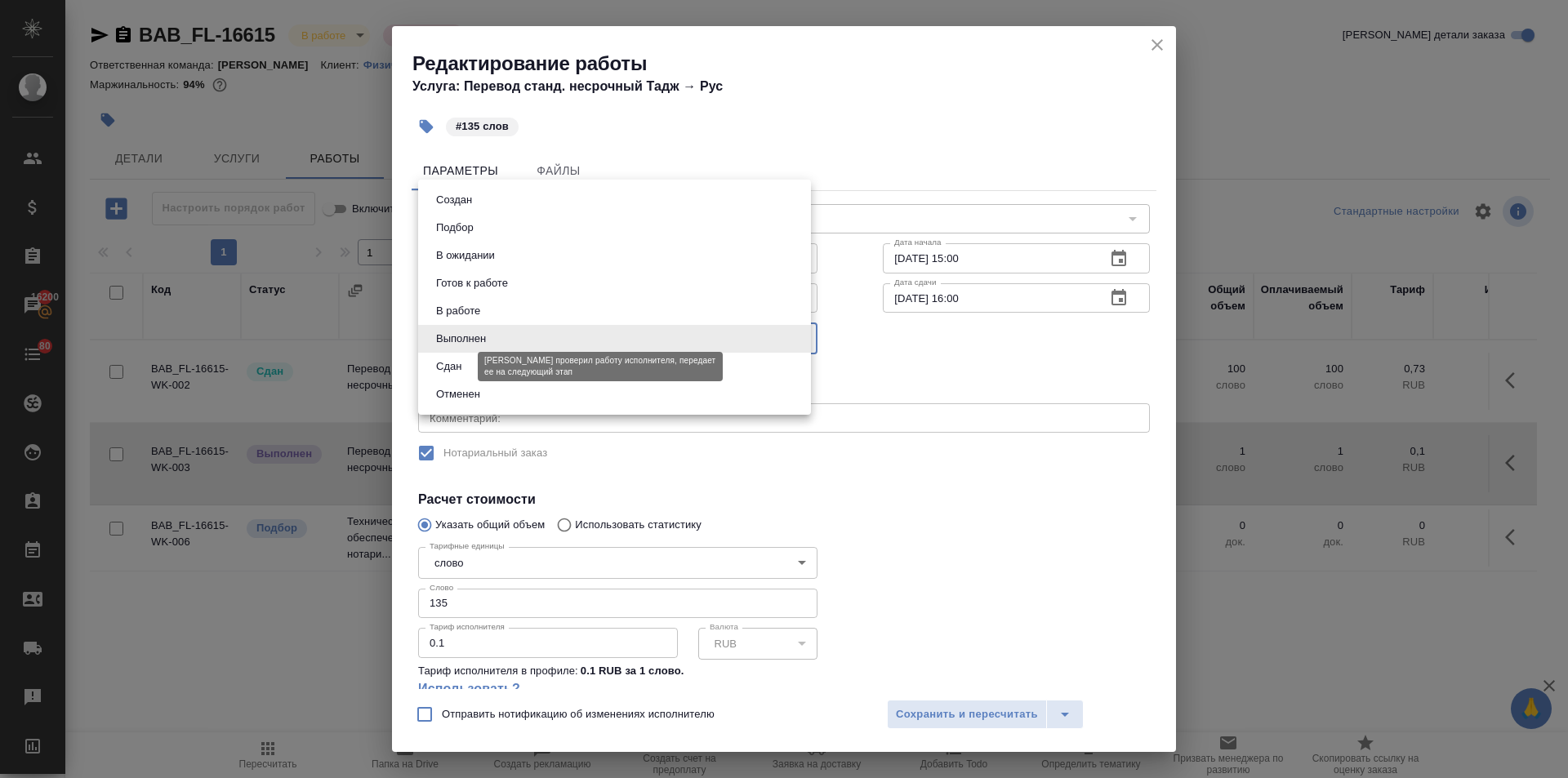
click at [452, 368] on button "Сдан" at bounding box center [448, 366] width 35 height 18
type input "closed"
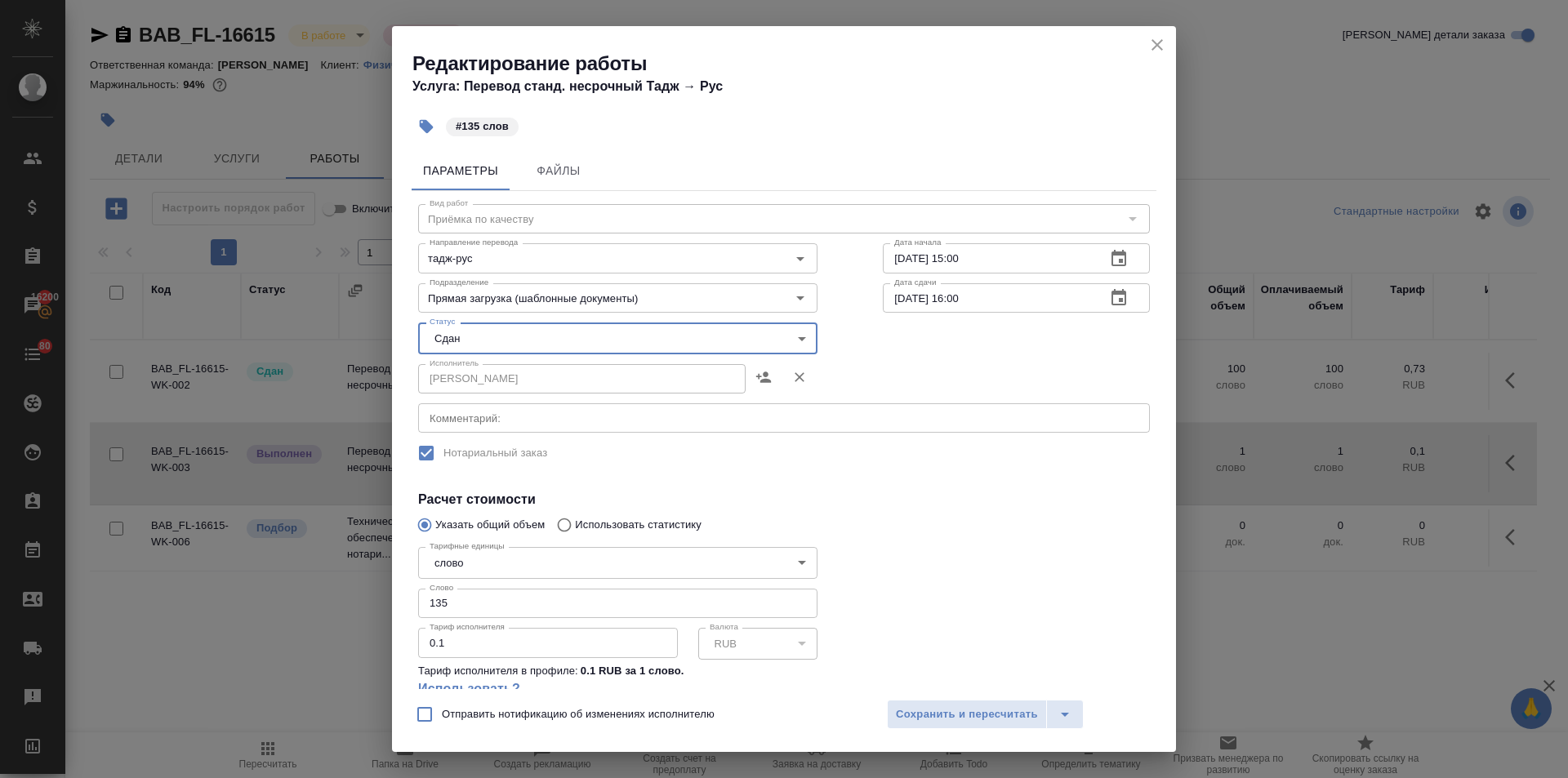
click at [992, 729] on div "Отправить нотификацию об изменениях исполнителю Сохранить и пересчитать" at bounding box center [784, 720] width 784 height 63
click at [992, 708] on span "Сохранить и пересчитать" at bounding box center [966, 714] width 142 height 19
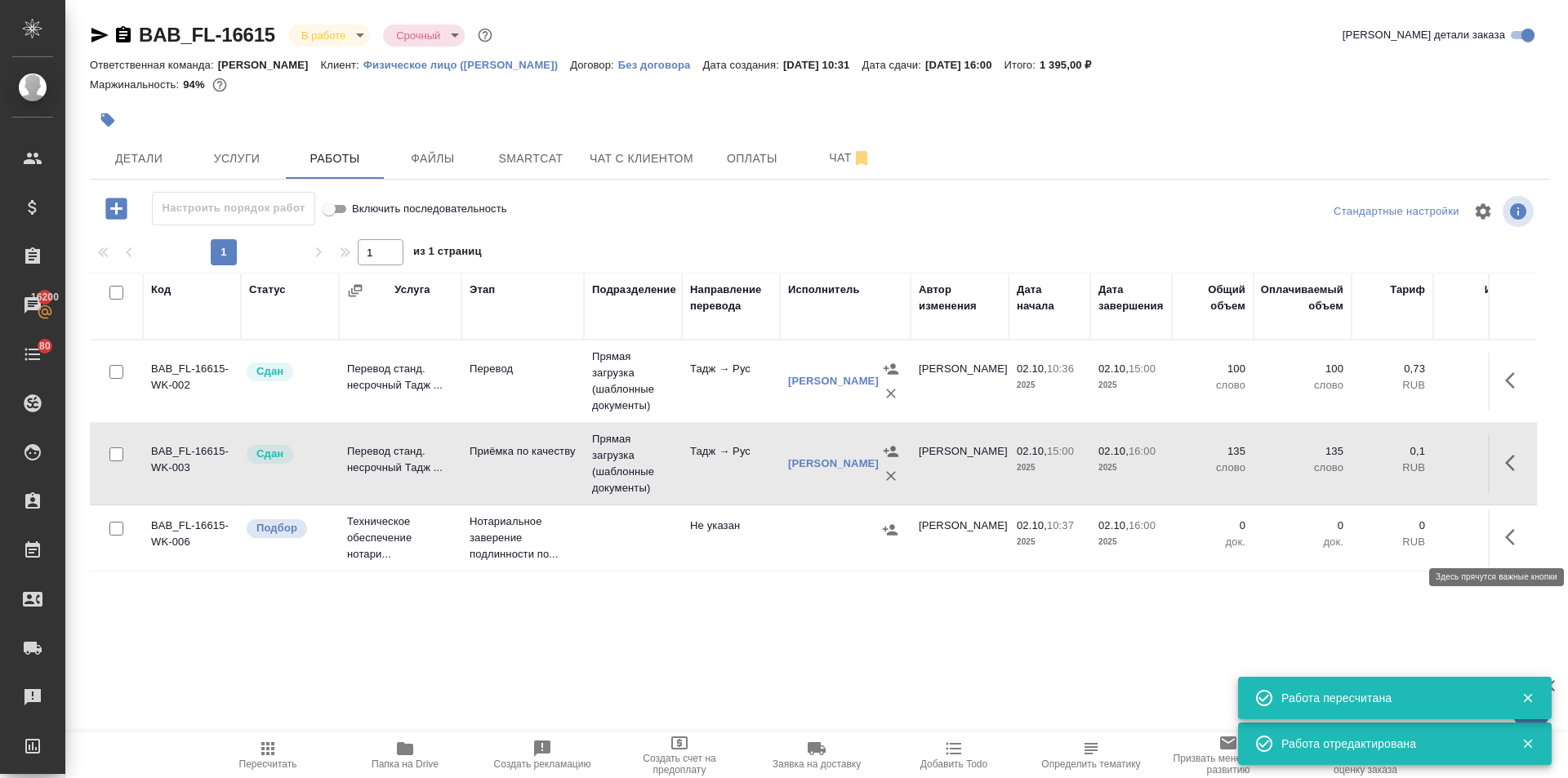
click at [1508, 538] on icon "button" at bounding box center [1510, 536] width 10 height 16
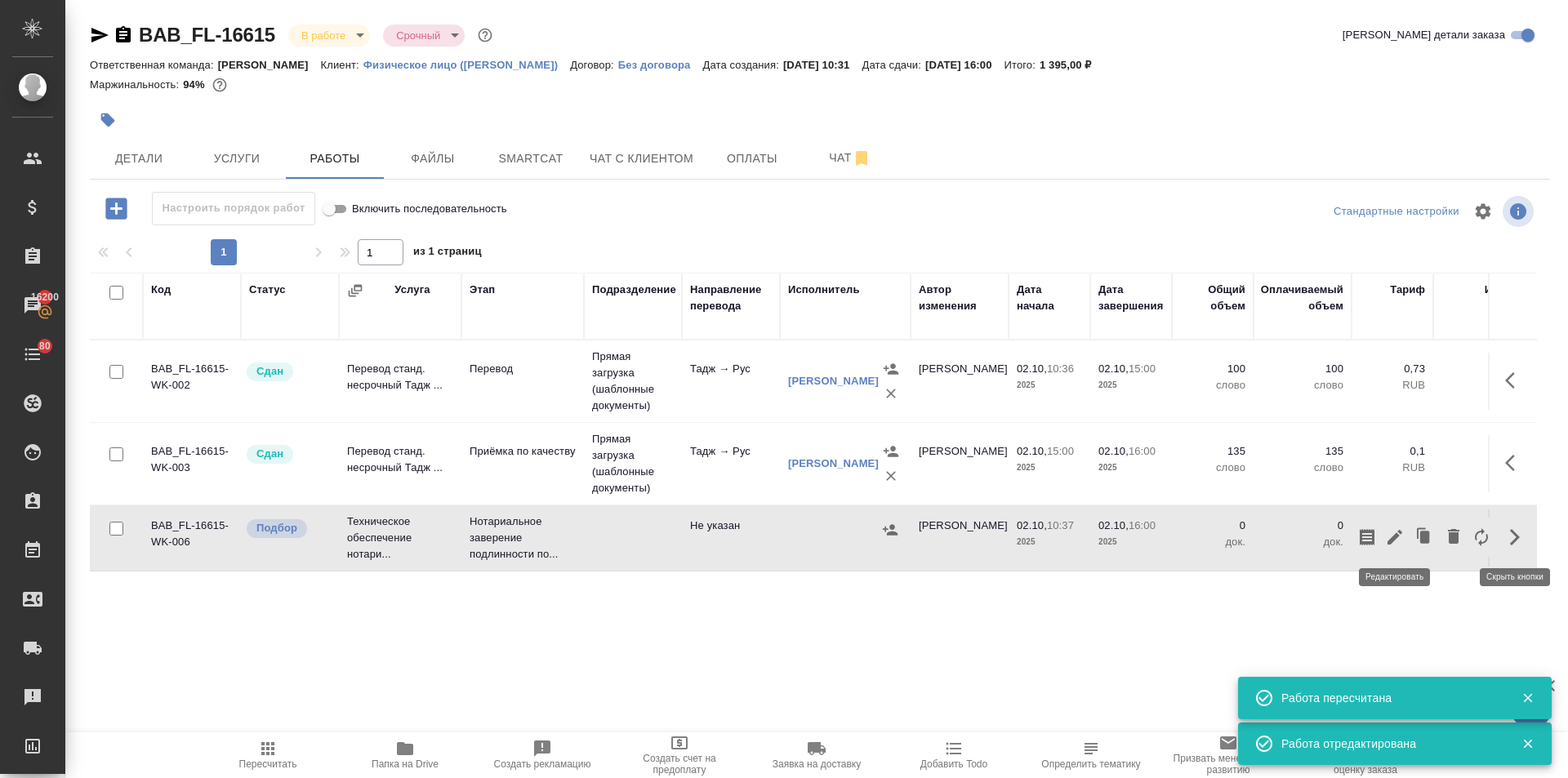
click at [1391, 532] on icon "button" at bounding box center [1394, 536] width 20 height 20
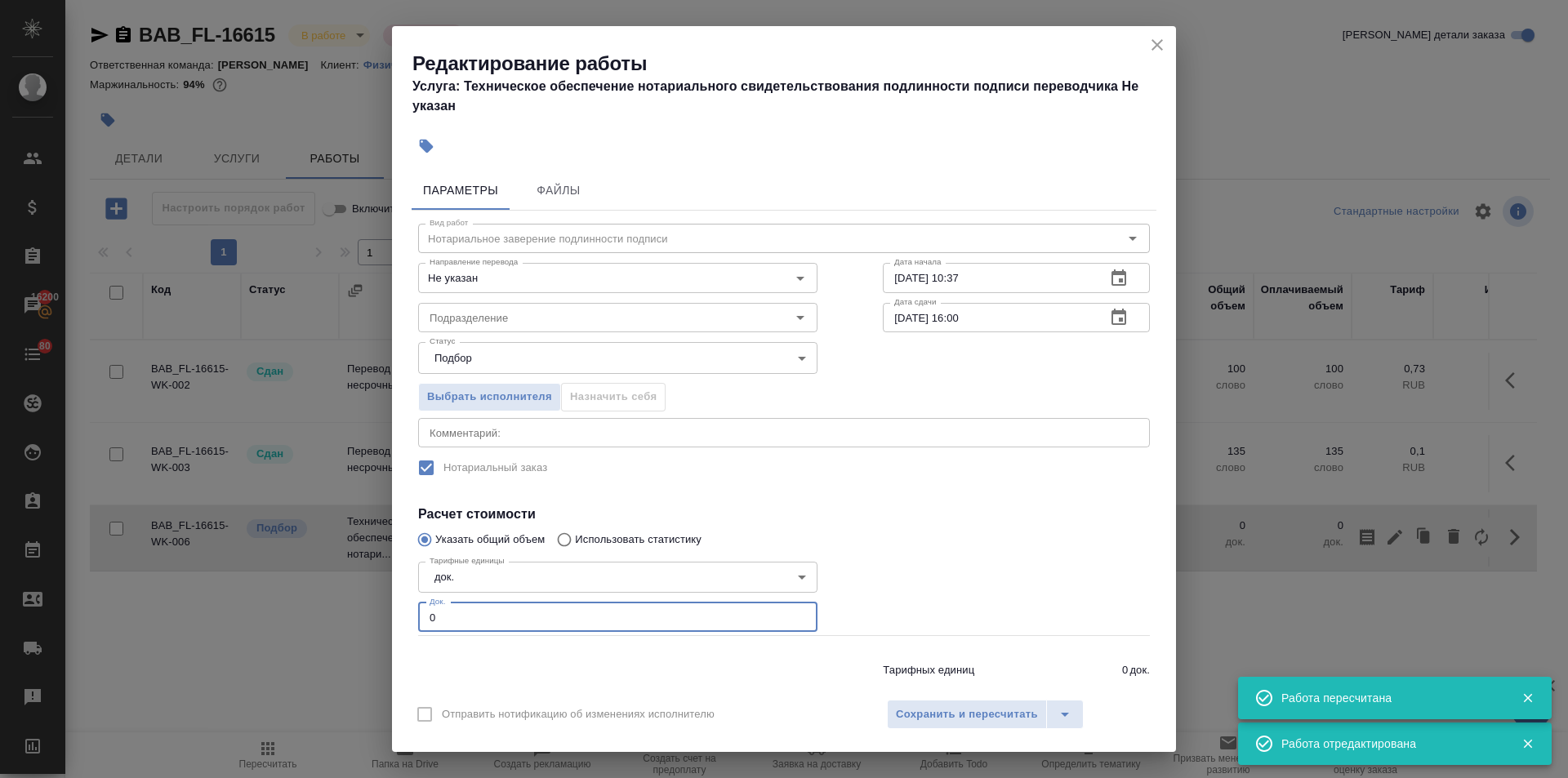
drag, startPoint x: 443, startPoint y: 613, endPoint x: 377, endPoint y: 618, distance: 66.2
click at [377, 618] on div "Редактирование работы Услуга: Техническое обеспечение нотариального свидетельст…" at bounding box center [784, 389] width 1568 height 778
type input "1"
click at [519, 322] on input "Подразделение" at bounding box center [591, 318] width 335 height 20
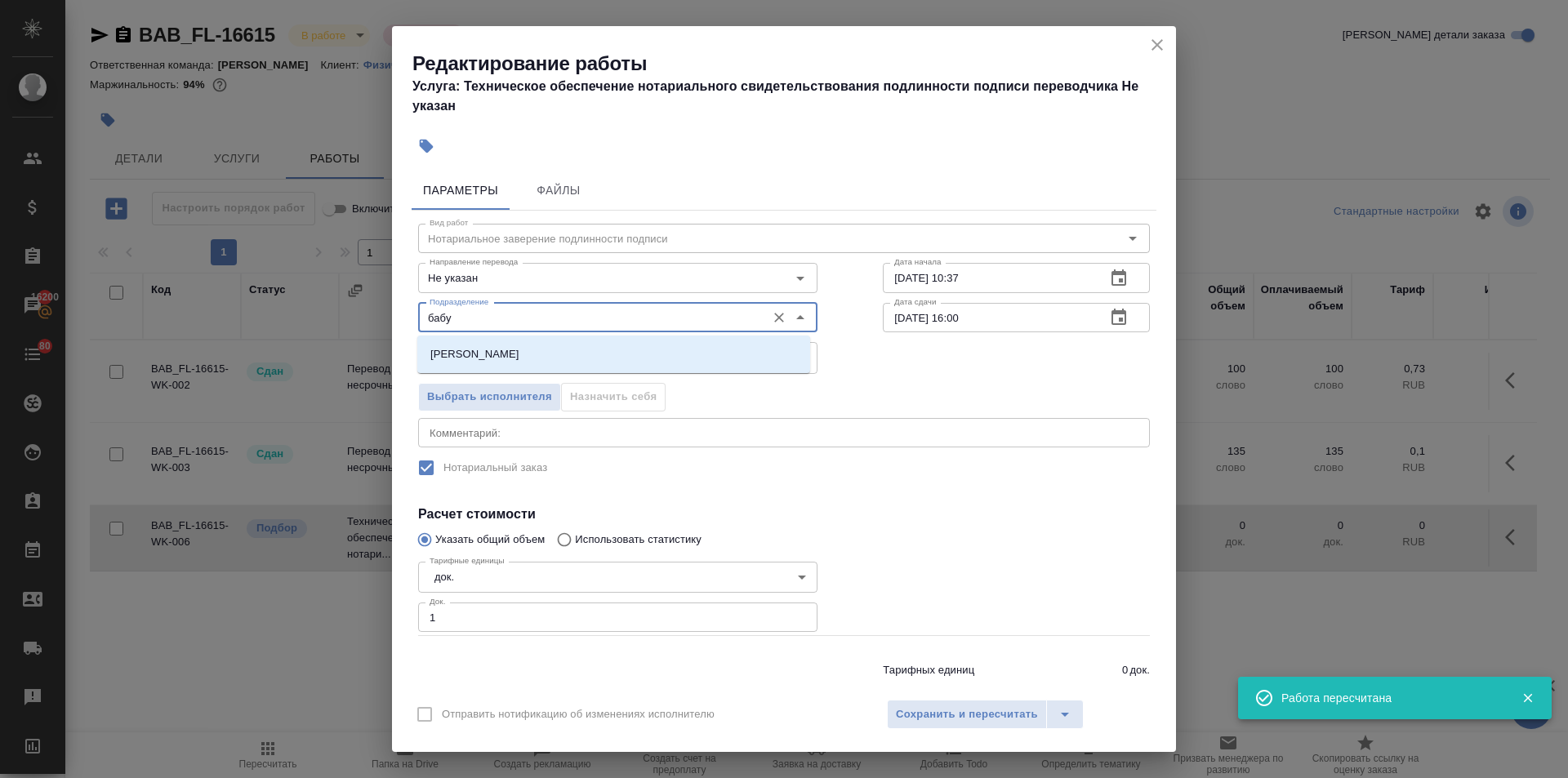
click at [517, 343] on li "[PERSON_NAME]" at bounding box center [614, 354] width 393 height 29
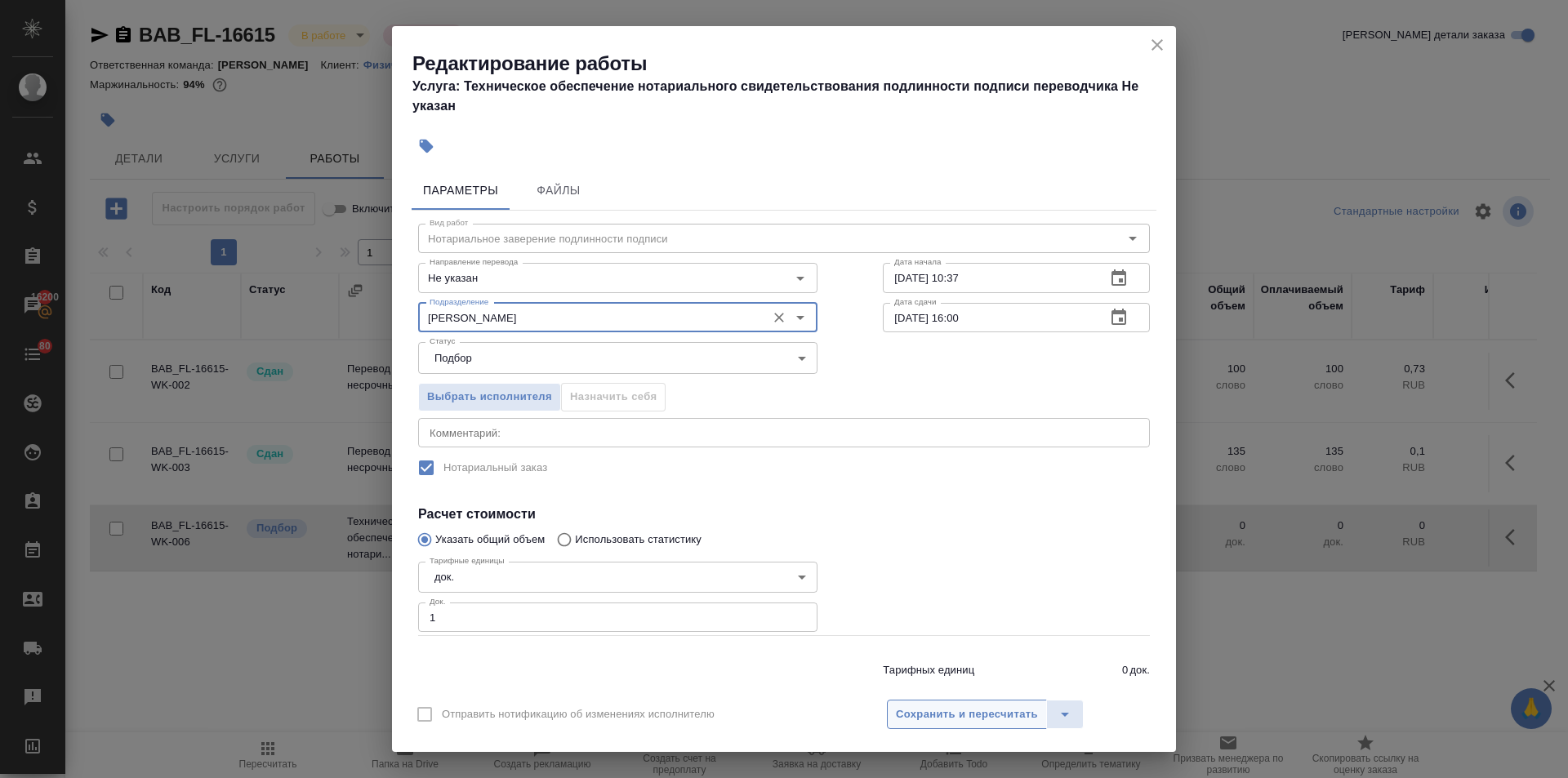
type input "[PERSON_NAME]"
click at [970, 710] on span "Сохранить и пересчитать" at bounding box center [966, 714] width 142 height 19
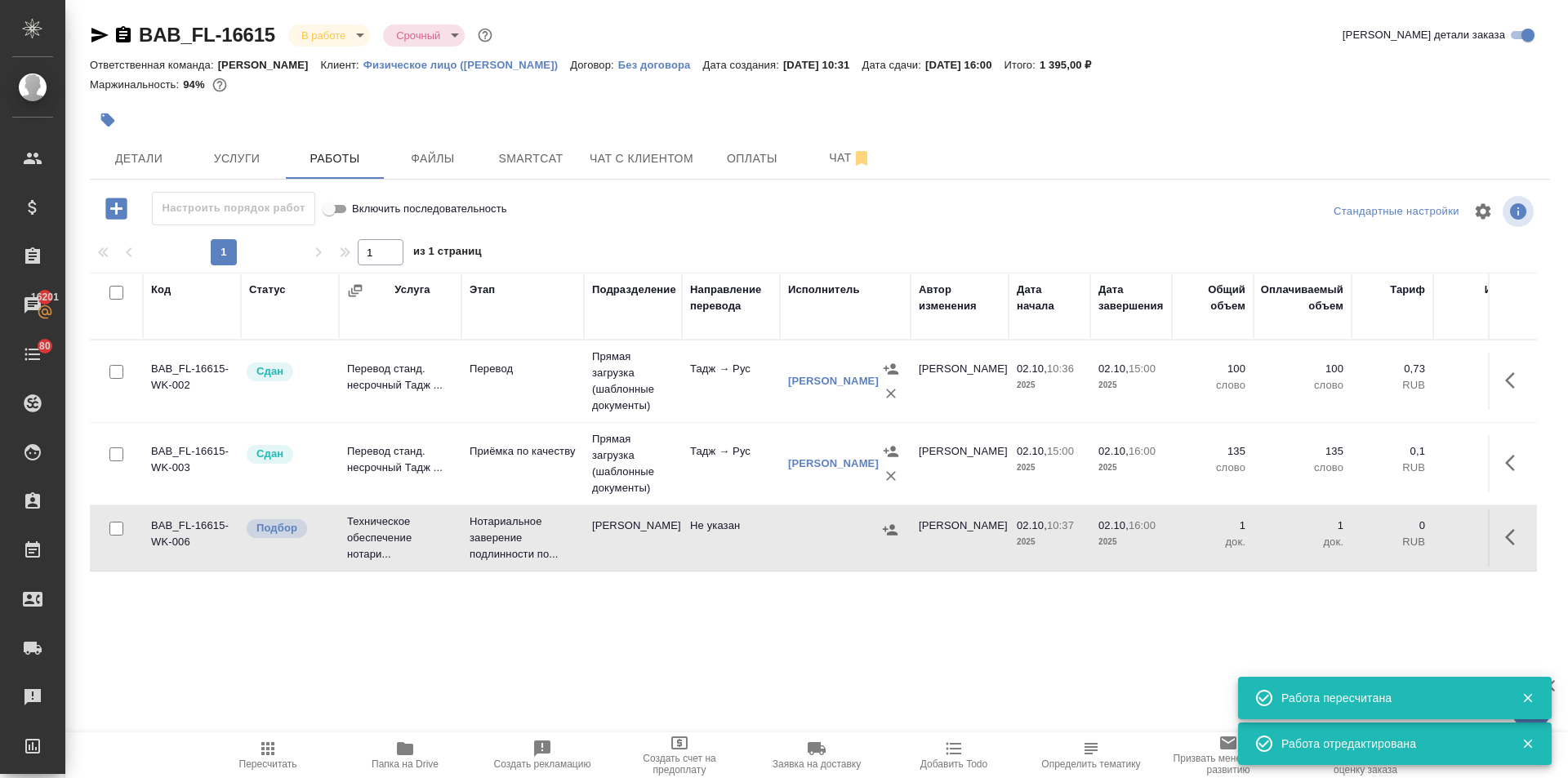
click at [892, 526] on icon "button" at bounding box center [890, 529] width 14 height 10
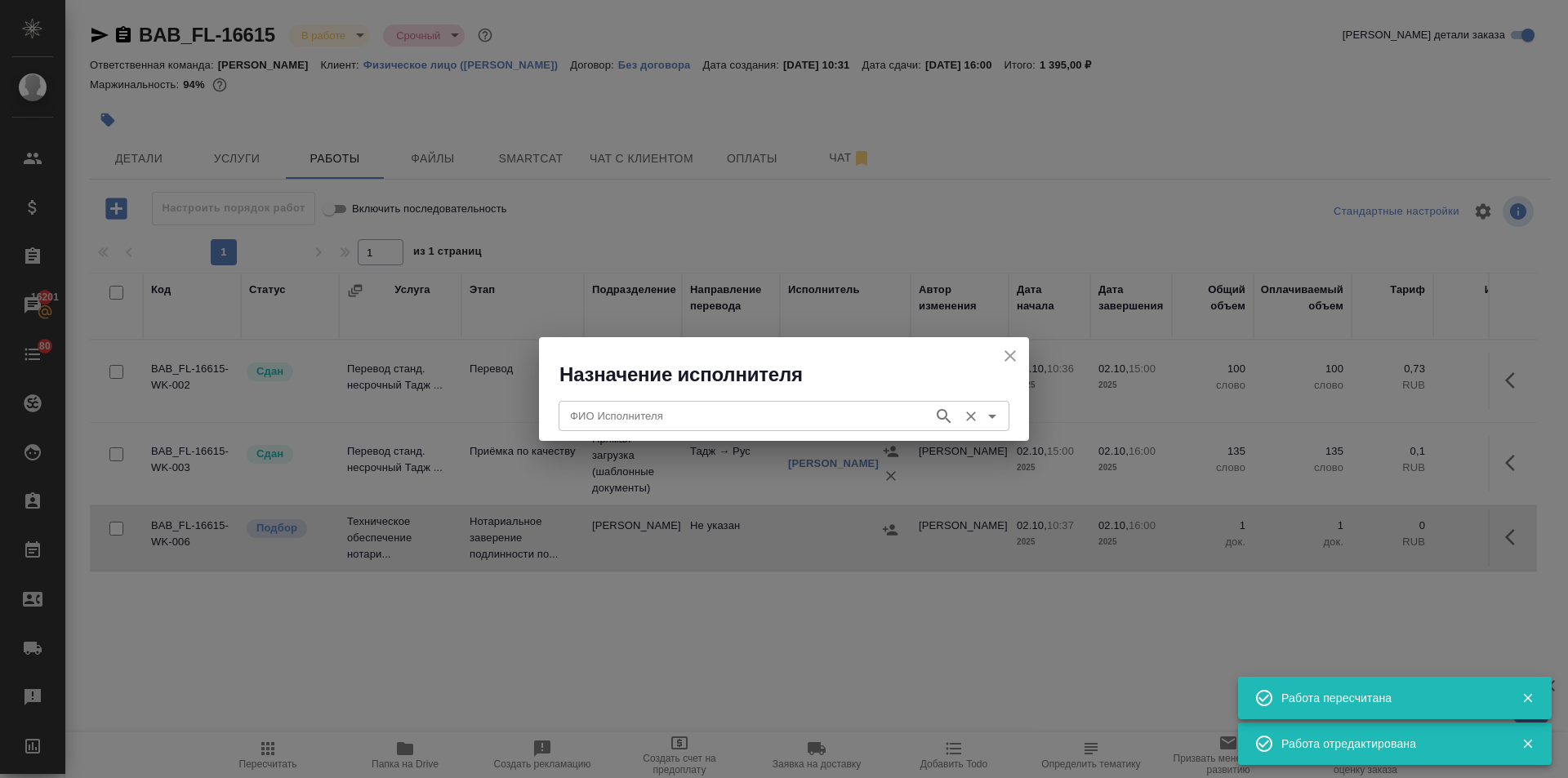
click at [643, 414] on input "ФИО Исполнителя" at bounding box center [744, 415] width 362 height 20
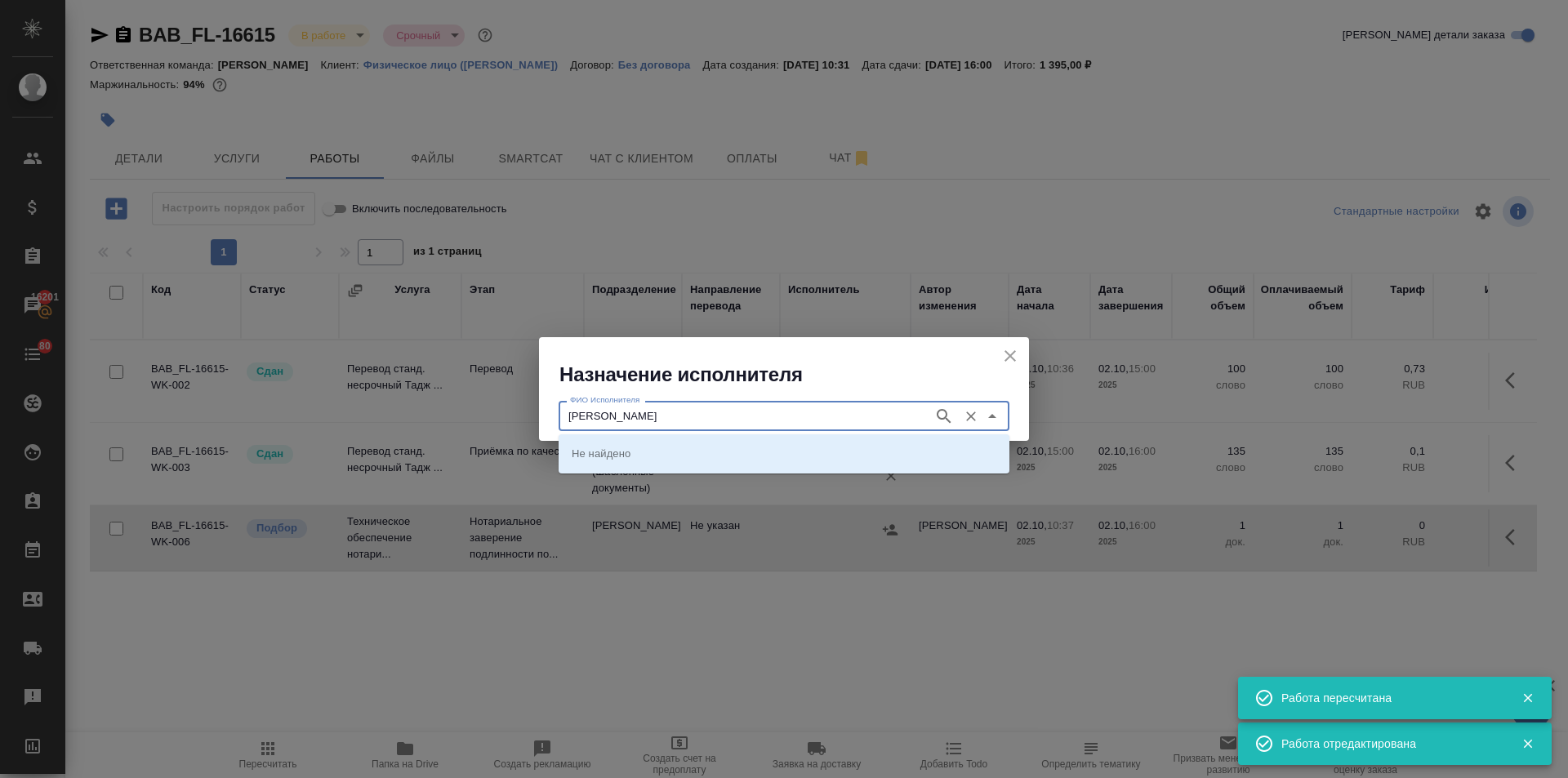
type input "соколова"
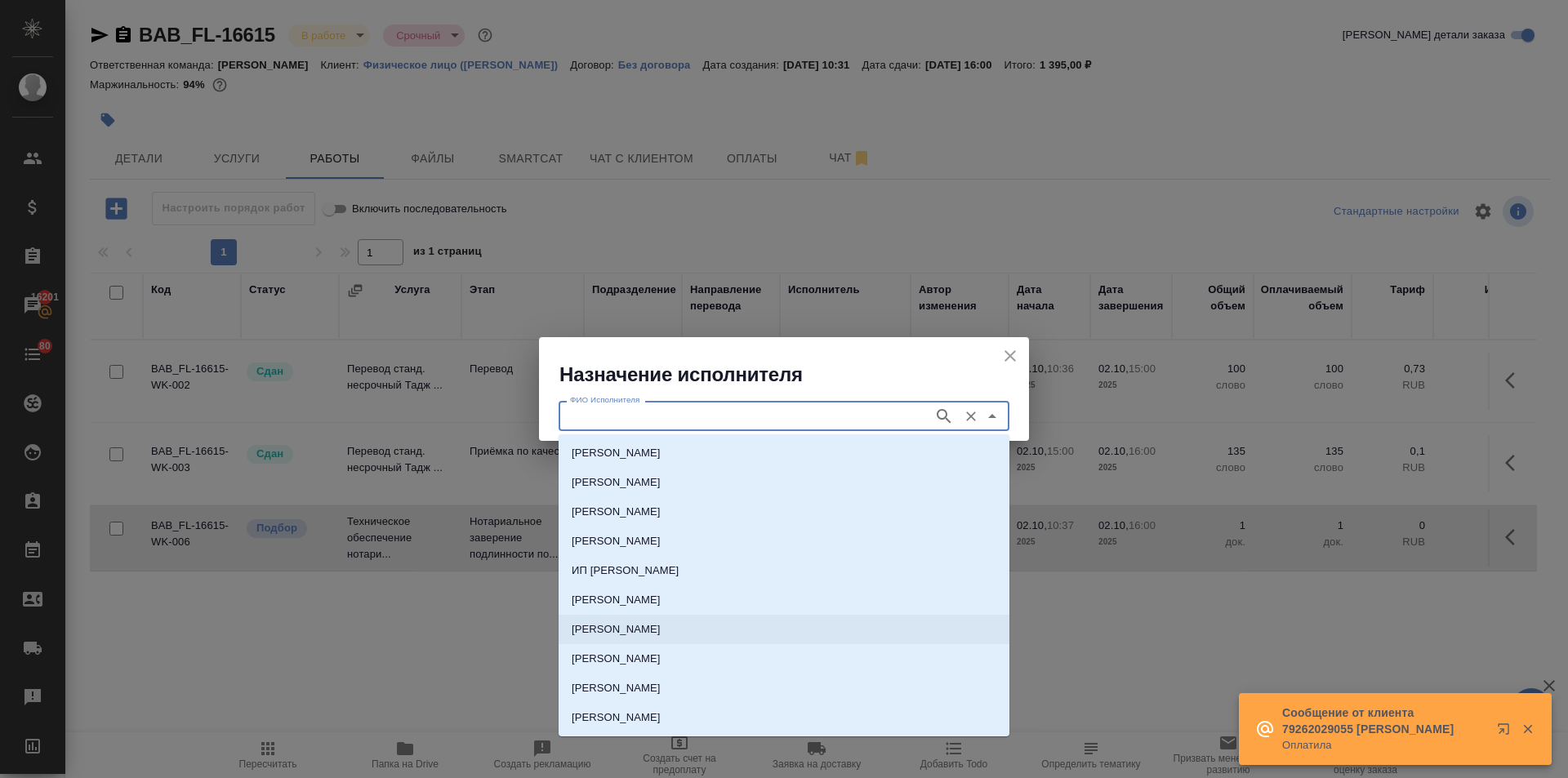
click at [664, 617] on li "НОТАРИУС Соколова Марина Валентиновна" at bounding box center [784, 629] width 451 height 29
type input "НОТАРИУС Соколова Марина Валентиновна"
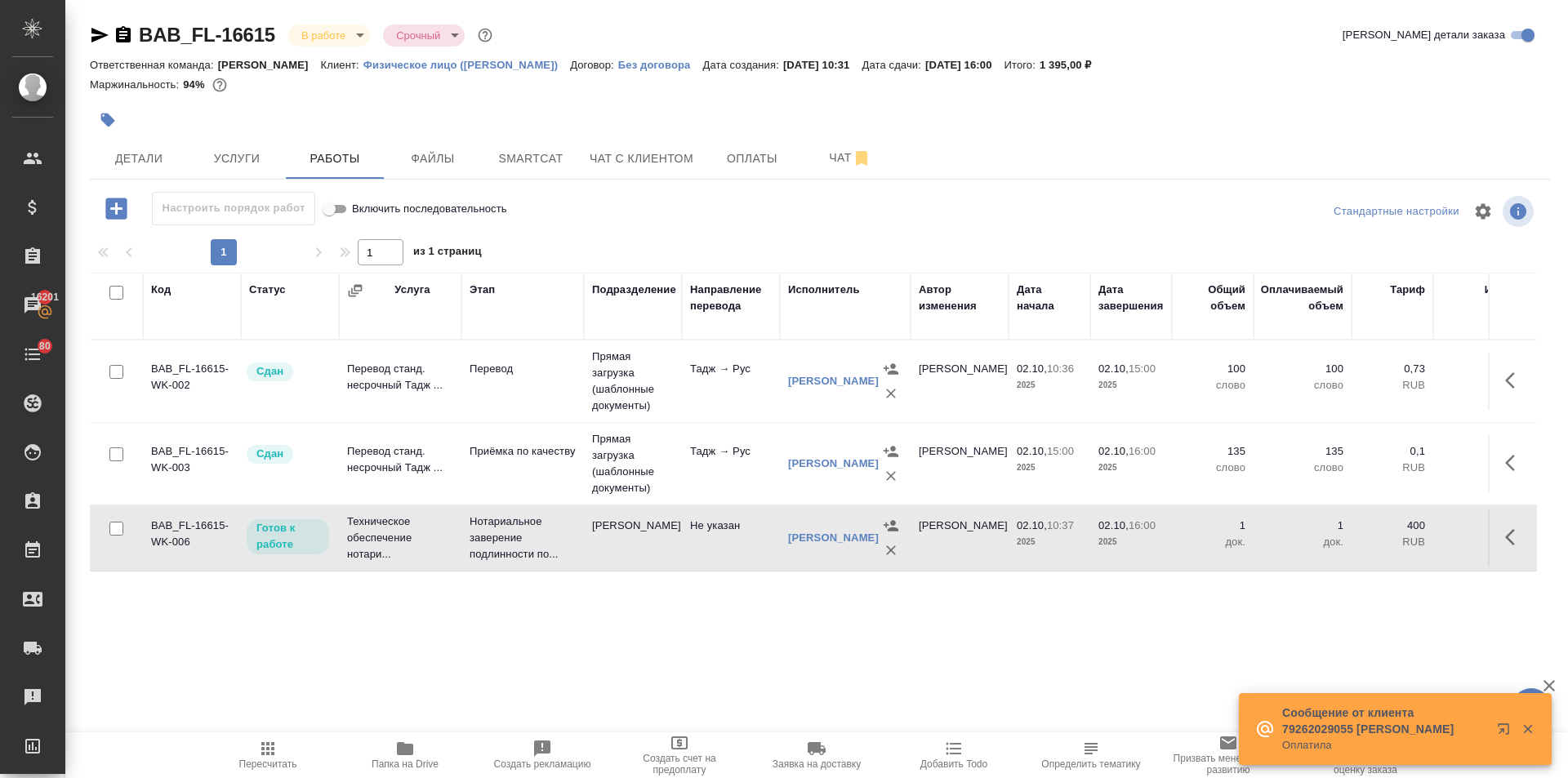
click at [254, 755] on span "Пересчитать" at bounding box center [268, 754] width 118 height 31
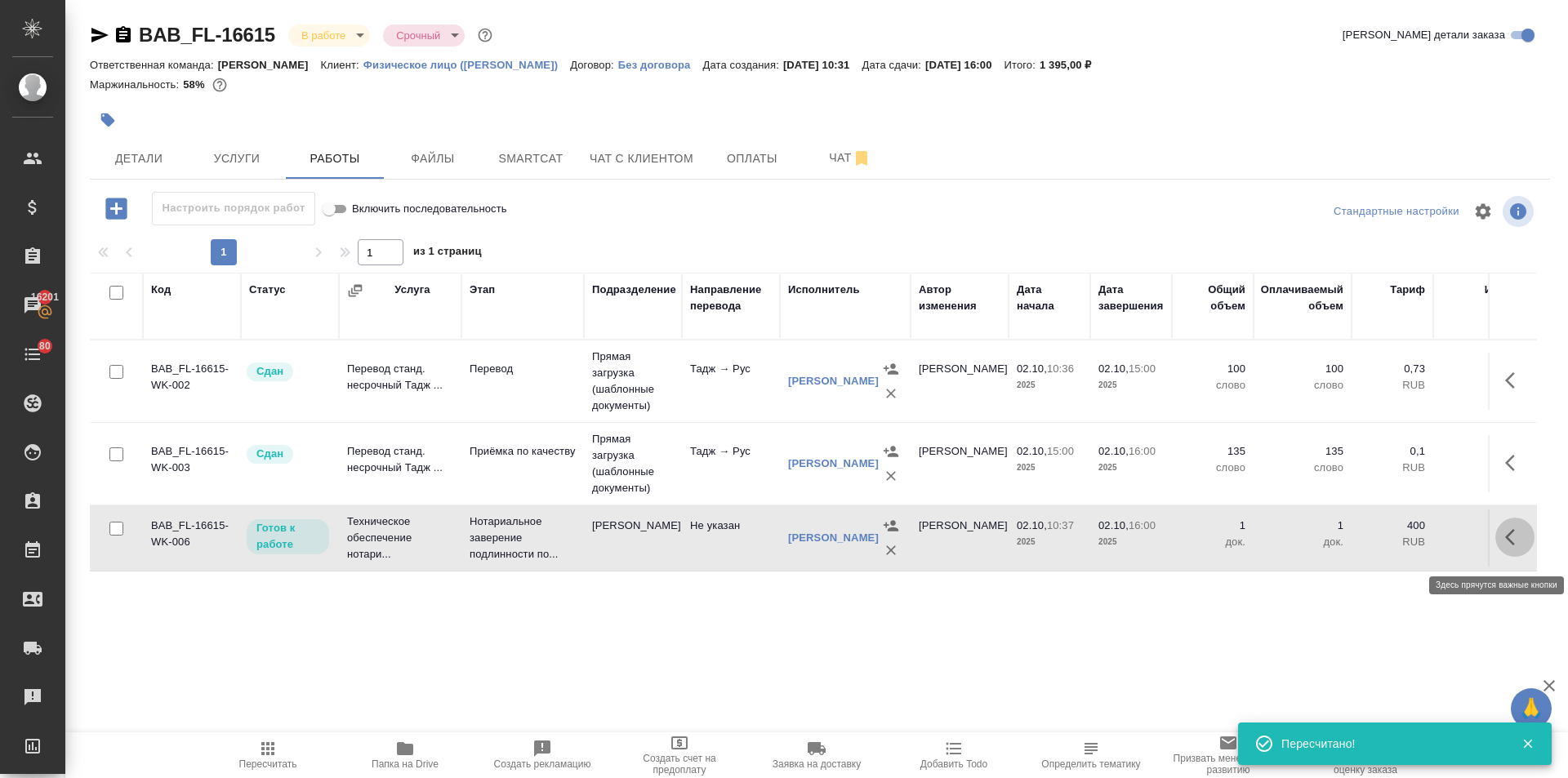
click at [1511, 547] on icon "button" at bounding box center [1515, 536] width 20 height 20
click at [1392, 539] on icon "button" at bounding box center [1394, 536] width 20 height 20
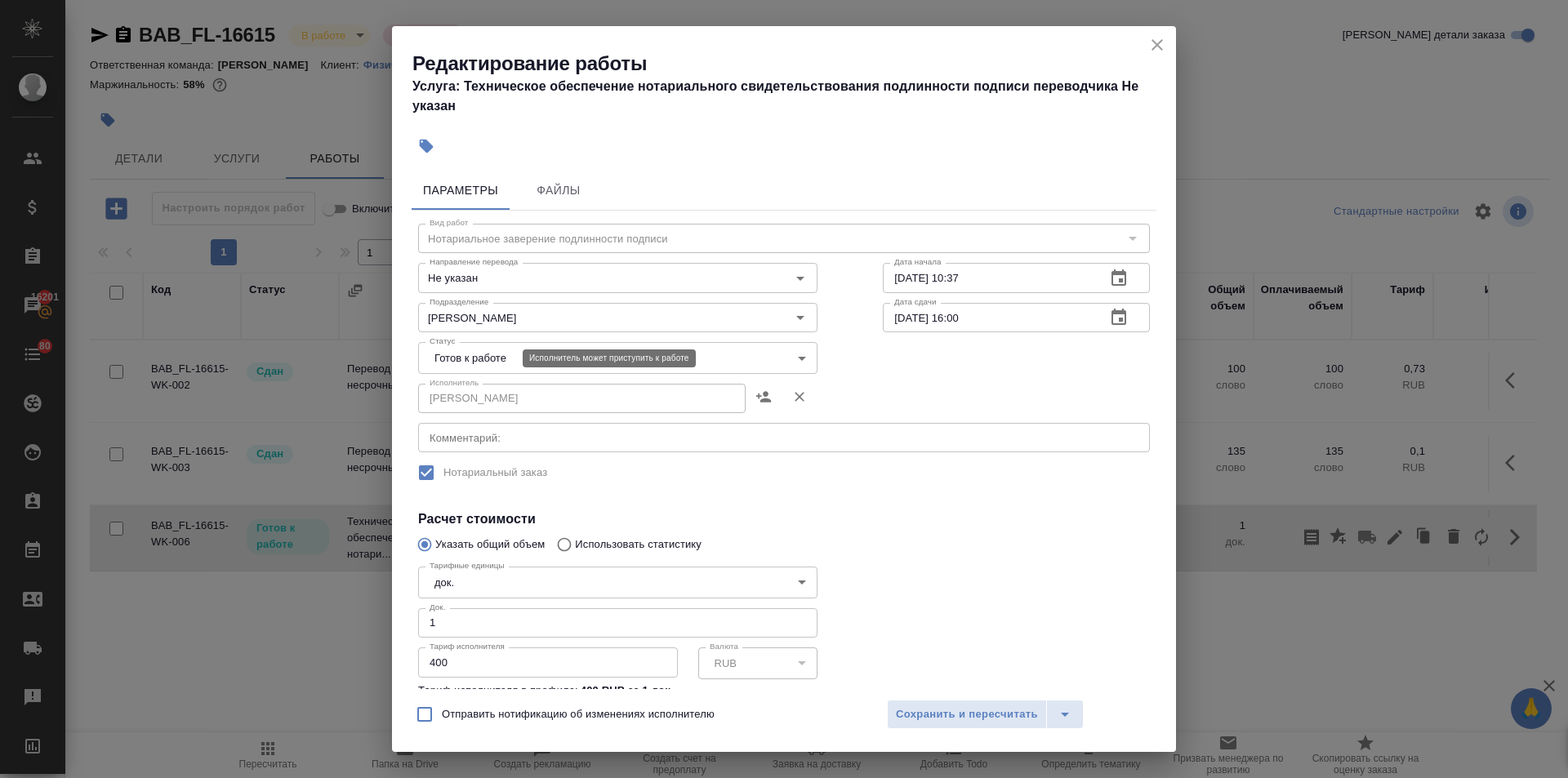
click at [465, 350] on body "🙏 .cls-1 fill:#fff; AWATERA Ilina Ekaterina Клиенты Спецификации Заказы 16201 Ч…" at bounding box center [784, 389] width 1568 height 778
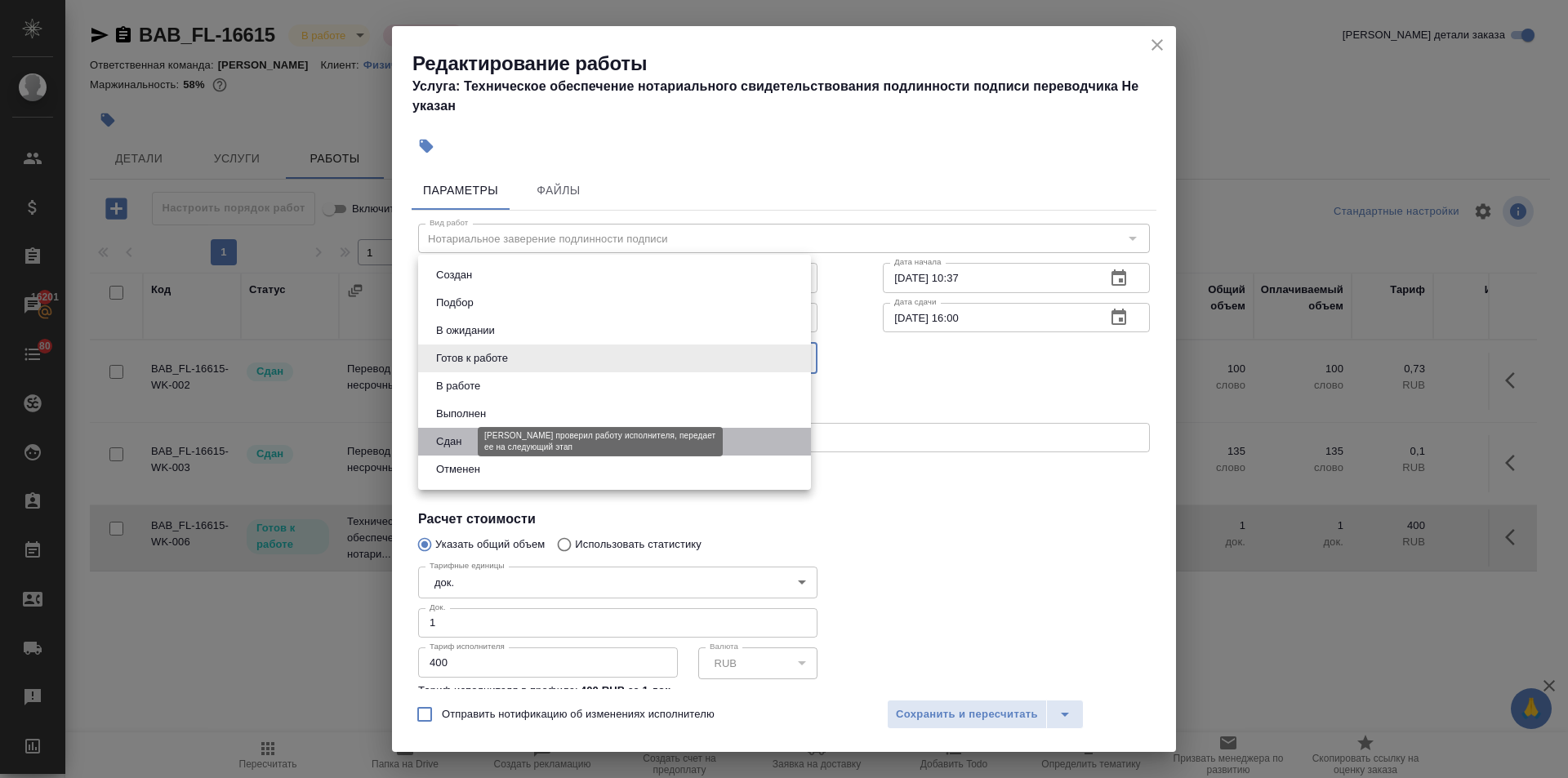
click at [463, 433] on button "Сдан" at bounding box center [448, 441] width 35 height 18
type input "closed"
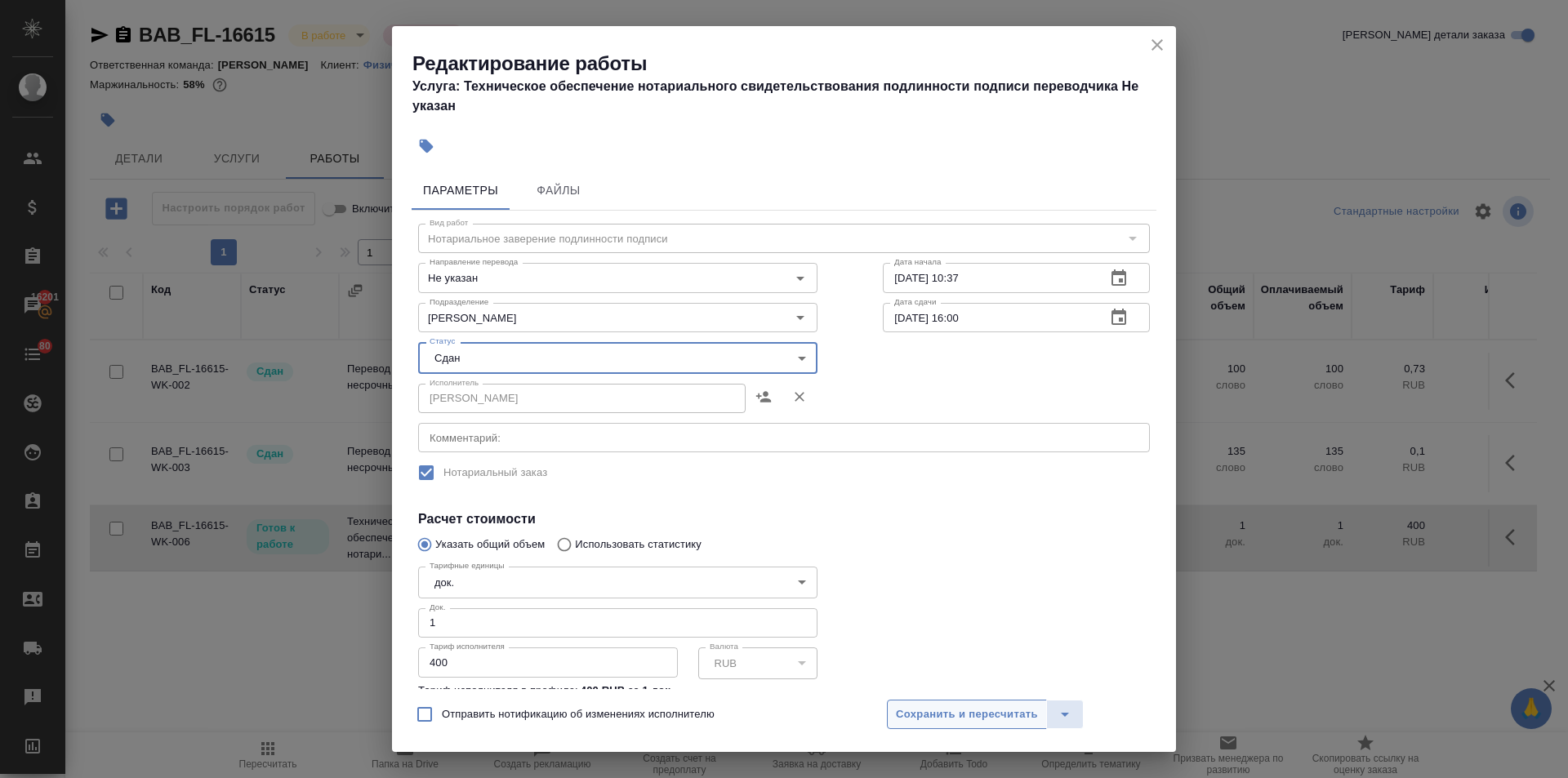
click at [941, 714] on span "Сохранить и пересчитать" at bounding box center [966, 714] width 142 height 19
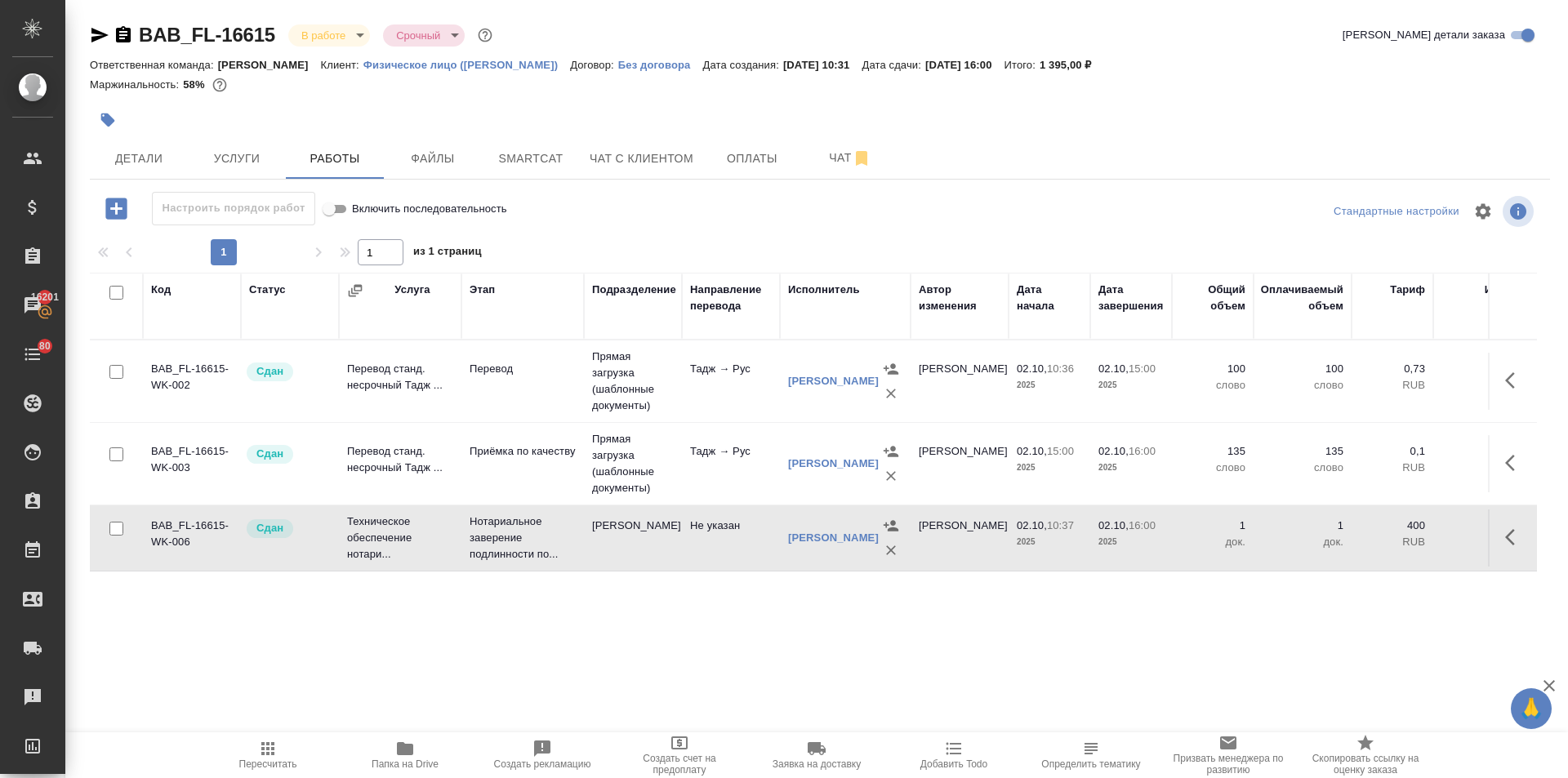
click at [279, 754] on span "Пересчитать" at bounding box center [268, 754] width 118 height 31
click at [1075, 146] on div "Детали Услуги Работы Файлы Smartcat Чат с клиентом Оплаты Чат" at bounding box center [819, 158] width 1460 height 41
click at [164, 164] on span "Детали" at bounding box center [139, 158] width 78 height 20
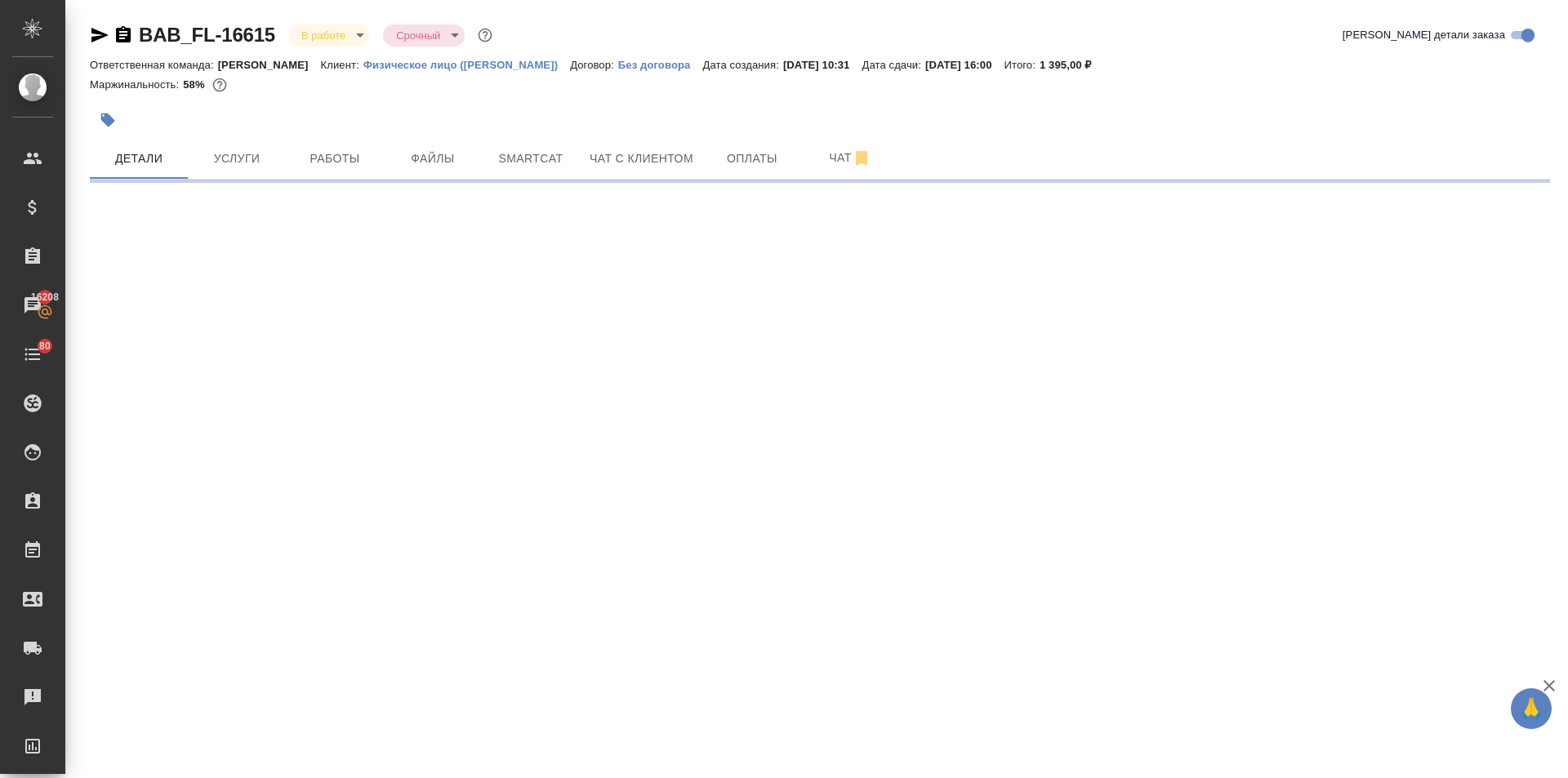
select select "RU"
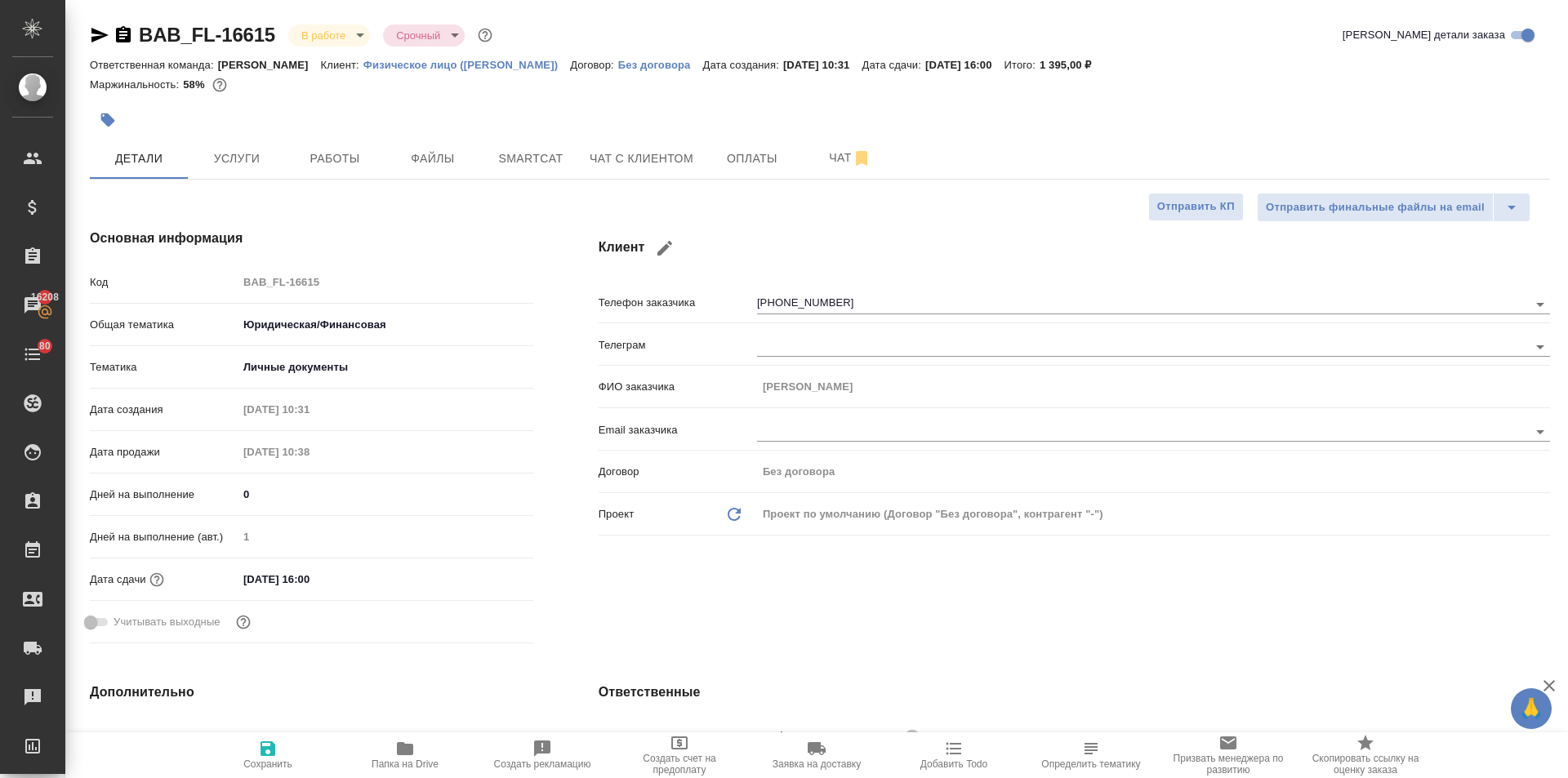
type textarea "x"
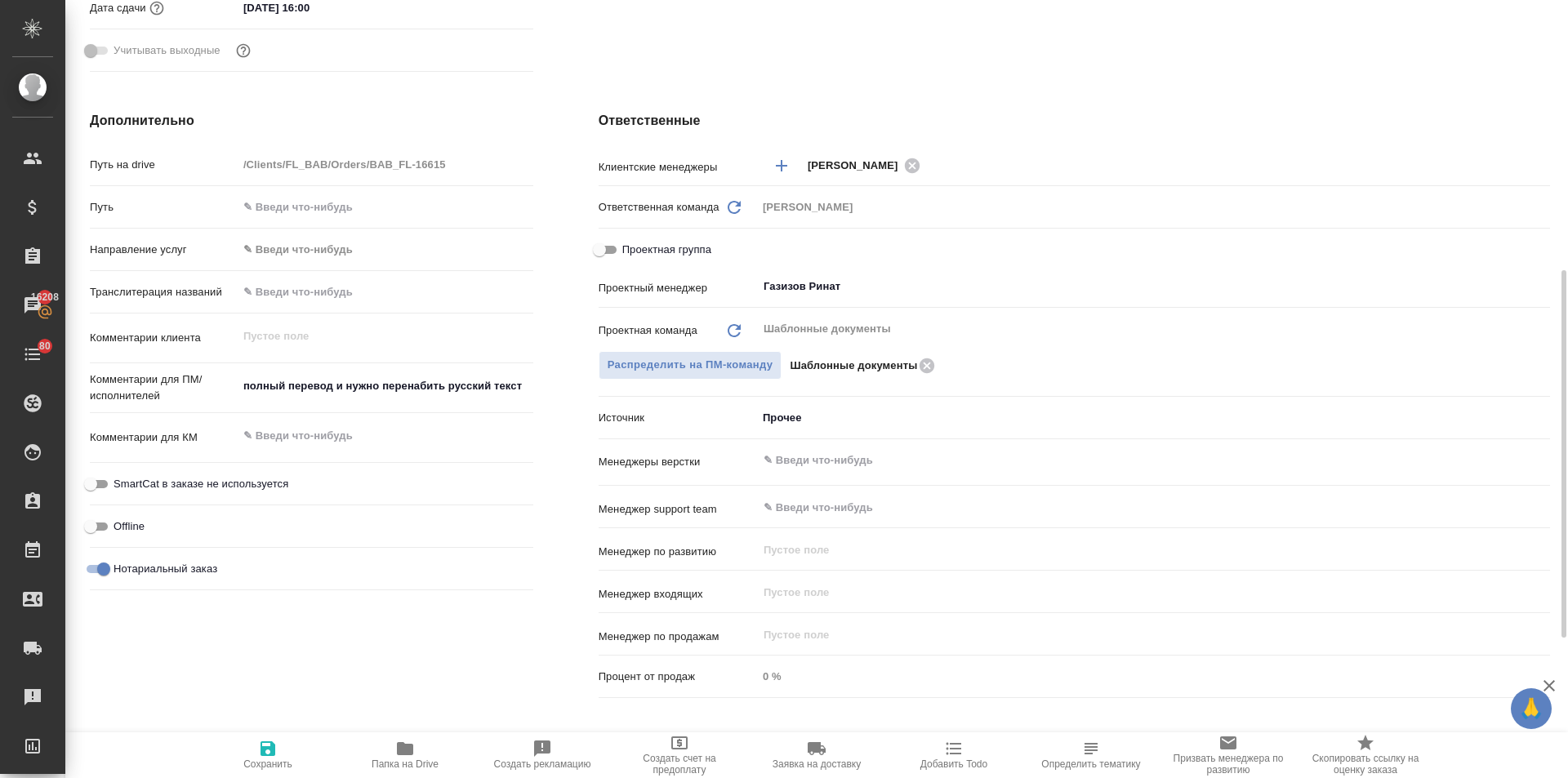
click at [596, 249] on input "Проектная группа" at bounding box center [599, 249] width 59 height 20
checkbox input "true"
type textarea "x"
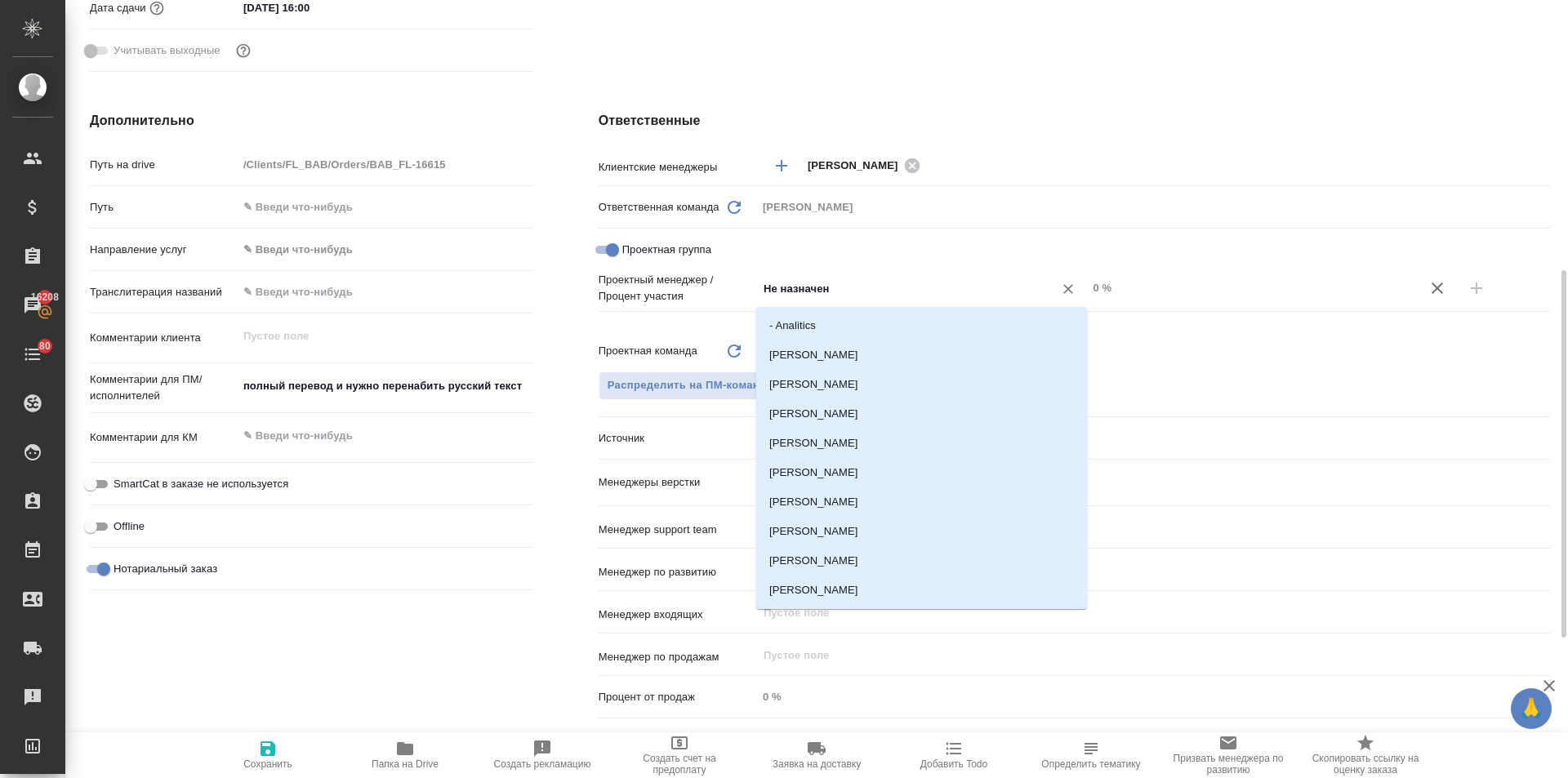
drag, startPoint x: 847, startPoint y: 282, endPoint x: 698, endPoint y: 267, distance: 149.8
click at [698, 267] on div "Клиентские менеджеры Ильина Екатерина ​ Ответственная команда Обновить Бабушкин…" at bounding box center [1074, 438] width 951 height 574
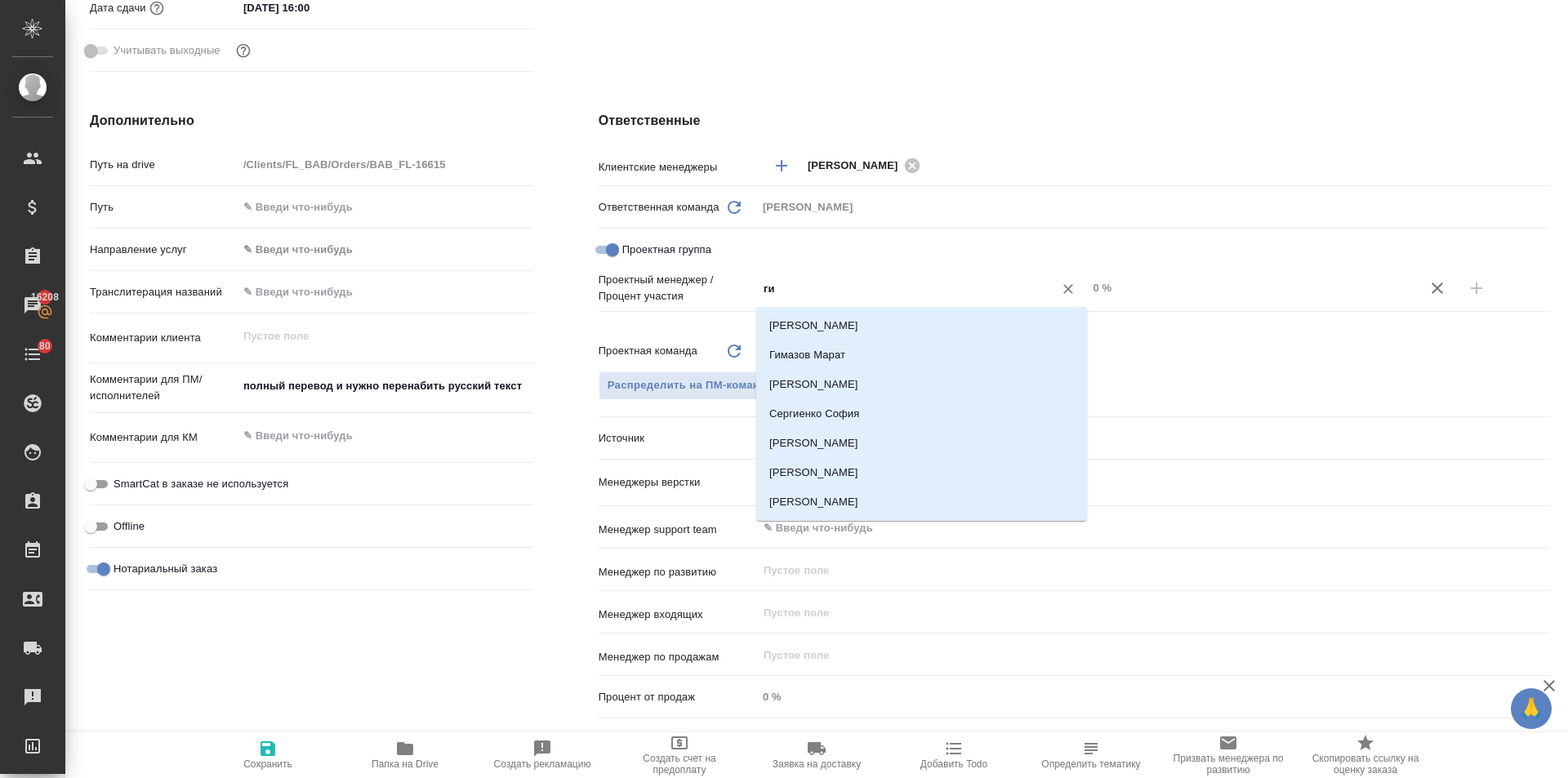
type input "г"
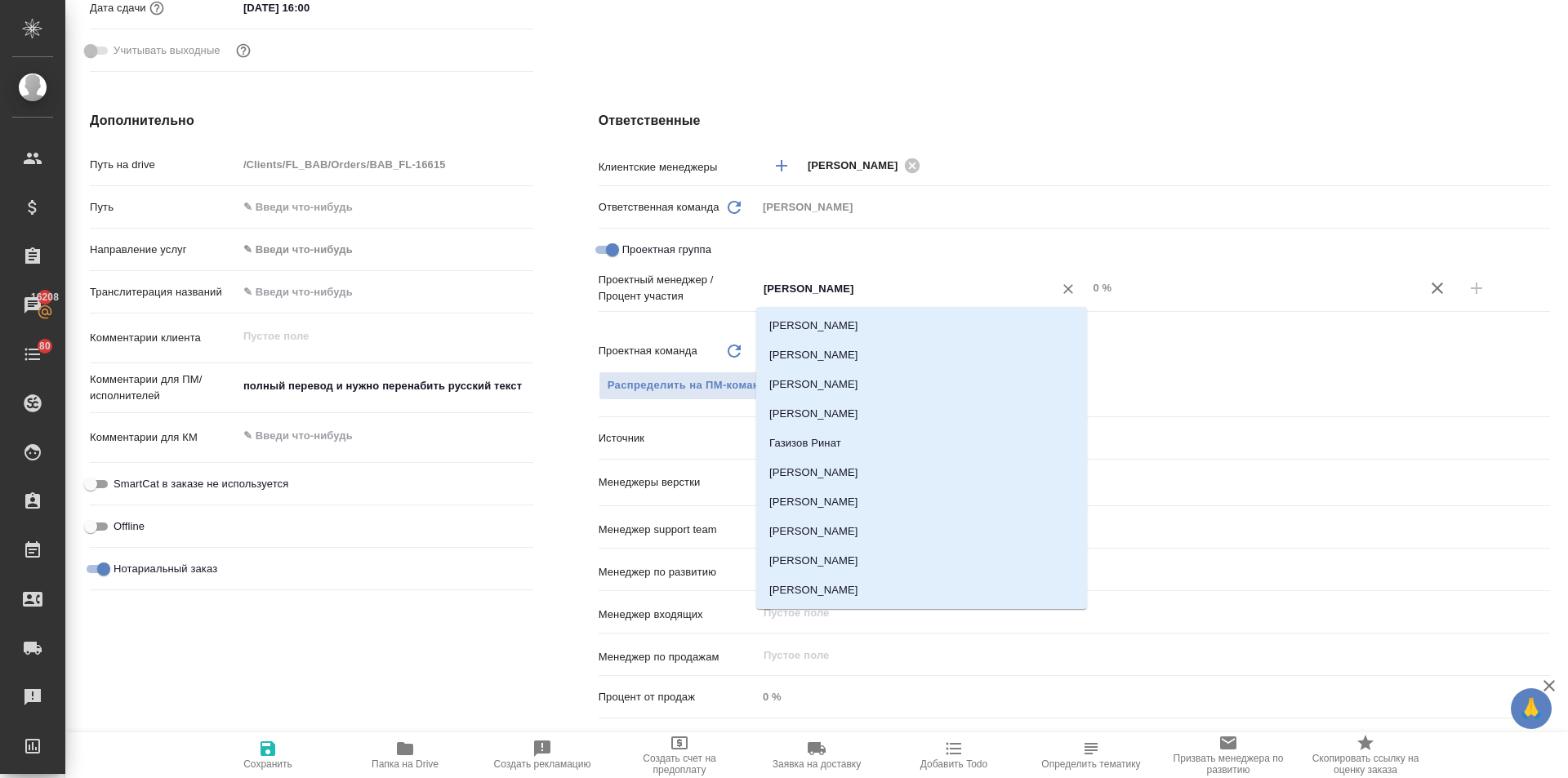
type input "ринат"
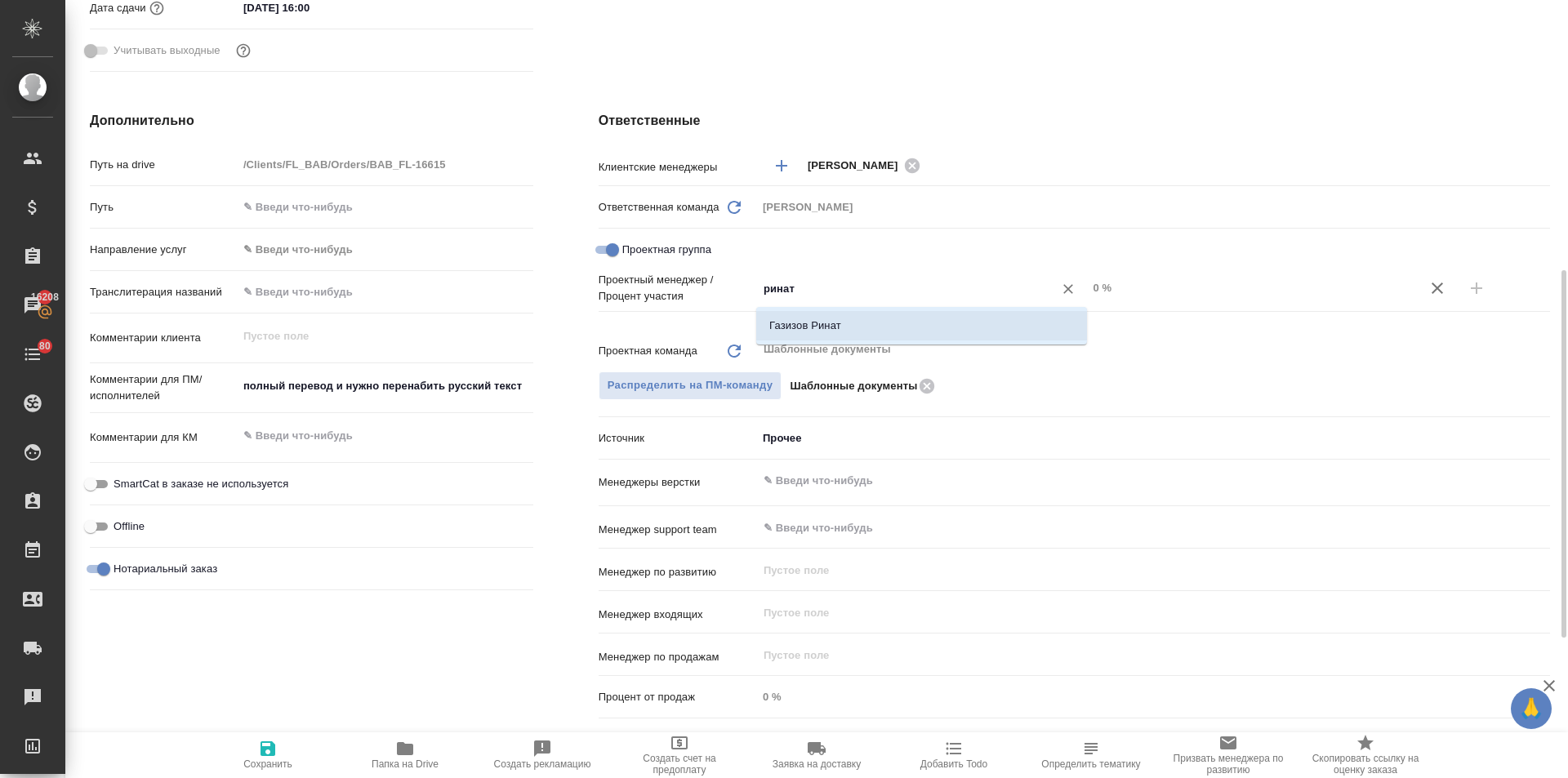
click at [843, 324] on li "Газизов Ринат" at bounding box center [922, 325] width 331 height 29
type textarea "x"
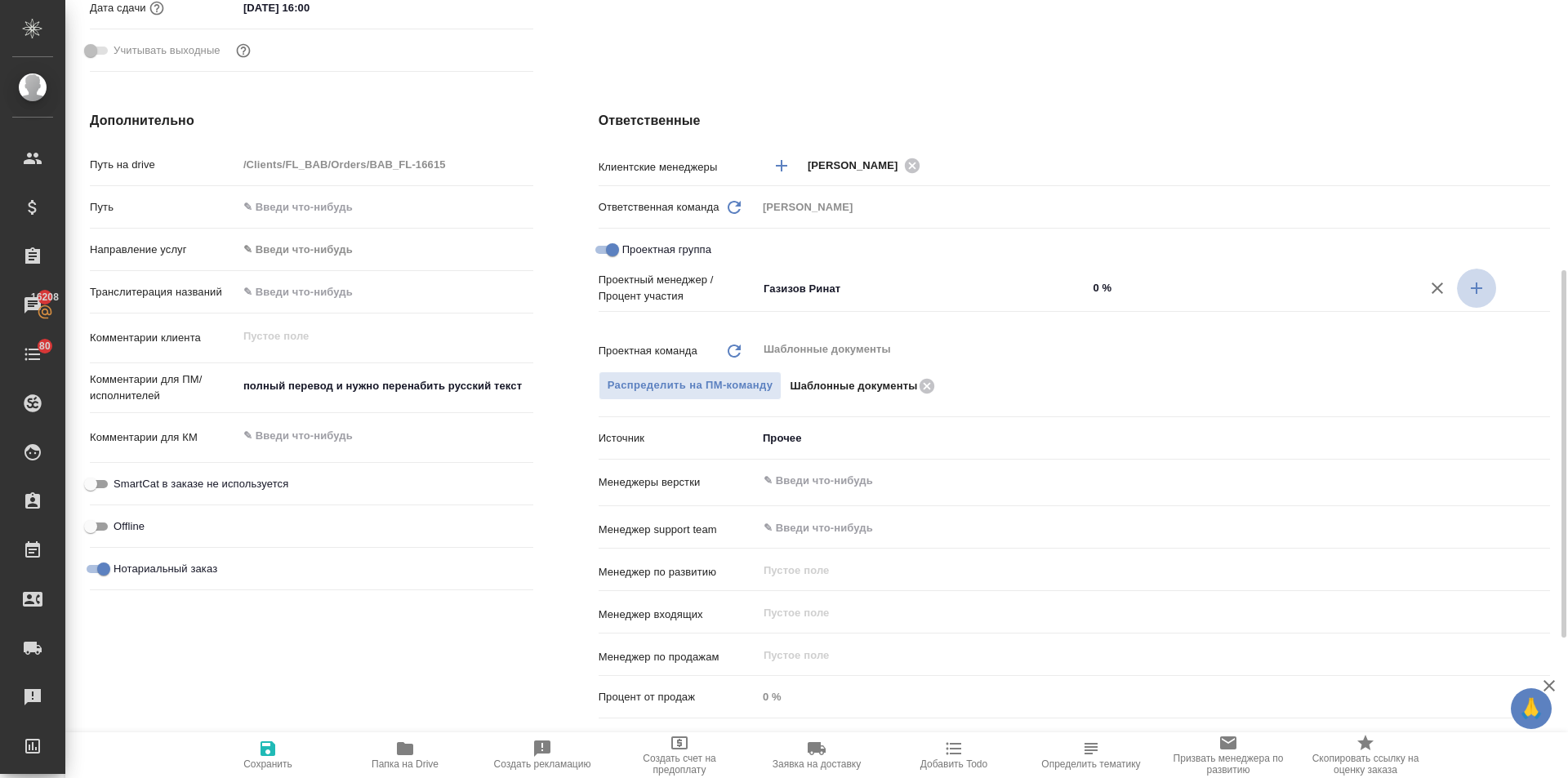
click at [1472, 288] on icon "button" at bounding box center [1476, 288] width 11 height 11
type textarea "x"
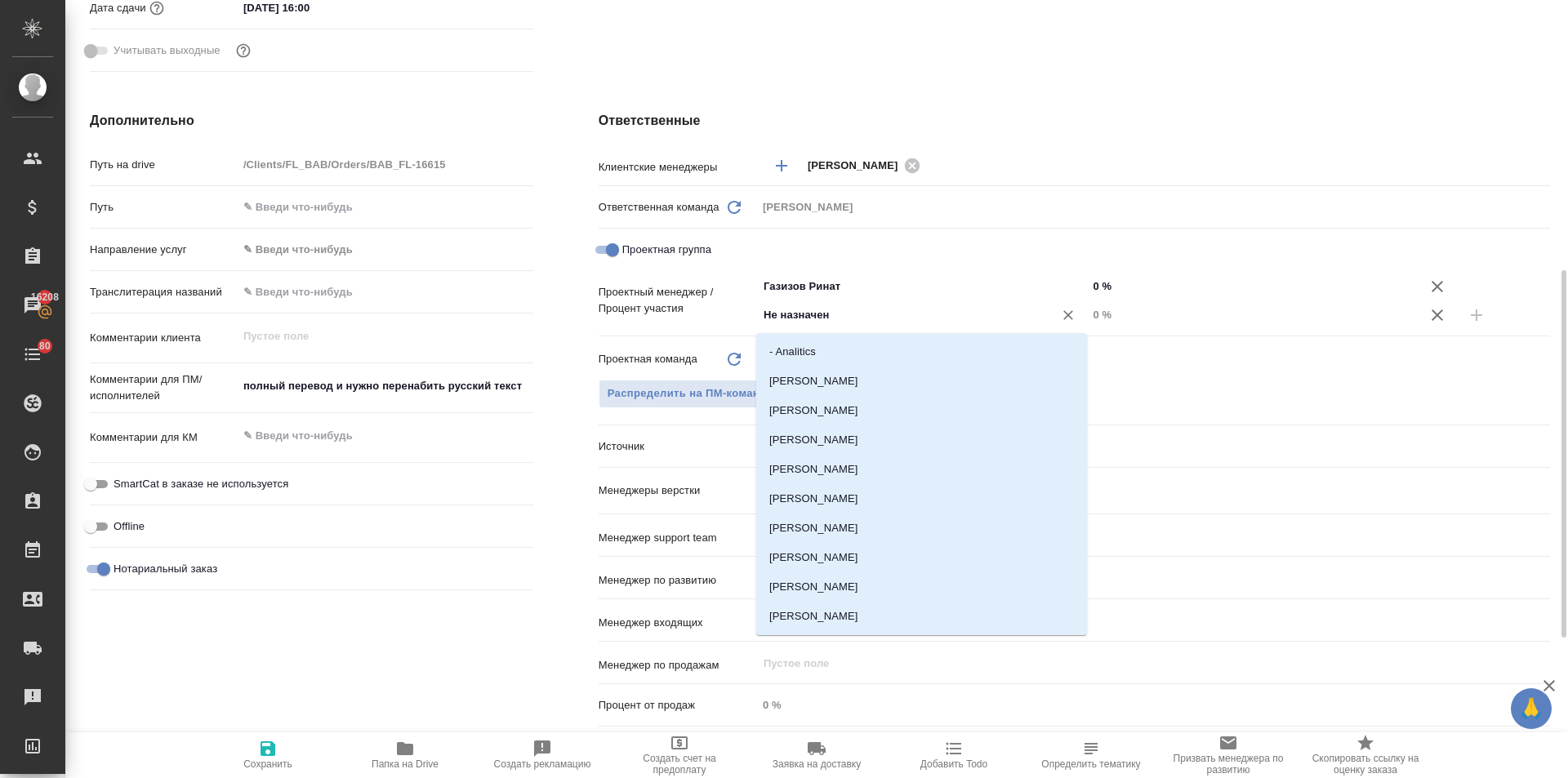
click at [529, 325] on div "Дополнительно Путь на drive /Clients/FL_BAB/Orders/BAB_FL-16615 Путь Направлени…" at bounding box center [819, 421] width 1525 height 688
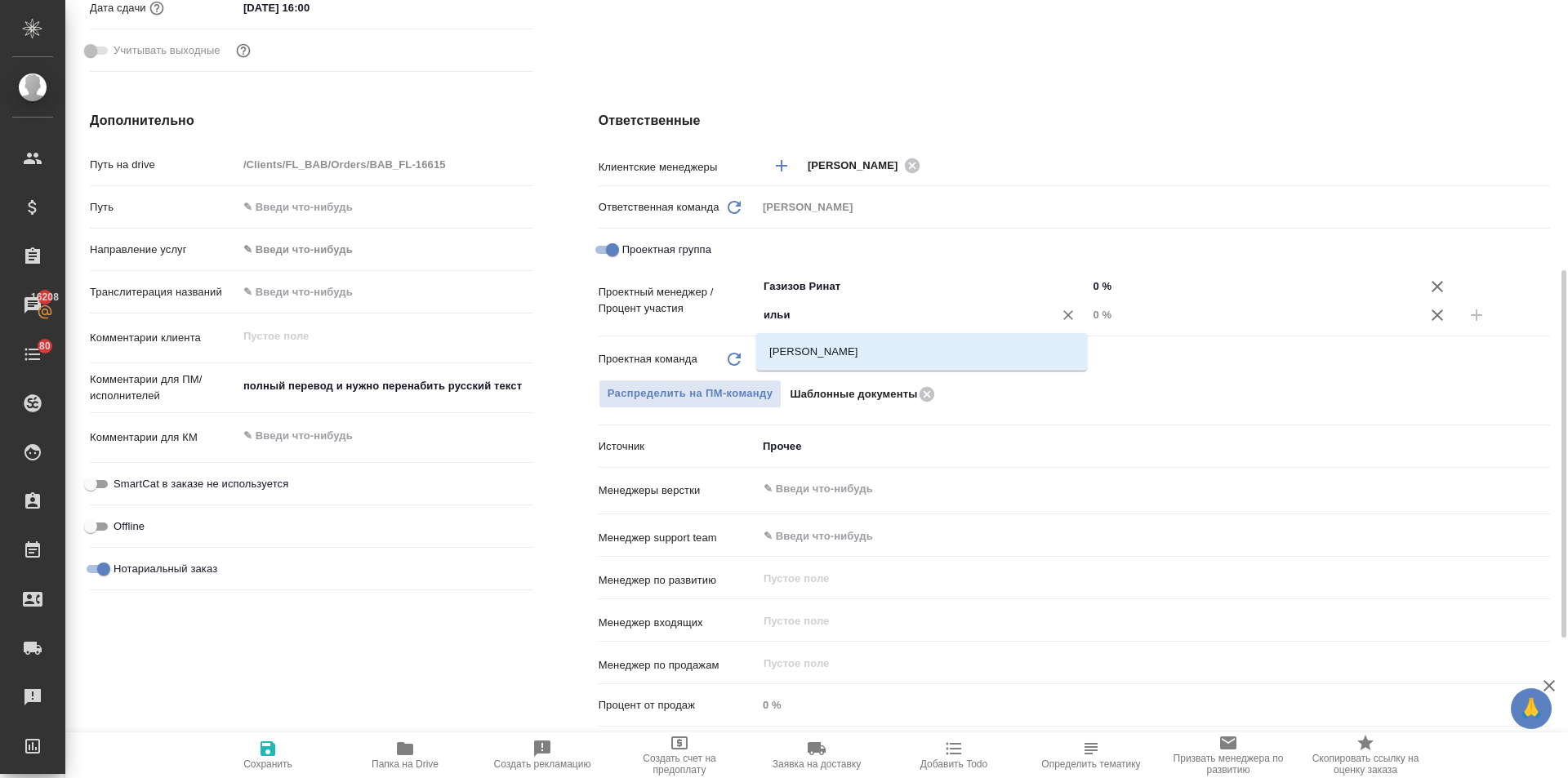
type input "ильин"
click at [793, 346] on li "Ильина Екатерина" at bounding box center [922, 351] width 331 height 29
type textarea "x"
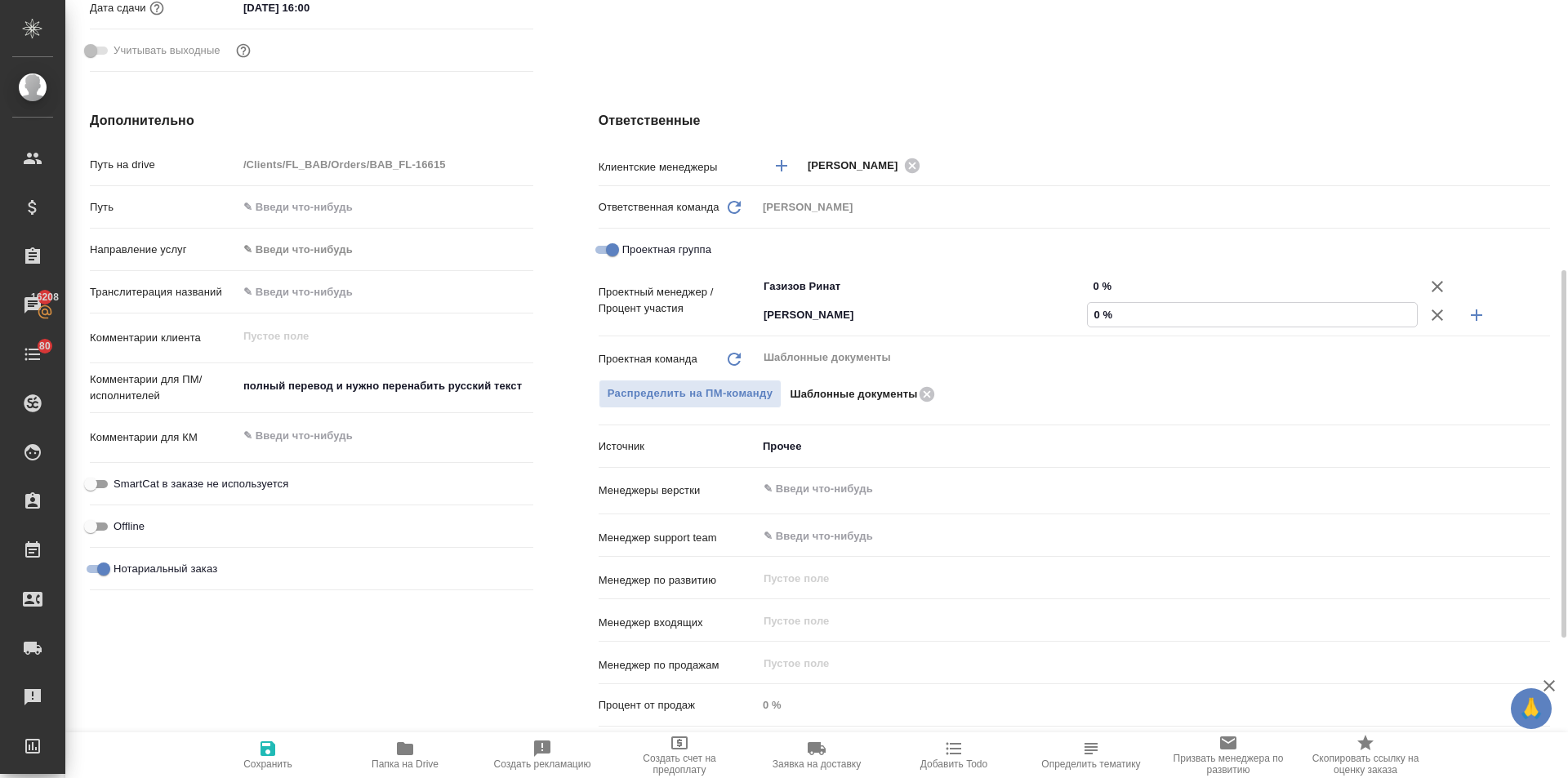
drag, startPoint x: 1100, startPoint y: 320, endPoint x: 1089, endPoint y: 315, distance: 12.1
click at [1089, 315] on input "0 %" at bounding box center [1252, 314] width 329 height 24
type input "5 %"
type textarea "x"
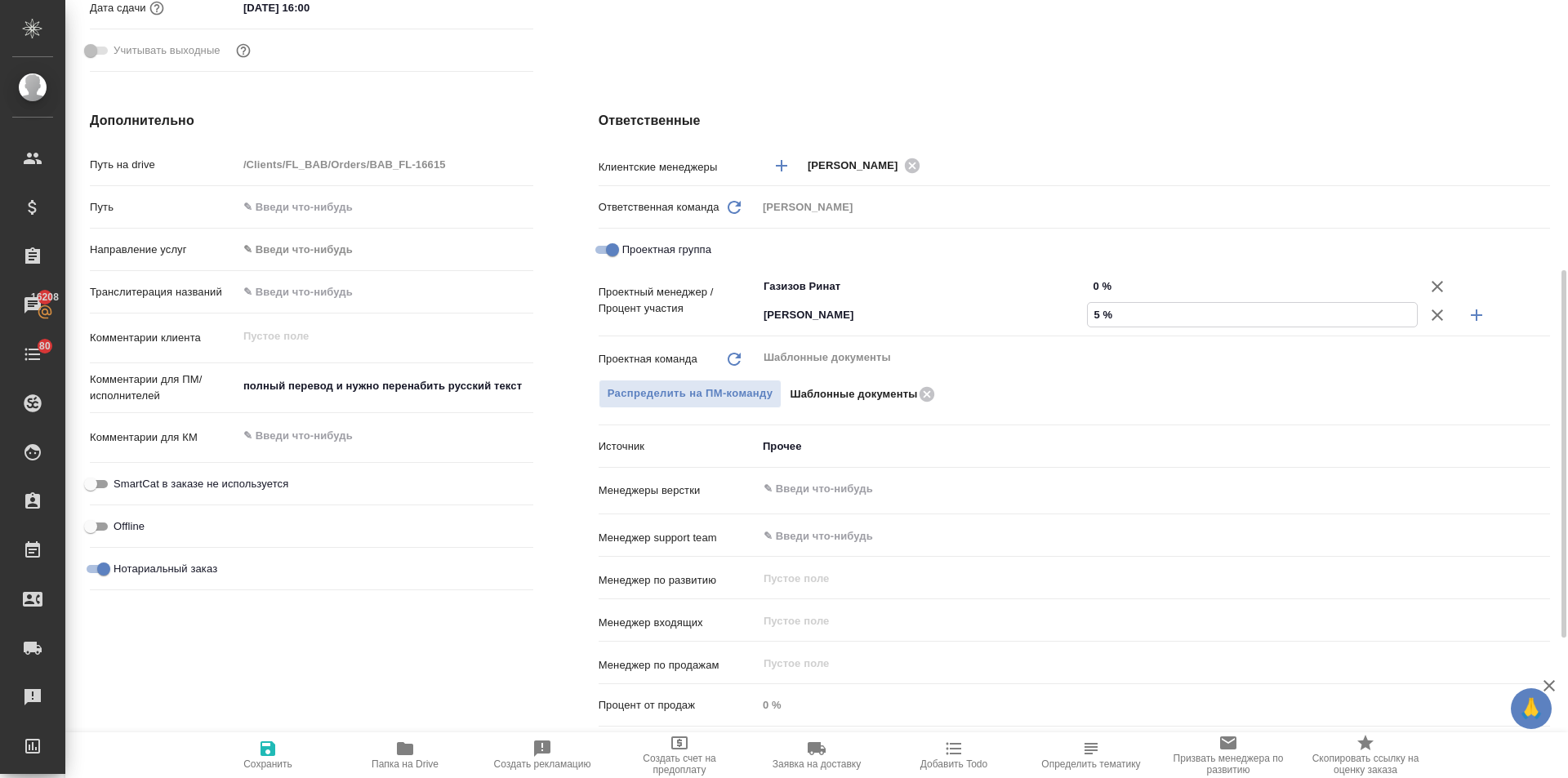
type textarea "x"
type input "57 %"
type textarea "x"
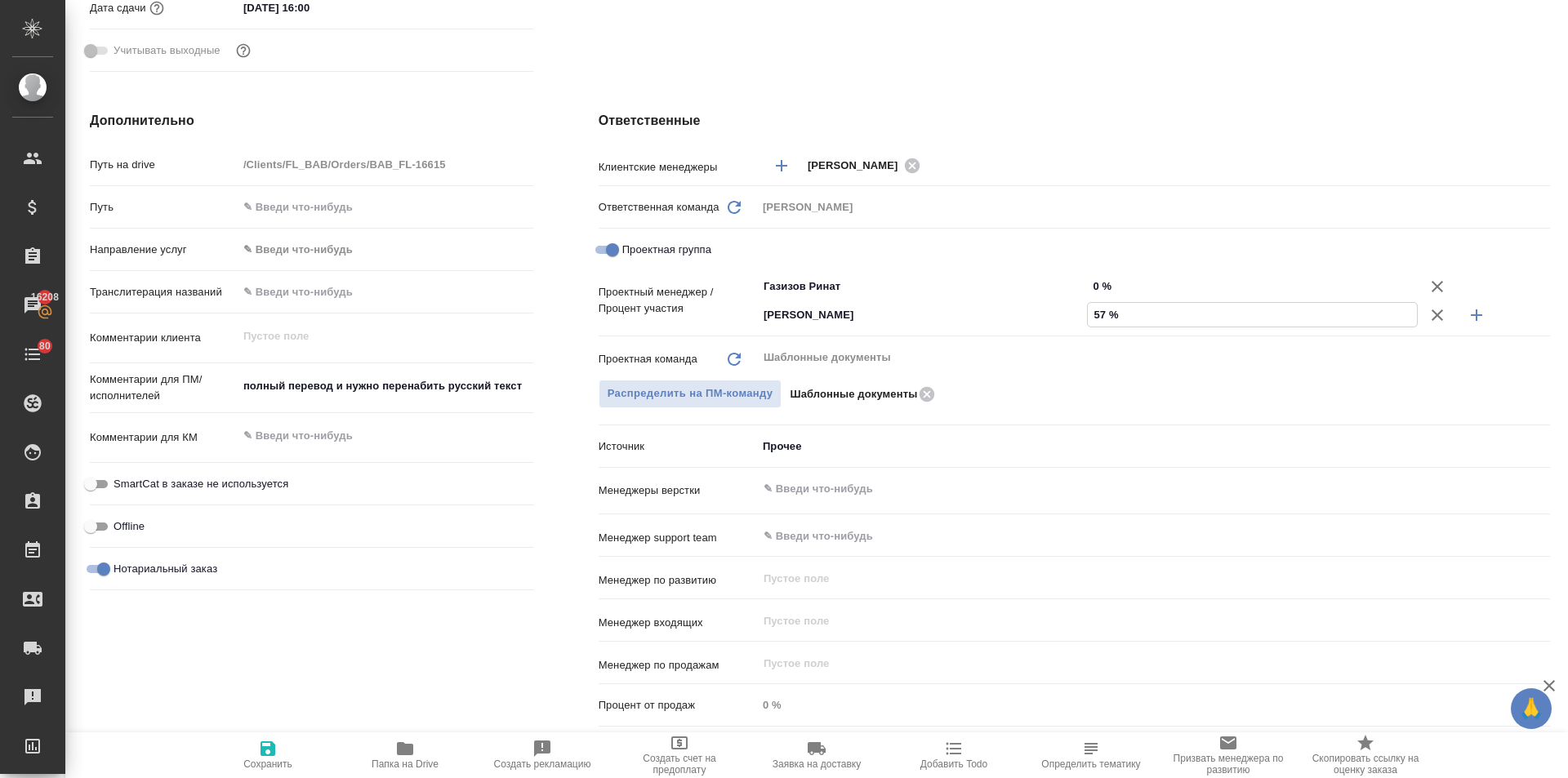
type input "57 %"
drag, startPoint x: 1098, startPoint y: 281, endPoint x: 1087, endPoint y: 279, distance: 11.2
click at [1087, 279] on div "0 %" at bounding box center [1252, 285] width 331 height 26
type input "4 %"
type textarea "x"
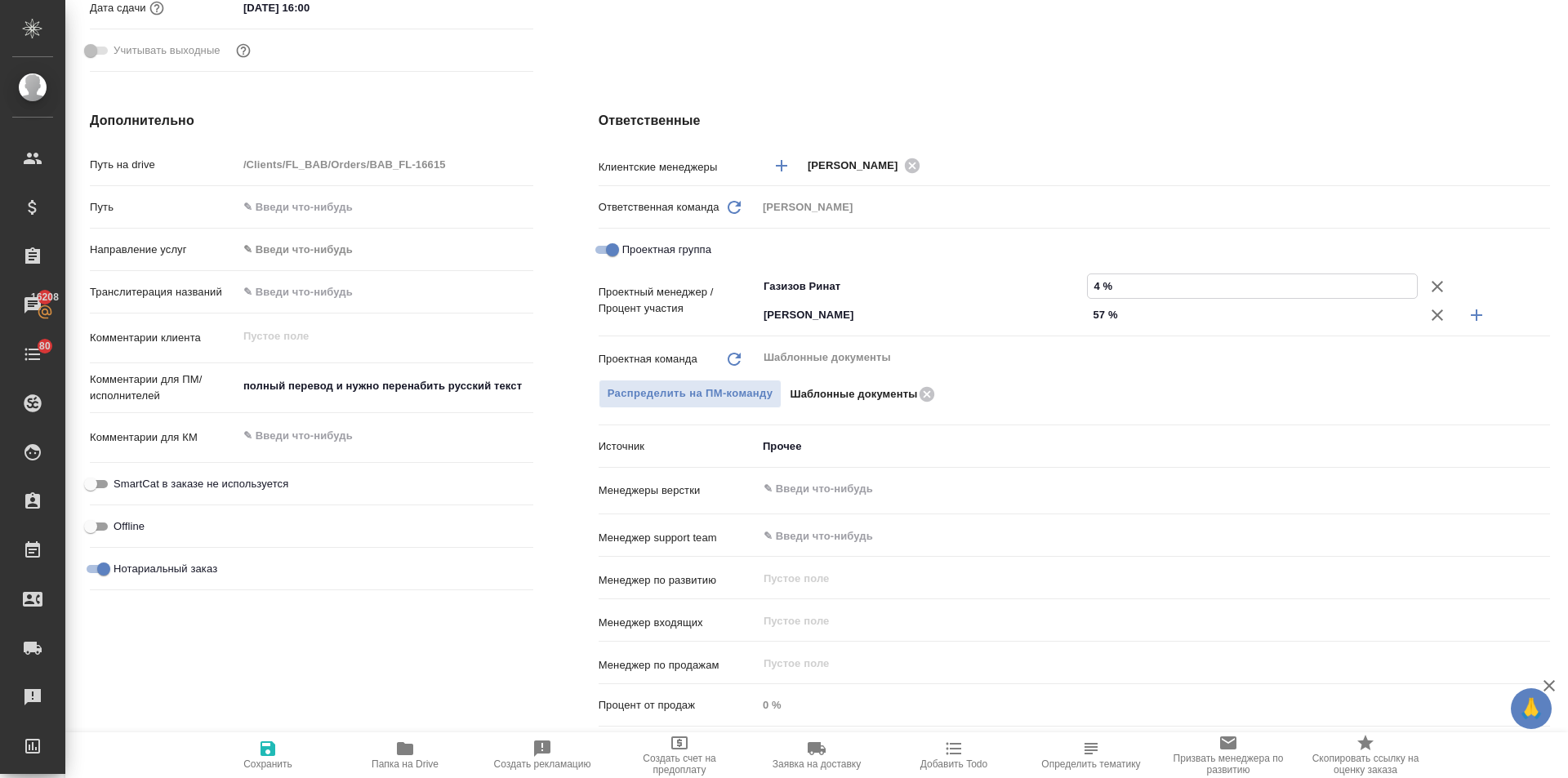
type textarea "x"
type input "43 %"
type textarea "x"
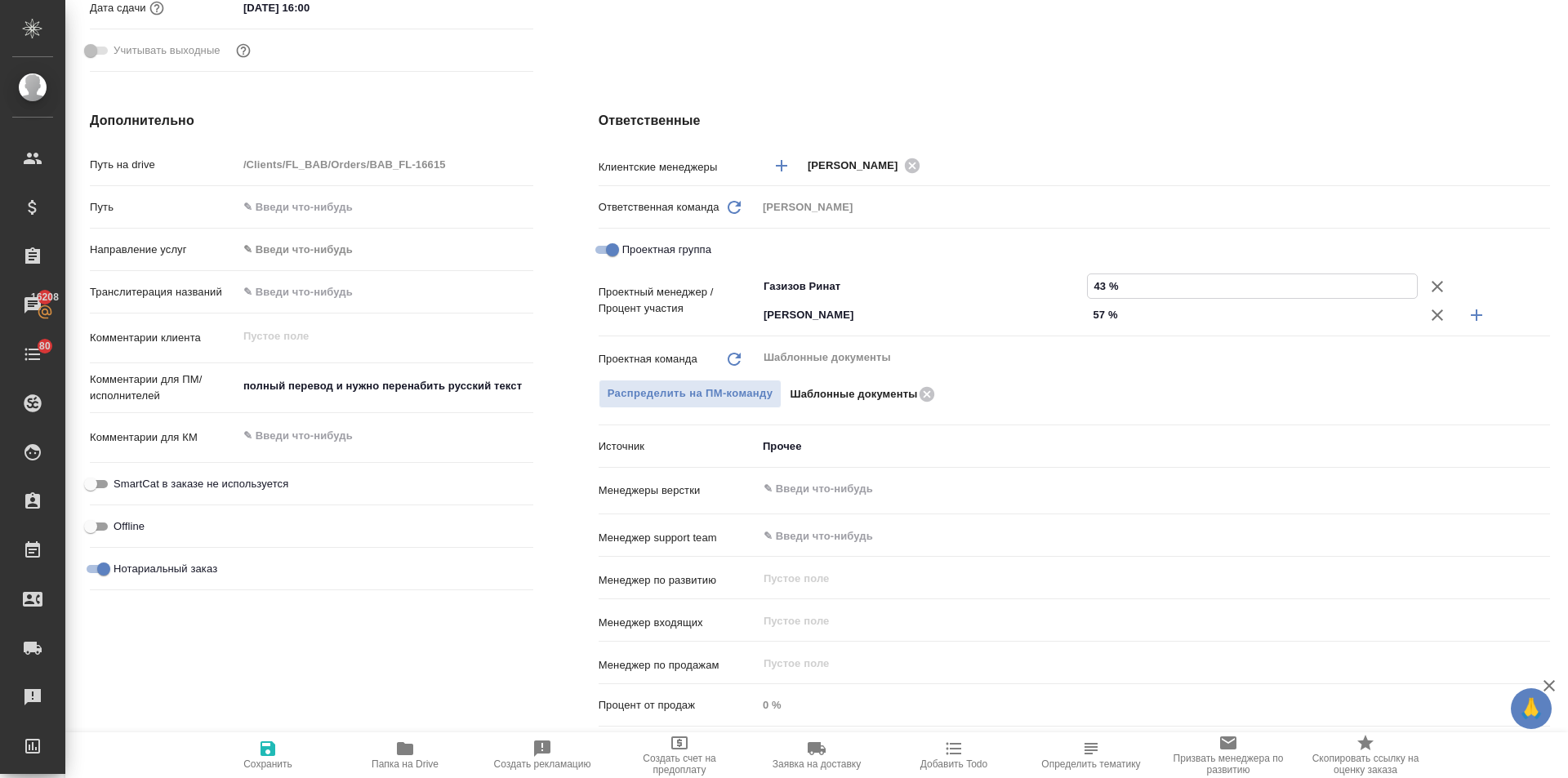
type textarea "x"
type input "43 %"
click at [270, 740] on icon "button" at bounding box center [267, 749] width 20 height 20
type textarea "x"
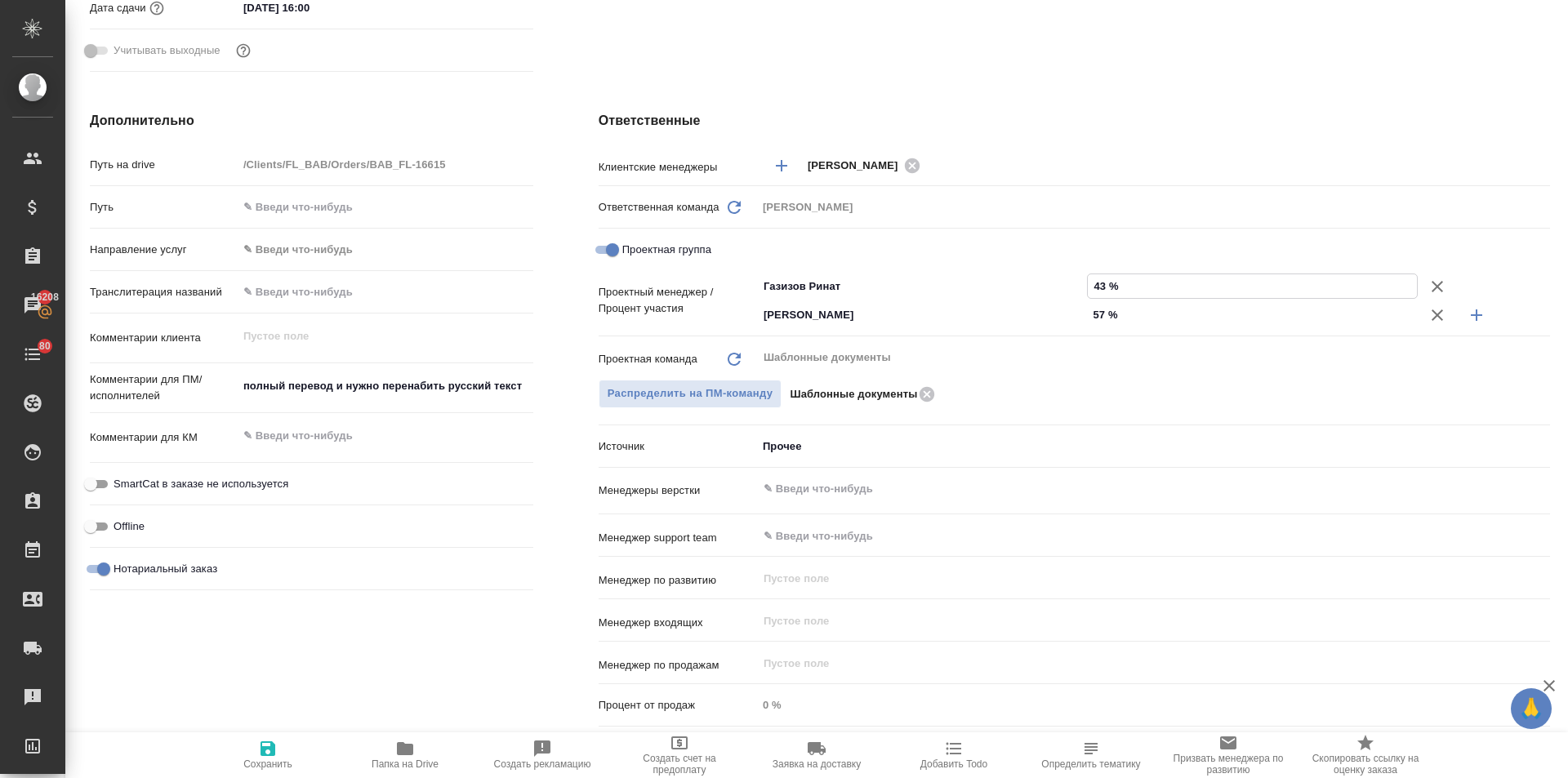
type textarea "x"
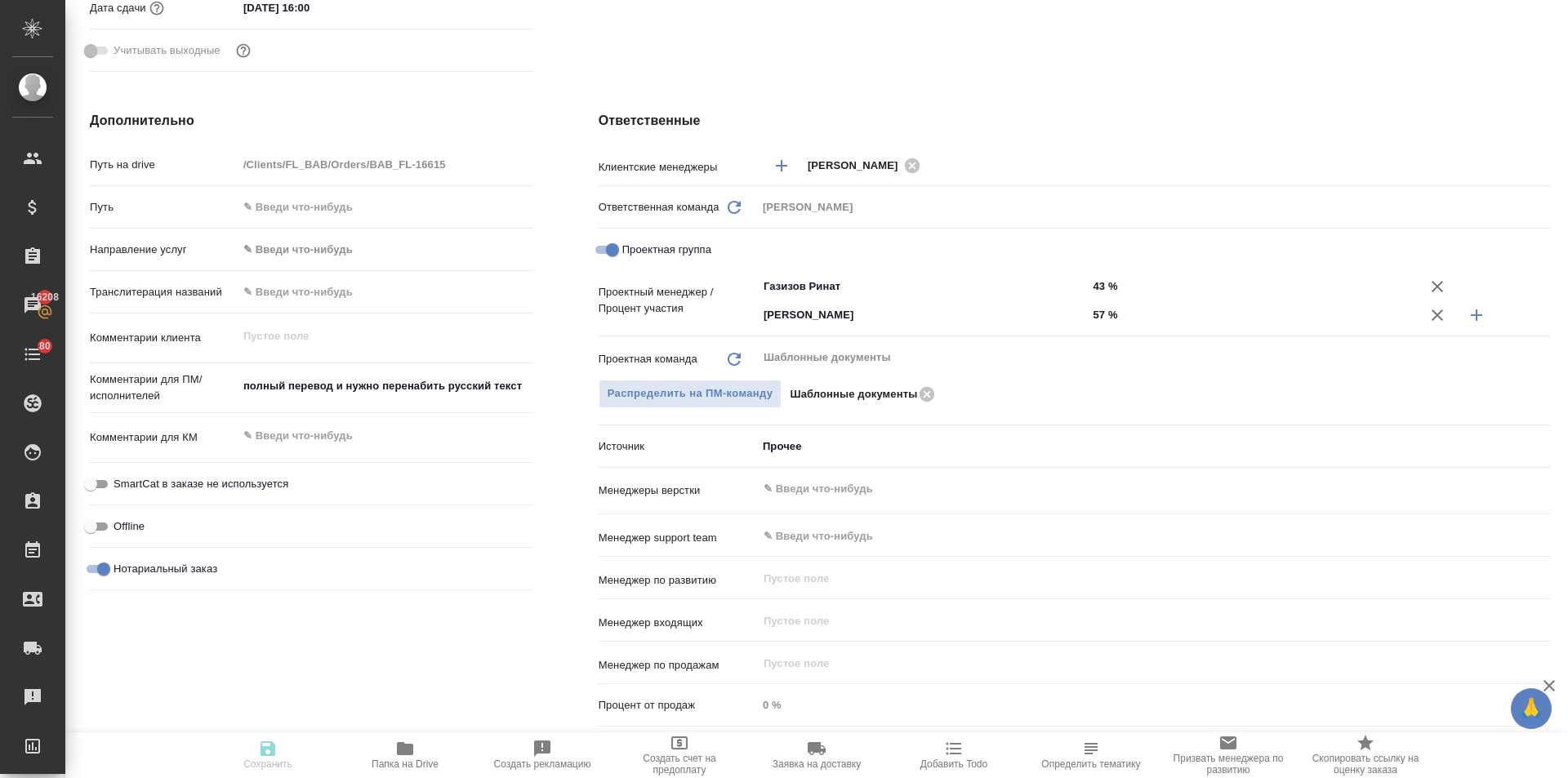
type textarea "x"
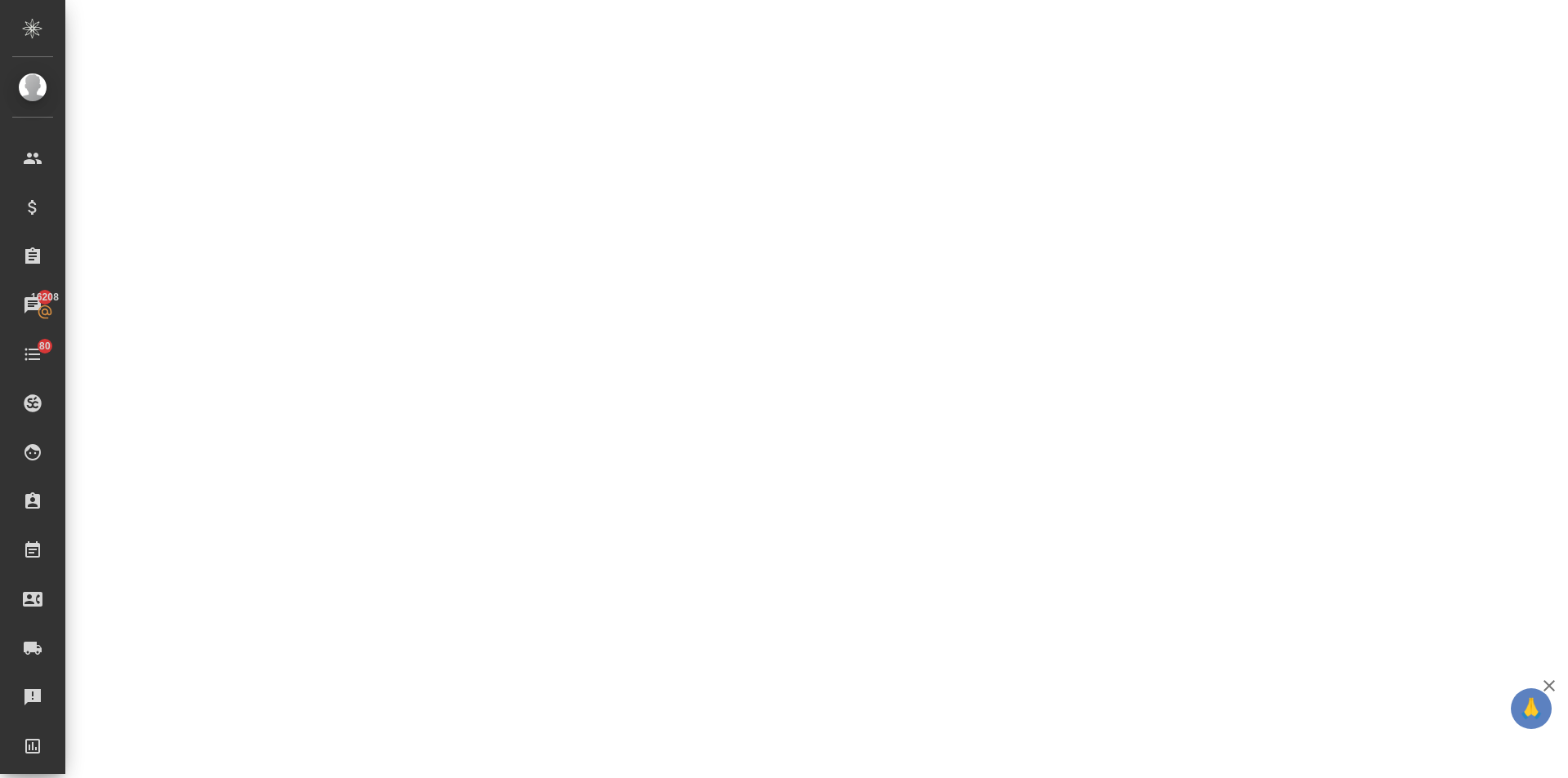
select select "RU"
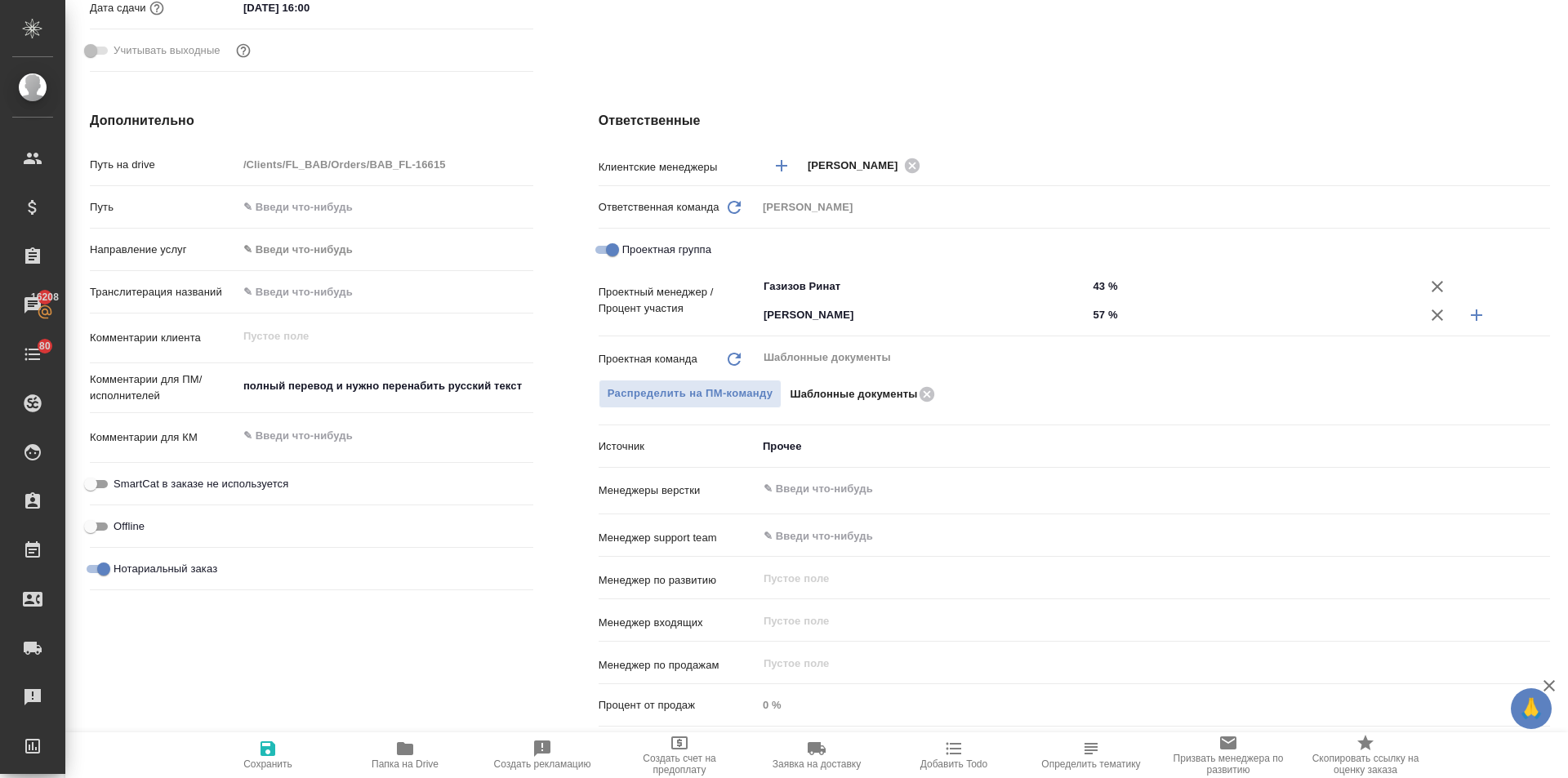
type textarea "x"
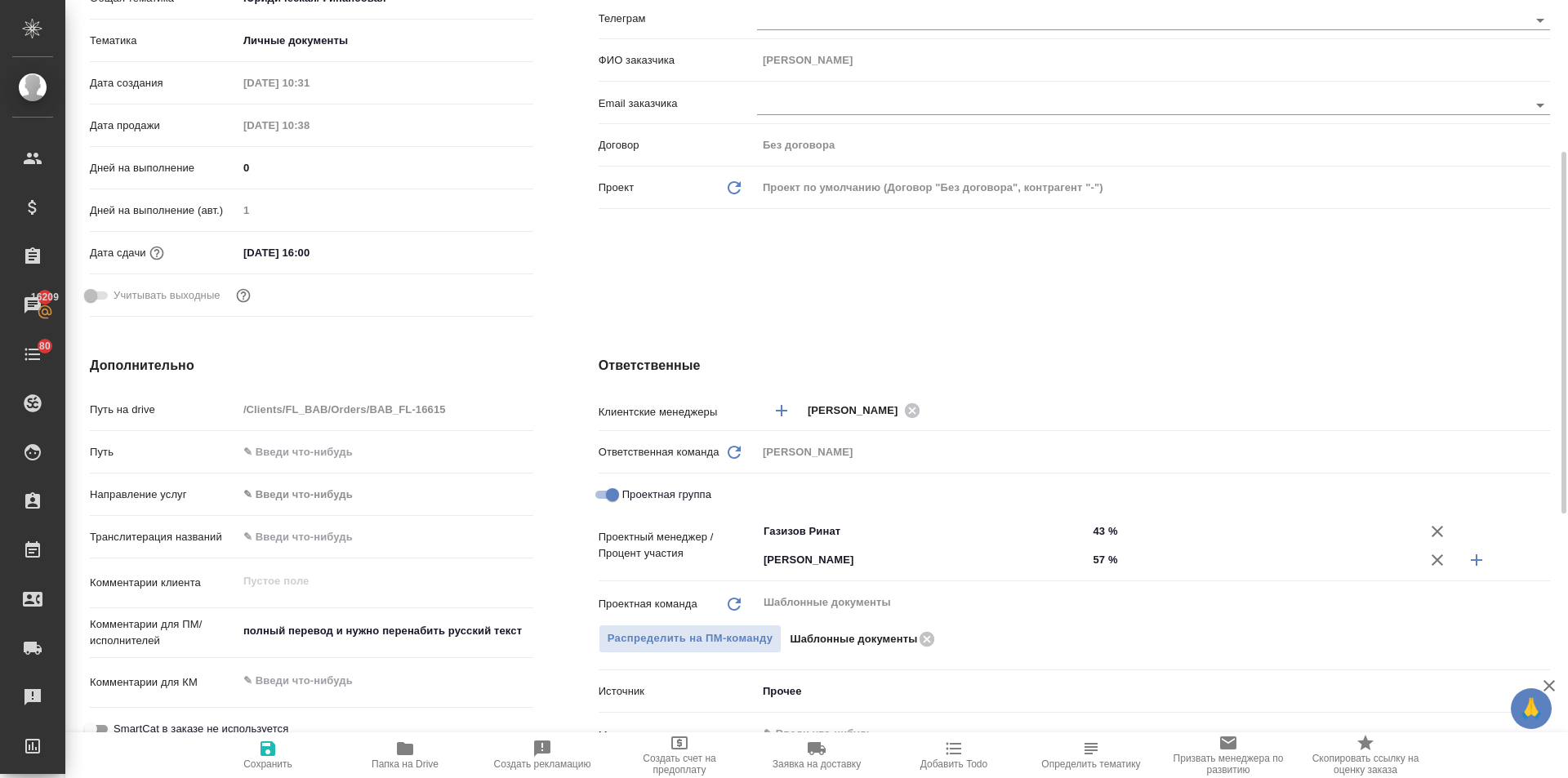
scroll to position [0, 0]
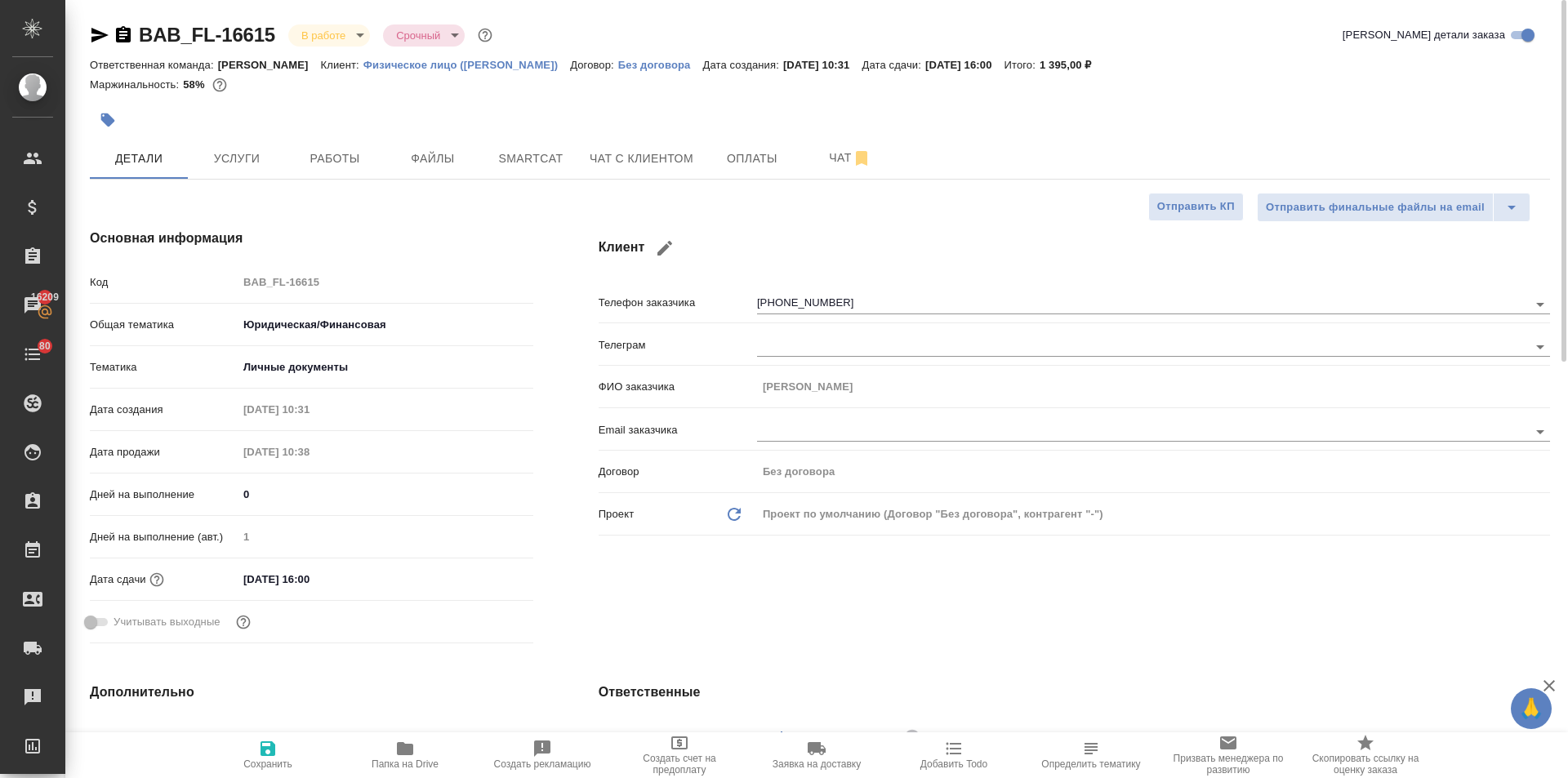
click at [330, 43] on body "🙏 .cls-1 fill:#fff; AWATERA Ilina Ekaterina Клиенты Спецификации Заказы 16209 Ч…" at bounding box center [784, 389] width 1568 height 778
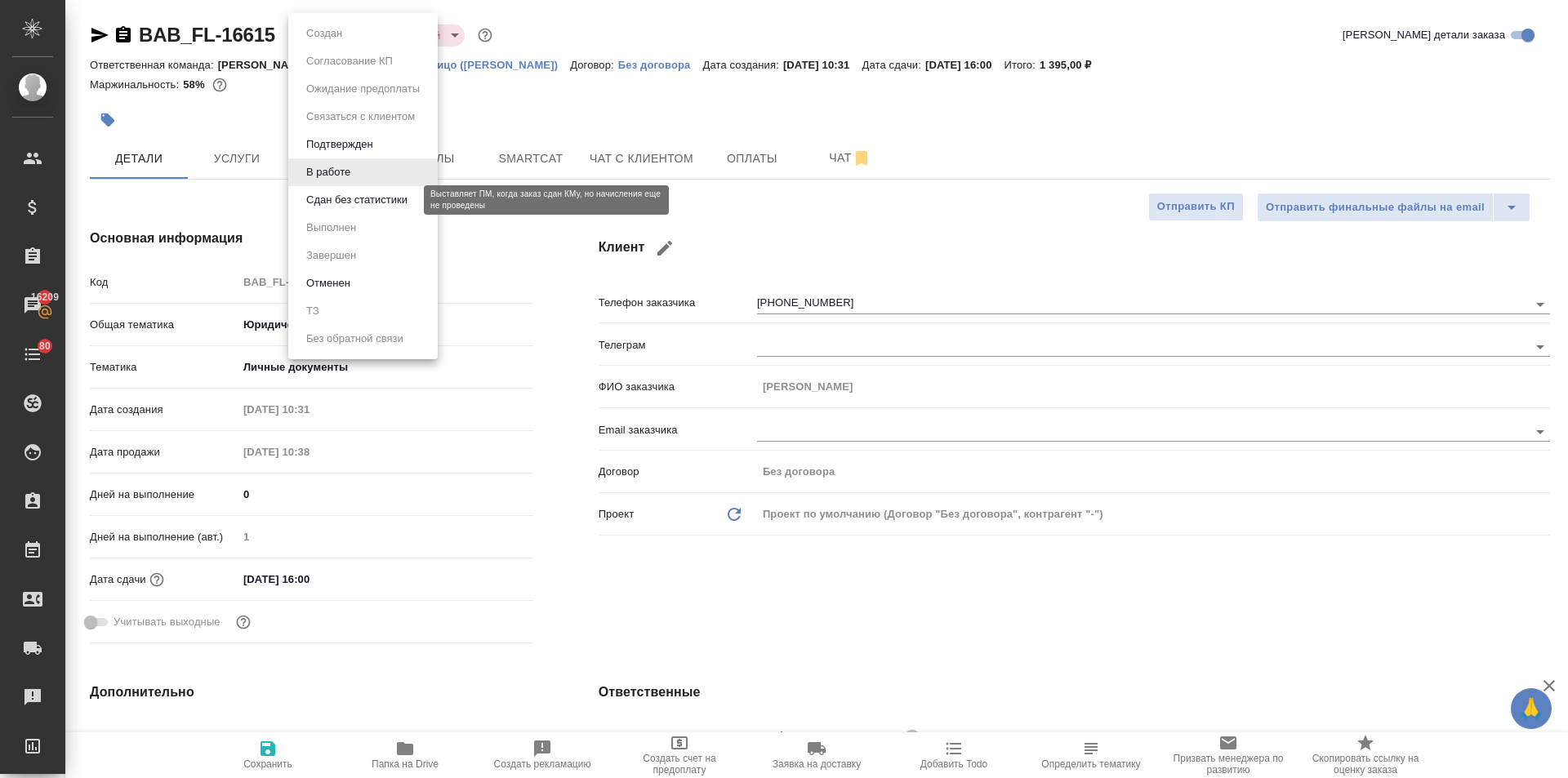
click at [365, 196] on button "Сдан без статистики" at bounding box center [357, 200] width 111 height 18
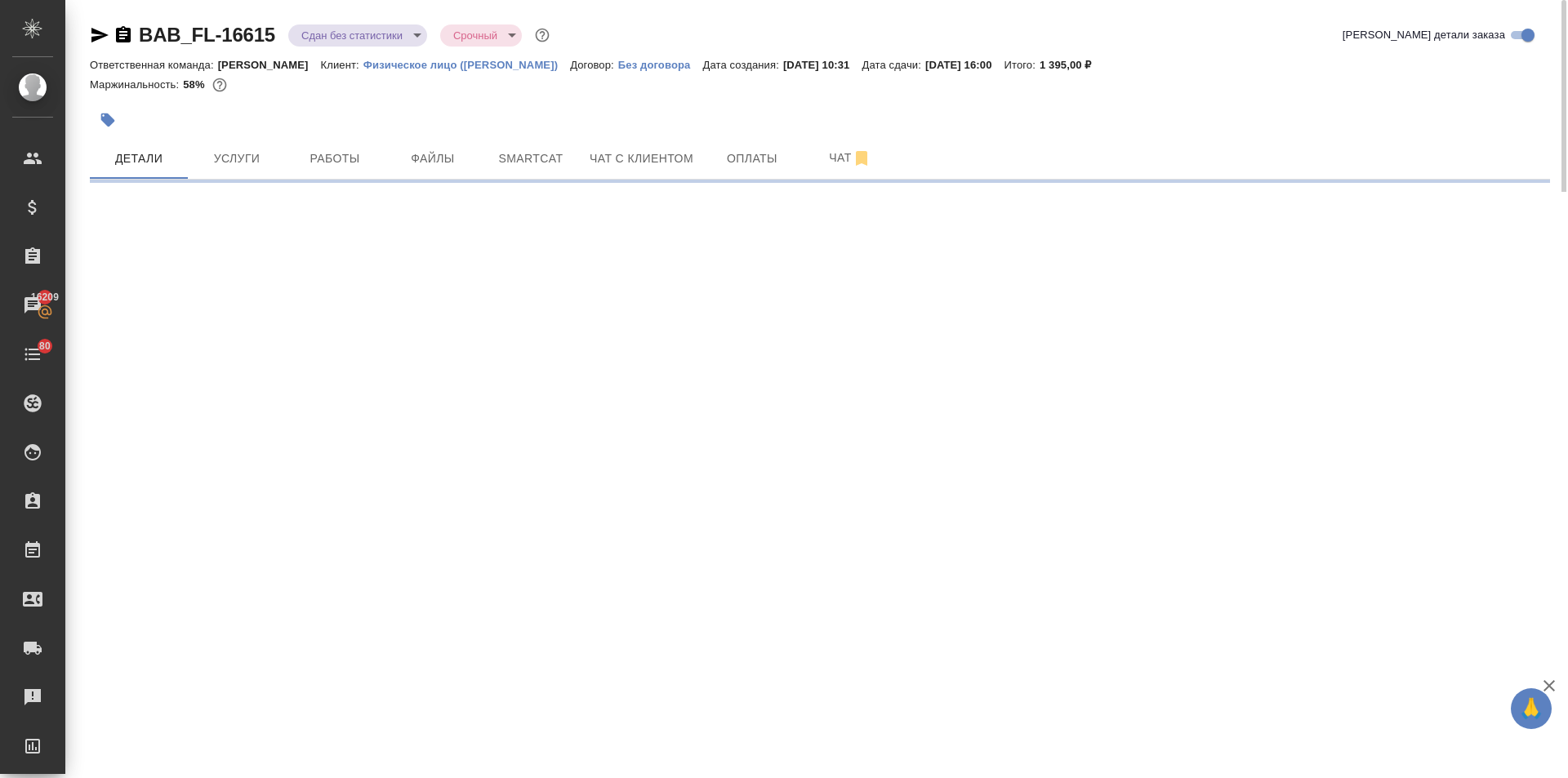
click at [321, 37] on body "🙏 .cls-1 fill:#fff; AWATERA Ilina Ekaterina Клиенты Спецификации Заказы 16209 Ч…" at bounding box center [784, 389] width 1568 height 778
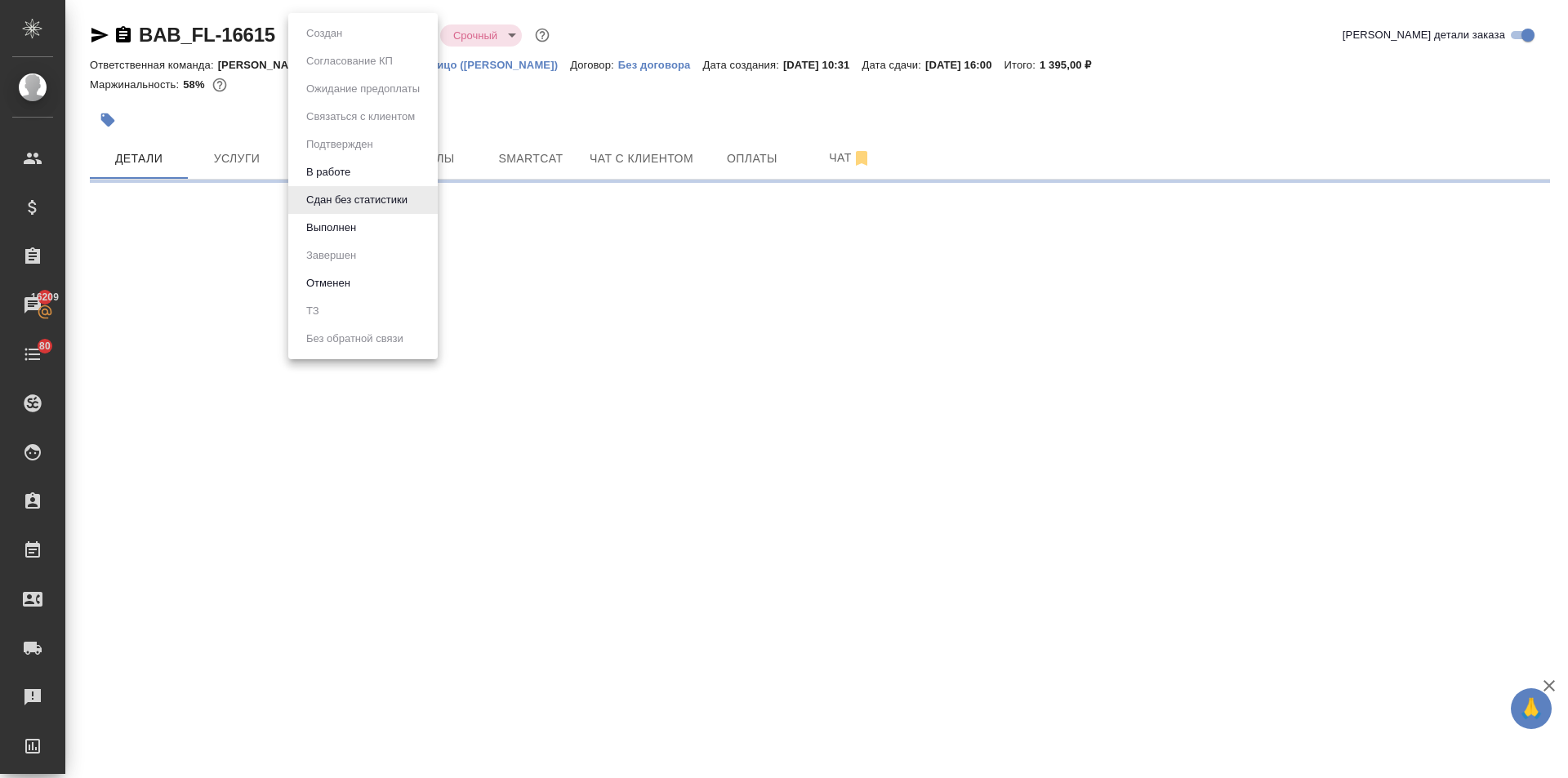
click at [320, 237] on li "Выполнен" at bounding box center [363, 227] width 149 height 28
click at [348, 42] on body "🙏 .cls-1 fill:#fff; AWATERA Ilina Ekaterina Клиенты Спецификации Заказы 16209 Ч…" at bounding box center [784, 389] width 1568 height 778
click at [376, 254] on li "Завершен" at bounding box center [363, 255] width 149 height 28
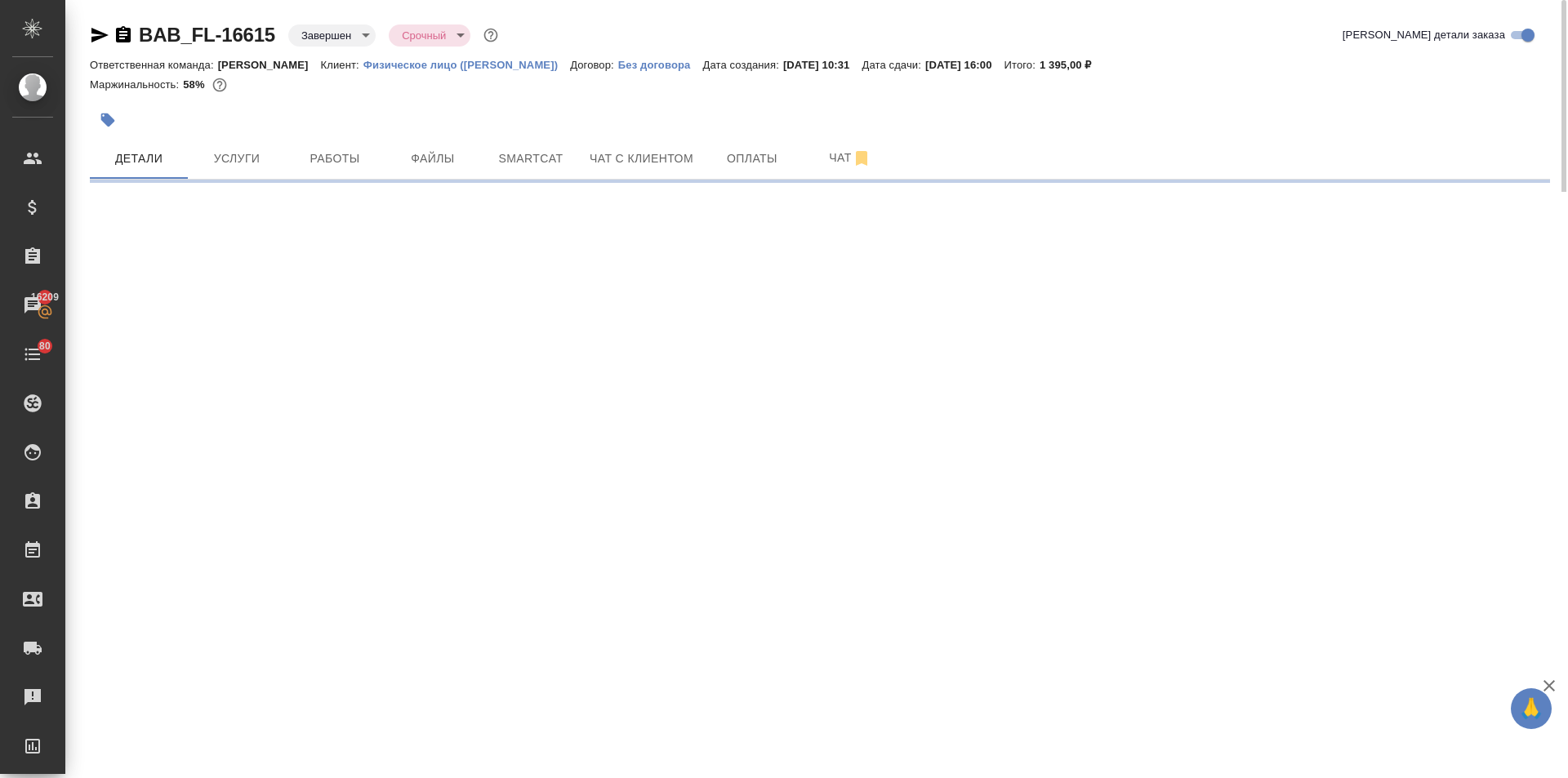
select select "RU"
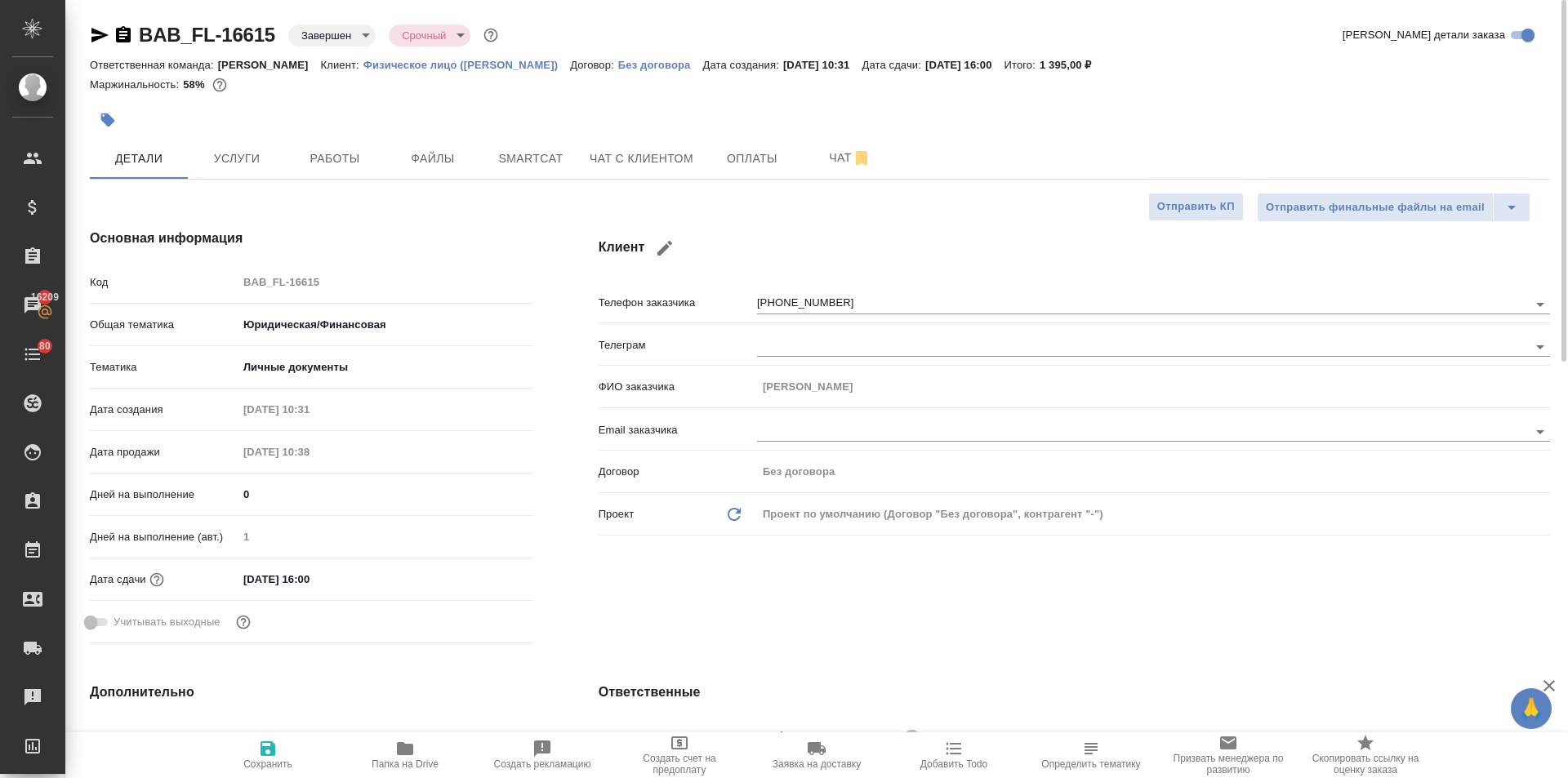
type textarea "x"
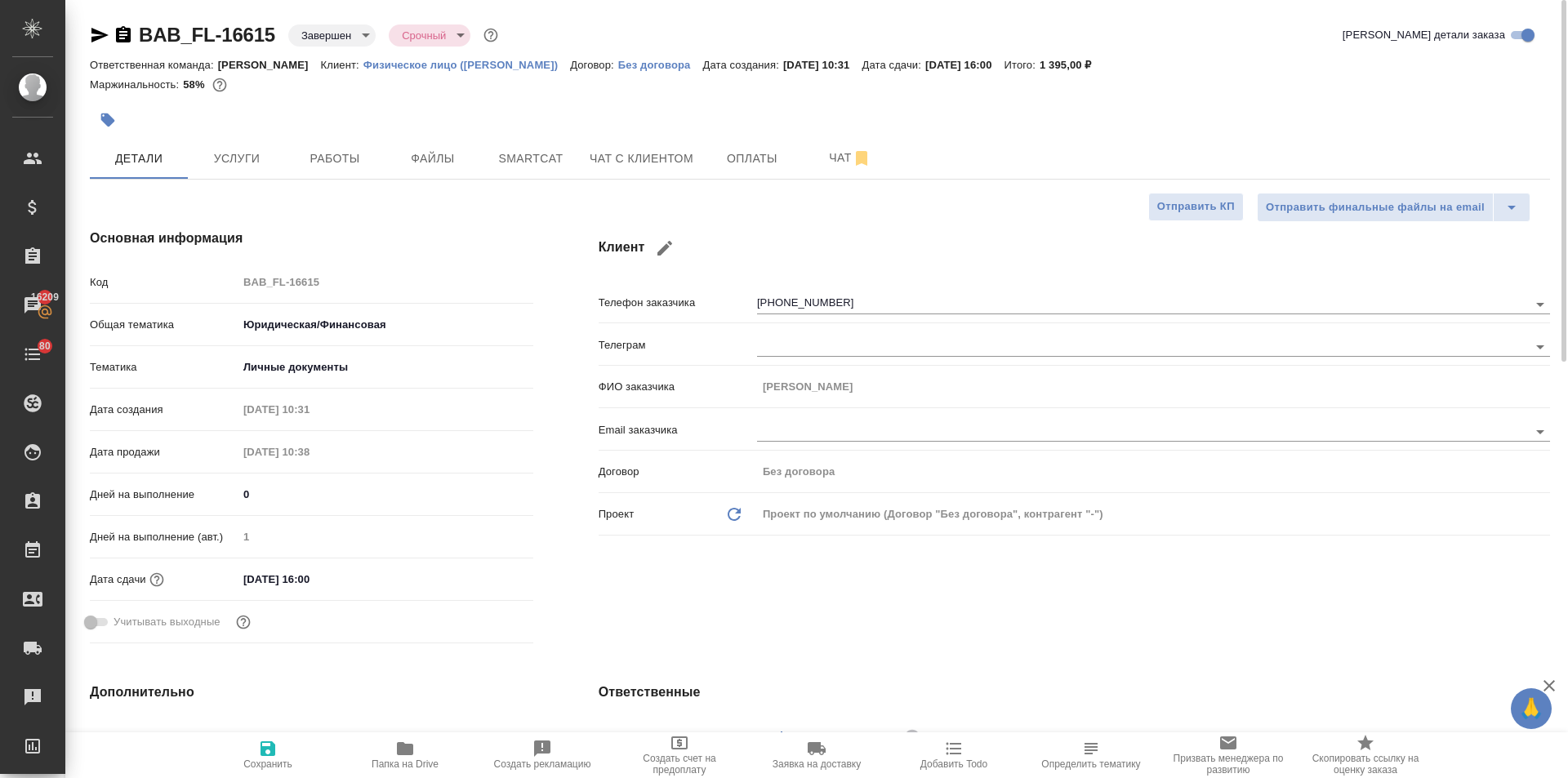
type textarea "x"
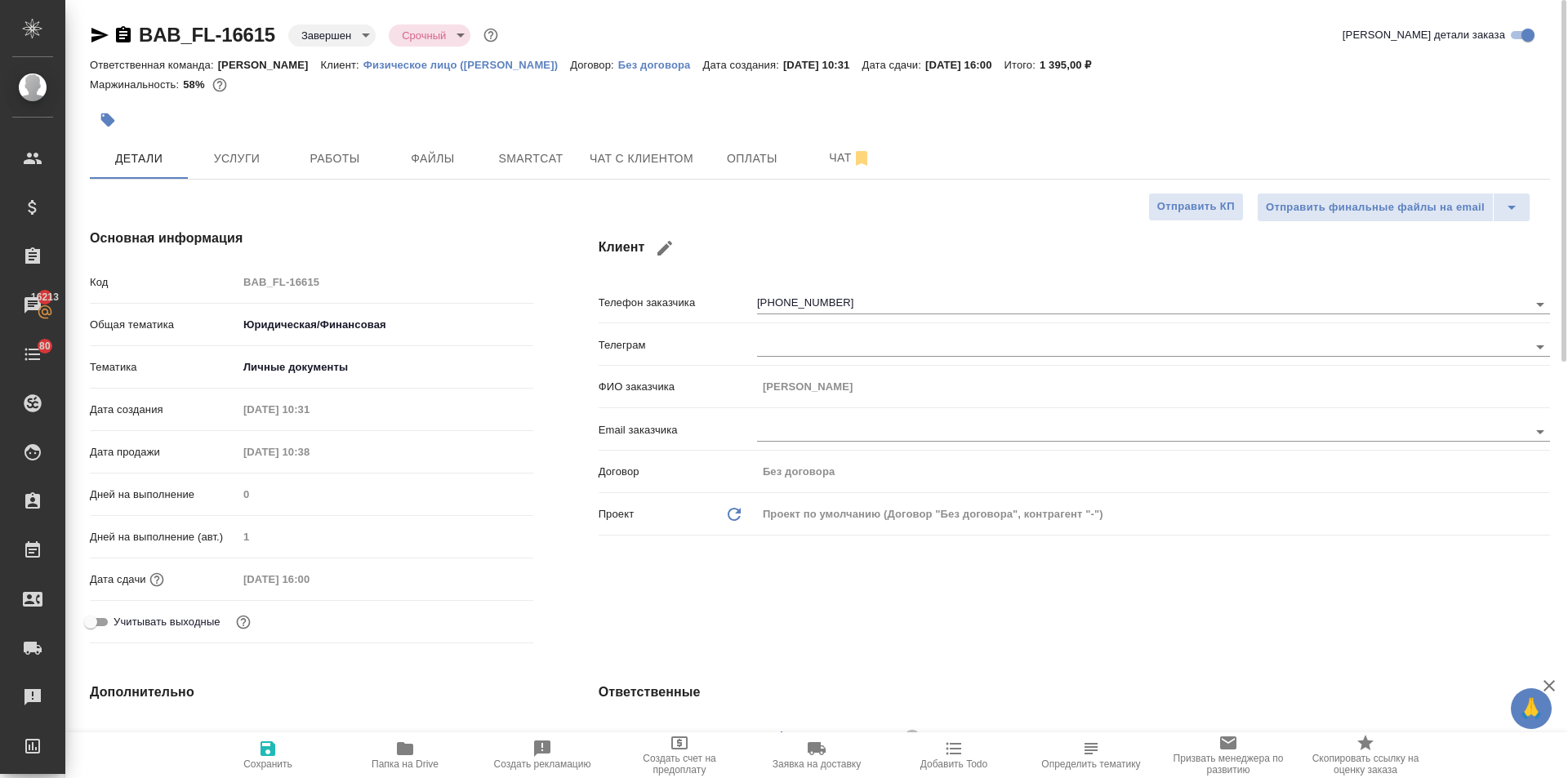
type textarea "x"
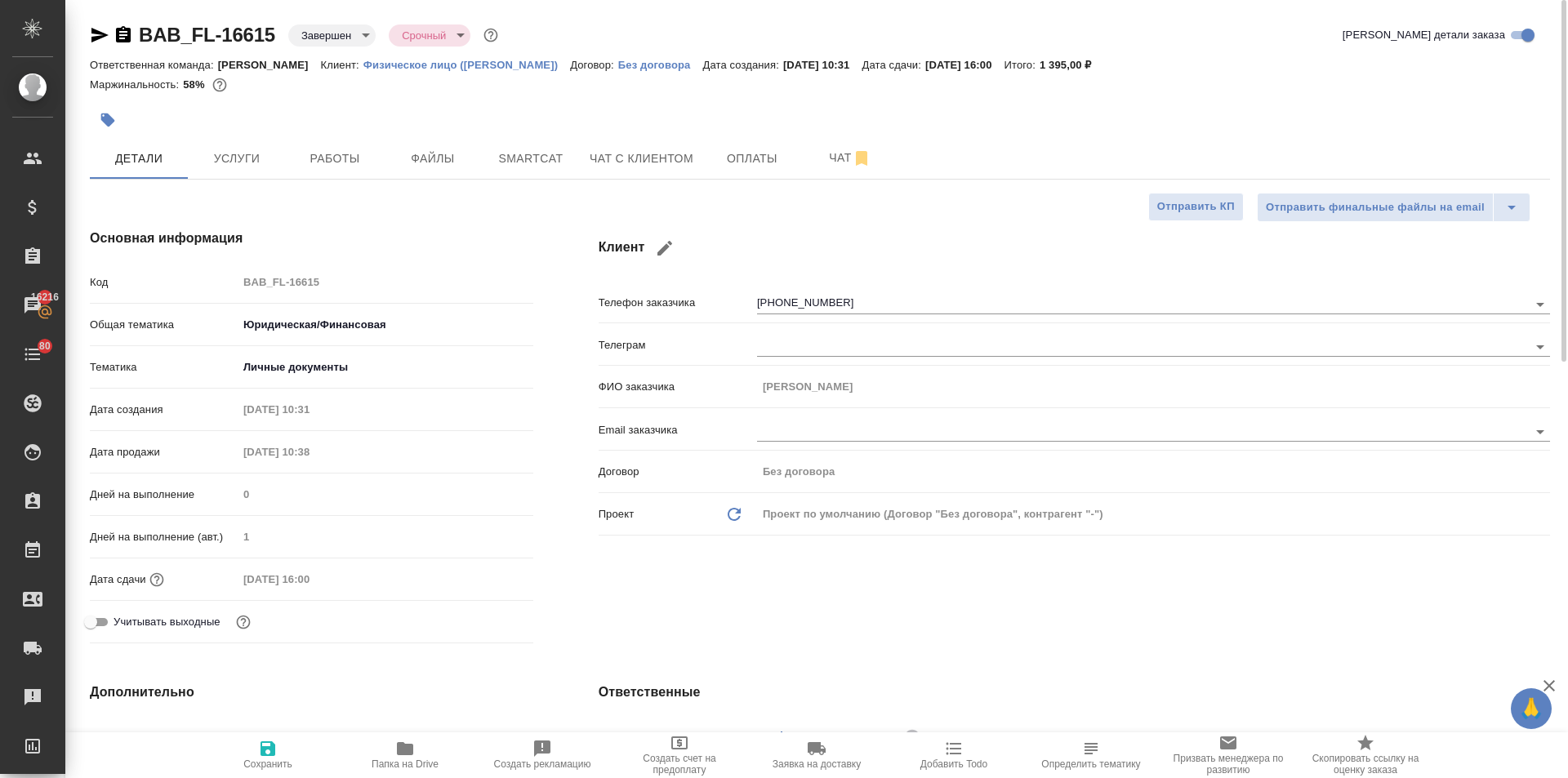
type textarea "x"
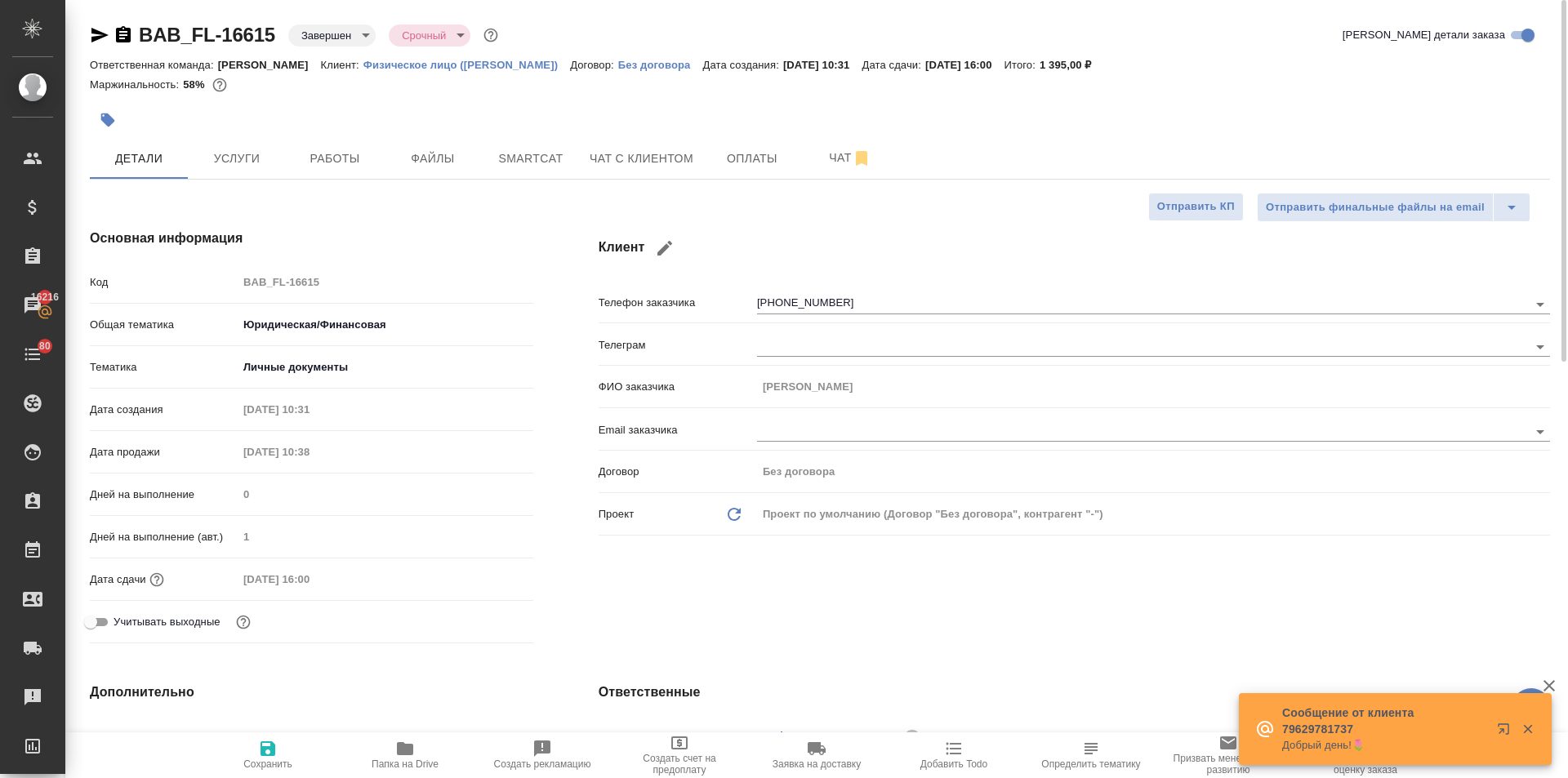
type textarea "x"
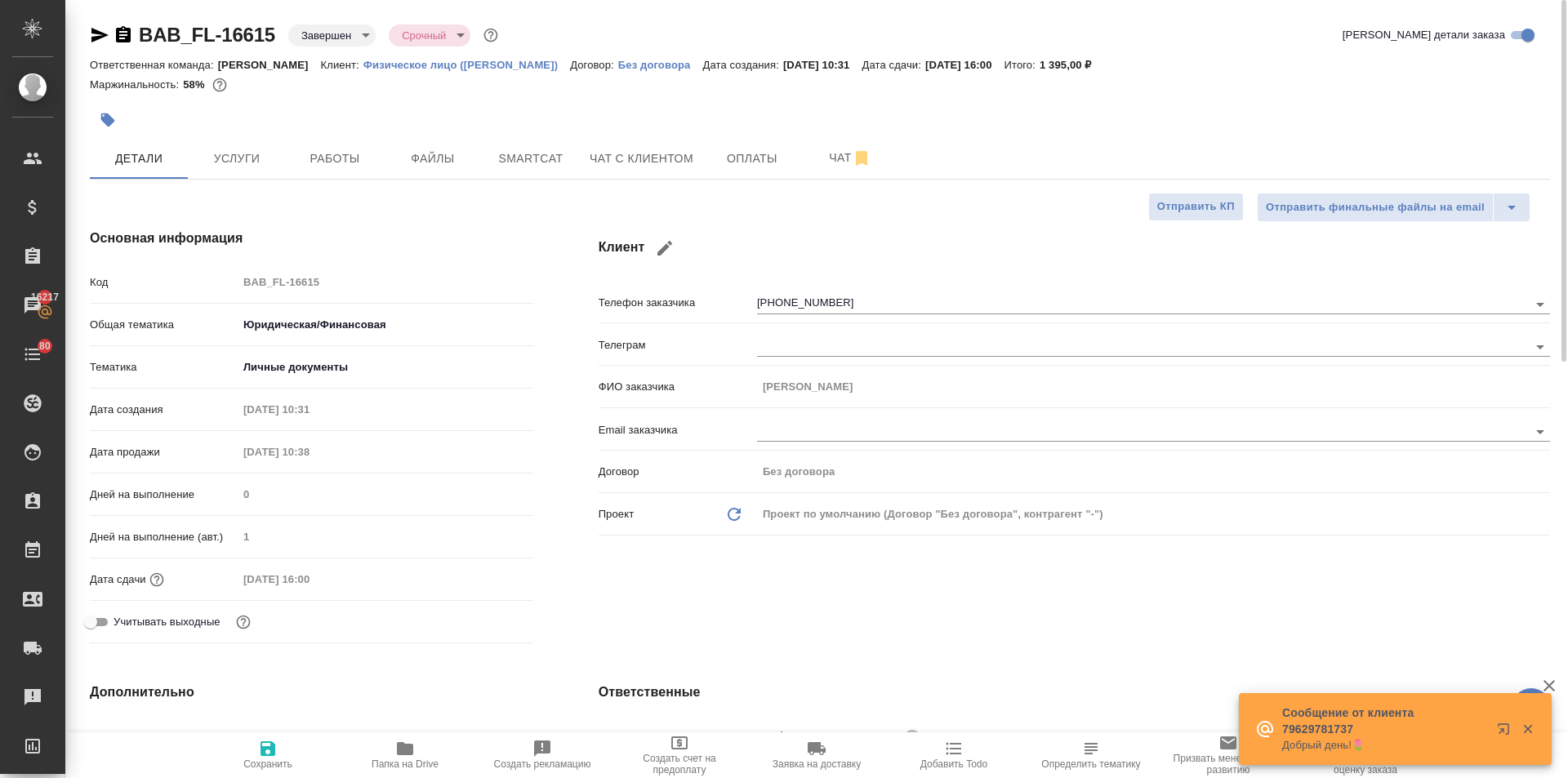
type textarea "x"
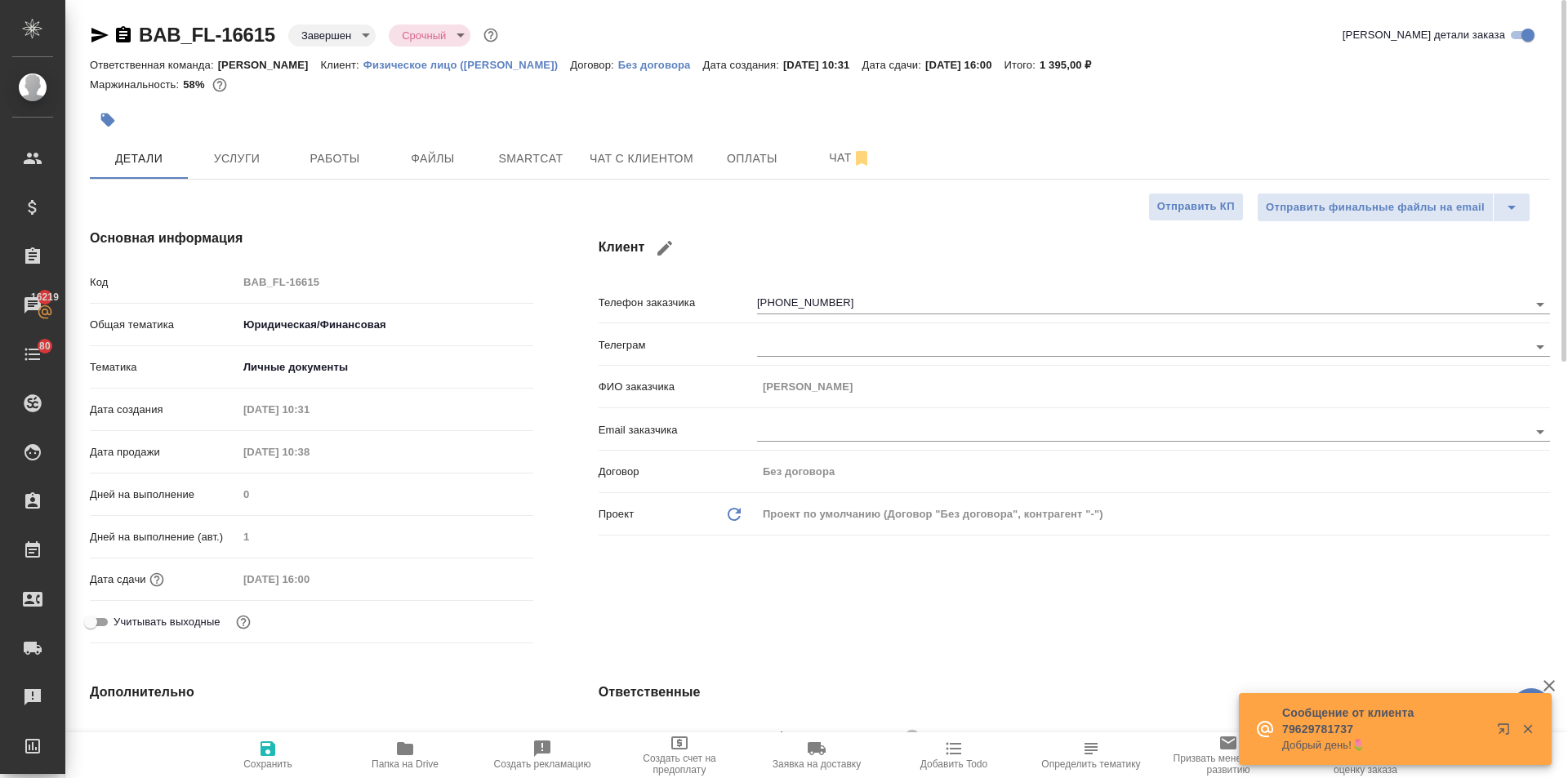
type textarea "x"
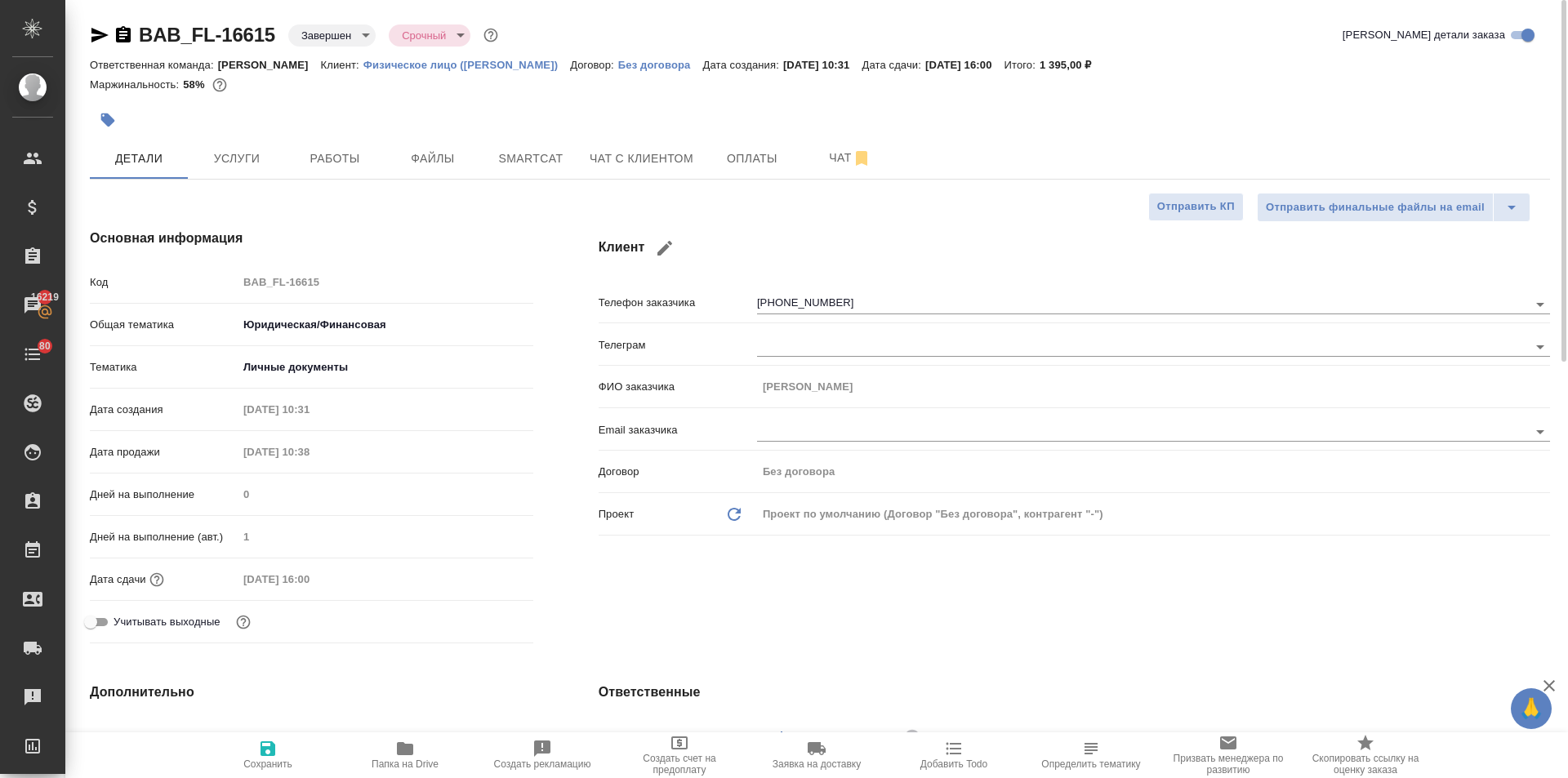
type textarea "x"
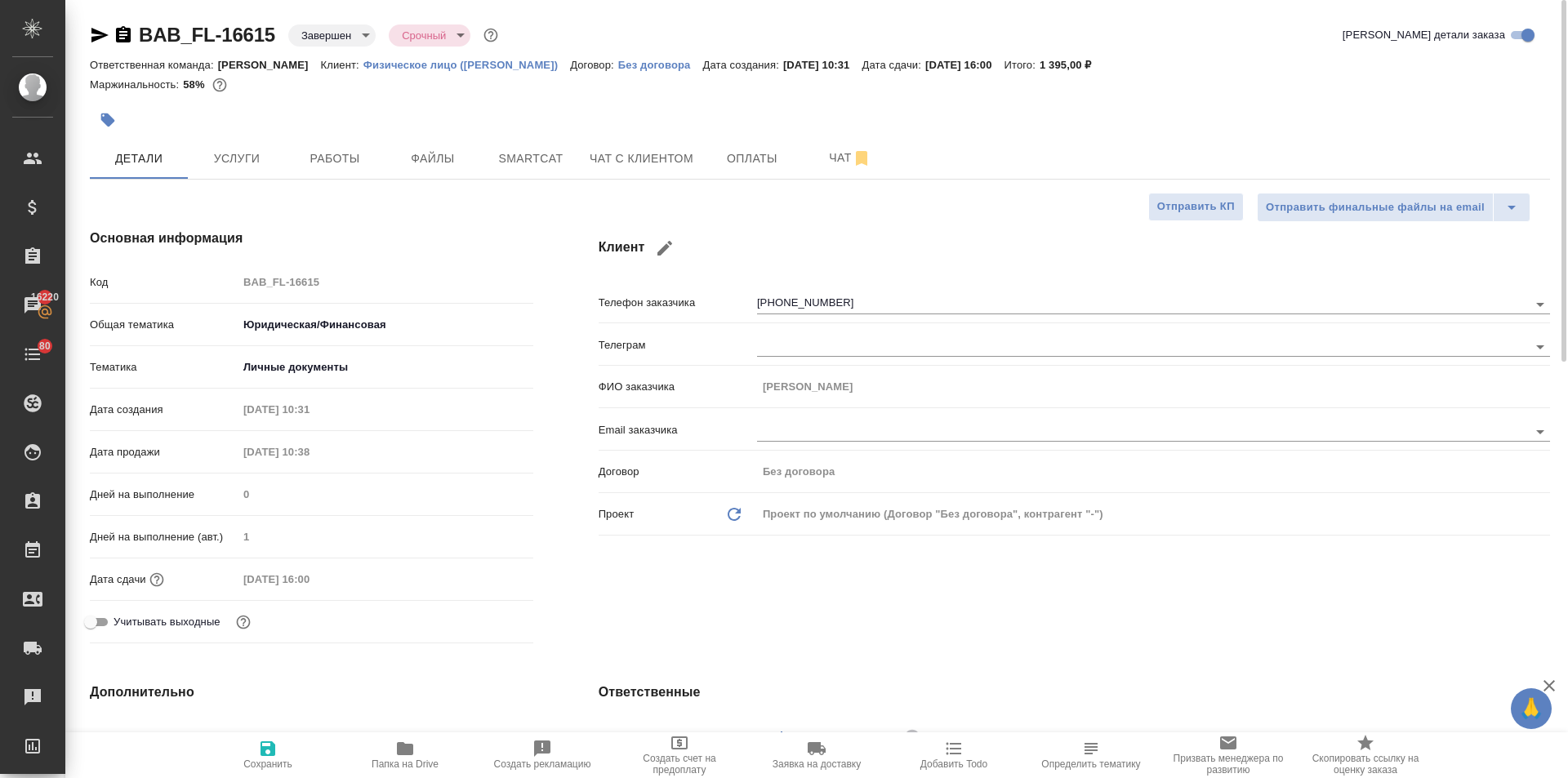
type textarea "x"
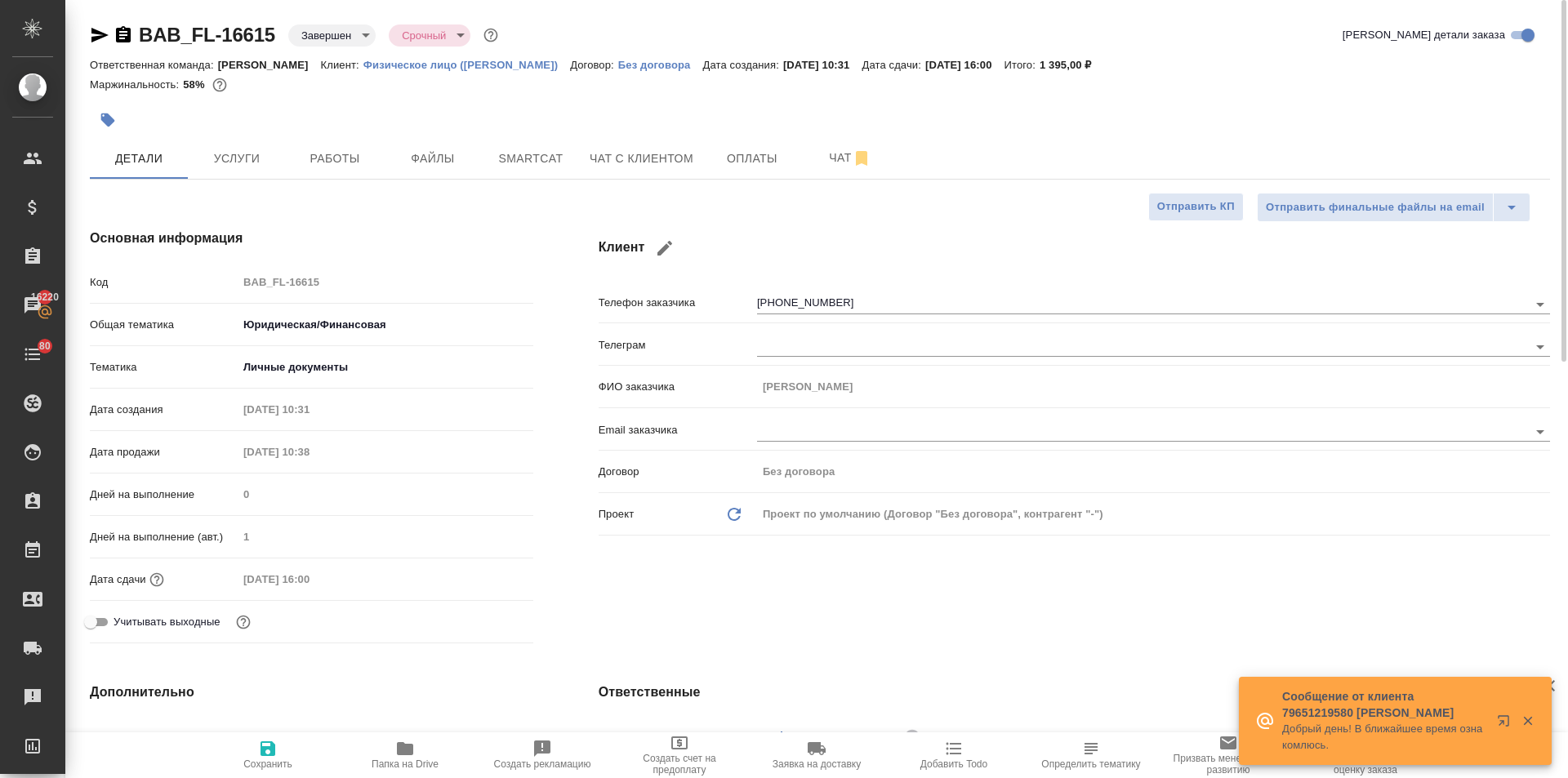
type textarea "x"
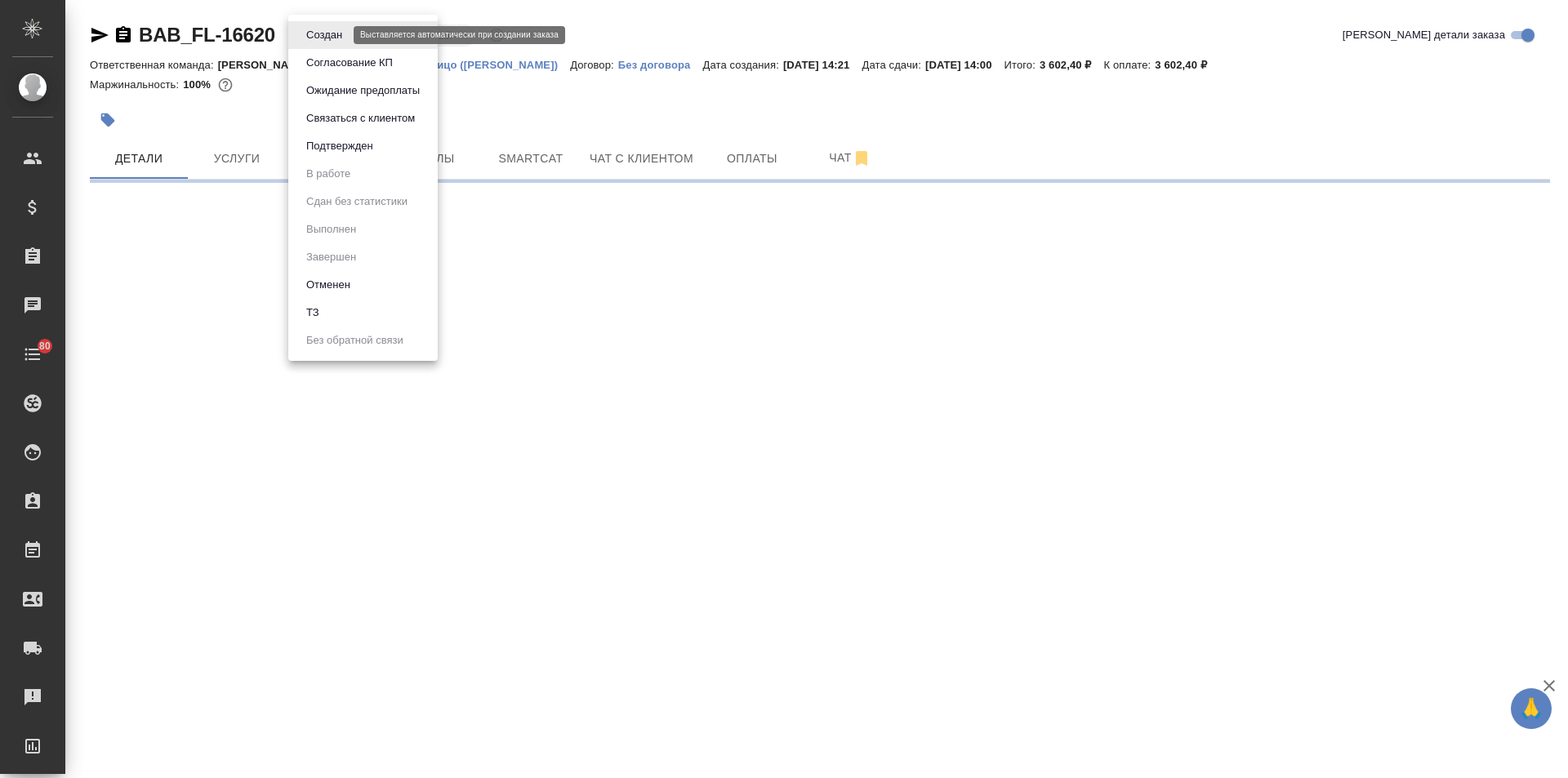
click at [304, 40] on body "🙏 .cls-1 fill:#fff; AWATERA [PERSON_NAME] Спецификации Заказы Чаты 80 Todo Прое…" at bounding box center [784, 389] width 1568 height 778
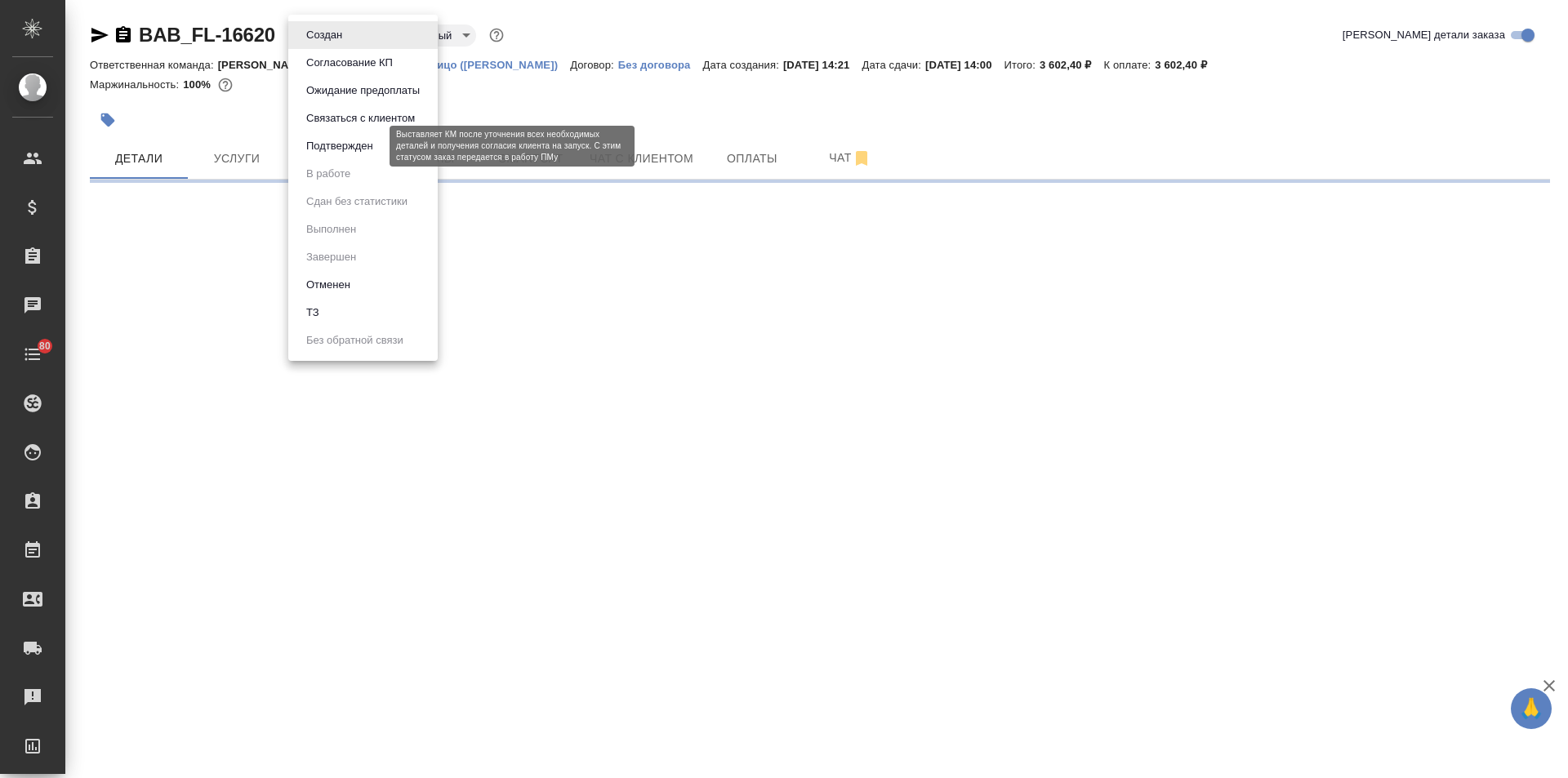
click at [325, 139] on button "Подтвержден" at bounding box center [340, 146] width 77 height 18
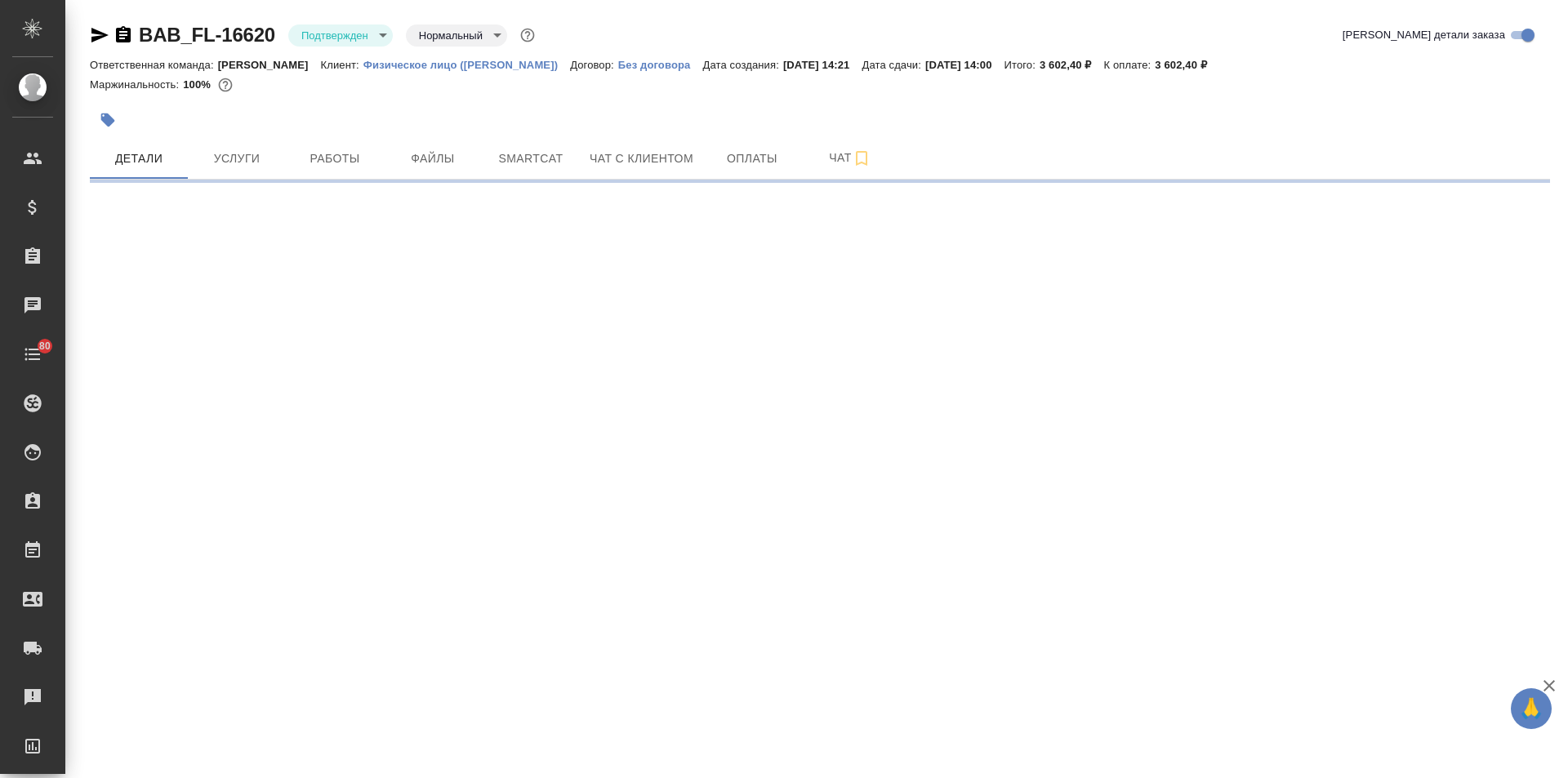
click at [623, 146] on button "Чат с клиентом" at bounding box center [641, 158] width 124 height 41
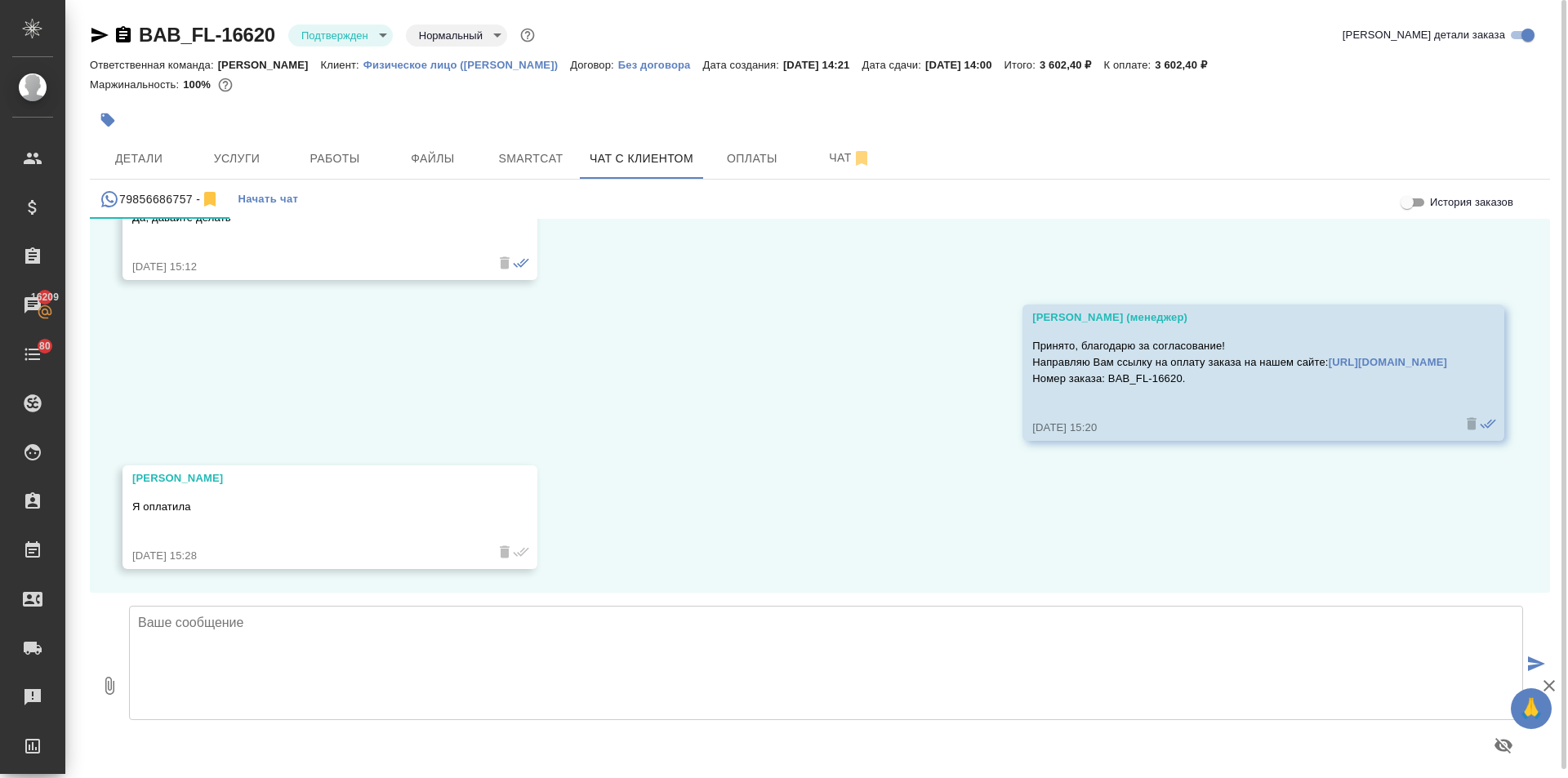
scroll to position [8003, 0]
click at [299, 666] on textarea at bounding box center [826, 663] width 1394 height 114
type textarea "Оплата прошла, благодарю! Заказ в работе."
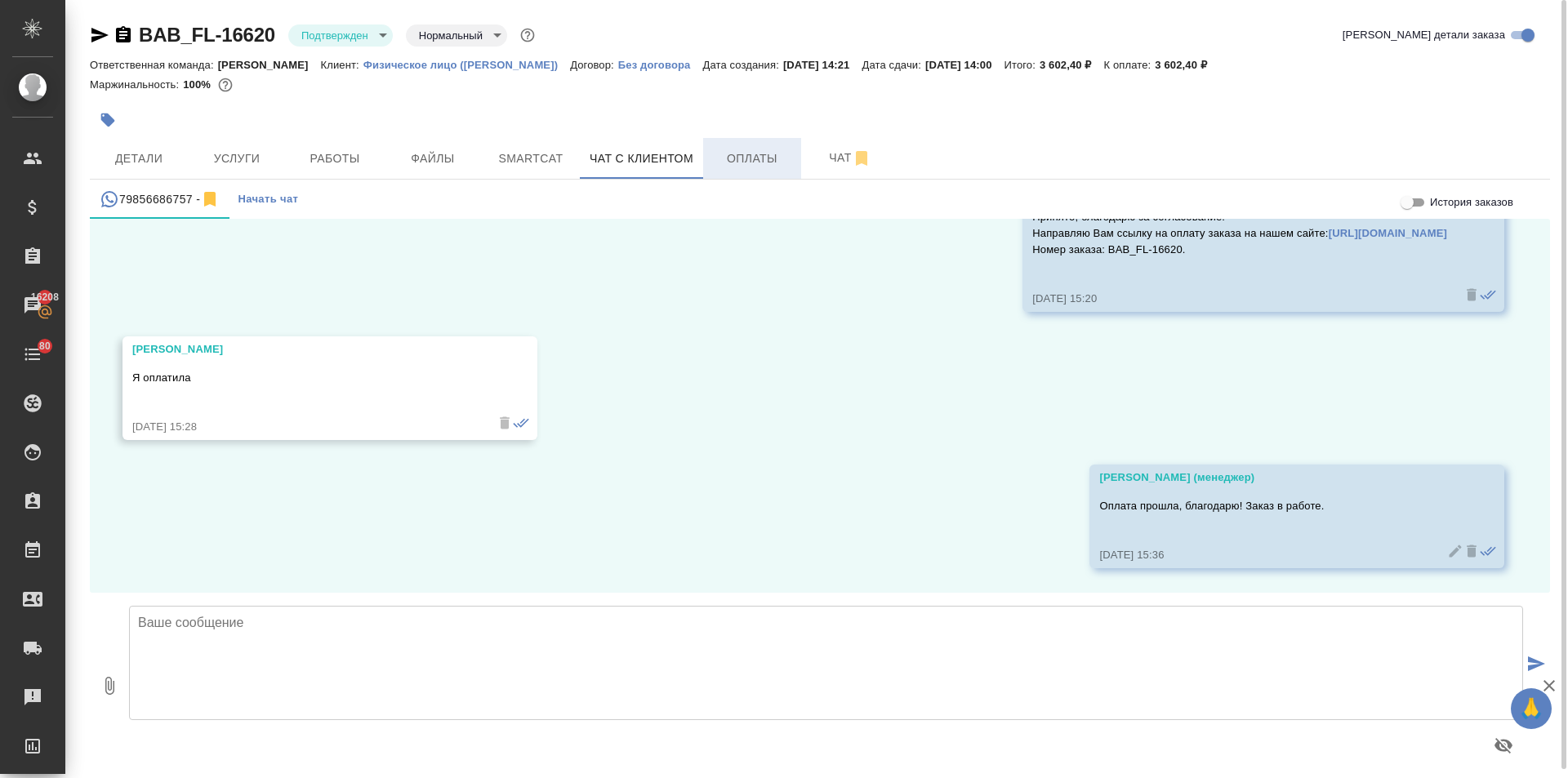
click at [747, 165] on span "Оплаты" at bounding box center [752, 158] width 78 height 20
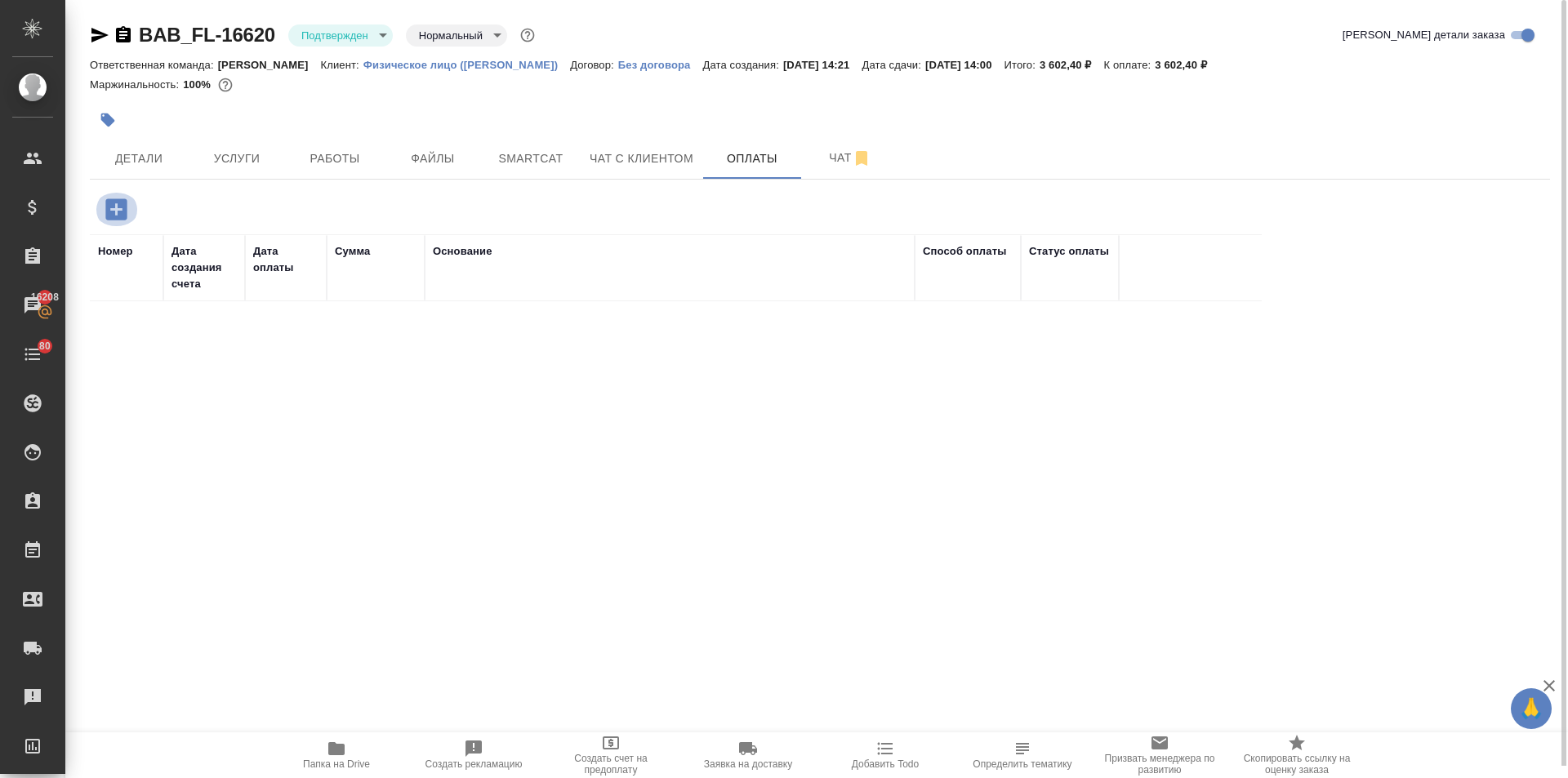
click at [109, 205] on icon "button" at bounding box center [116, 209] width 21 height 21
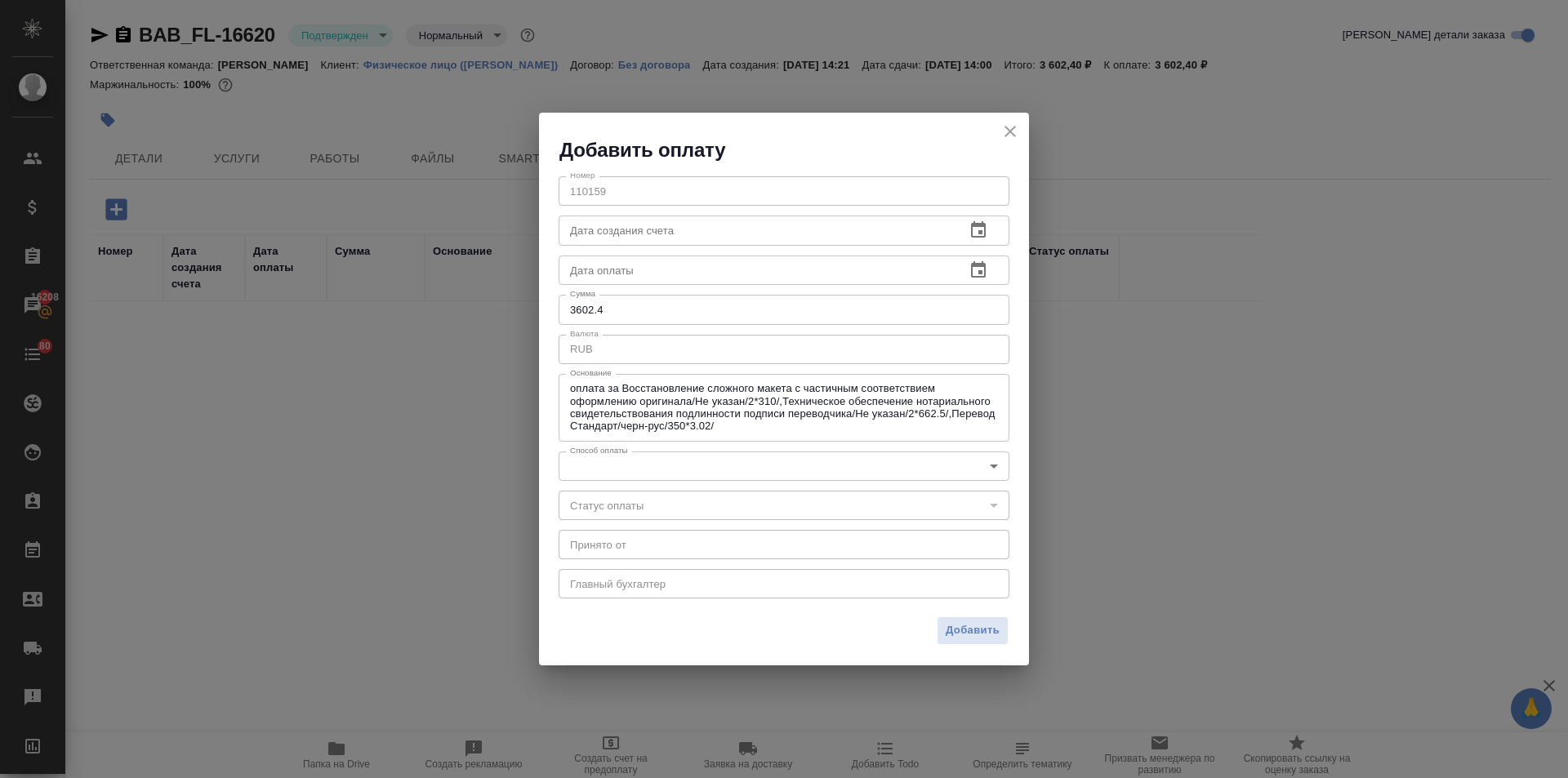
click at [596, 470] on body "🙏 .cls-1 fill:#fff; AWATERA [PERSON_NAME] Спецификации Заказы 16208 Чаты 80 Tod…" at bounding box center [784, 389] width 1568 height 778
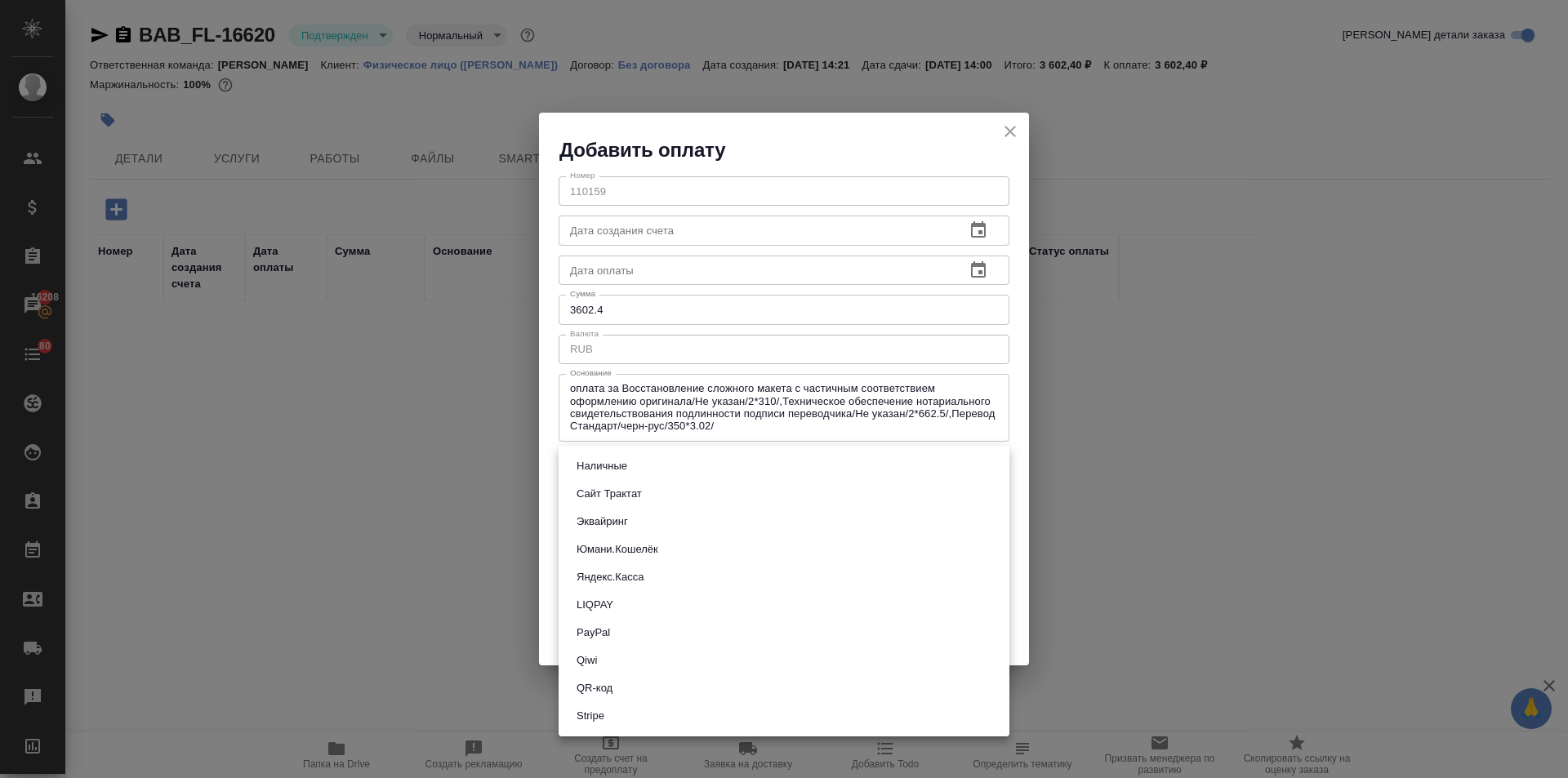
click at [622, 486] on button "Сайт Трактат" at bounding box center [609, 494] width 75 height 18
type input "site-traktat"
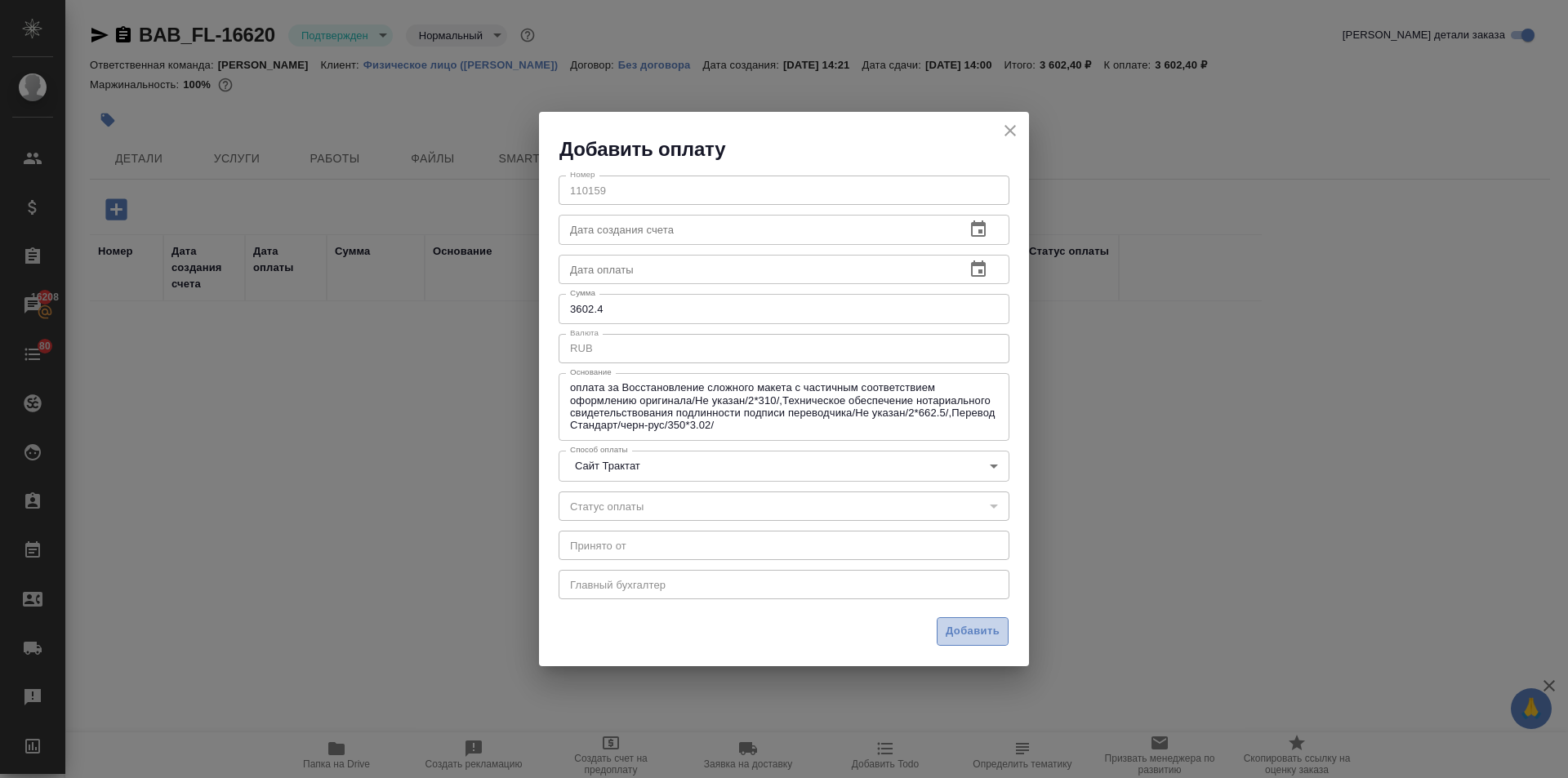
click at [973, 625] on span "Добавить" at bounding box center [972, 632] width 54 height 19
type input "inProgress"
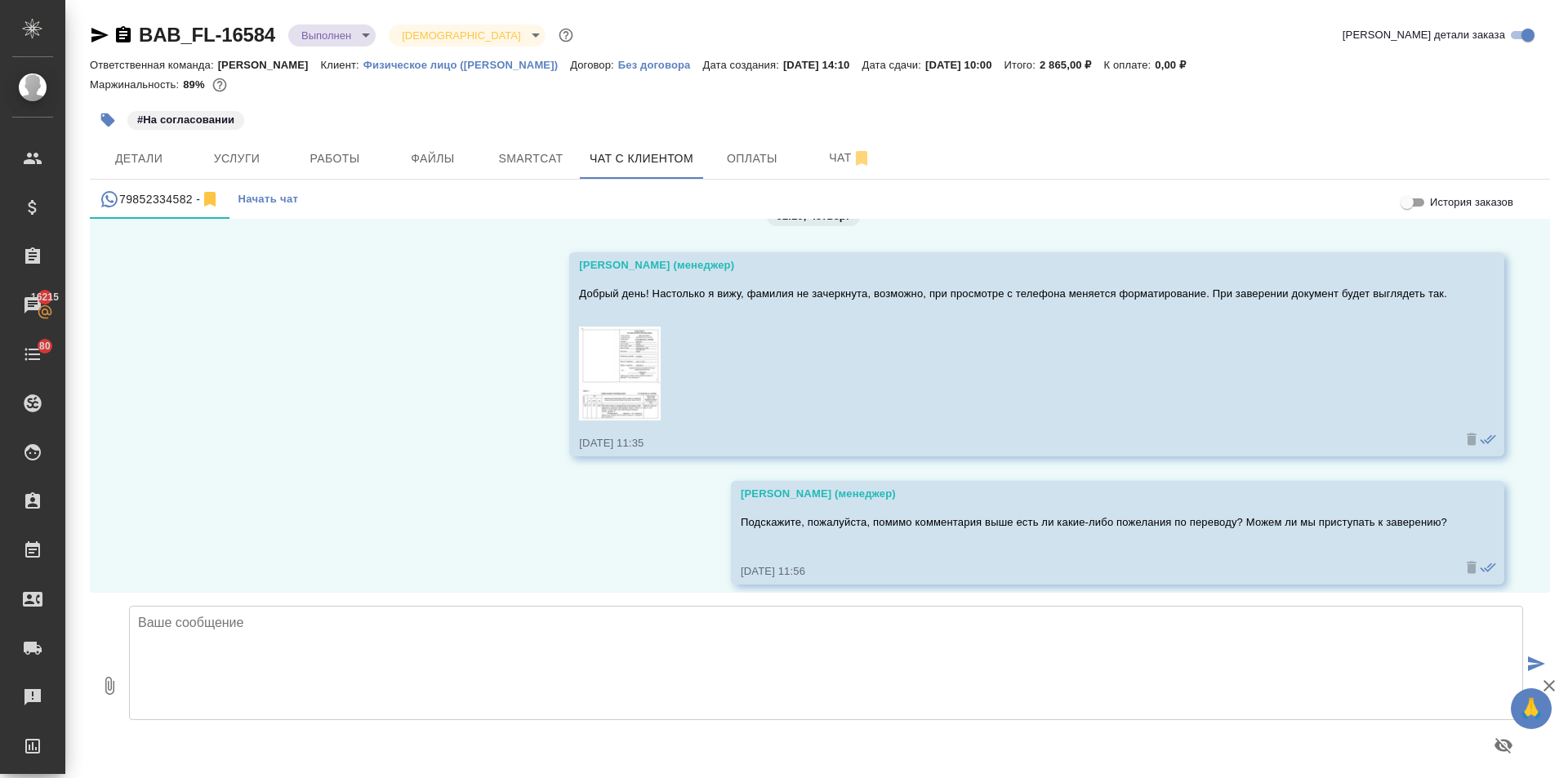
scroll to position [13124, 0]
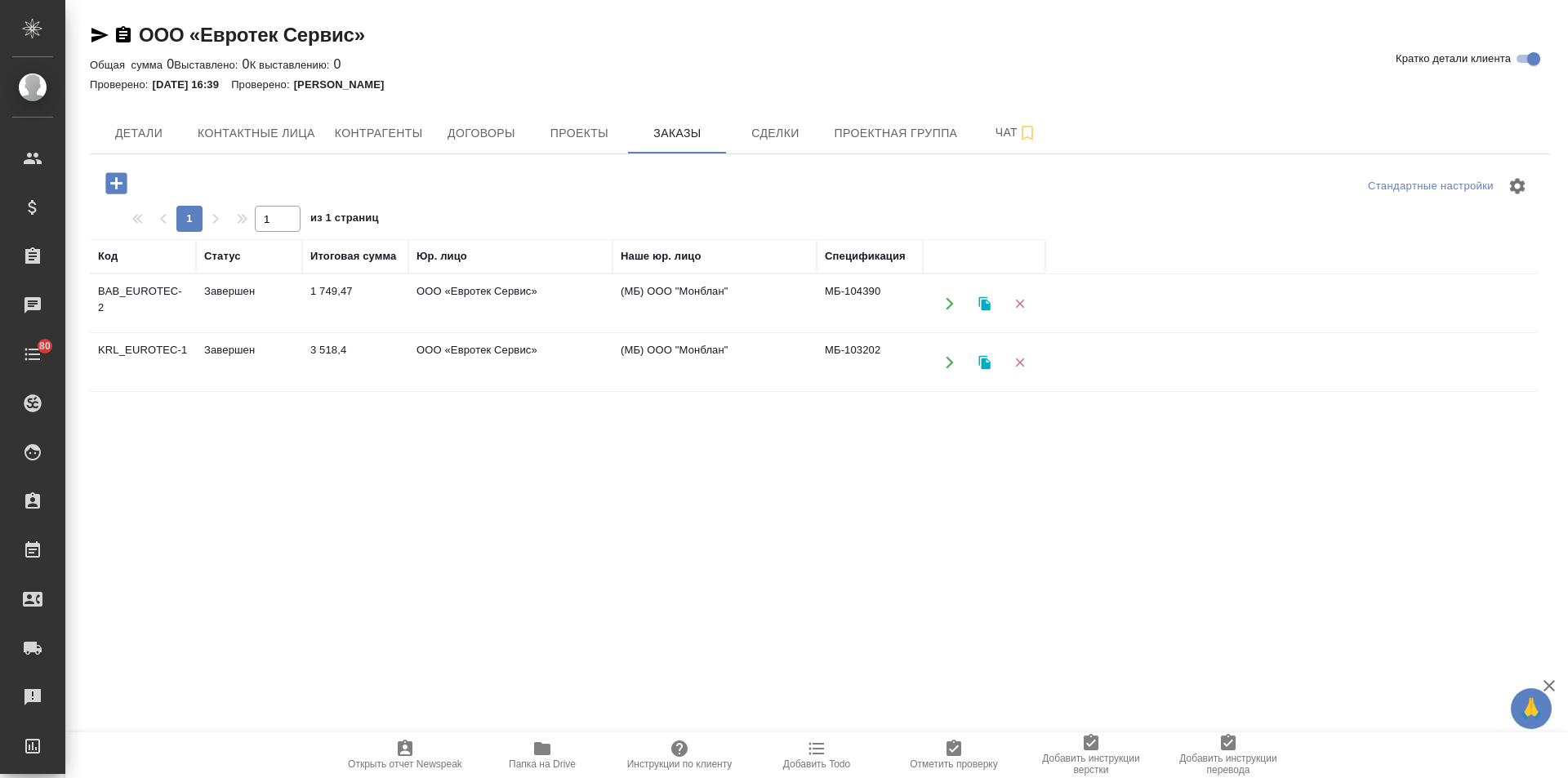
click at [201, 287] on td "Завершен" at bounding box center [249, 303] width 107 height 57
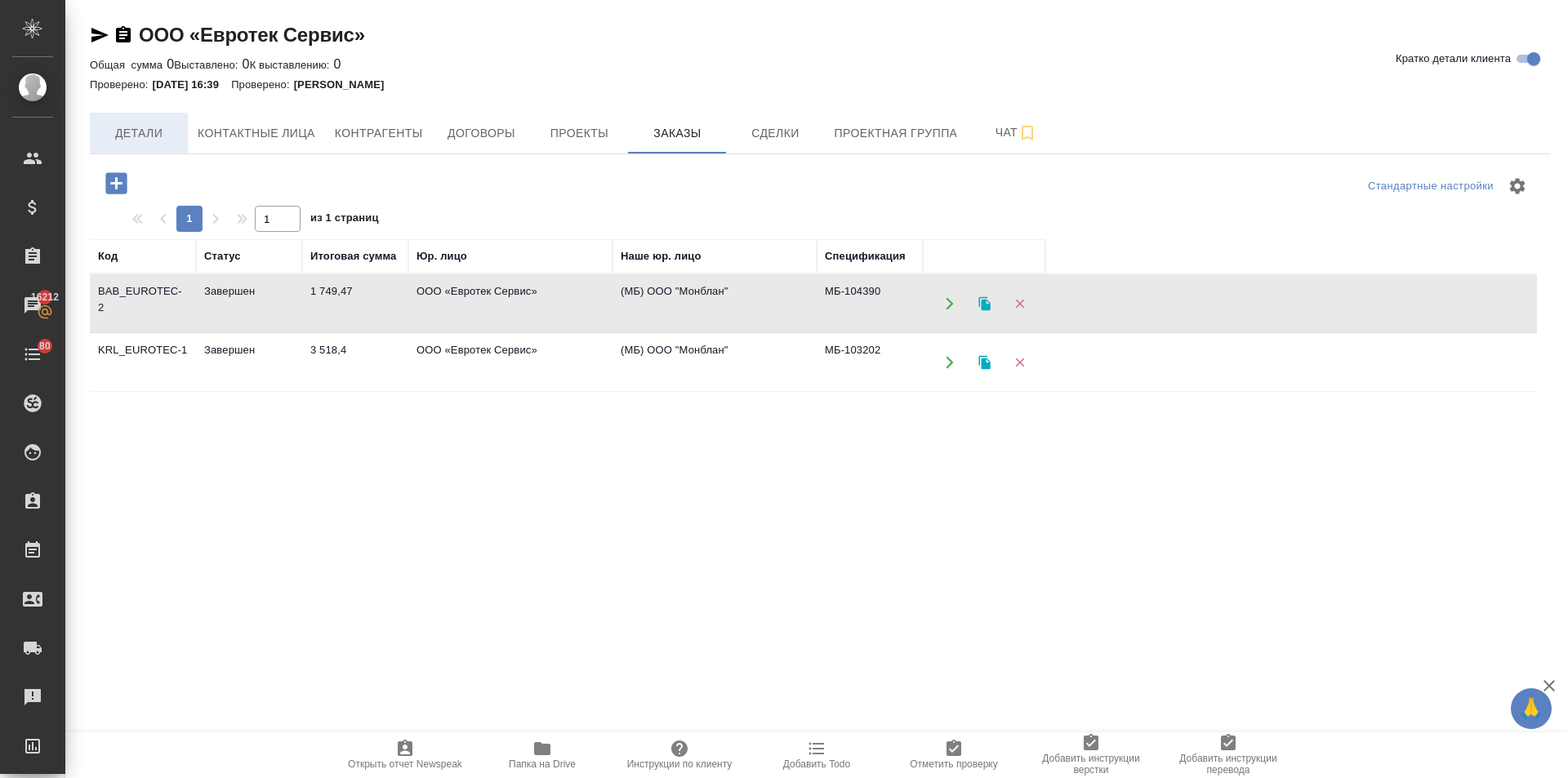
click at [150, 139] on span "Детали" at bounding box center [139, 133] width 78 height 20
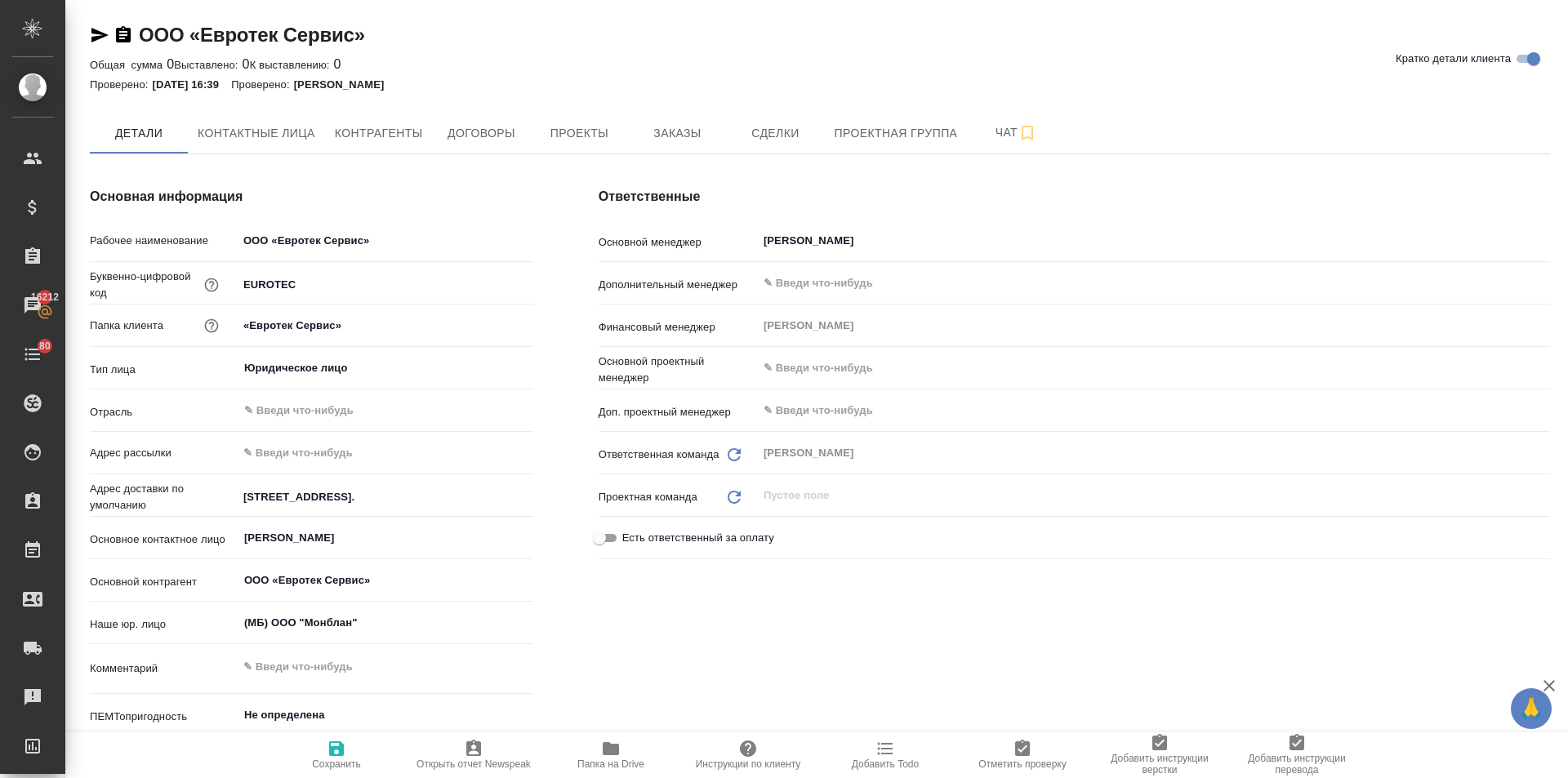
type textarea "x"
drag, startPoint x: 276, startPoint y: 497, endPoint x: 349, endPoint y: 497, distance: 73.0
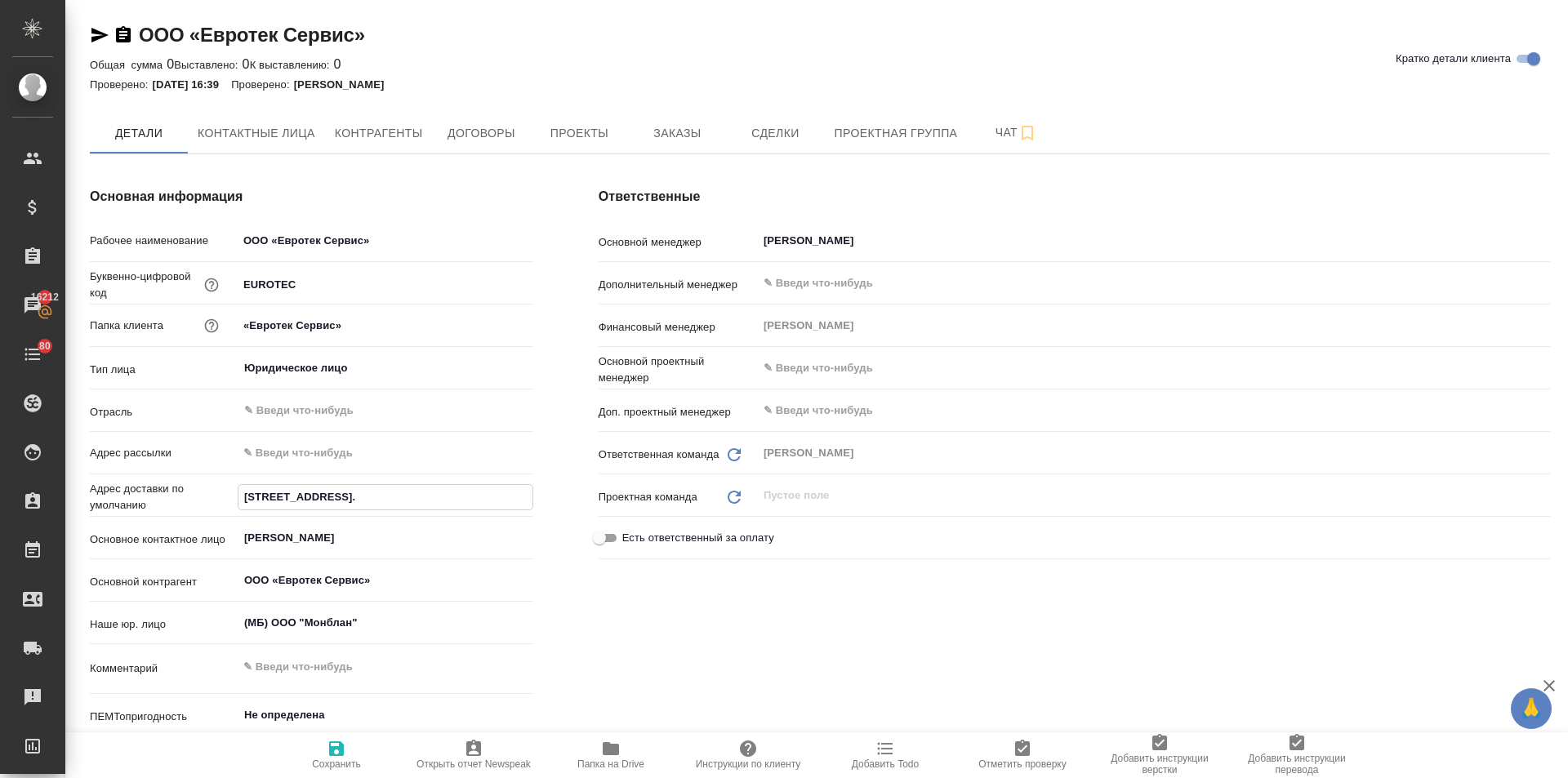
click at [349, 497] on input "[STREET_ADDRESS]." at bounding box center [385, 496] width 294 height 24
click at [380, 497] on input "[STREET_ADDRESS]." at bounding box center [385, 496] width 294 height 24
drag, startPoint x: 464, startPoint y: 493, endPoint x: 561, endPoint y: 498, distance: 97.1
click at [561, 498] on div "Основная информация Рабочее наименование ООО «Евротек Сервис» Буквенно-цифровой…" at bounding box center [311, 489] width 509 height 671
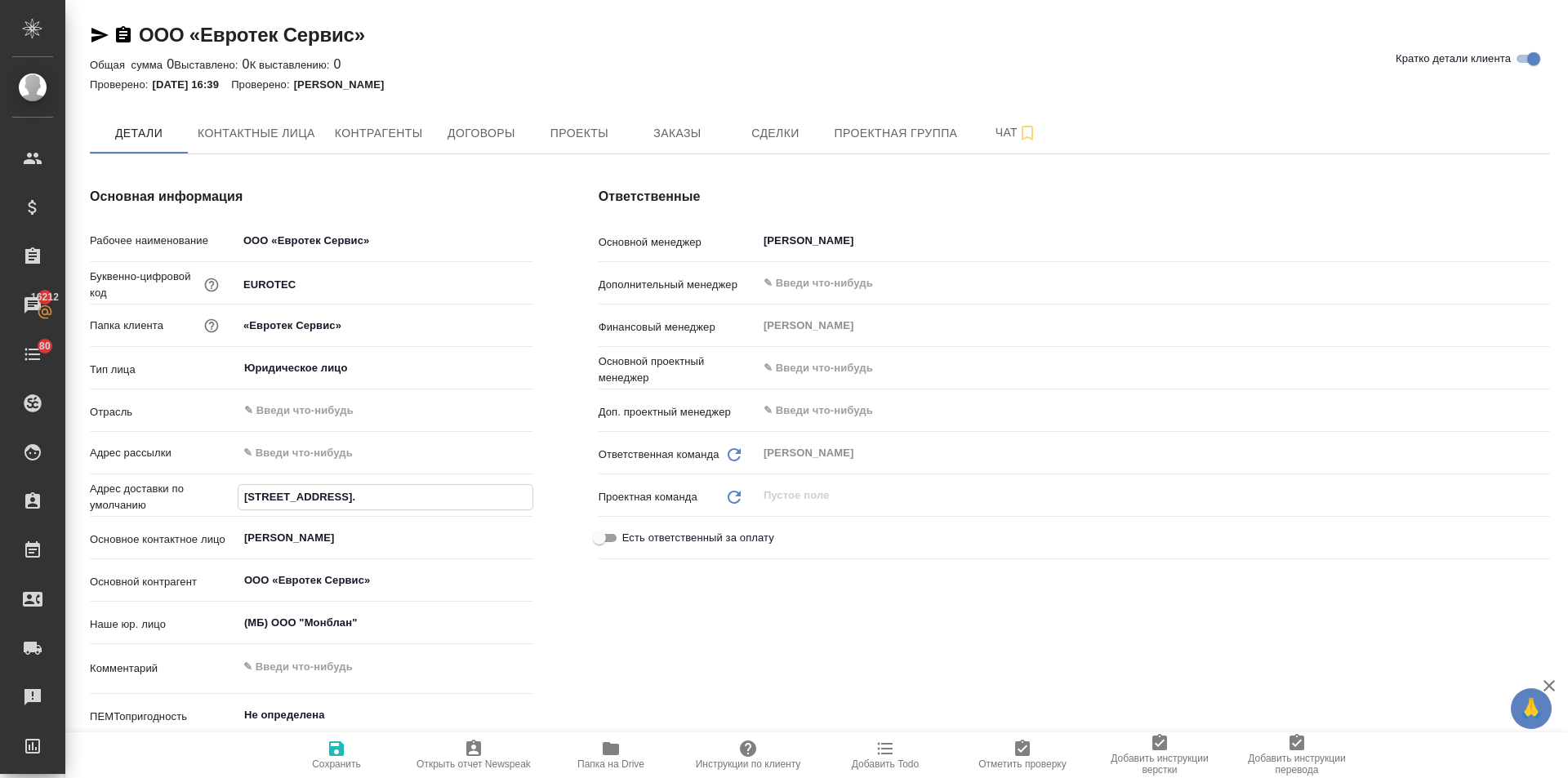
click at [521, 495] on input "Высоковольтный проезд, д. 1, стр.49, 2 этаж, офис 235." at bounding box center [385, 496] width 294 height 24
click at [527, 496] on input "Высоковольтный проезд, д. 1, стр.49, 2 этаж, офис 235." at bounding box center [385, 496] width 294 height 24
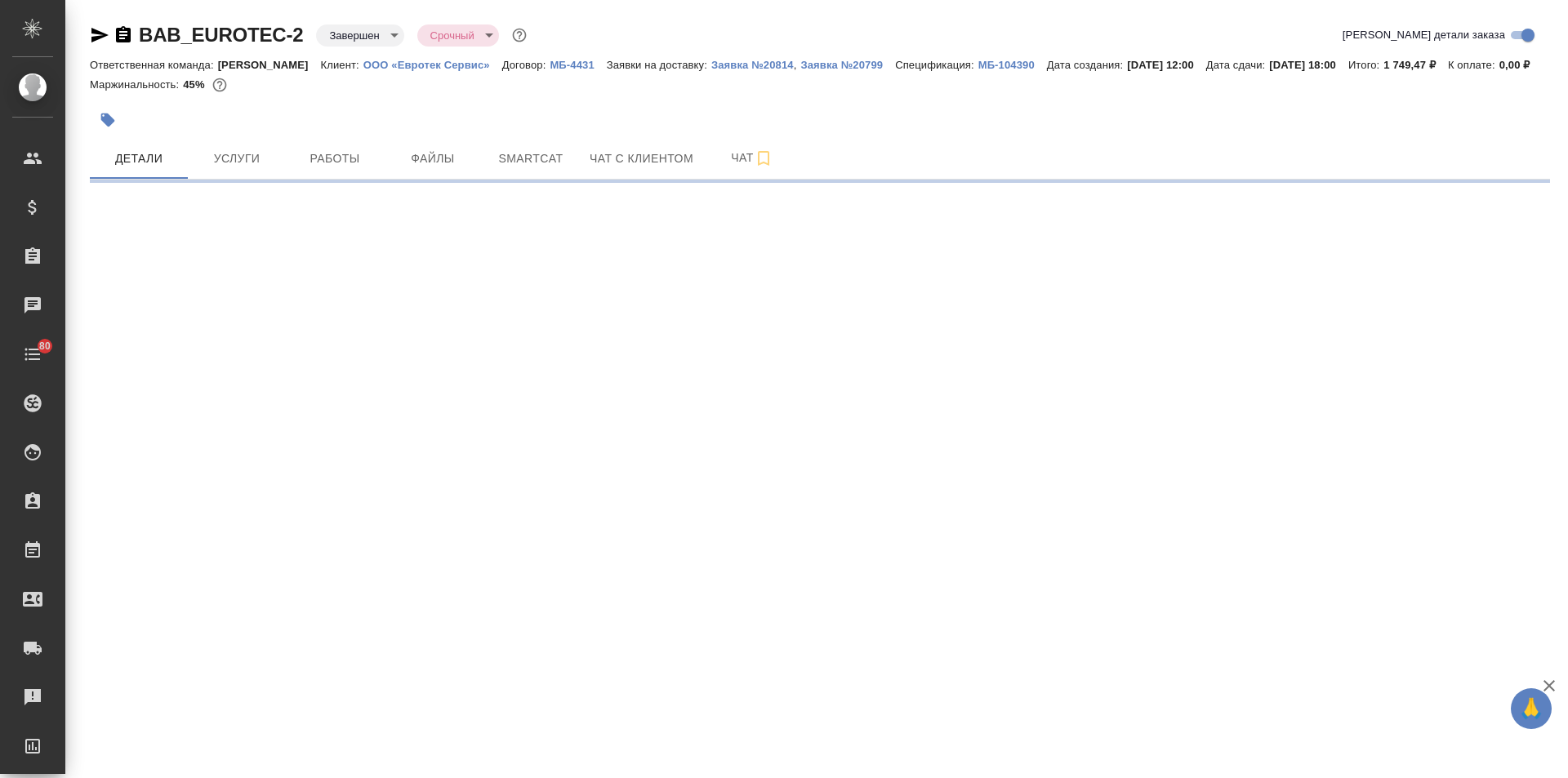
select select "RU"
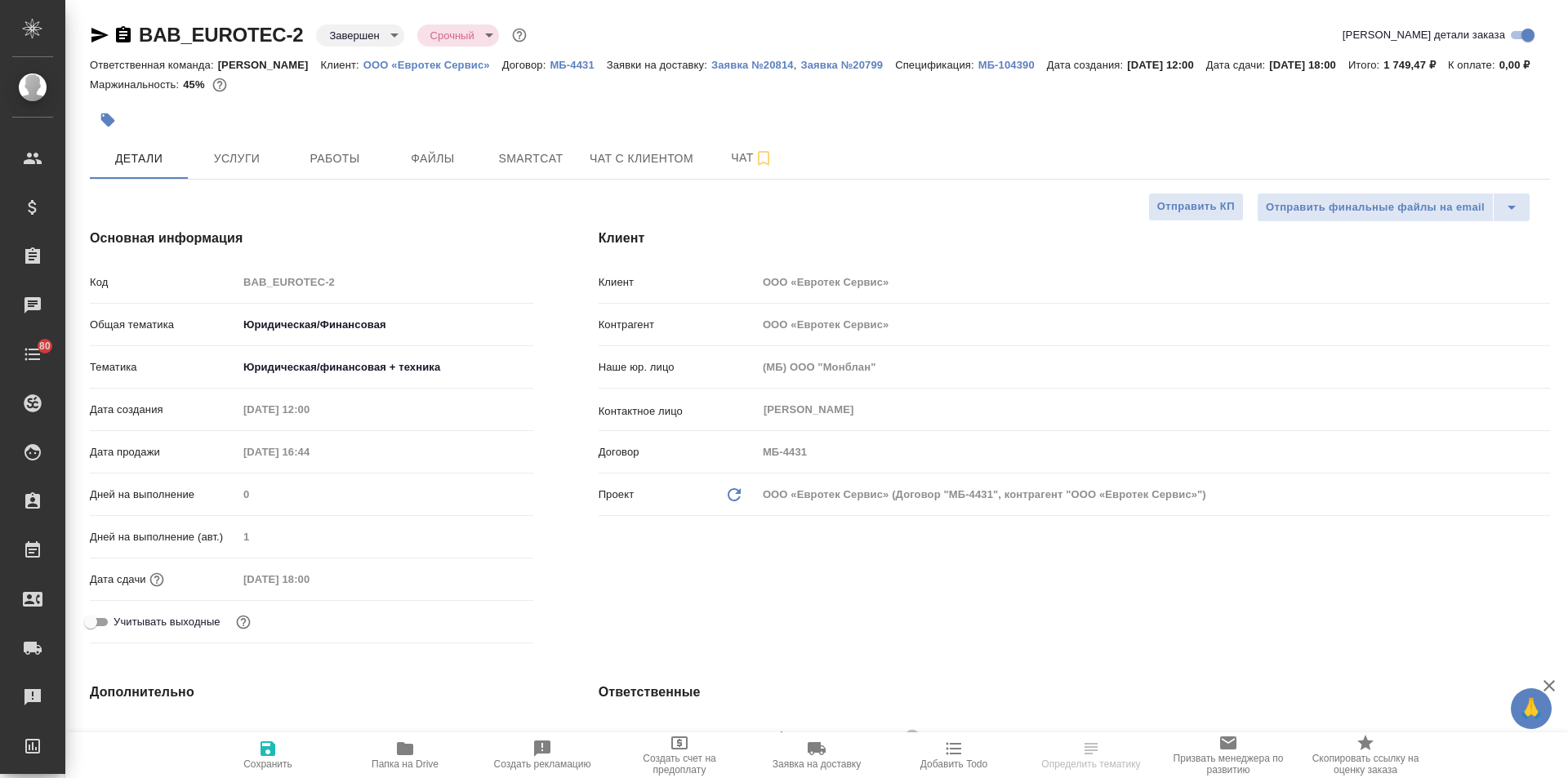
type textarea "x"
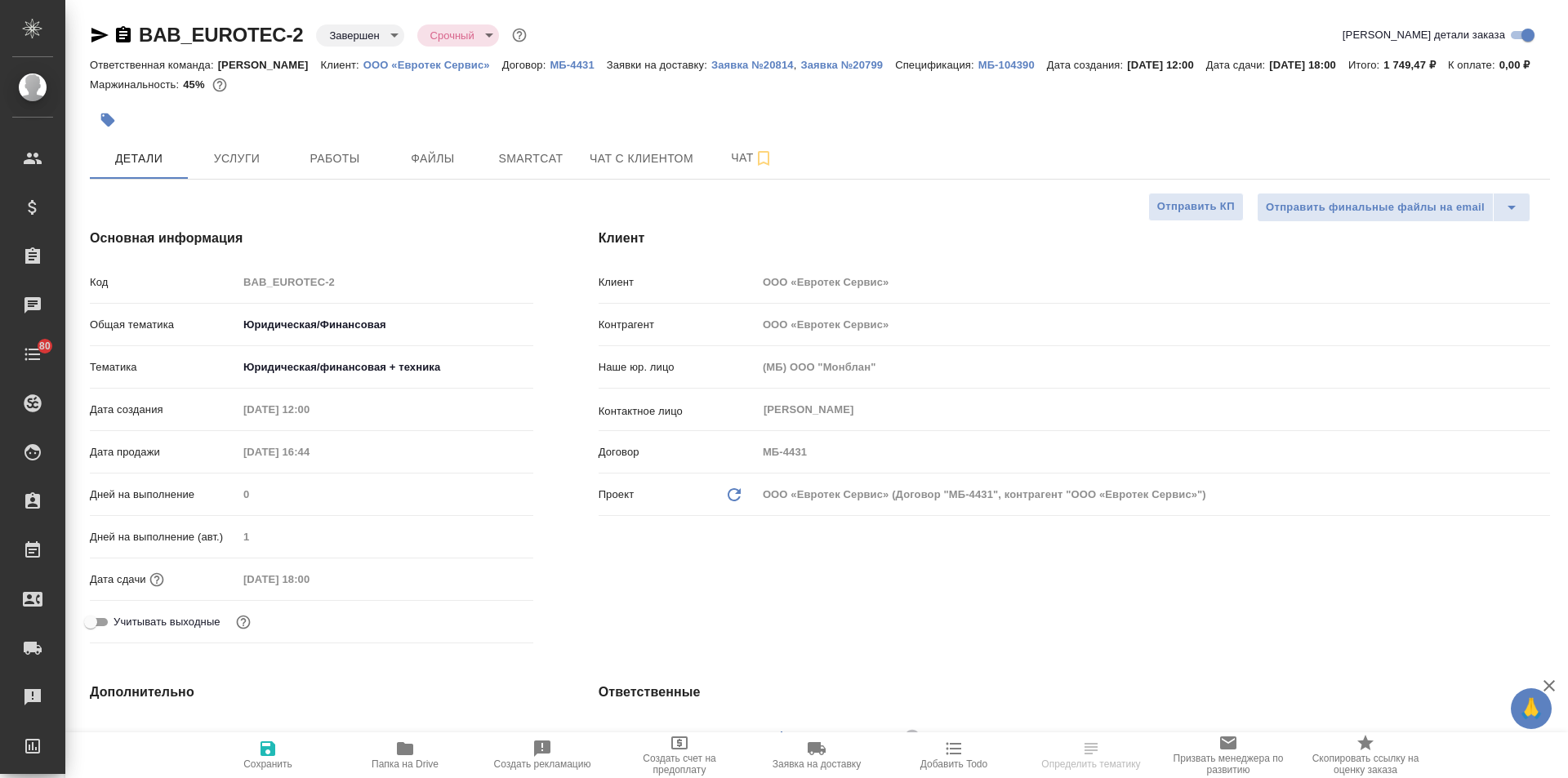
type textarea "x"
click at [989, 59] on p "МБ-104390" at bounding box center [1012, 65] width 69 height 12
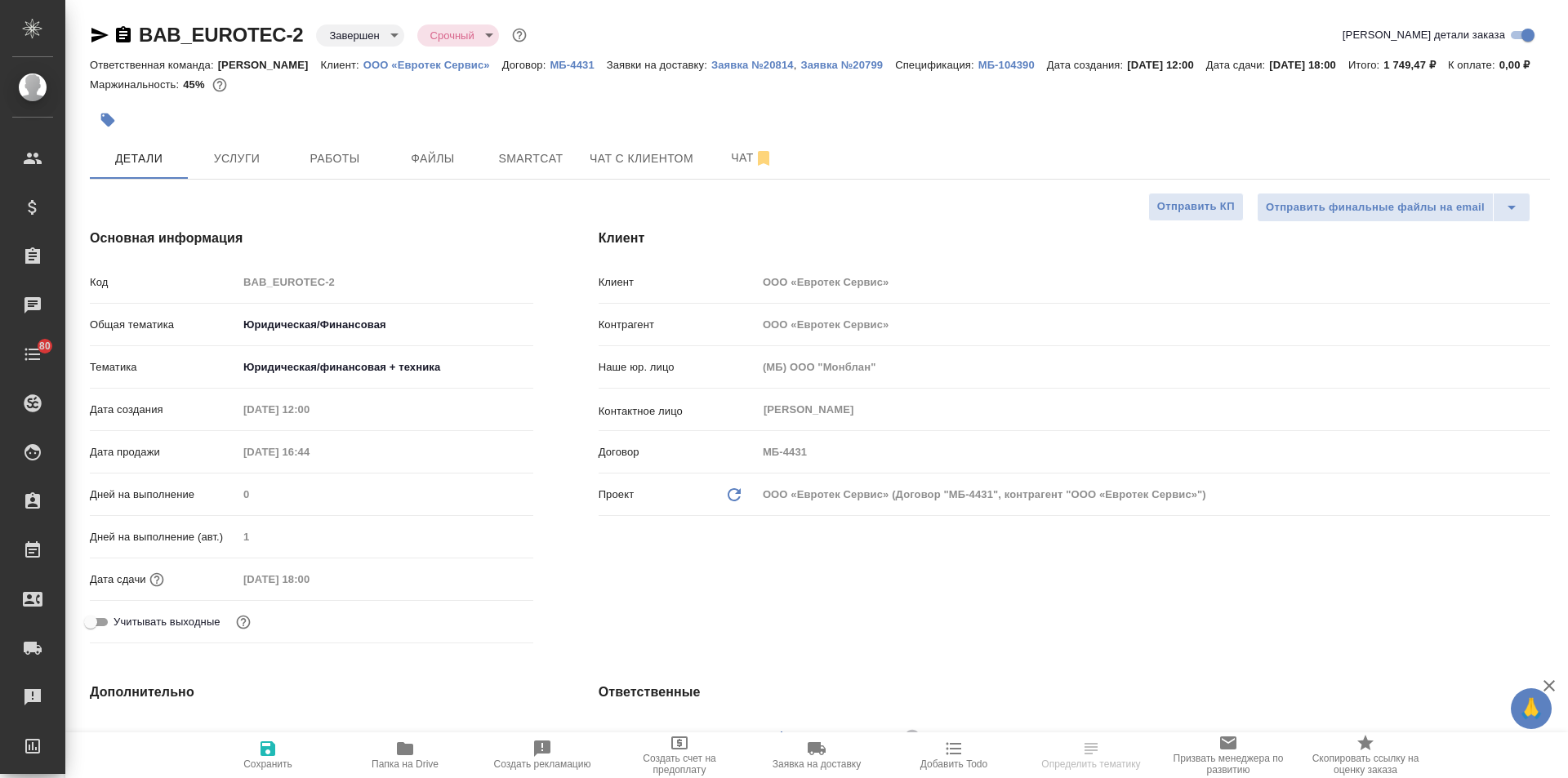
type textarea "x"
select select "RU"
type textarea "x"
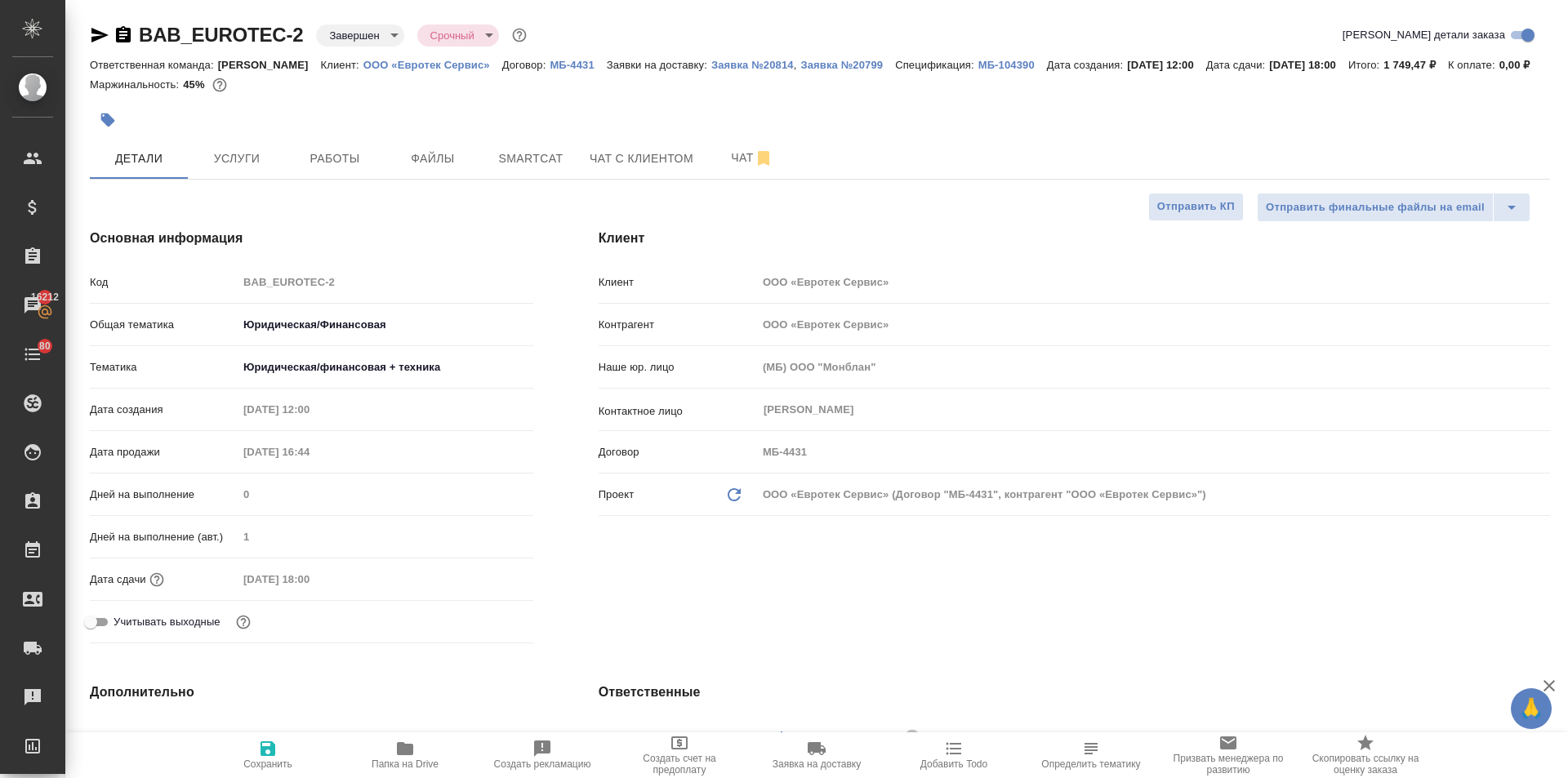
type textarea "x"
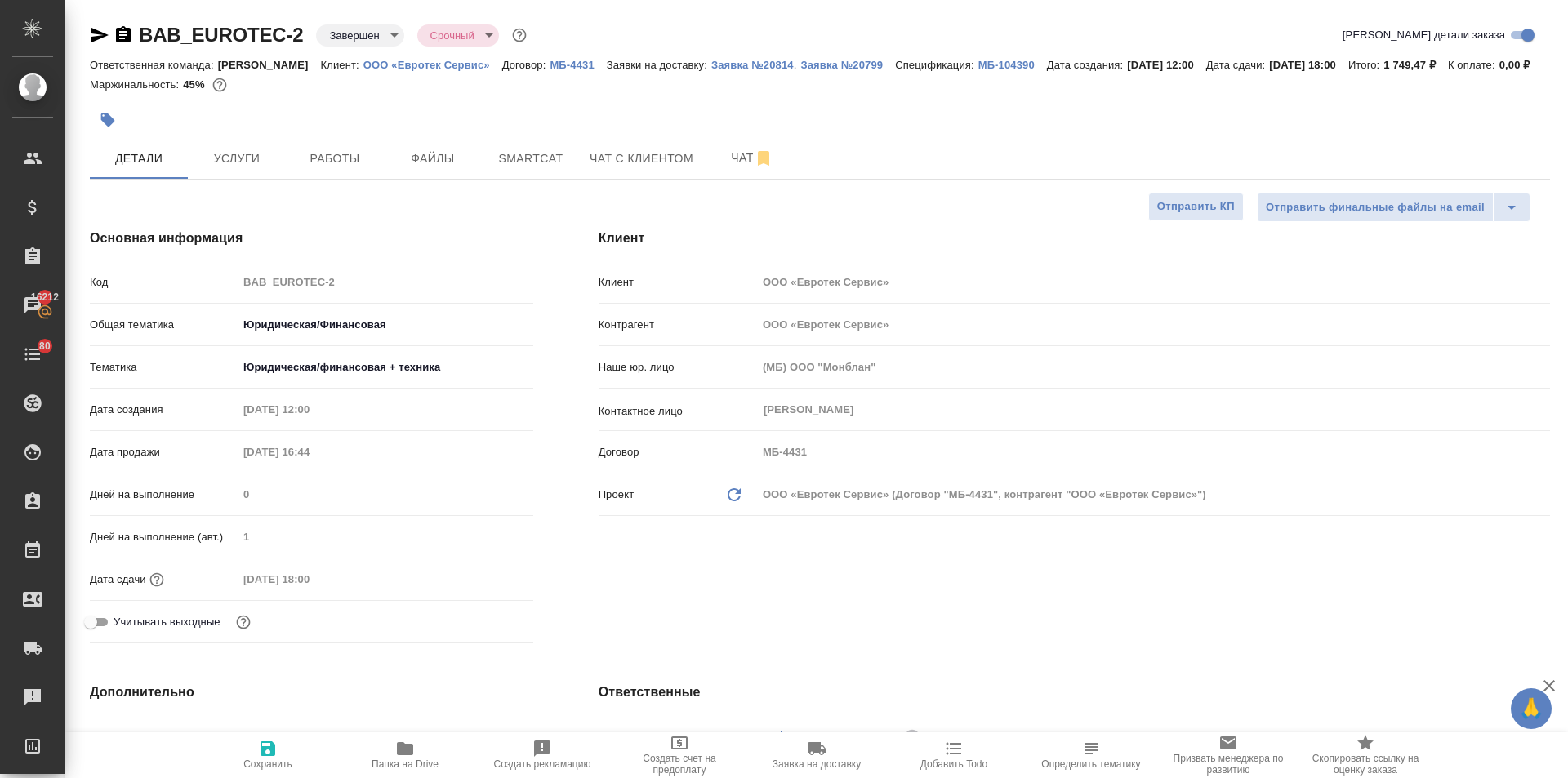
type textarea "x"
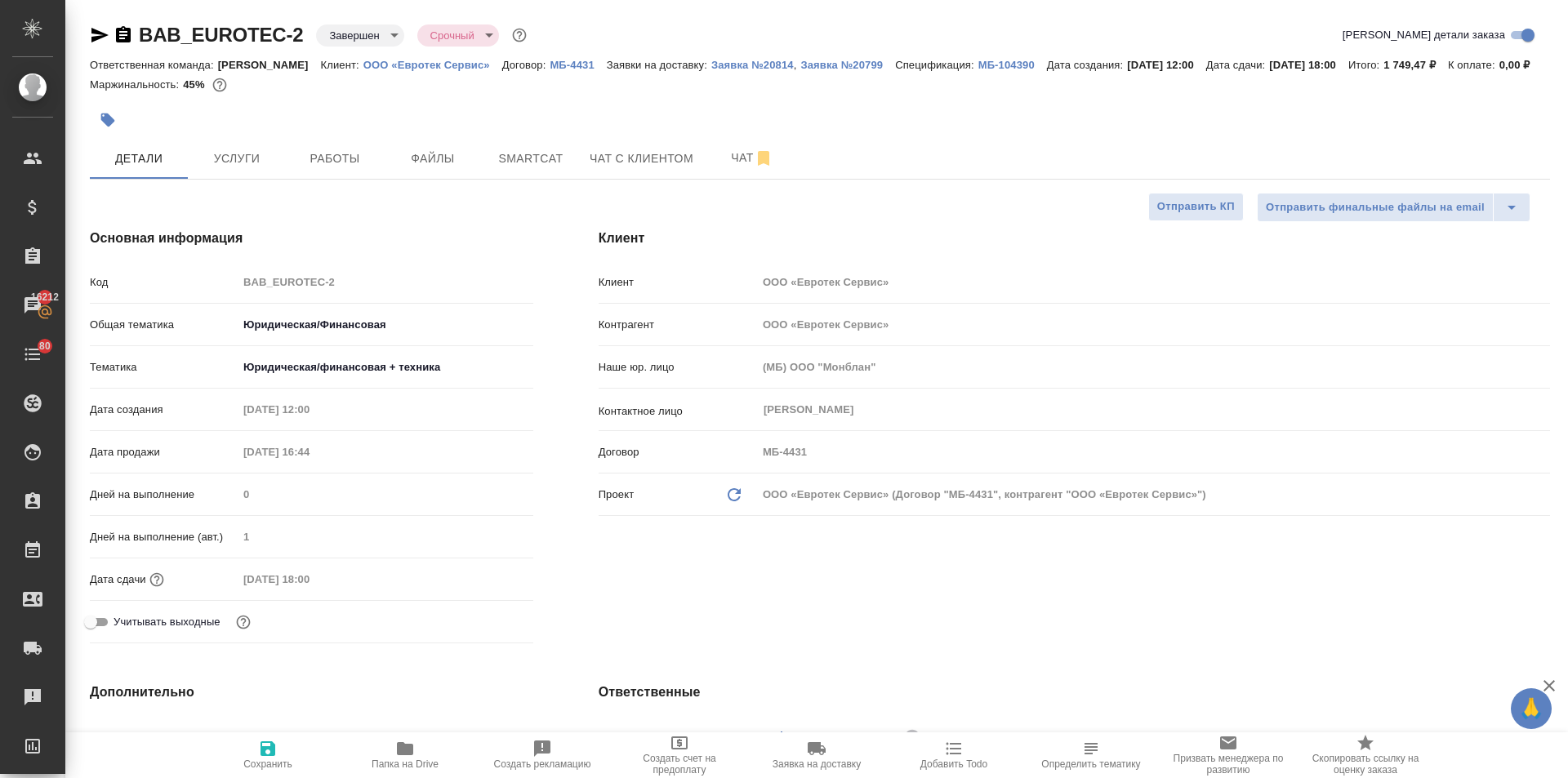
type textarea "x"
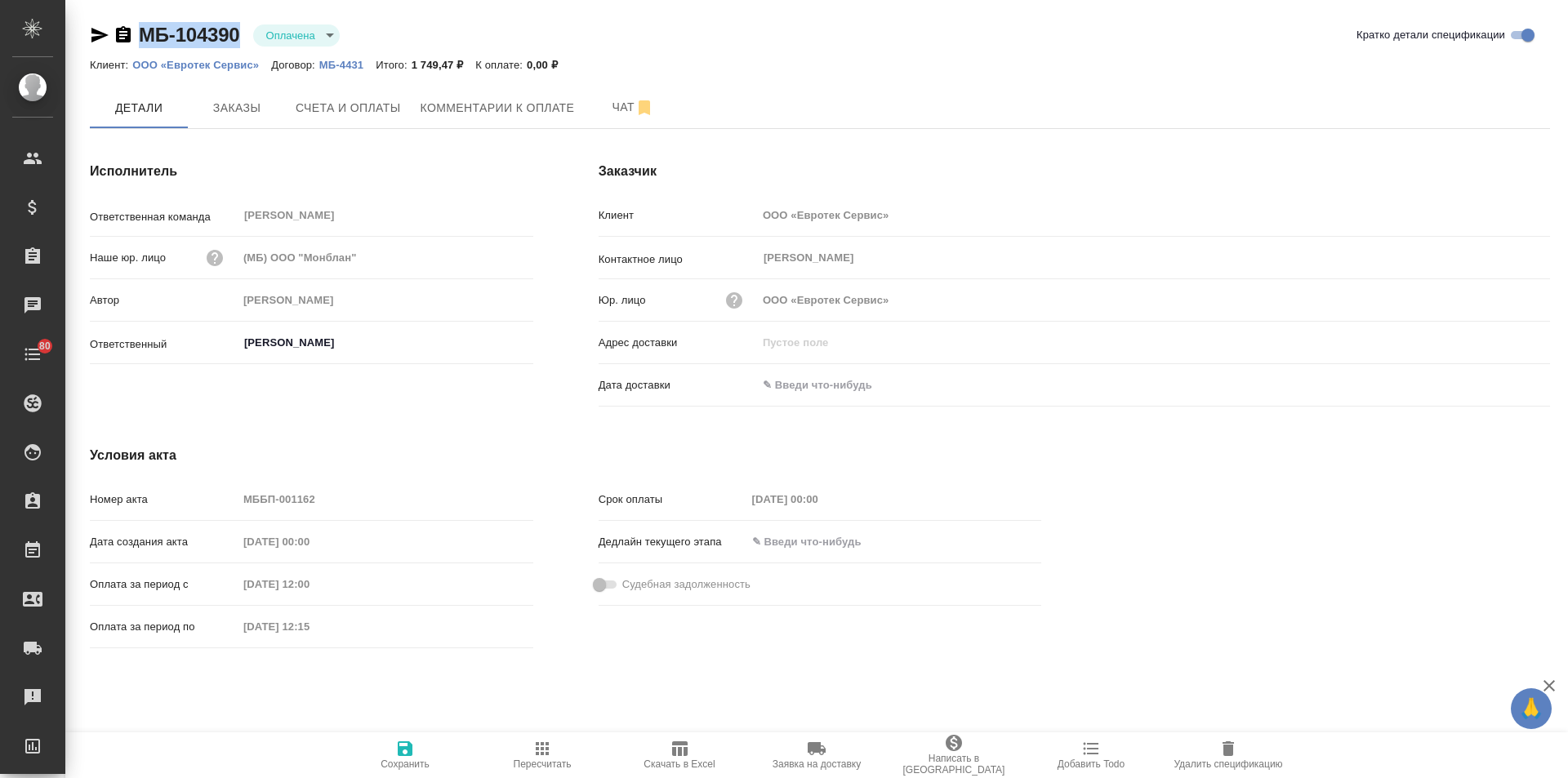
drag, startPoint x: 245, startPoint y: 33, endPoint x: 137, endPoint y: 20, distance: 108.8
click at [140, 26] on div "МБ-104390 Оплачена payed" at bounding box center [221, 34] width 263 height 26
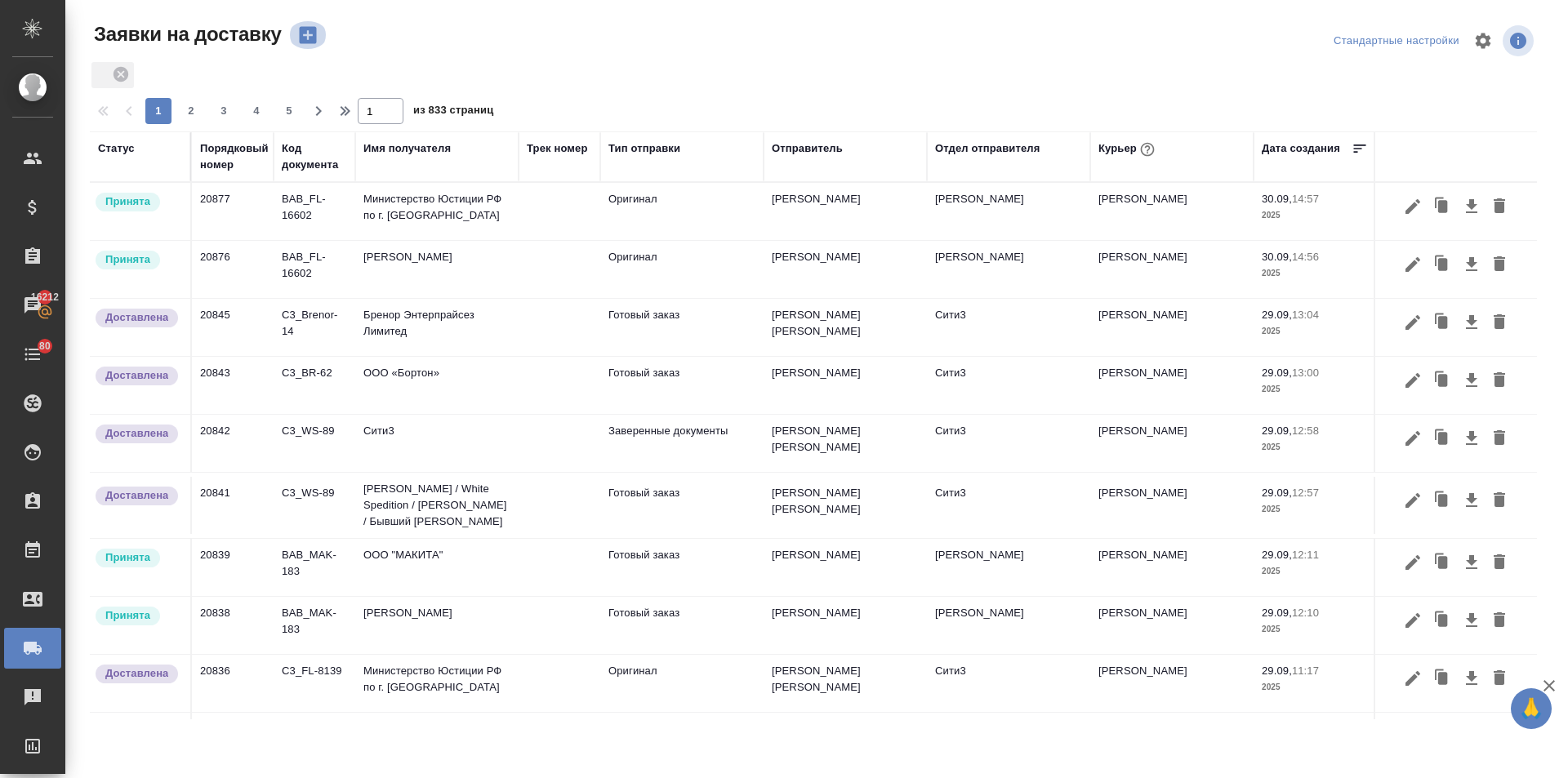
click at [309, 28] on icon "button" at bounding box center [307, 35] width 17 height 17
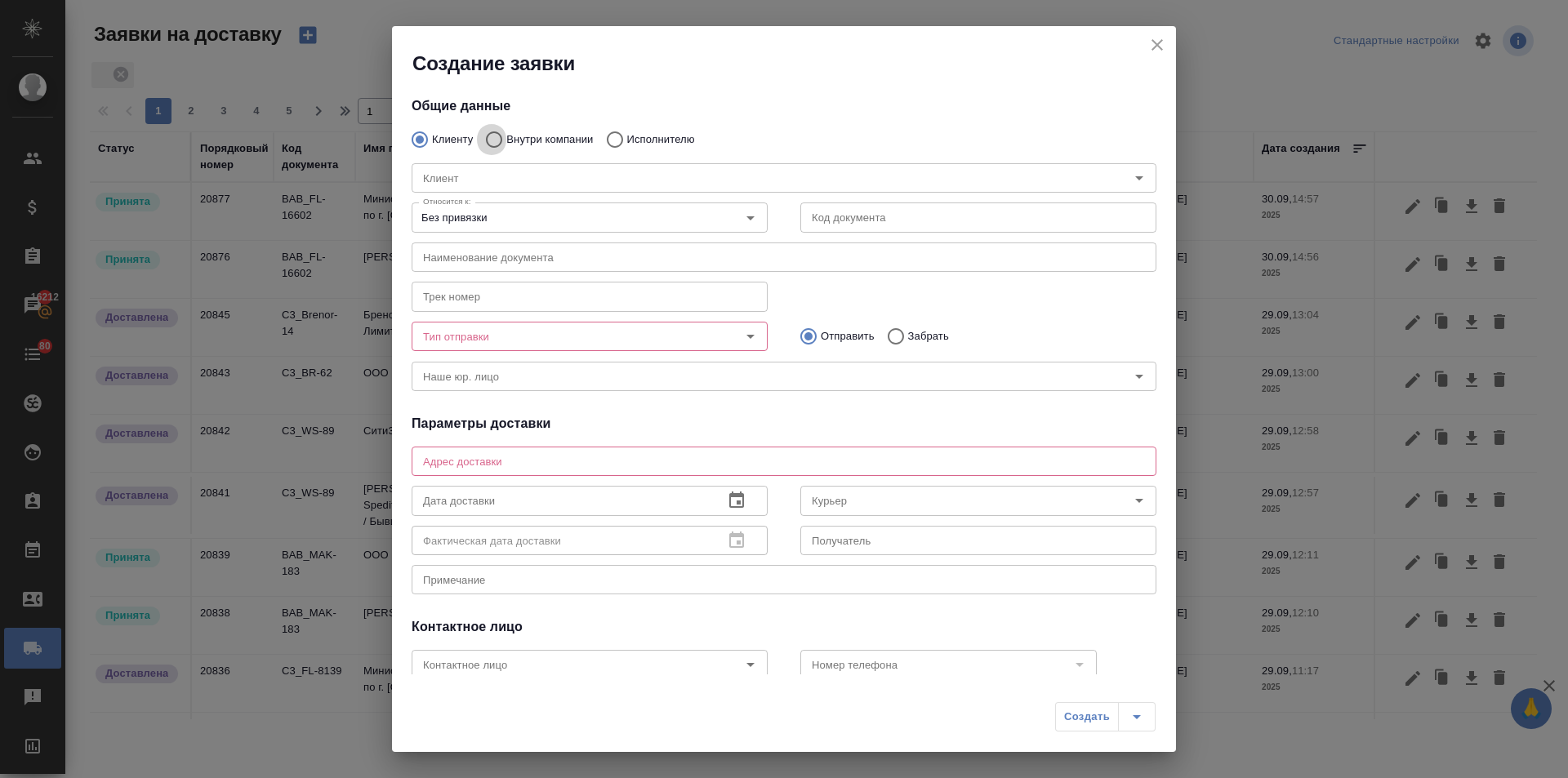
click at [495, 135] on input "Внутри компании" at bounding box center [491, 140] width 29 height 34
radio input "true"
click at [475, 172] on input "Команда" at bounding box center [756, 178] width 680 height 20
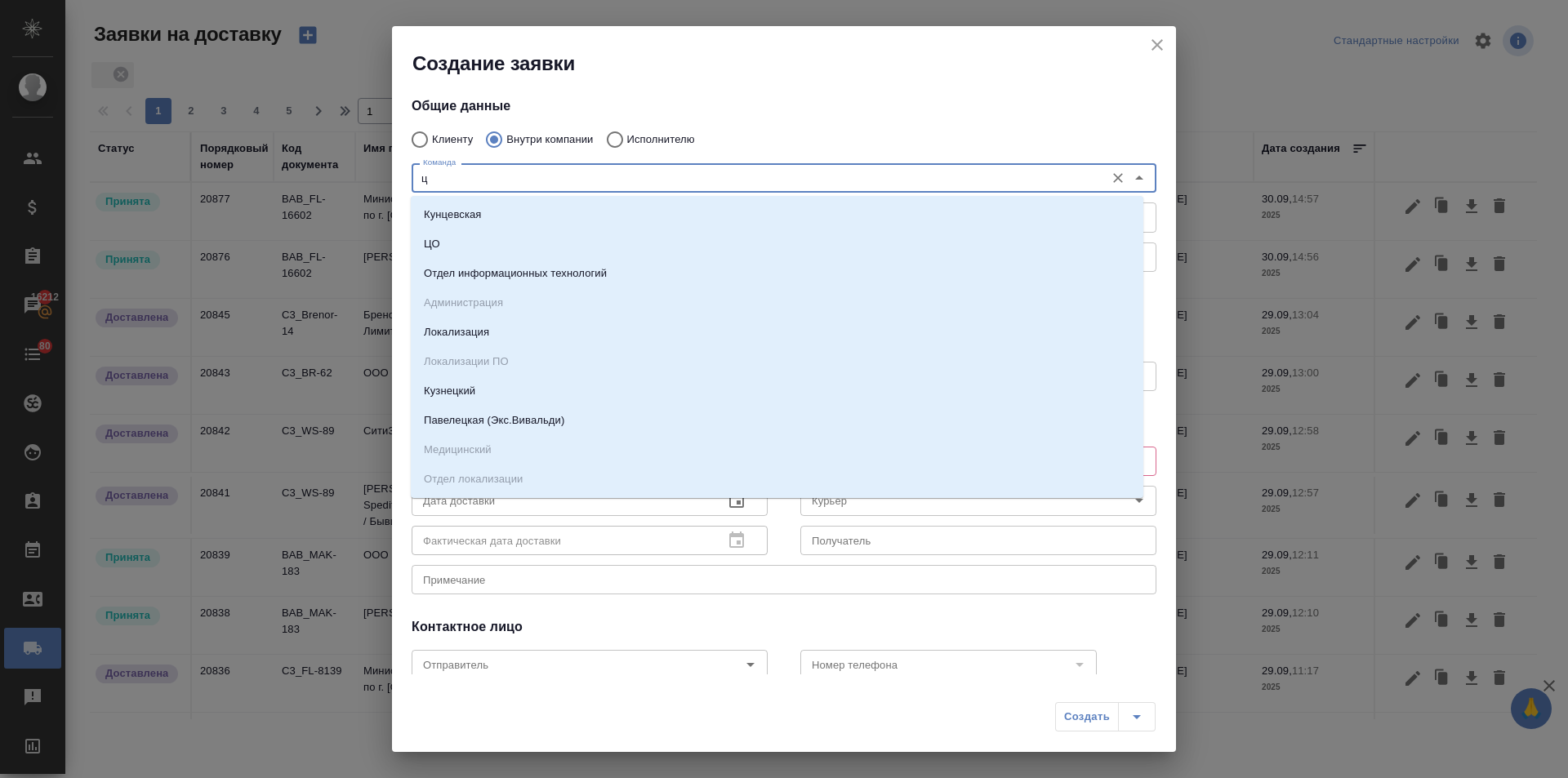
type input "цо"
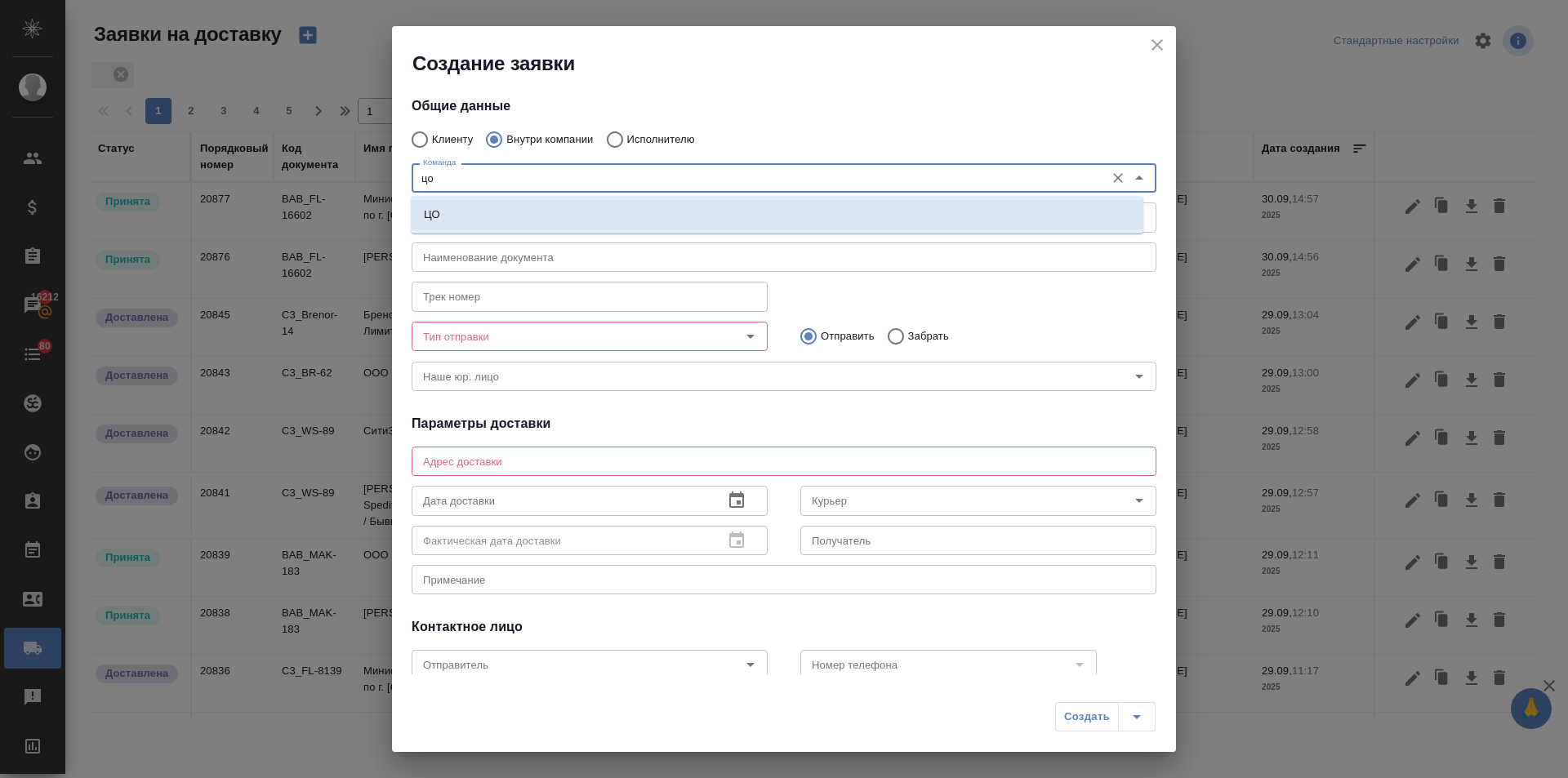
click at [461, 214] on li "ЦО" at bounding box center [777, 214] width 733 height 29
type textarea "ул. Золотая, д. 11"
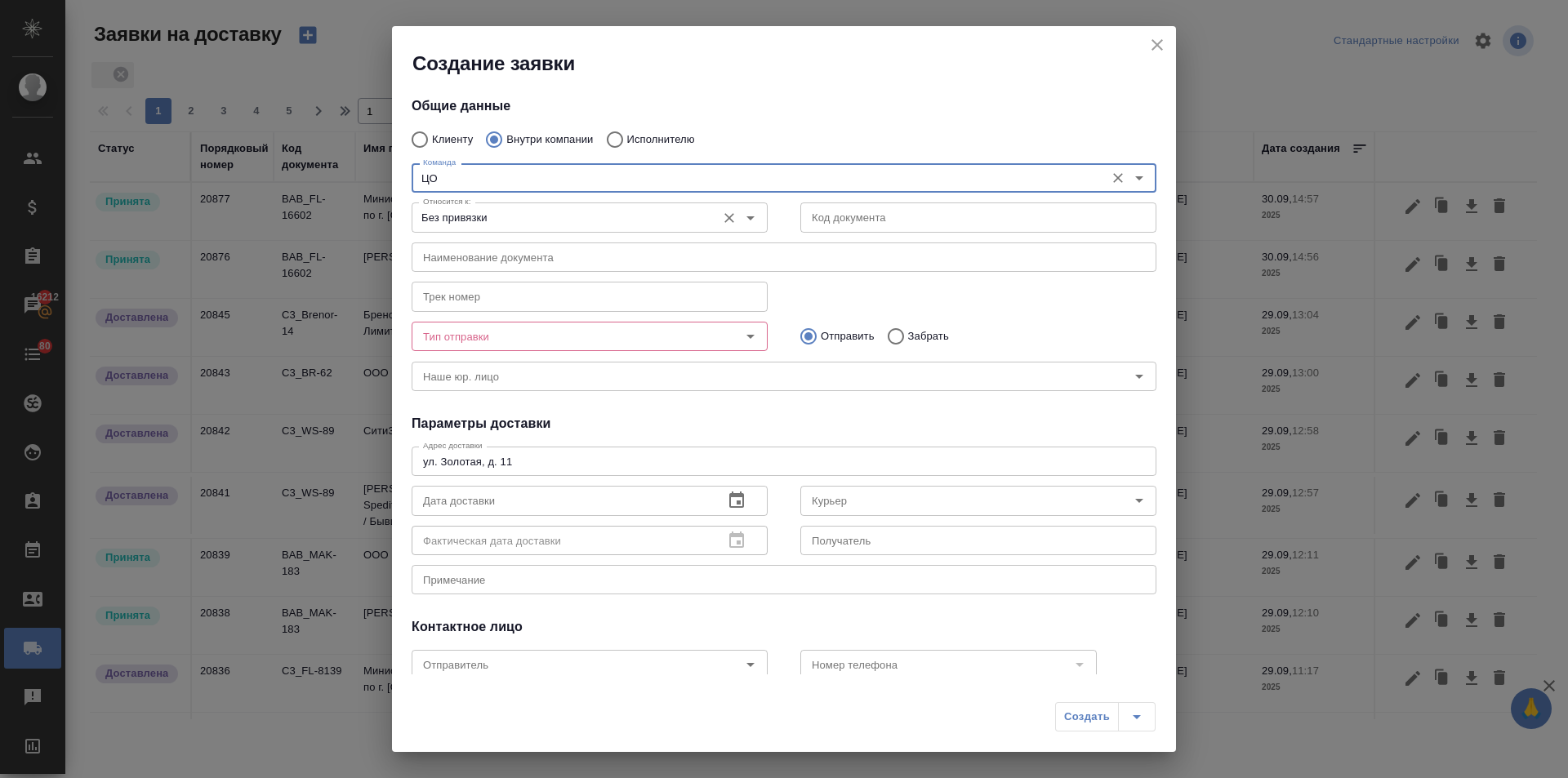
type input "ЦО"
click at [452, 216] on input "Без привязки" at bounding box center [562, 217] width 291 height 20
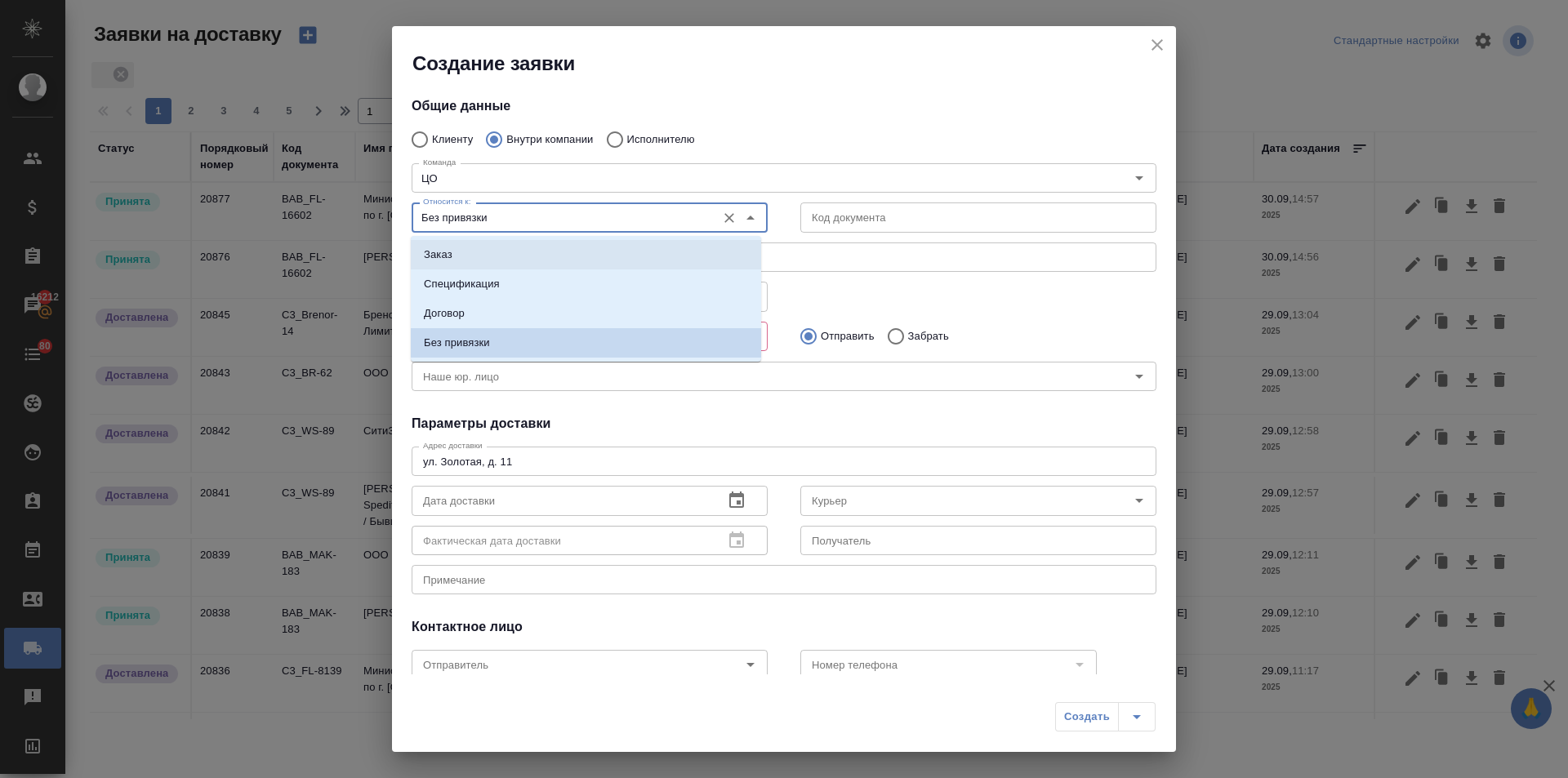
click at [448, 242] on li "Заказ" at bounding box center [586, 254] width 350 height 29
type input "Заказ"
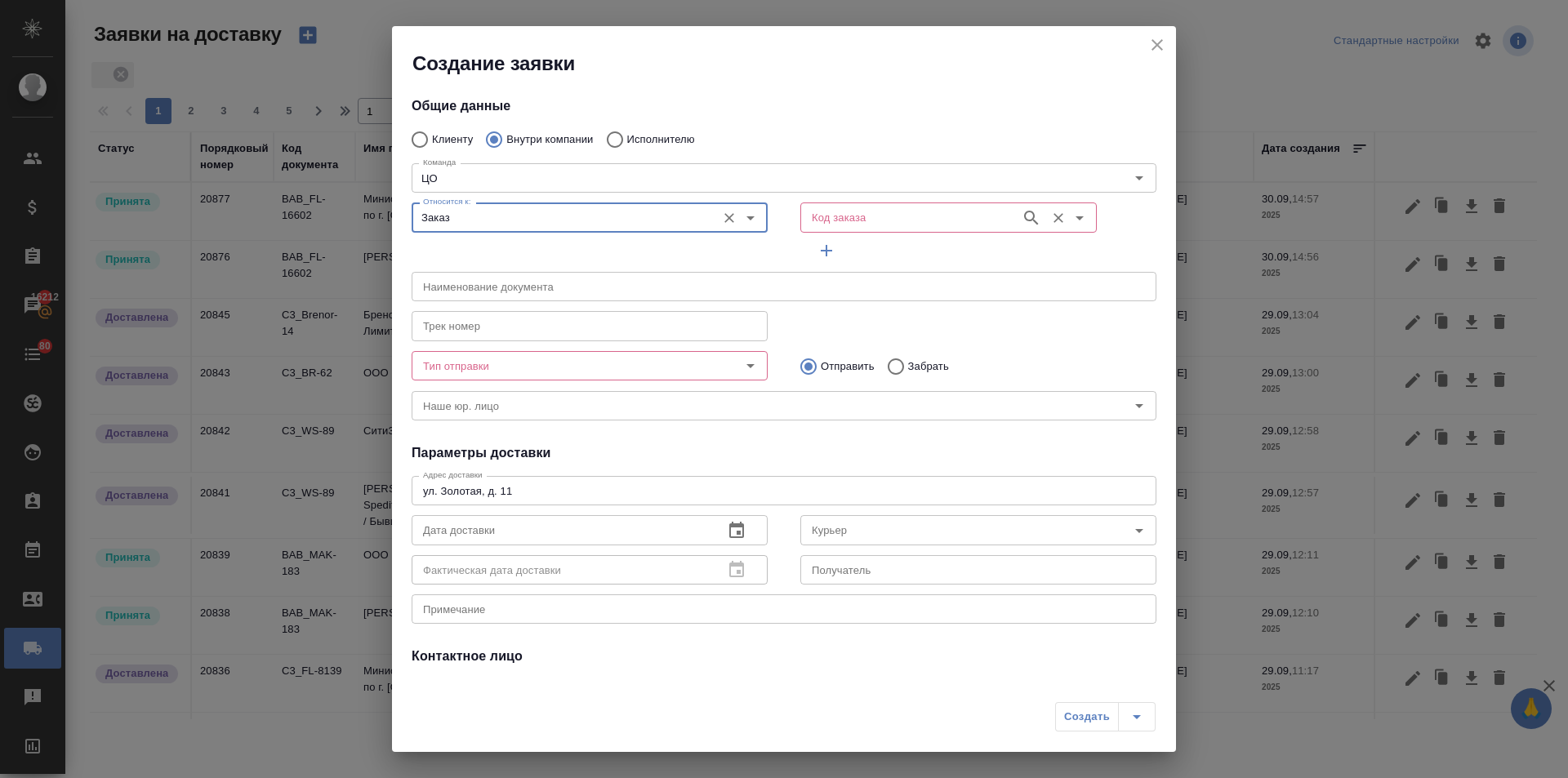
click at [843, 219] on input "Код заказа" at bounding box center [909, 217] width 207 height 20
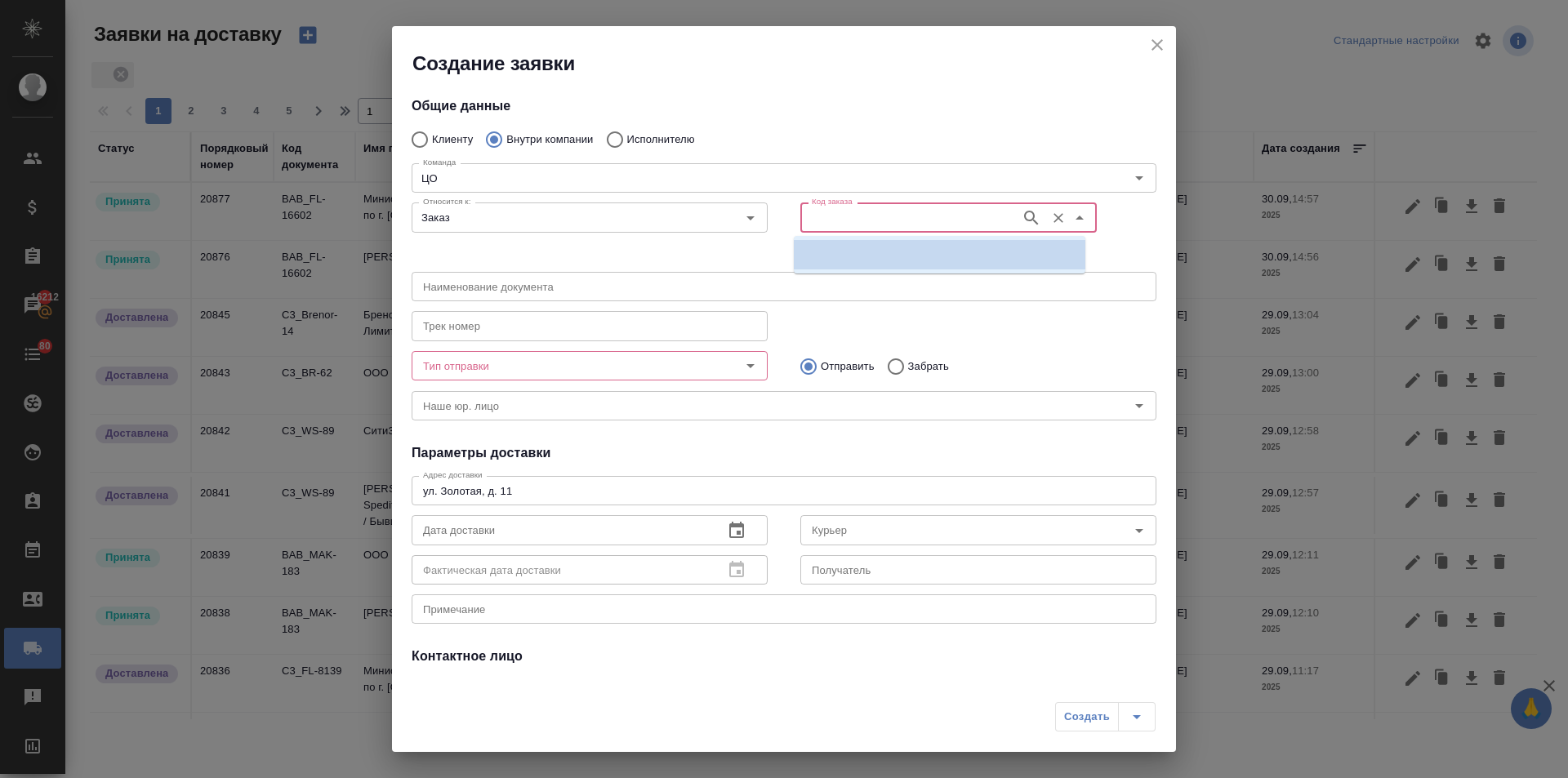
paste input "МБ-104390"
type input "МБ-104390"
click at [848, 248] on li at bounding box center [939, 254] width 291 height 29
click at [942, 213] on input "Код заказа" at bounding box center [909, 217] width 207 height 20
click at [1052, 219] on icon "Очистить" at bounding box center [1058, 218] width 16 height 16
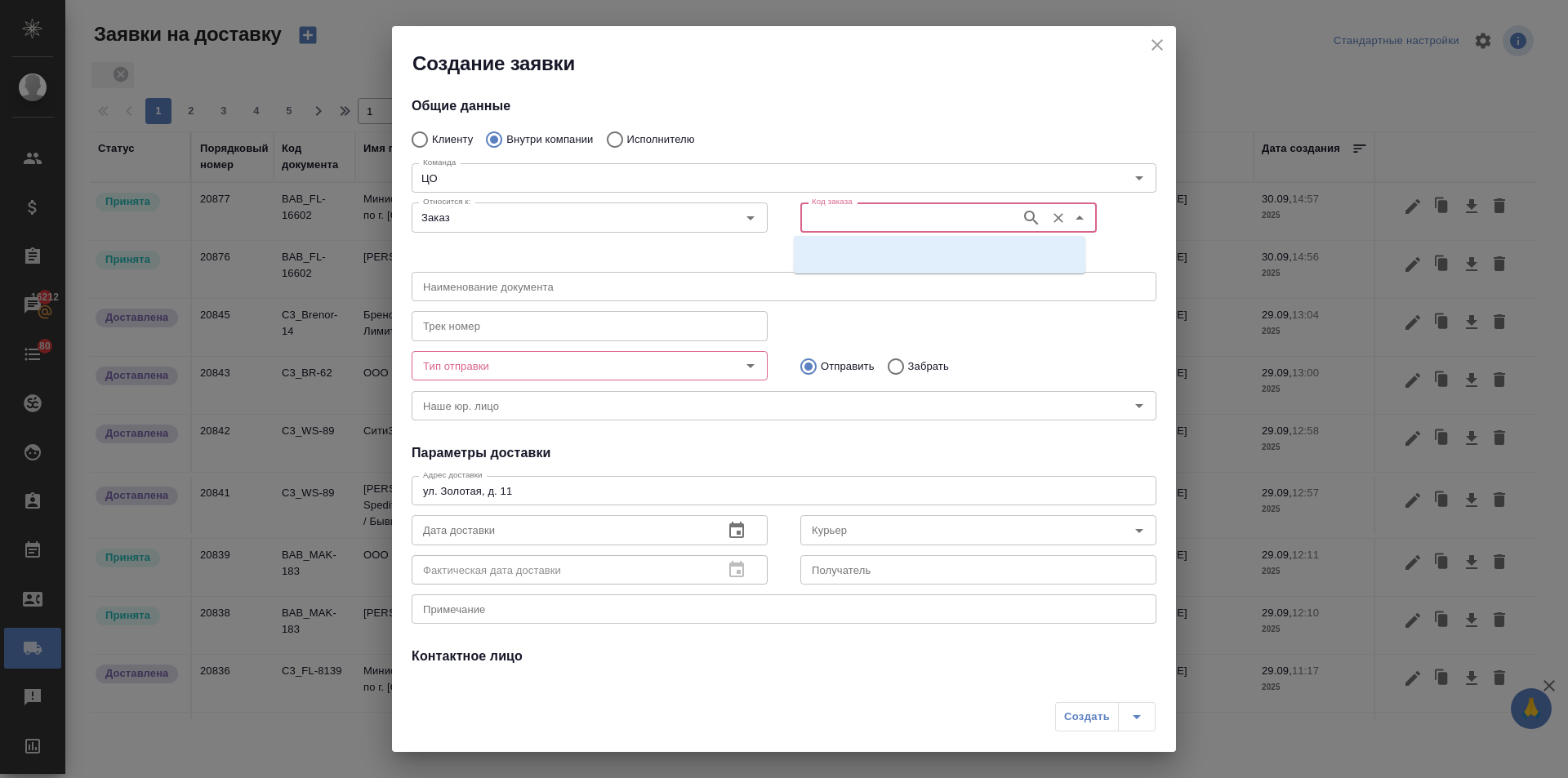
click at [1053, 214] on icon "Очистить" at bounding box center [1058, 218] width 10 height 10
click at [899, 210] on input "Код заказа" at bounding box center [909, 217] width 207 height 20
paste input "МБ-104390"
type input "МБ-104390"
click at [488, 212] on input "Заказ" at bounding box center [562, 217] width 291 height 20
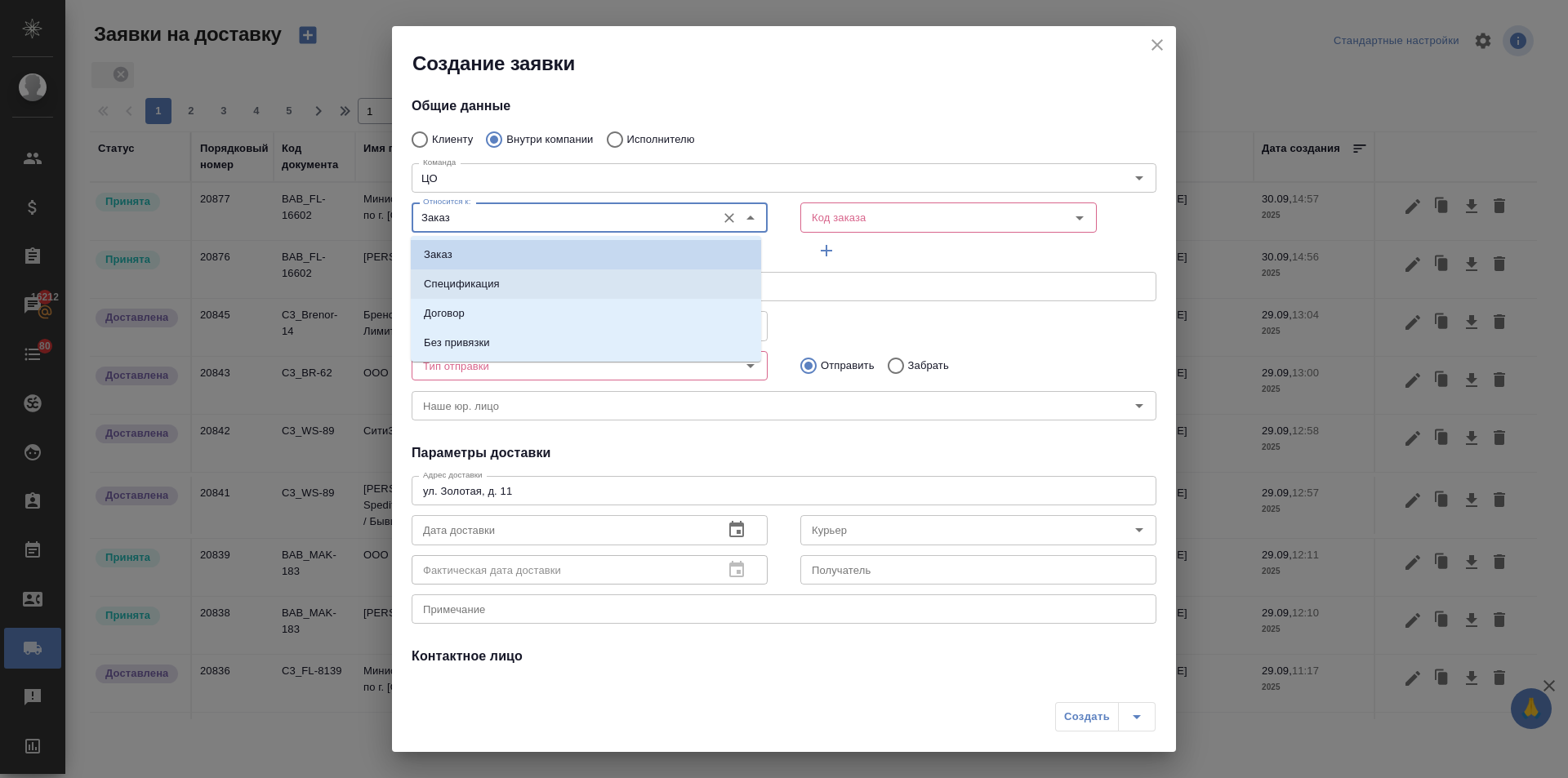
click at [441, 277] on p "Спецификация" at bounding box center [461, 283] width 76 height 16
type input "Спецификация"
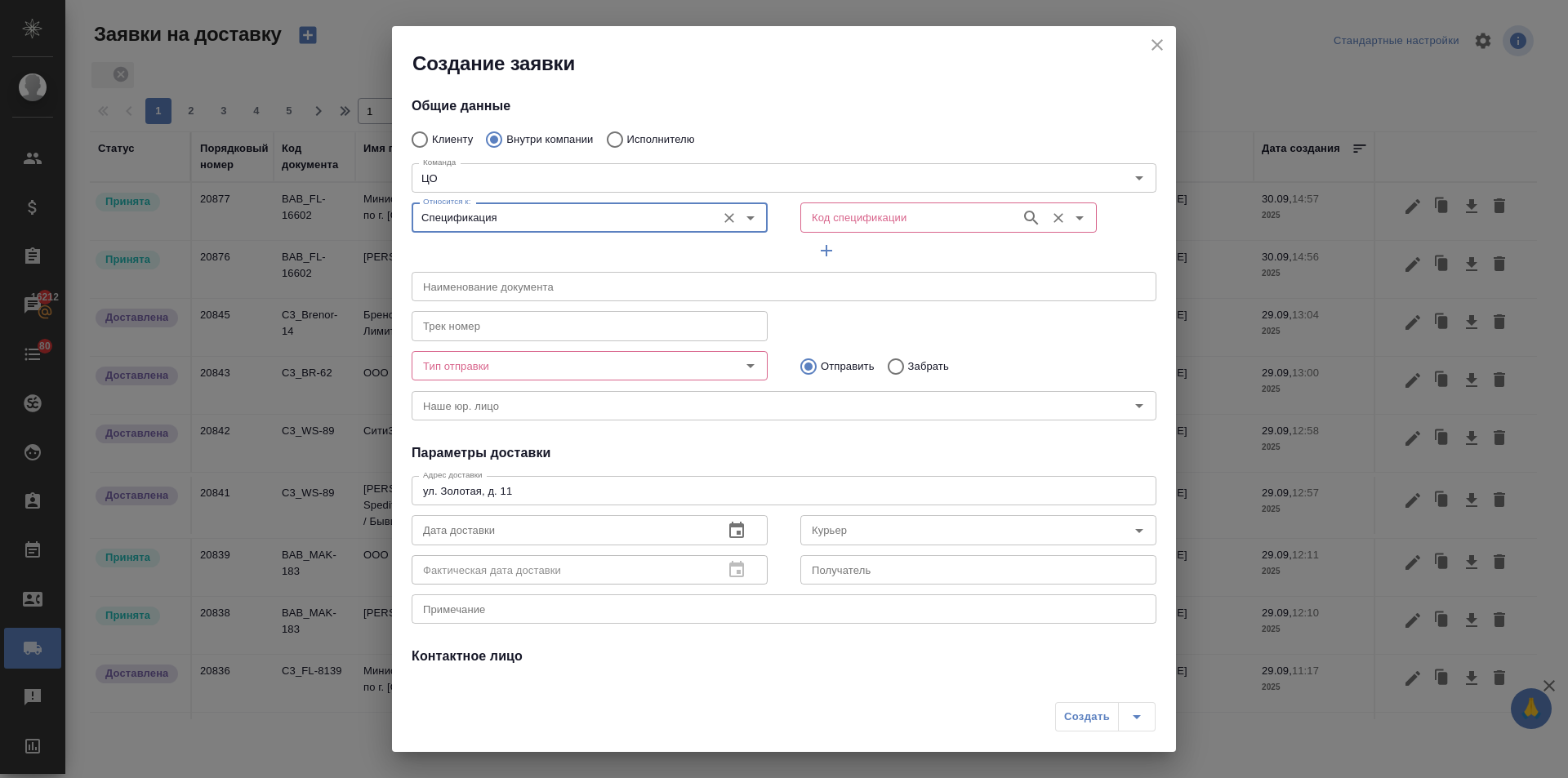
click at [883, 214] on input "Код спецификации" at bounding box center [909, 217] width 207 height 20
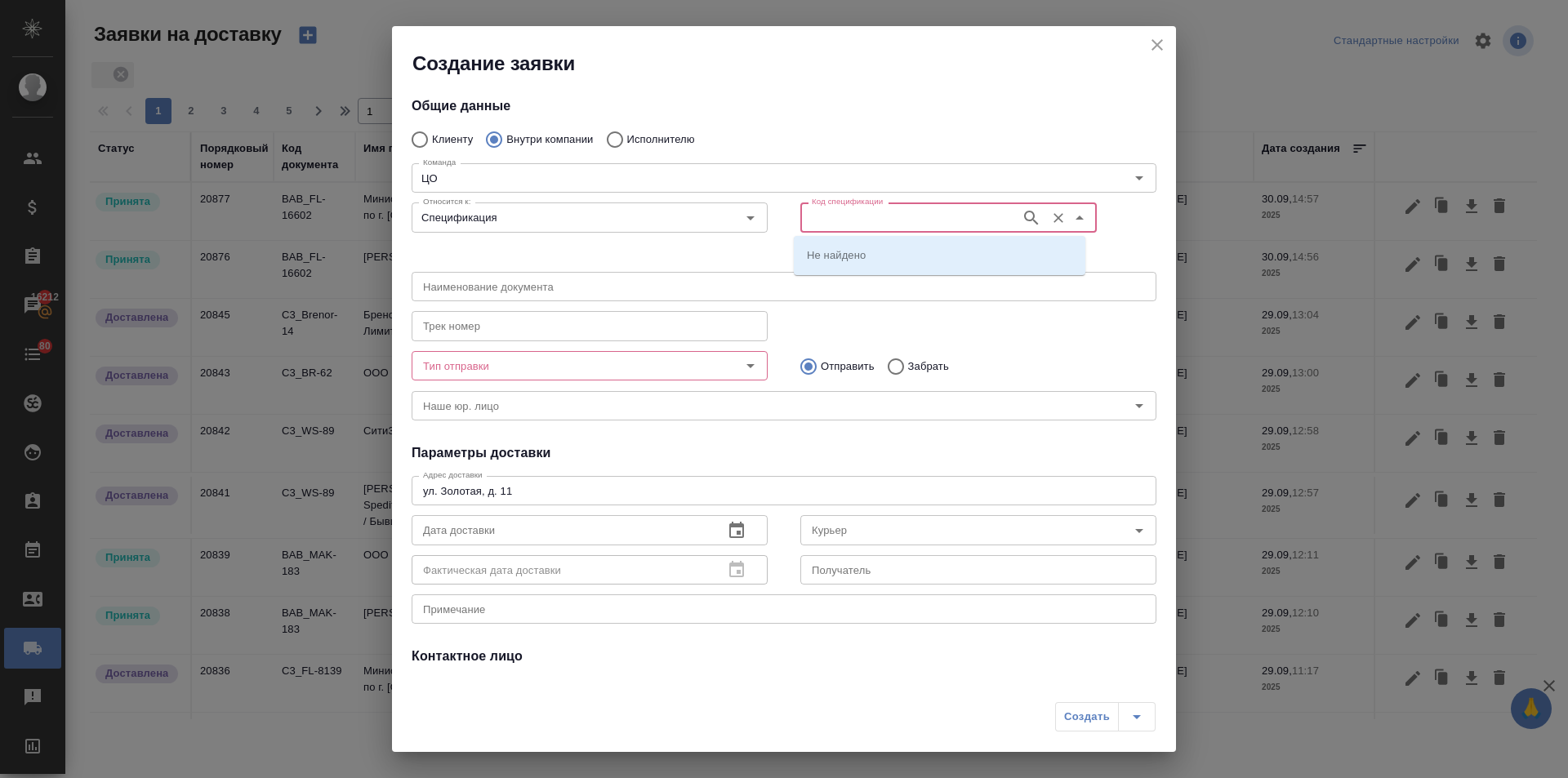
paste input "МБ-104390"
type input "МБ-104390"
click at [833, 256] on p "МБ-104390" at bounding box center [834, 254] width 55 height 16
type input "(МБ) ООО "Монблан""
type input "МБ-104390"
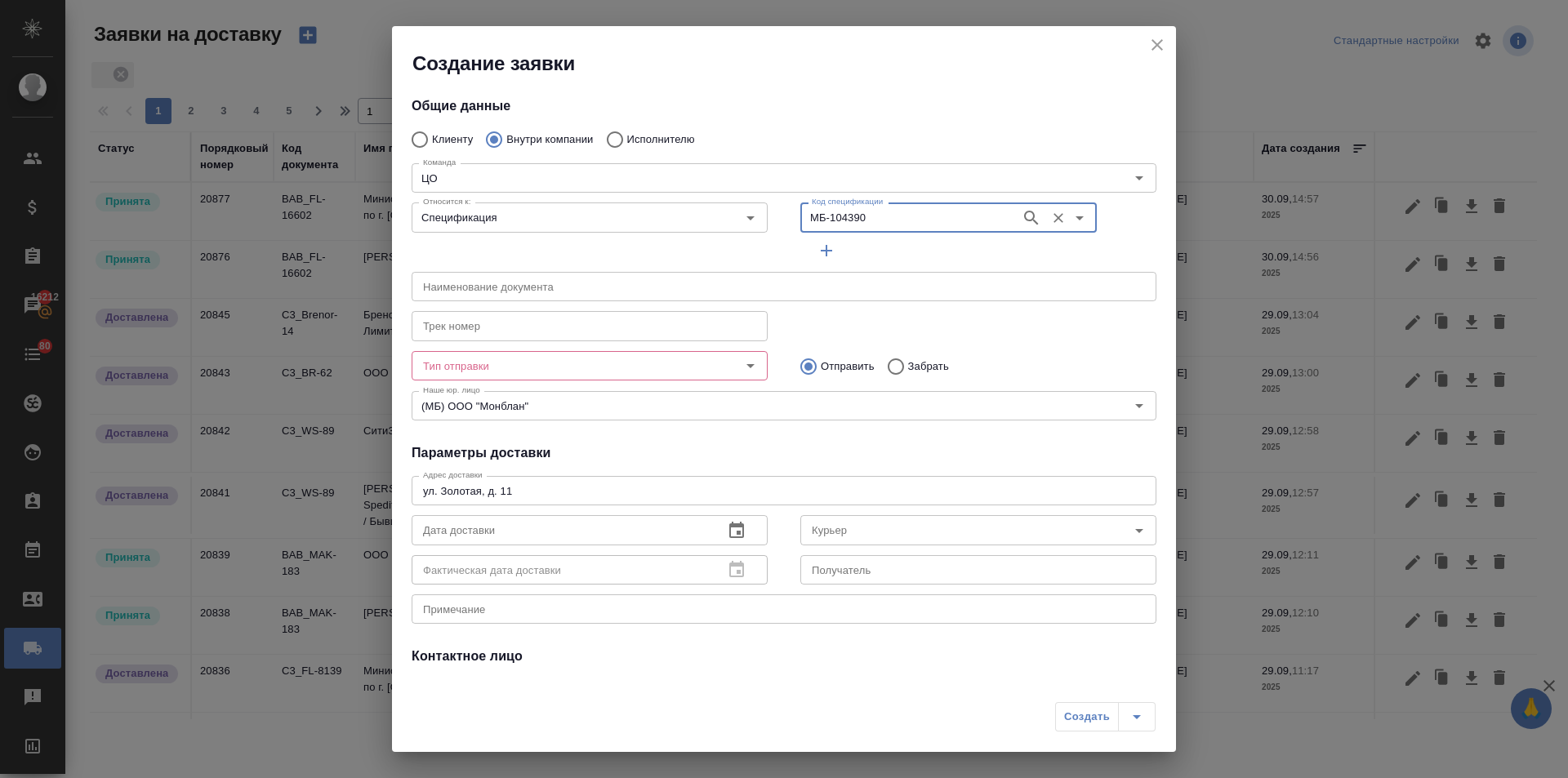
click at [559, 360] on input "Тип отправки" at bounding box center [562, 365] width 291 height 20
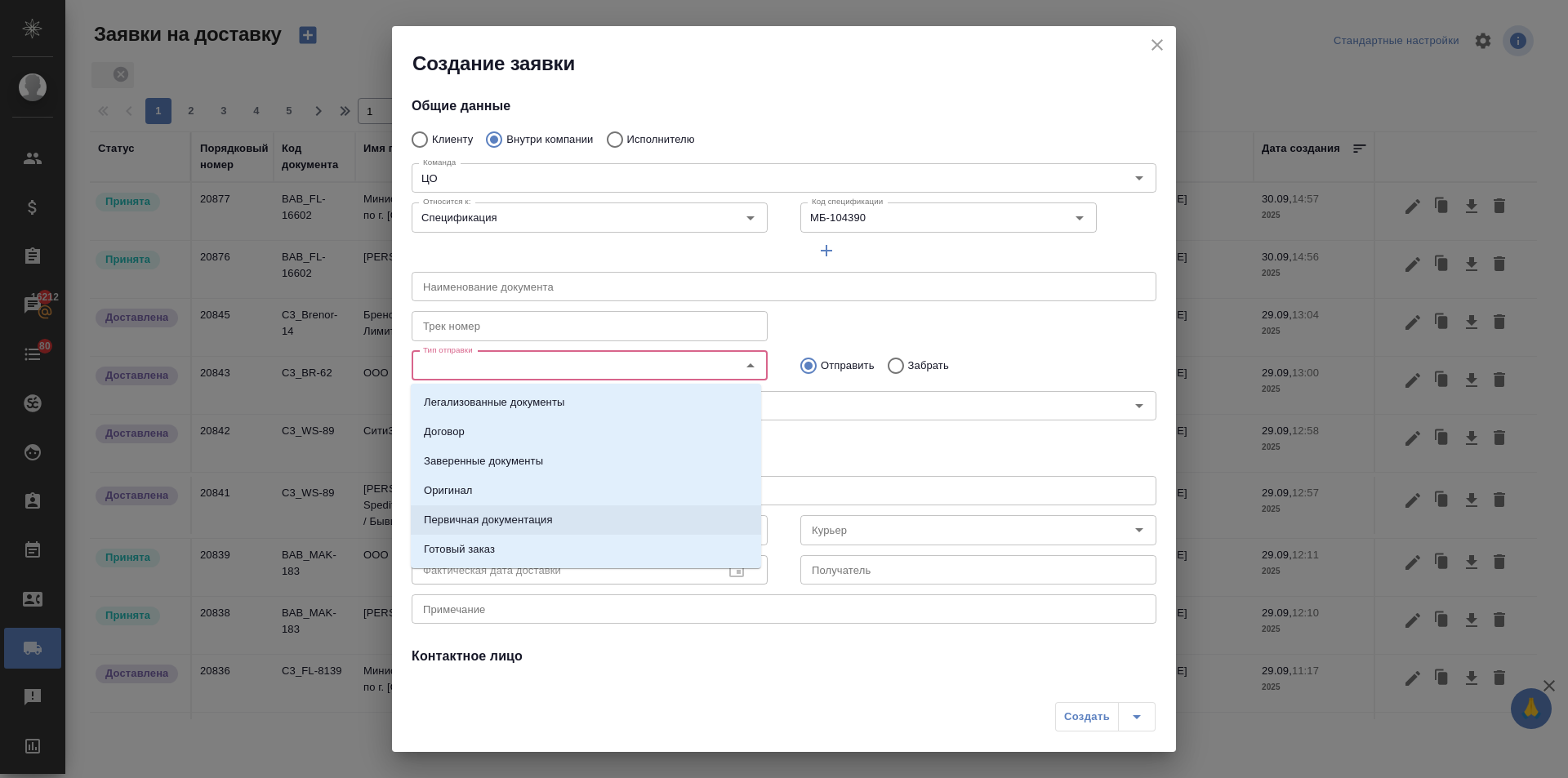
click at [472, 517] on p "Первичная документация" at bounding box center [488, 519] width 129 height 16
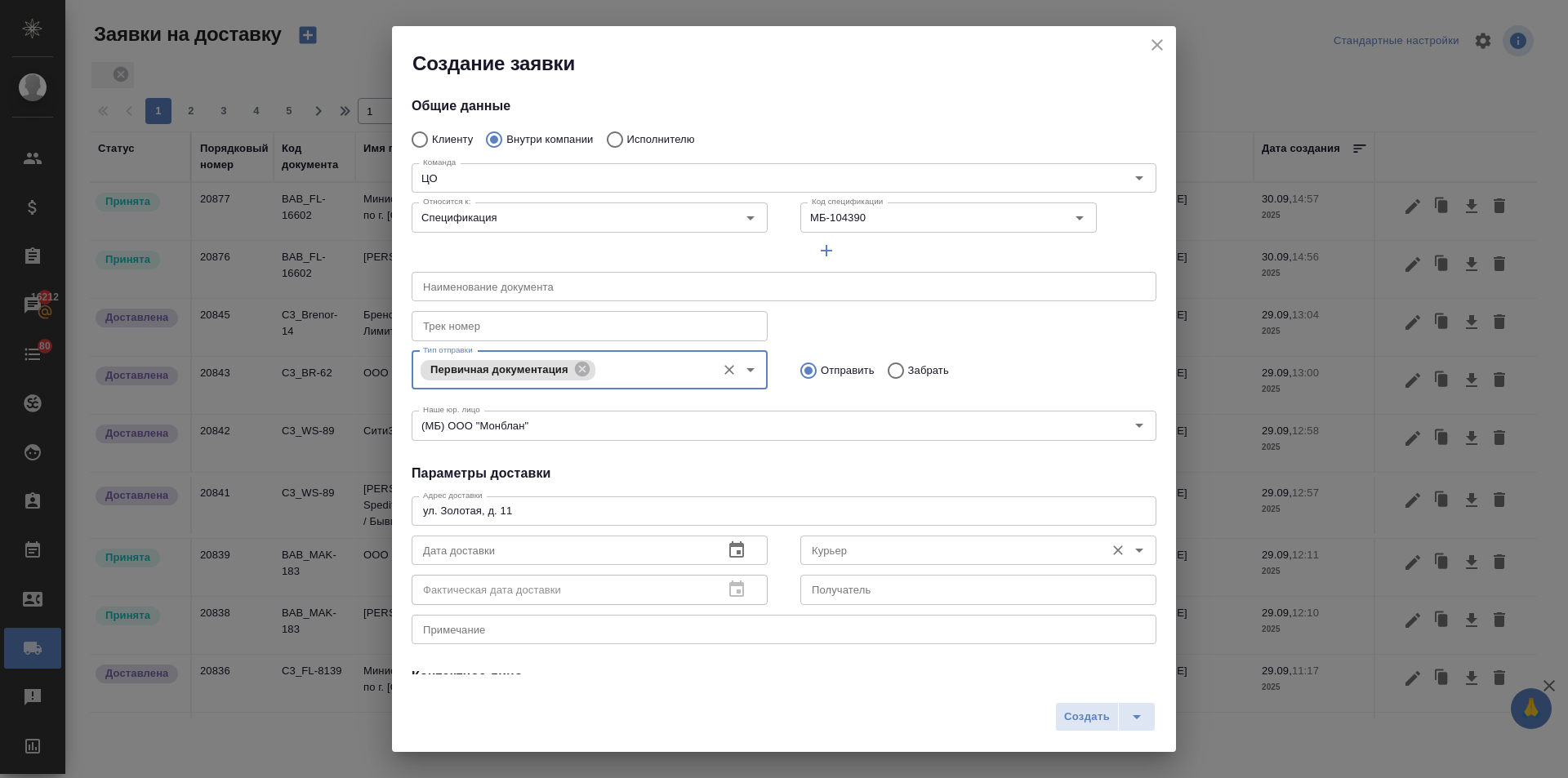
click at [881, 554] on input "Курьер" at bounding box center [951, 550] width 291 height 20
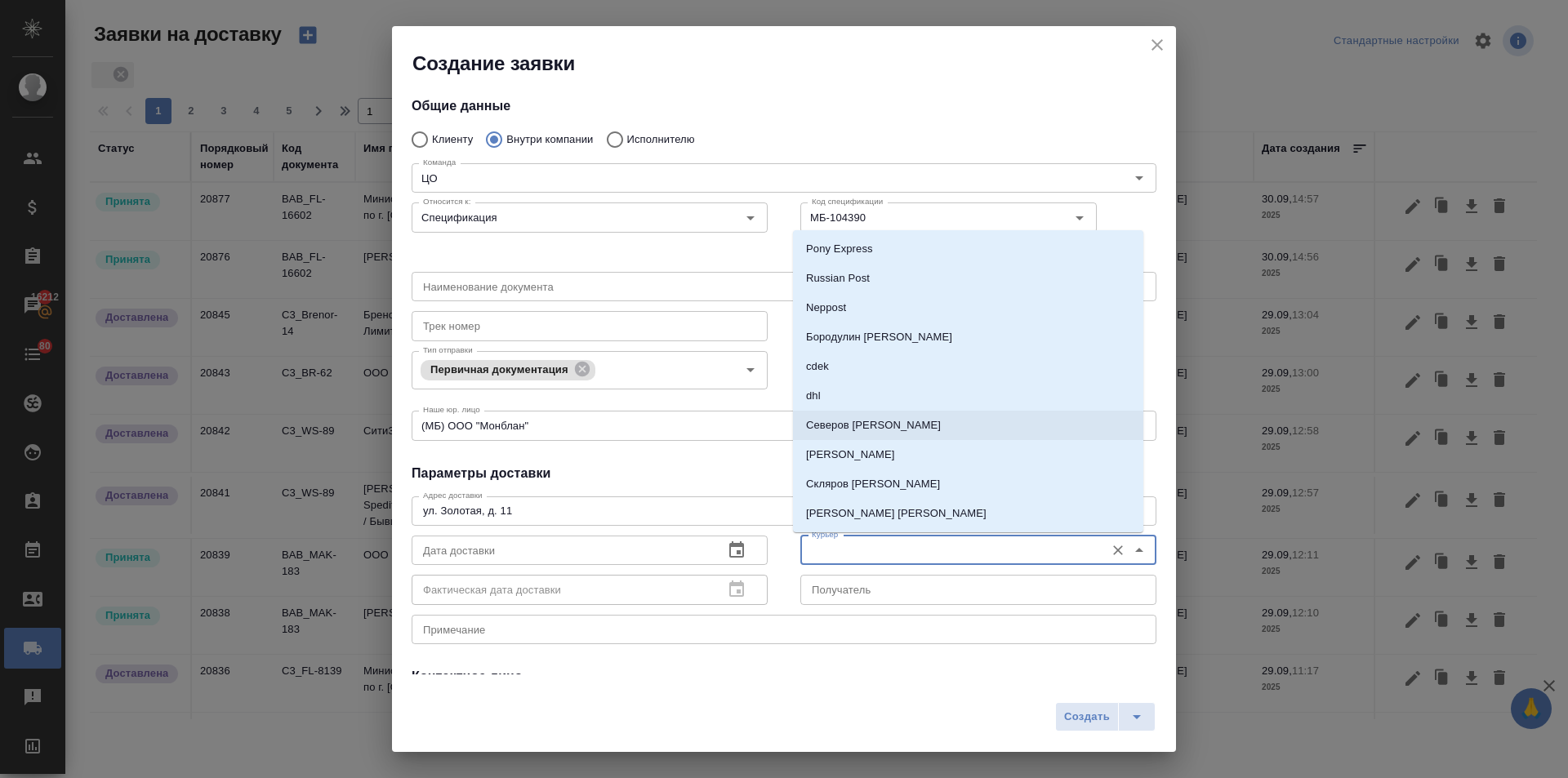
click at [872, 432] on p "Северов Олег" at bounding box center [873, 425] width 135 height 16
type input "Северов Олег"
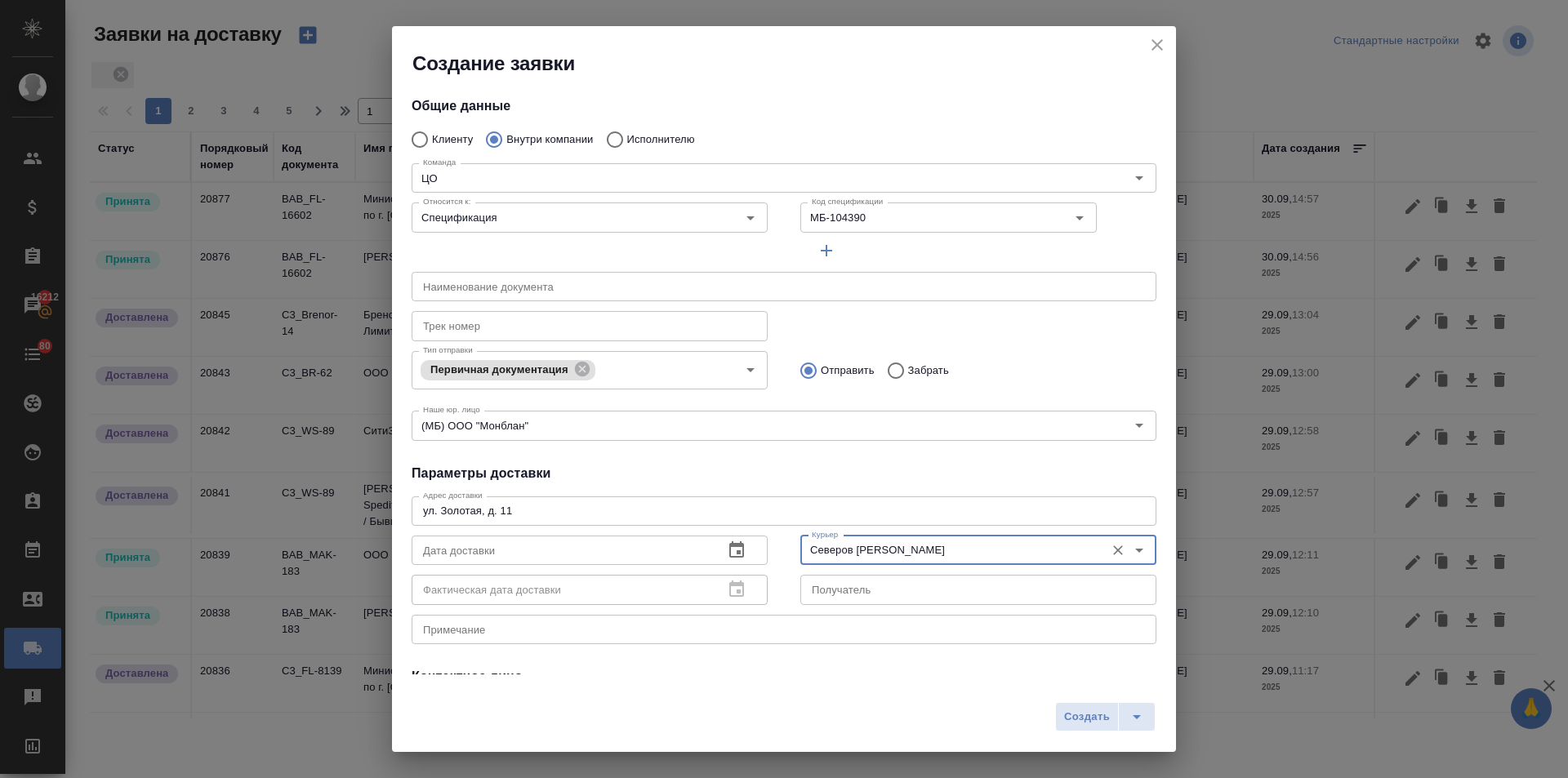
click at [729, 546] on icon "button" at bounding box center [735, 549] width 14 height 16
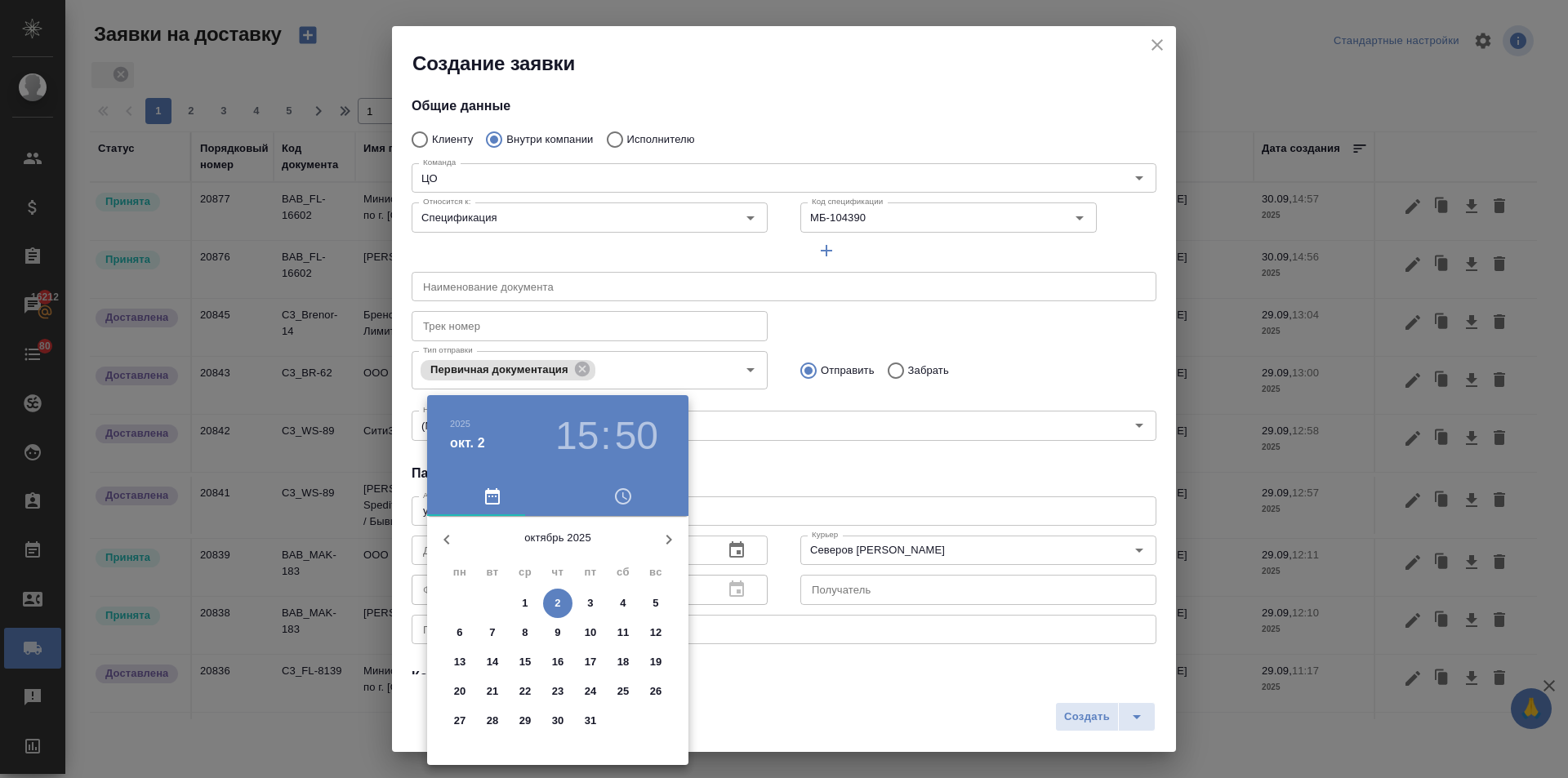
click at [583, 438] on h3 "15" at bounding box center [577, 436] width 43 height 46
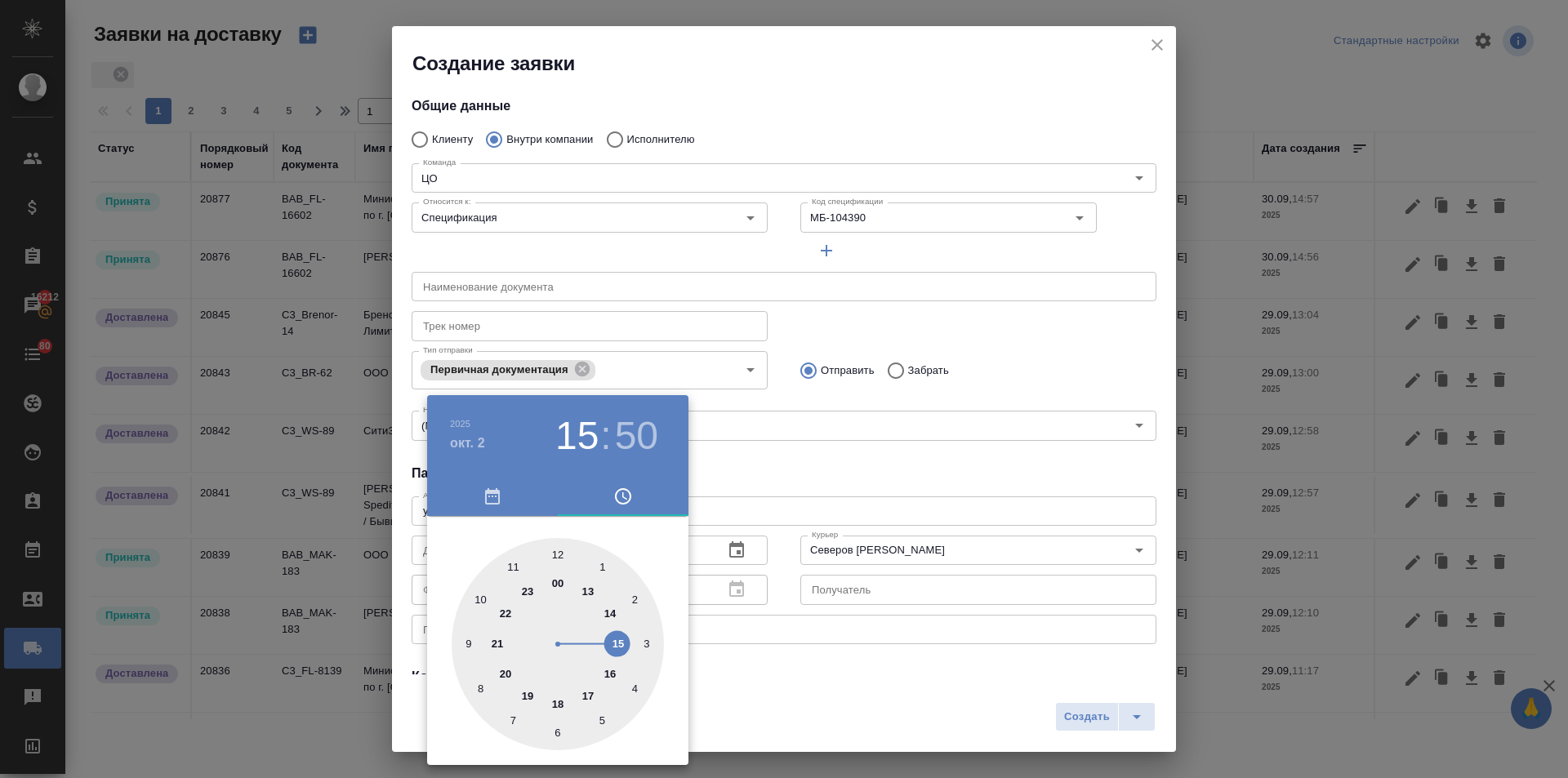
click at [610, 672] on div at bounding box center [558, 644] width 212 height 212
click at [558, 550] on div at bounding box center [558, 644] width 212 height 212
click at [802, 453] on div at bounding box center [784, 389] width 1568 height 778
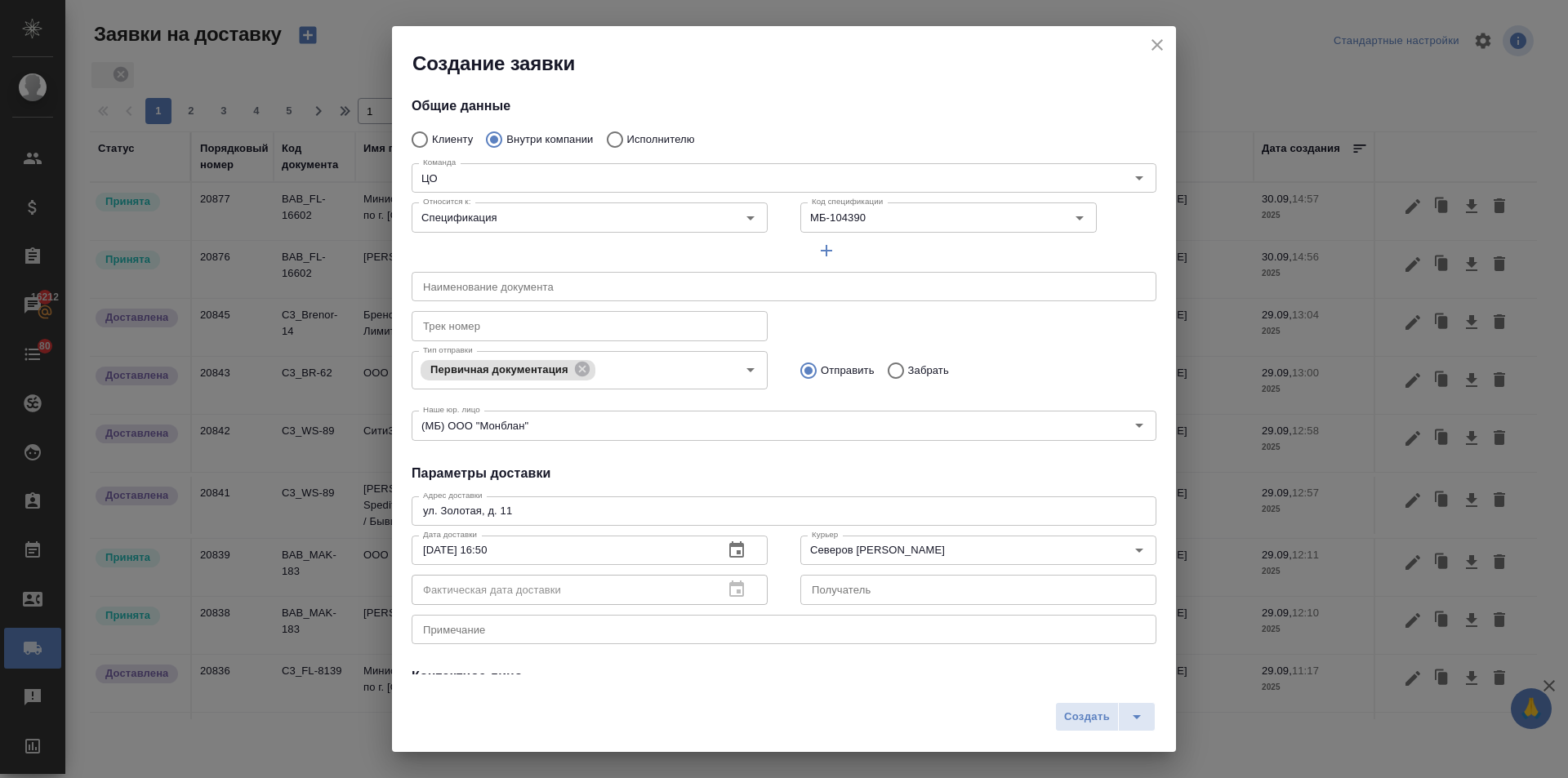
type input "[DATE] 16:00"
click at [1086, 712] on span "Создать" at bounding box center [1087, 717] width 46 height 19
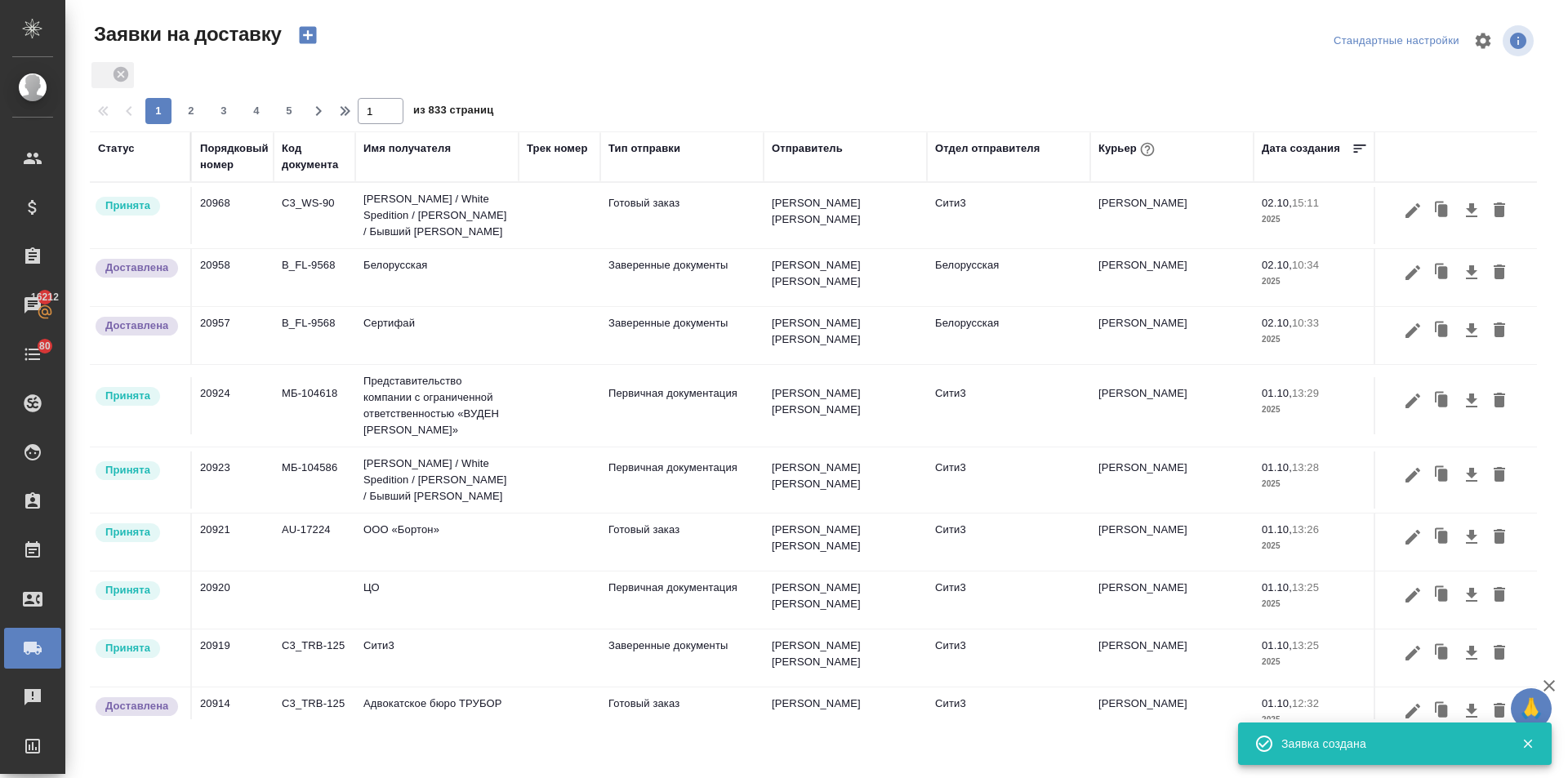
click at [302, 32] on icon "button" at bounding box center [307, 35] width 17 height 17
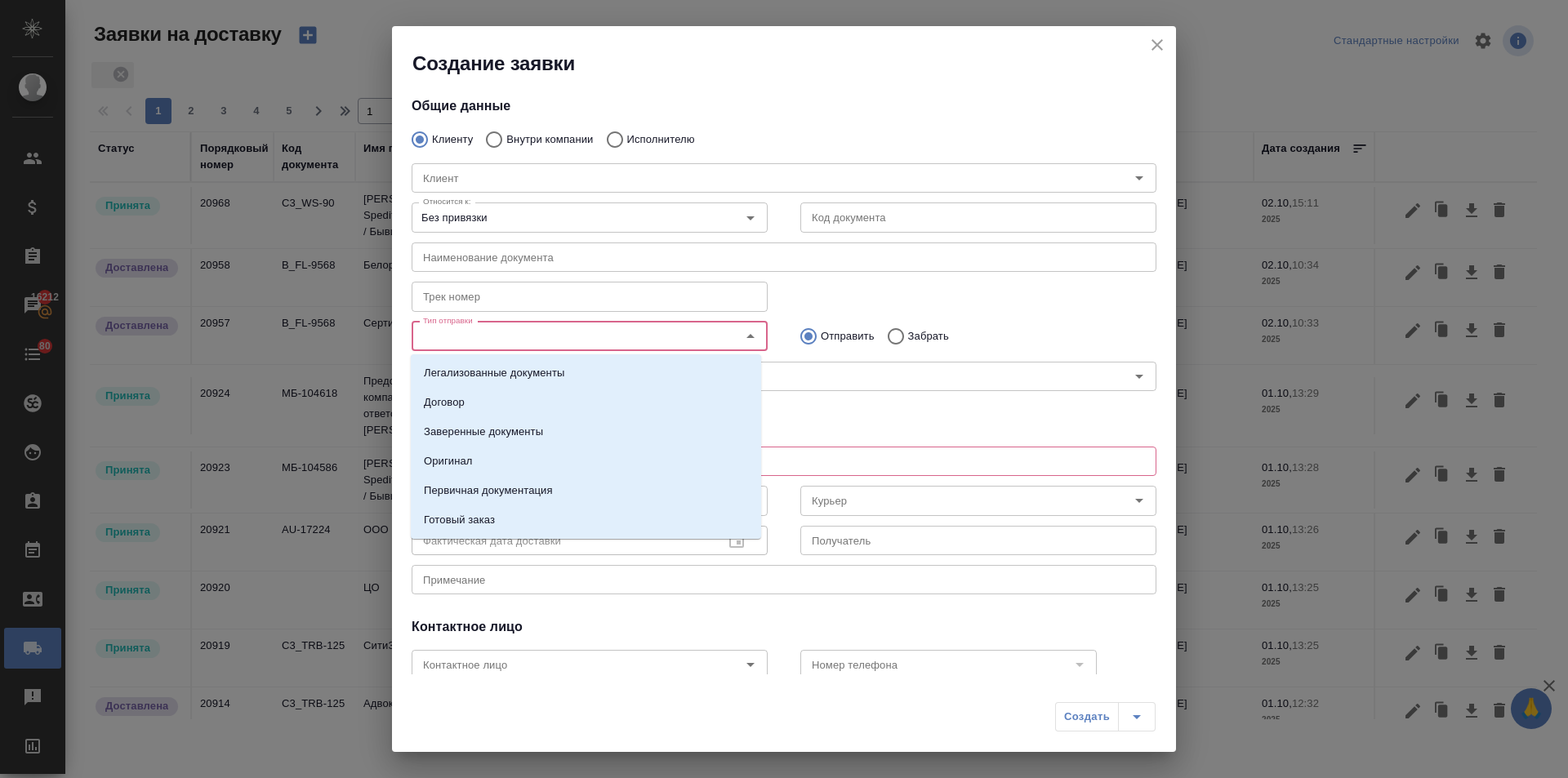
click at [519, 338] on input "Тип отправки" at bounding box center [562, 336] width 291 height 20
click at [469, 216] on input "Без привязки" at bounding box center [562, 217] width 291 height 20
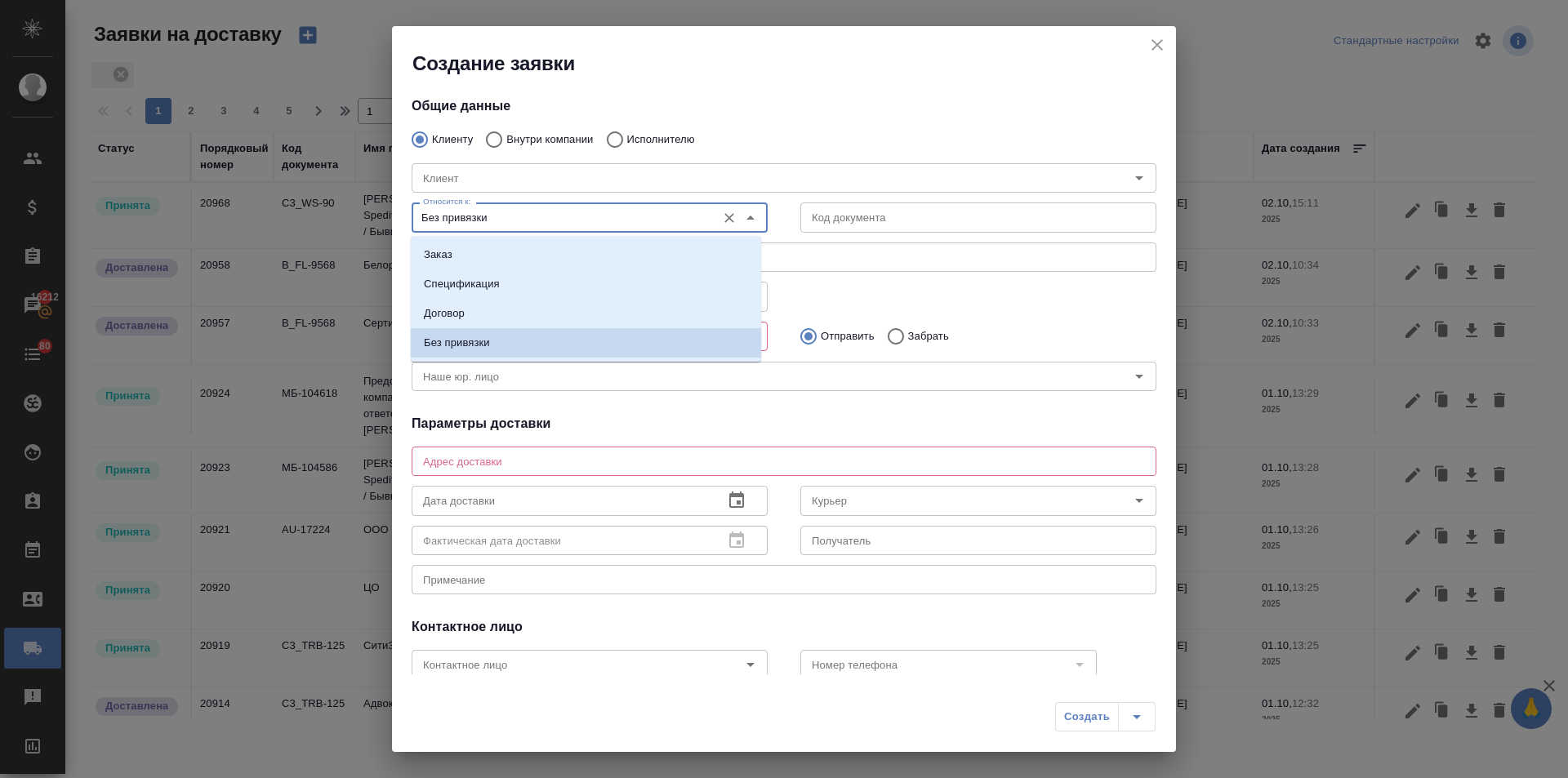
click at [489, 135] on input "Внутри компании" at bounding box center [491, 140] width 29 height 34
radio input "true"
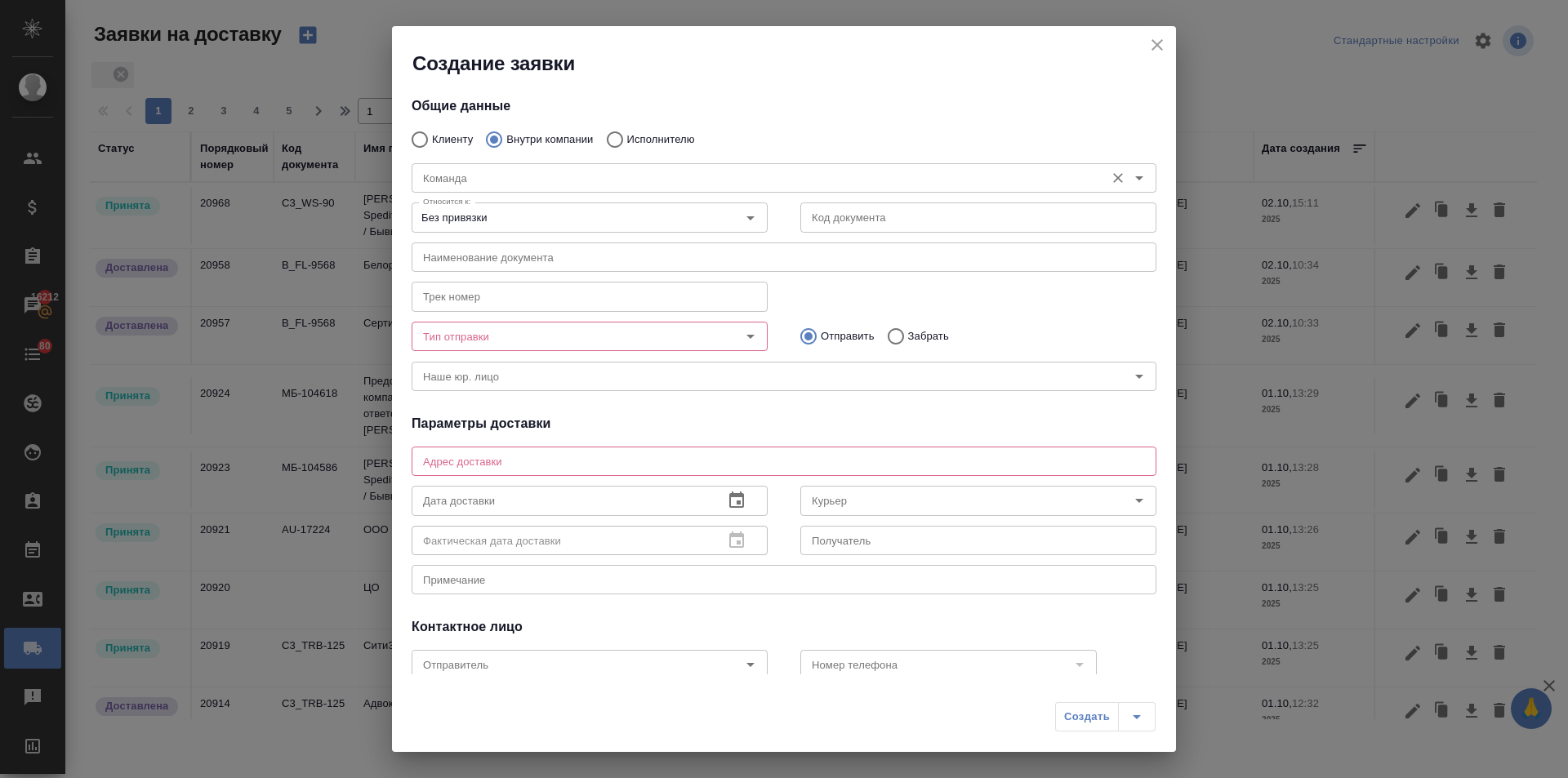
click at [496, 169] on input "Команда" at bounding box center [756, 178] width 680 height 20
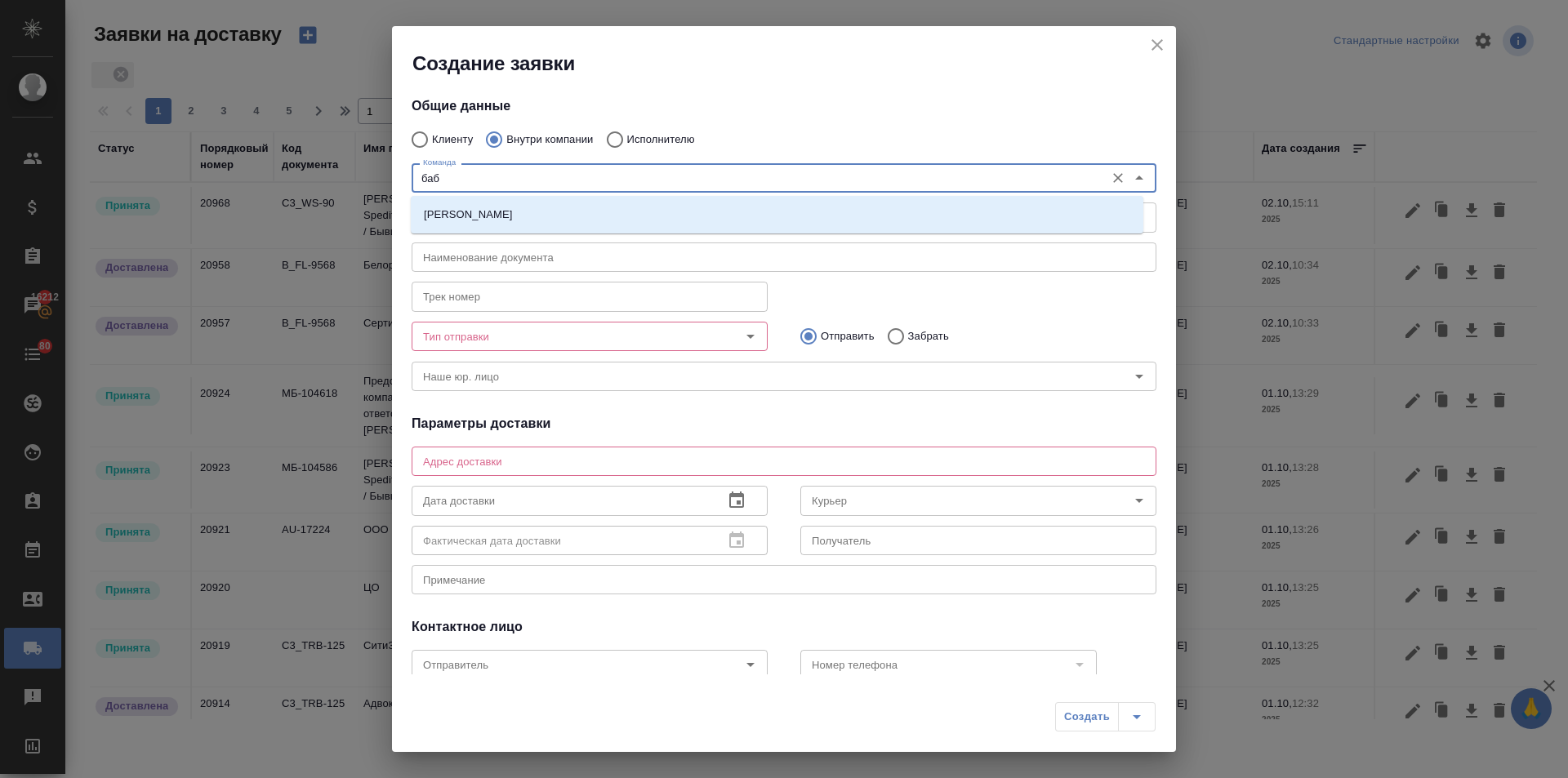
type input "бабу"
click at [494, 205] on li "[PERSON_NAME]" at bounding box center [777, 214] width 733 height 29
type textarea "ул. Менжинского, д. 23, корп. 1"
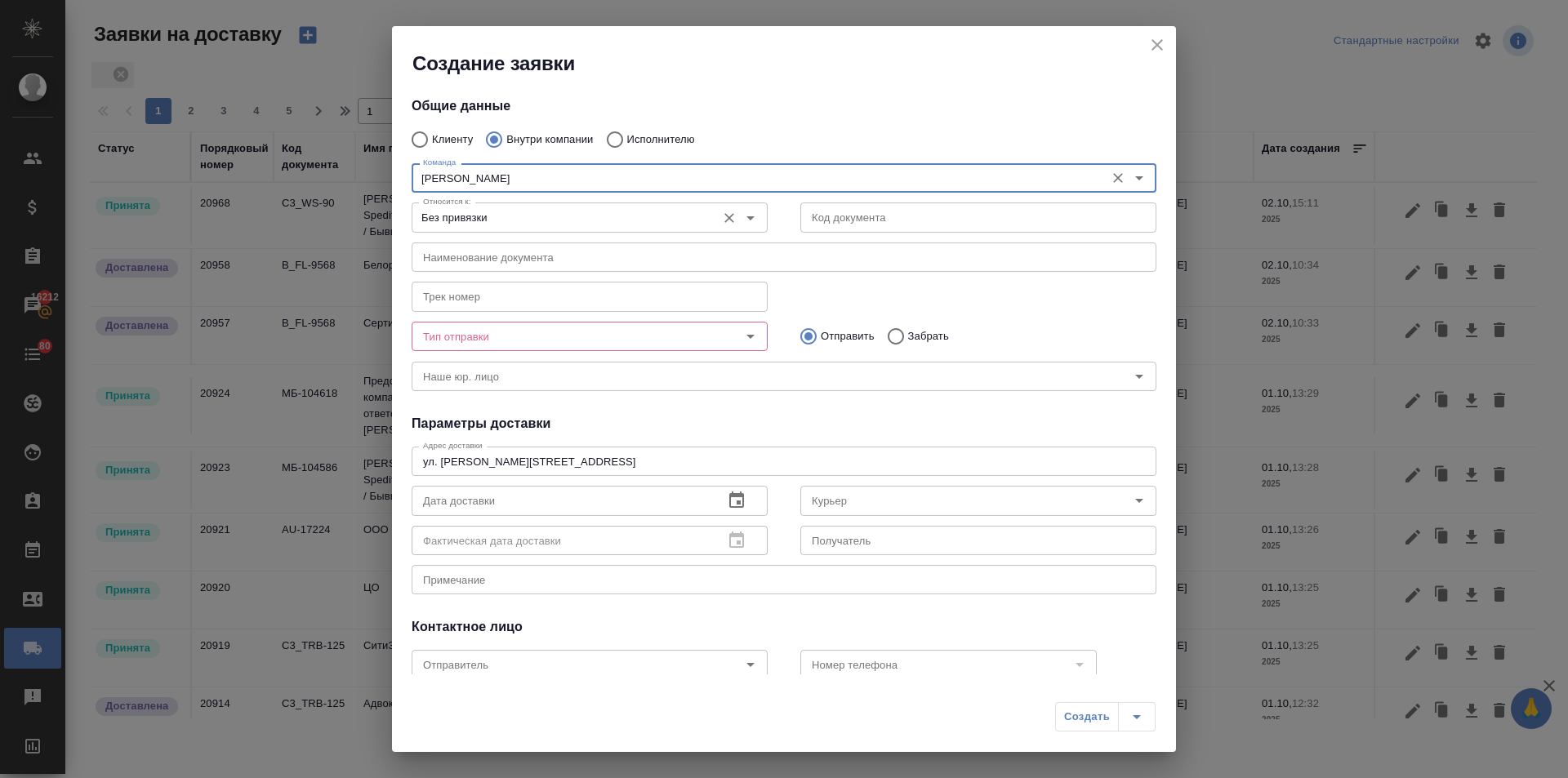
type input "[PERSON_NAME]"
click at [466, 217] on input "Без привязки" at bounding box center [562, 217] width 291 height 20
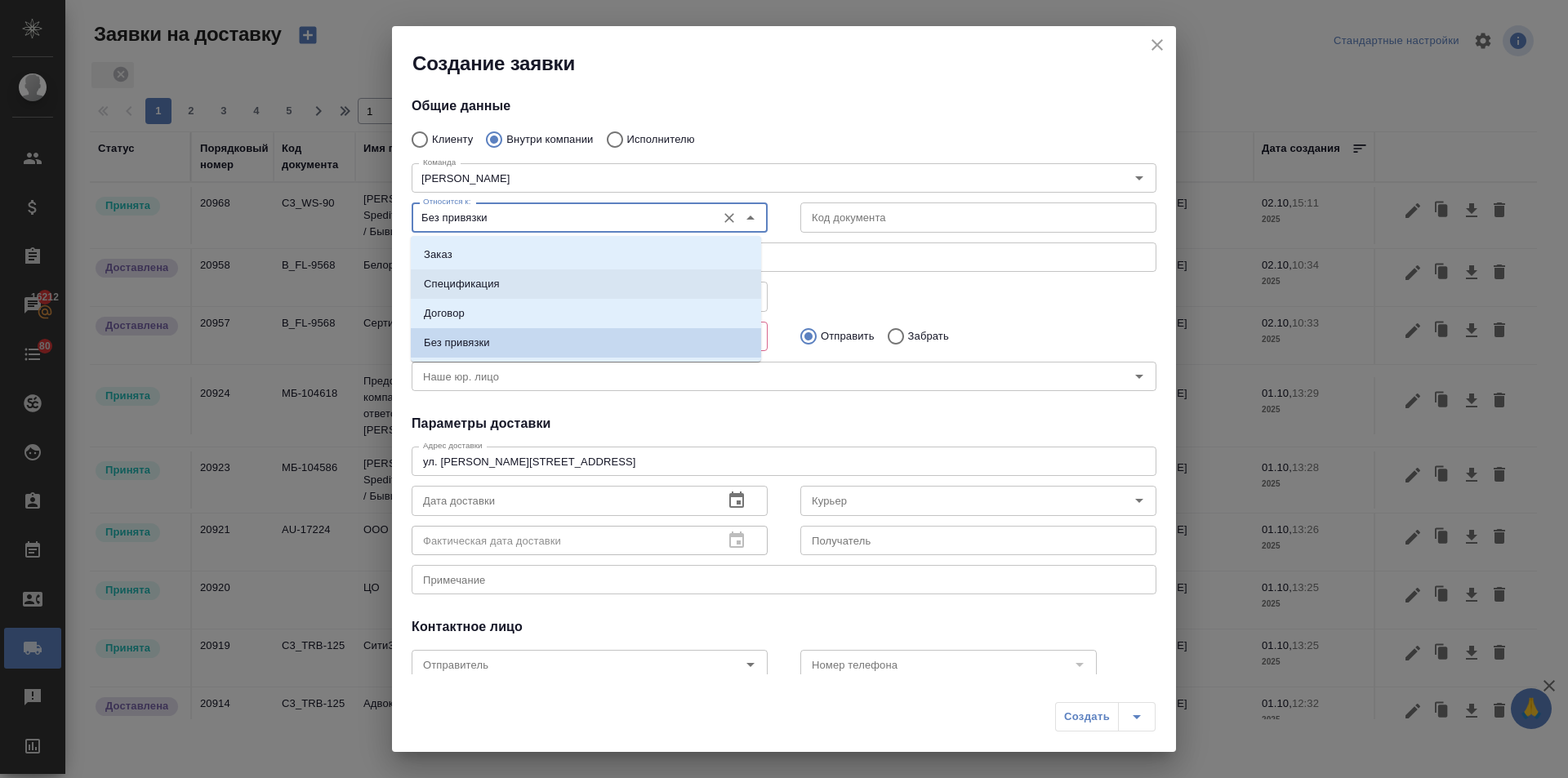
click at [454, 279] on p "Спецификация" at bounding box center [461, 283] width 76 height 16
type input "Спецификация"
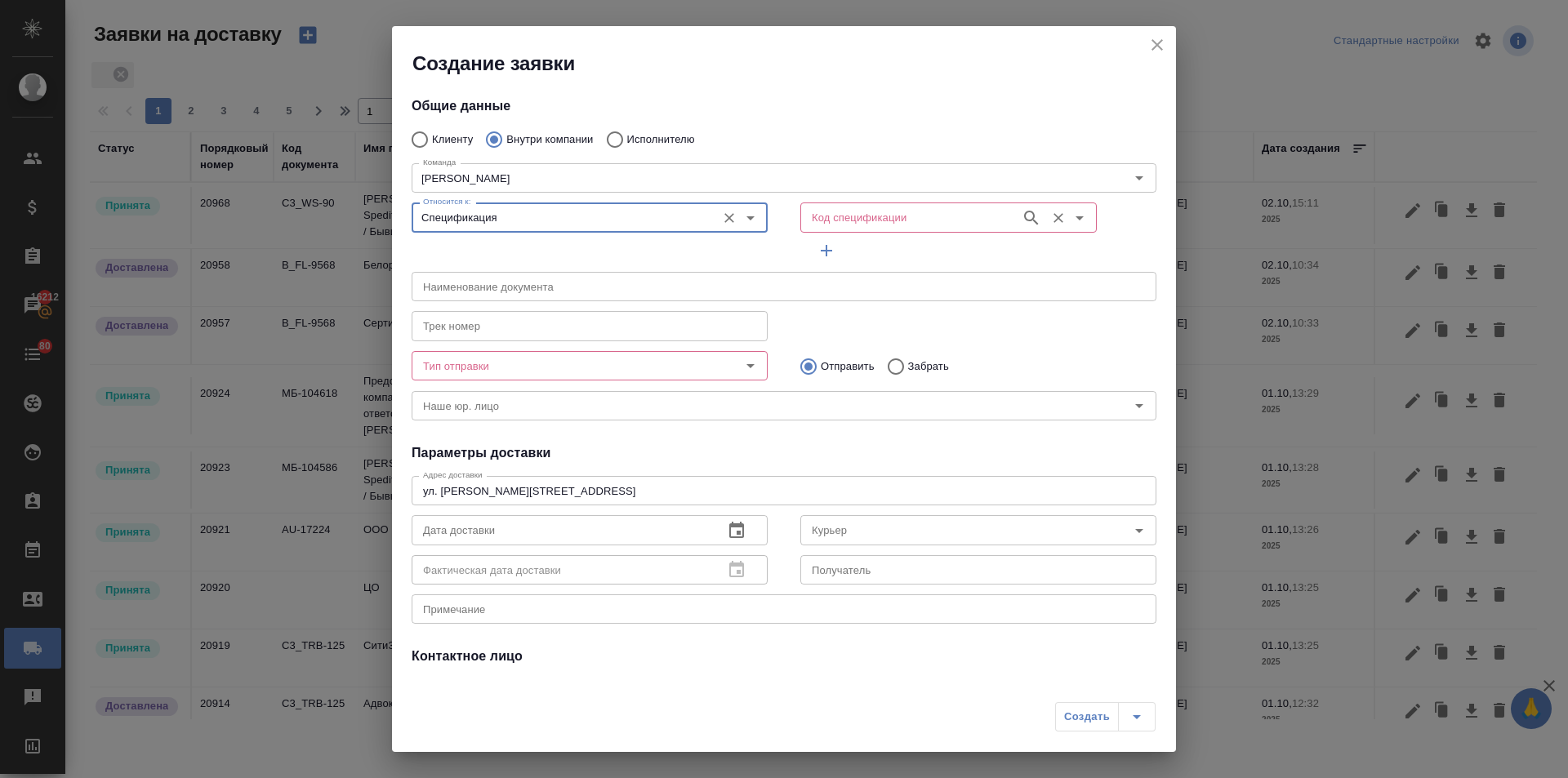
click at [889, 217] on input "Код спецификации" at bounding box center [909, 217] width 207 height 20
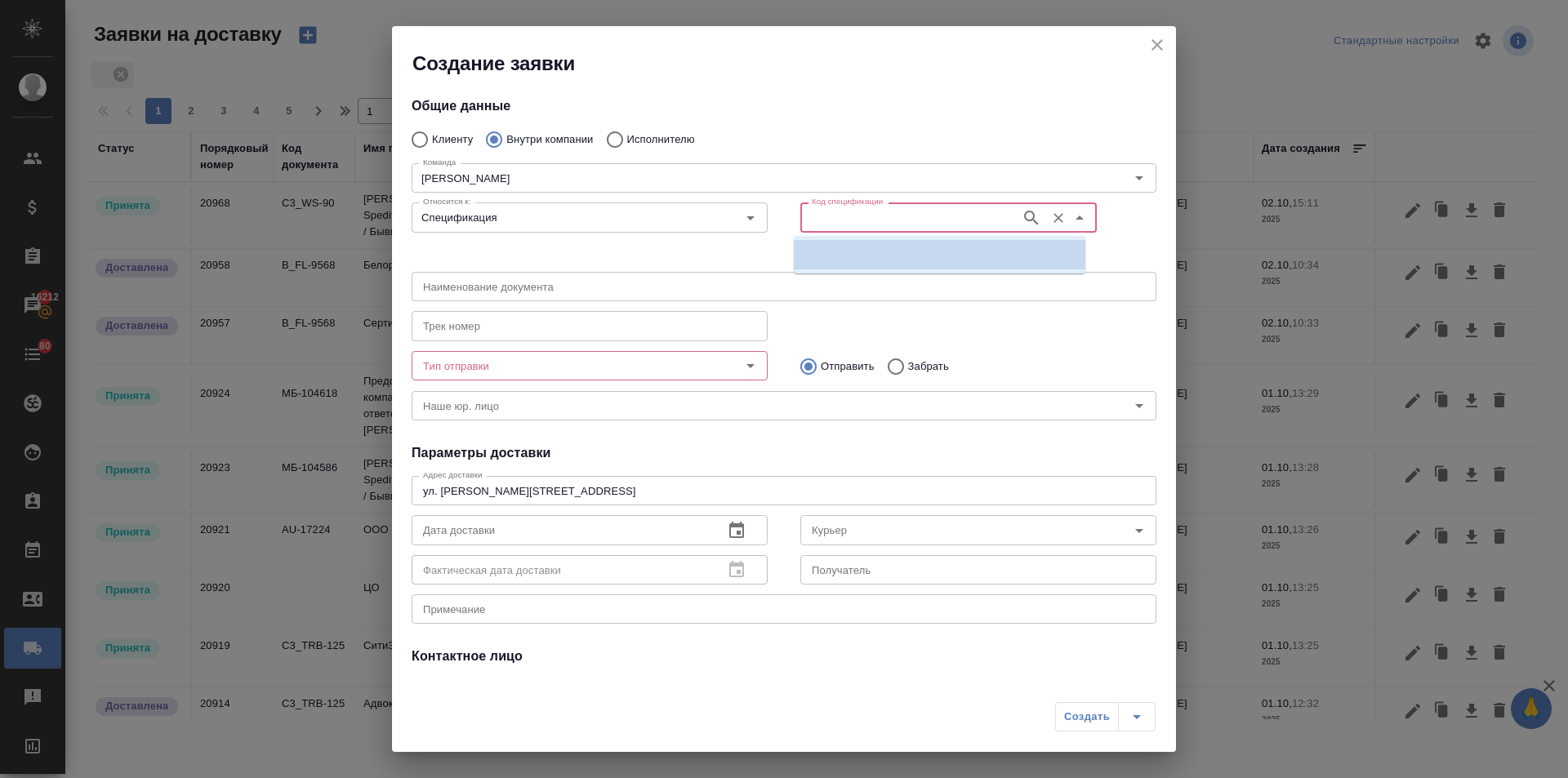
paste input "МБ-104390"
type input "МБ-104390"
click at [854, 254] on p "МБ-104390" at bounding box center [834, 254] width 55 height 16
click at [1052, 212] on icon "Очистить" at bounding box center [1058, 218] width 16 height 16
click at [935, 215] on input "Код спецификации" at bounding box center [909, 217] width 207 height 20
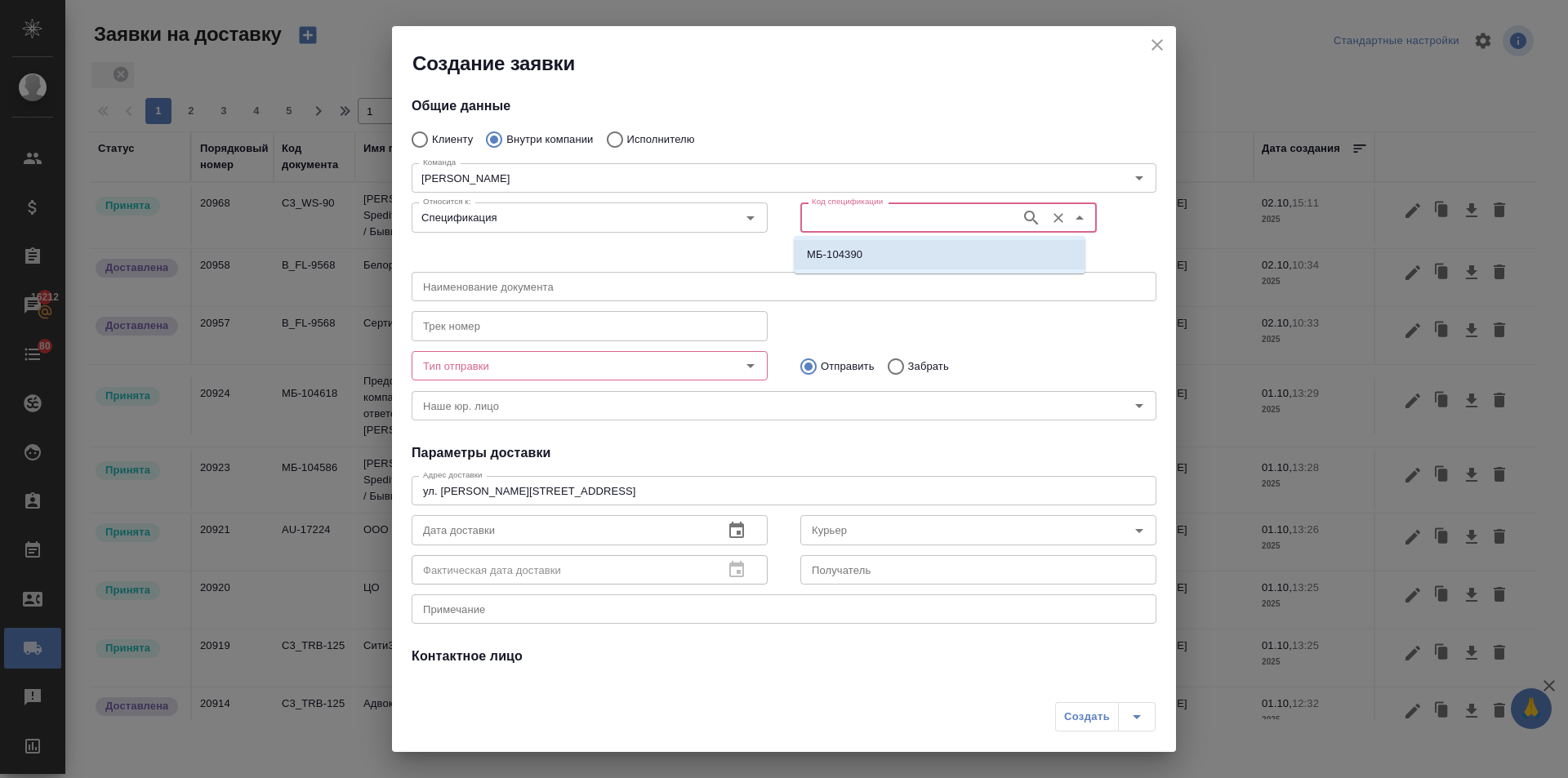
click at [887, 262] on li "МБ-104390" at bounding box center [939, 254] width 291 height 29
type input "(МБ) ООО "Монблан""
type input "МБ-104390"
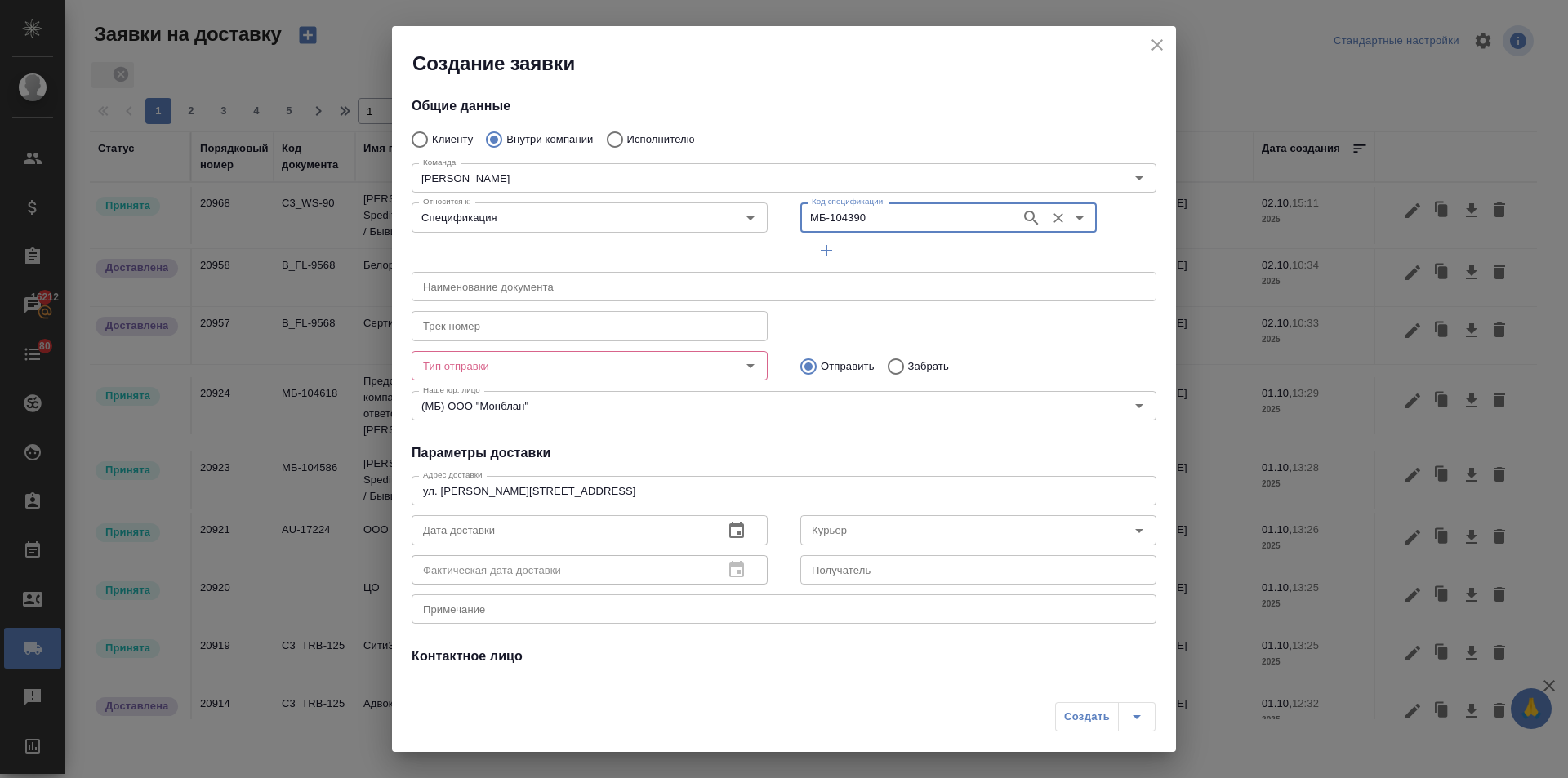
click at [630, 366] on input "Тип отправки" at bounding box center [562, 365] width 291 height 20
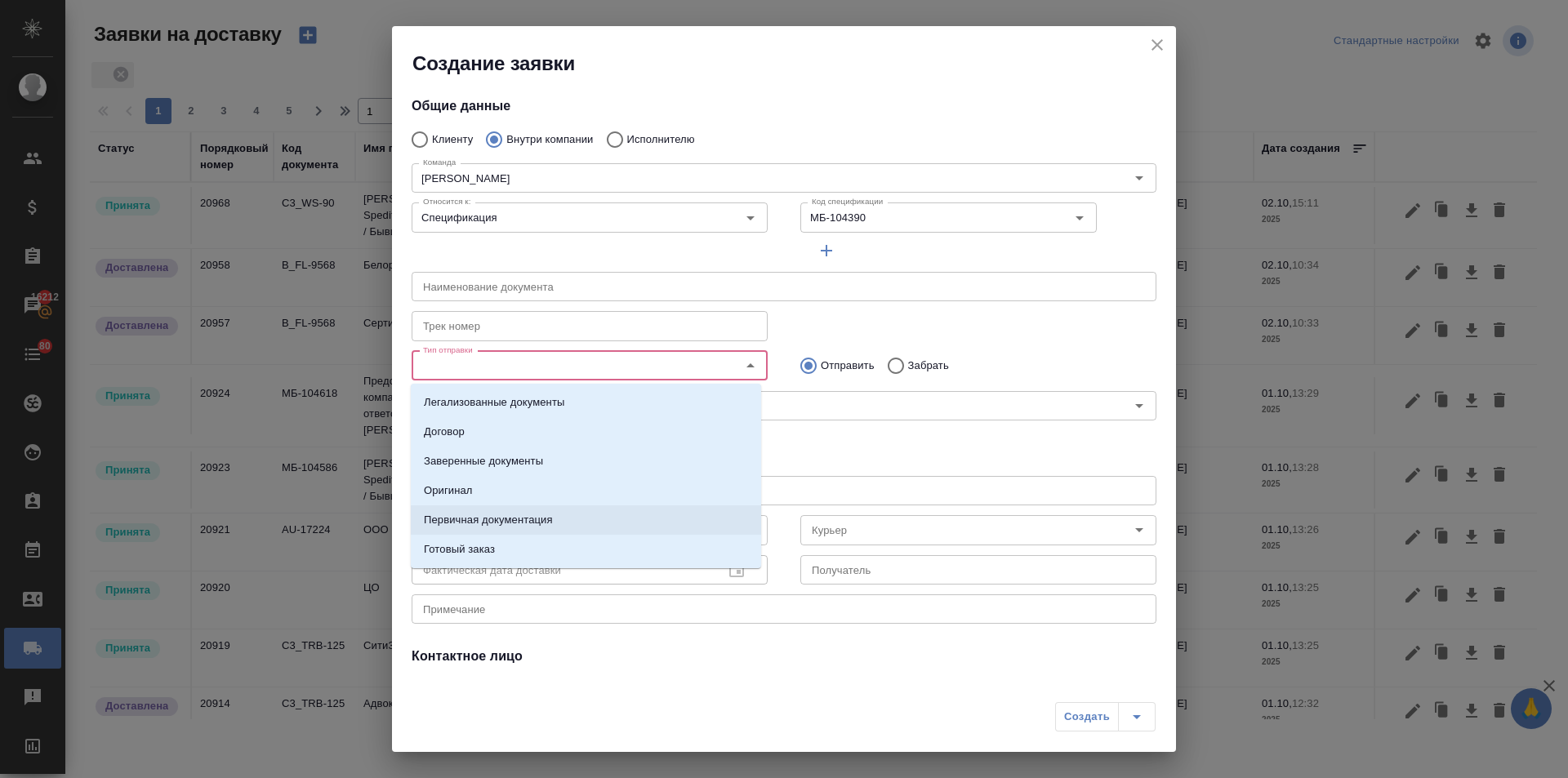
click at [479, 515] on p "Первичная документация" at bounding box center [488, 519] width 129 height 16
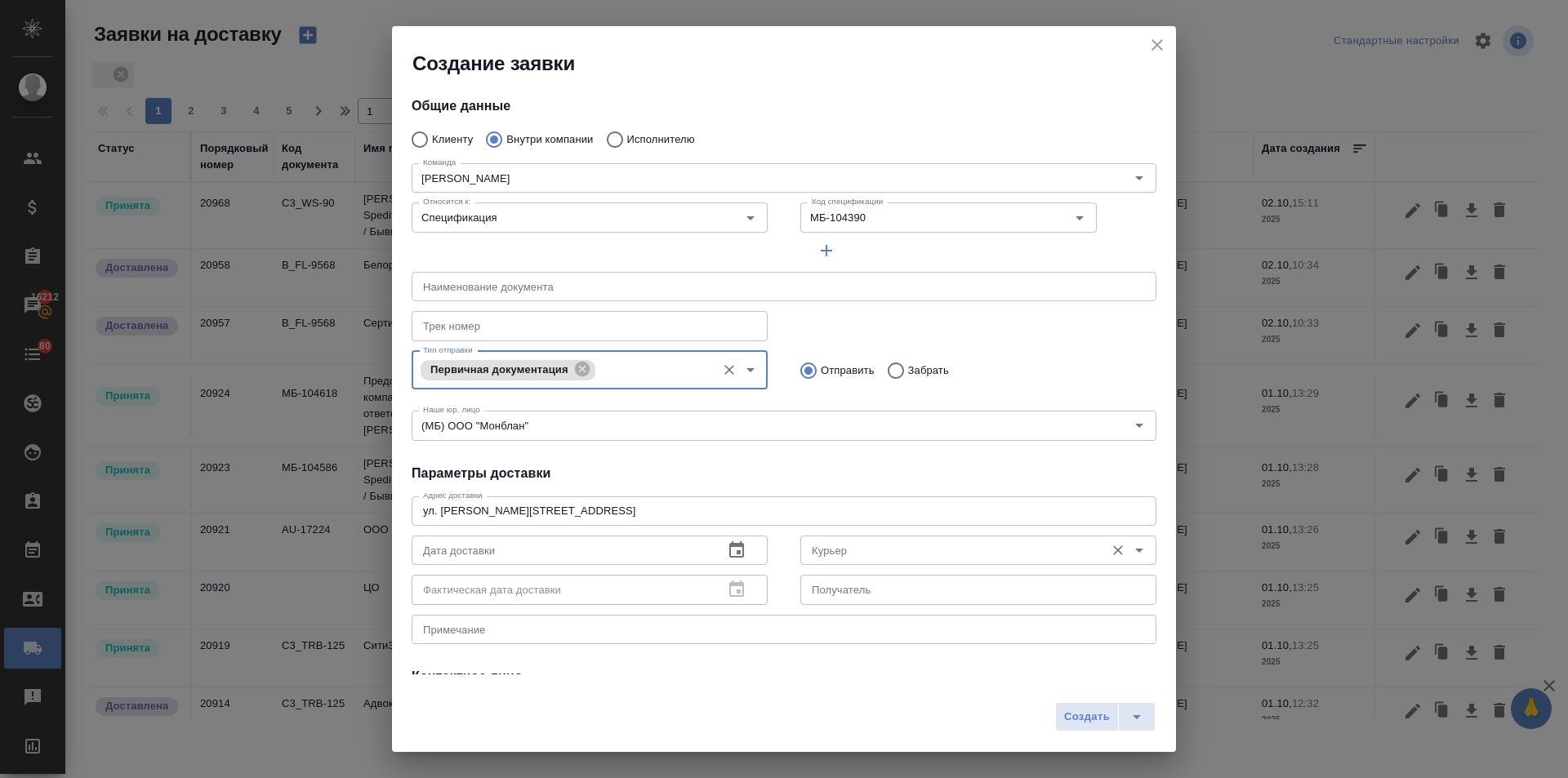
click at [848, 555] on input "Курьер" at bounding box center [951, 550] width 291 height 20
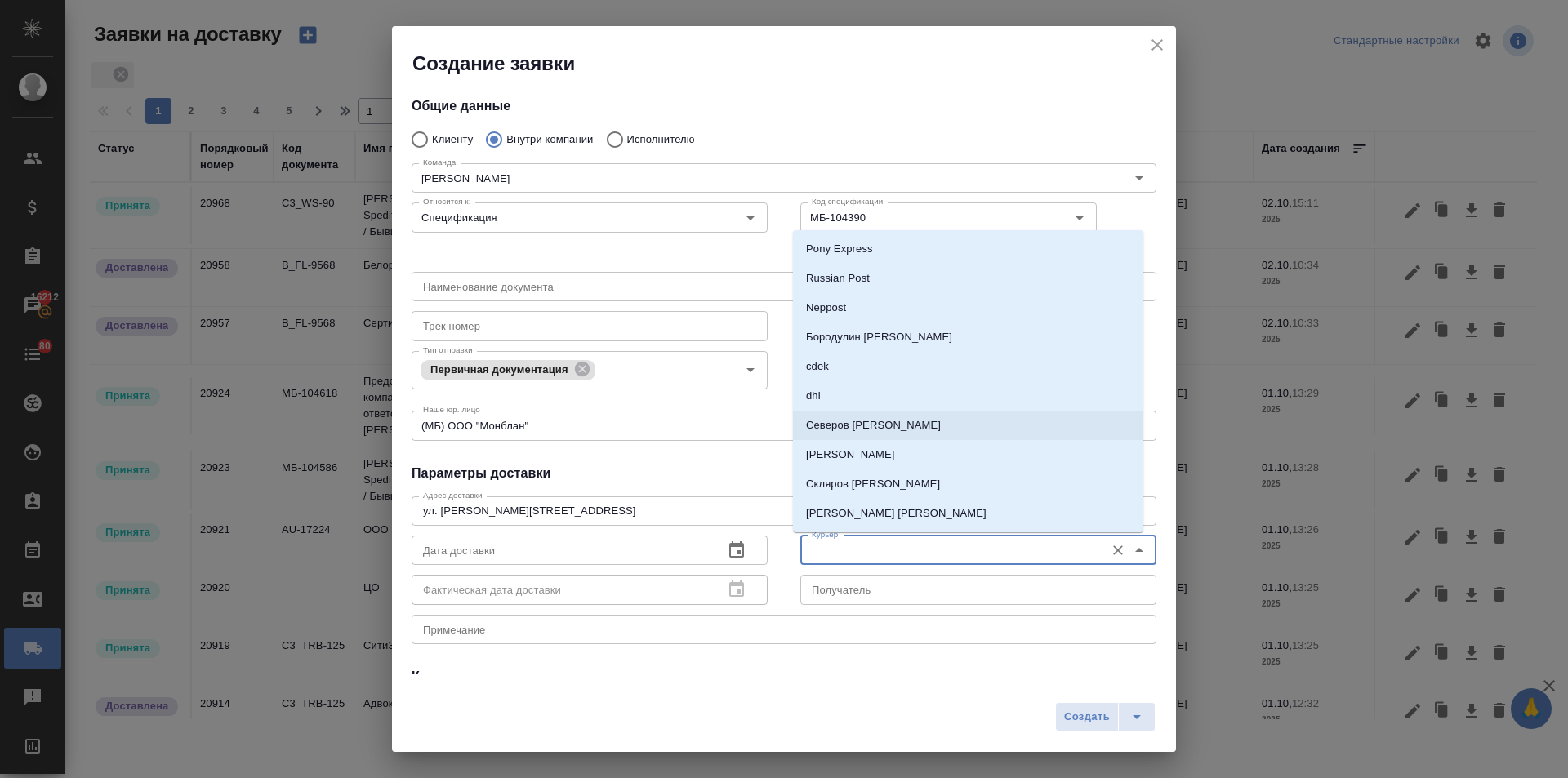
click at [859, 427] on p "[PERSON_NAME]" at bounding box center [873, 425] width 135 height 16
type input "[PERSON_NAME]"
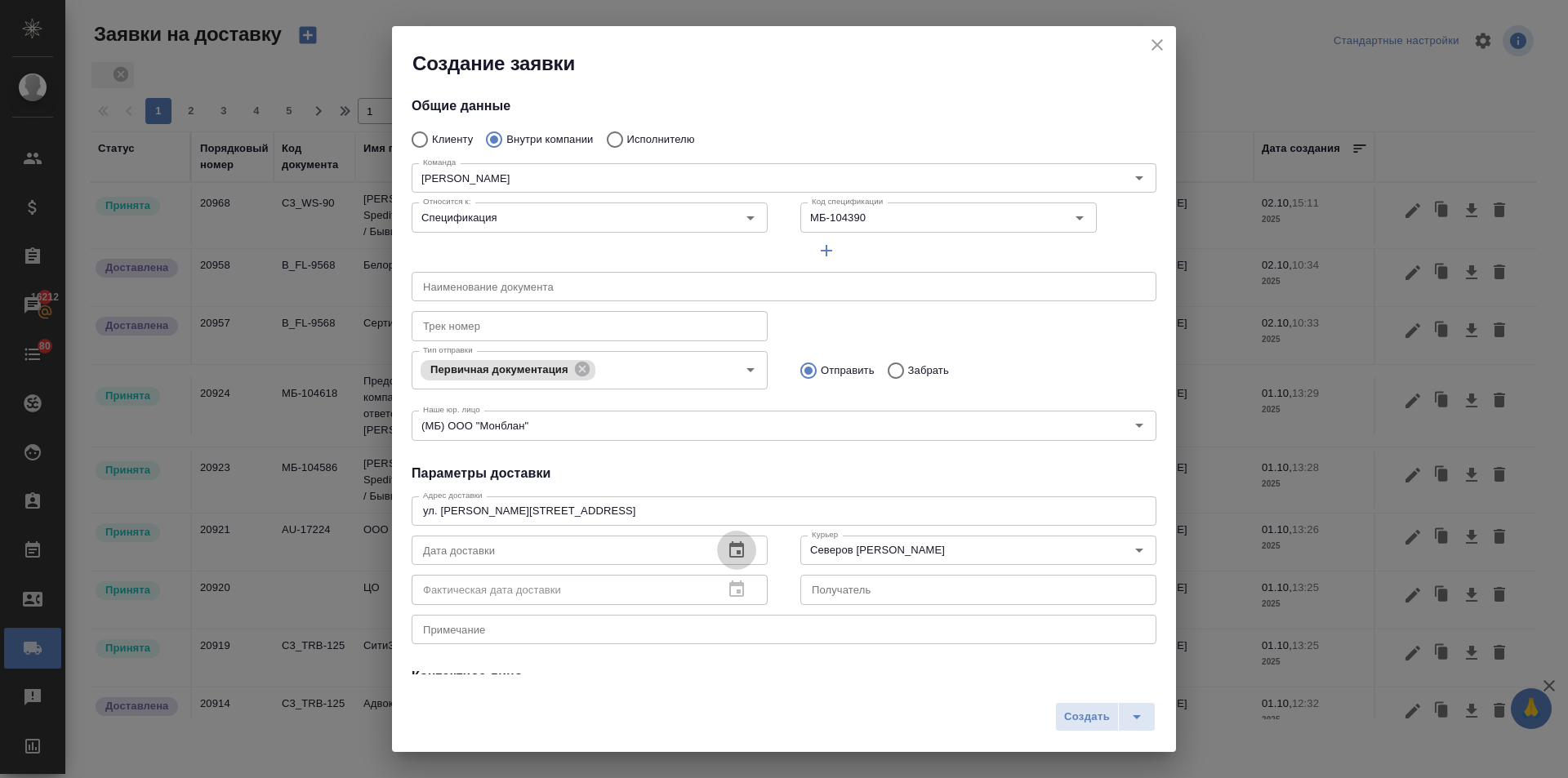
click at [727, 548] on icon "button" at bounding box center [736, 550] width 20 height 20
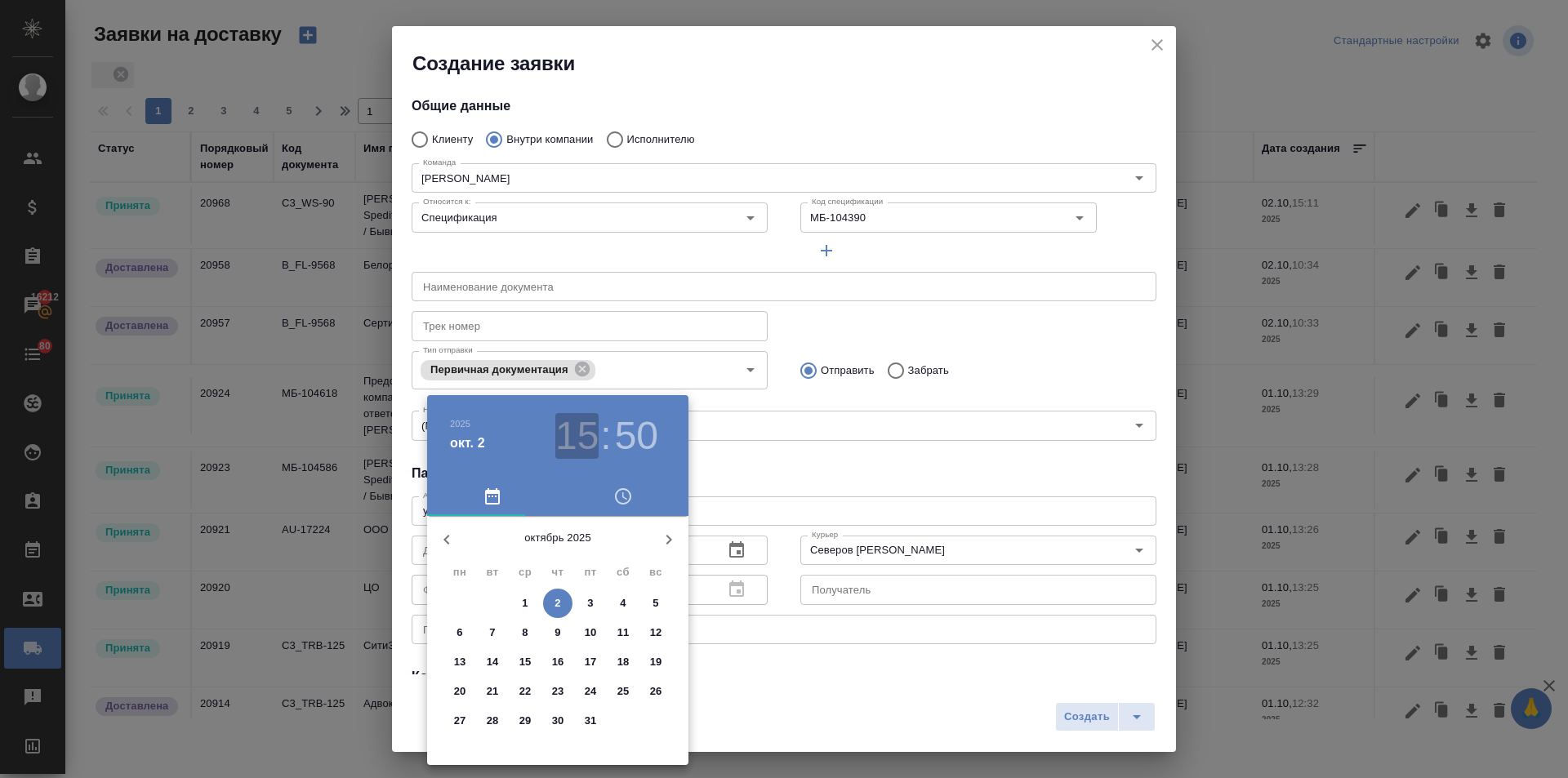
click at [584, 438] on h3 "15" at bounding box center [577, 436] width 43 height 46
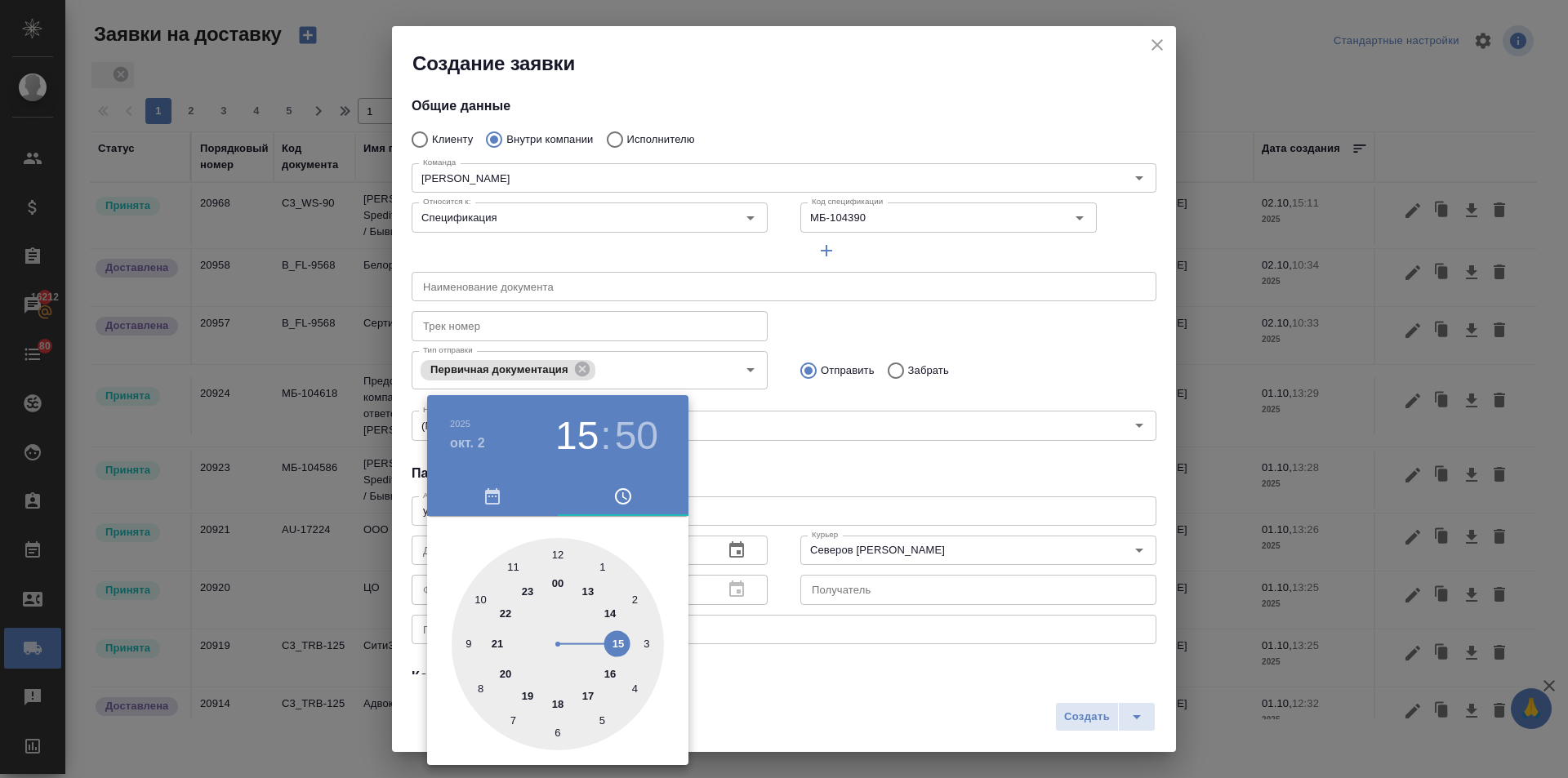
click at [580, 689] on div at bounding box center [558, 644] width 212 height 212
click at [555, 546] on div at bounding box center [558, 644] width 212 height 212
type input "02.10.2025 17:00"
click at [752, 436] on div at bounding box center [784, 389] width 1568 height 778
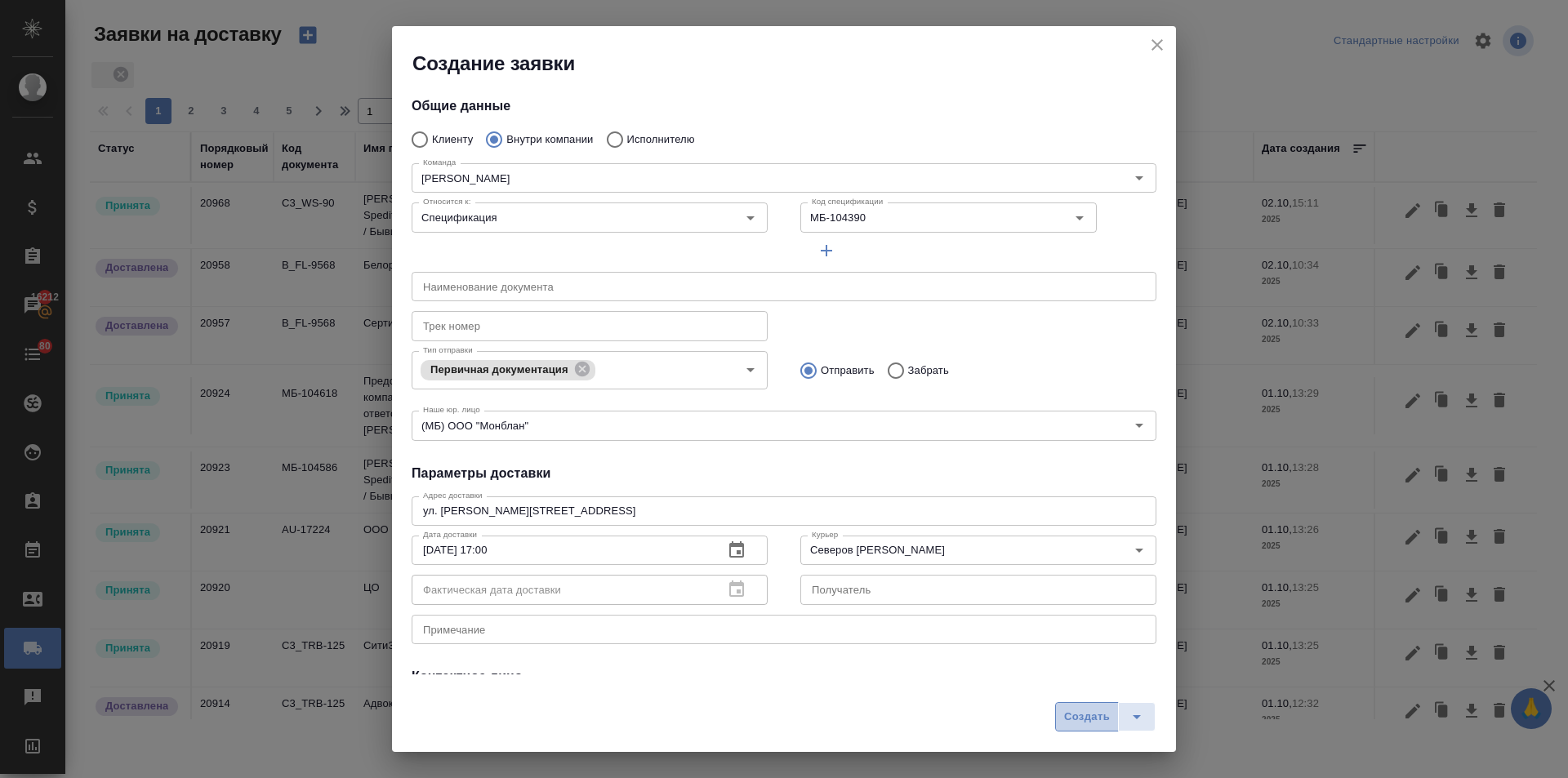
click at [1102, 710] on span "Создать" at bounding box center [1087, 717] width 46 height 19
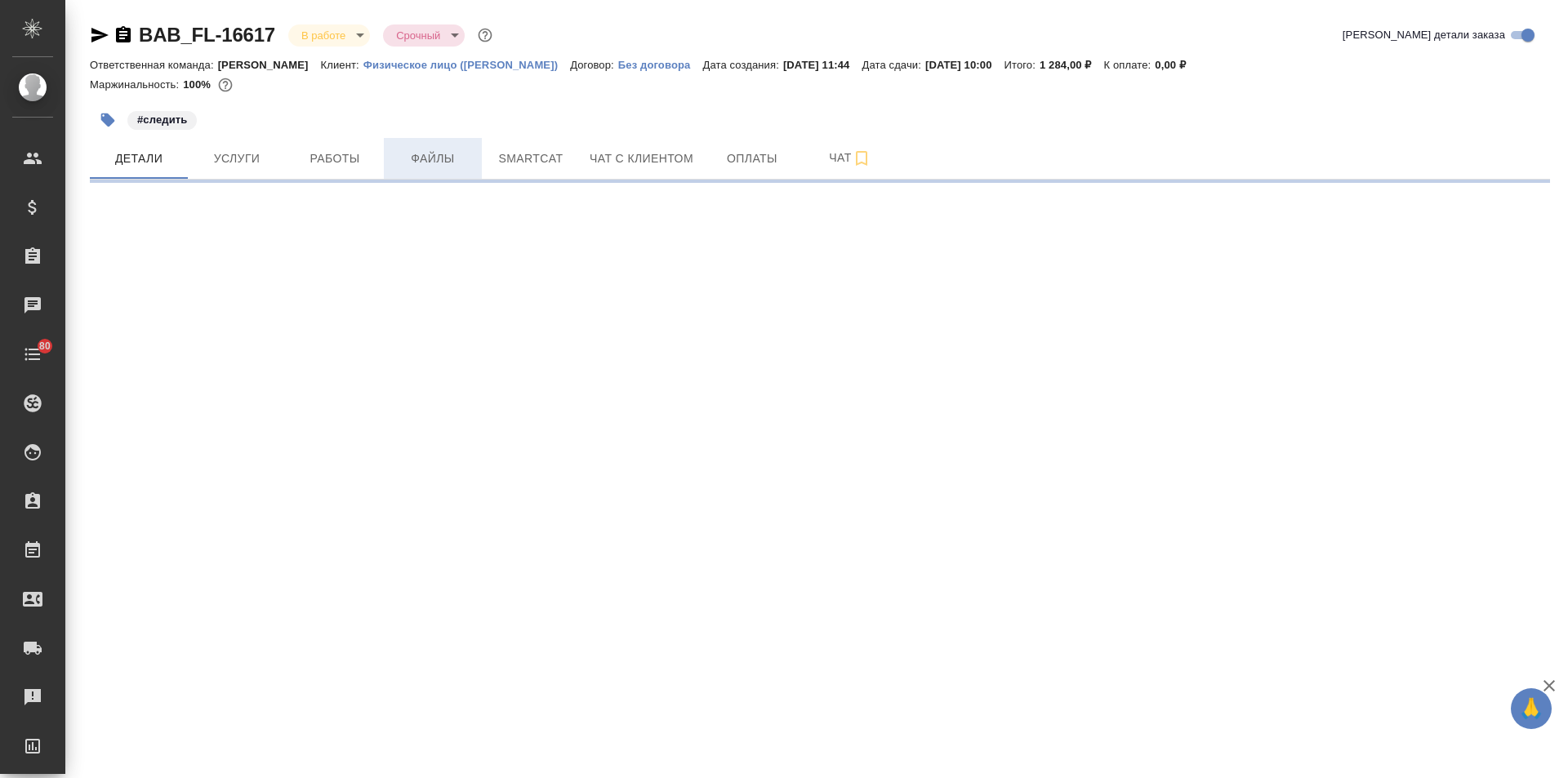
click at [446, 153] on span "Файлы" at bounding box center [433, 158] width 78 height 20
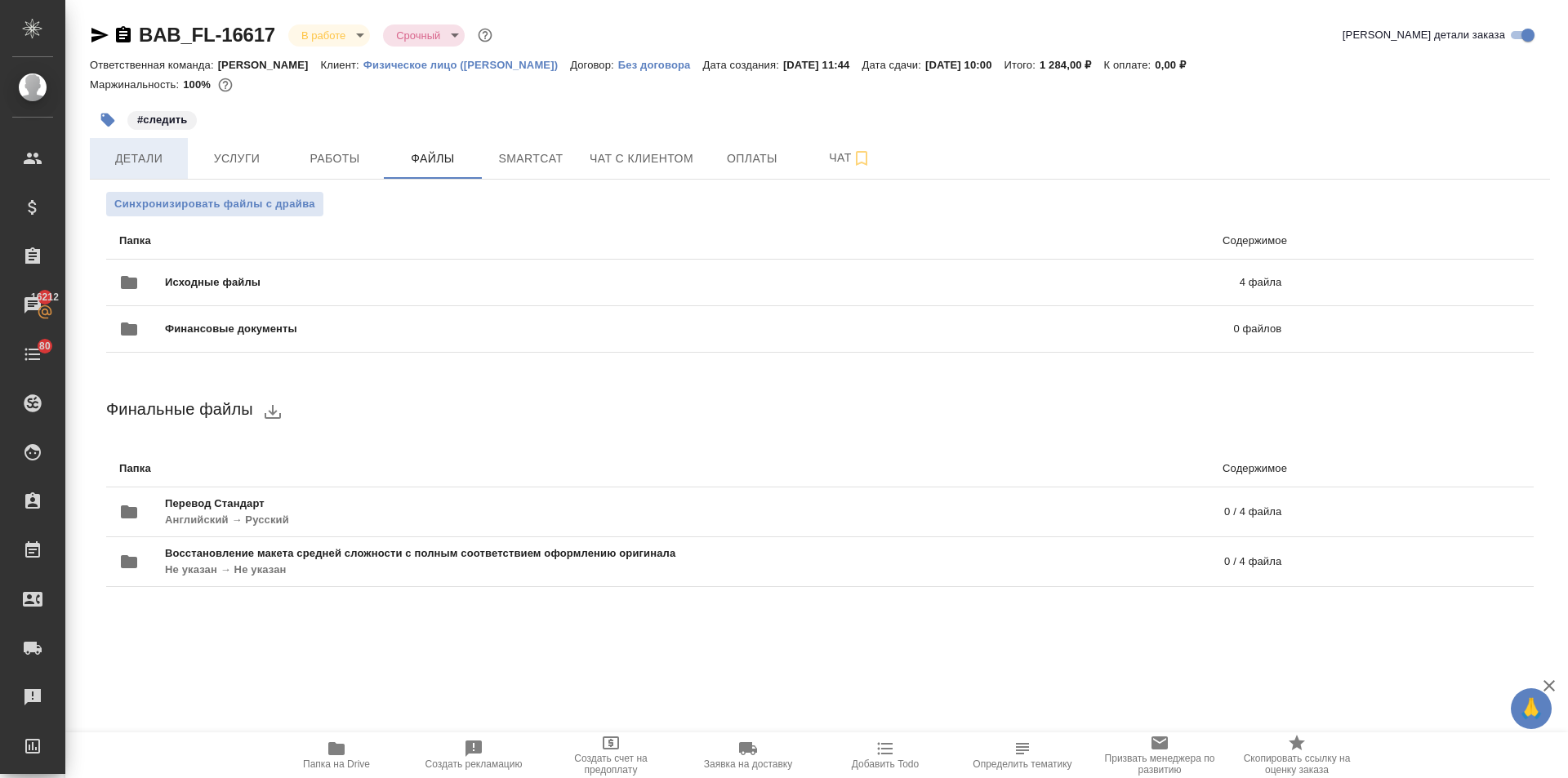
click at [157, 151] on span "Детали" at bounding box center [139, 158] width 78 height 20
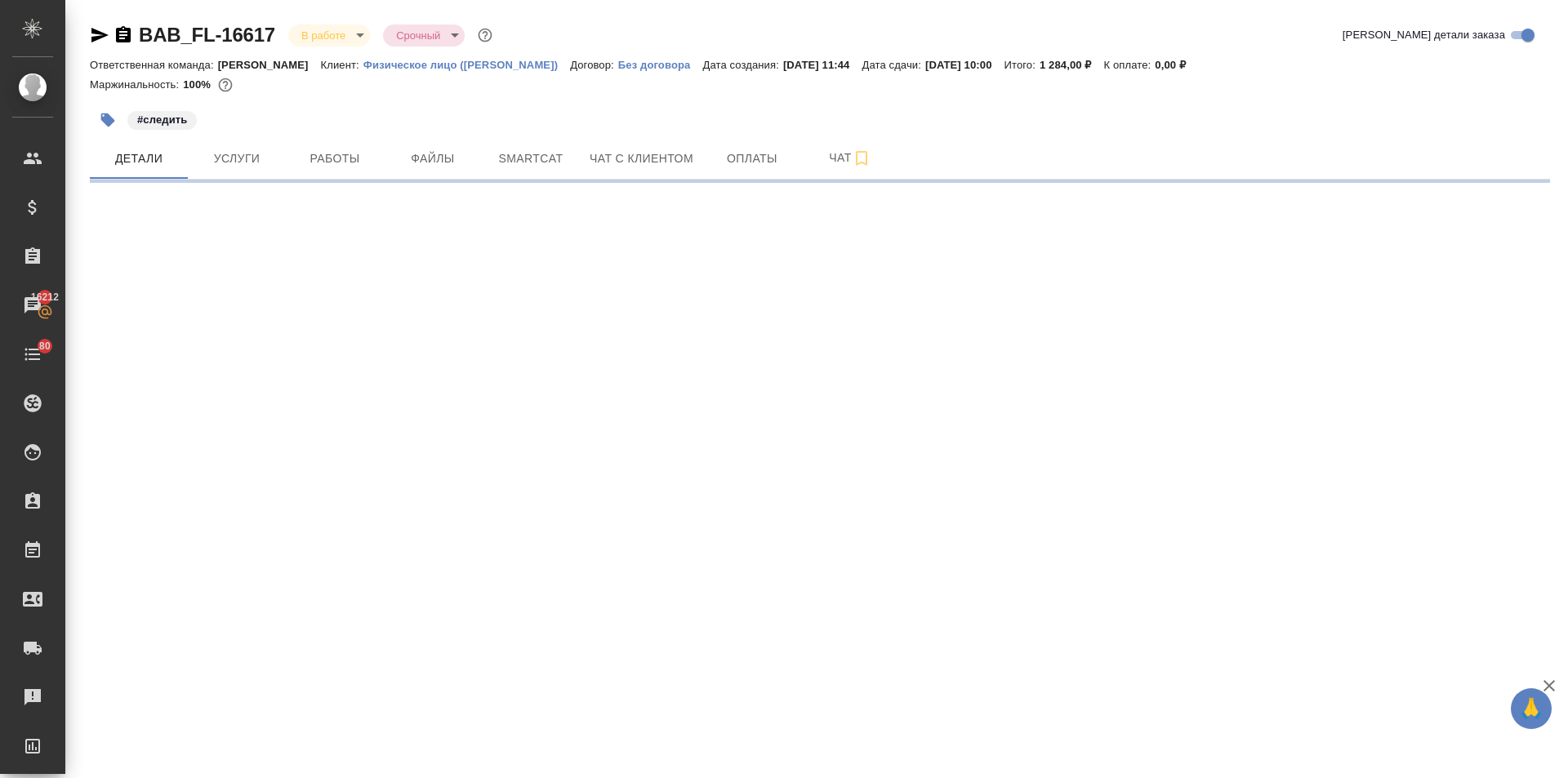
select select "RU"
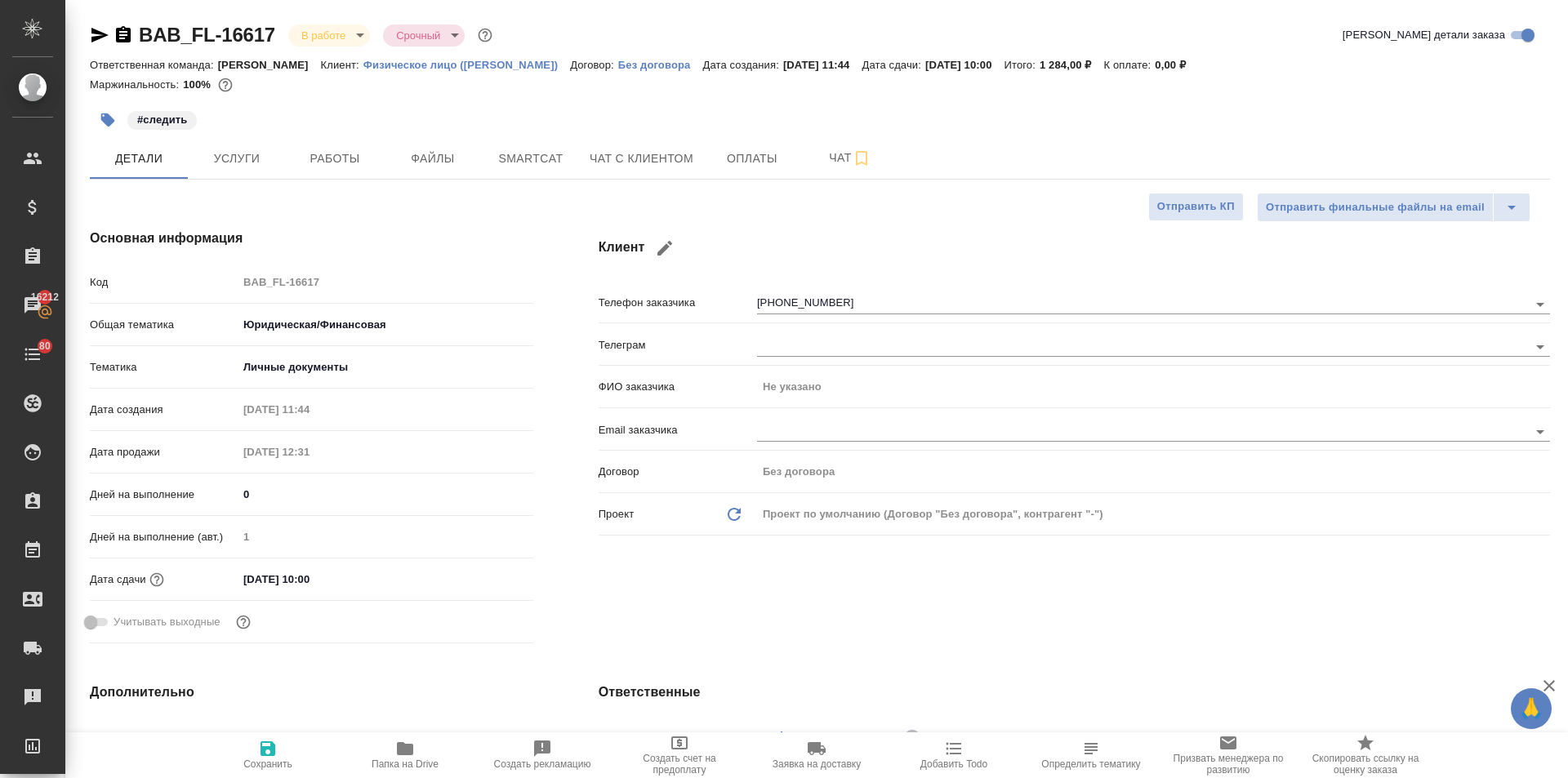
type textarea "x"
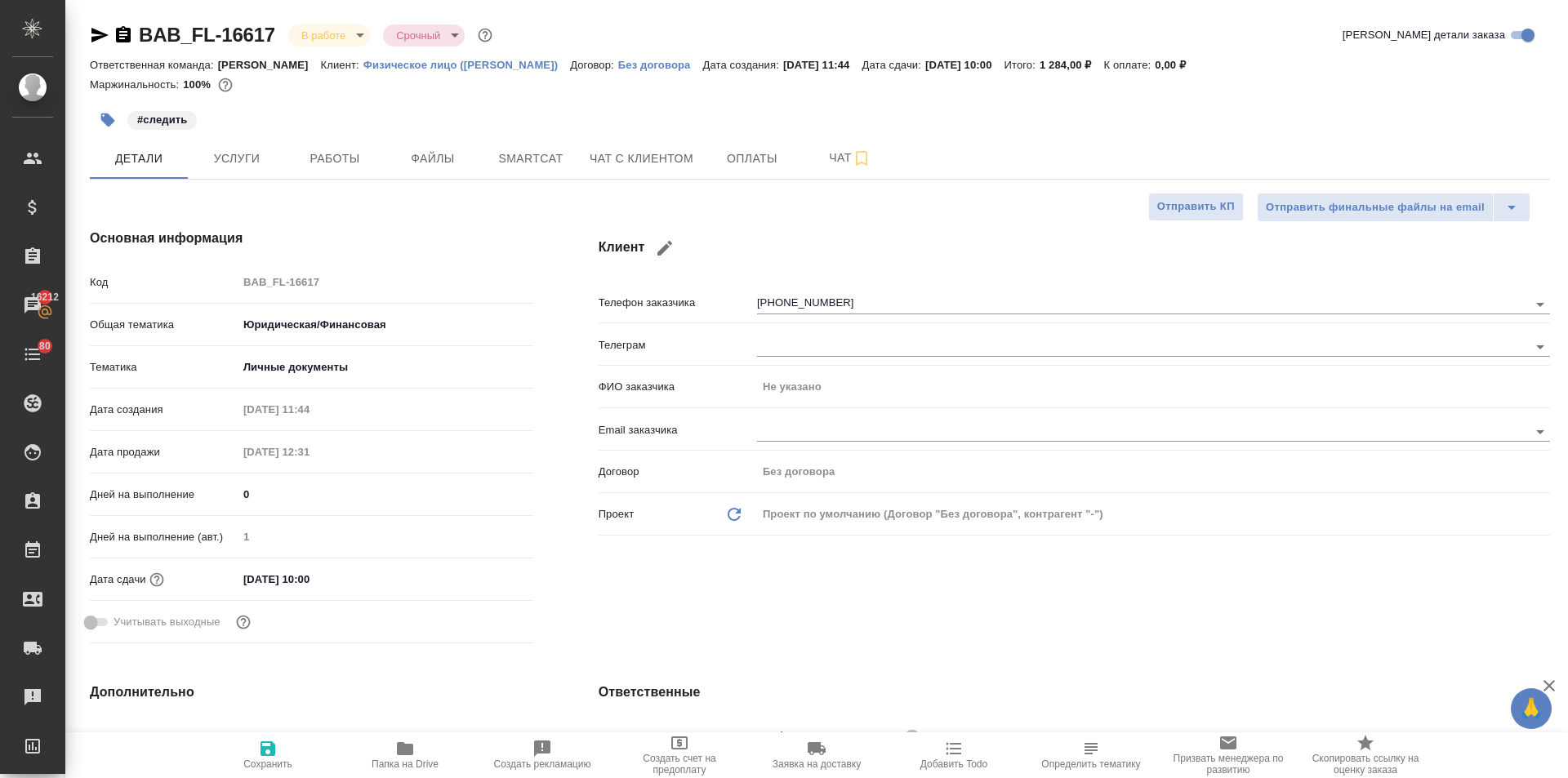
type textarea "x"
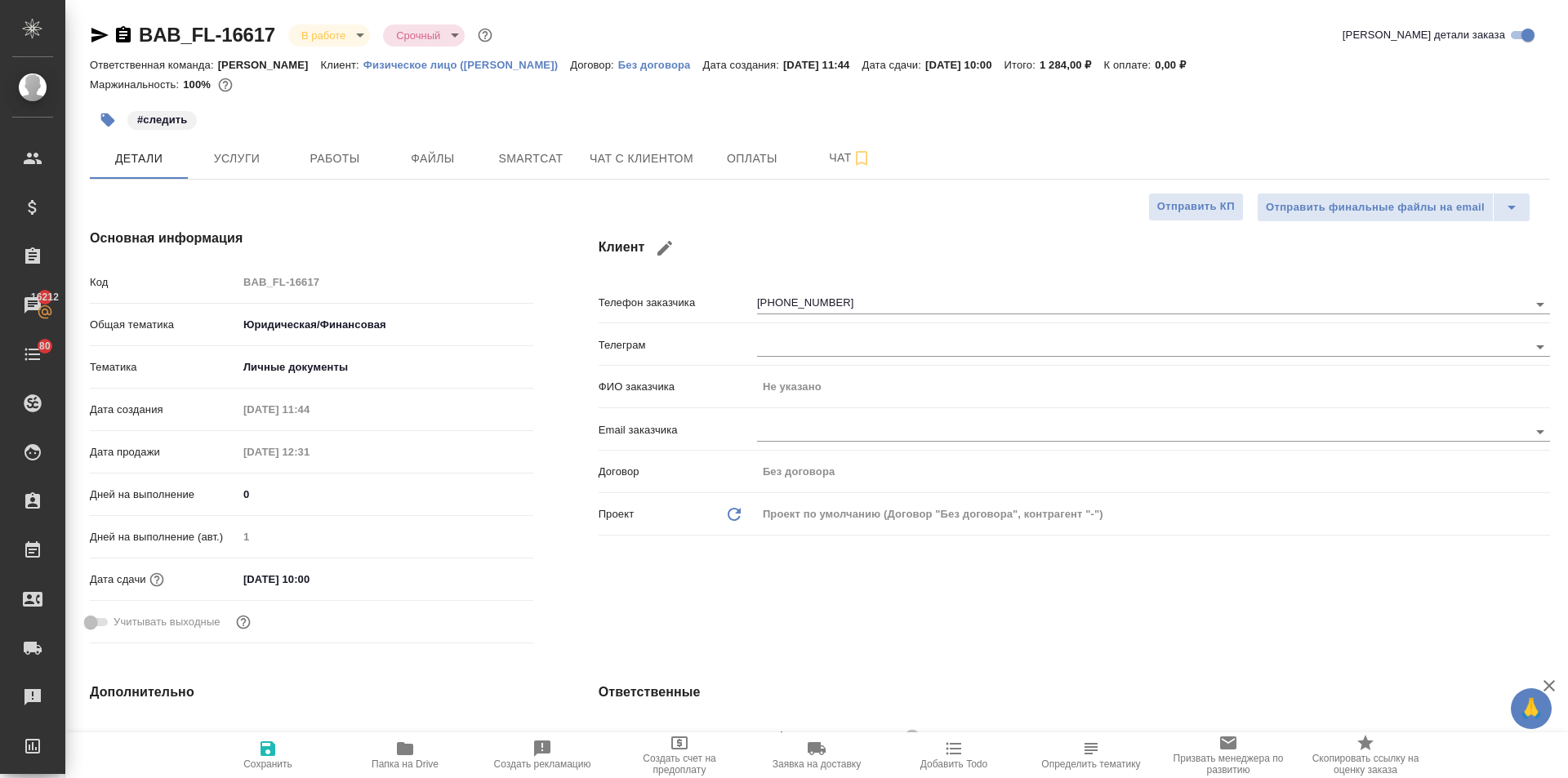
type textarea "x"
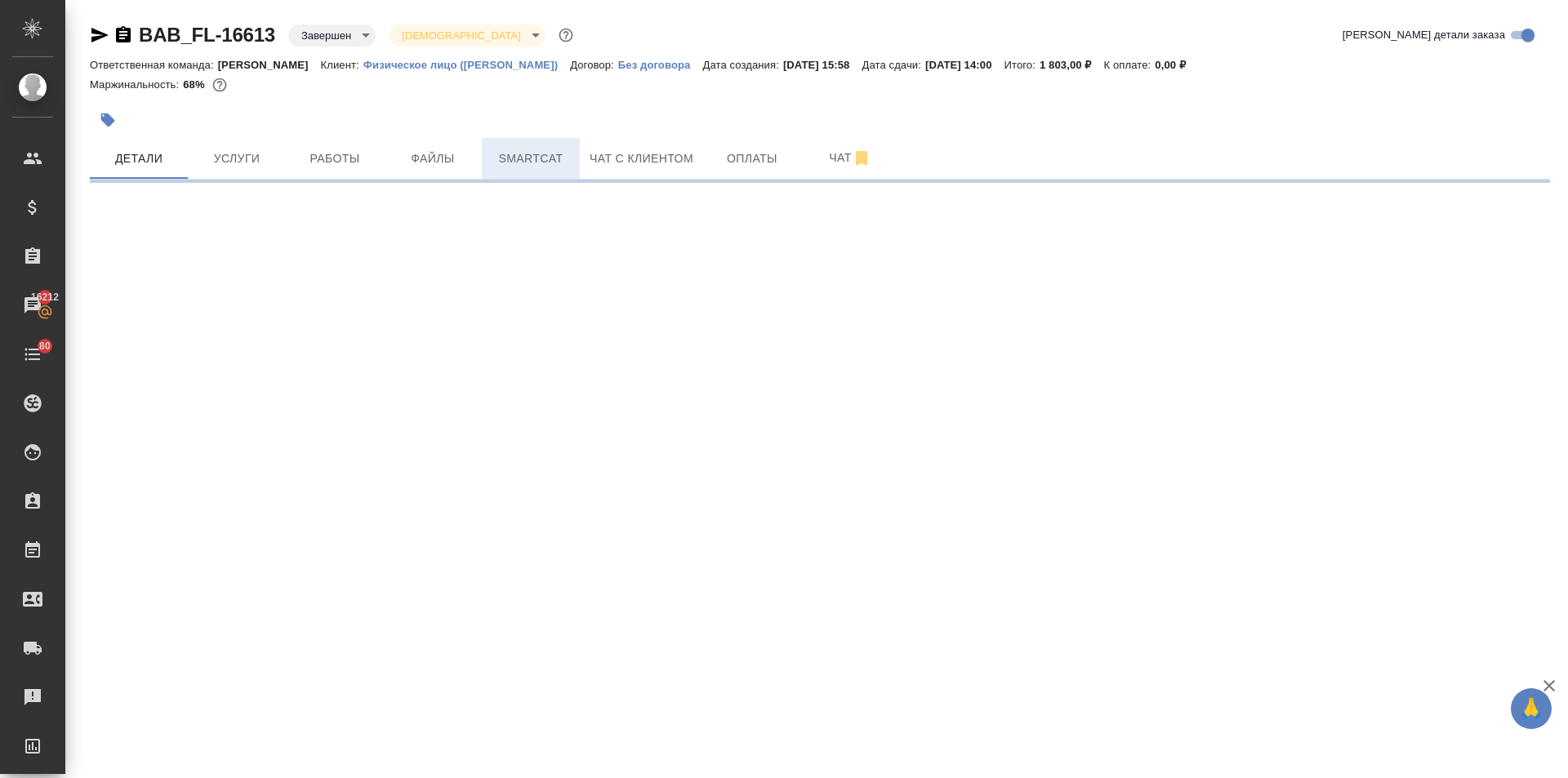
select select "RU"
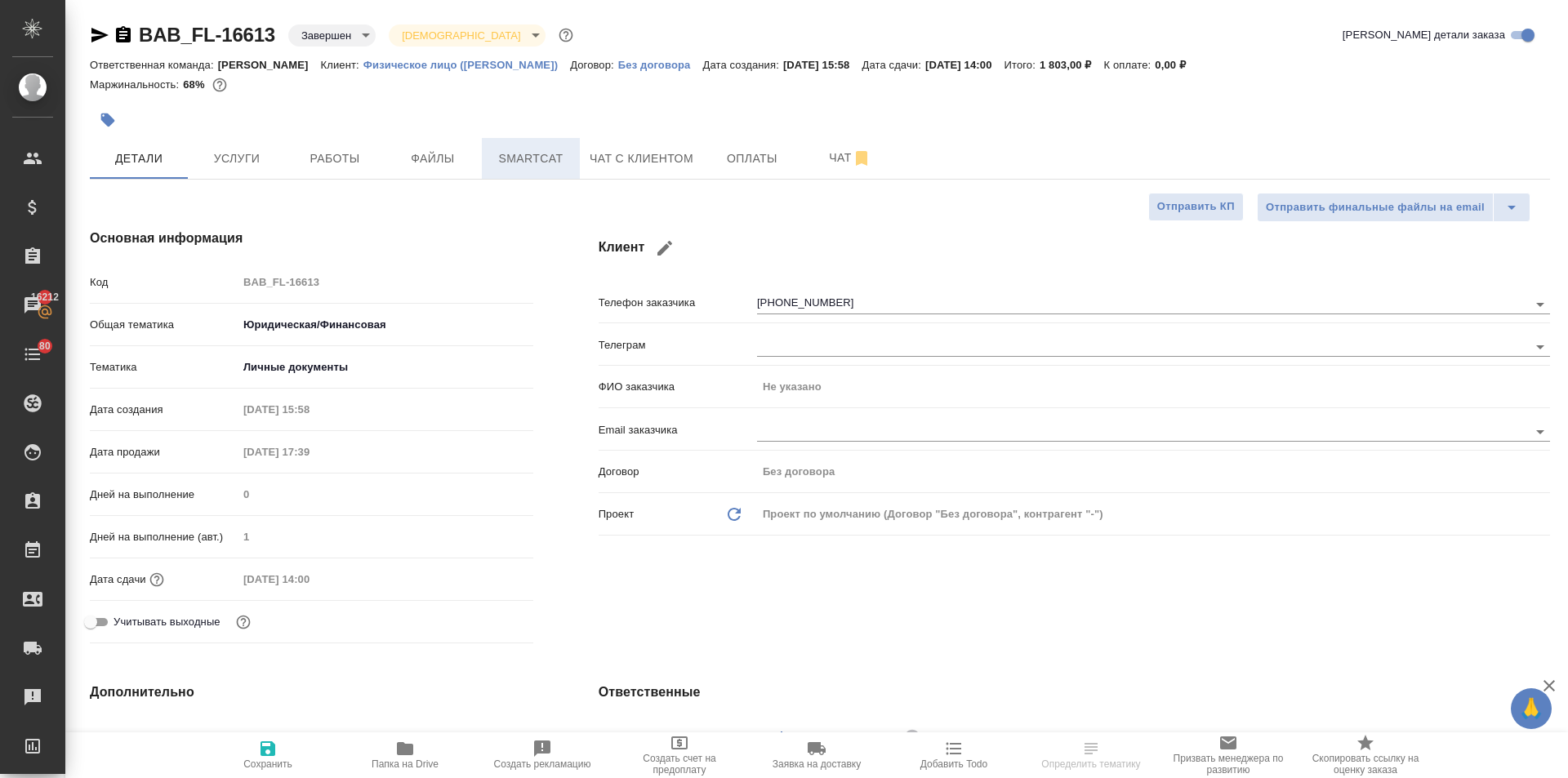
type textarea "x"
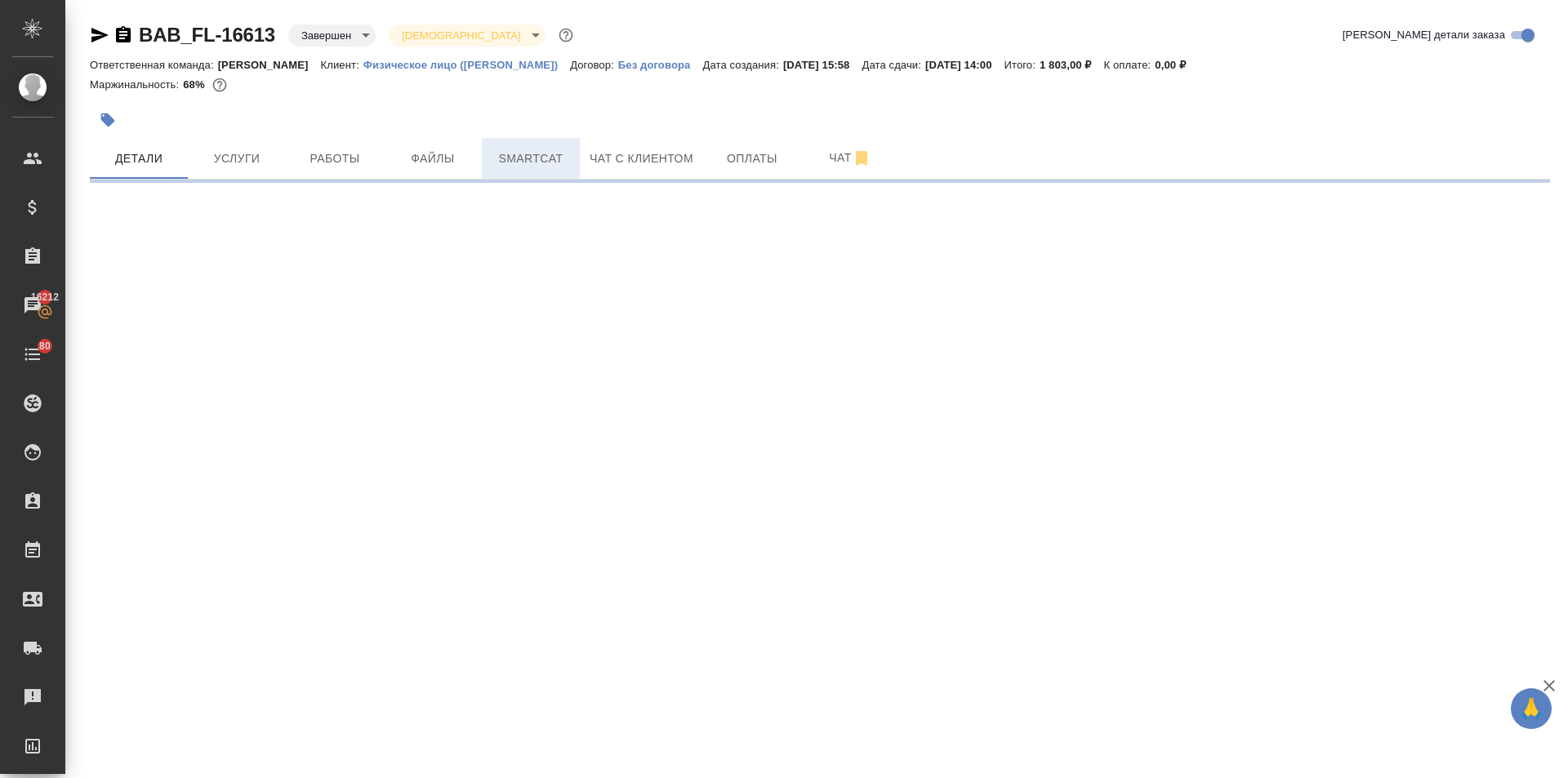
select select "RU"
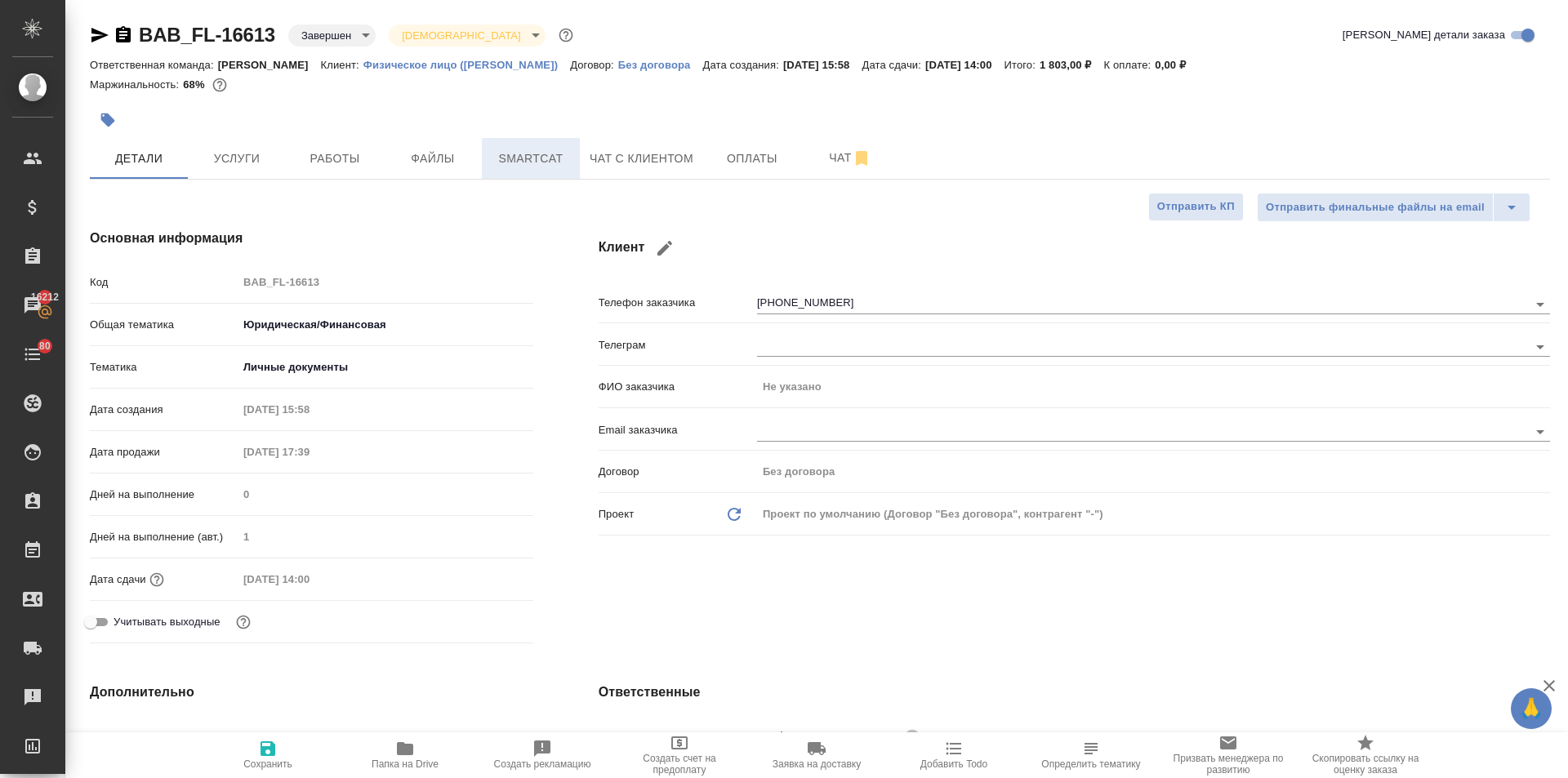
type textarea "x"
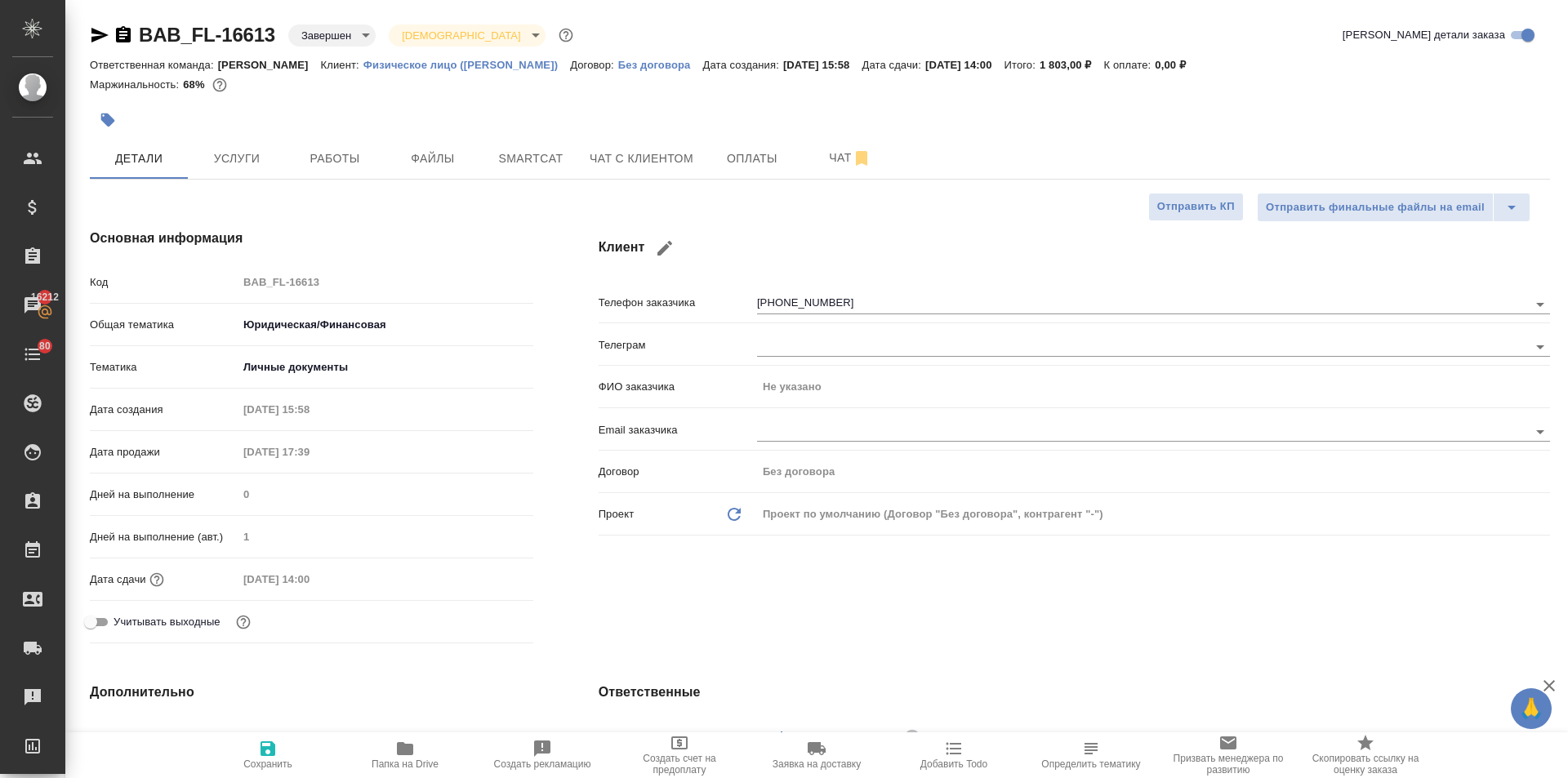
type textarea "x"
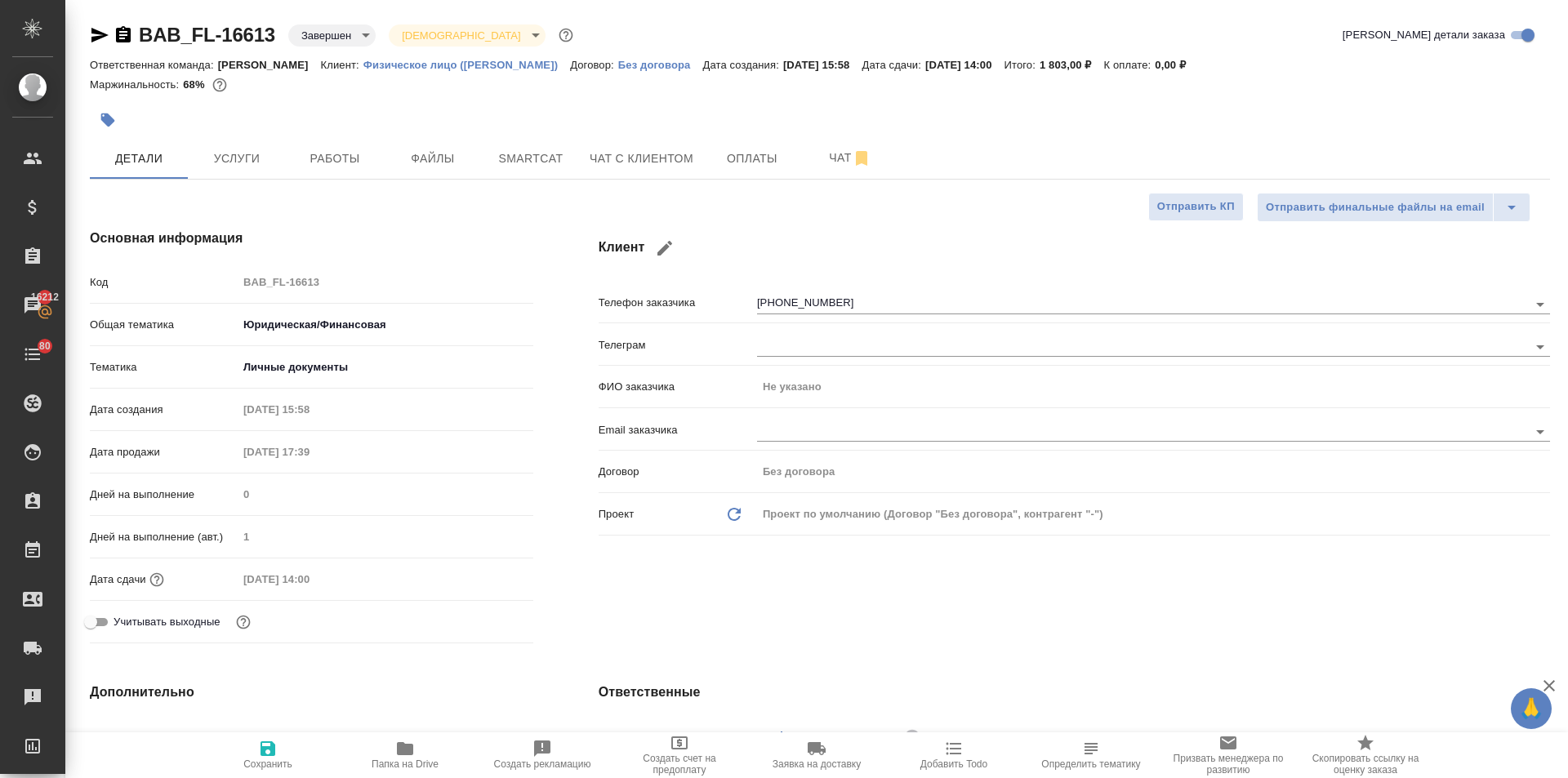
type textarea "x"
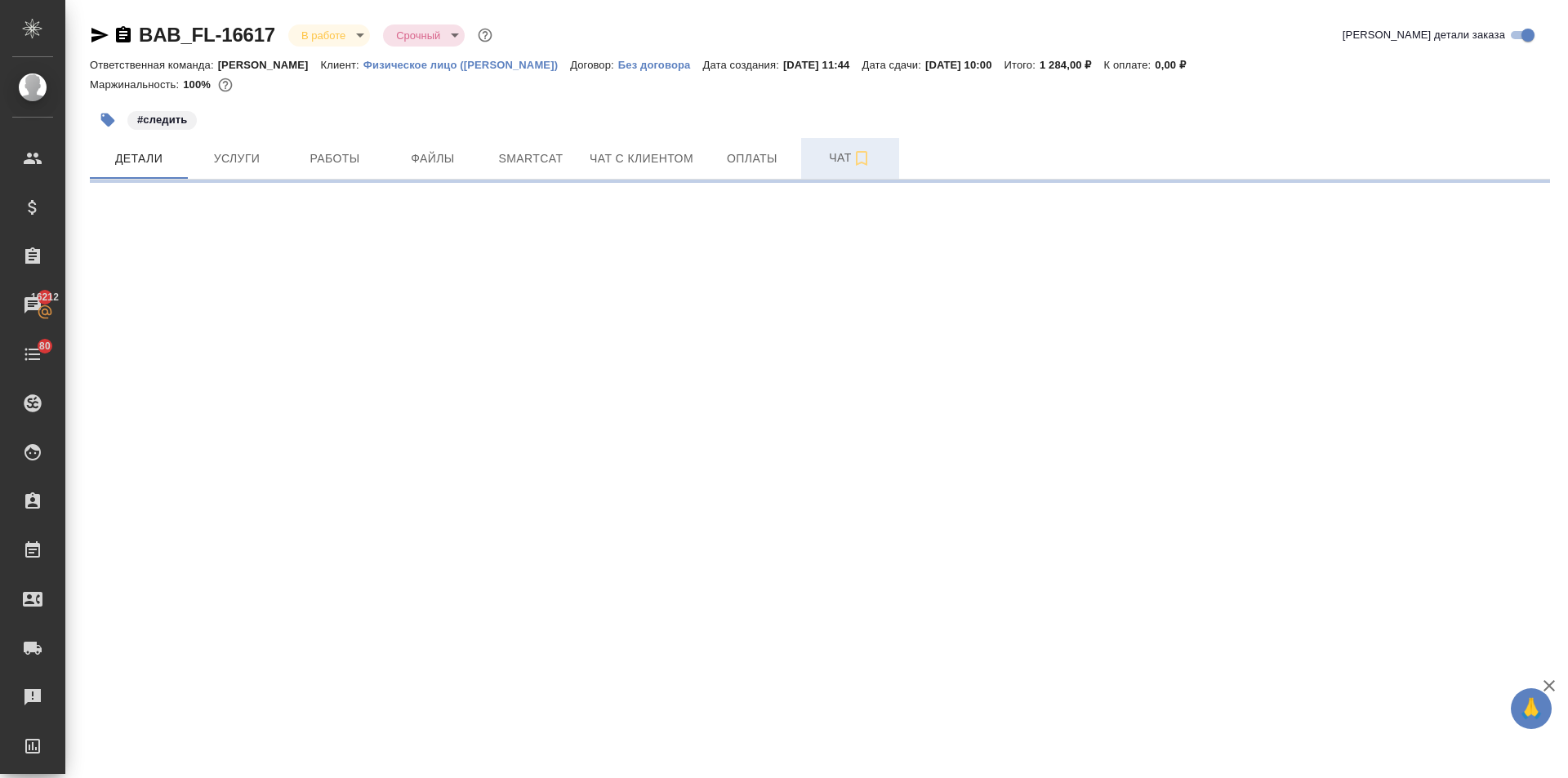
select select "RU"
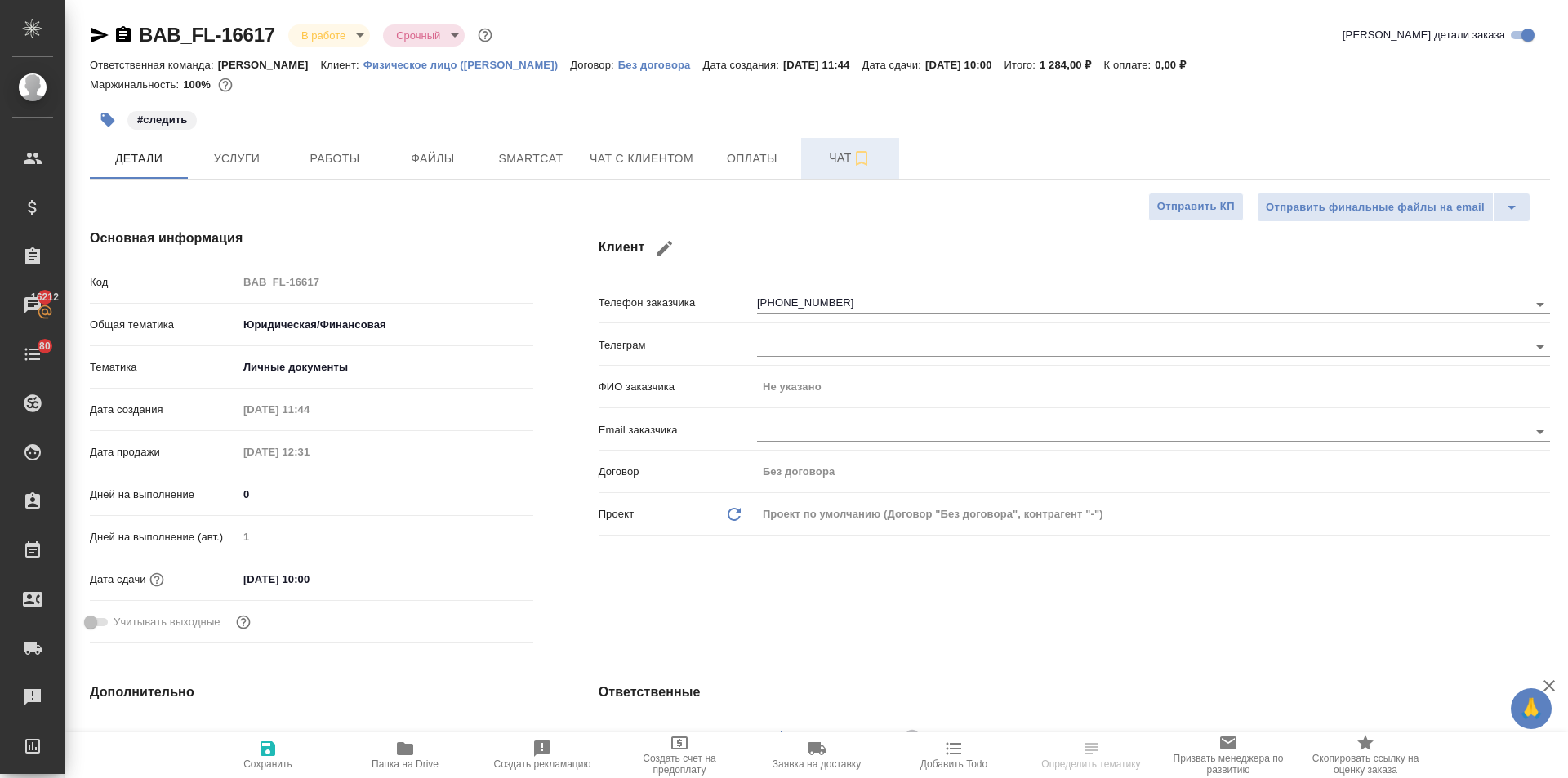
type textarea "x"
click at [683, 159] on span "Чат с клиентом" at bounding box center [641, 158] width 104 height 20
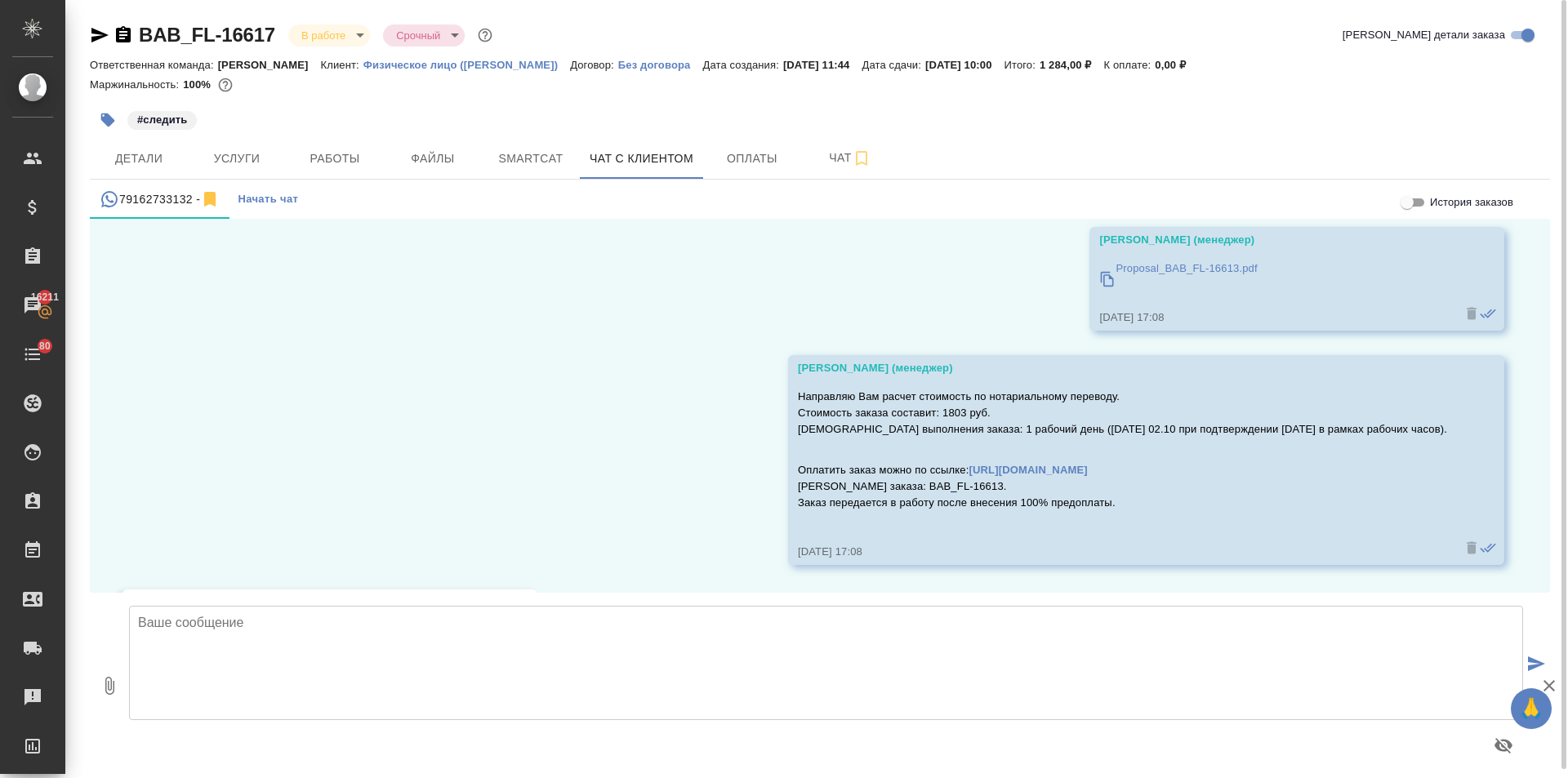
scroll to position [388, 0]
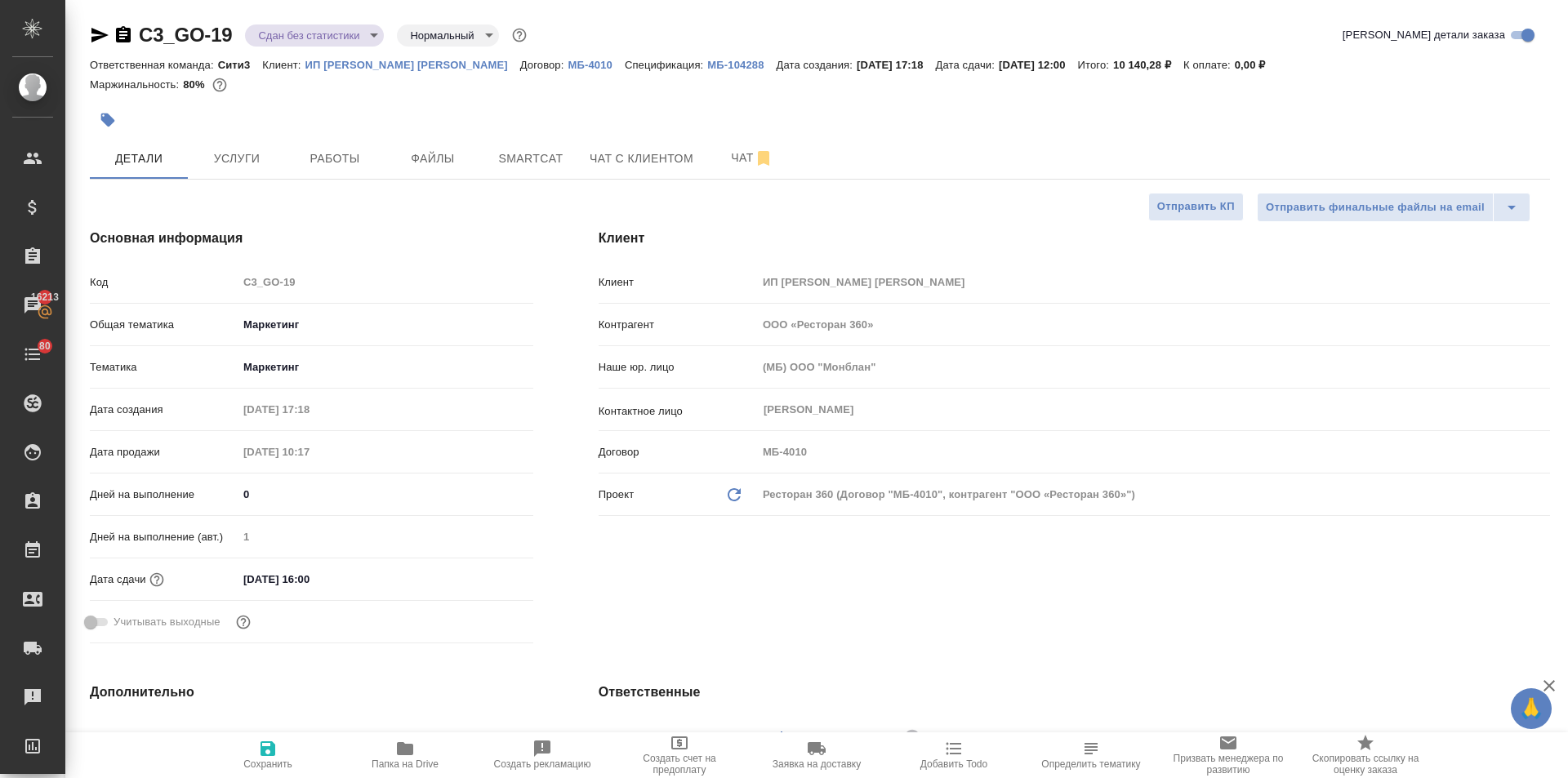
select select "RU"
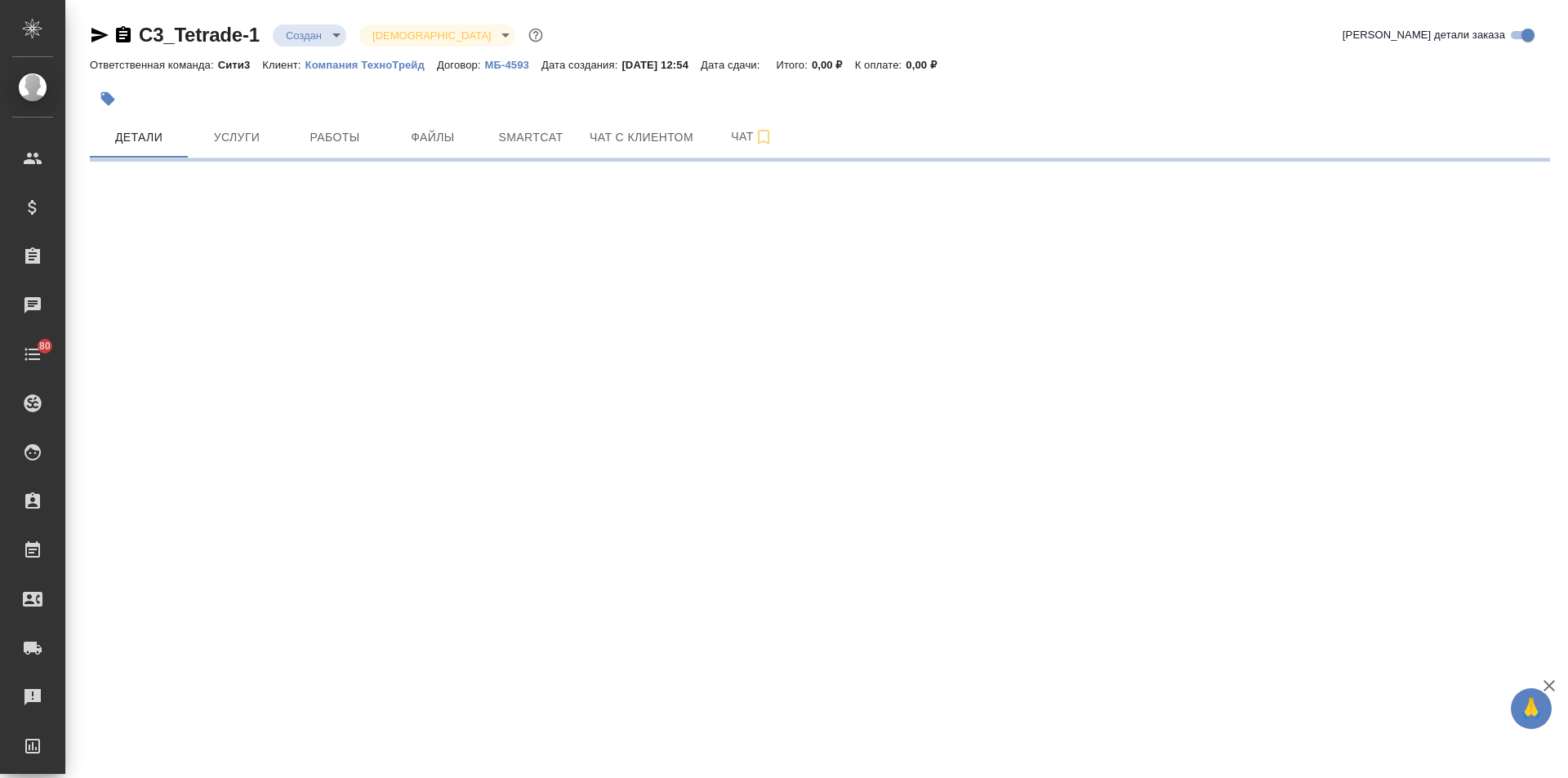
select select "RU"
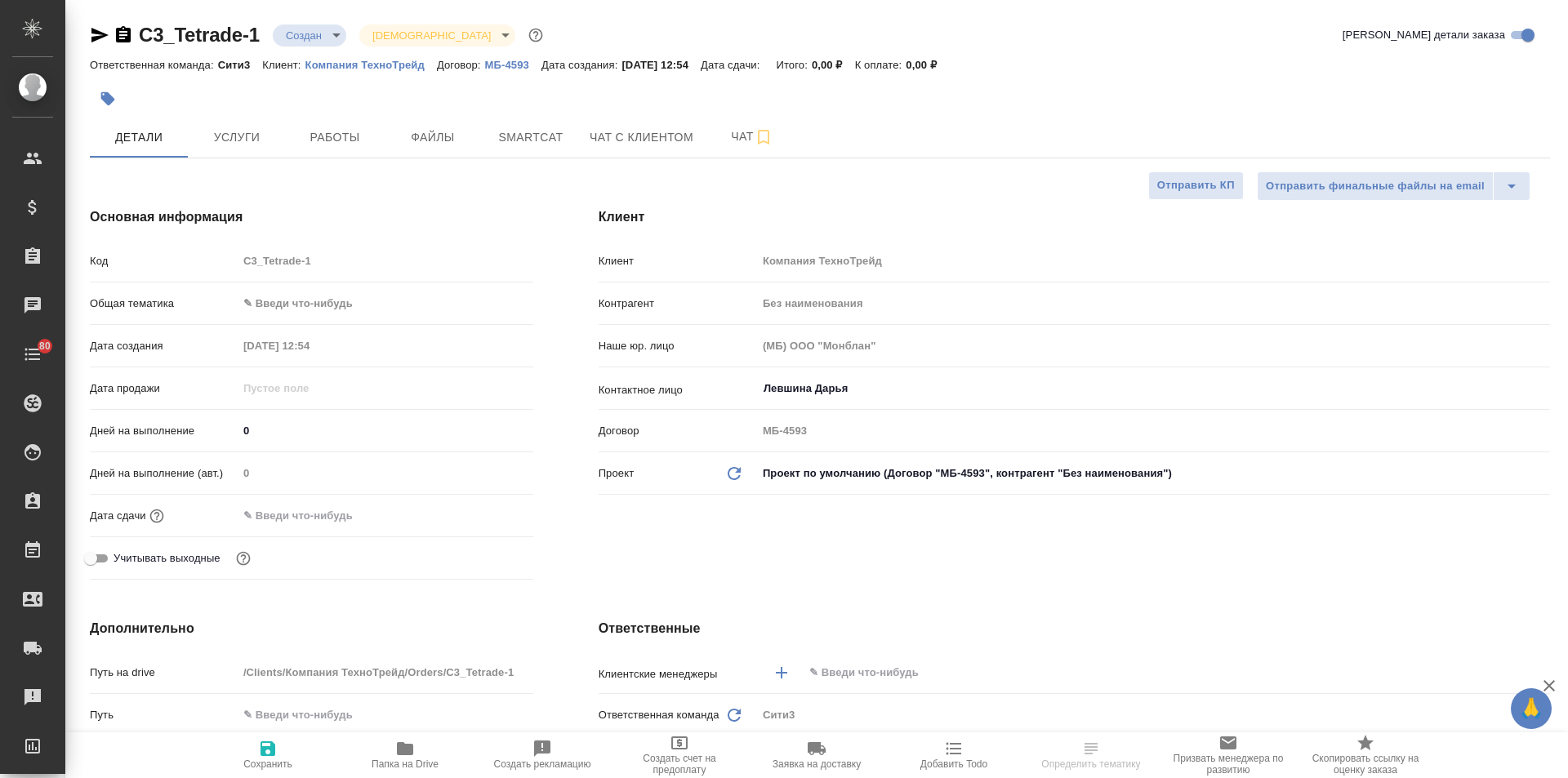
type textarea "x"
click at [729, 129] on span "Чат" at bounding box center [752, 136] width 78 height 20
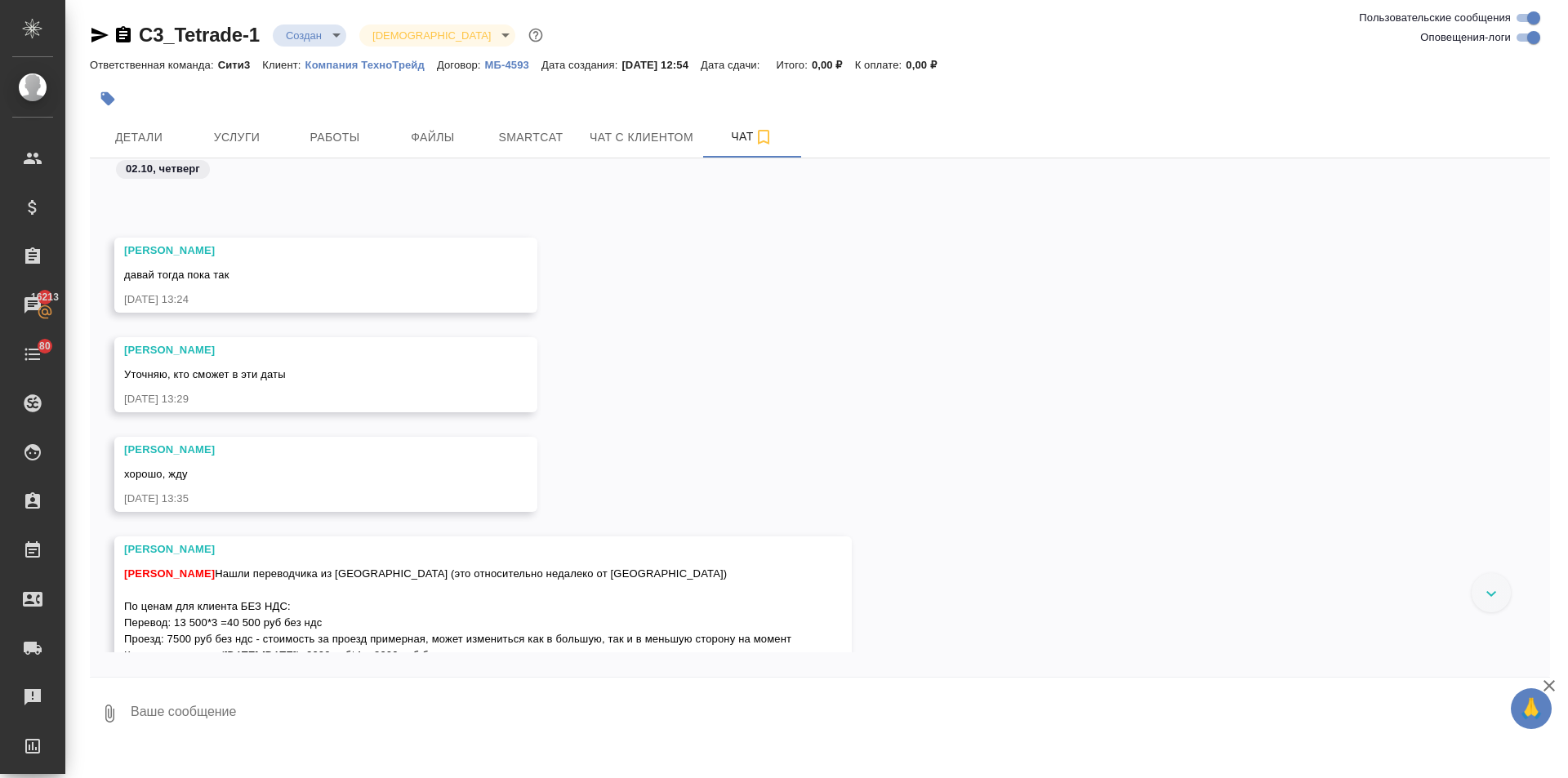
scroll to position [969, 0]
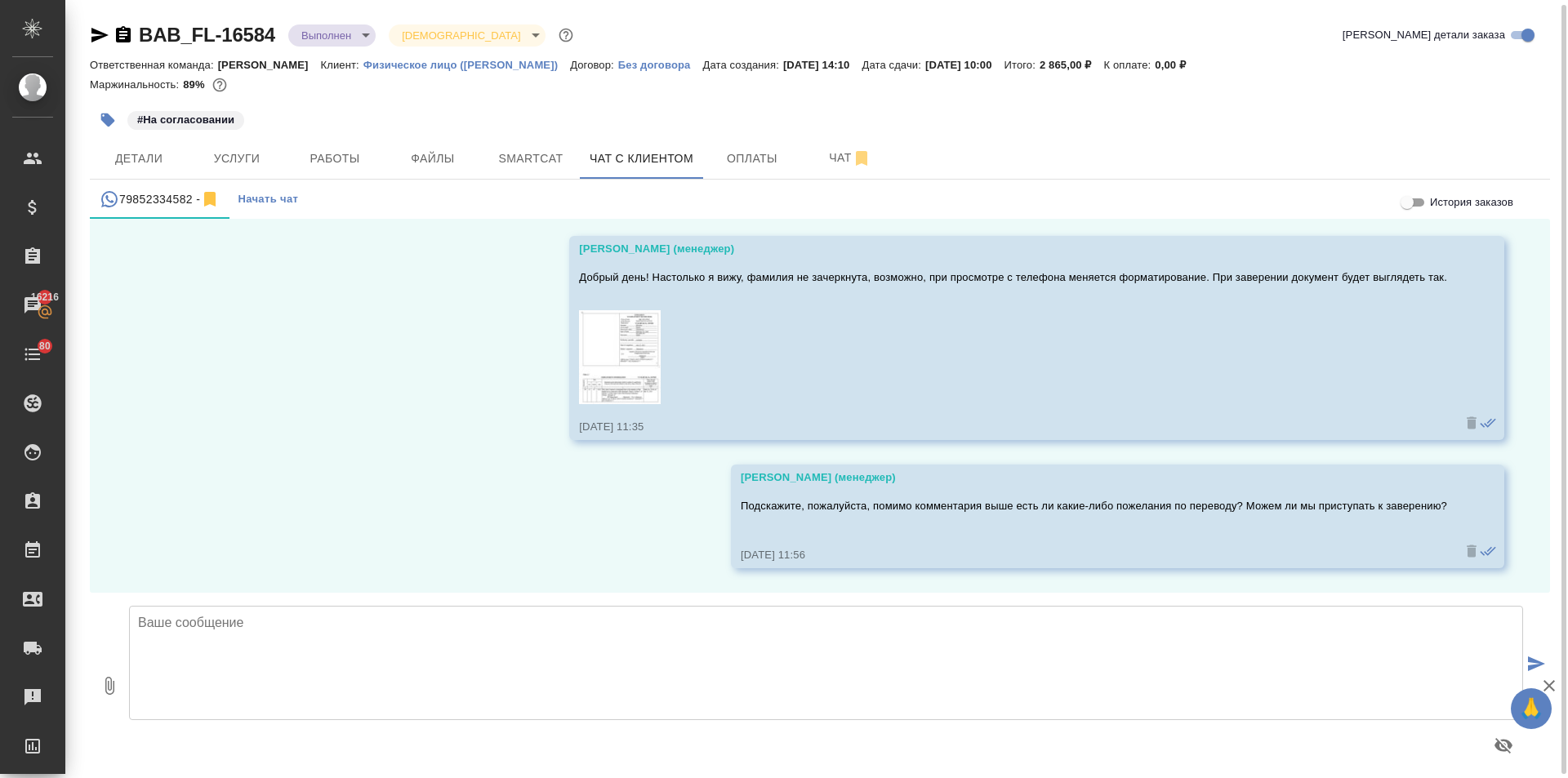
scroll to position [9, 0]
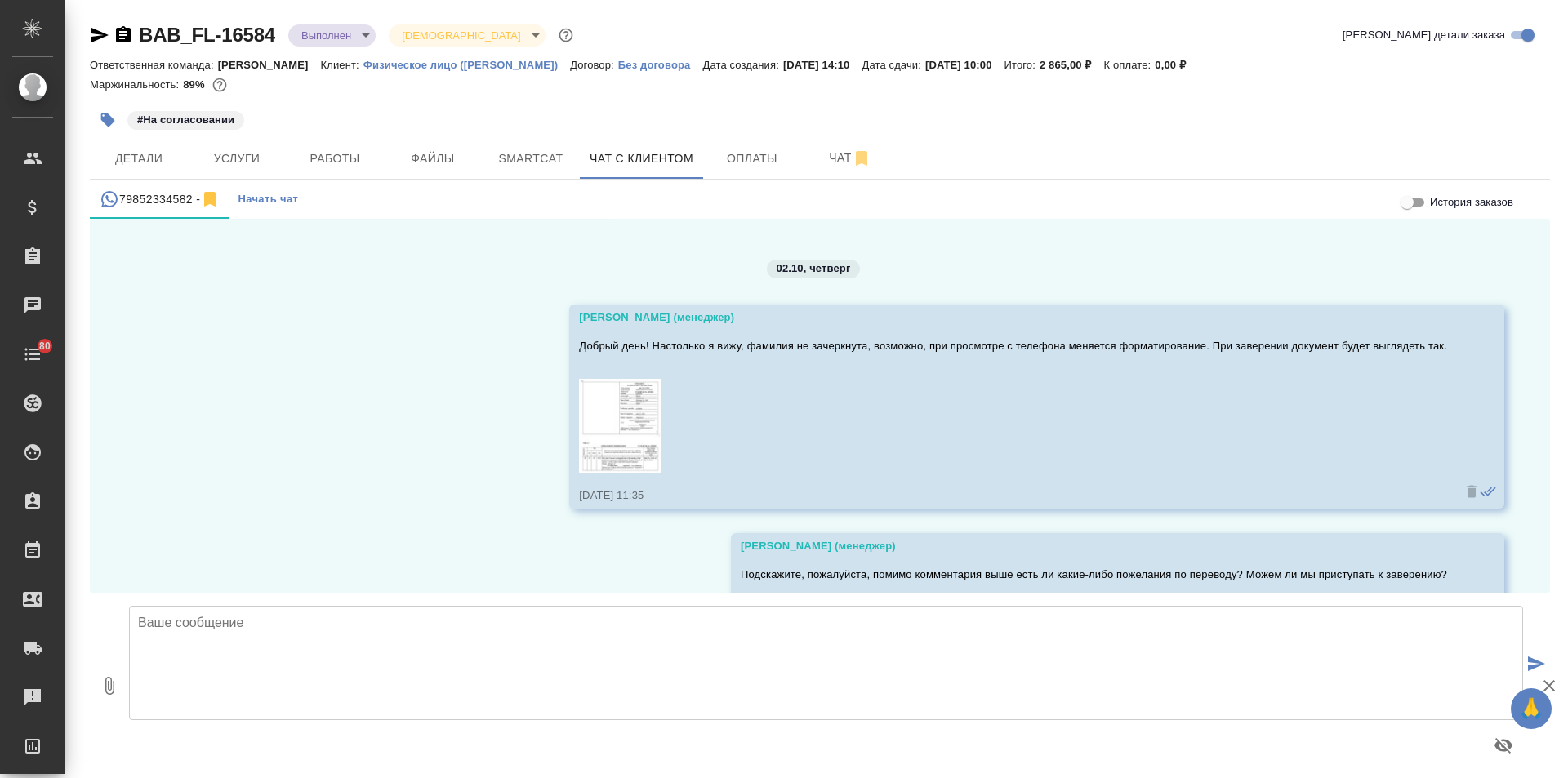
scroll to position [13108, 0]
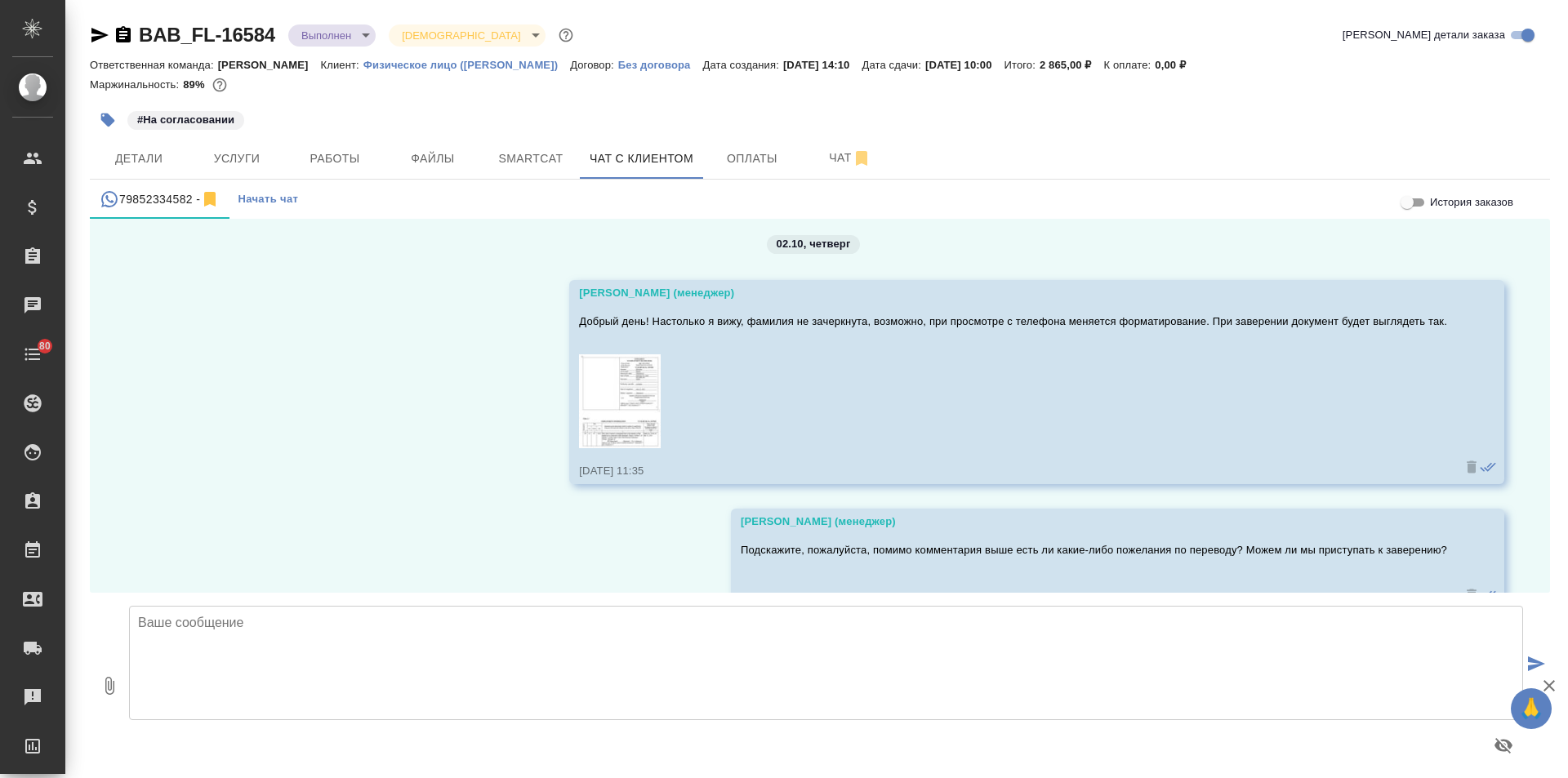
scroll to position [13108, 0]
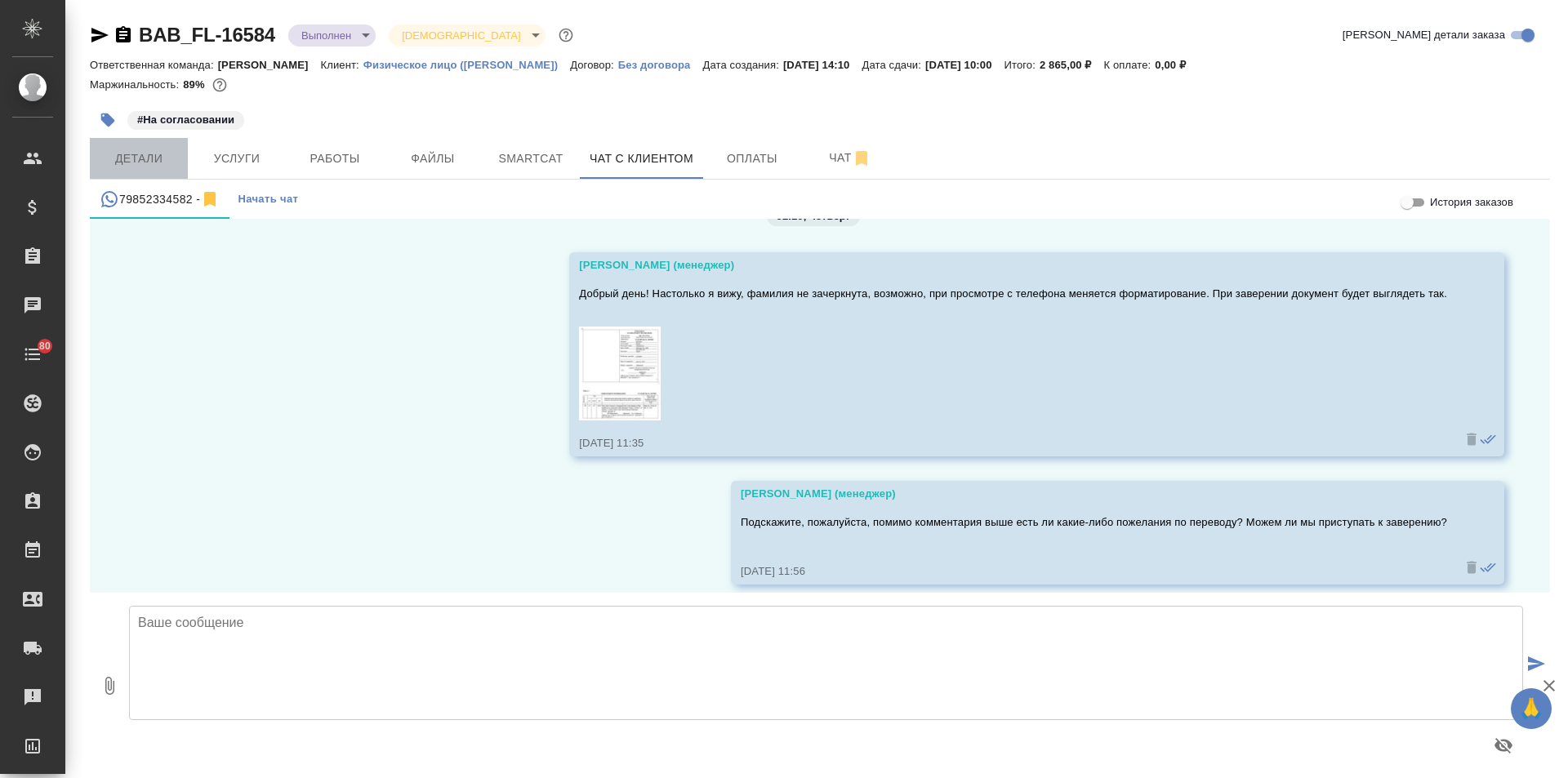
click at [134, 148] on span "Детали" at bounding box center [139, 158] width 78 height 20
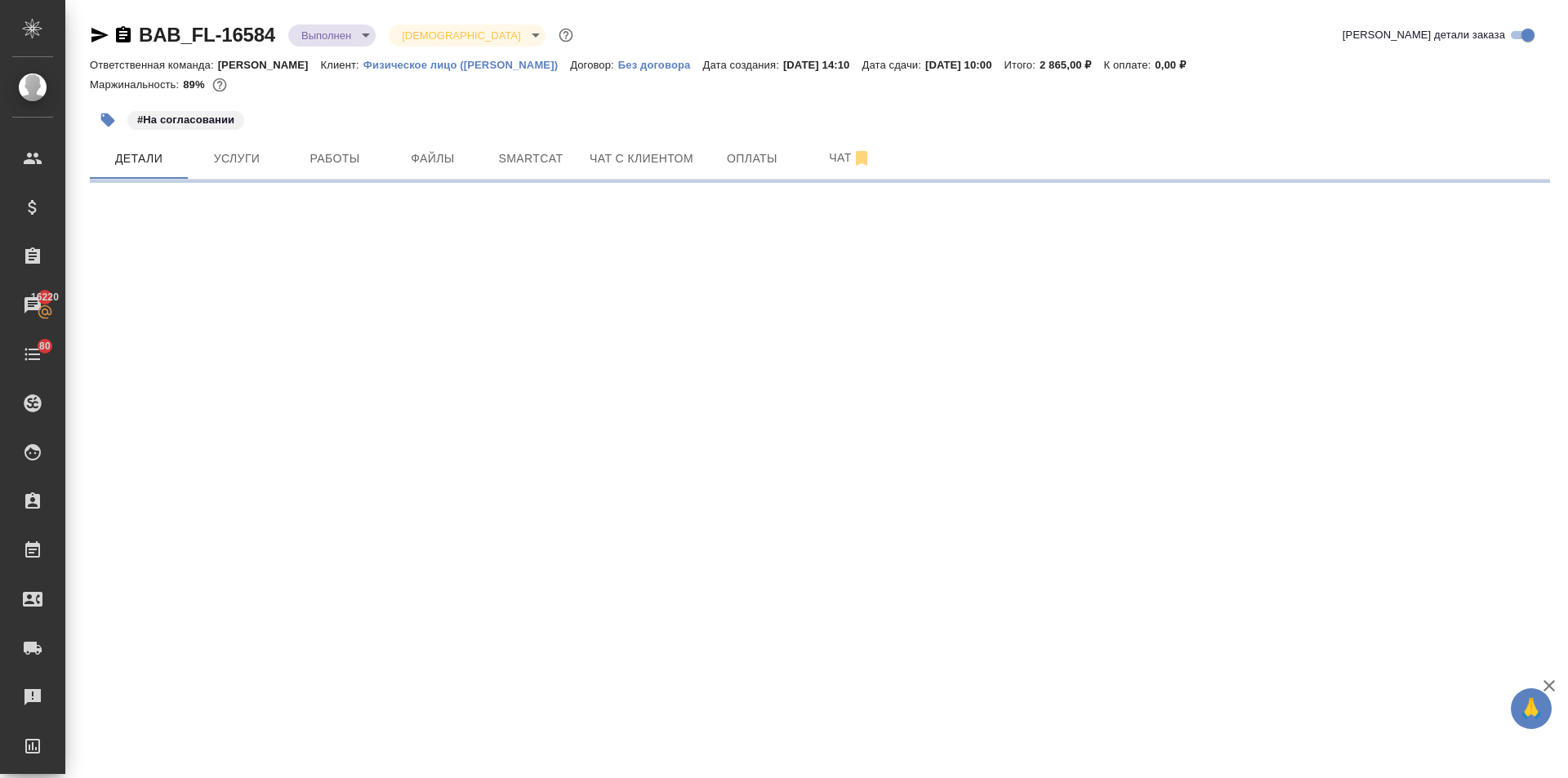
select select "RU"
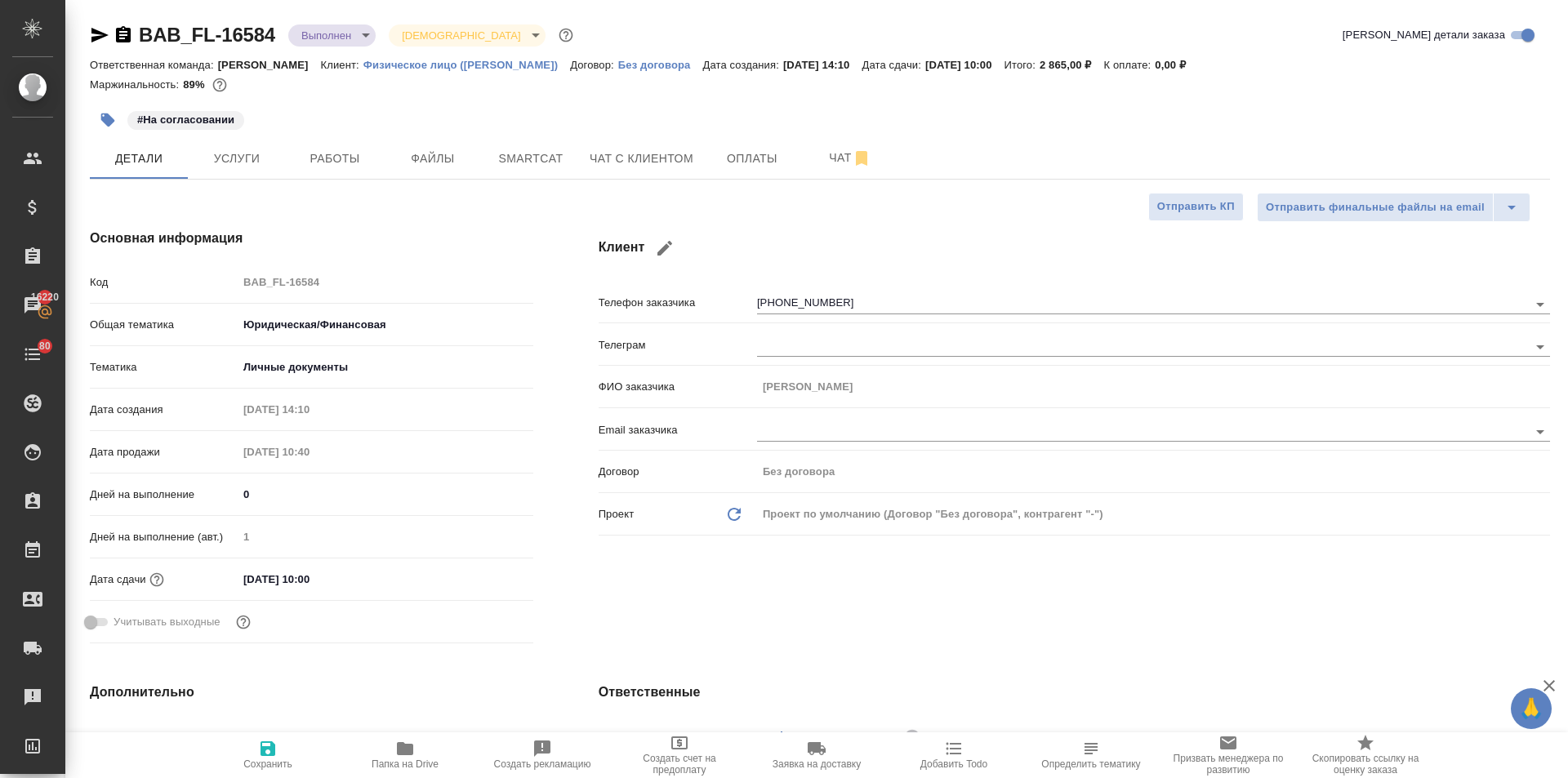
type textarea "x"
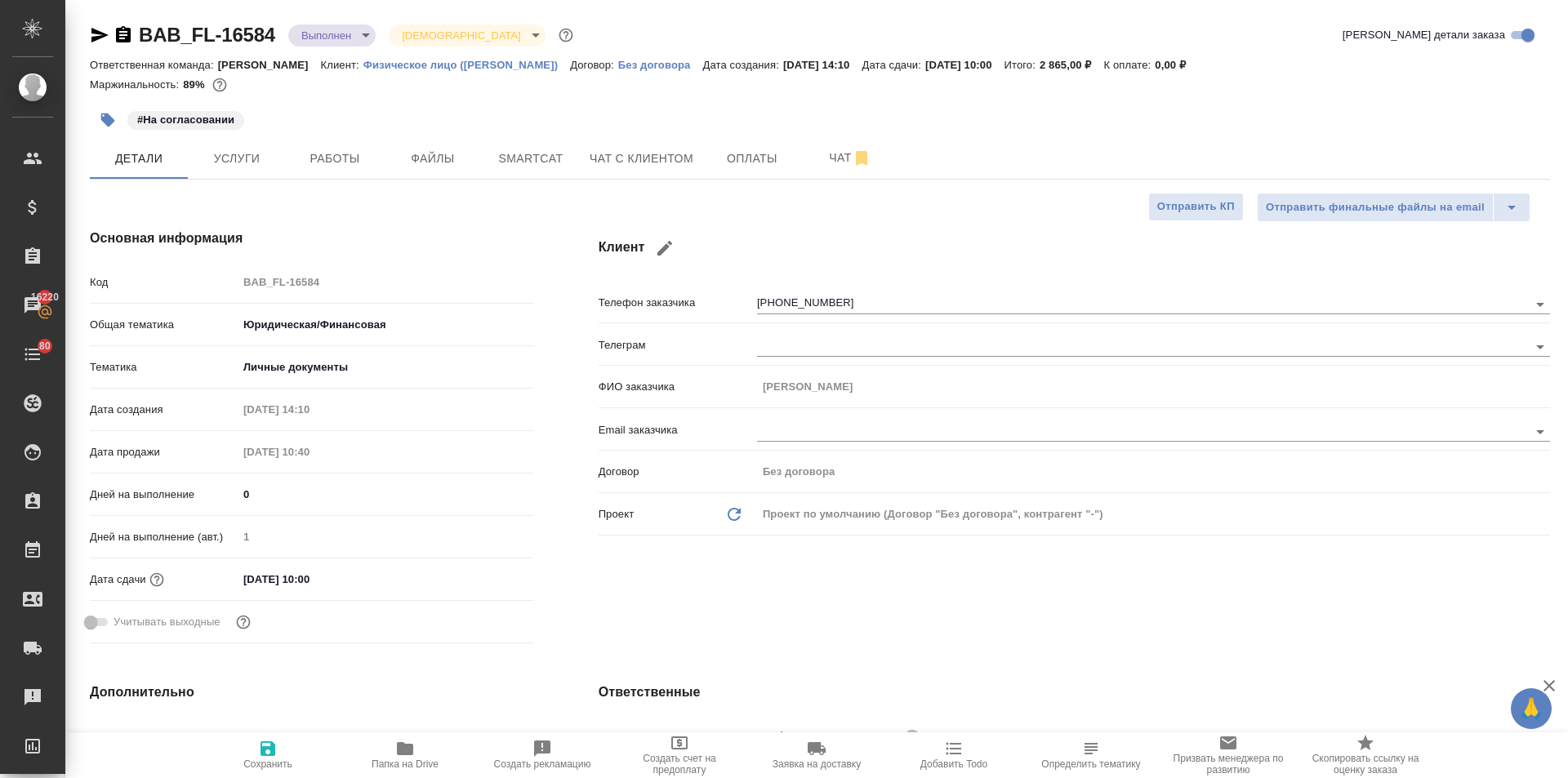
type textarea "x"
click at [456, 30] on body "🙏 .cls-1 fill:#fff; AWATERA Ilina Ekaterina Клиенты Спецификации Заказы 16225 Ч…" at bounding box center [784, 389] width 1568 height 778
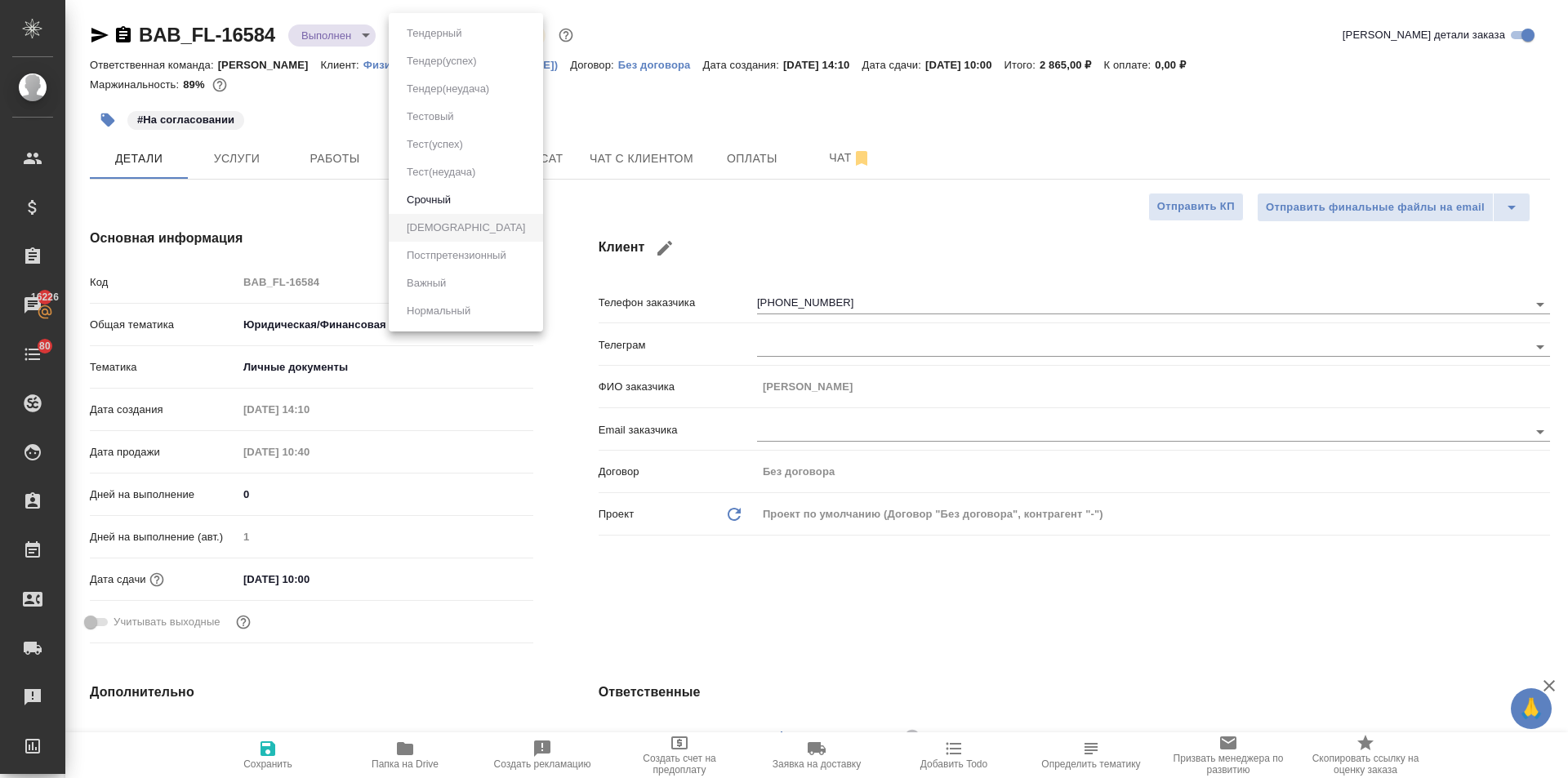
click at [719, 104] on div at bounding box center [784, 389] width 1568 height 778
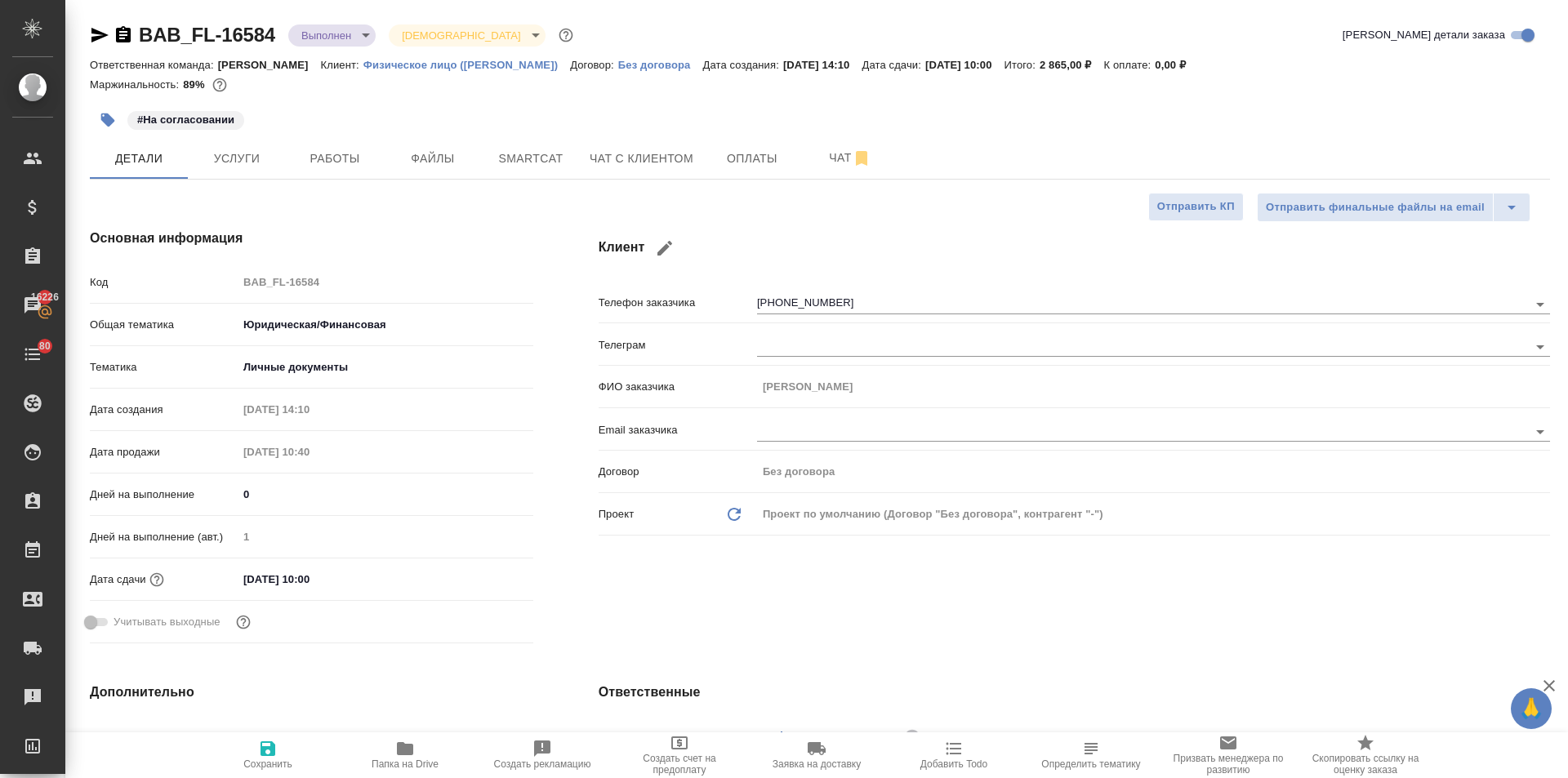
type textarea "x"
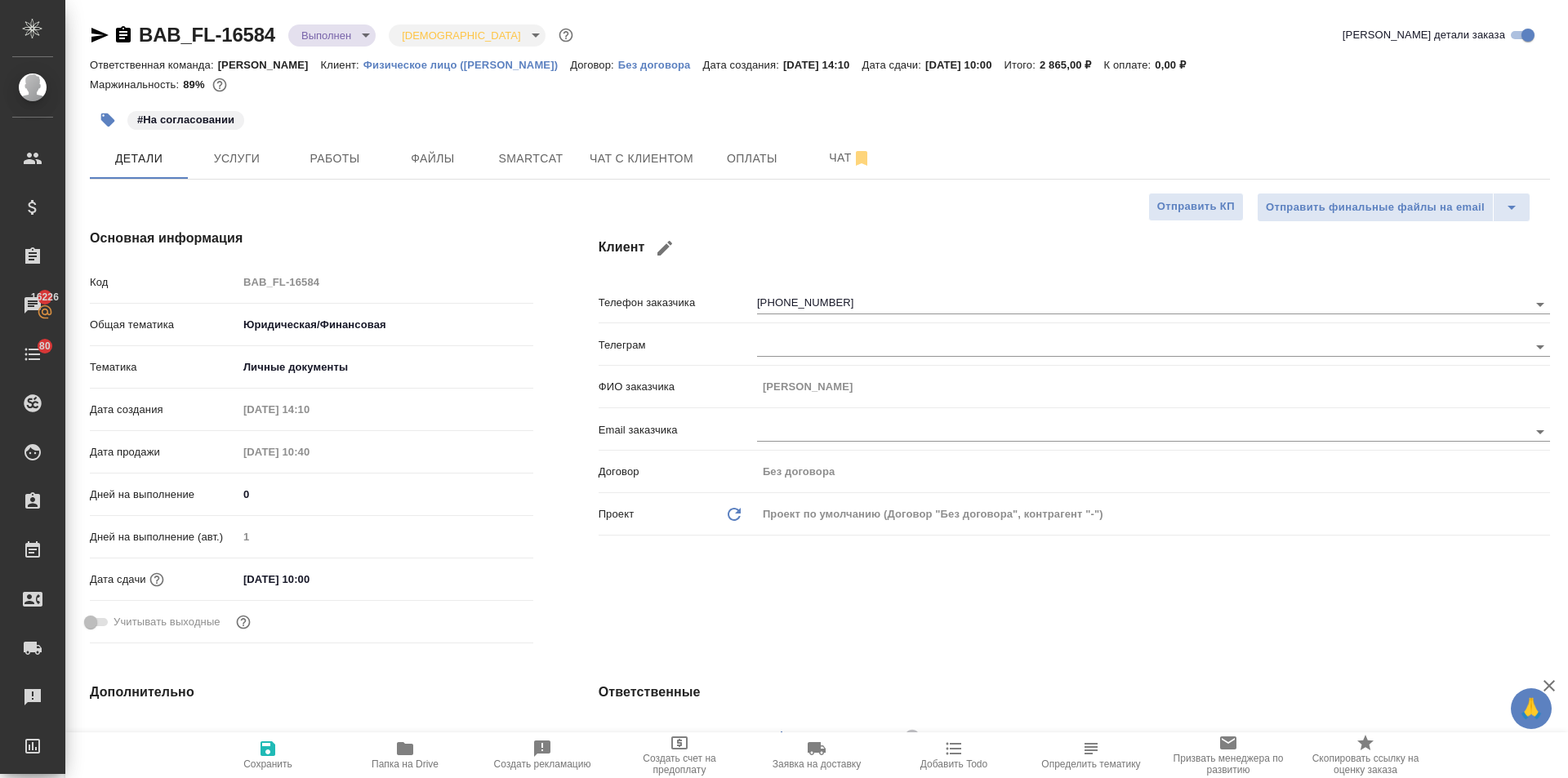
type textarea "x"
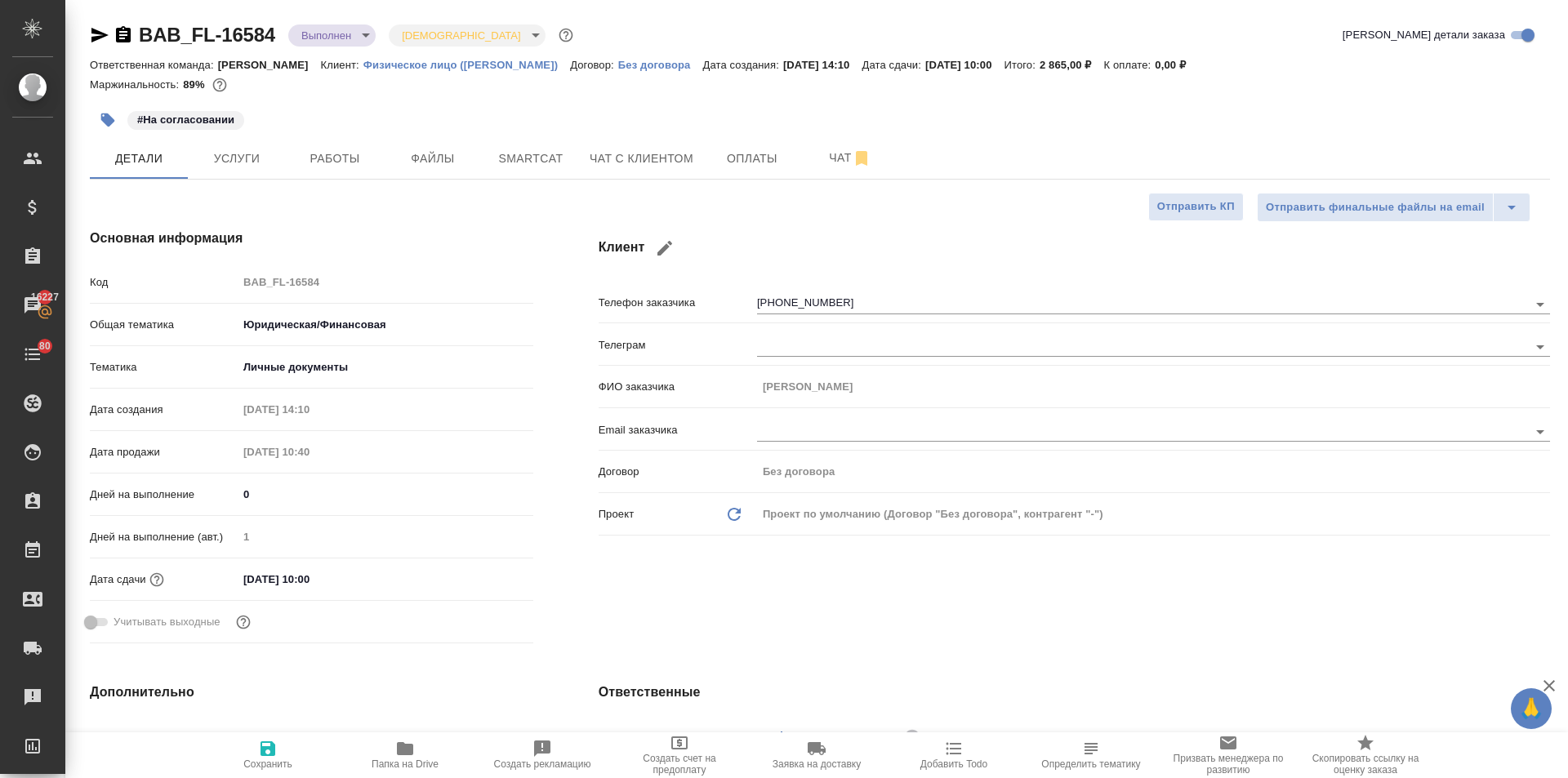
type textarea "x"
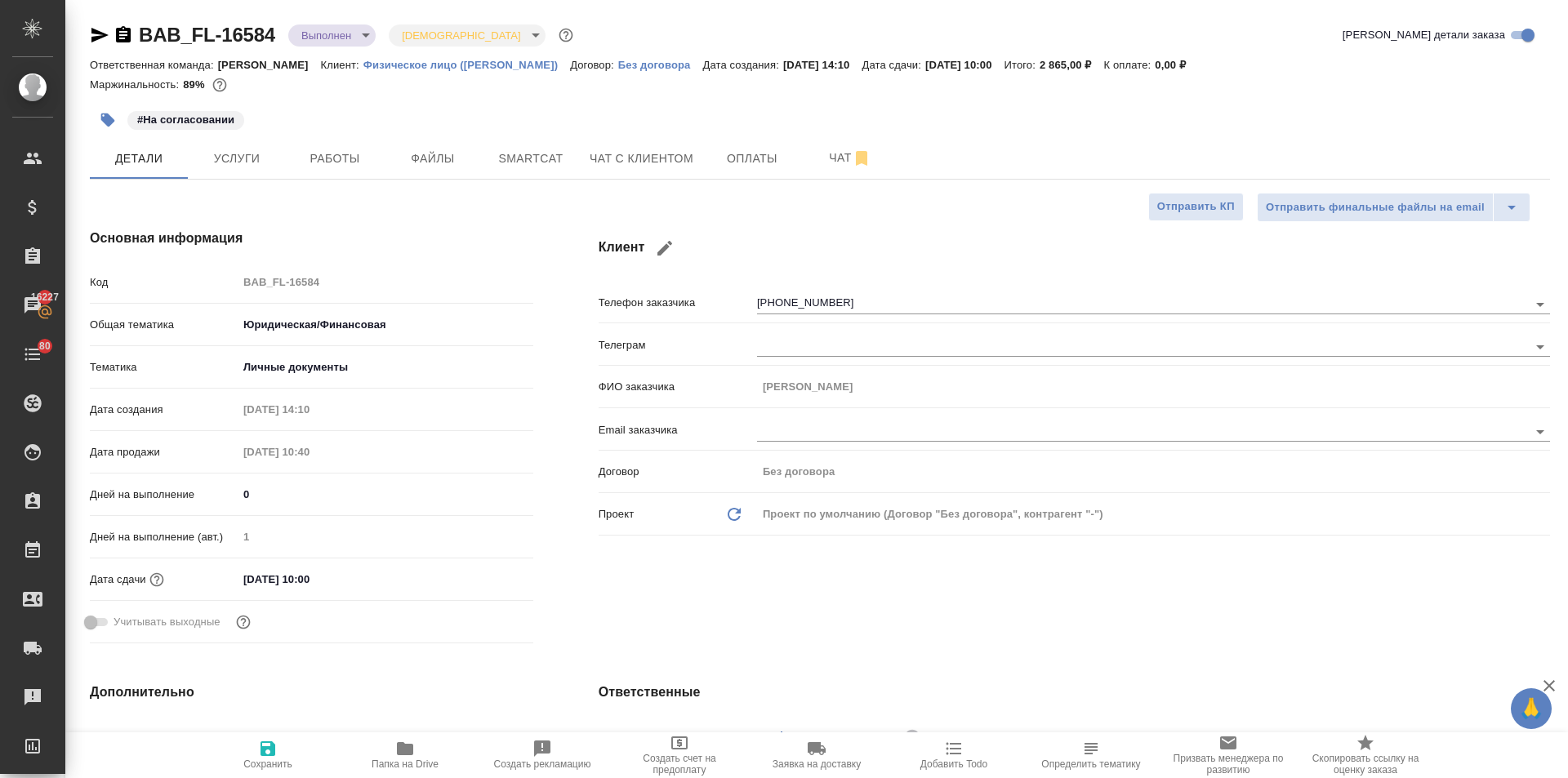
type textarea "x"
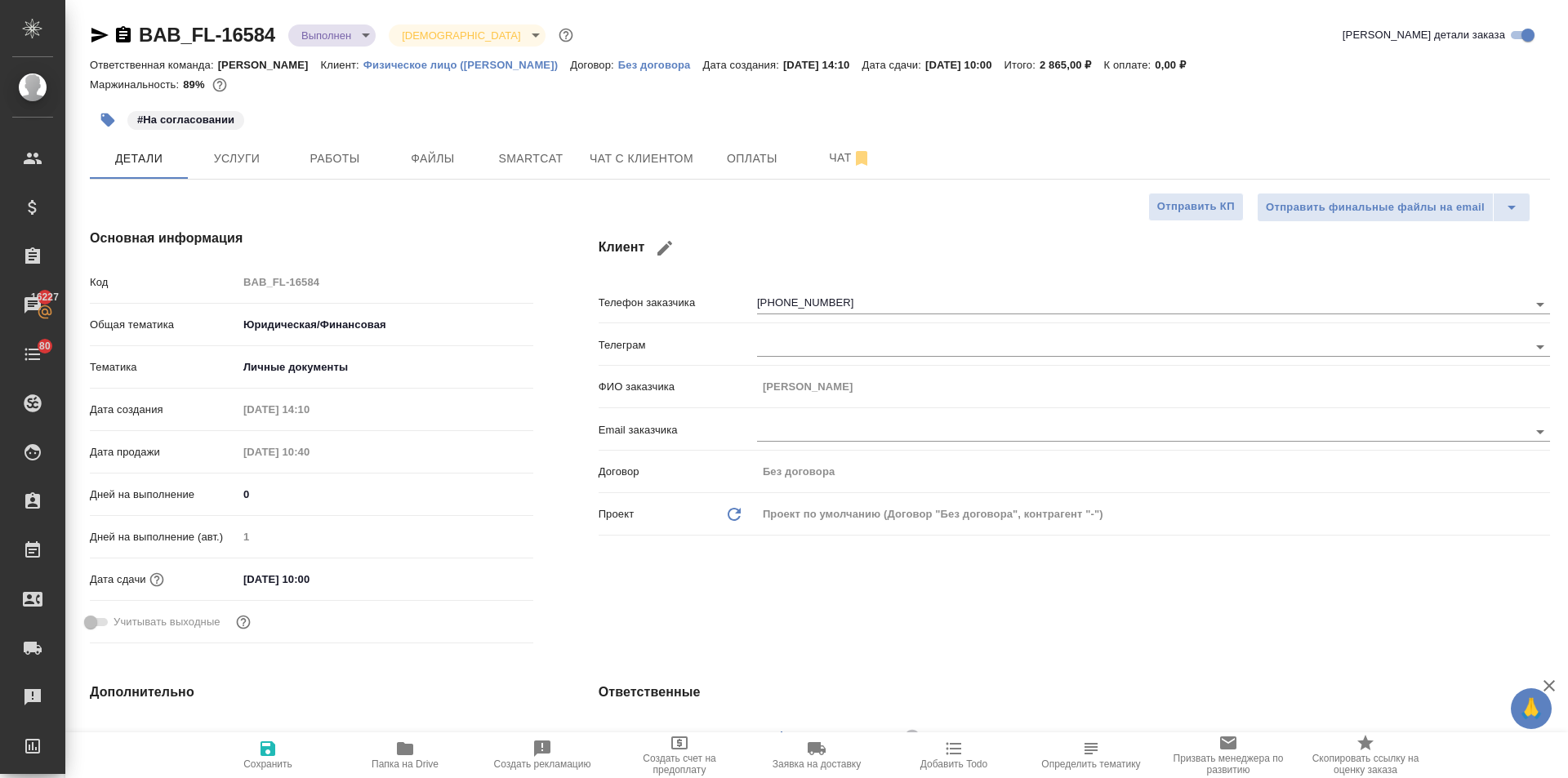
type textarea "x"
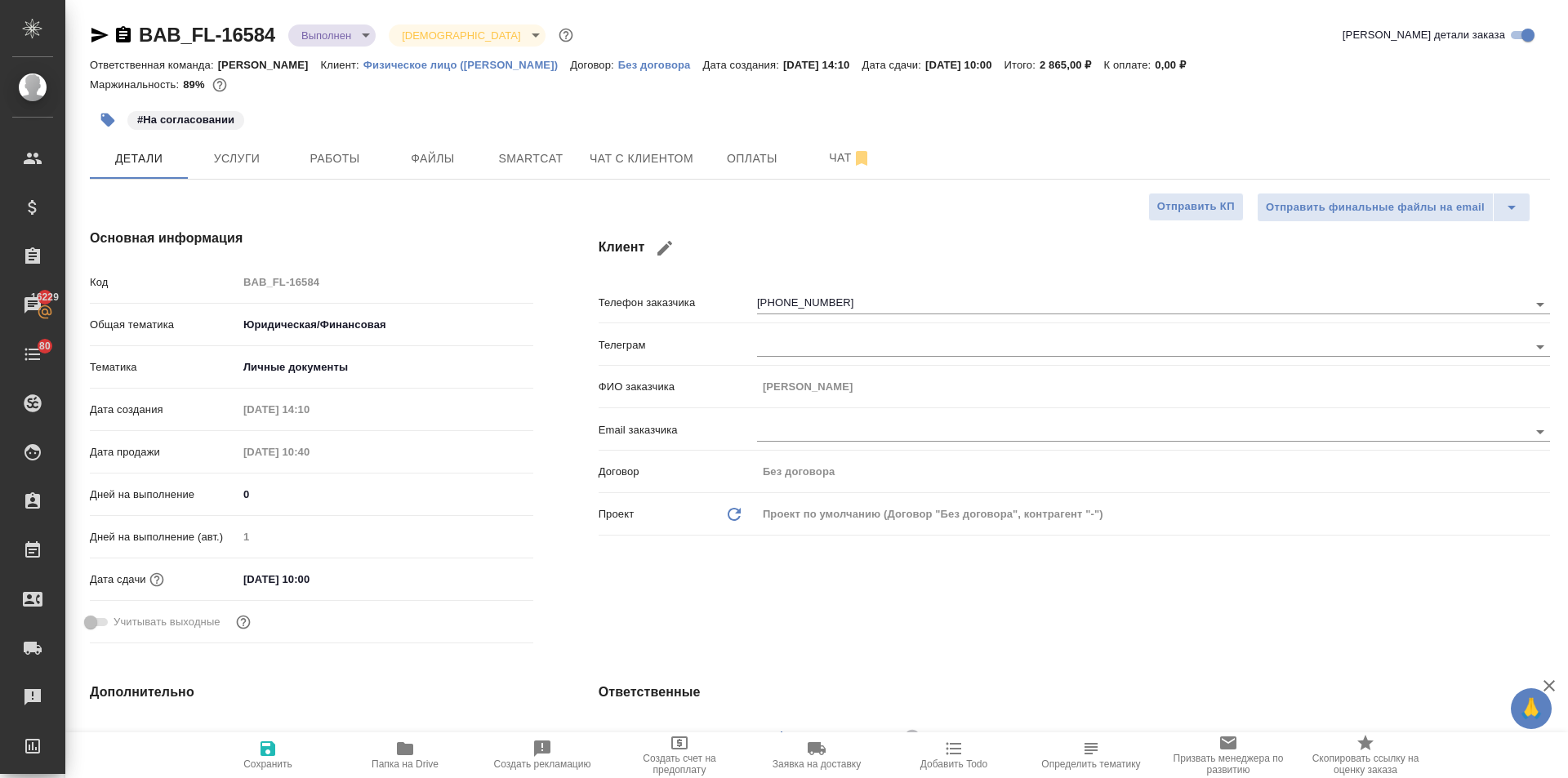
type textarea "x"
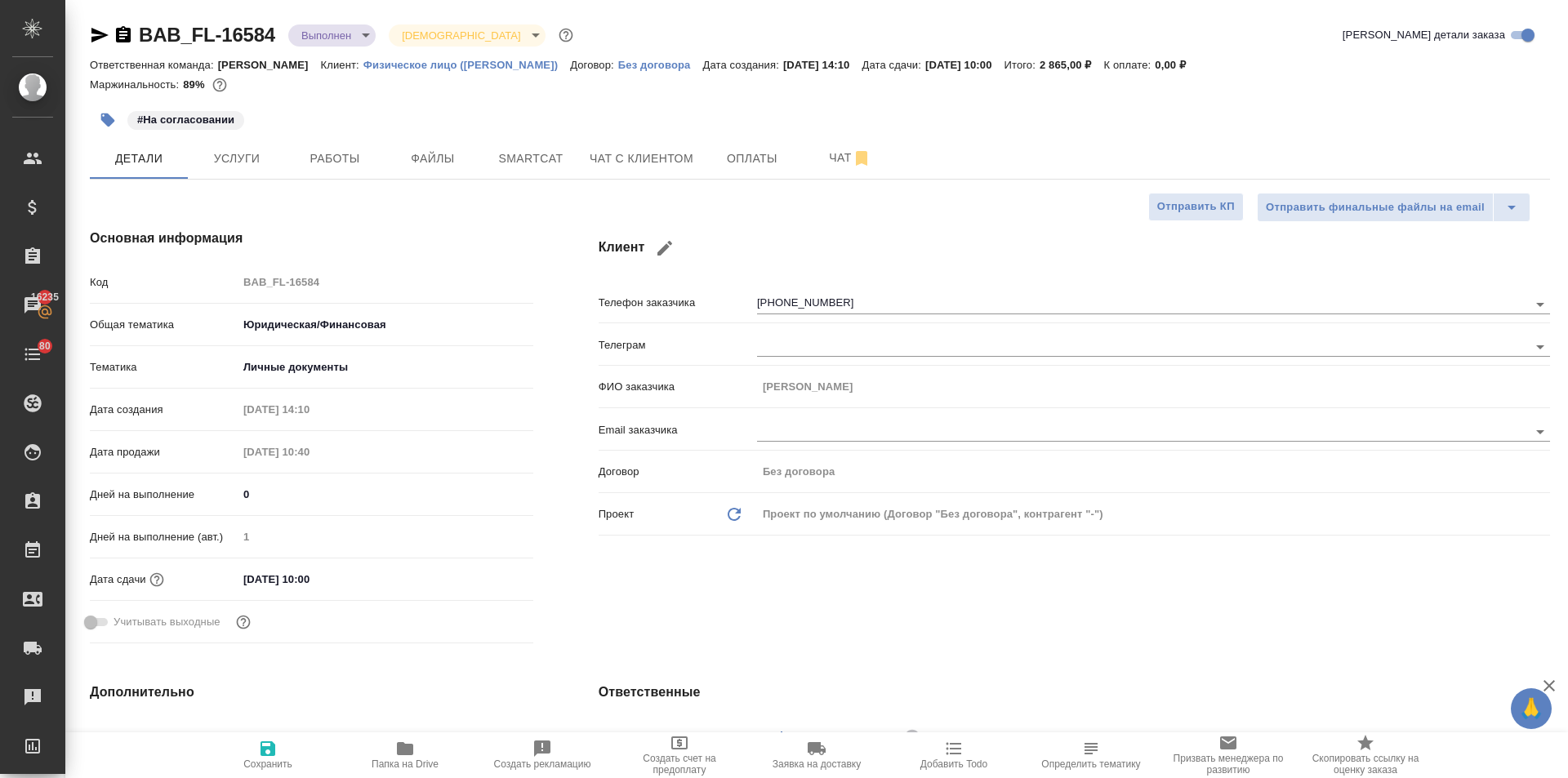
type textarea "x"
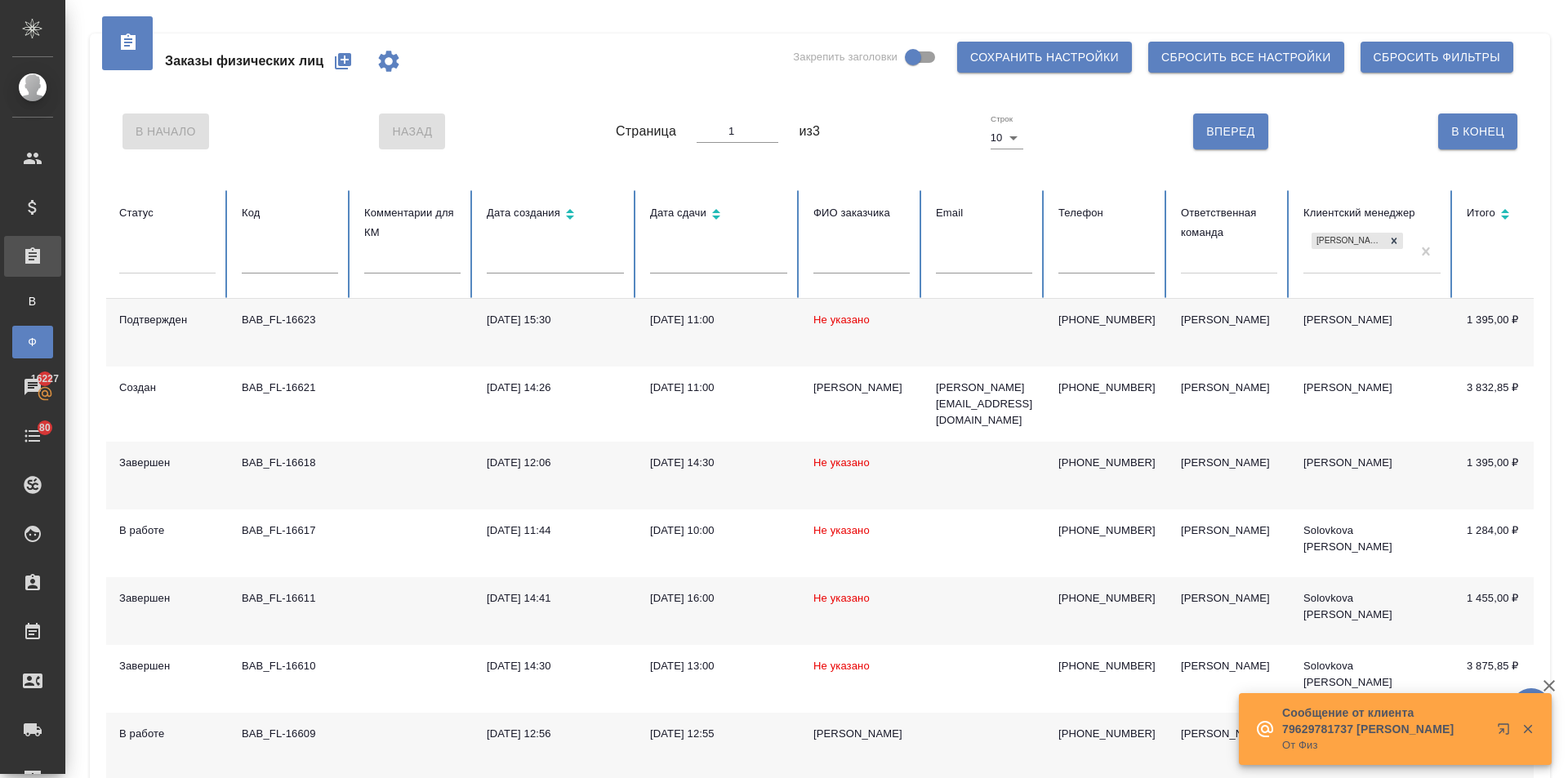
click at [742, 257] on input "text" at bounding box center [718, 262] width 137 height 23
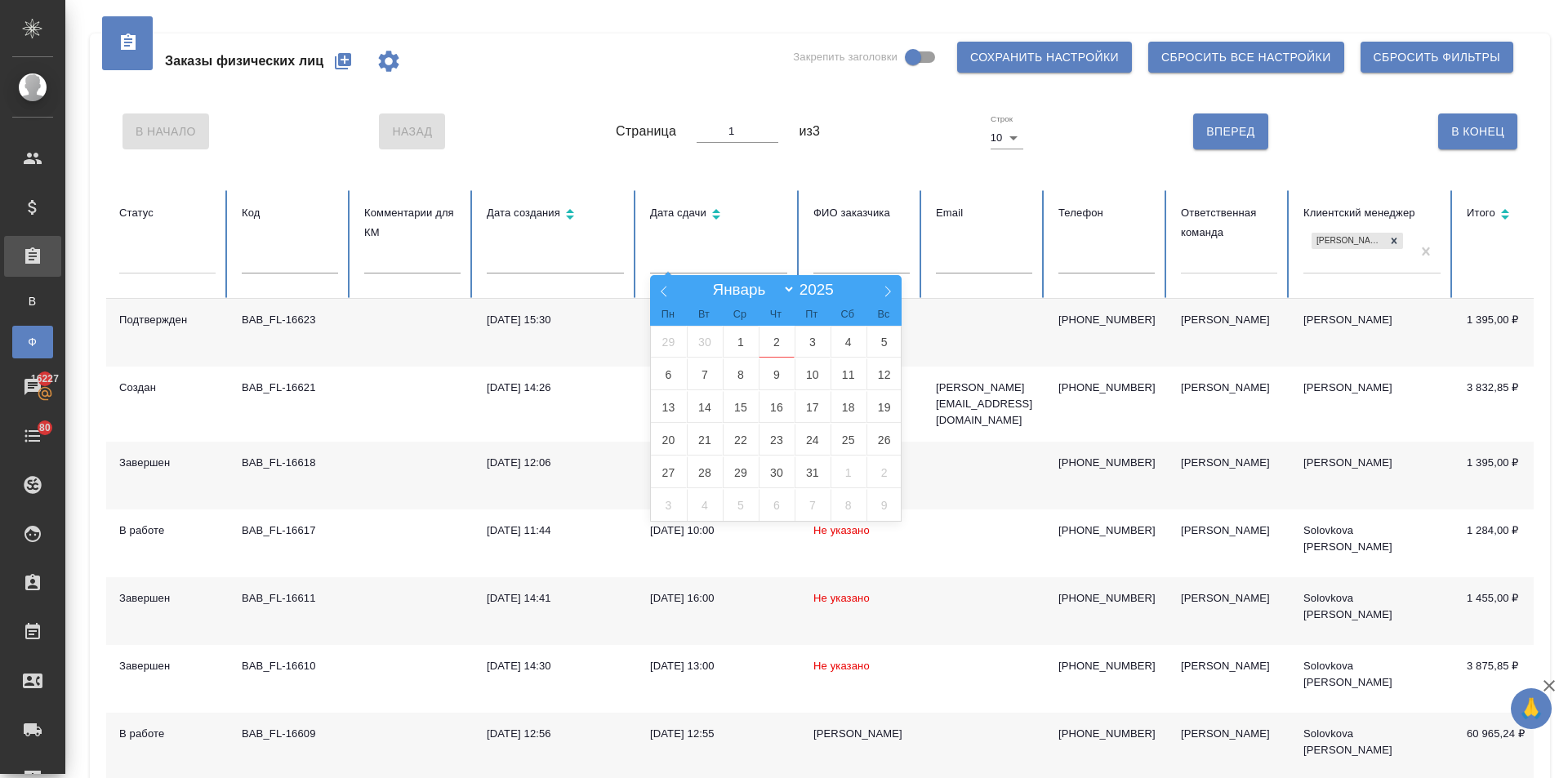
click at [880, 255] on input "text" at bounding box center [861, 262] width 96 height 23
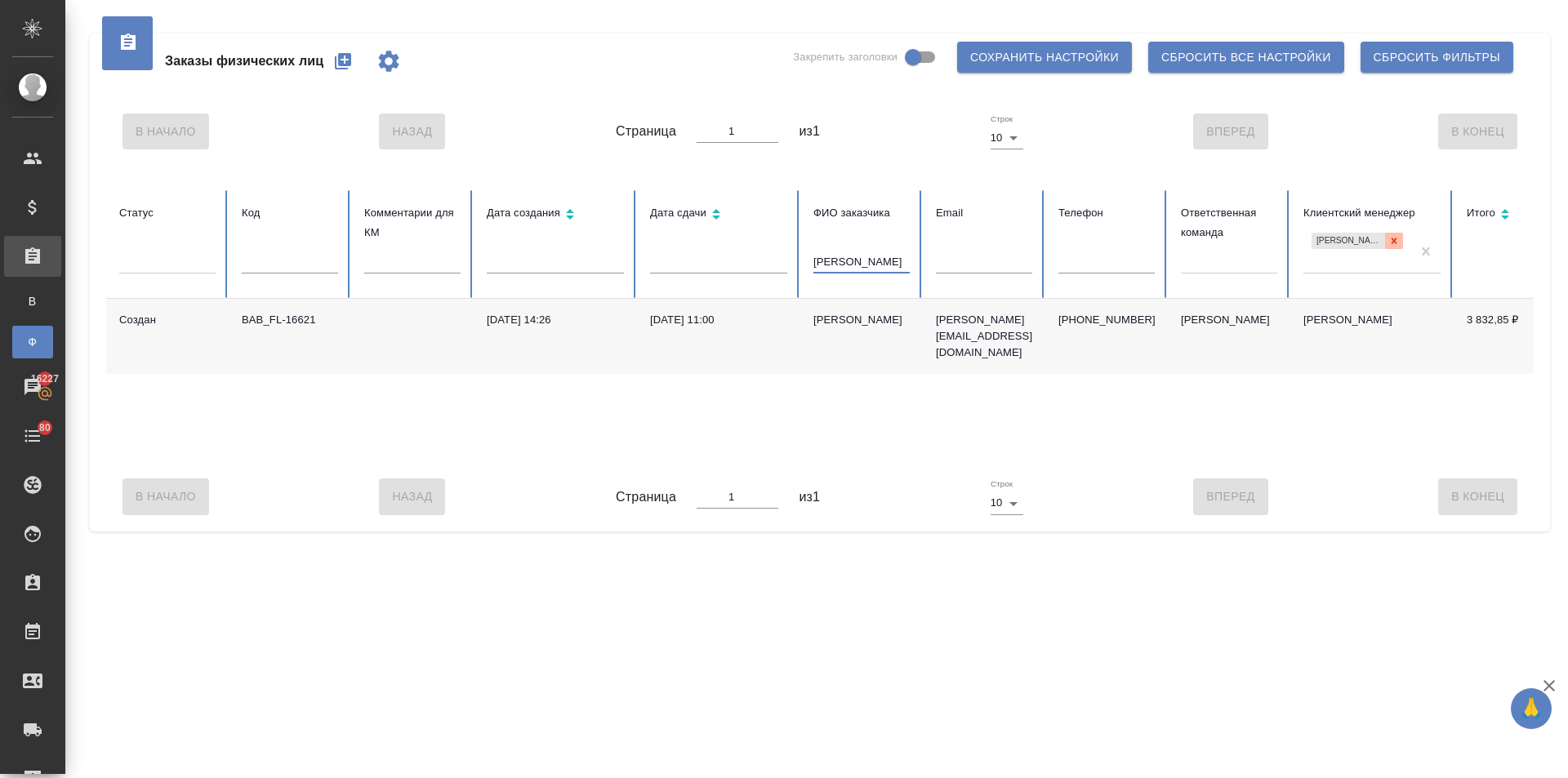
click at [1390, 238] on icon at bounding box center [1394, 241] width 11 height 11
type input "екатерина"
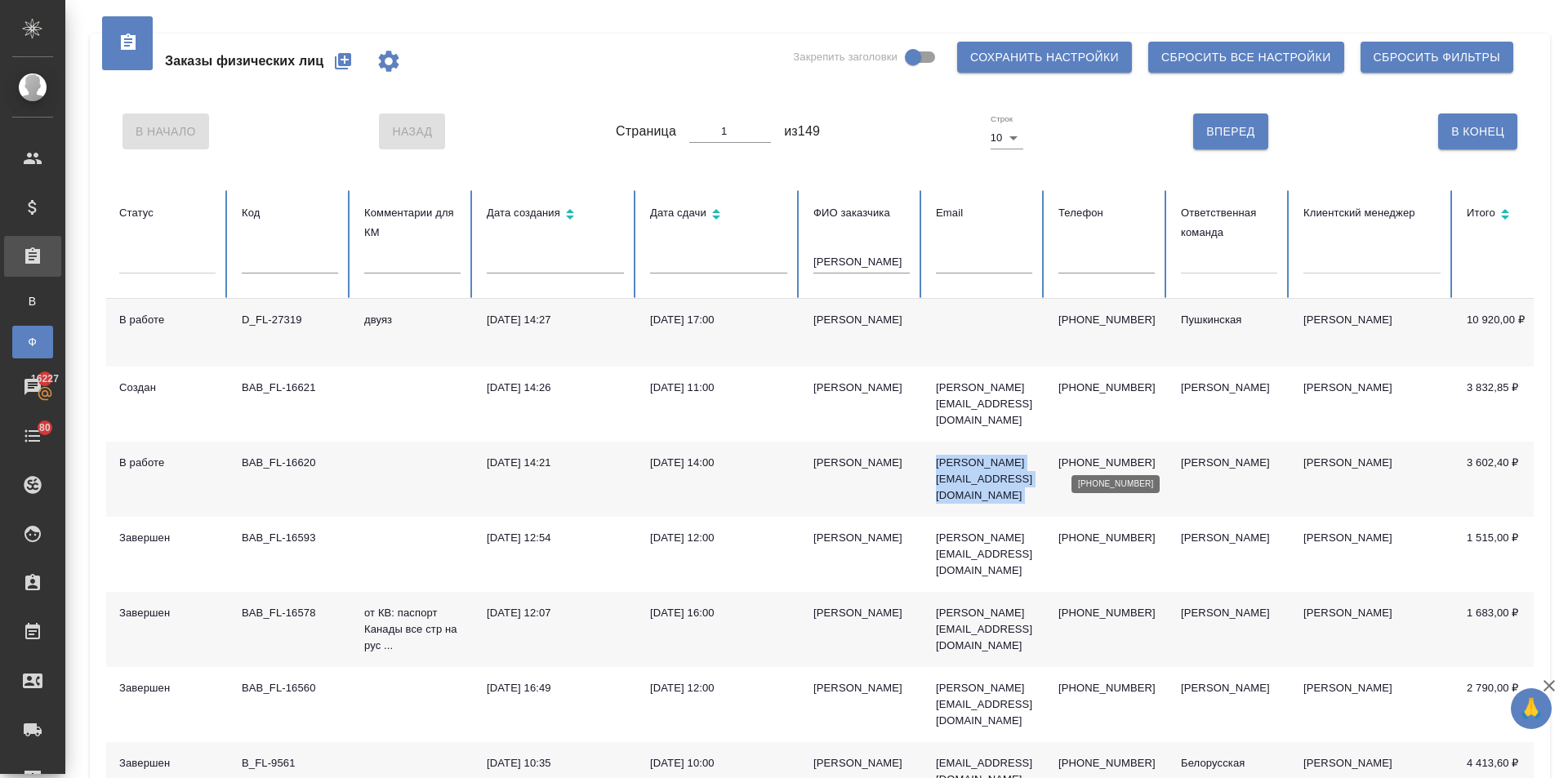
drag, startPoint x: 933, startPoint y: 459, endPoint x: 1061, endPoint y: 453, distance: 128.1
click at [1061, 453] on tr "В работе BAB_FL-16620 02.10.2025, 14:21 03.10.2025, 14:00 Екатерина ekaterina.b…" at bounding box center [1025, 478] width 1837 height 75
copy p "ekaterina.bouchard@yandex.ru"
click at [949, 262] on input "text" at bounding box center [983, 262] width 96 height 23
paste input "ekaterina.bouchard@yandex.ru"
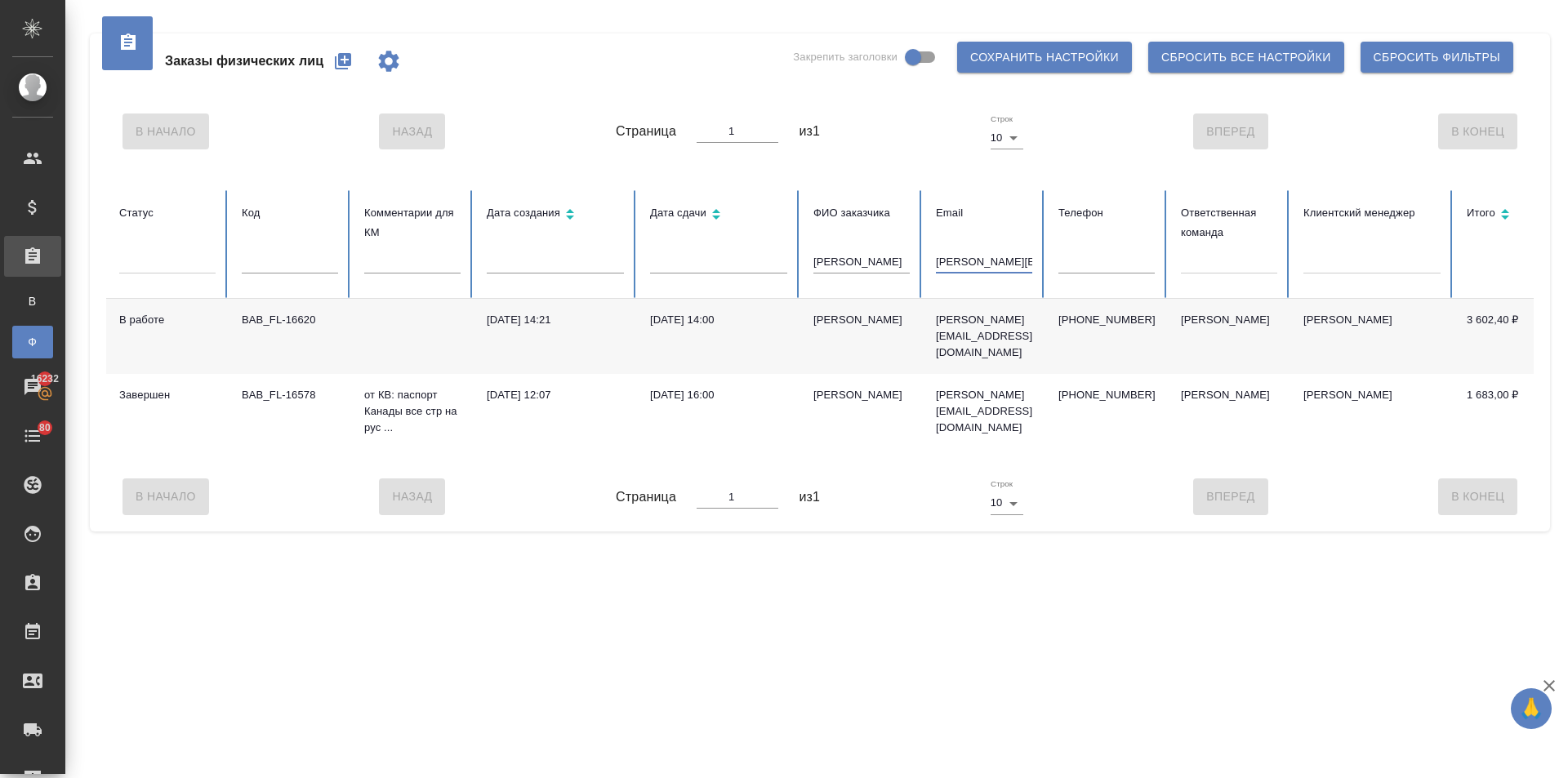
scroll to position [0, 54]
drag, startPoint x: 958, startPoint y: 259, endPoint x: 1049, endPoint y: 265, distance: 91.2
click at [1049, 265] on tr "Статус Код Комментарии для КМ Дата создания Дата сдачи ФИО заказчика екатерина …" at bounding box center [1025, 244] width 1837 height 108
type input "ekat"
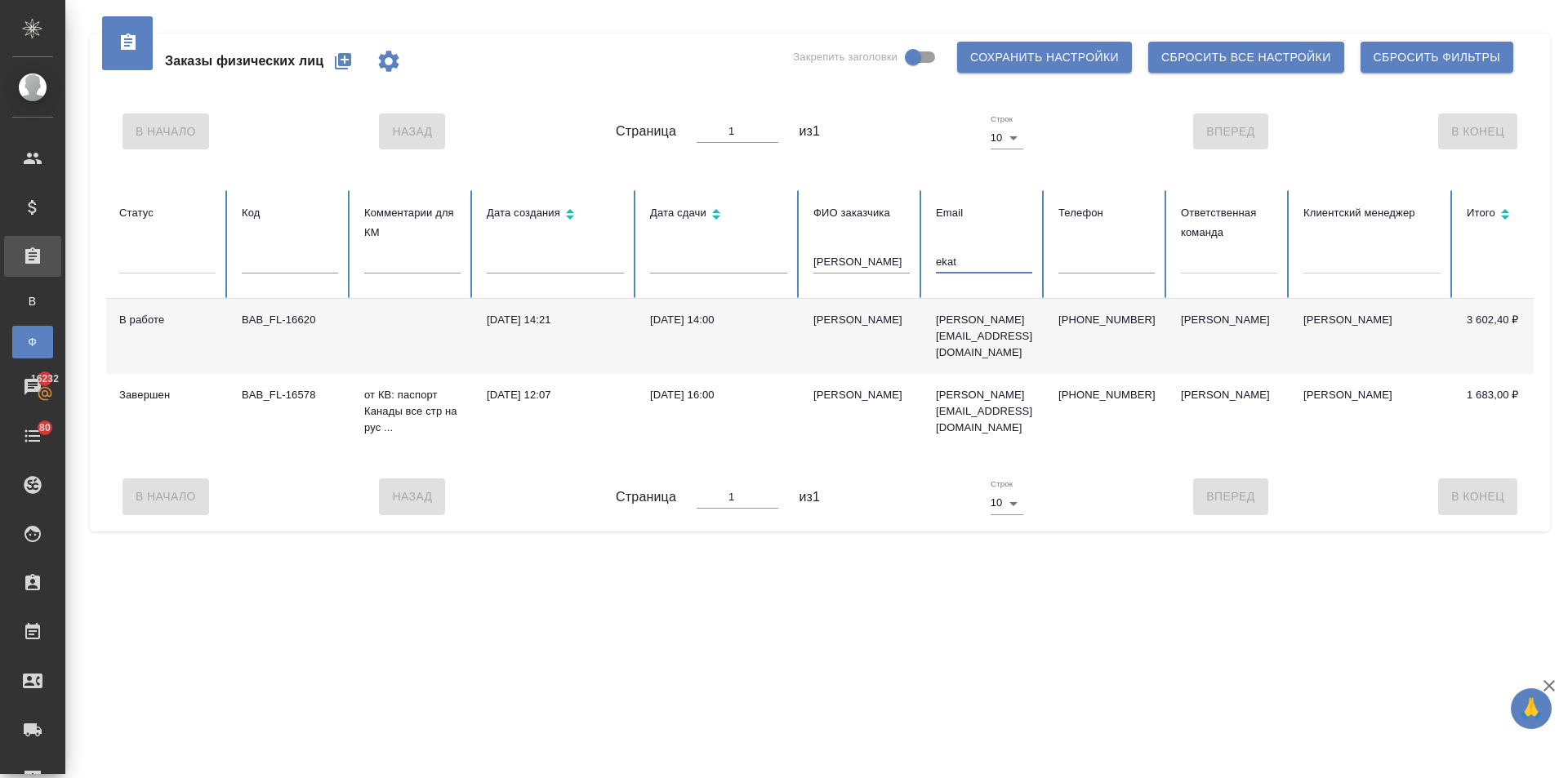
drag, startPoint x: 961, startPoint y: 262, endPoint x: 886, endPoint y: 258, distance: 75.1
click at [886, 258] on tr "Статус Код Комментарии для КМ Дата создания Дата сдачи ФИО заказчика екатерина …" at bounding box center [1025, 244] width 1837 height 108
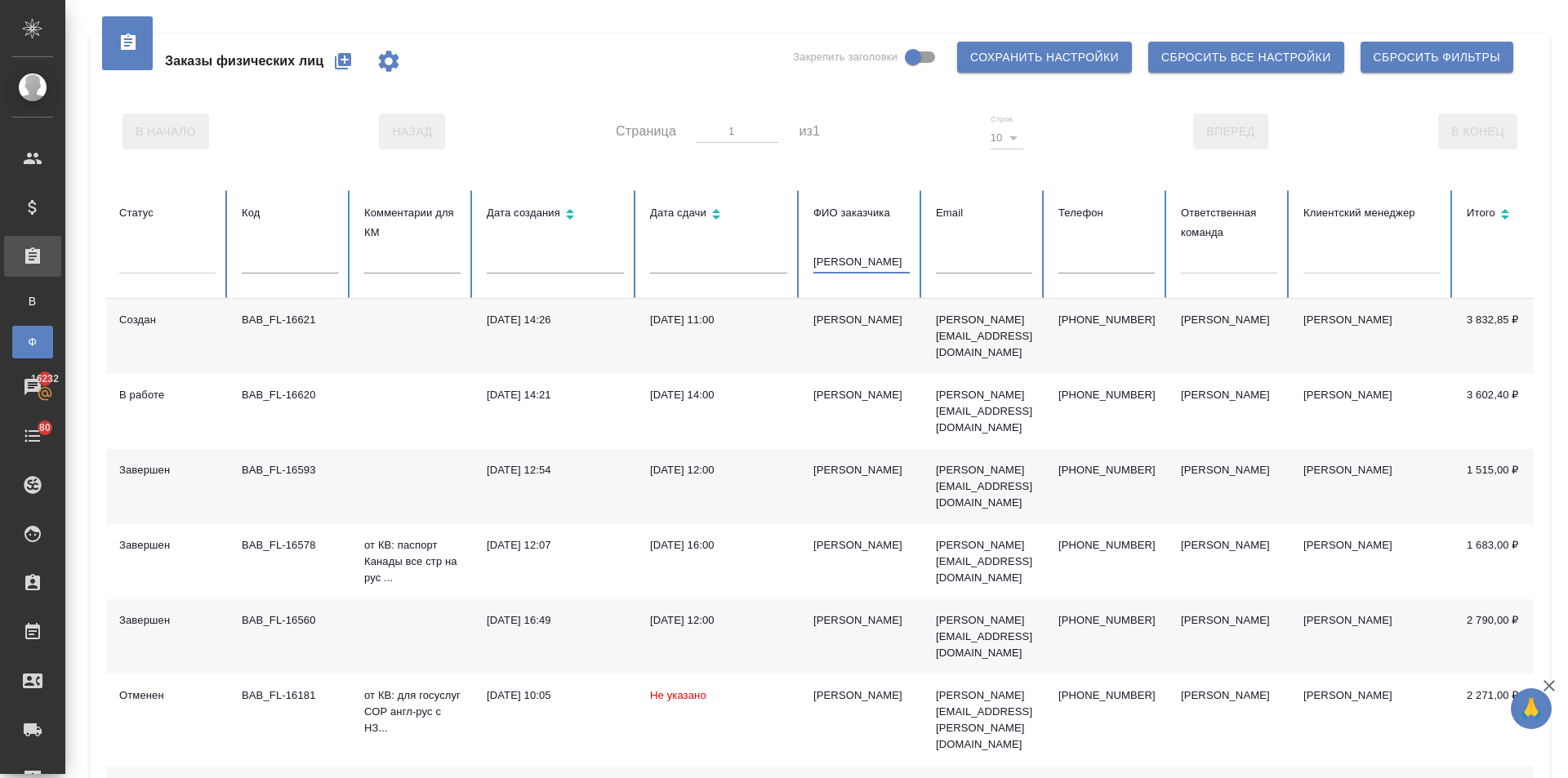
drag, startPoint x: 873, startPoint y: 264, endPoint x: 783, endPoint y: 264, distance: 90.0
click at [784, 264] on tr "Статус Код Комментарии для КМ Дата создания Дата сдачи ФИО заказчика екатерина …" at bounding box center [1025, 244] width 1837 height 108
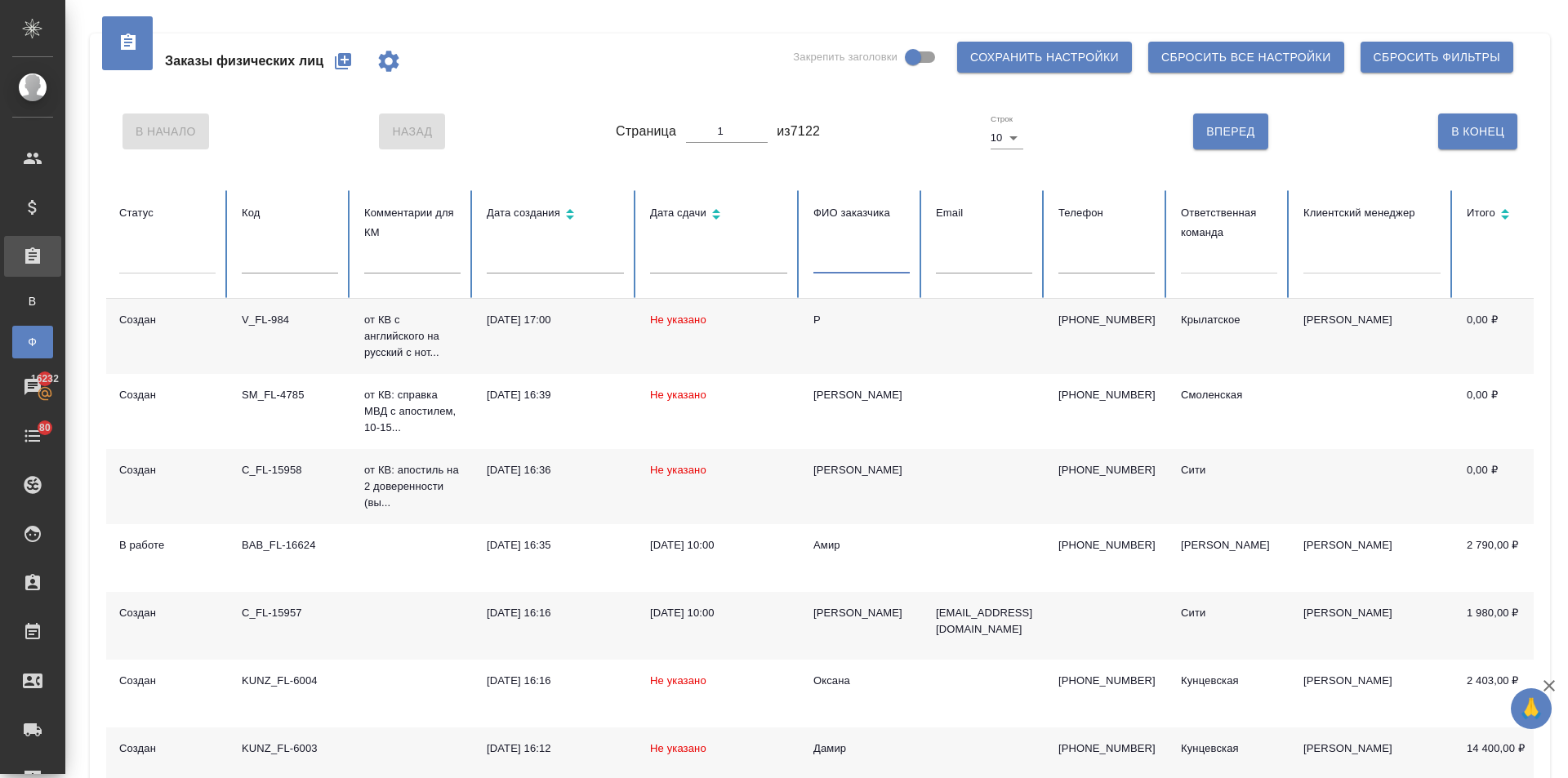
click at [494, 249] on th "Дата создания" at bounding box center [556, 244] width 164 height 108
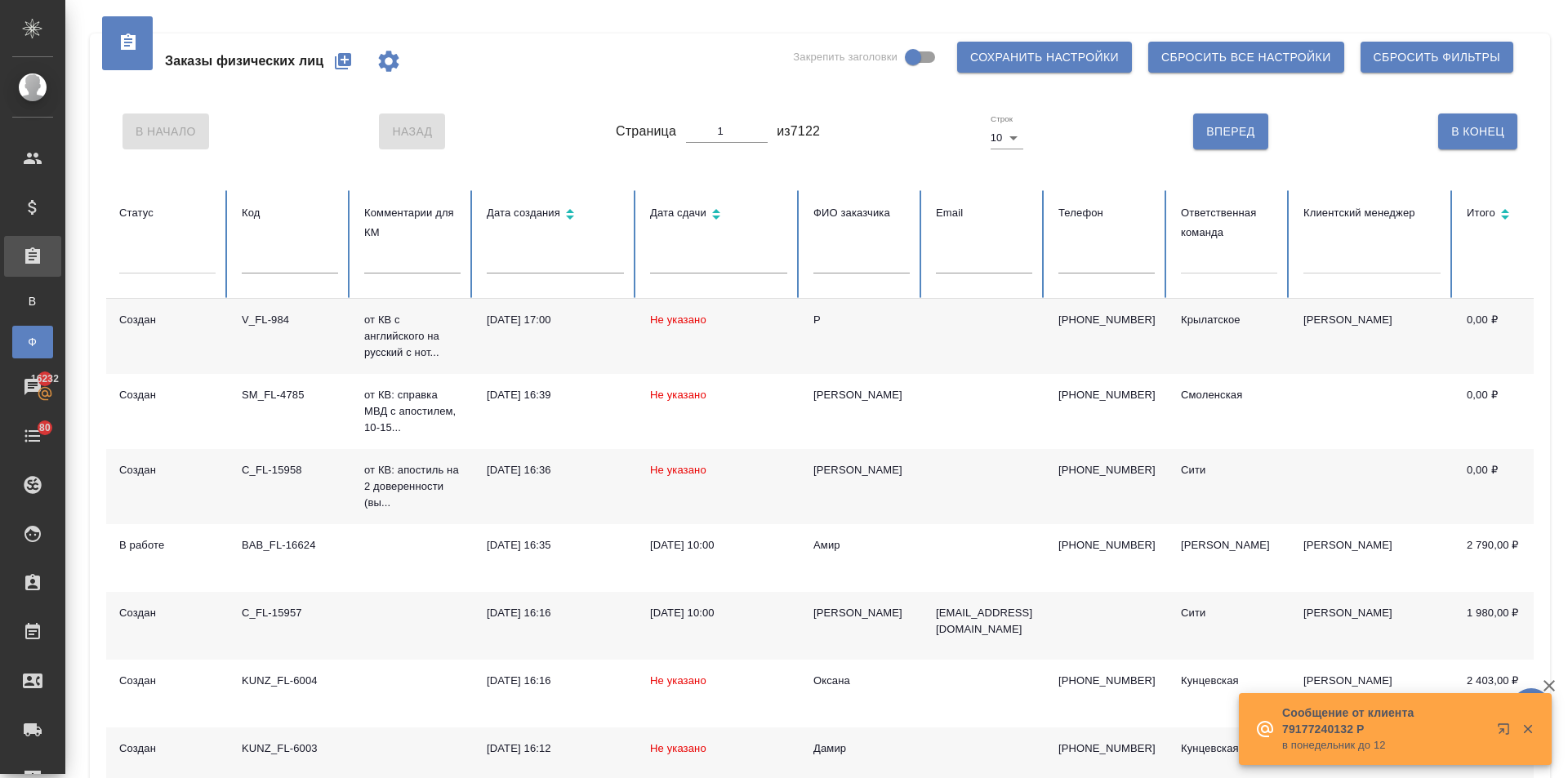
click at [507, 249] on th "Дата создания" at bounding box center [556, 244] width 164 height 108
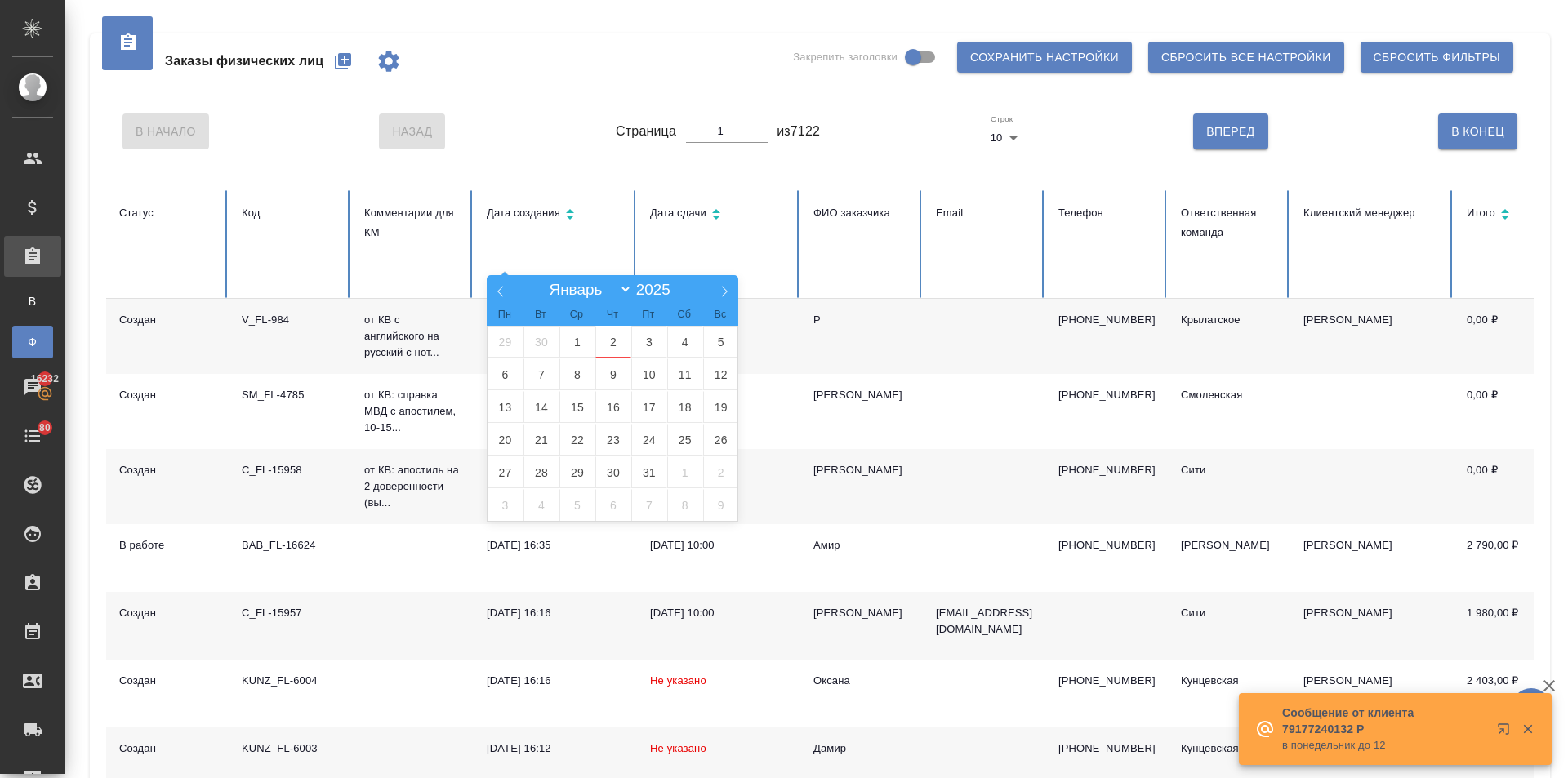
click at [515, 264] on input "text" at bounding box center [555, 262] width 137 height 23
click at [607, 344] on span "2" at bounding box center [614, 340] width 36 height 31
type input "02.10"
click at [638, 334] on span "3" at bounding box center [649, 340] width 36 height 31
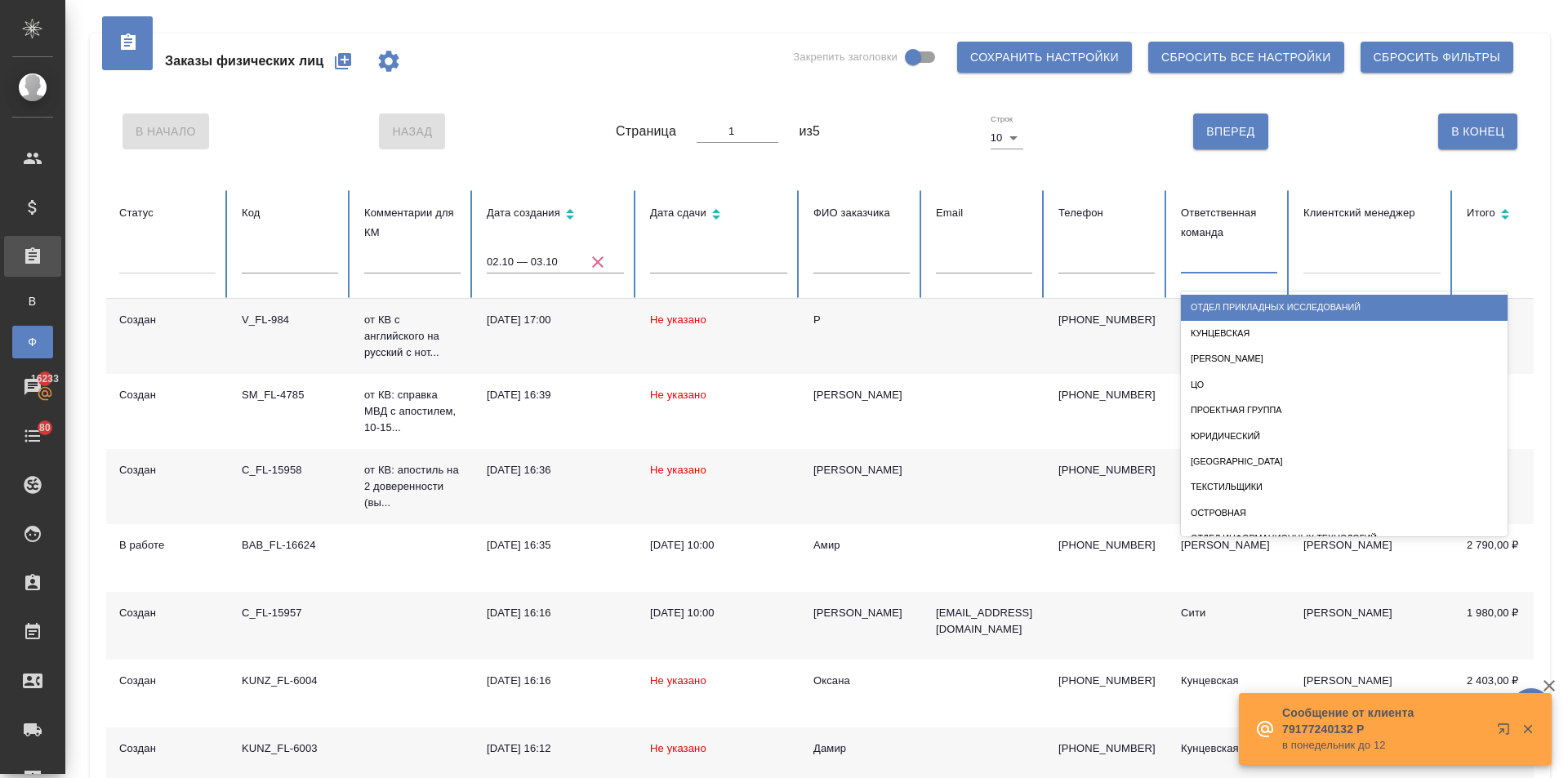
click at [1188, 263] on input "text" at bounding box center [1189, 257] width 2 height 11
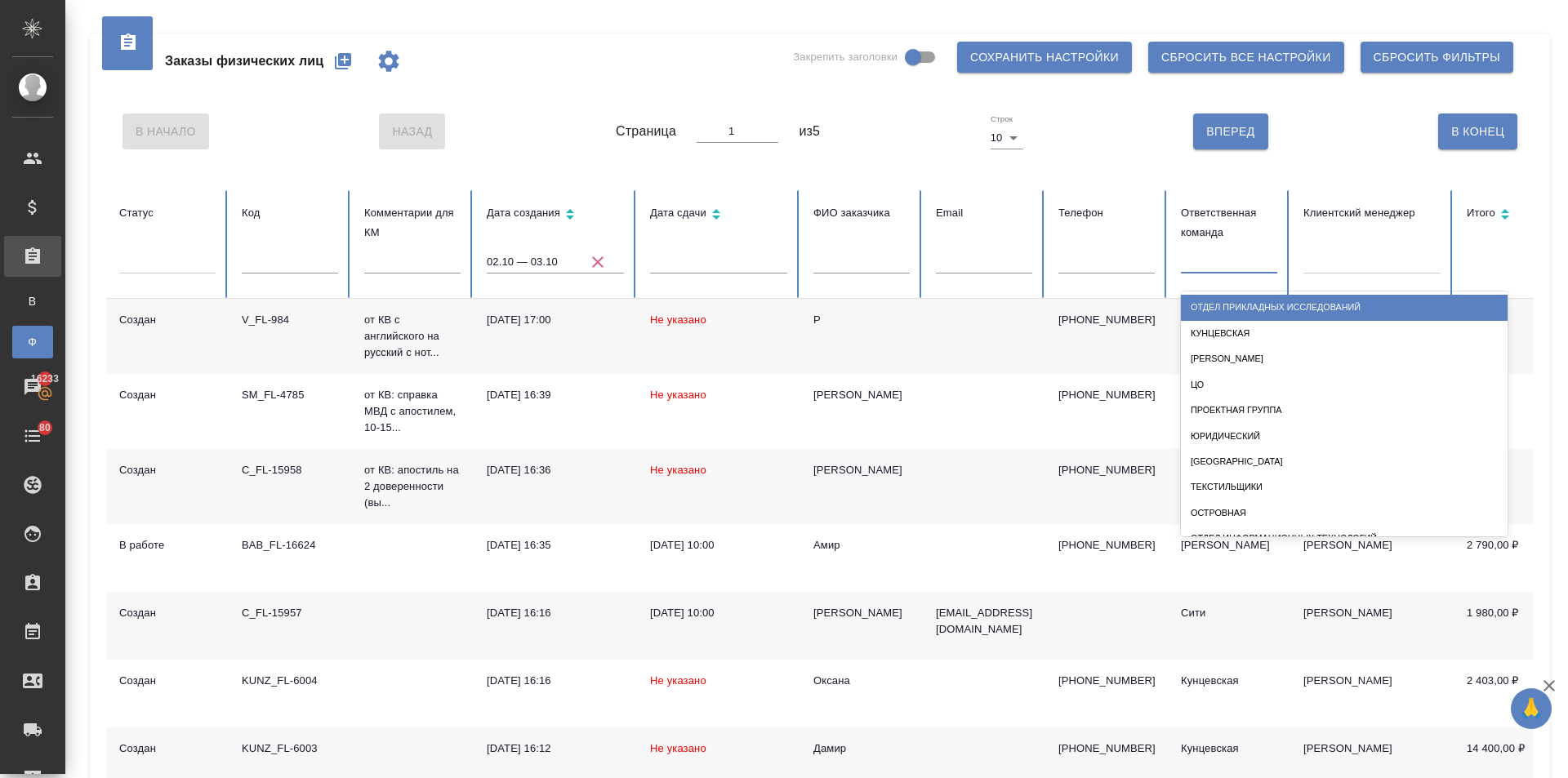
click at [497, 134] on div "В Начало Назад Страница 1 из 5 Строк 10 10 Вперед В Конец" at bounding box center [820, 131] width 1427 height 68
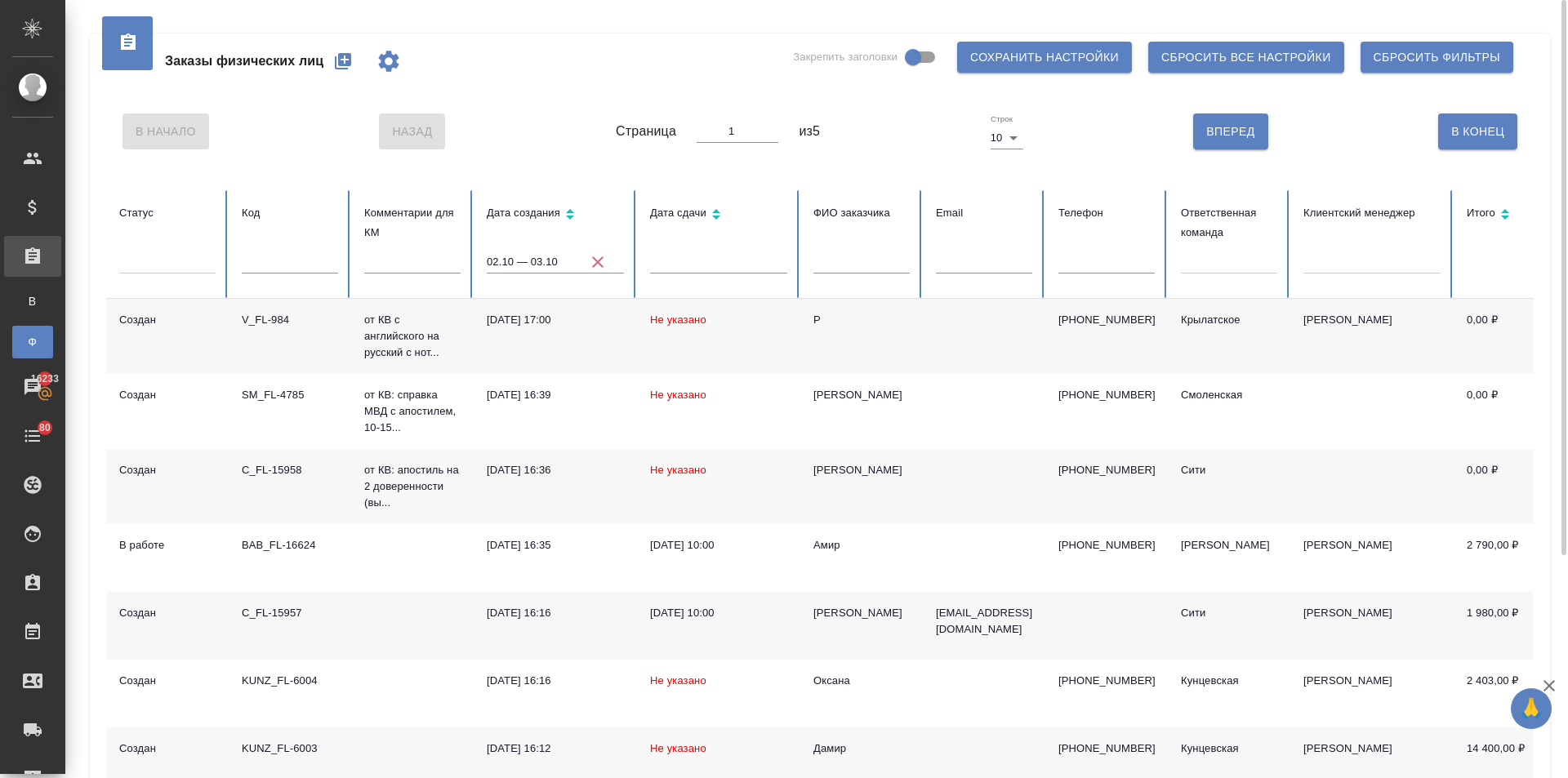
click at [343, 57] on icon "button" at bounding box center [343, 61] width 16 height 16
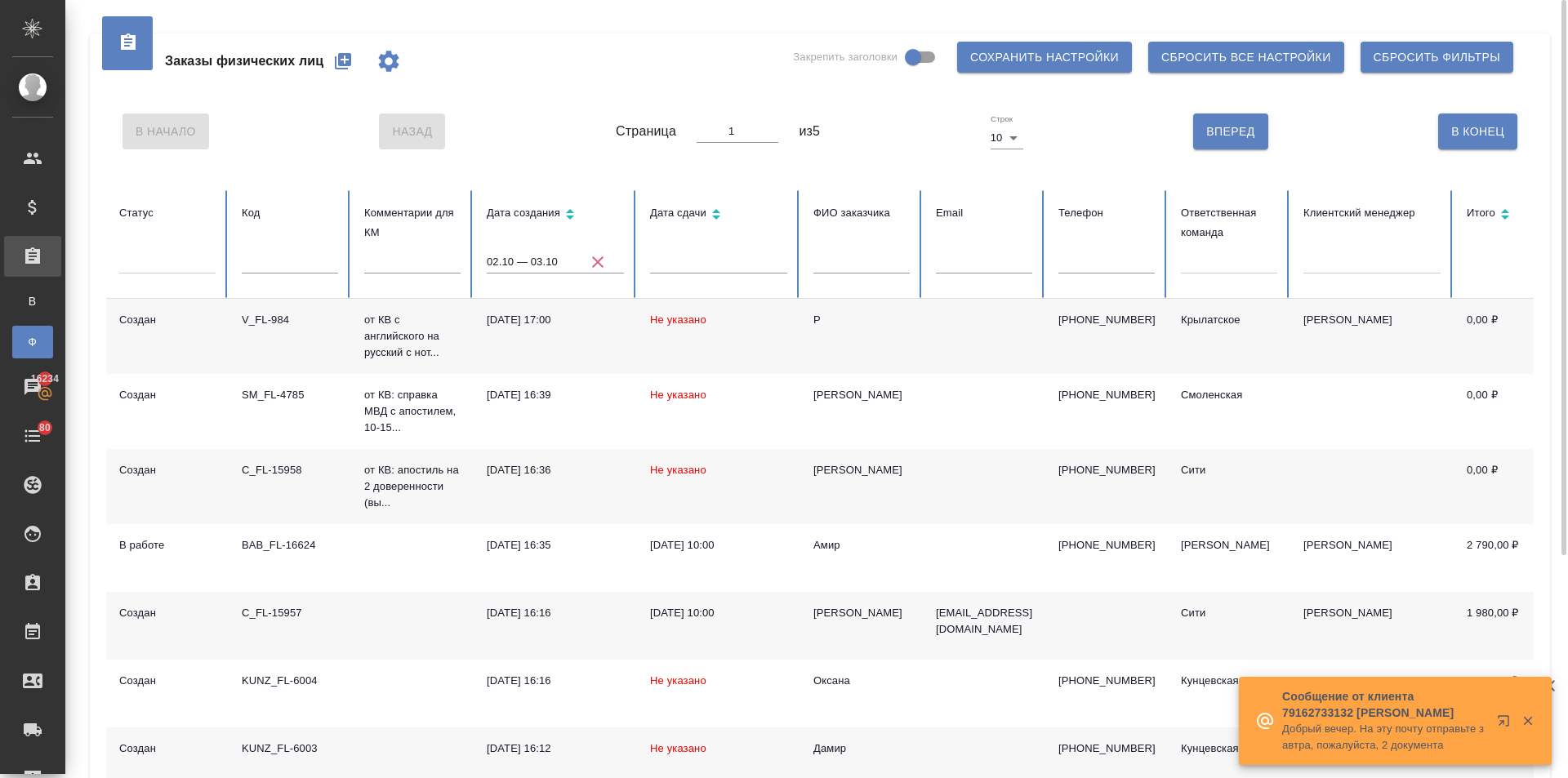
click at [599, 263] on icon "button" at bounding box center [598, 262] width 11 height 11
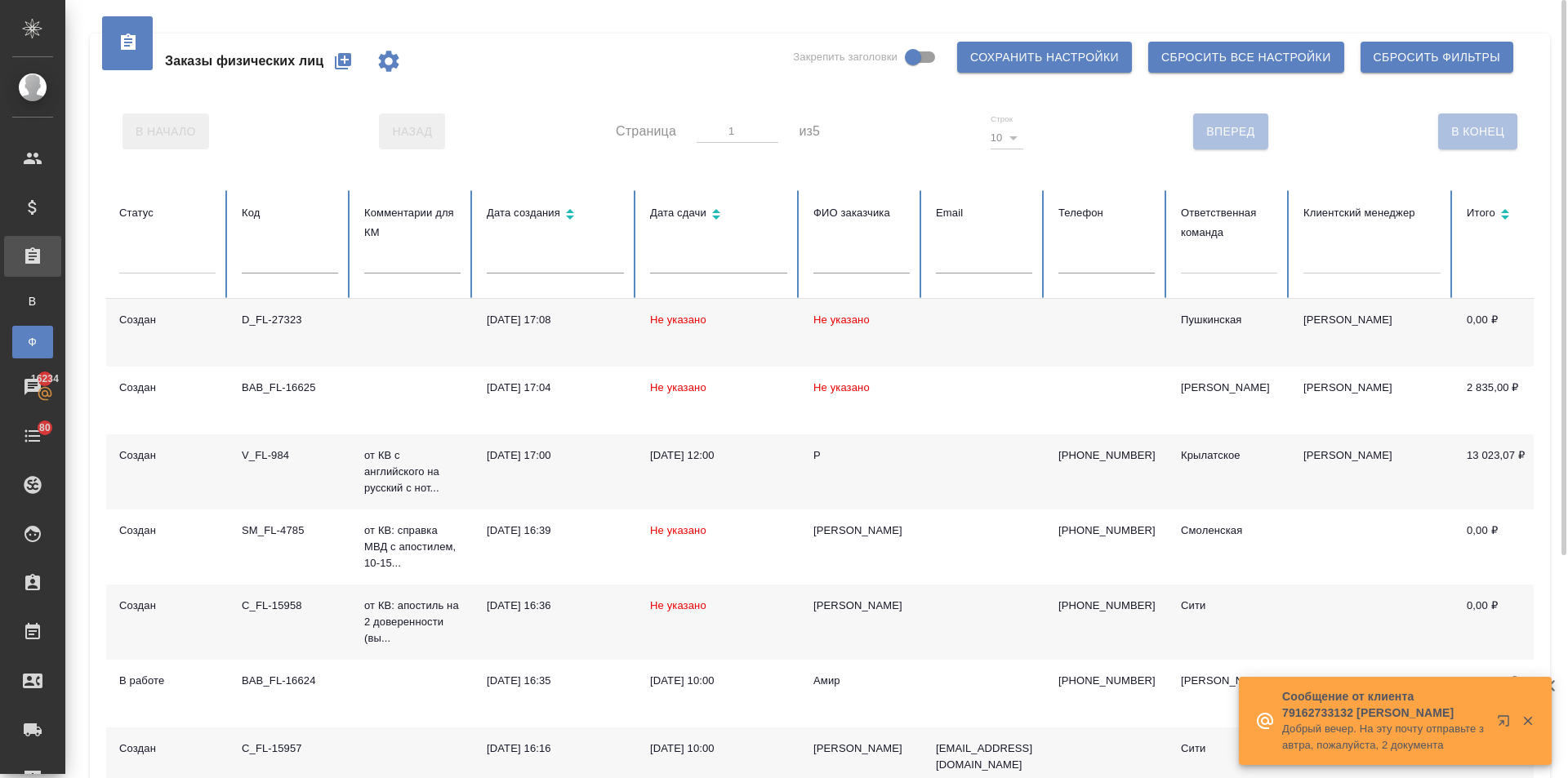
click at [860, 262] on input "text" at bounding box center [861, 262] width 96 height 23
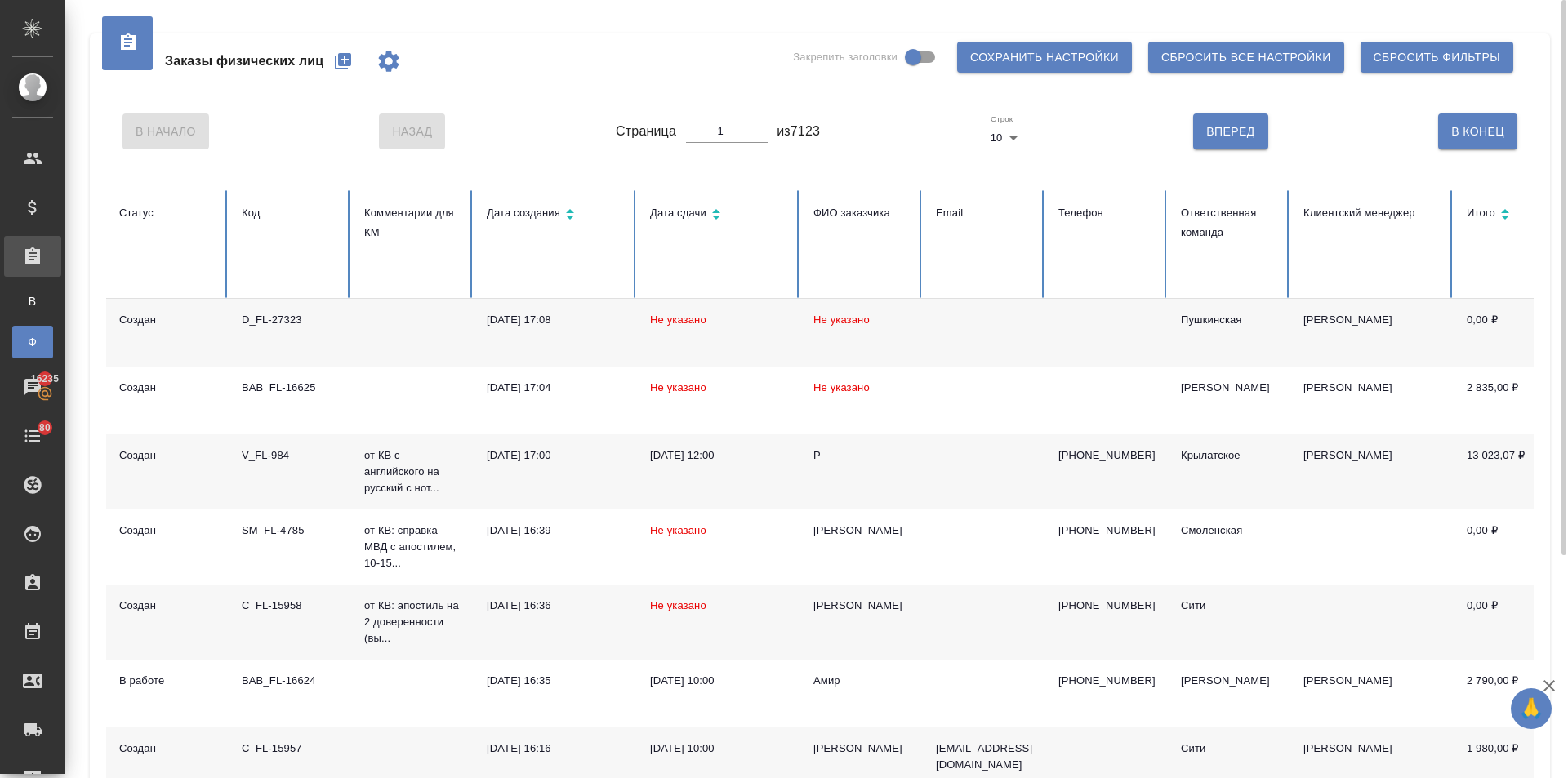
click at [844, 250] on th "ФИО заказчика" at bounding box center [861, 244] width 123 height 108
click at [950, 252] on input "text" at bounding box center [983, 262] width 96 height 23
click at [964, 252] on input "text" at bounding box center [983, 262] width 96 height 23
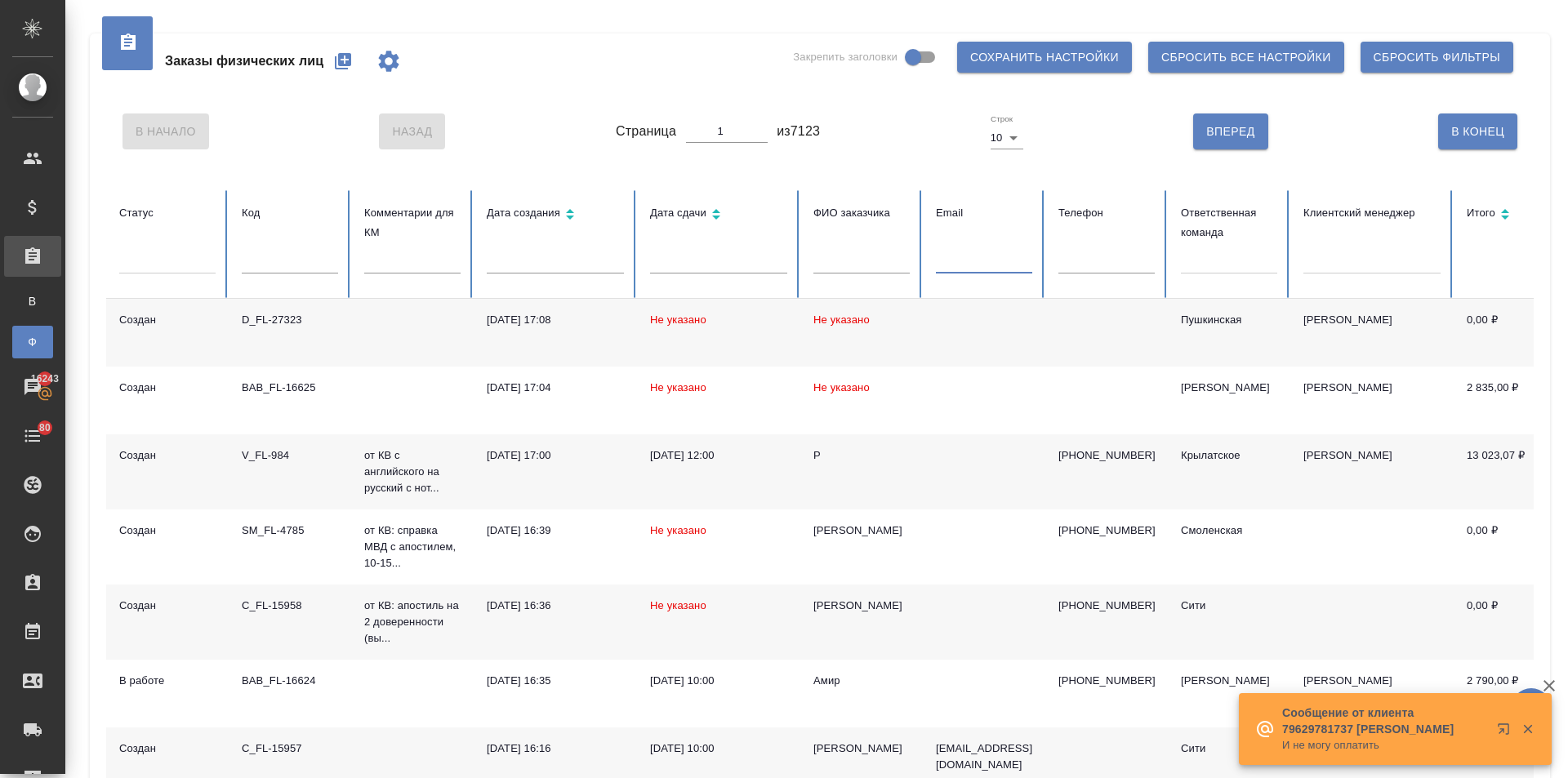
click at [1315, 260] on div at bounding box center [1372, 257] width 137 height 24
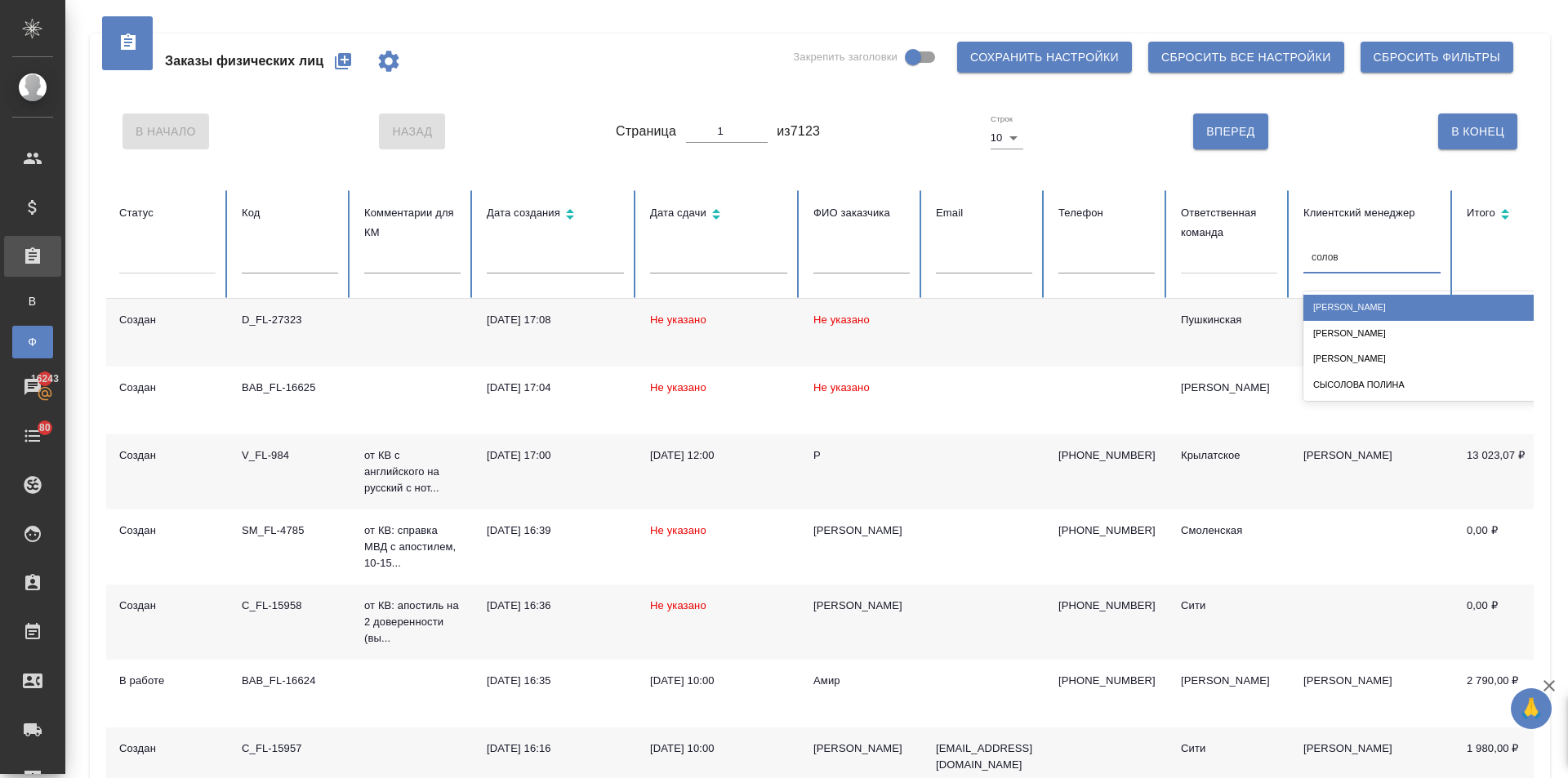
type input "соловк"
click at [1360, 302] on div "[PERSON_NAME]" at bounding box center [1466, 307] width 326 height 26
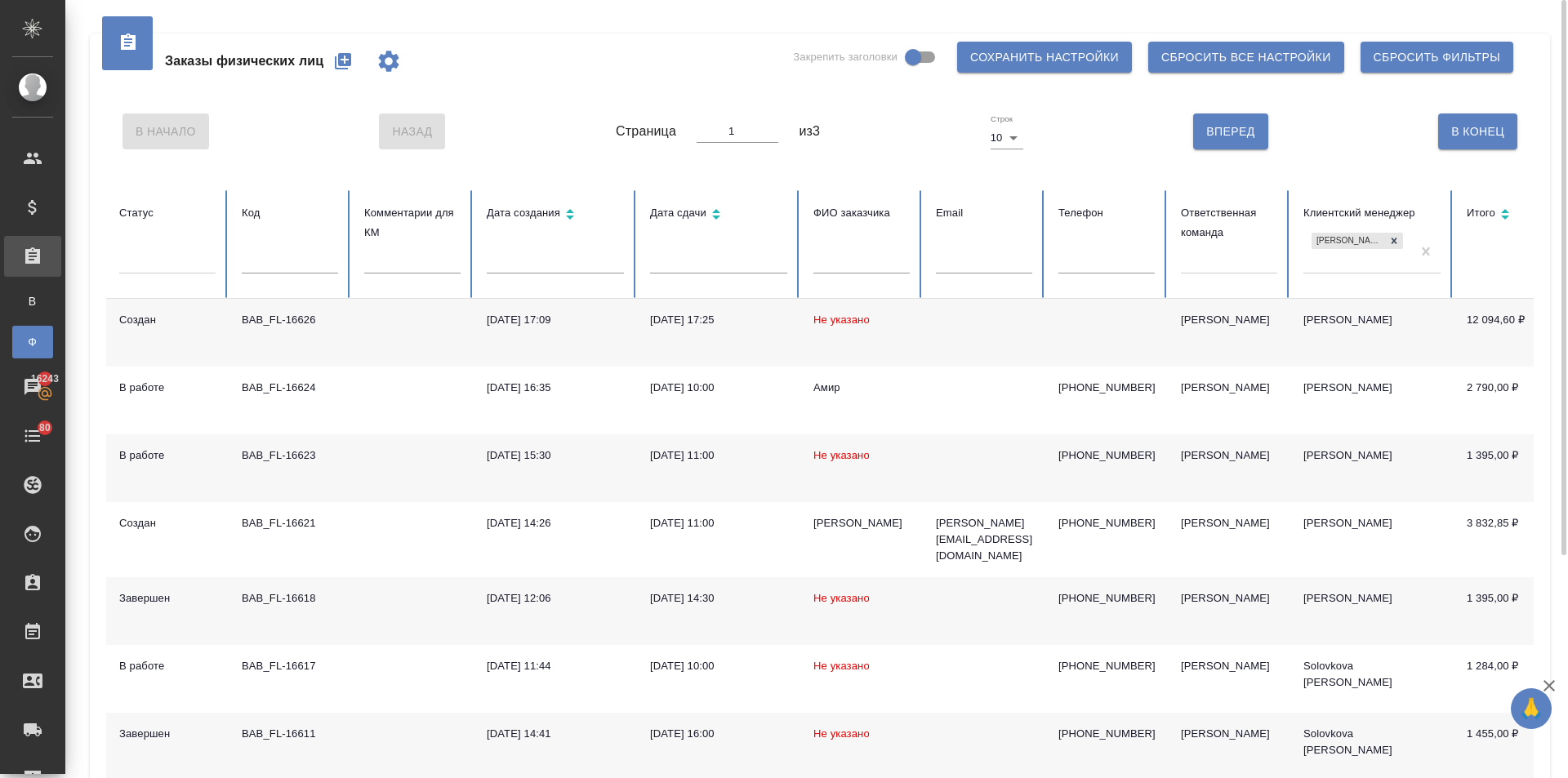
click at [1303, 320] on td "[PERSON_NAME]" at bounding box center [1372, 332] width 164 height 68
click at [289, 252] on input "text" at bounding box center [289, 262] width 96 height 23
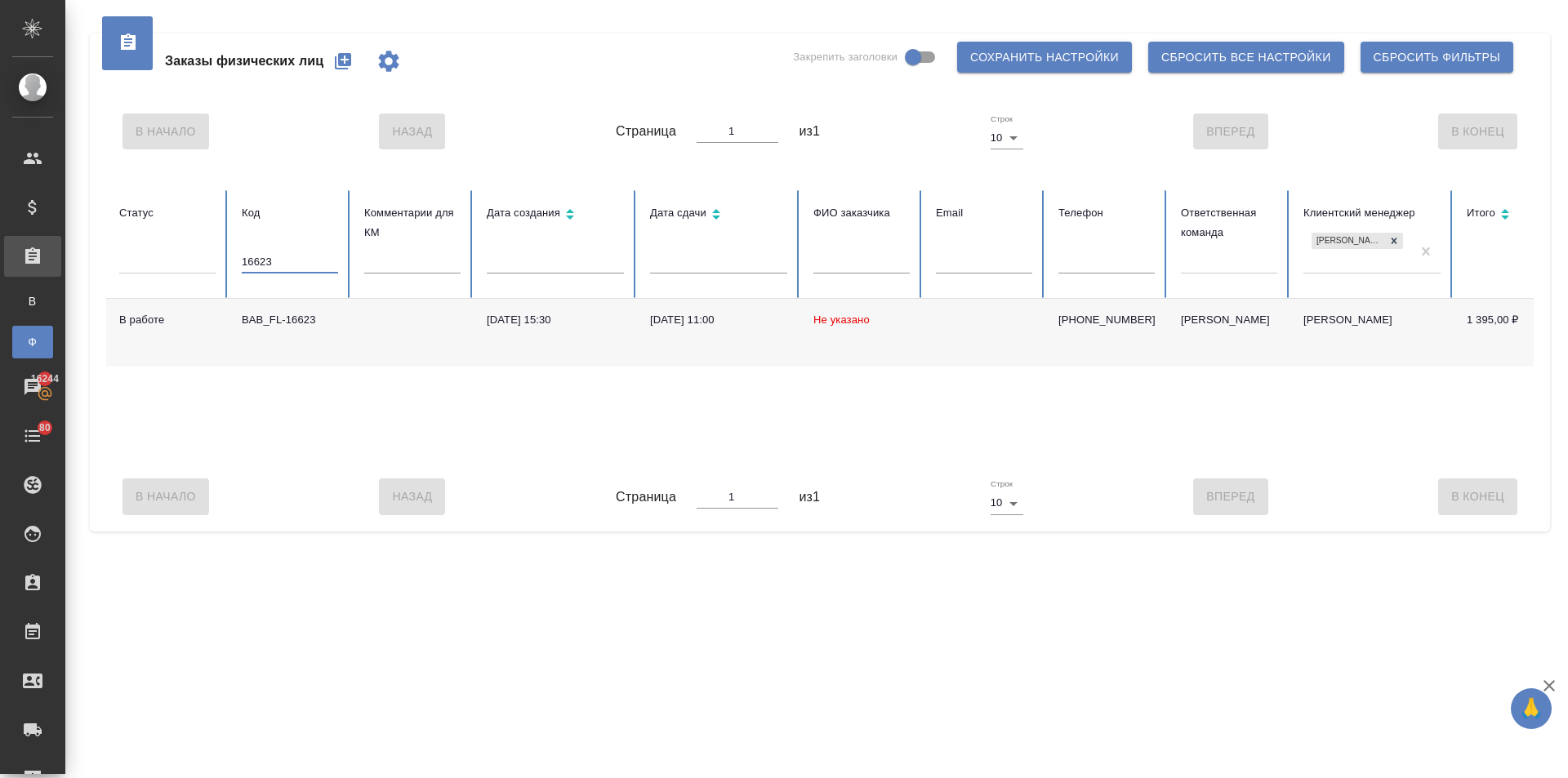
type input "16623"
click at [855, 314] on span "Не указано" at bounding box center [841, 320] width 56 height 12
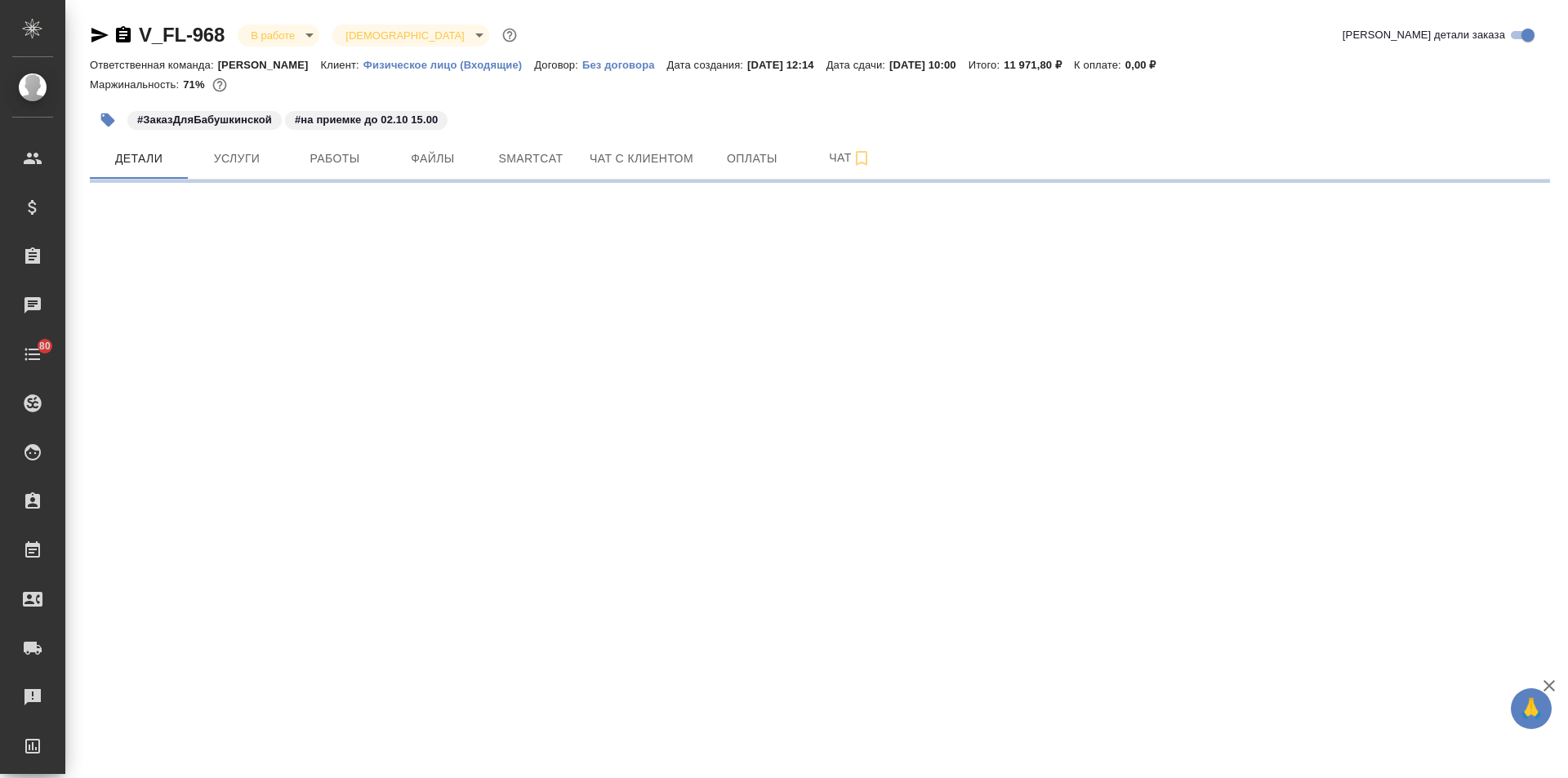
select select "RU"
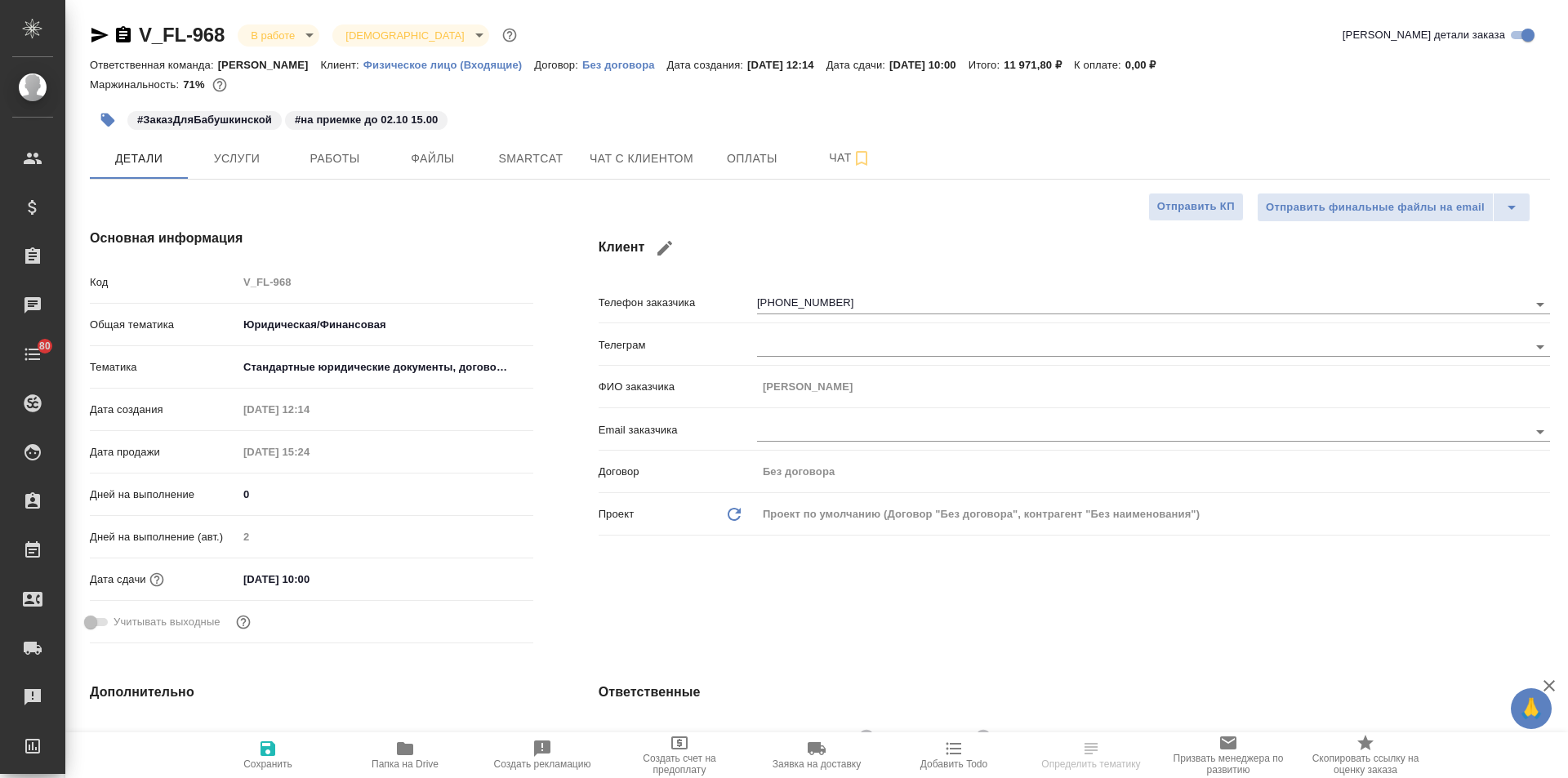
type textarea "x"
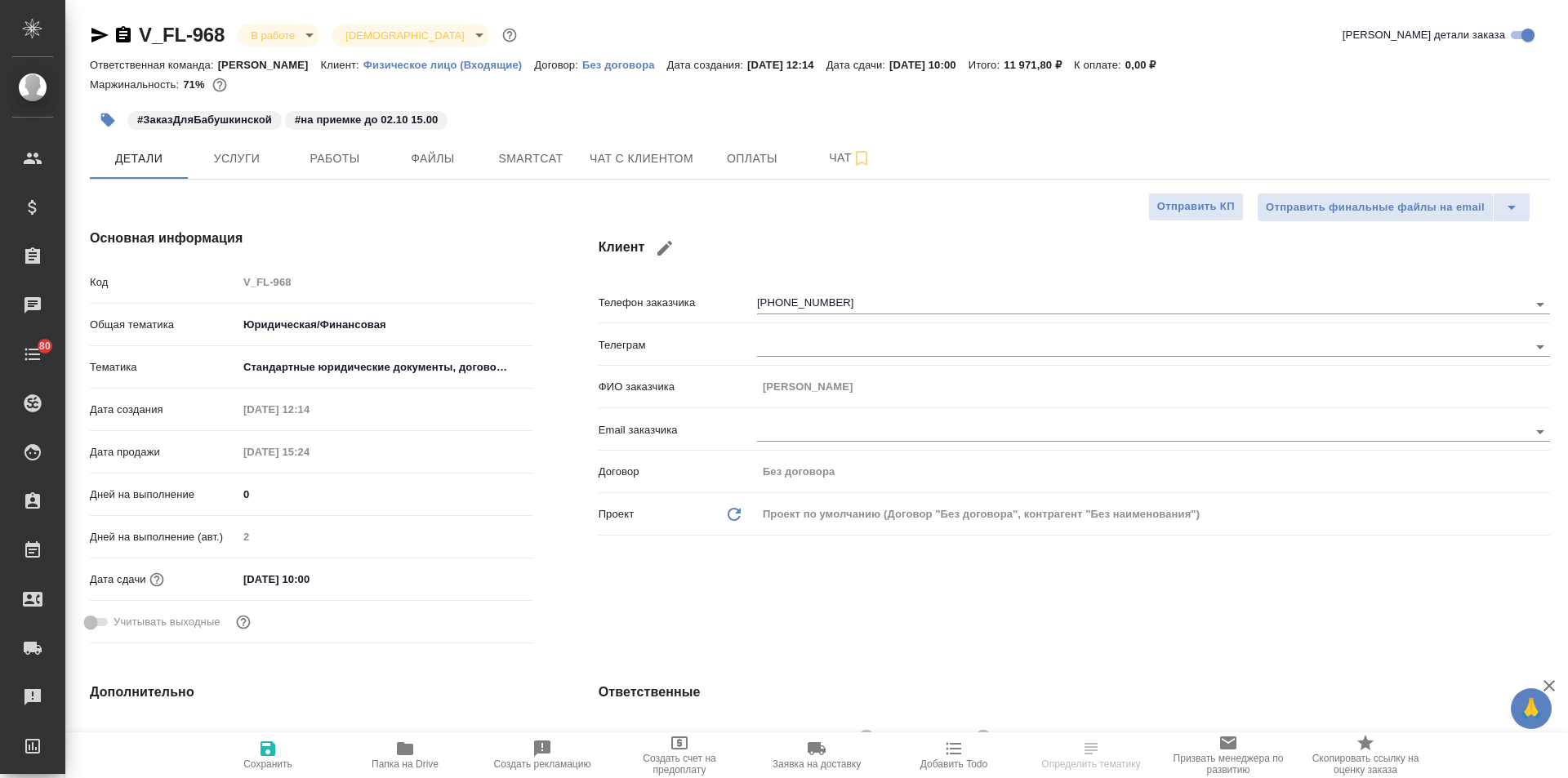
type textarea "x"
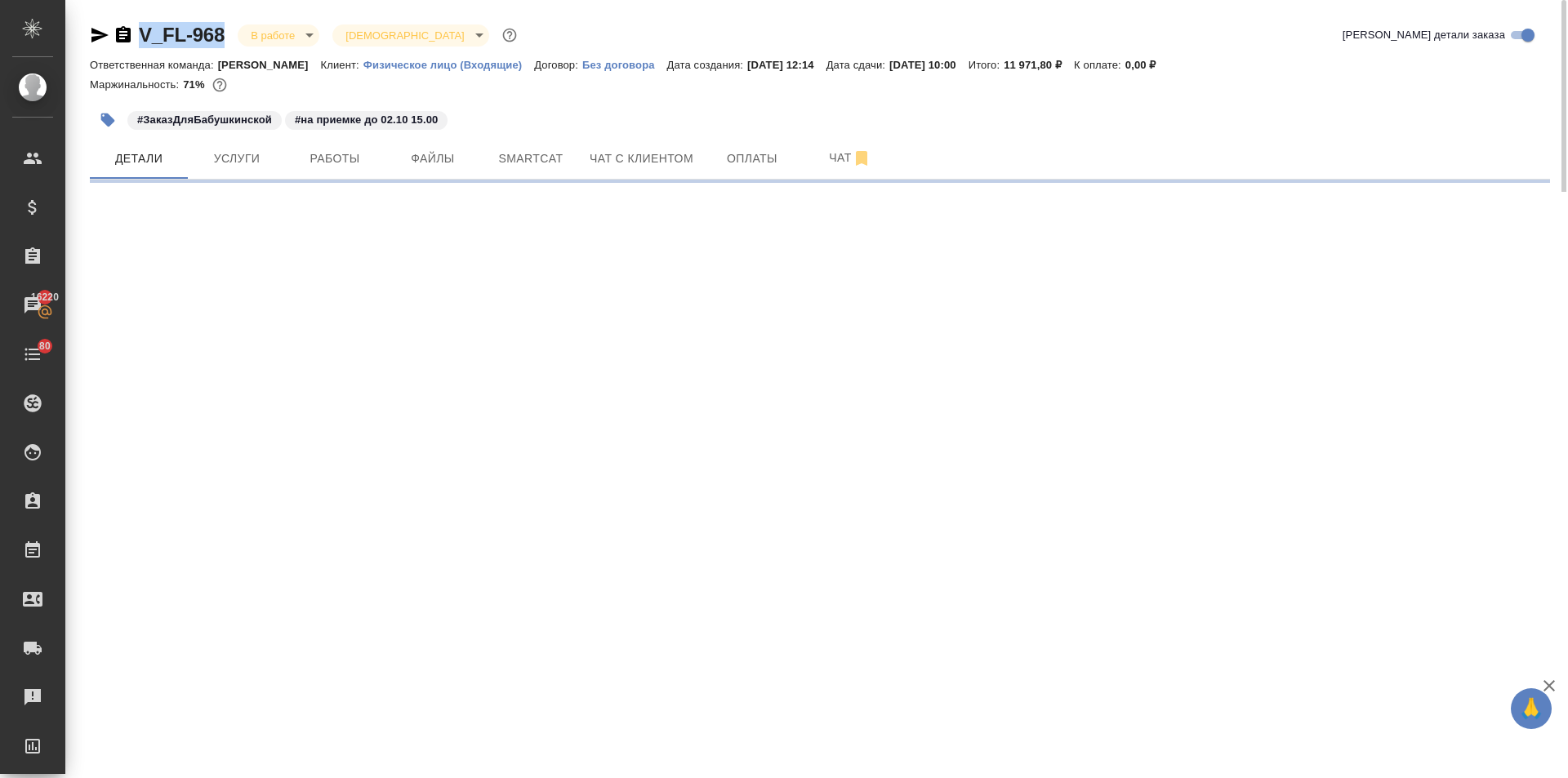
drag, startPoint x: 231, startPoint y: 31, endPoint x: 122, endPoint y: 31, distance: 109.0
click at [122, 31] on div "V_FL-968 В работе inProgress Святая троица holyTrinity" at bounding box center [304, 34] width 430 height 26
copy link "V_FL-968"
select select "RU"
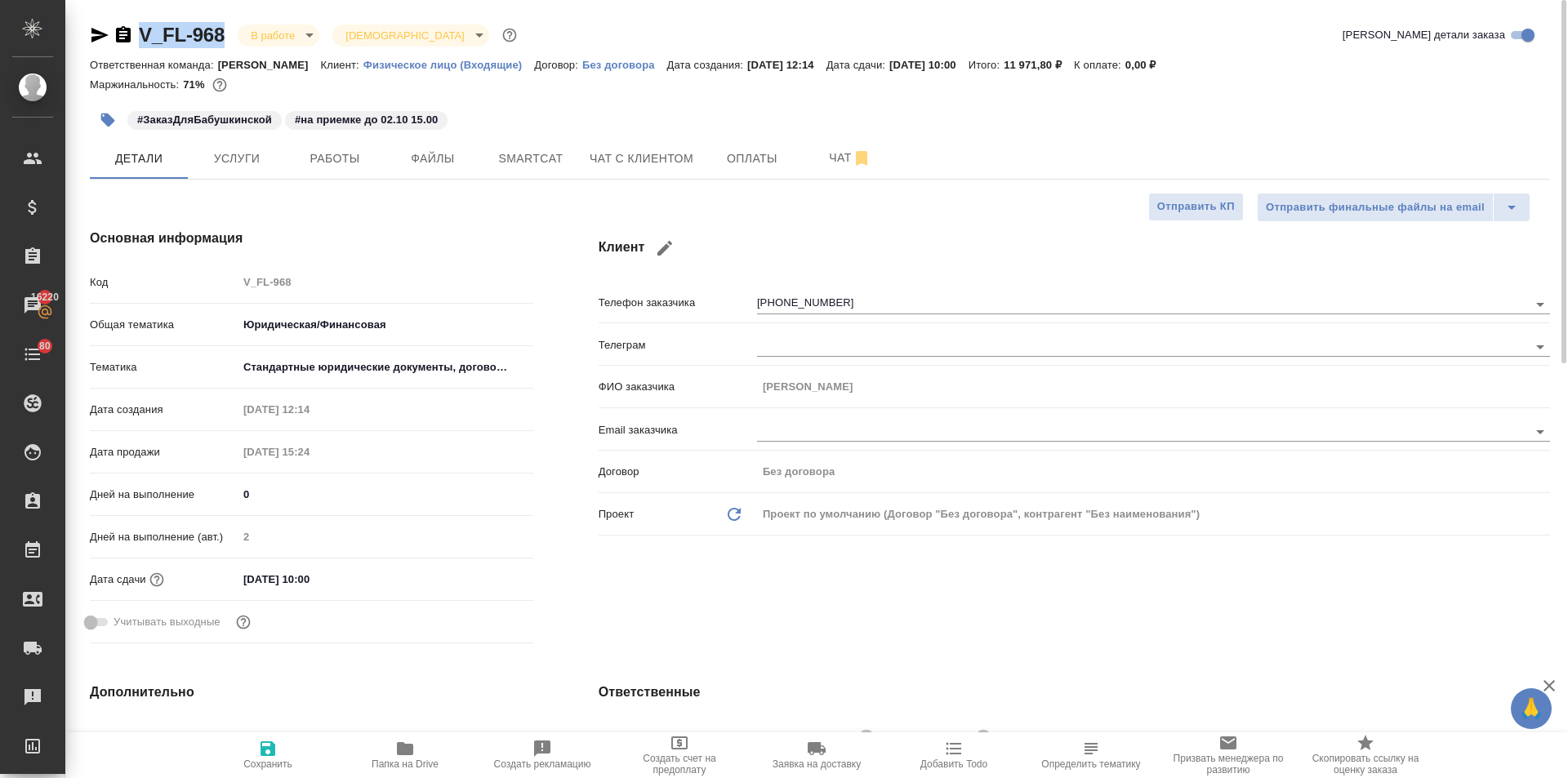
type textarea "x"
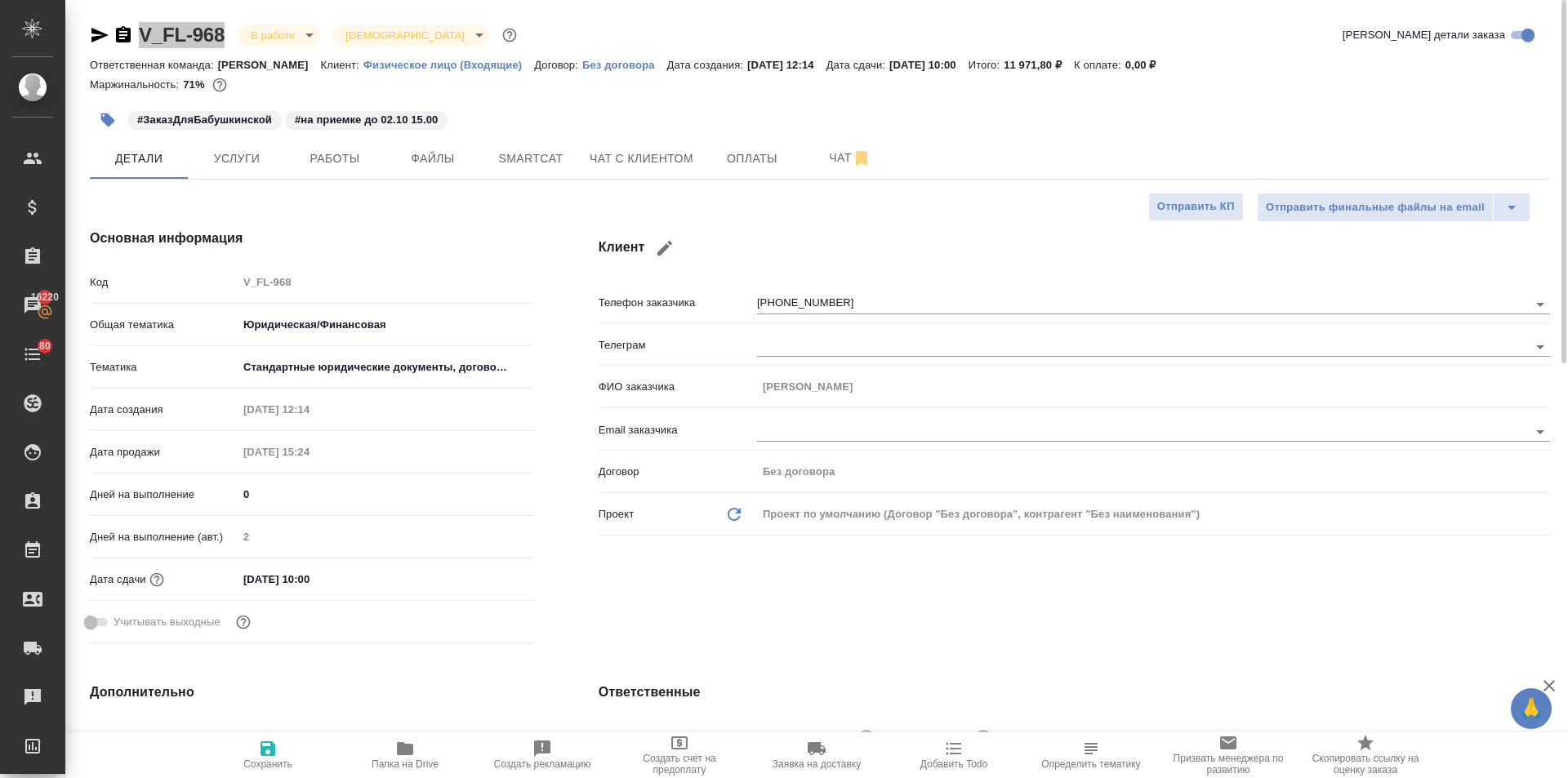
type textarea "x"
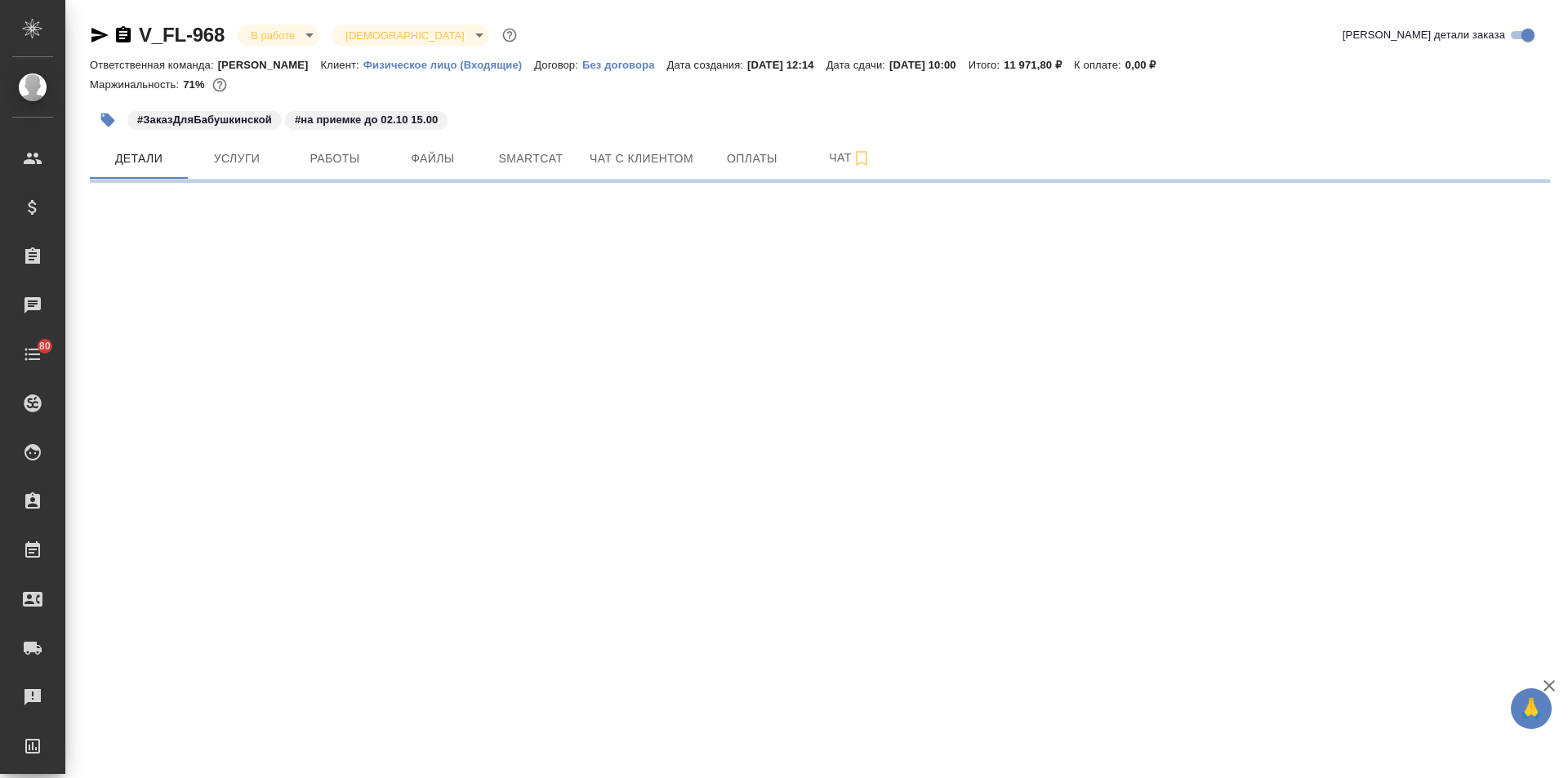
select select "RU"
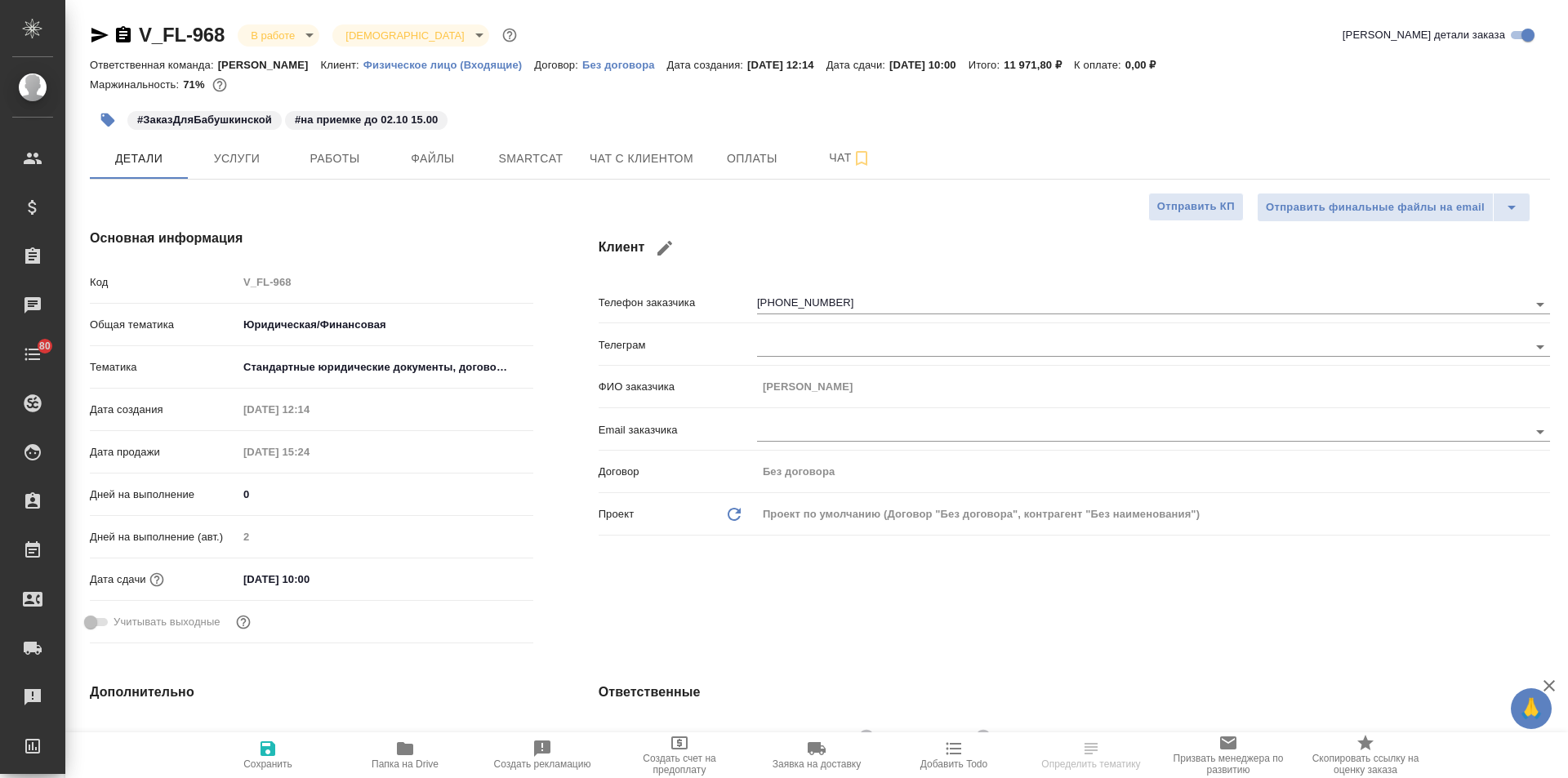
type textarea "x"
click at [400, 745] on icon "button" at bounding box center [404, 749] width 16 height 13
type textarea "x"
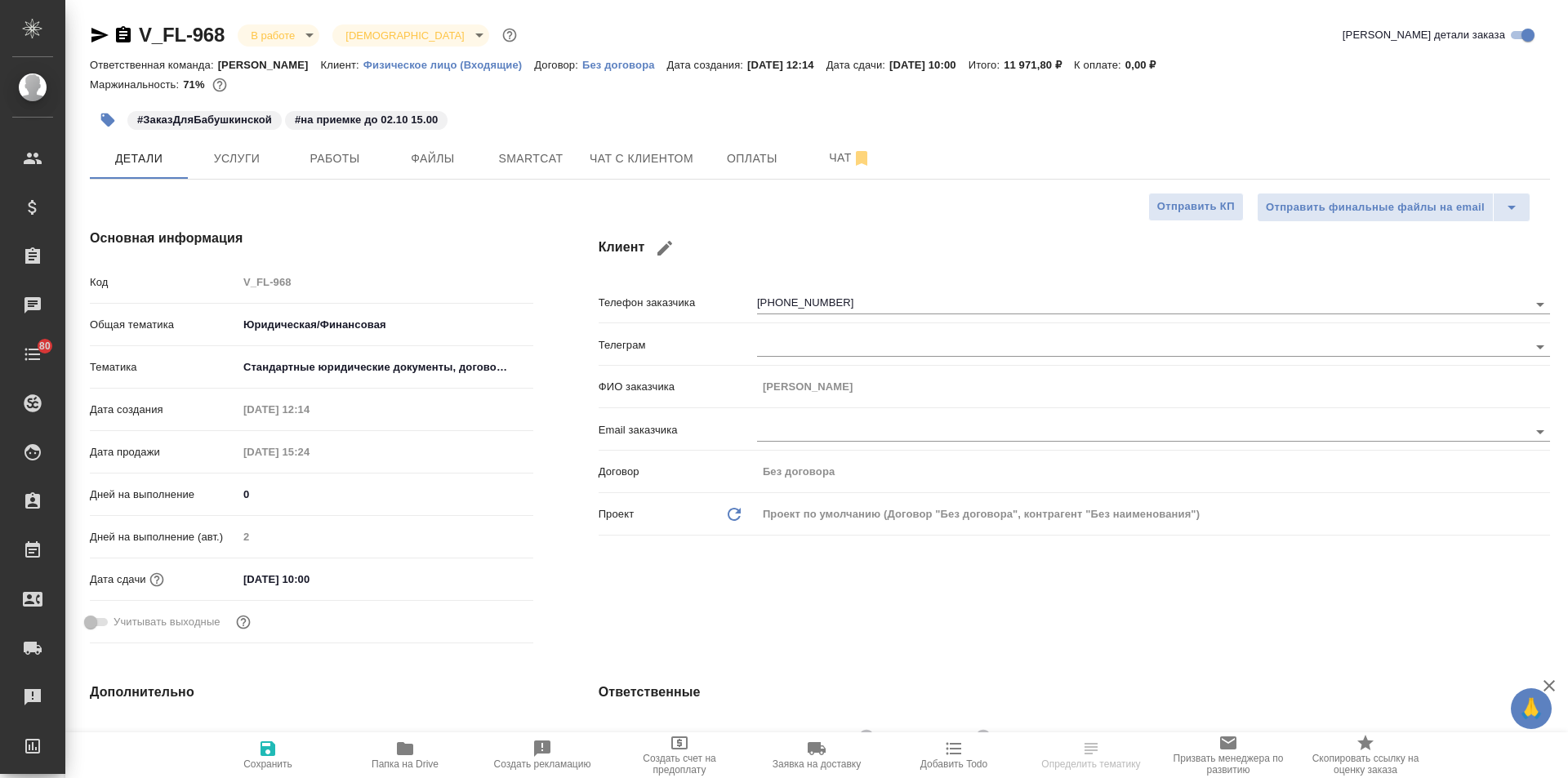
type textarea "x"
select select "RU"
type textarea "x"
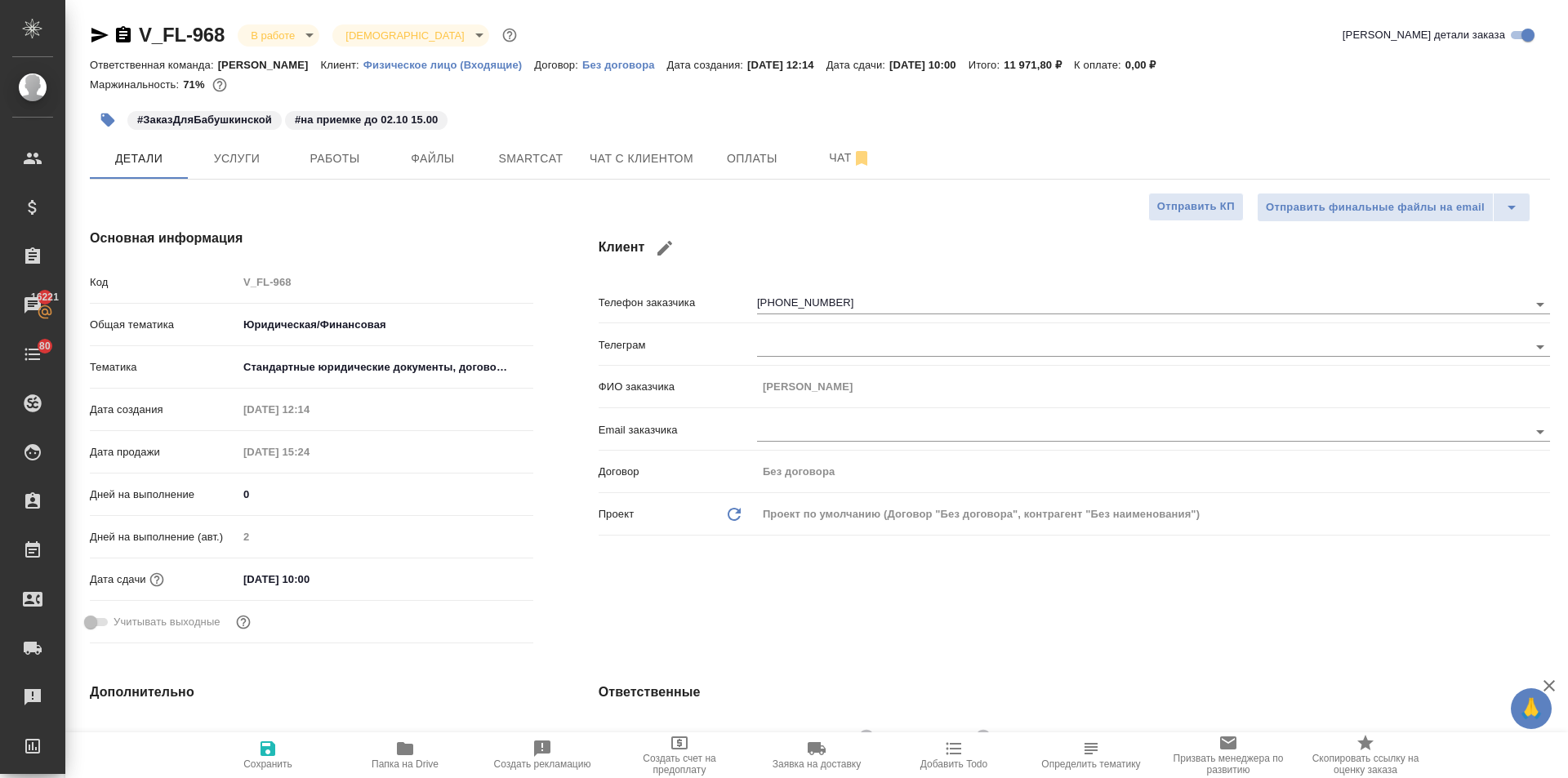
type textarea "x"
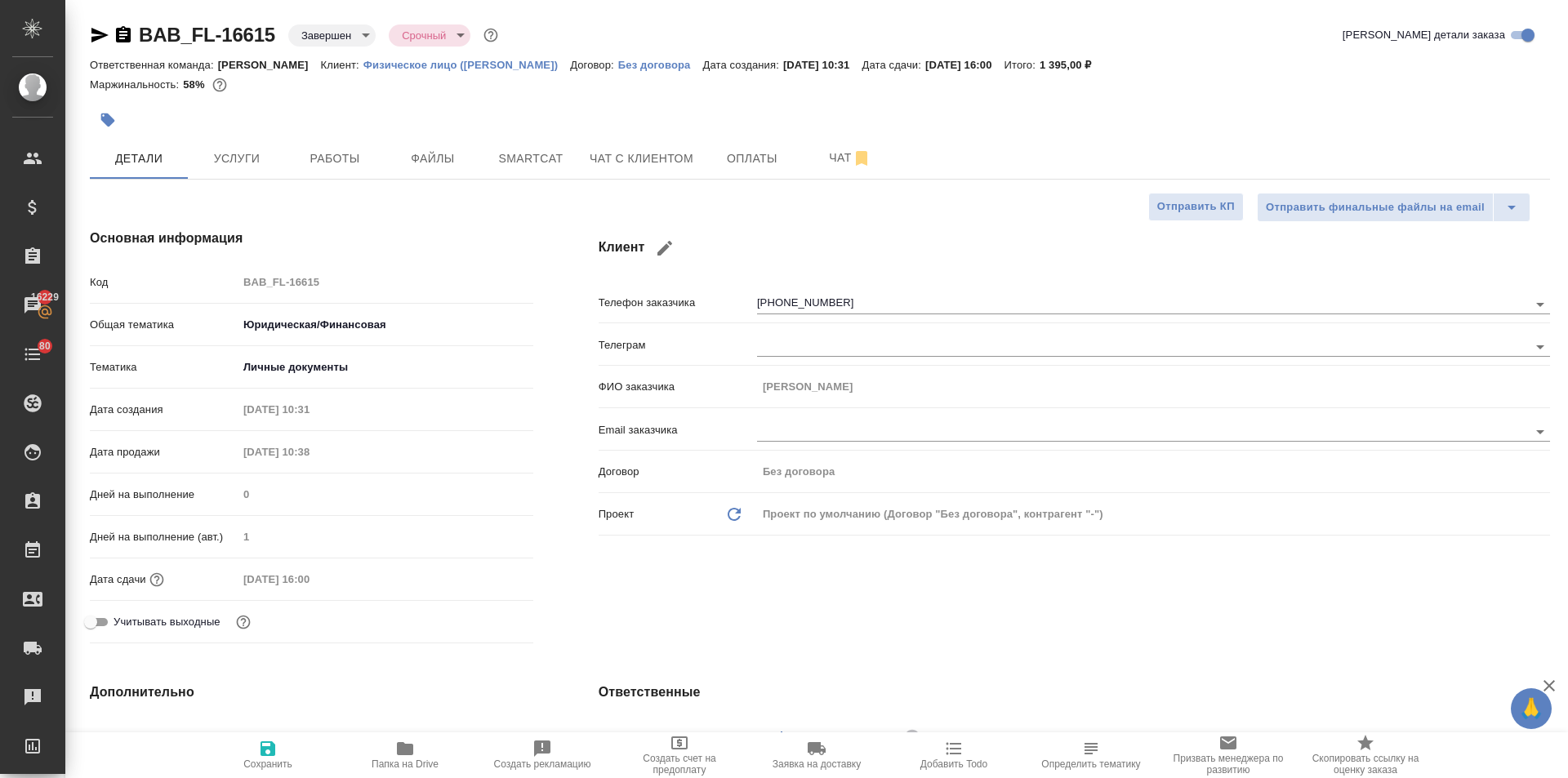
select select "RU"
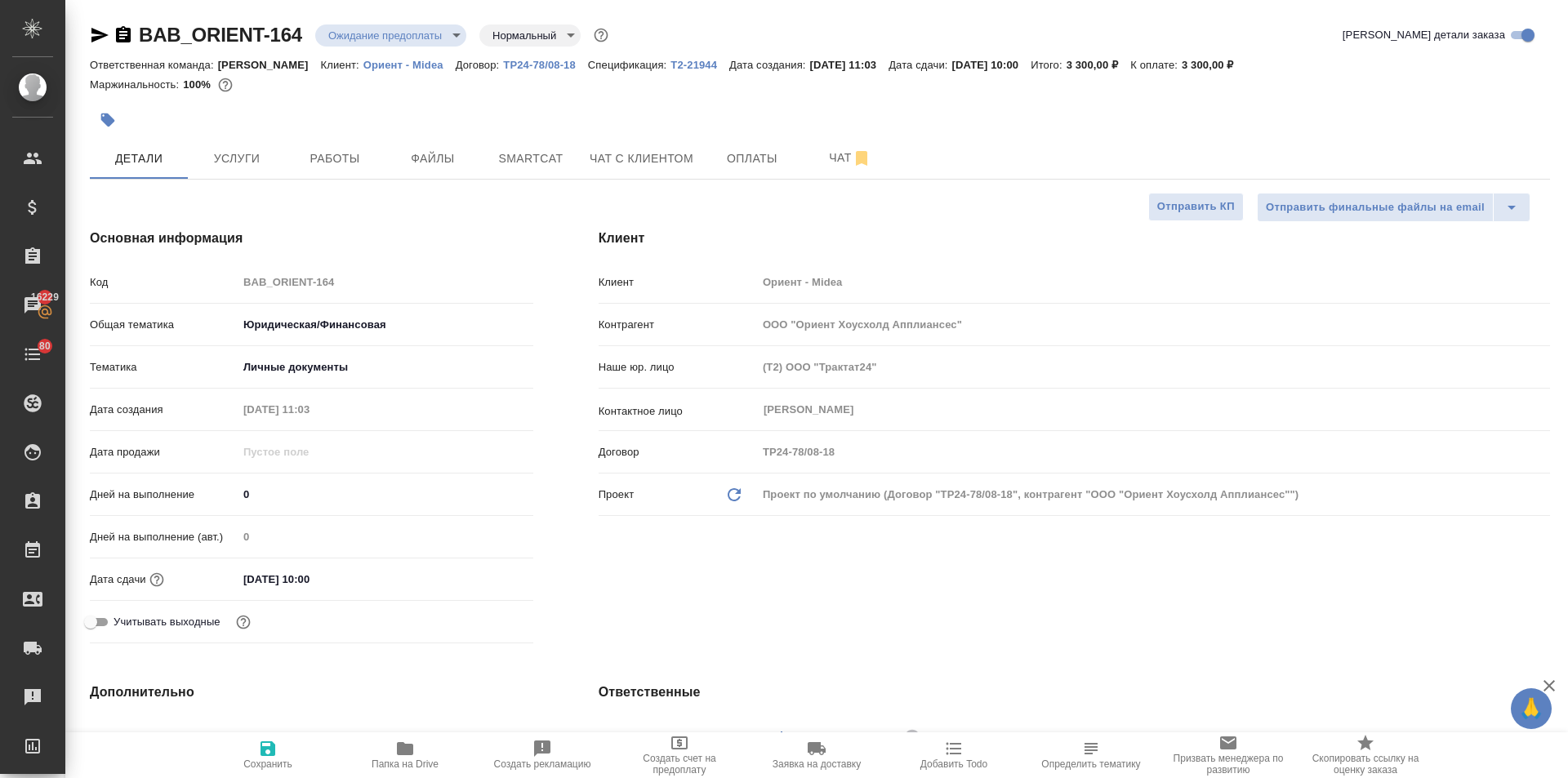
select select "RU"
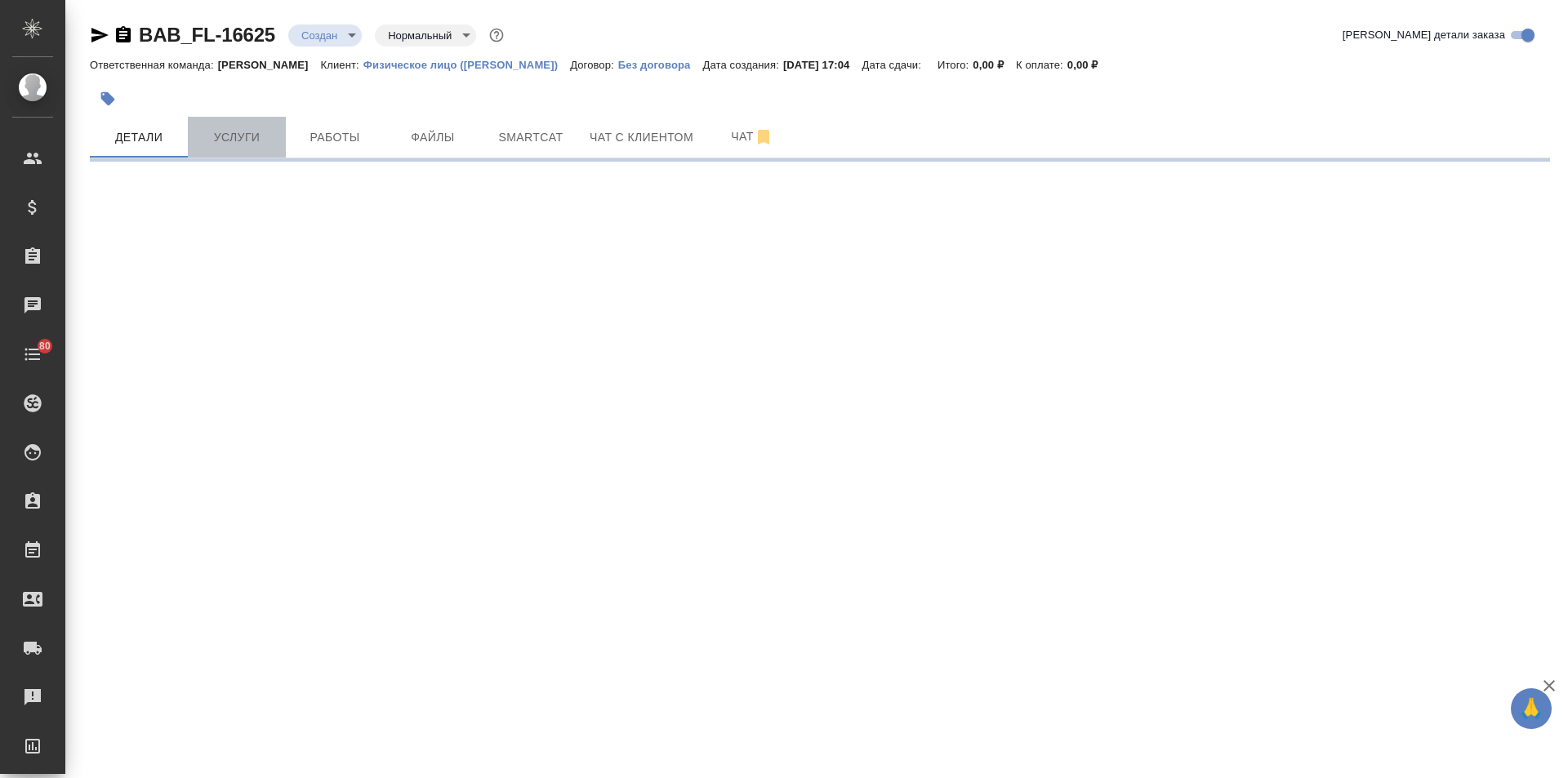
click at [222, 141] on span "Услуги" at bounding box center [237, 137] width 78 height 20
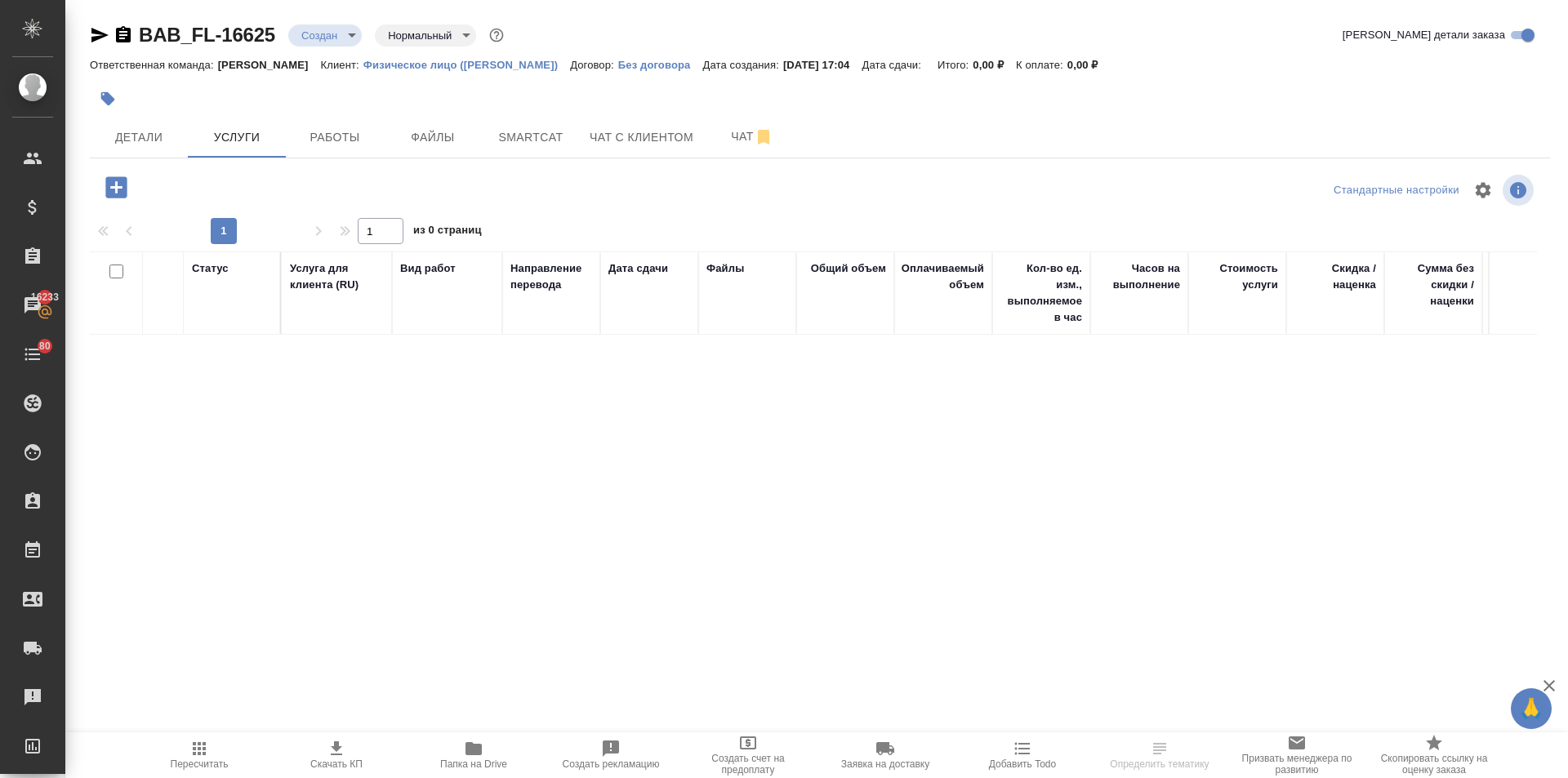
click at [118, 183] on icon "button" at bounding box center [116, 186] width 21 height 21
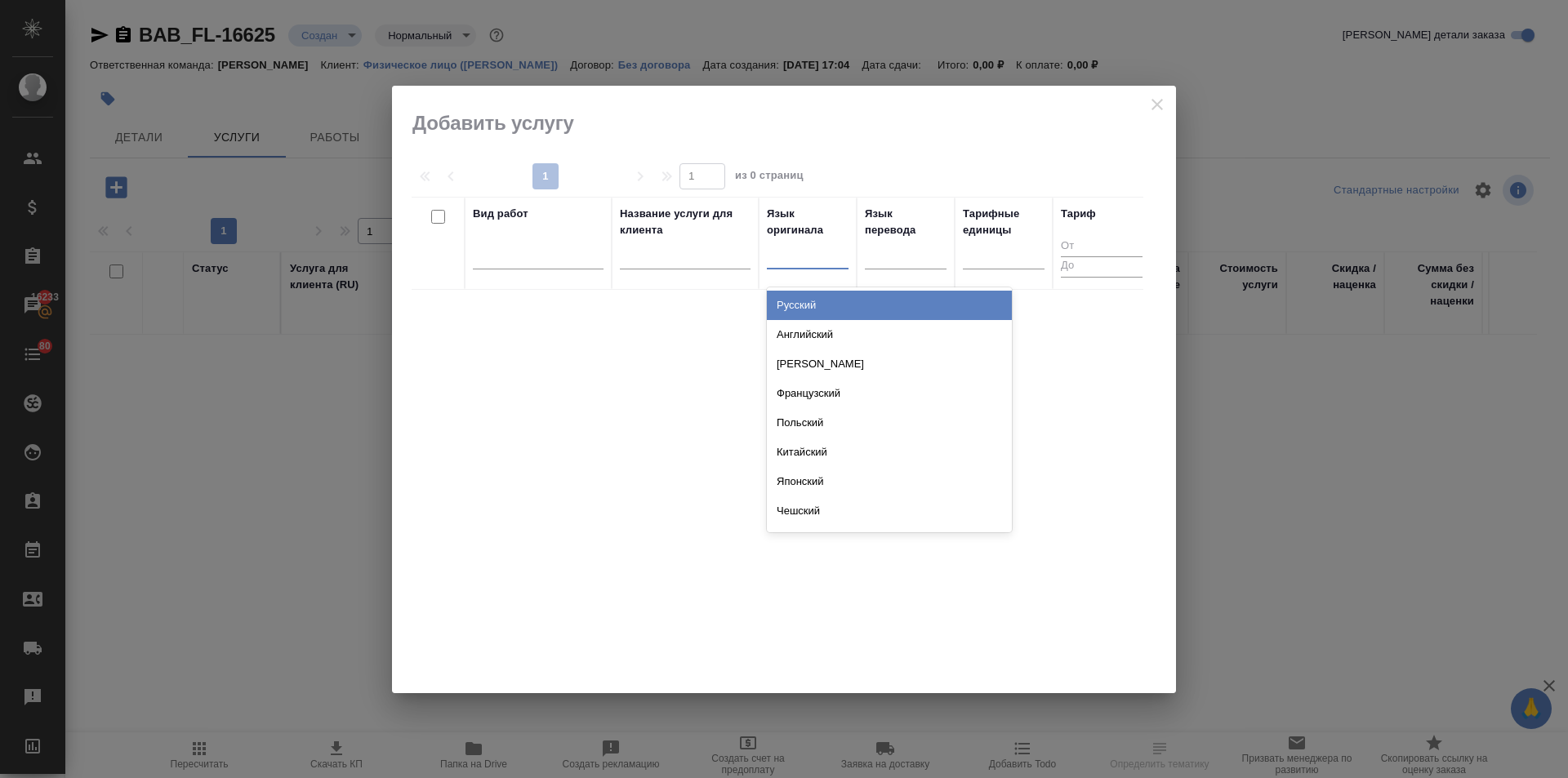
click at [785, 255] on div at bounding box center [808, 252] width 82 height 24
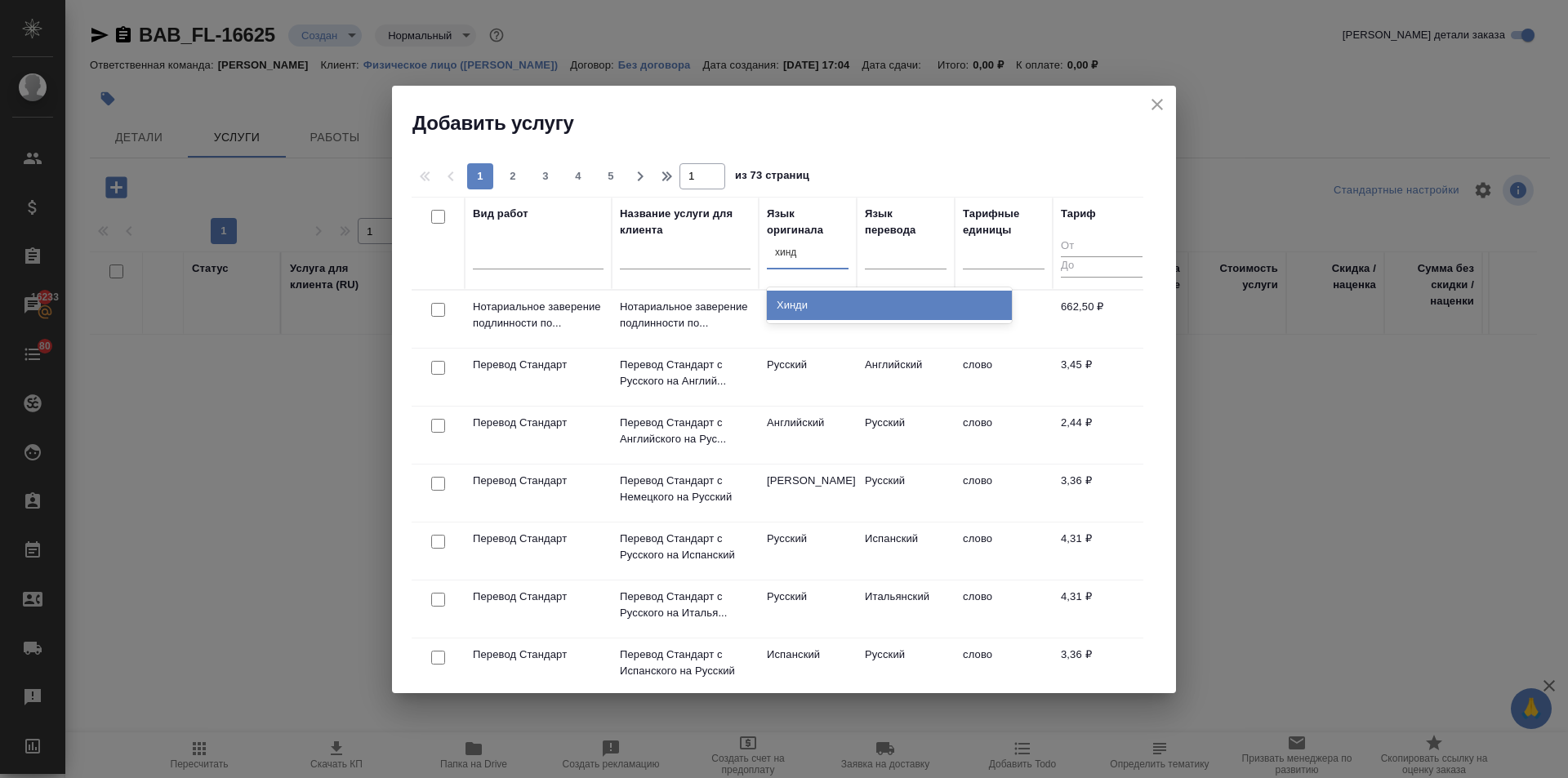
type input "хинди"
click at [815, 308] on div "Хинди" at bounding box center [889, 304] width 245 height 29
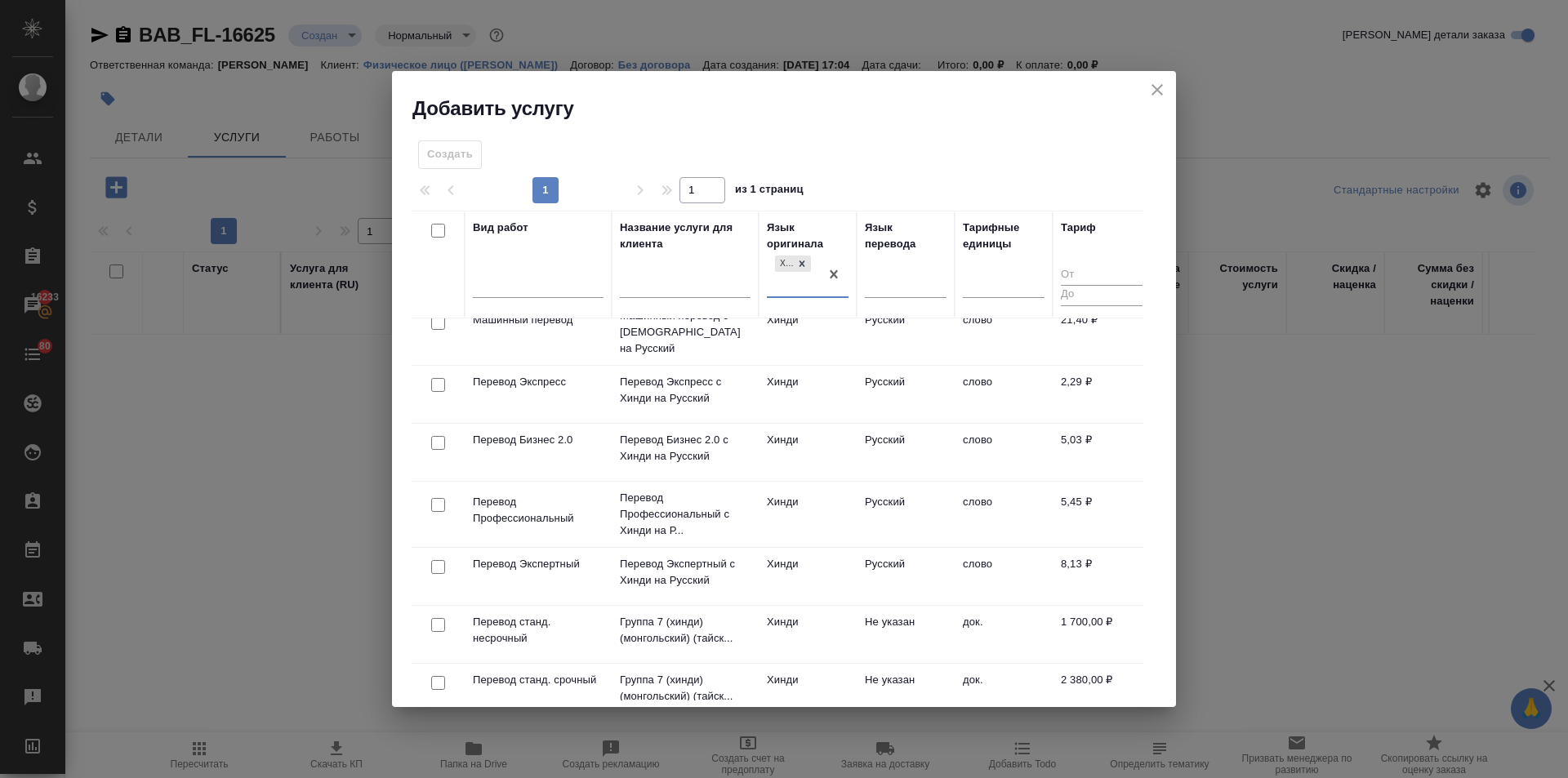
scroll to position [164, 0]
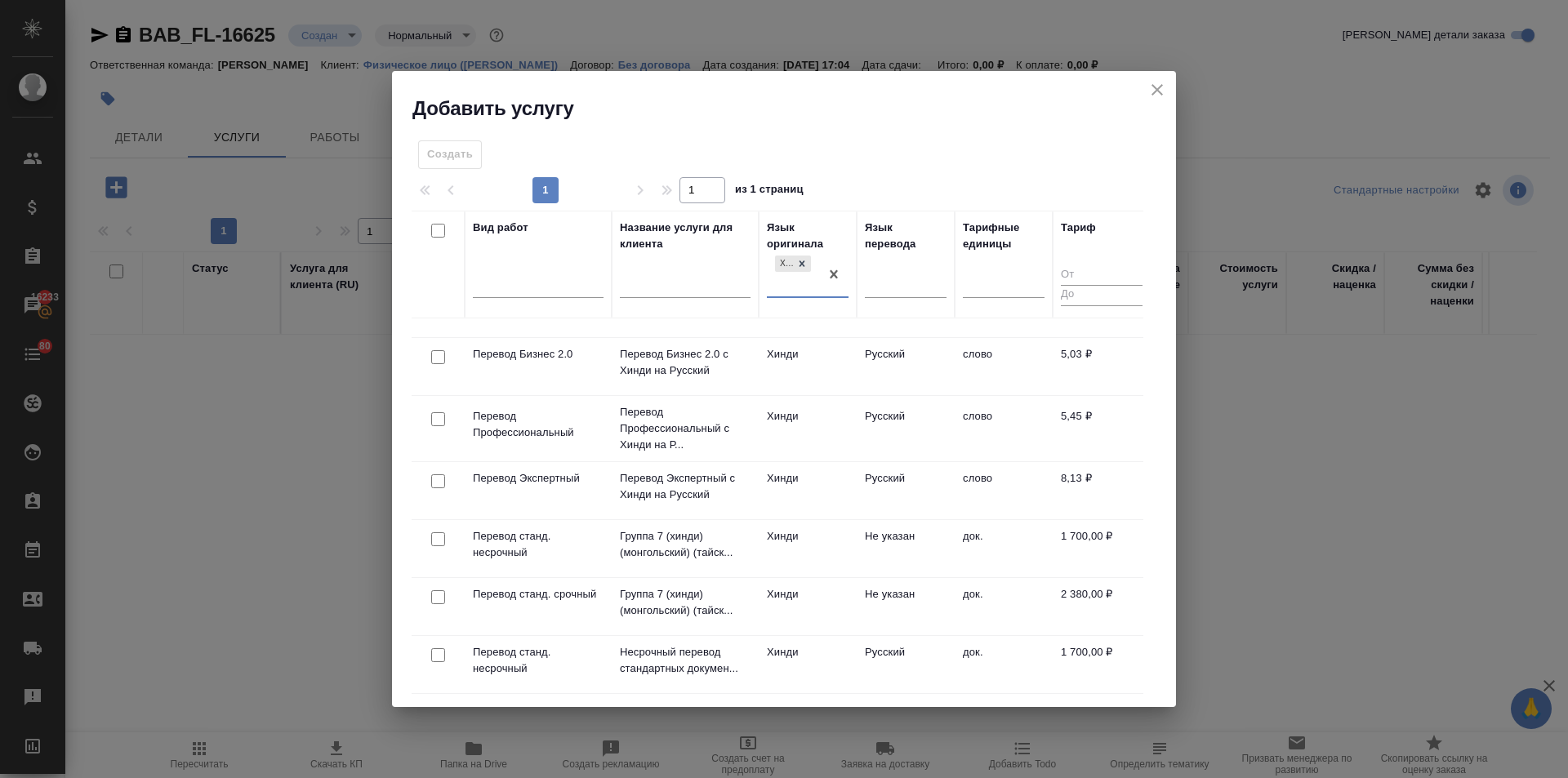
click at [434, 532] on input "checkbox" at bounding box center [438, 538] width 14 height 14
checkbox input "true"
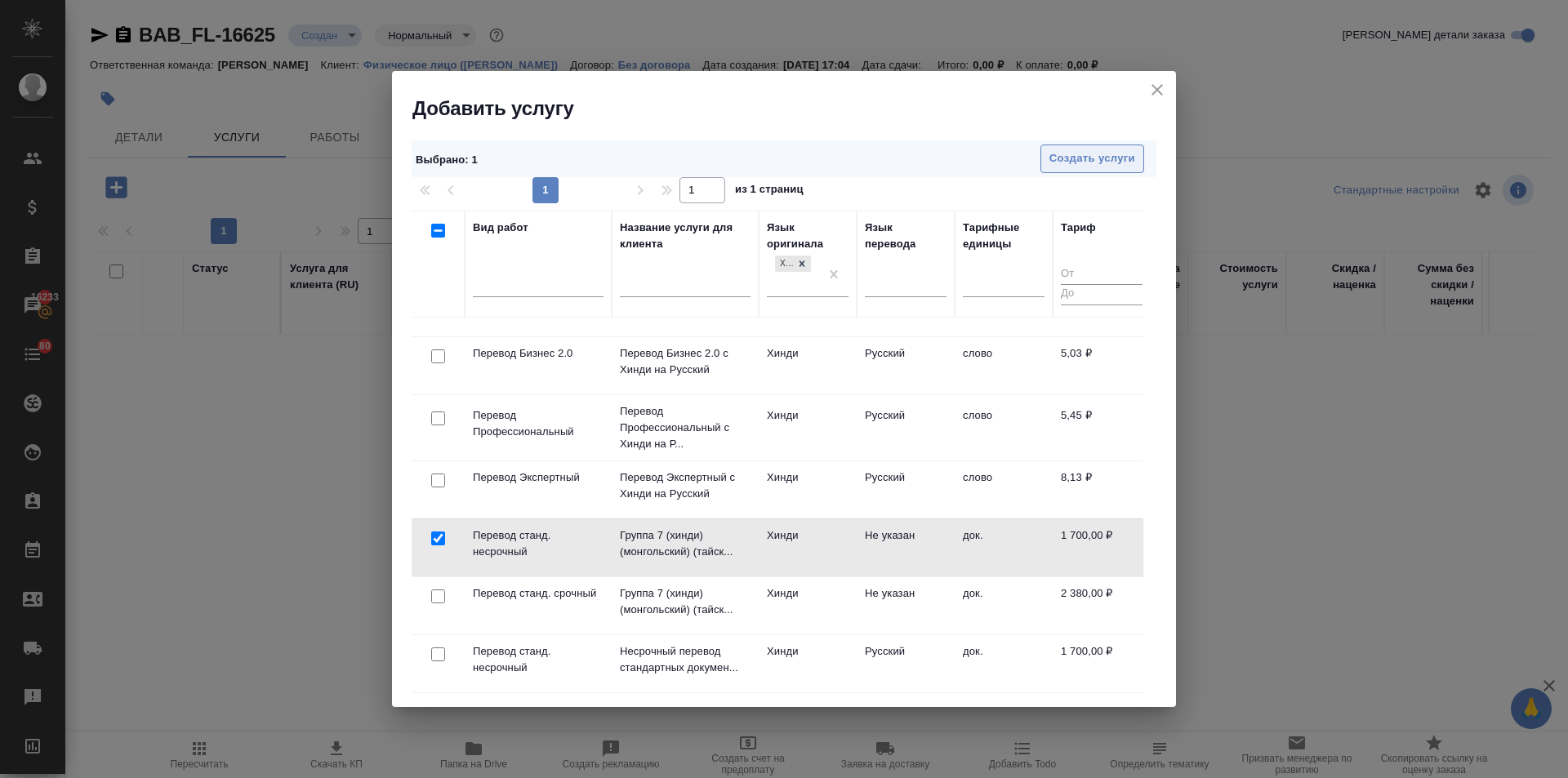
click at [1105, 165] on span "Создать услуги" at bounding box center [1092, 159] width 86 height 19
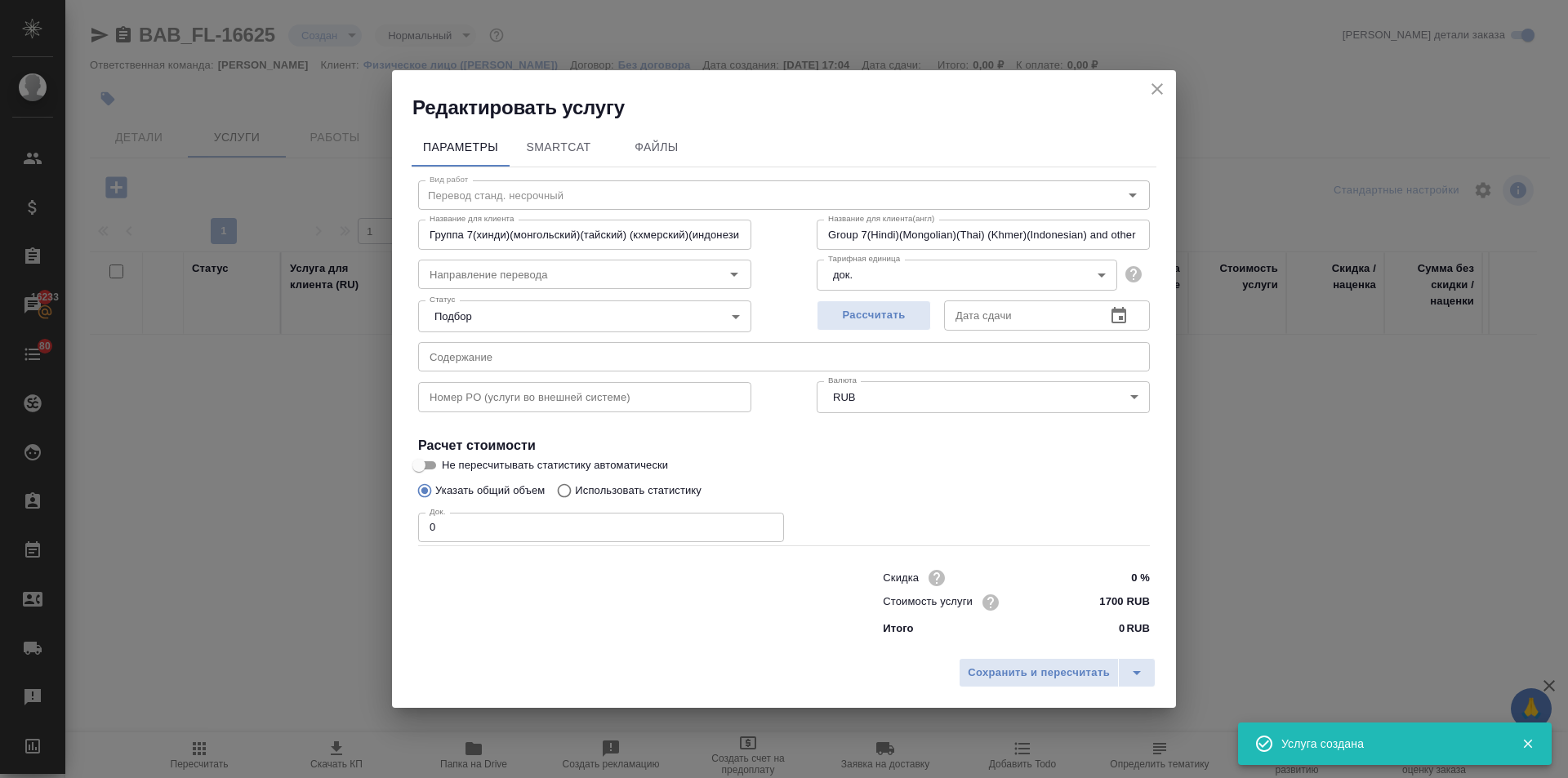
type input "Группа 7(хинди)(монгольский)(тайский) (кхмерский)(индонезийский) и другие языки"
type input "Group 7(Hindi)(Mongolian)(Thai) (Khmer)(Indonesian) and other languages"
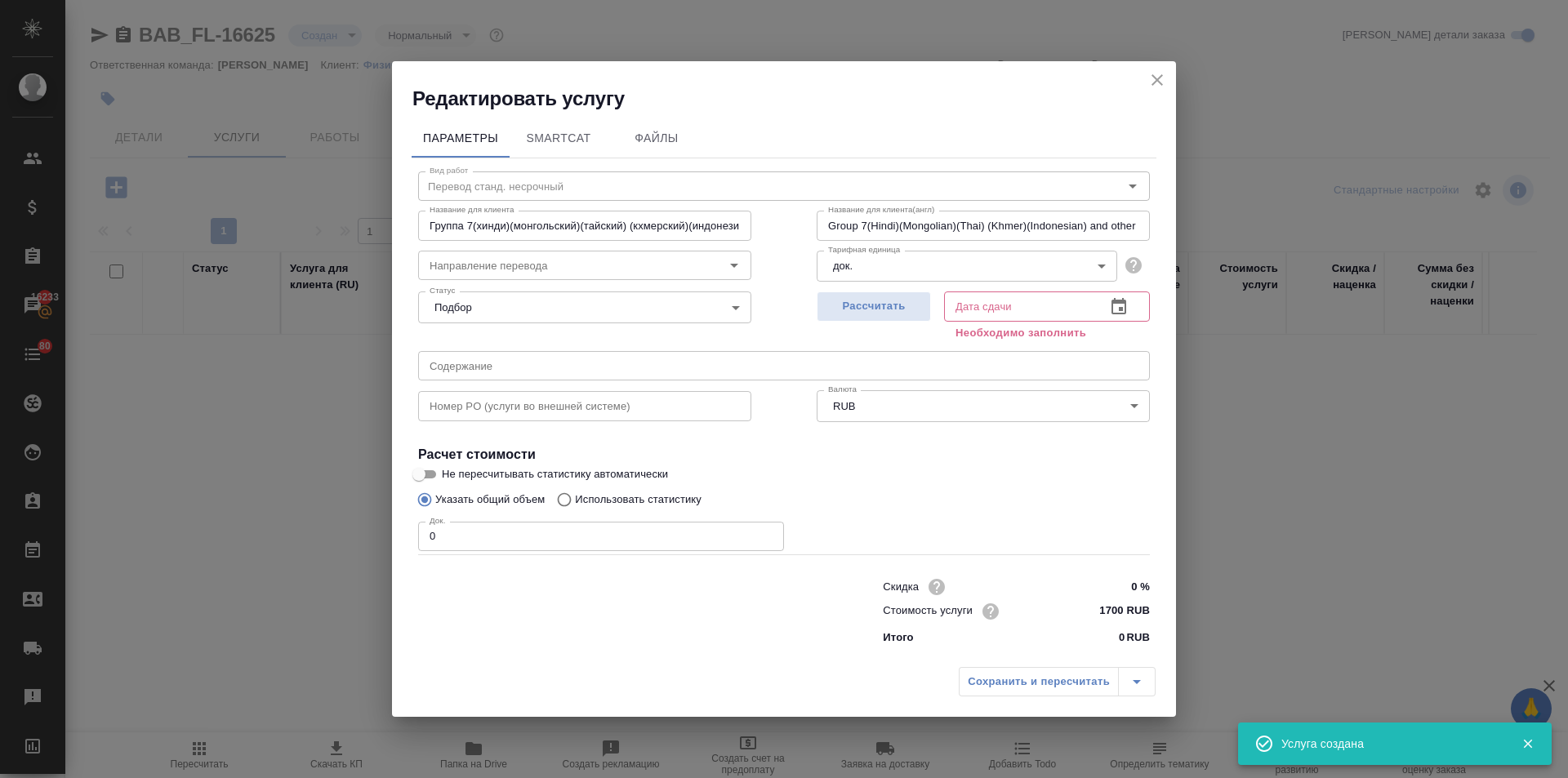
type input "Группа 7(хинди)(монгольский)(тайский) (кхмерский)(индонезийский) и другие языки"
type input "Group 7(Hindi)(Mongolian)(Thai) (Khmer)(Indonesian) and other languages"
drag, startPoint x: 418, startPoint y: 542, endPoint x: 348, endPoint y: 543, distance: 70.0
click at [354, 544] on div "Редактировать услугу Параметры SmartCat Файлы Вид работ Перевод станд. несрочны…" at bounding box center [784, 389] width 1568 height 778
type input "Группа 7(хинди)(монгольский)(тайский) (кхмерский)(индонезийский) и другие языки"
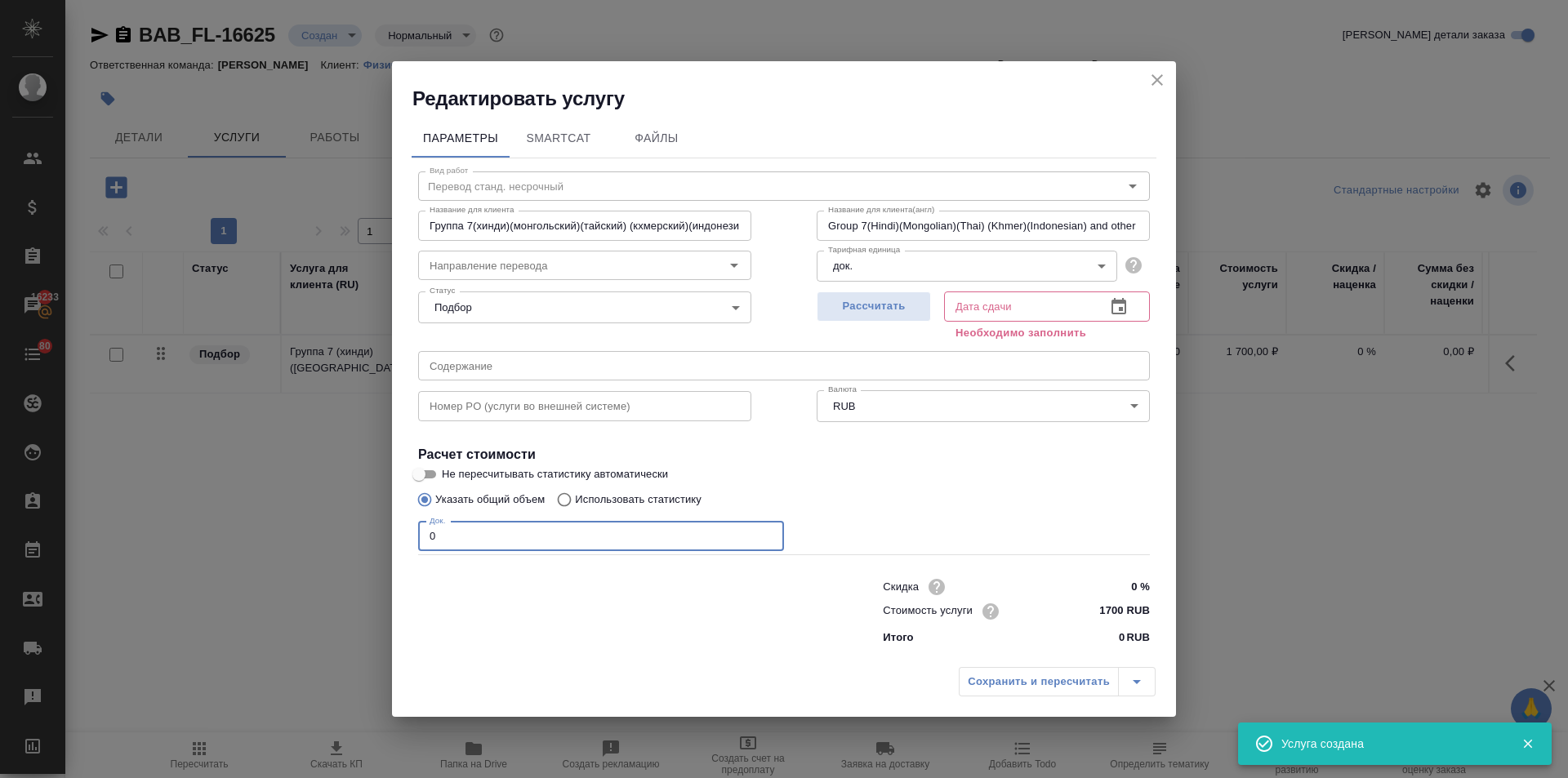
type input "Group 7(Hindi)(Mongolian)(Thai) (Khmer)(Indonesian) and other languages"
type input "1"
type input "Группа 7(хинди)(монгольский)(тайский) (кхмерский)(индонезийский) и другие языки"
type input "Group 7(Hindi)(Mongolian)(Thai) (Khmer)(Indonesian) and other languages"
type input "1"
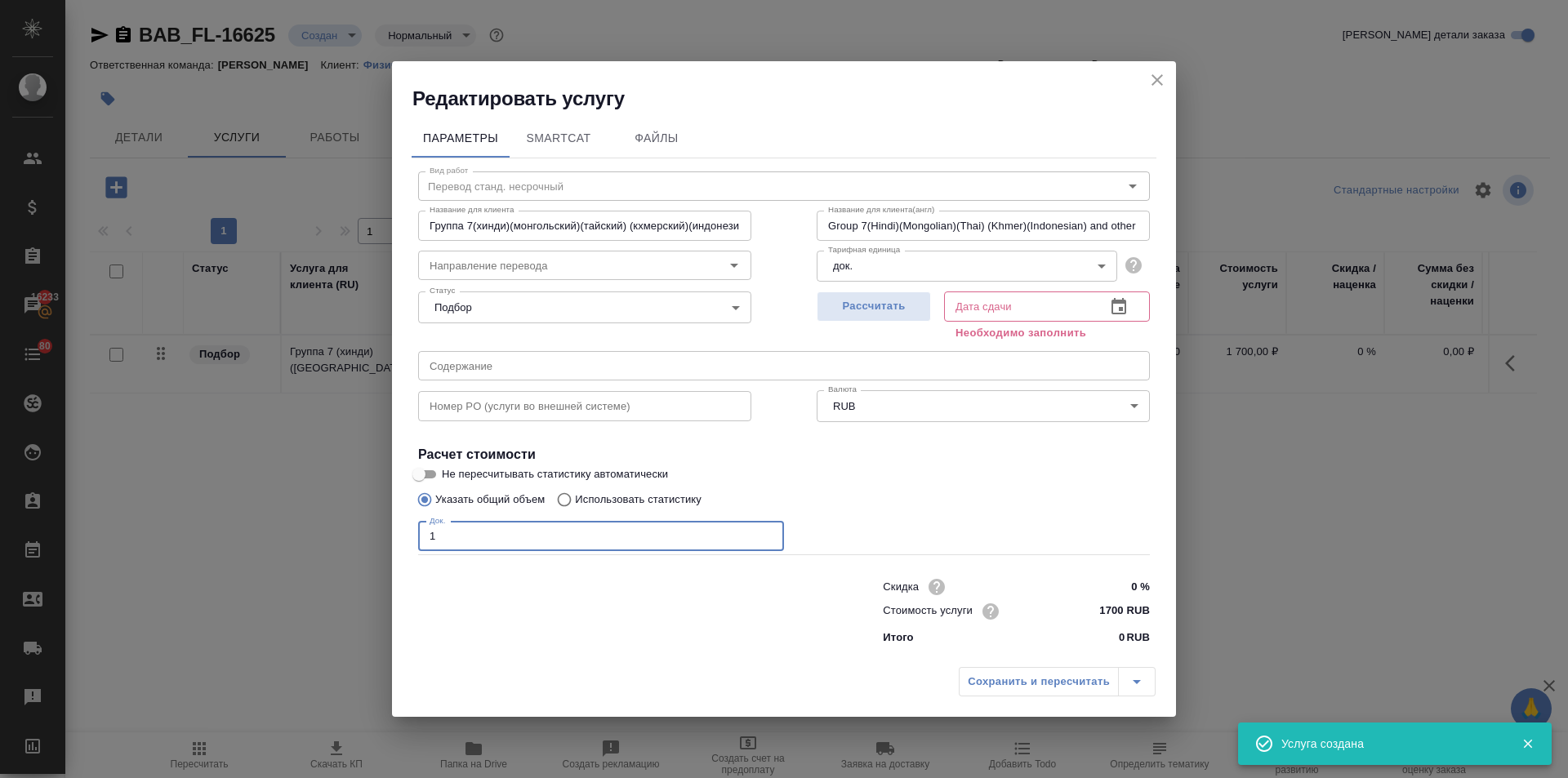
click at [1121, 302] on icon "button" at bounding box center [1118, 305] width 14 height 16
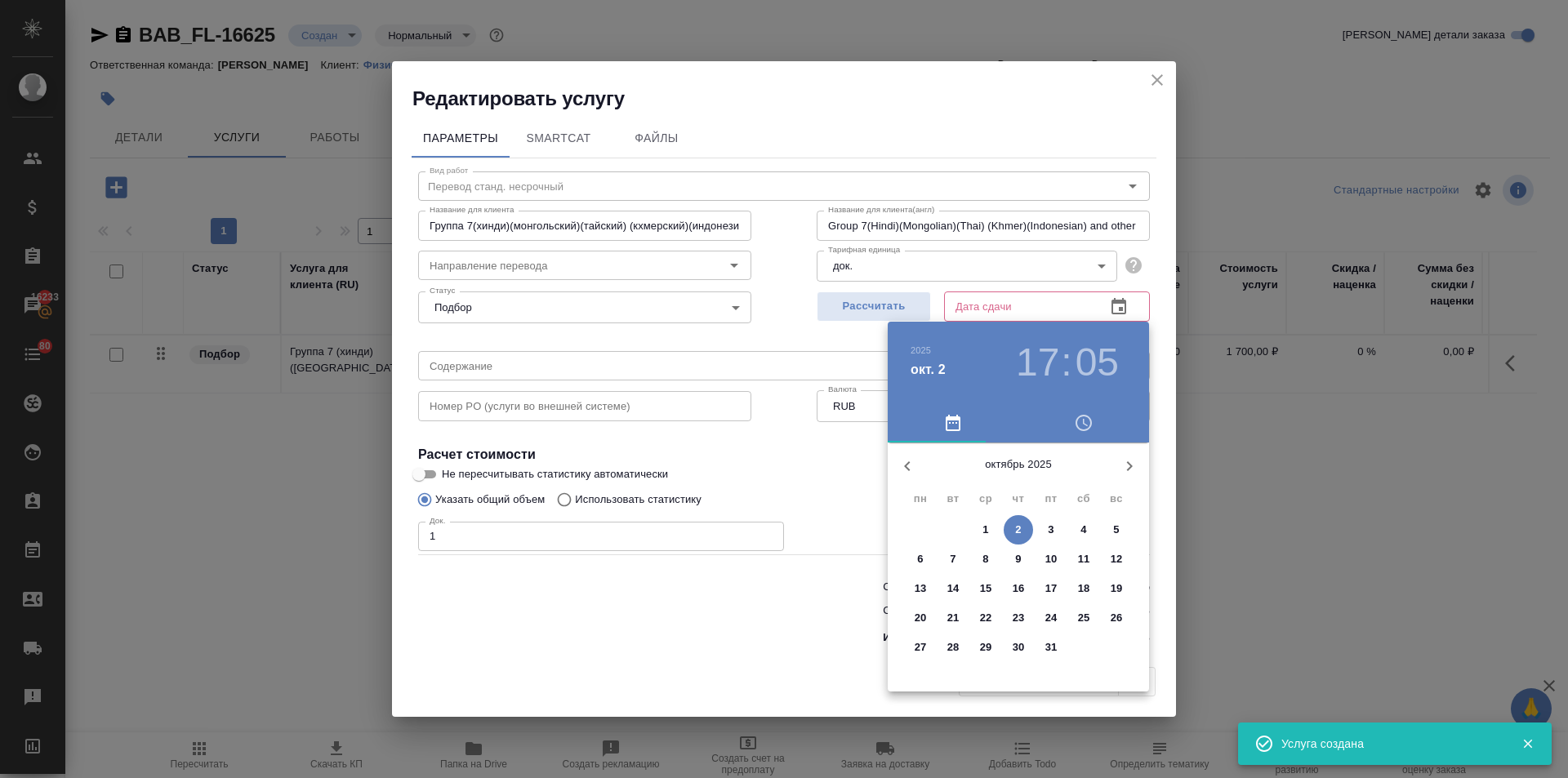
click at [1050, 529] on p "3" at bounding box center [1050, 529] width 6 height 16
type input "Группа 7(хинди)(монгольский)(тайский) (кхмерский)(индонезийский) и другие языки"
type input "Group 7(Hindi)(Mongolian)(Thai) (Khmer)(Indonesian) and other languages"
type input "[DATE] 17:05"
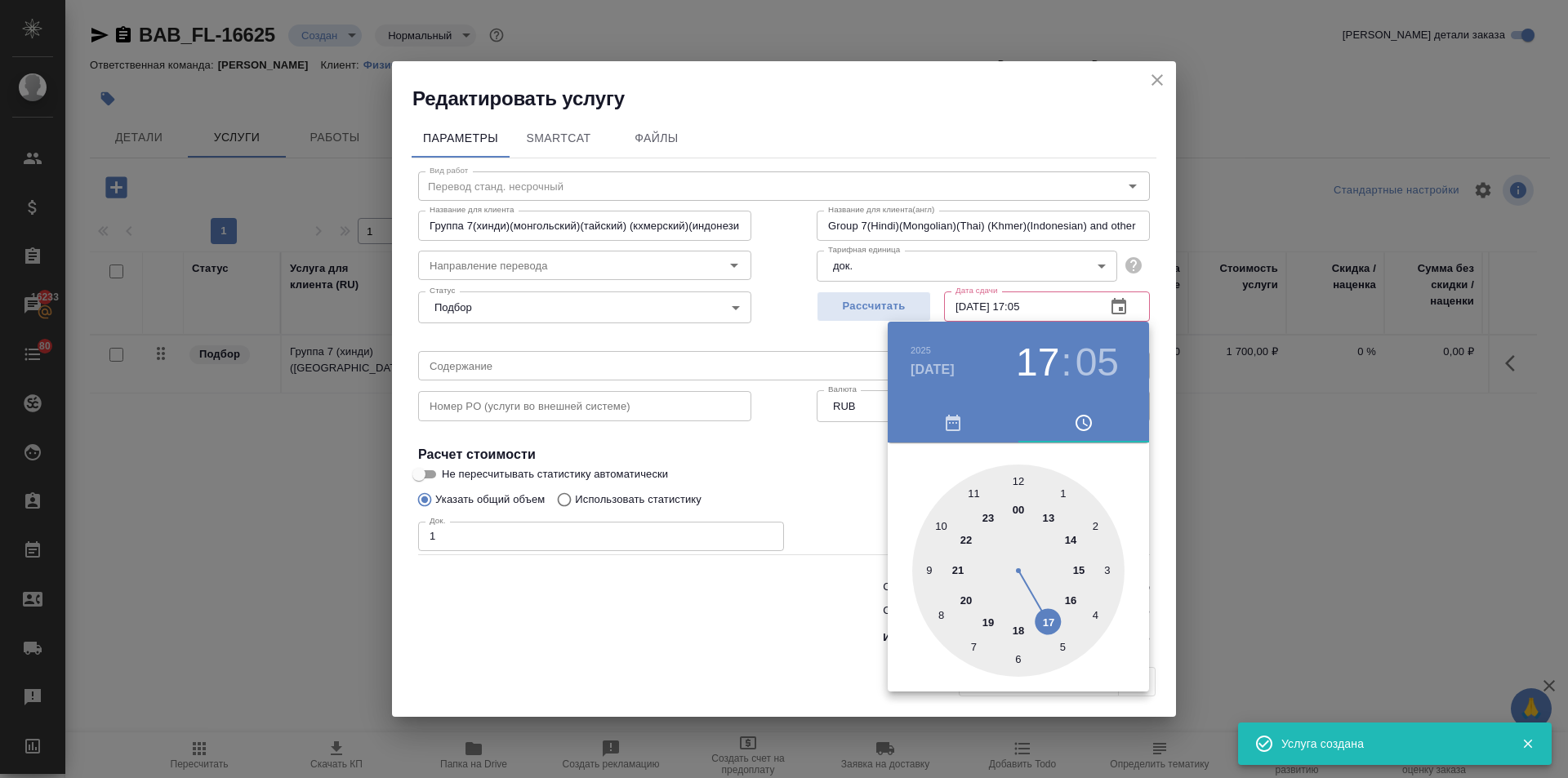
type input "Группа 7(хинди)(монгольский)(тайский) (кхмерский)(индонезийский) и другие языки"
type input "Group 7(Hindi)(Mongolian)(Thai) (Khmer)(Indonesian) and other languages"
click at [1050, 529] on div at bounding box center [1018, 570] width 212 height 212
type input "Группа 7(хинди)(монгольский)(тайский) (кхмерский)(индонезийский) и другие языки"
type input "Group 7(Hindi)(Mongolian)(Thai) (Khmer)(Indonesian) and other languages"
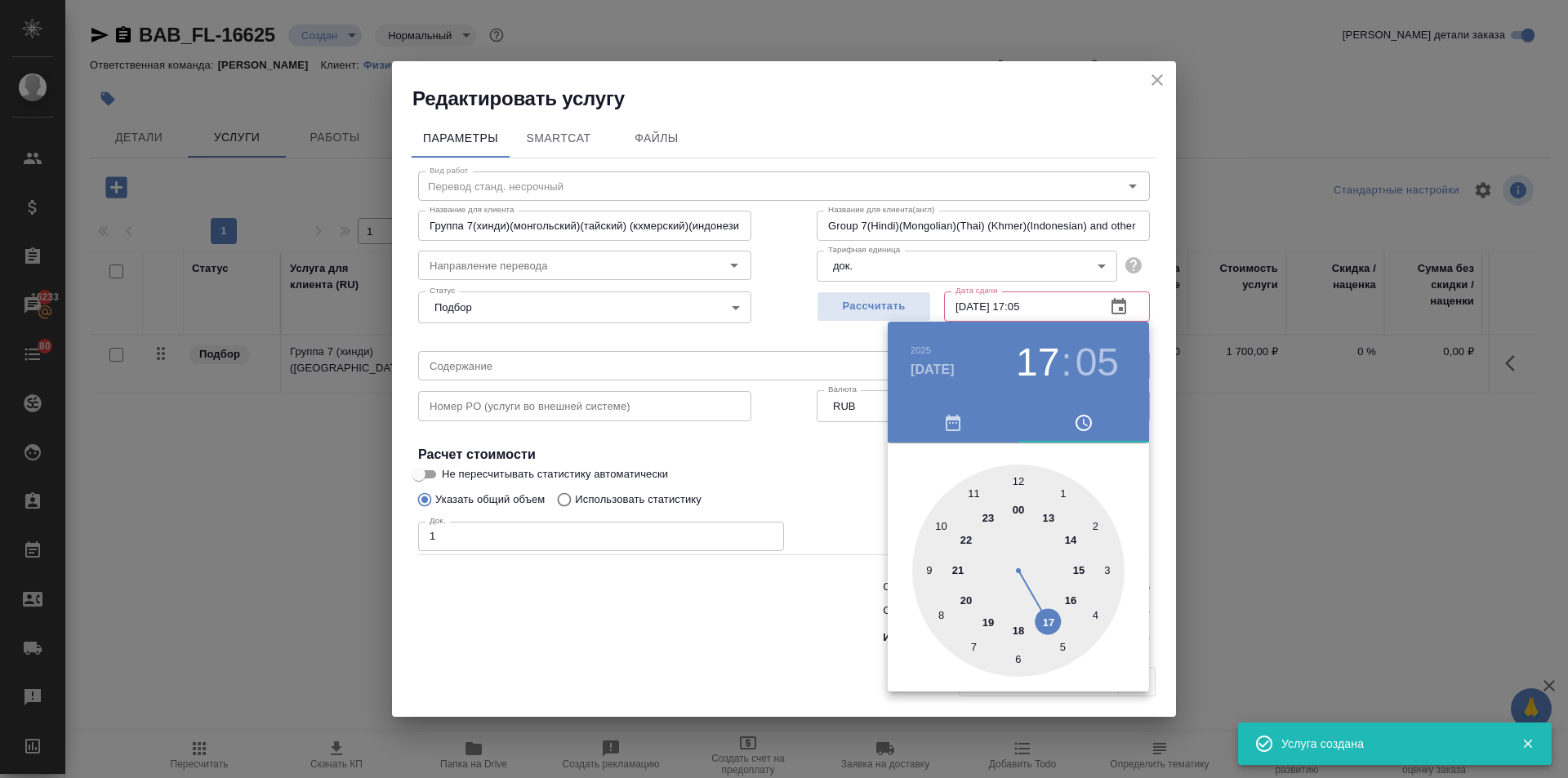
type input "[DATE] 13:05"
type input "Группа 7(хинди)(монгольский)(тайский) (кхмерский)(индонезийский) и другие языки"
type input "Group 7(Hindi)(Mongolian)(Thai) (Khmer)(Indonesian) and other languages"
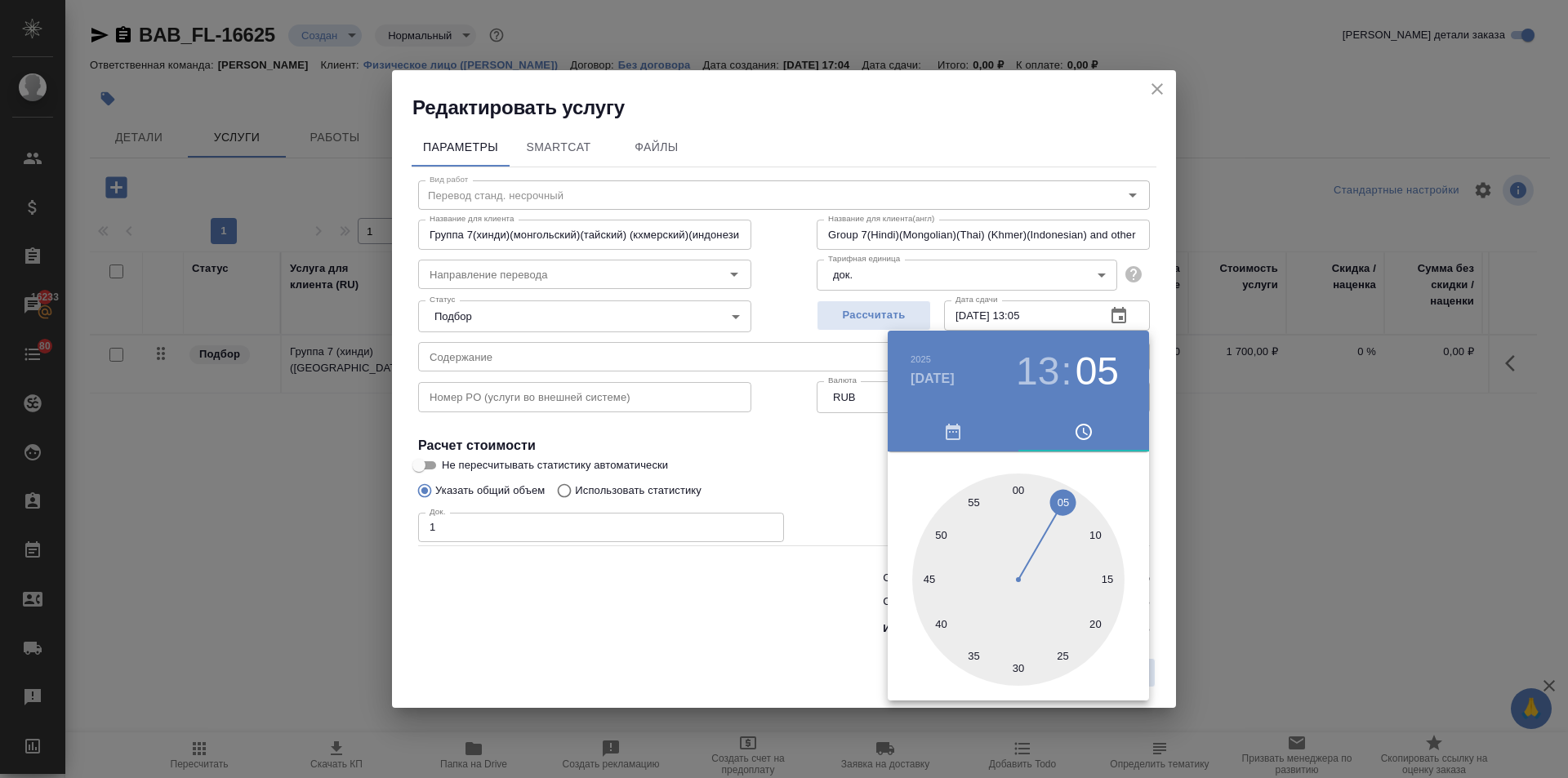
click at [1016, 486] on div at bounding box center [1018, 579] width 212 height 212
type input "Группа 7(хинди)(монгольский)(тайский) (кхмерский)(индонезийский) и другие языки"
type input "Group 7(Hindi)(Mongolian)(Thai) (Khmer)(Indonesian) and other languages"
type input "[DATE] 13:00"
type input "Группа 7(хинди)(монгольский)(тайский) (кхмерский)(индонезийский) и другие языки"
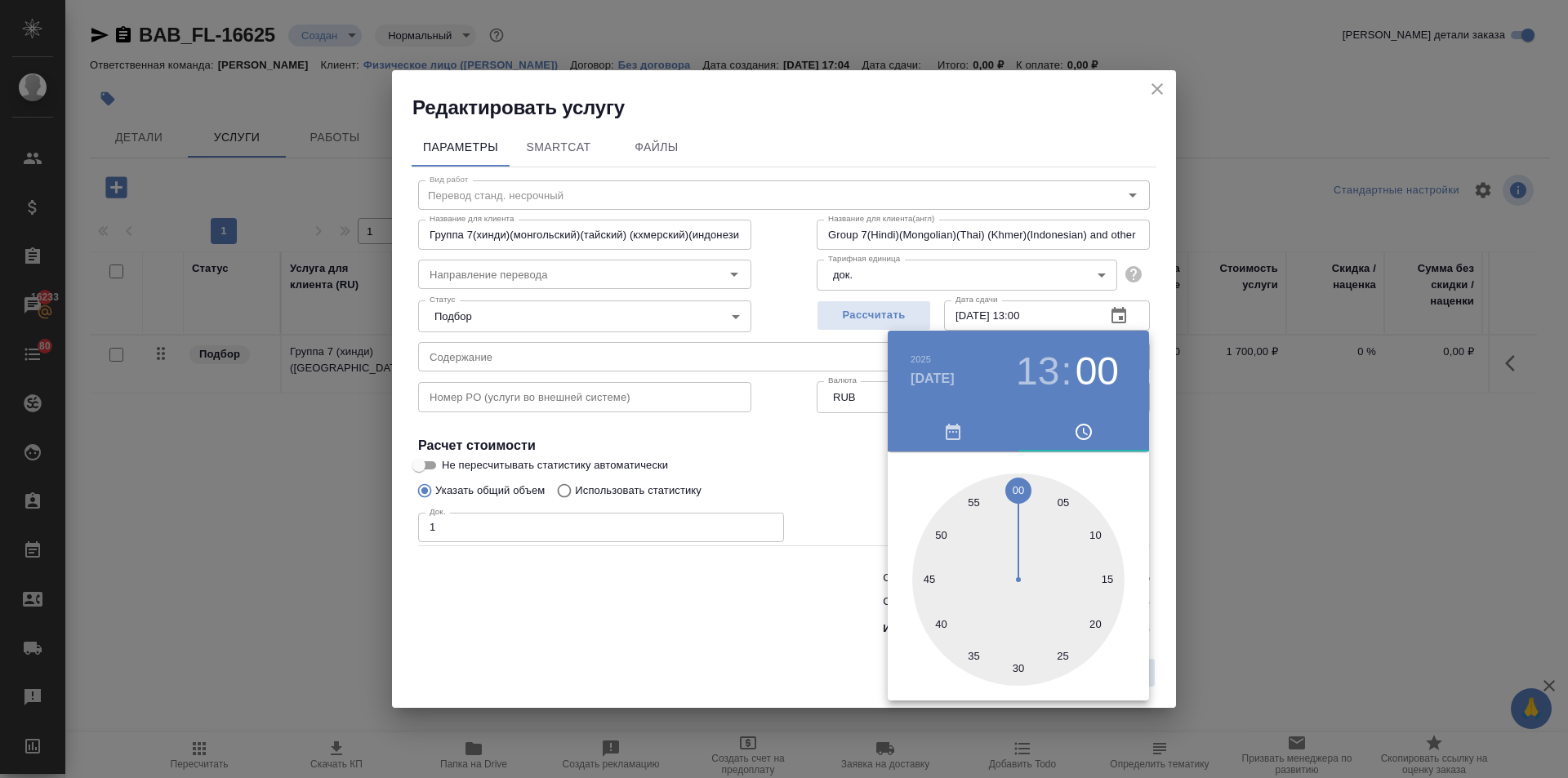
type input "Group 7(Hindi)(Mongolian)(Thai) (Khmer)(Indonesian) and other languages"
click at [854, 503] on div at bounding box center [784, 389] width 1568 height 778
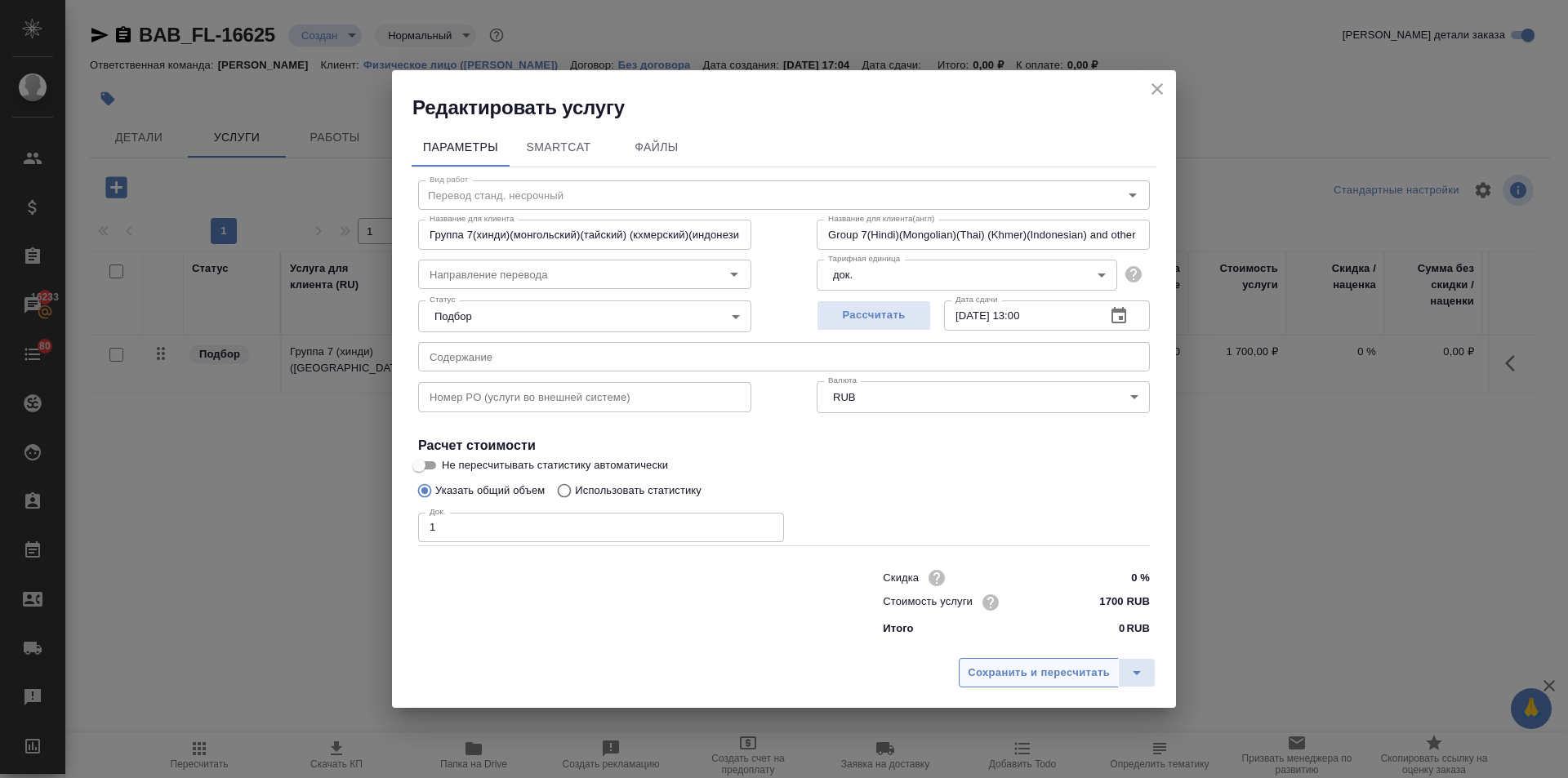
click at [1039, 680] on span "Сохранить и пересчитать" at bounding box center [1038, 673] width 142 height 19
type input "Группа 7(хинди)(монгольский)(тайский) (кхмерский)(индонезийский) и другие языки"
type input "Group 7(Hindi)(Mongolian)(Thai) (Khmer)(Indonesian) and other languages"
type input "Группа 7(хинди)(монгольский)(тайский) (кхмерский)(индонезийский) и другие языки"
type input "Group 7(Hindi)(Mongolian)(Thai) (Khmer)(Indonesian) and other languages"
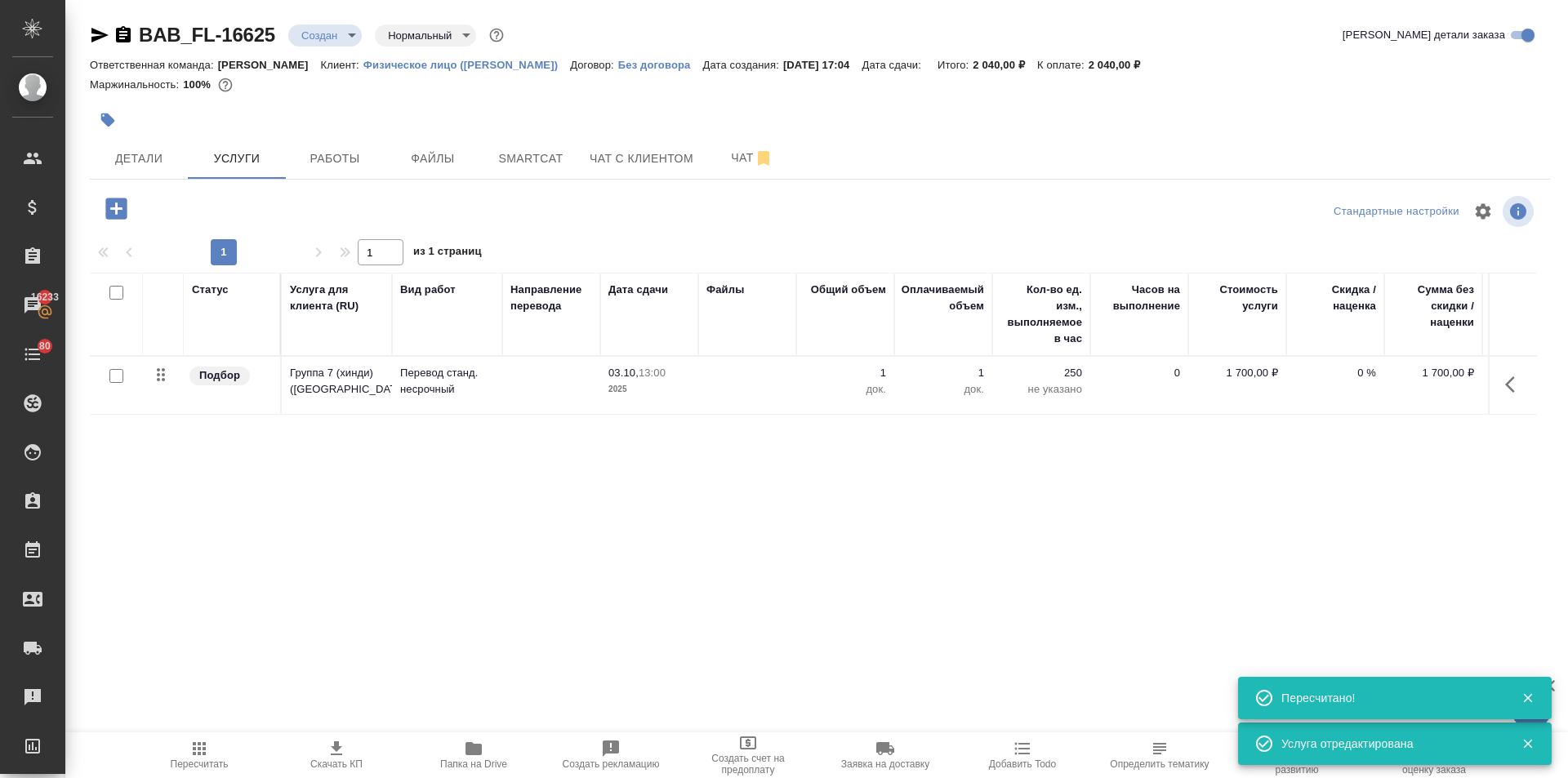
click at [116, 206] on icon "button" at bounding box center [116, 208] width 29 height 29
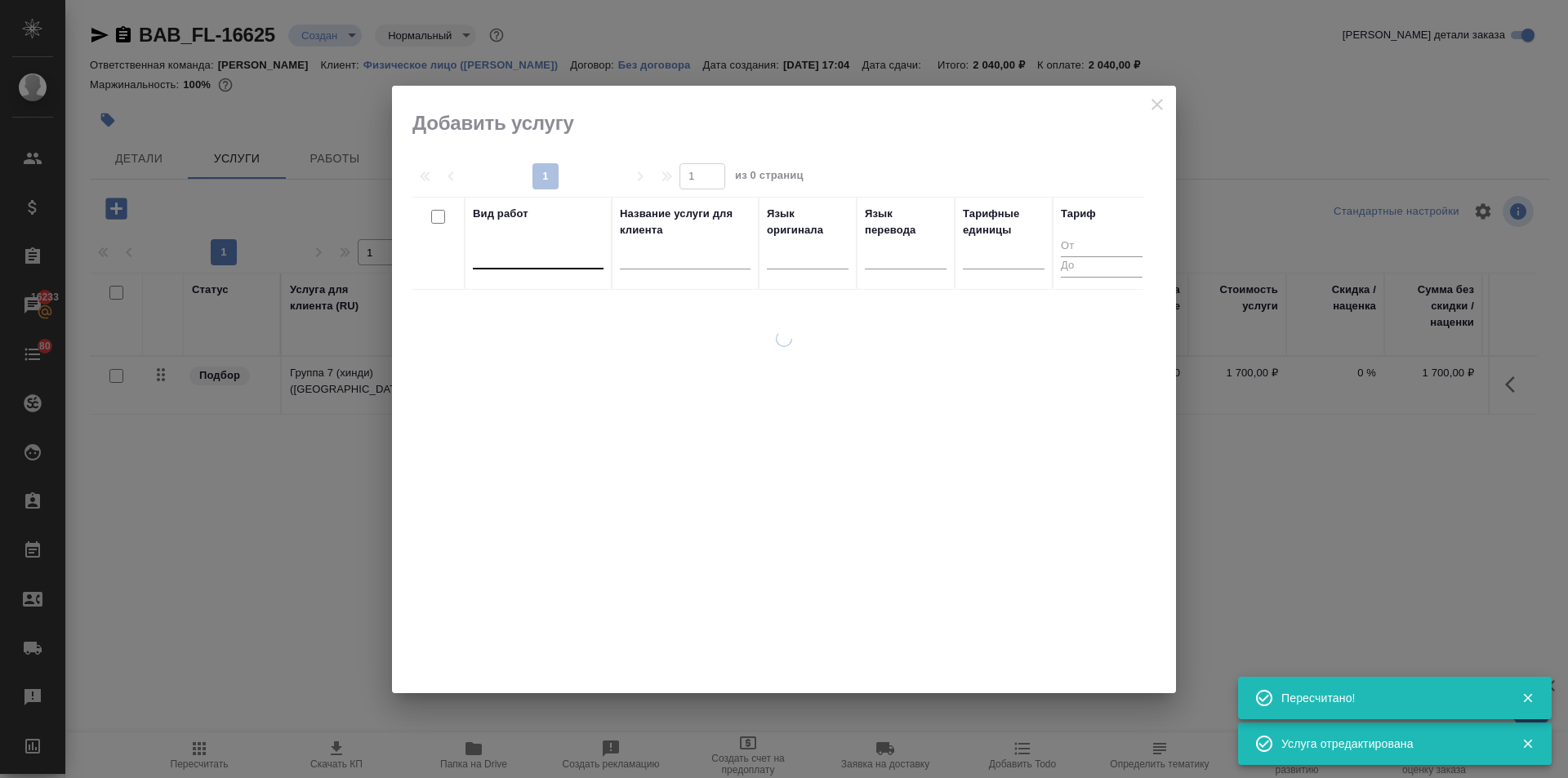
click at [525, 257] on div at bounding box center [538, 252] width 130 height 24
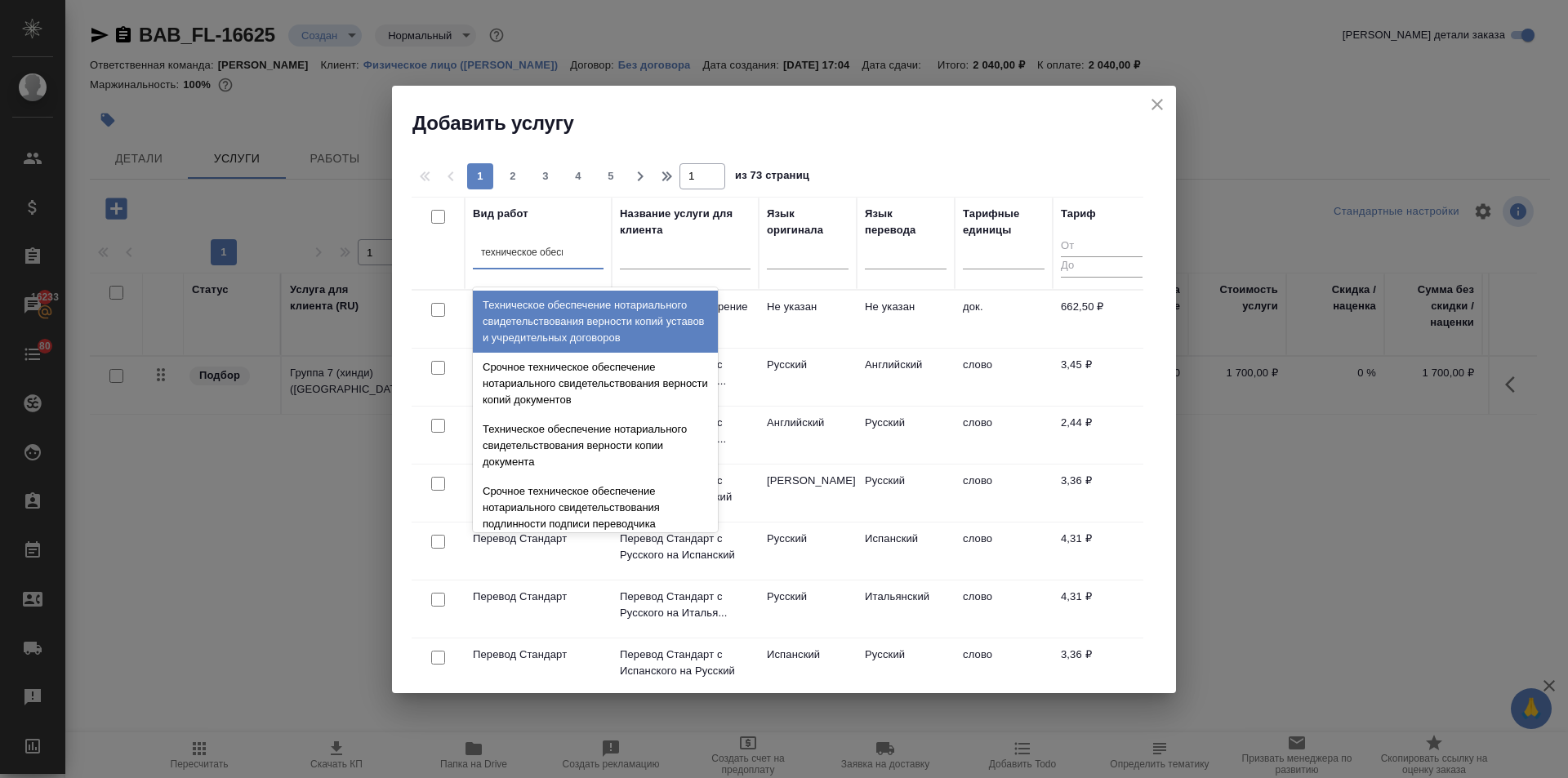
type input "техническое обеспе"
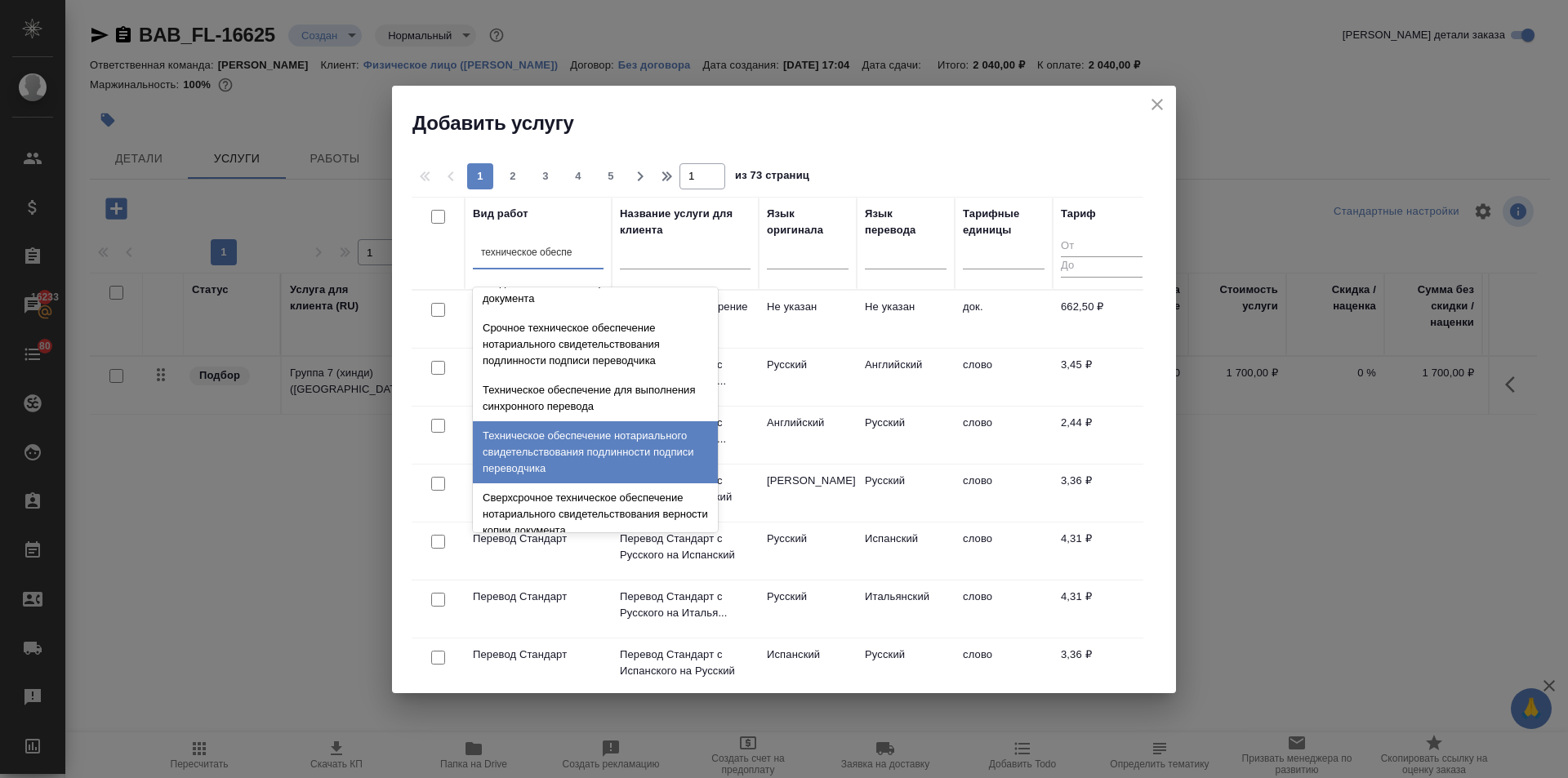
click at [590, 440] on div "Техническое обеспечение нотариального свидетельствования подлинности подписи пе…" at bounding box center [595, 452] width 245 height 62
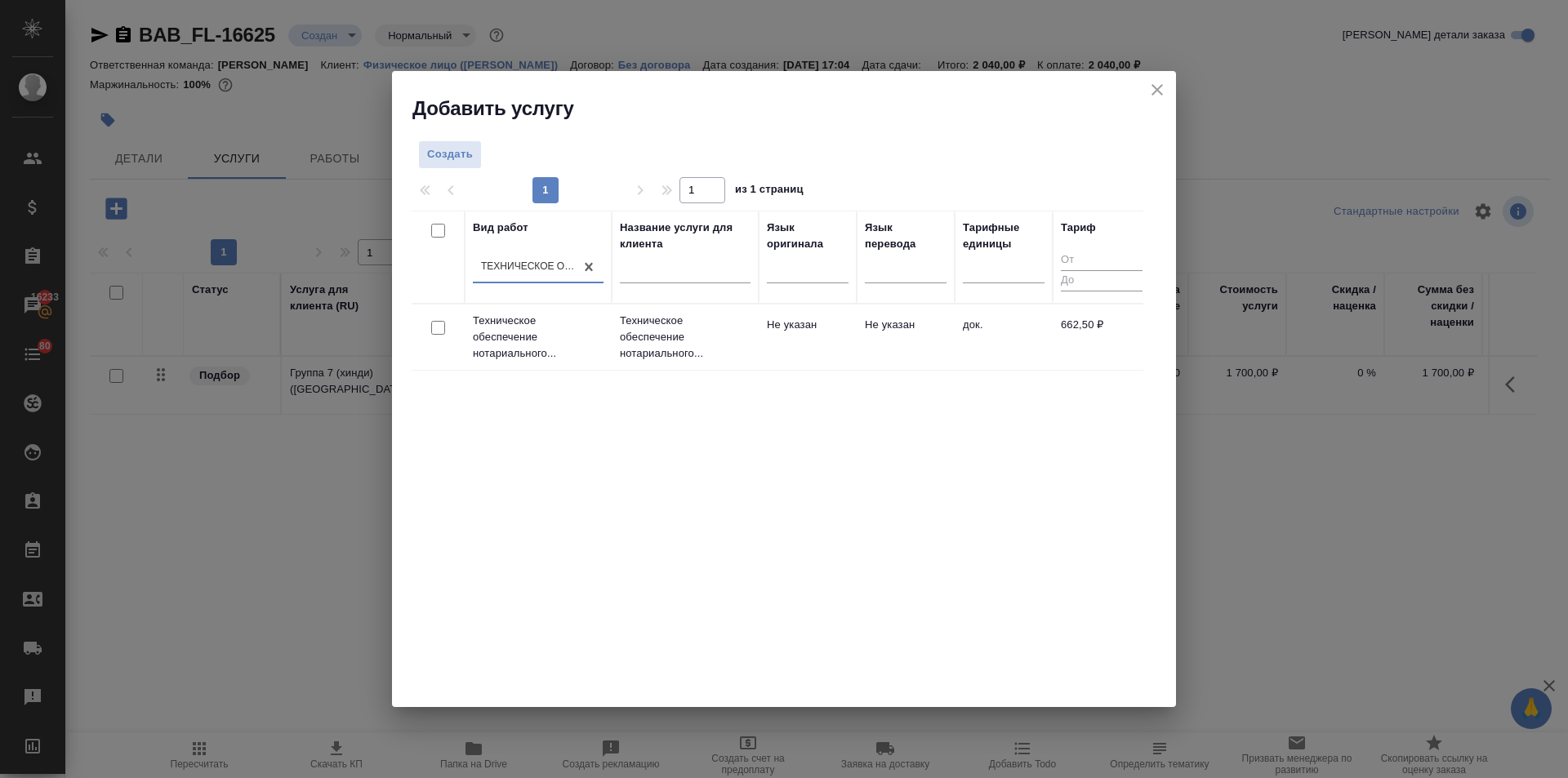
click at [439, 321] on input "checkbox" at bounding box center [438, 327] width 14 height 14
checkbox input "true"
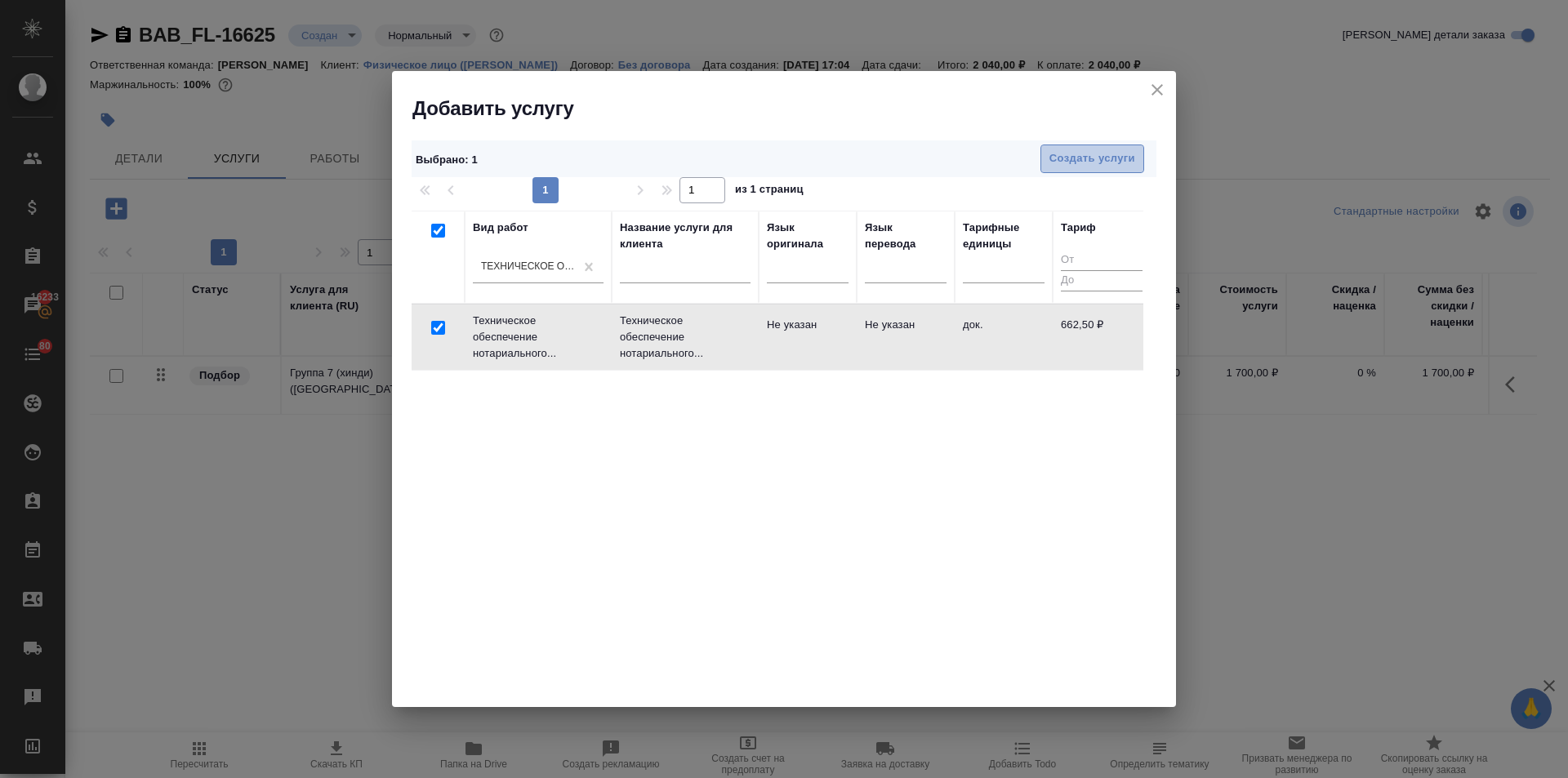
click at [1110, 162] on span "Создать услуги" at bounding box center [1092, 159] width 86 height 19
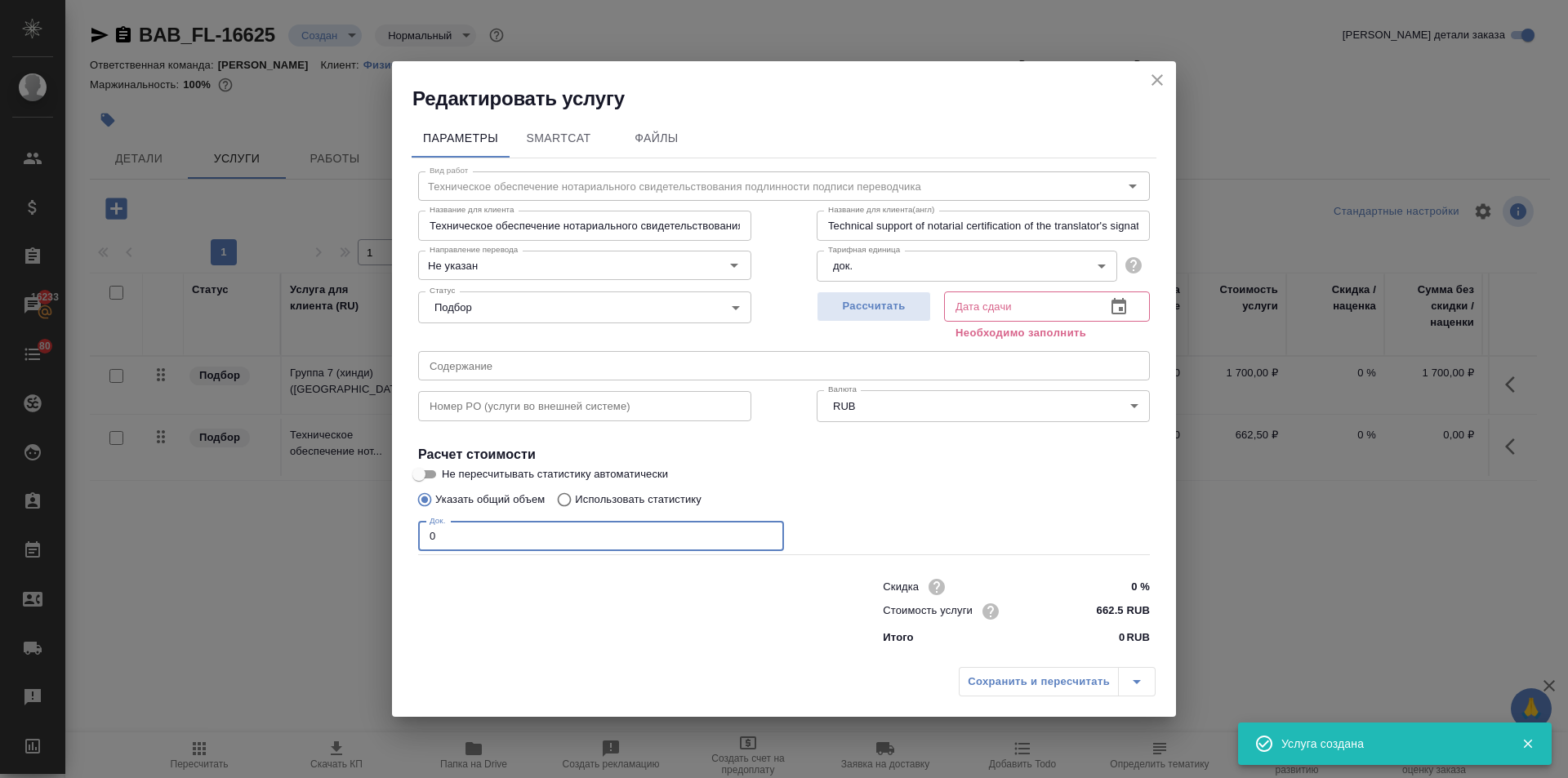
click at [366, 534] on div "Редактировать услугу Параметры SmartCat Файлы Вид работ Техническое обеспечение…" at bounding box center [784, 389] width 1568 height 778
type input "1"
click at [1123, 304] on icon "button" at bounding box center [1118, 306] width 20 height 20
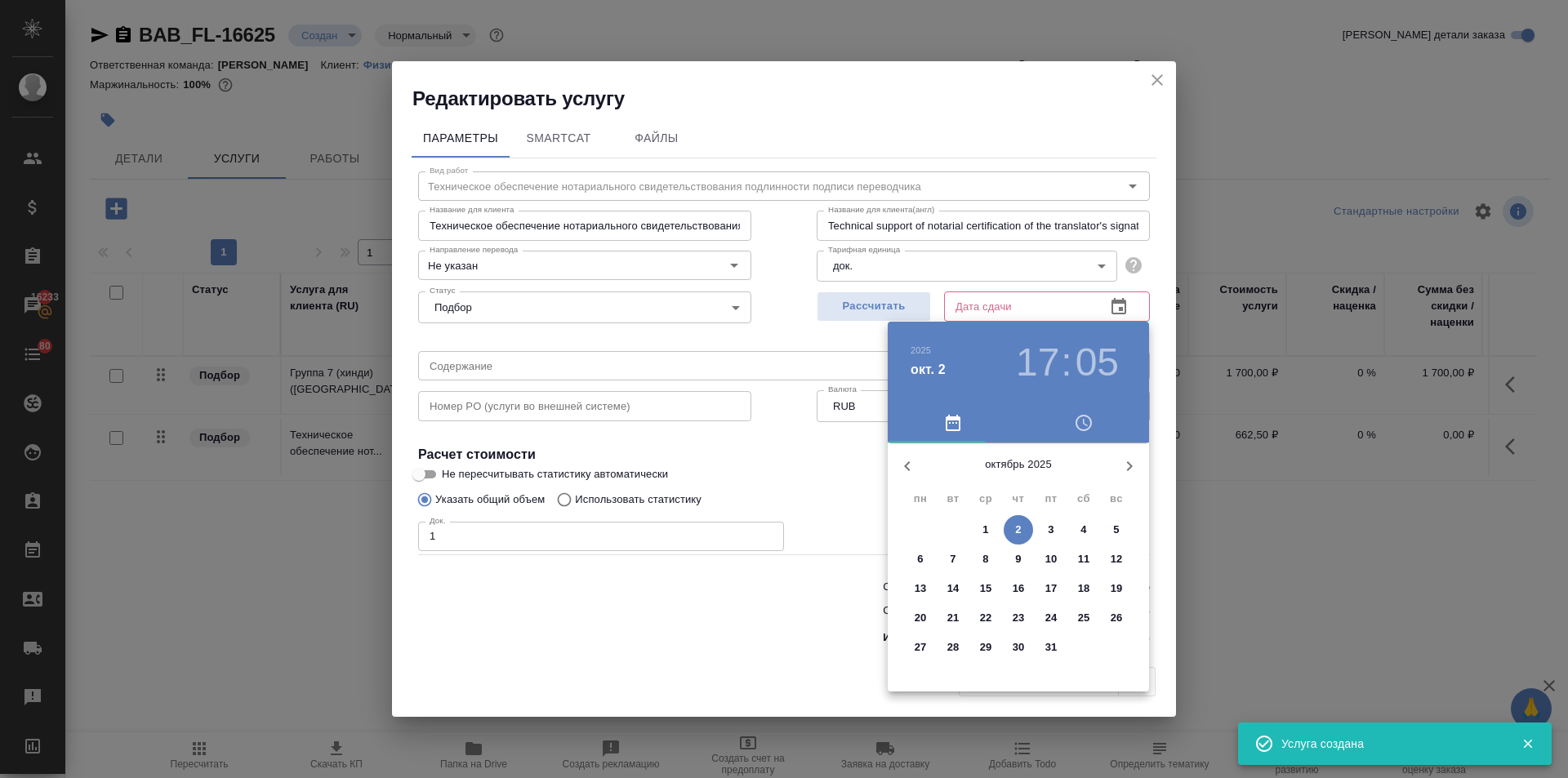
click at [913, 555] on span "6" at bounding box center [920, 558] width 29 height 16
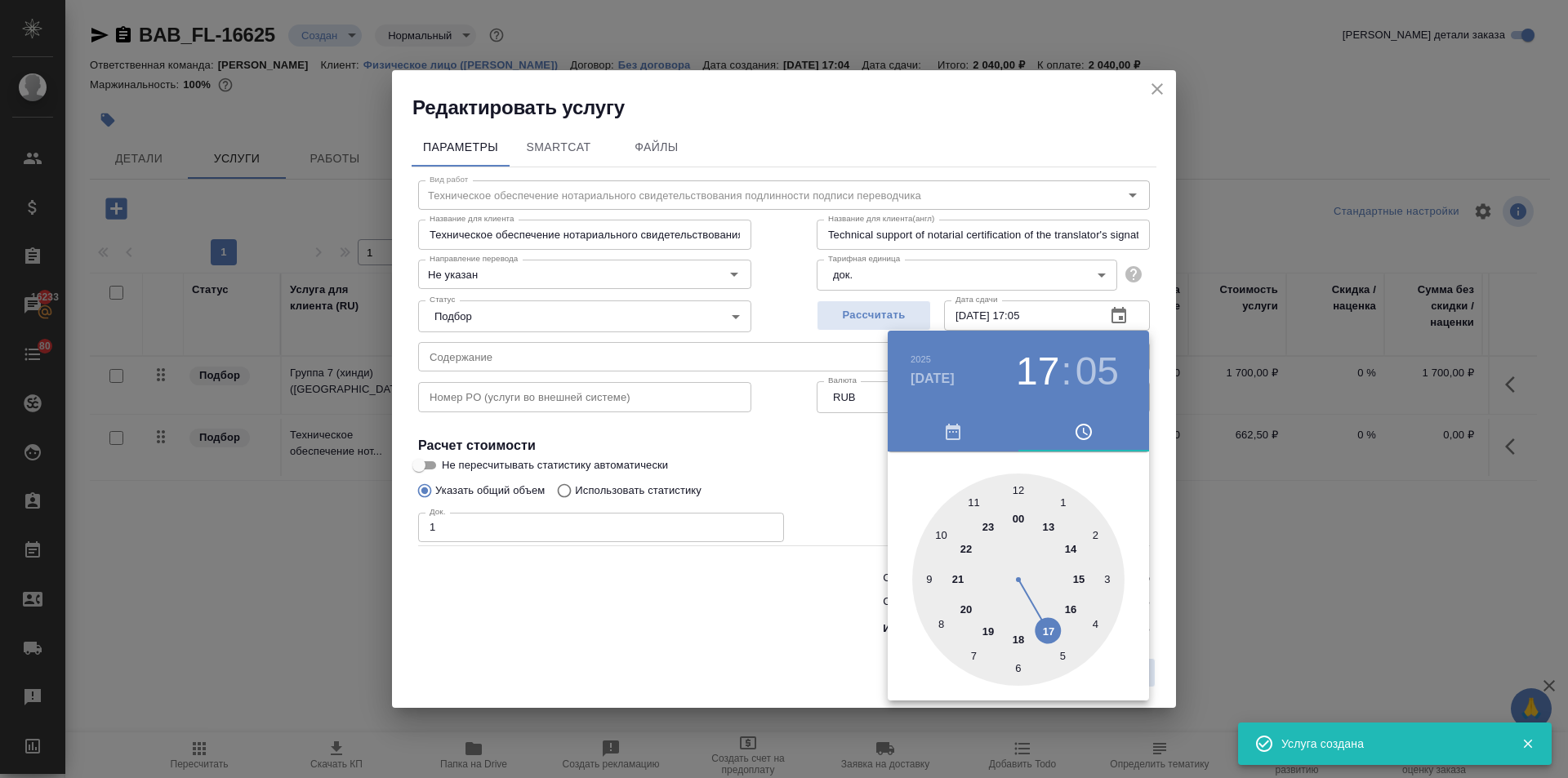
click at [1016, 484] on div at bounding box center [1018, 579] width 212 height 212
type input "[DATE] 12:00"
click at [779, 497] on div at bounding box center [784, 389] width 1568 height 778
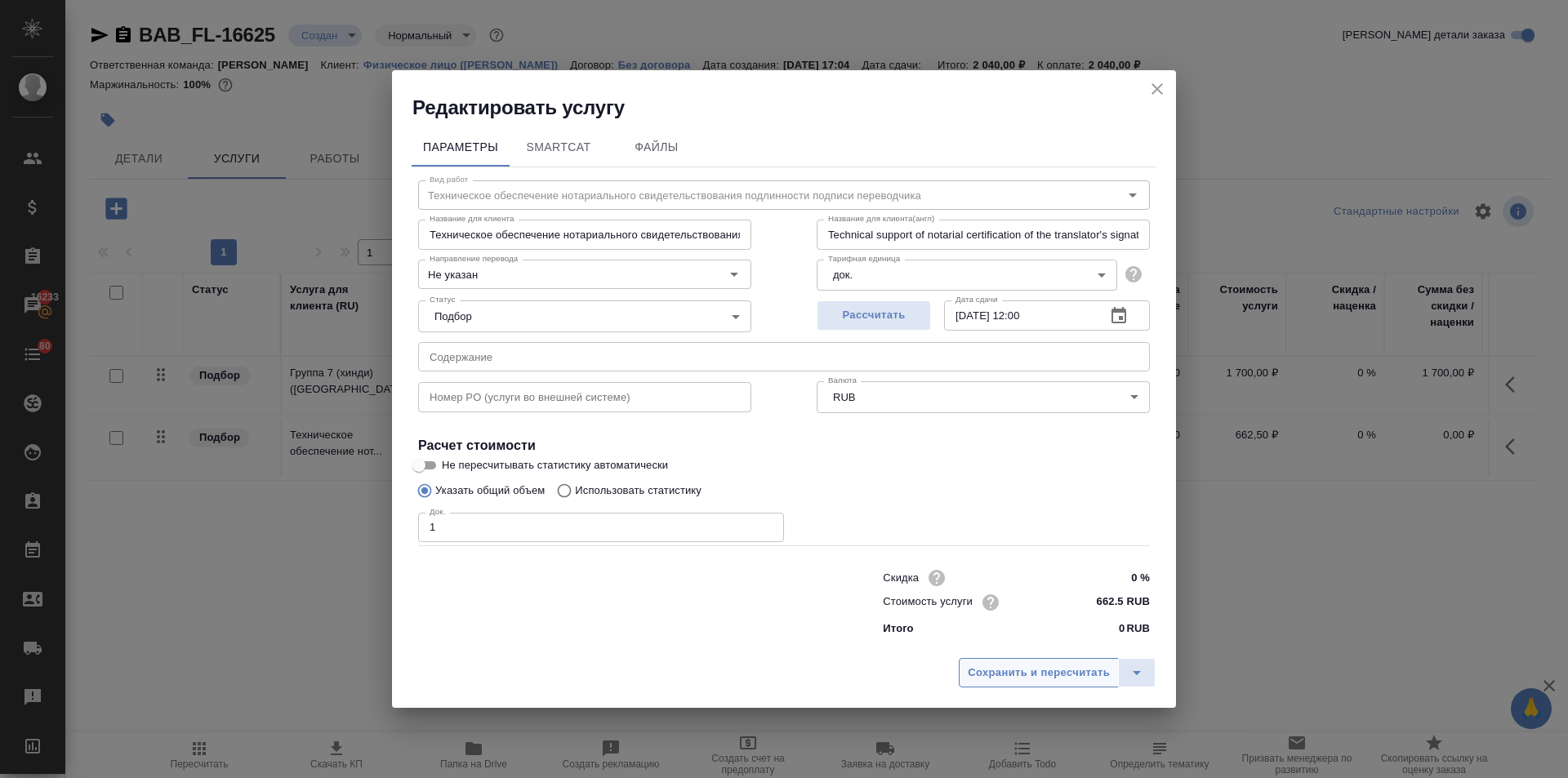
click at [1052, 664] on span "Сохранить и пересчитать" at bounding box center [1038, 673] width 142 height 19
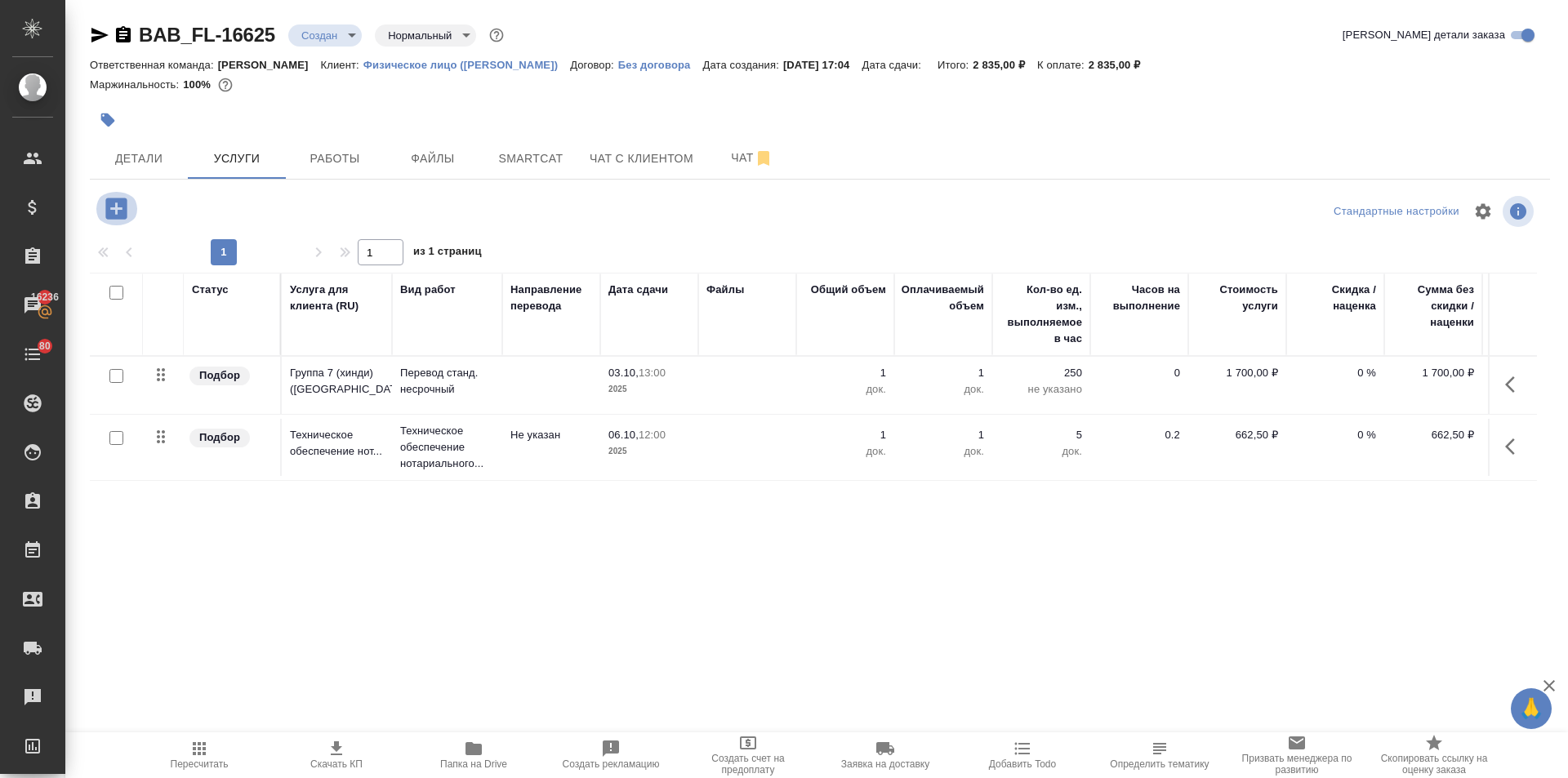
click at [112, 211] on icon "button" at bounding box center [116, 208] width 21 height 21
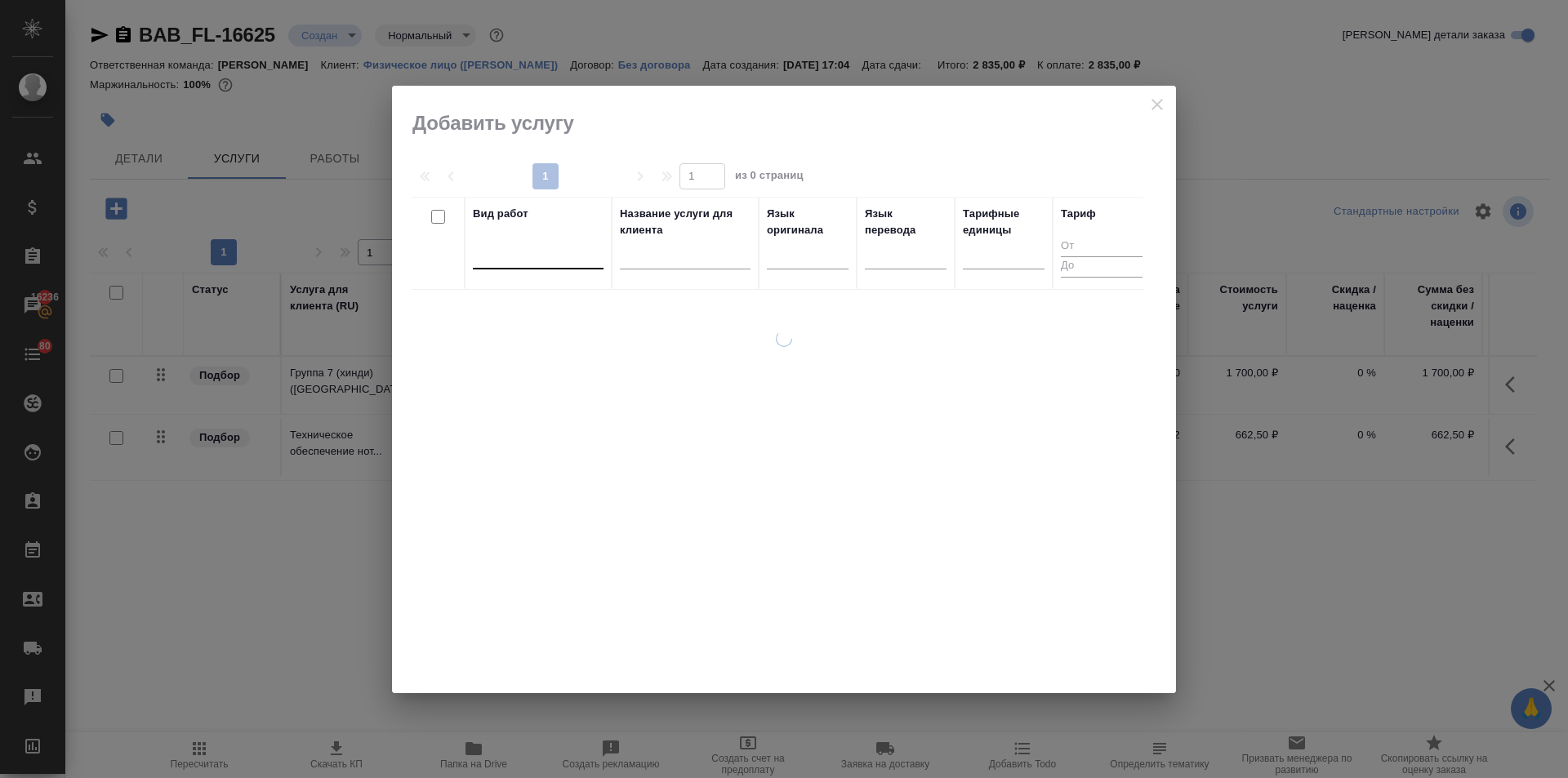
click at [535, 250] on div at bounding box center [538, 252] width 130 height 24
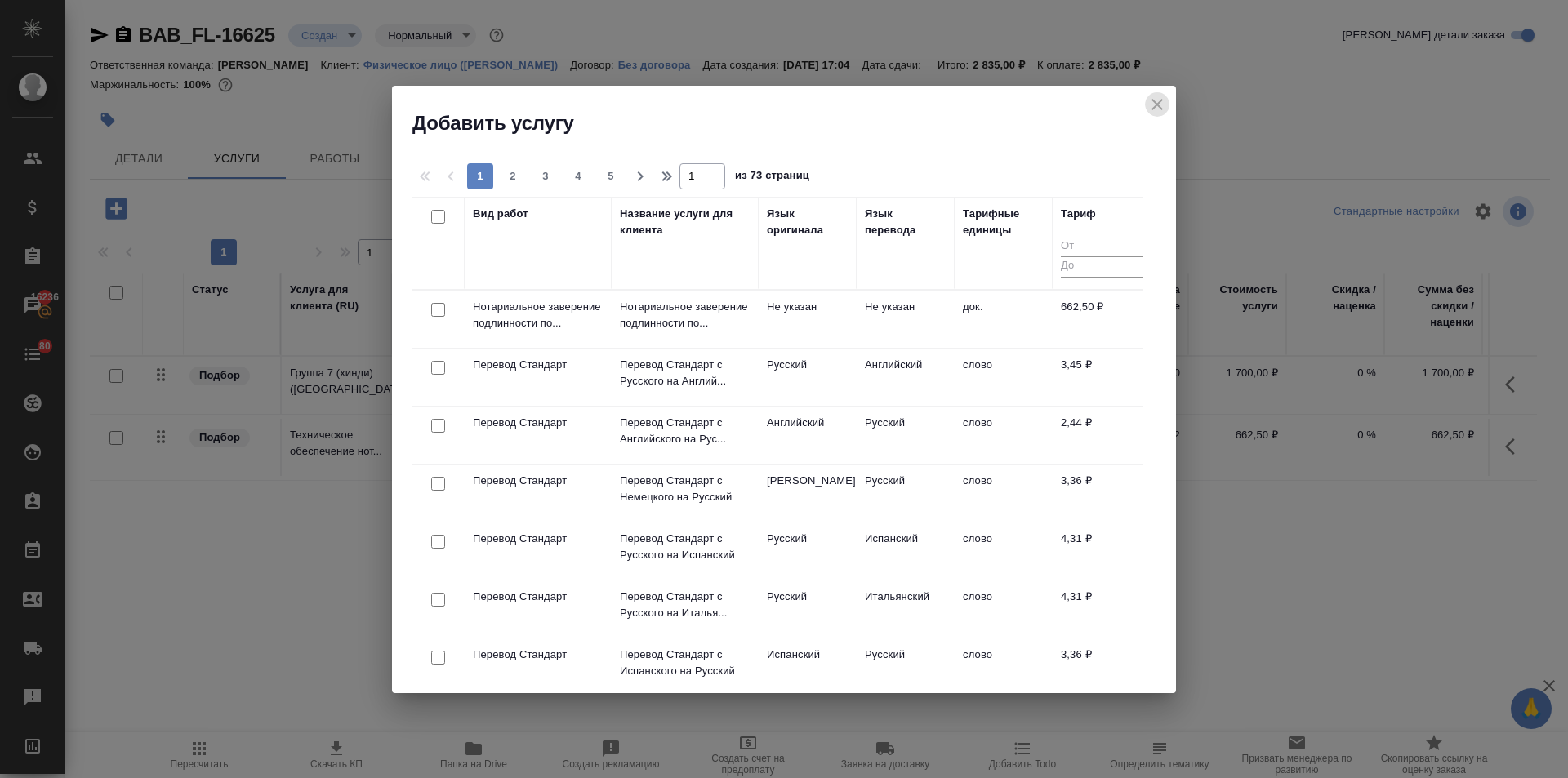
click at [1155, 98] on icon "close" at bounding box center [1157, 105] width 20 height 20
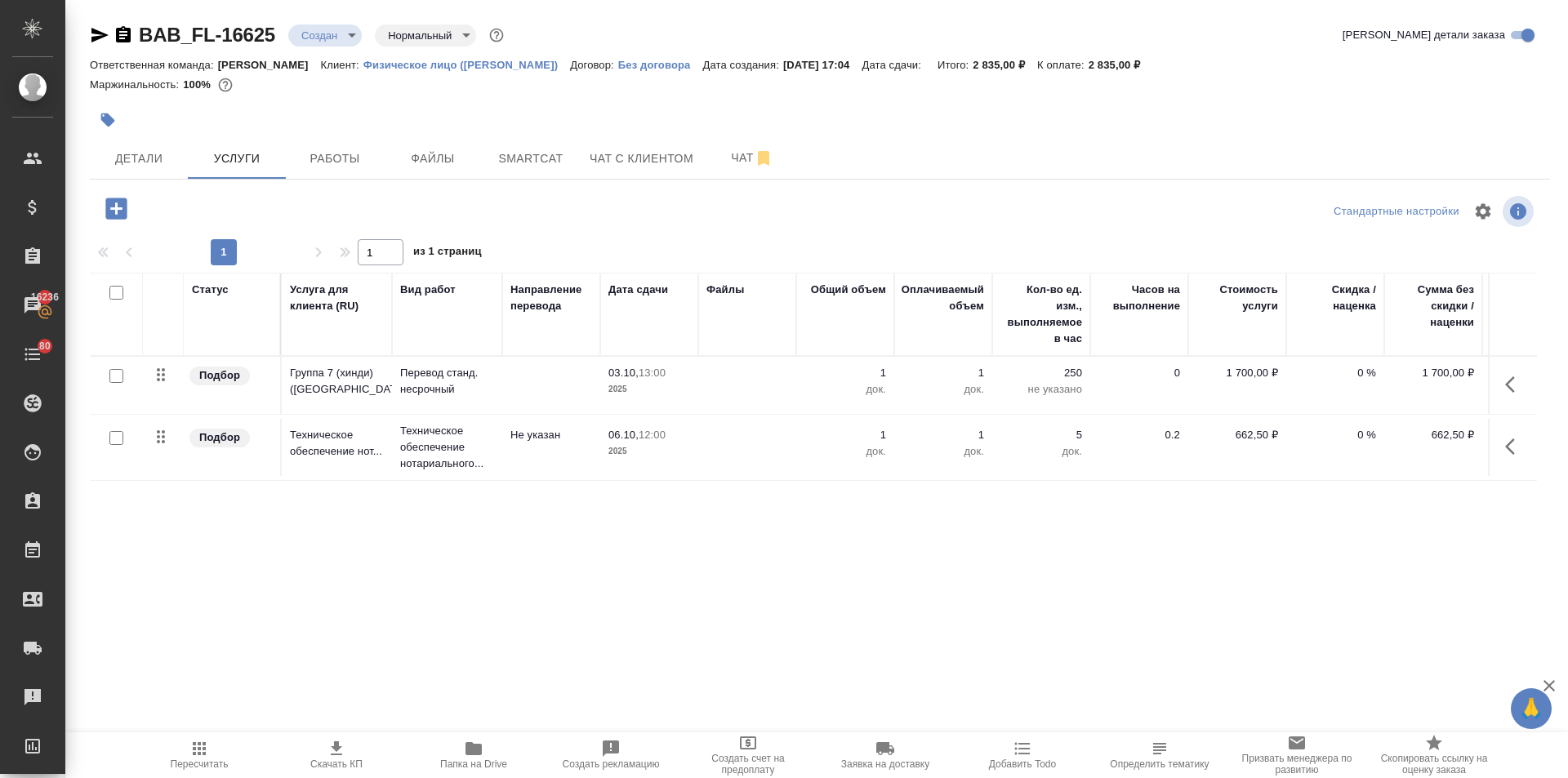
click at [1520, 375] on icon "button" at bounding box center [1515, 384] width 20 height 20
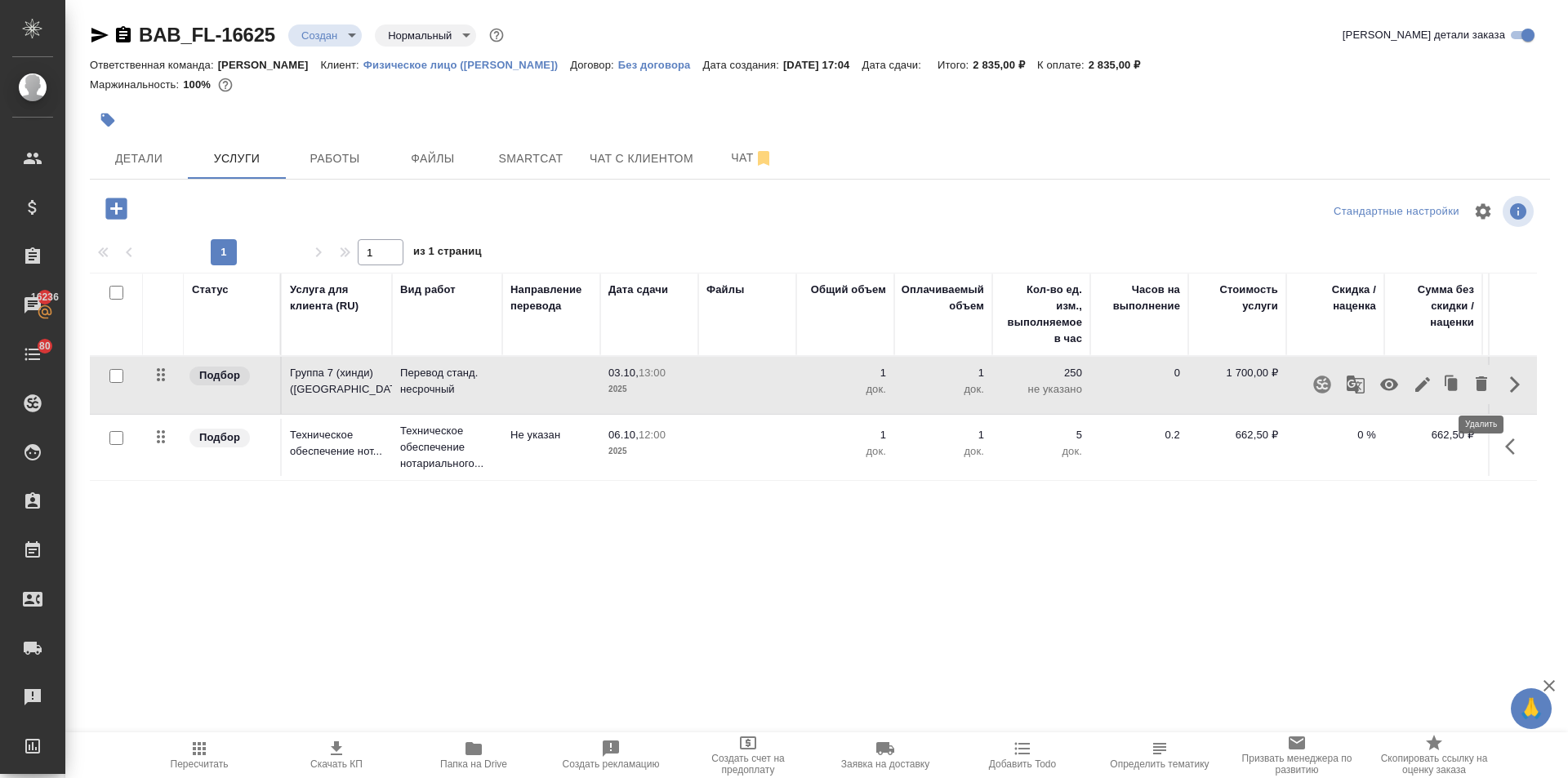
click at [1480, 388] on icon "button" at bounding box center [1481, 383] width 11 height 14
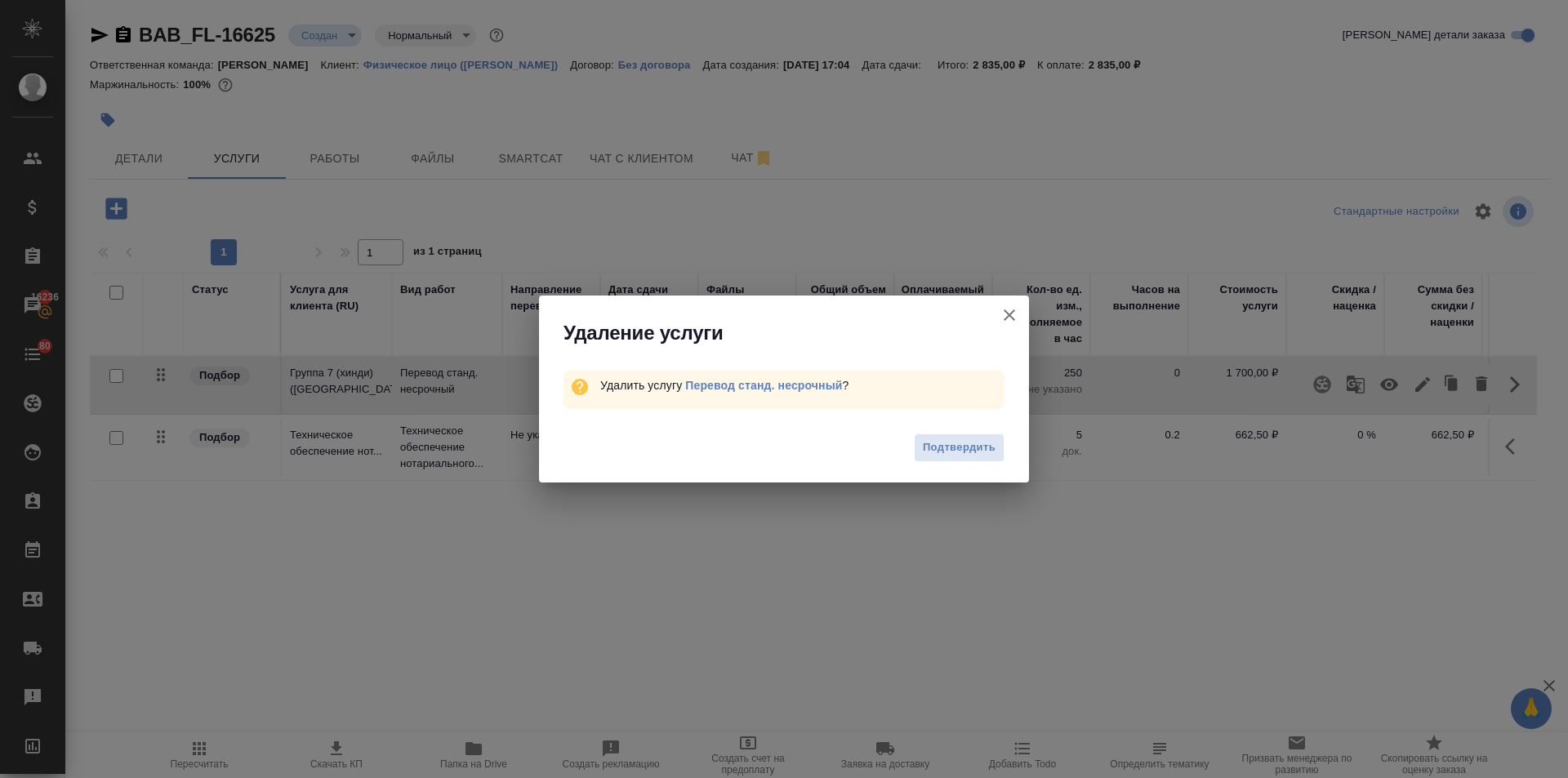
click at [1004, 308] on icon "button" at bounding box center [1009, 315] width 20 height 20
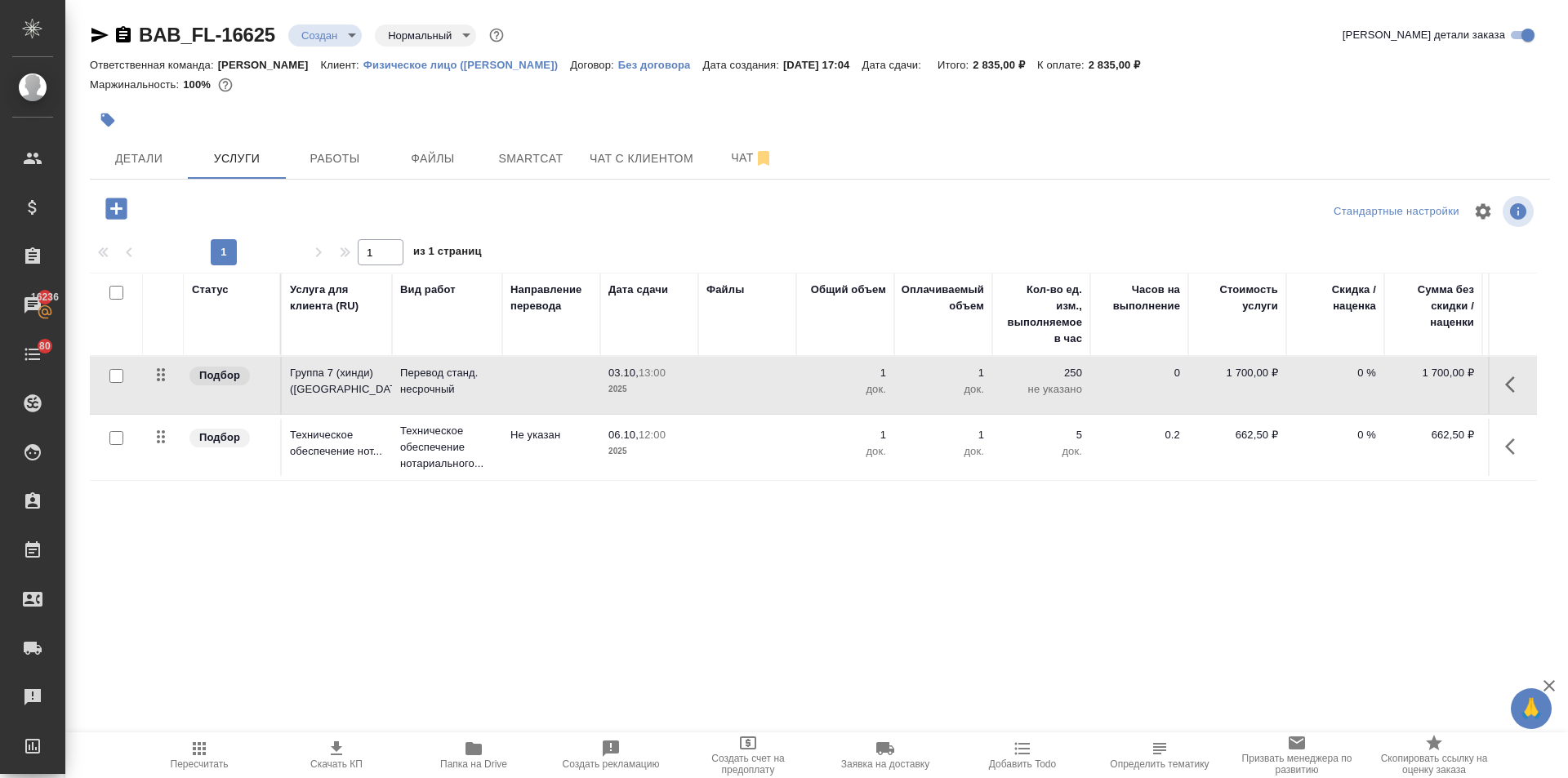
click at [572, 213] on div at bounding box center [332, 208] width 486 height 33
click at [124, 146] on button "Детали" at bounding box center [138, 158] width 98 height 41
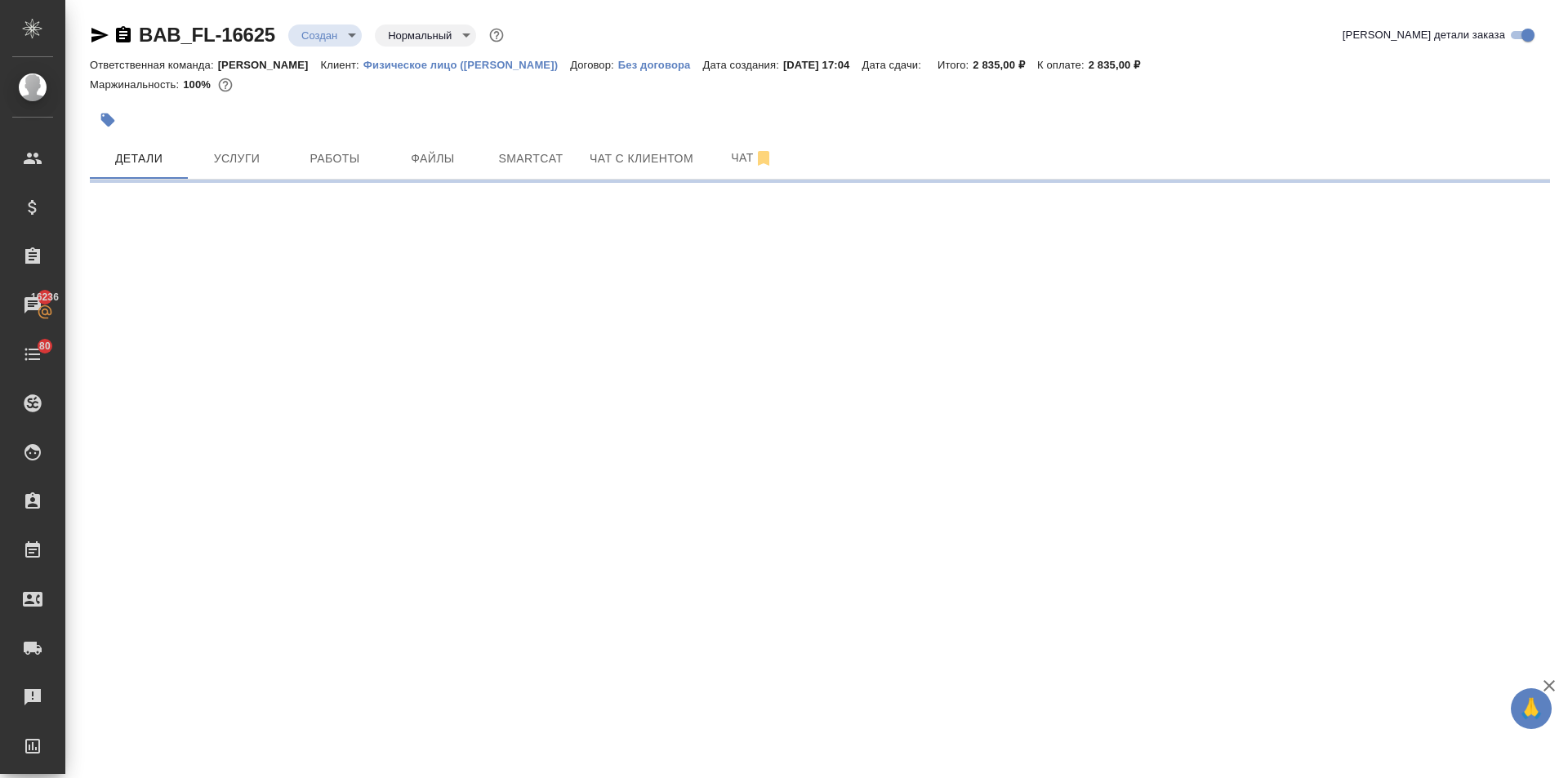
select select "RU"
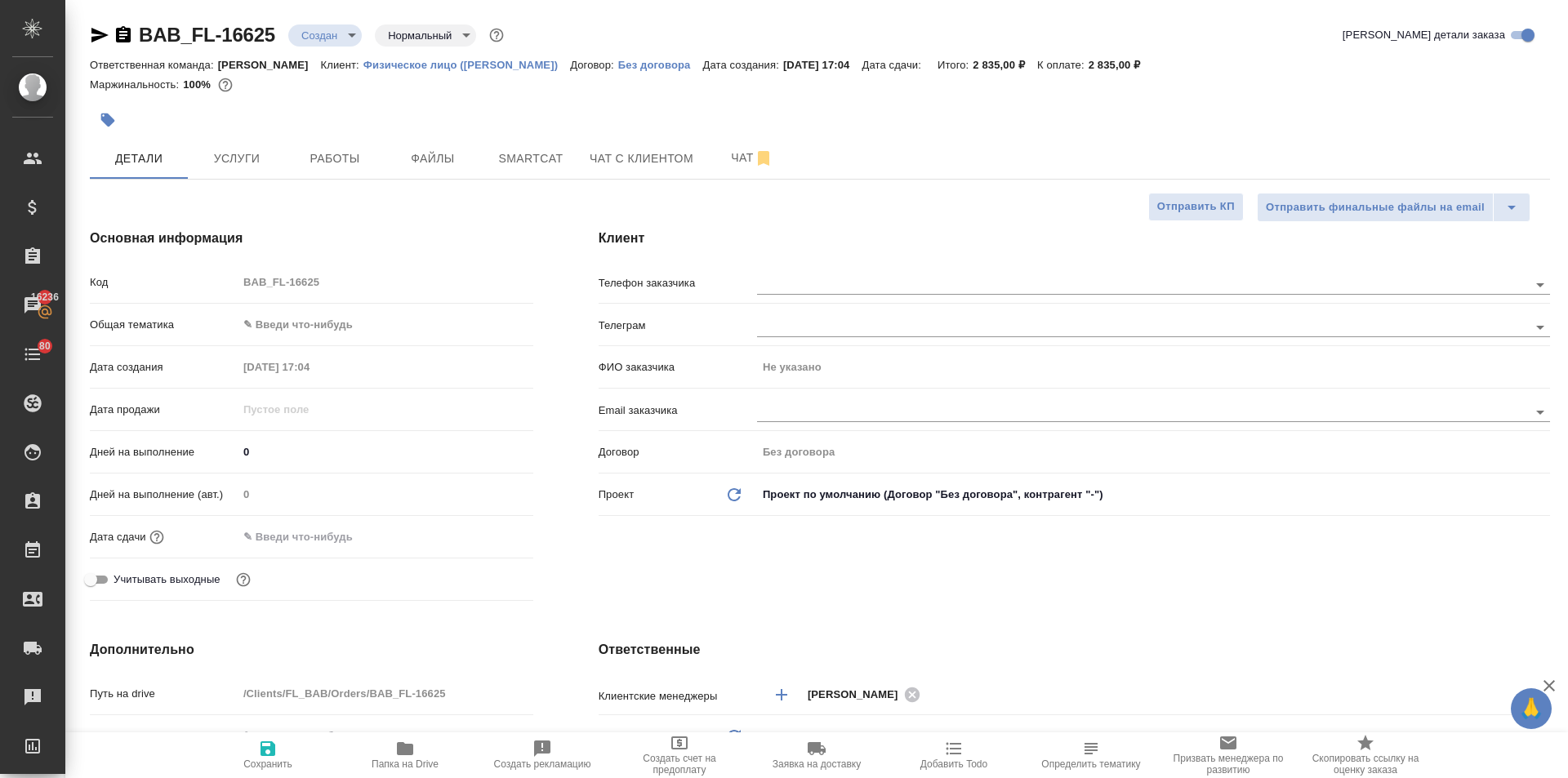
type textarea "x"
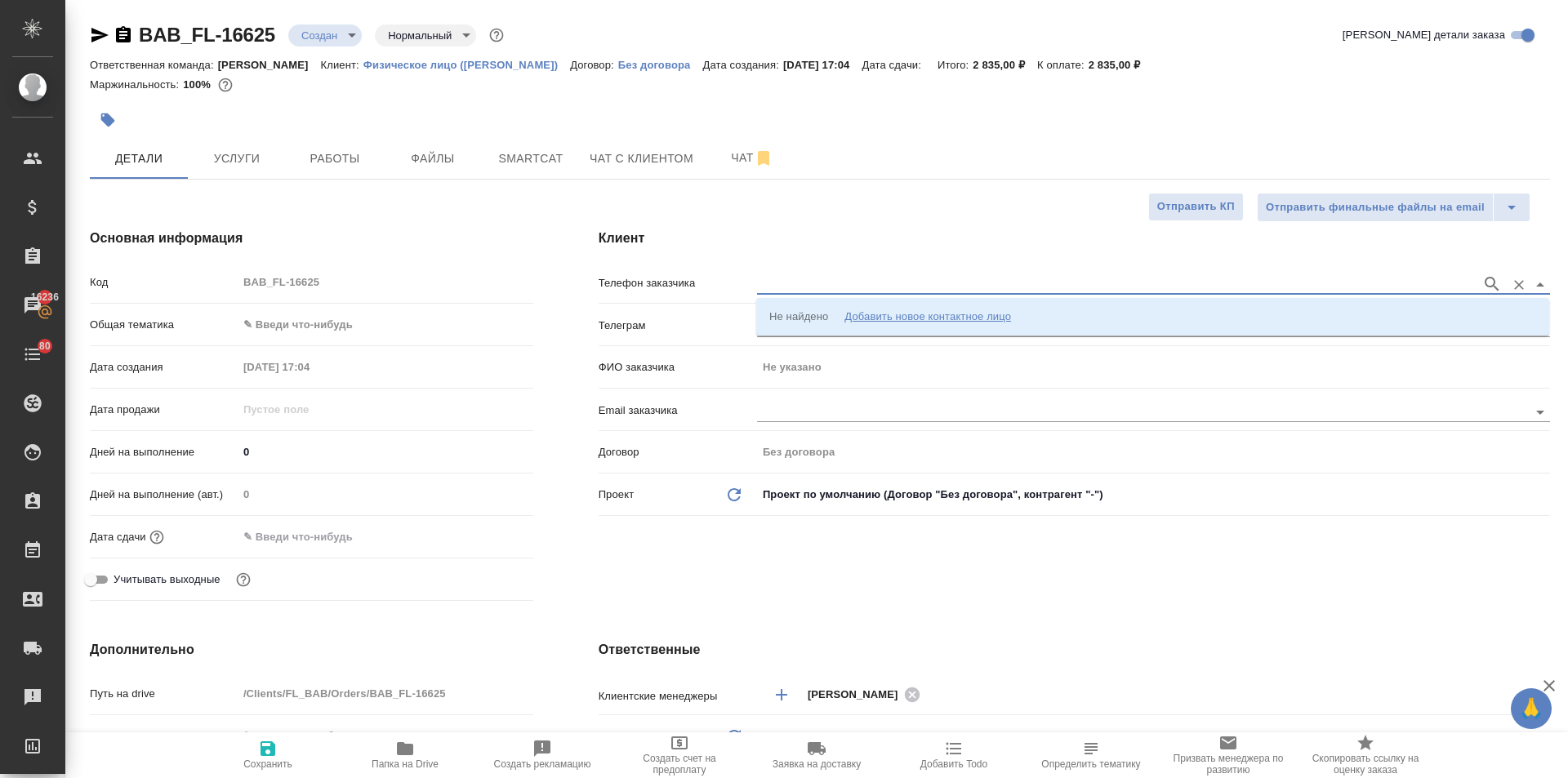
click at [826, 280] on input "text" at bounding box center [1114, 283] width 716 height 20
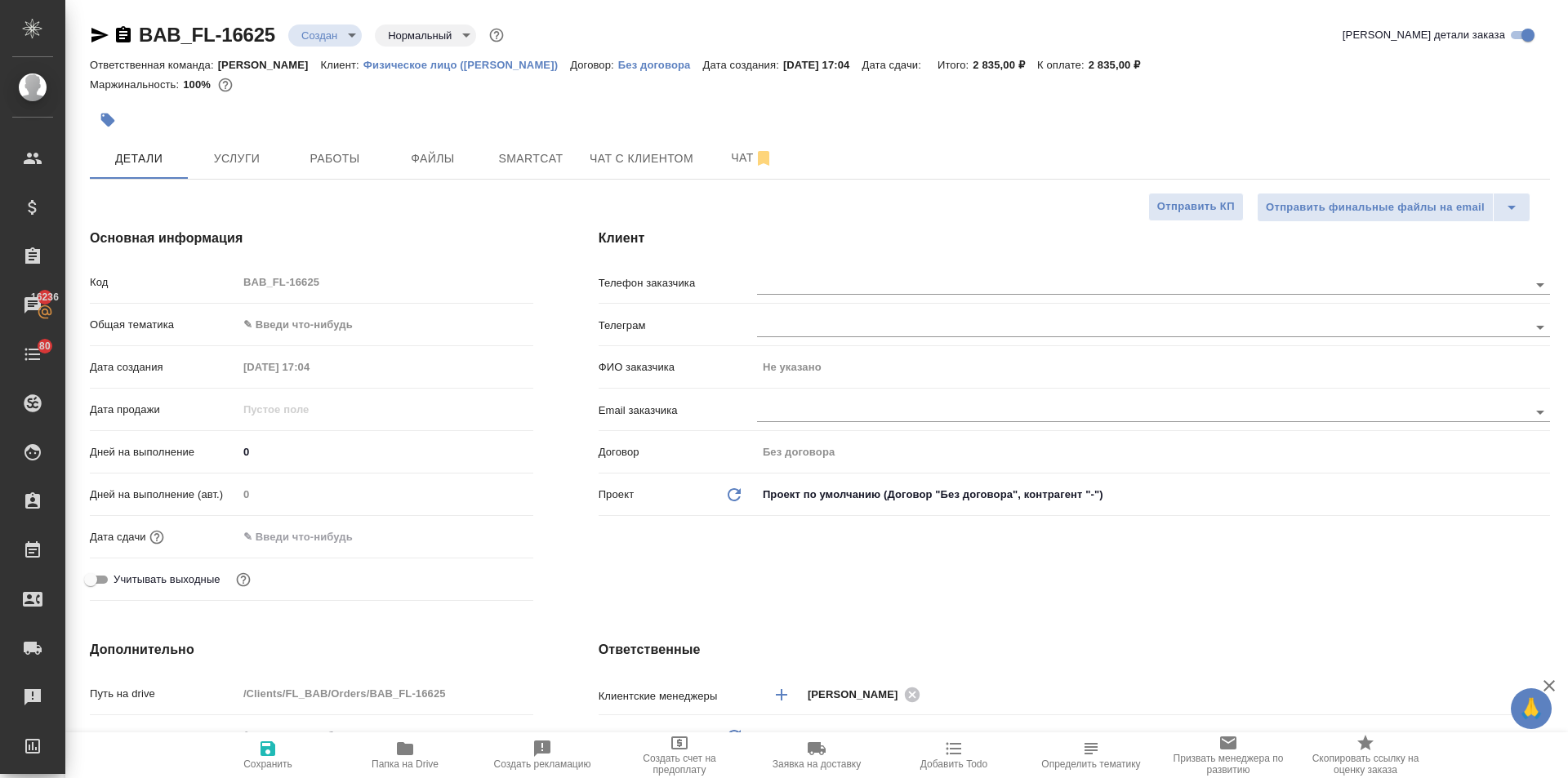
type textarea "x"
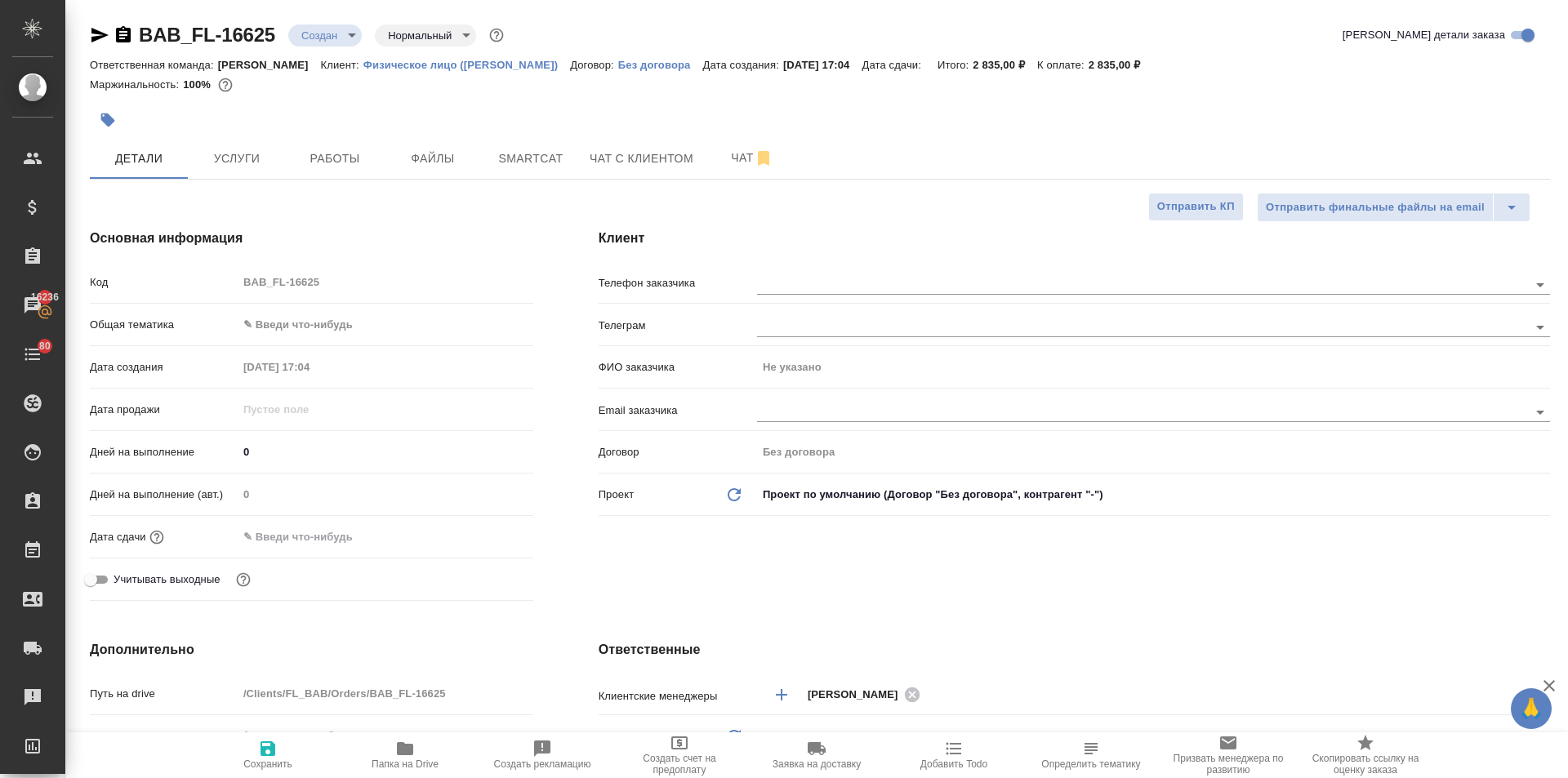
type textarea "x"
click at [305, 324] on body "🙏 .cls-1 fill:#fff; AWATERA Ilina Ekaterina Клиенты Спецификации Заказы 16236 Ч…" at bounding box center [784, 389] width 1568 height 778
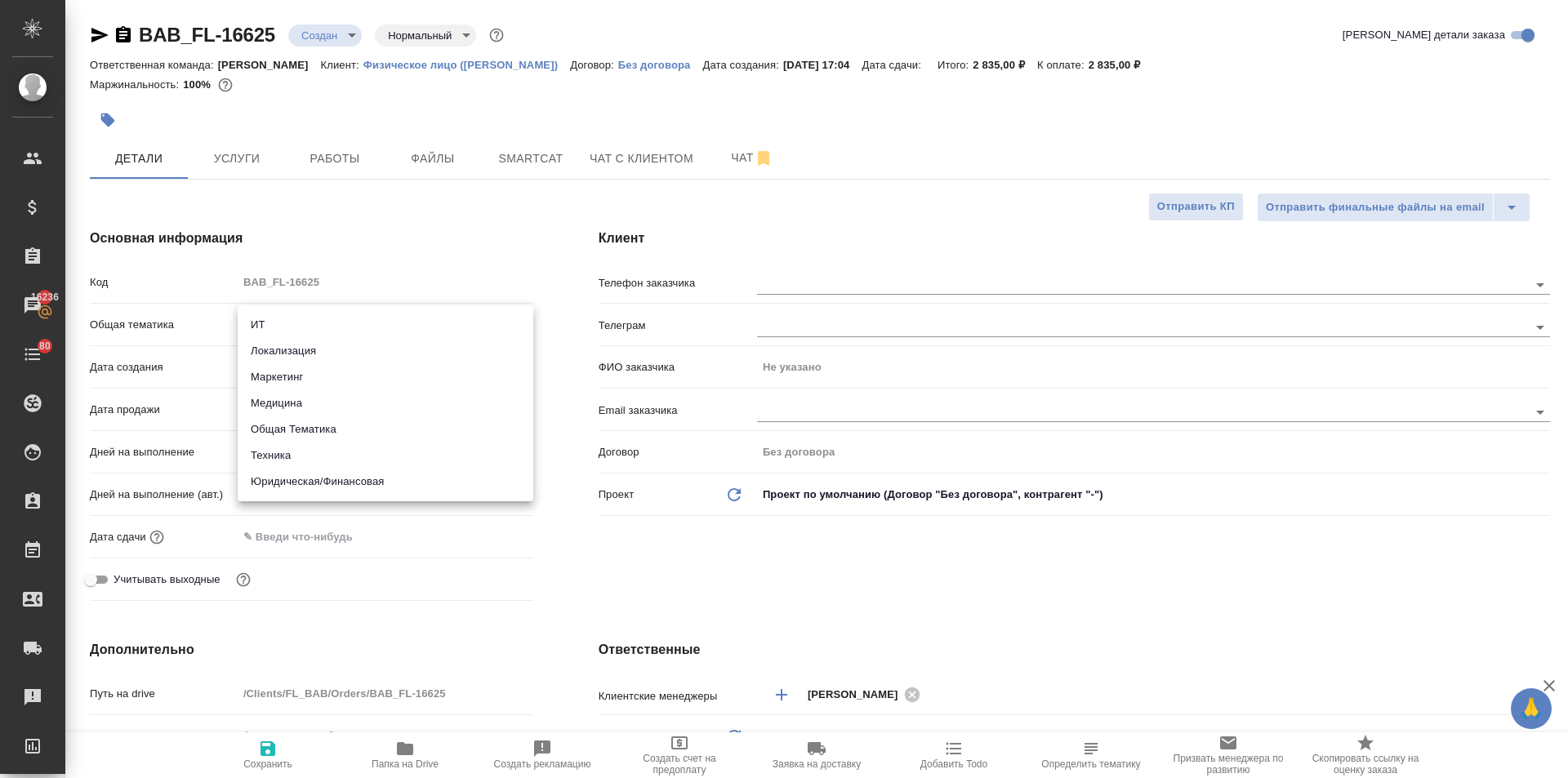
click at [290, 475] on li "Юридическая/Финансовая" at bounding box center [385, 481] width 296 height 26
type input "yr-fn"
type textarea "x"
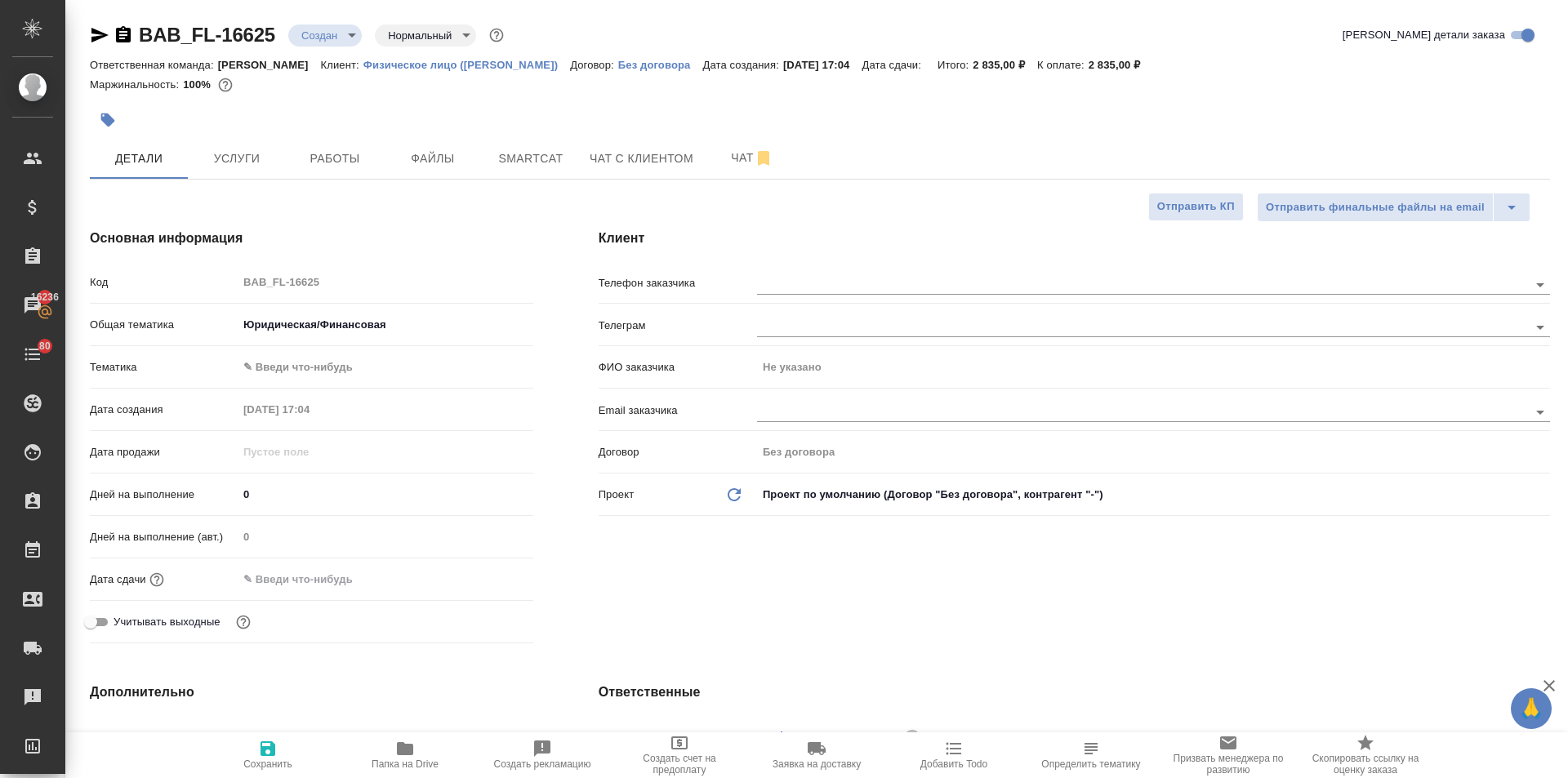
click at [273, 377] on body "🙏 .cls-1 fill:#fff; AWATERA Ilina Ekaterina Клиенты Спецификации Заказы 16236 Ч…" at bounding box center [784, 389] width 1568 height 778
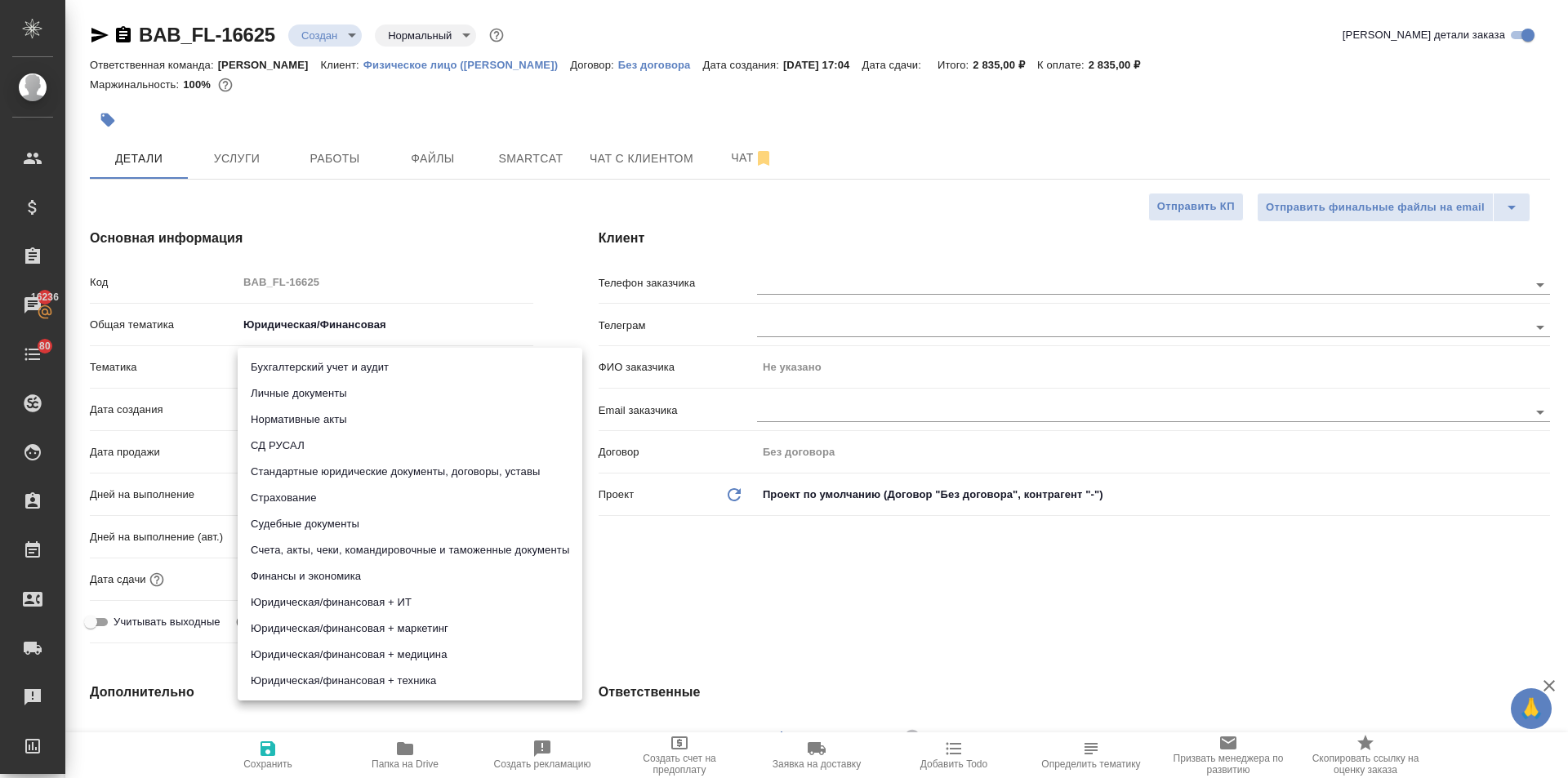
click at [277, 383] on li "Личные документы" at bounding box center [410, 393] width 344 height 26
type textarea "x"
type input "5a8b8b956a9677013d343cfe"
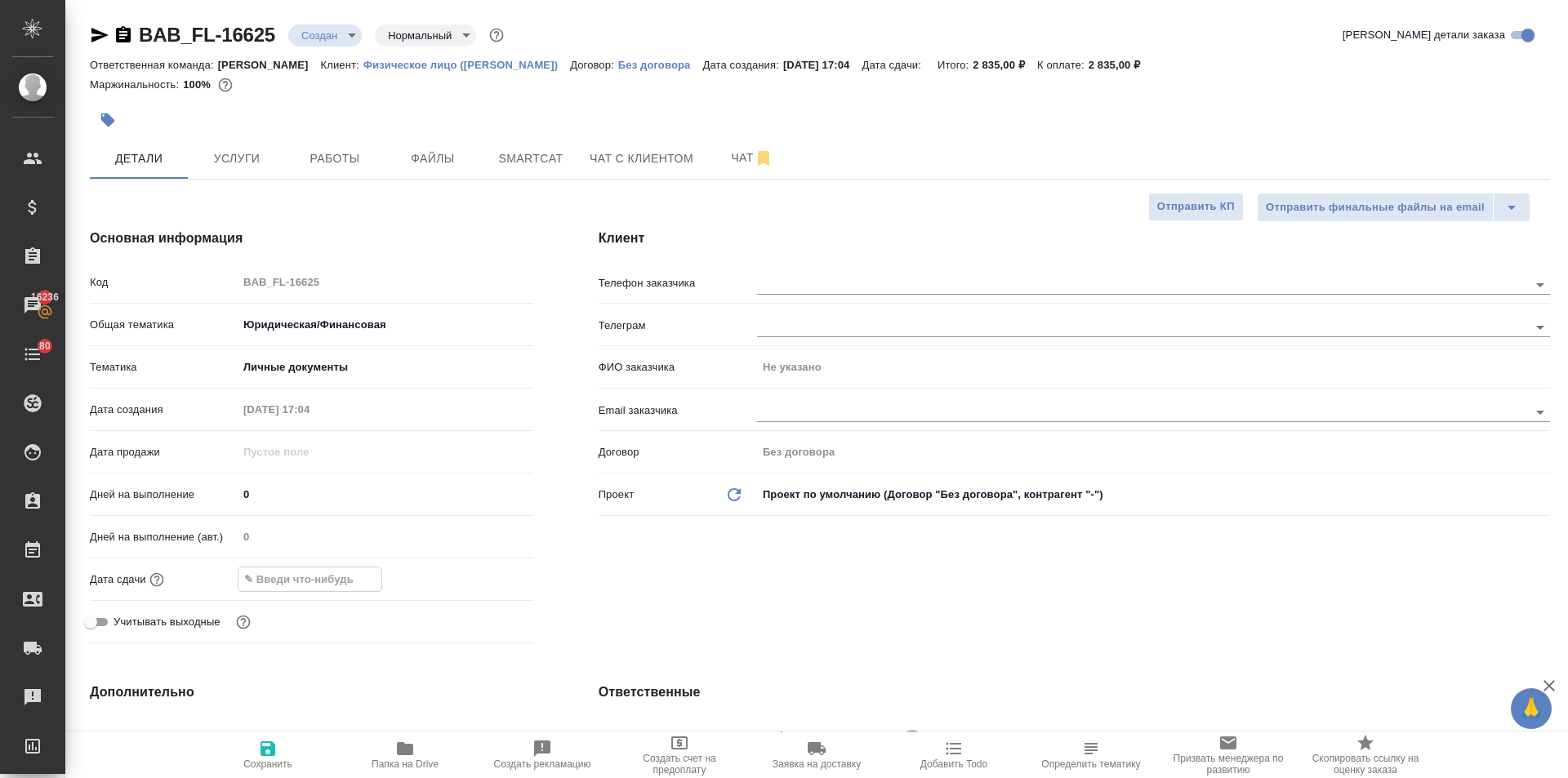
click at [318, 578] on input "text" at bounding box center [310, 578] width 143 height 24
click at [483, 575] on icon "button" at bounding box center [485, 578] width 20 height 20
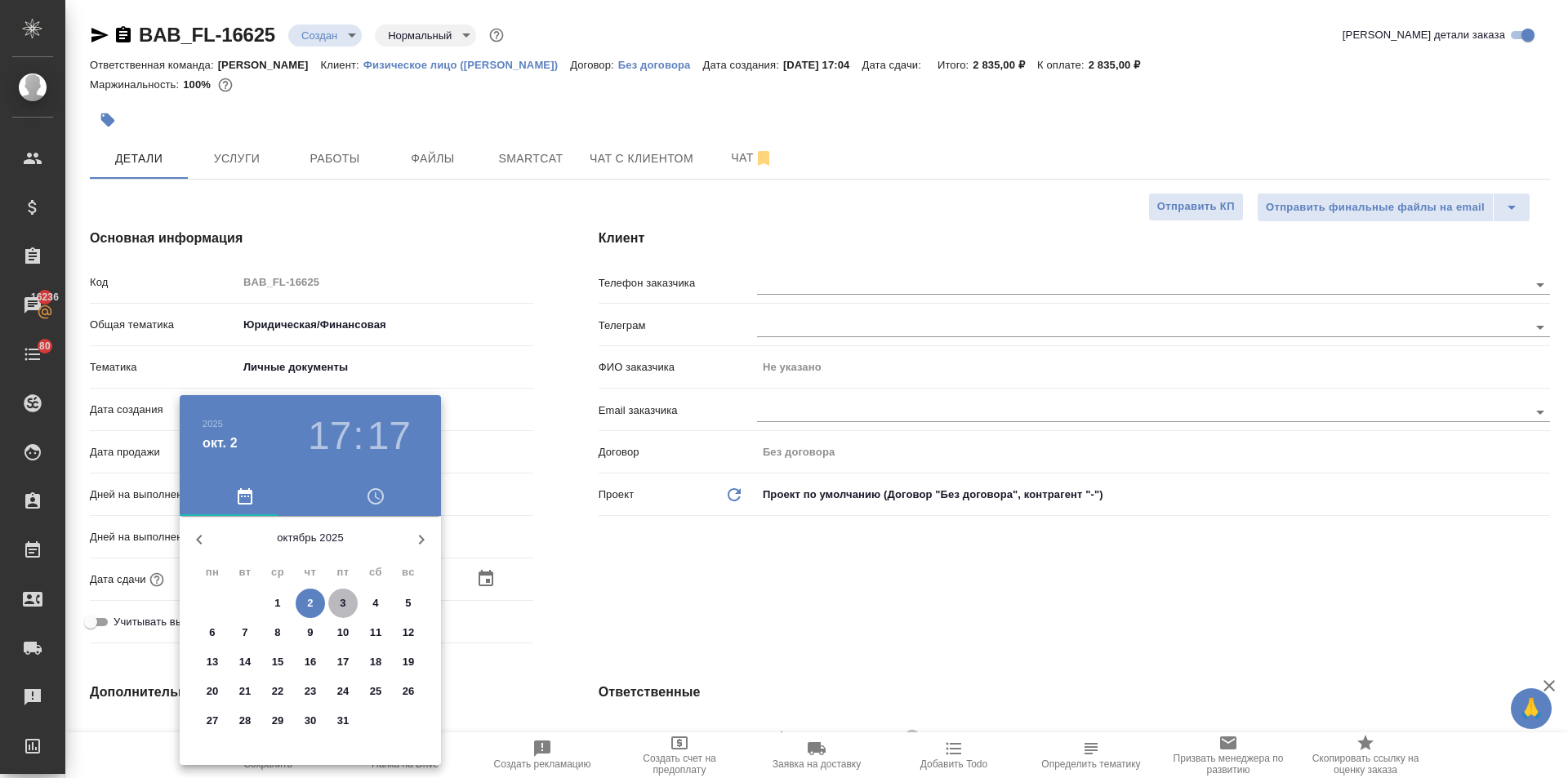
click at [343, 599] on p "3" at bounding box center [343, 603] width 6 height 16
type input "03.10.2025 17:17"
type textarea "x"
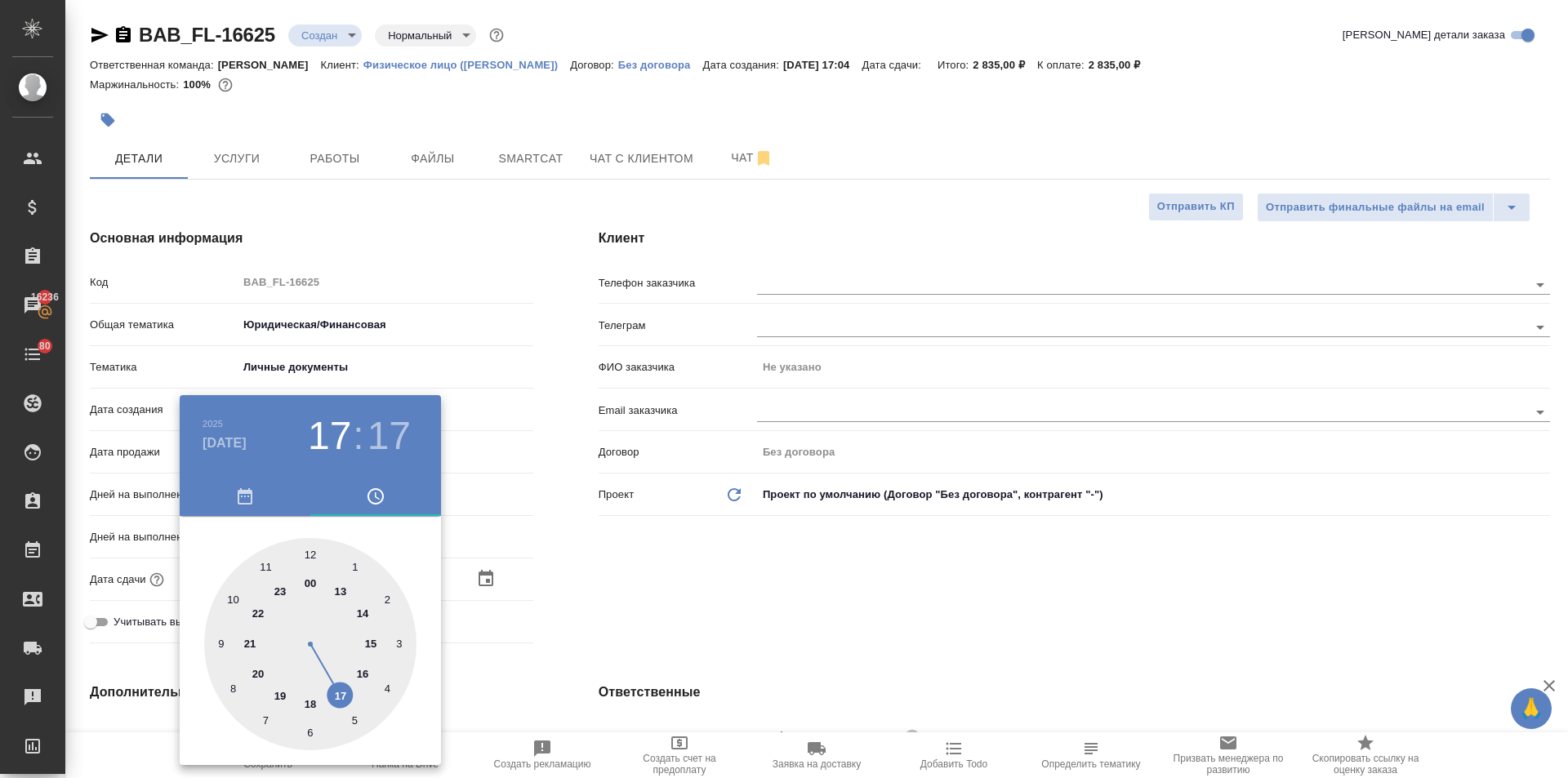
click at [343, 591] on div at bounding box center [310, 644] width 212 height 212
type input "03.10.2025 13:17"
type textarea "x"
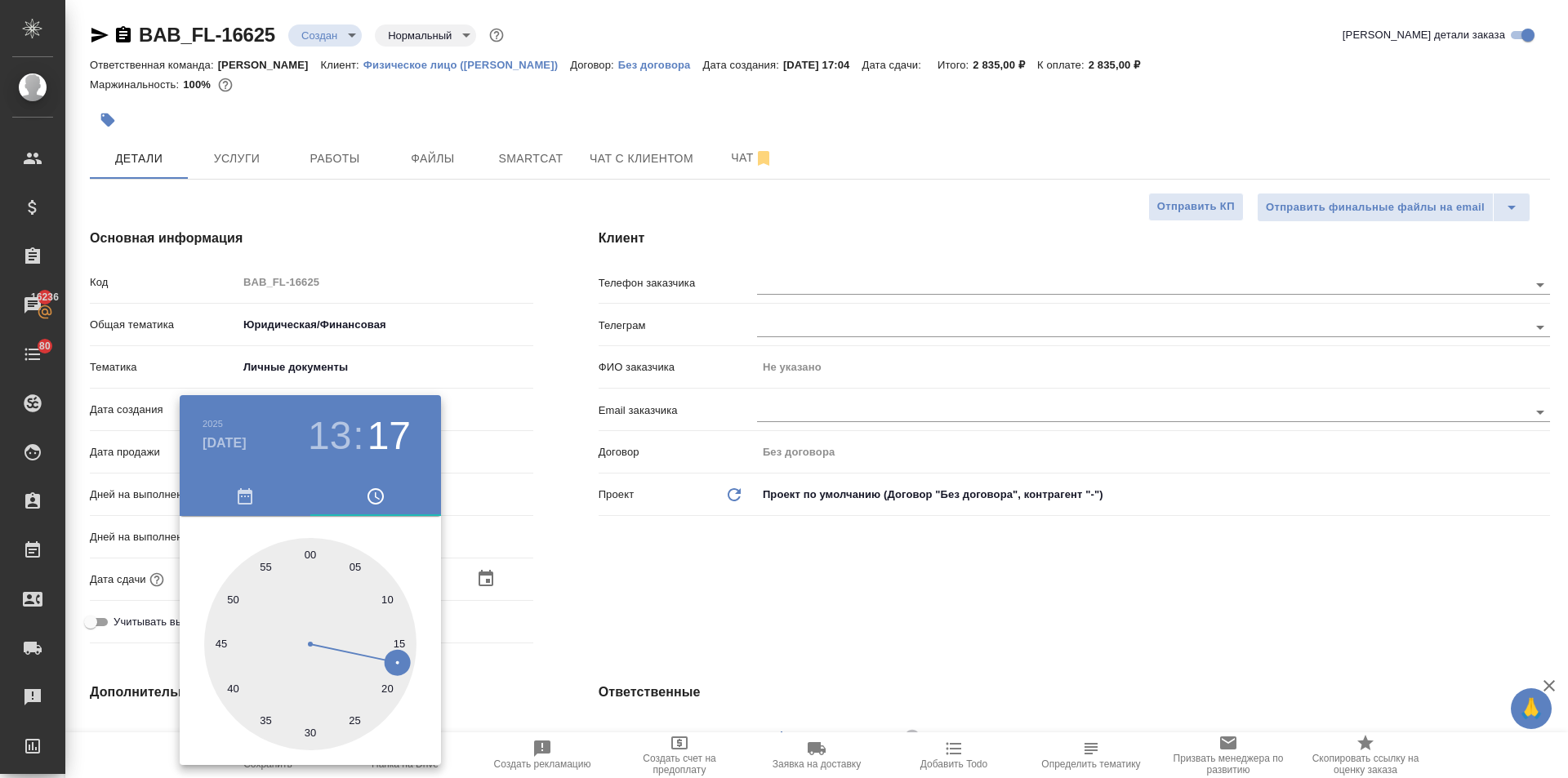
click at [313, 550] on div at bounding box center [310, 644] width 212 height 212
type input "03.10.2025 13:00"
type textarea "x"
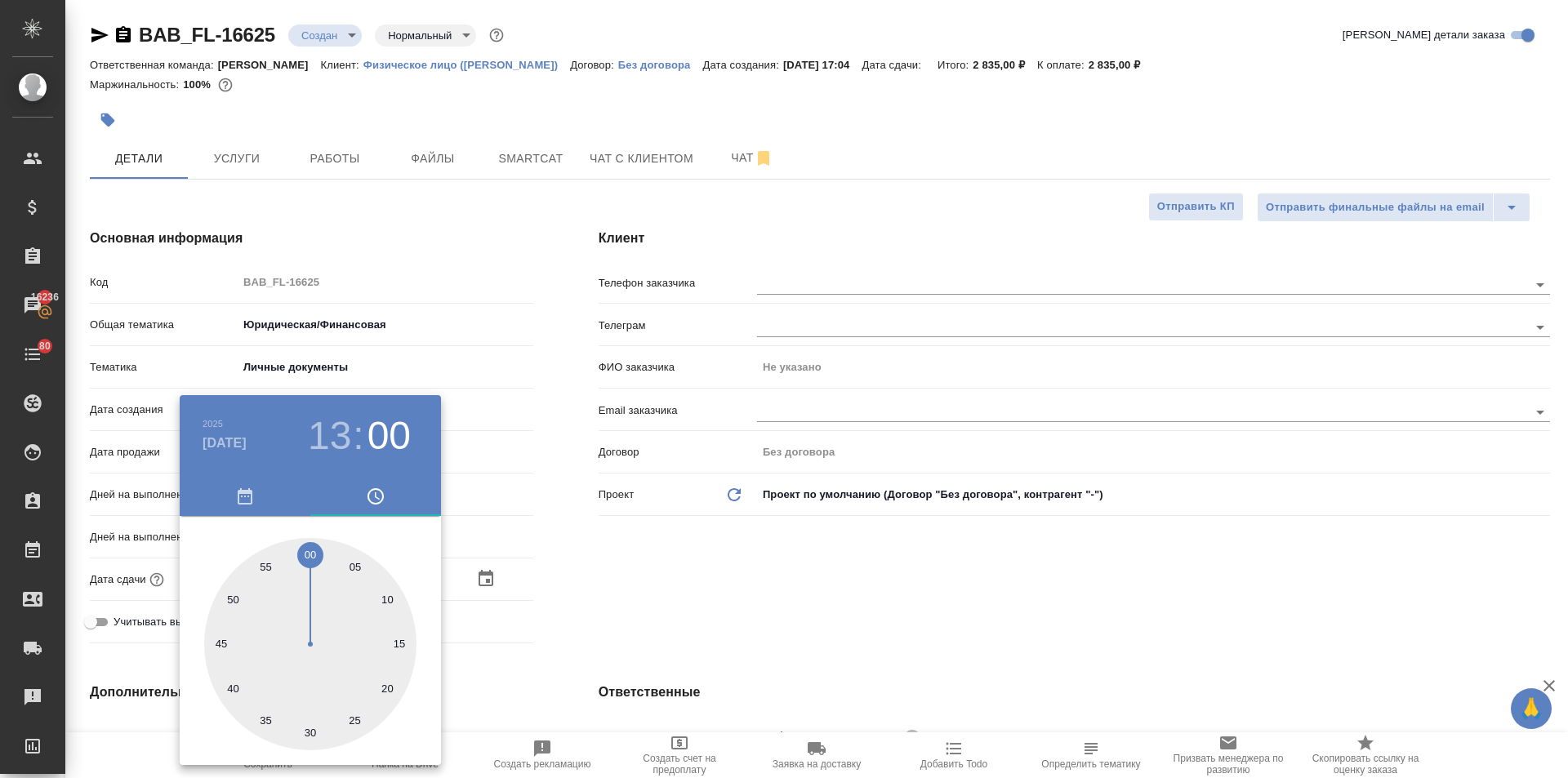
click at [531, 558] on div at bounding box center [784, 389] width 1568 height 778
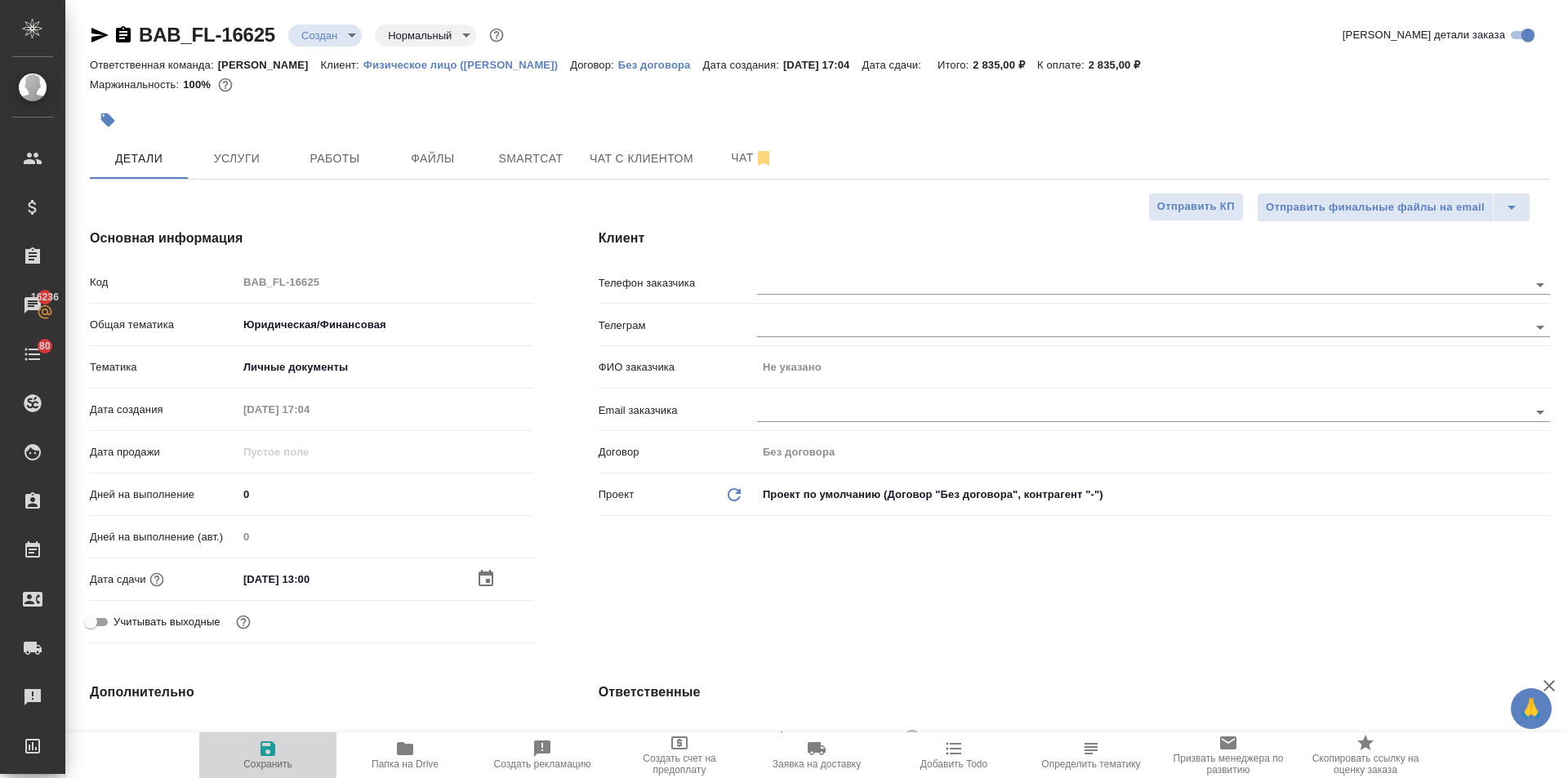
click at [265, 750] on icon "button" at bounding box center [267, 748] width 14 height 14
type textarea "x"
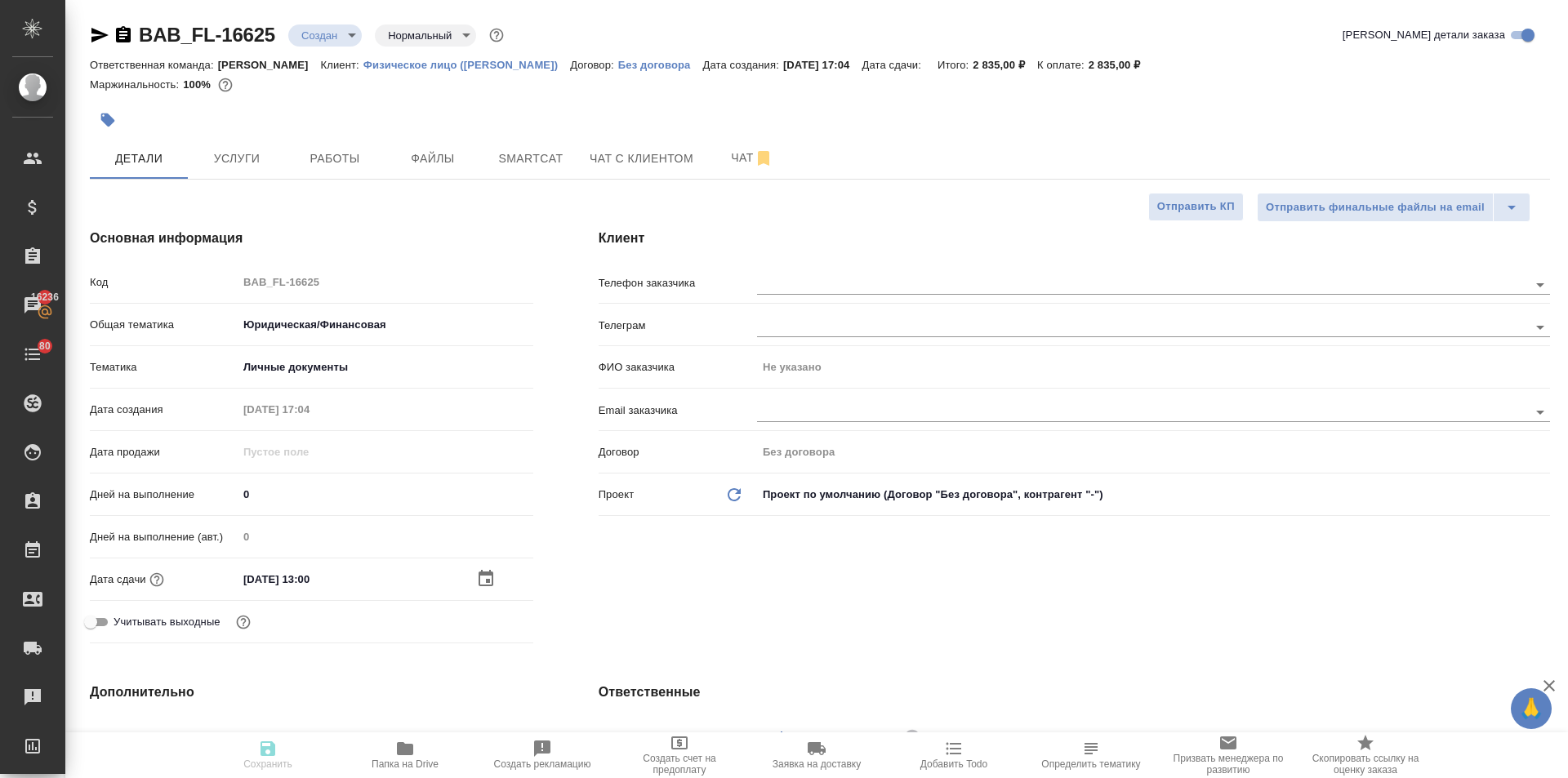
type textarea "x"
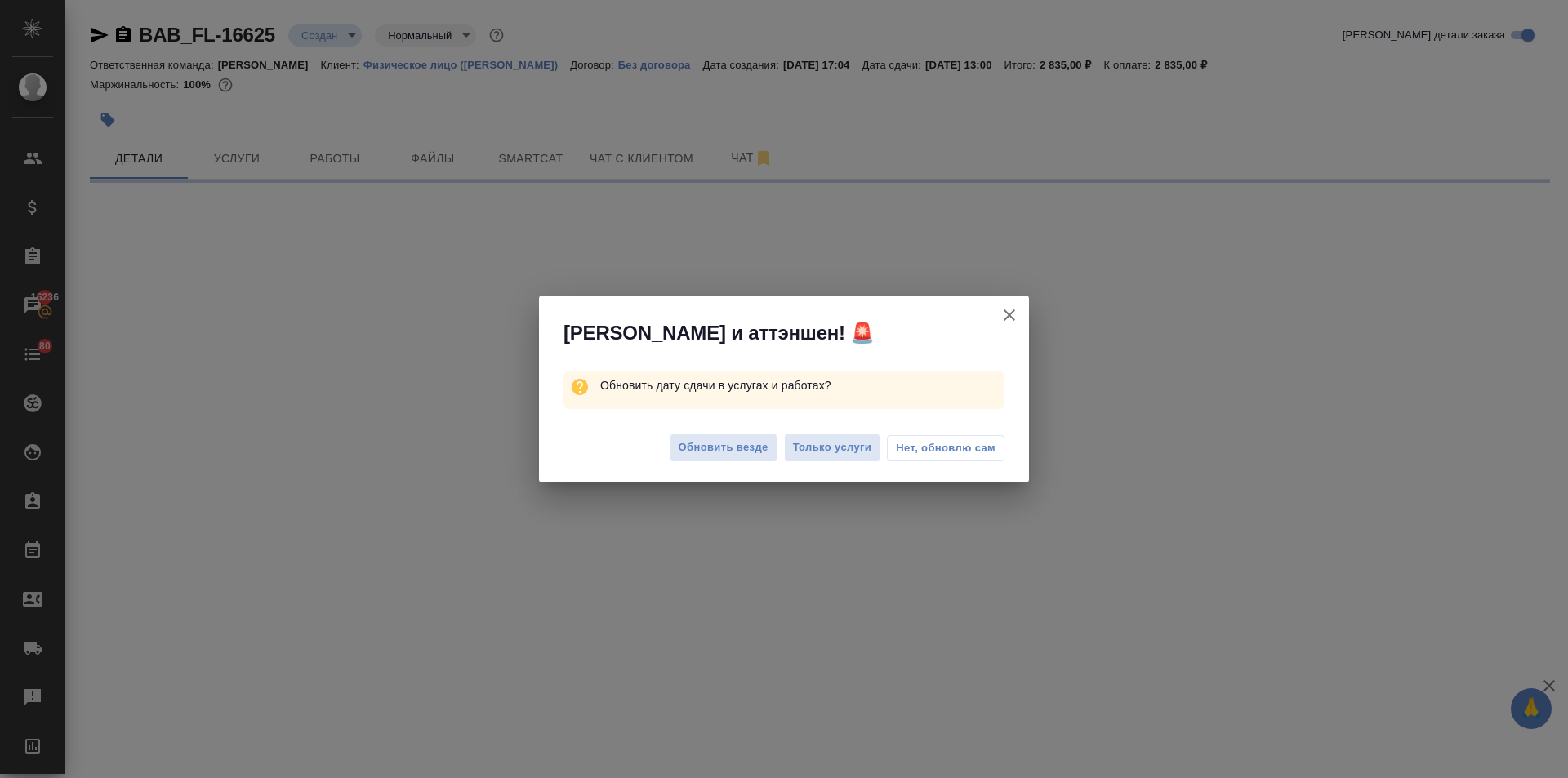
select select "RU"
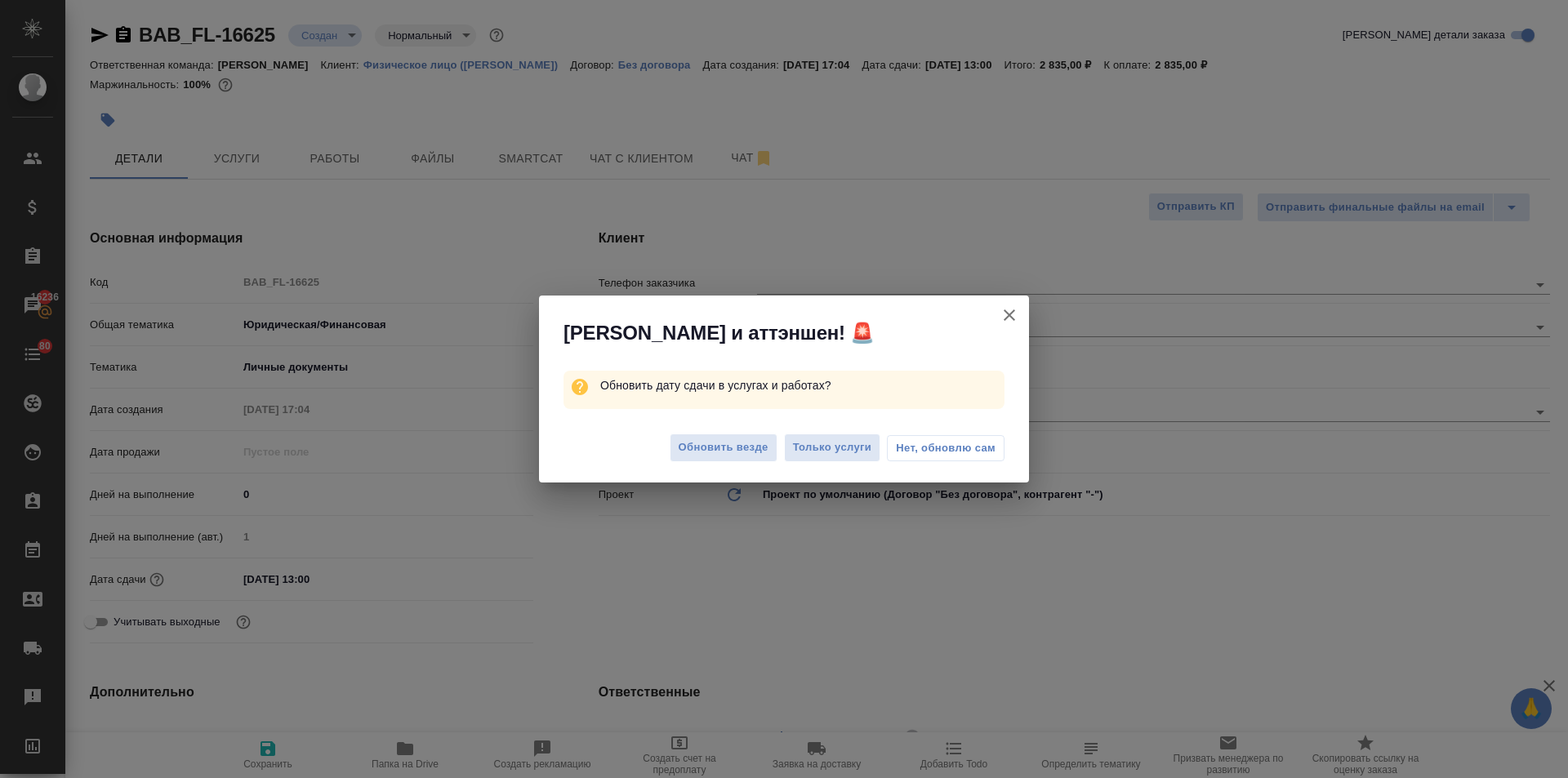
type textarea "x"
click at [939, 450] on span "Нет, обновлю сам" at bounding box center [945, 448] width 100 height 16
type textarea "x"
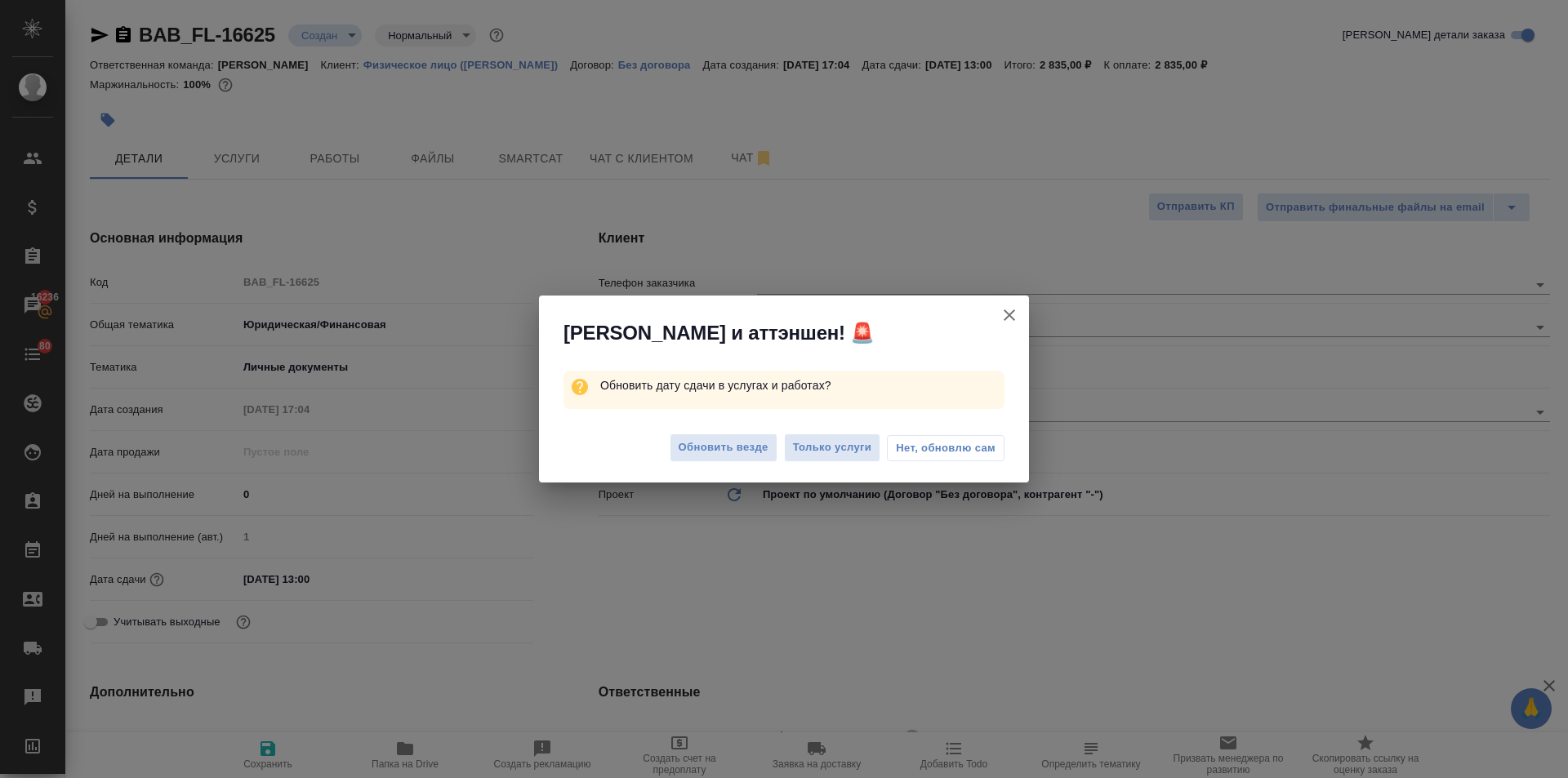
type textarea "x"
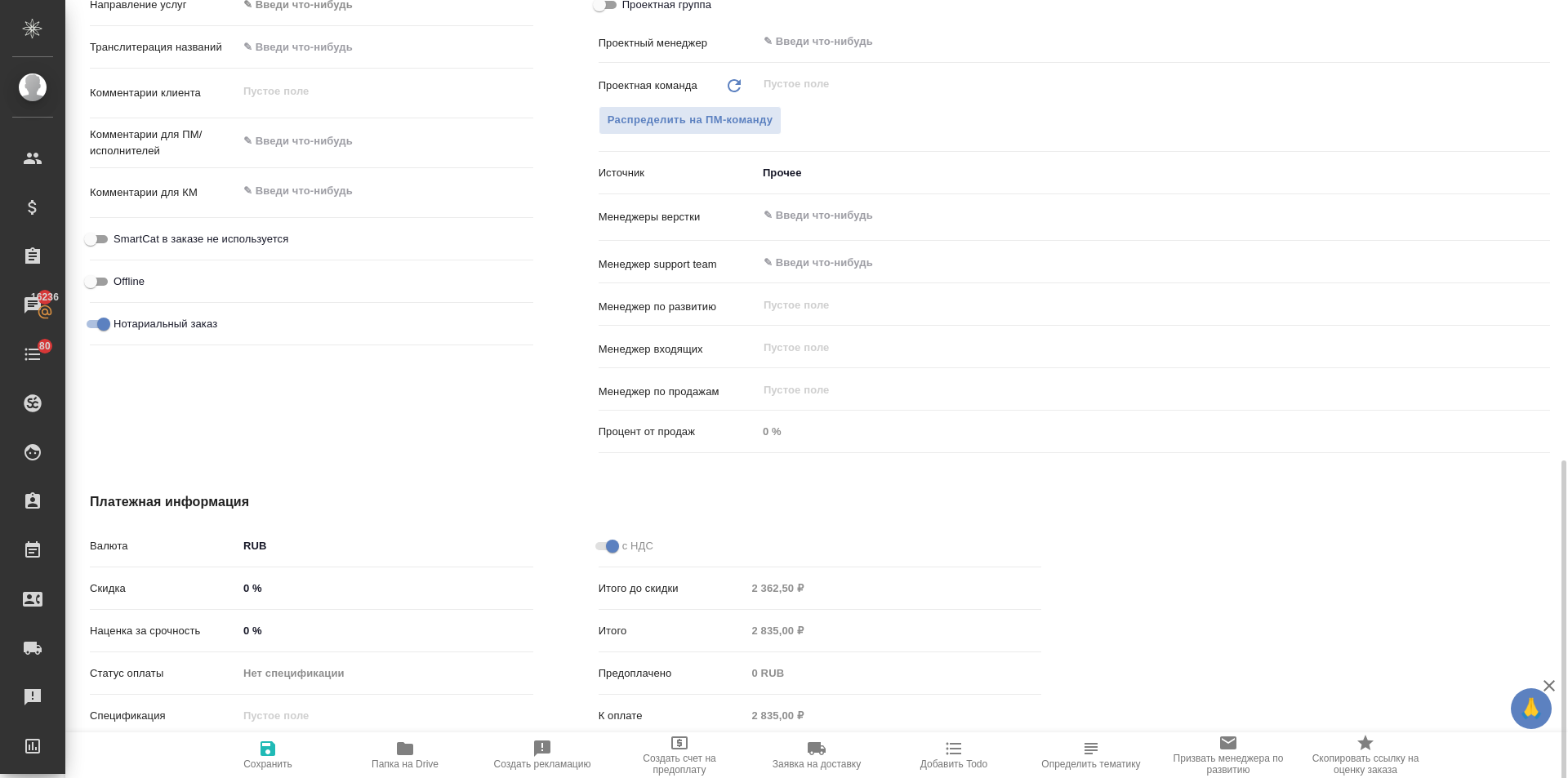
scroll to position [866, 0]
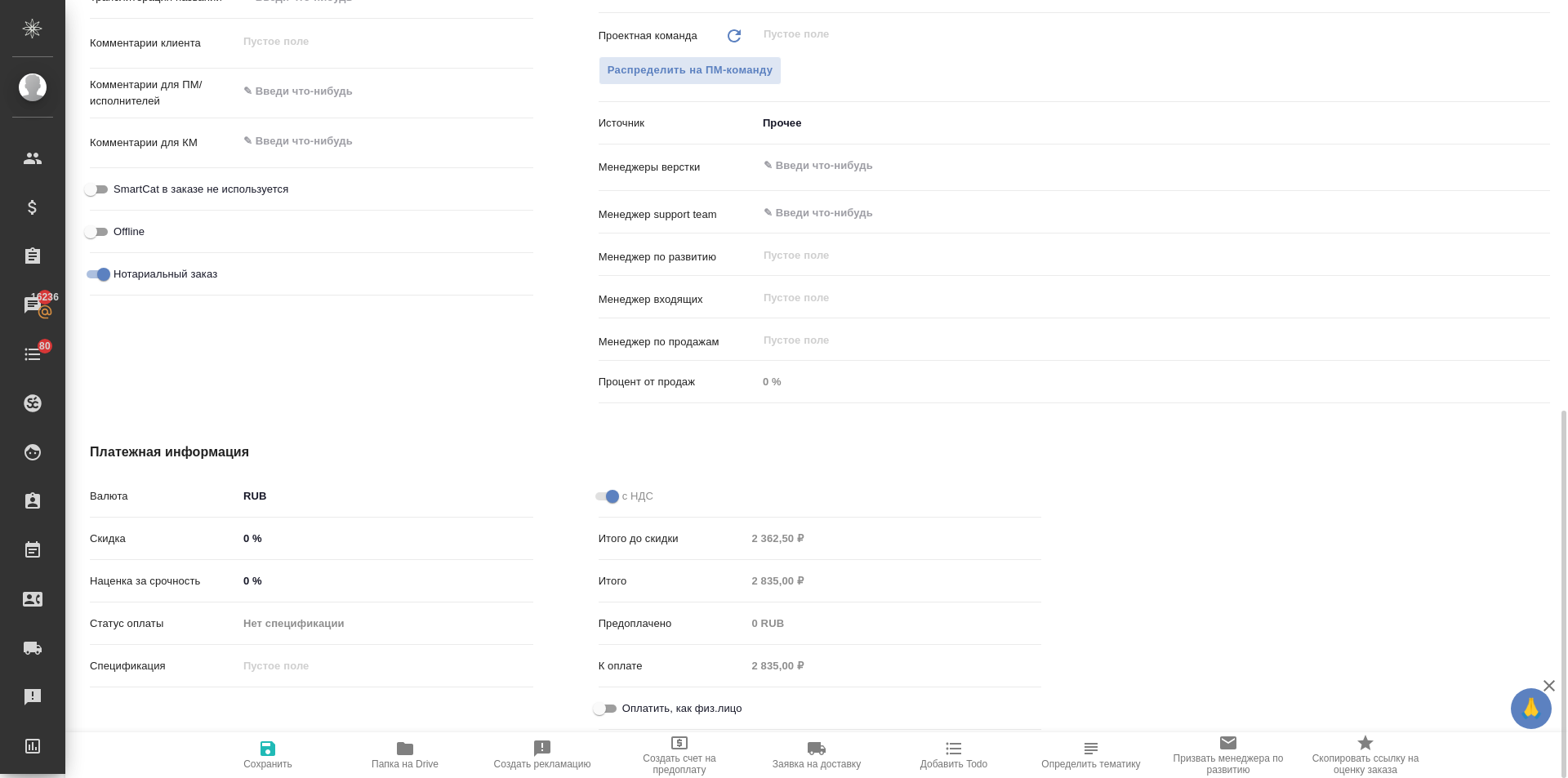
click at [601, 706] on input "Оплатить, как физ.лицо" at bounding box center [599, 709] width 59 height 20
checkbox input "true"
type textarea "x"
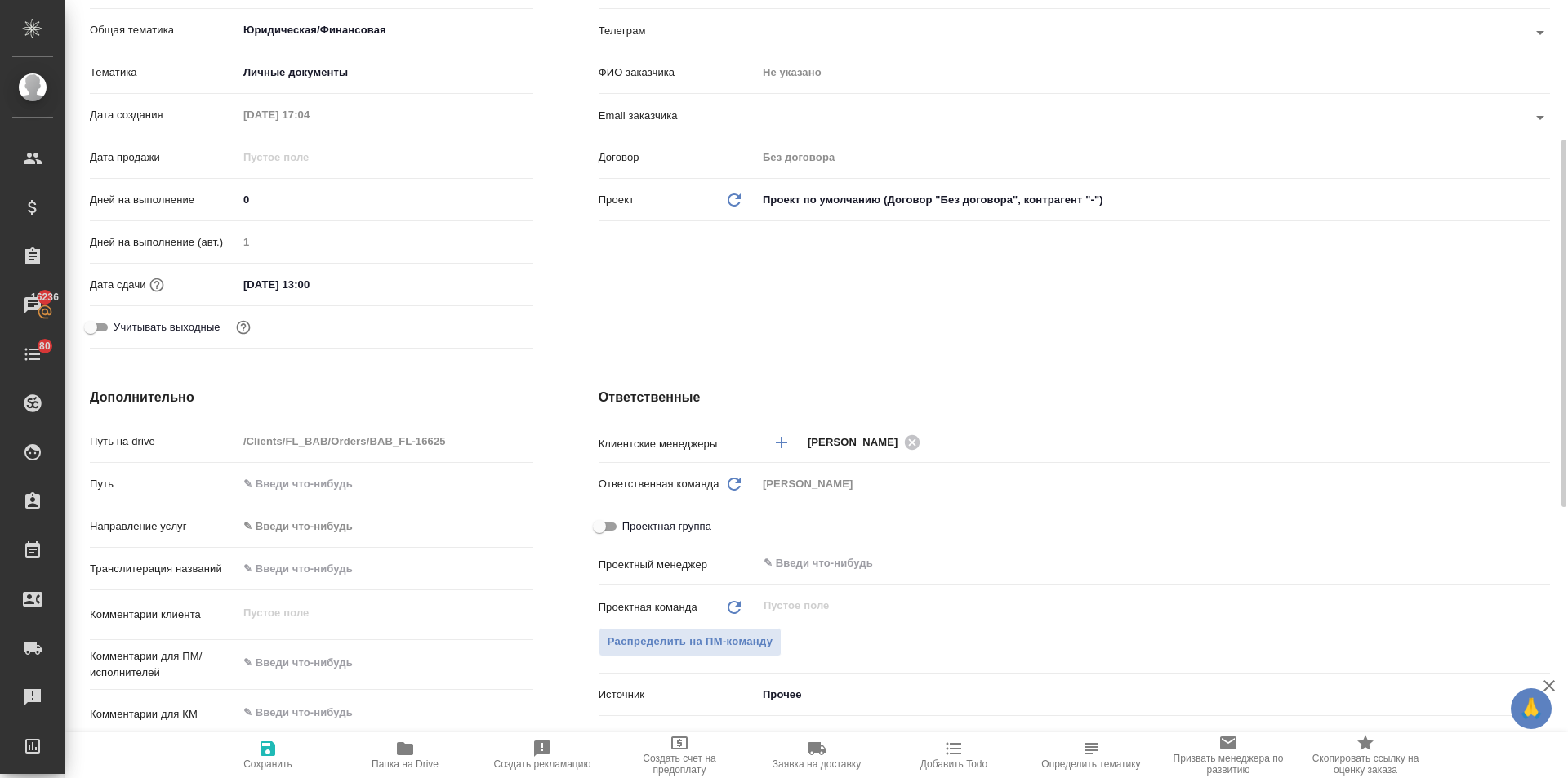
scroll to position [0, 0]
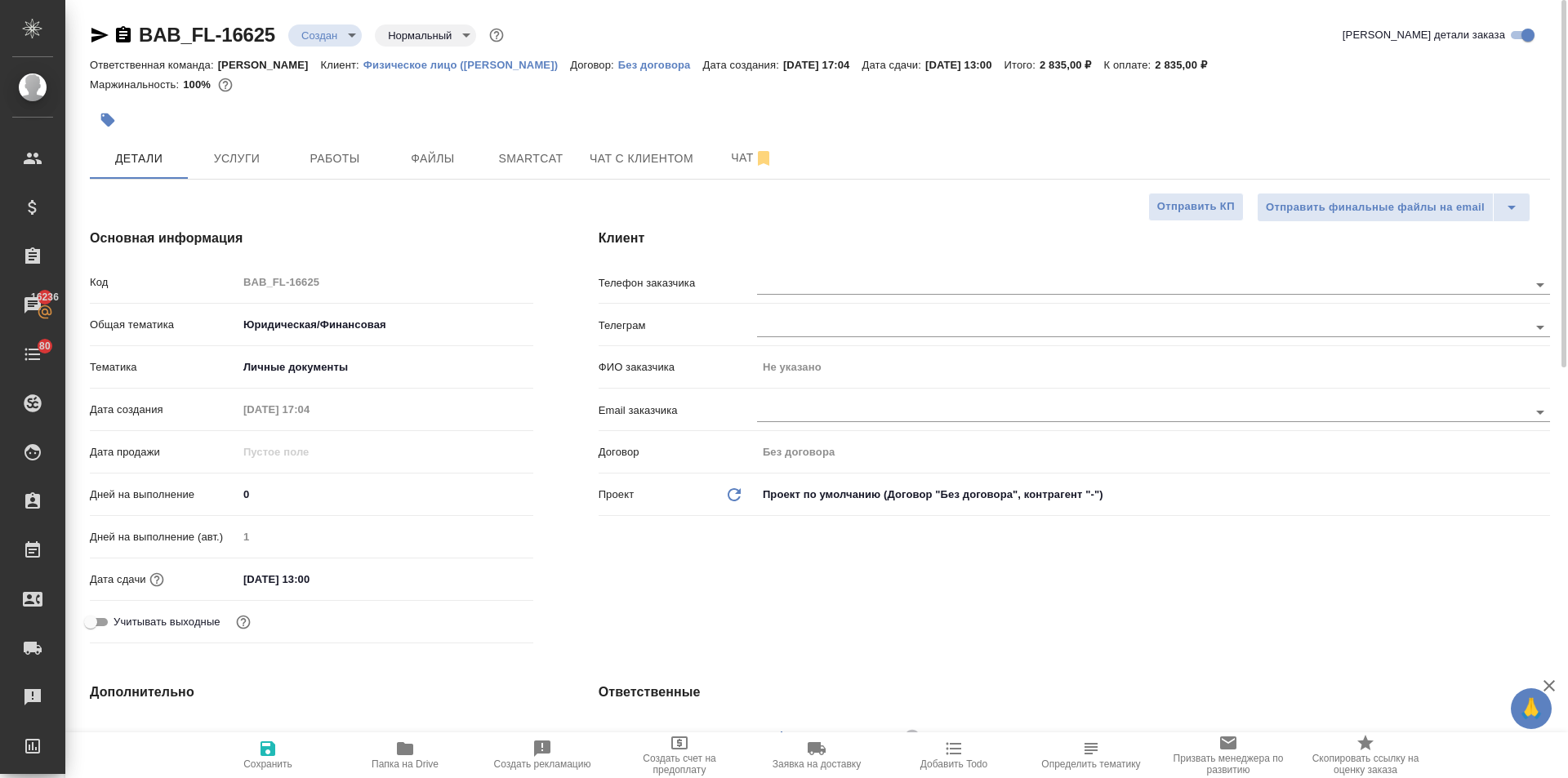
click at [273, 758] on span "Сохранить" at bounding box center [267, 764] width 49 height 11
type textarea "x"
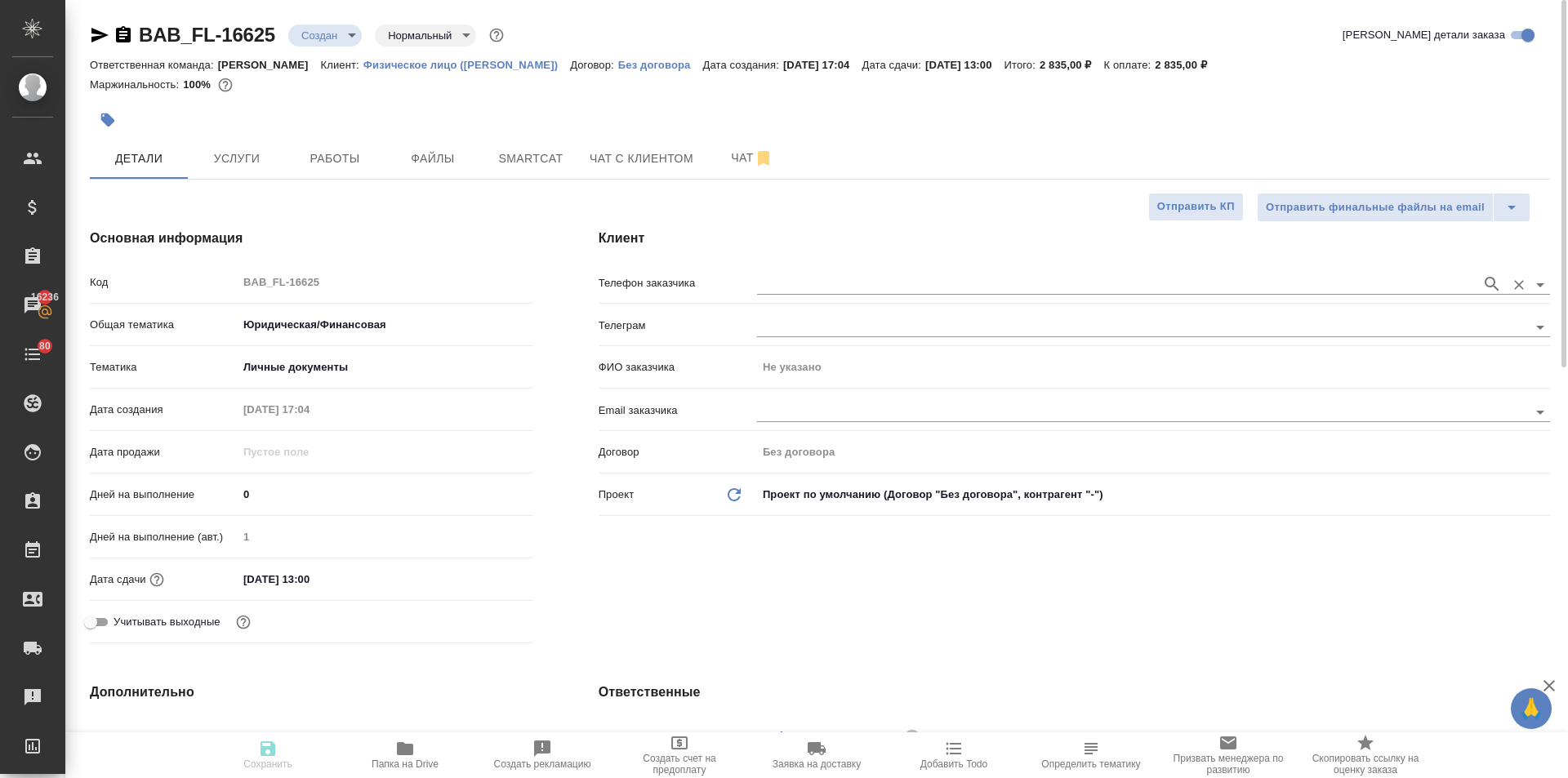
type textarea "x"
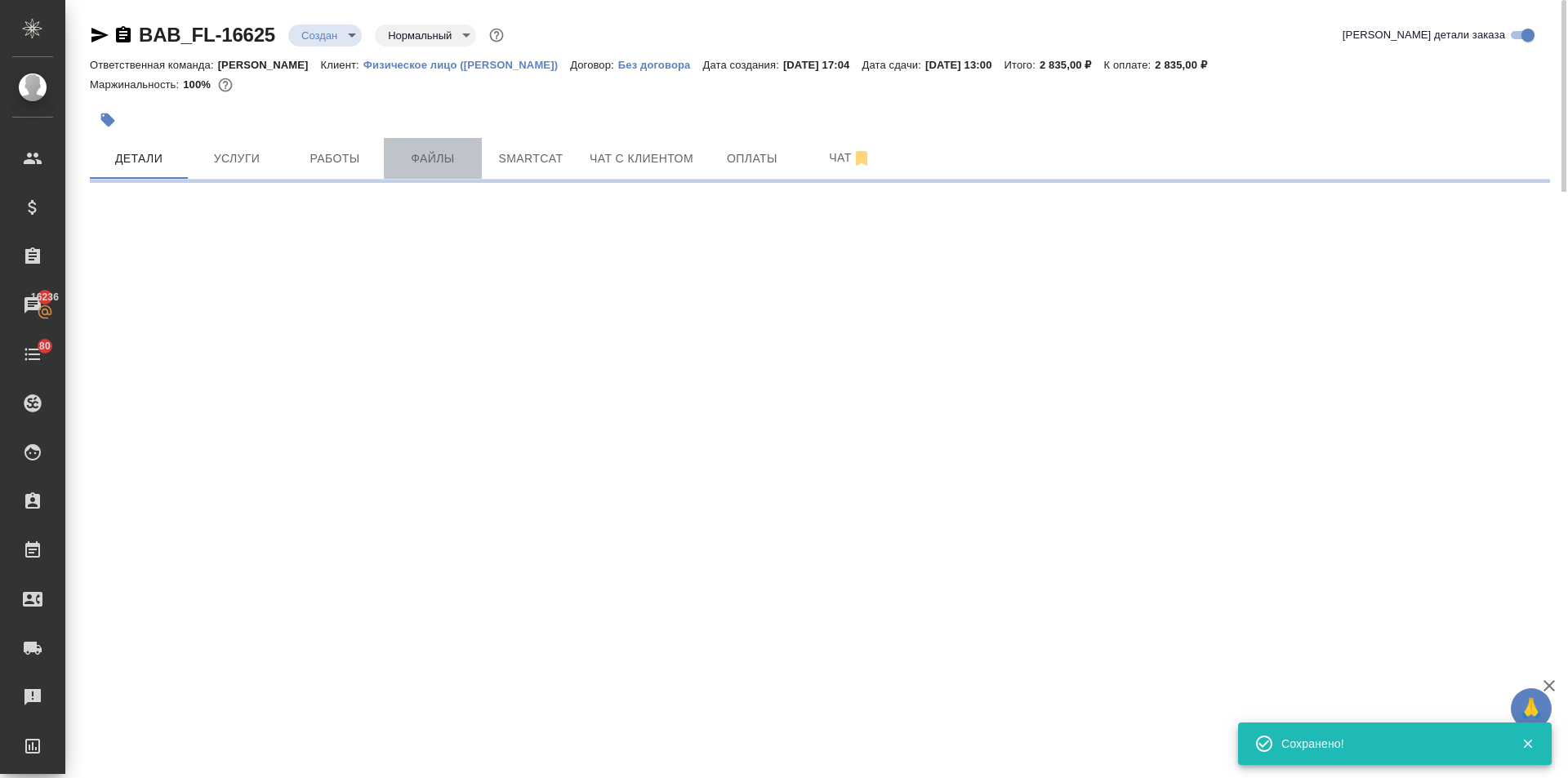
click at [435, 154] on span "Файлы" at bounding box center [433, 158] width 78 height 20
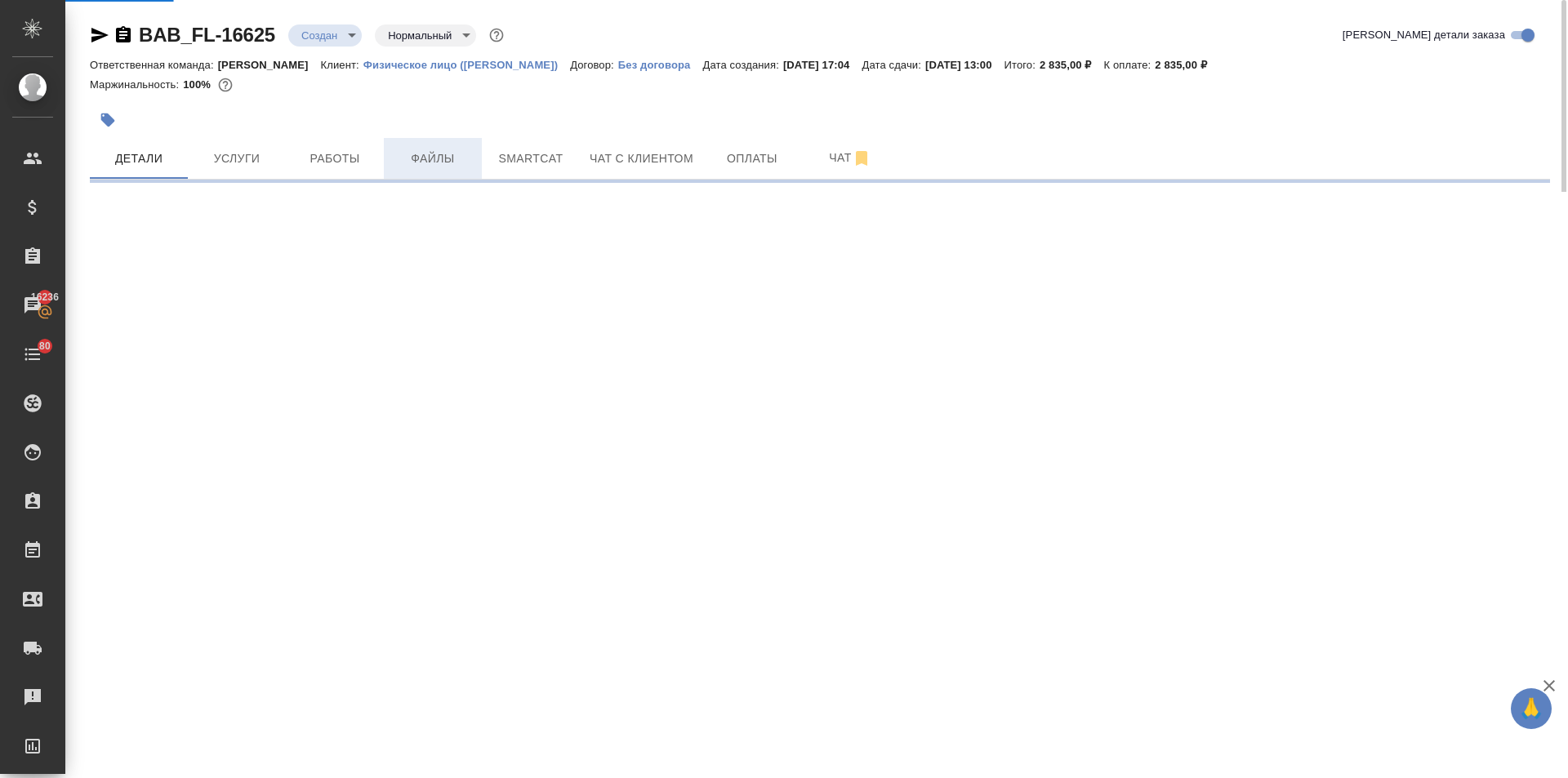
select select "RU"
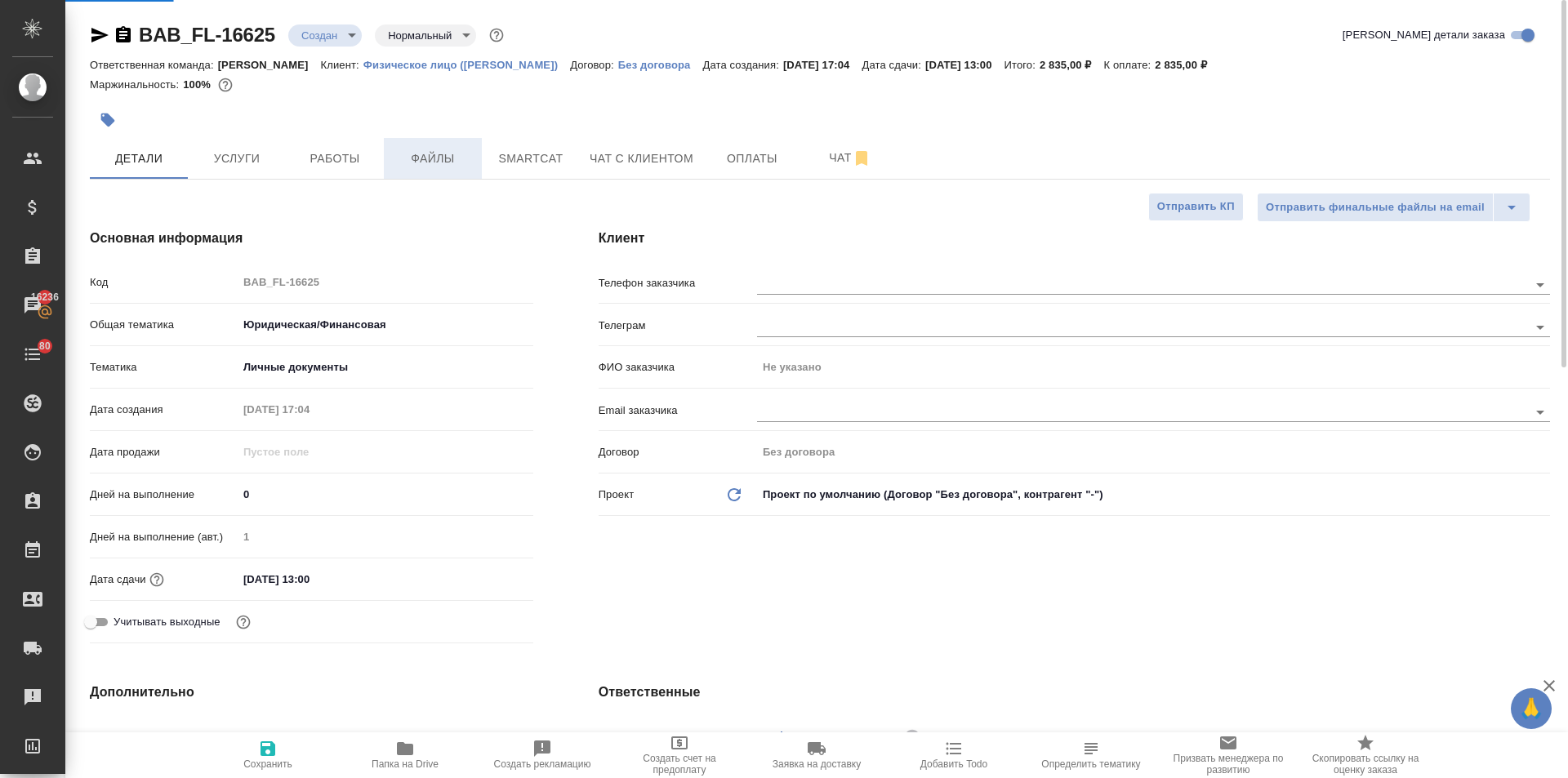
type textarea "x"
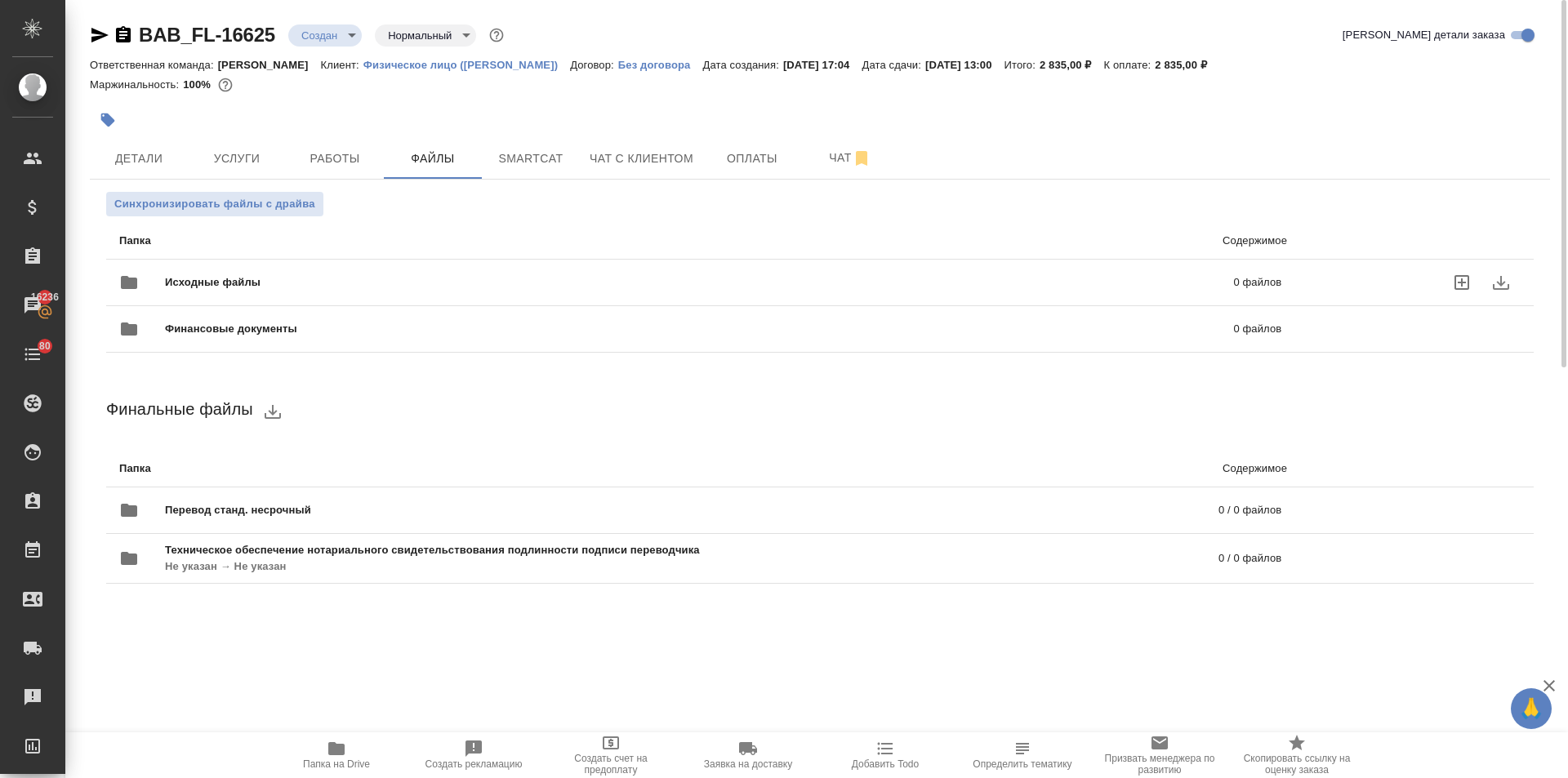
click at [245, 277] on span "Исходные файлы" at bounding box center [456, 282] width 582 height 16
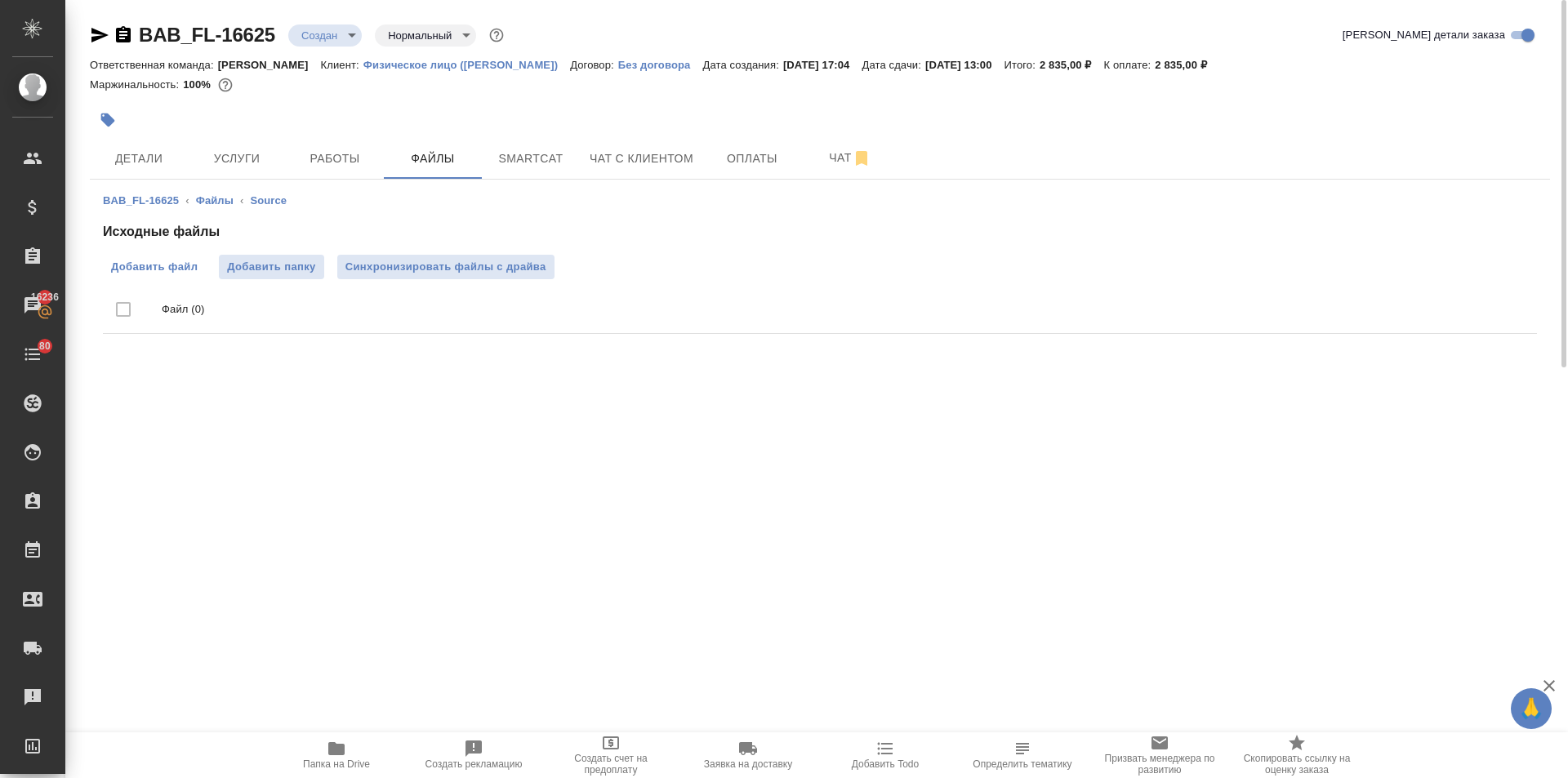
click at [179, 268] on span "Добавить файл" at bounding box center [154, 266] width 87 height 16
click at [0, 0] on input "Добавить файл" at bounding box center [0, 0] width 0 height 0
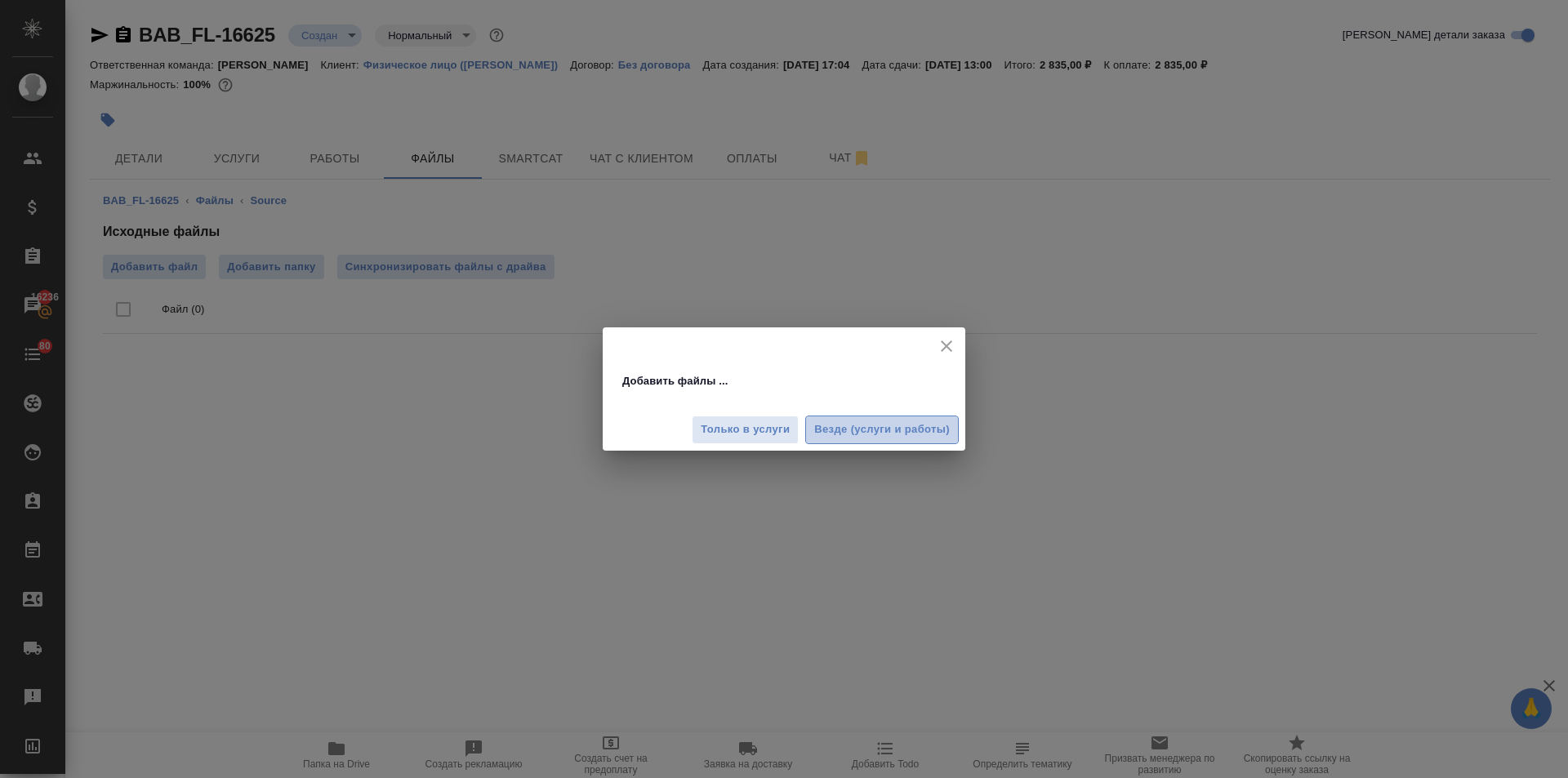
click at [862, 430] on span "Везде (услуги и работы)" at bounding box center [882, 430] width 135 height 19
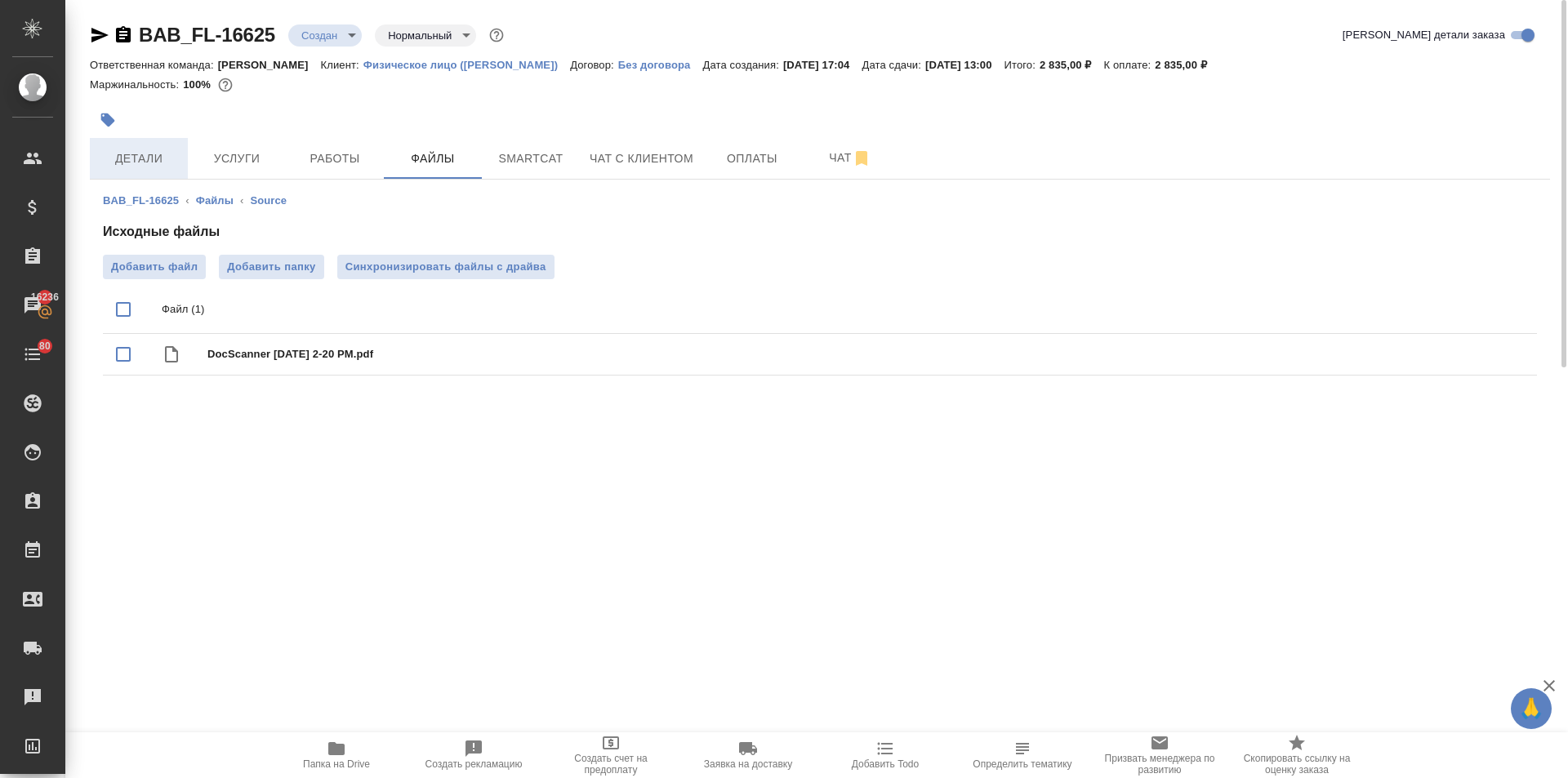
click at [164, 156] on span "Детали" at bounding box center [139, 158] width 78 height 20
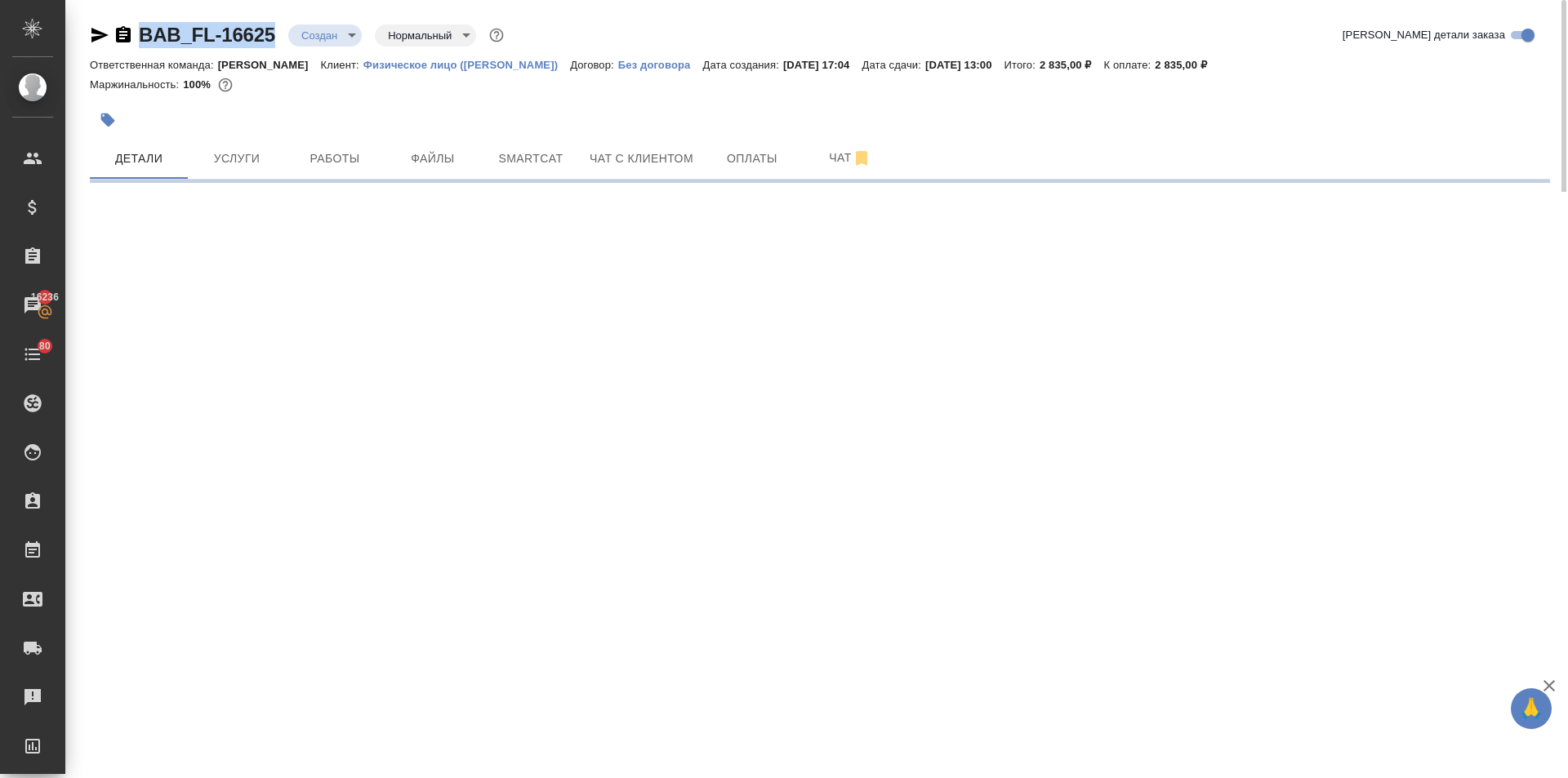
drag, startPoint x: 278, startPoint y: 29, endPoint x: 128, endPoint y: 42, distance: 150.6
click at [128, 42] on div "BAB_FL-16625 Создан new Нормальный normal" at bounding box center [298, 34] width 418 height 26
select select "RU"
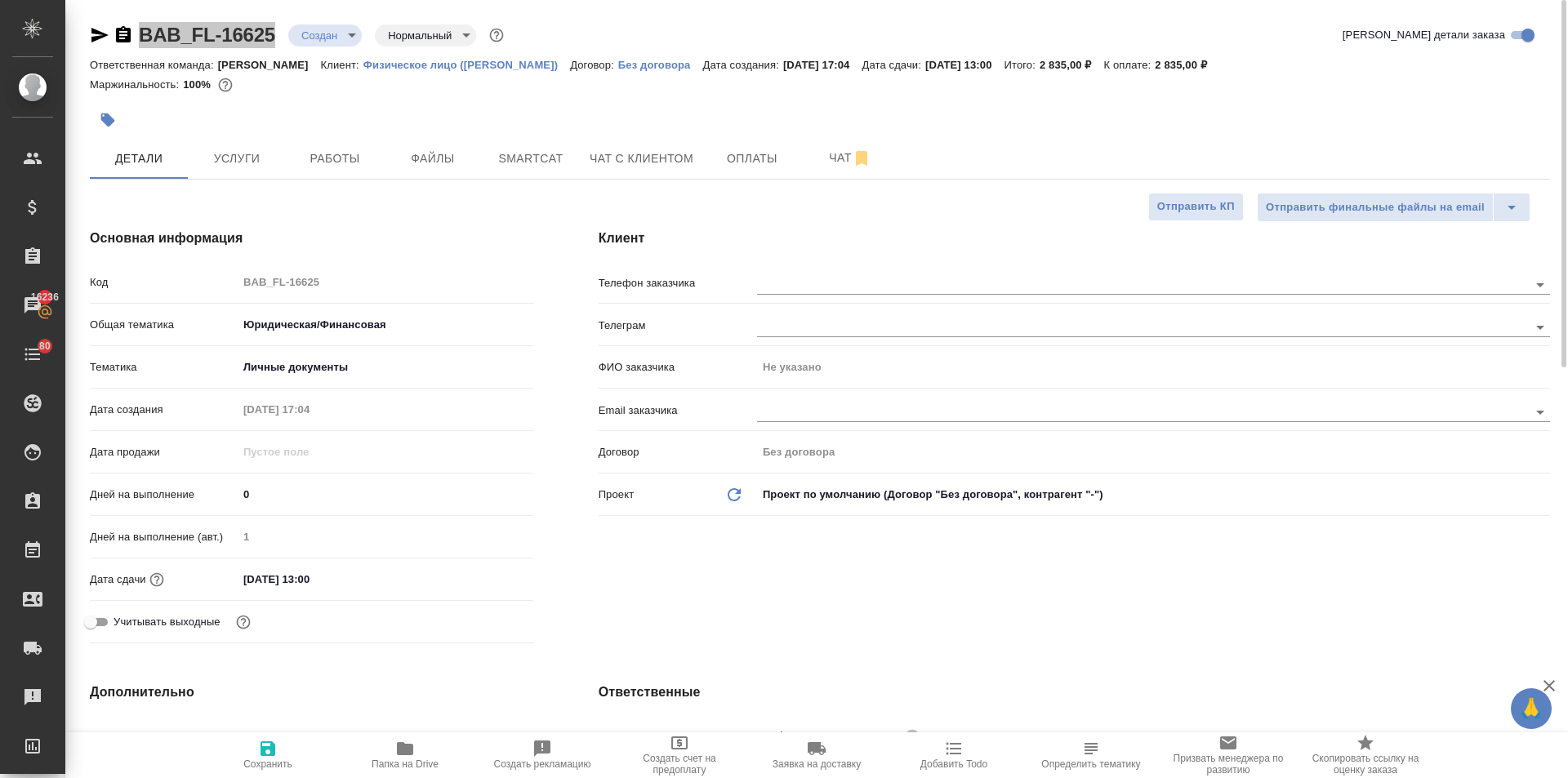
type textarea "x"
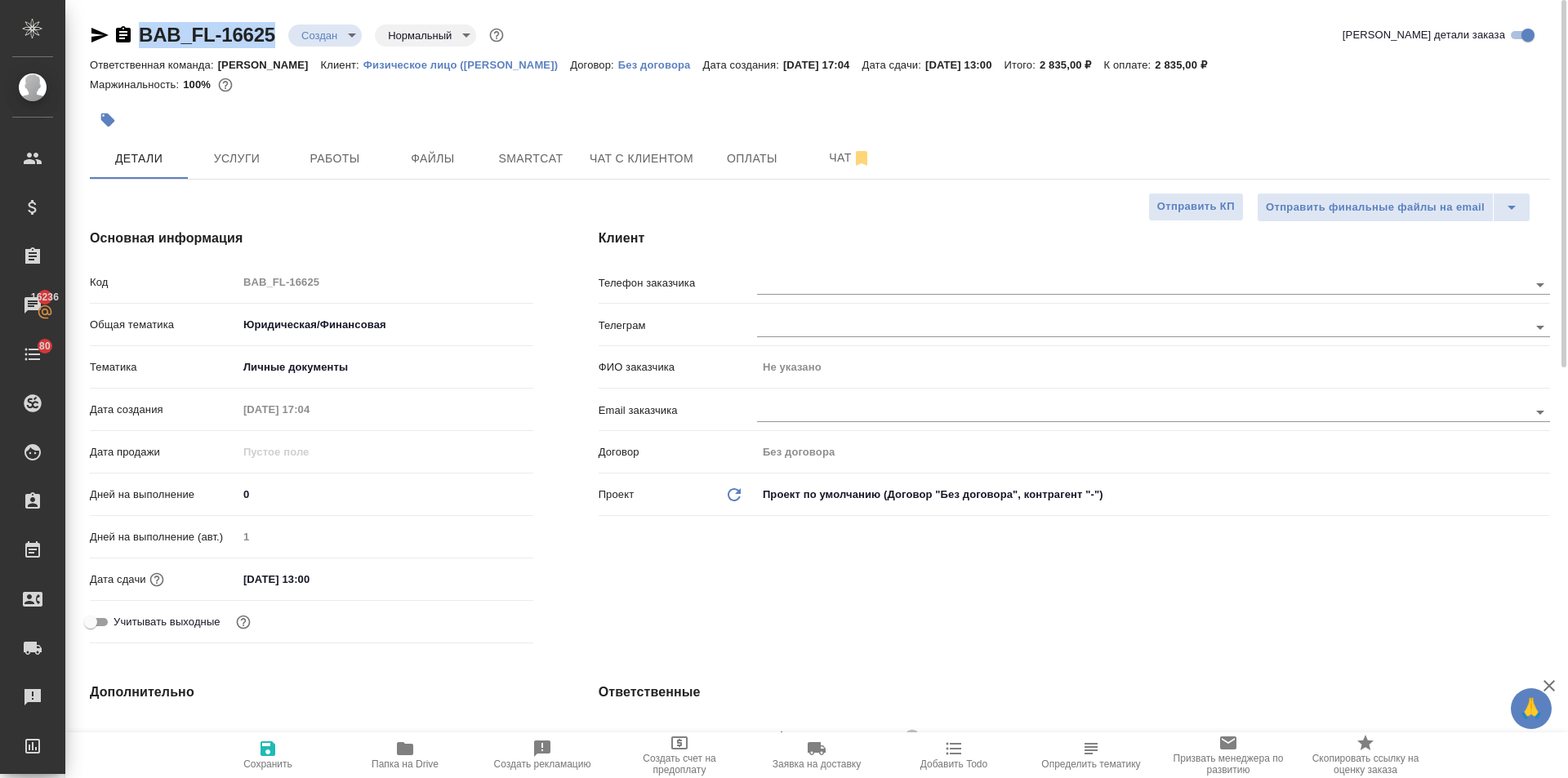
type textarea "x"
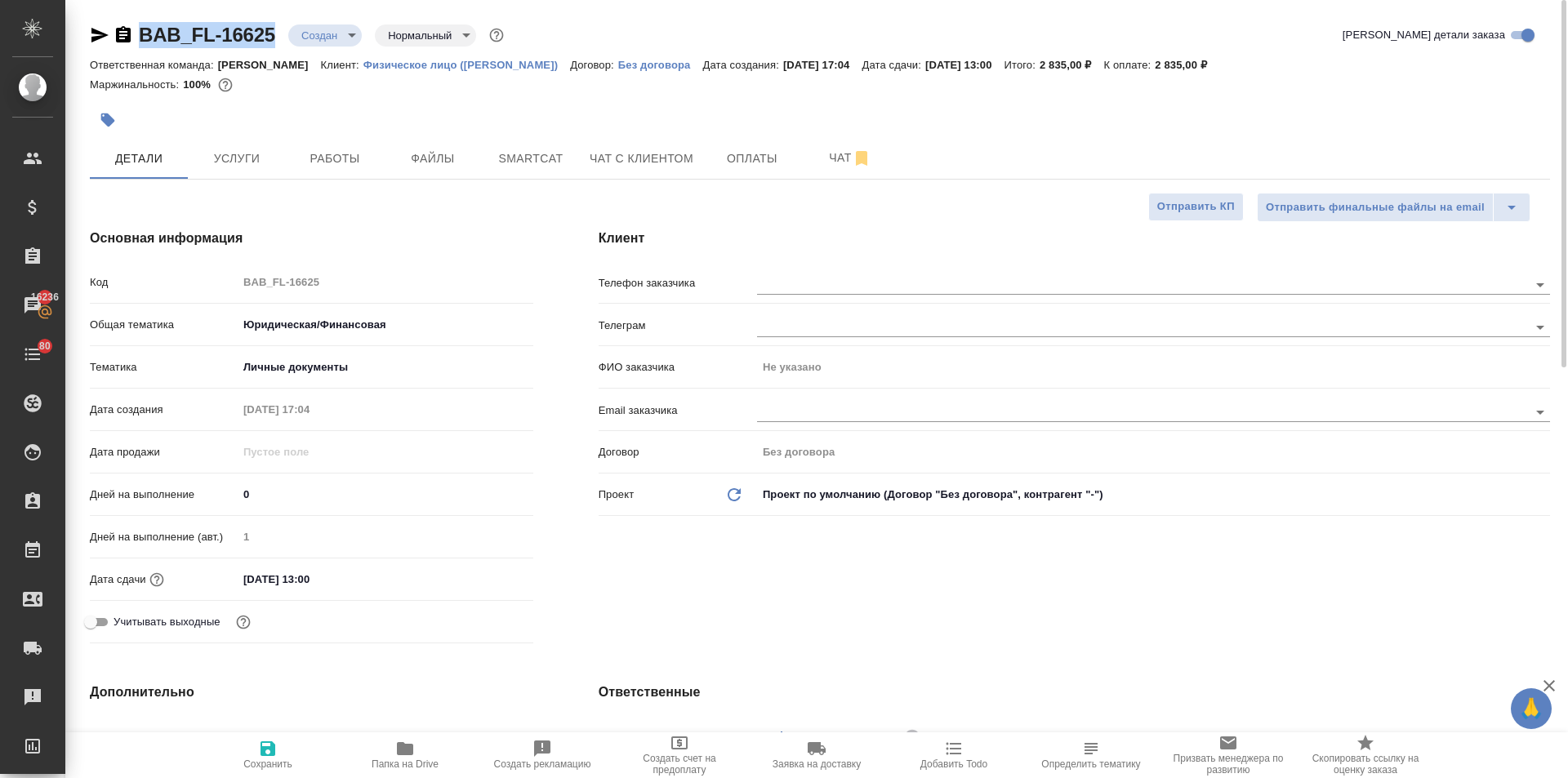
type textarea "x"
click at [818, 286] on input "text" at bounding box center [1114, 283] width 716 height 20
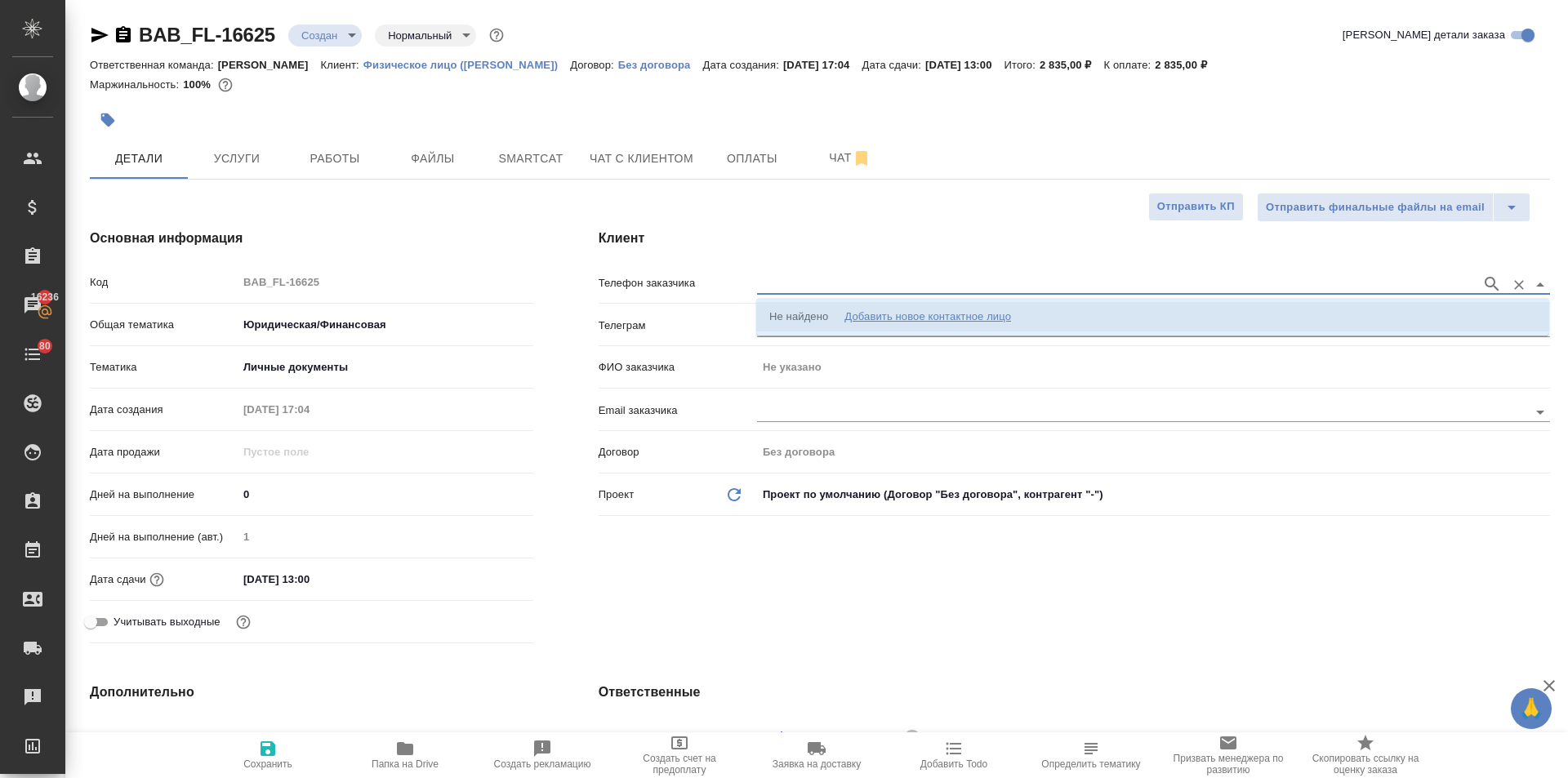
click at [863, 309] on div "Добавить новое контактное лицо" at bounding box center [927, 316] width 167 height 16
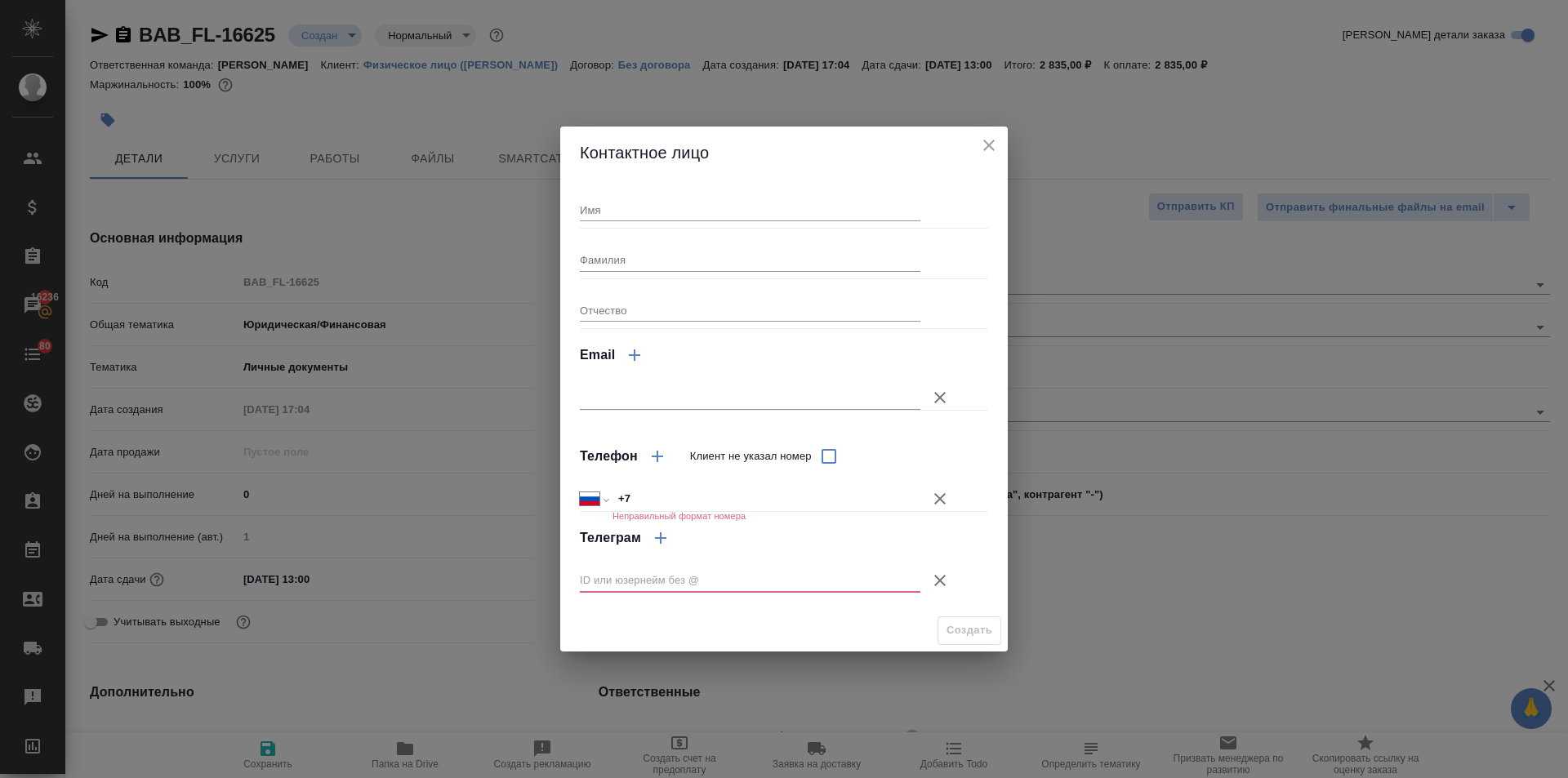
click at [942, 579] on icon "button" at bounding box center [939, 580] width 20 height 20
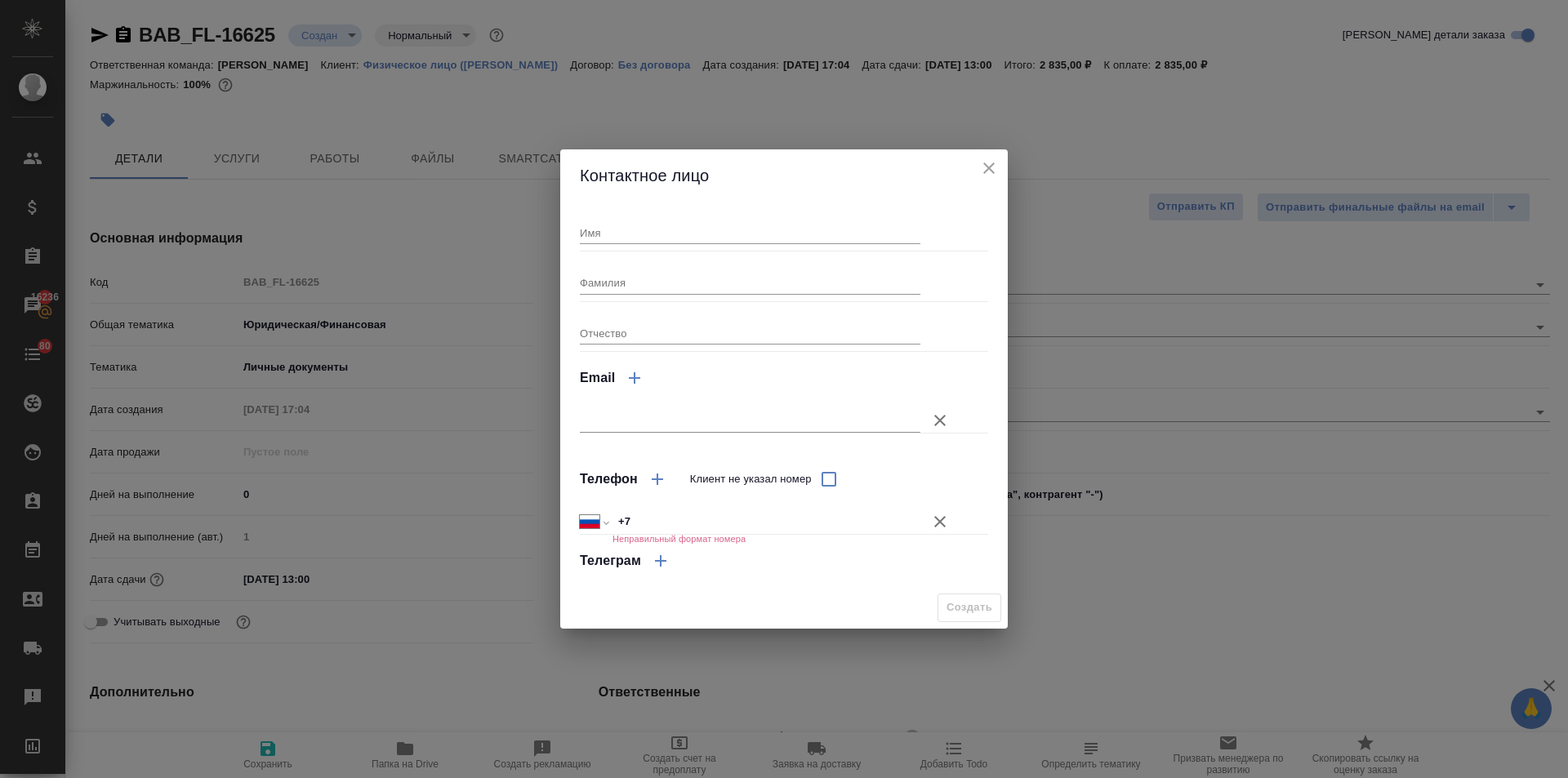
click at [936, 515] on icon "button" at bounding box center [939, 521] width 20 height 20
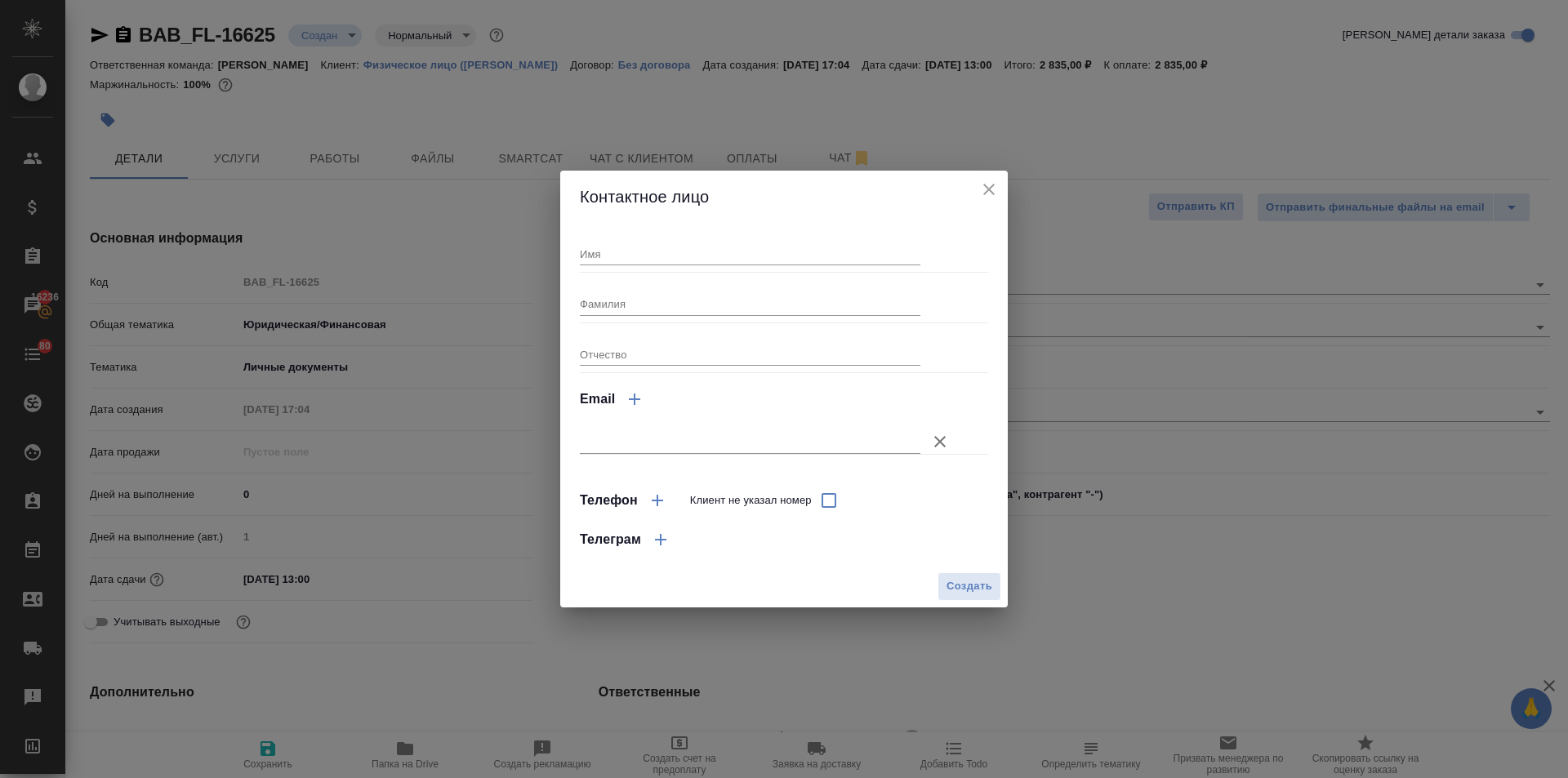
click at [656, 431] on input "text" at bounding box center [750, 441] width 341 height 23
paste input "kumarkrishan81990@gmail.com"
type input "kumarkrishan81990@gmail.com"
click at [944, 582] on button "Создать" at bounding box center [969, 587] width 64 height 29
type textarea "x"
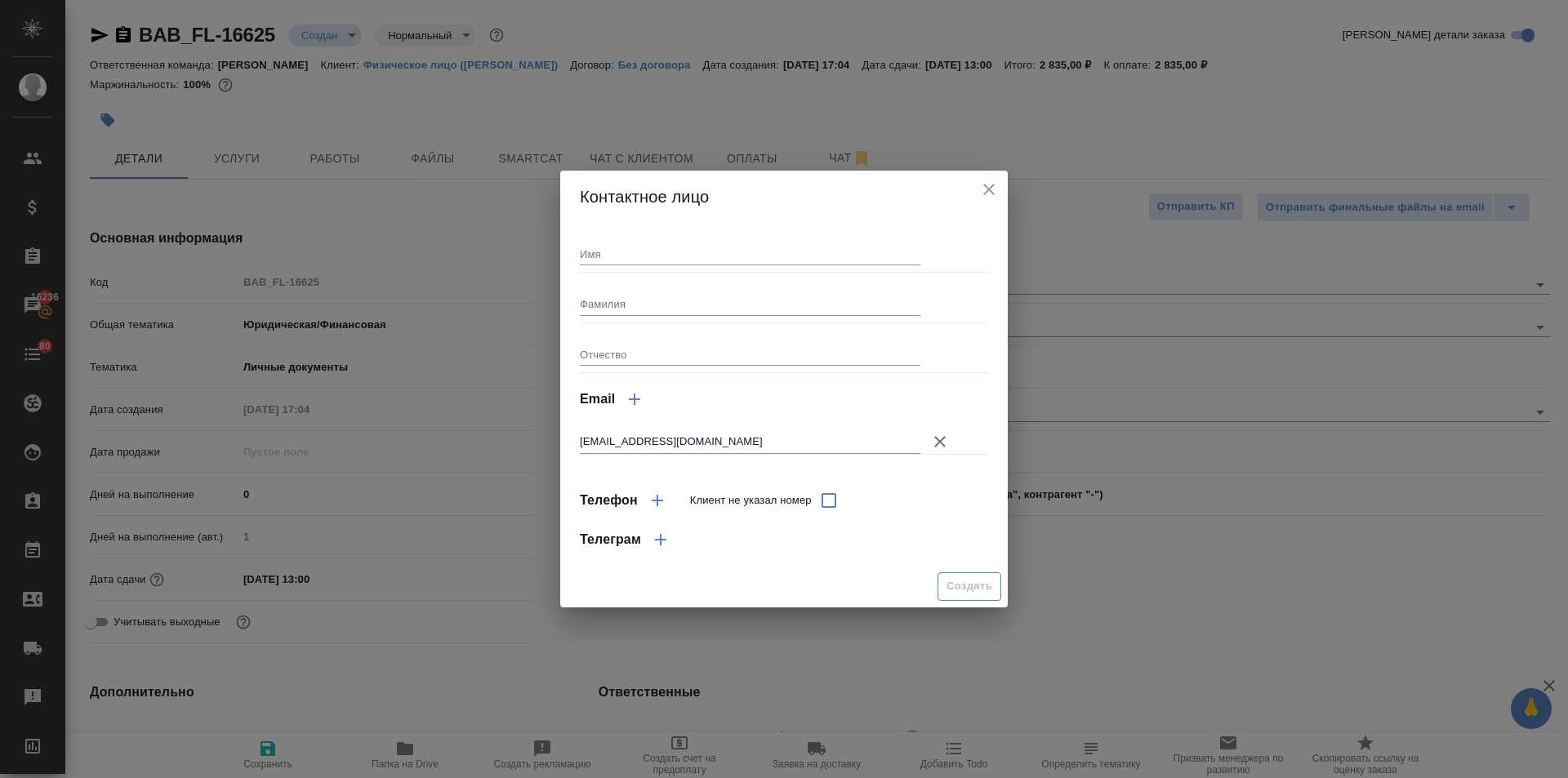
type textarea "x"
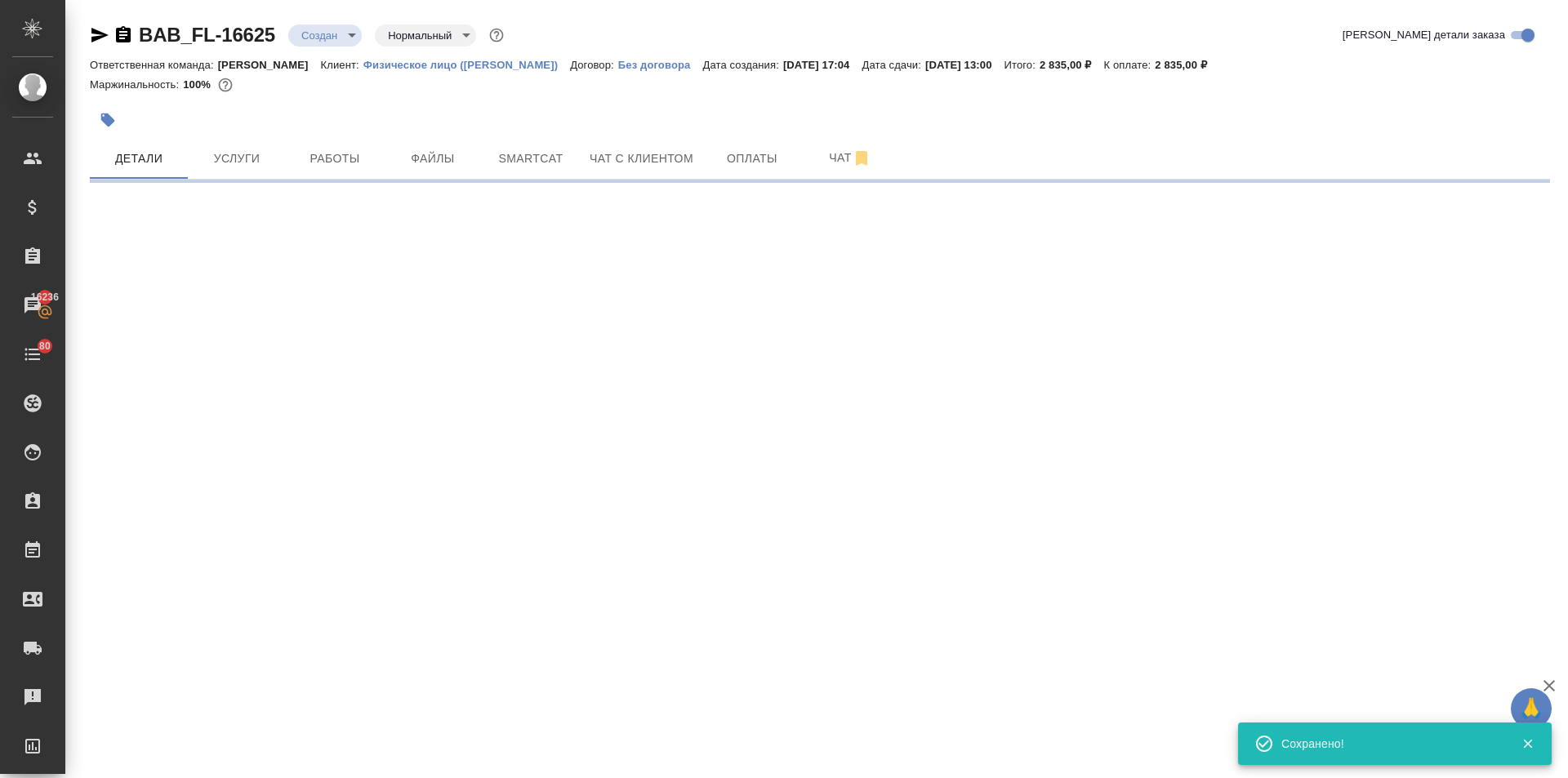
type input "holyTrinity"
select select "RU"
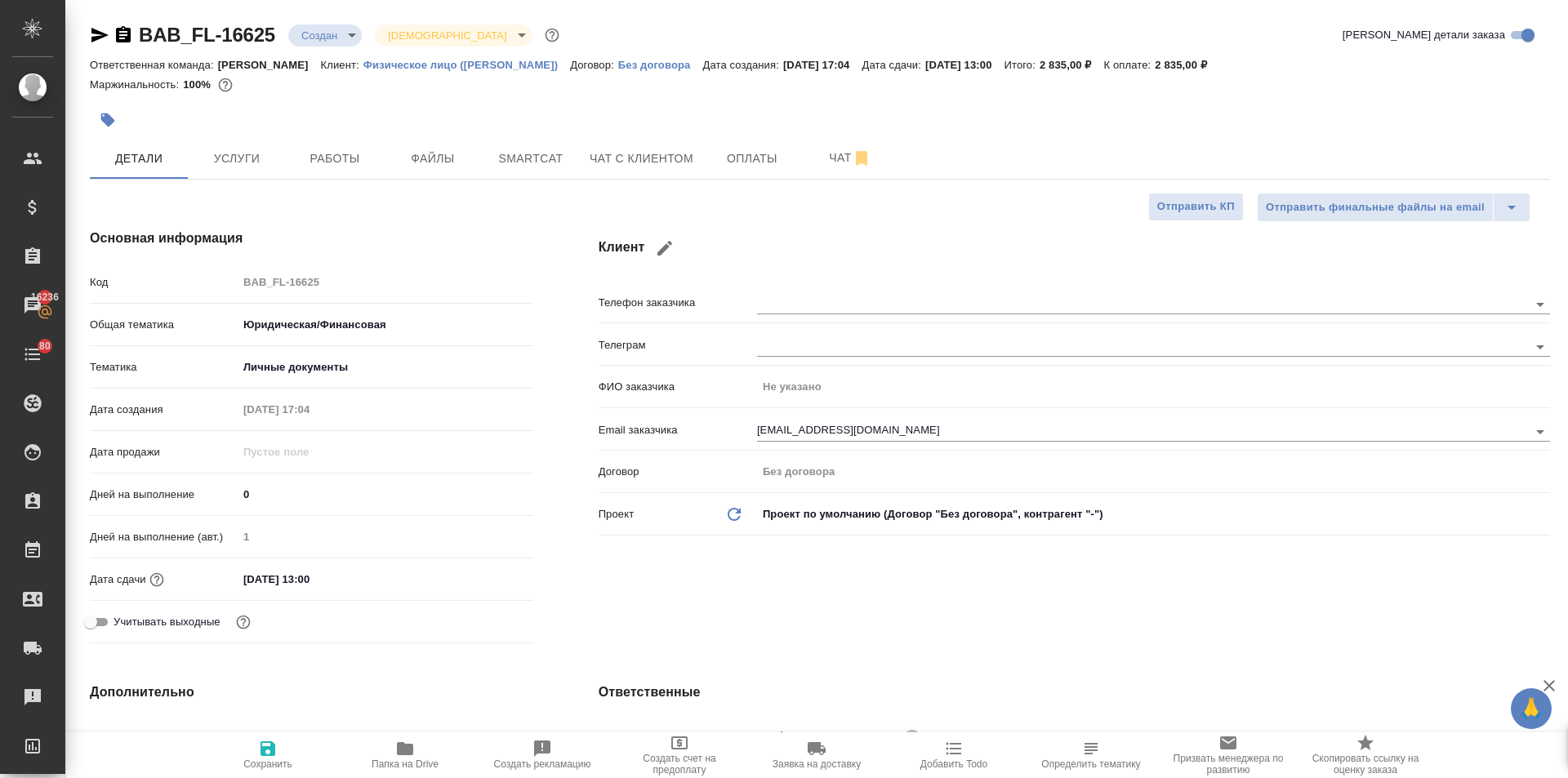
type textarea "x"
click at [406, 146] on button "Файлы" at bounding box center [432, 158] width 98 height 41
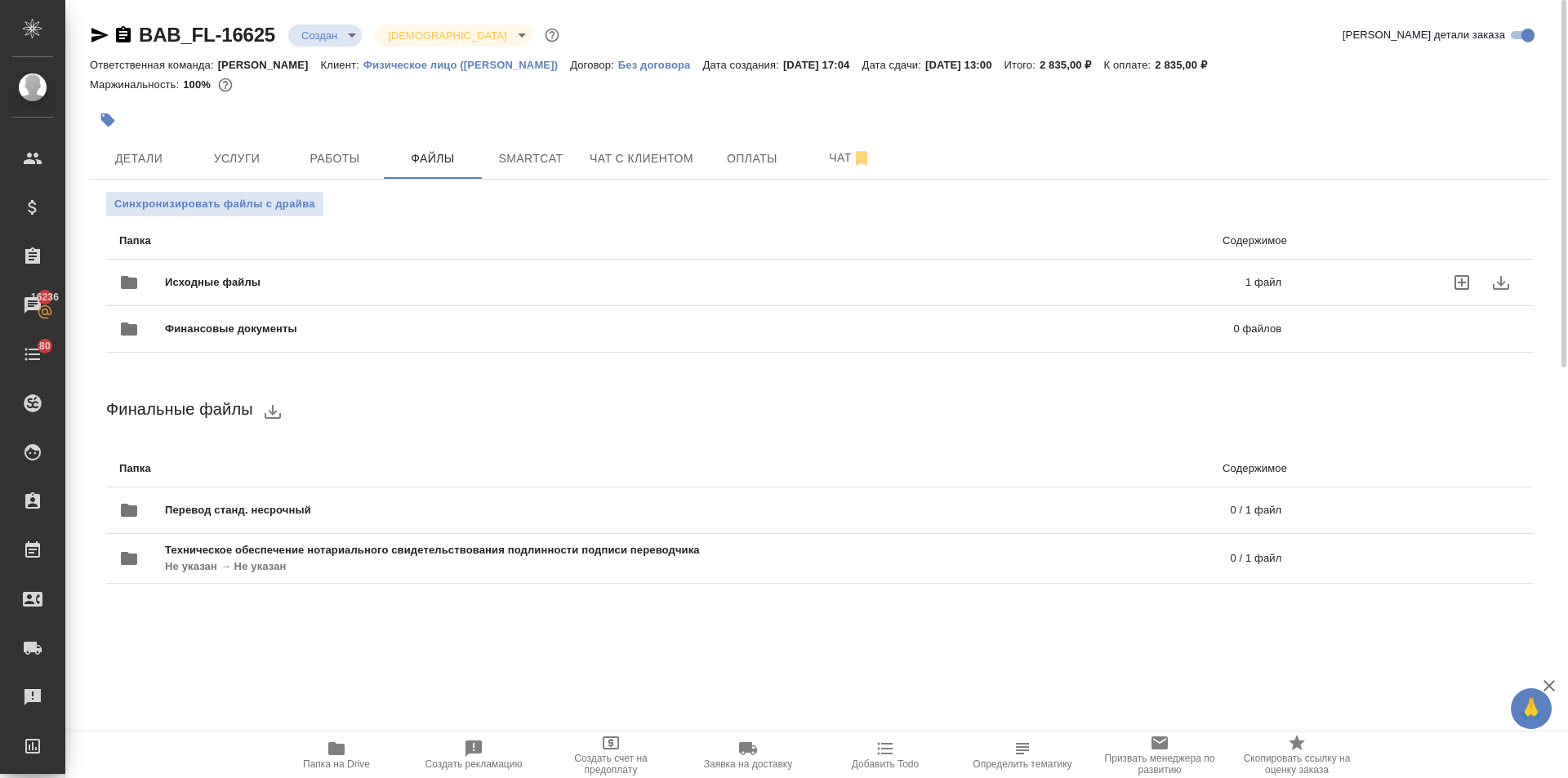
click at [221, 280] on span "Исходные файлы" at bounding box center [459, 282] width 588 height 16
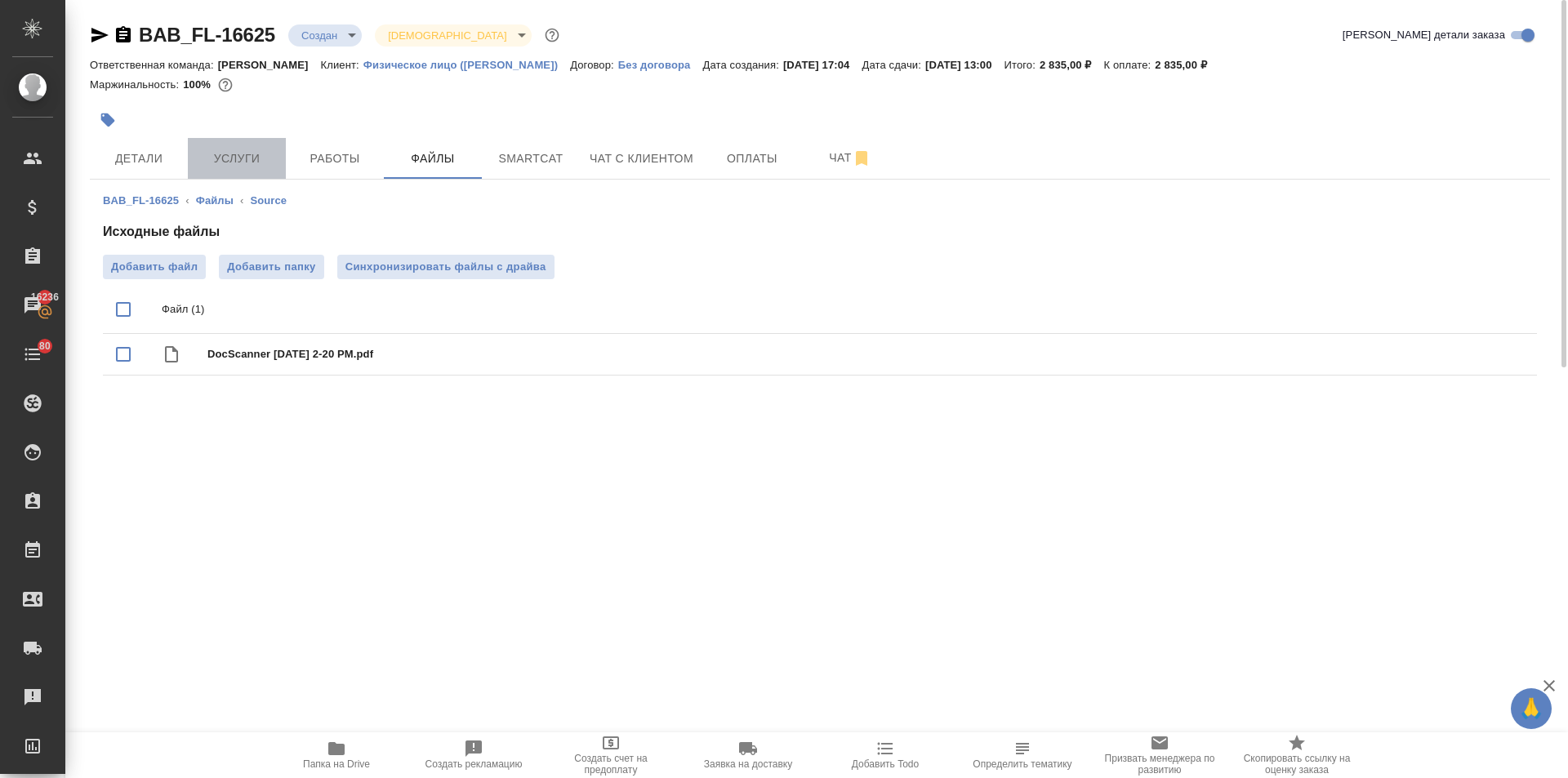
click at [212, 163] on span "Услуги" at bounding box center [237, 158] width 78 height 20
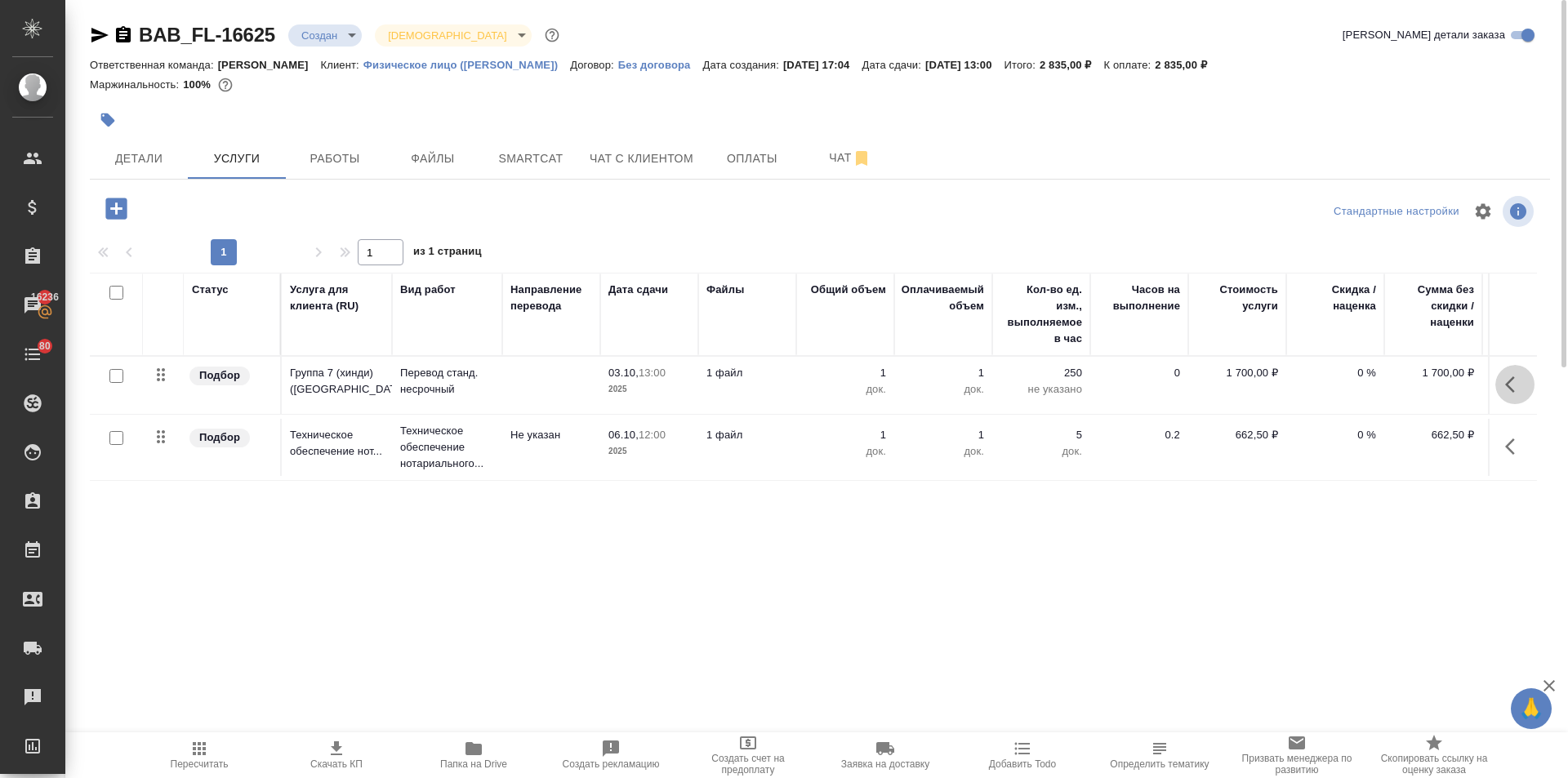
click at [1507, 382] on icon "button" at bounding box center [1510, 384] width 10 height 16
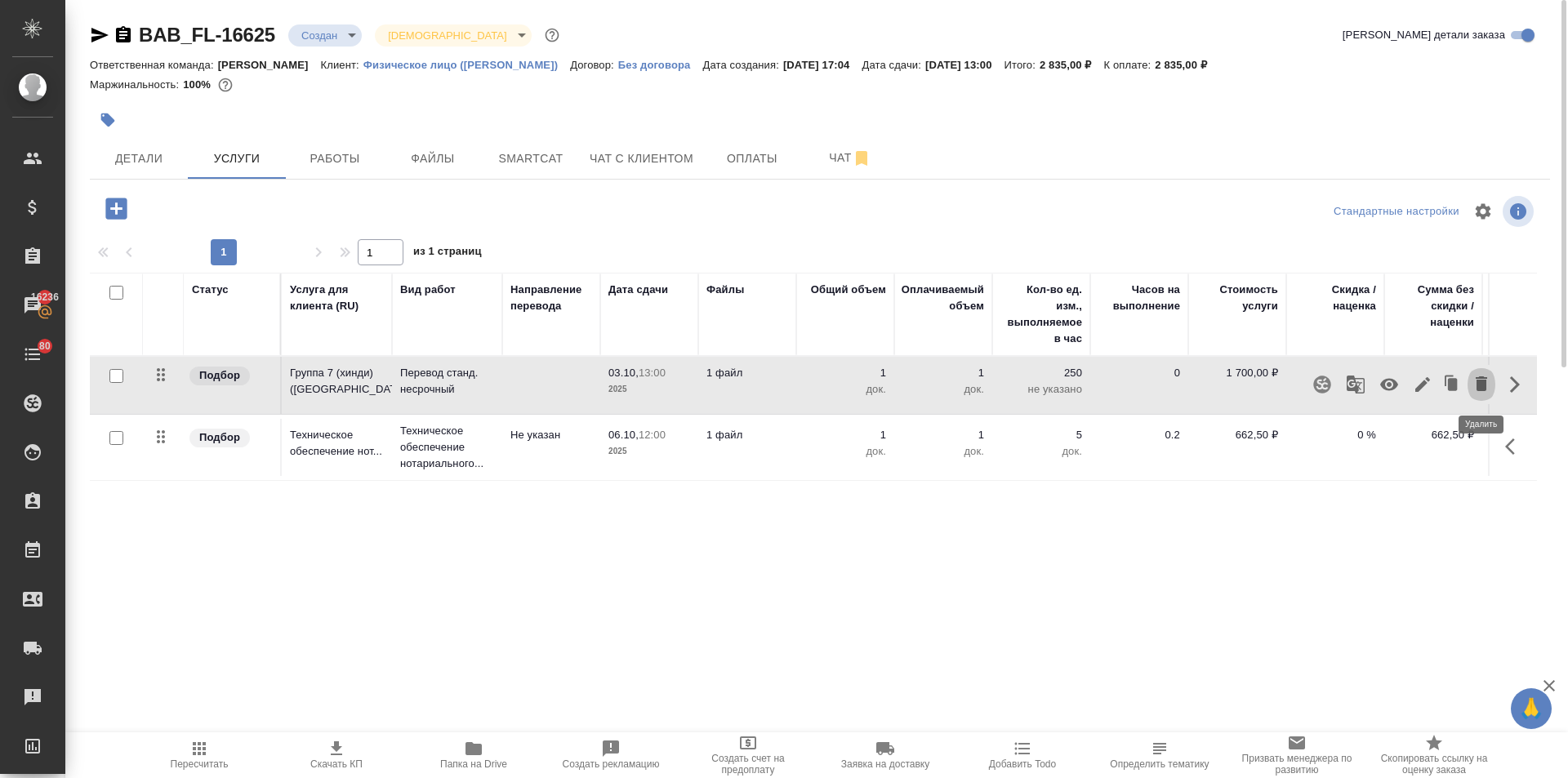
click at [1474, 382] on icon "button" at bounding box center [1480, 383] width 20 height 20
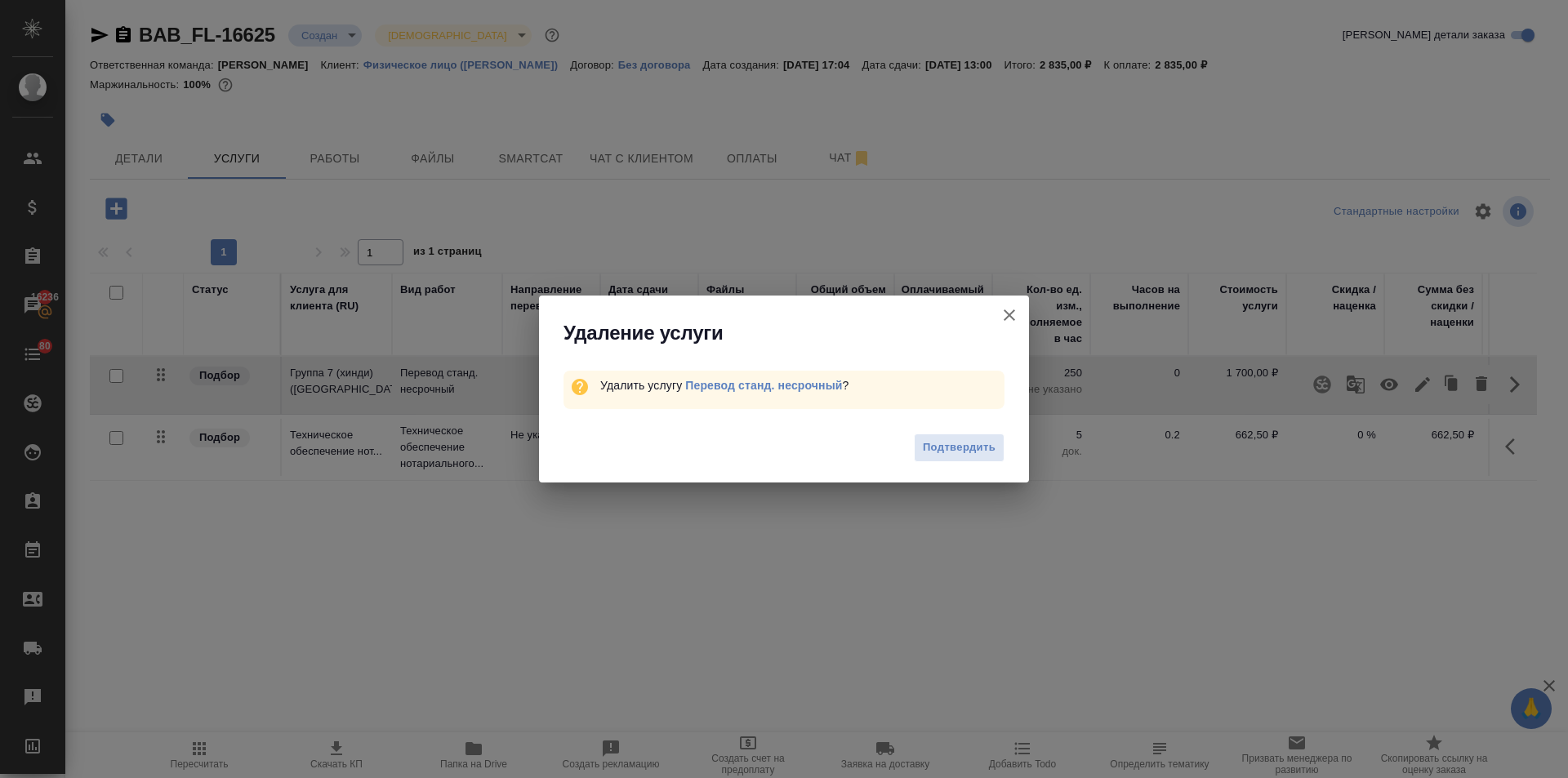
click at [981, 450] on span "Подтвердить" at bounding box center [959, 448] width 72 height 19
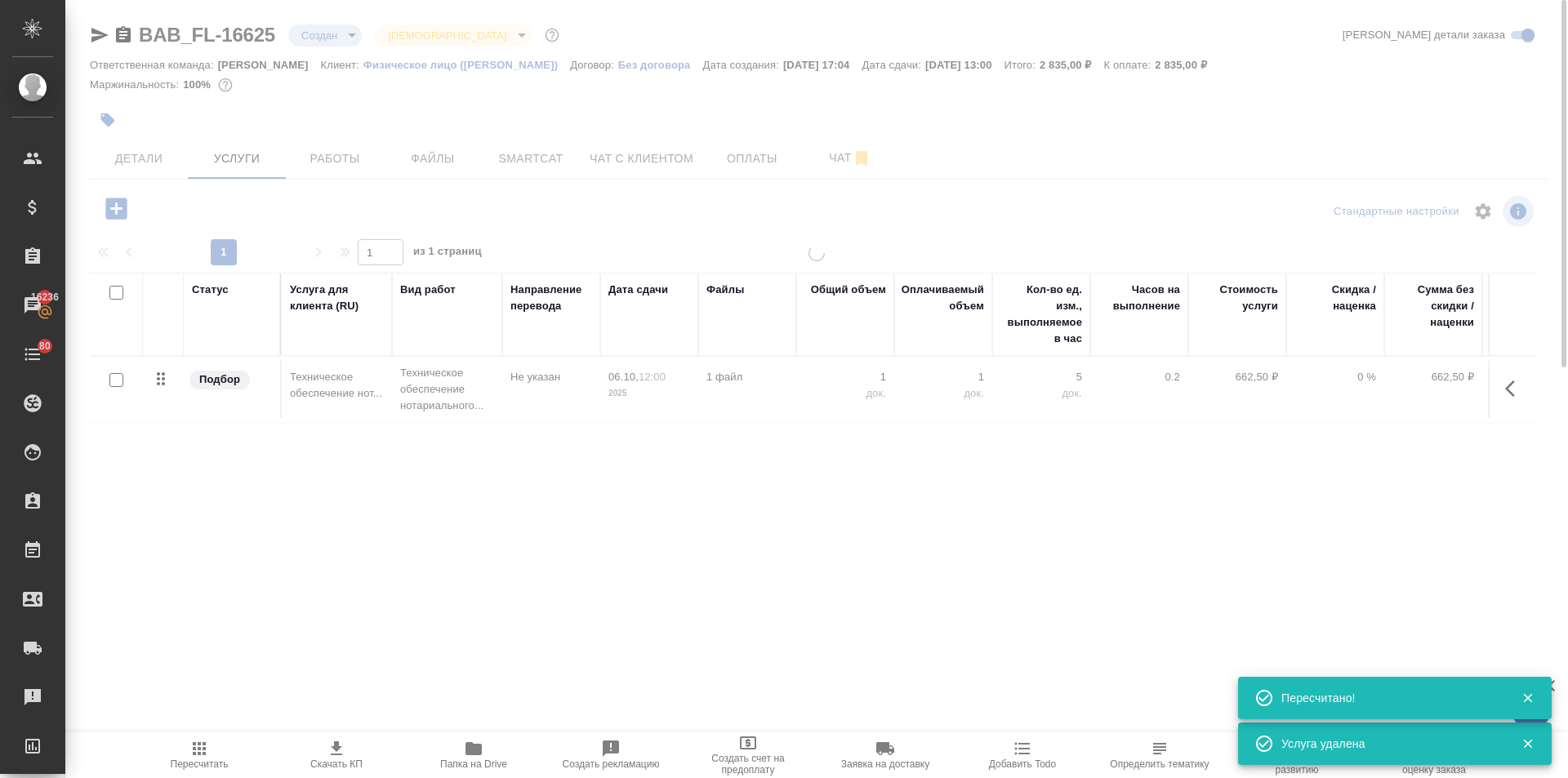
click at [112, 212] on icon "button" at bounding box center [116, 208] width 21 height 21
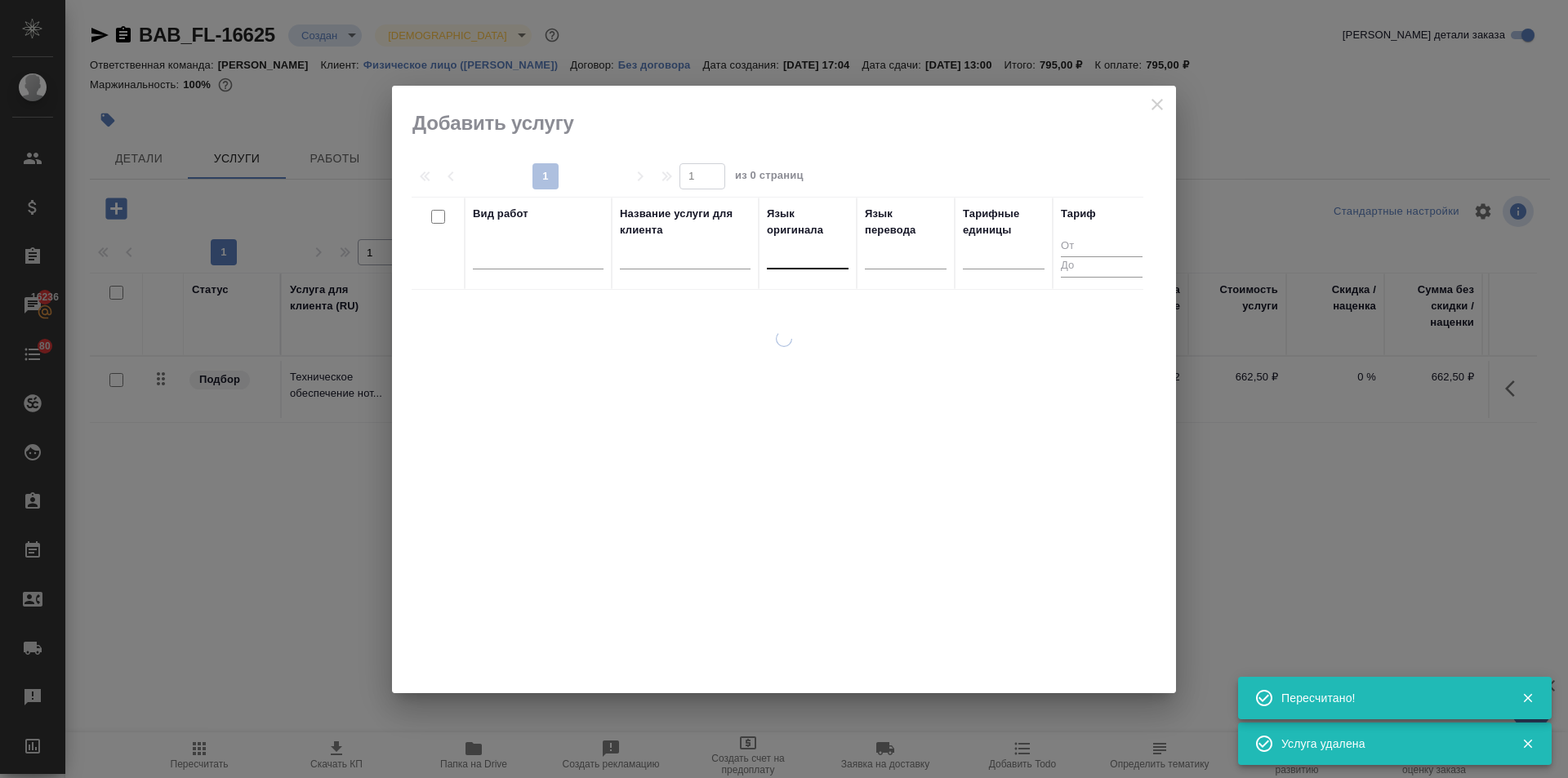
click at [820, 254] on div at bounding box center [808, 252] width 82 height 24
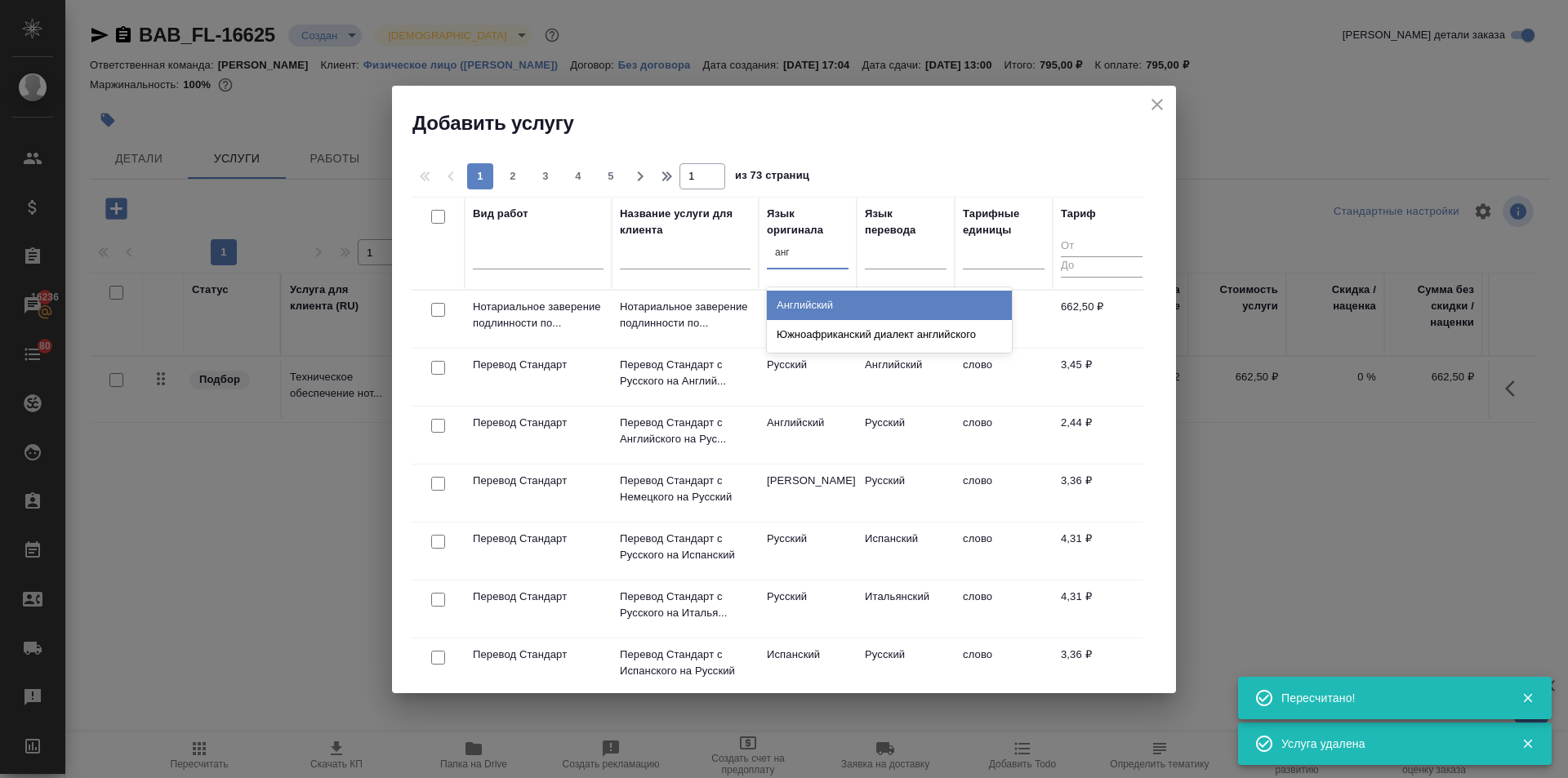
type input "англ"
click at [813, 296] on div "Английский" at bounding box center [889, 304] width 245 height 29
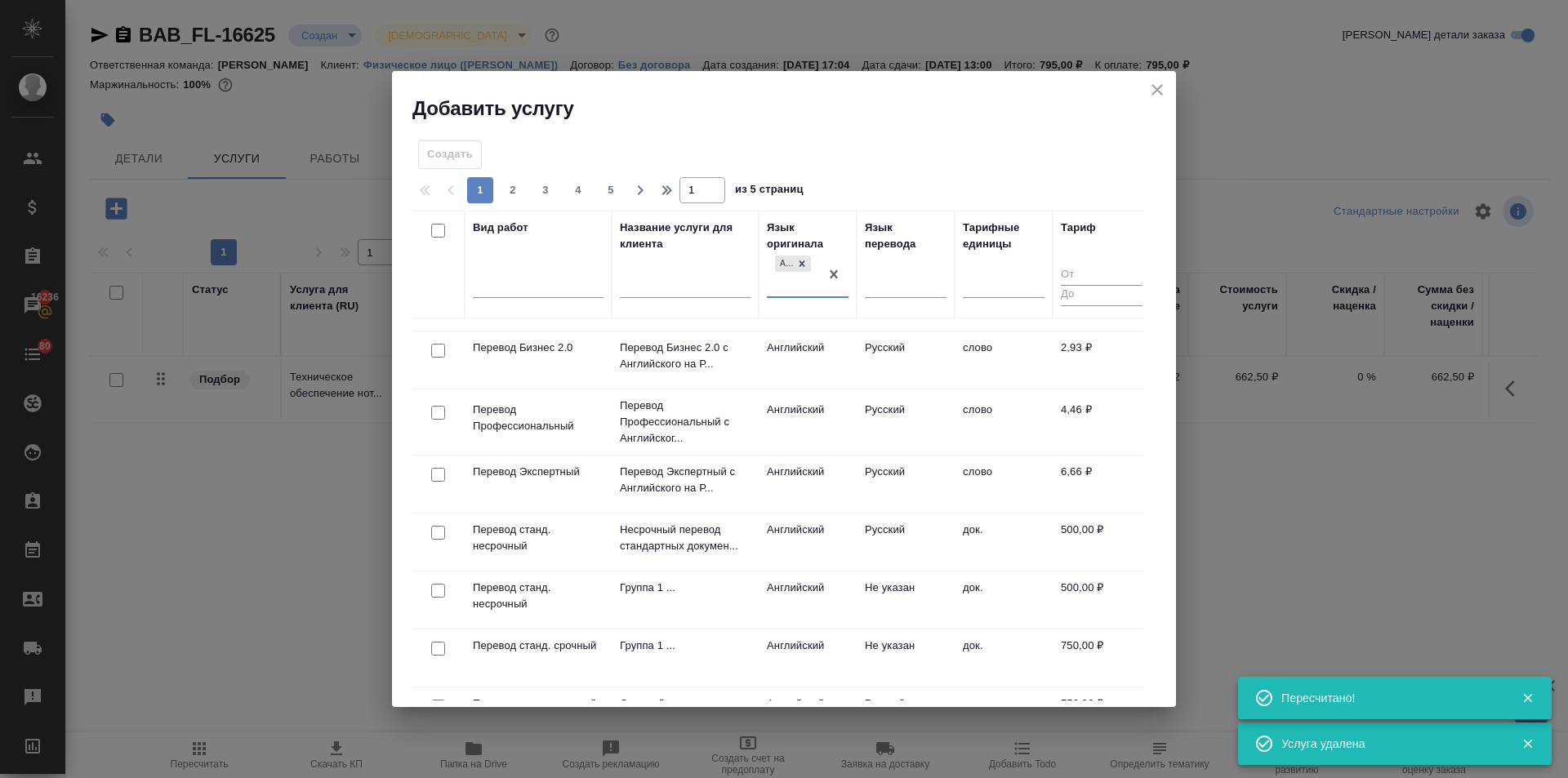
scroll to position [164, 0]
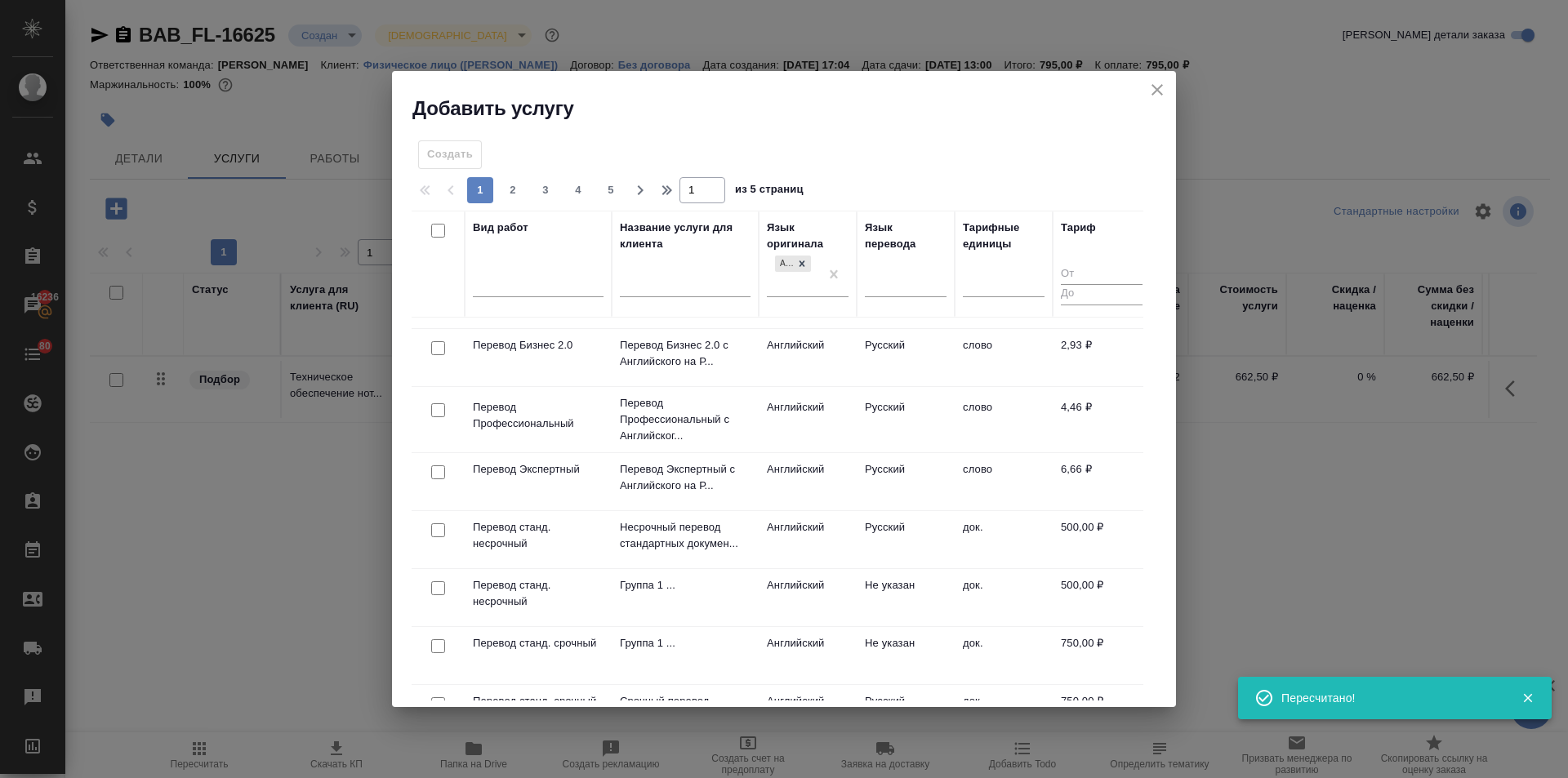
click at [440, 533] on input "checkbox" at bounding box center [438, 530] width 14 height 14
checkbox input "true"
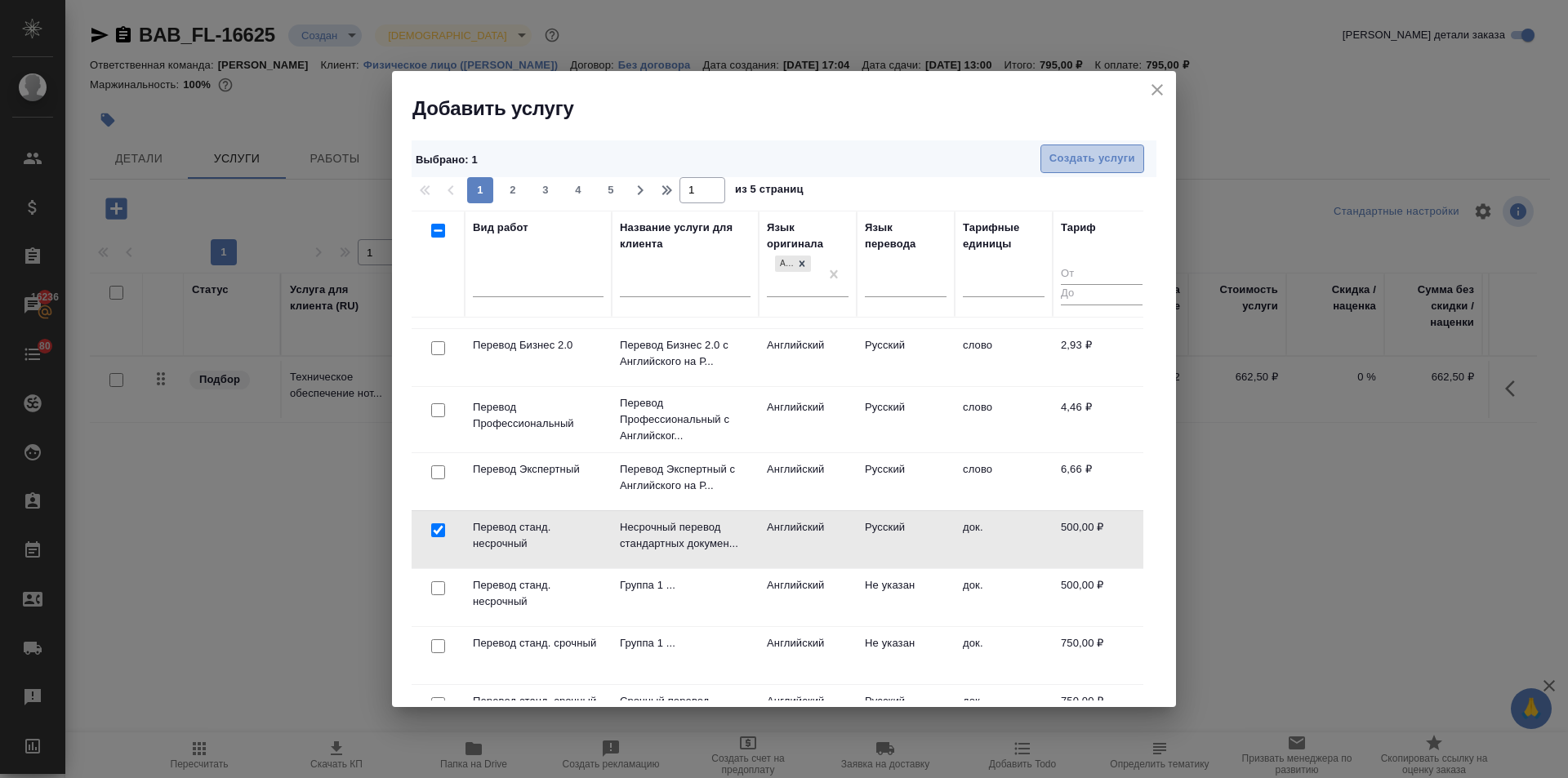
click at [1111, 165] on span "Создать услуги" at bounding box center [1092, 159] width 86 height 19
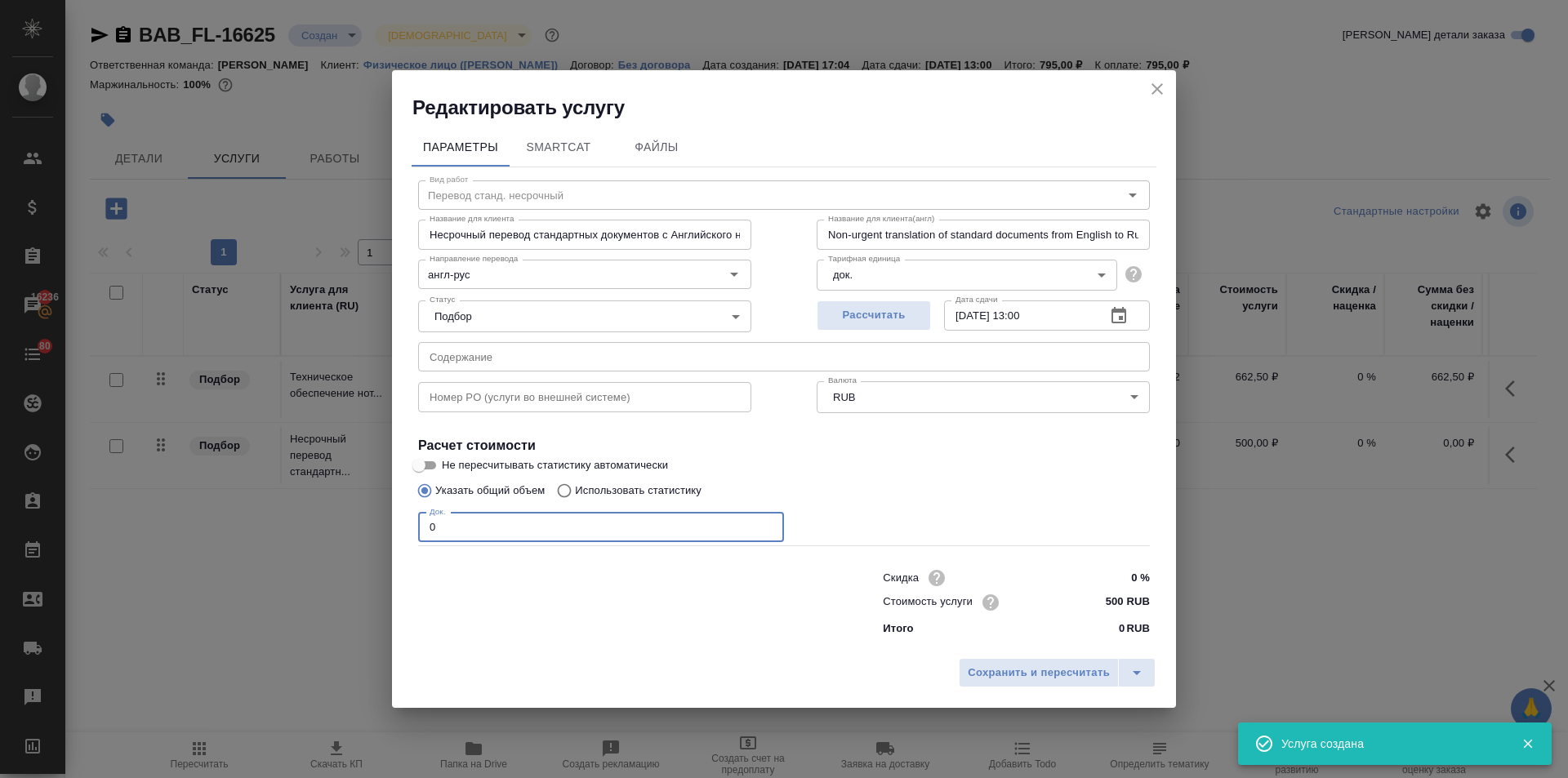
drag, startPoint x: 458, startPoint y: 519, endPoint x: 405, endPoint y: 531, distance: 54.3
click at [405, 531] on div "Параметры SmartCat Файлы Вид работ Перевод станд. несрочный Вид работ Название …" at bounding box center [784, 385] width 784 height 529
type input "1"
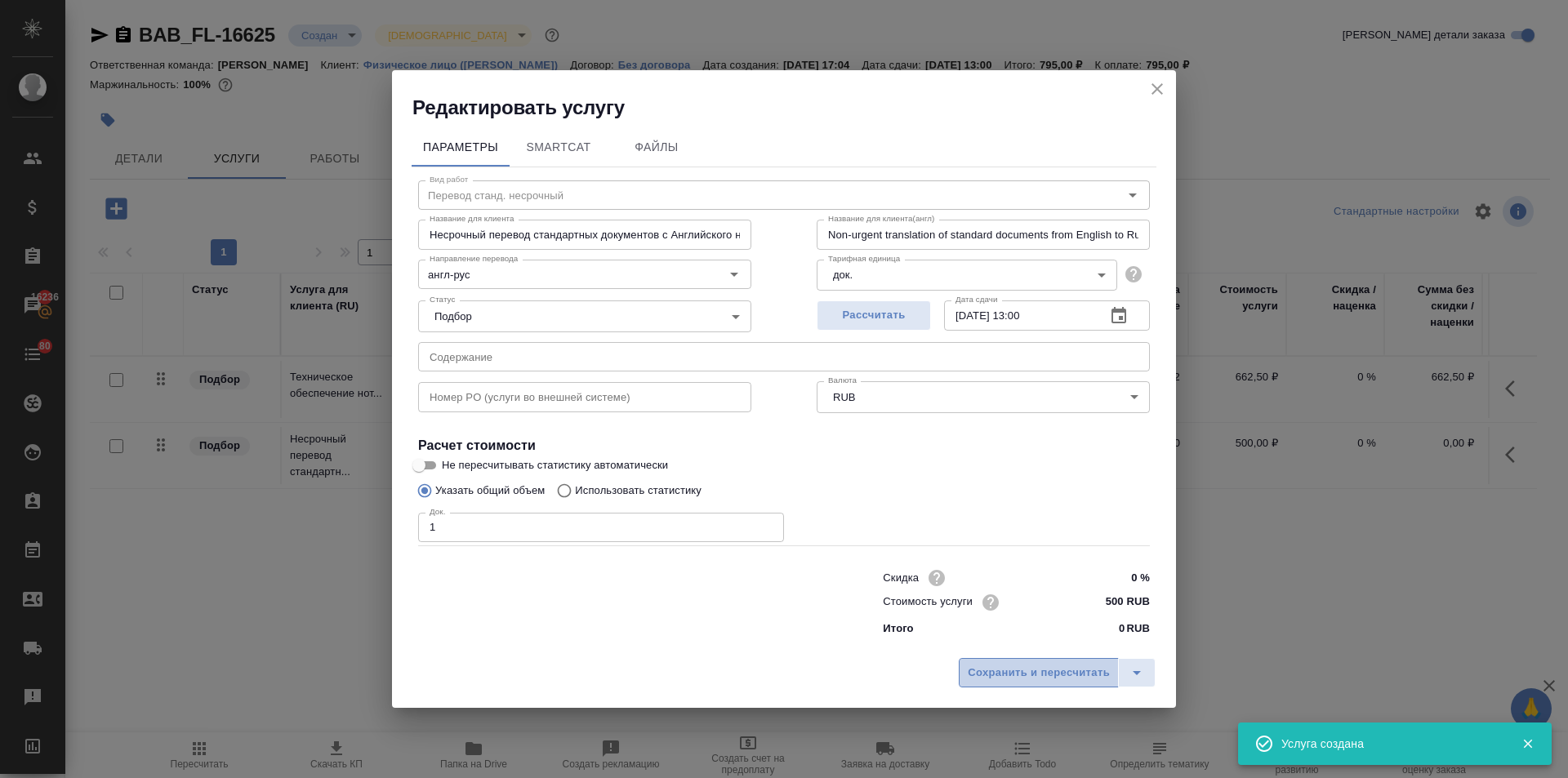
click at [1070, 665] on span "Сохранить и пересчитать" at bounding box center [1038, 673] width 142 height 19
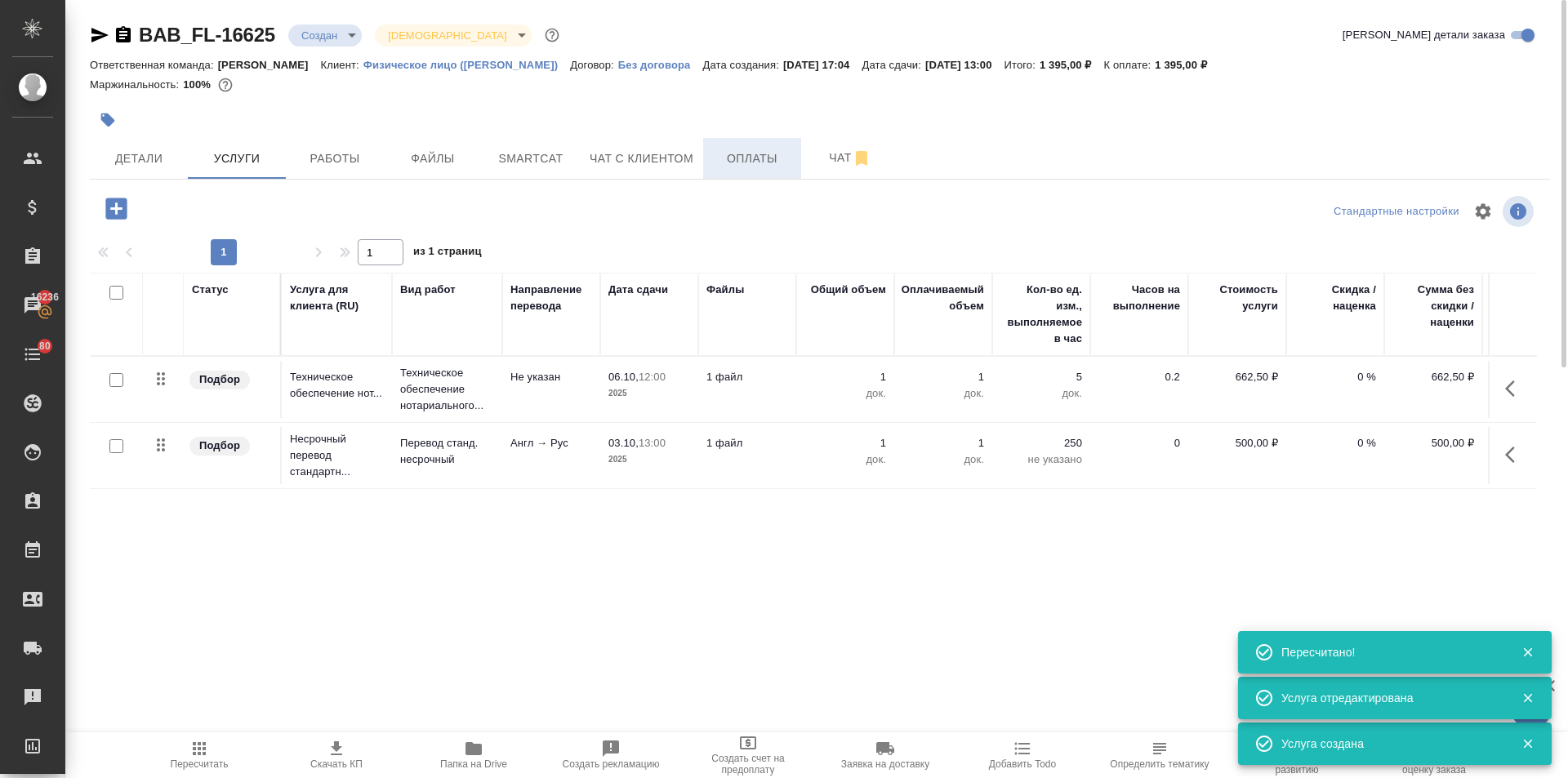
click at [732, 167] on span "Оплаты" at bounding box center [752, 158] width 78 height 20
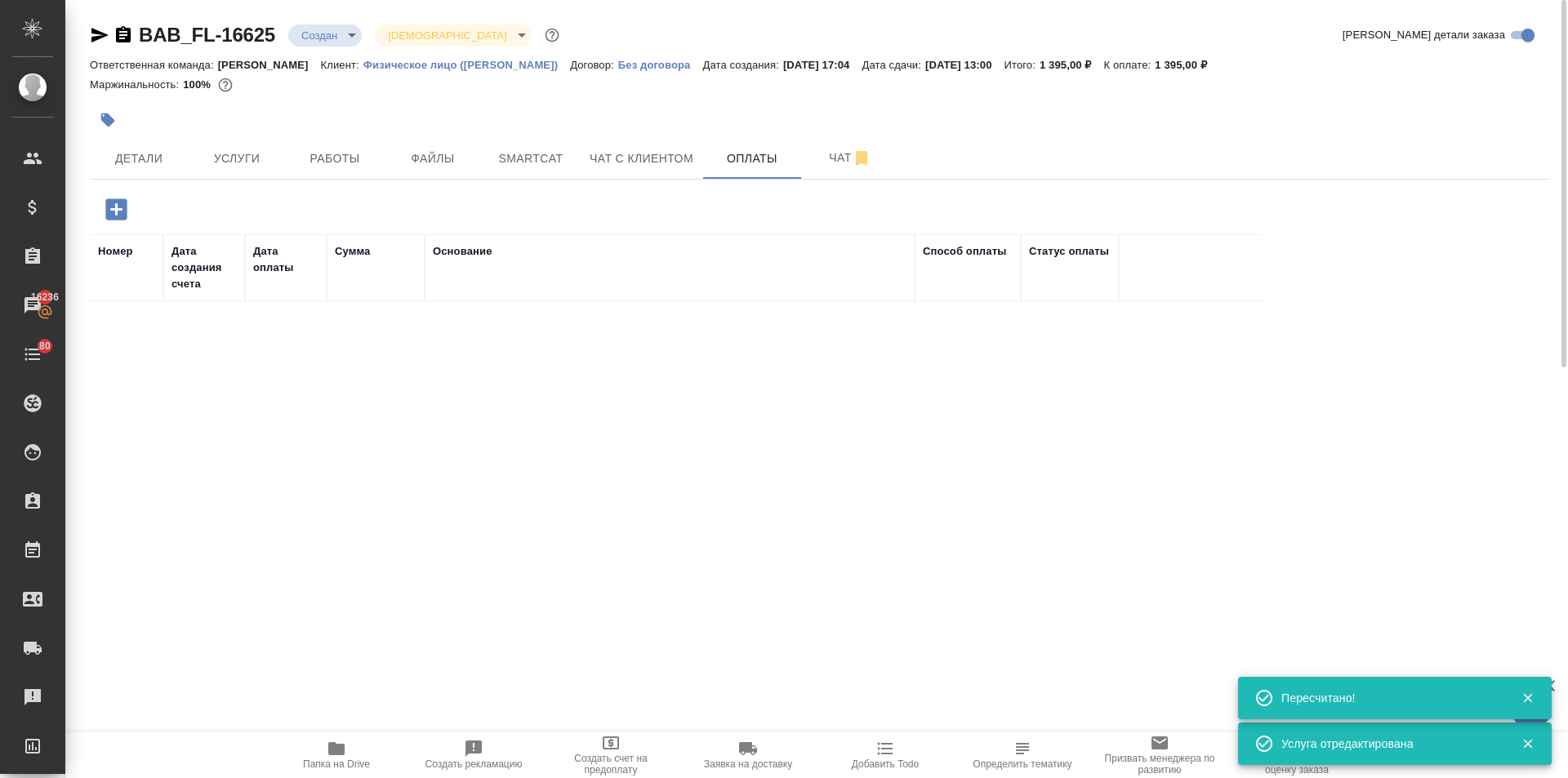
click at [126, 203] on icon "button" at bounding box center [116, 209] width 21 height 21
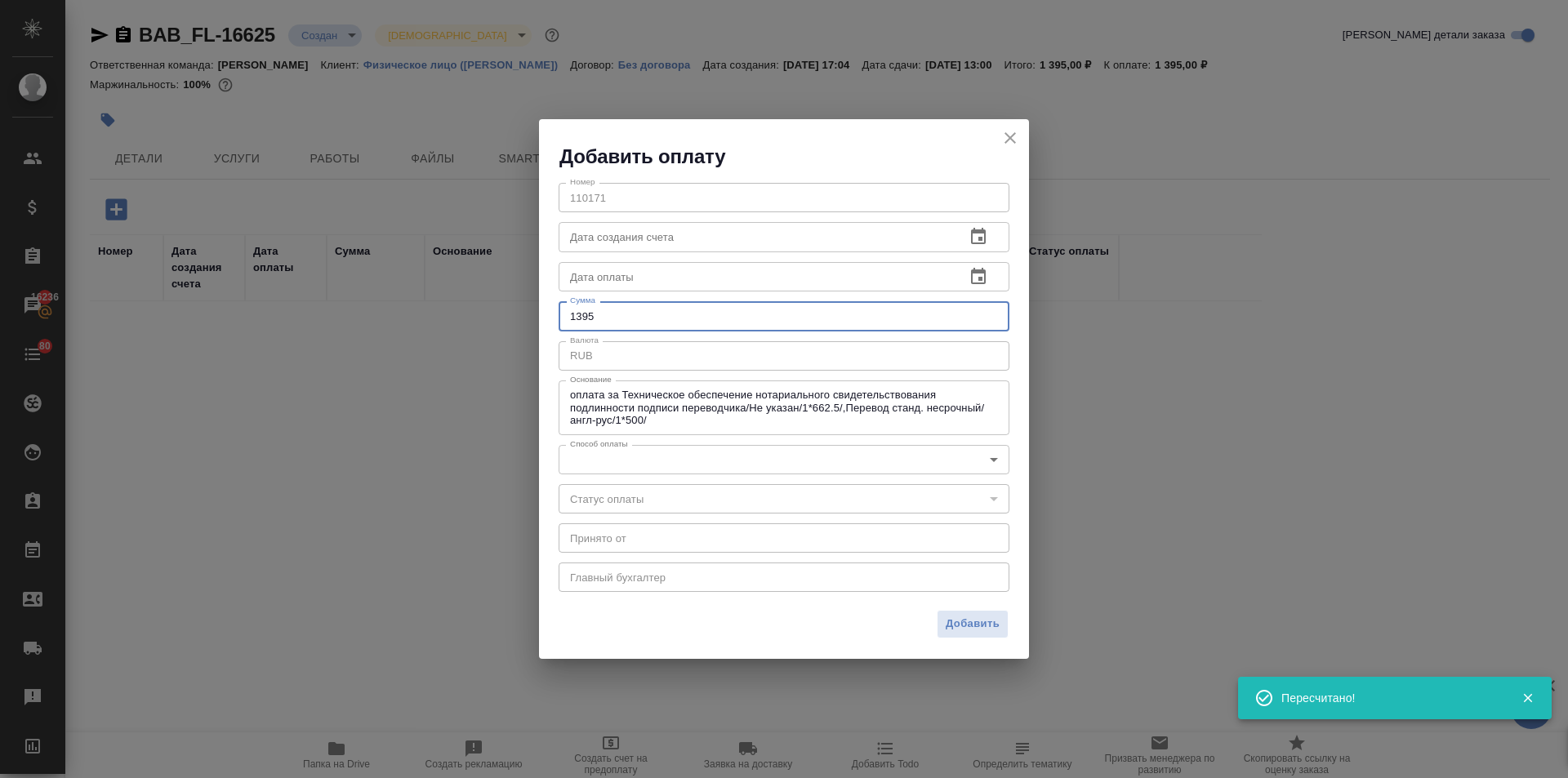
drag, startPoint x: 598, startPoint y: 321, endPoint x: 578, endPoint y: 320, distance: 20.0
click at [578, 320] on input "1395" at bounding box center [784, 316] width 451 height 29
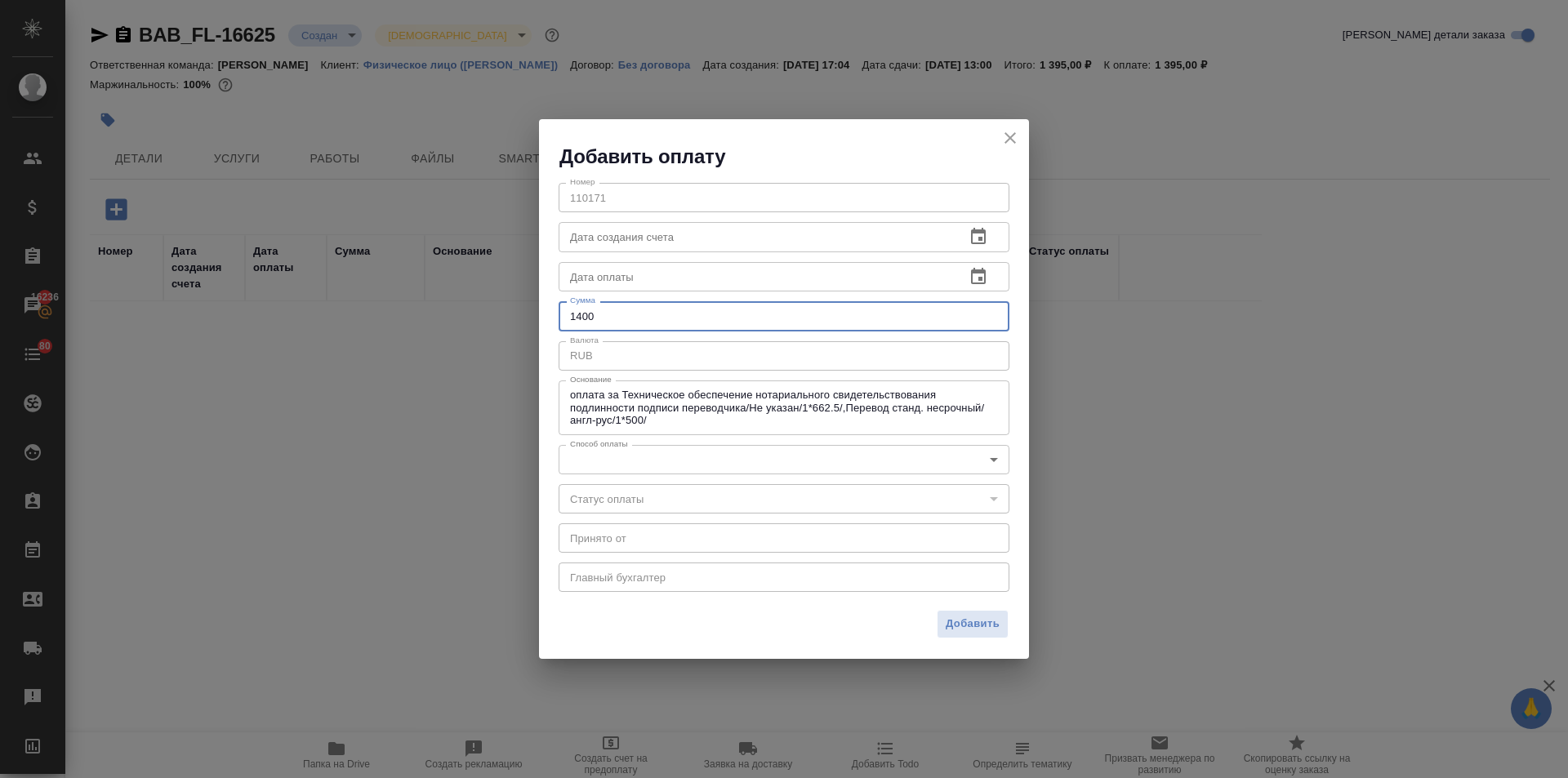
type input "1400"
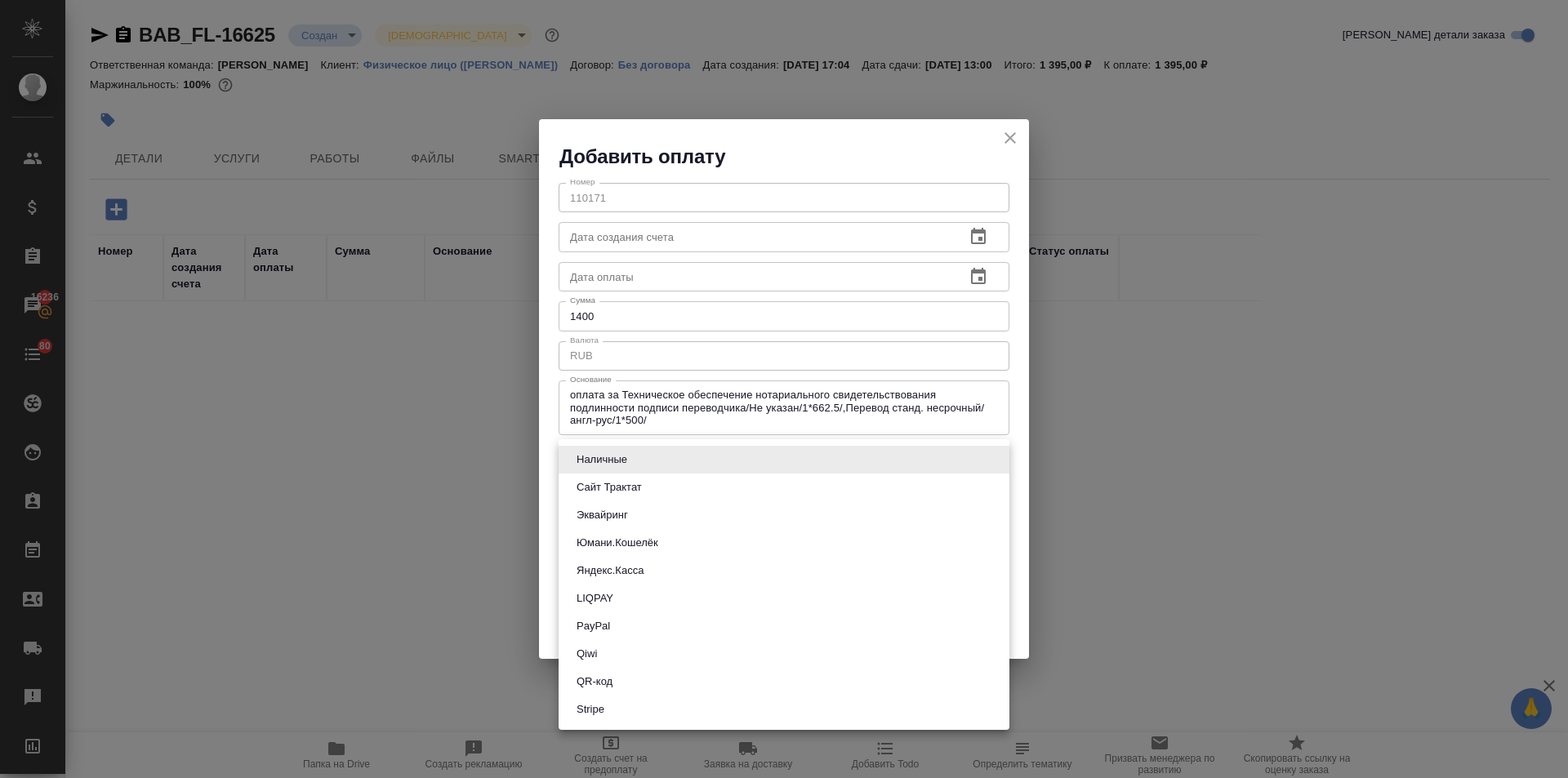
click at [581, 462] on body "🙏 .cls-1 fill:#fff; AWATERA Ilina Ekaterina Клиенты Спецификации Заказы 16236 Ч…" at bounding box center [784, 389] width 1568 height 778
click at [590, 457] on button "Наличные" at bounding box center [602, 459] width 61 height 18
type input "cash"
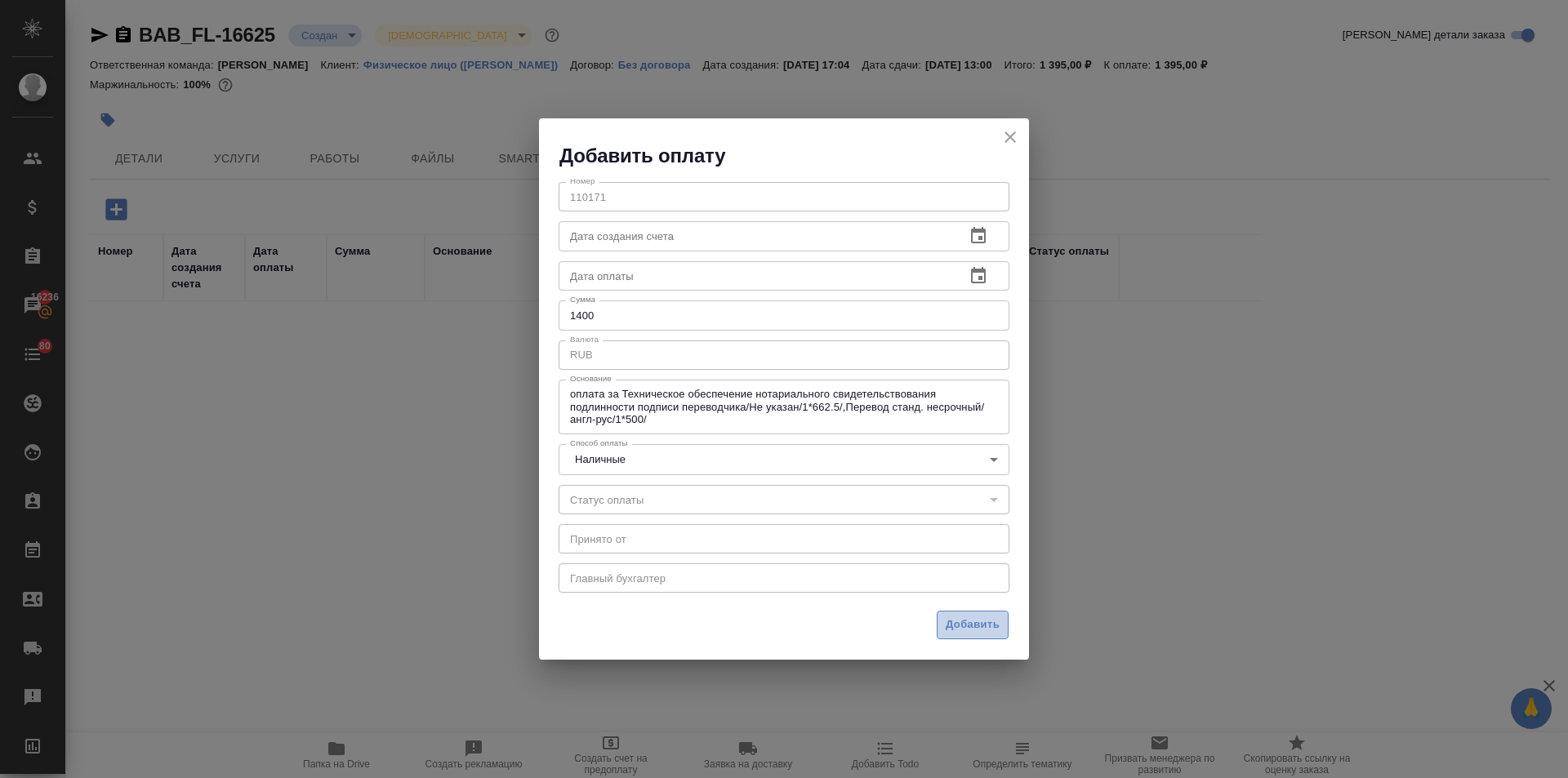
click at [984, 632] on span "Добавить" at bounding box center [972, 625] width 54 height 19
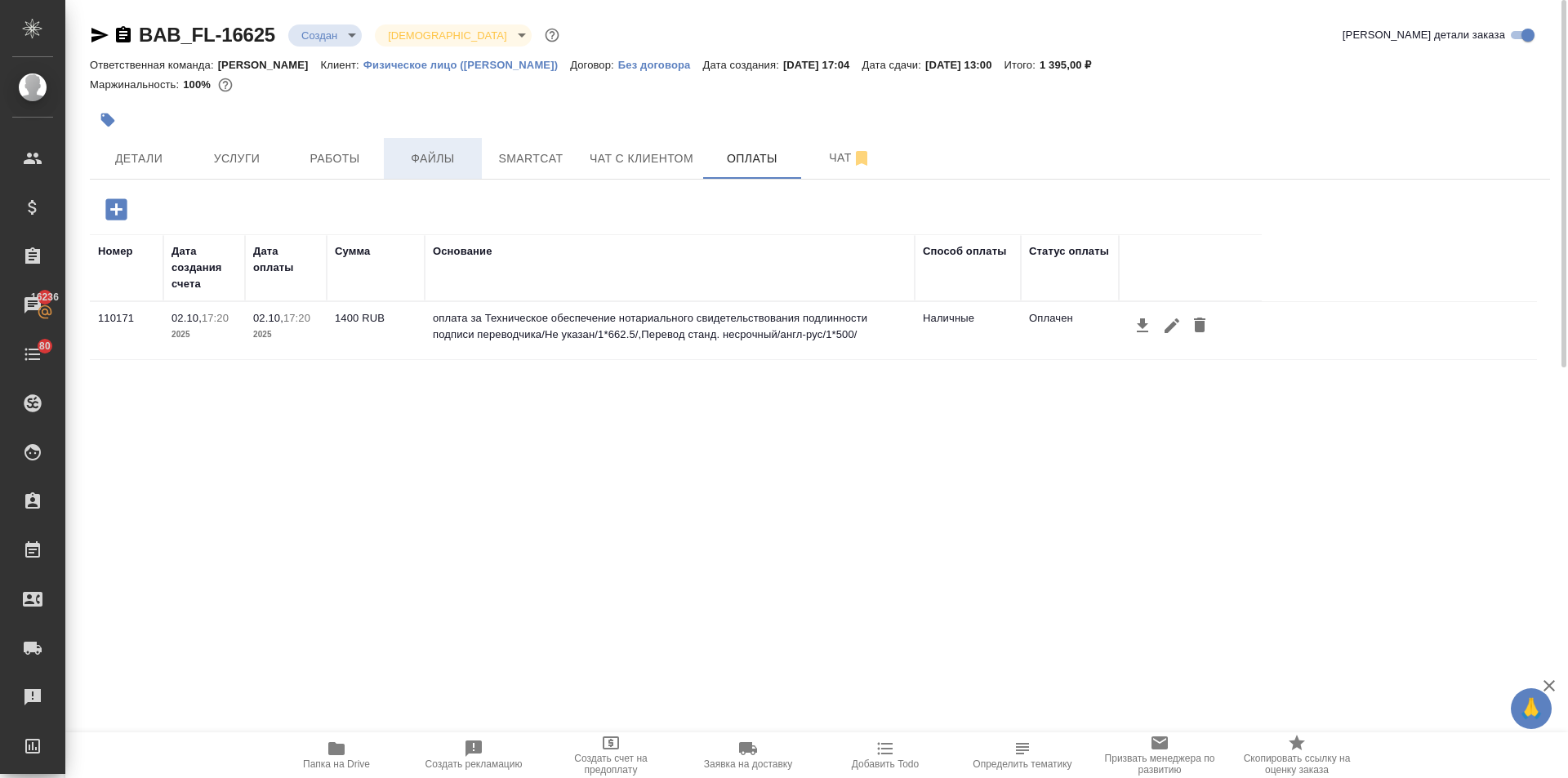
click at [427, 160] on span "Файлы" at bounding box center [433, 158] width 78 height 20
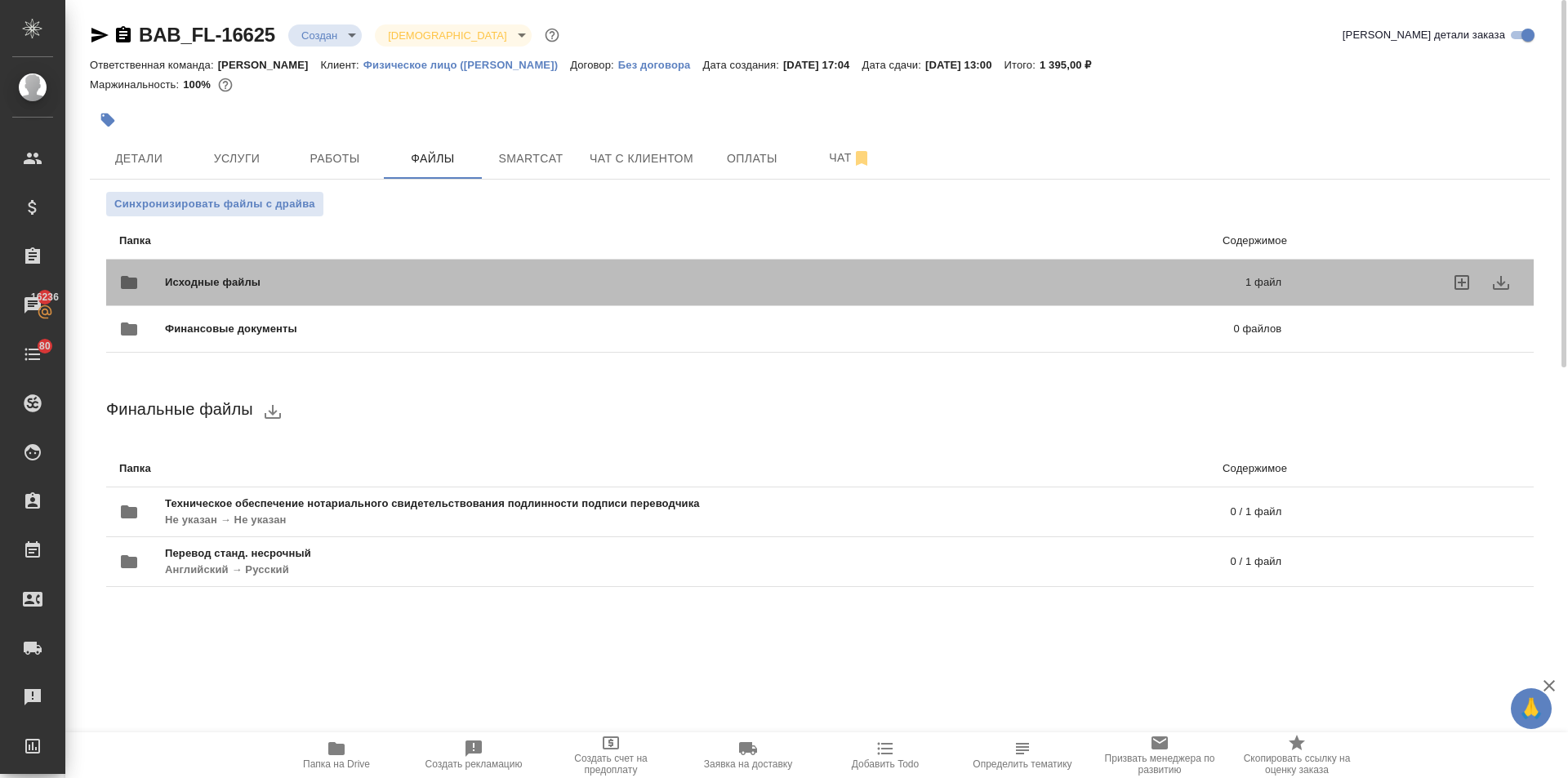
click at [239, 267] on div "Исходные файлы 1 файл" at bounding box center [699, 282] width 1162 height 39
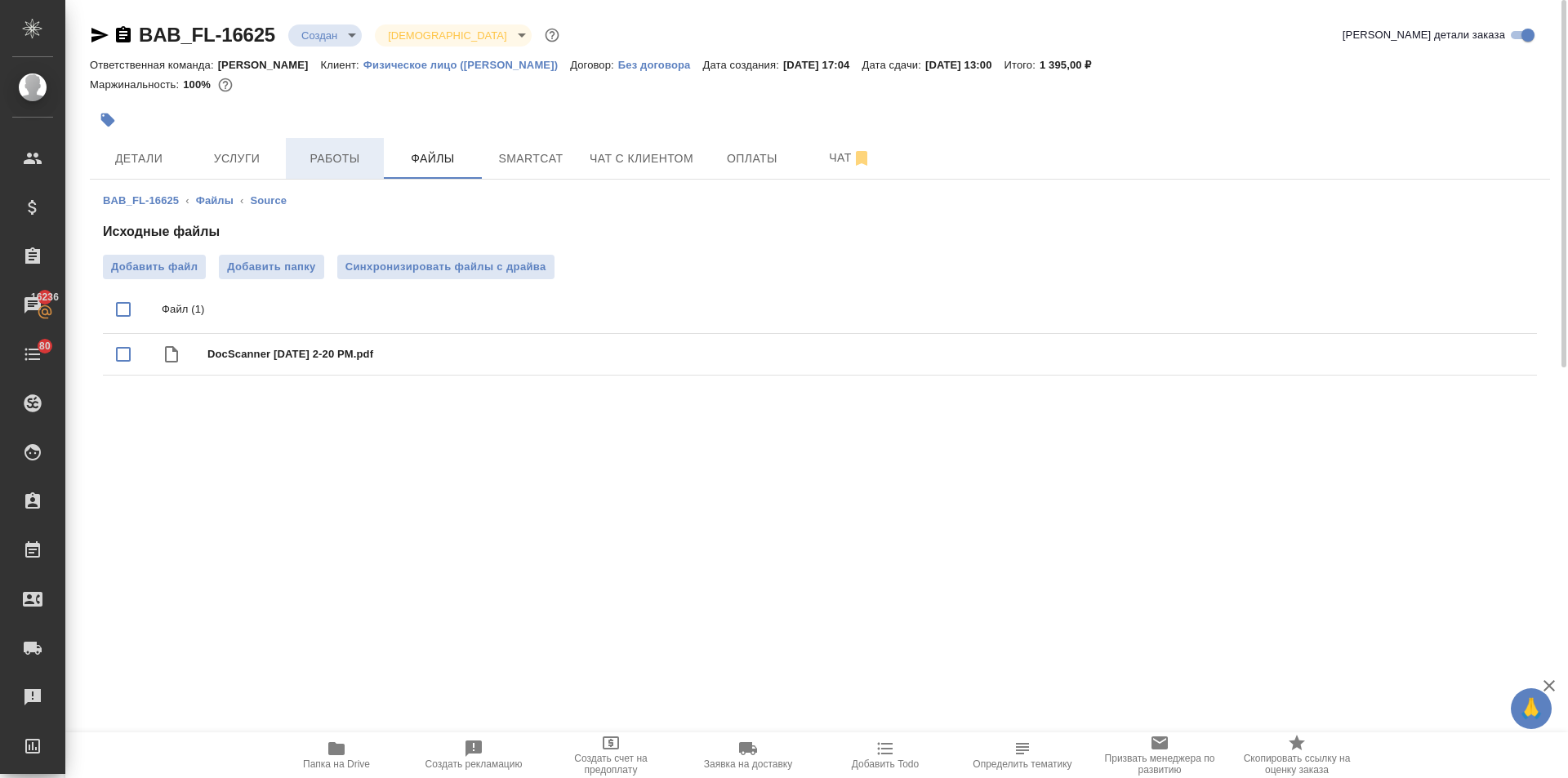
click at [297, 160] on span "Работы" at bounding box center [335, 158] width 78 height 20
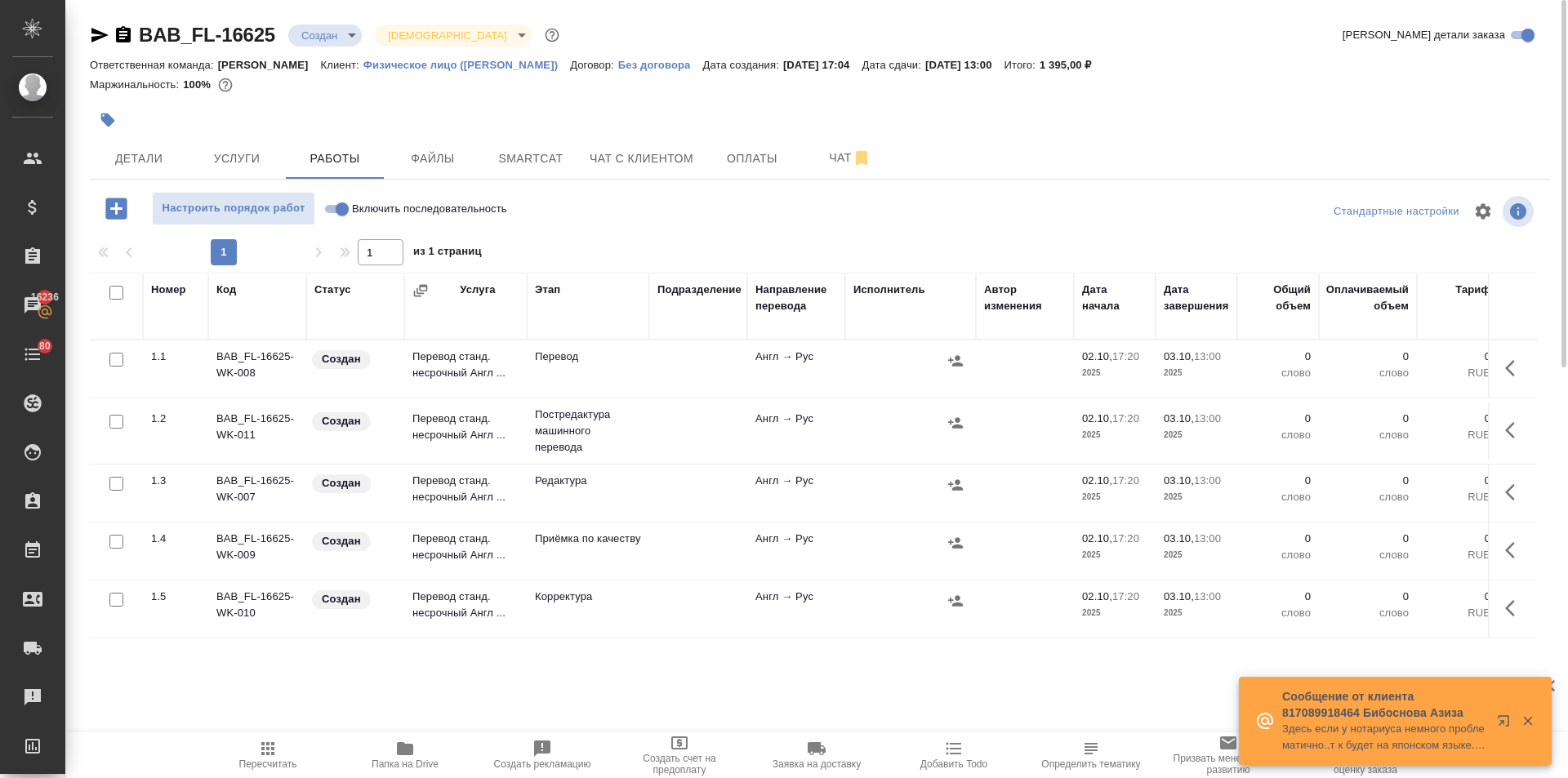
click at [113, 420] on input "checkbox" at bounding box center [116, 421] width 14 height 14
checkbox input "true"
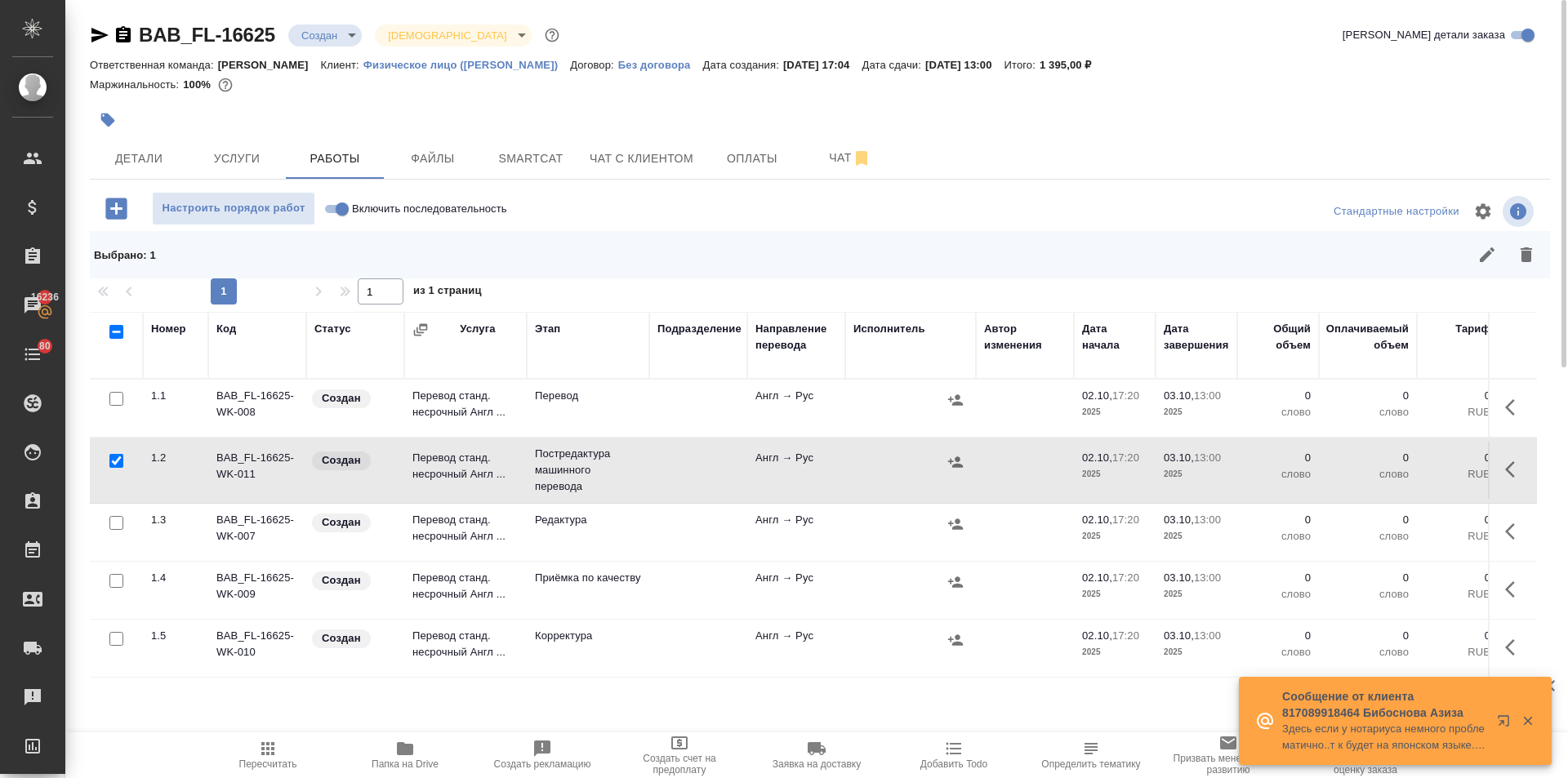
click at [112, 524] on input "checkbox" at bounding box center [116, 522] width 14 height 14
checkbox input "true"
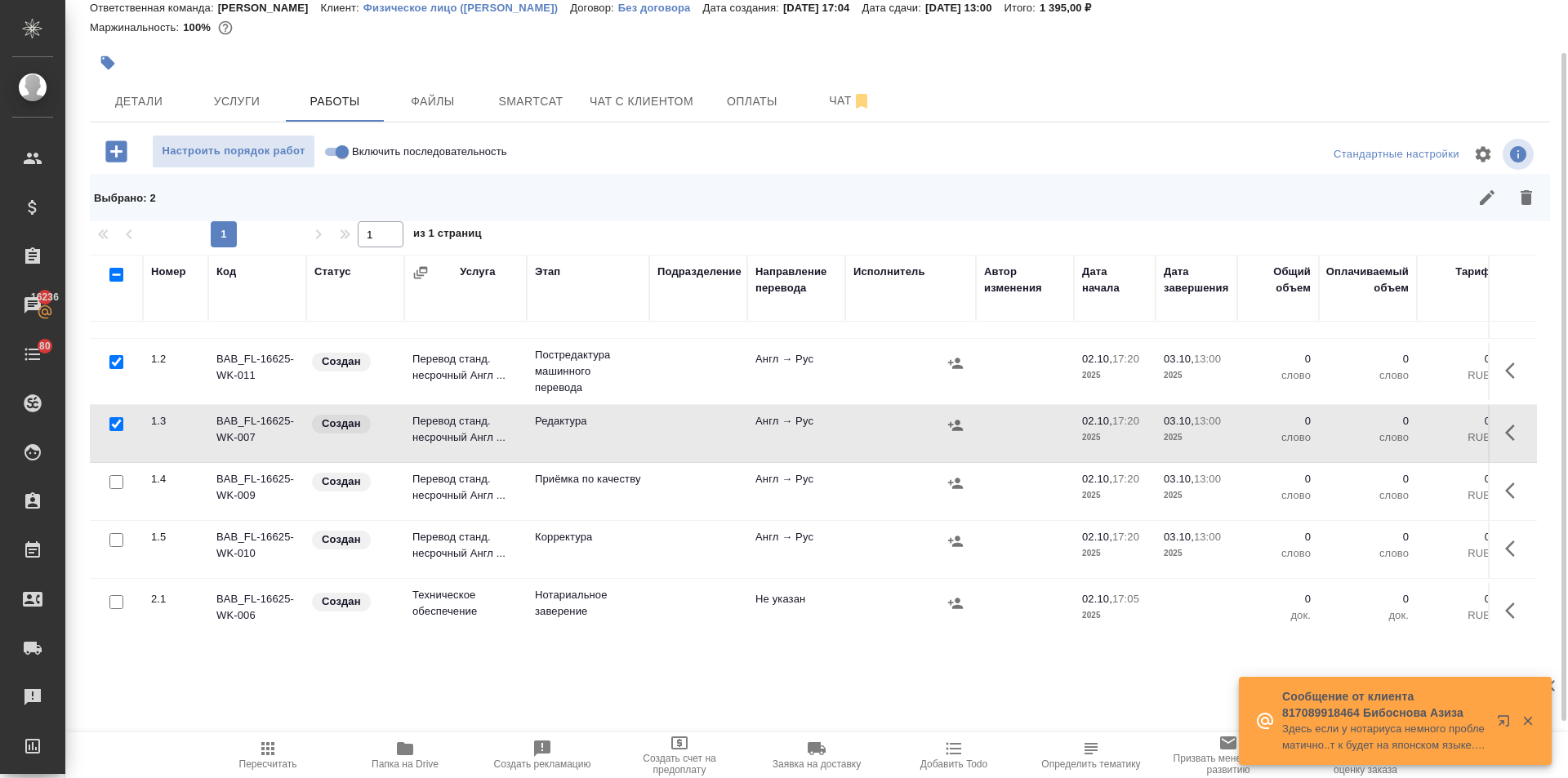
scroll to position [77, 0]
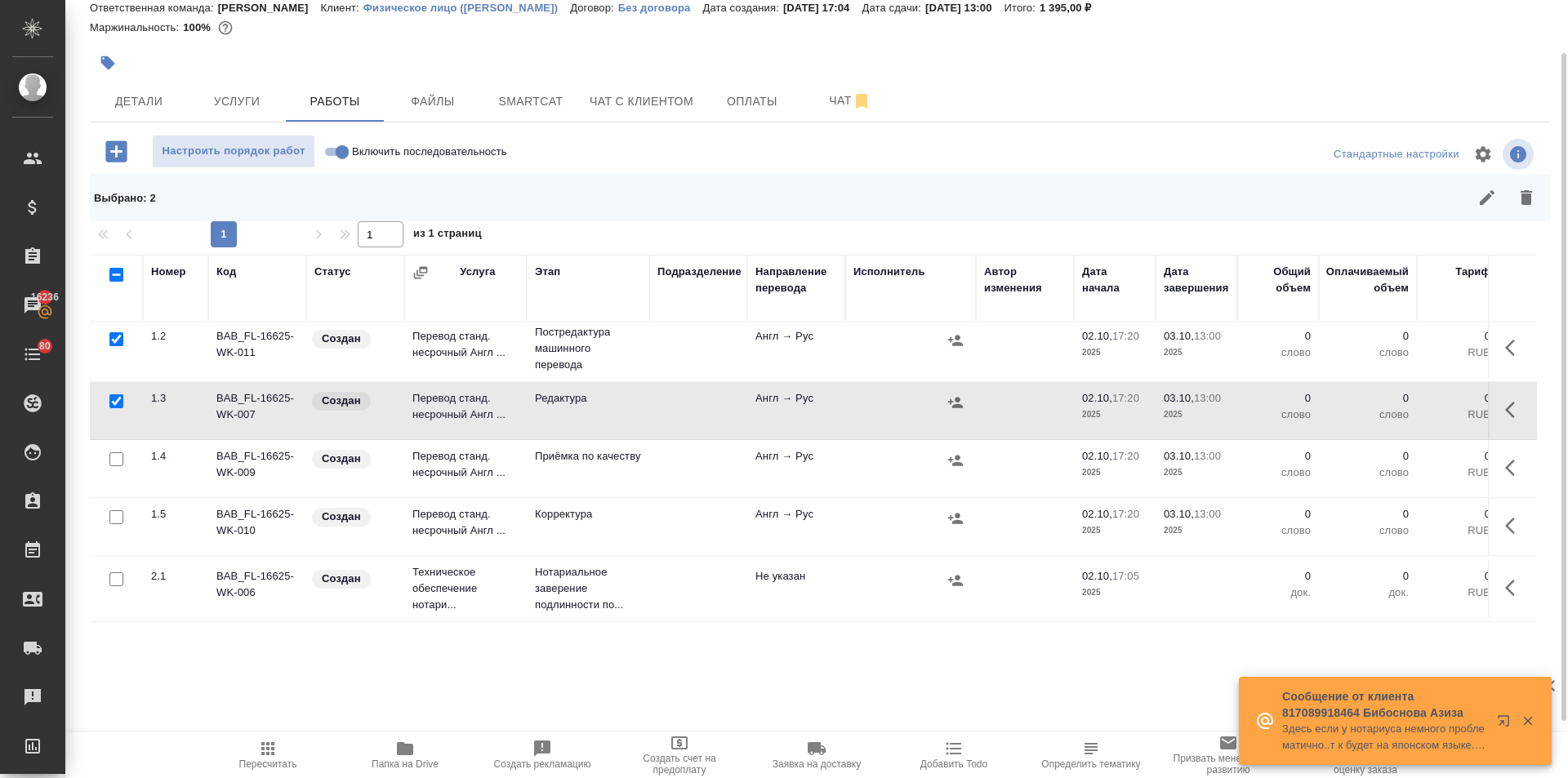
click at [116, 510] on input "checkbox" at bounding box center [116, 516] width 14 height 14
checkbox input "true"
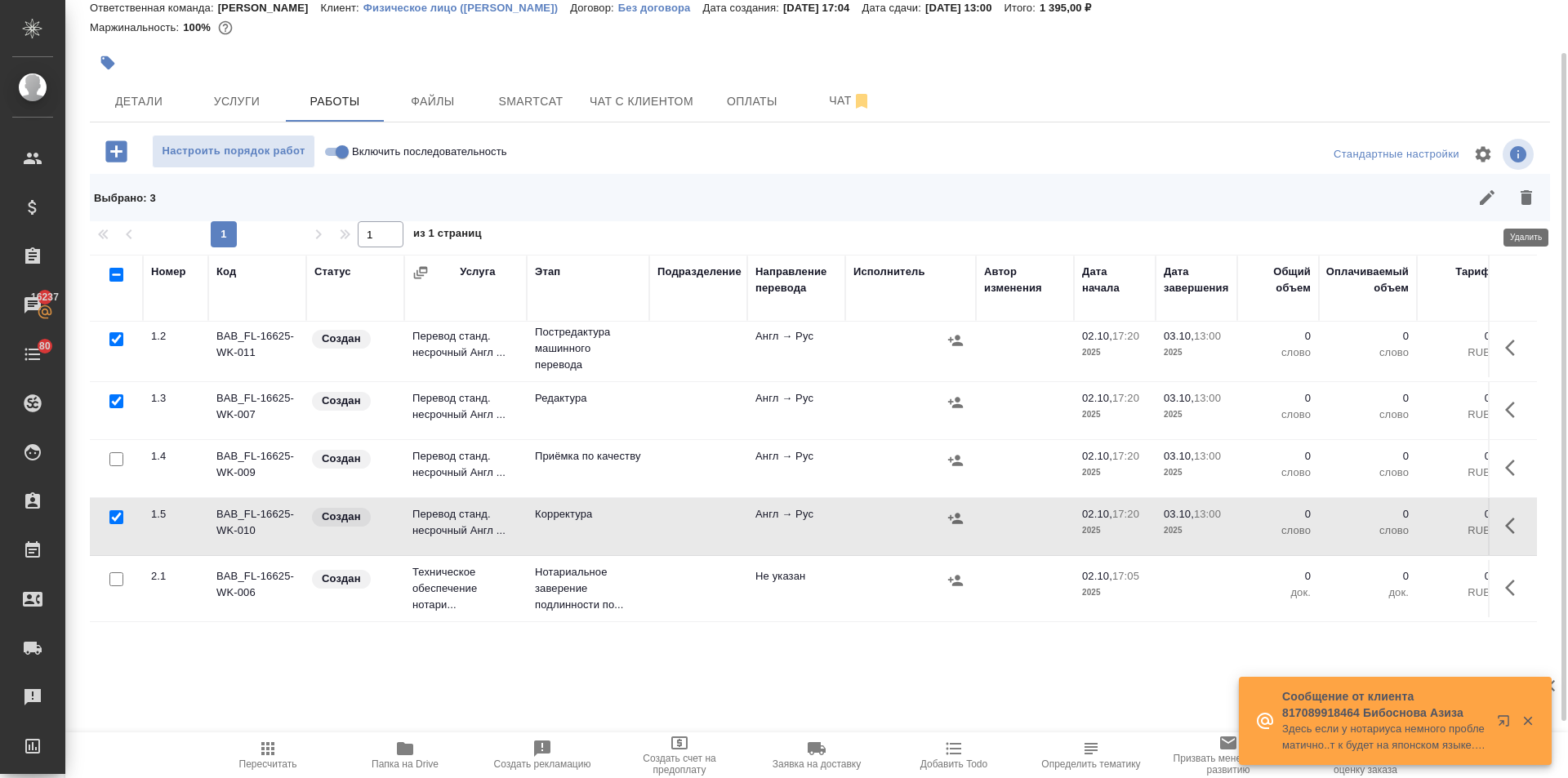
click at [1519, 197] on icon "button" at bounding box center [1526, 197] width 20 height 20
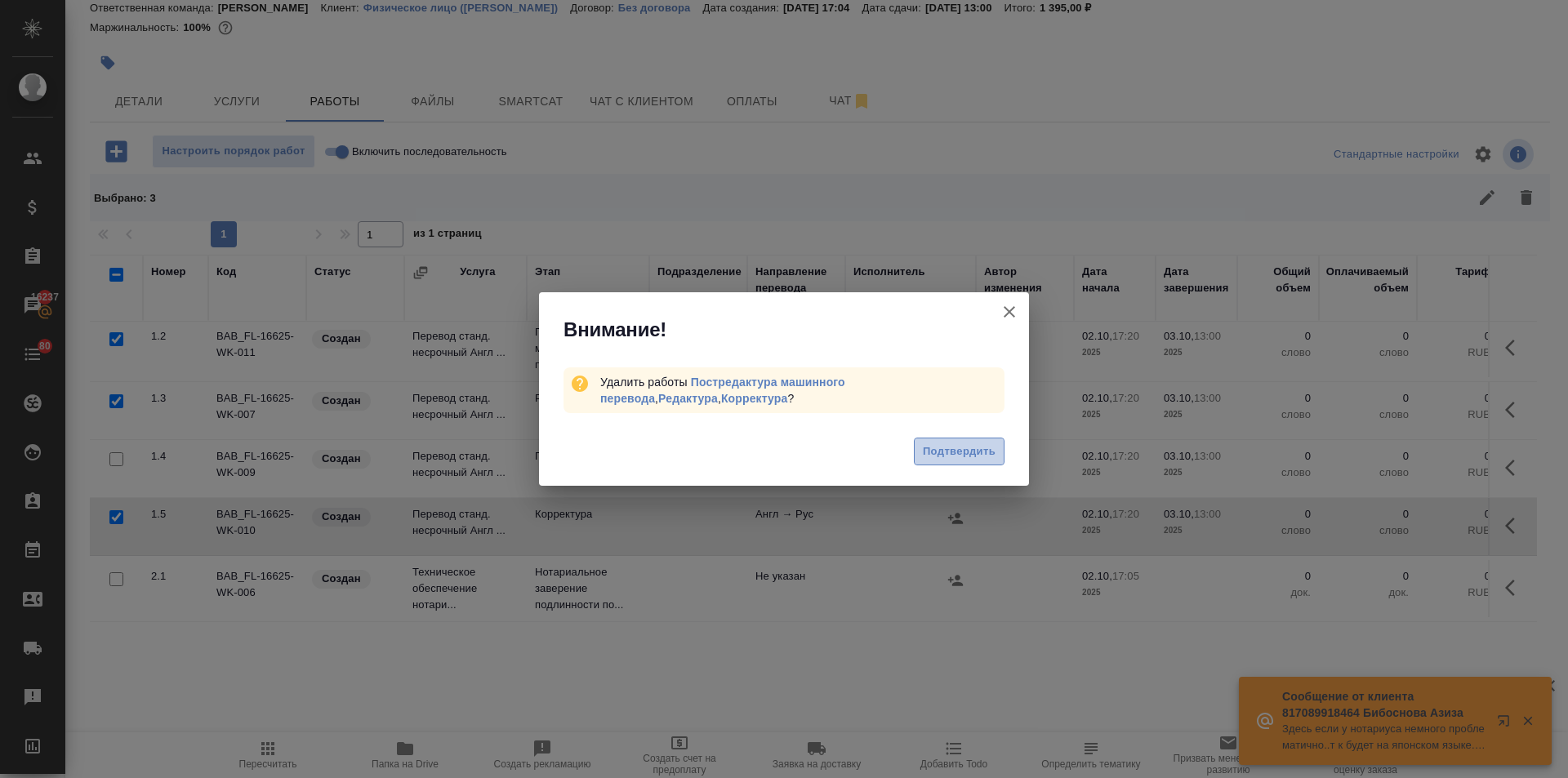
click at [930, 463] on button "Подтвердить" at bounding box center [958, 452] width 90 height 29
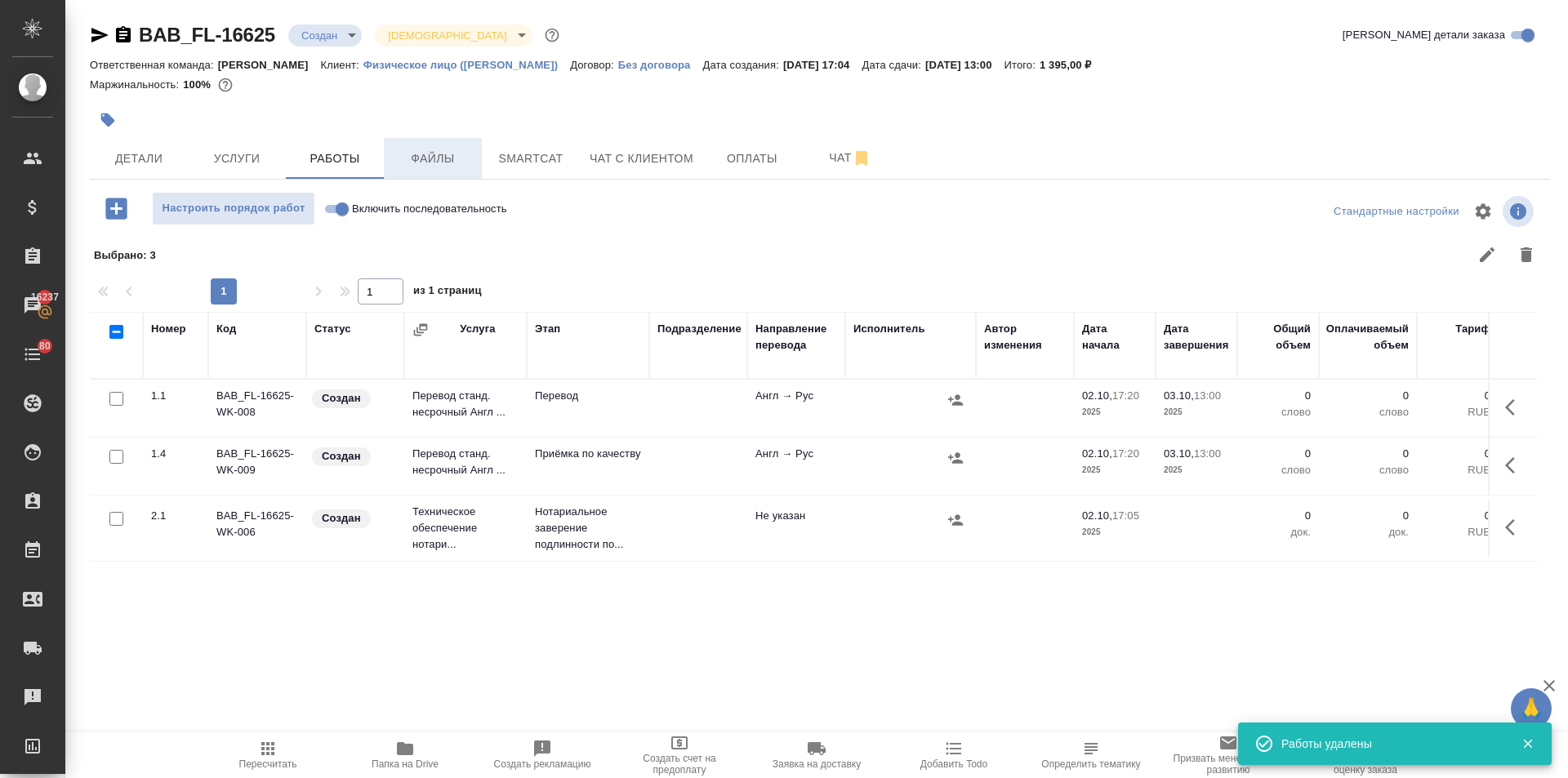
scroll to position [0, 0]
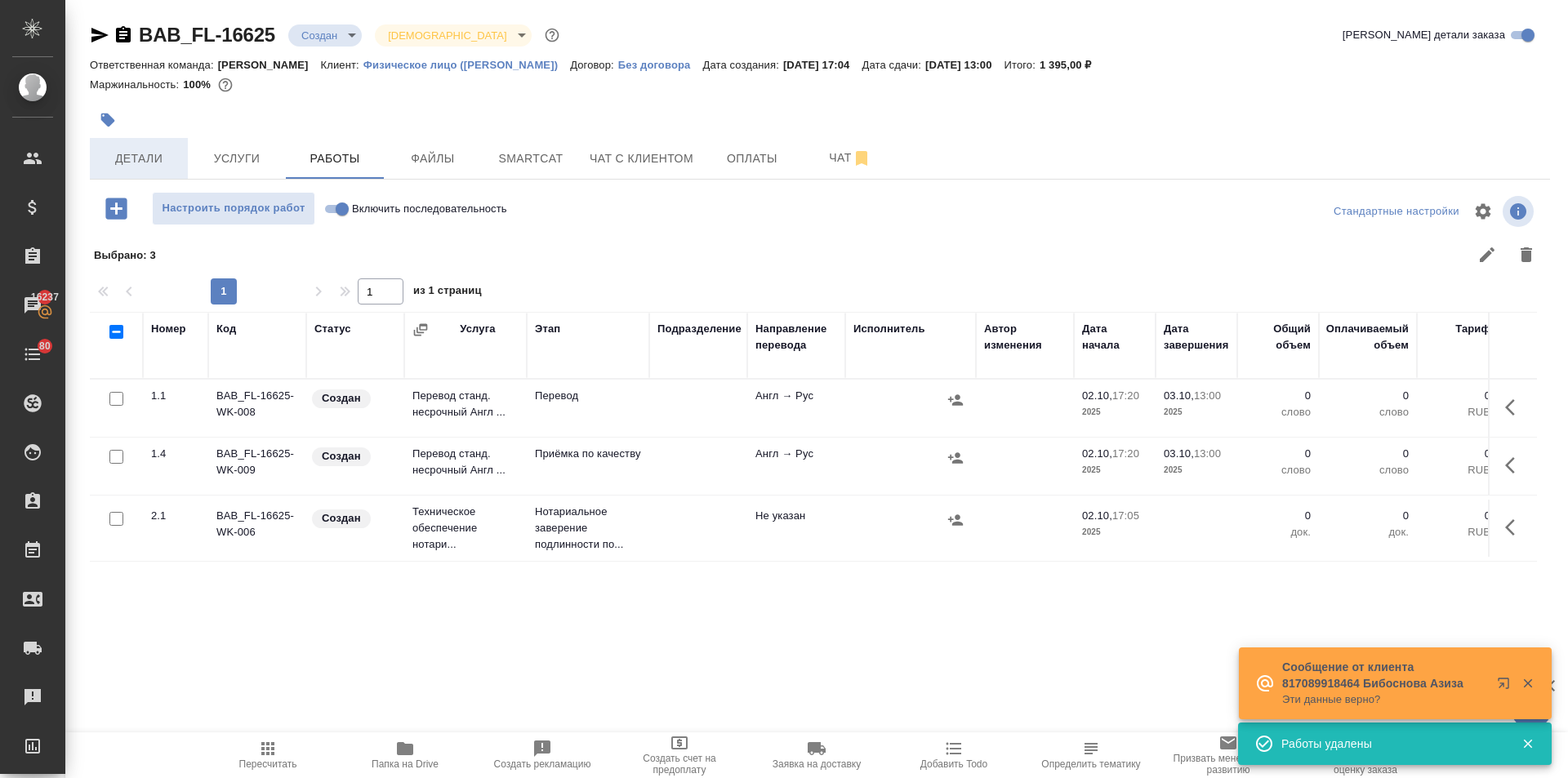
click at [129, 150] on span "Детали" at bounding box center [139, 158] width 78 height 20
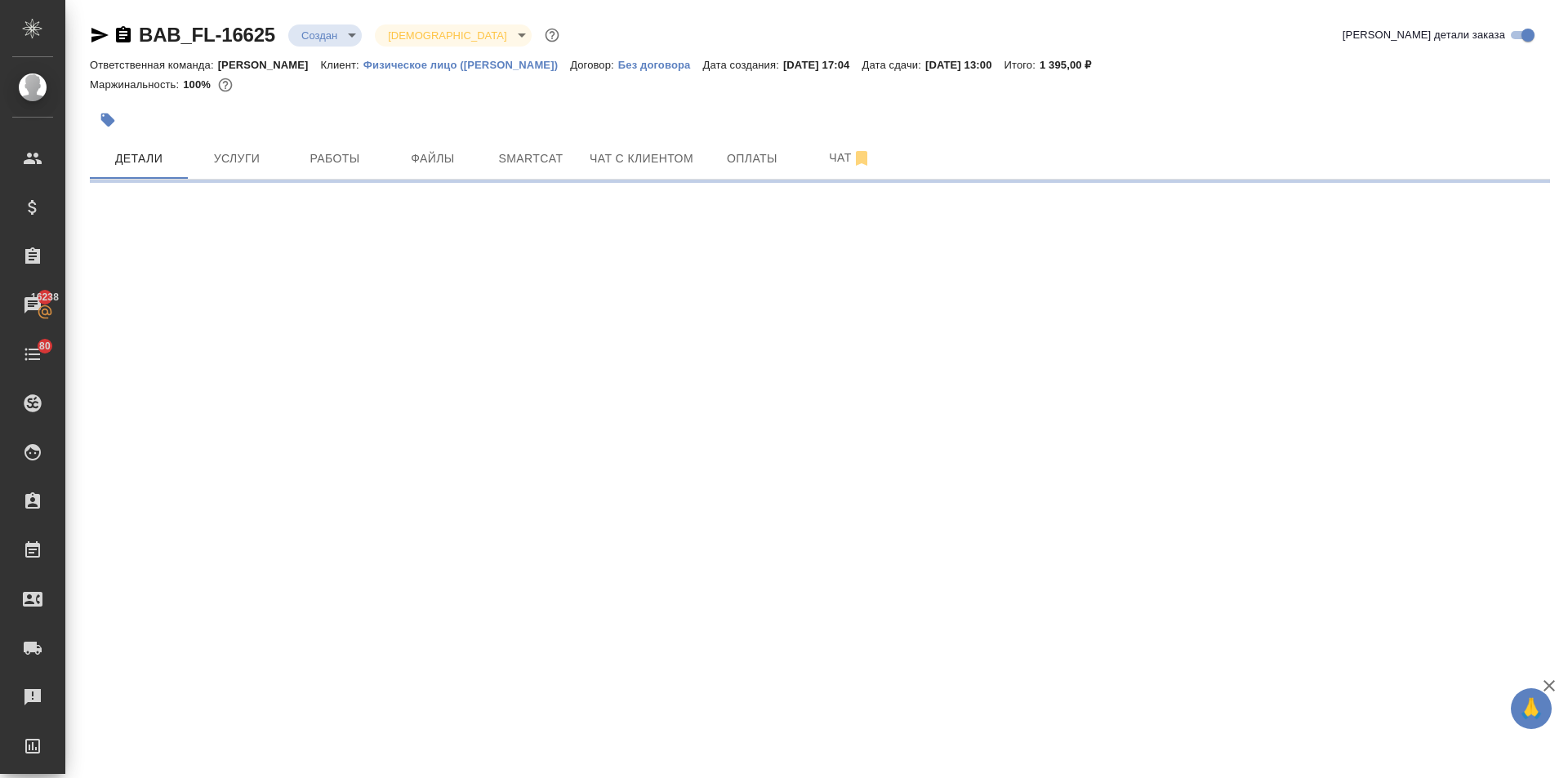
select select "RU"
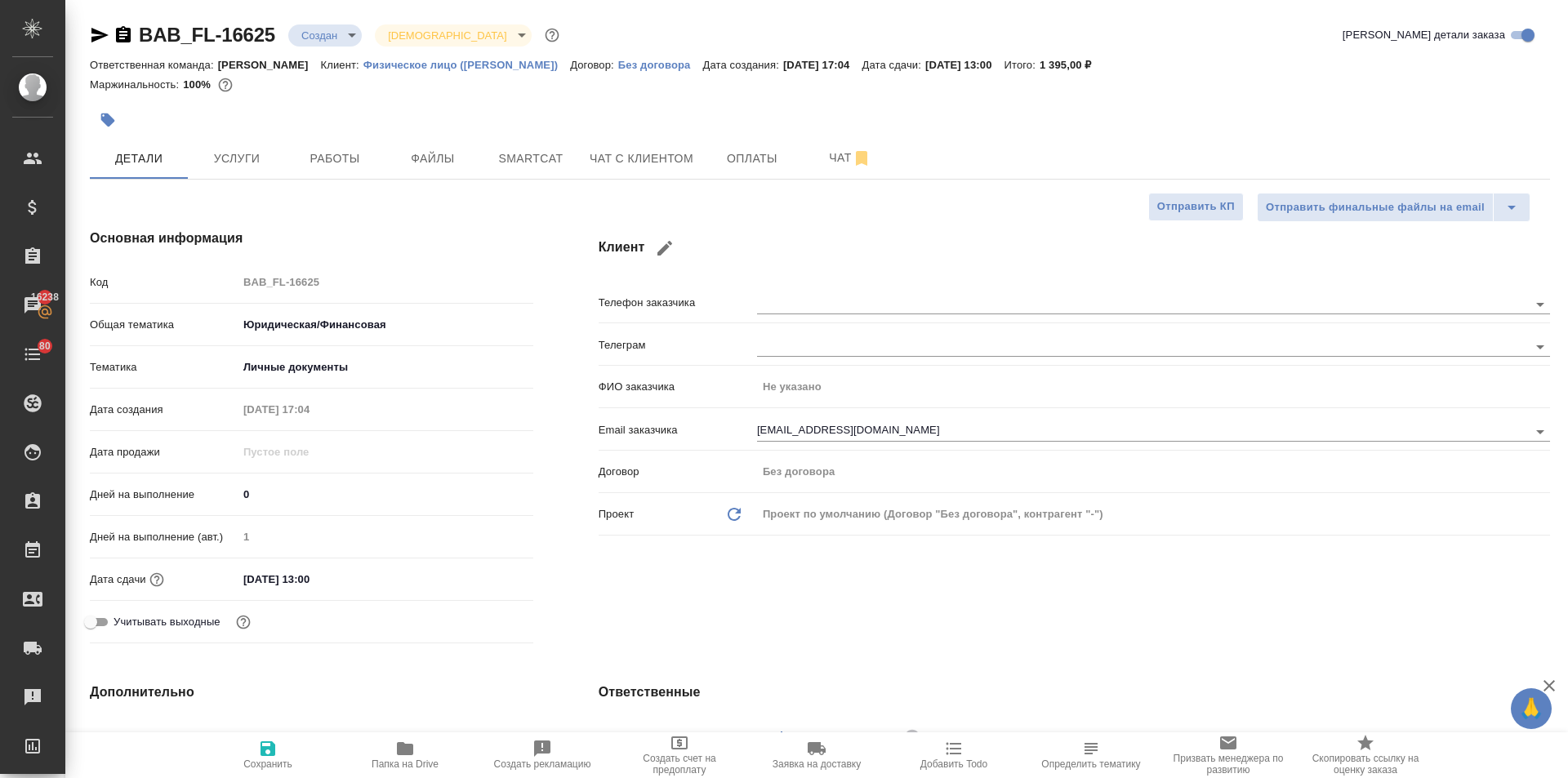
type textarea "x"
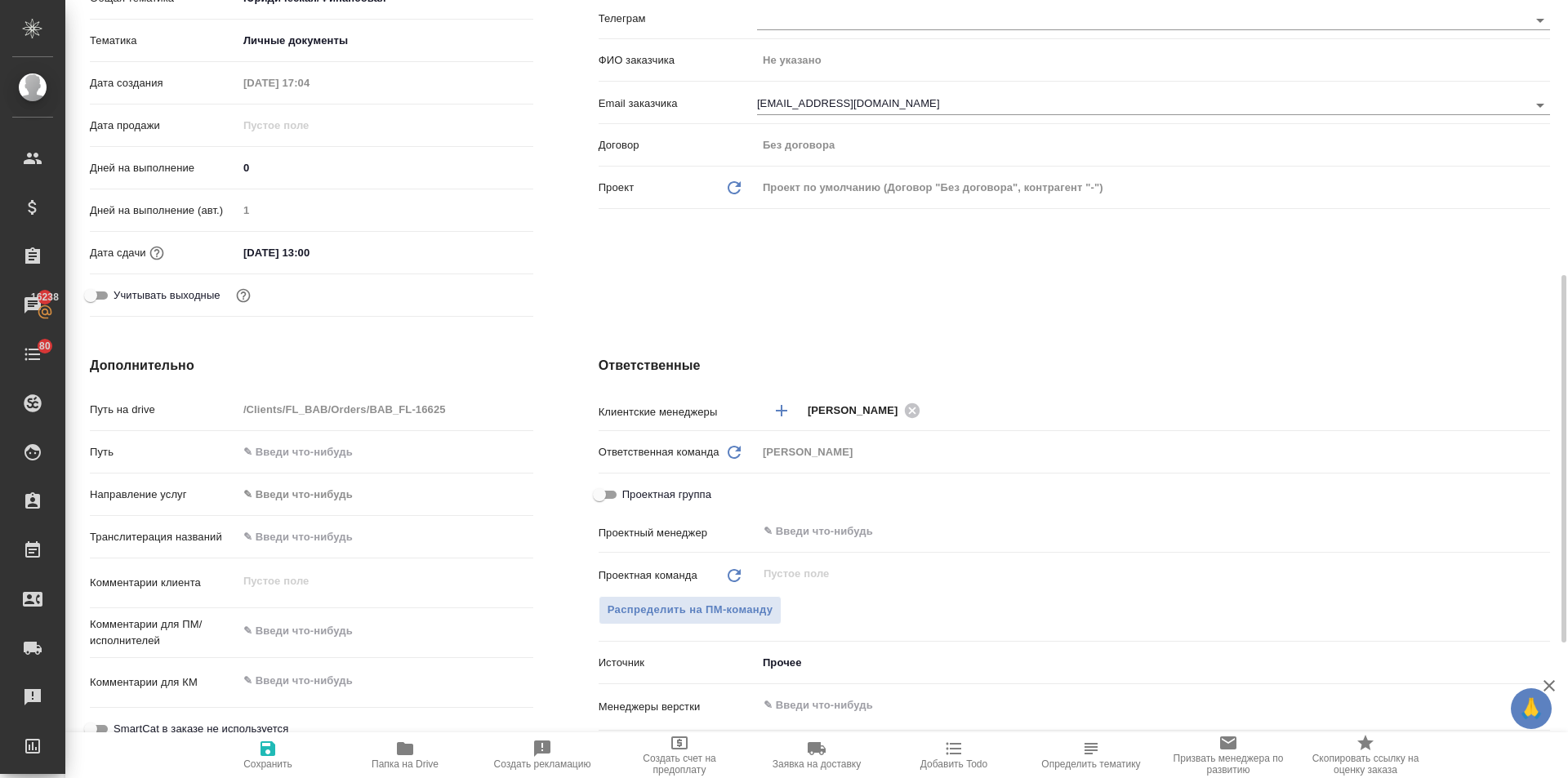
scroll to position [408, 0]
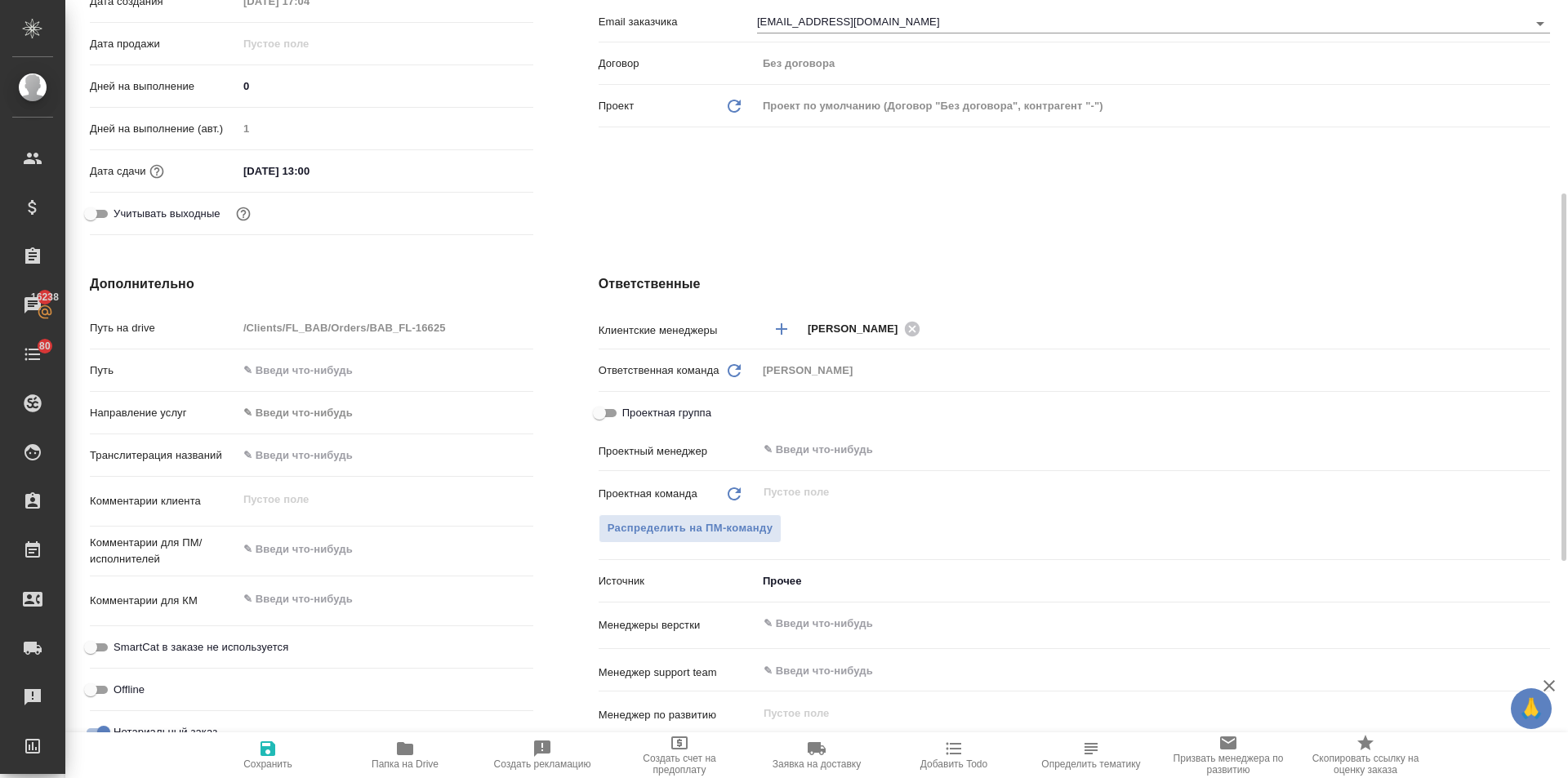
type textarea "x"
click at [290, 538] on textarea at bounding box center [385, 549] width 296 height 28
type textarea "x"
type textarea "н"
type textarea "x"
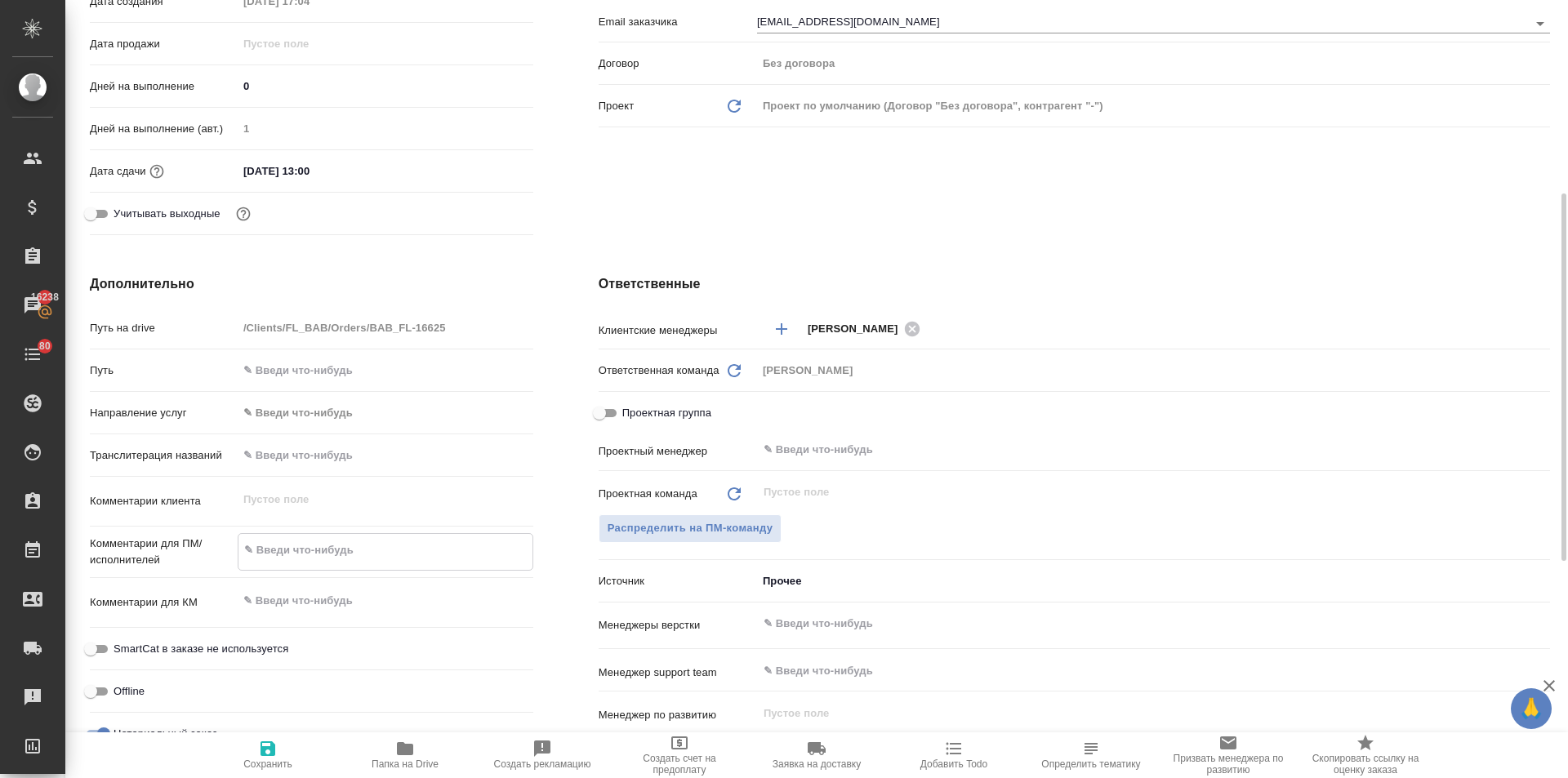
type textarea "x"
type textarea "на"
type textarea "x"
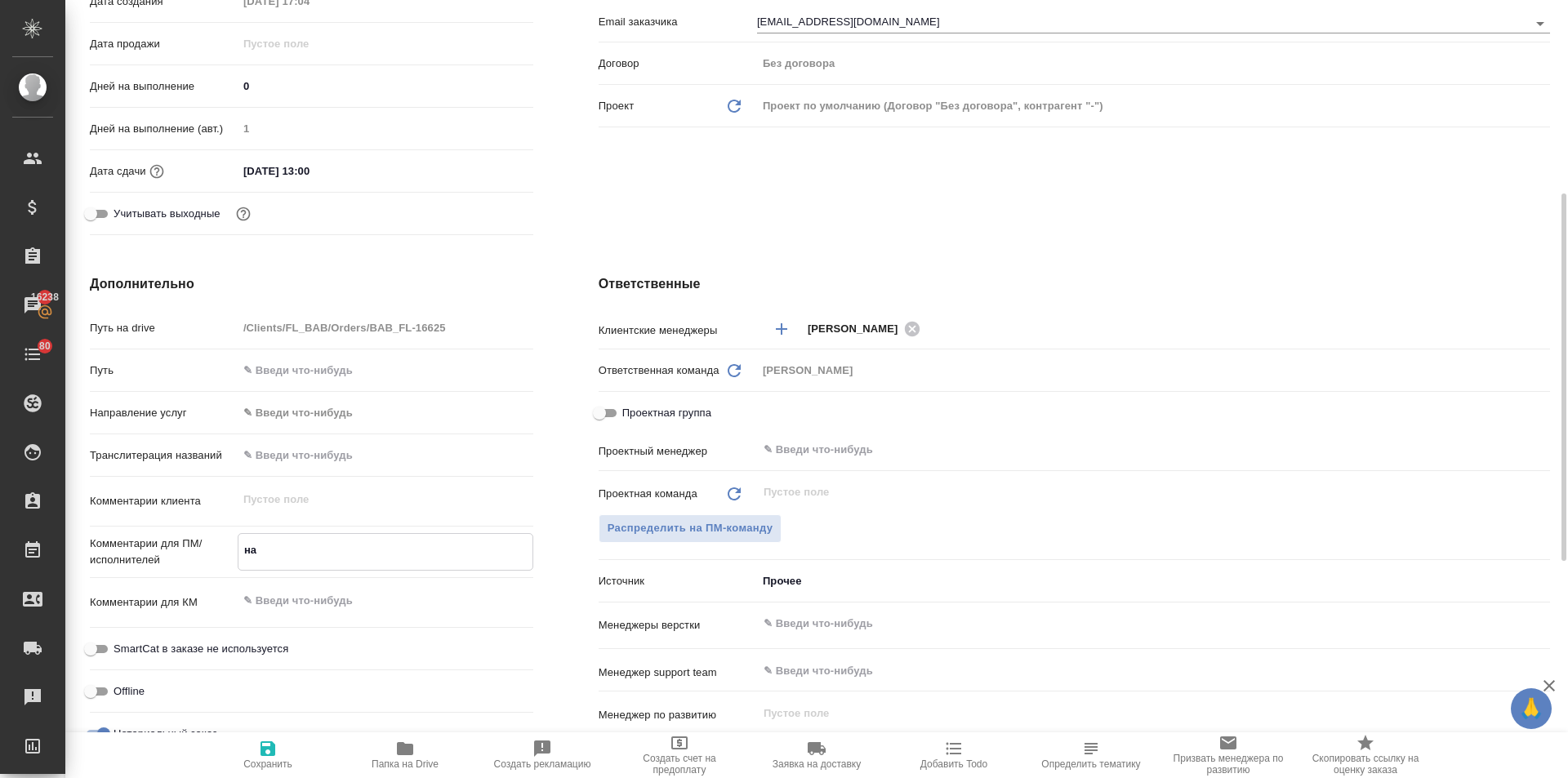
type textarea "на"
type textarea "x"
type textarea "на п"
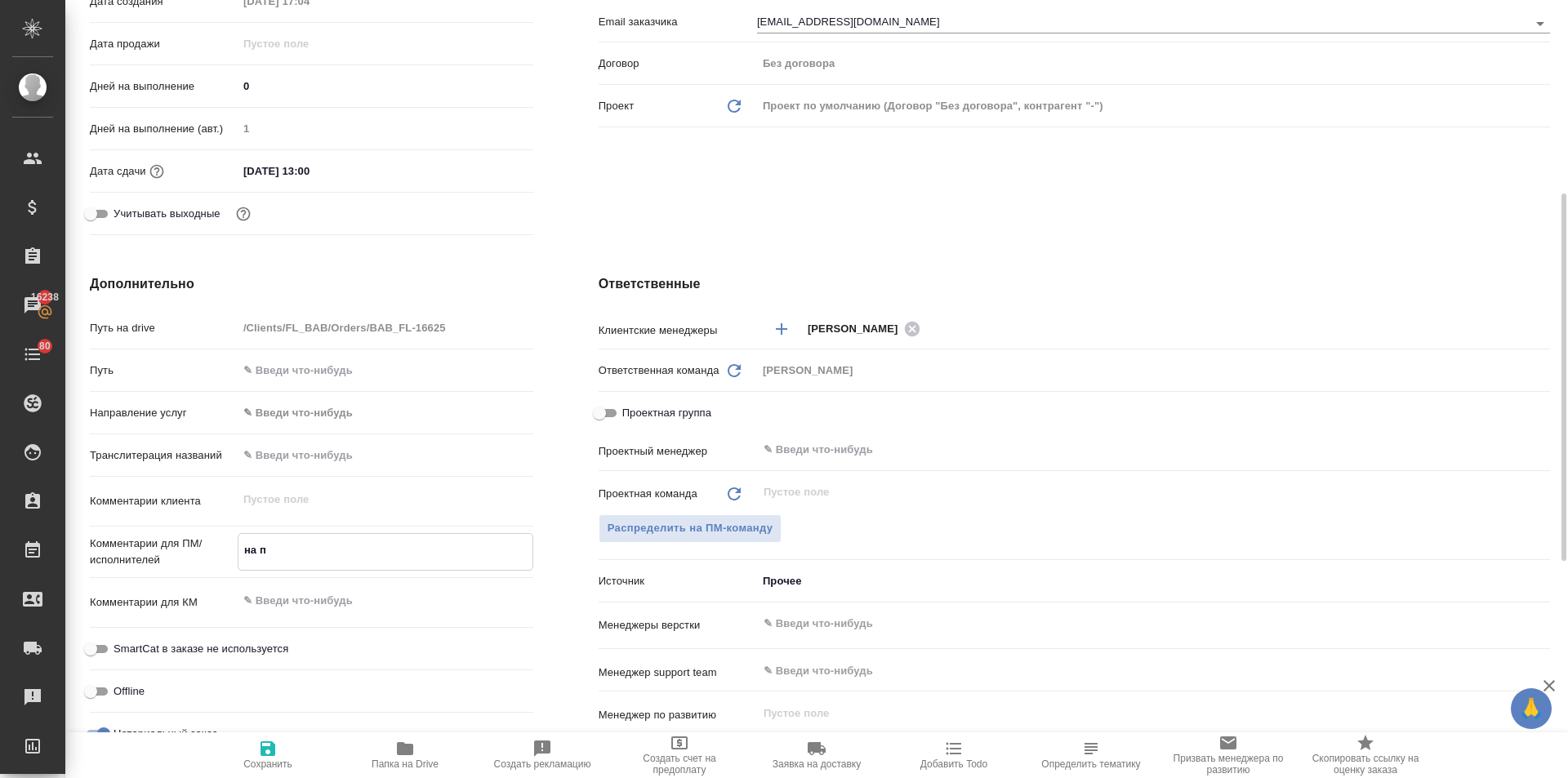
type textarea "x"
type textarea "на пе"
type textarea "x"
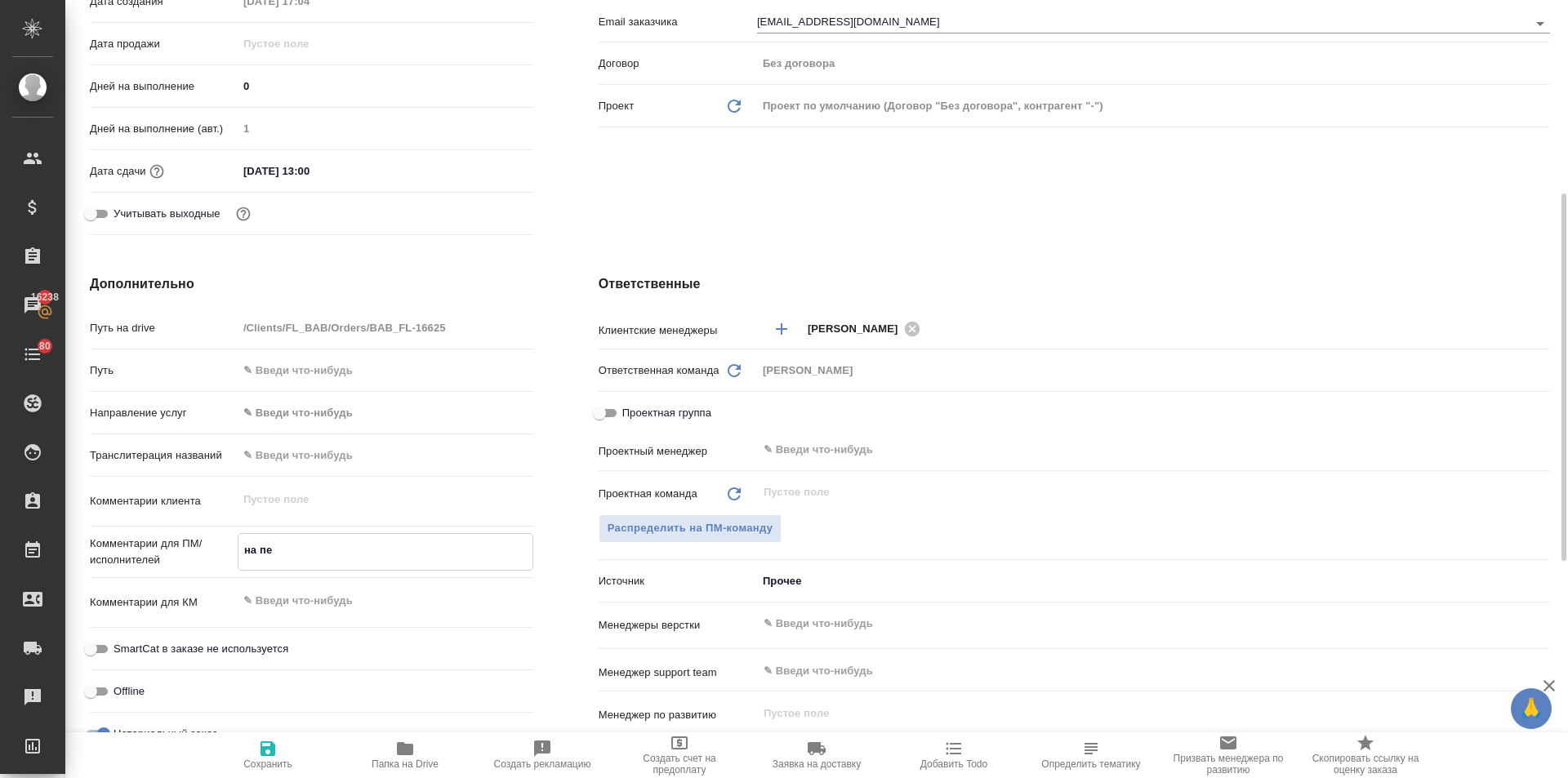
type textarea "x"
type textarea "на пер"
type textarea "x"
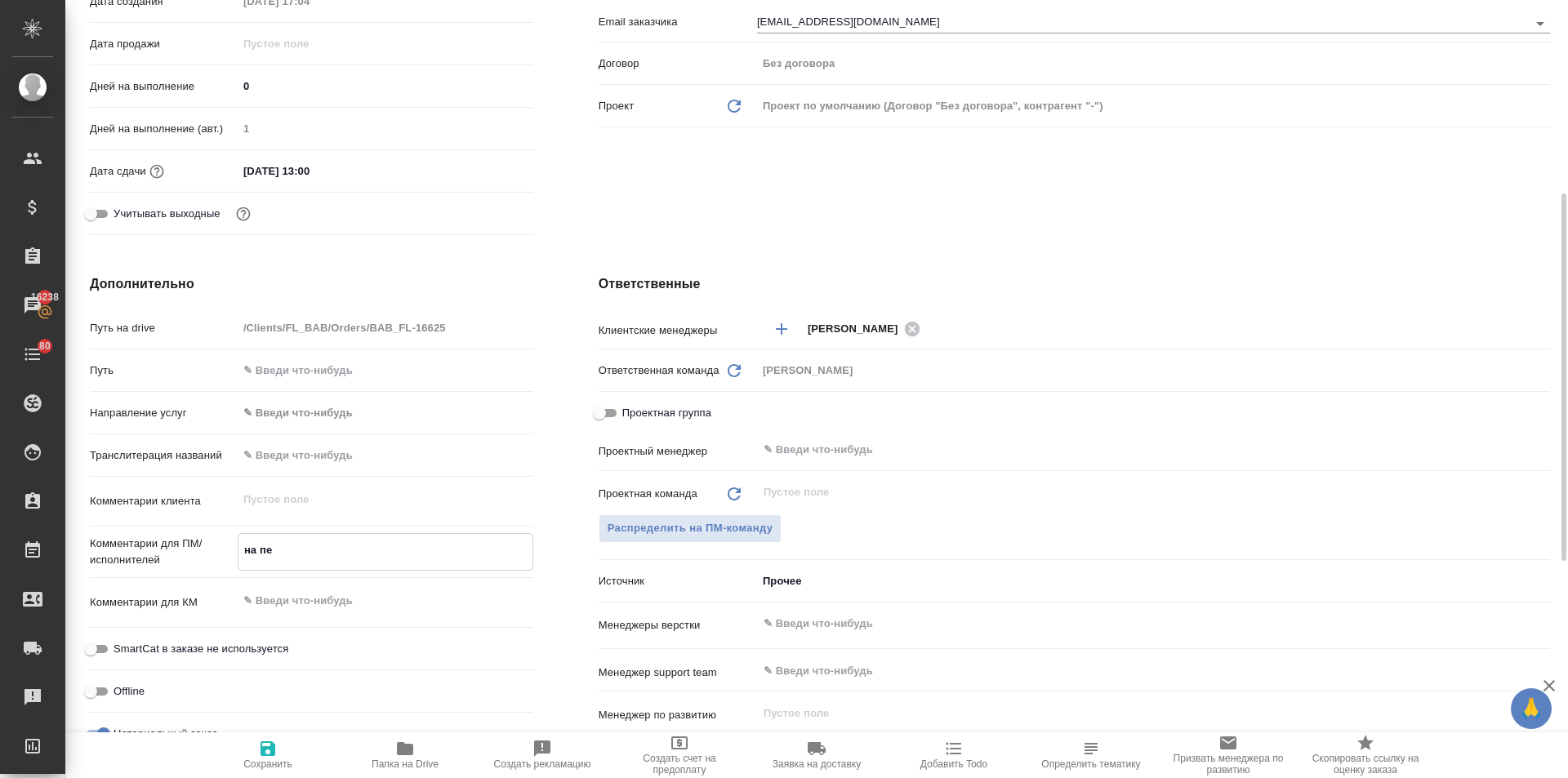
type textarea "x"
type textarea "на пере"
type textarea "x"
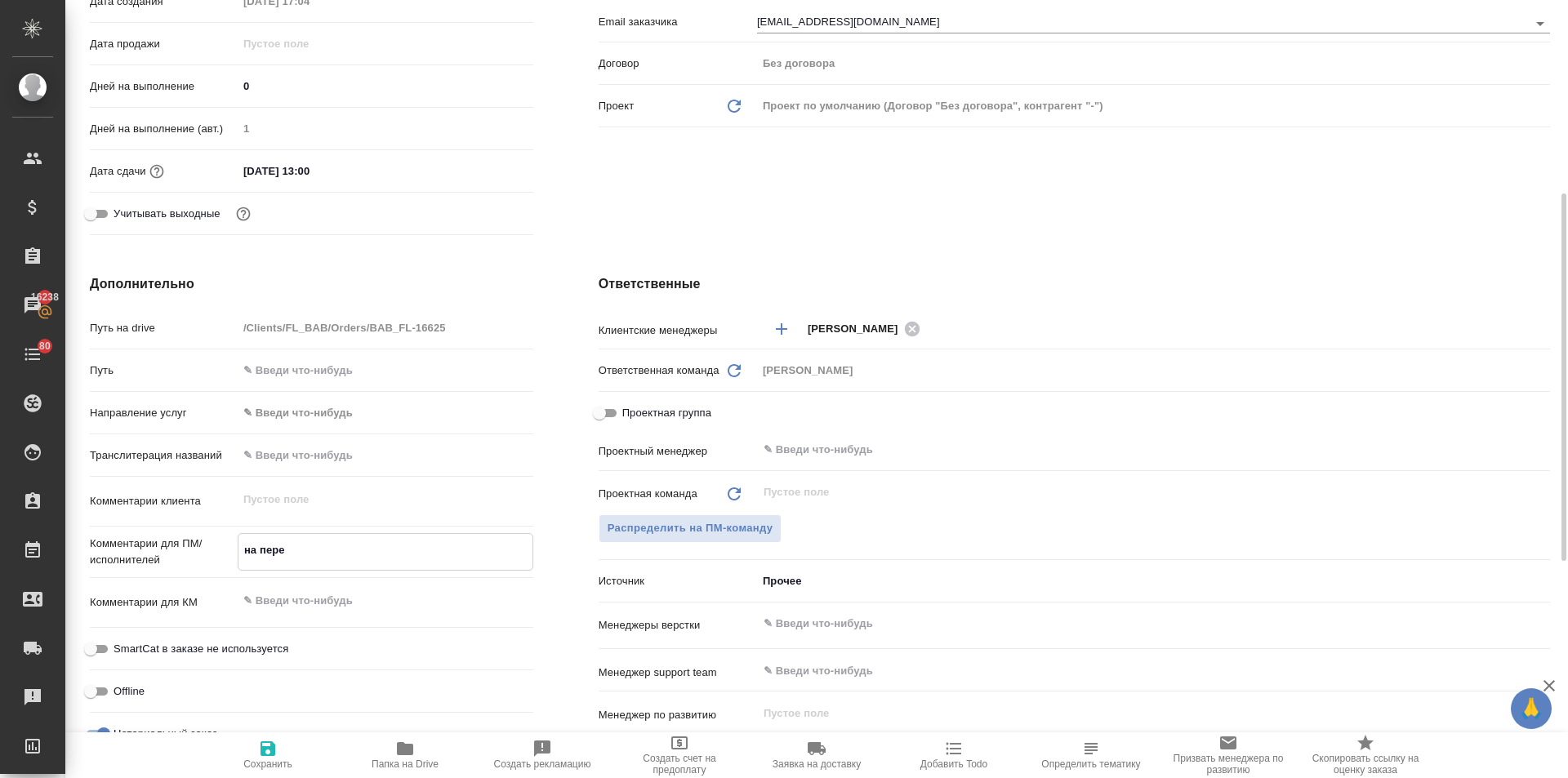
type textarea "на перев"
type textarea "x"
type textarea "на перево"
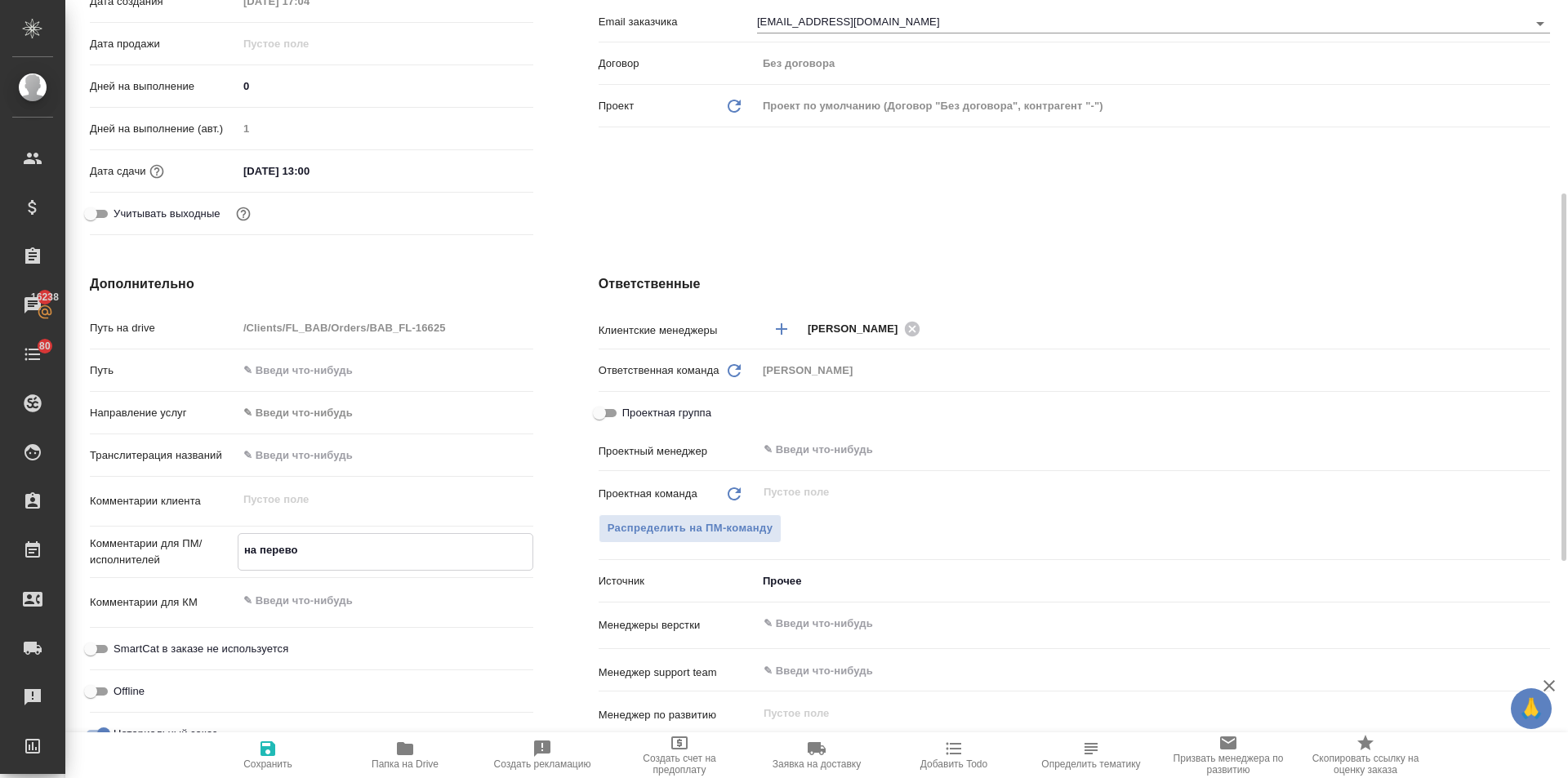
type textarea "x"
type textarea "на перевод"
type textarea "x"
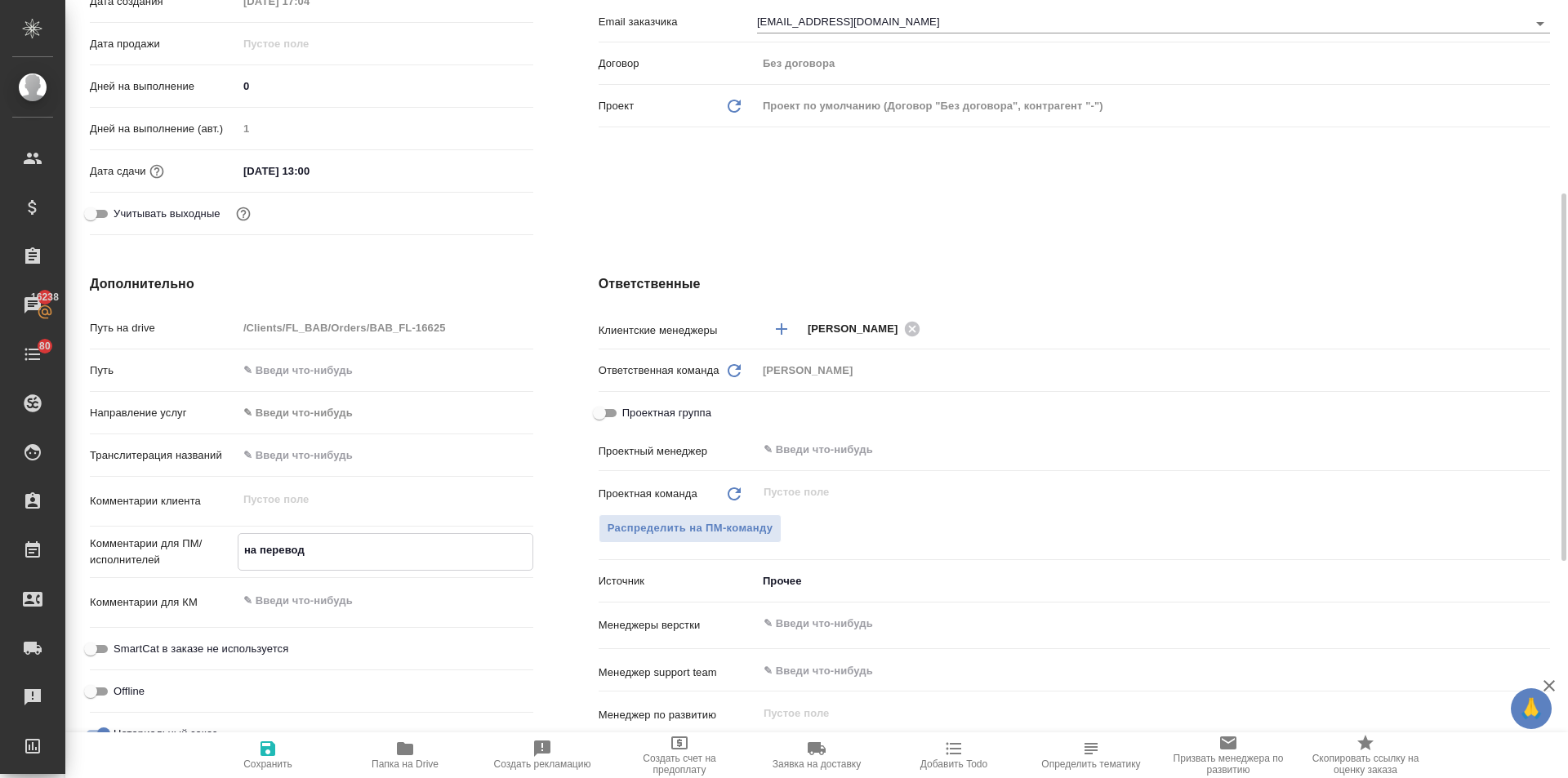
type textarea "x"
click at [243, 550] on textarea "на перевод" at bounding box center [385, 550] width 294 height 28
type textarea "x"
type textarea "сна перевод"
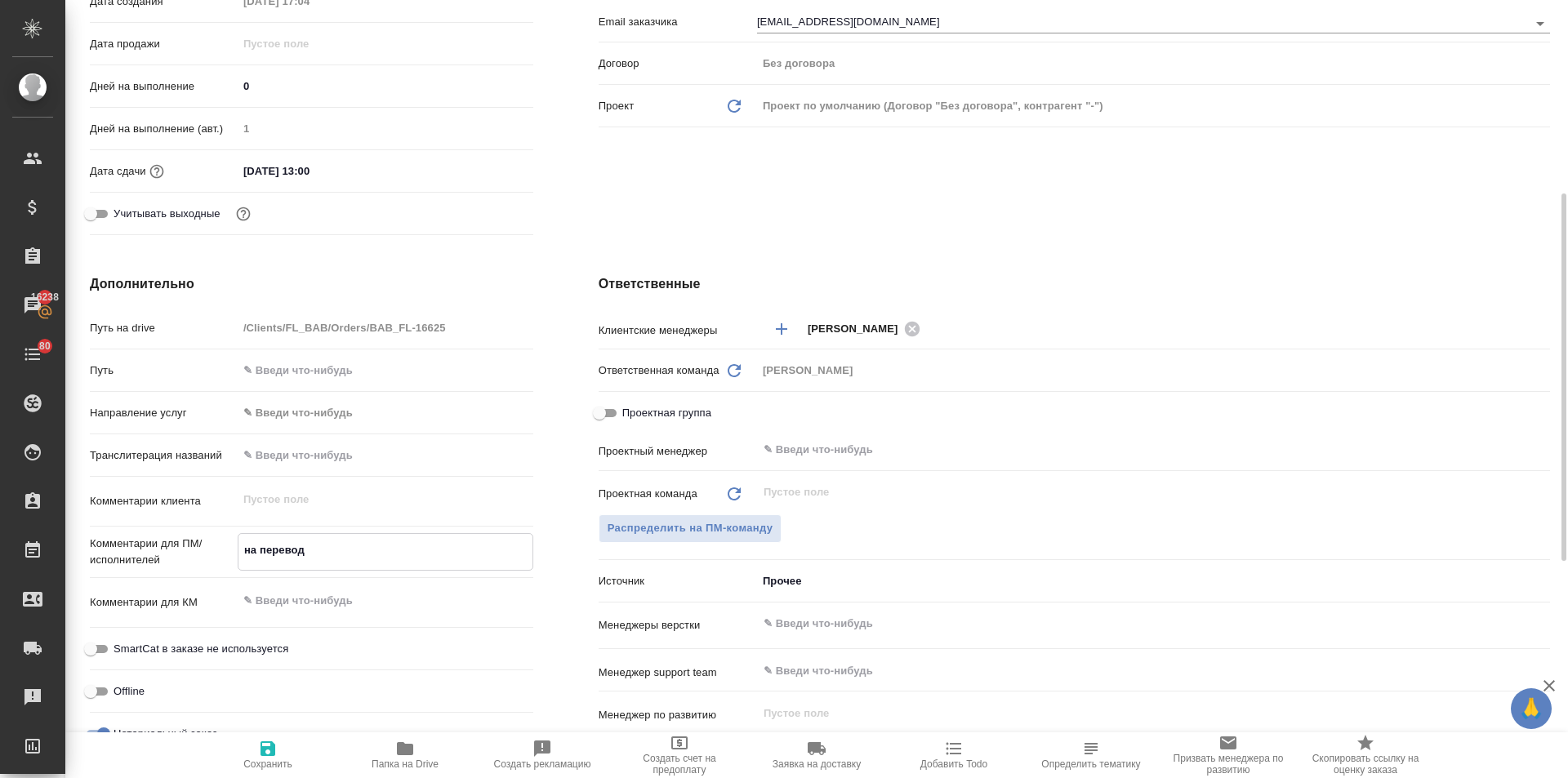
type textarea "x"
type textarea "стна перевод"
type textarea "x"
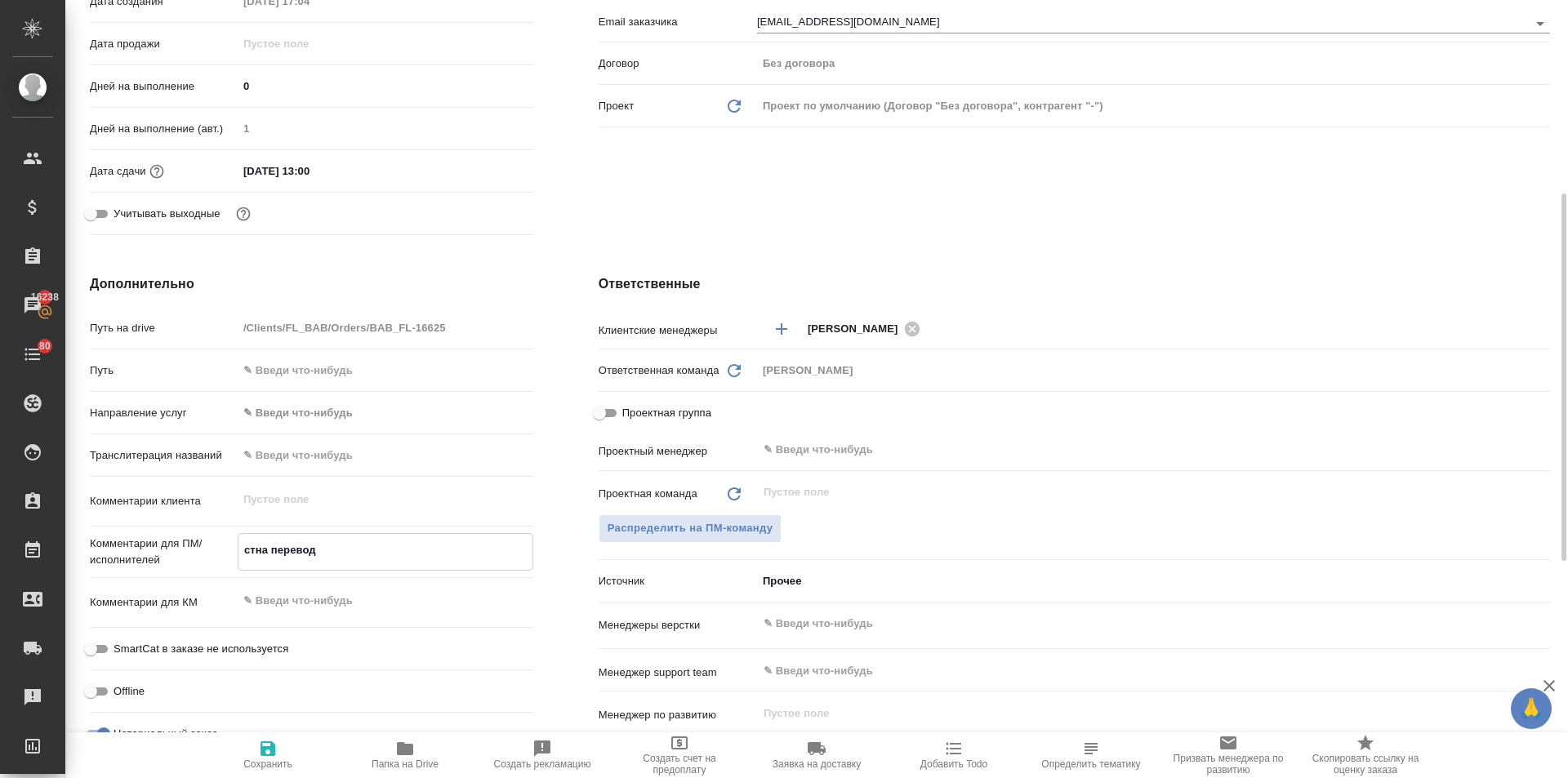
type textarea "x"
type textarea "стрна перевод"
type textarea "x"
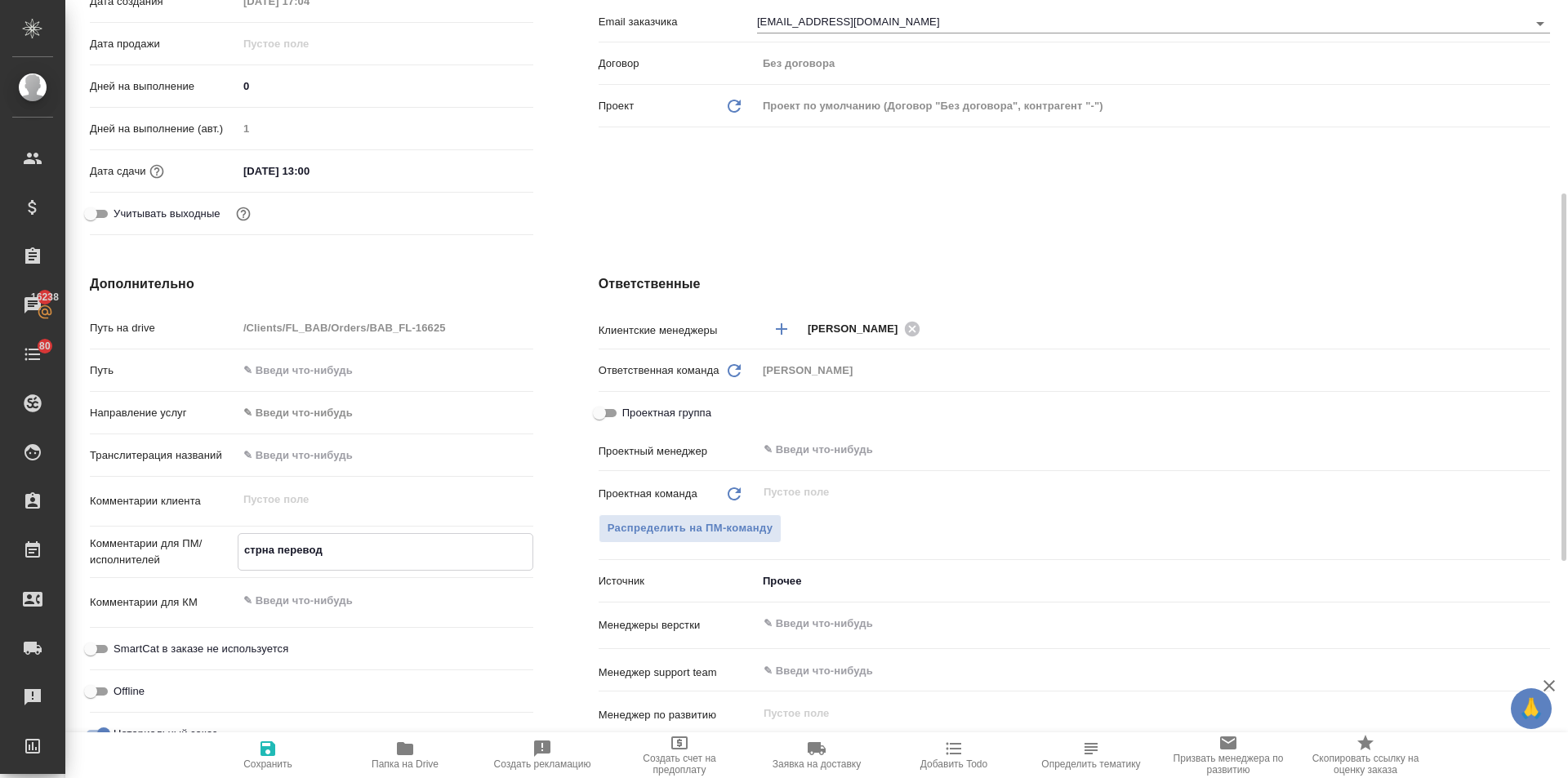
type textarea "x"
type textarea "стр.на перевод"
type textarea "x"
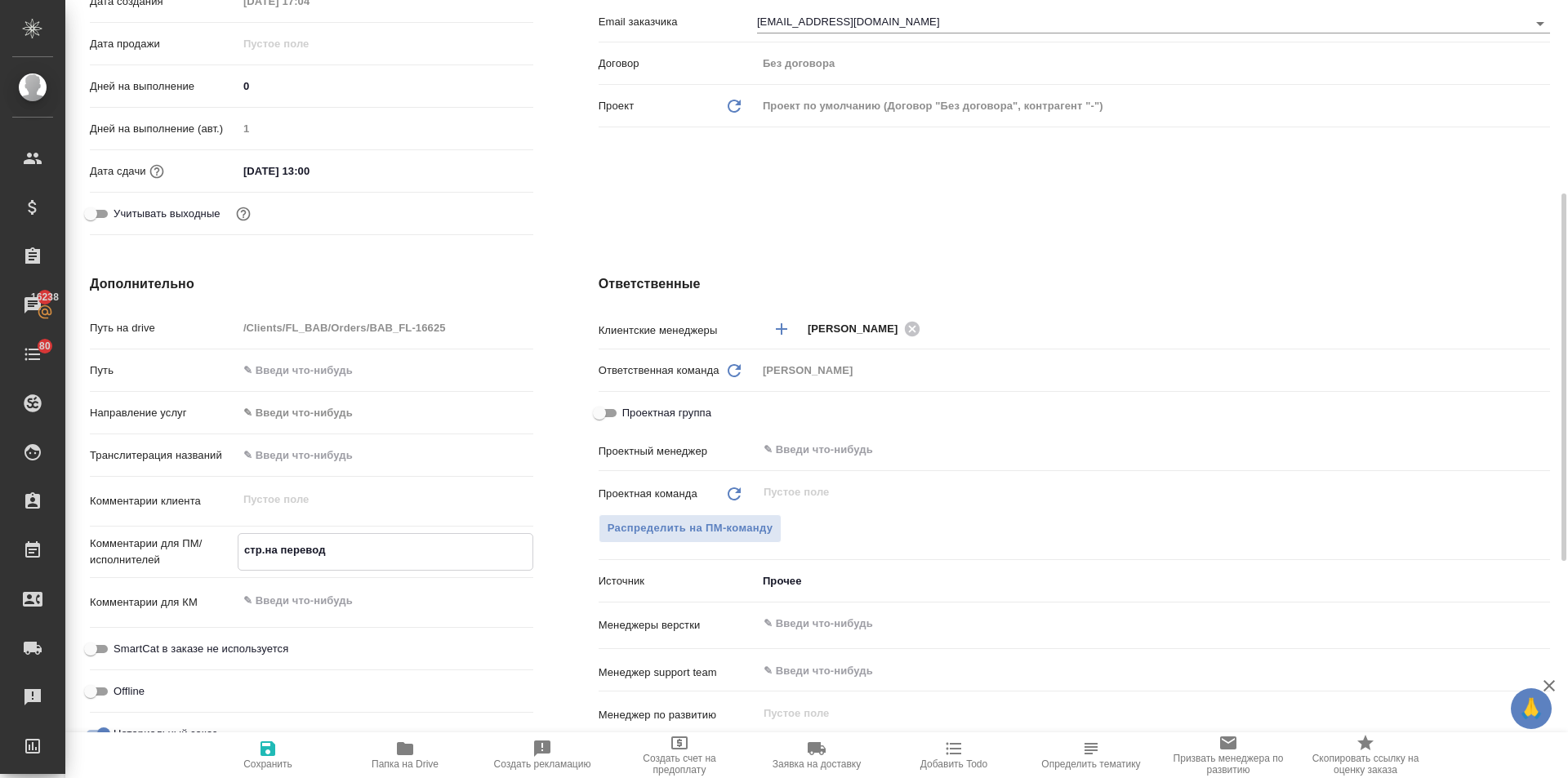
type textarea "стр. на перевод"
type textarea "x"
type textarea "стр. 2на перевод"
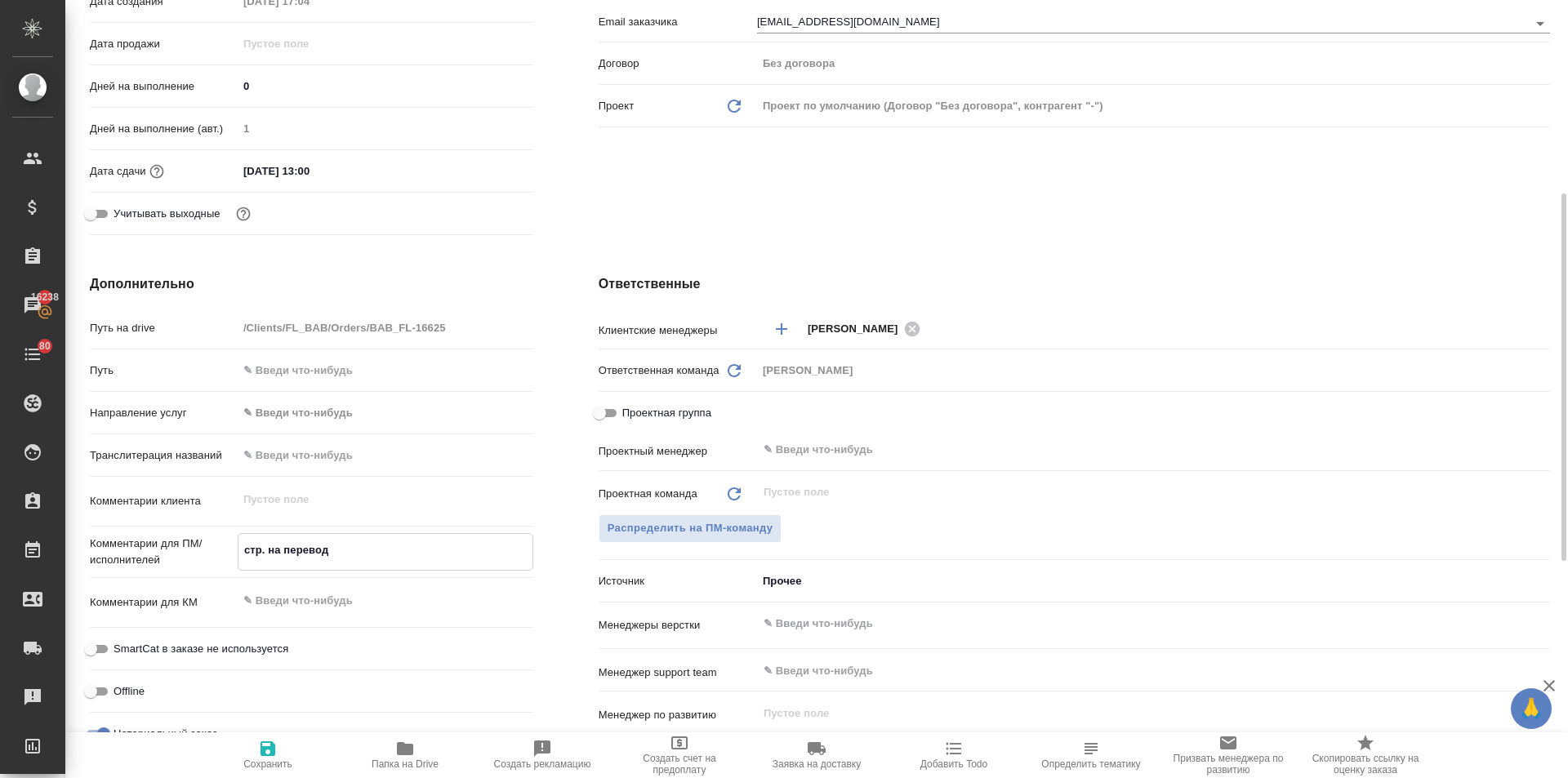
type textarea "x"
type textarea "стр. 2-на перевод"
type textarea "x"
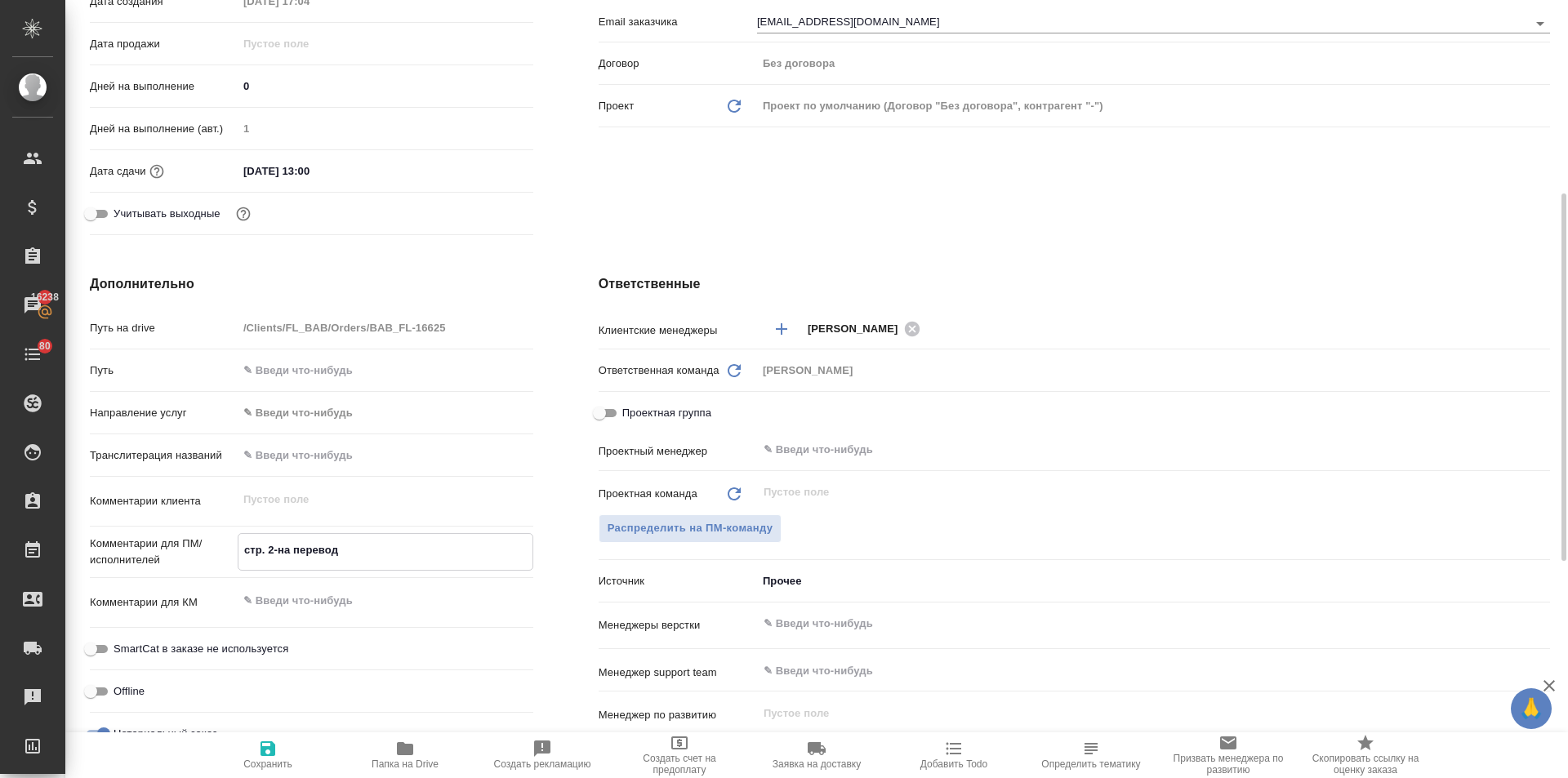
type textarea "x"
click at [358, 554] on textarea "стр. 2-3 на перевод" at bounding box center [385, 550] width 294 height 28
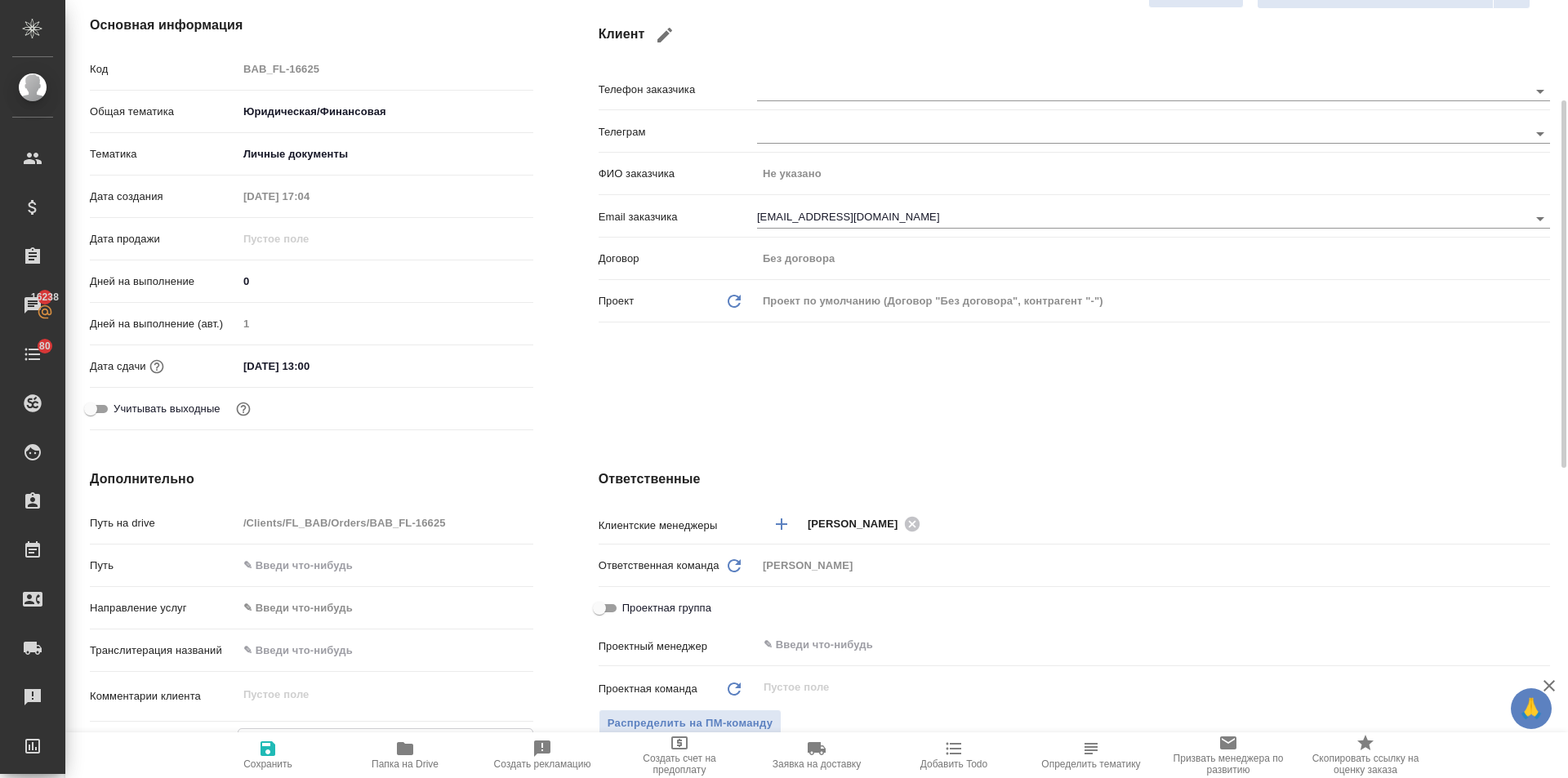
scroll to position [0, 0]
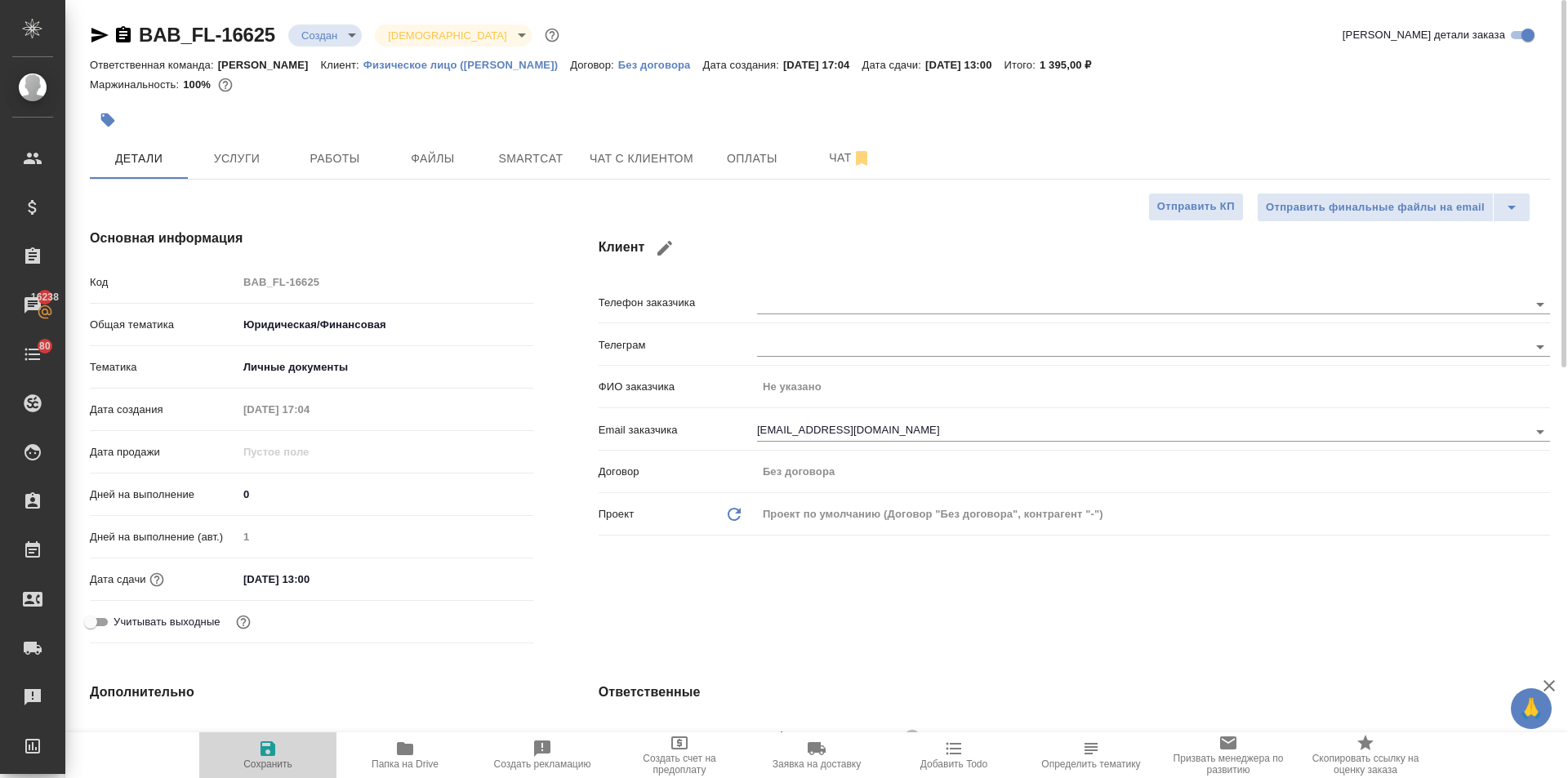
click at [267, 756] on icon "button" at bounding box center [267, 748] width 14 height 14
click at [244, 167] on span "Услуги" at bounding box center [237, 158] width 78 height 20
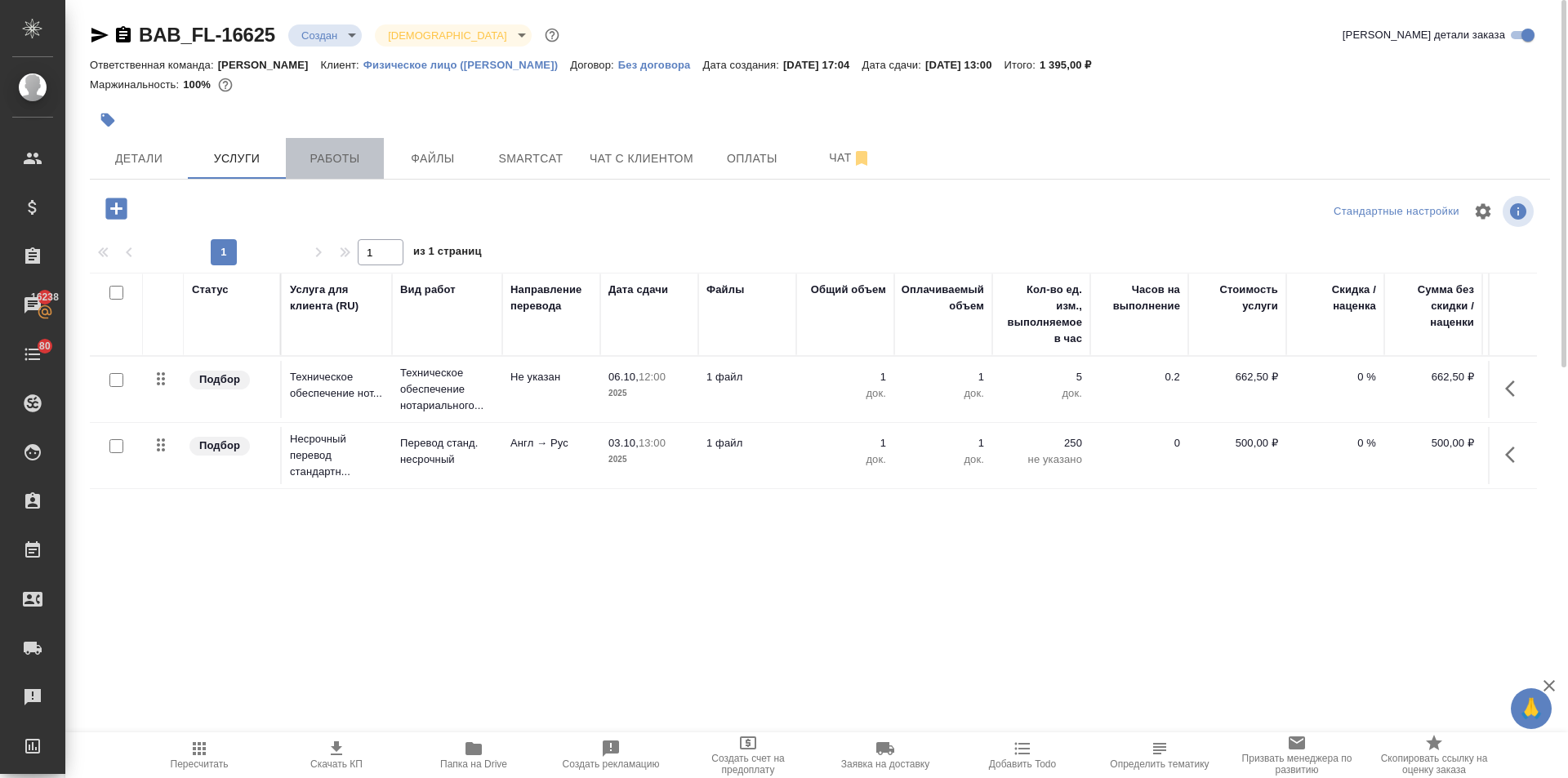
click at [349, 172] on button "Работы" at bounding box center [334, 158] width 98 height 41
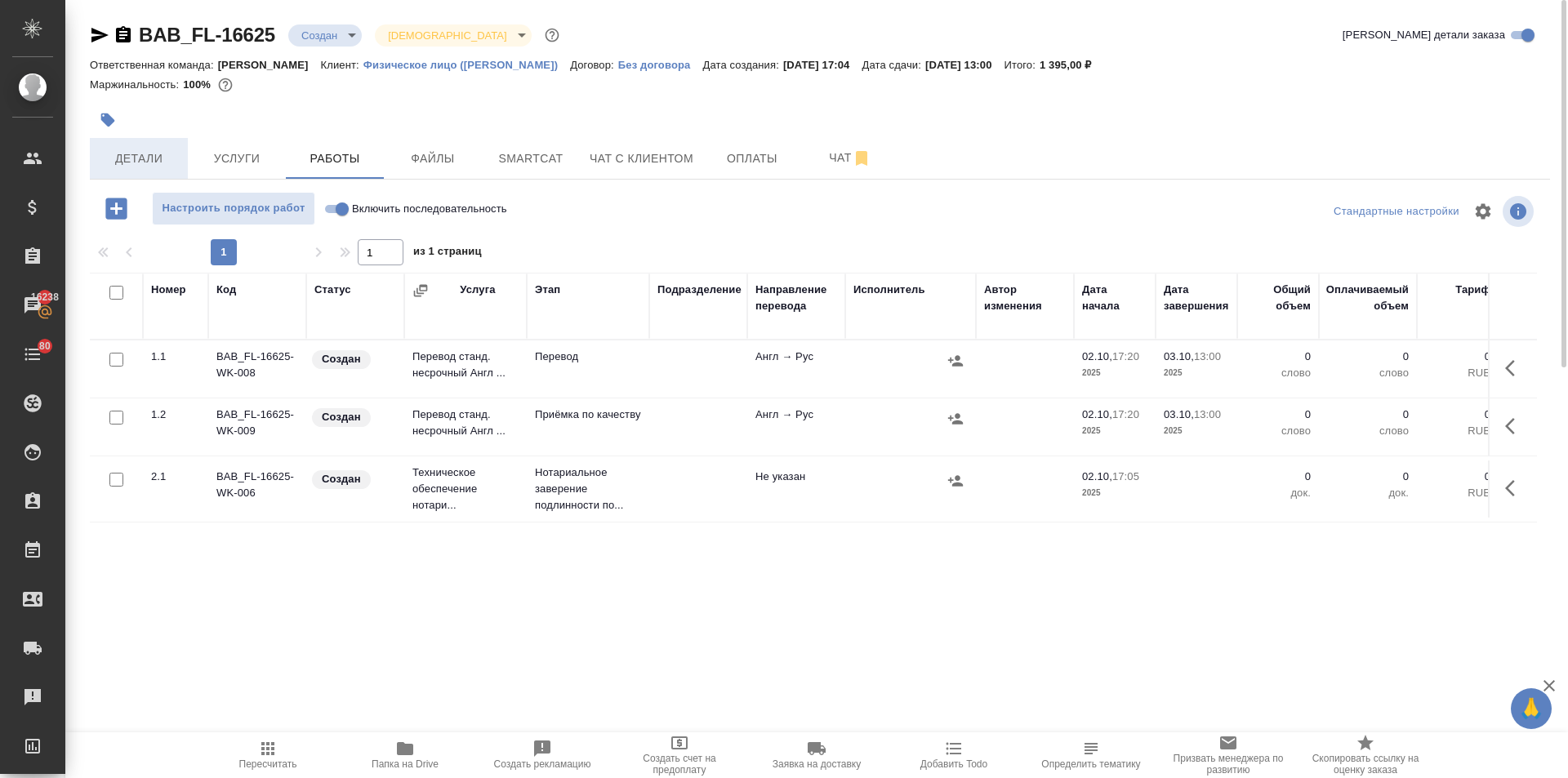
click at [122, 170] on button "Детали" at bounding box center [138, 158] width 98 height 41
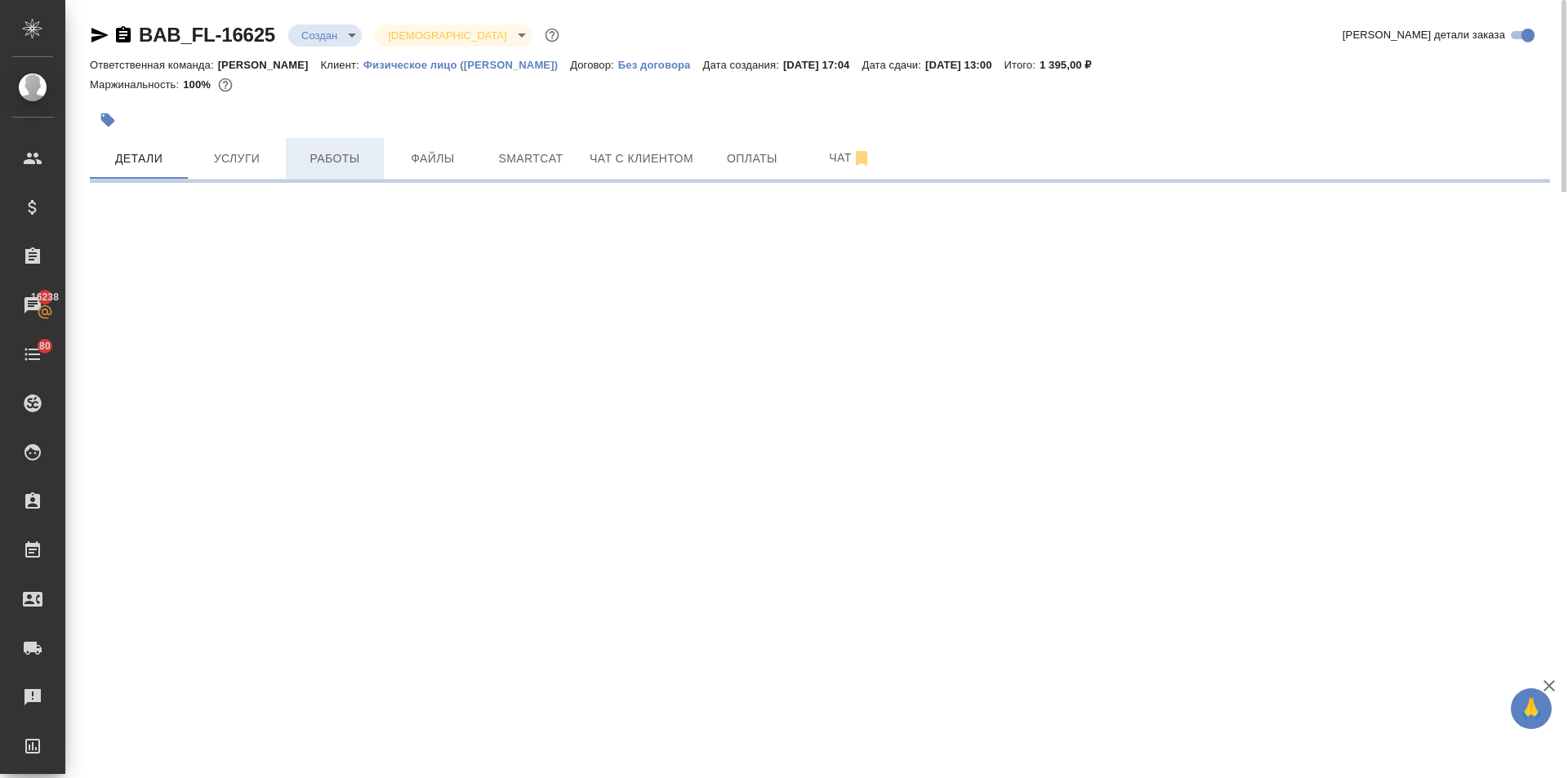
click at [347, 164] on span "Работы" at bounding box center [335, 158] width 78 height 20
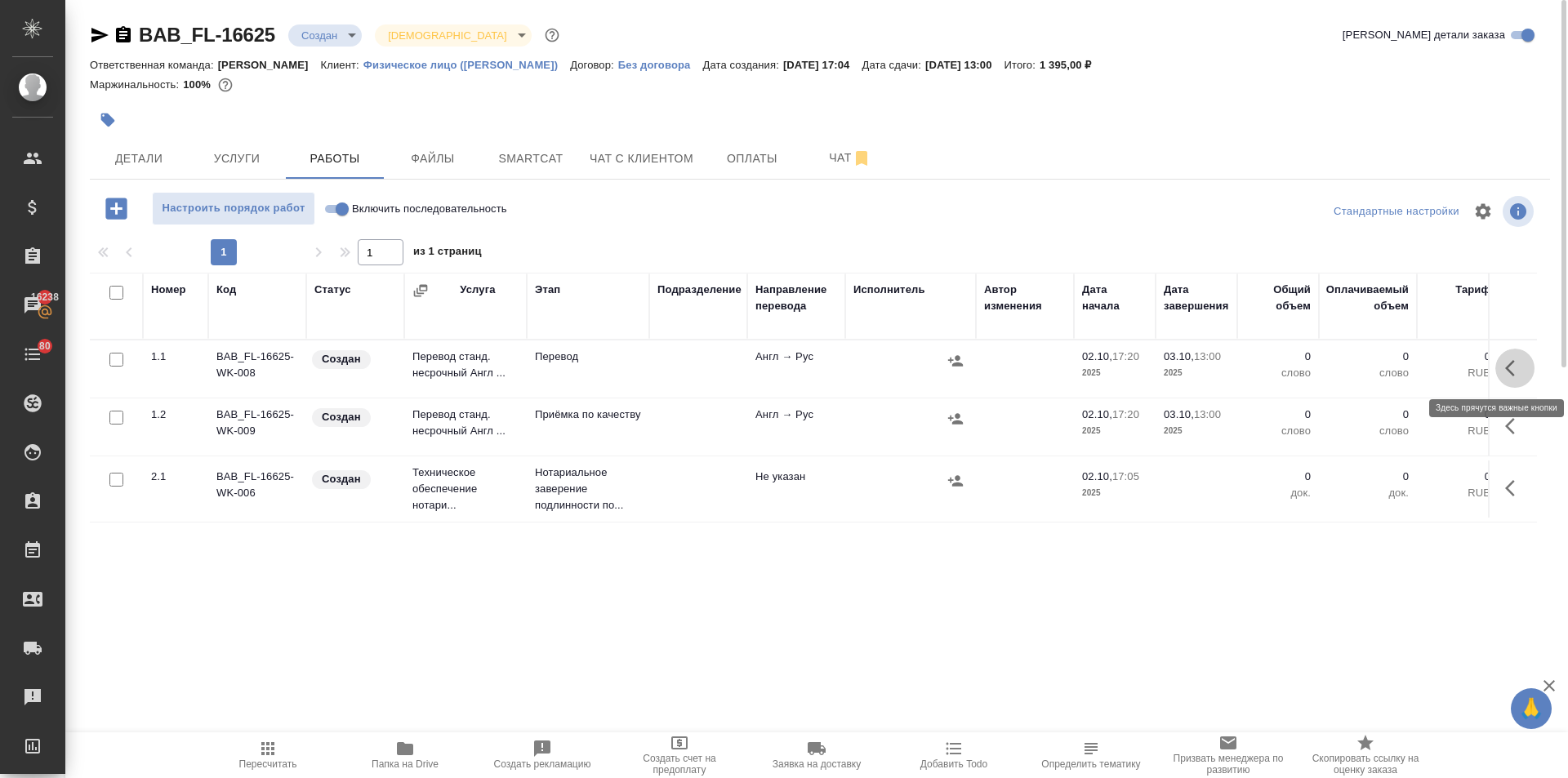
click at [1507, 369] on icon "button" at bounding box center [1510, 367] width 10 height 16
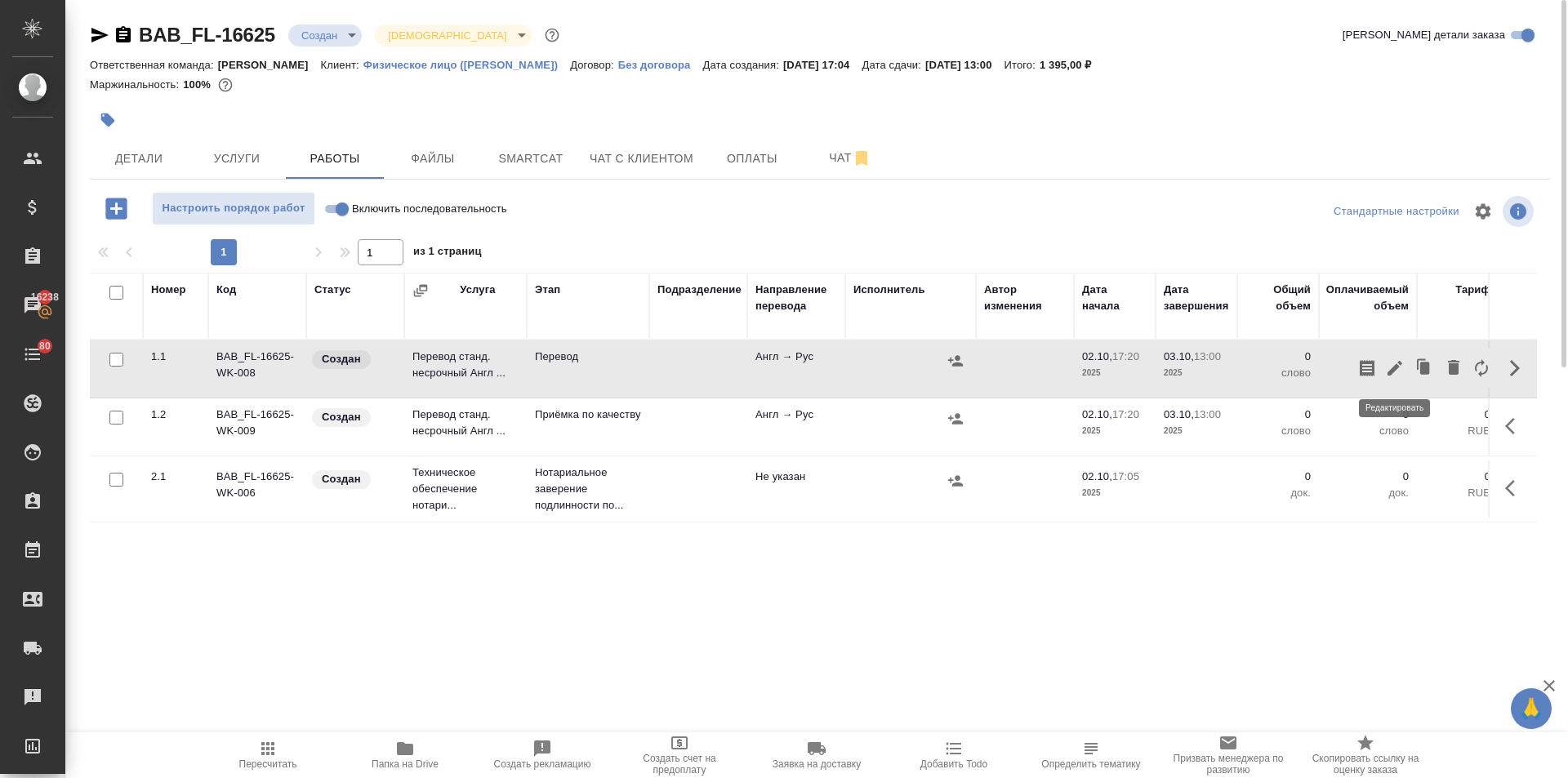
click at [1388, 364] on icon "button" at bounding box center [1394, 368] width 20 height 20
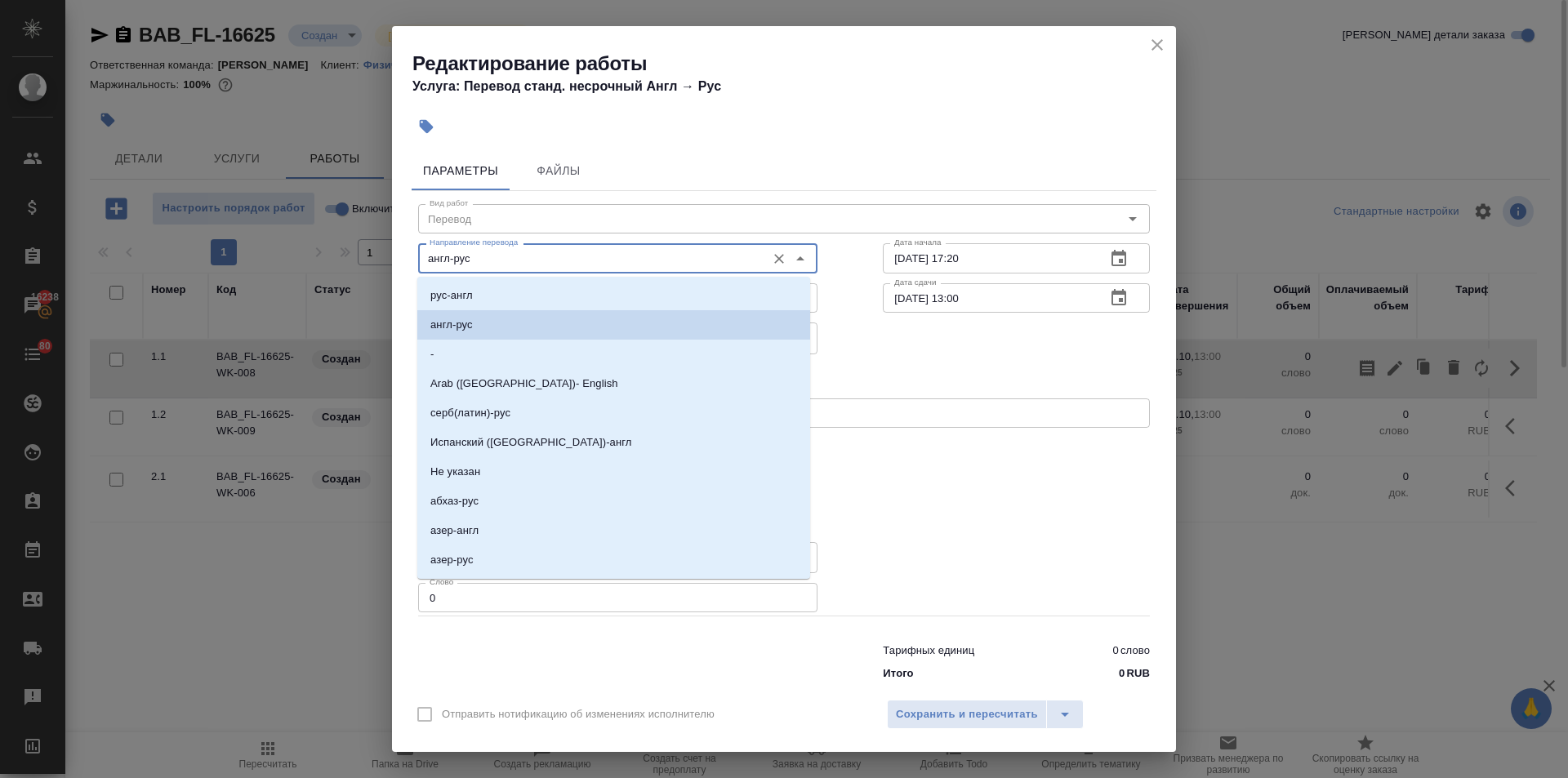
drag, startPoint x: 445, startPoint y: 258, endPoint x: 406, endPoint y: 253, distance: 39.3
click at [406, 253] on div "Параметры Файлы Вид работ Перевод Вид работ Направление перевода англ-рус Напра…" at bounding box center [784, 417] width 784 height 544
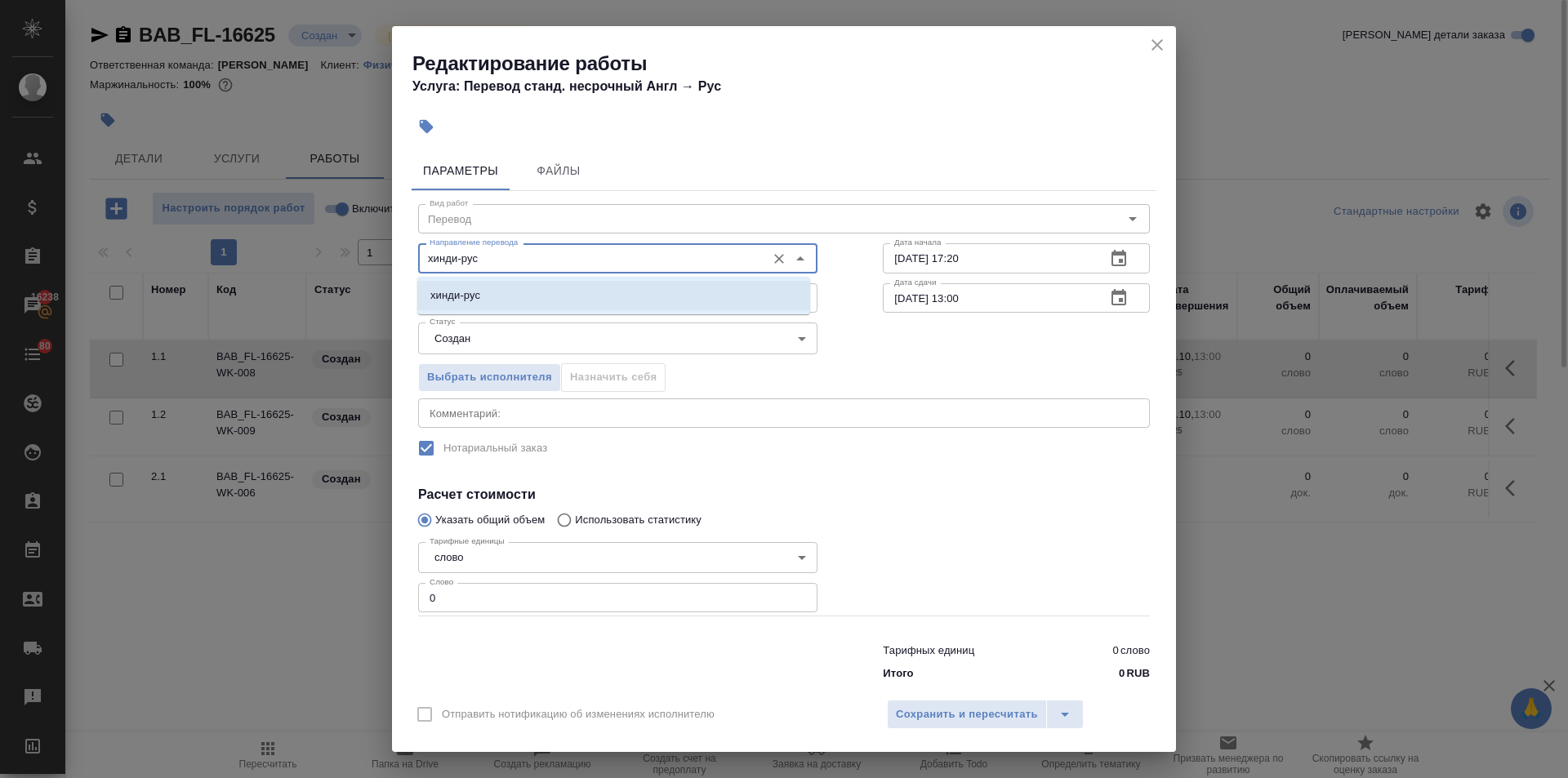
click at [474, 292] on p "хинди-рус" at bounding box center [455, 295] width 49 height 16
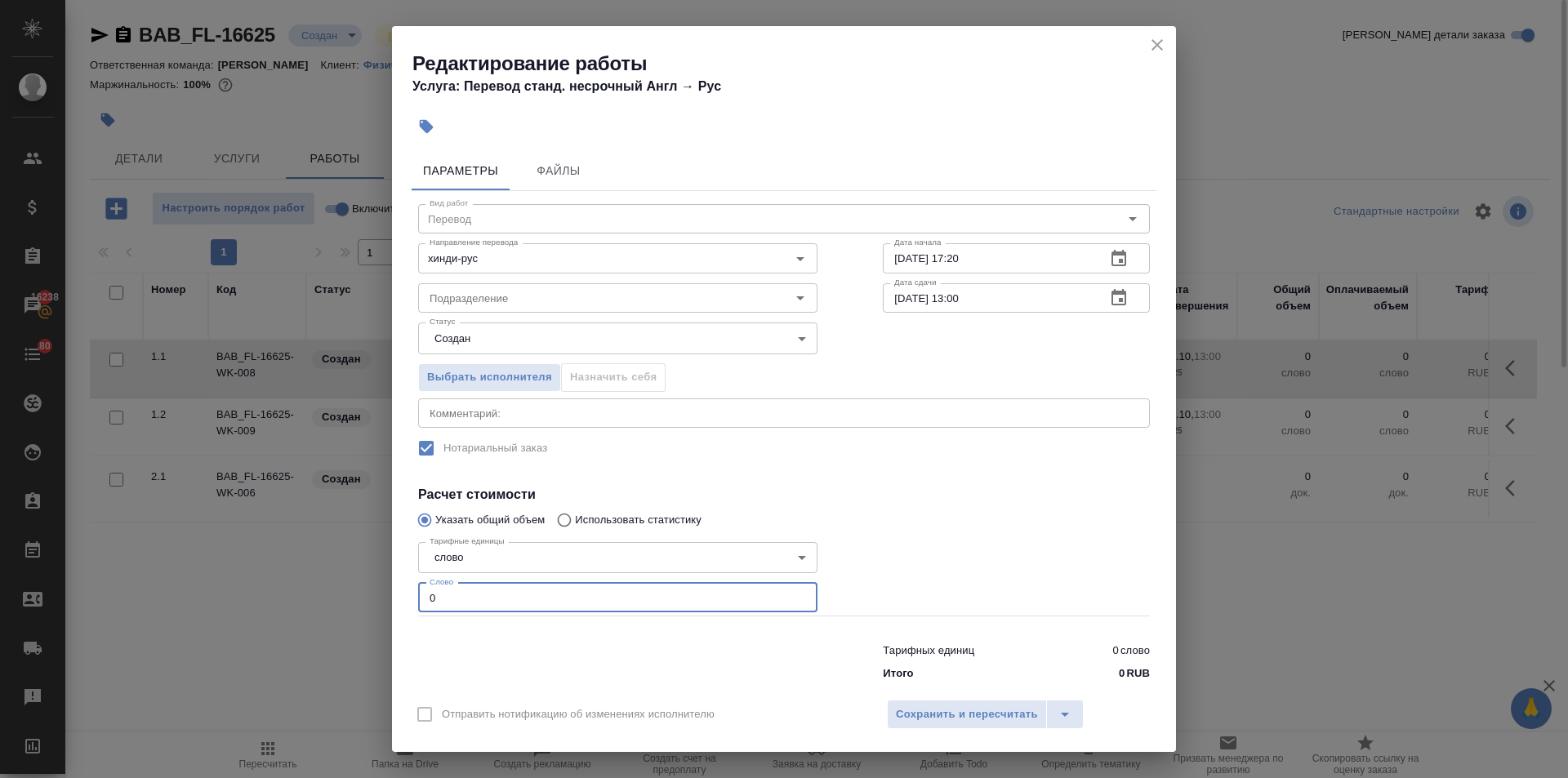
drag, startPoint x: 416, startPoint y: 600, endPoint x: 365, endPoint y: 601, distance: 51.0
click at [365, 601] on div "Редактирование работы Услуга: Перевод станд. несрочный Англ → Рус Параметры Фай…" at bounding box center [784, 389] width 1568 height 778
click at [985, 719] on span "Сохранить и пересчитать" at bounding box center [966, 714] width 142 height 19
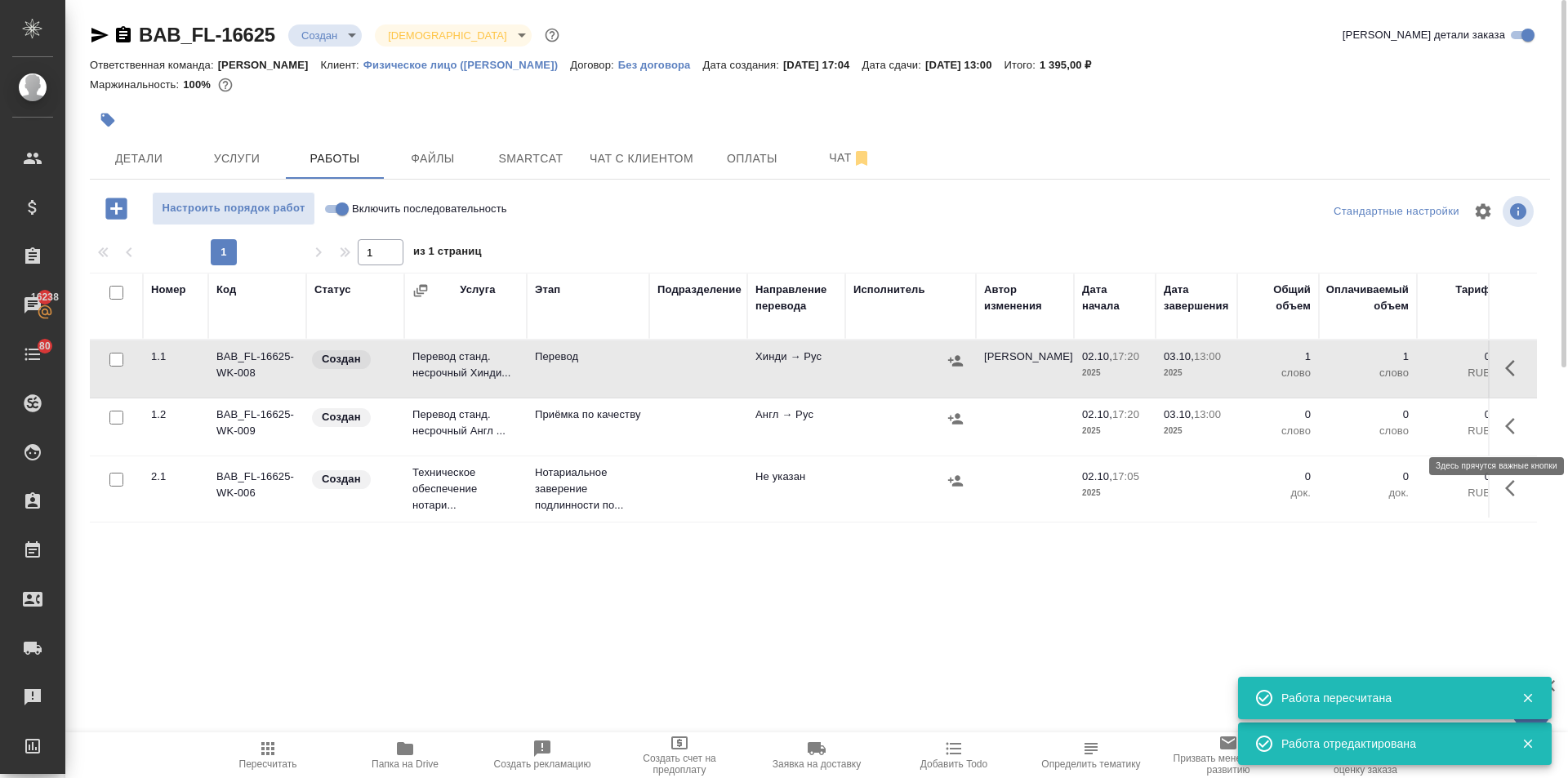
click at [1515, 425] on icon "button" at bounding box center [1515, 426] width 20 height 20
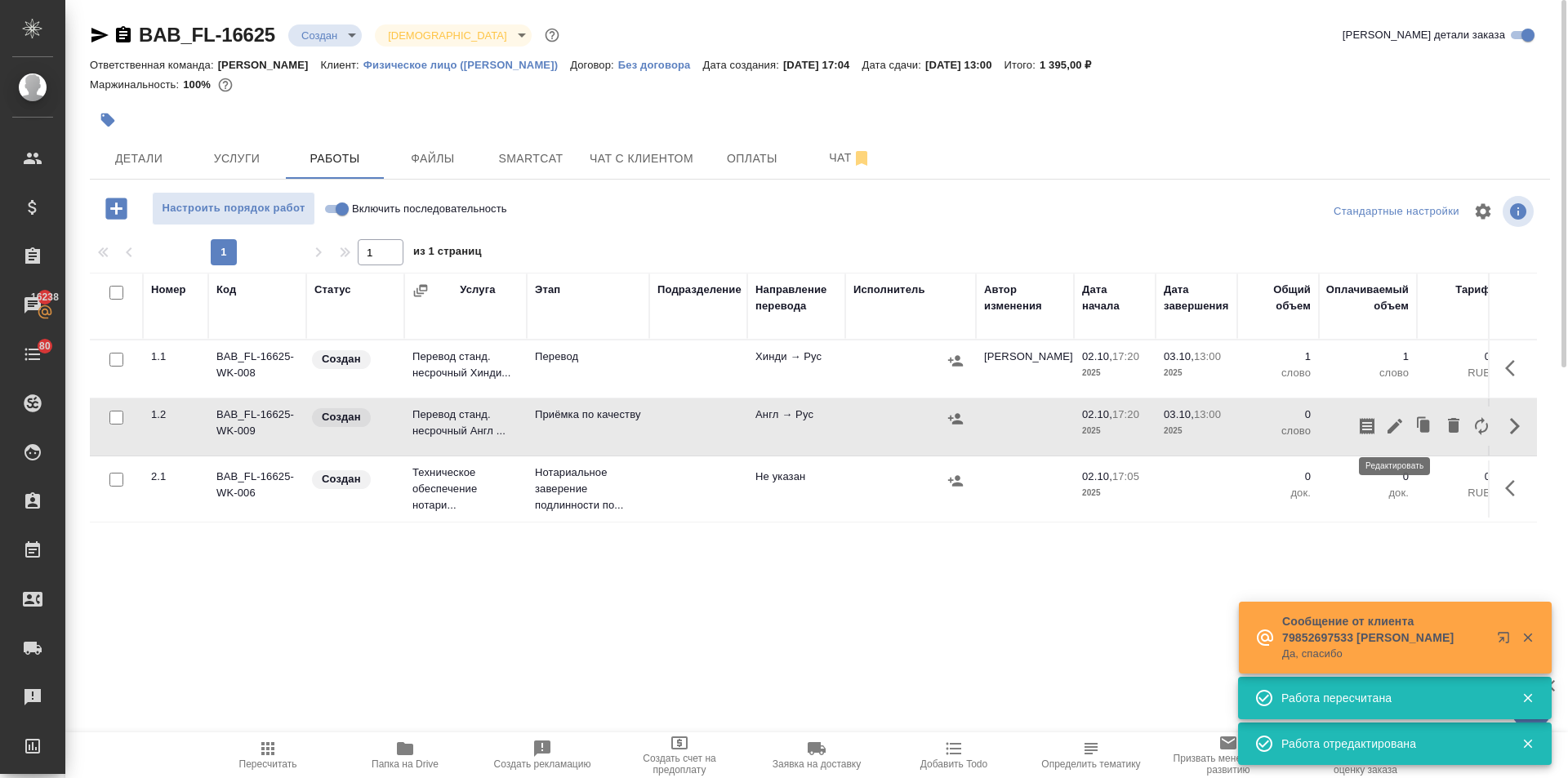
click at [1394, 425] on icon "button" at bounding box center [1394, 425] width 14 height 14
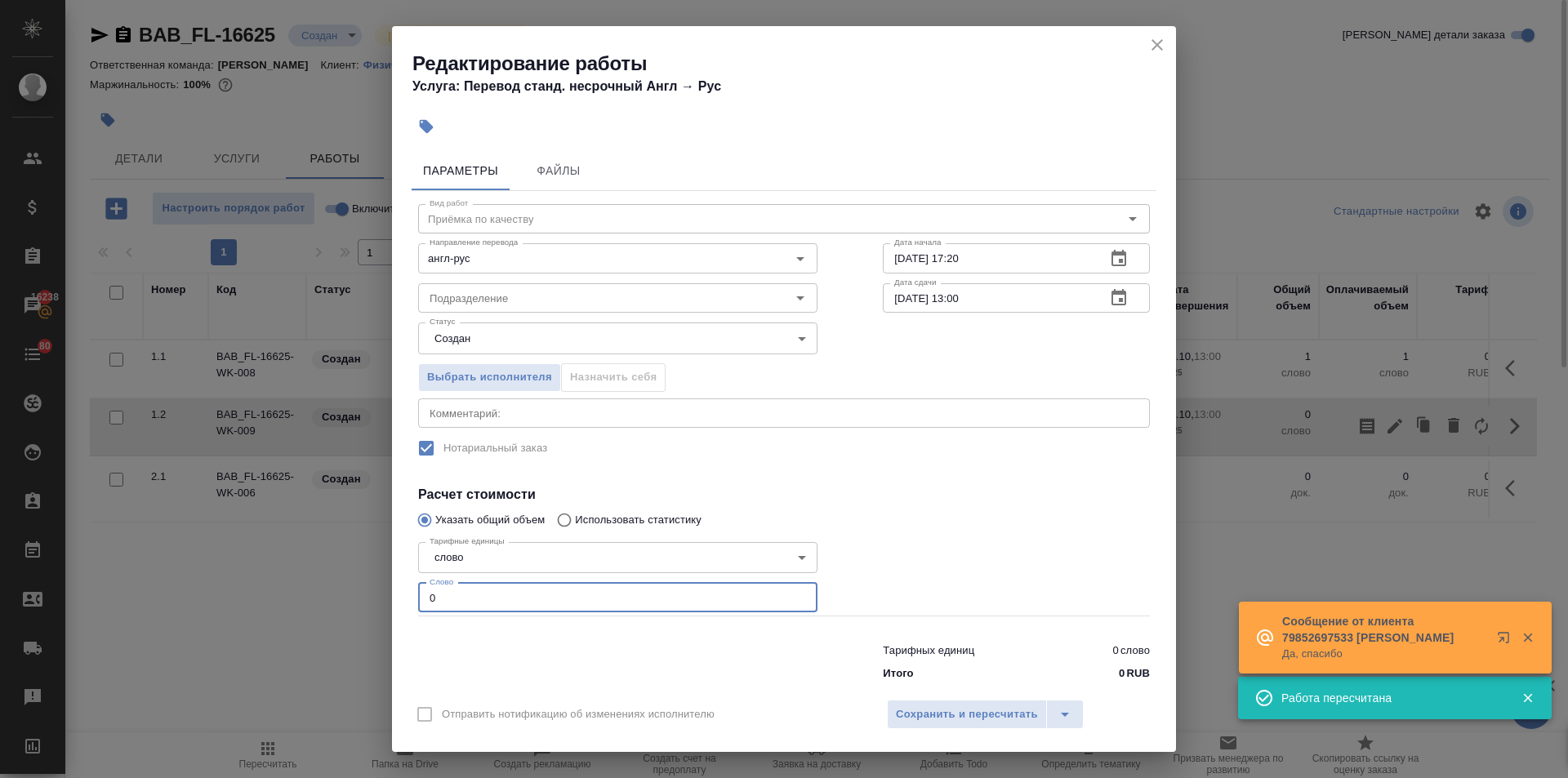
drag, startPoint x: 446, startPoint y: 602, endPoint x: 394, endPoint y: 607, distance: 52.2
click at [396, 607] on div "Параметры Файлы Вид работ Приёмка по качеству Вид работ Направление перевода ан…" at bounding box center [784, 417] width 784 height 544
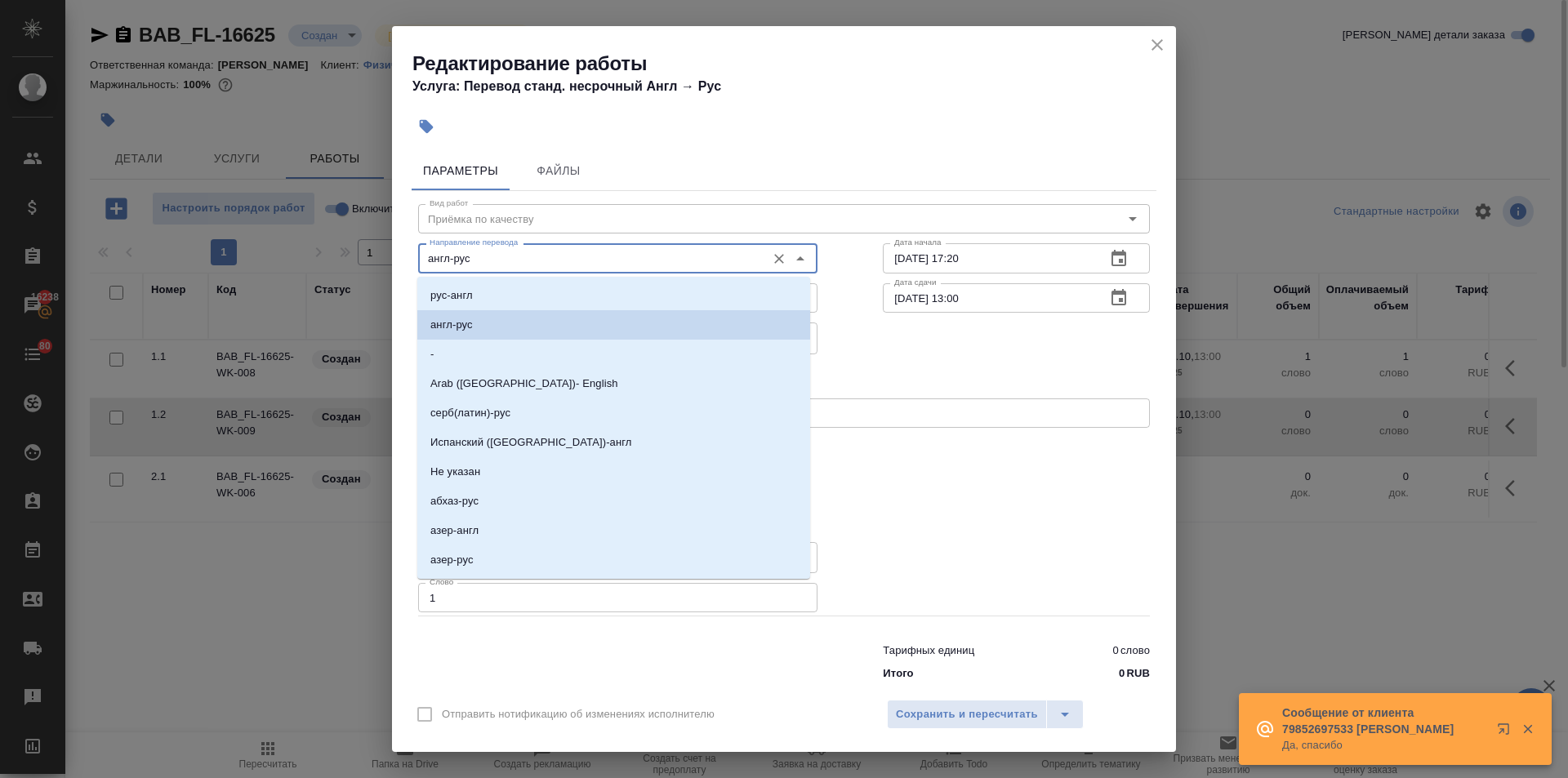
drag, startPoint x: 448, startPoint y: 256, endPoint x: 382, endPoint y: 264, distance: 66.5
click at [382, 264] on div "Редактирование работы Услуга: Перевод станд. несрочный Англ → Рус Параметры Фай…" at bounding box center [784, 389] width 1568 height 778
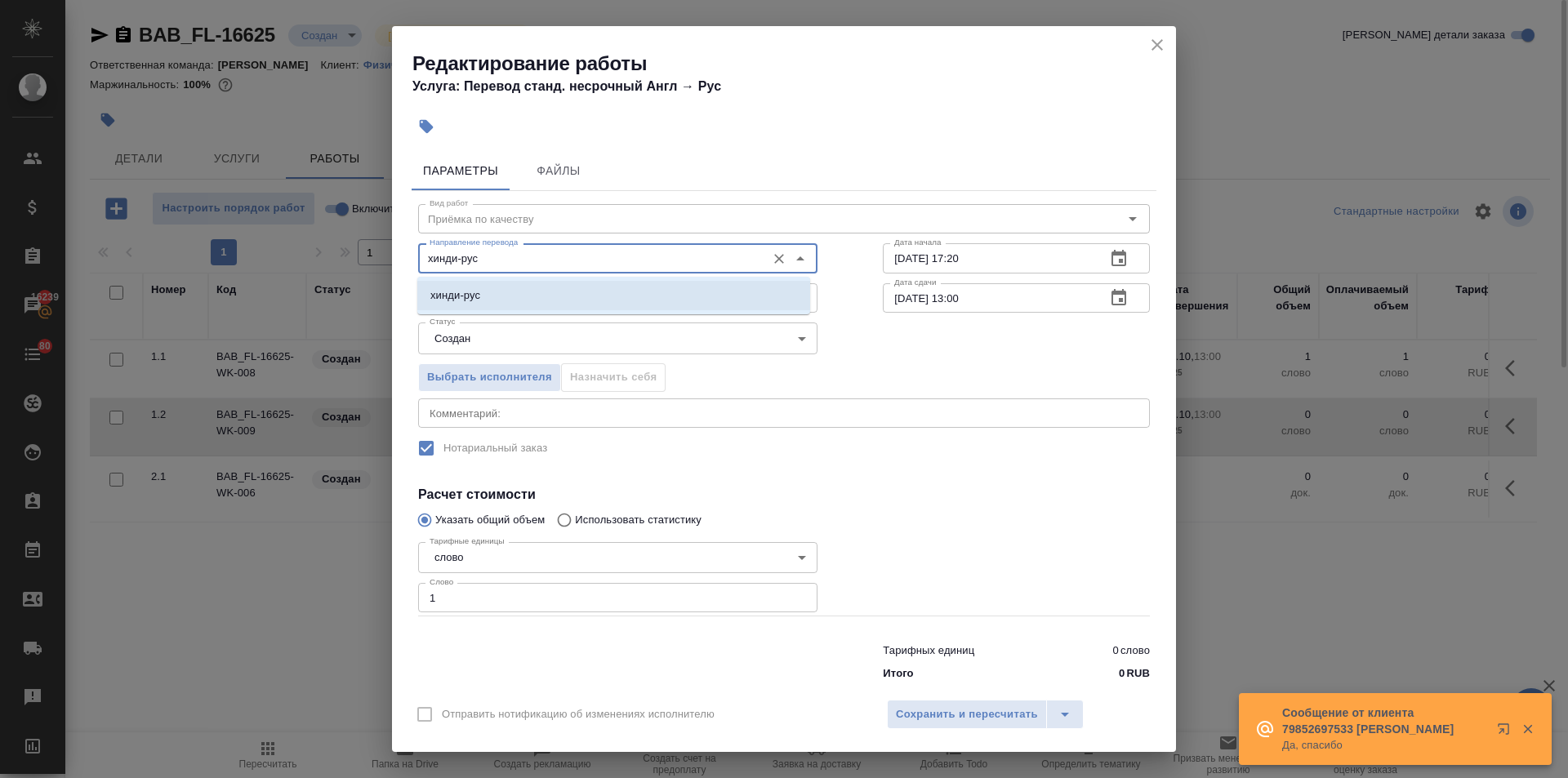
click at [480, 293] on p "хинди-рус" at bounding box center [455, 295] width 49 height 16
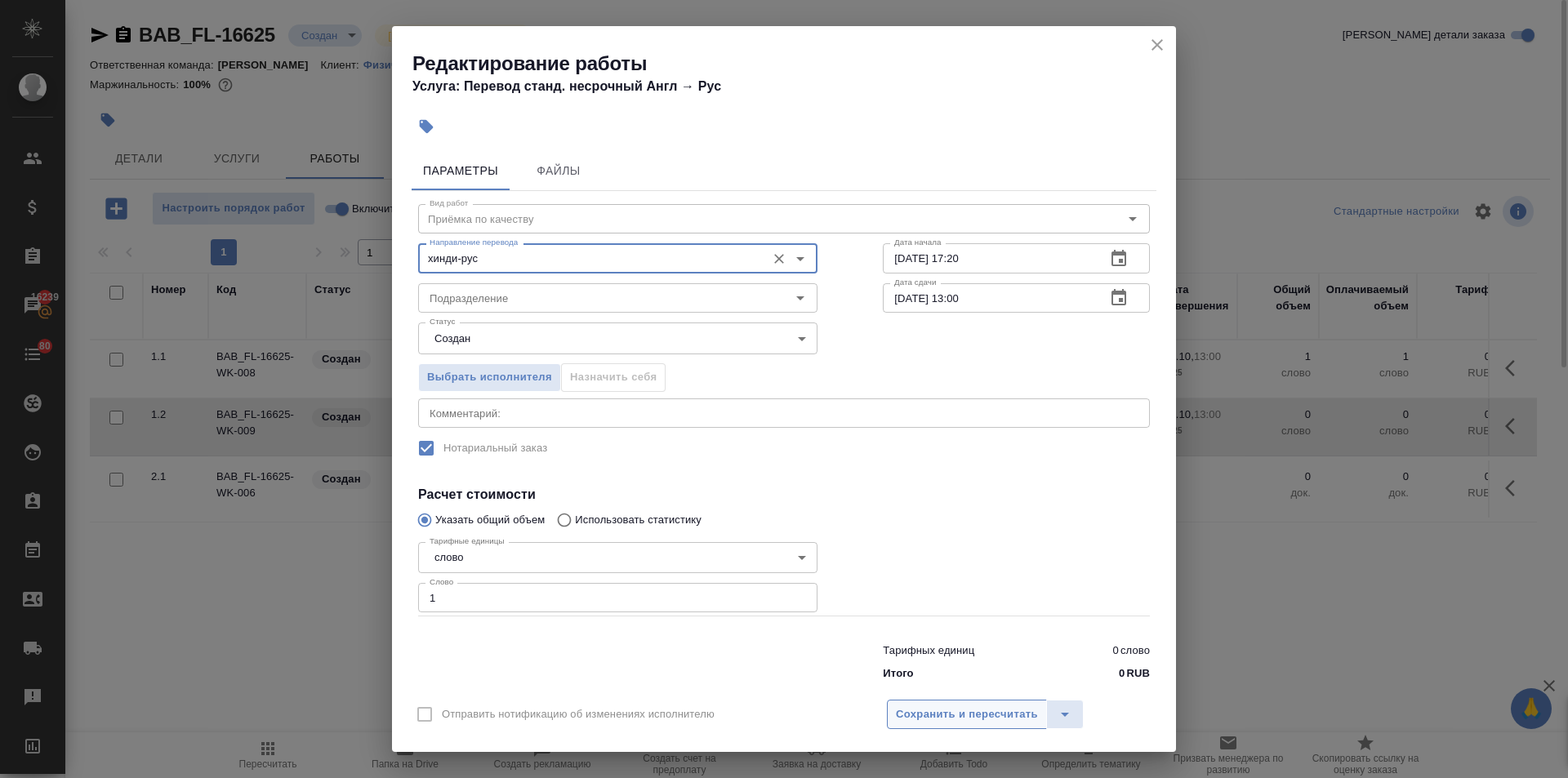
click at [1004, 713] on span "Сохранить и пересчитать" at bounding box center [966, 714] width 142 height 19
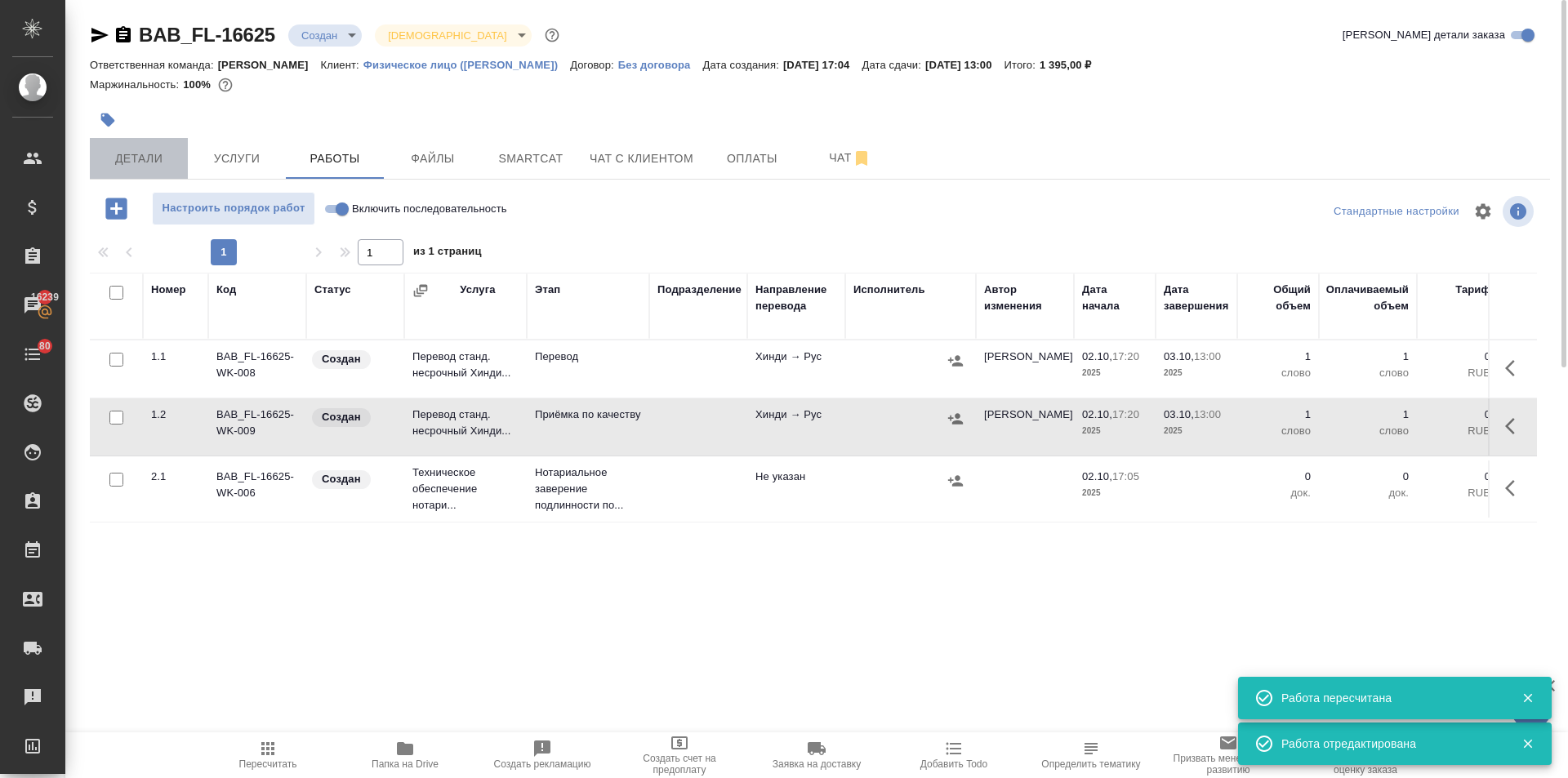
click at [126, 166] on span "Детали" at bounding box center [139, 158] width 78 height 20
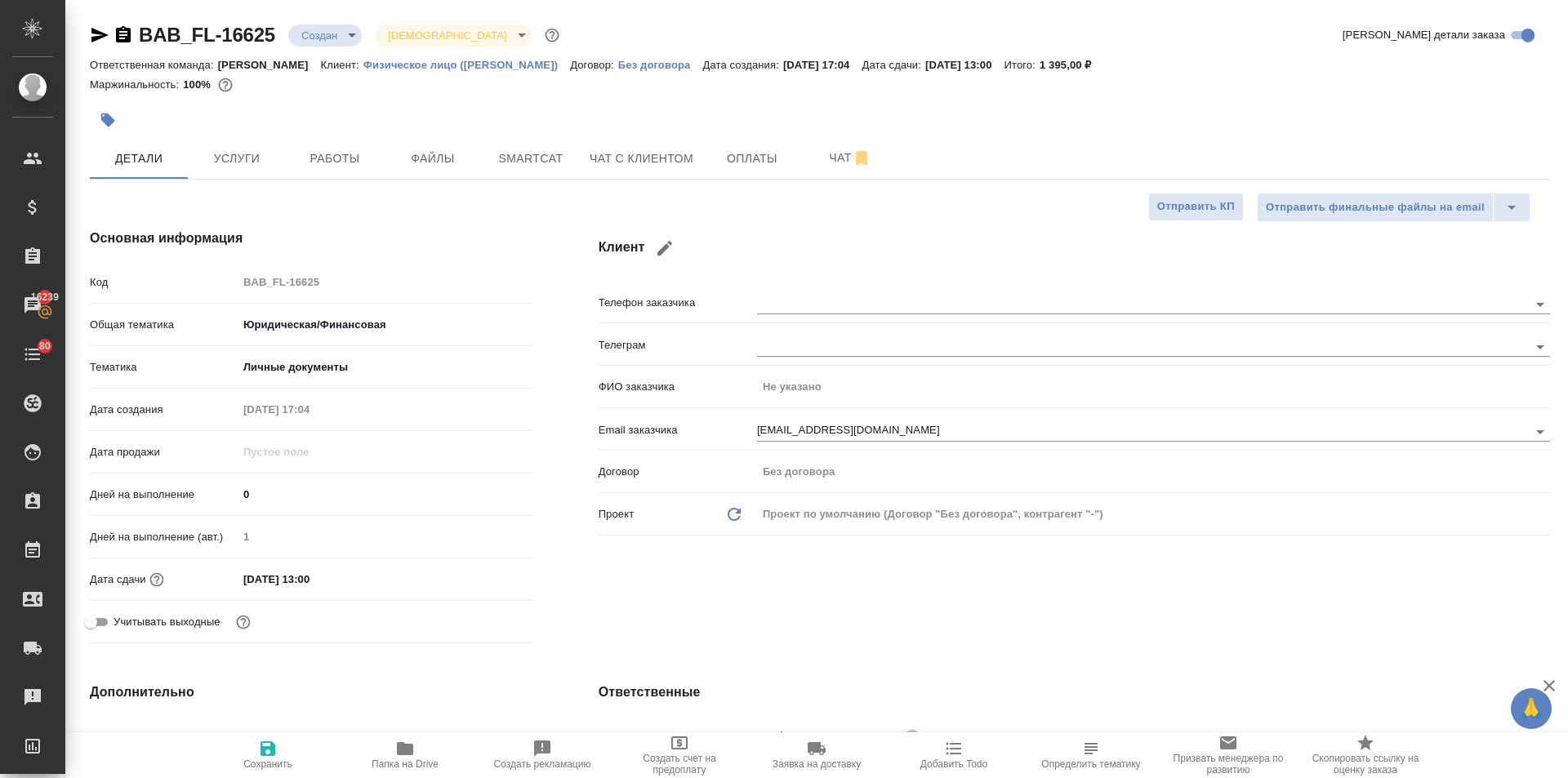
scroll to position [408, 0]
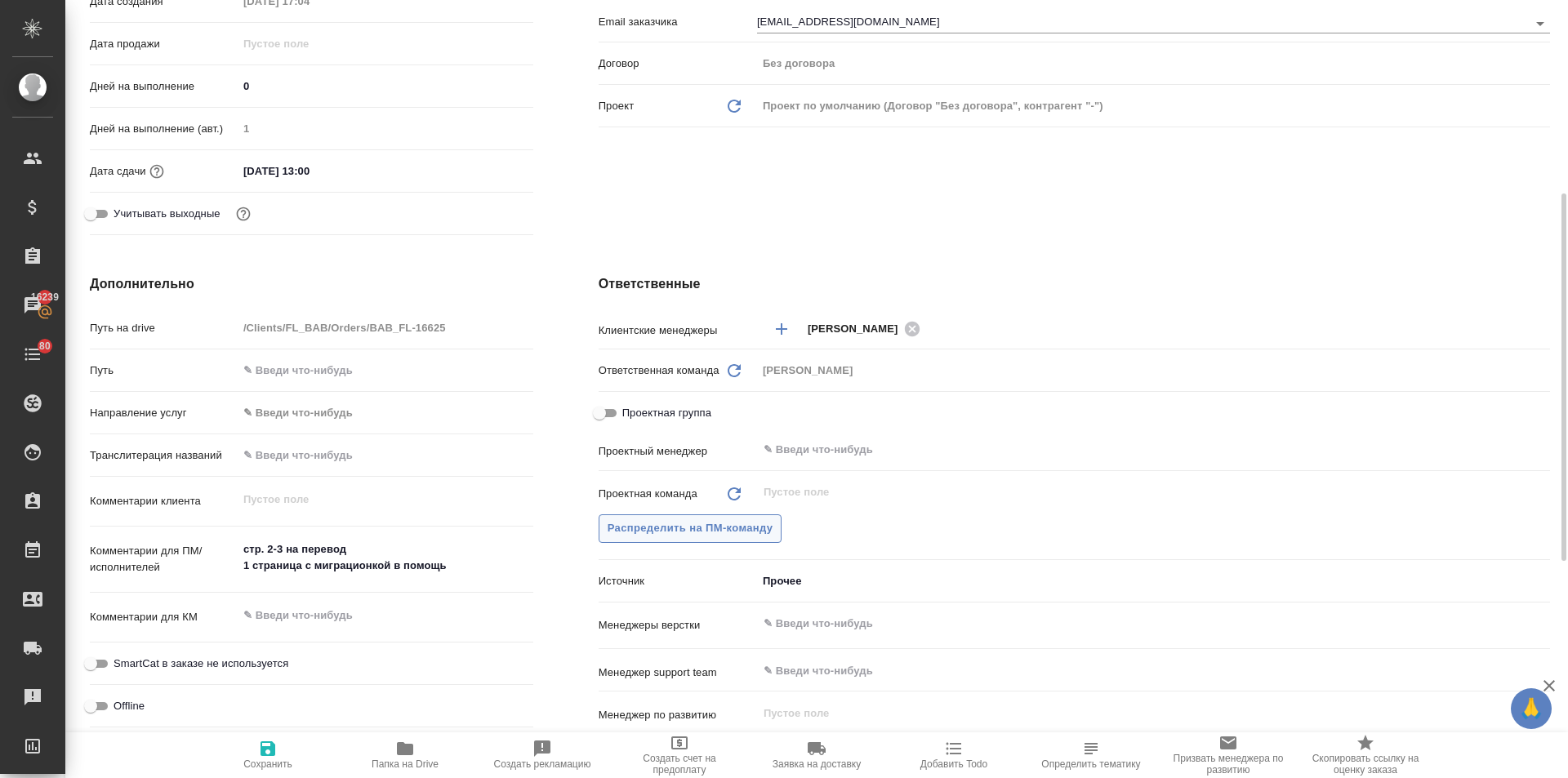
click at [677, 526] on span "Распределить на ПМ-команду" at bounding box center [690, 529] width 166 height 19
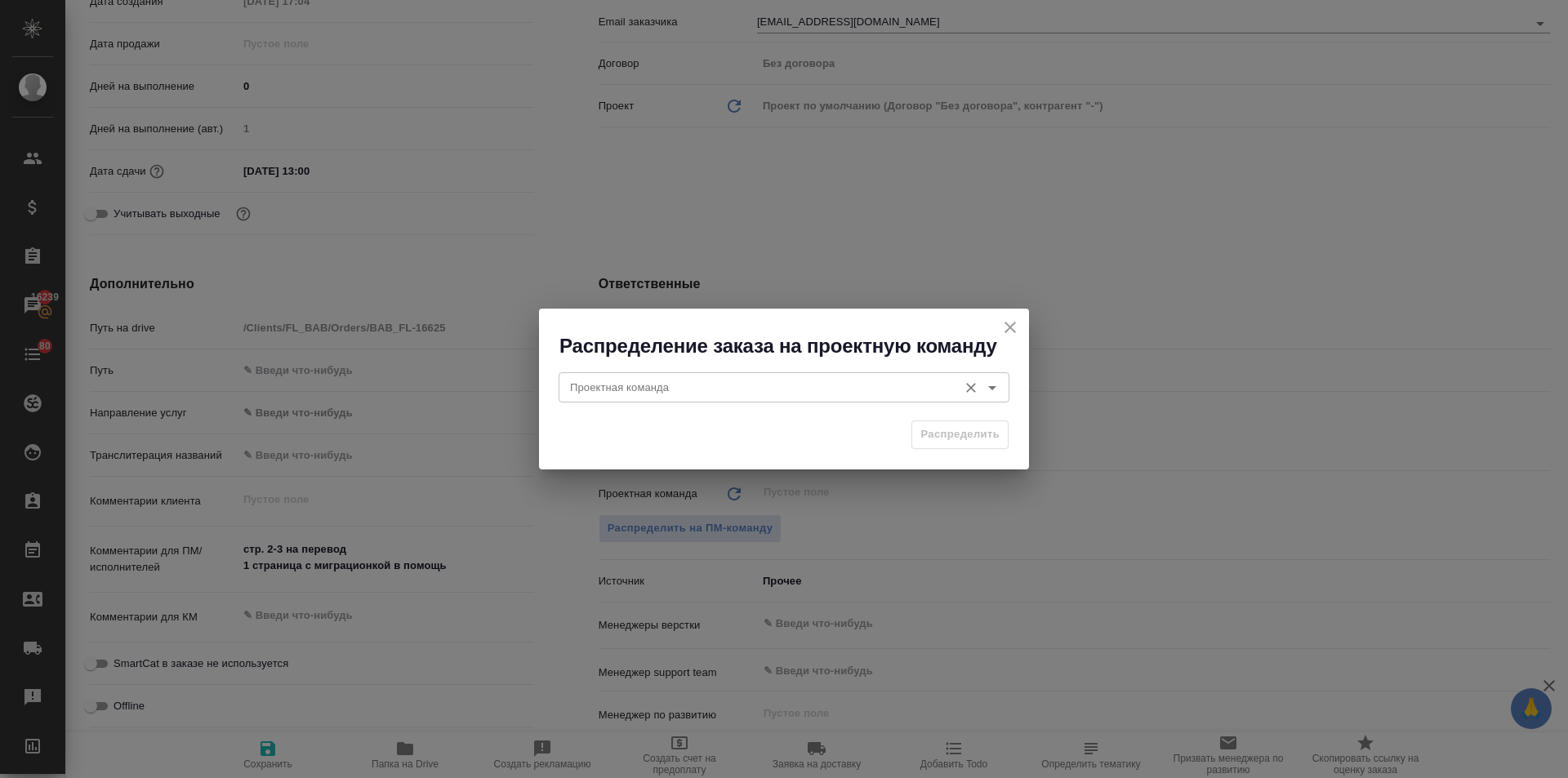
click at [641, 389] on input "Проектная команда" at bounding box center [756, 386] width 386 height 20
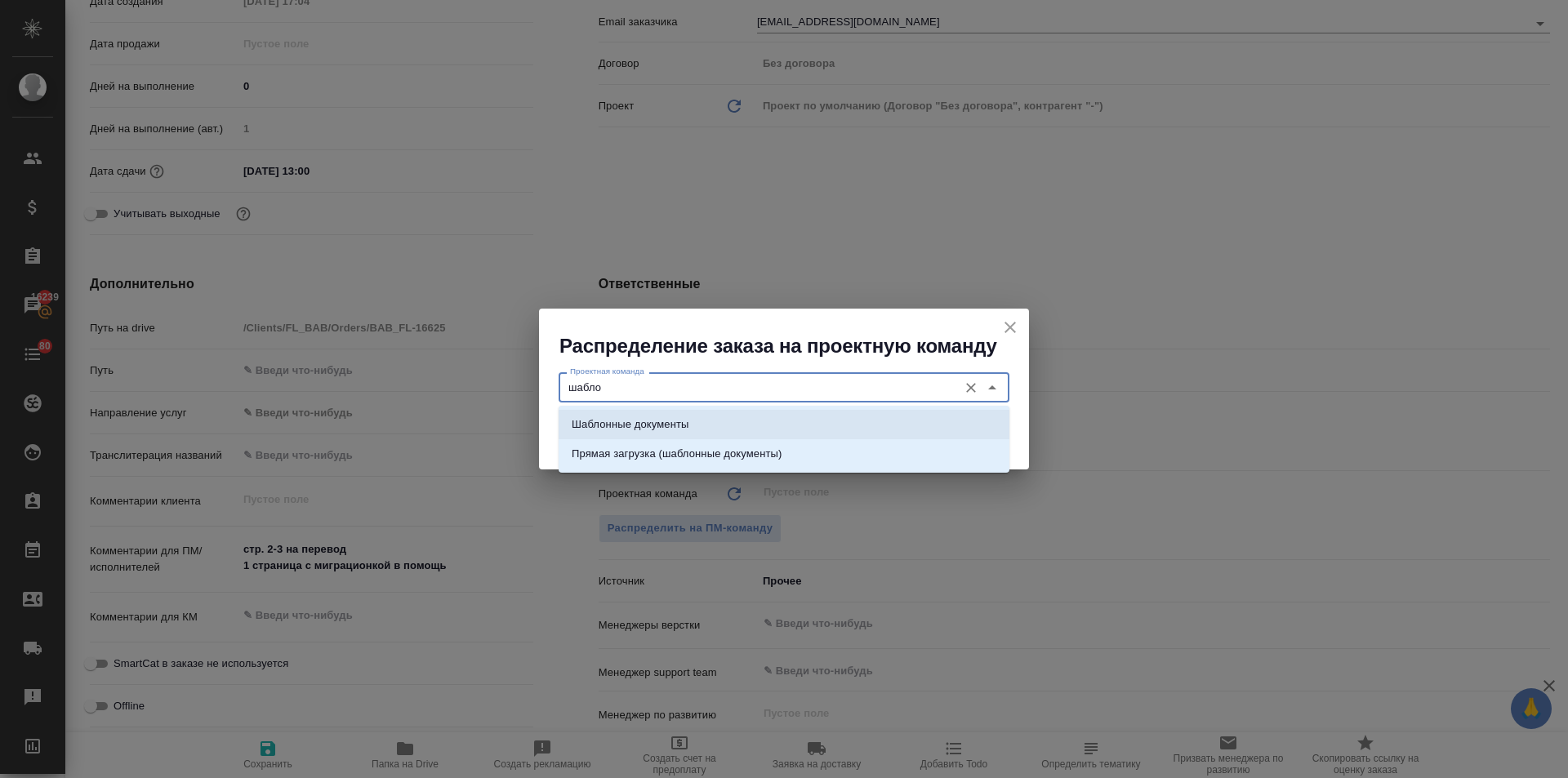
click at [641, 415] on li "Шаблонные документы" at bounding box center [784, 424] width 451 height 29
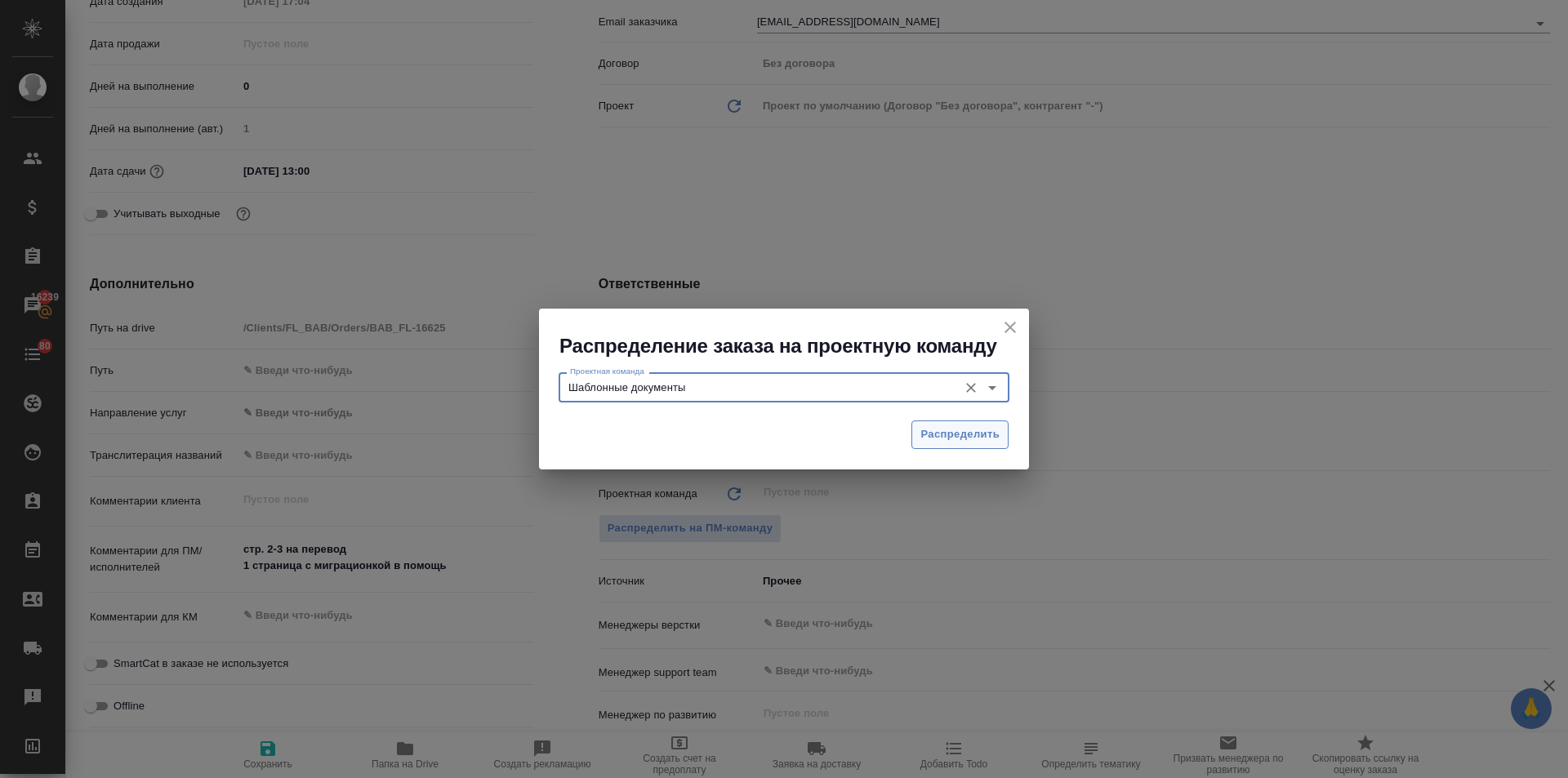
click at [927, 435] on span "Распределить" at bounding box center [959, 435] width 79 height 19
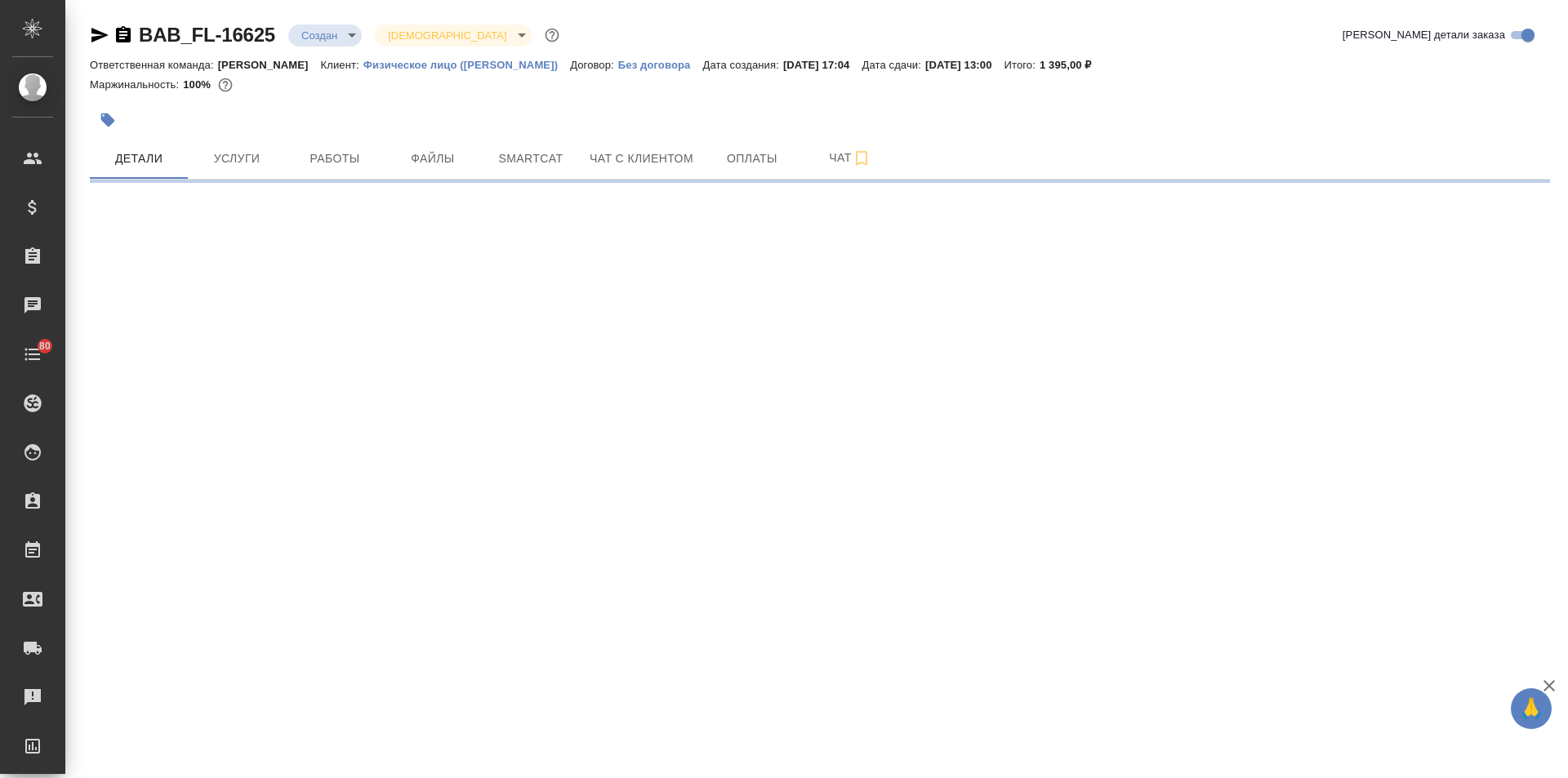
click at [334, 36] on body "🙏 .cls-1 fill:#fff; AWATERA [PERSON_NAME] Спецификации Заказы Чаты 80 Todo Прое…" at bounding box center [784, 389] width 1568 height 778
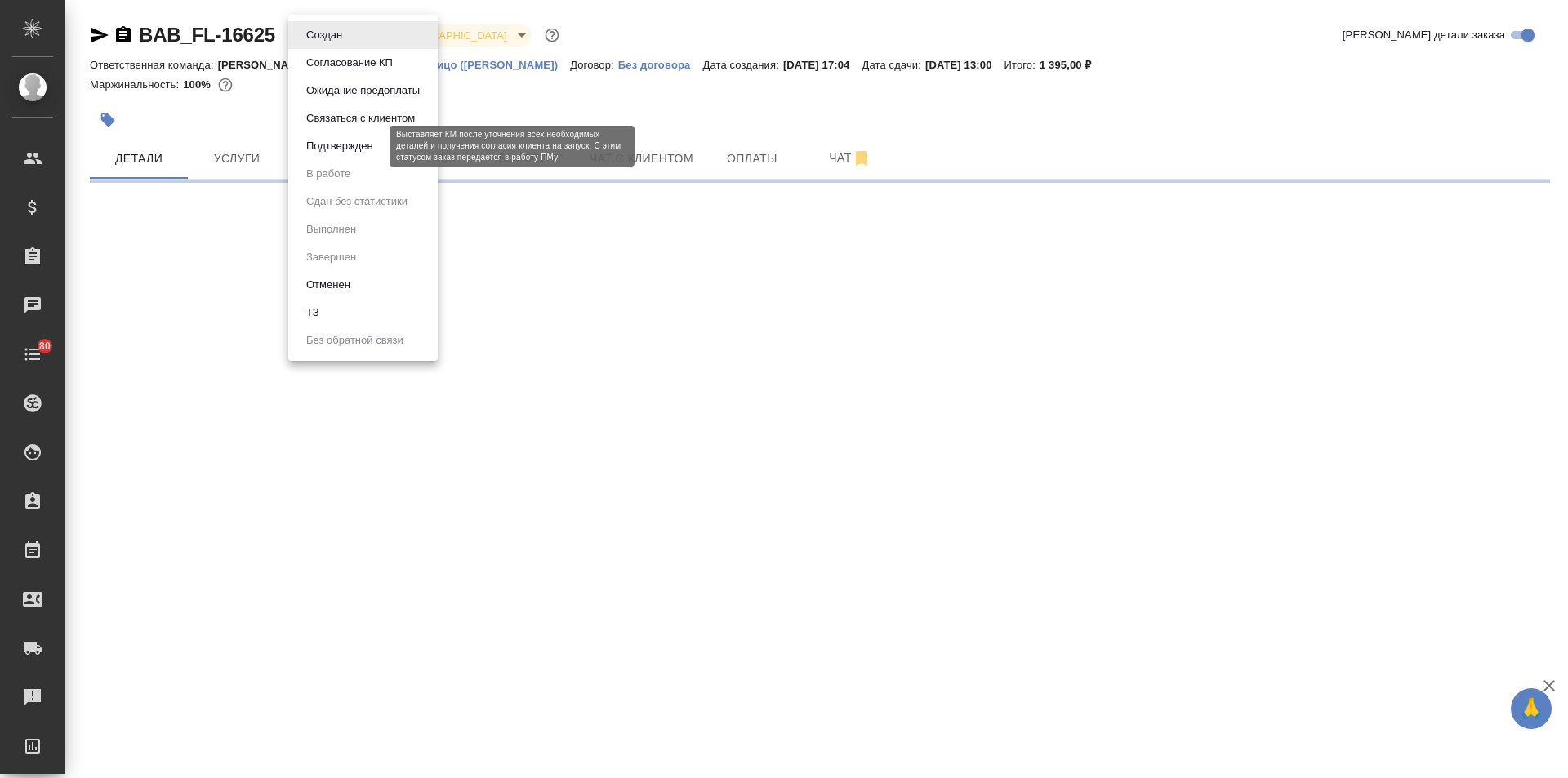
click at [318, 145] on button "Подтвержден" at bounding box center [340, 146] width 77 height 18
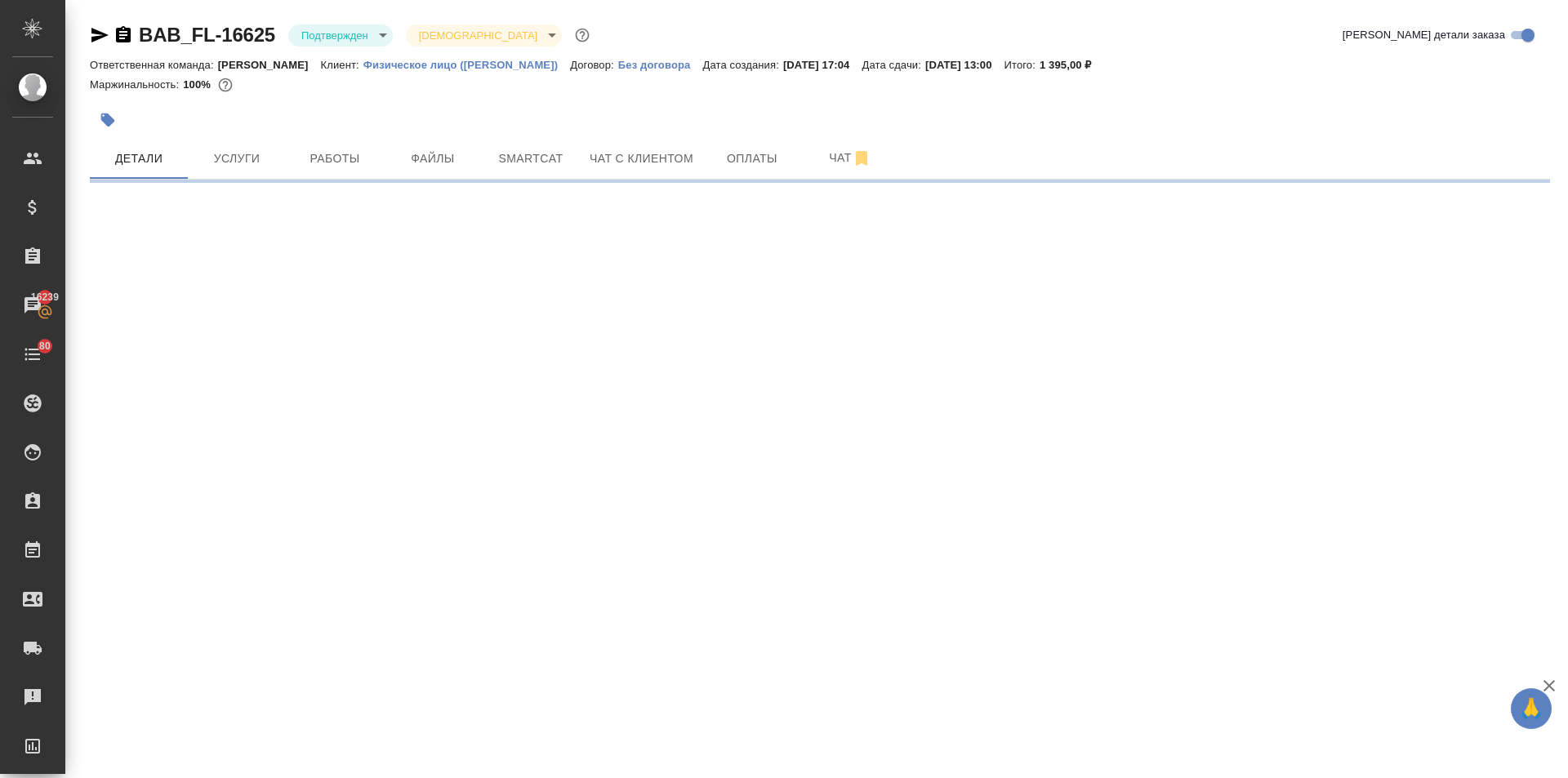
select select "RU"
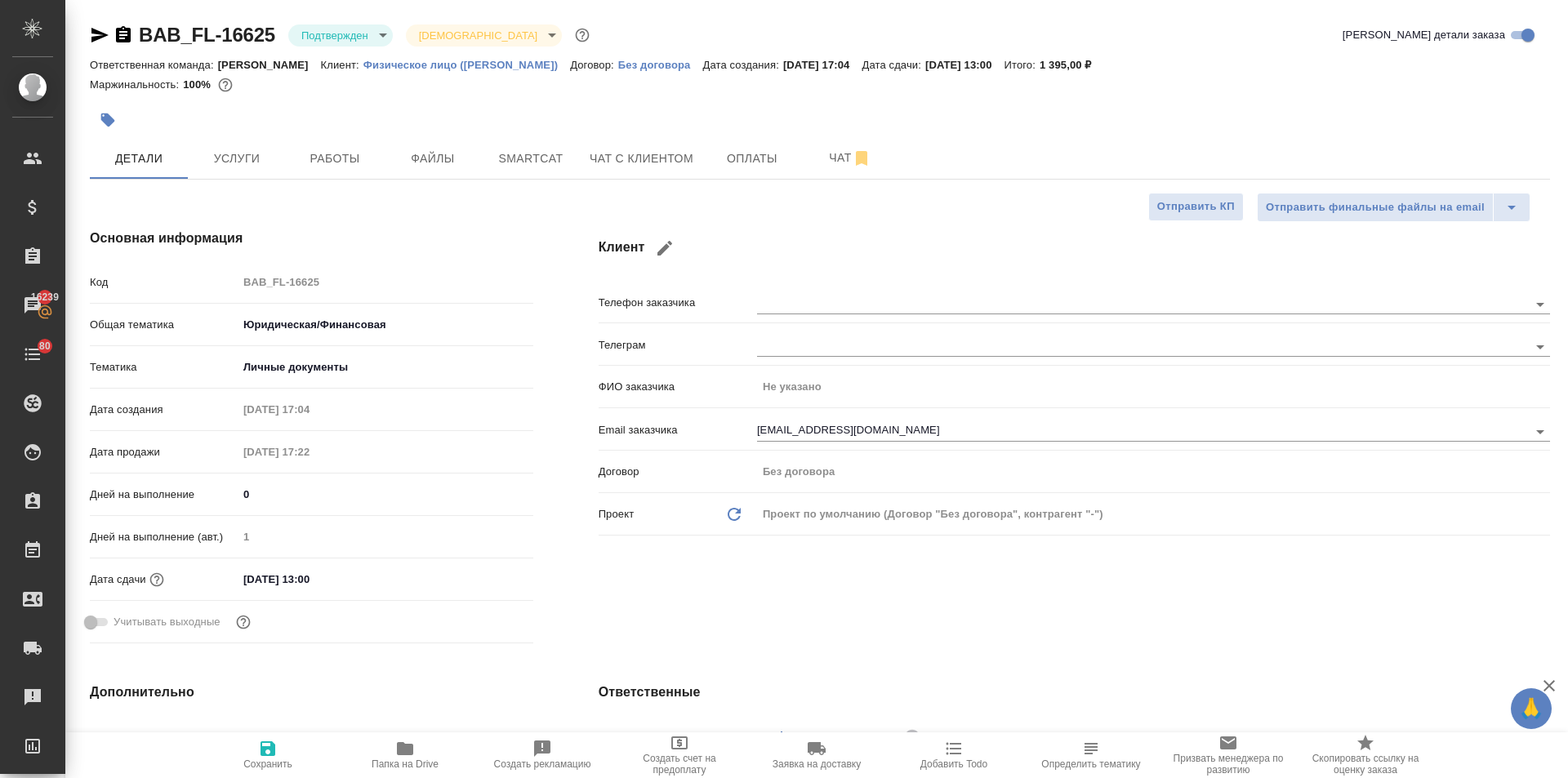
type textarea "x"
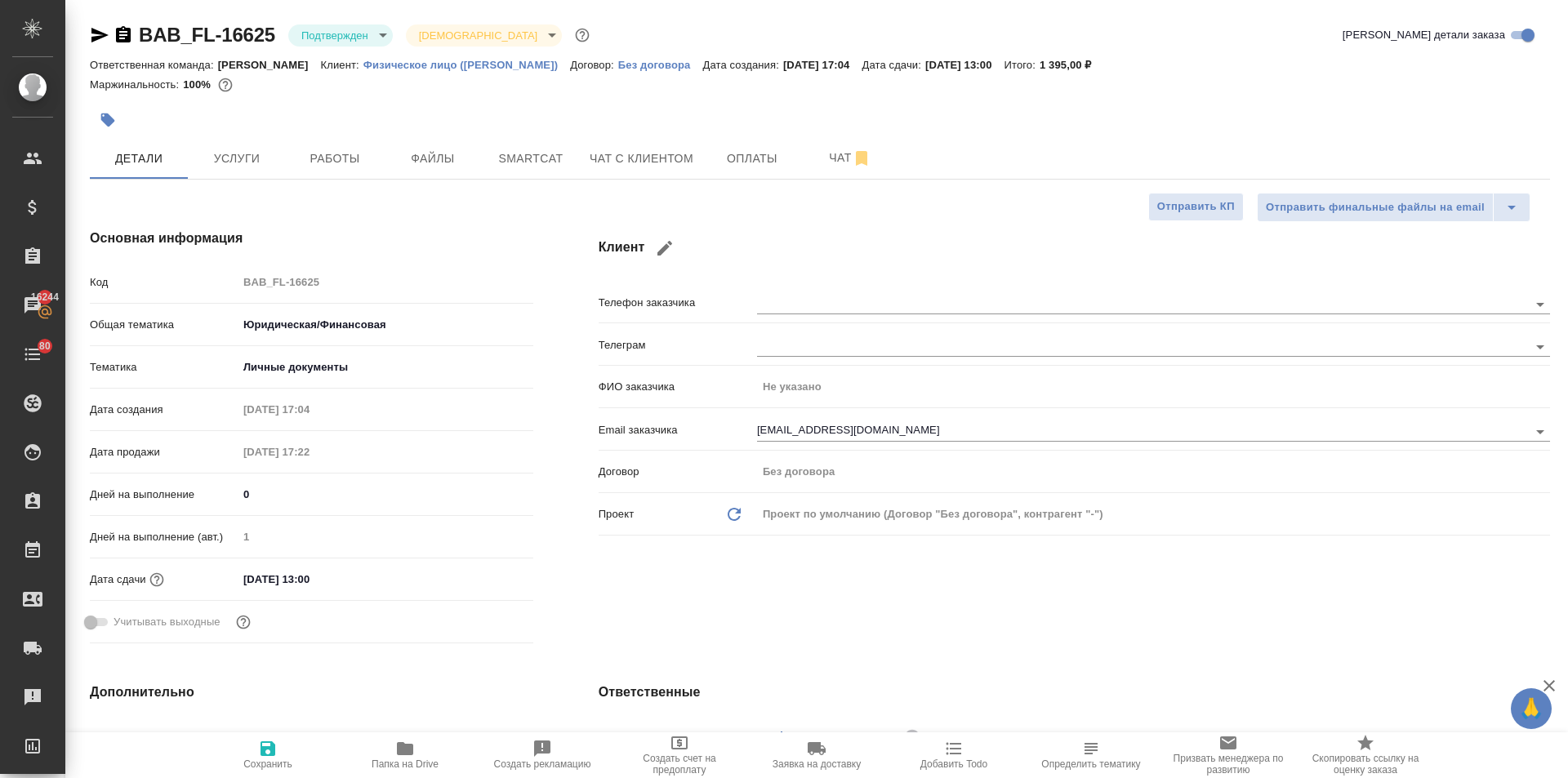
type textarea "x"
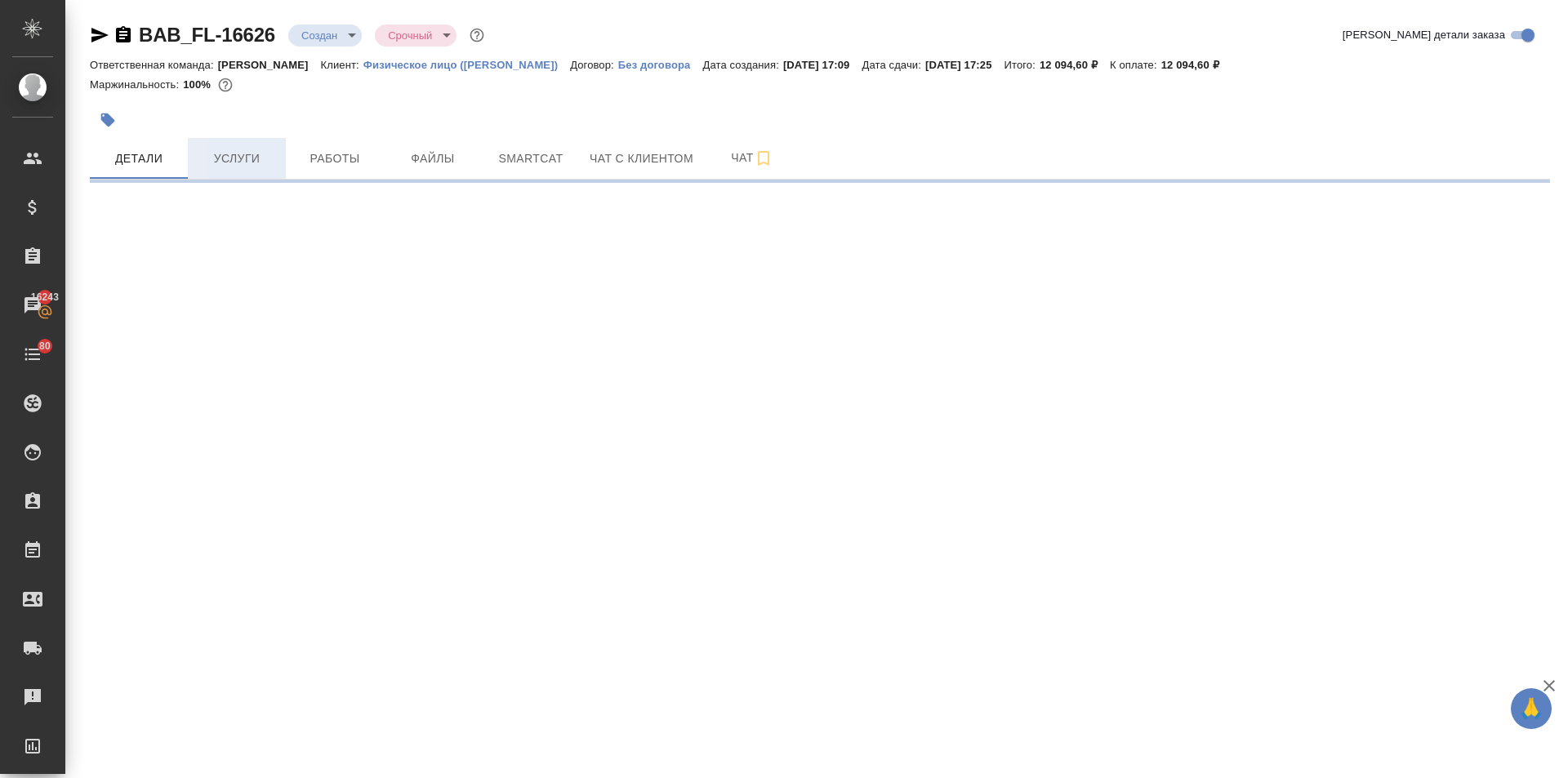
click at [210, 159] on span "Услуги" at bounding box center [237, 158] width 78 height 20
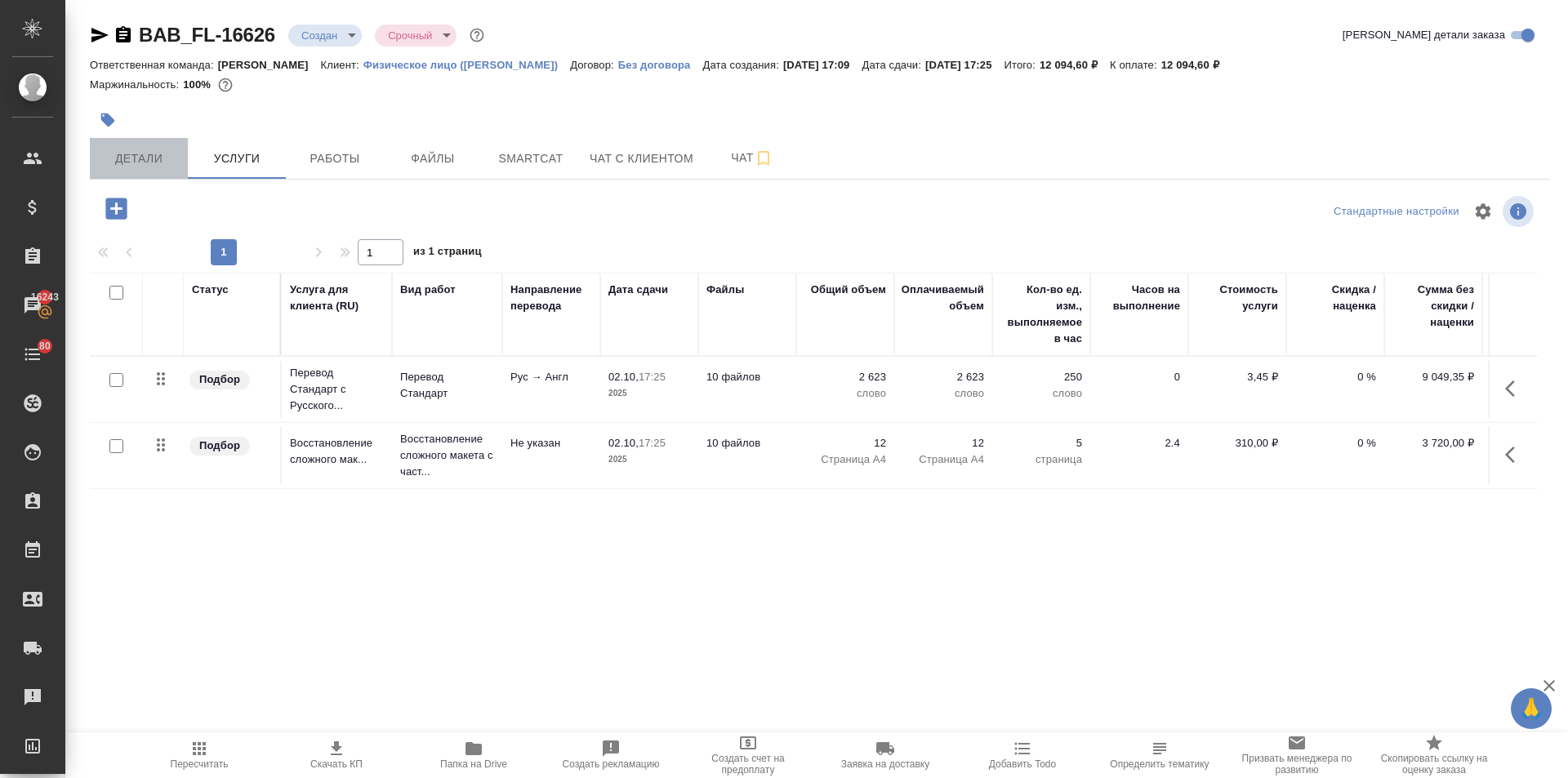
click at [120, 159] on span "Детали" at bounding box center [139, 158] width 78 height 20
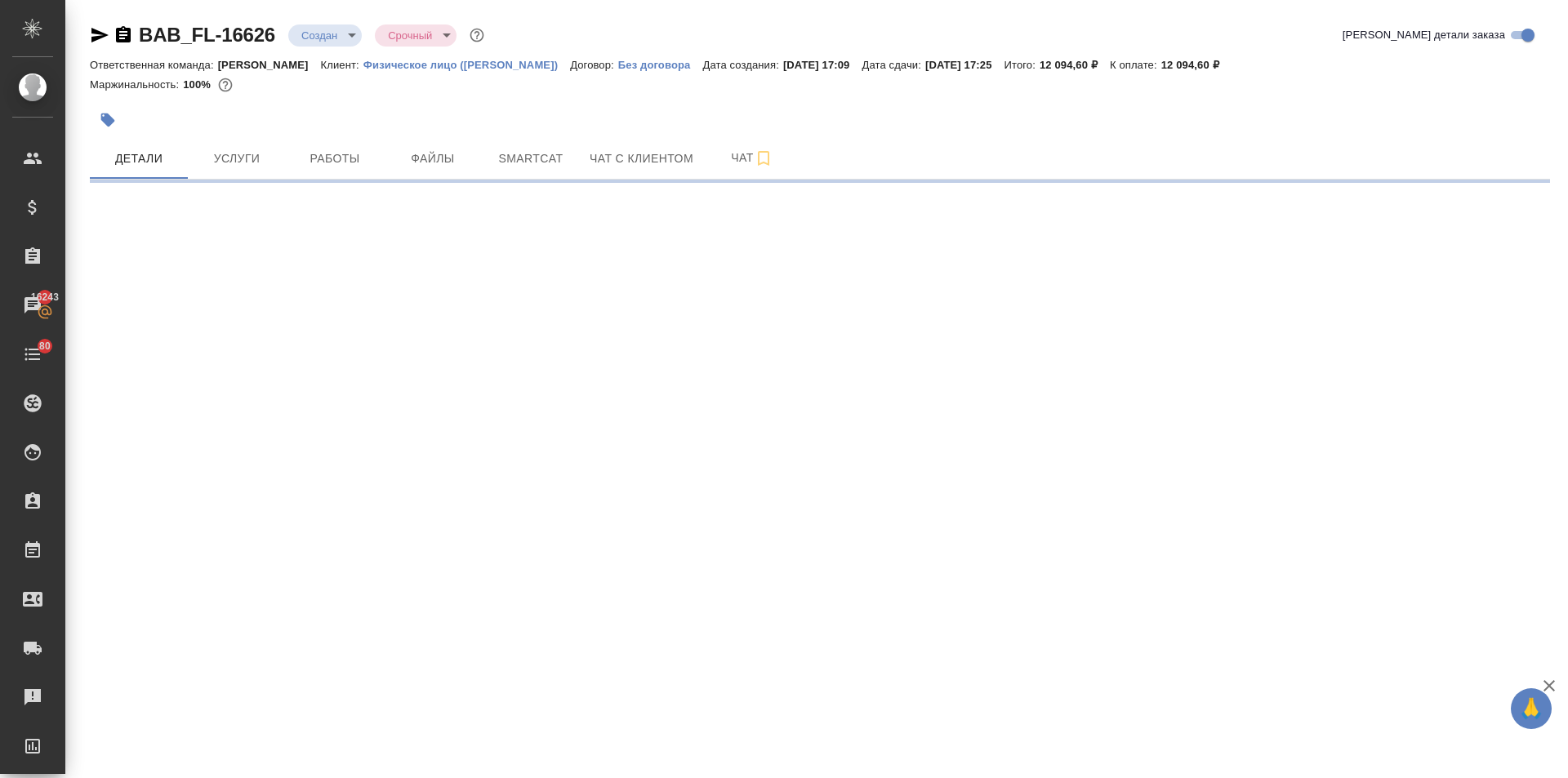
select select "RU"
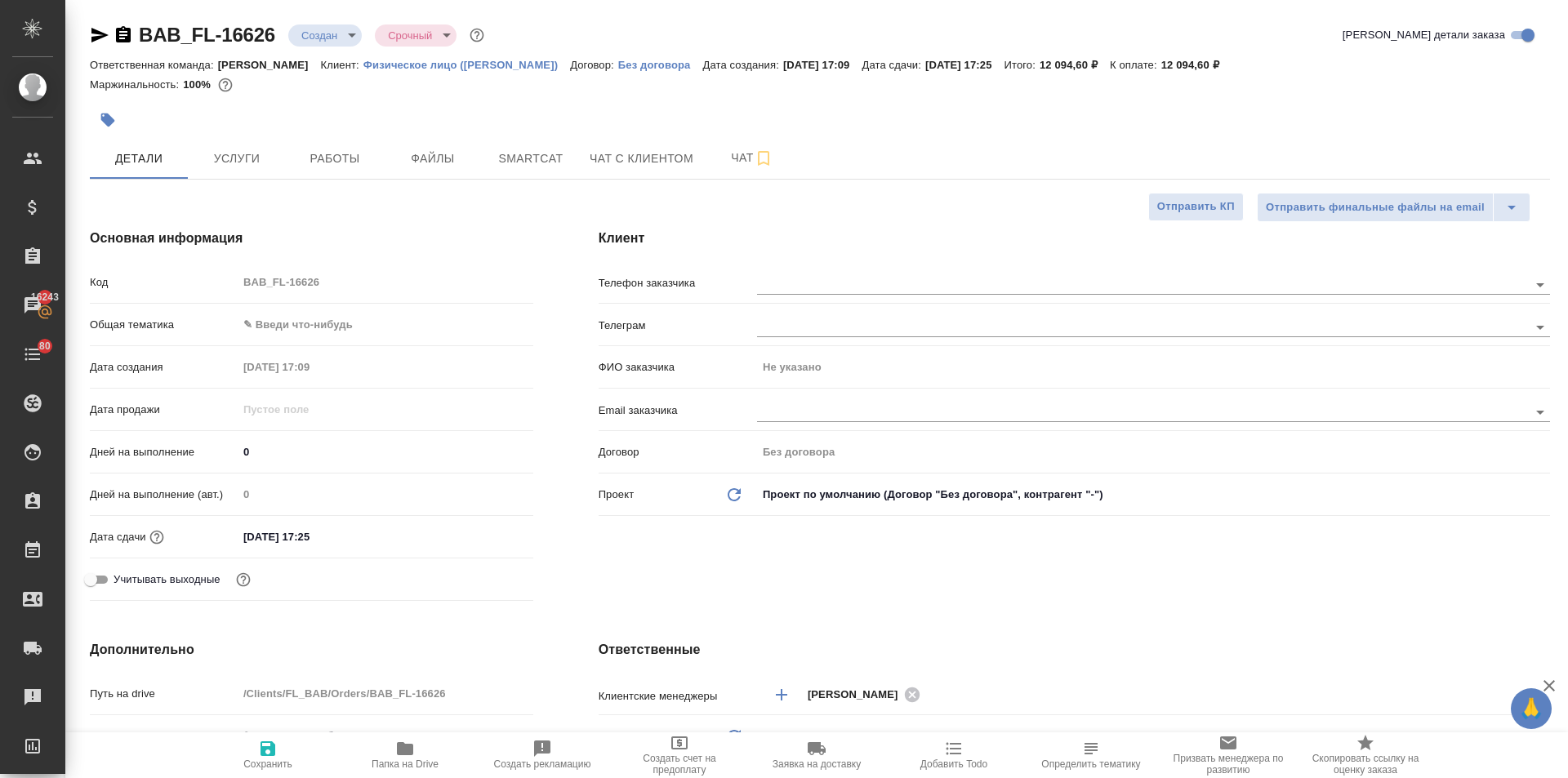
type textarea "x"
click at [794, 276] on input "text" at bounding box center [1114, 283] width 716 height 20
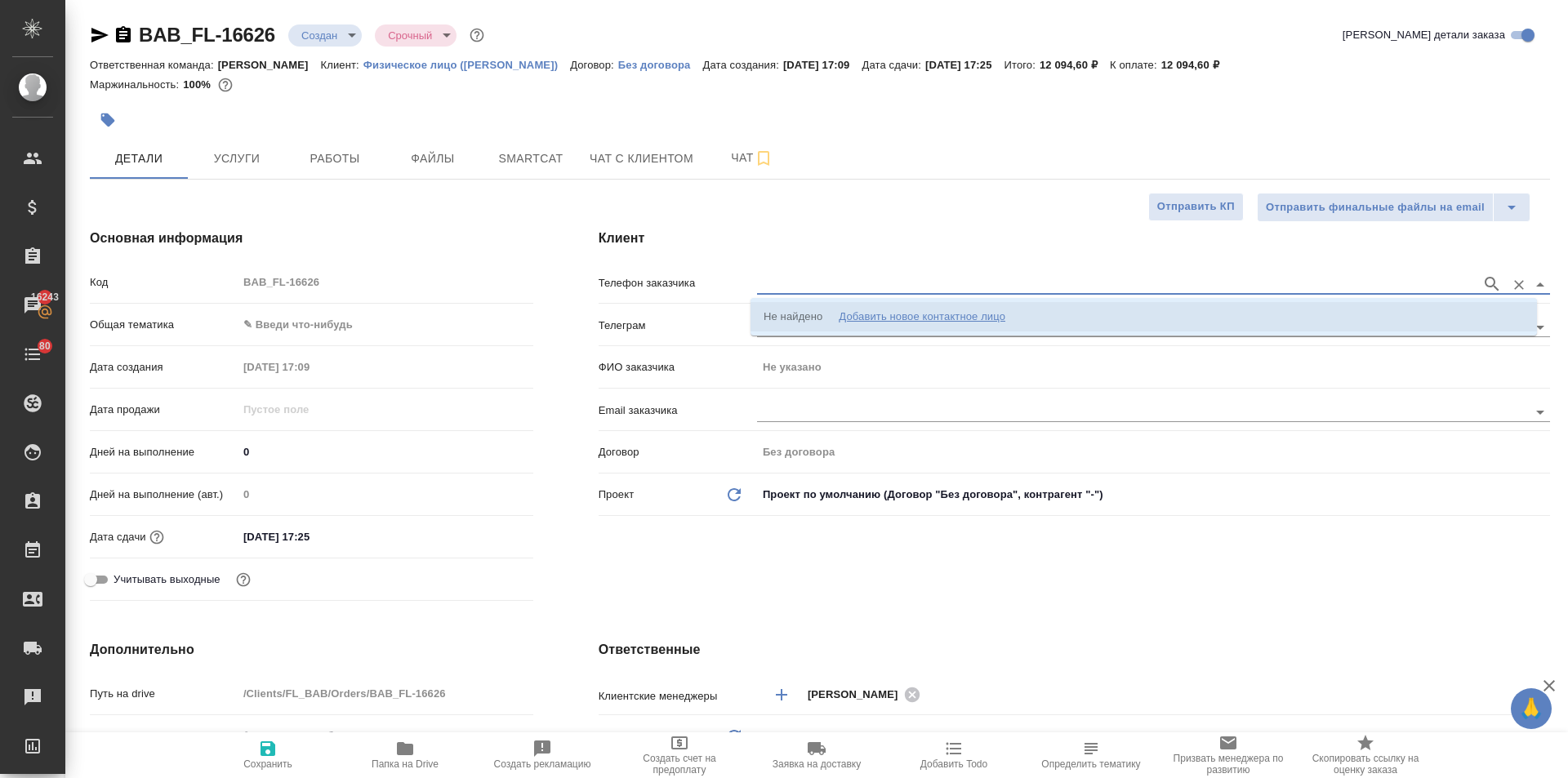
click at [868, 314] on div "Добавить новое контактное лицо" at bounding box center [921, 316] width 167 height 16
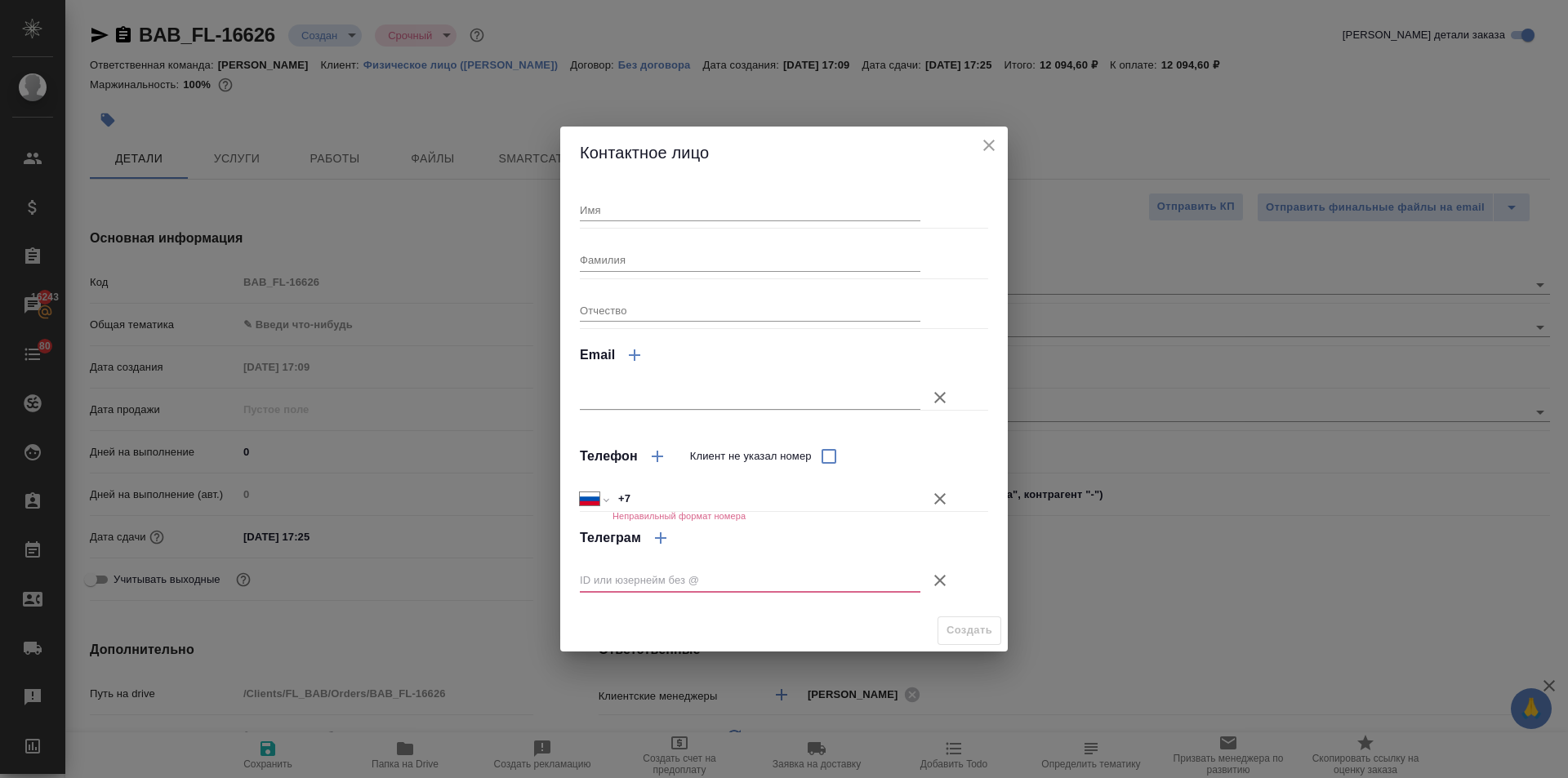
click at [986, 145] on icon "close" at bounding box center [989, 145] width 20 height 20
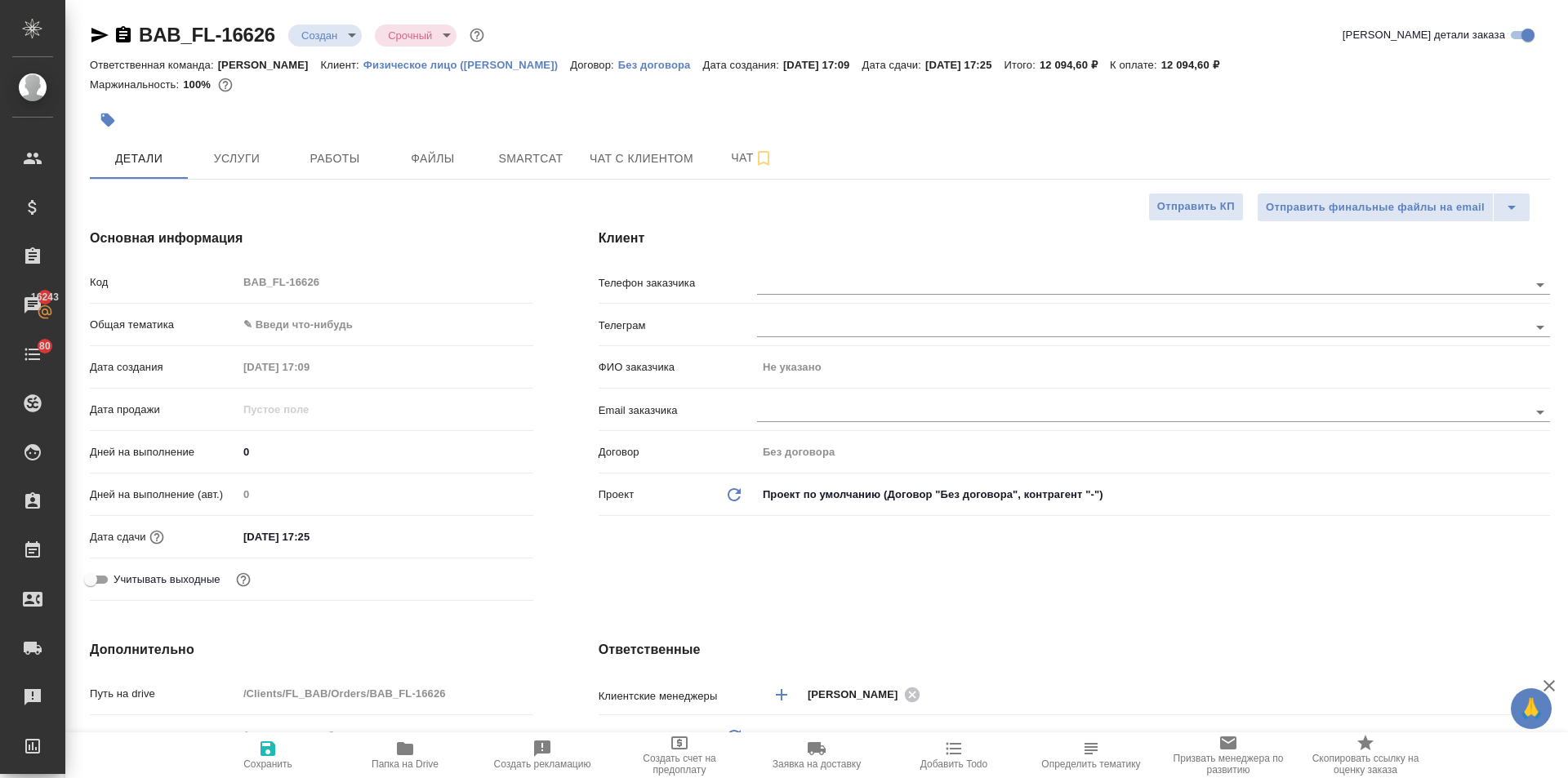
type textarea "x"
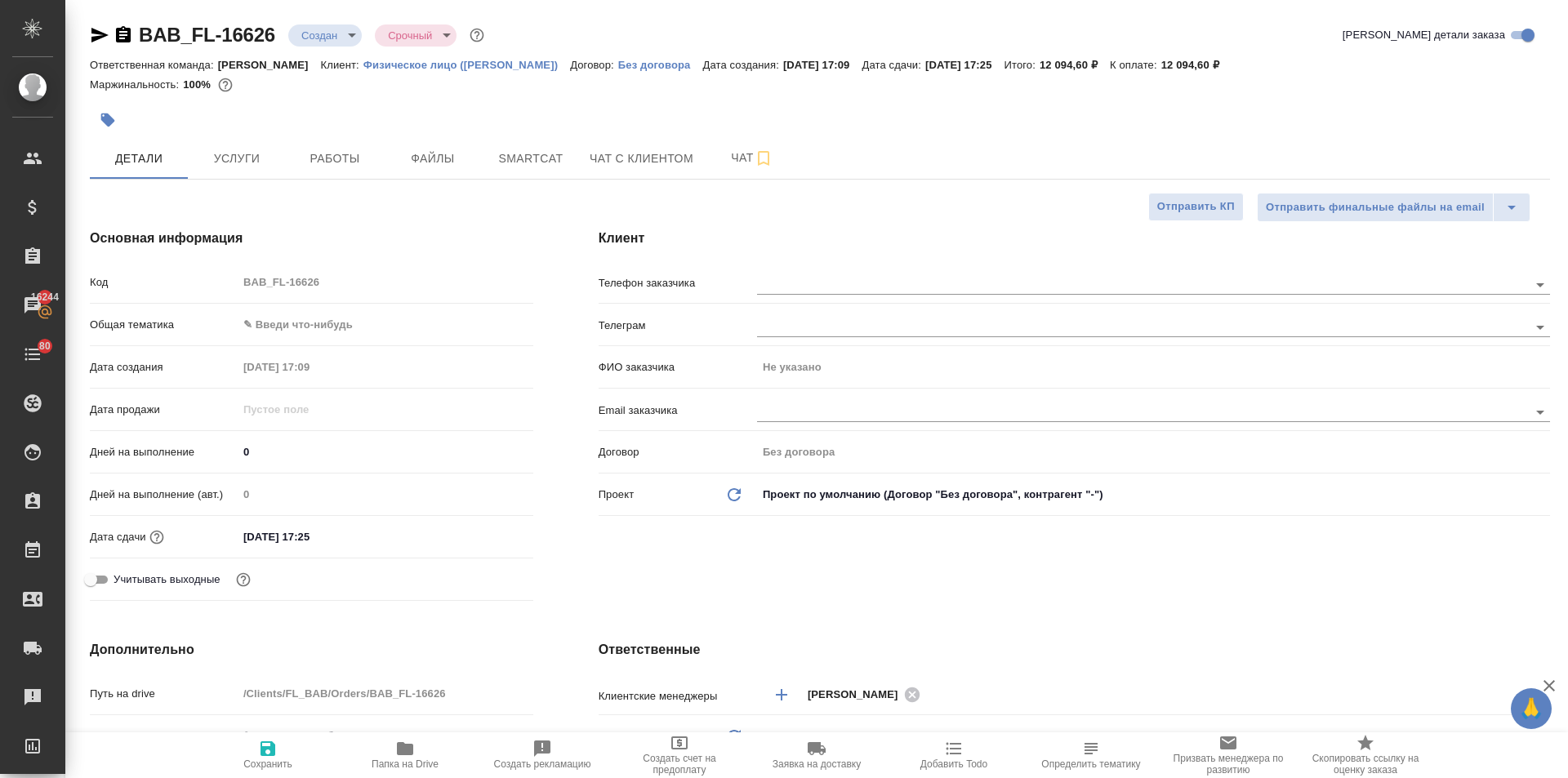
type textarea "x"
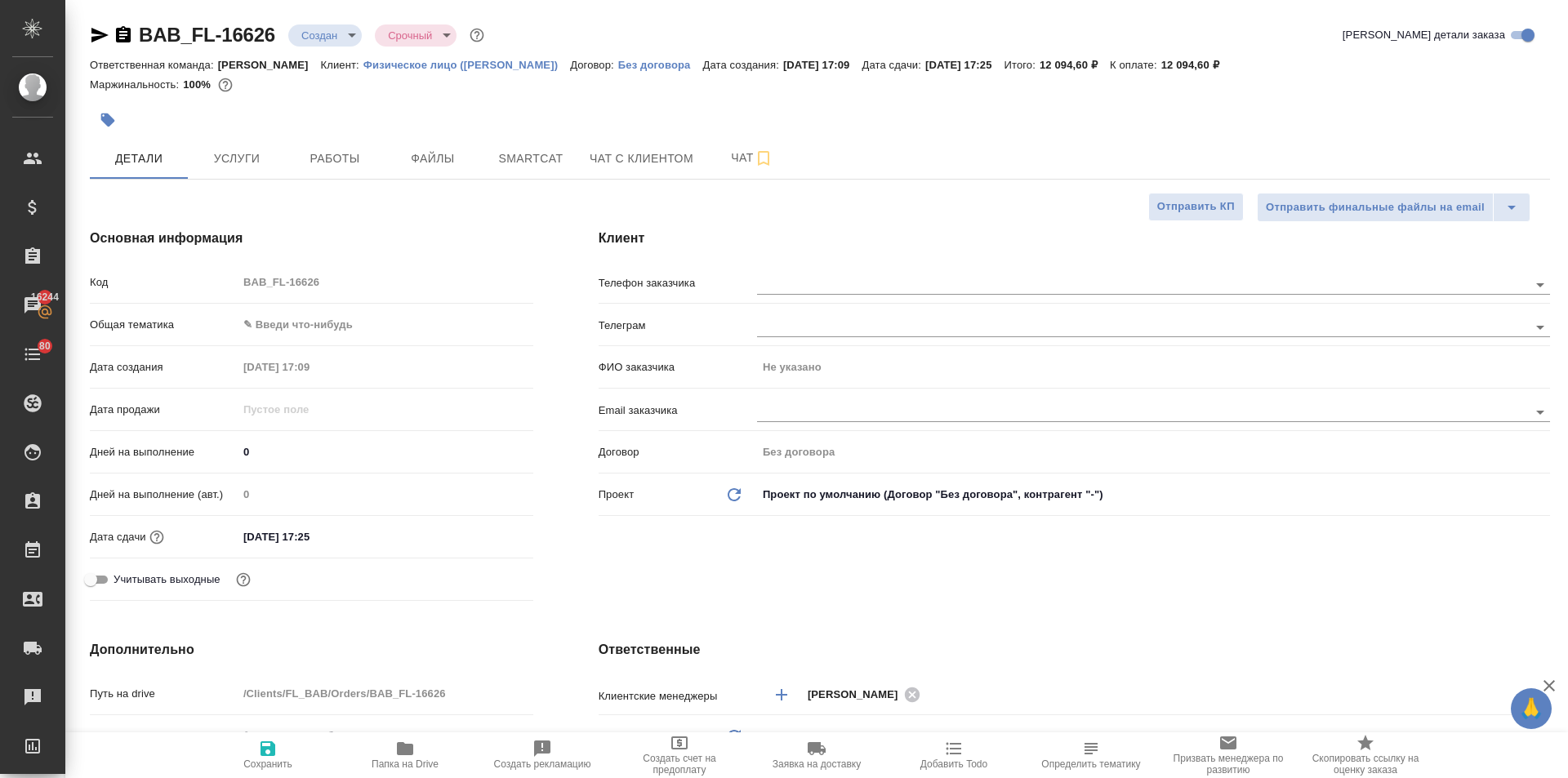
type textarea "x"
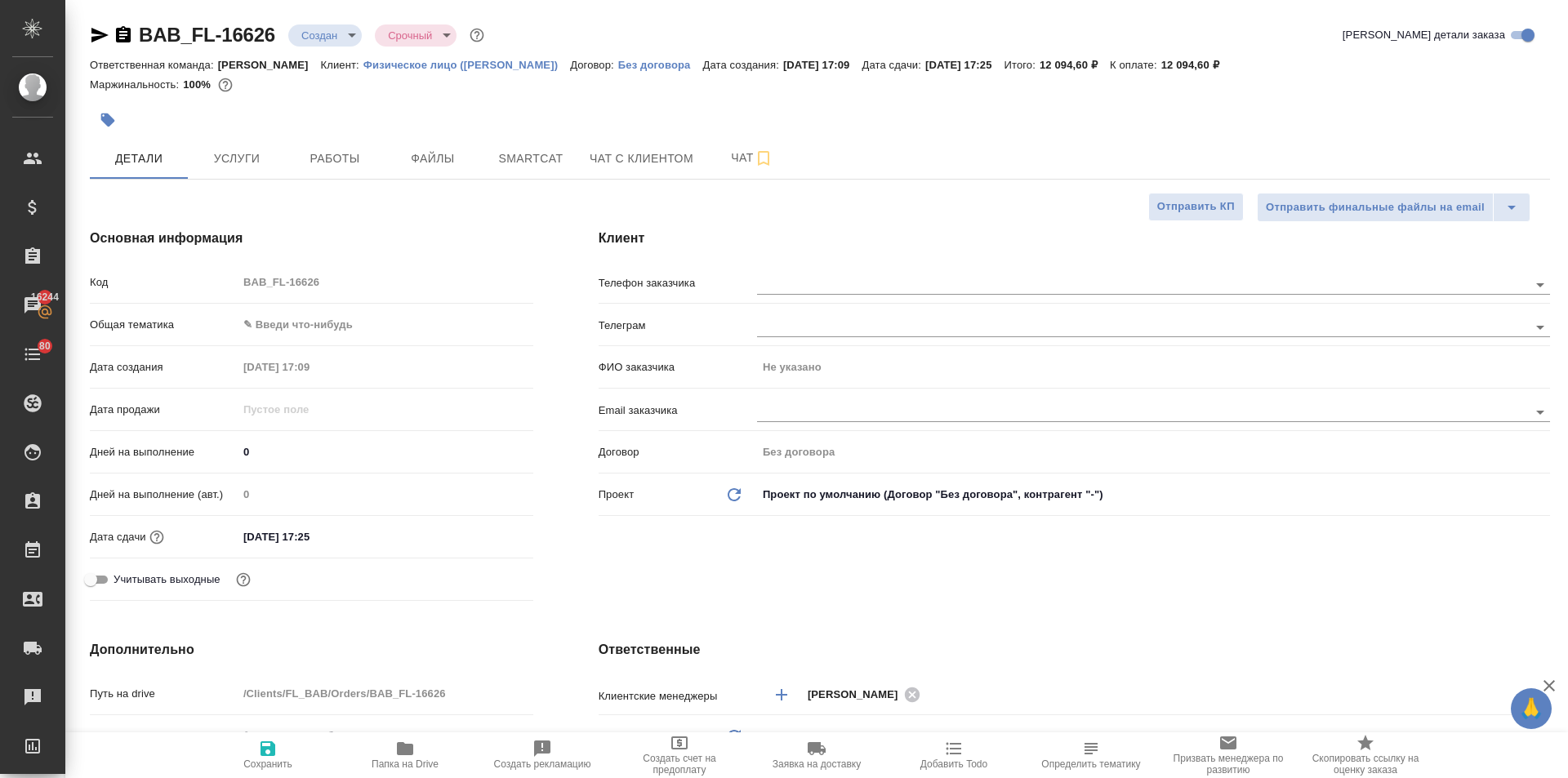
type textarea "x"
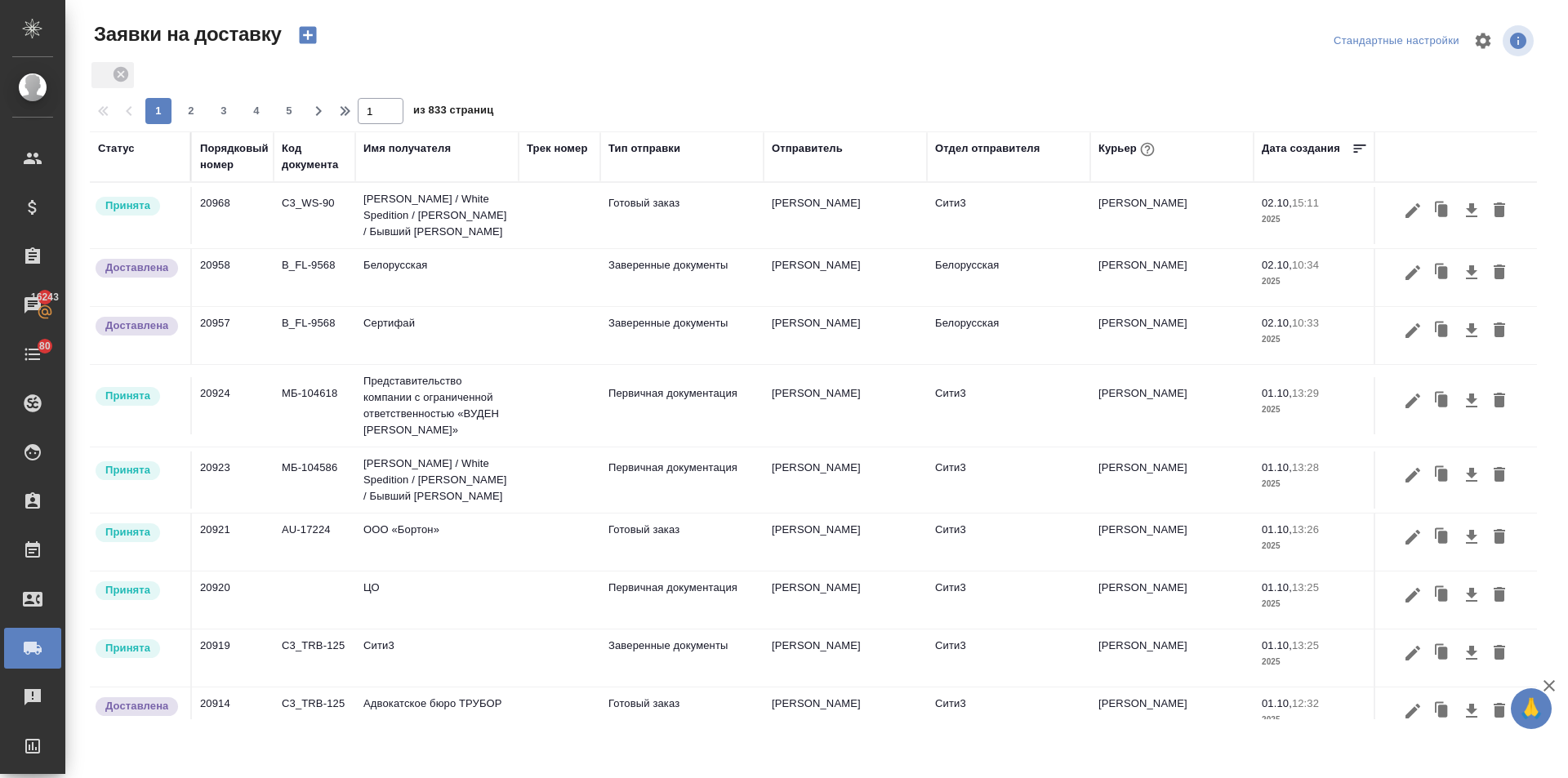
click at [1113, 146] on div "Курьер" at bounding box center [1127, 149] width 60 height 21
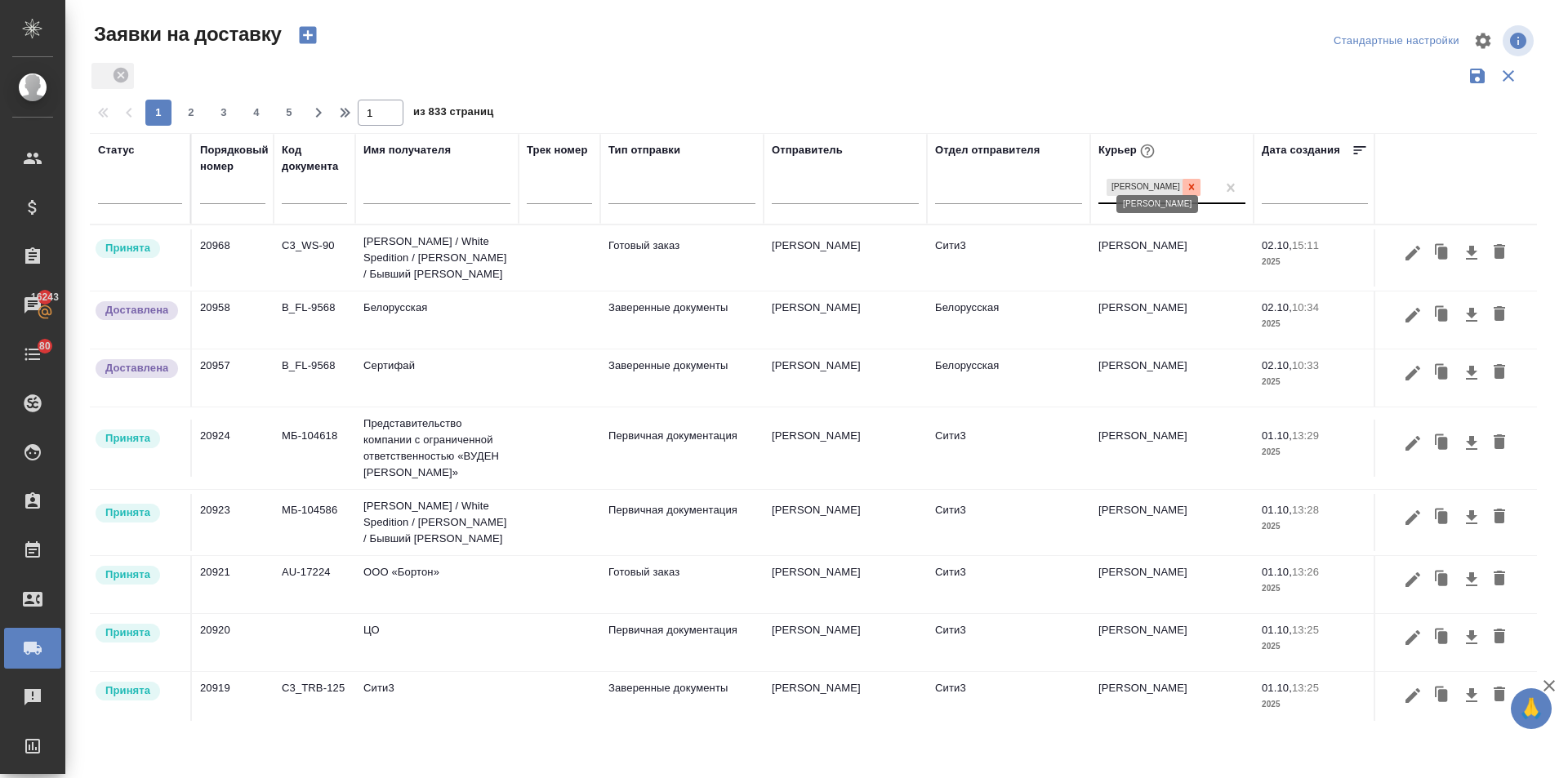
click at [1194, 182] on icon at bounding box center [1191, 187] width 11 height 11
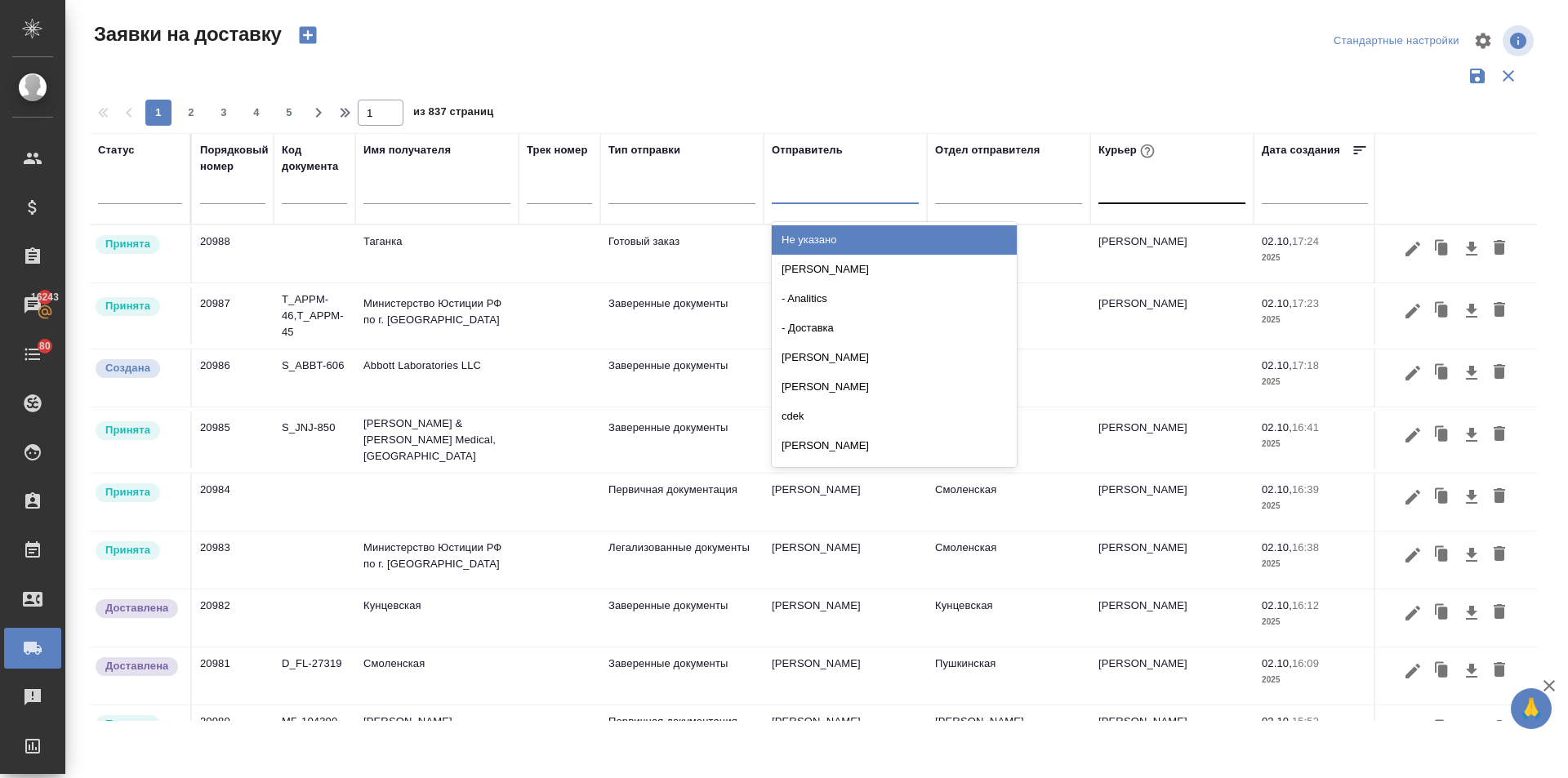
click at [813, 190] on div at bounding box center [845, 186] width 147 height 24
type input "ильина"
click at [831, 239] on div "Ильина Екатерина" at bounding box center [893, 240] width 245 height 29
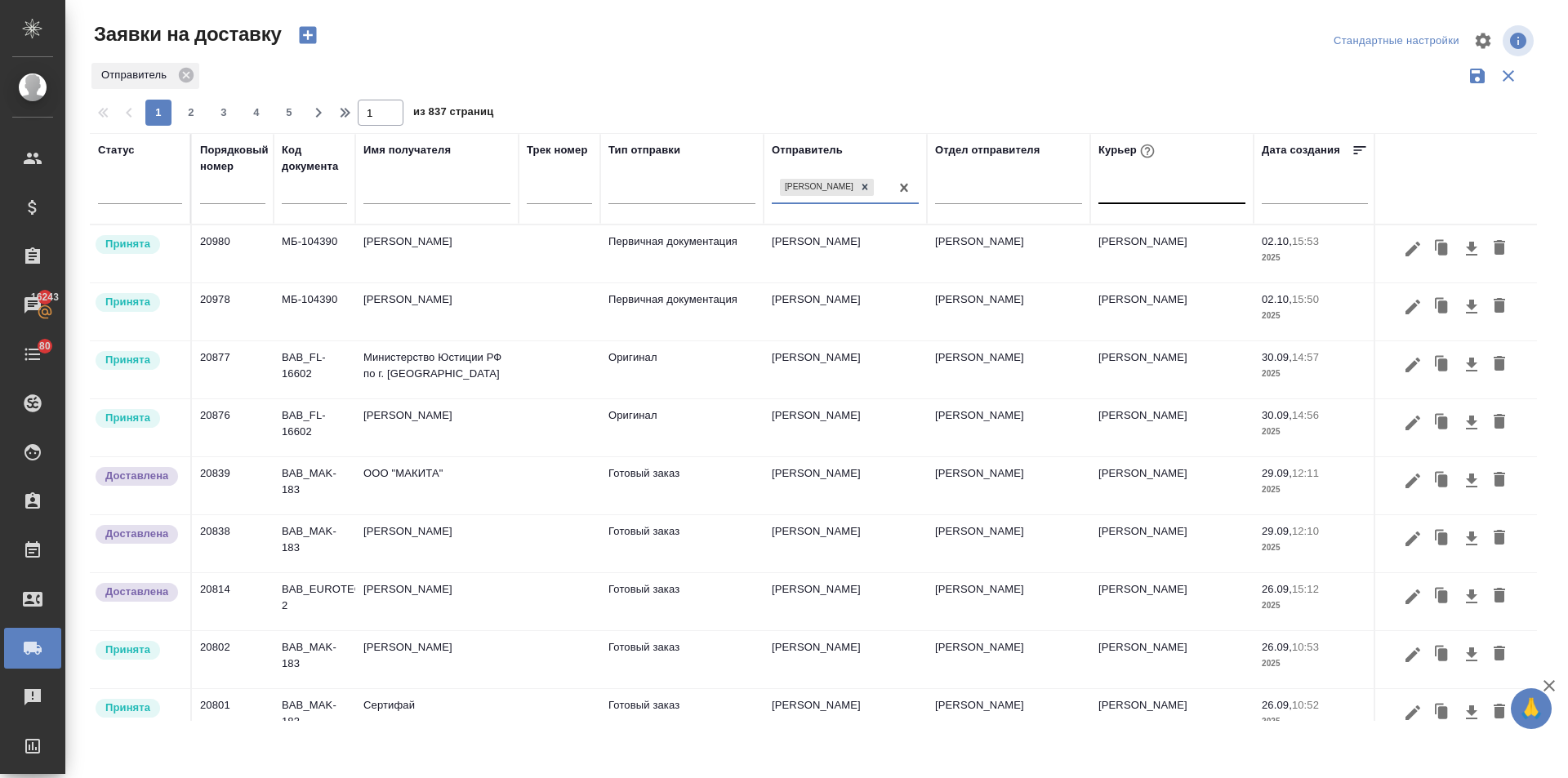
click at [1120, 237] on td "Северов Олег" at bounding box center [1172, 254] width 164 height 57
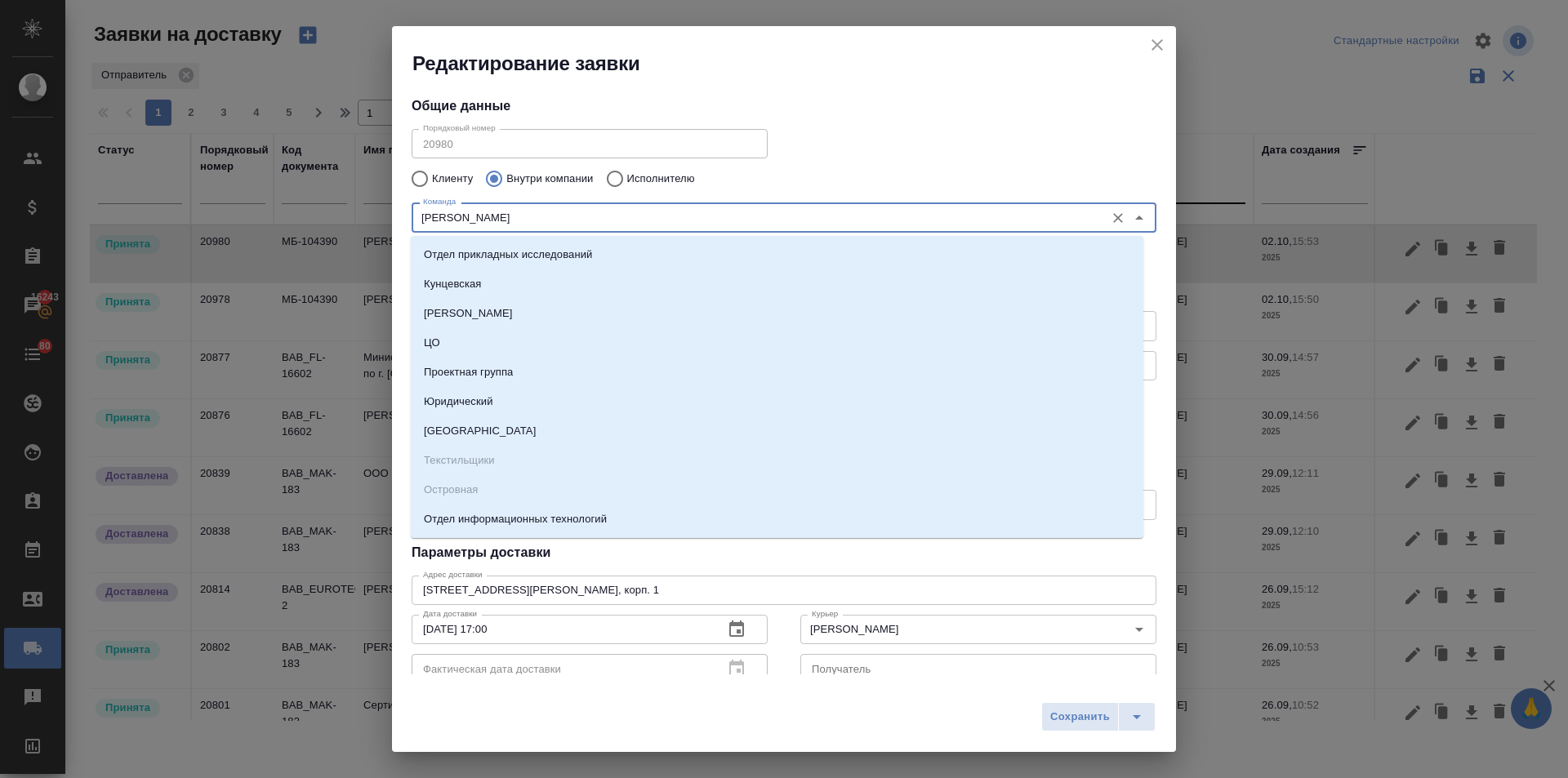
drag, startPoint x: 489, startPoint y: 219, endPoint x: 382, endPoint y: 215, distance: 107.1
click at [382, 215] on div "Редактирование заявки Общие данные Порядковый номер 20980 Порядковый номер Клие…" at bounding box center [784, 389] width 1568 height 778
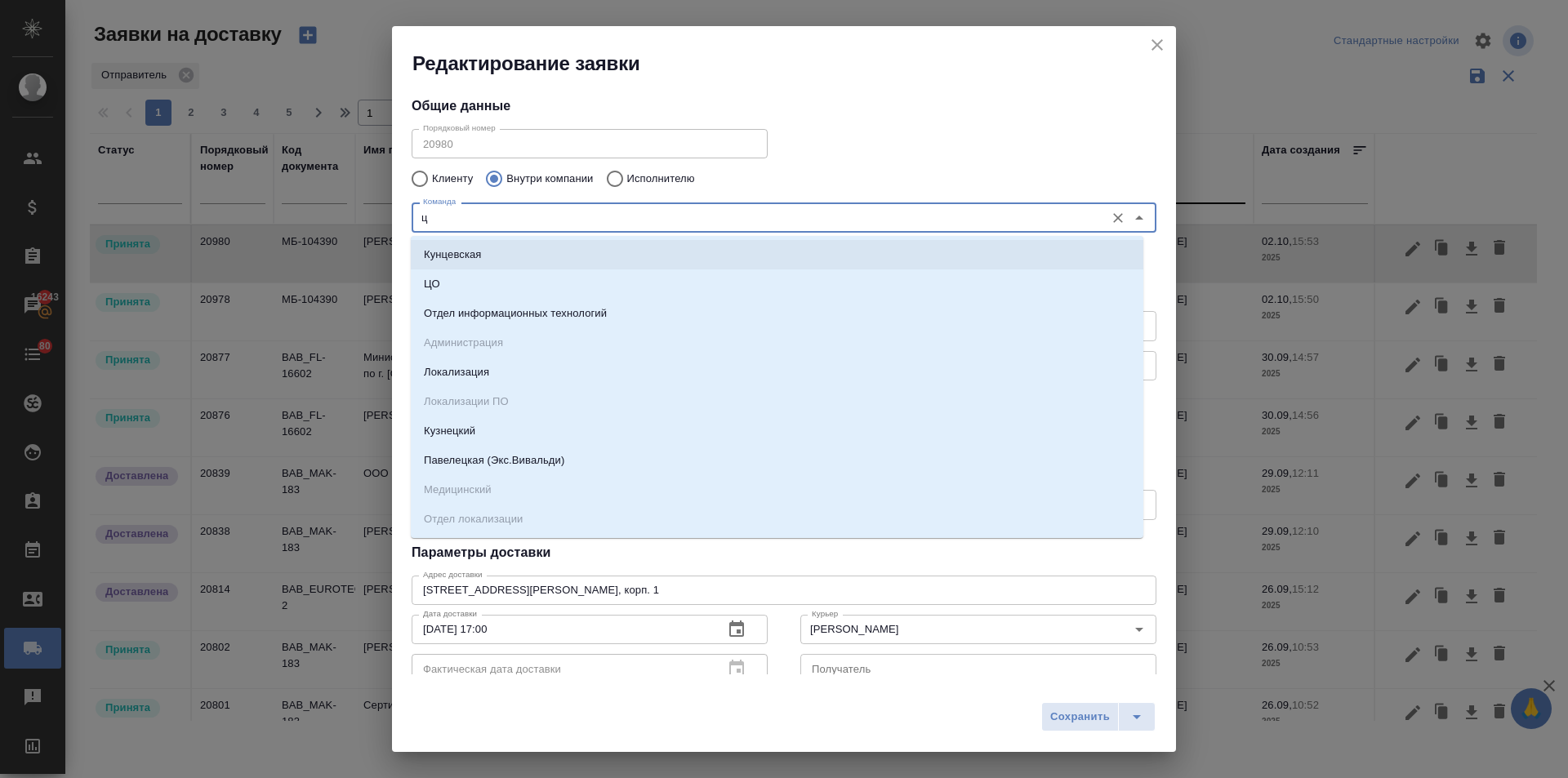
click at [859, 168] on div "Клиенту Внутри компании Исполнителю" at bounding box center [783, 179] width 745 height 34
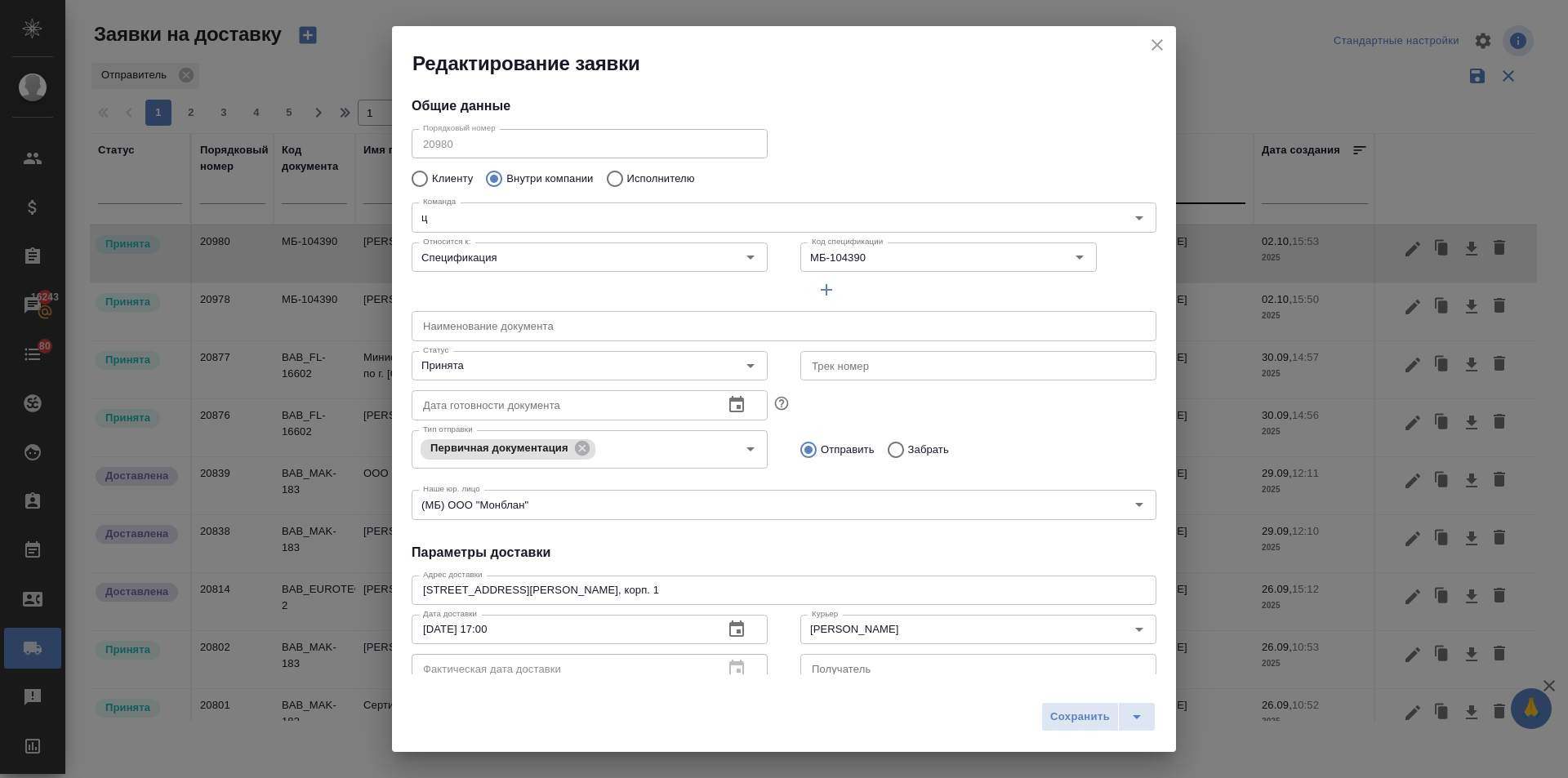
drag, startPoint x: 883, startPoint y: 253, endPoint x: 774, endPoint y: 261, distance: 109.3
click at [774, 261] on div "Относится к: Спецификация Относится к: Код спецификации МБ-104390 Код специфика…" at bounding box center [783, 270] width 777 height 101
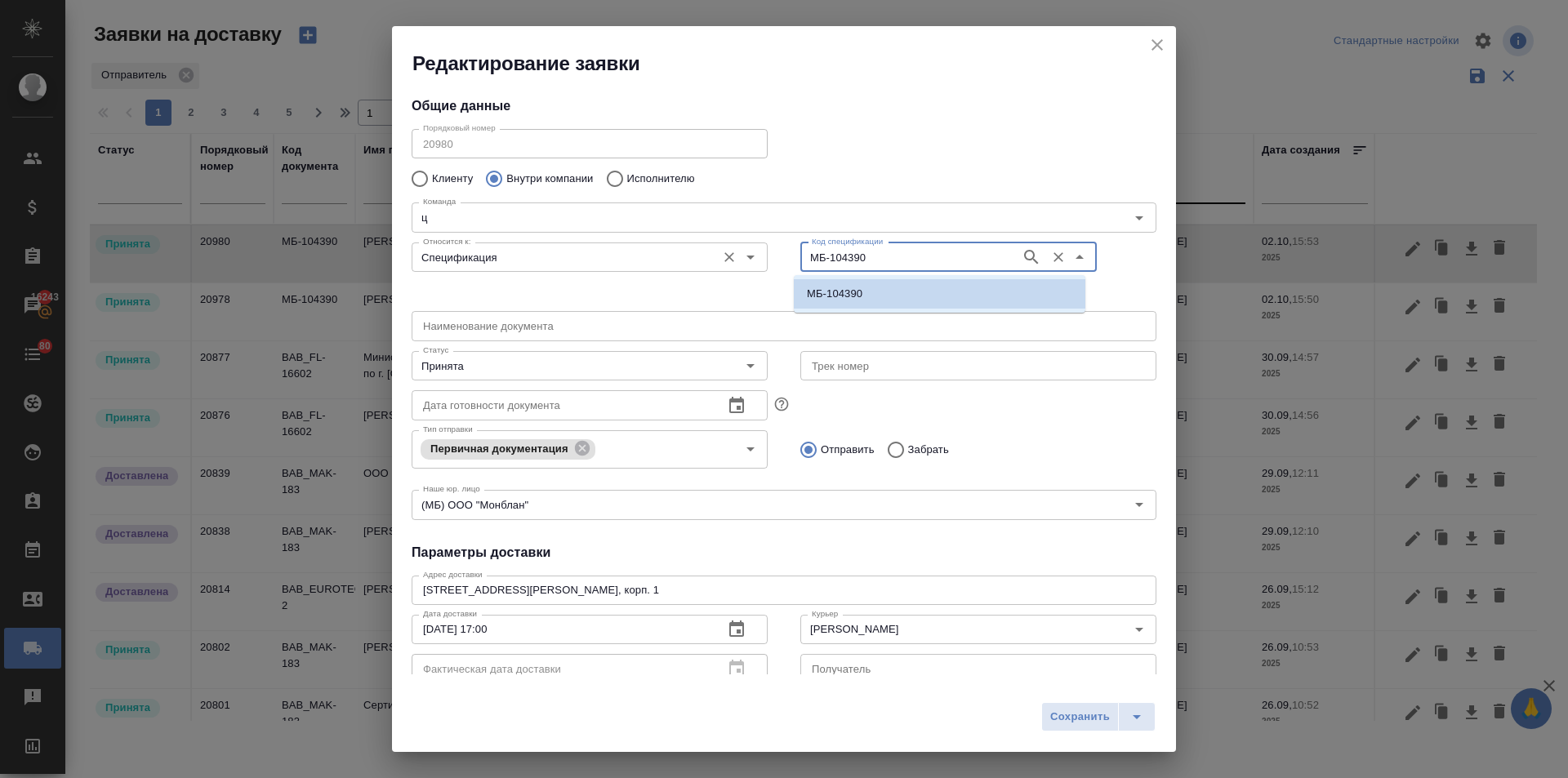
drag, startPoint x: 861, startPoint y: 258, endPoint x: 751, endPoint y: 256, distance: 110.0
click at [751, 256] on div "Относится к: Спецификация Относится к: Код спецификации МБ-104390 Код специфика…" at bounding box center [783, 270] width 777 height 101
click at [469, 221] on input "ц" at bounding box center [756, 217] width 680 height 20
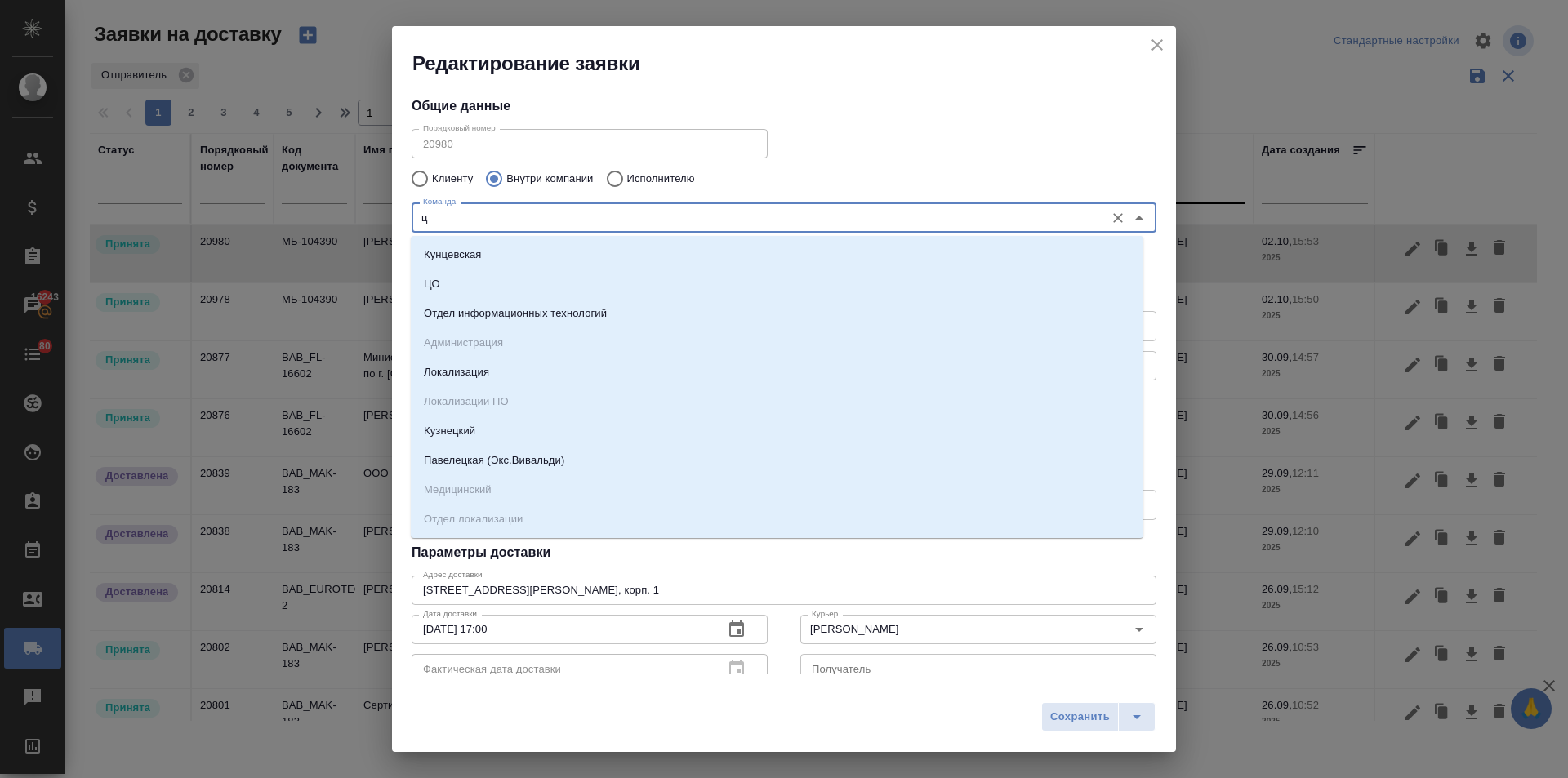
click at [420, 215] on input "ц" at bounding box center [756, 217] width 680 height 20
drag, startPoint x: 440, startPoint y: 216, endPoint x: 416, endPoint y: 216, distance: 24.0
click at [416, 216] on div "ц Команда" at bounding box center [783, 217] width 745 height 29
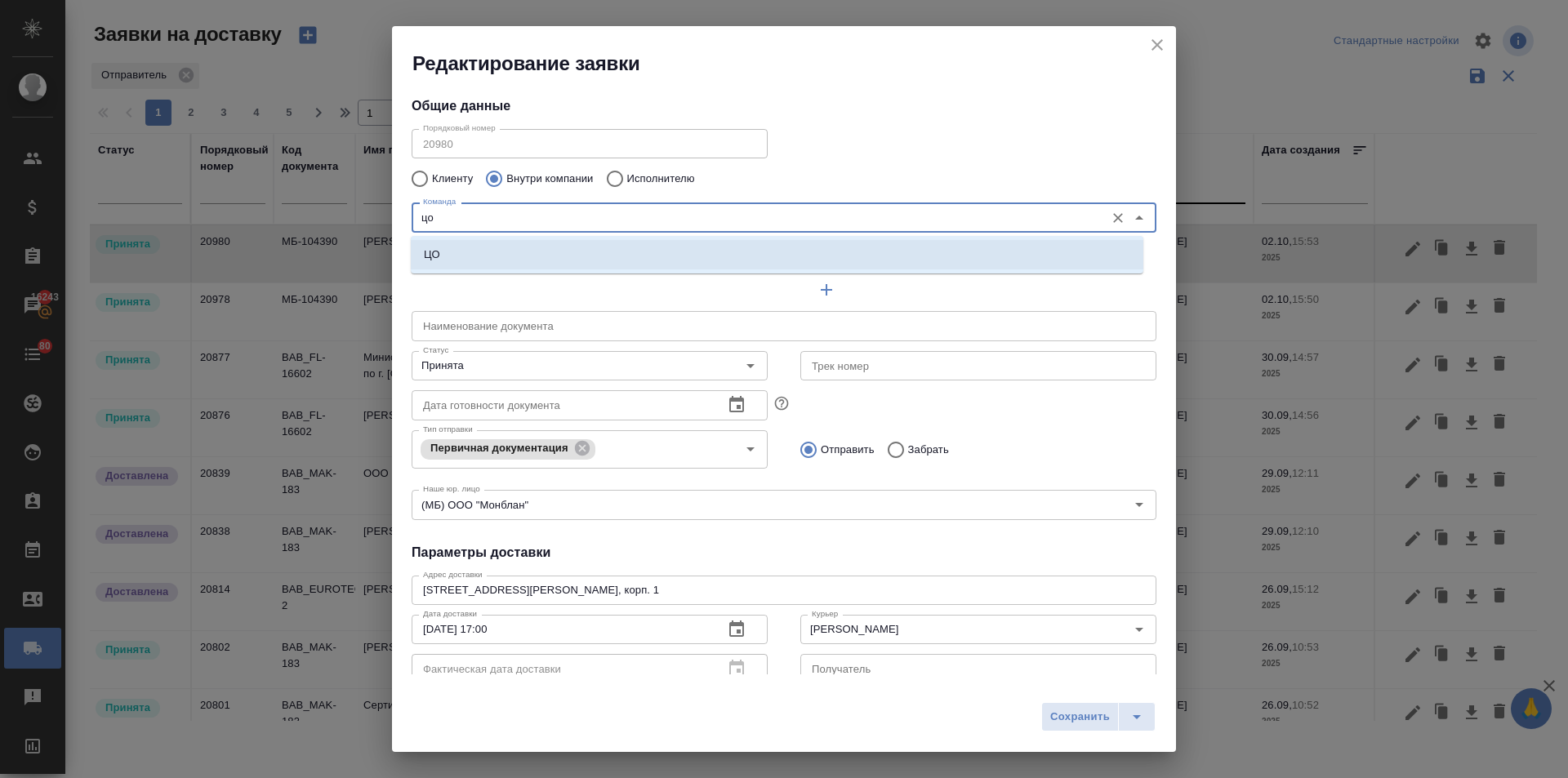
click at [460, 248] on li "ЦО" at bounding box center [777, 254] width 733 height 29
type input "ЦО"
type textarea "ул. Золотая, д. 11"
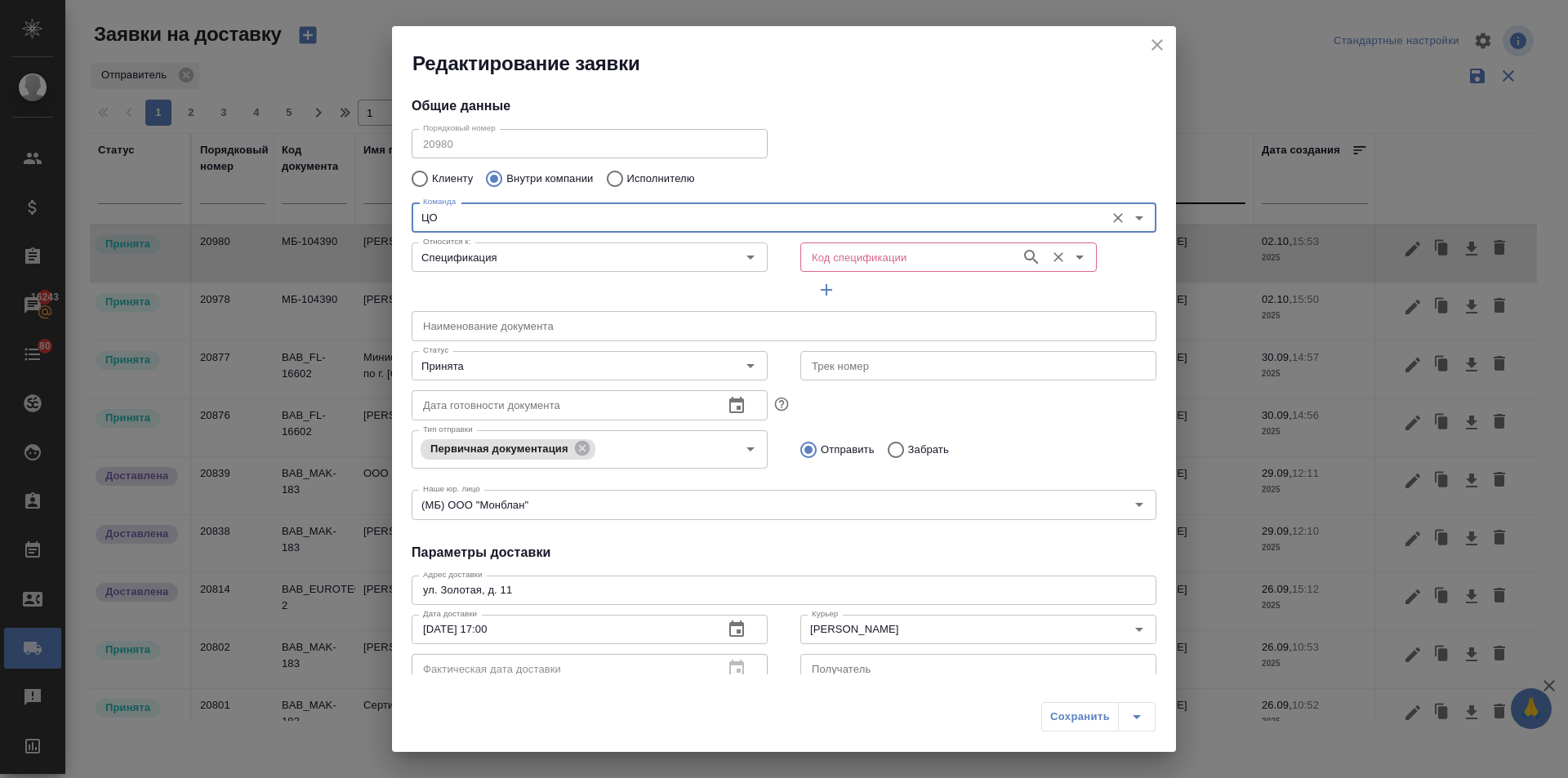
type input "ЦО"
click at [869, 255] on input "Код спецификации" at bounding box center [909, 257] width 207 height 20
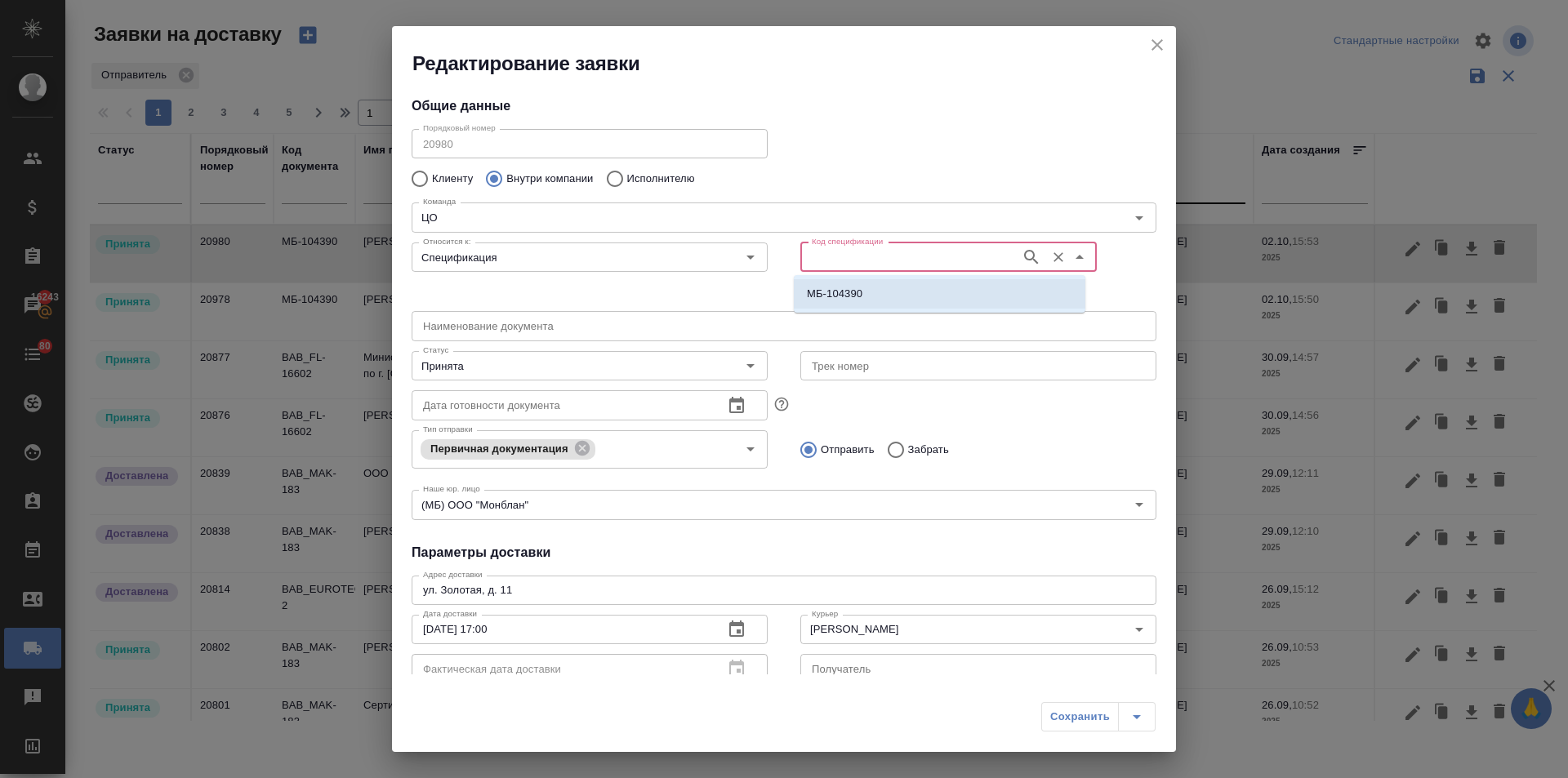
click at [854, 286] on p "МБ-104390" at bounding box center [834, 293] width 55 height 16
type input "МБ-104390"
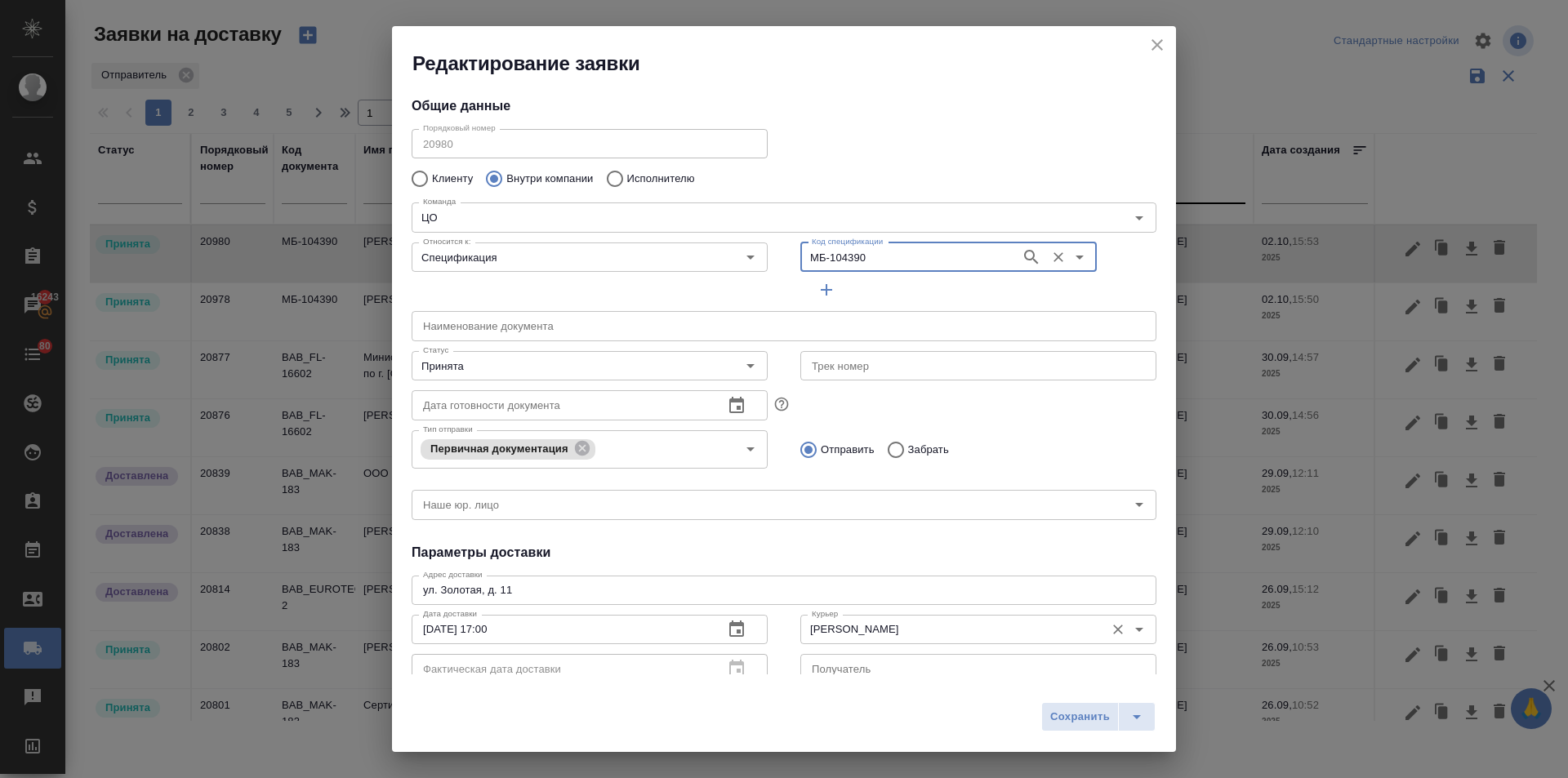
click at [837, 628] on input "Северов Олег" at bounding box center [951, 629] width 291 height 20
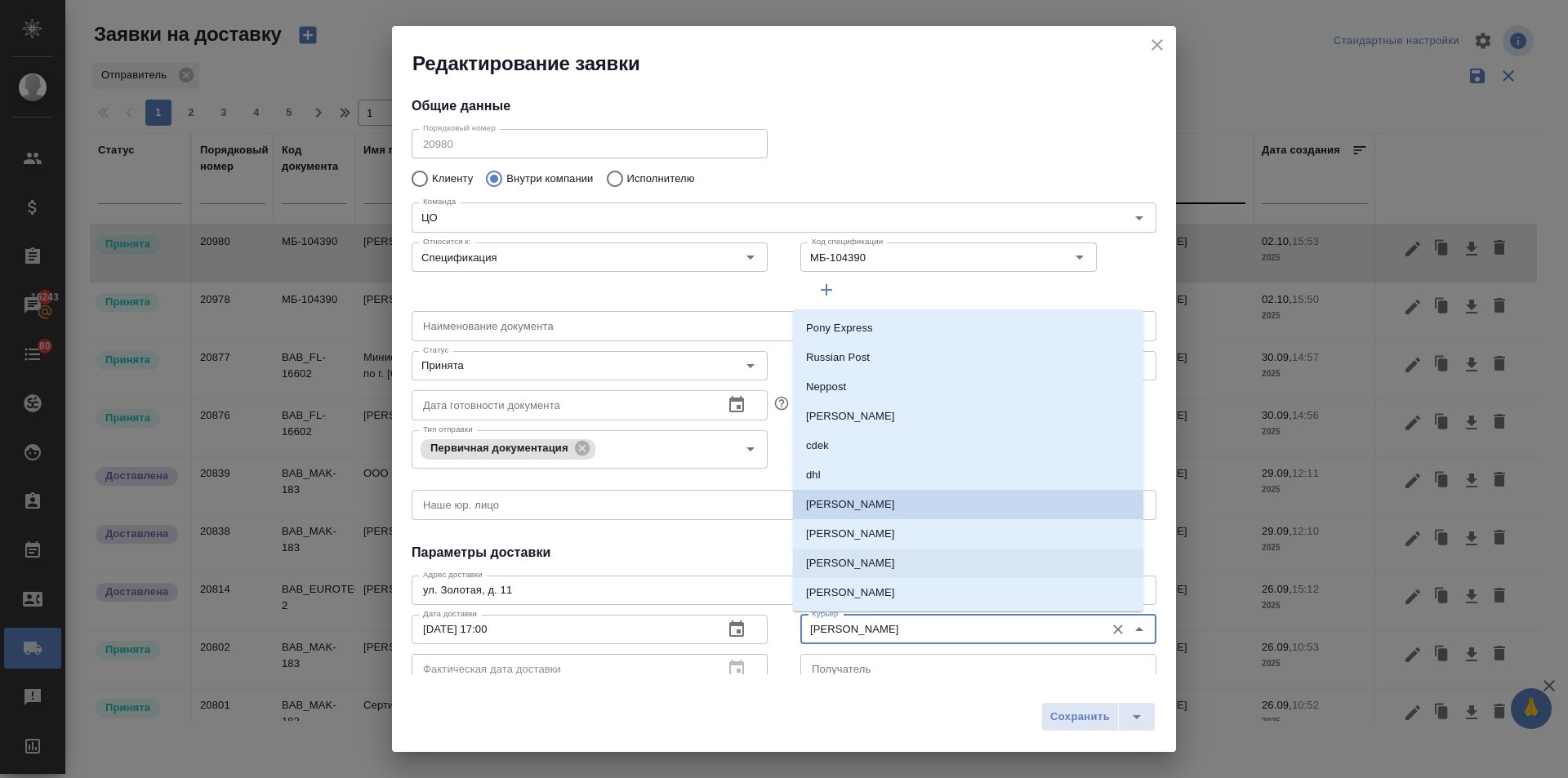
click at [871, 567] on p "Скляров Станислав" at bounding box center [851, 563] width 89 height 16
type input "Скляров Станислав"
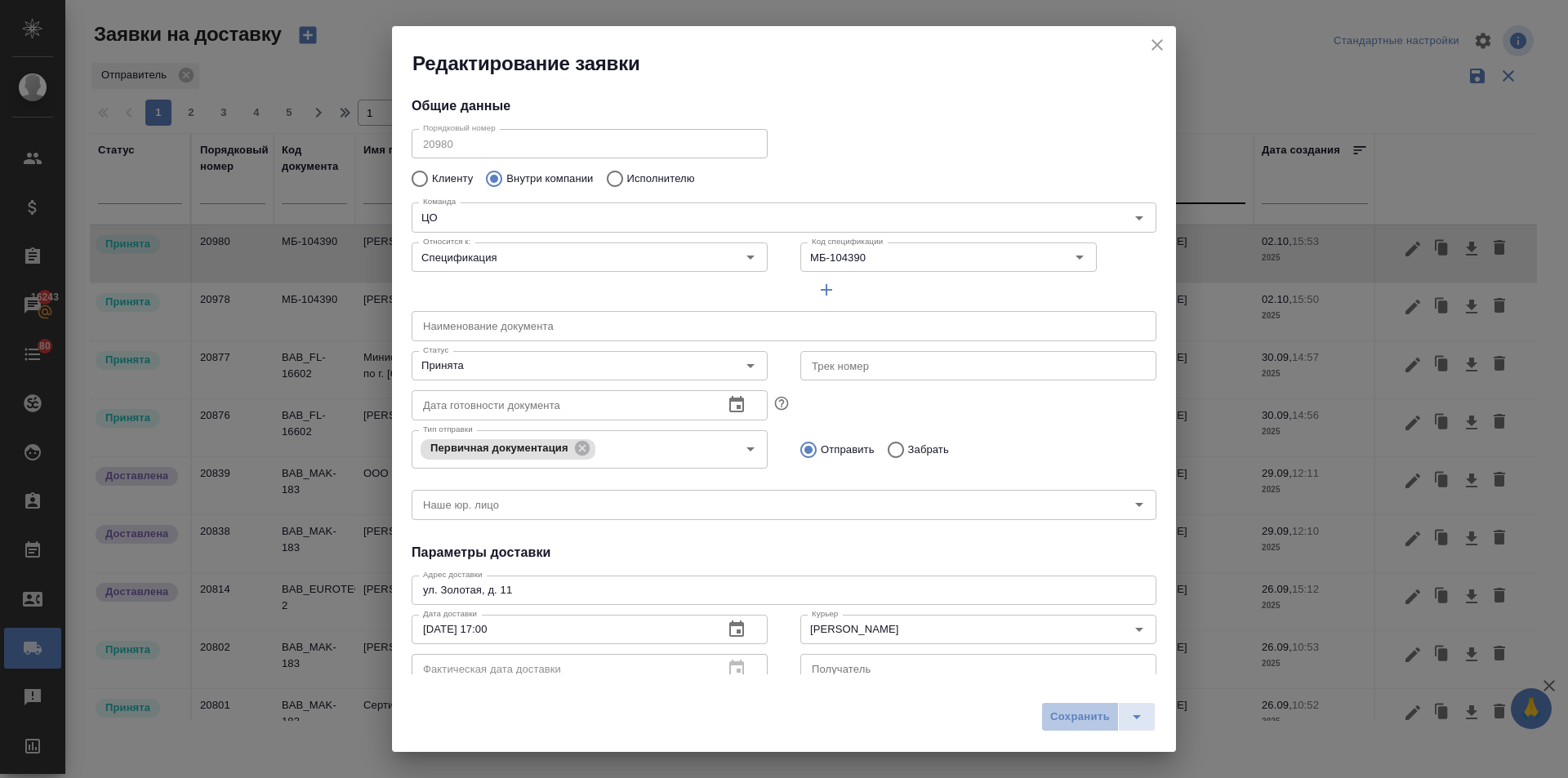
click at [1111, 717] on button "Сохранить" at bounding box center [1080, 716] width 78 height 29
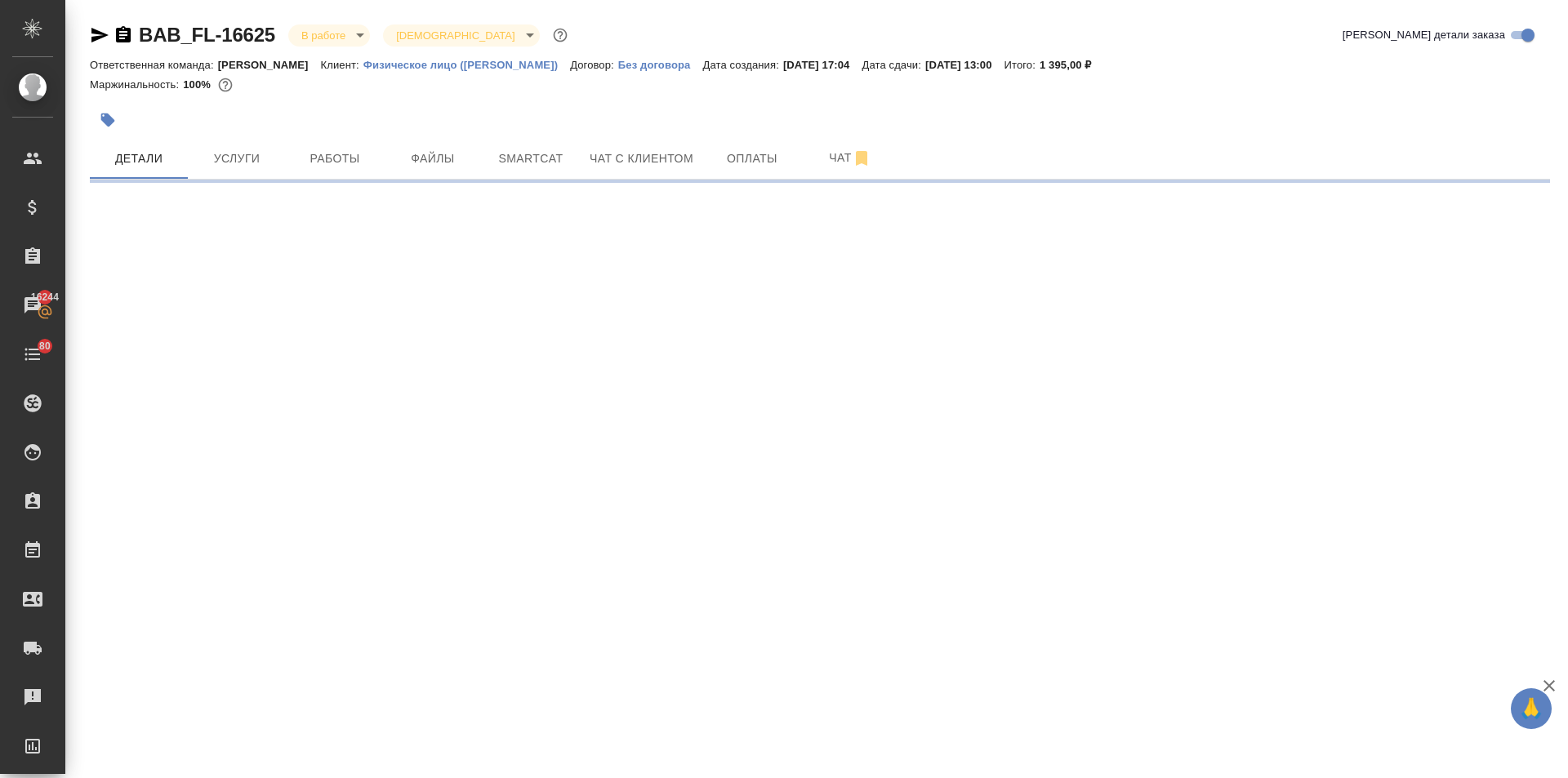
select select "RU"
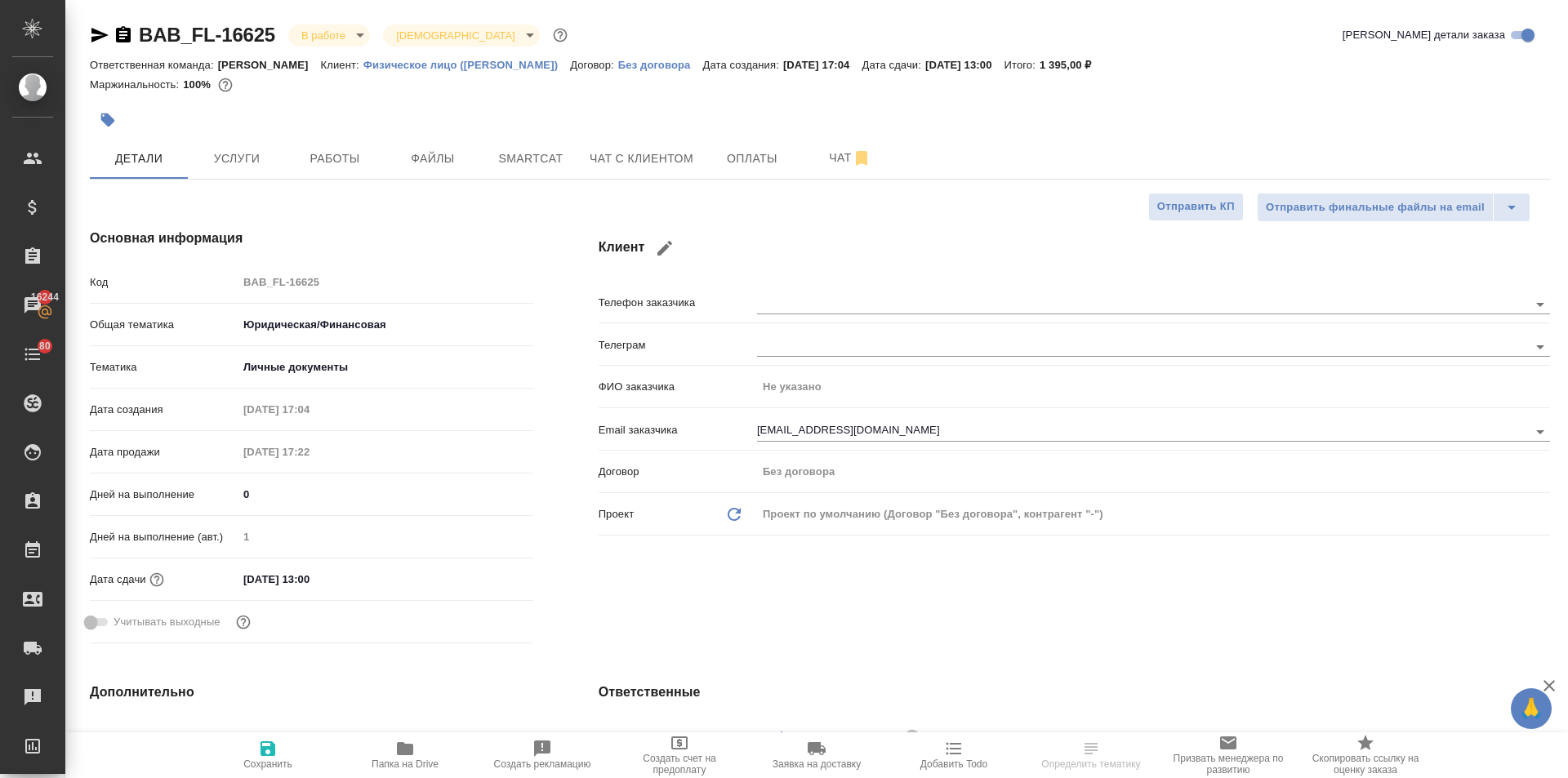
type textarea "x"
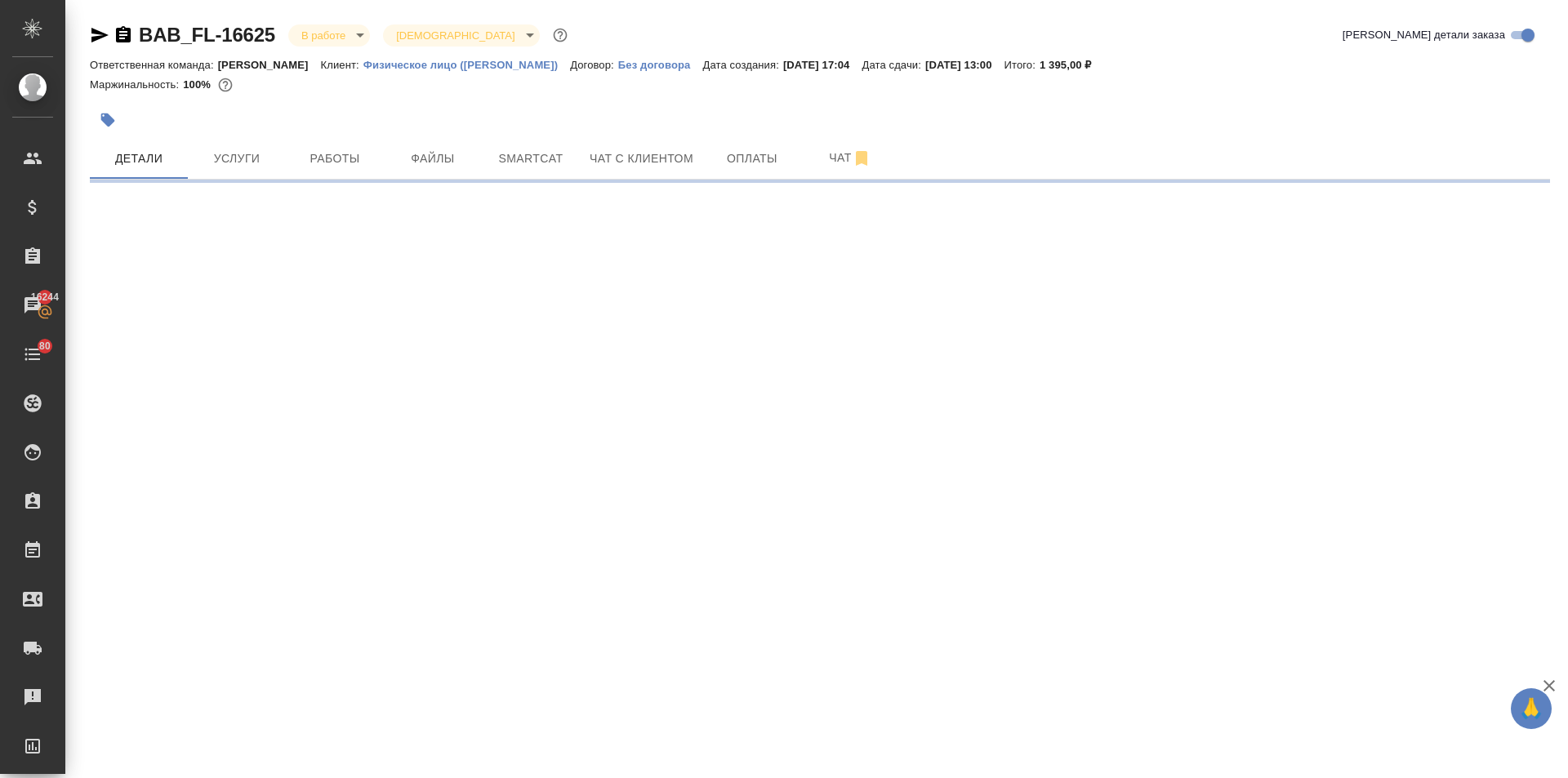
select select "RU"
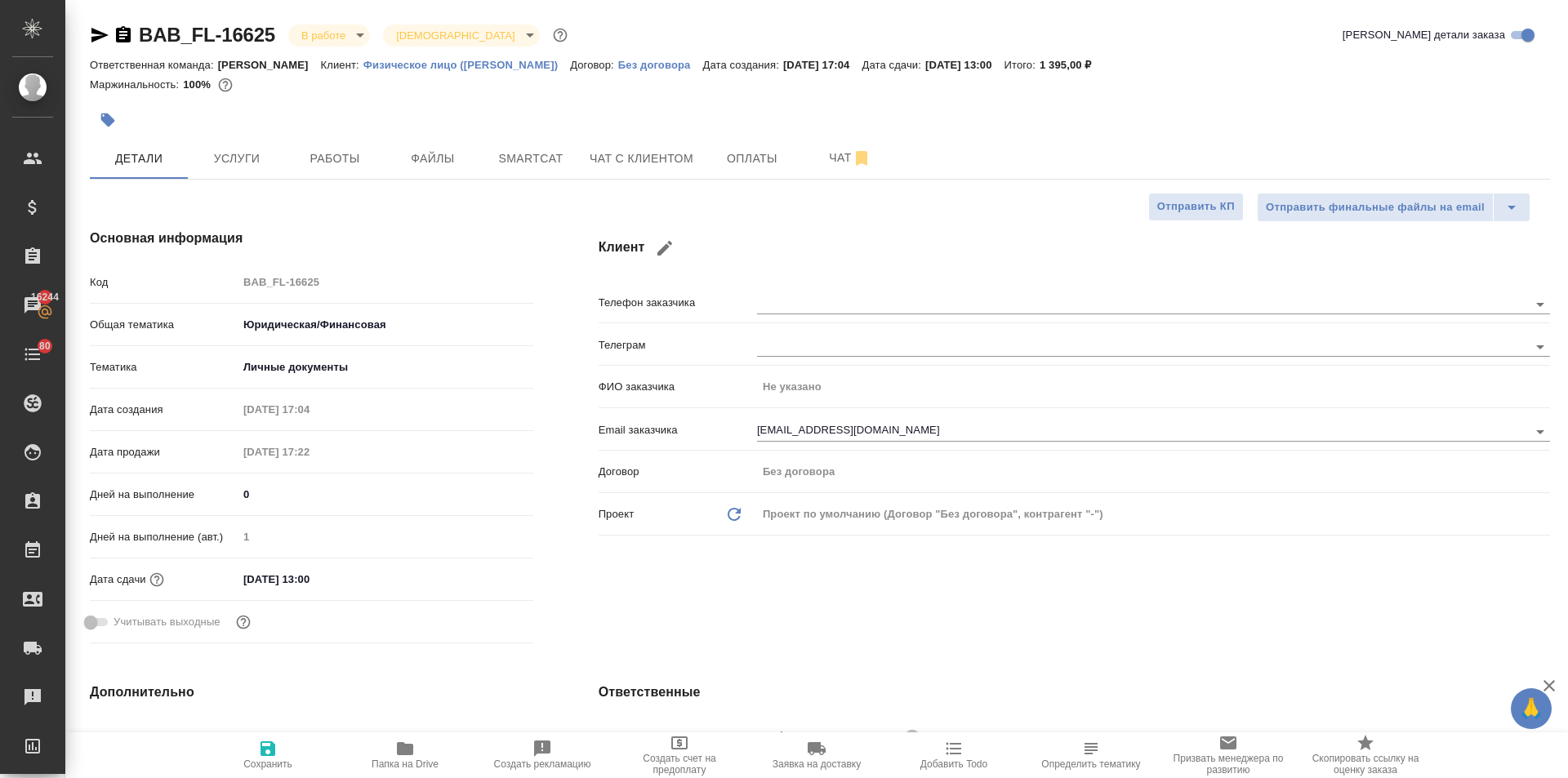
type textarea "x"
select select "RU"
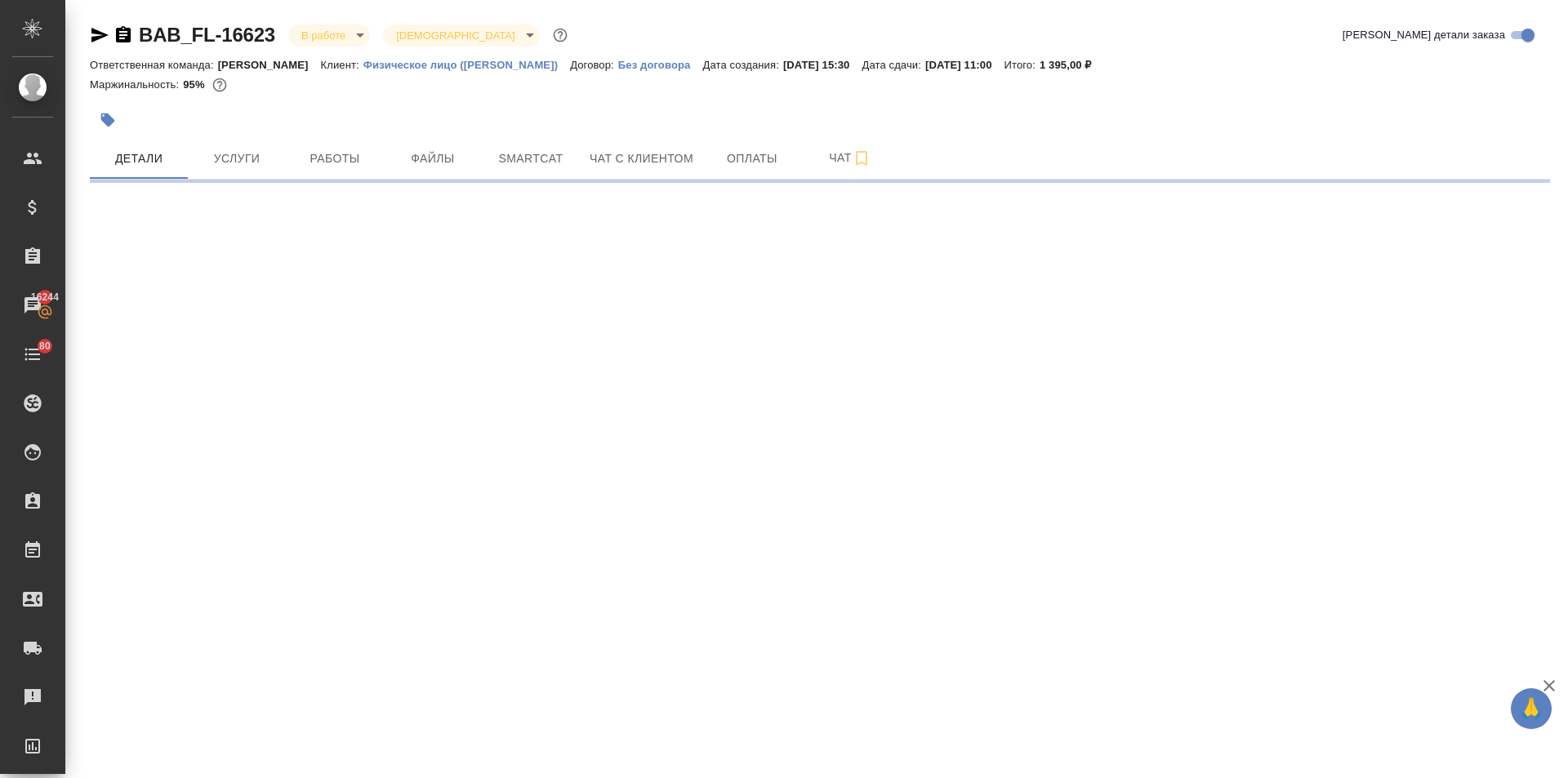
select select "RU"
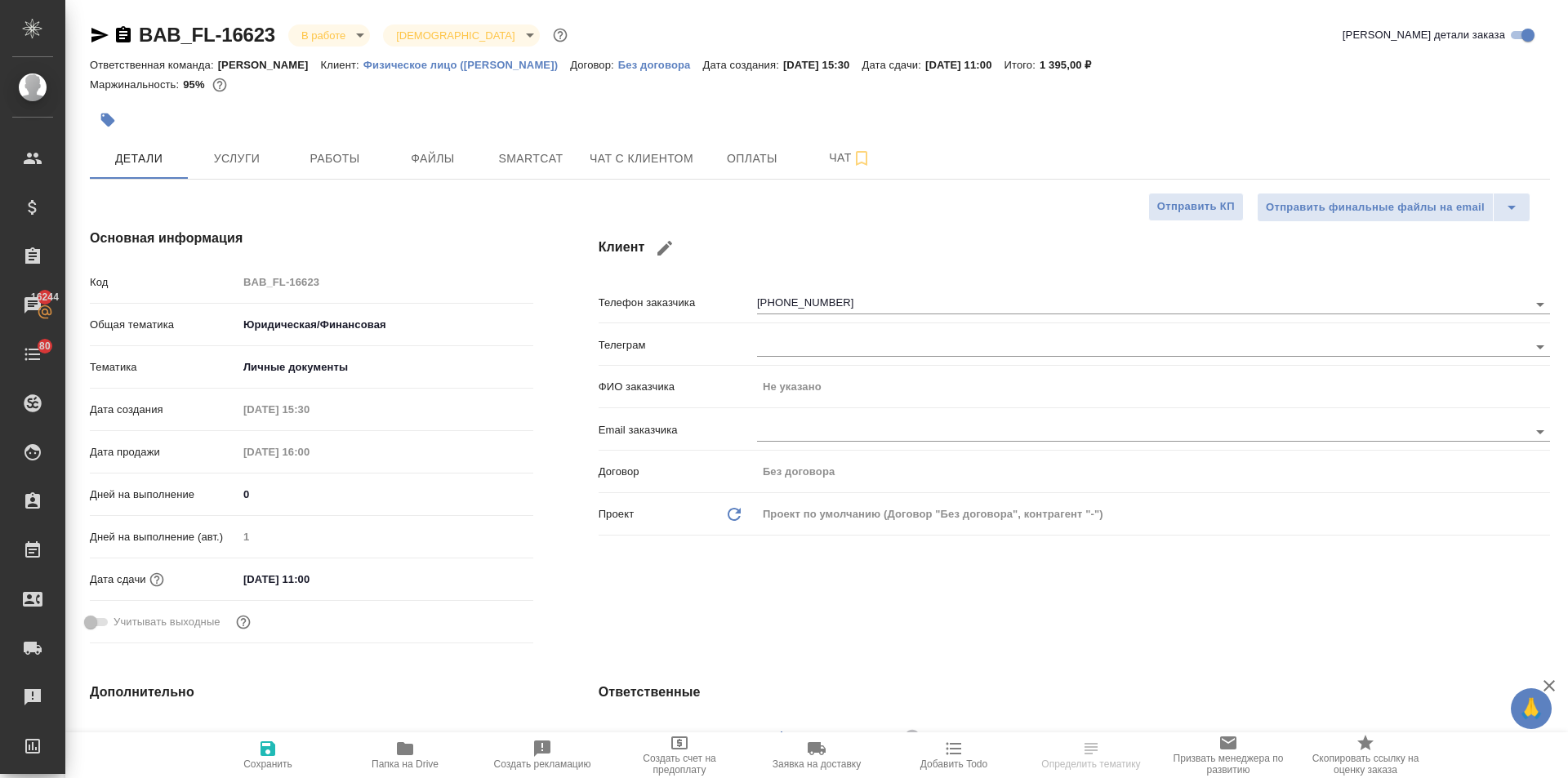
type textarea "x"
click at [306, 171] on button "Работы" at bounding box center [334, 158] width 98 height 41
